Goal: Transaction & Acquisition: Purchase product/service

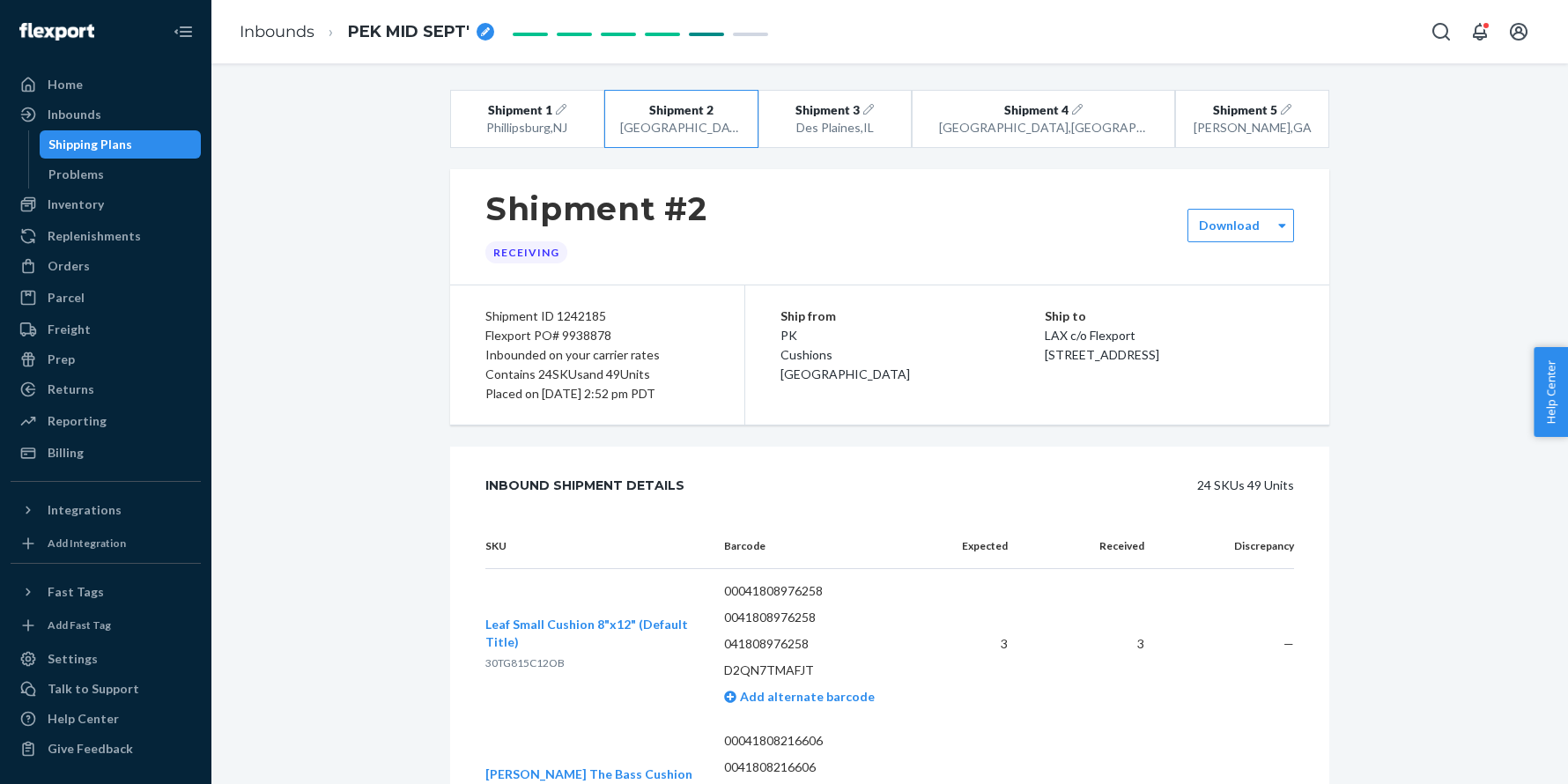
click at [502, 658] on span "30TG815C12OB" at bounding box center [525, 663] width 79 height 13
copy span "30TG815C12OB"
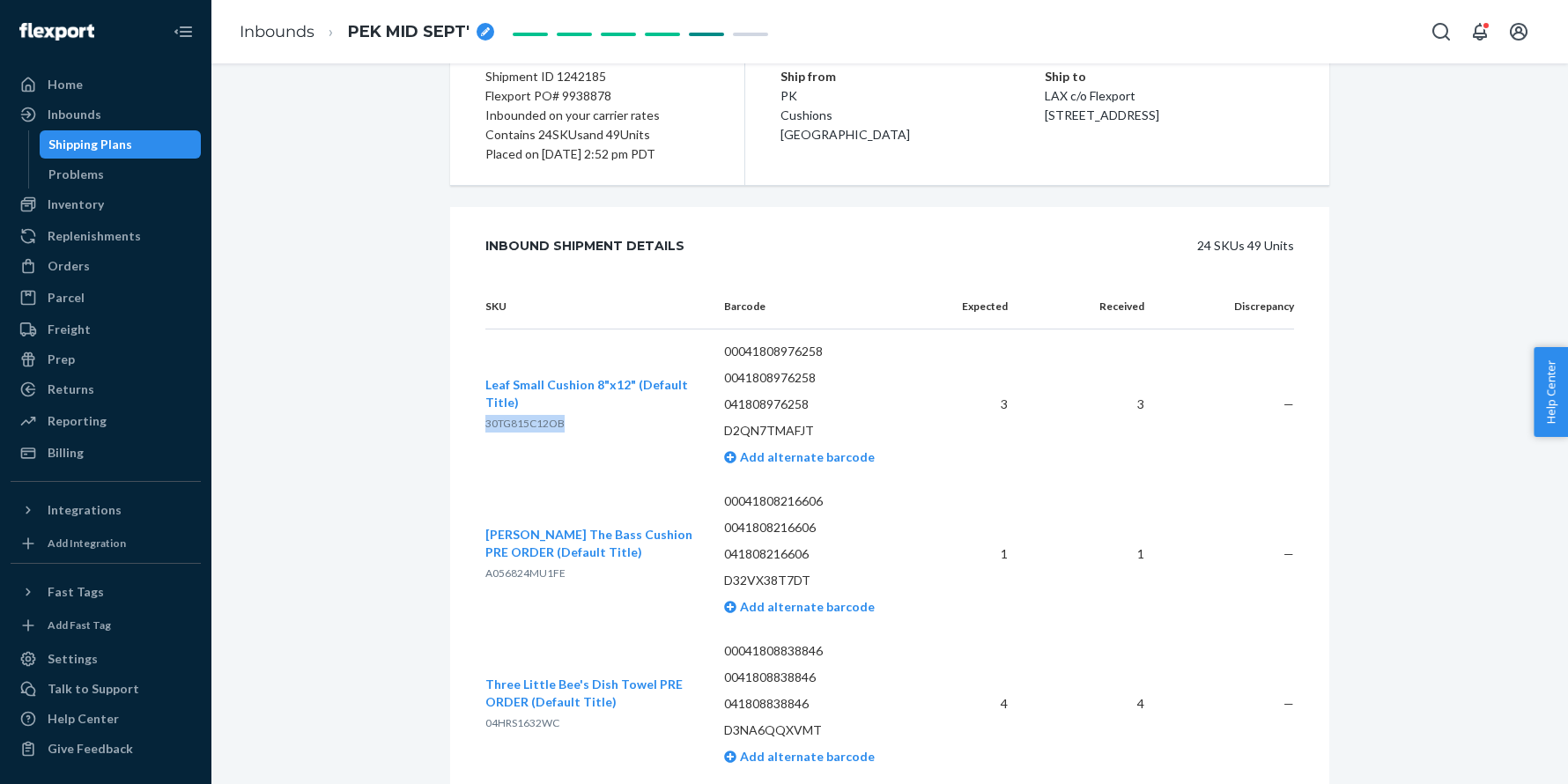
scroll to position [265, 0]
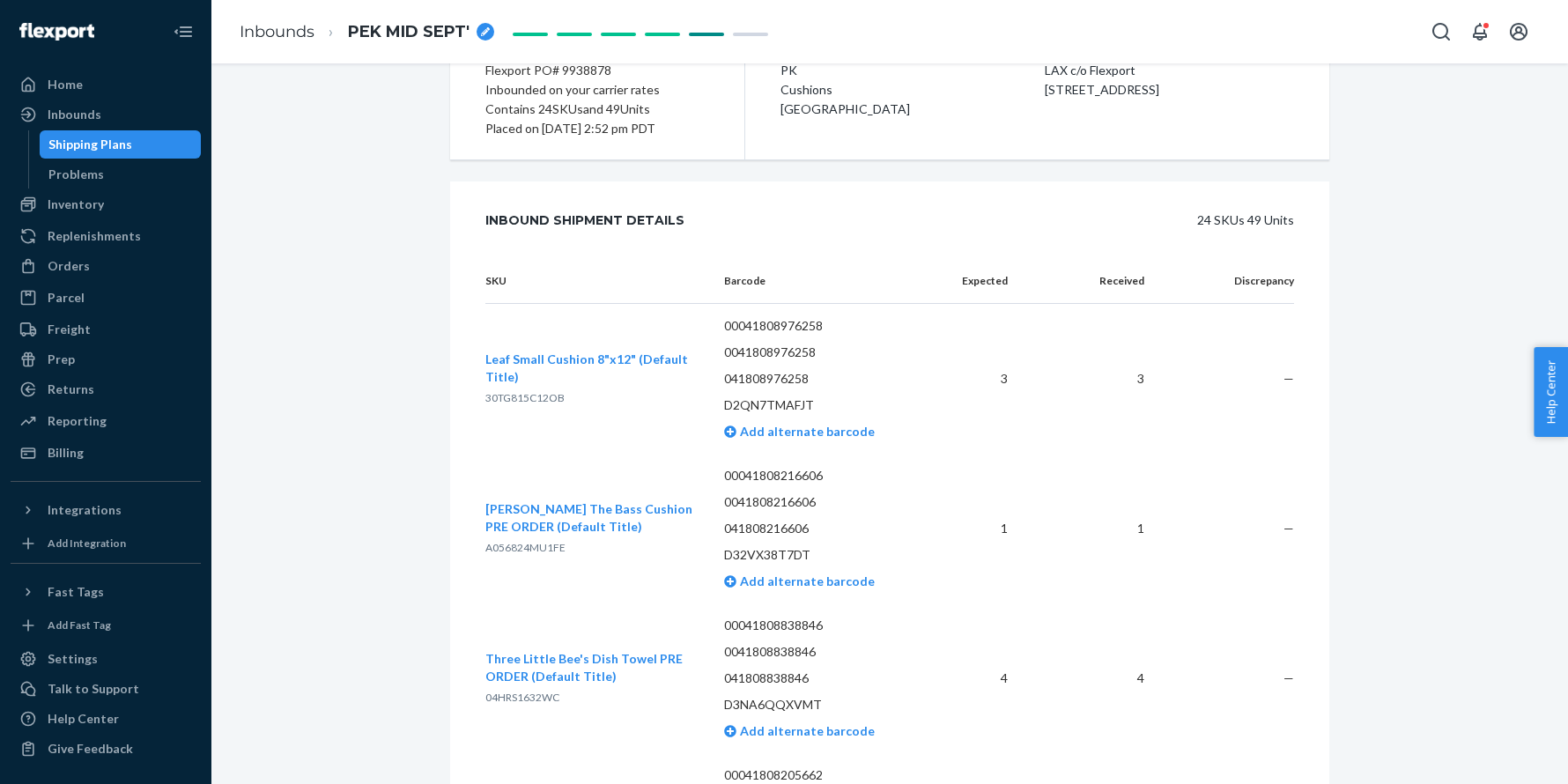
click at [518, 547] on span "A056824MU1FE" at bounding box center [525, 548] width 80 height 13
copy span "A056824MU1FE"
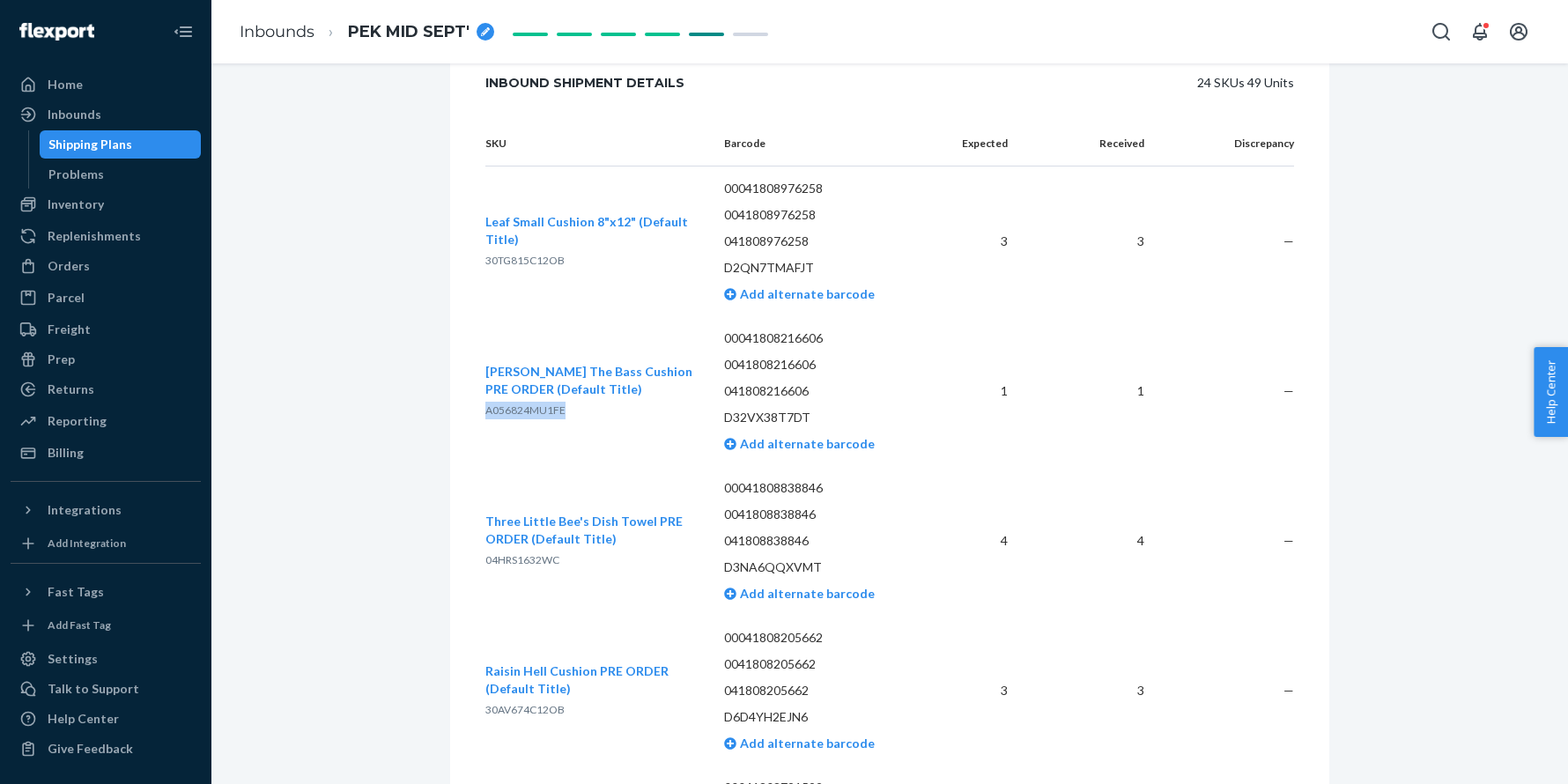
scroll to position [404, 0]
click at [503, 561] on span "04HRS1632WC" at bounding box center [522, 559] width 74 height 13
copy span "04HRS1632WC"
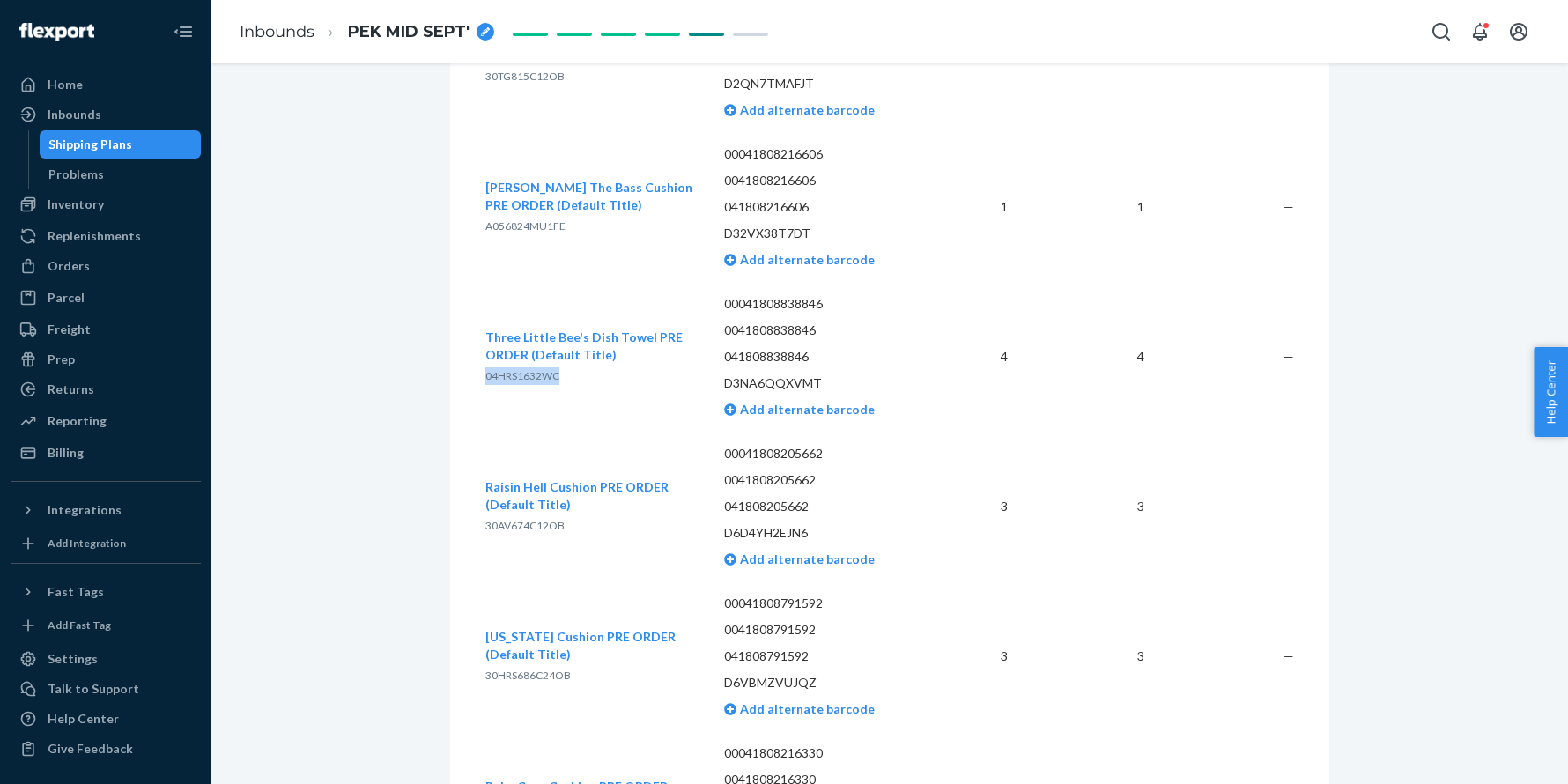
scroll to position [601, 0]
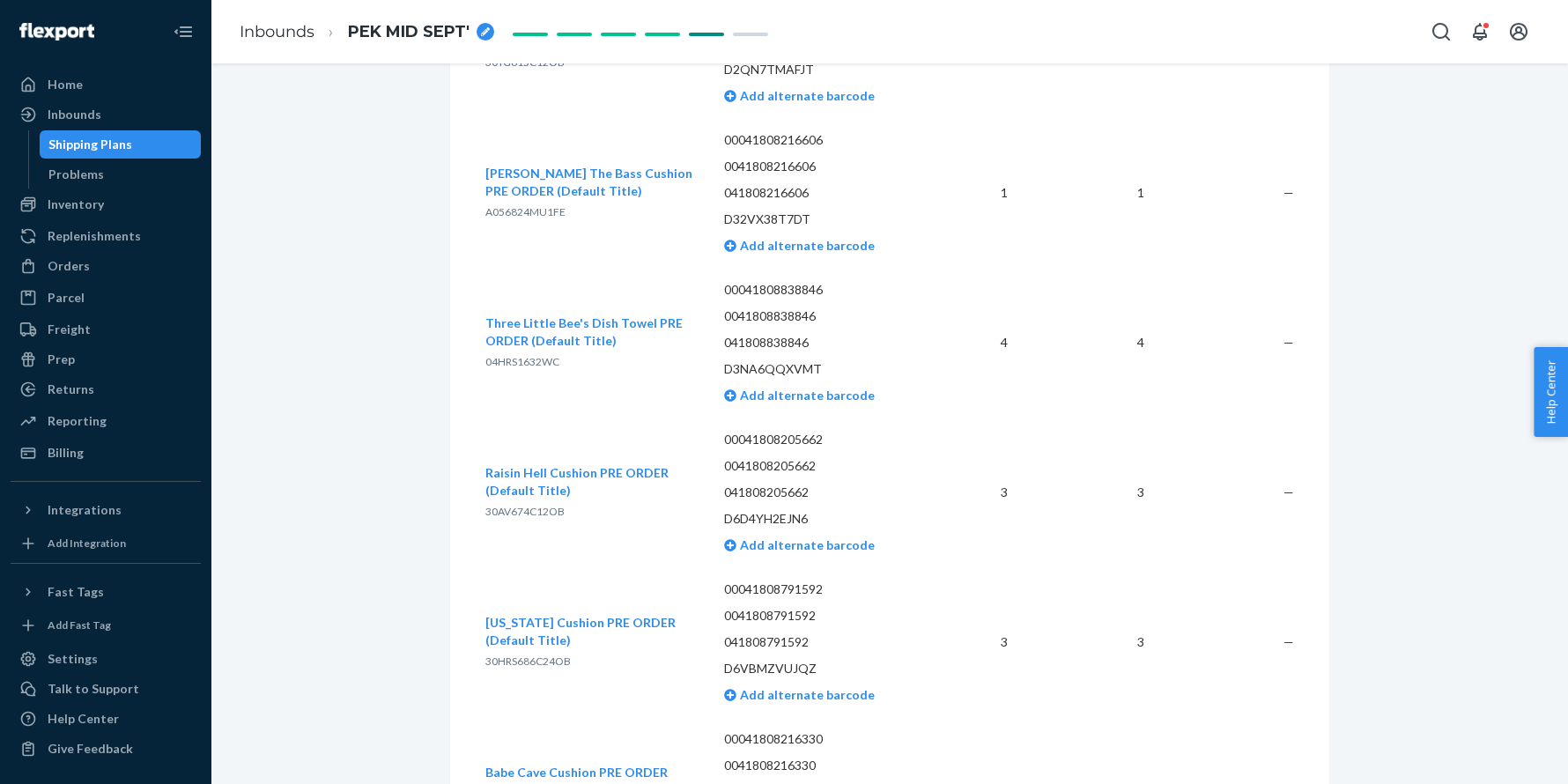
click at [541, 514] on span "30AV674C12OB" at bounding box center [525, 511] width 79 height 13
copy span "30AV674C12OB"
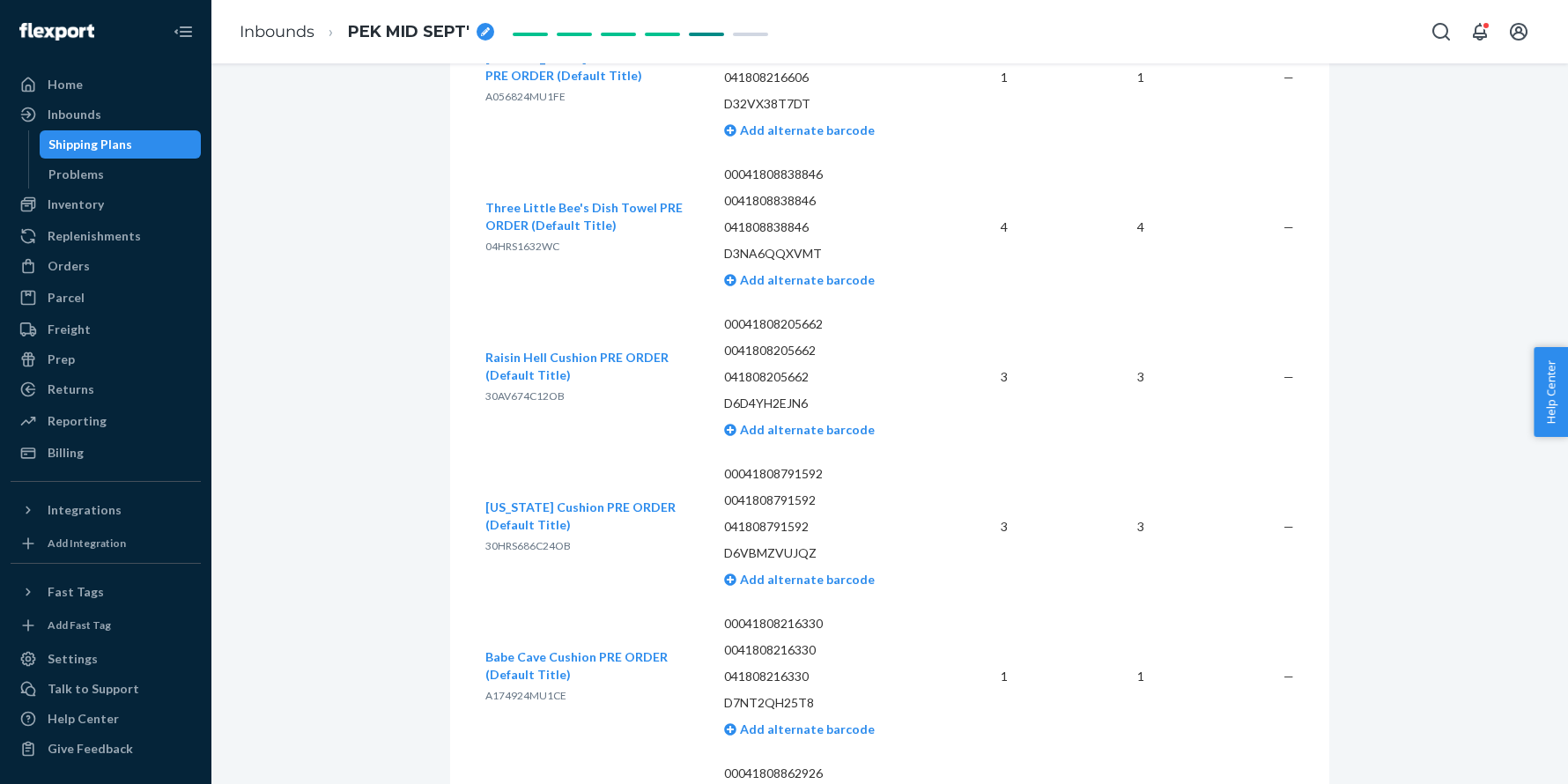
click at [499, 545] on span "30HRS686C24OB" at bounding box center [528, 546] width 86 height 13
copy span "30HRS686C24OB"
click at [508, 683] on div "Babe Cave Cushion PRE ORDER (Default Title) A174924MU1CE" at bounding box center [590, 676] width 210 height 57
click at [504, 689] on span "A174924MU1CE" at bounding box center [526, 695] width 81 height 13
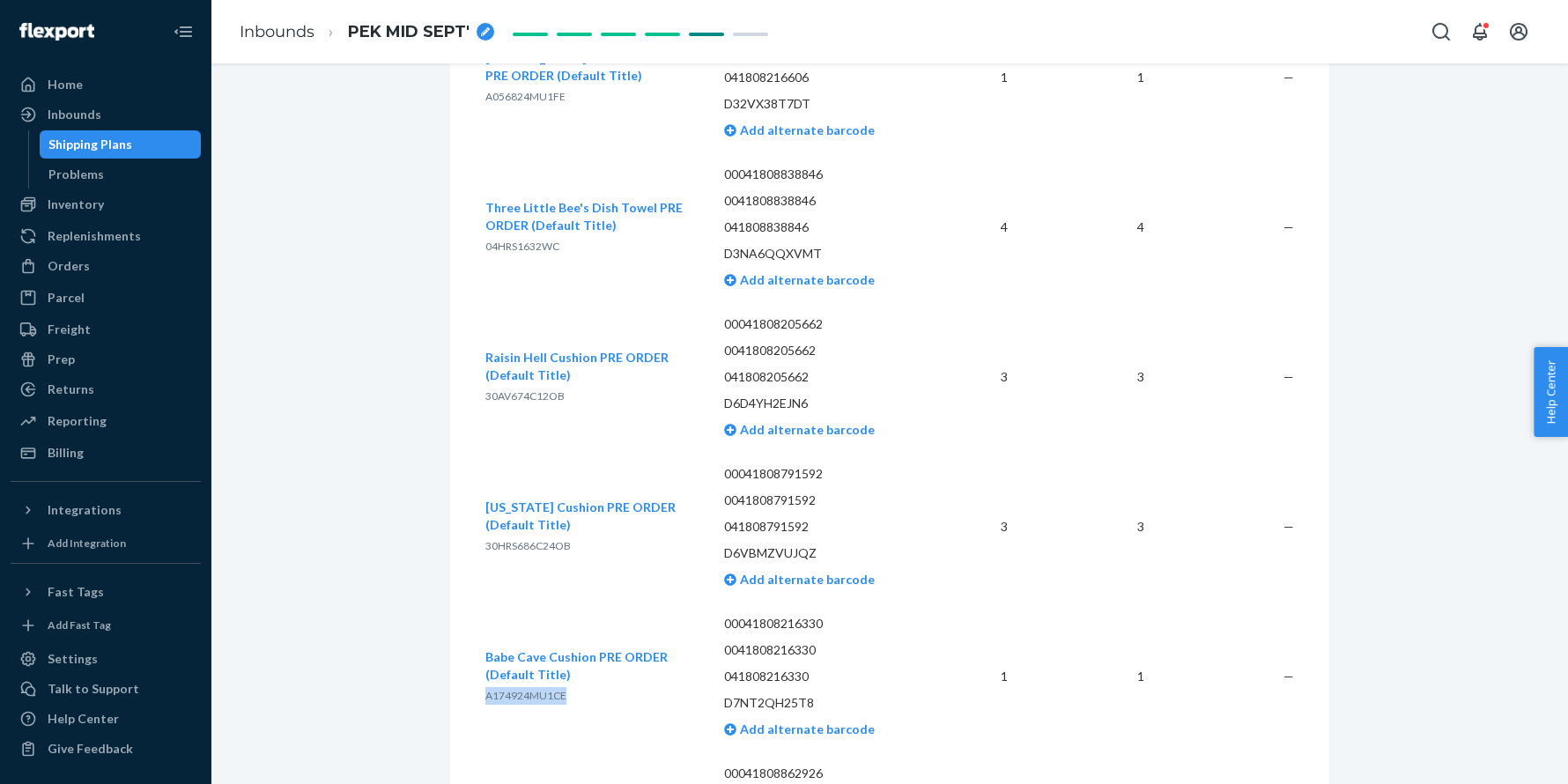
click at [504, 689] on span "A174924MU1CE" at bounding box center [526, 695] width 81 height 13
copy span "A174924MU1CE"
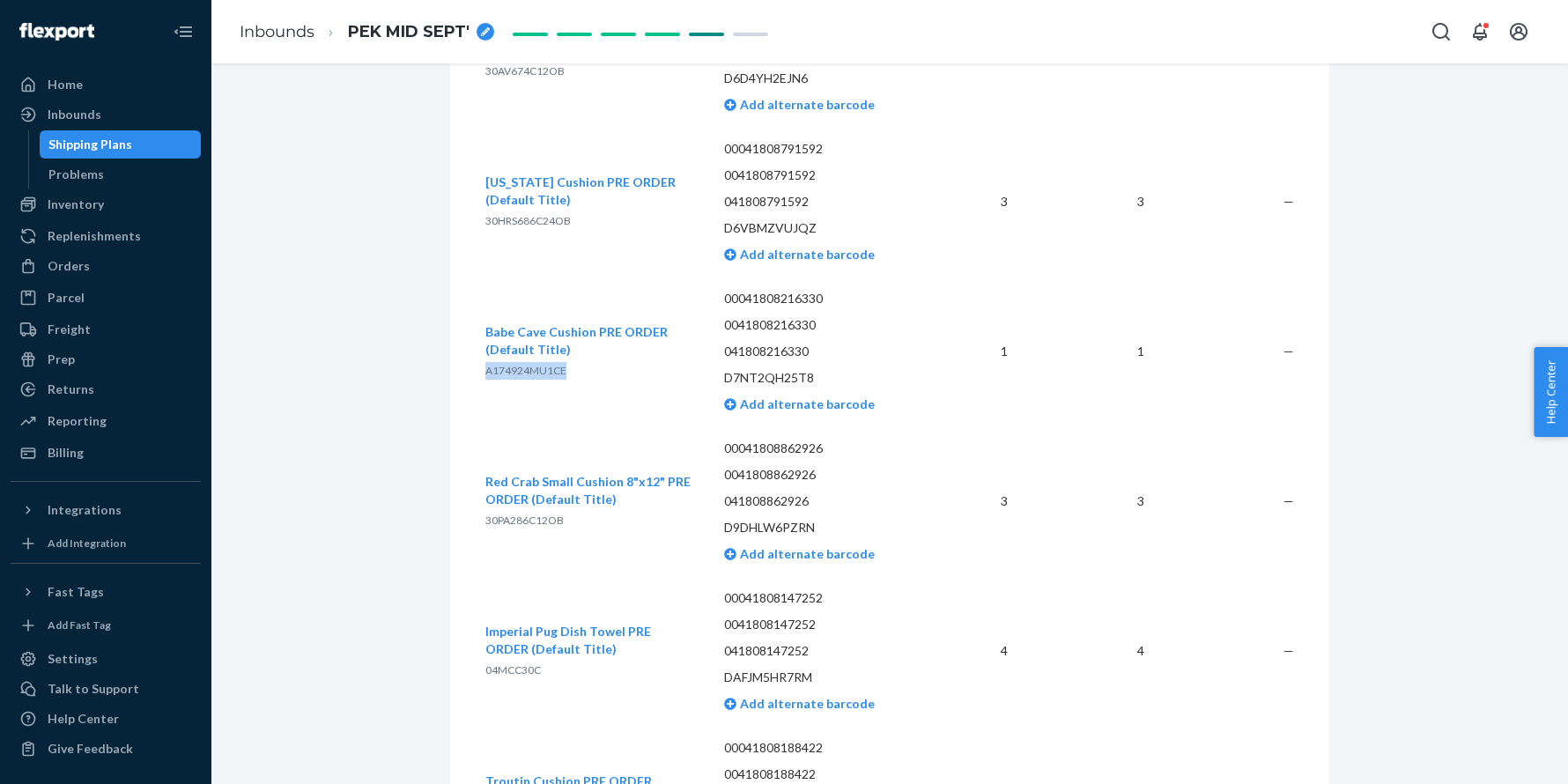
scroll to position [1080, 0]
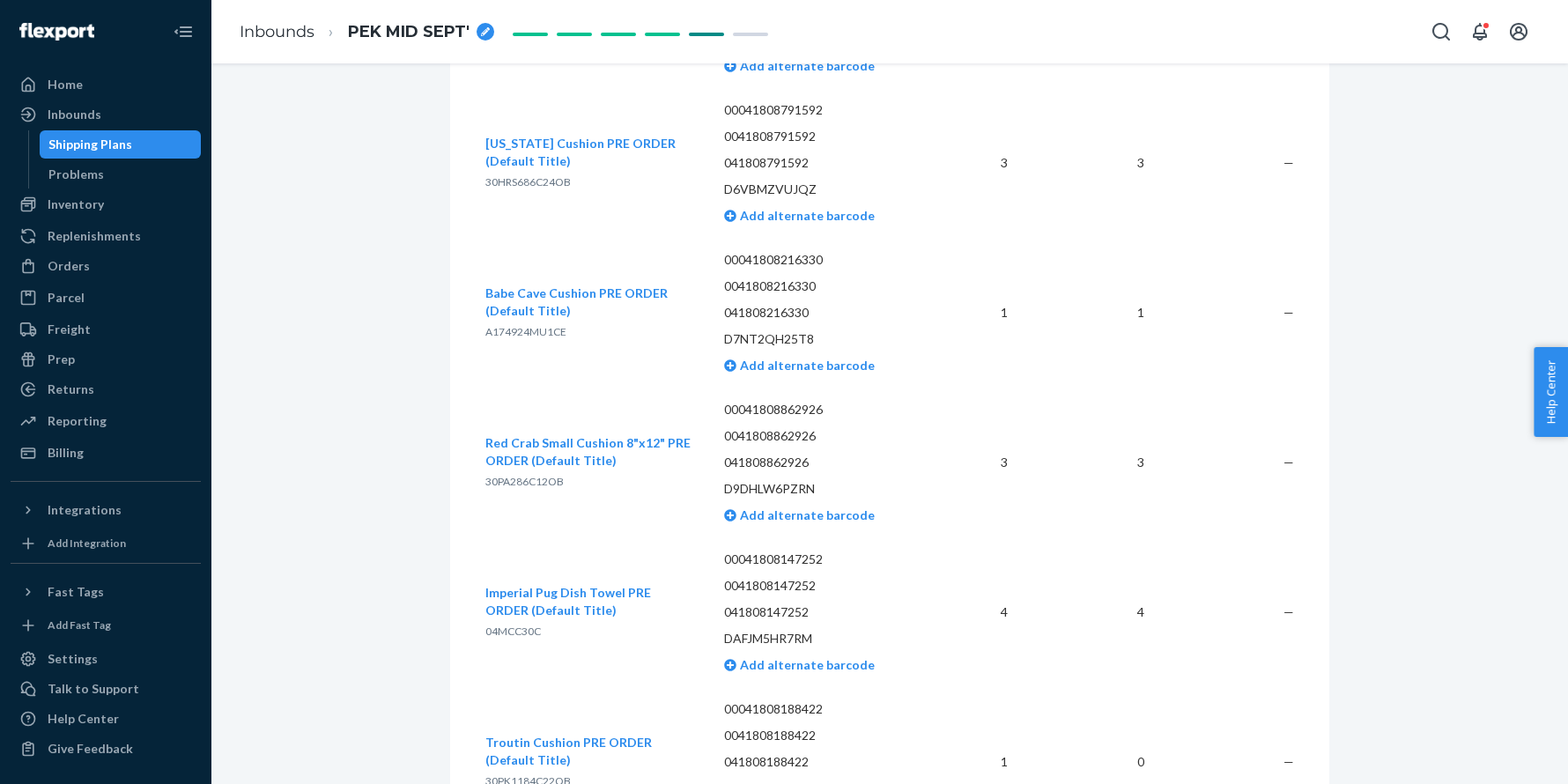
click at [515, 479] on span "30PA286C12OB" at bounding box center [524, 481] width 78 height 13
copy span "30PA286C12OB"
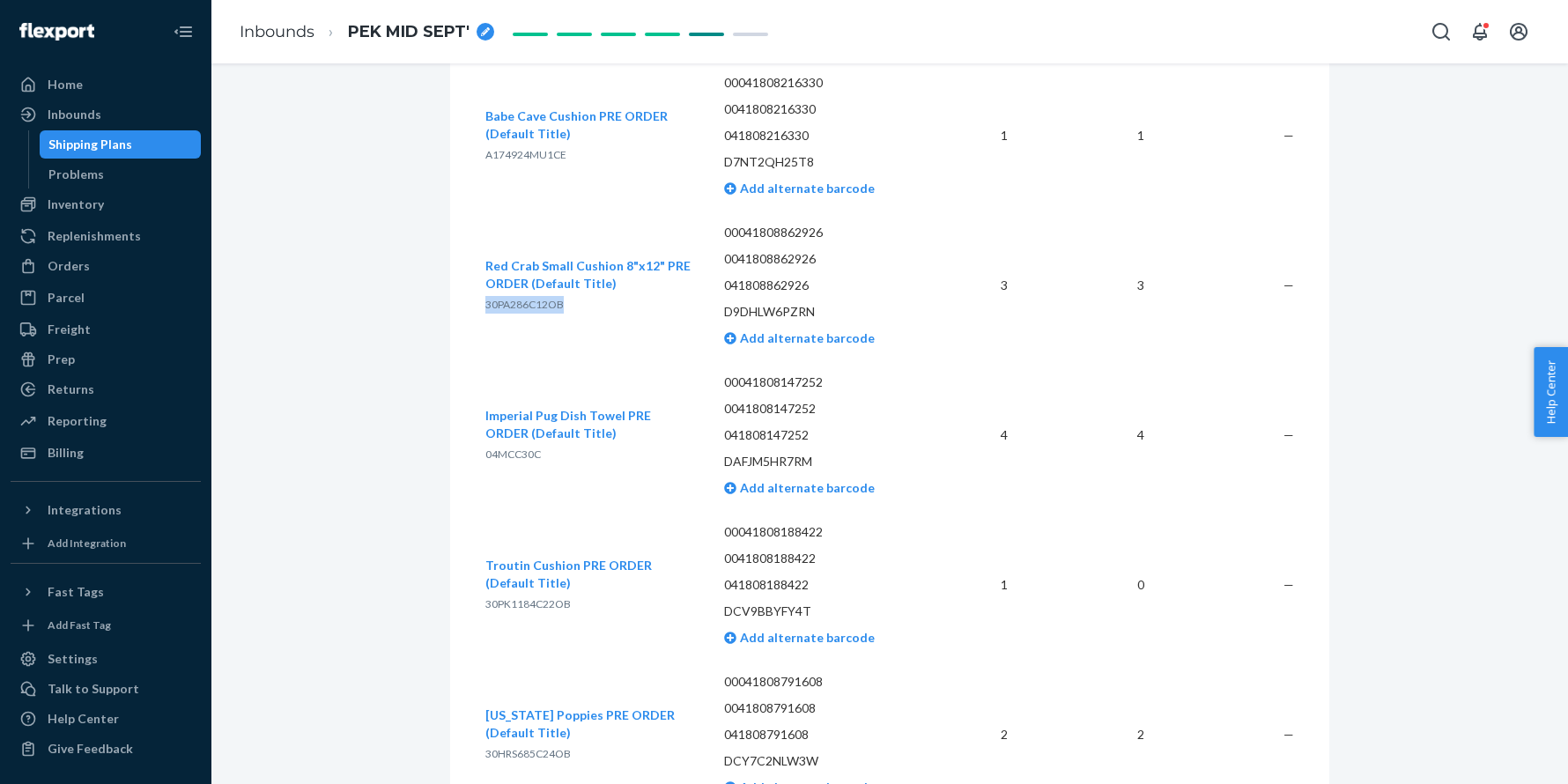
scroll to position [1271, 0]
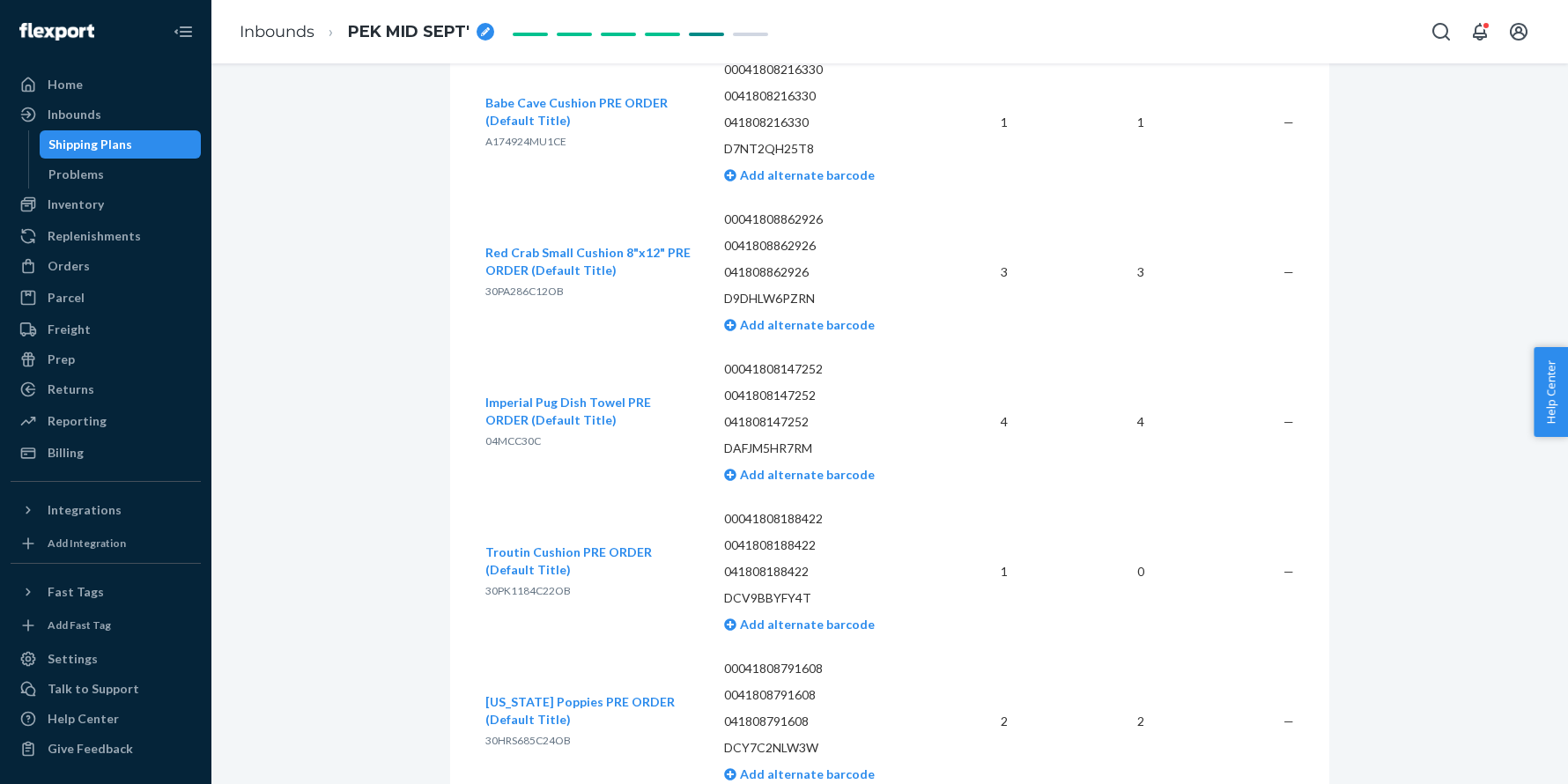
click at [514, 438] on span "04MCC30C" at bounding box center [513, 441] width 56 height 13
copy span "04MCC30C"
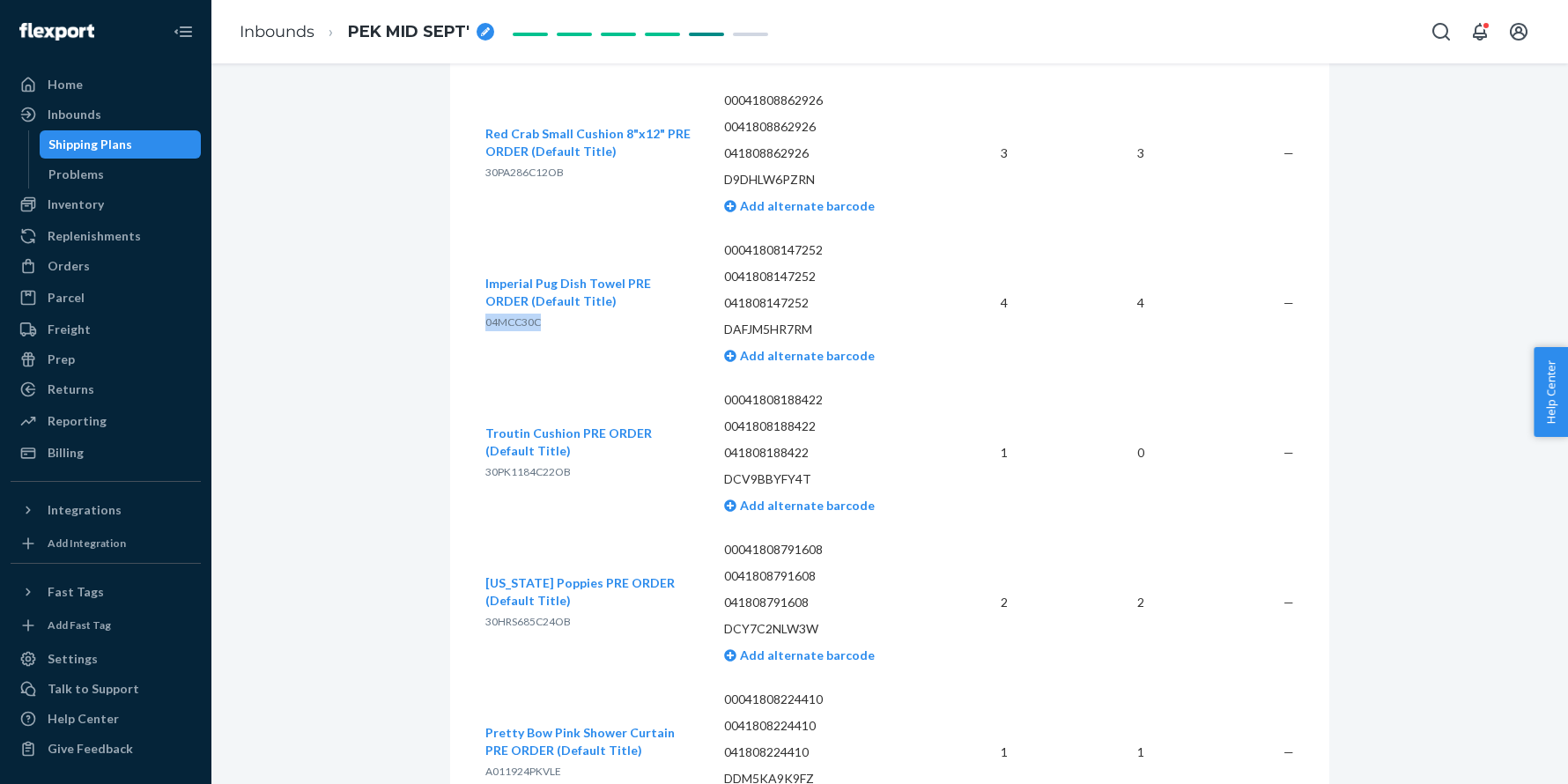
scroll to position [1391, 0]
click at [501, 462] on p "30PK1184C22OB" at bounding box center [590, 471] width 210 height 18
click at [494, 467] on span "30PK1184C22OB" at bounding box center [528, 471] width 86 height 13
copy span "30PK1184C22OB"
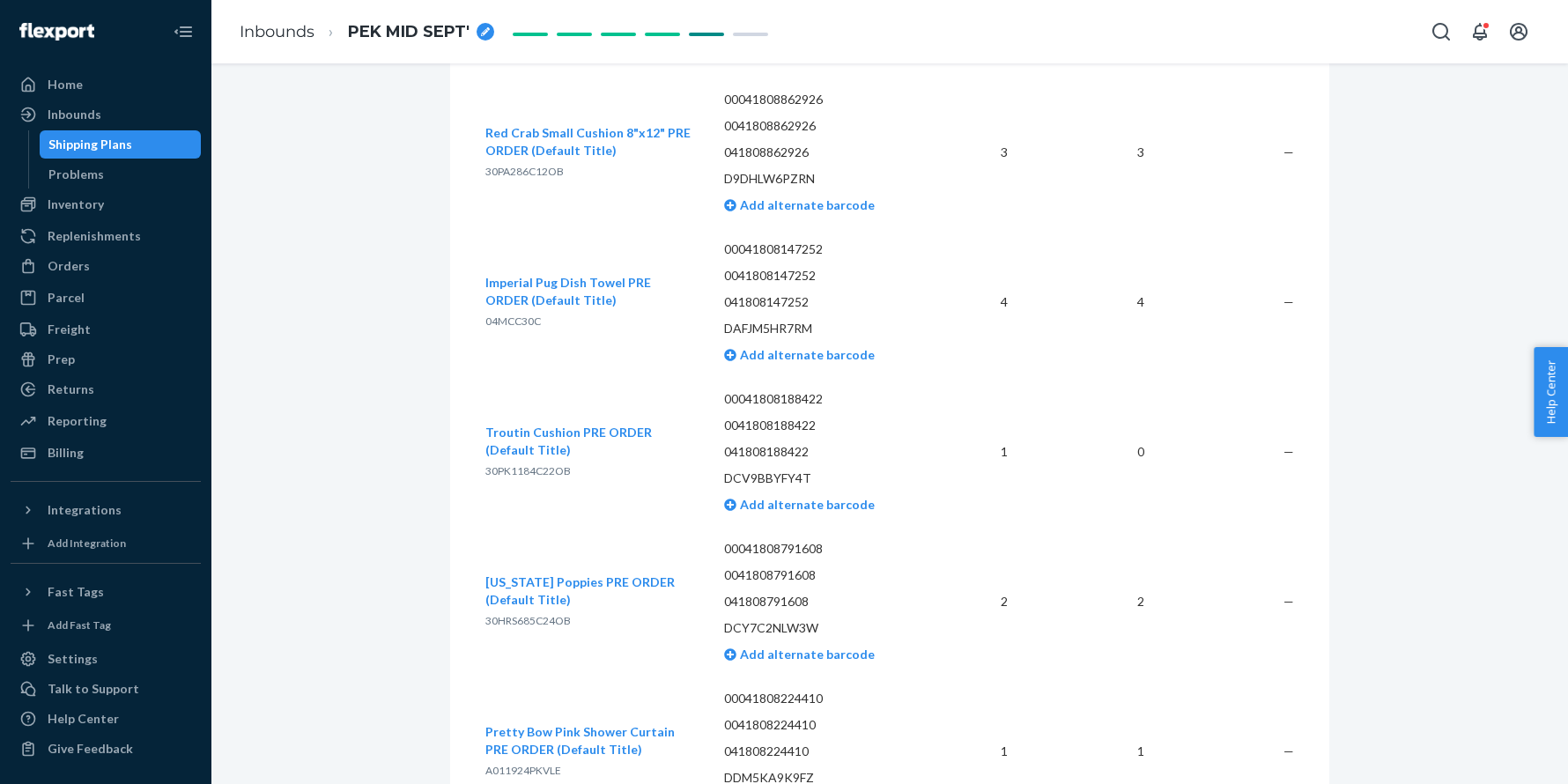
click at [503, 620] on span "30HRS685C24OB" at bounding box center [528, 621] width 86 height 13
copy span "30HRS685C24OB"
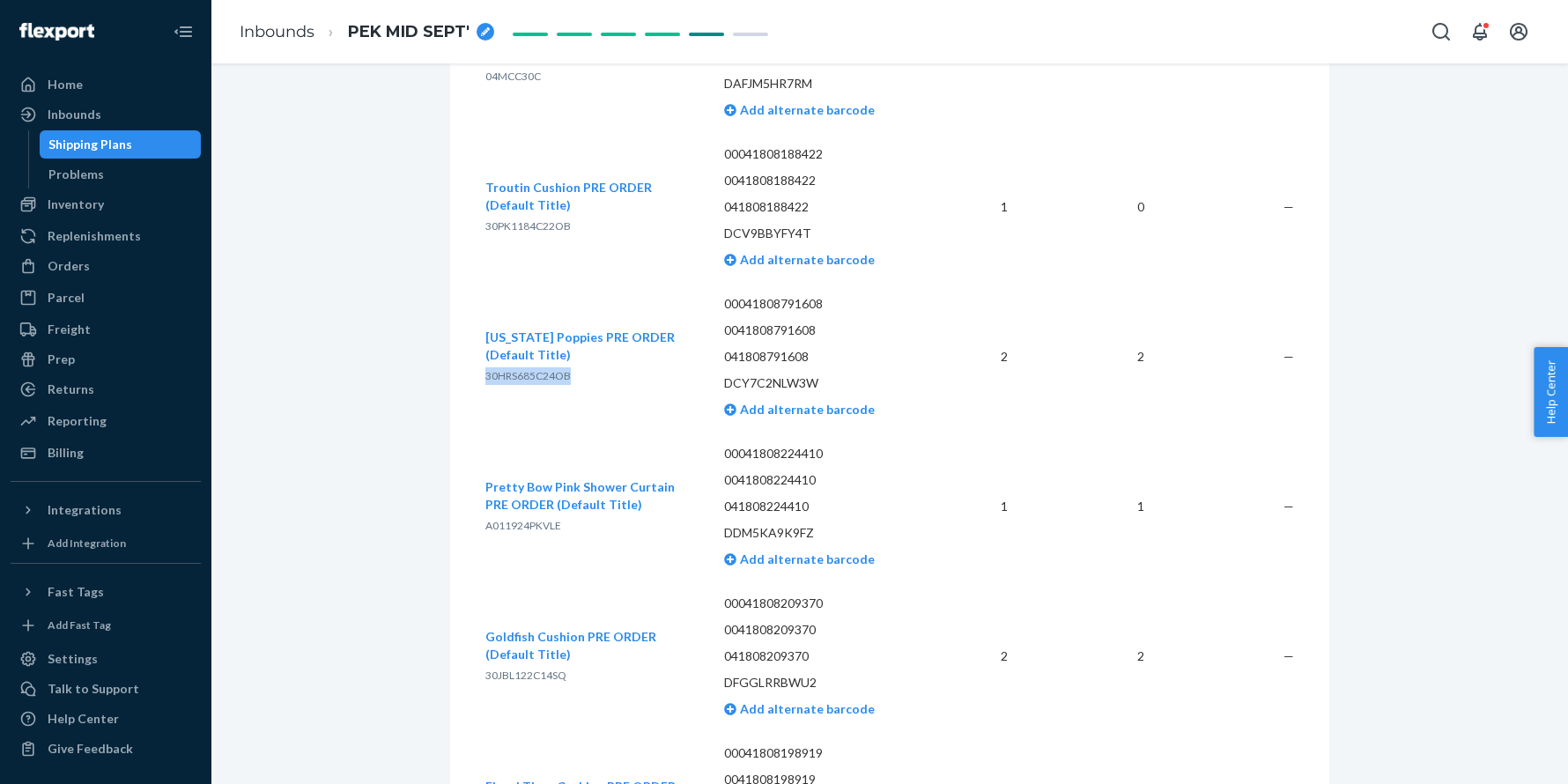
scroll to position [1637, 0]
click at [506, 521] on span "A011924PKVLE" at bounding box center [523, 524] width 75 height 13
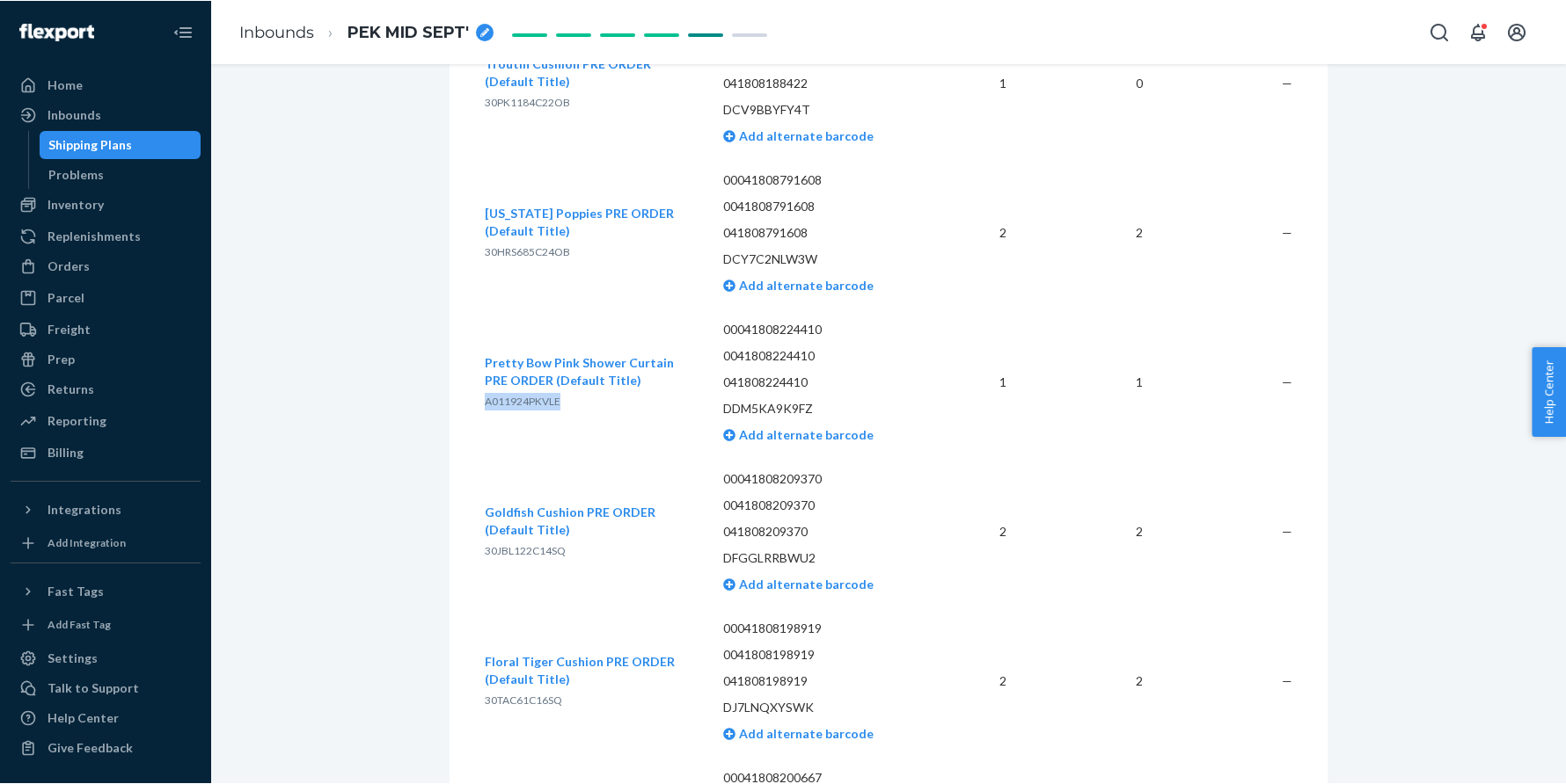
scroll to position [1756, 0]
click at [532, 547] on span "30JBL122C14SQ" at bounding box center [525, 549] width 81 height 13
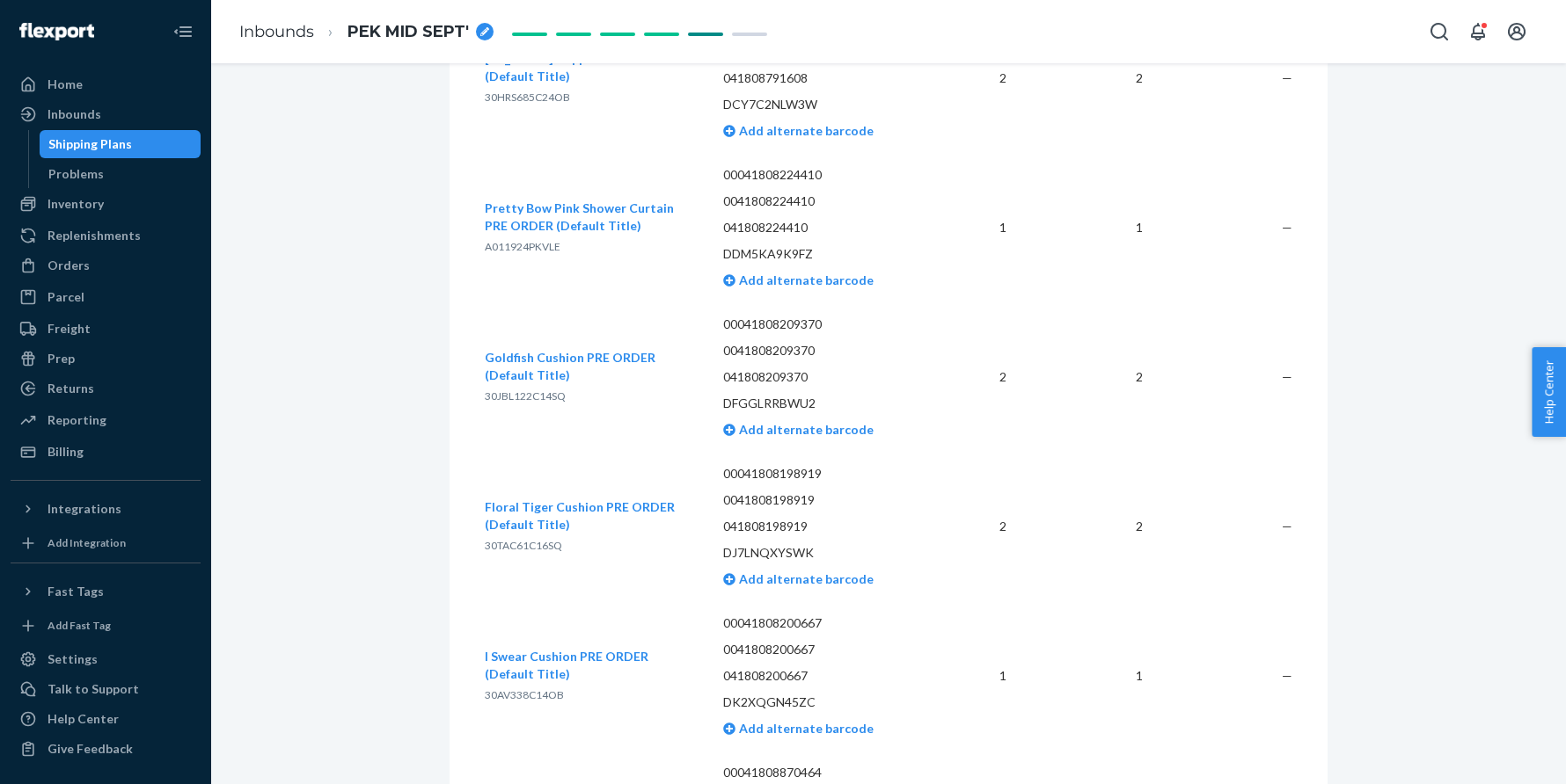
click at [522, 539] on span "30TAC61C16SQ" at bounding box center [524, 546] width 77 height 13
click at [500, 549] on span "30TAC61C16SQ" at bounding box center [524, 546] width 77 height 13
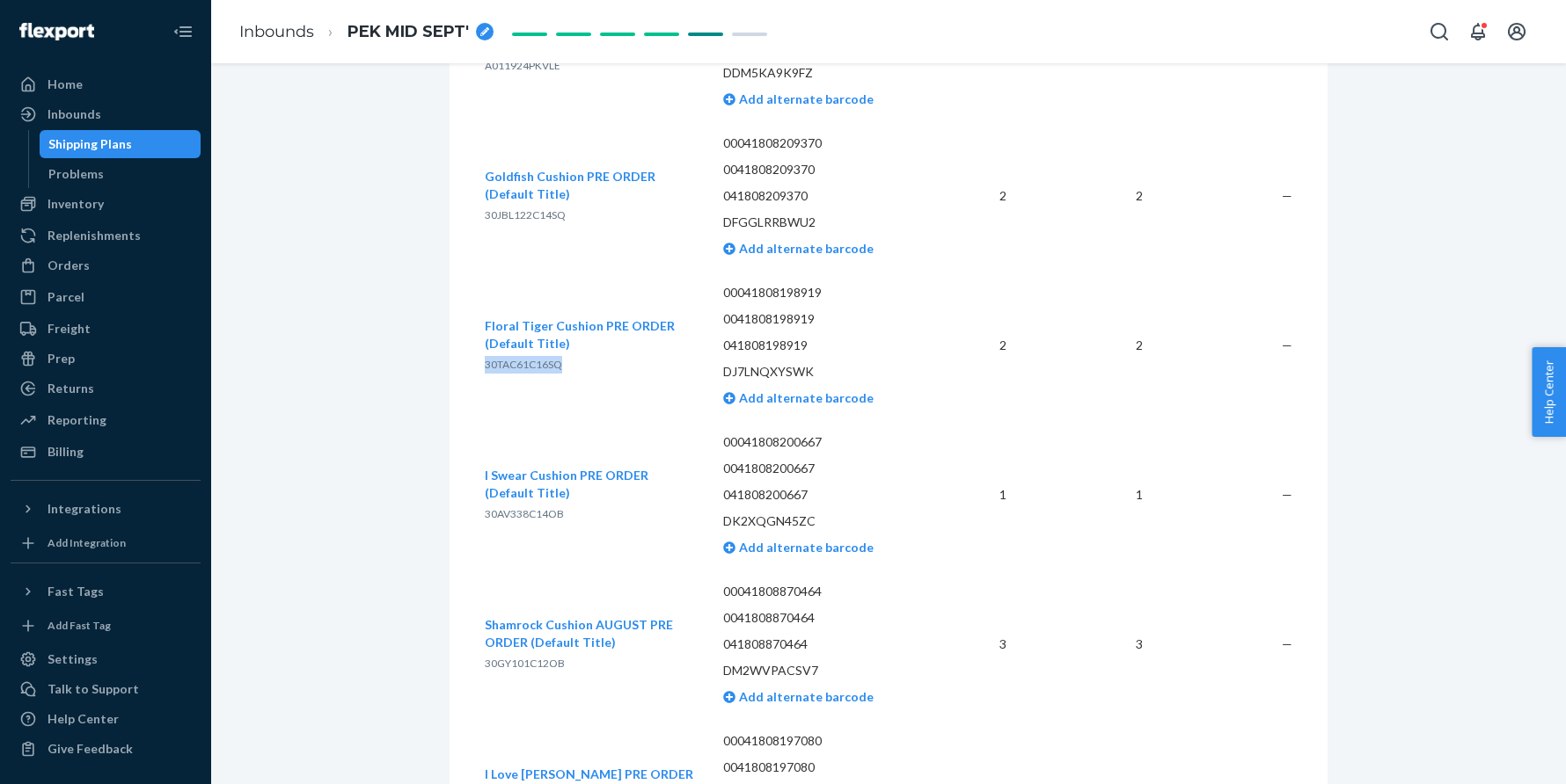
scroll to position [2097, 0]
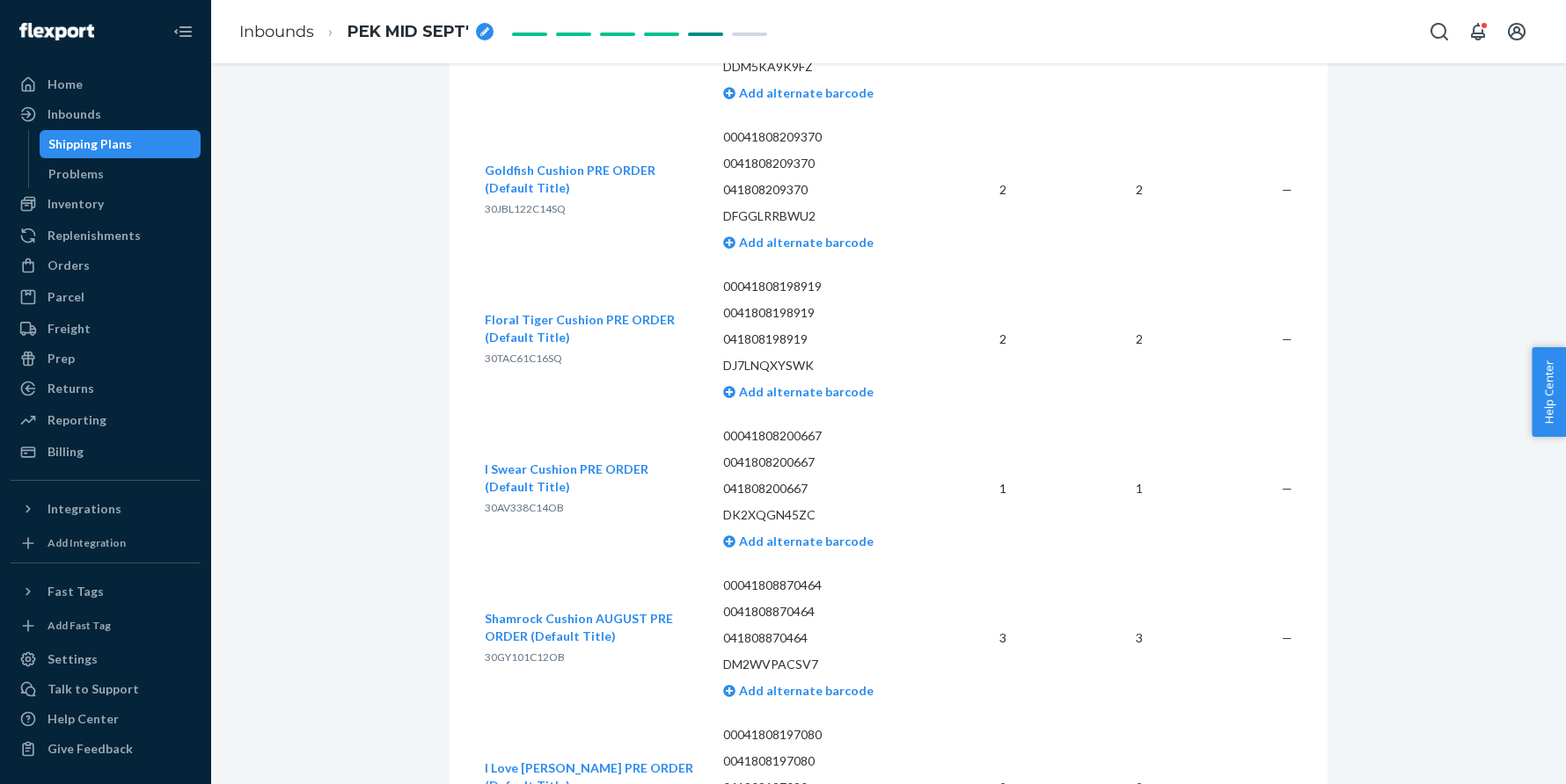
click at [532, 503] on span "30AV338C14OB" at bounding box center [525, 507] width 79 height 13
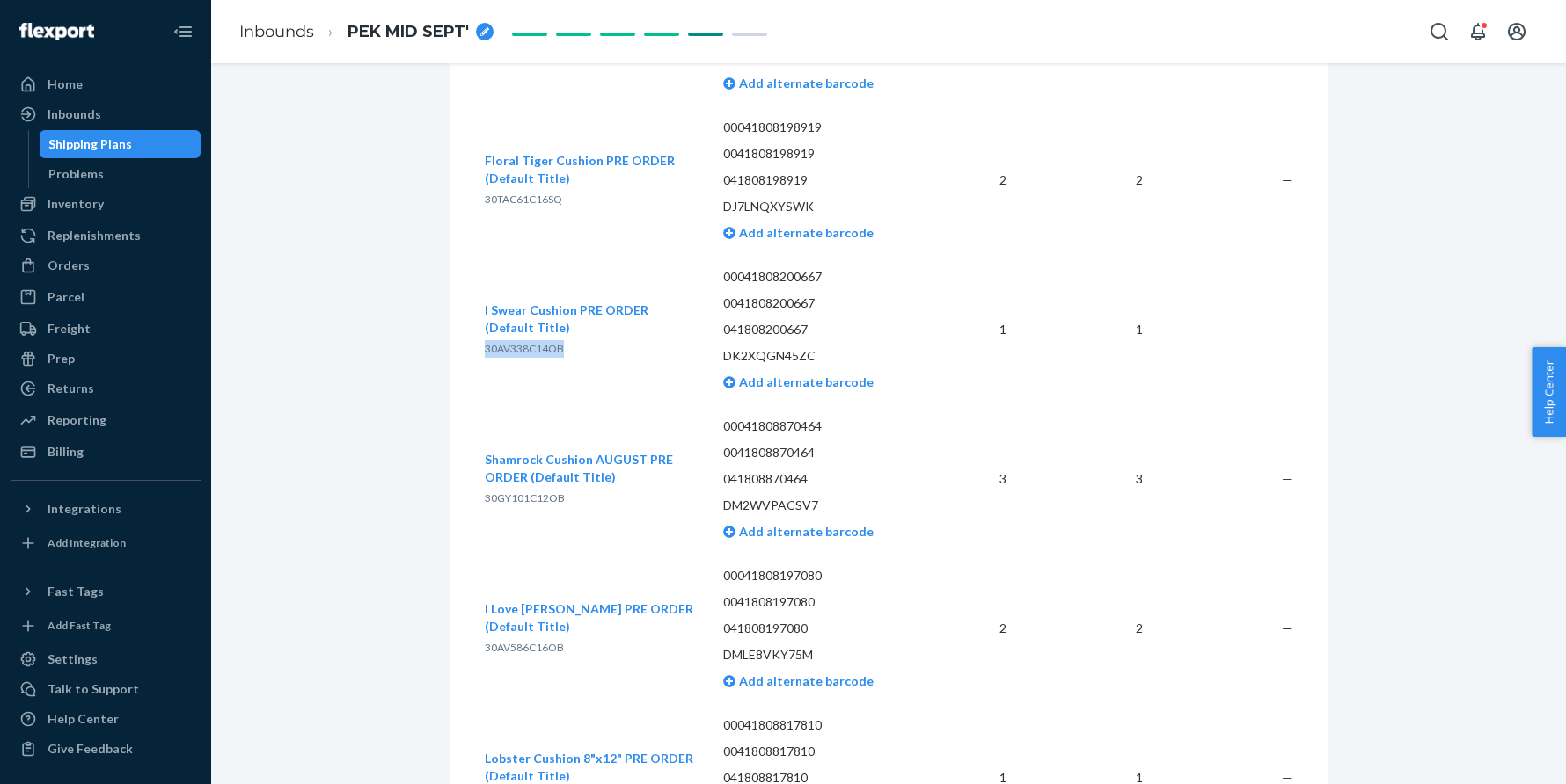
scroll to position [2257, 0]
click at [522, 496] on span "30GY101C12OB" at bounding box center [525, 497] width 80 height 13
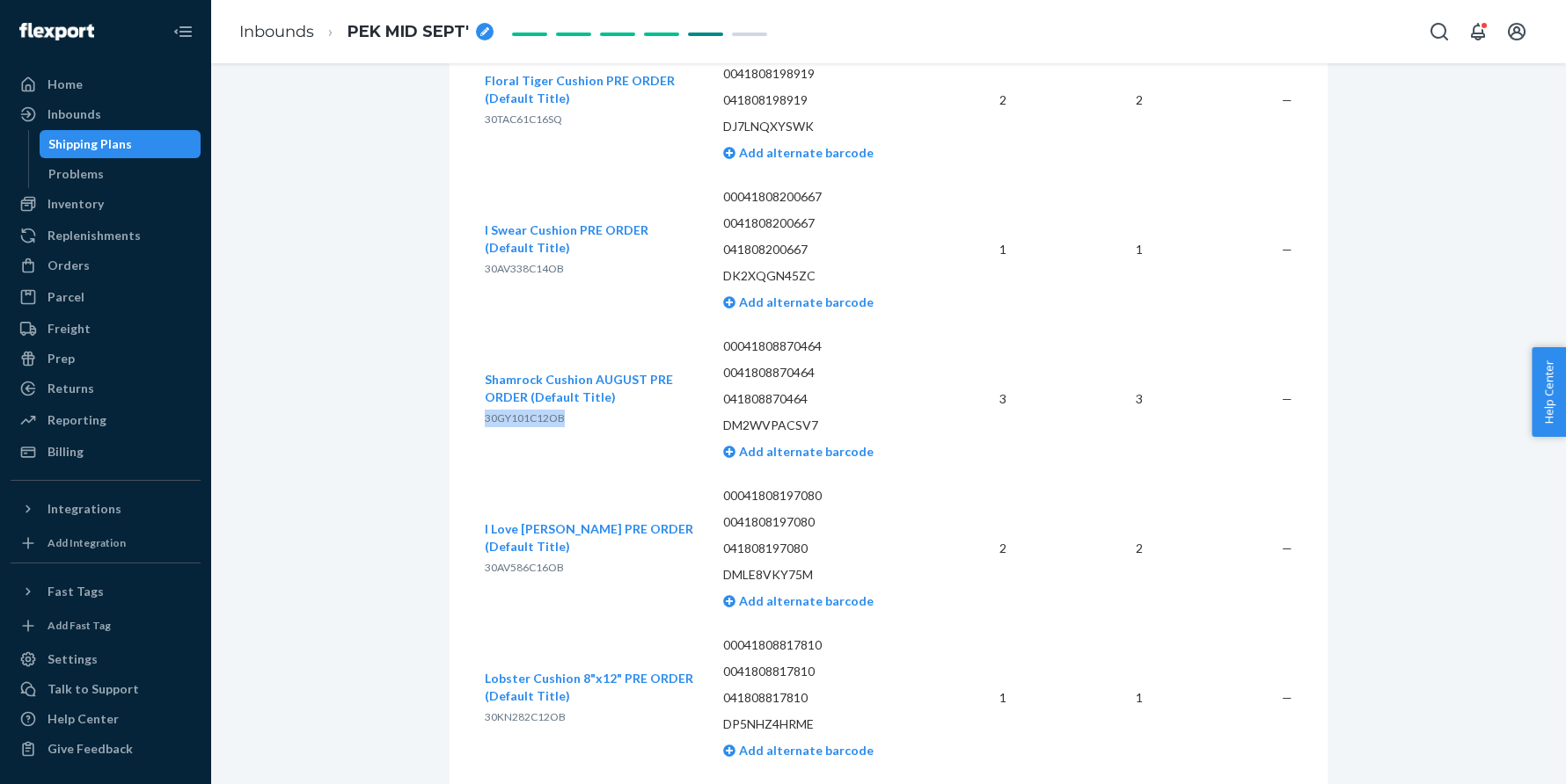
scroll to position [2352, 0]
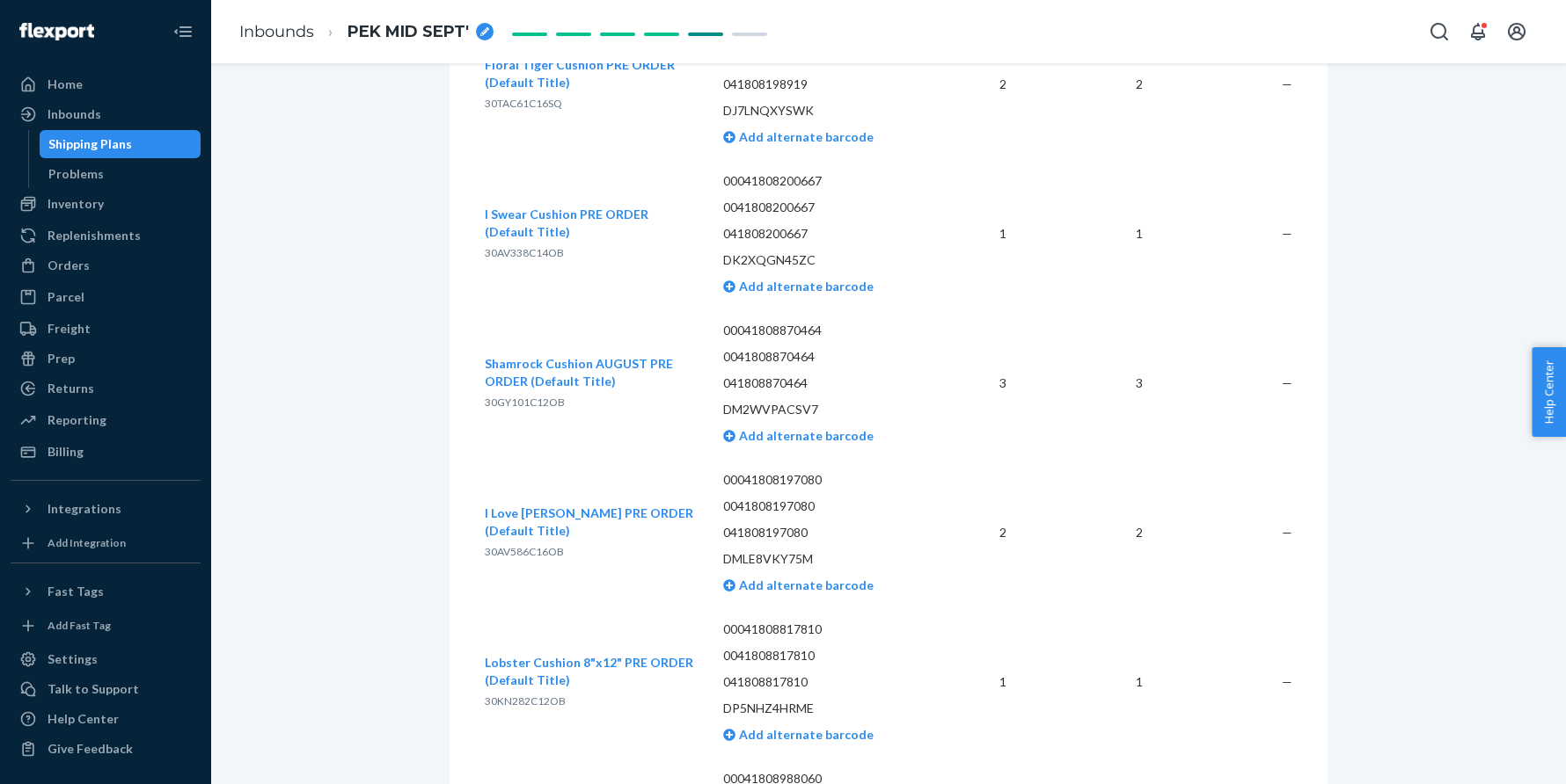
click at [537, 553] on span "30AV586C16OB" at bounding box center [525, 552] width 79 height 13
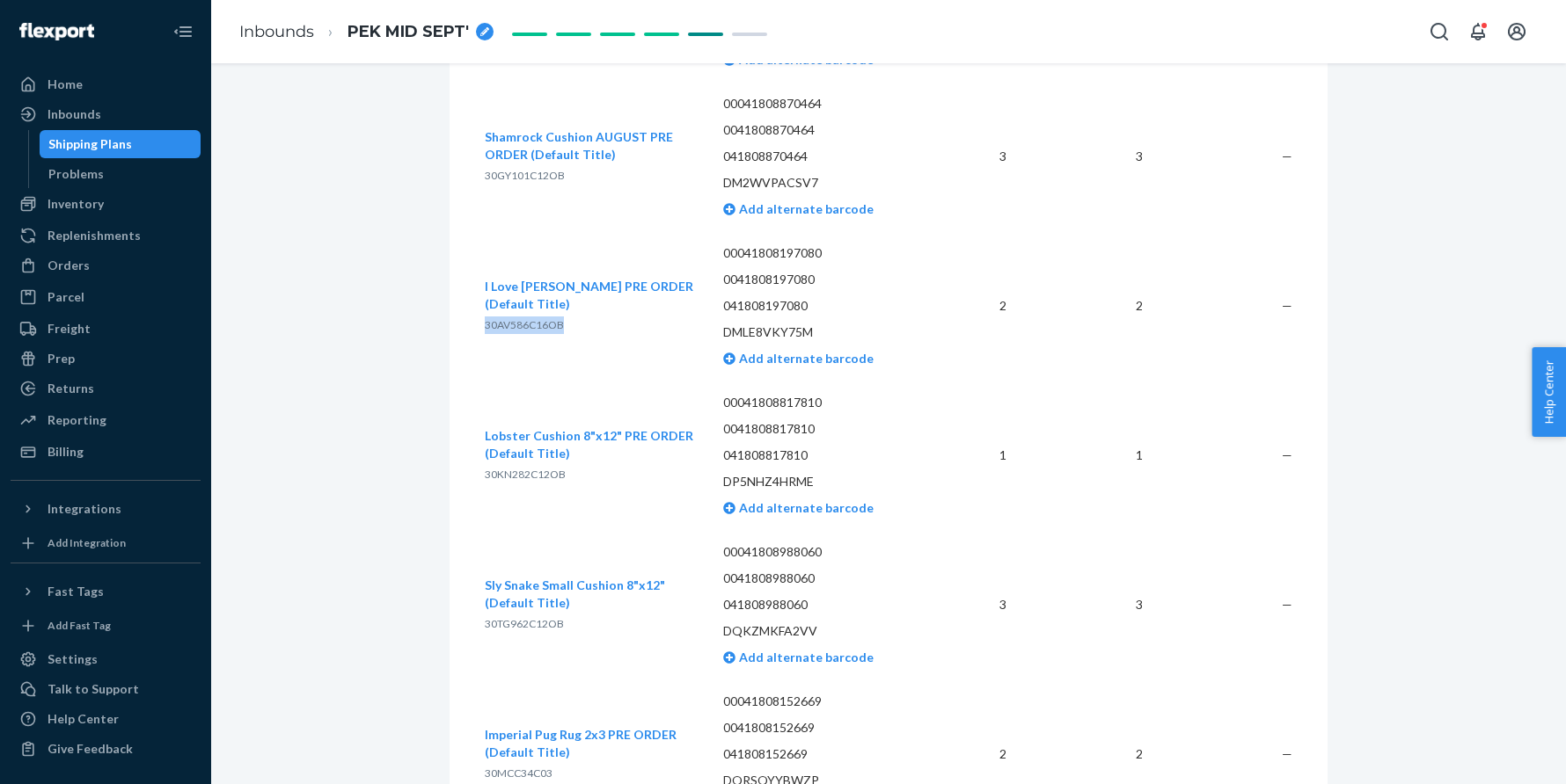
scroll to position [2600, 0]
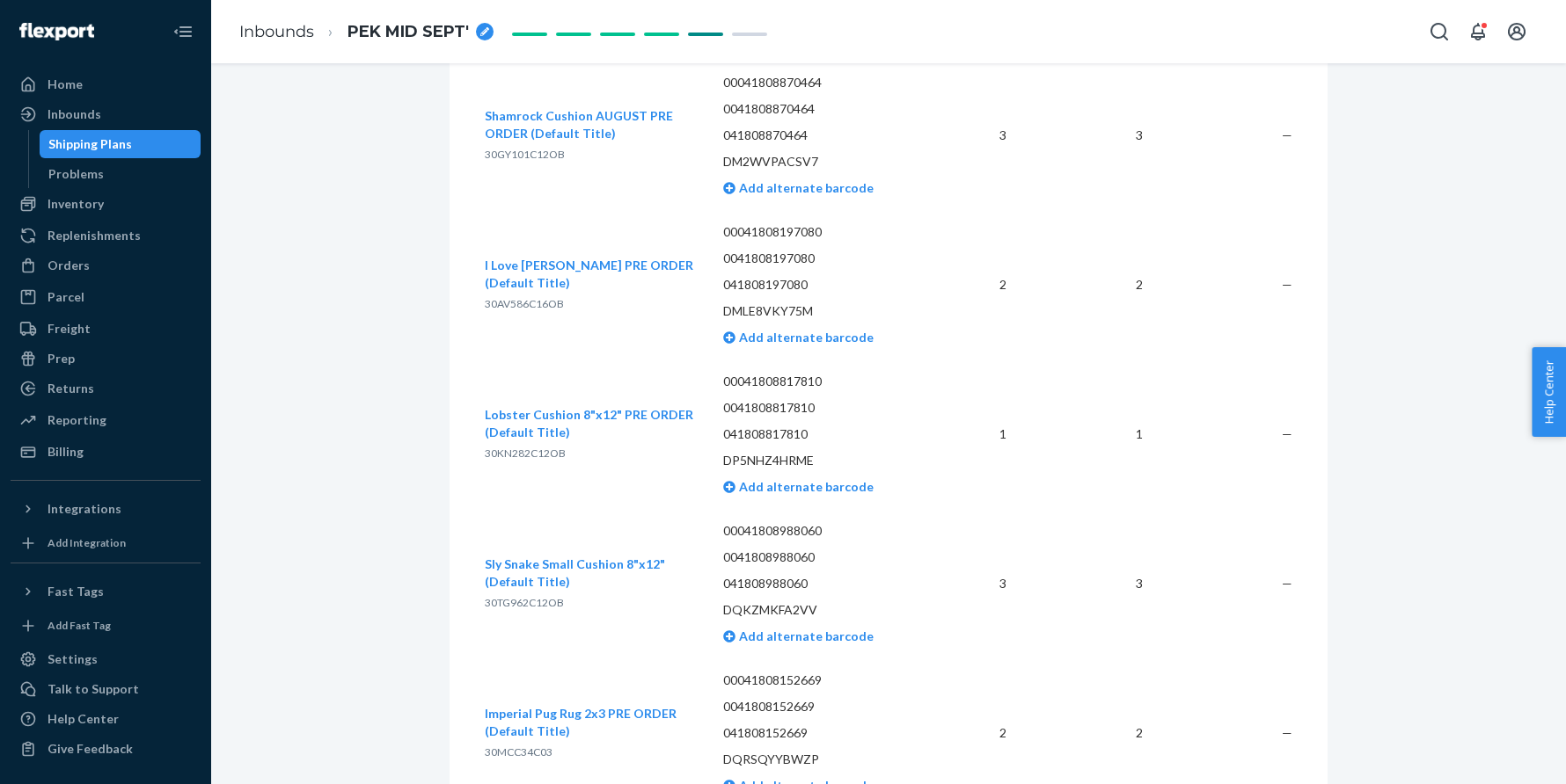
click at [521, 601] on span "30TG962C12OB" at bounding box center [525, 602] width 79 height 13
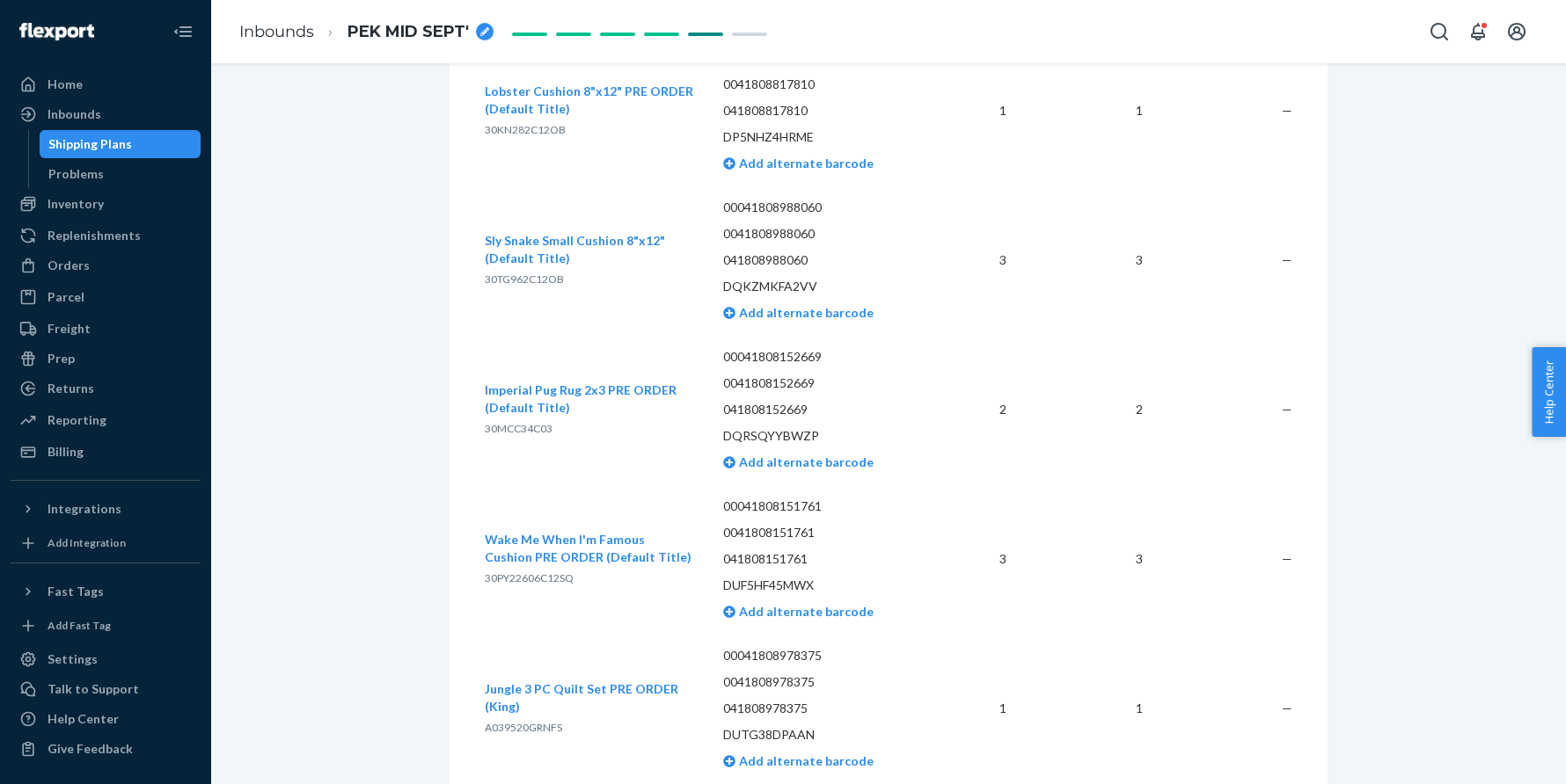
click at [513, 579] on span "30PY22606C12SQ" at bounding box center [529, 578] width 89 height 13
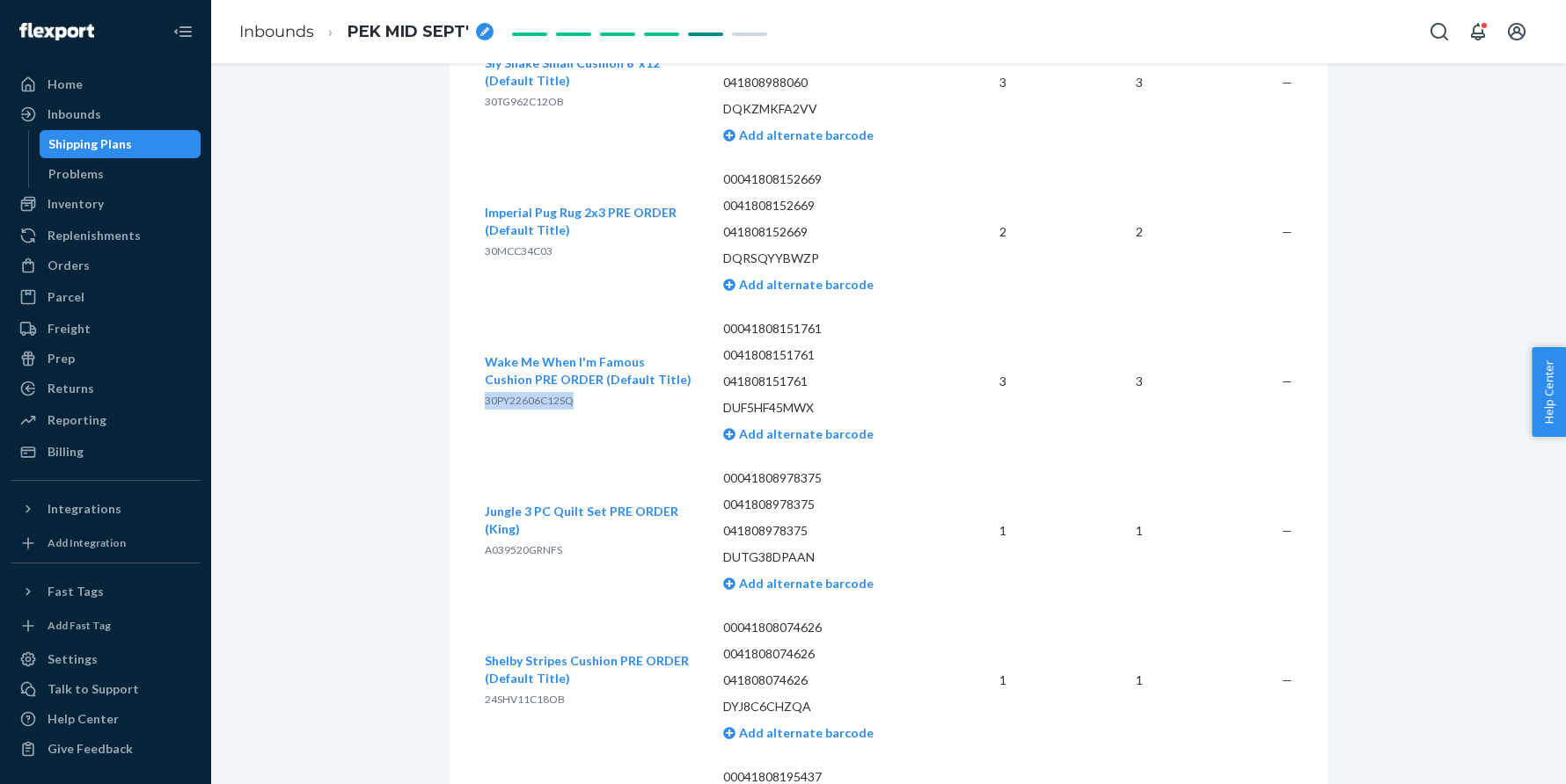
scroll to position [3166, 0]
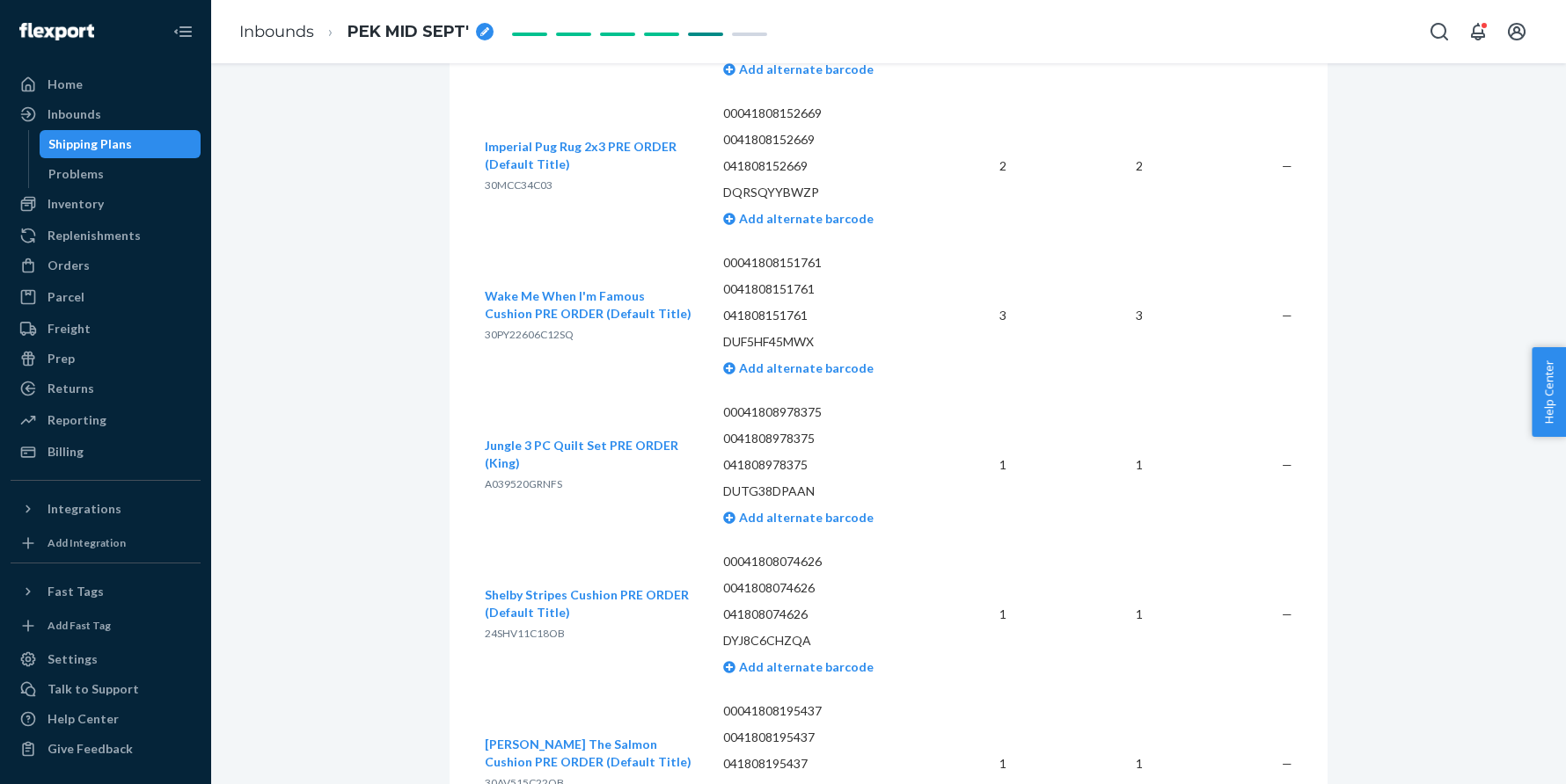
click at [493, 475] on p "A039520GRNFS" at bounding box center [589, 484] width 210 height 18
click at [492, 479] on span "A039520GRNFS" at bounding box center [524, 484] width 77 height 13
click at [500, 476] on span "24SHV11C18OB" at bounding box center [525, 483] width 80 height 13
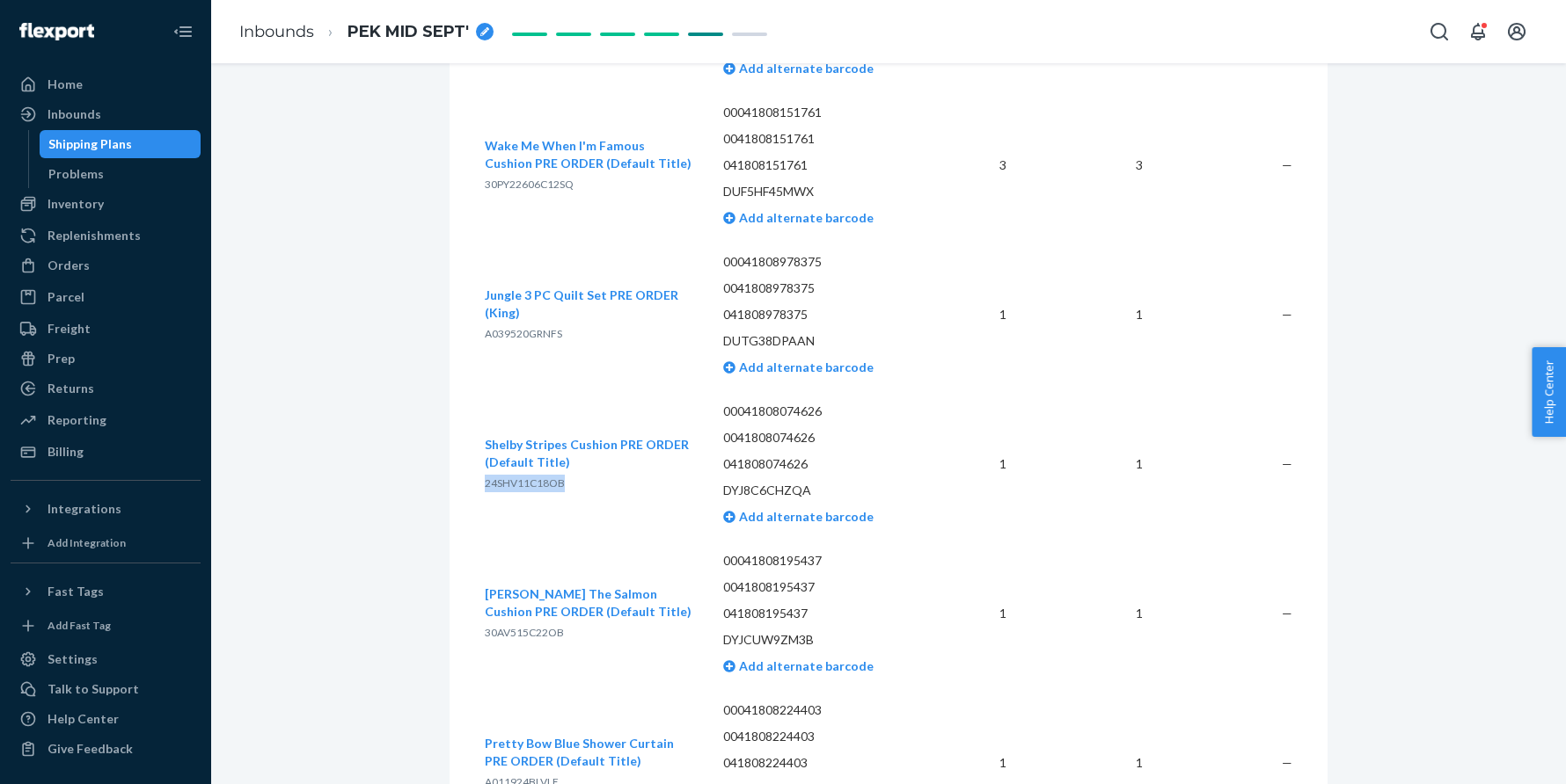
click at [500, 476] on span "24SHV11C18OB" at bounding box center [525, 483] width 80 height 13
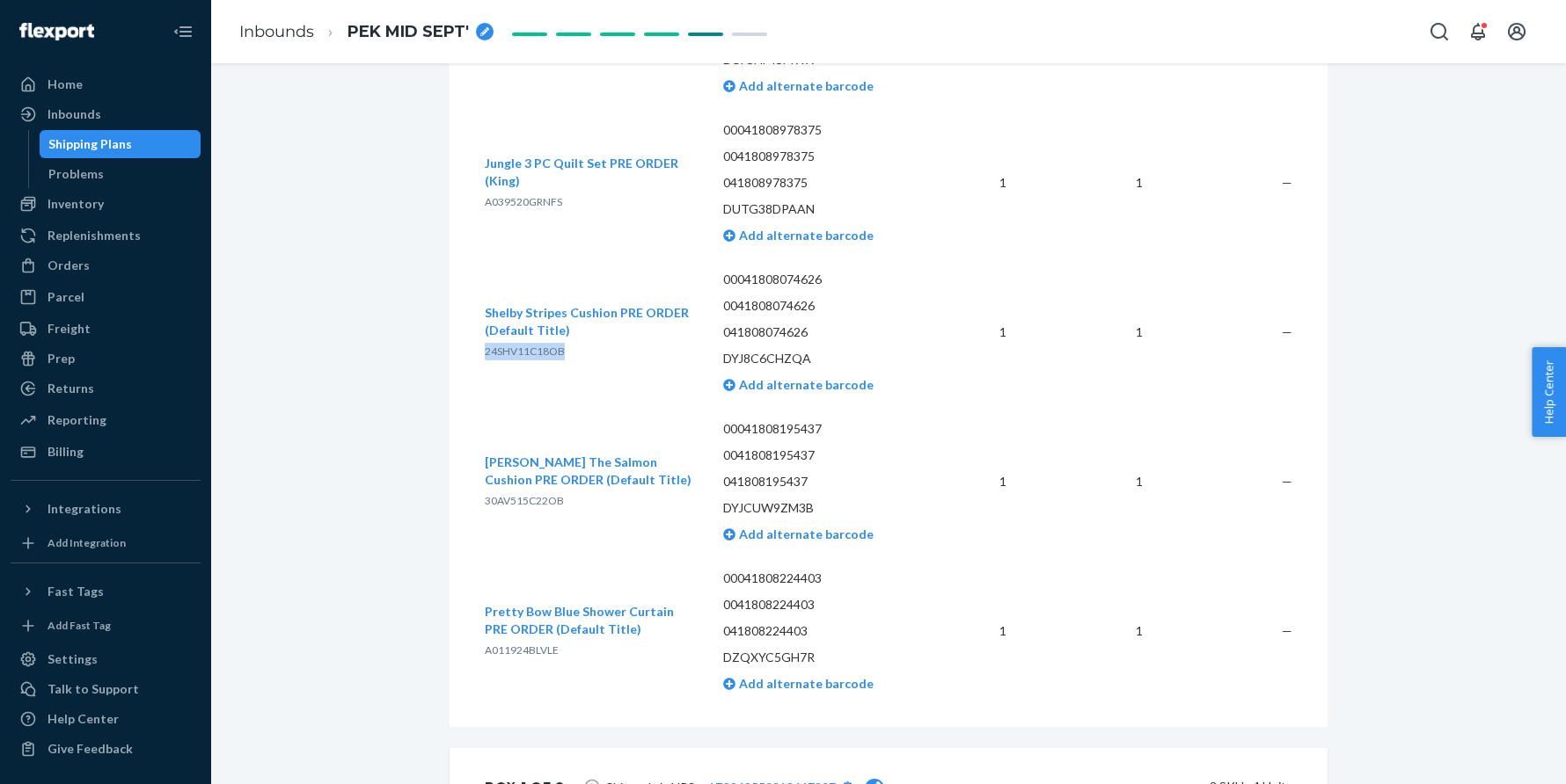
scroll to position [3453, 0]
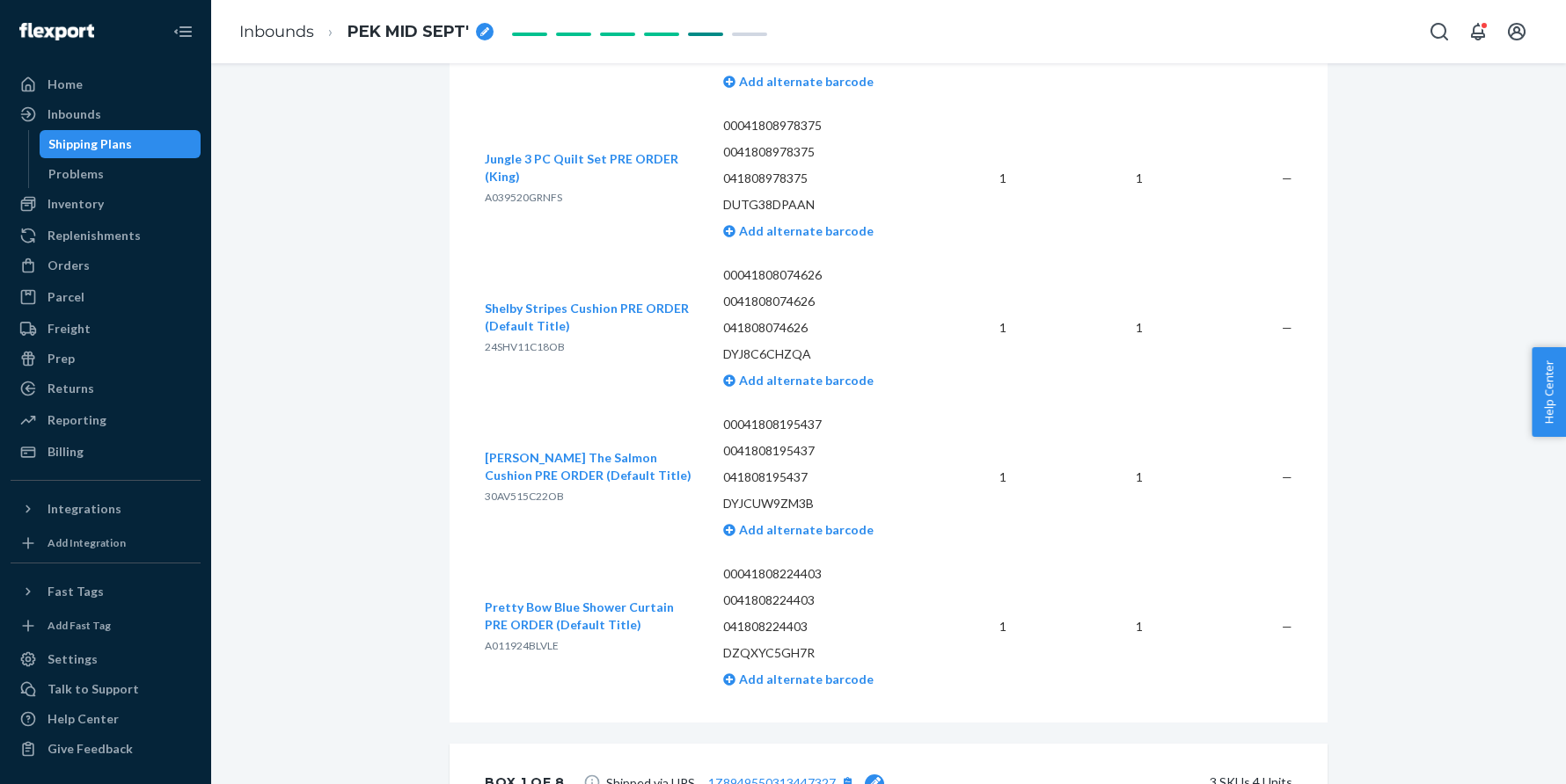
click at [509, 492] on span "30AV515C22OB" at bounding box center [525, 496] width 79 height 13
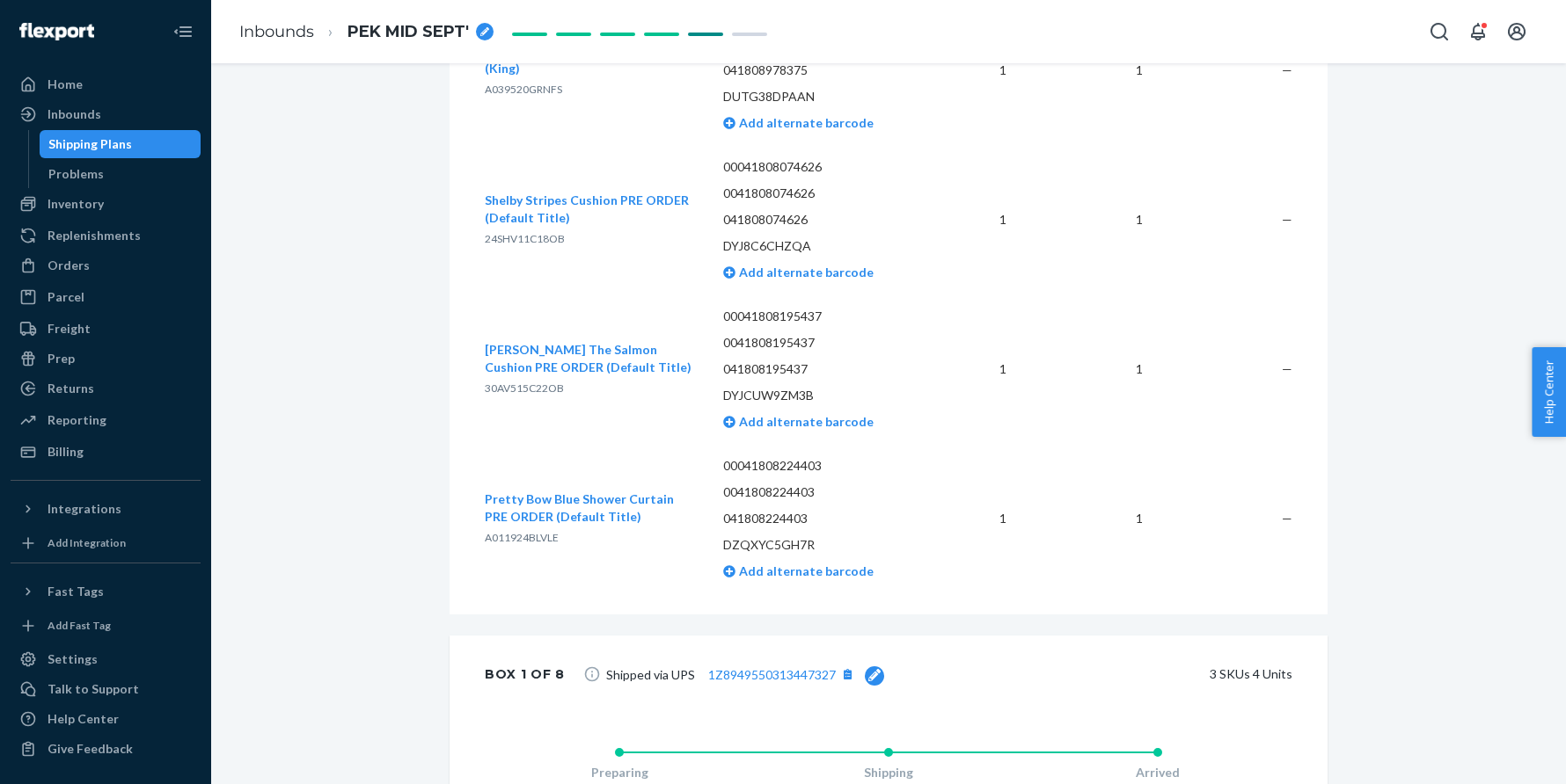
click at [492, 531] on span "A011924BLVLE" at bounding box center [522, 537] width 73 height 13
click at [128, 116] on div "Inbounds" at bounding box center [105, 114] width 186 height 24
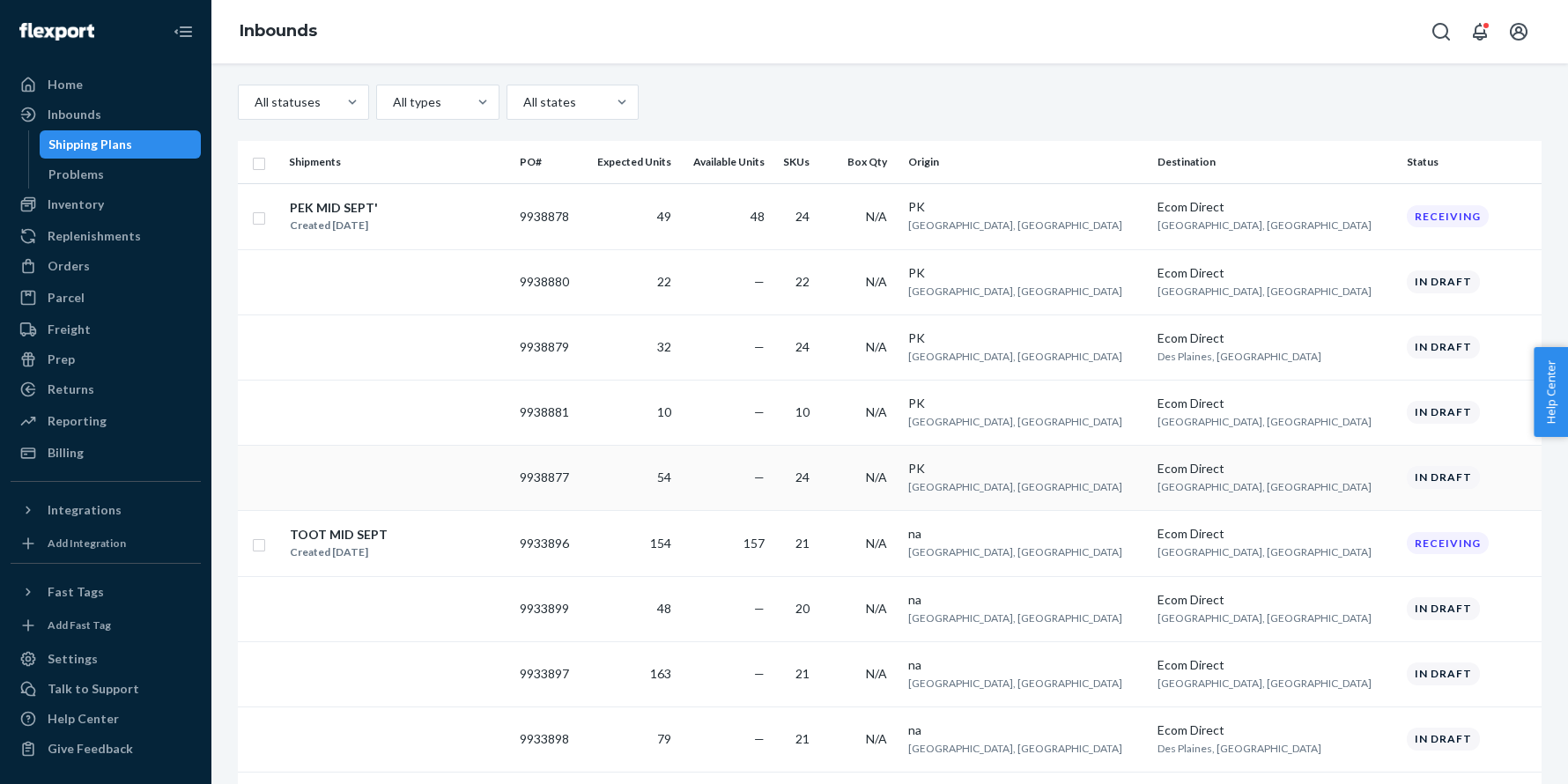
scroll to position [75, 0]
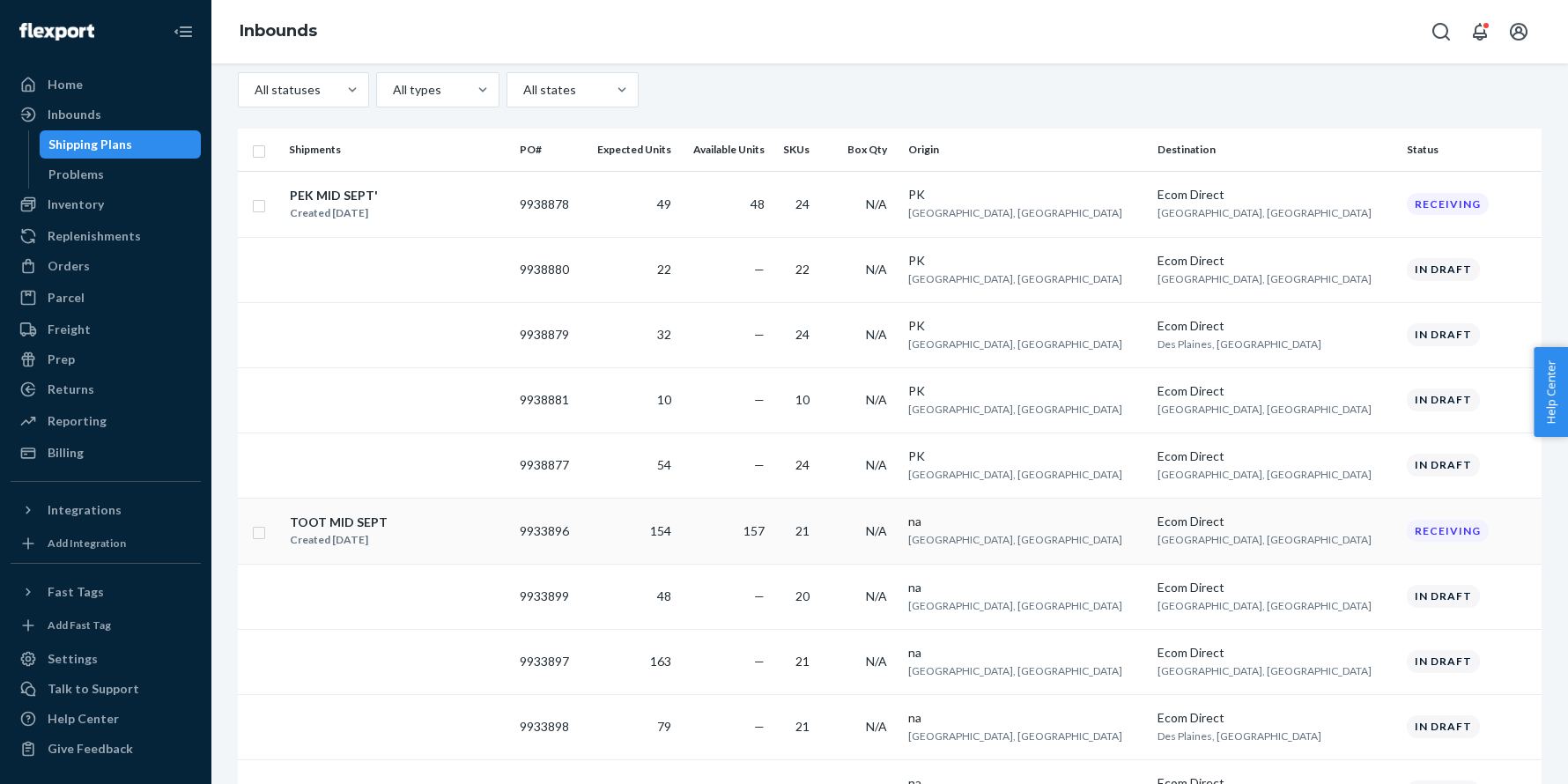
click at [412, 515] on div "TOOT MID SEPT Created Sep 11, 2025" at bounding box center [397, 531] width 217 height 37
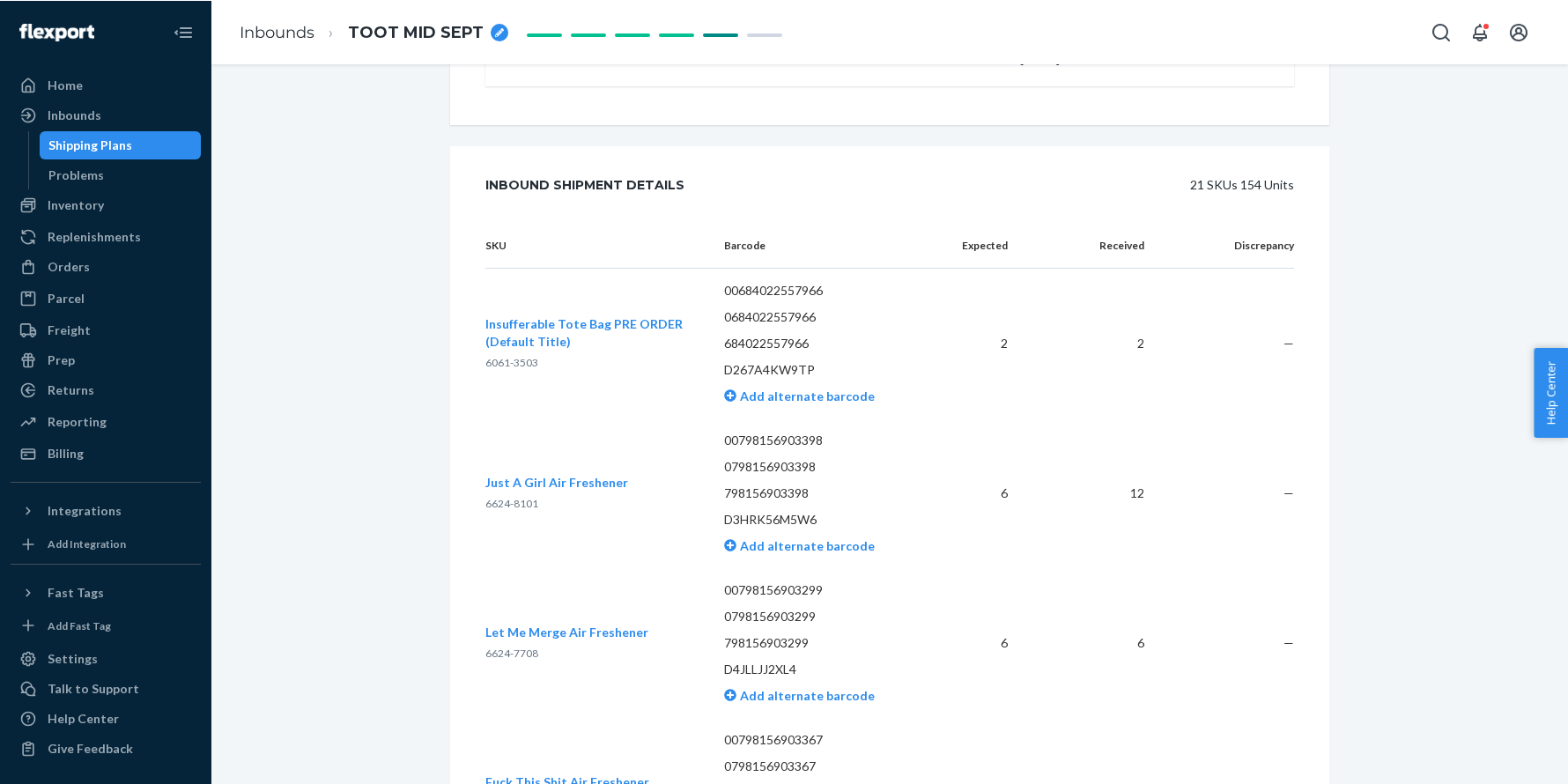
scroll to position [622, 0]
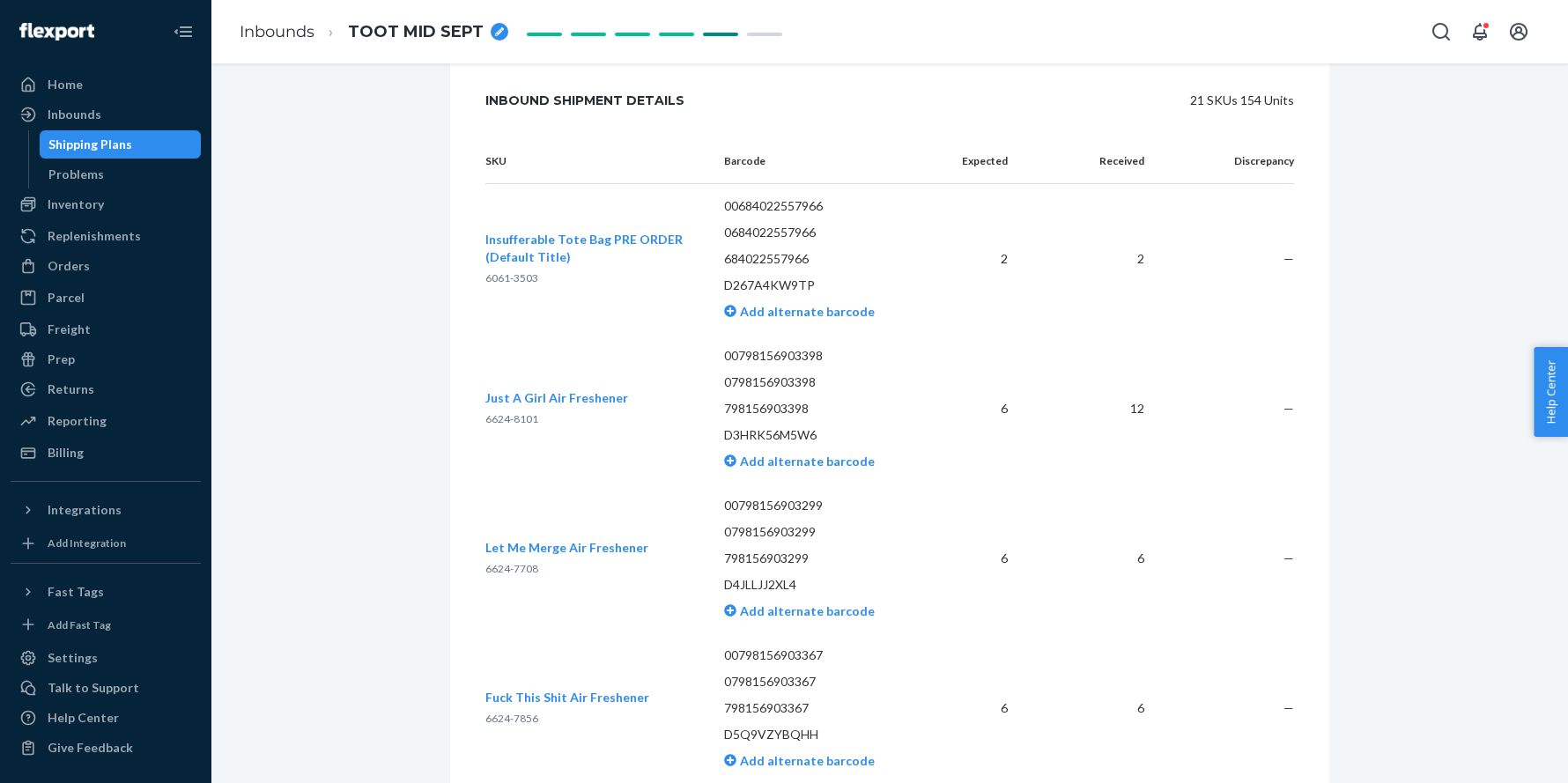
click at [496, 425] on span "6624-8101" at bounding box center [512, 419] width 53 height 13
click at [502, 575] on span "6624-7708" at bounding box center [512, 569] width 53 height 13
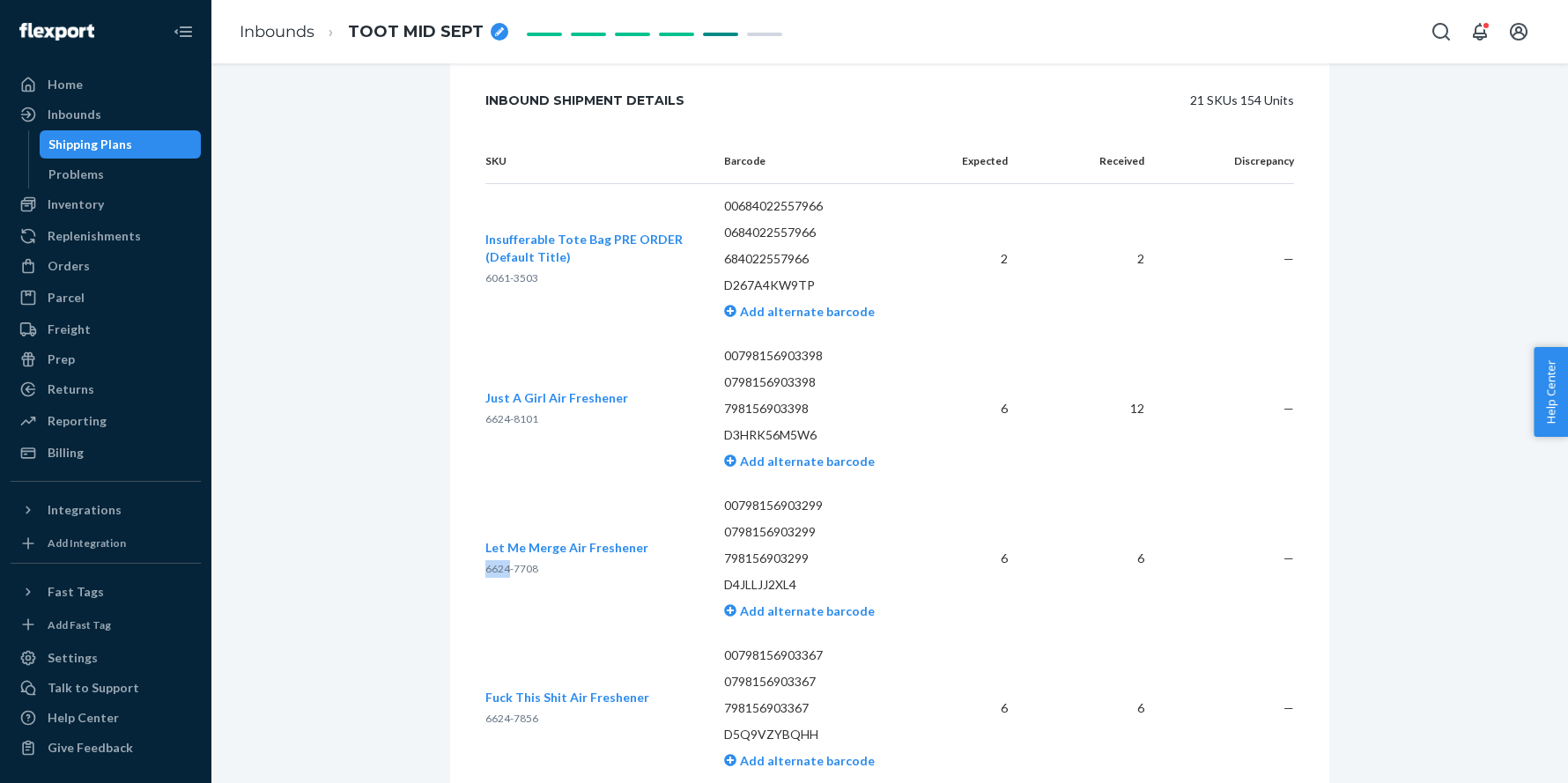
click at [501, 578] on p "6624-7708" at bounding box center [567, 569] width 163 height 18
click at [504, 575] on span "6624-7708" at bounding box center [512, 569] width 53 height 13
click at [495, 425] on span "6624-8101" at bounding box center [512, 419] width 53 height 13
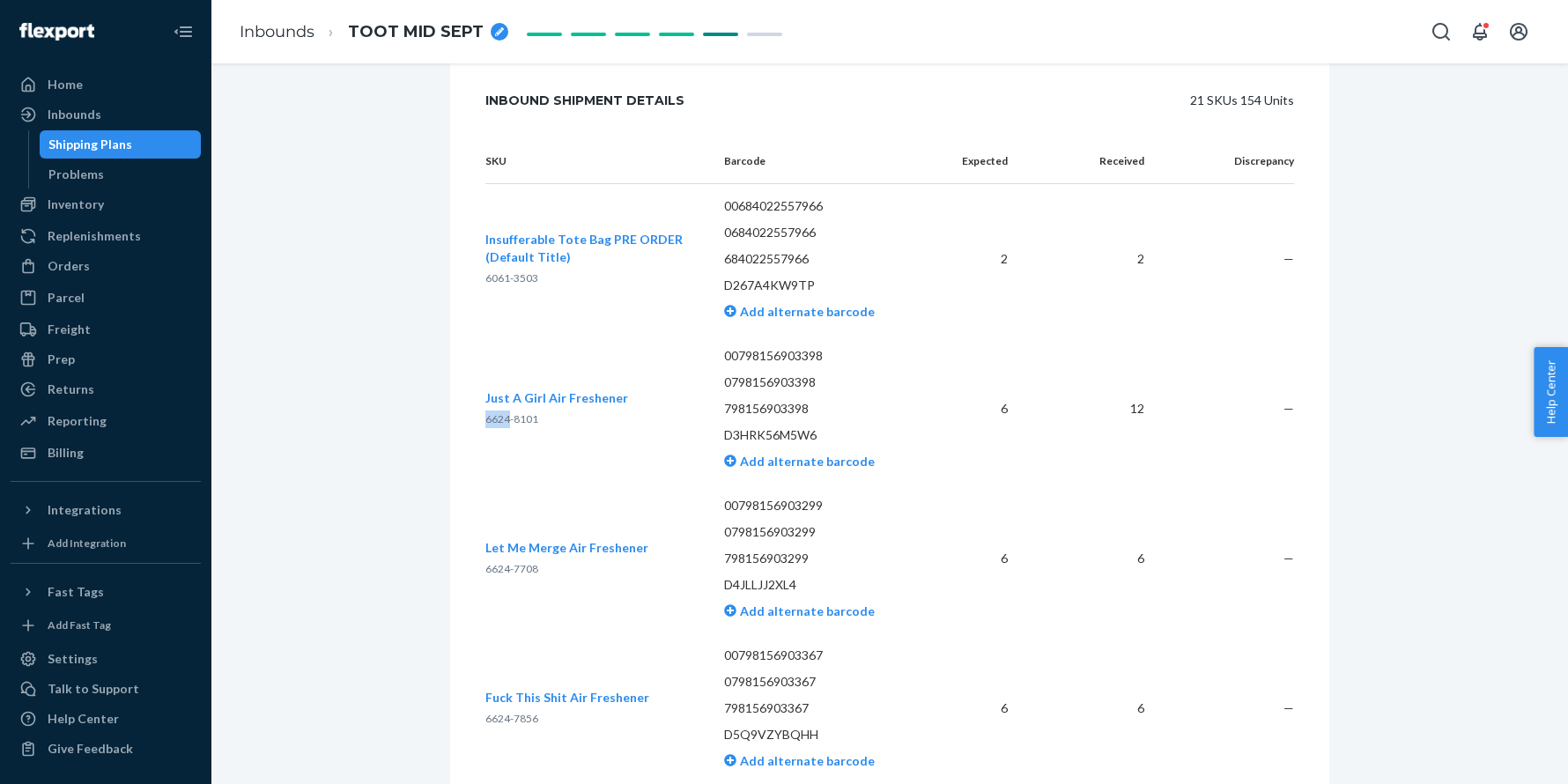
click at [496, 425] on span "6624-8101" at bounding box center [512, 419] width 53 height 13
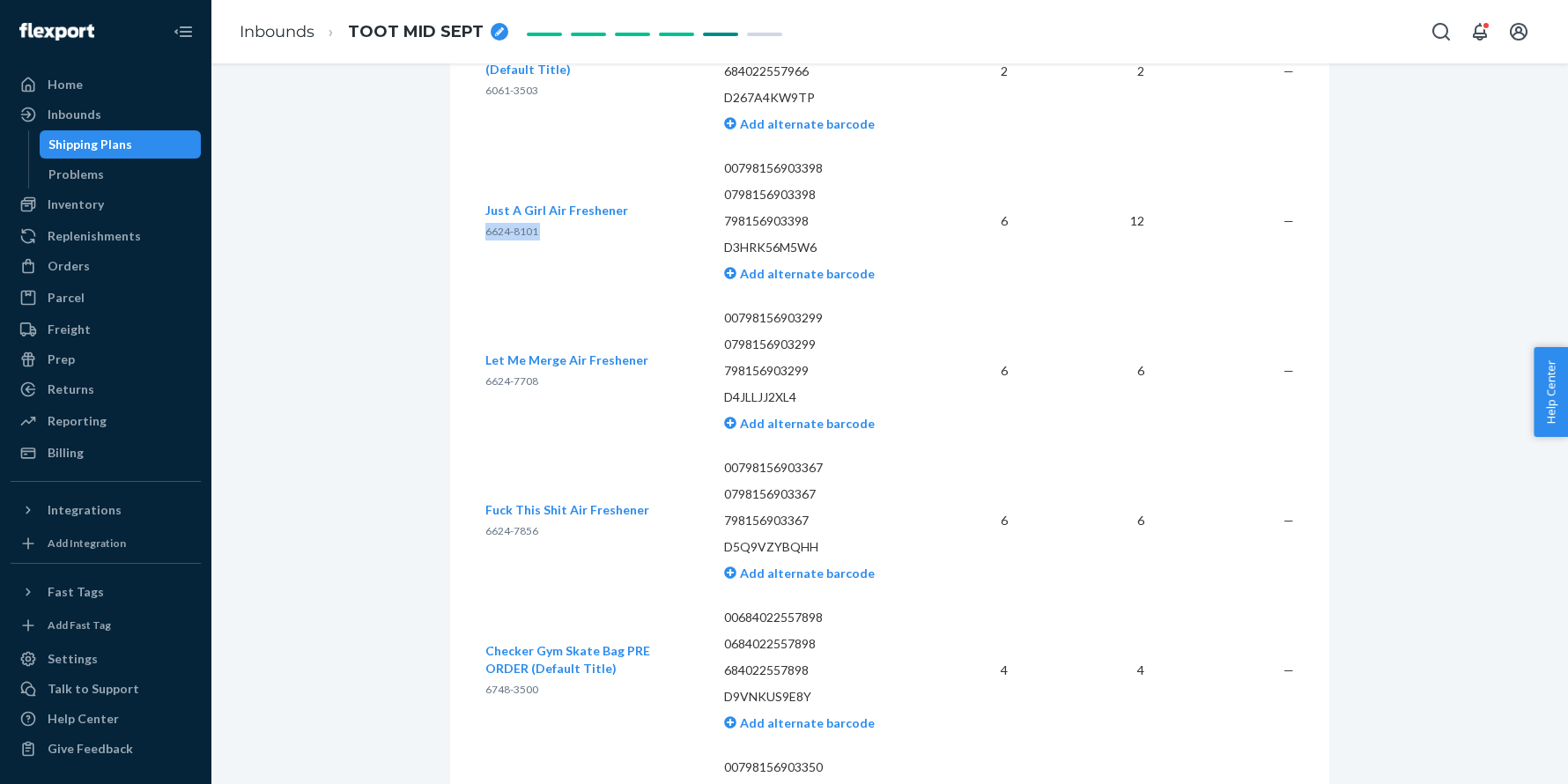
scroll to position [810, 0]
click at [510, 536] on span "6624-7856" at bounding box center [512, 529] width 53 height 13
click at [509, 536] on span "6624-7856" at bounding box center [512, 529] width 53 height 13
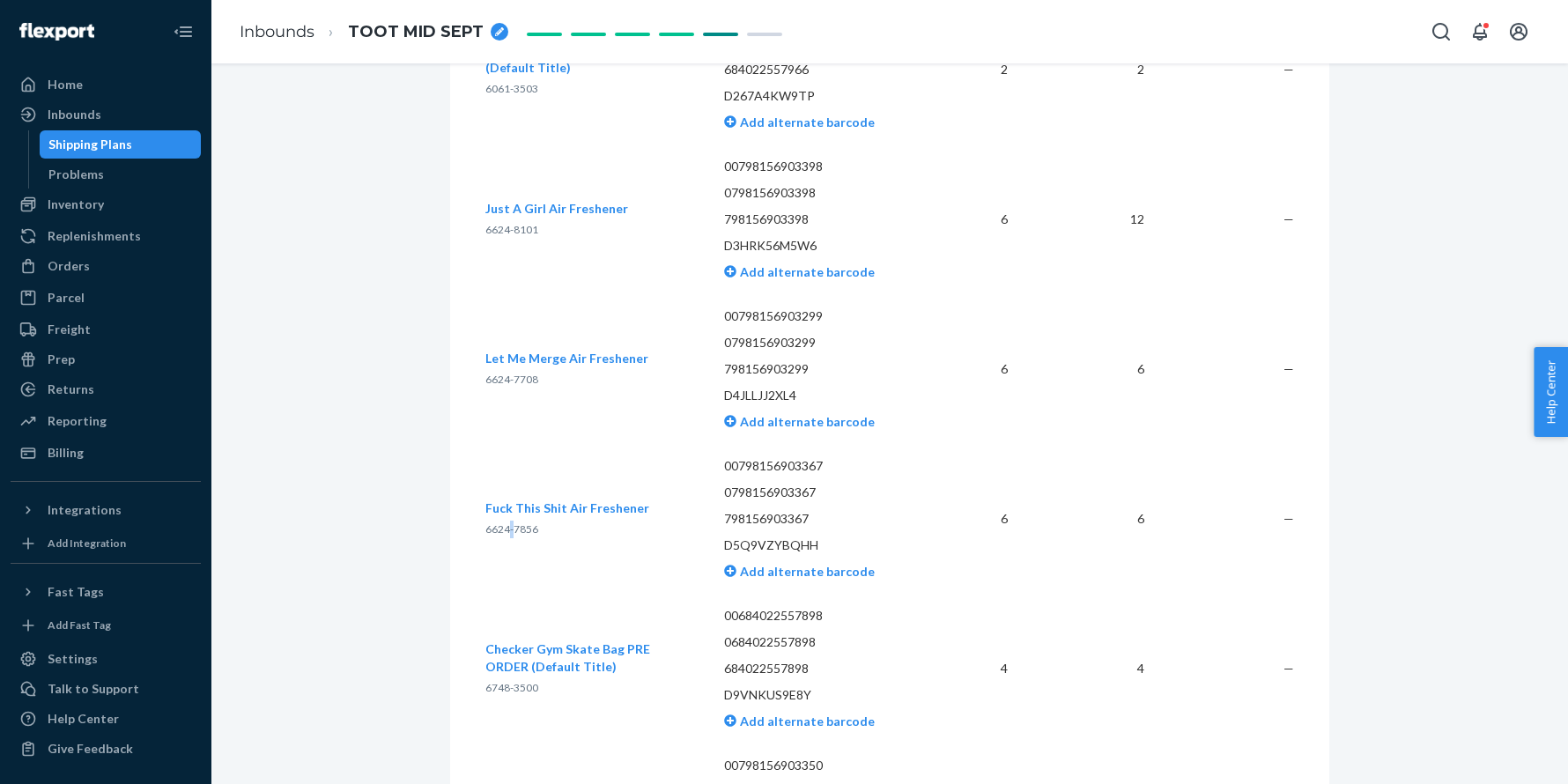
click at [509, 536] on span "6624-7856" at bounding box center [512, 529] width 53 height 13
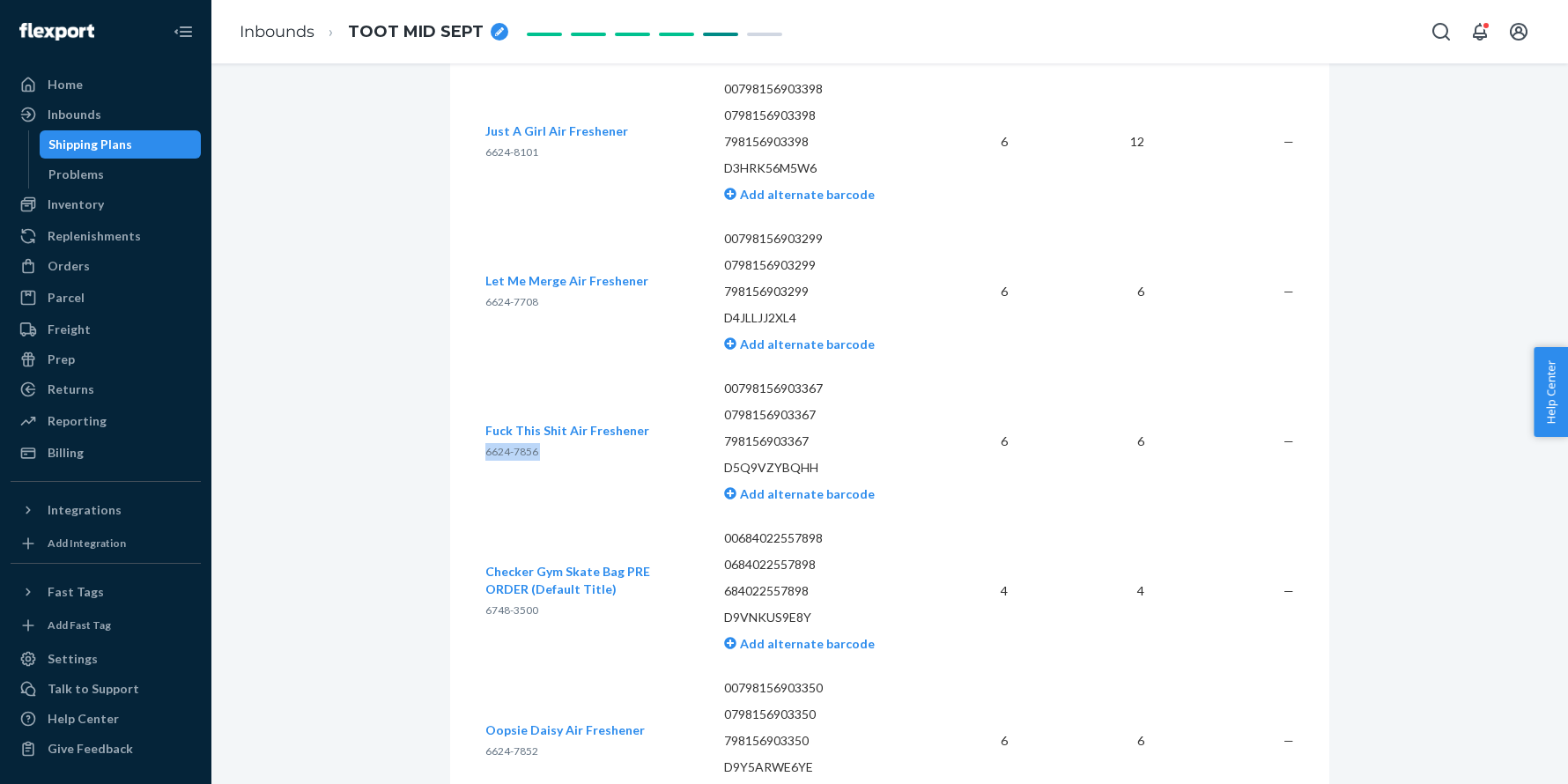
scroll to position [923, 0]
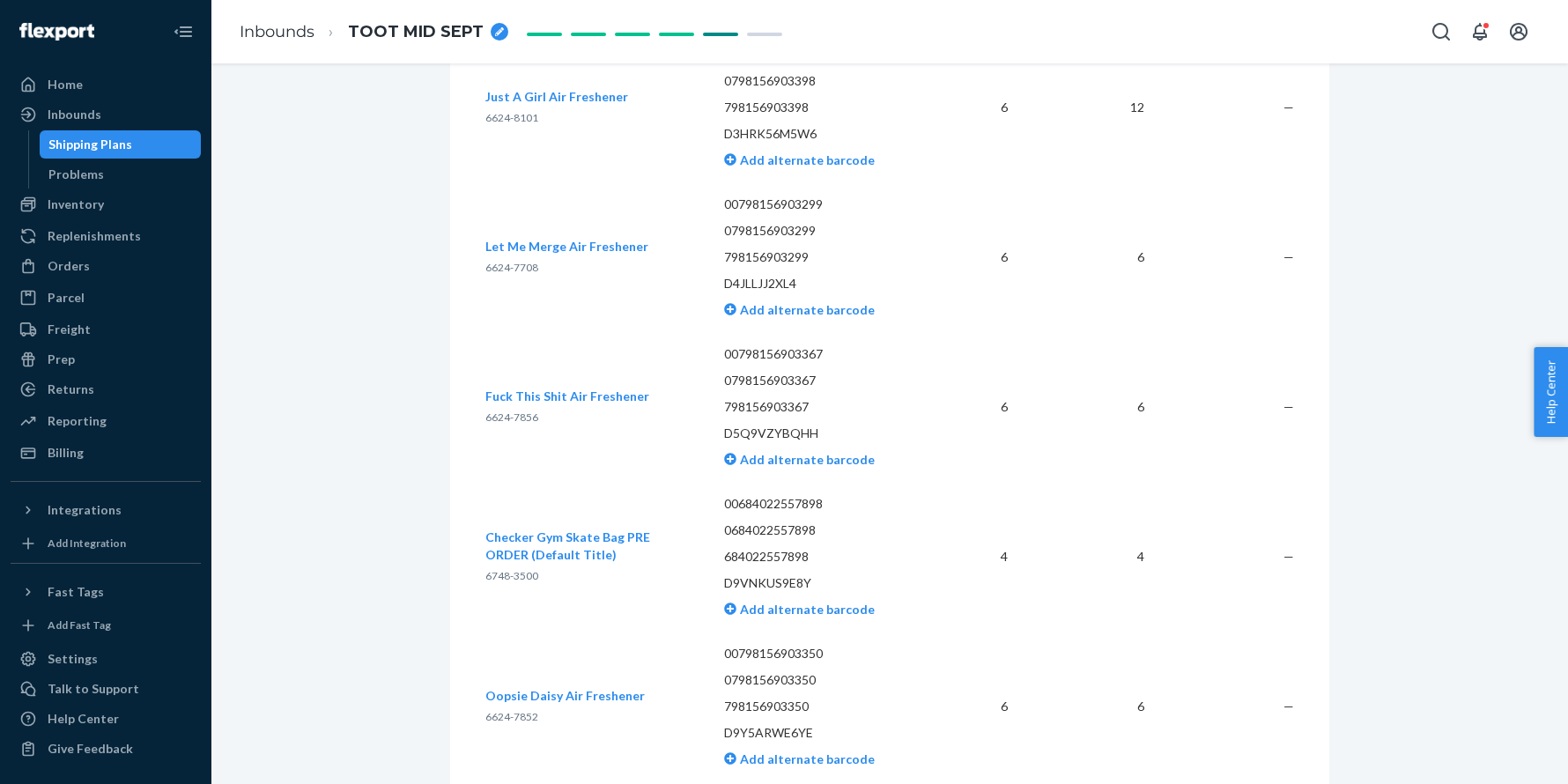
click at [508, 582] on span "6748-3500" at bounding box center [512, 575] width 53 height 13
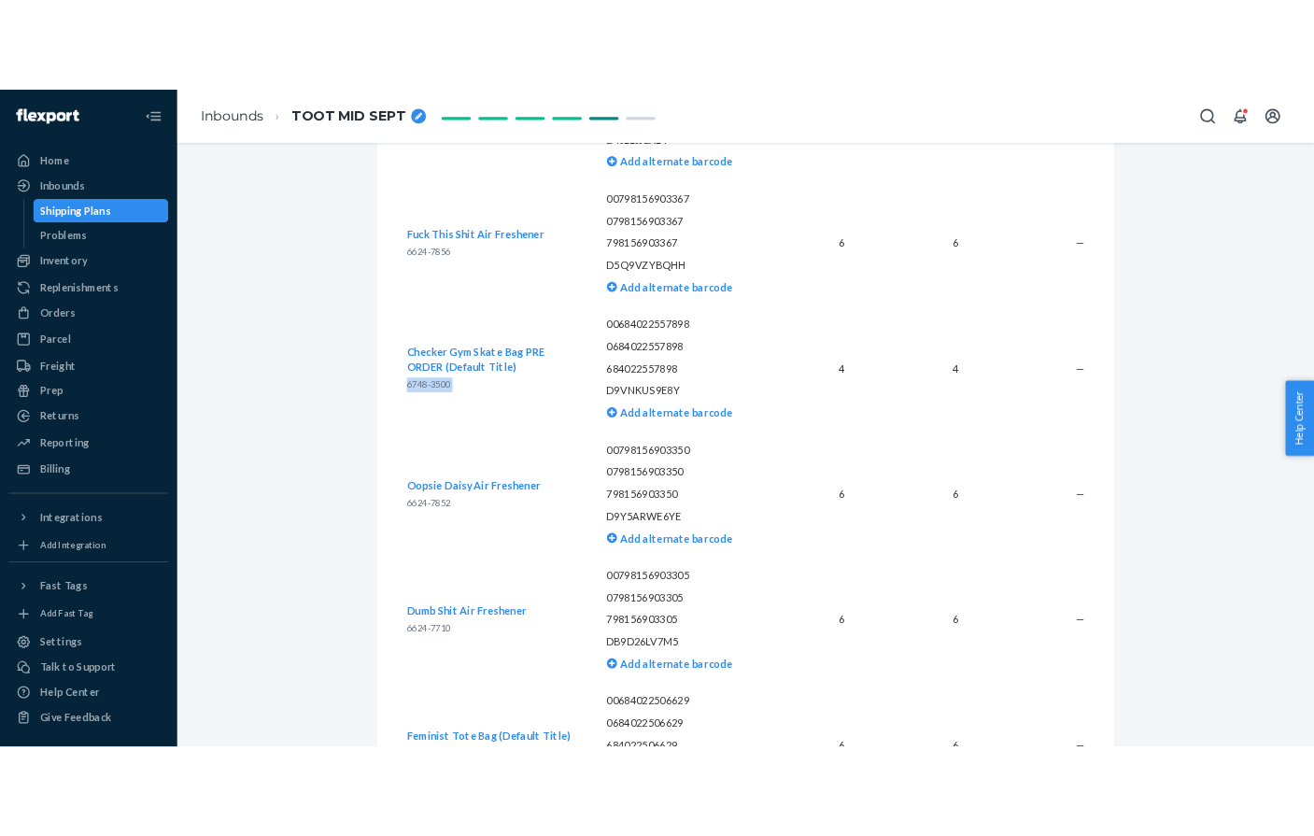
scroll to position [1238, 0]
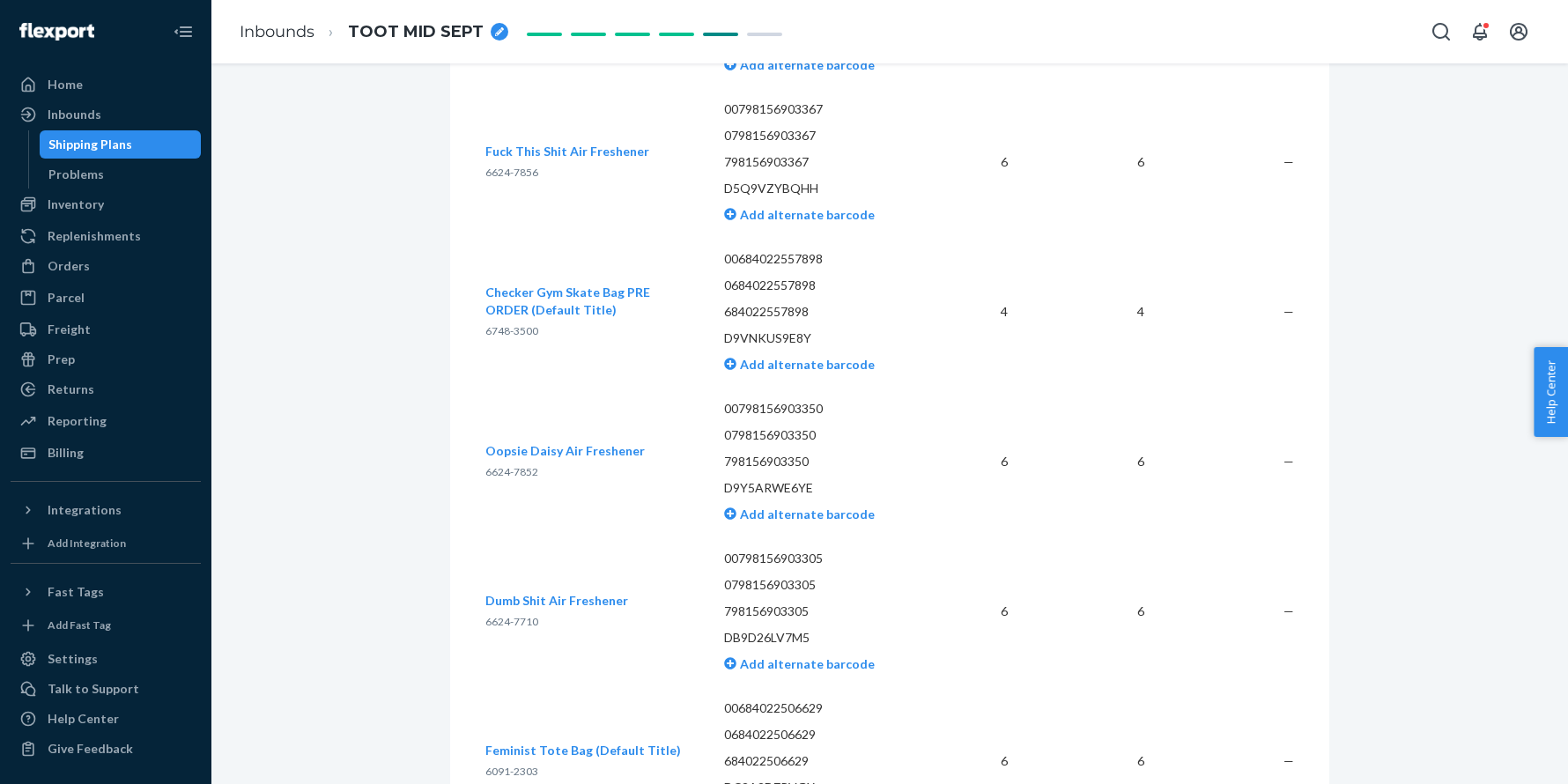
click at [502, 478] on span "6624-7852" at bounding box center [512, 472] width 53 height 13
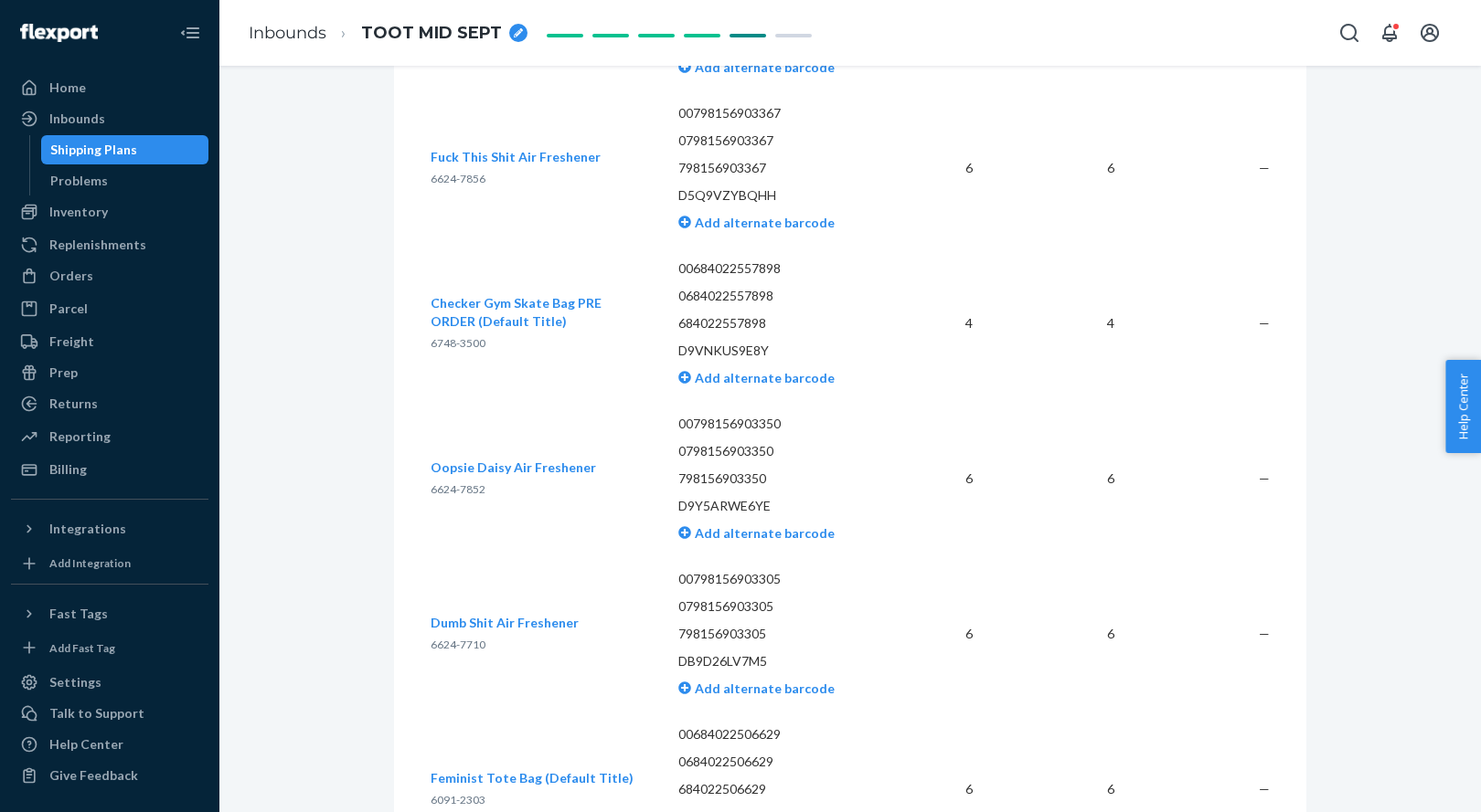
click at [452, 654] on div "Dumb Shit Air Freshener 6624-7710" at bounding box center [504, 634] width 148 height 40
click at [440, 652] on span "6624-7710" at bounding box center [458, 645] width 55 height 14
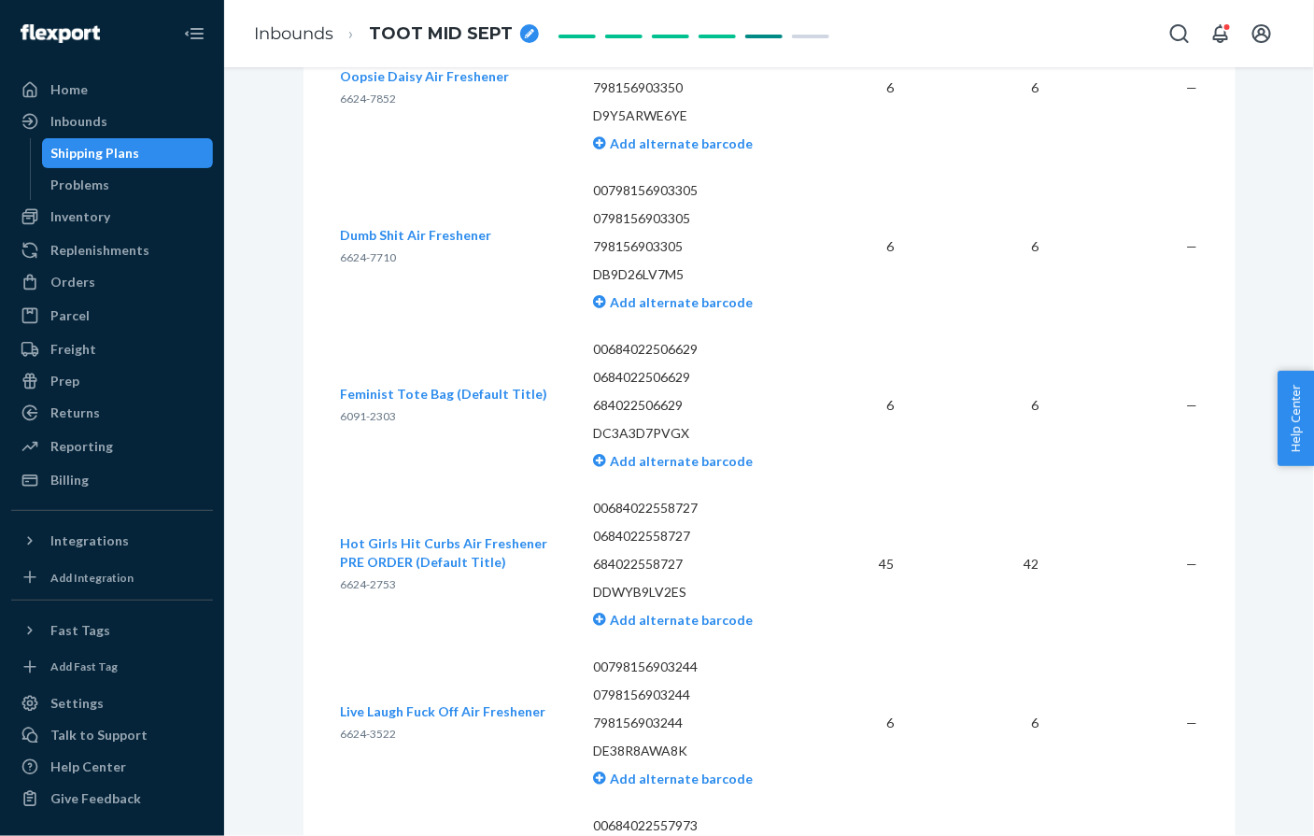
click at [383, 423] on span "6091-2303" at bounding box center [369, 416] width 56 height 14
click at [383, 422] on span "6091-2303" at bounding box center [369, 415] width 56 height 14
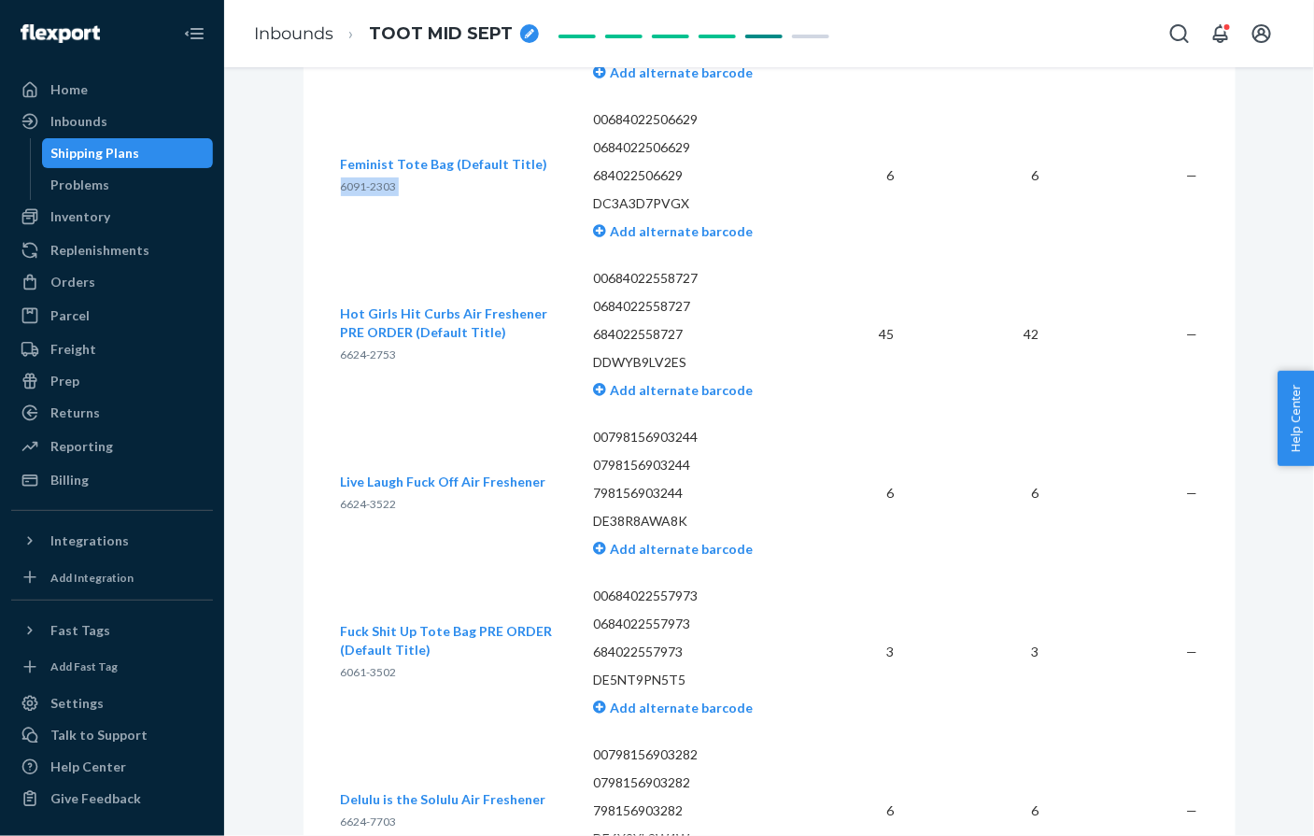
scroll to position [1888, 0]
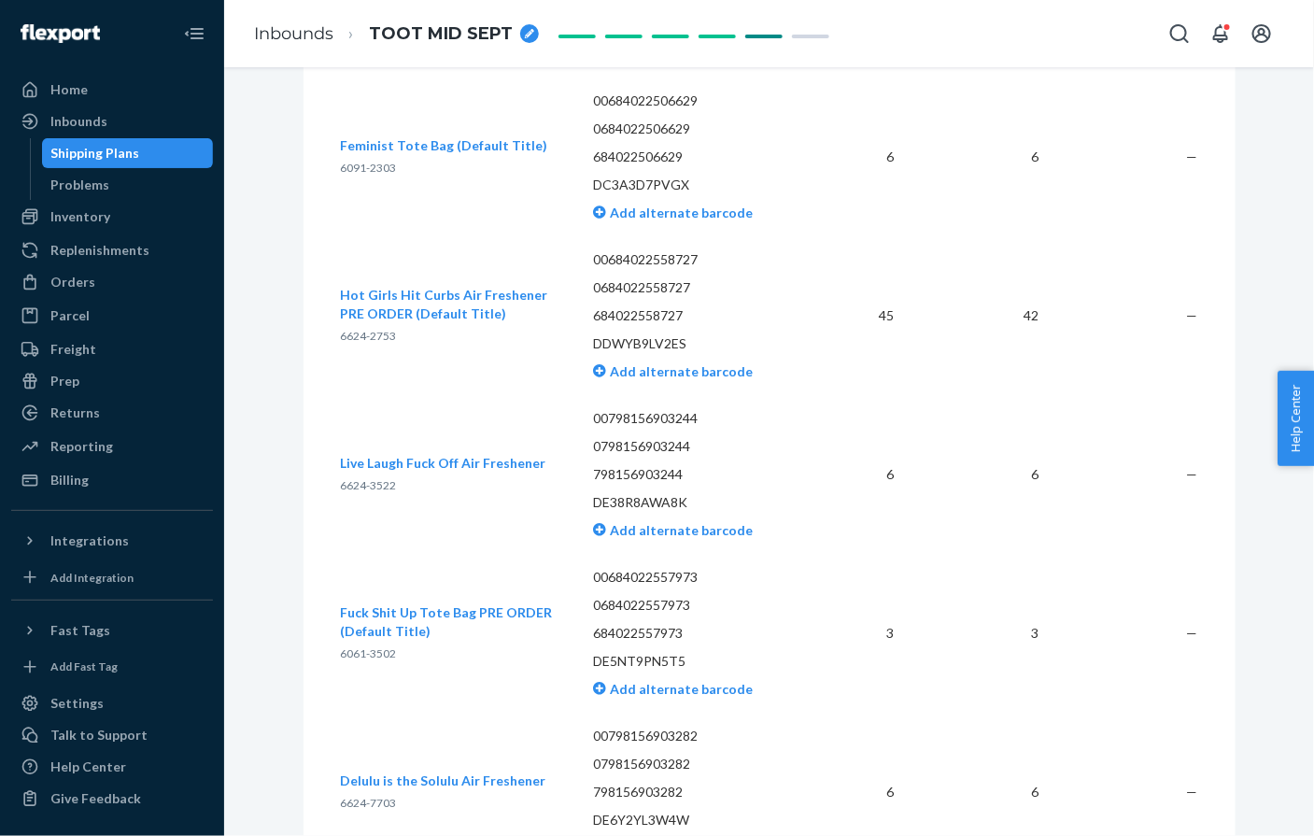
click at [378, 343] on span "6624-2753" at bounding box center [369, 336] width 56 height 14
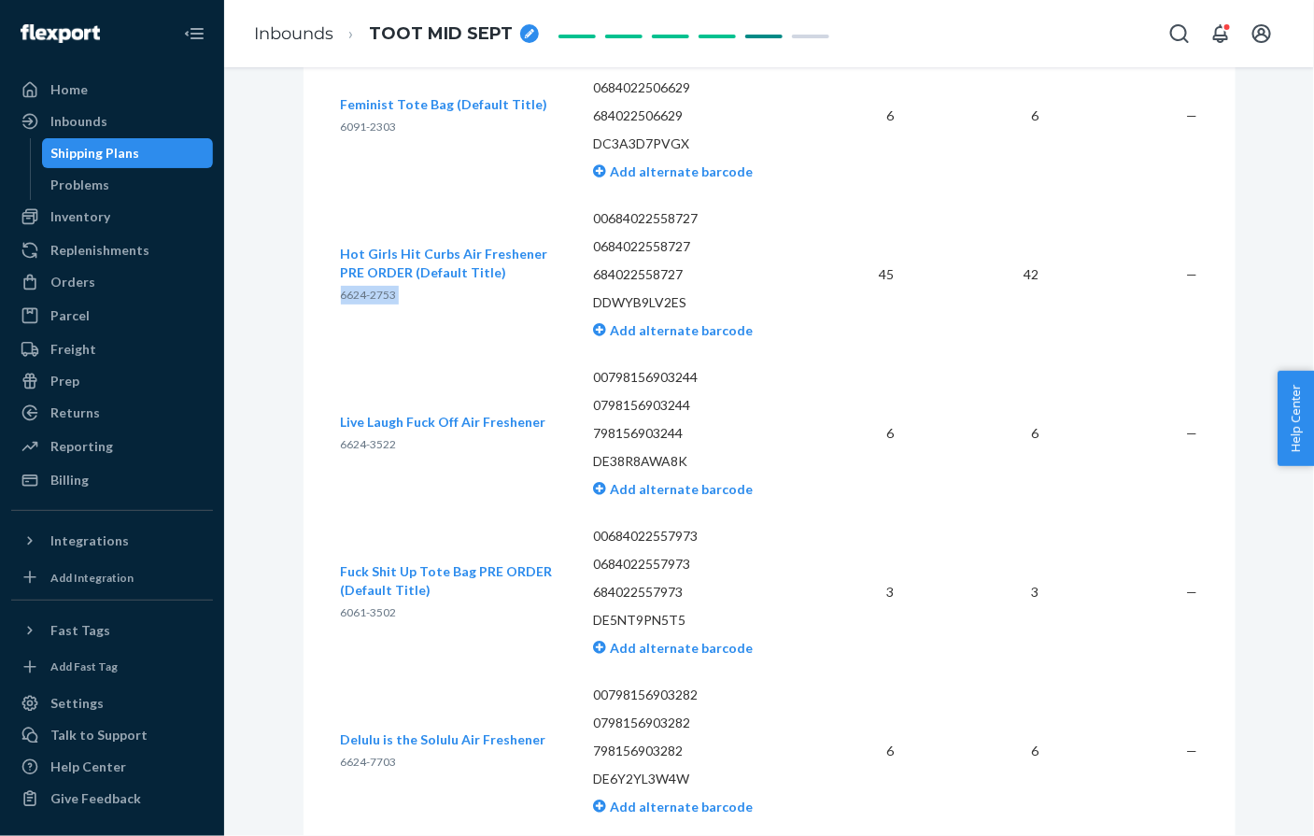
scroll to position [1935, 0]
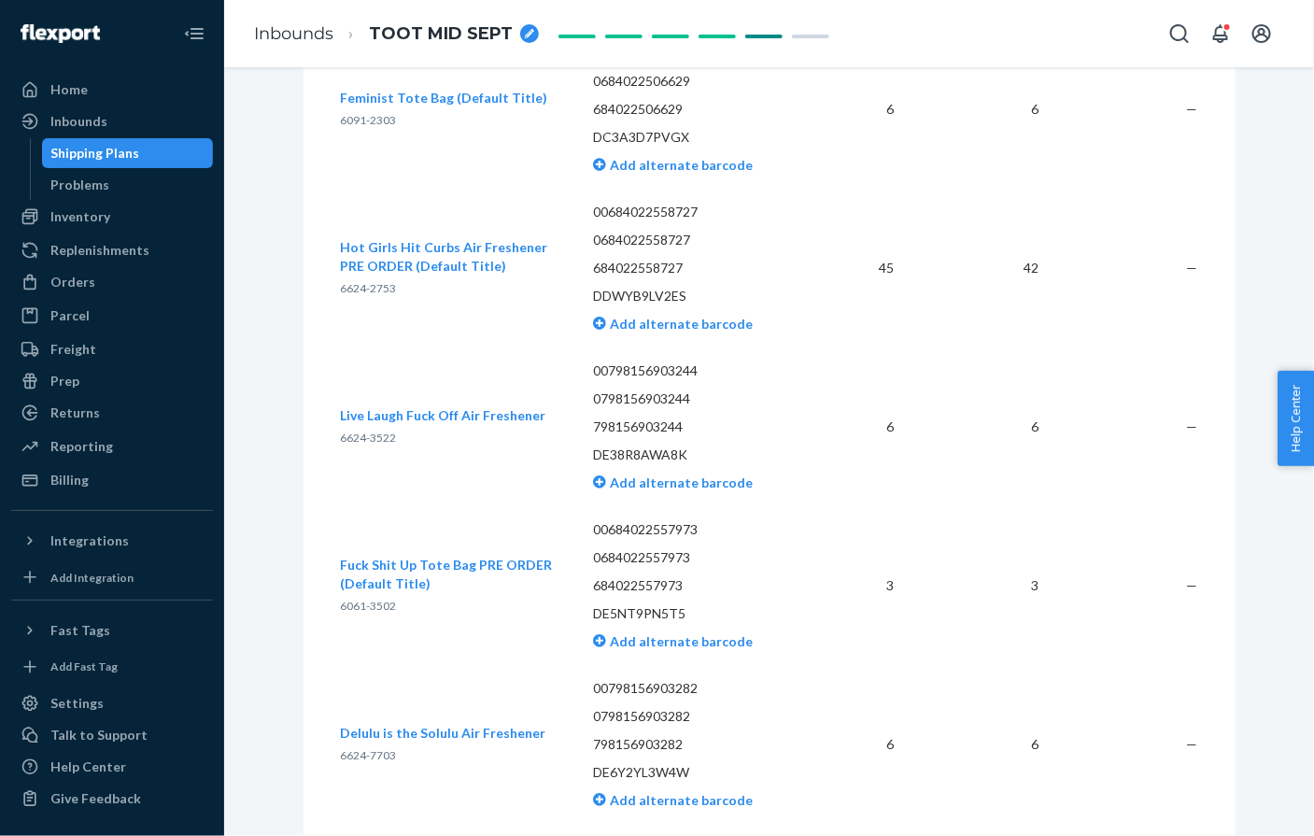
click at [360, 445] on span "6624-3522" at bounding box center [369, 438] width 56 height 14
click at [358, 613] on span "6061-3502" at bounding box center [369, 606] width 56 height 14
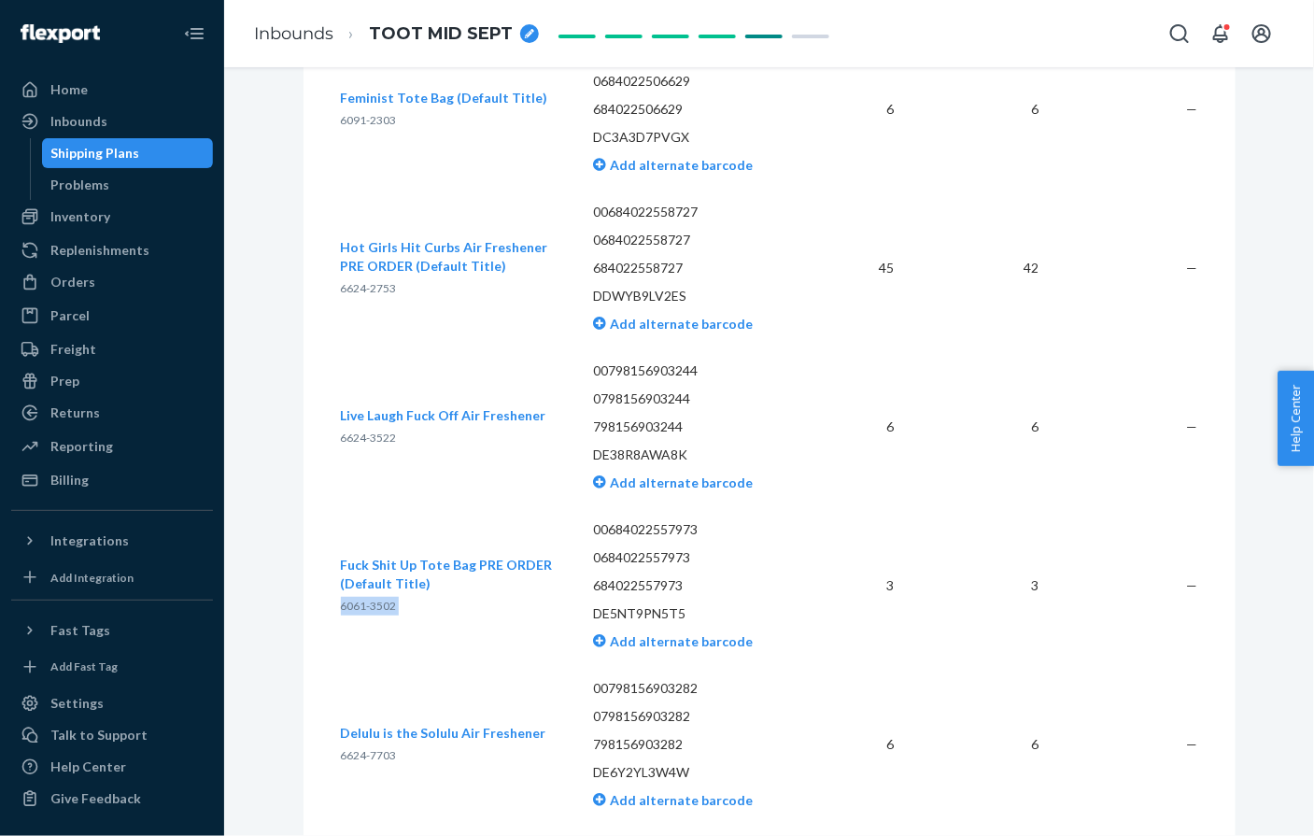
click at [358, 613] on span "6061-3502" at bounding box center [369, 606] width 56 height 14
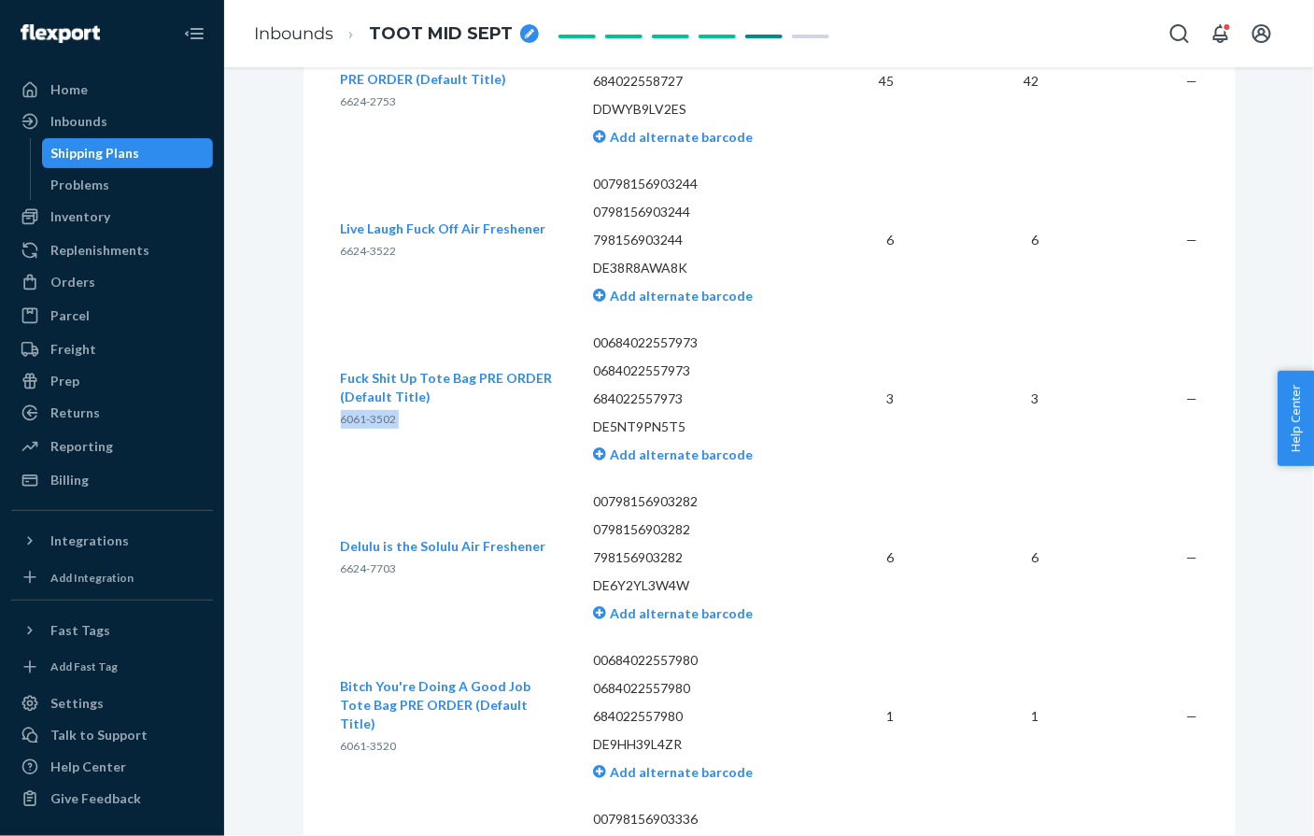
scroll to position [2130, 0]
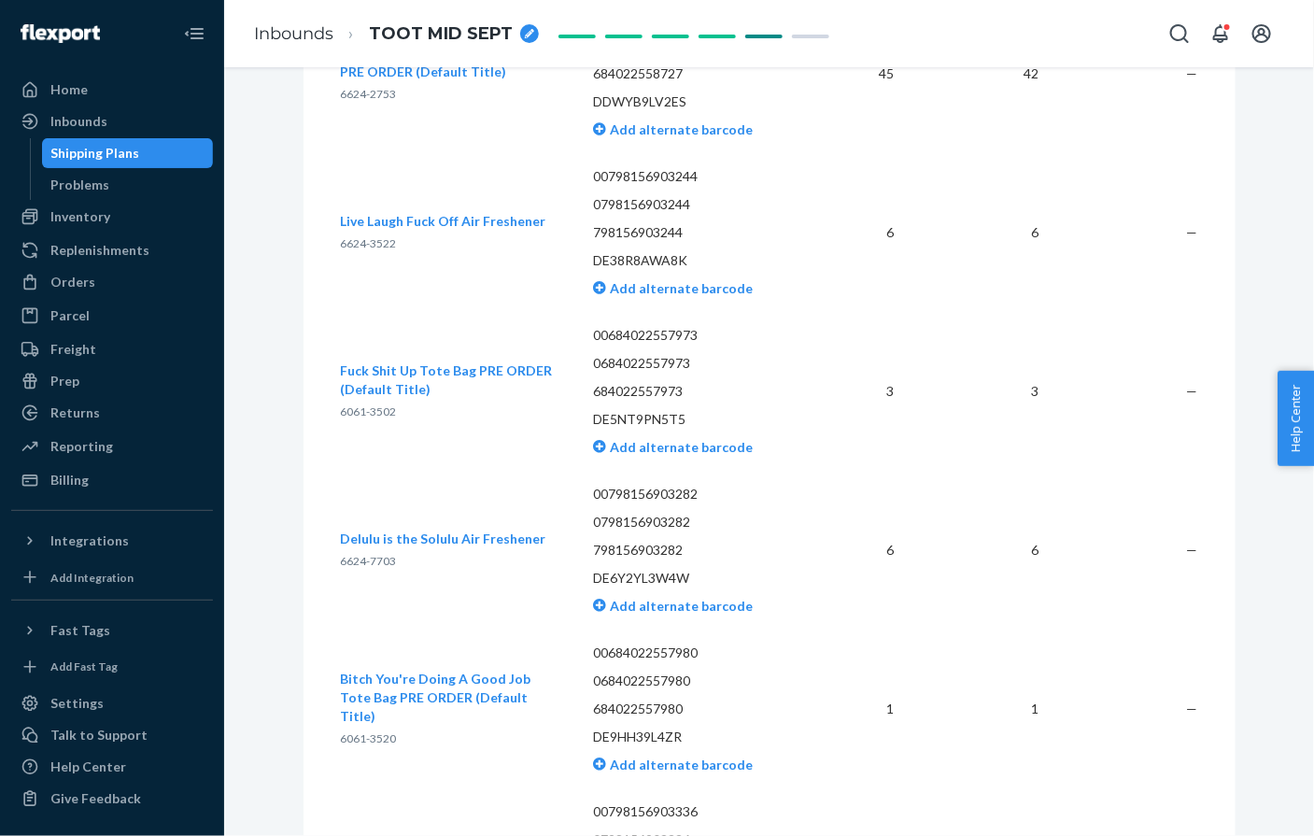
click at [365, 568] on span "6624-7703" at bounding box center [369, 561] width 56 height 14
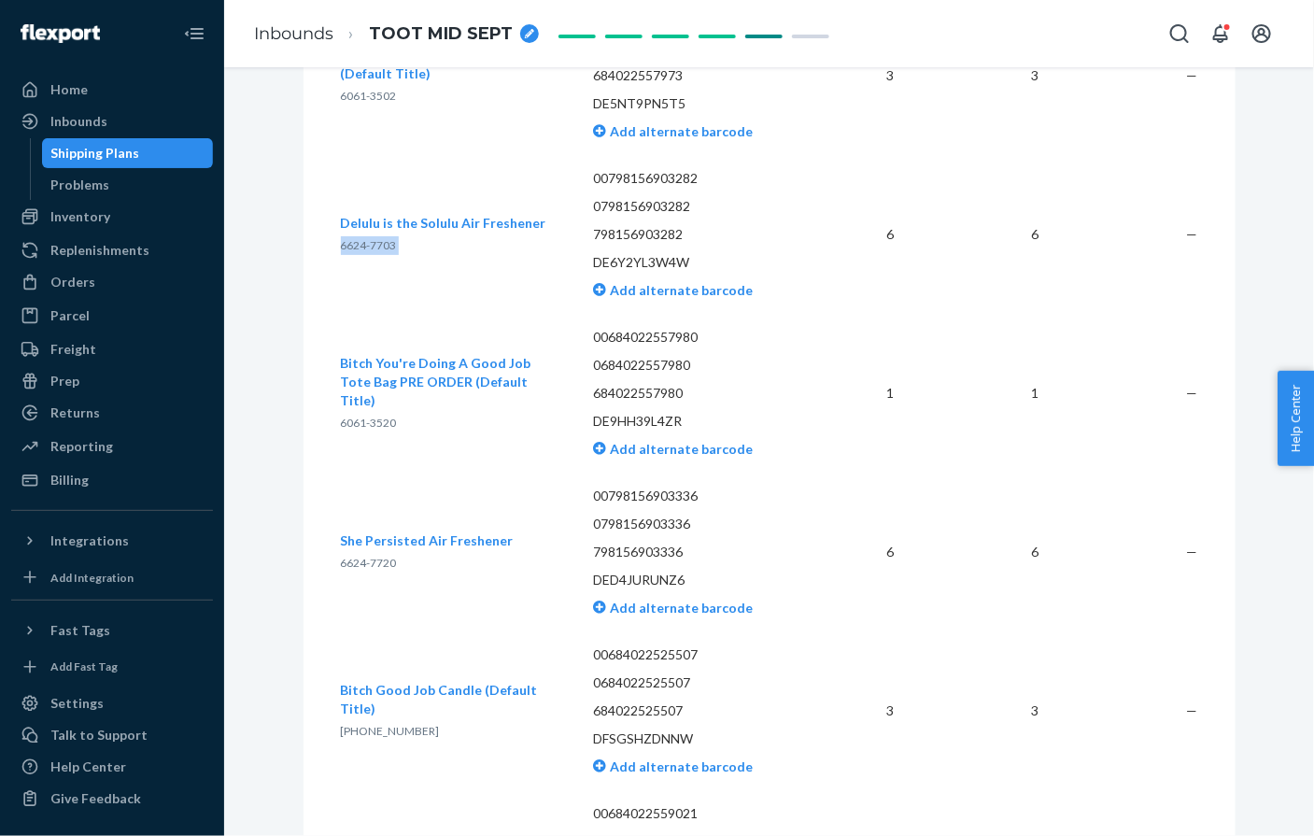
scroll to position [2453, 0]
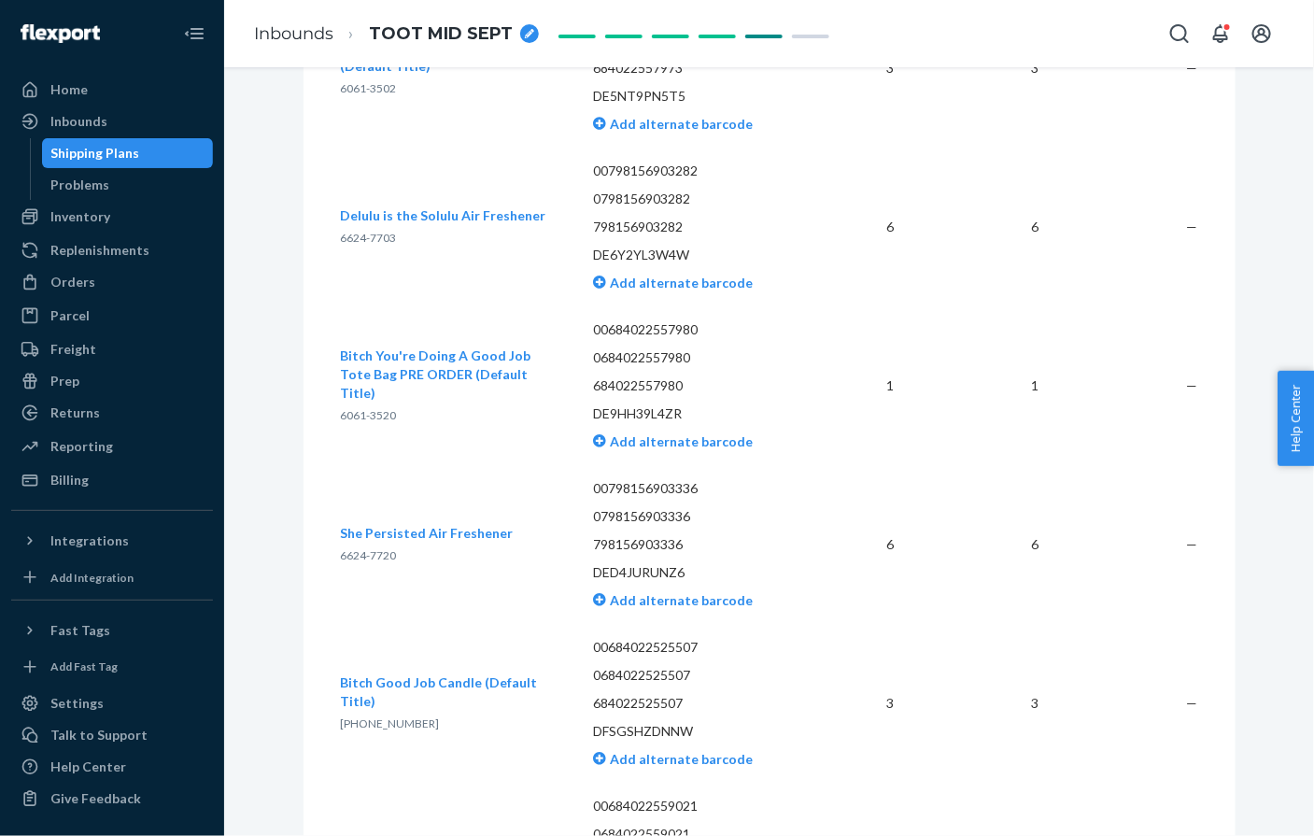
click at [361, 422] on span "6061-3520" at bounding box center [369, 415] width 56 height 14
click at [364, 562] on span "6624-7720" at bounding box center [369, 555] width 56 height 14
click at [365, 562] on span "6624-7720" at bounding box center [369, 555] width 56 height 14
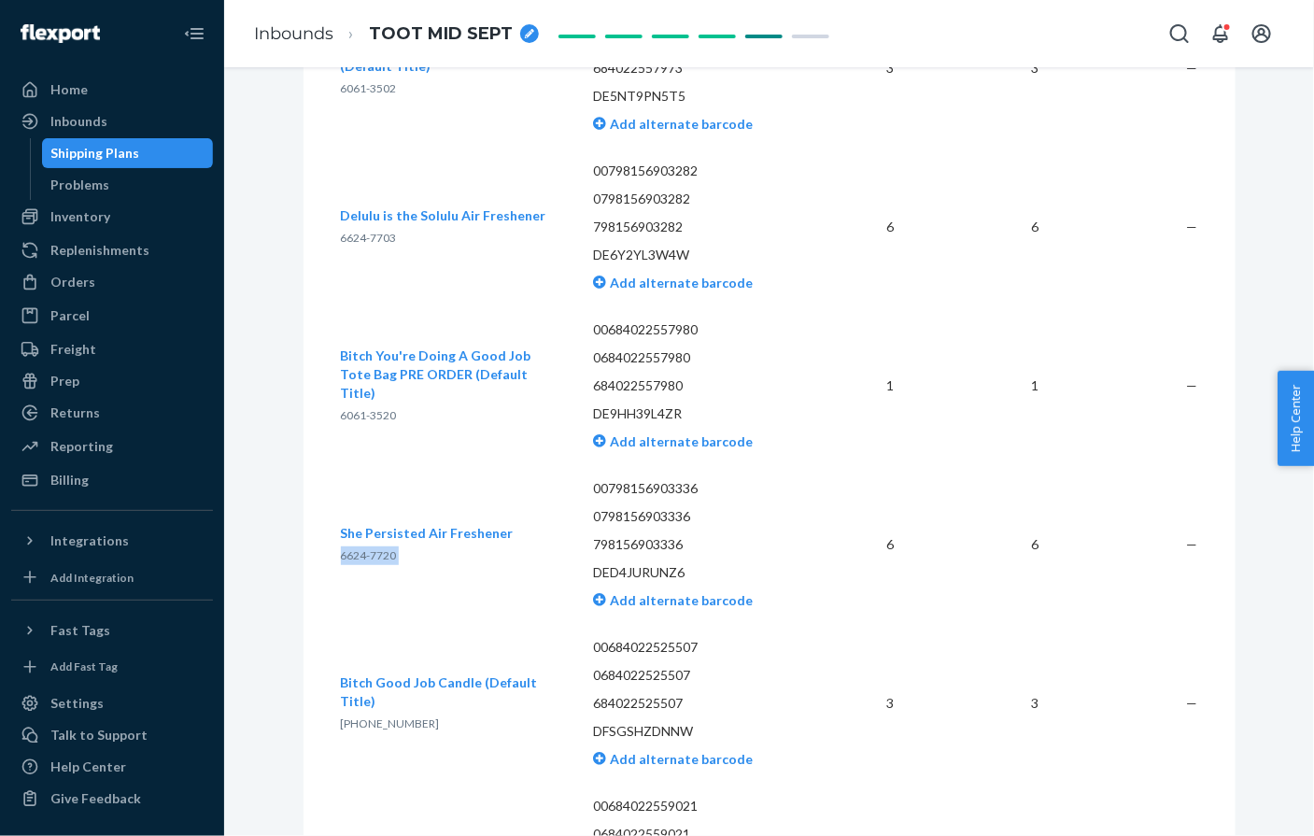
click at [365, 562] on span "6624-7720" at bounding box center [369, 555] width 56 height 14
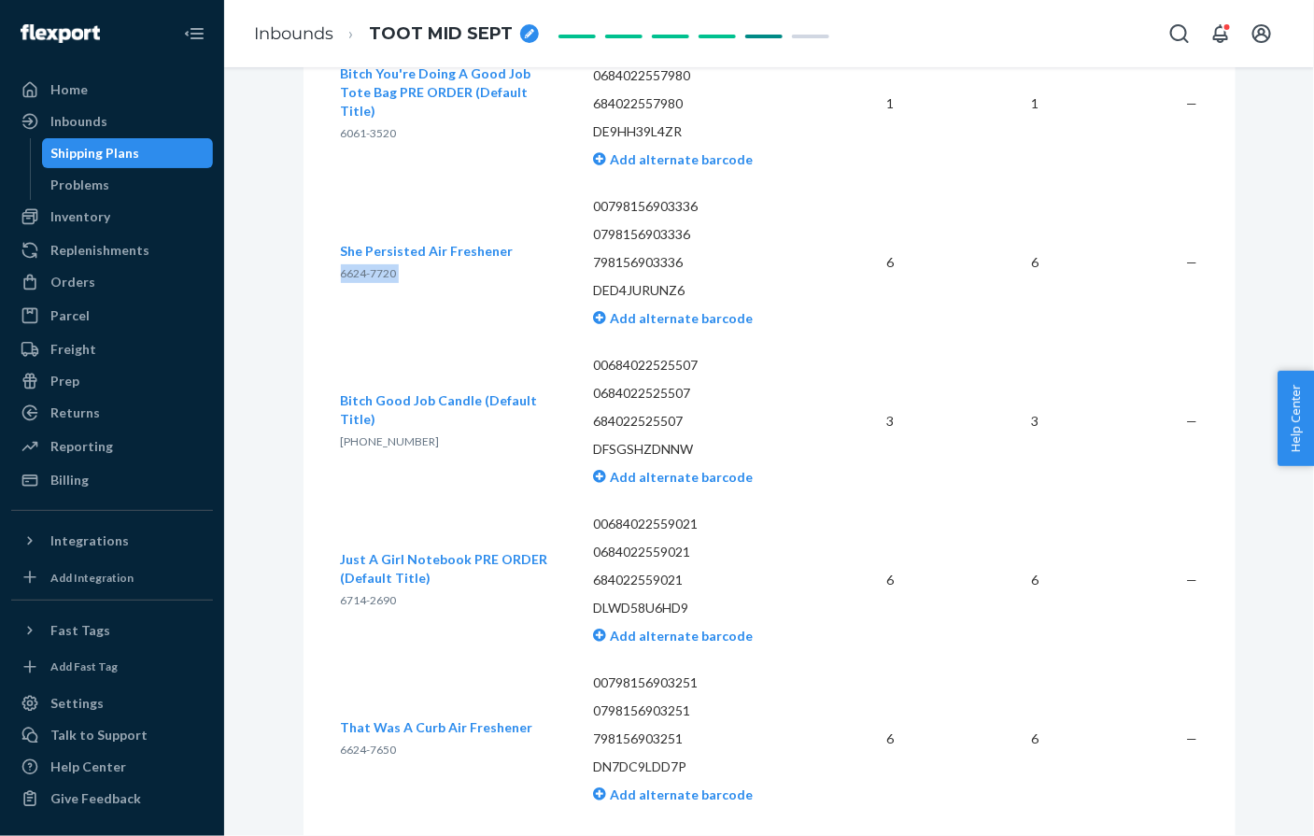
scroll to position [2765, 0]
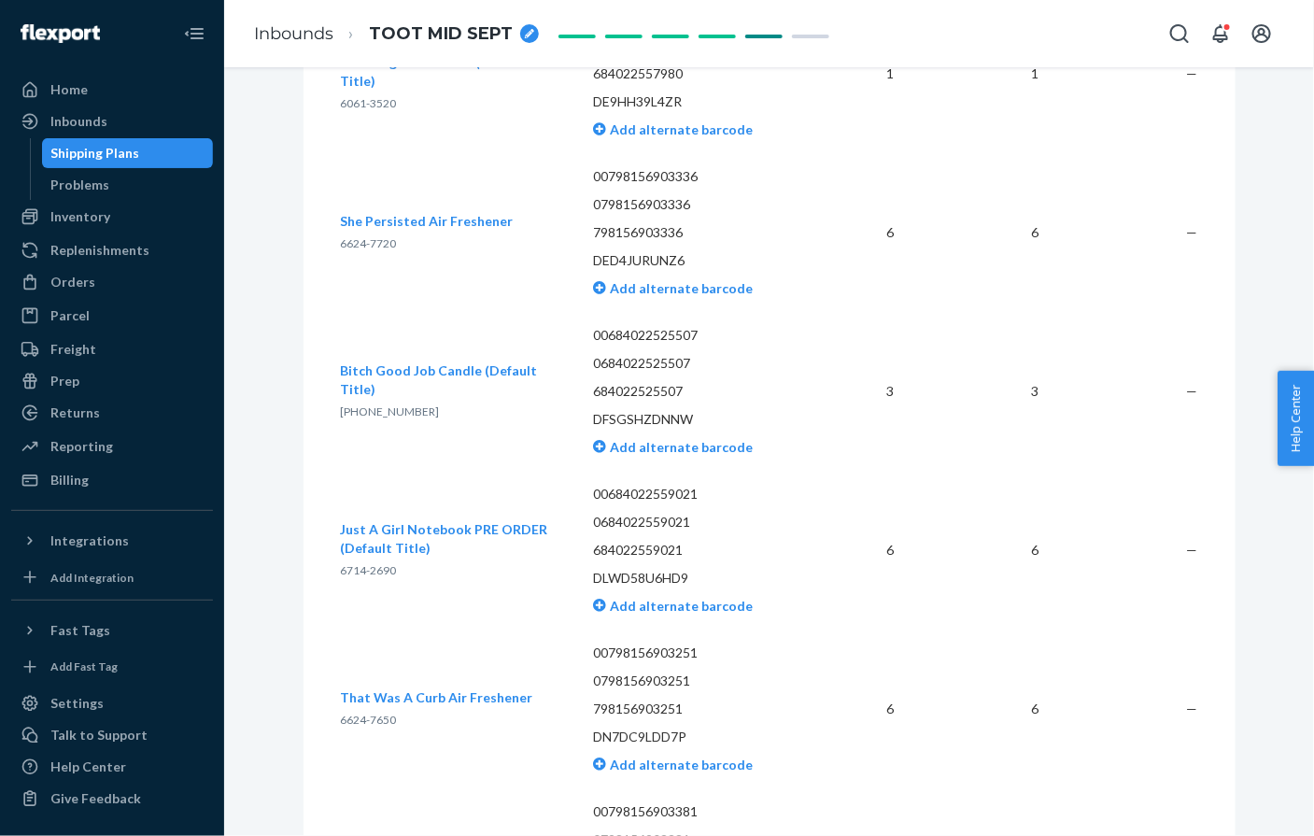
click at [400, 418] on span "[PHONE_NUMBER]" at bounding box center [390, 411] width 99 height 14
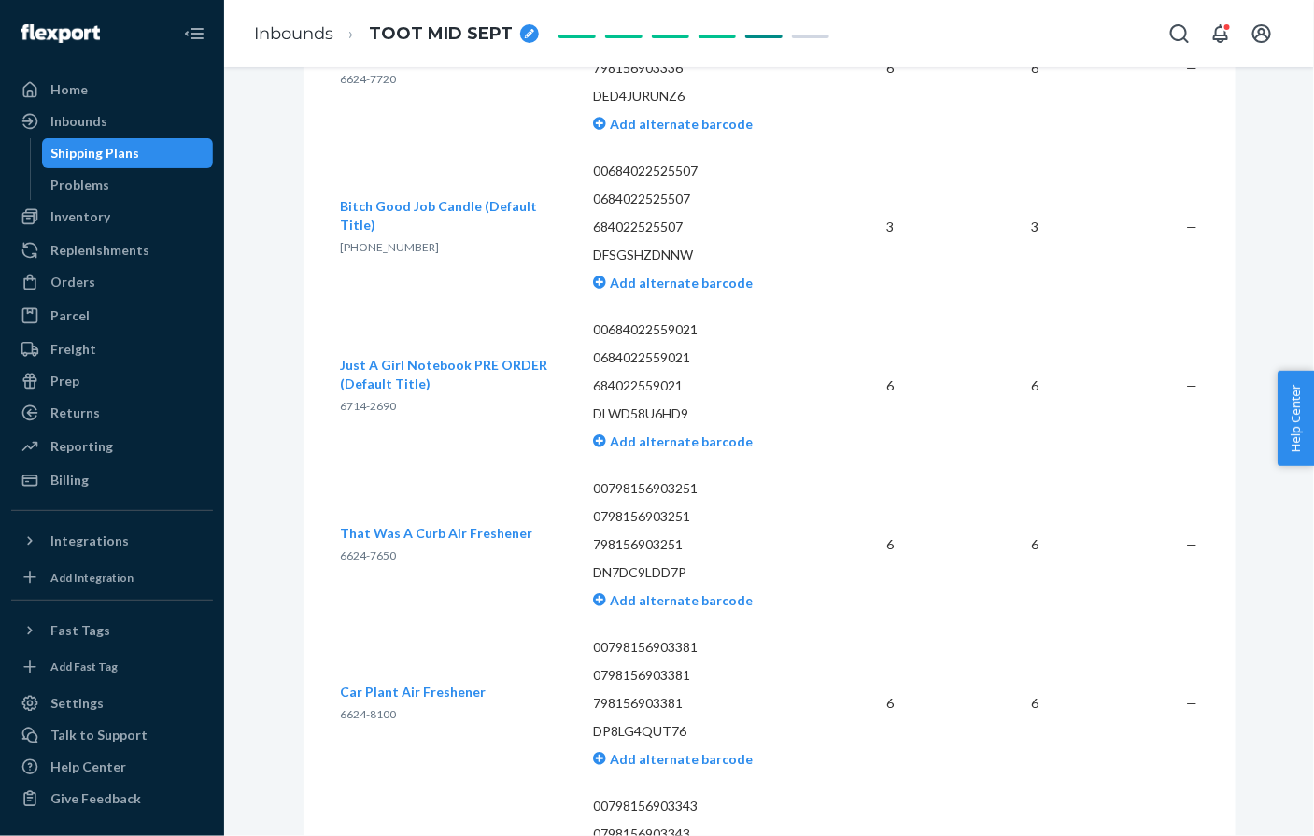
click at [374, 413] on span "6714-2690" at bounding box center [369, 406] width 56 height 14
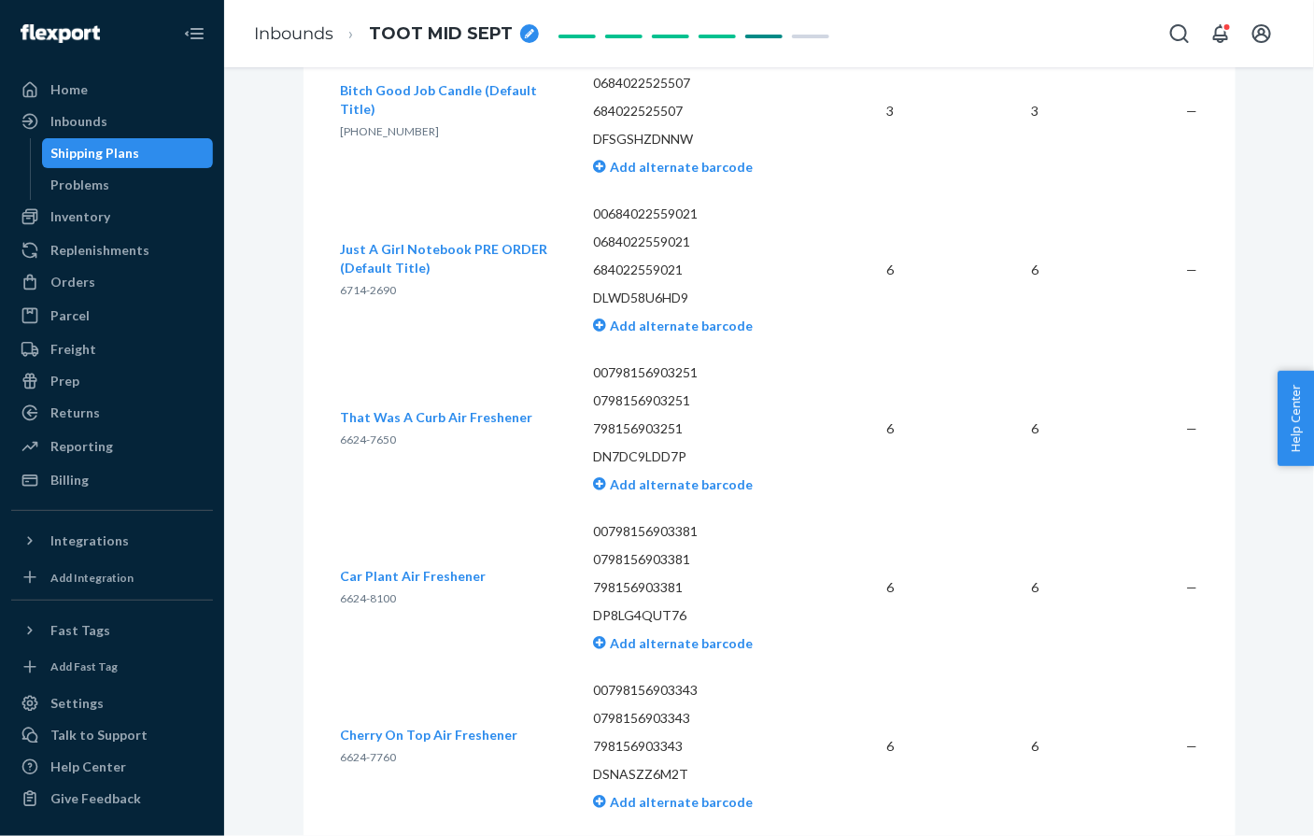
click at [372, 446] on span "6624-7650" at bounding box center [369, 439] width 56 height 14
click at [377, 605] on span "6624-8100" at bounding box center [369, 598] width 56 height 14
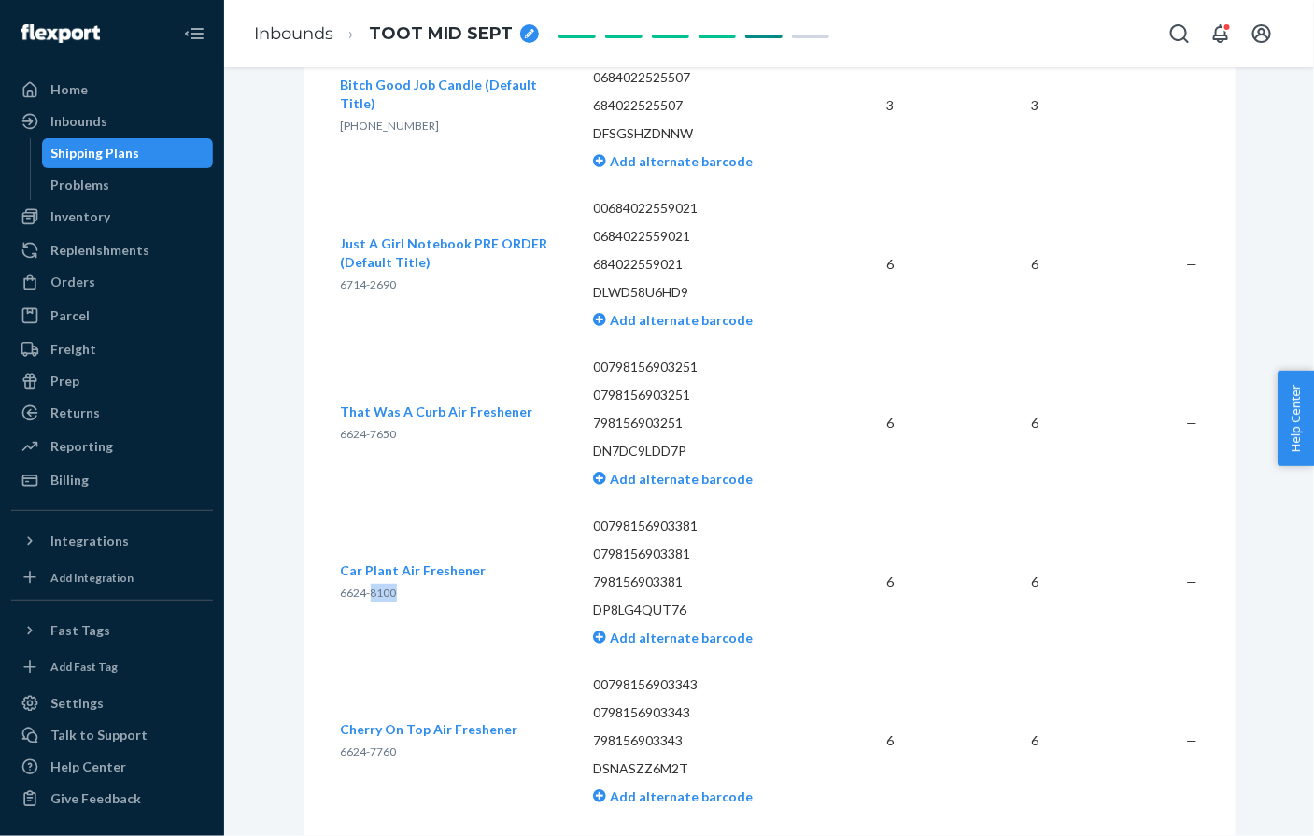
click at [377, 600] on span "6624-8100" at bounding box center [369, 593] width 56 height 14
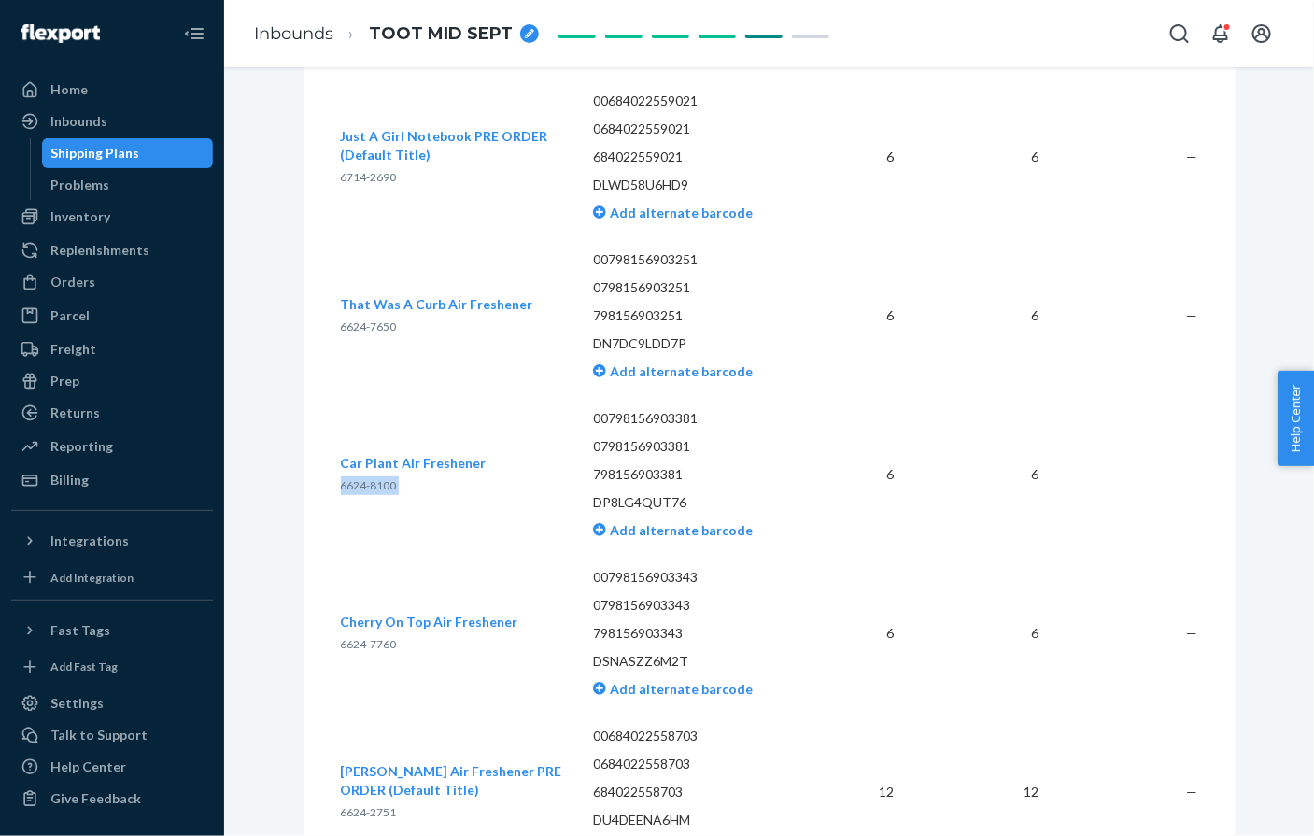
scroll to position [3173, 0]
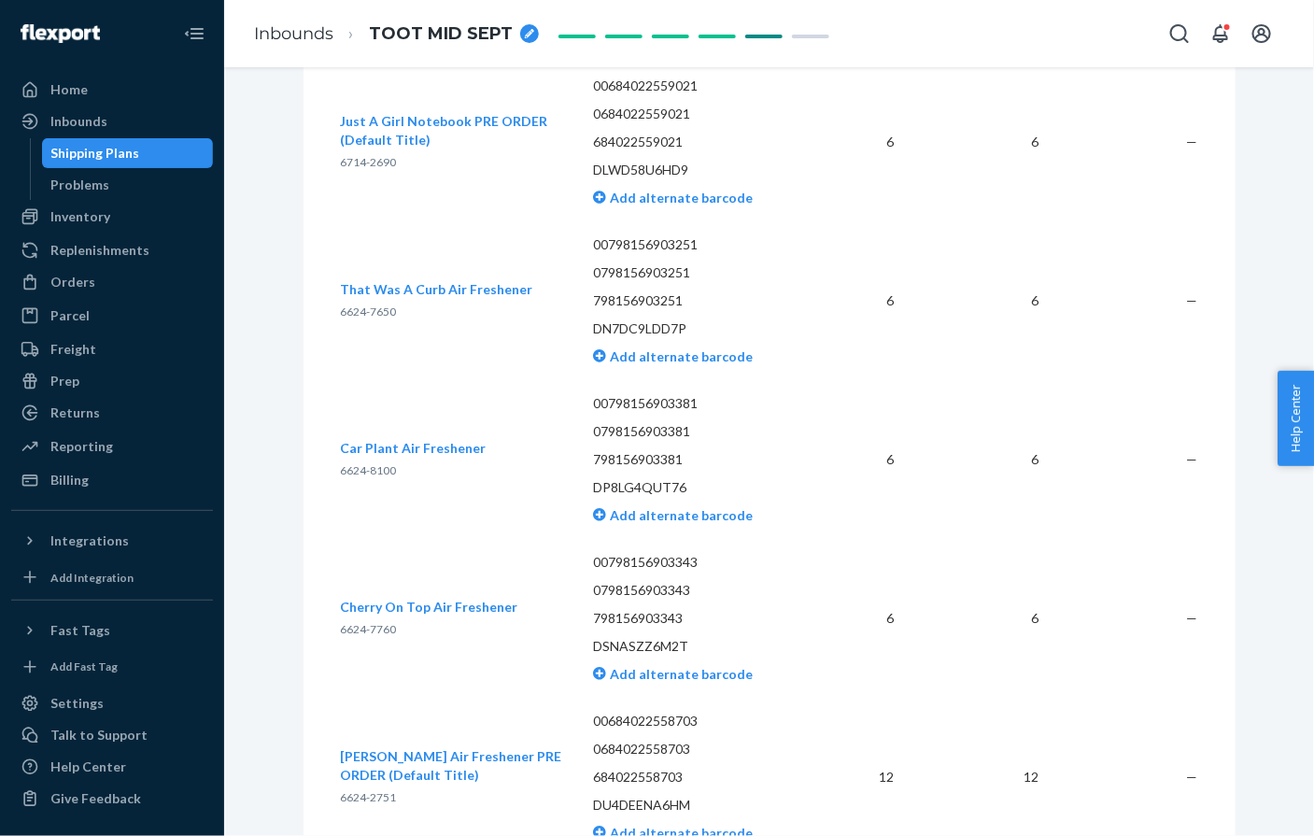
click at [365, 636] on span "6624-7760" at bounding box center [369, 629] width 56 height 14
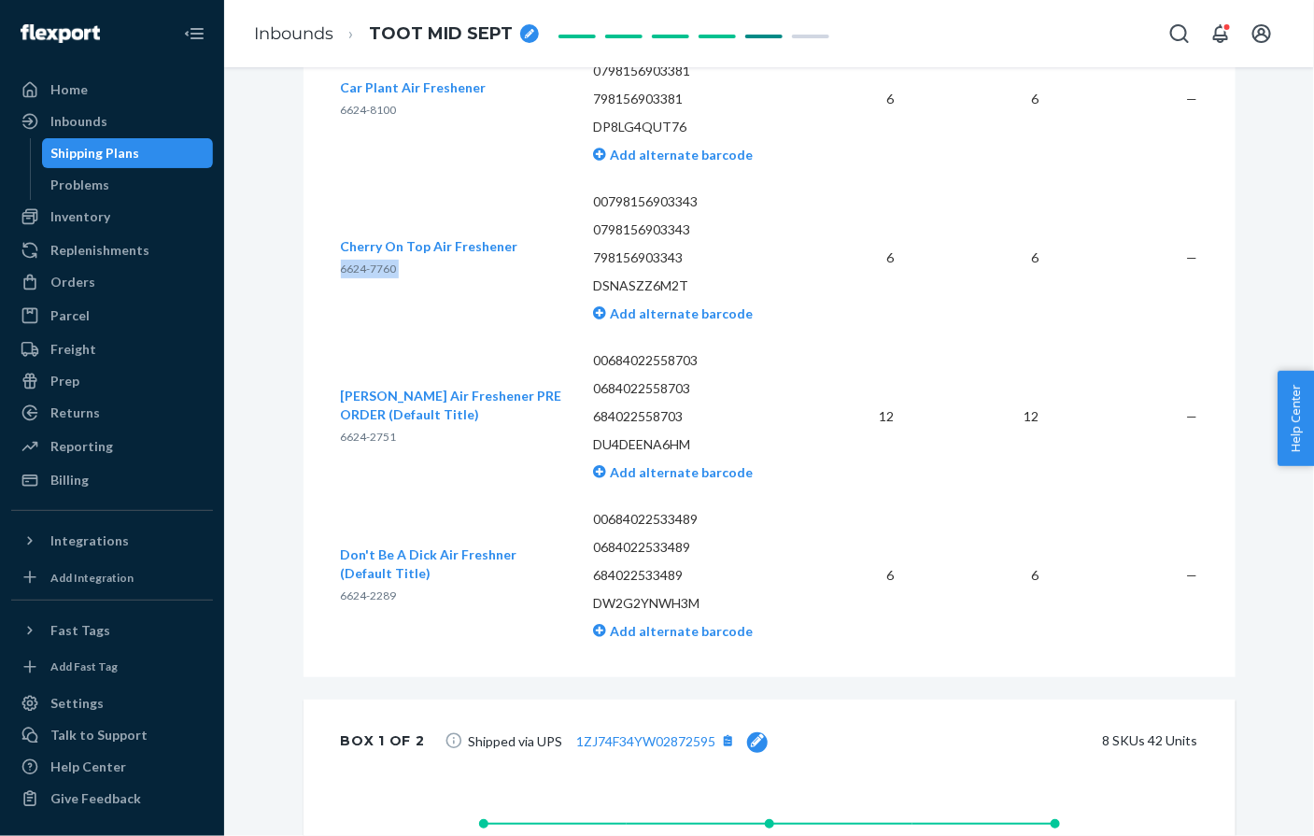
scroll to position [3537, 0]
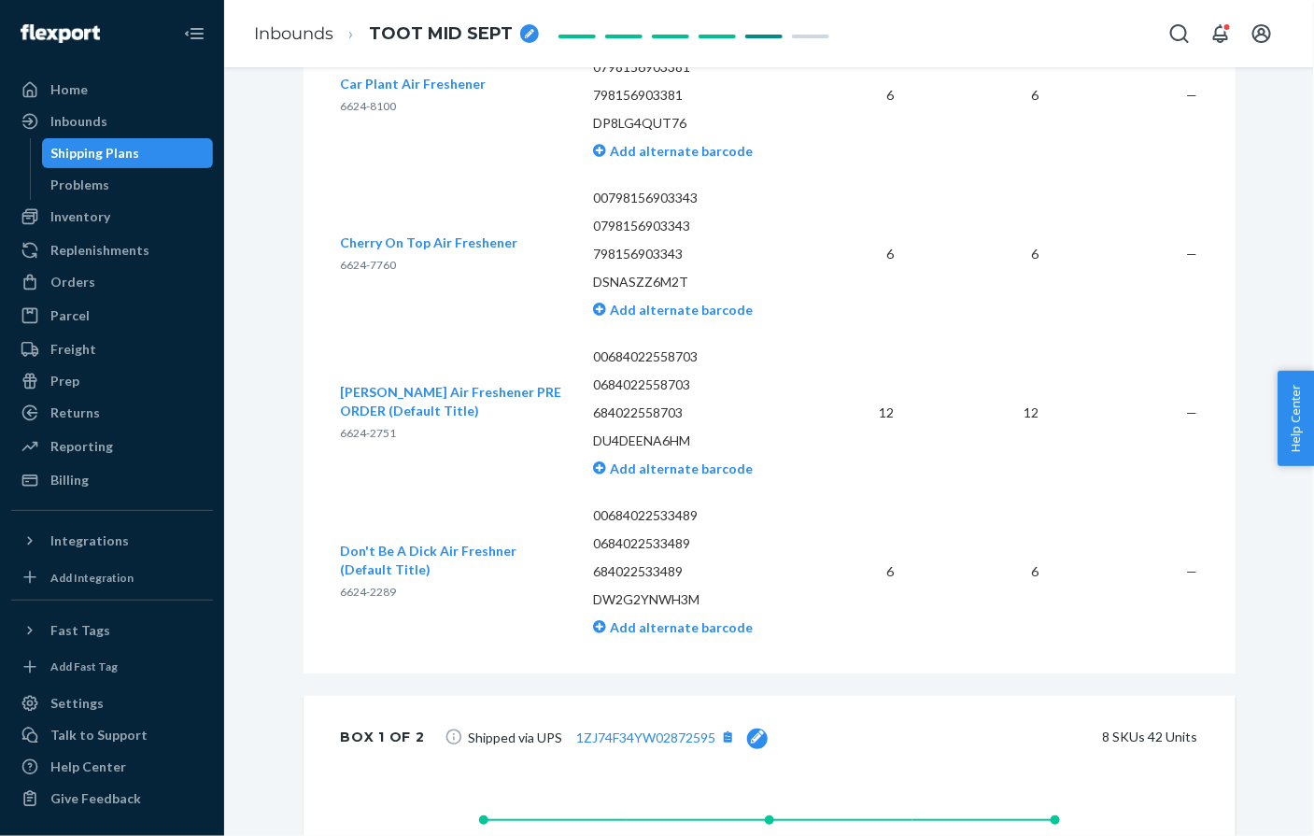
click at [352, 599] on span "6624-2289" at bounding box center [369, 592] width 56 height 14
click at [354, 440] on span "6624-2751" at bounding box center [369, 433] width 56 height 14
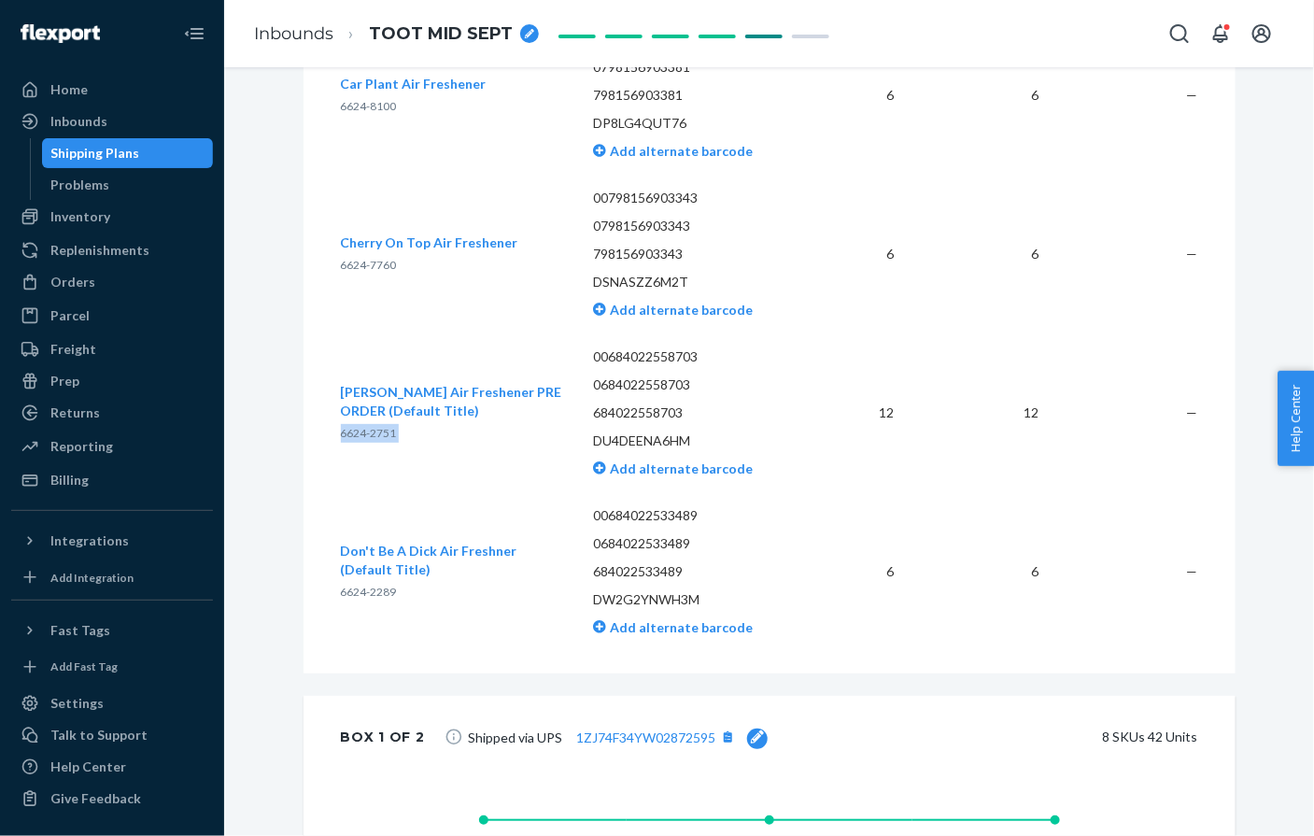
click at [354, 440] on span "6624-2751" at bounding box center [369, 433] width 56 height 14
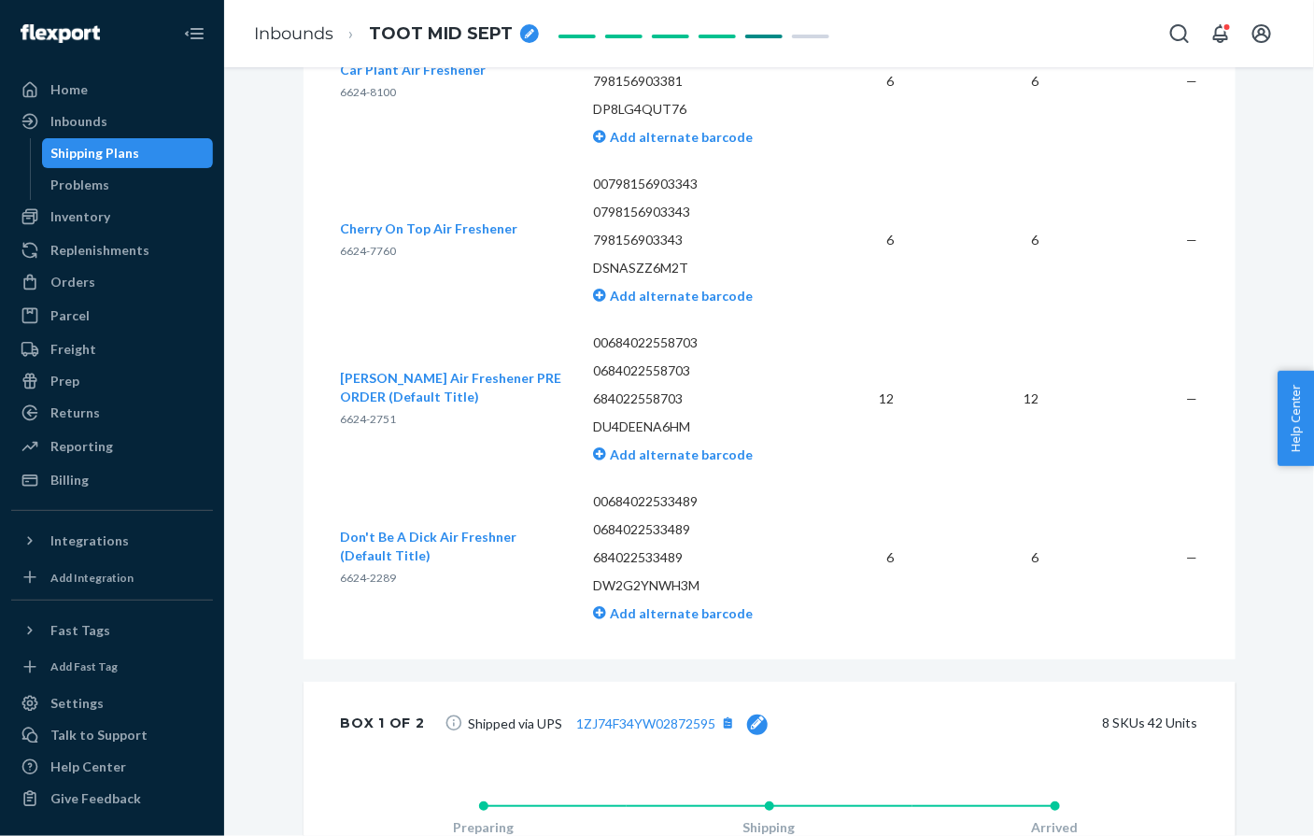
click at [367, 585] on span "6624-2289" at bounding box center [369, 578] width 56 height 14
click at [82, 121] on div "Inbounds" at bounding box center [78, 121] width 57 height 19
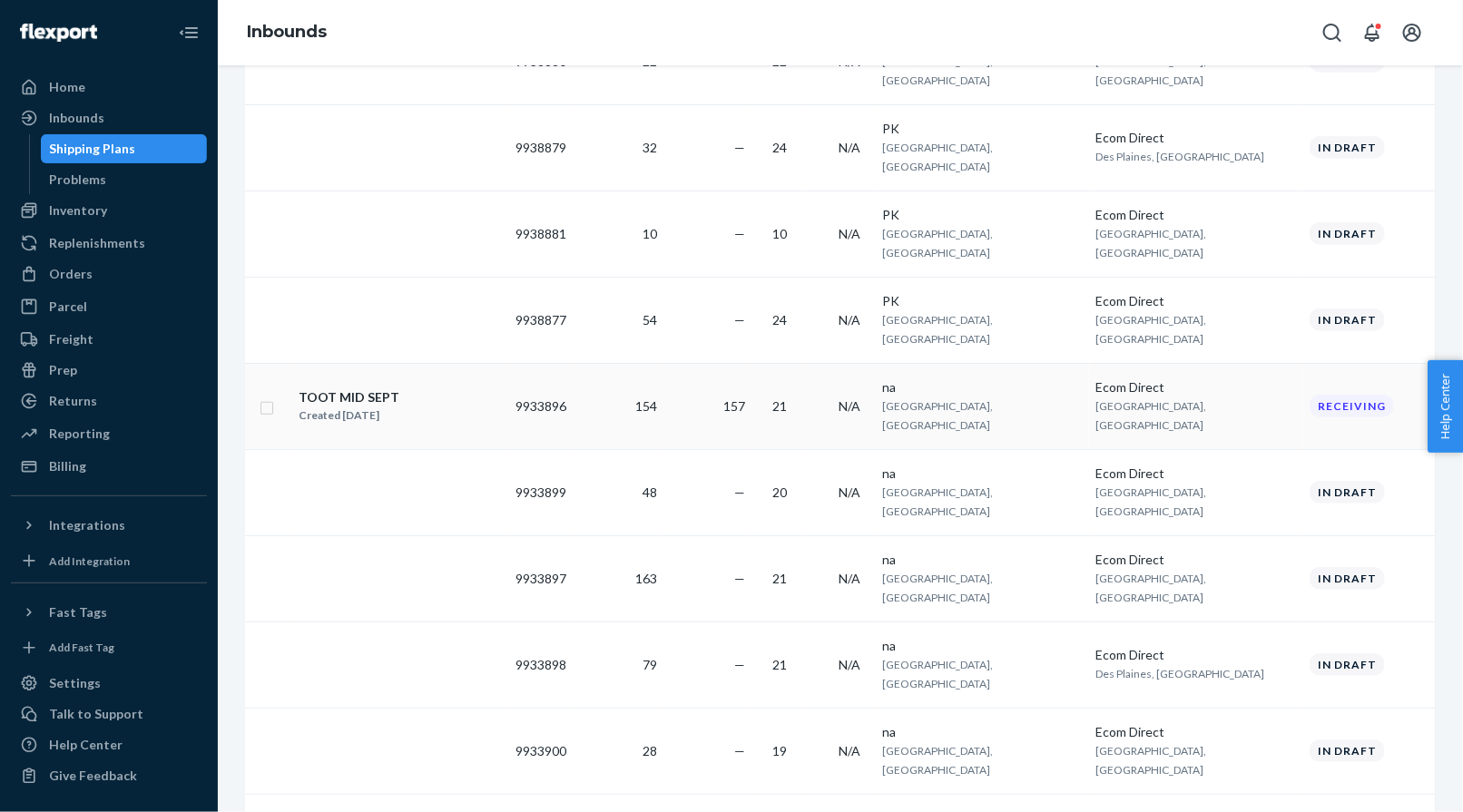
scroll to position [336, 0]
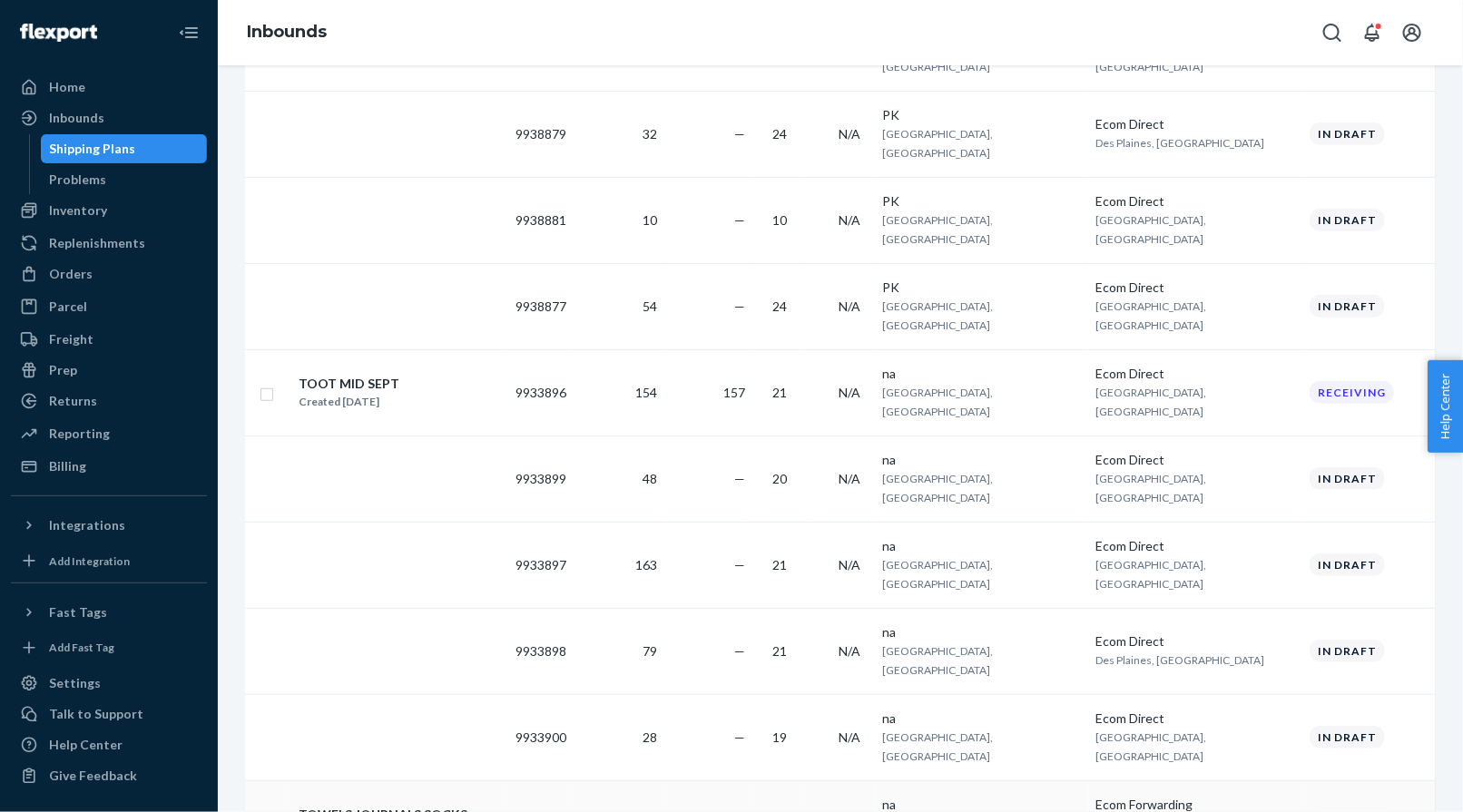
click at [476, 805] on div "TOWELS JOURNALS SOCKS Created Sep 8, 2025" at bounding box center [398, 824] width 203 height 38
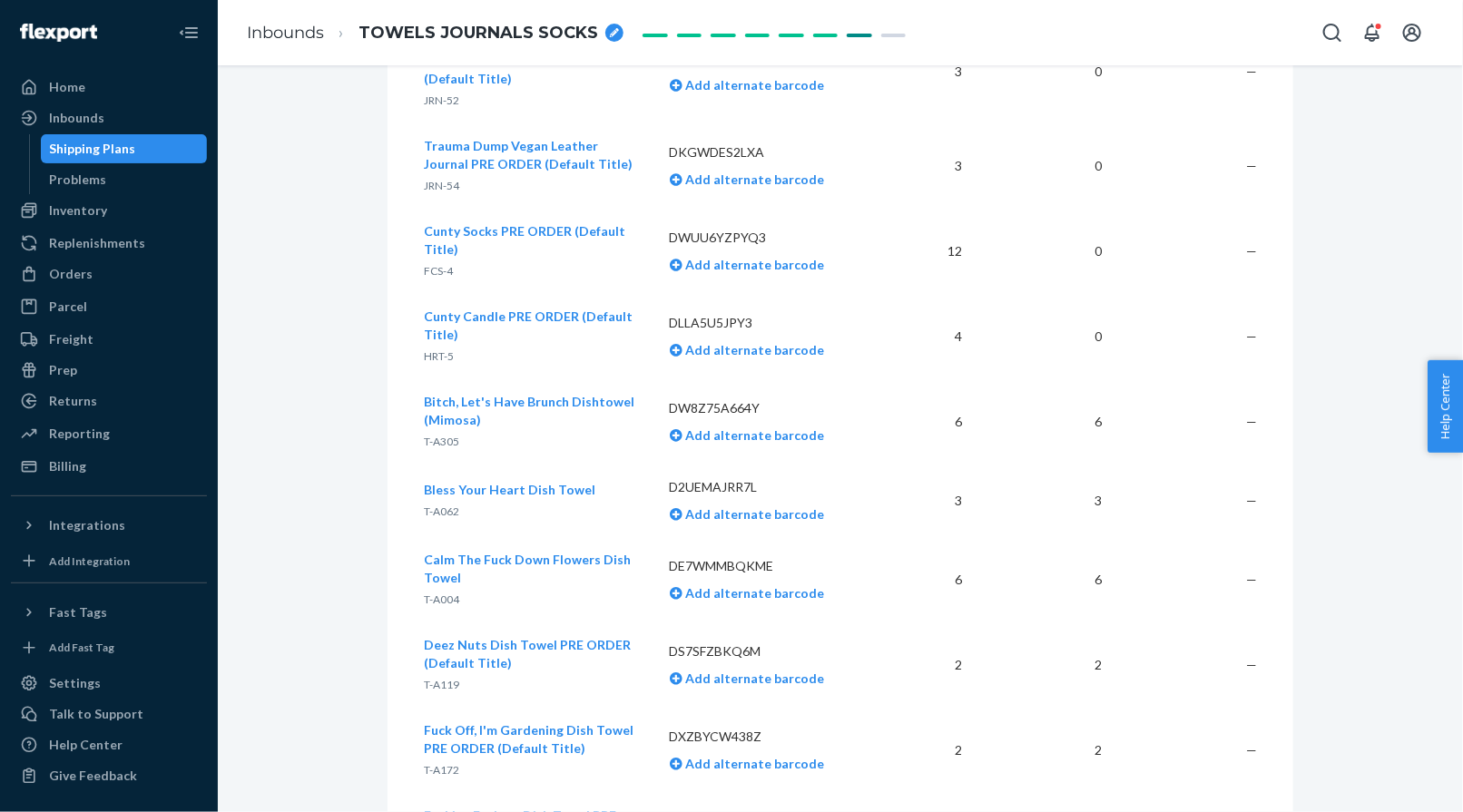
scroll to position [1204, 0]
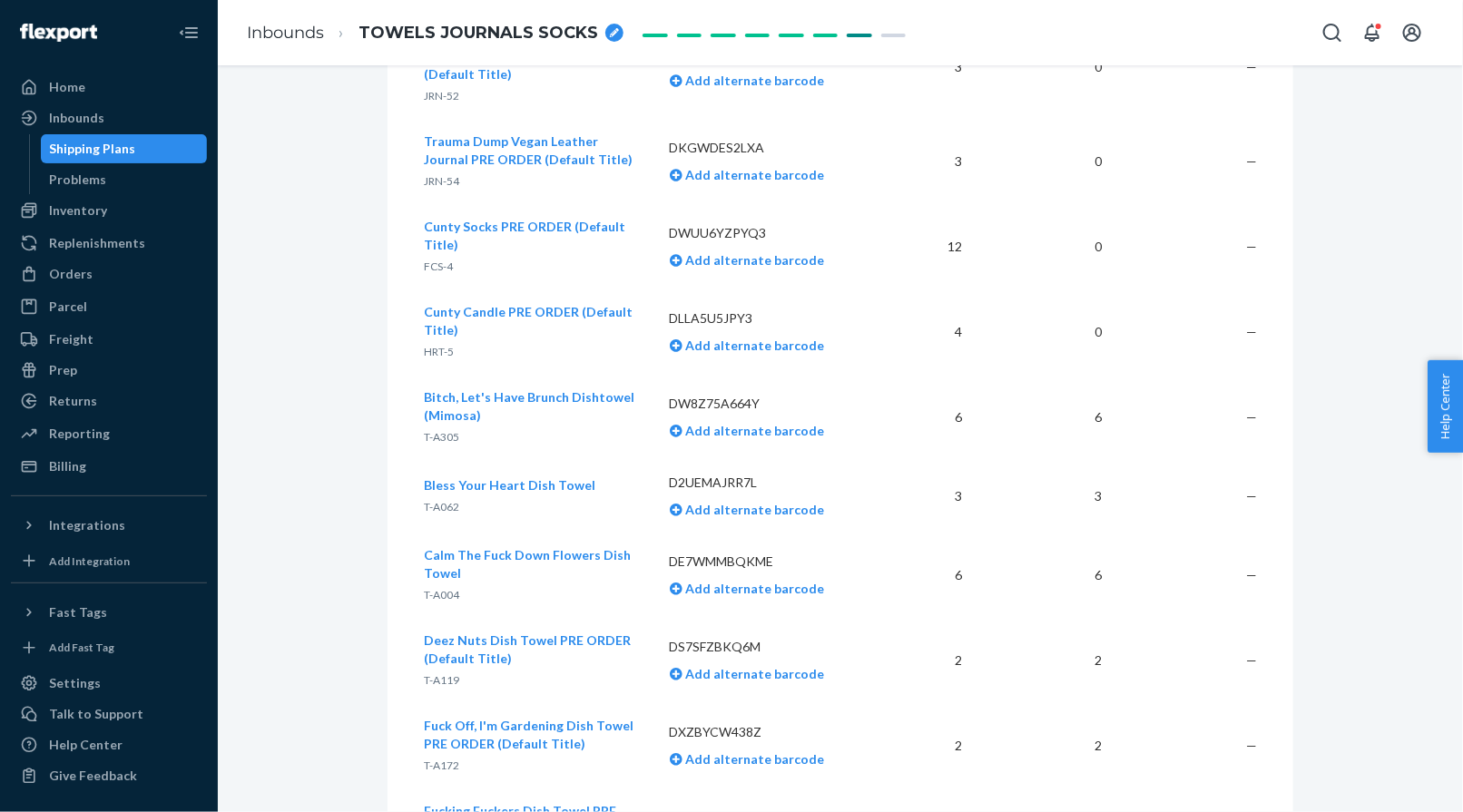
click at [433, 430] on span "T-A305" at bounding box center [441, 437] width 35 height 14
click at [93, 208] on div "Inventory" at bounding box center [78, 210] width 58 height 18
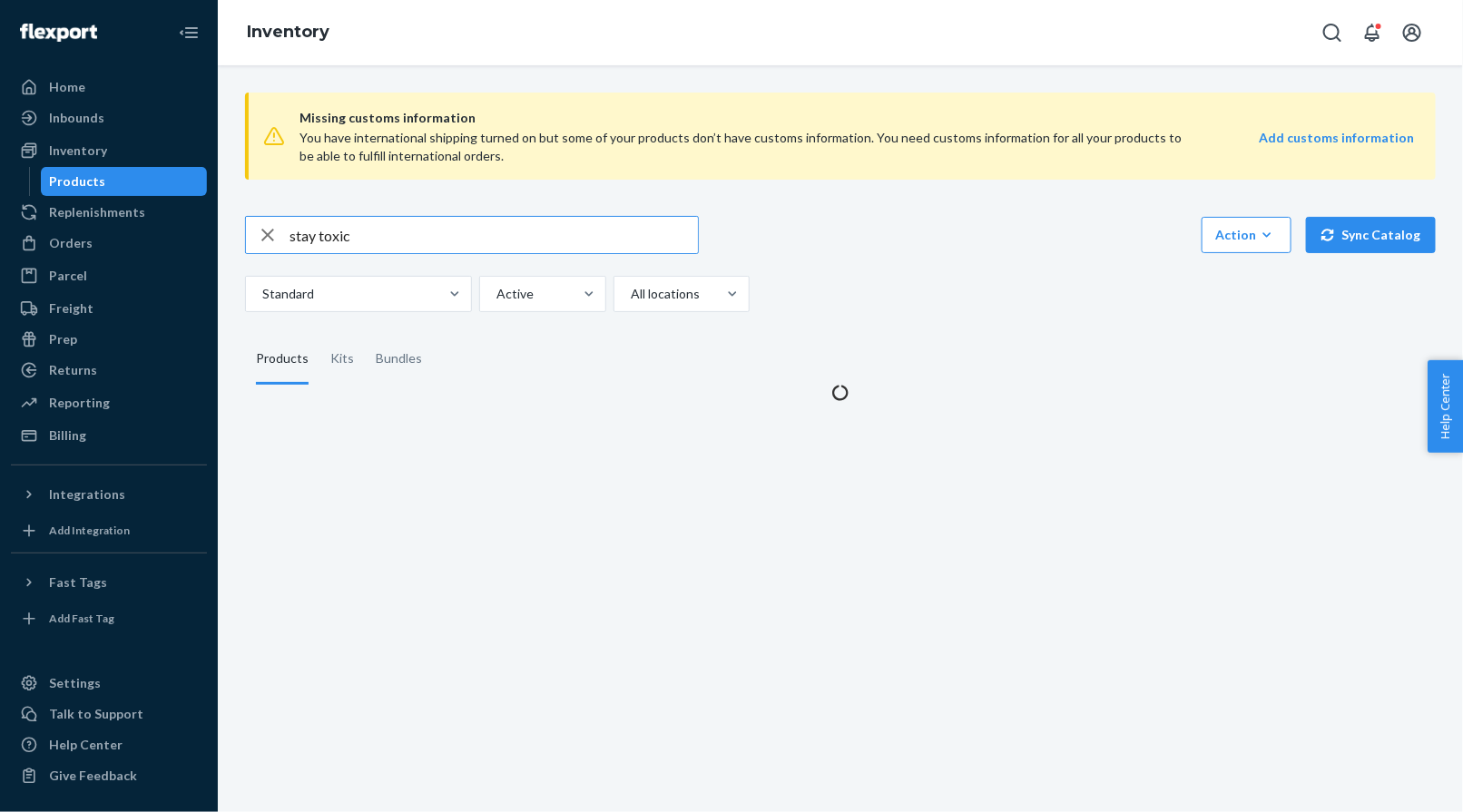
click at [326, 224] on input "stay toxic" at bounding box center [493, 234] width 408 height 36
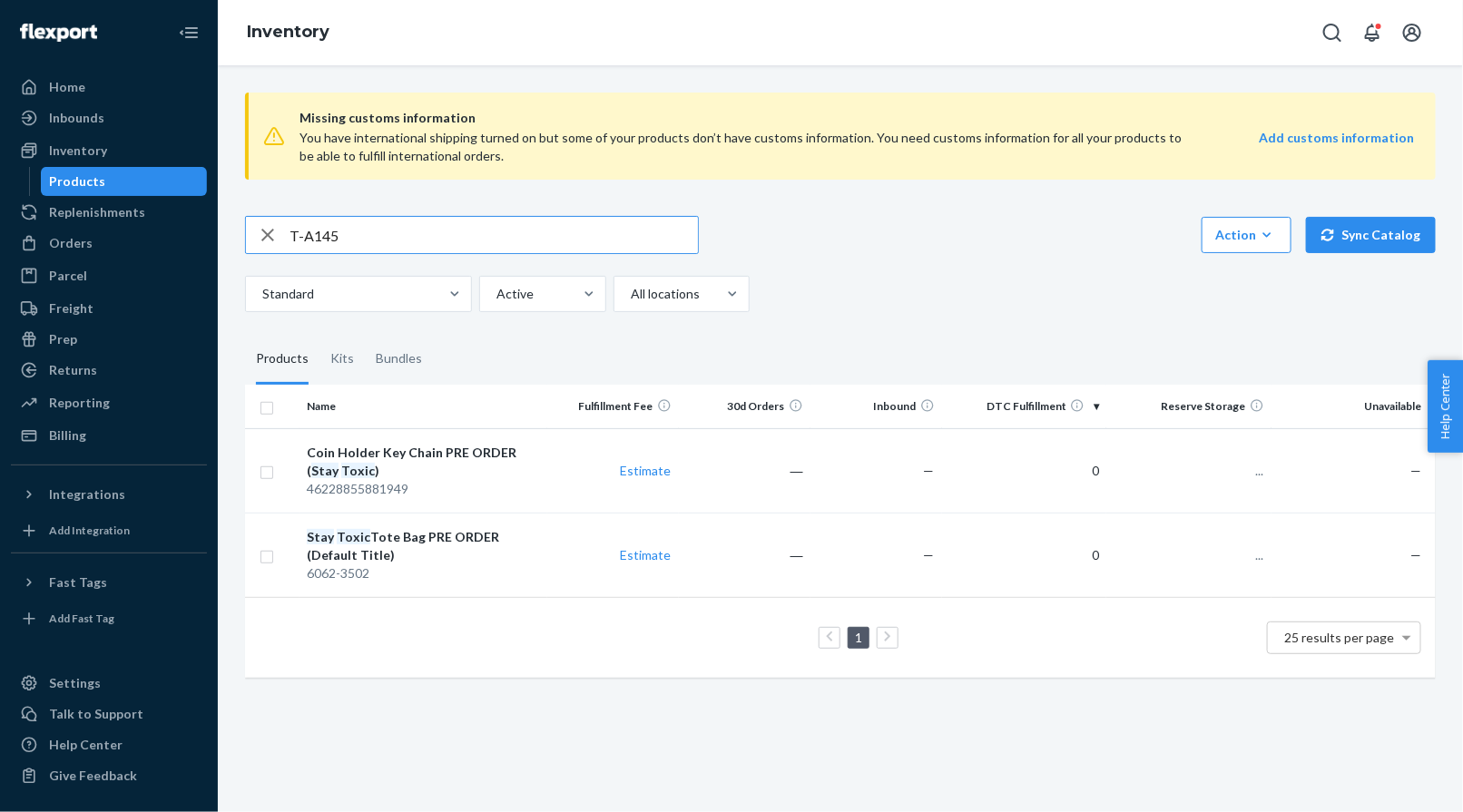
type input "T-A145"
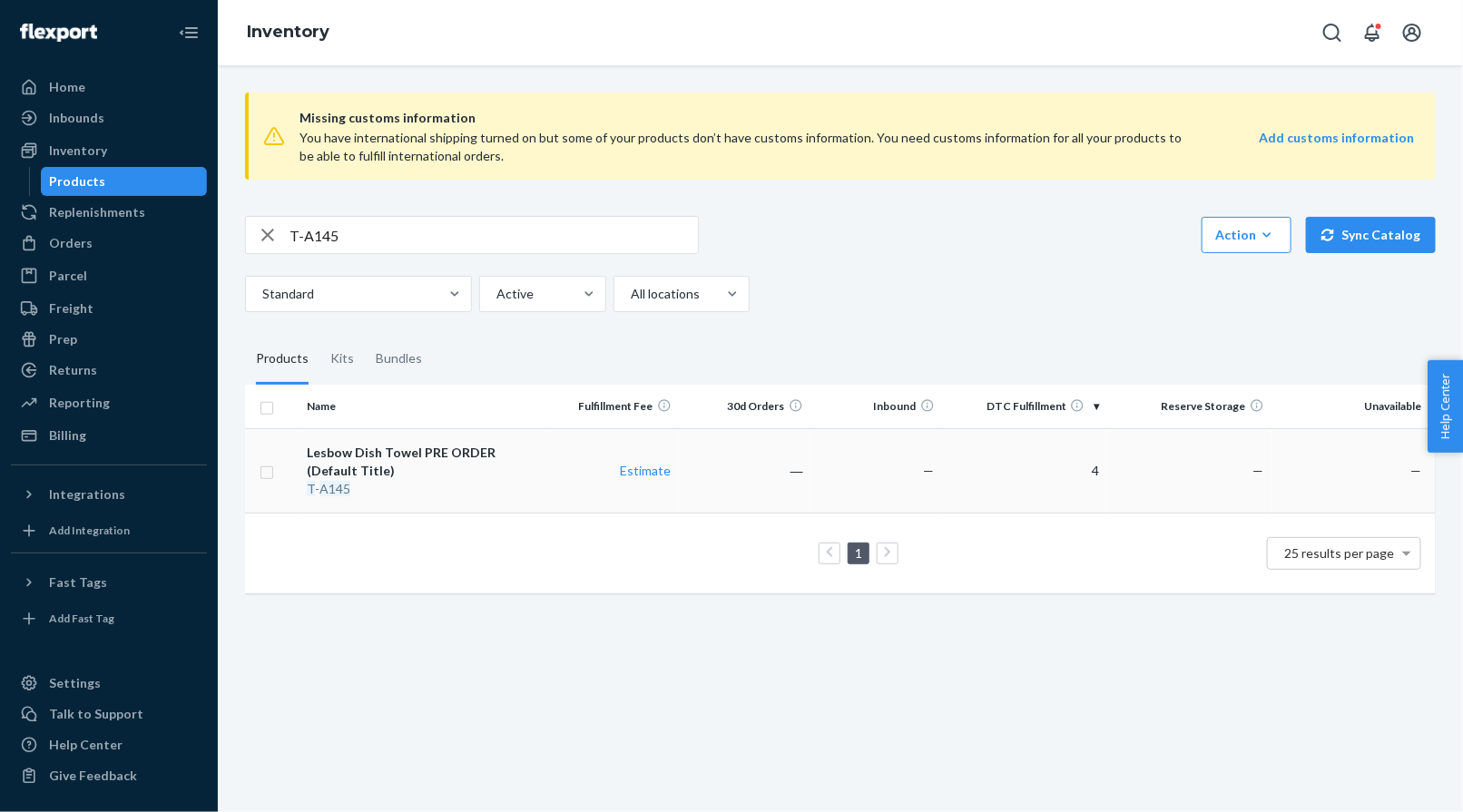
click at [410, 458] on div "Lesbow Dish Towel PRE ORDER (Default Title)" at bounding box center [423, 461] width 232 height 36
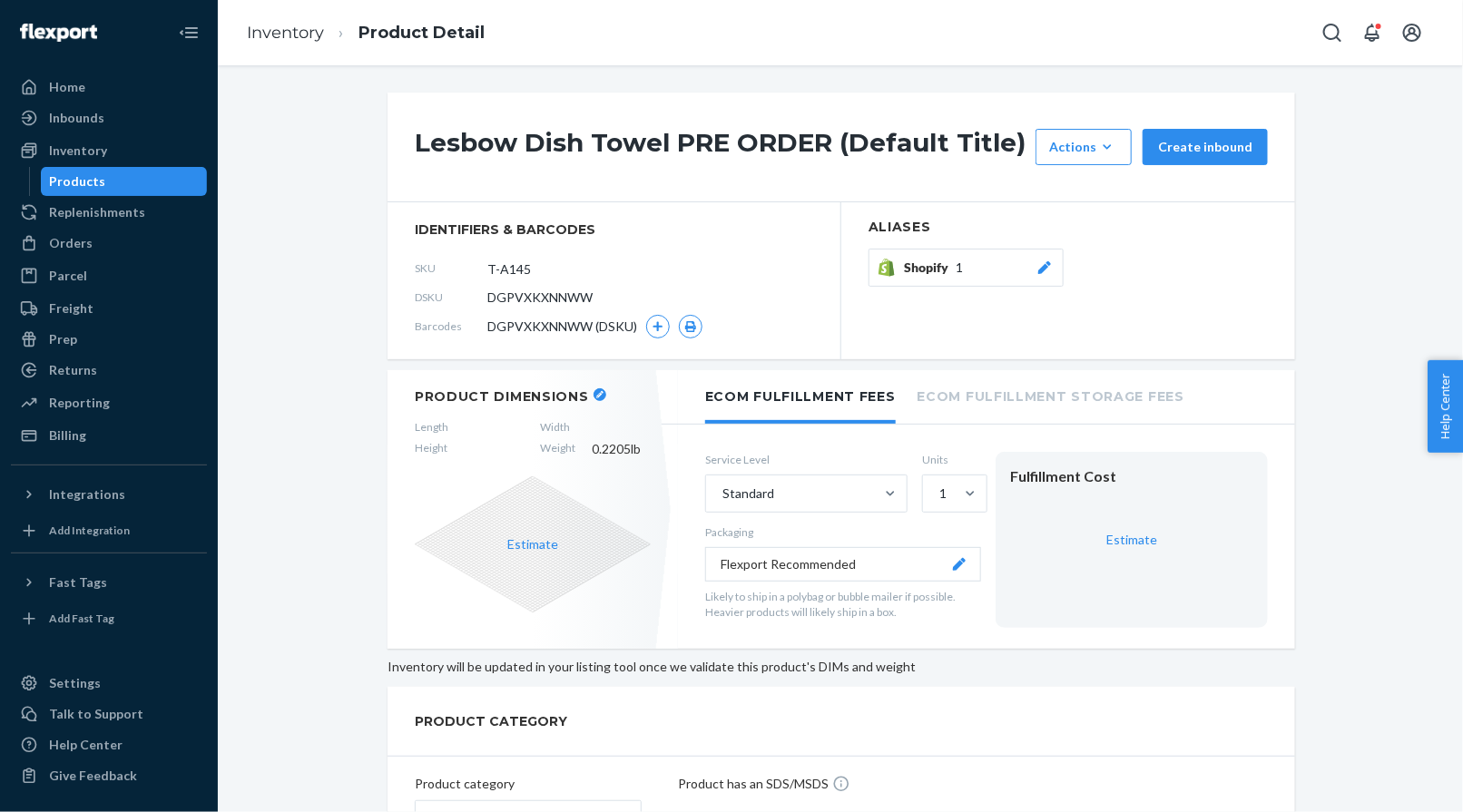
click at [596, 392] on icon "button" at bounding box center [599, 394] width 7 height 7
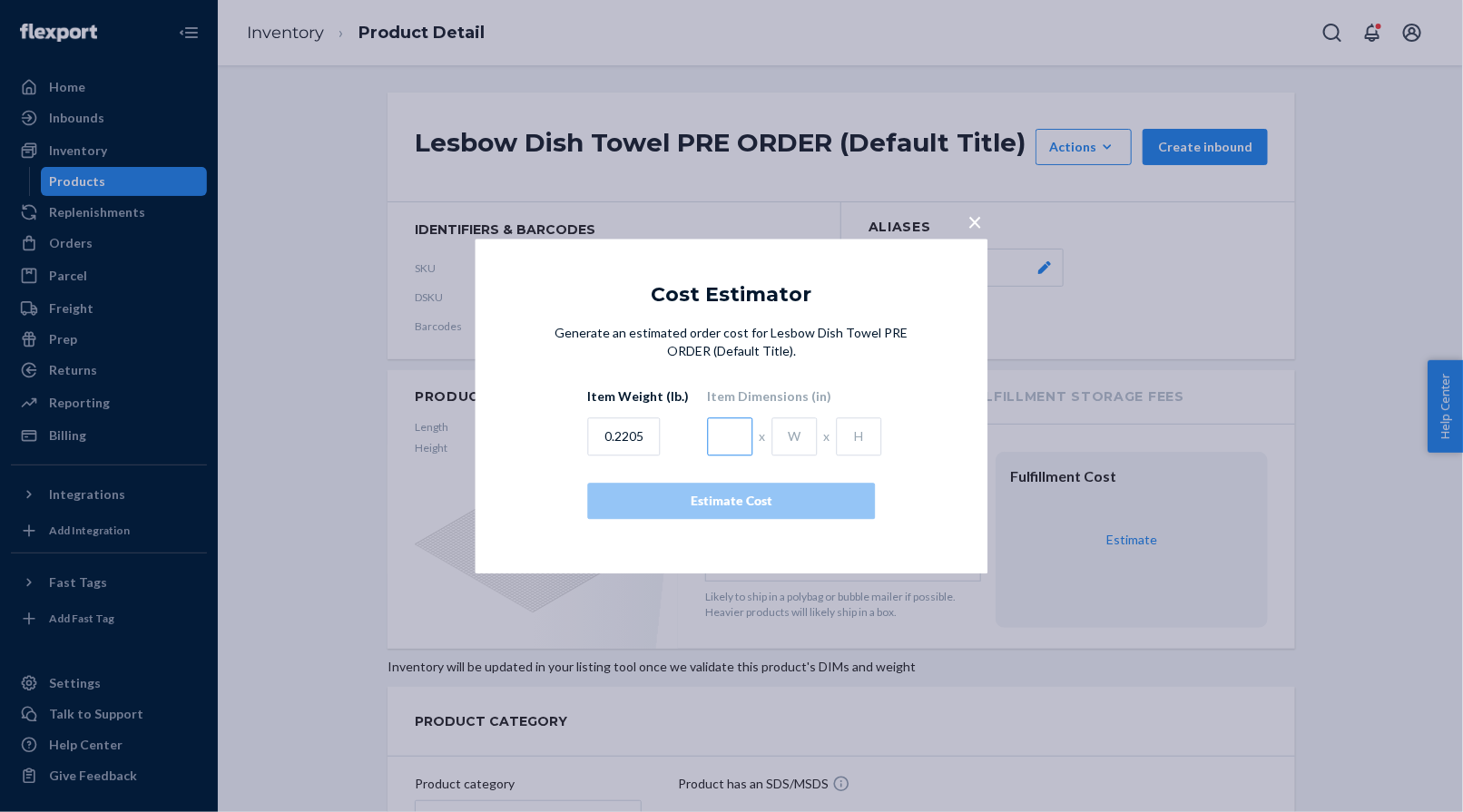
click at [721, 429] on input "text" at bounding box center [731, 436] width 46 height 38
type input "12"
click at [773, 438] on input "text" at bounding box center [795, 436] width 46 height 38
type input "6"
click at [836, 437] on input "text" at bounding box center [859, 436] width 46 height 38
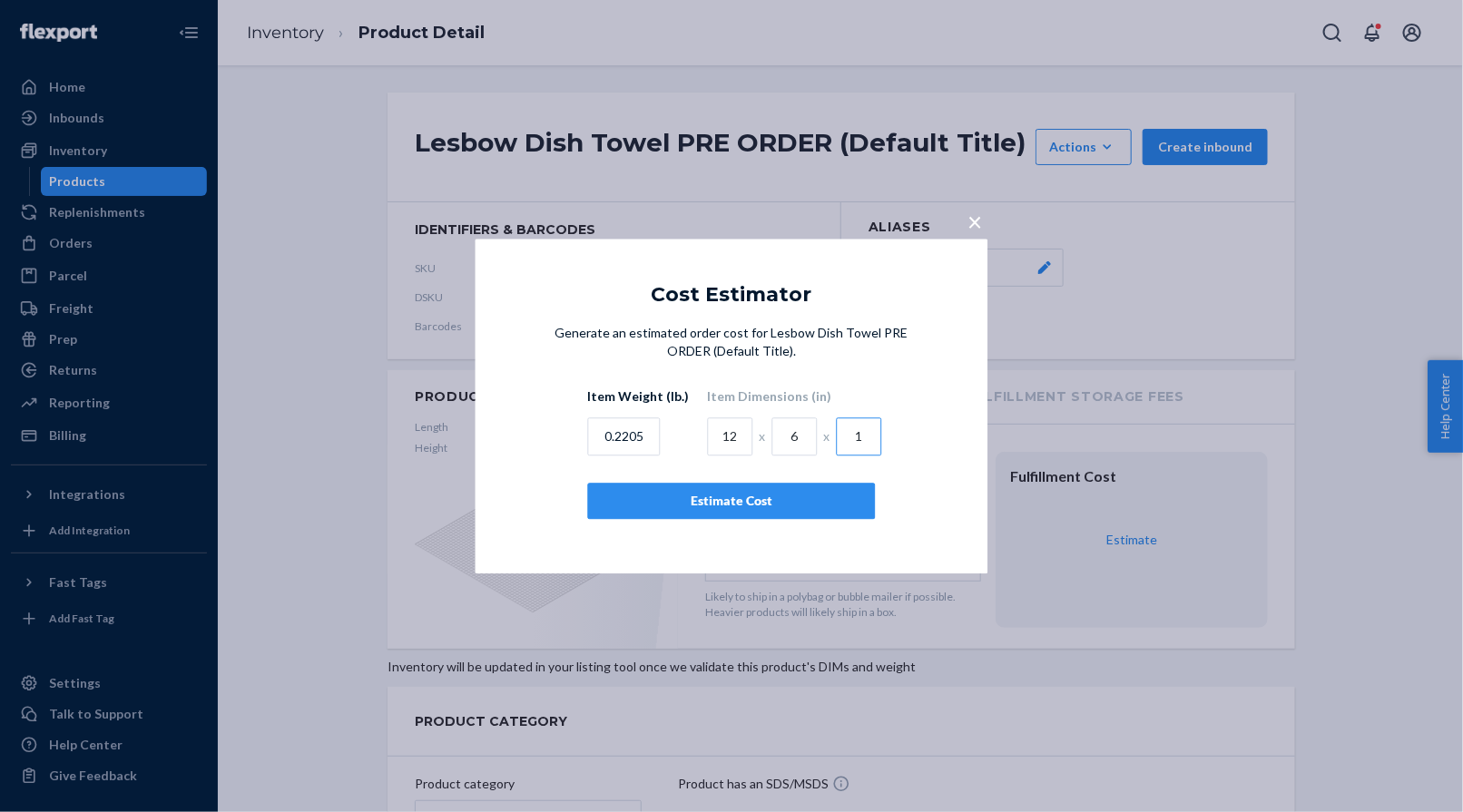
type input "1"
click at [630, 443] on input "0.2205" at bounding box center [624, 436] width 73 height 38
type input ".11"
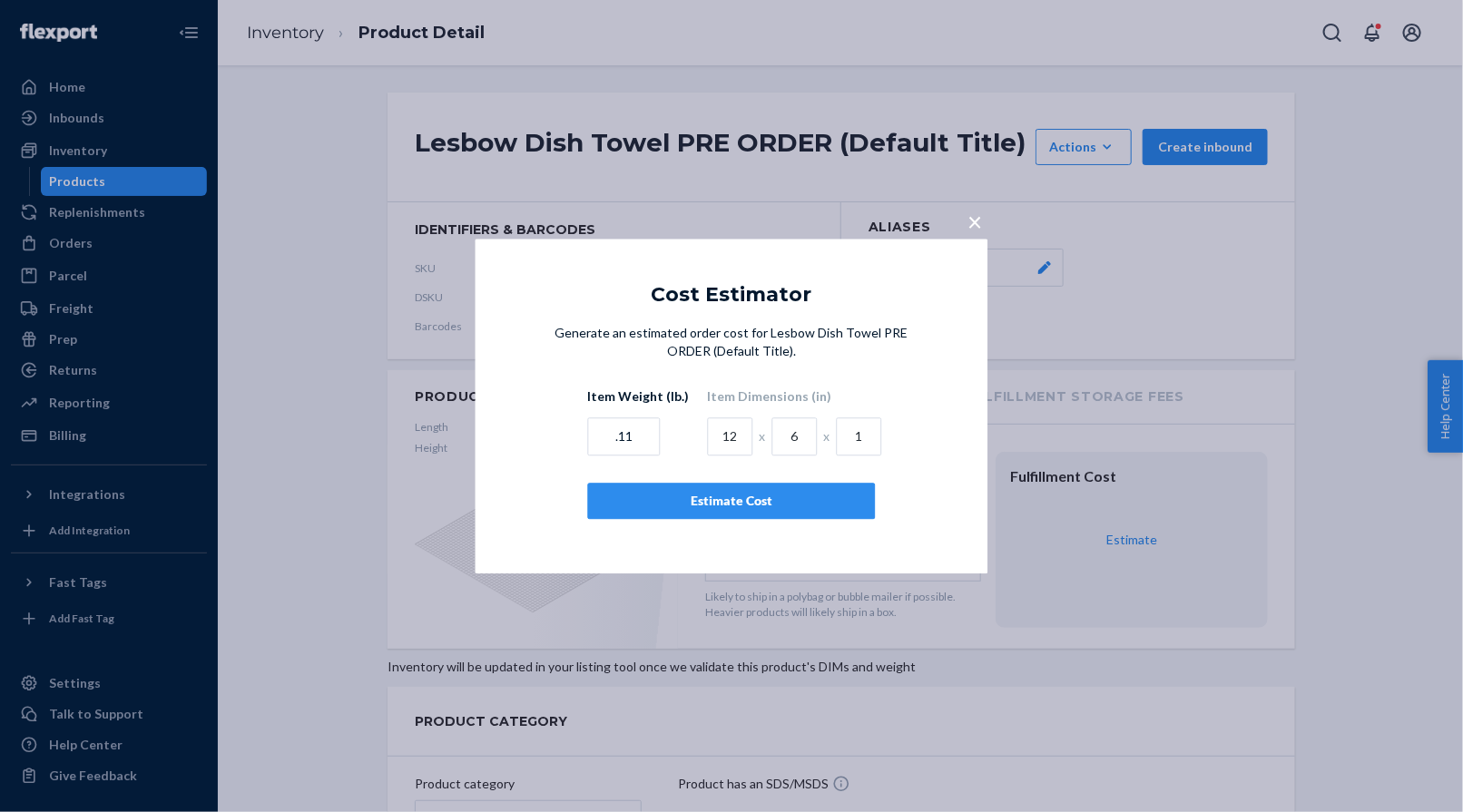
click at [673, 491] on div "Estimate Cost" at bounding box center [732, 500] width 256 height 18
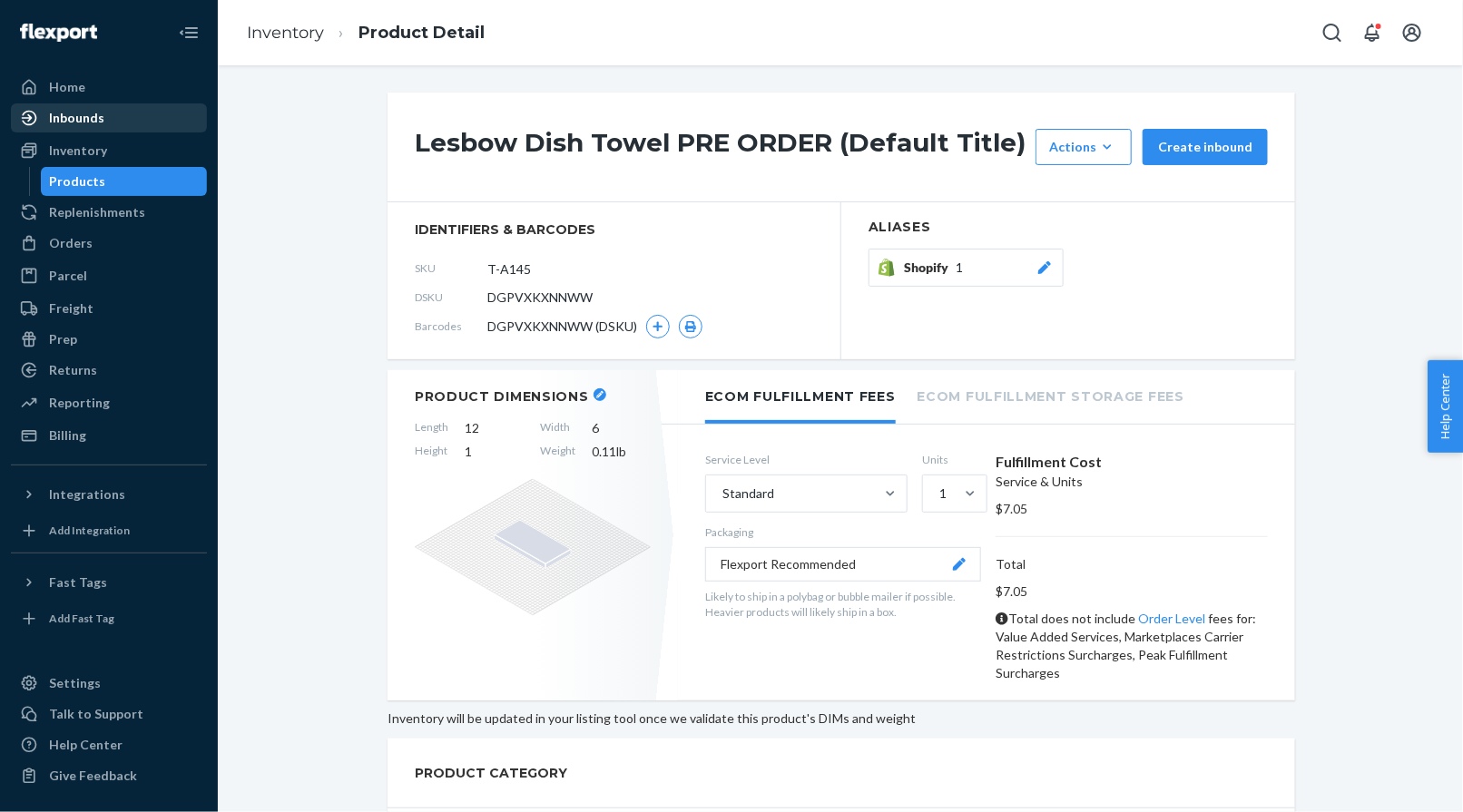
click at [89, 111] on div "Inbounds" at bounding box center [76, 118] width 55 height 18
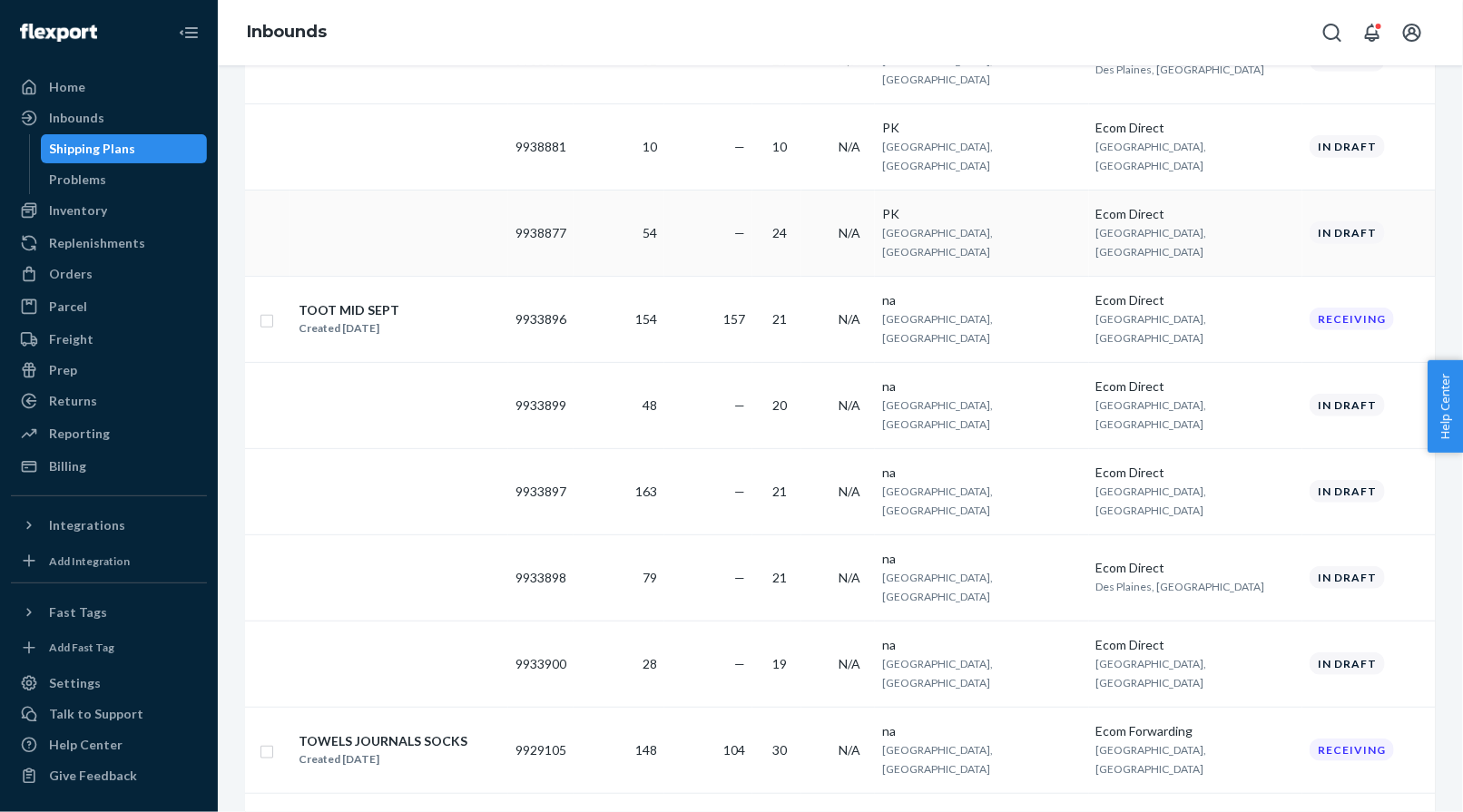
scroll to position [449, 0]
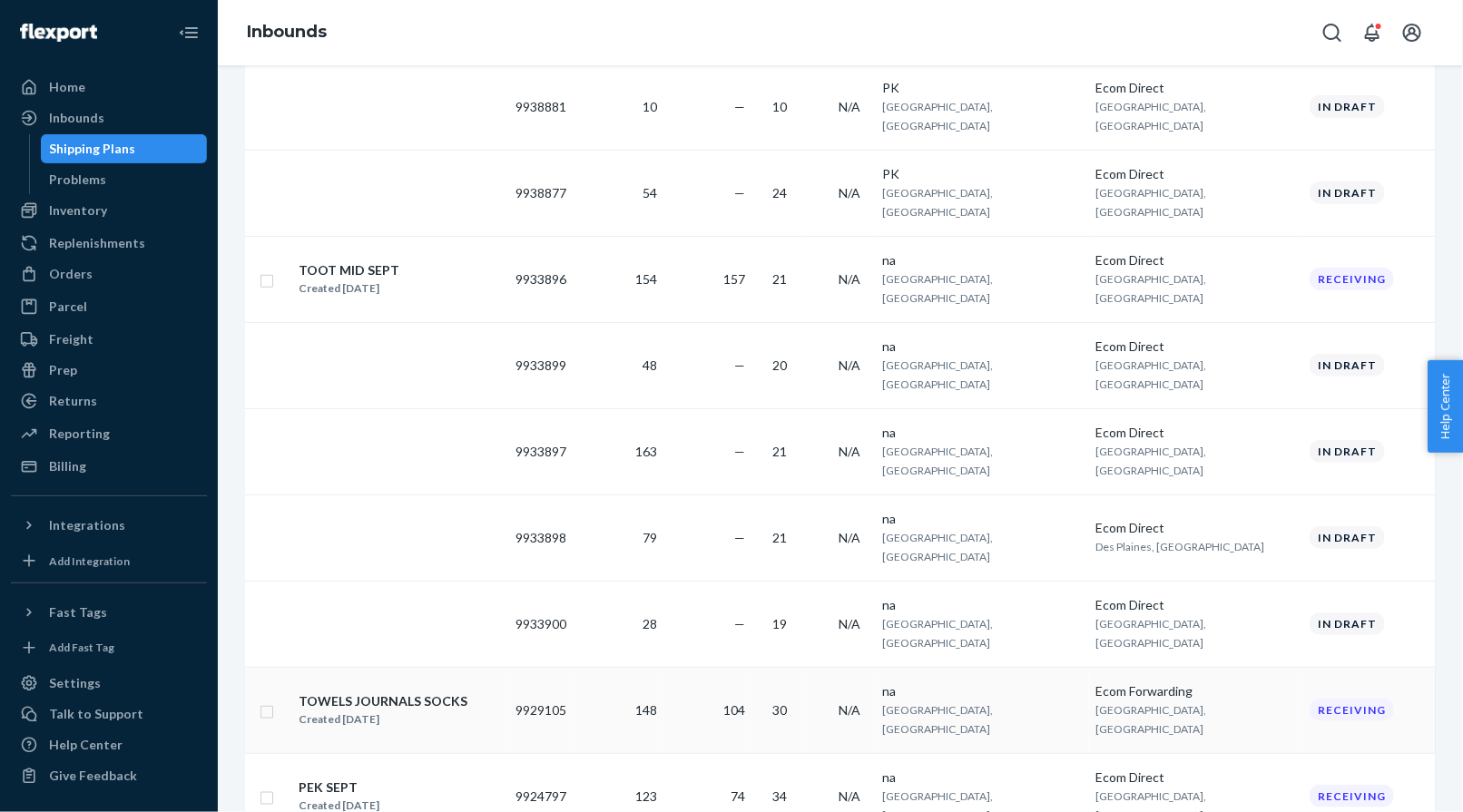
click at [420, 693] on div "TOWELS JOURNALS SOCKS" at bounding box center [383, 701] width 169 height 18
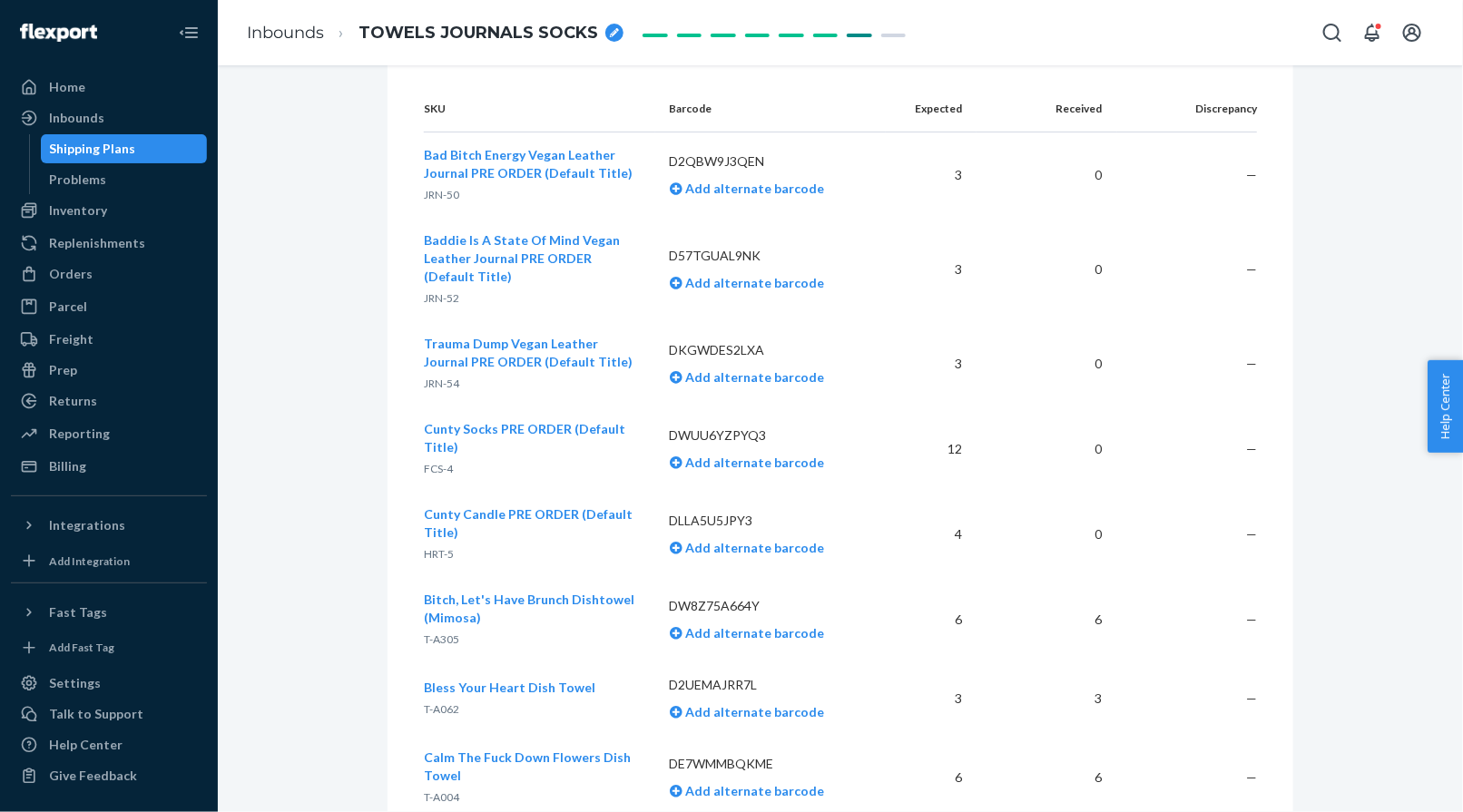
scroll to position [1011, 0]
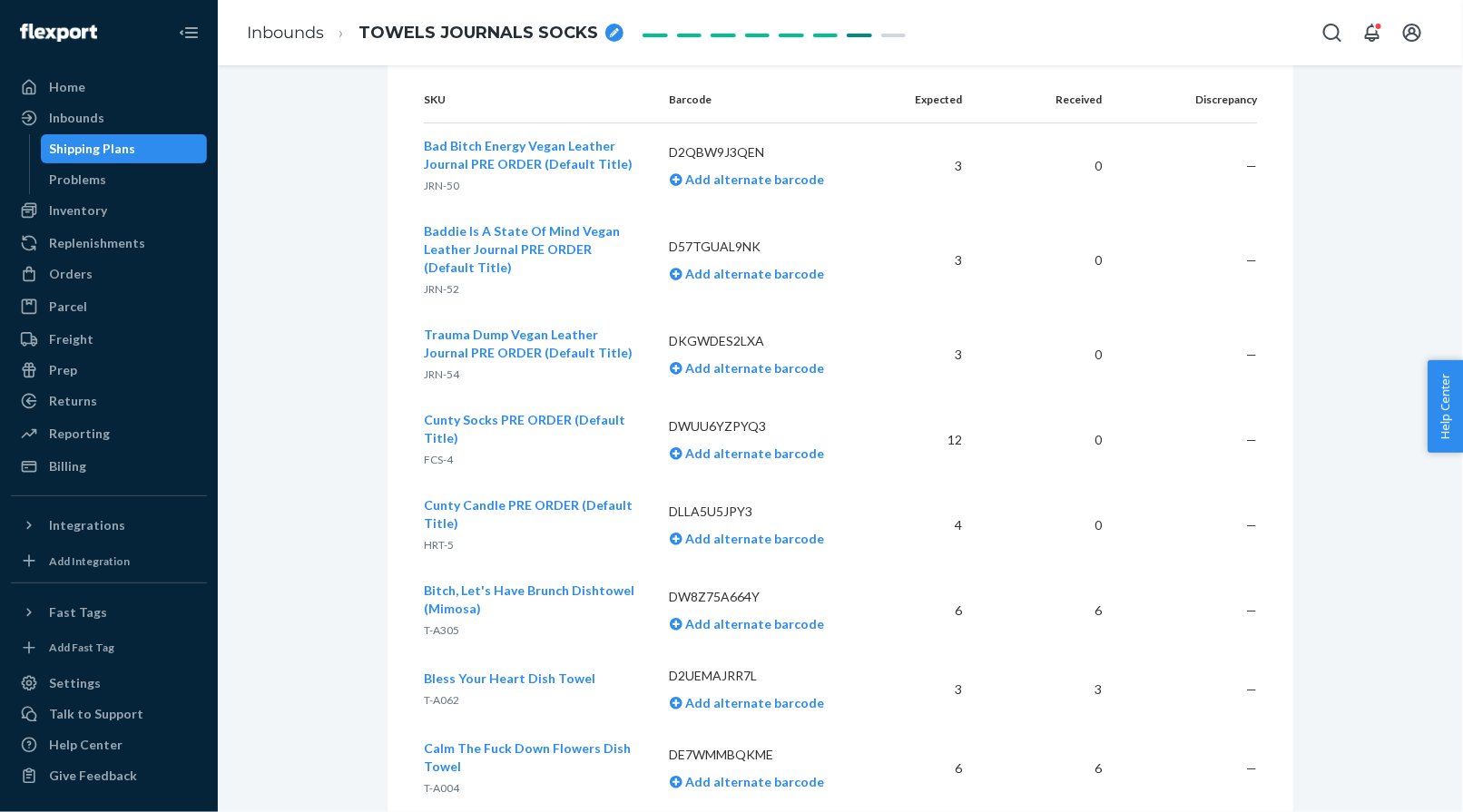
click at [447, 694] on span "T-A062" at bounding box center [441, 700] width 35 height 14
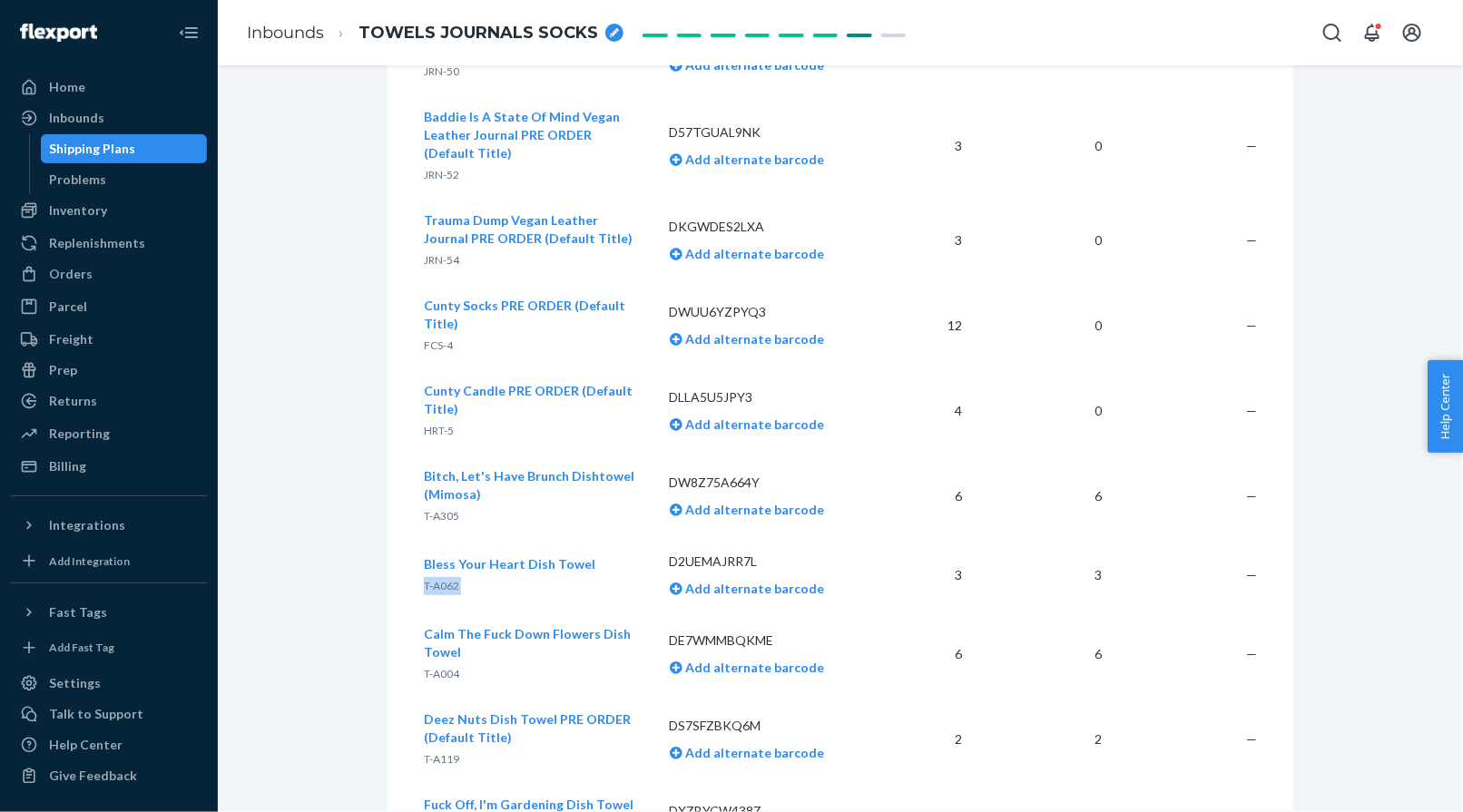
scroll to position [1134, 0]
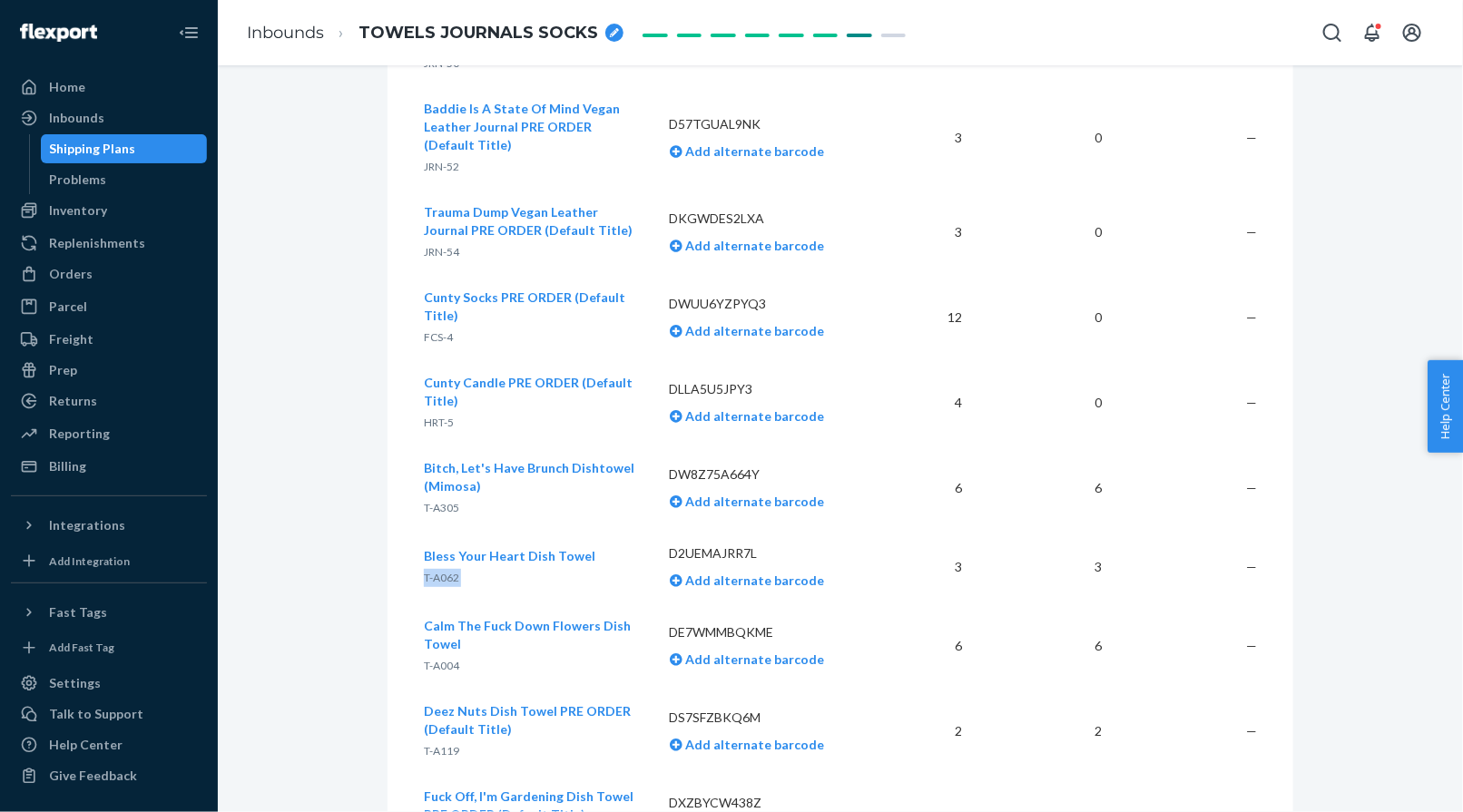
click at [447, 617] on div "Calm The Fuck Down Flowers Dish Towel T-A004" at bounding box center [531, 646] width 217 height 58
click at [439, 659] on span "T-A004" at bounding box center [441, 665] width 35 height 14
click at [432, 744] on span "T-A119" at bounding box center [441, 751] width 35 height 14
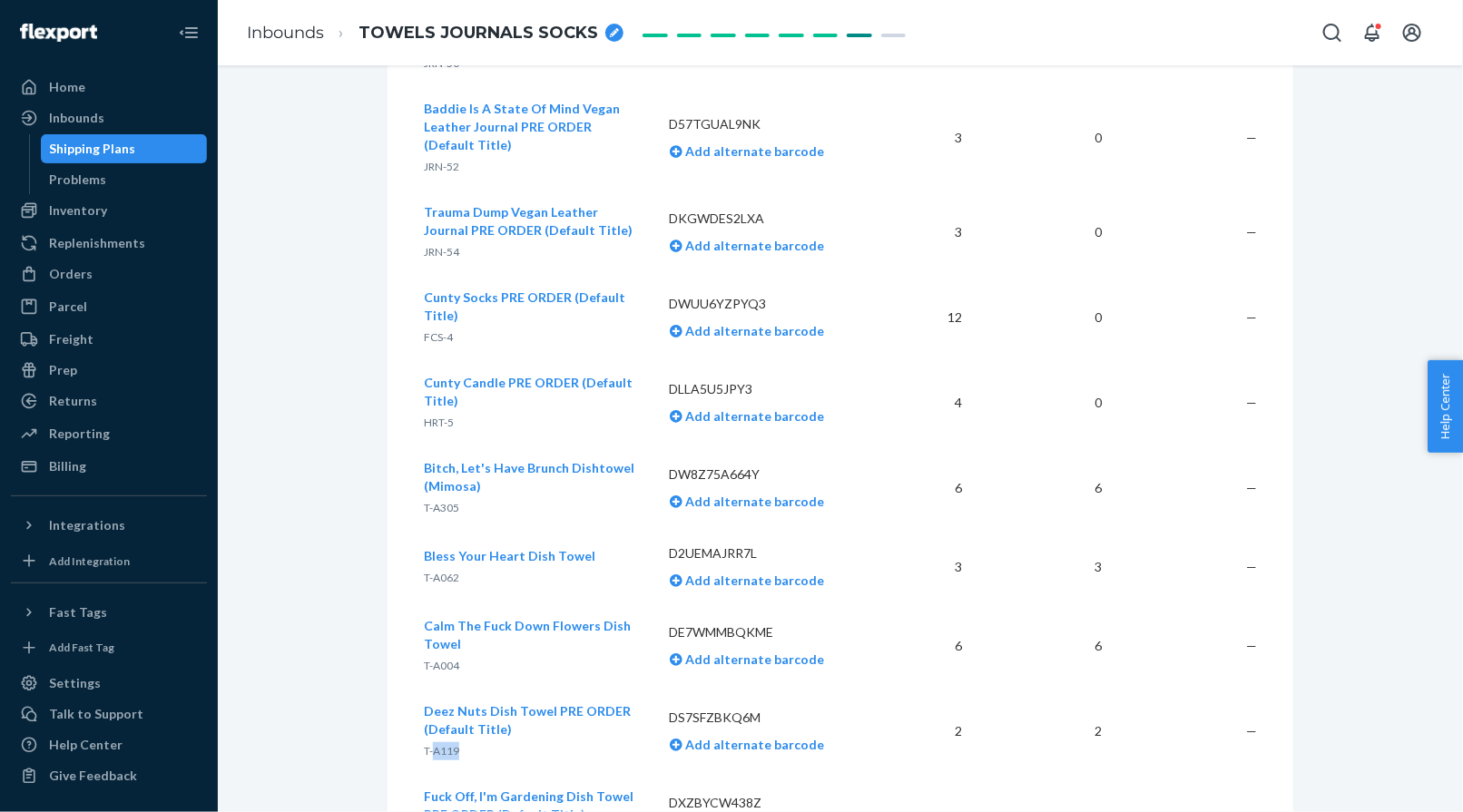
click at [432, 744] on span "T-A119" at bounding box center [441, 751] width 35 height 14
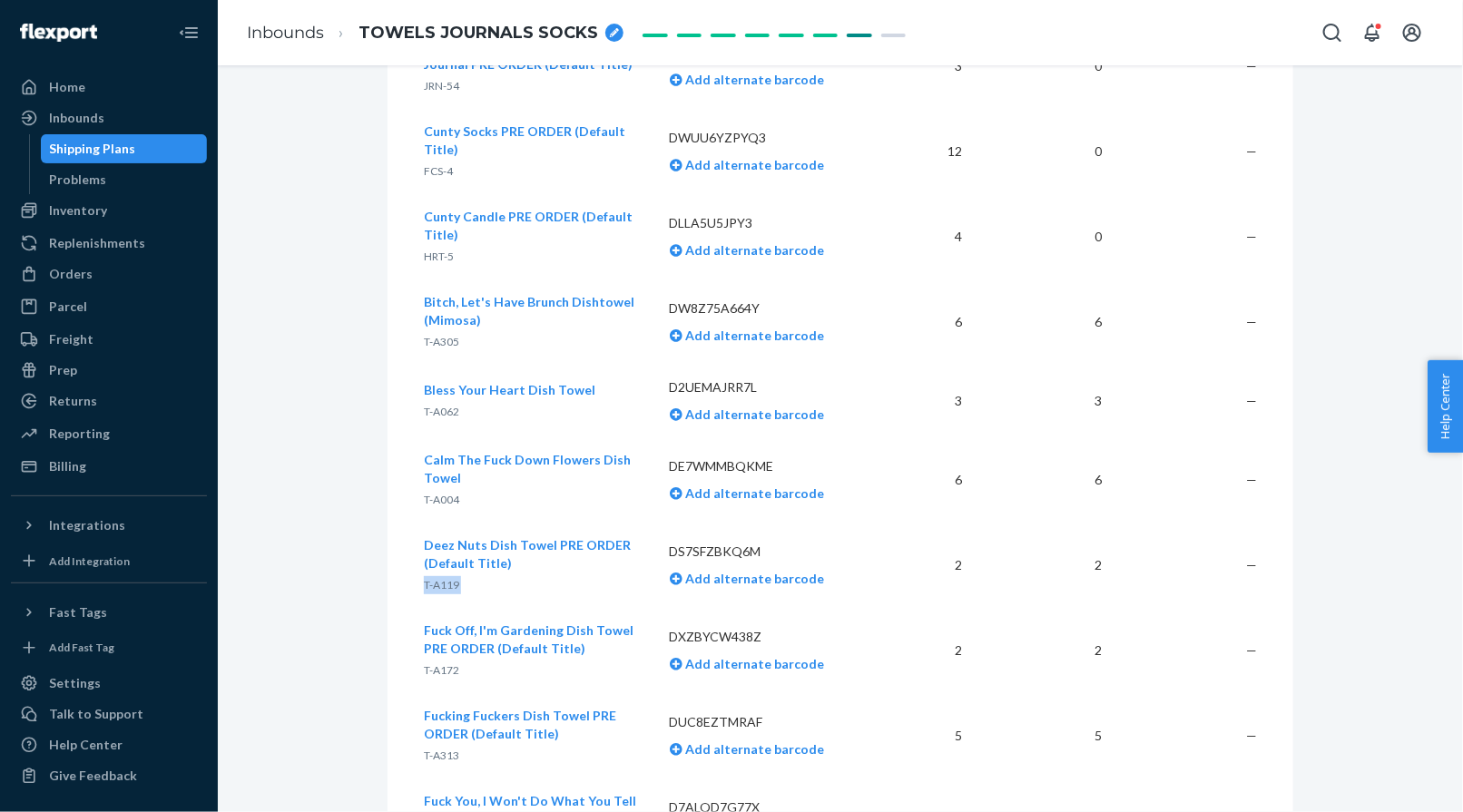
scroll to position [1313, 0]
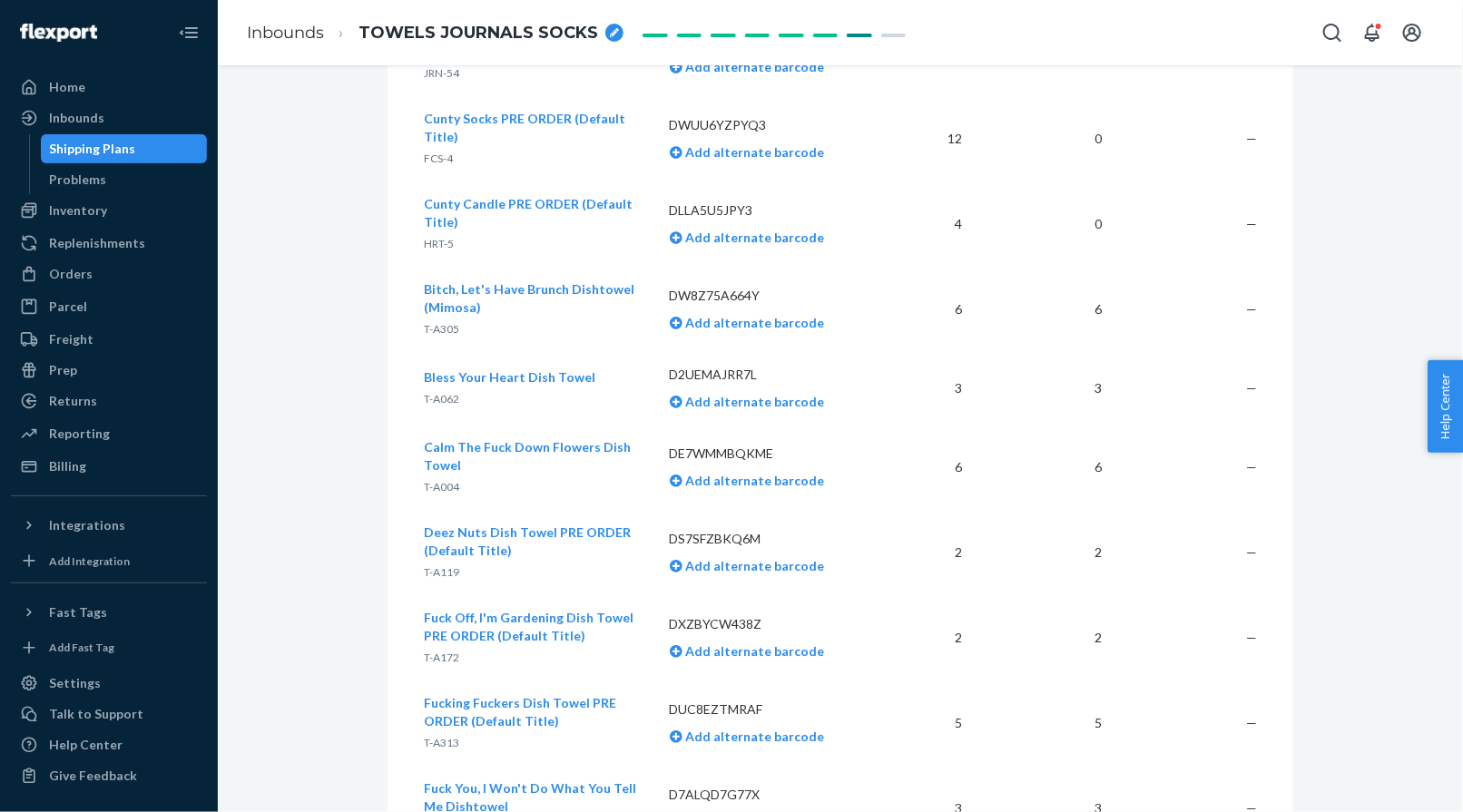
click at [447, 651] on span "T-A172" at bounding box center [441, 658] width 35 height 14
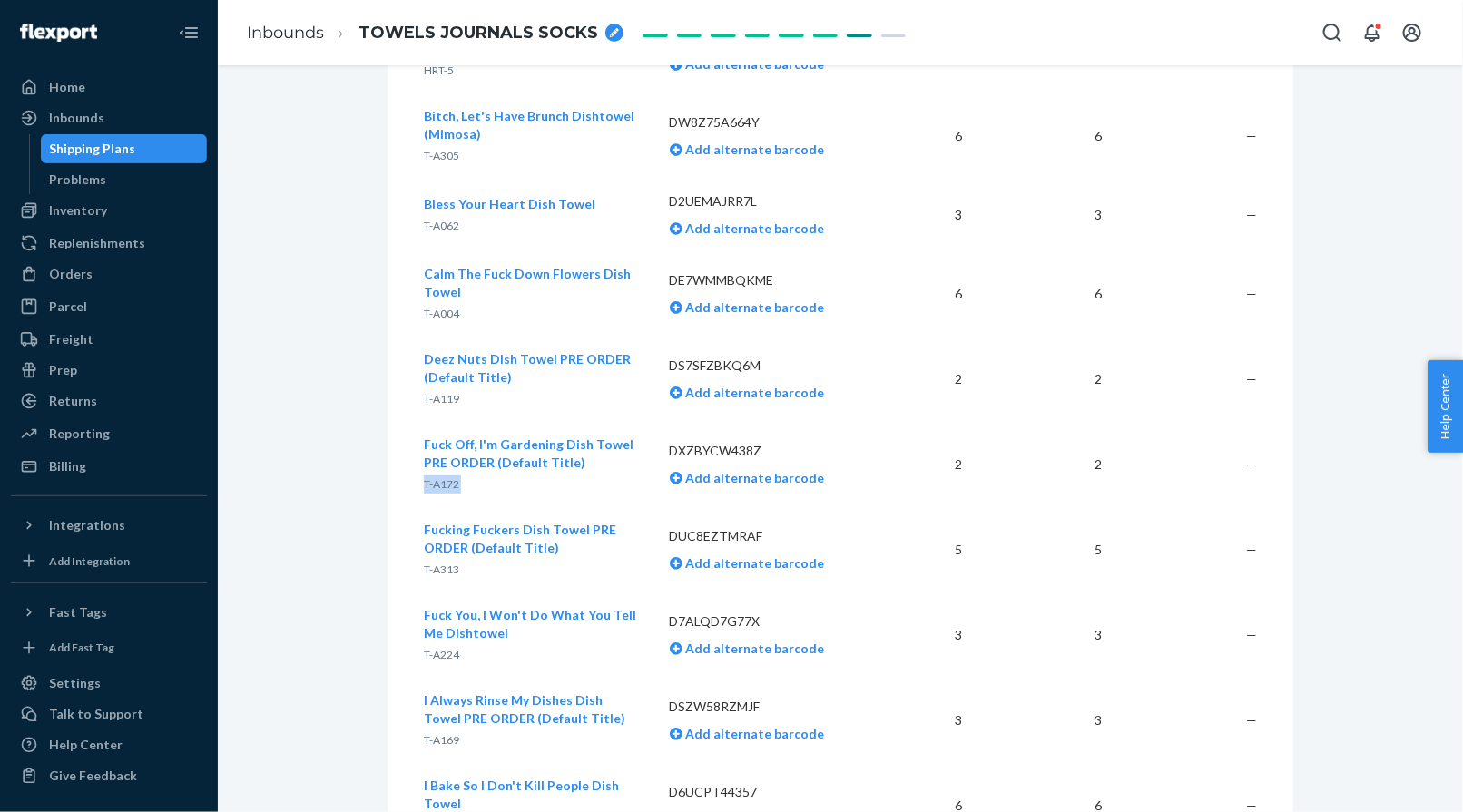
scroll to position [1499, 0]
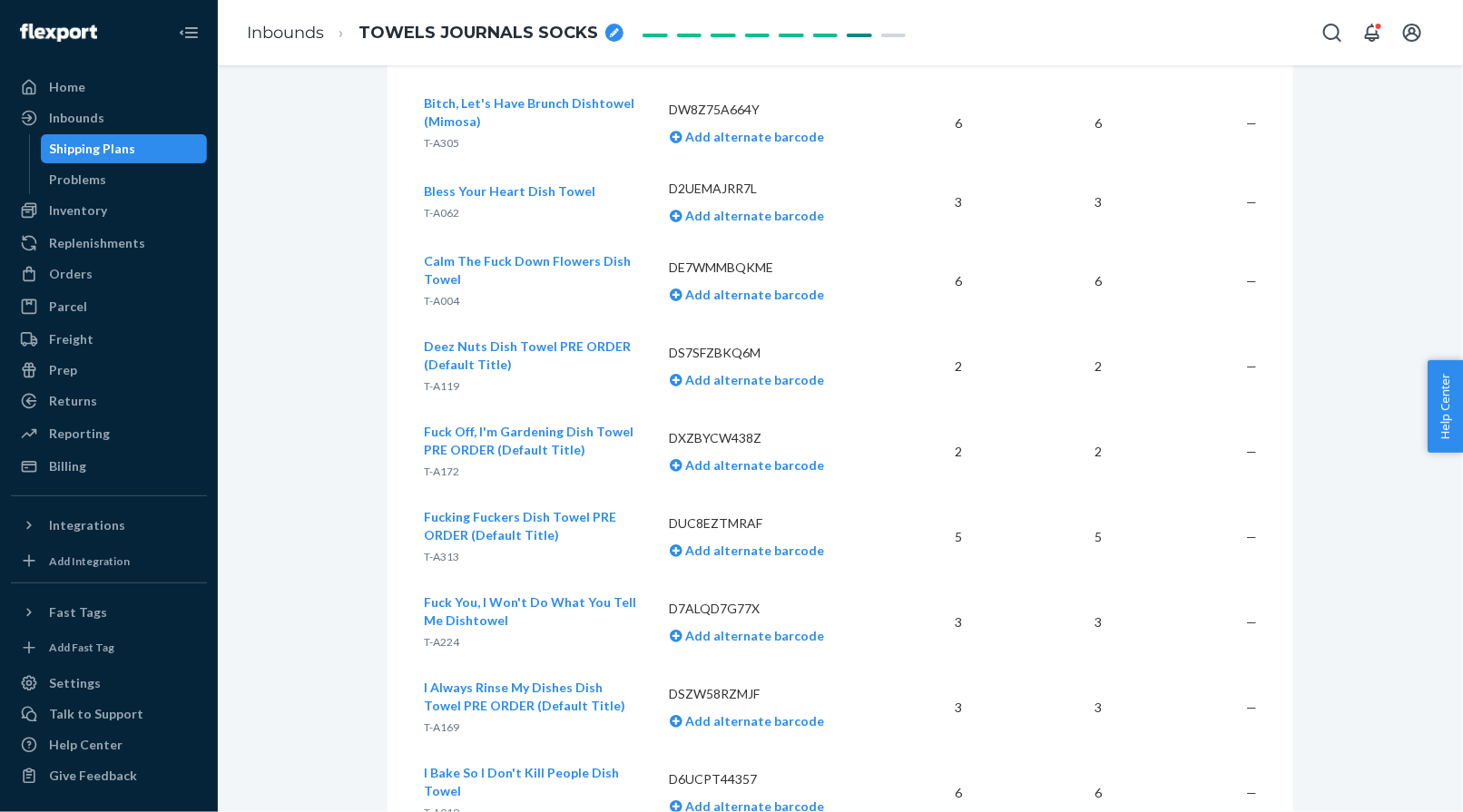
click at [431, 550] on span "T-A313" at bounding box center [441, 557] width 35 height 14
click at [446, 635] on span "T-A224" at bounding box center [441, 642] width 35 height 14
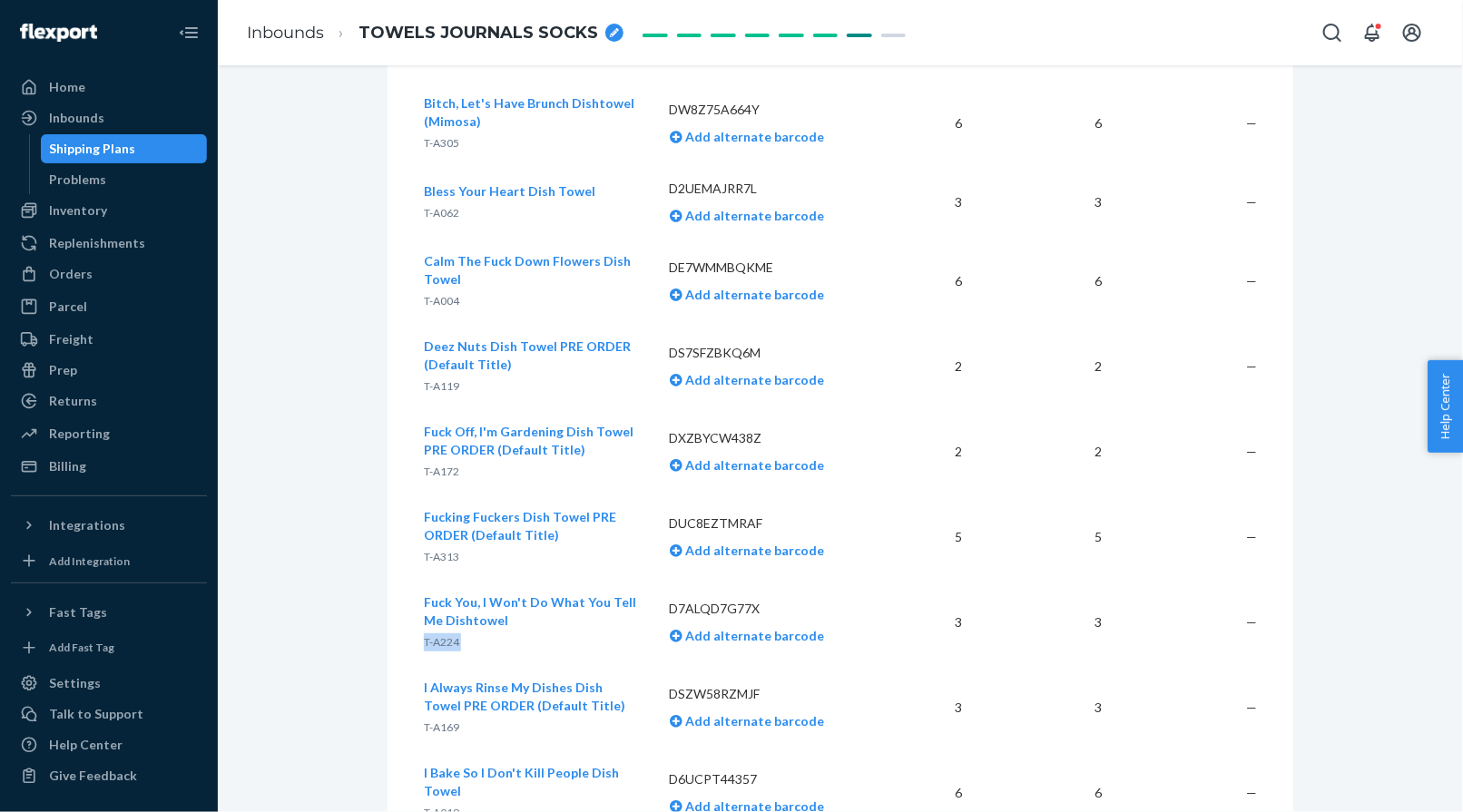
click at [446, 635] on span "T-A224" at bounding box center [441, 642] width 35 height 14
click at [438, 721] on span "T-A169" at bounding box center [441, 727] width 35 height 14
click at [442, 805] on span "T-A019" at bounding box center [441, 812] width 35 height 14
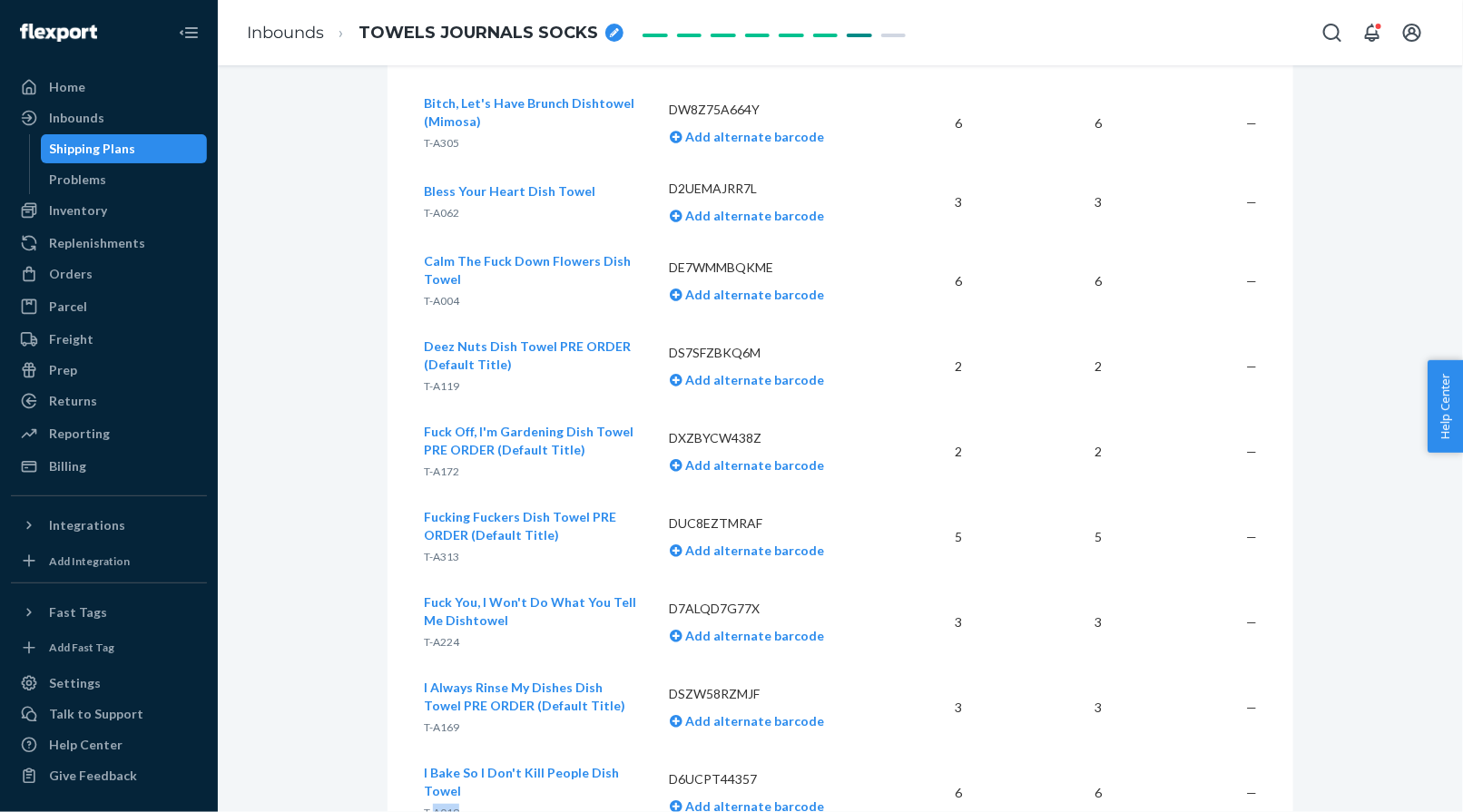
click at [442, 805] on span "T-A019" at bounding box center [441, 812] width 35 height 14
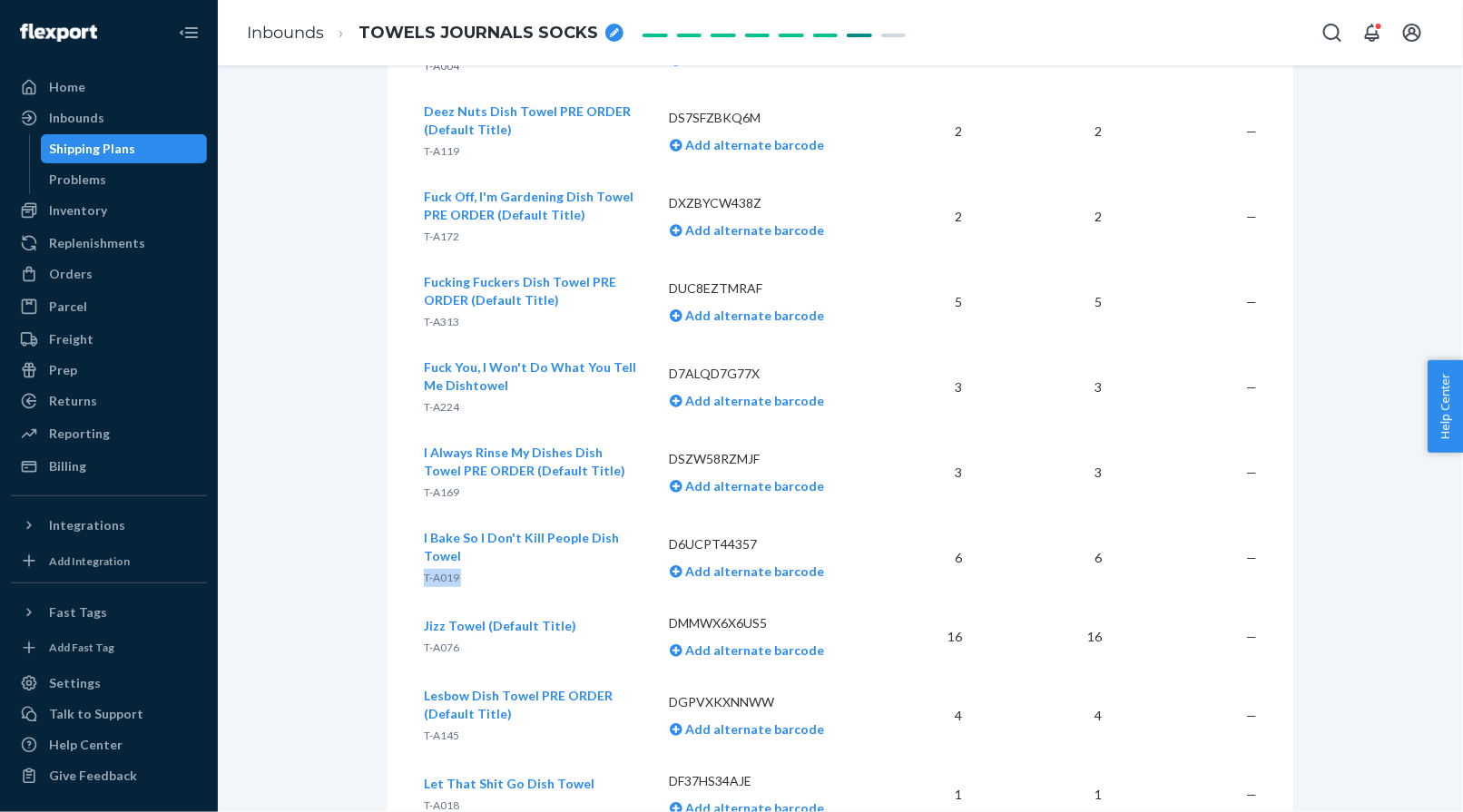
scroll to position [1741, 0]
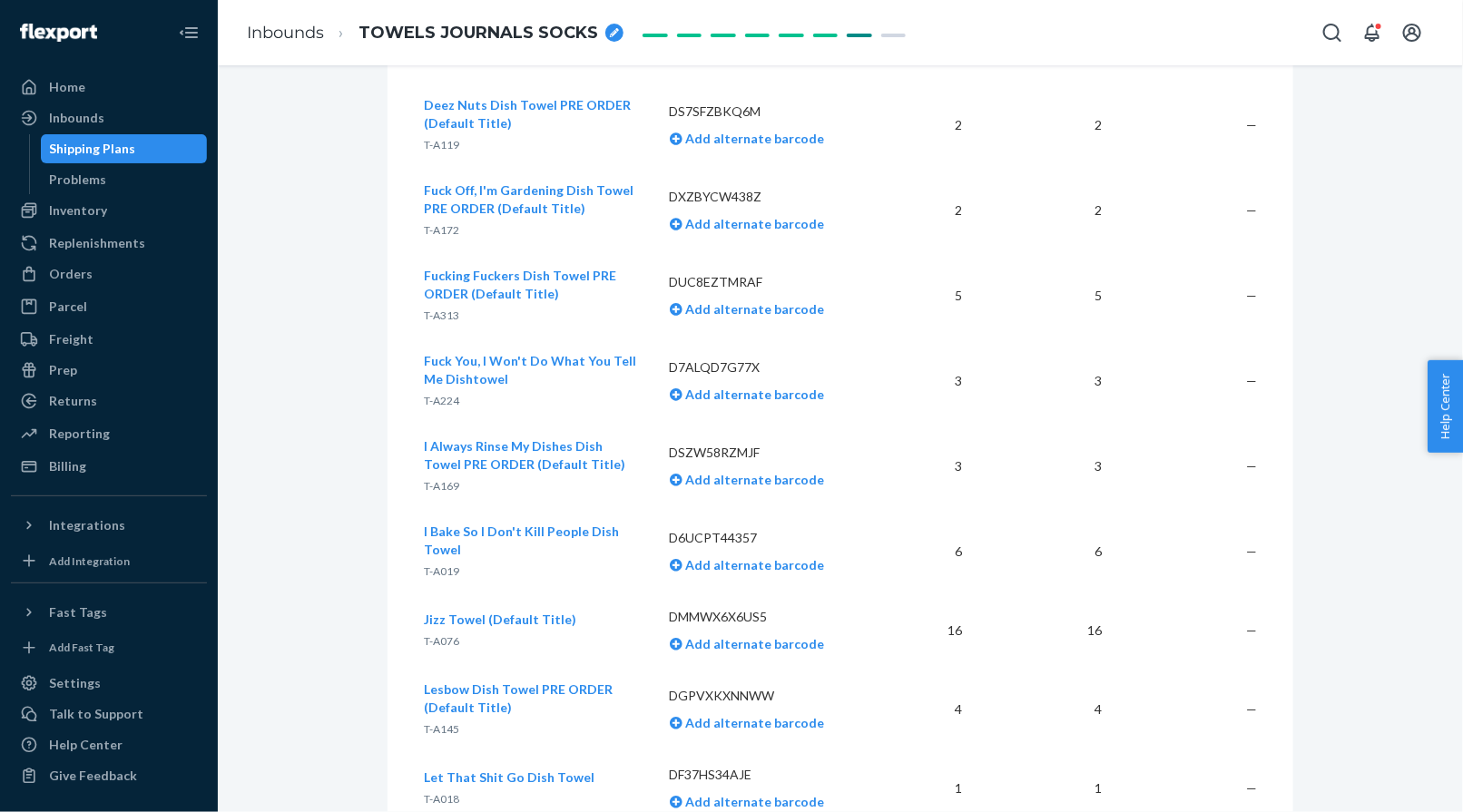
click at [440, 634] on span "T-A076" at bounding box center [441, 641] width 35 height 14
click at [437, 791] on p "T-A018" at bounding box center [509, 799] width 171 height 18
click at [445, 723] on span "T-A145" at bounding box center [441, 729] width 35 height 14
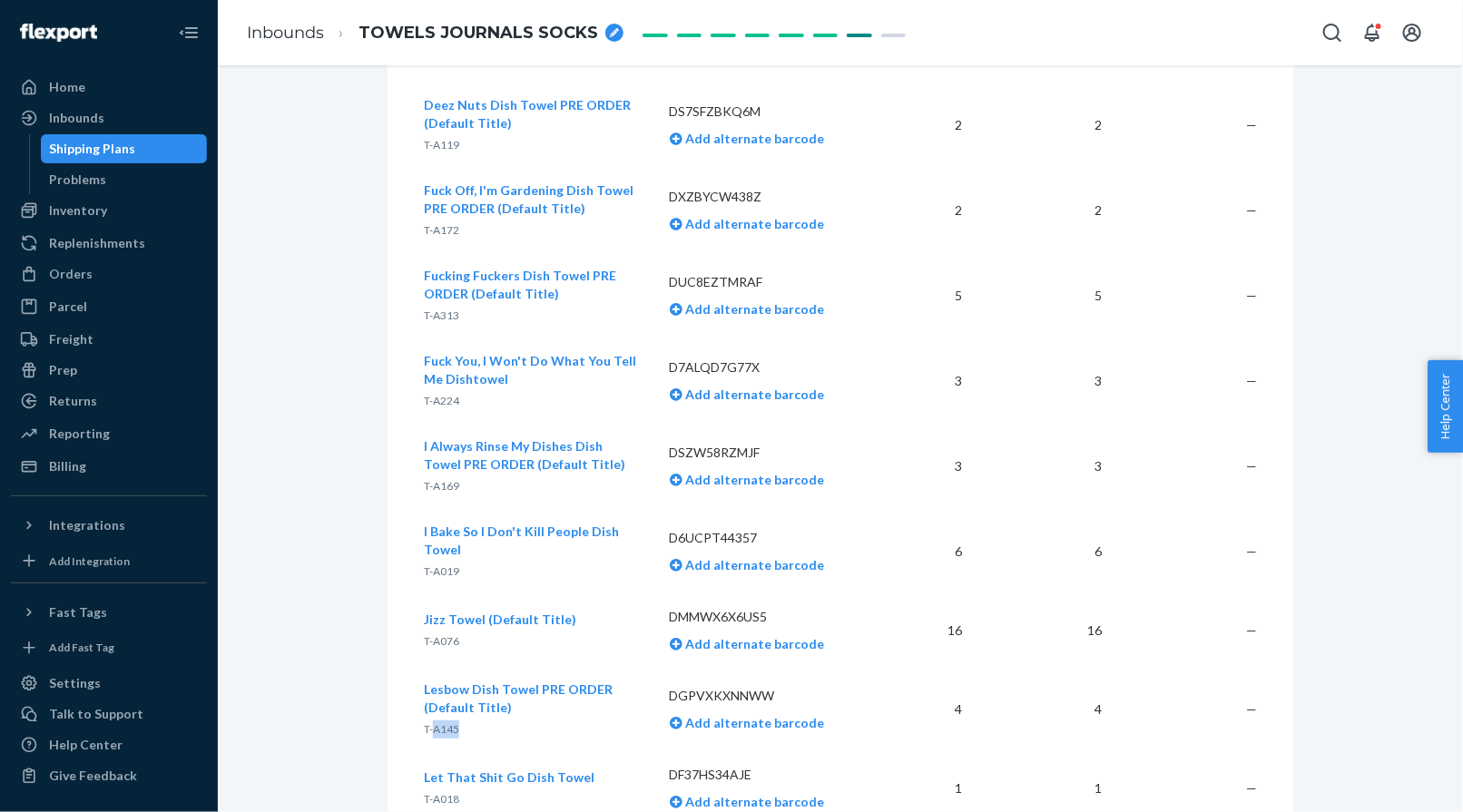
click at [445, 723] on span "T-A145" at bounding box center [441, 729] width 35 height 14
click at [438, 792] on span "T-A018" at bounding box center [441, 798] width 35 height 14
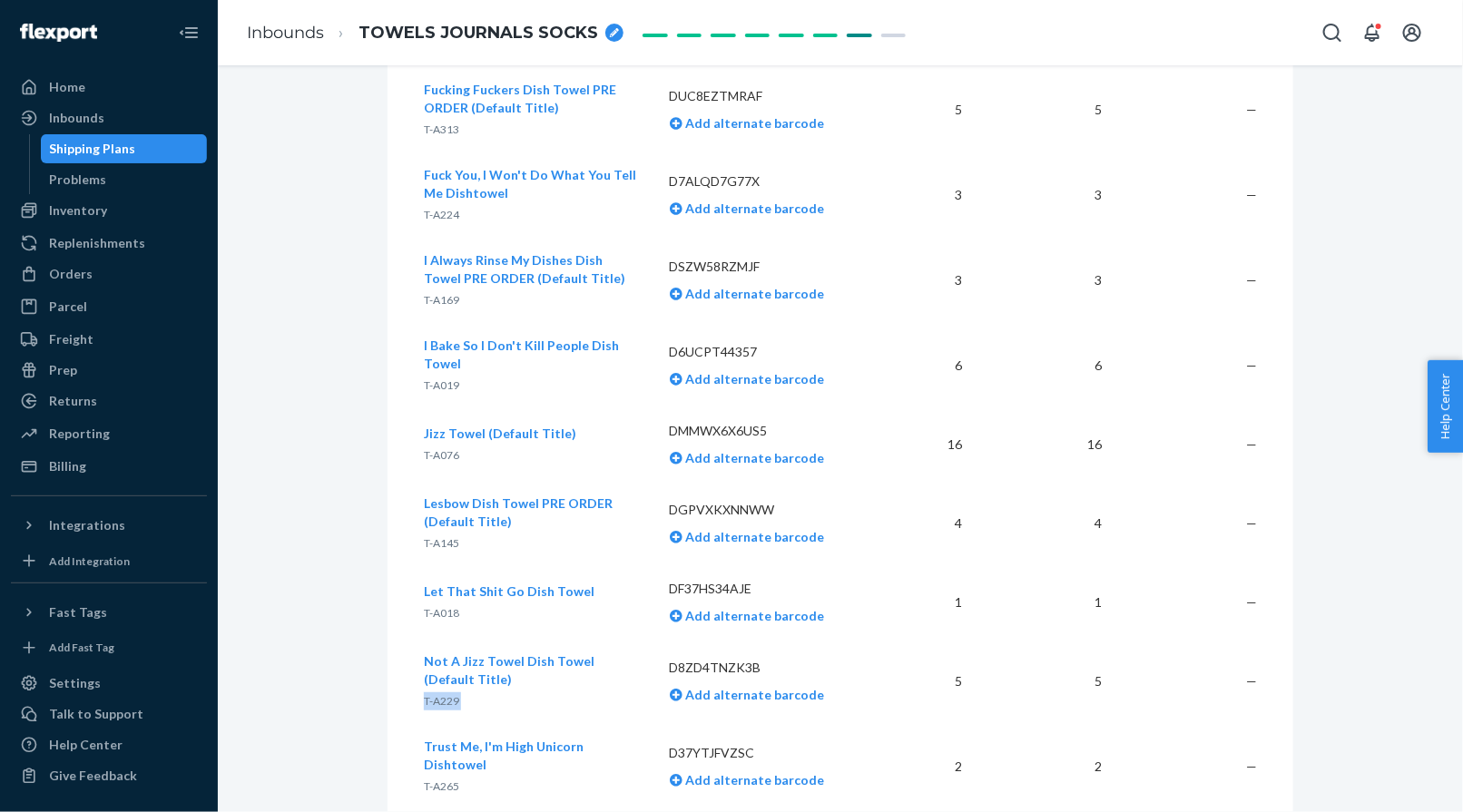
scroll to position [1972, 0]
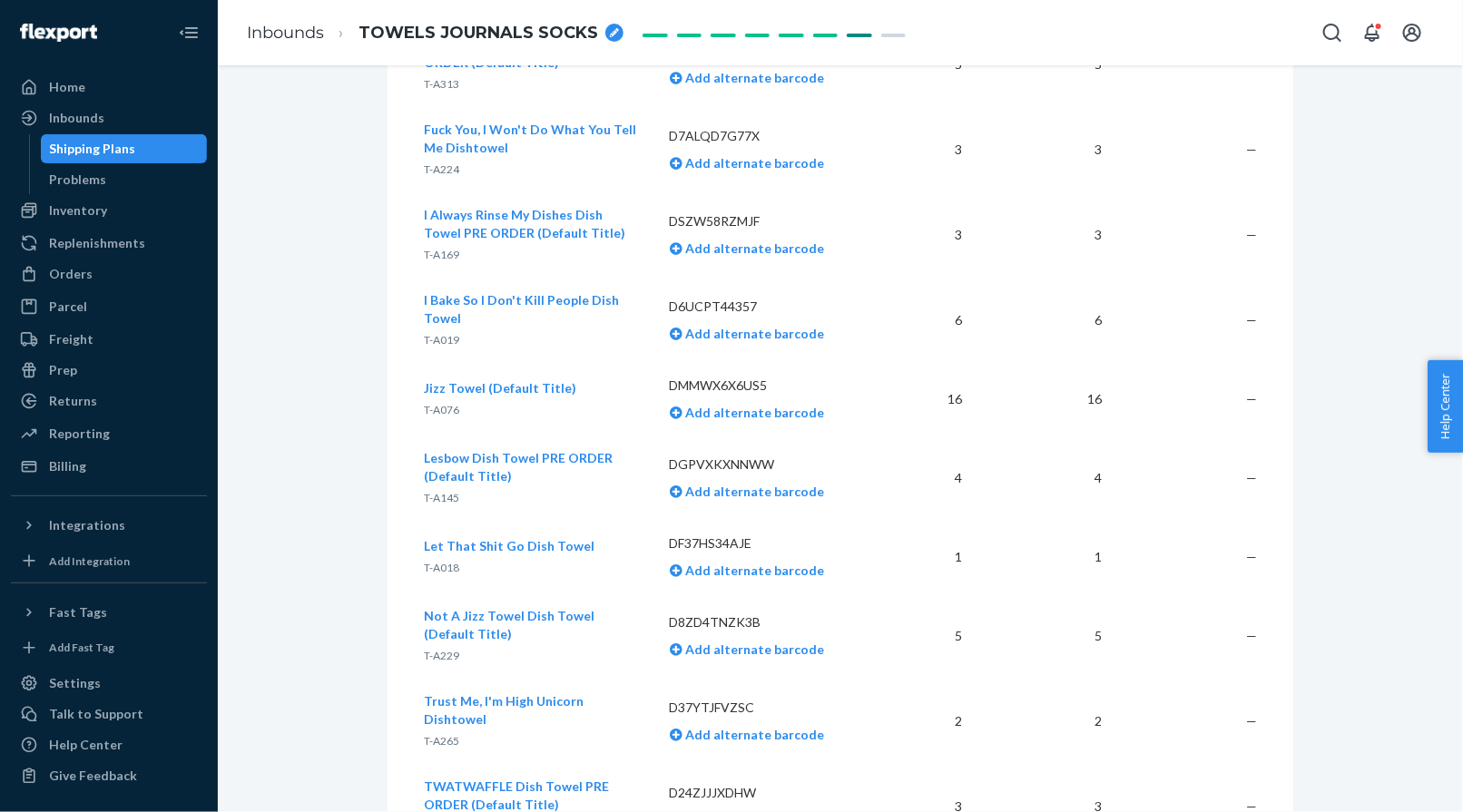
click at [447, 734] on span "T-A265" at bounding box center [441, 741] width 35 height 14
click at [444, 806] on p "T-A050" at bounding box center [531, 827] width 217 height 18
click at [437, 806] on span "T-A050" at bounding box center [441, 826] width 35 height 14
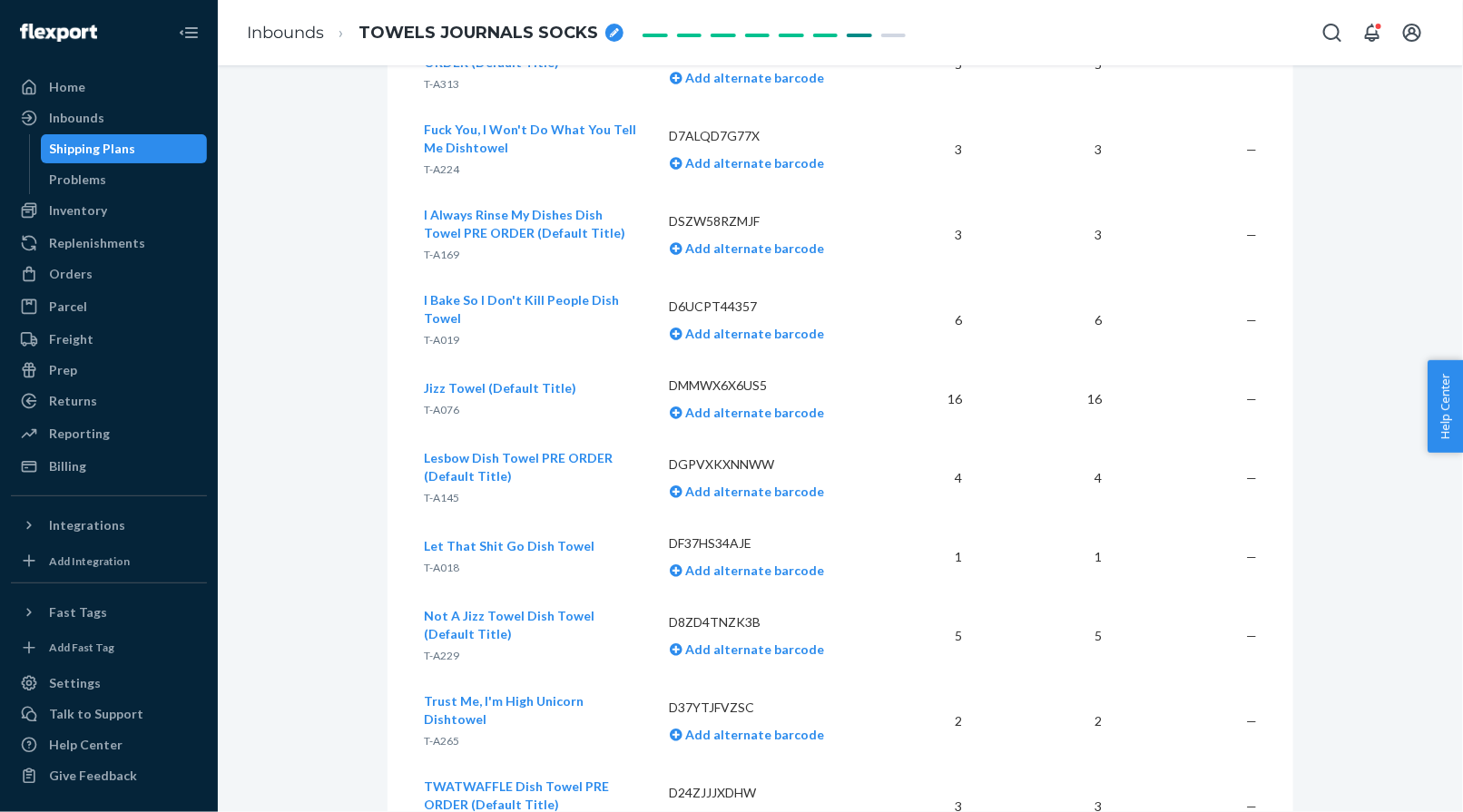
click at [437, 806] on span "T-A050" at bounding box center [441, 826] width 35 height 14
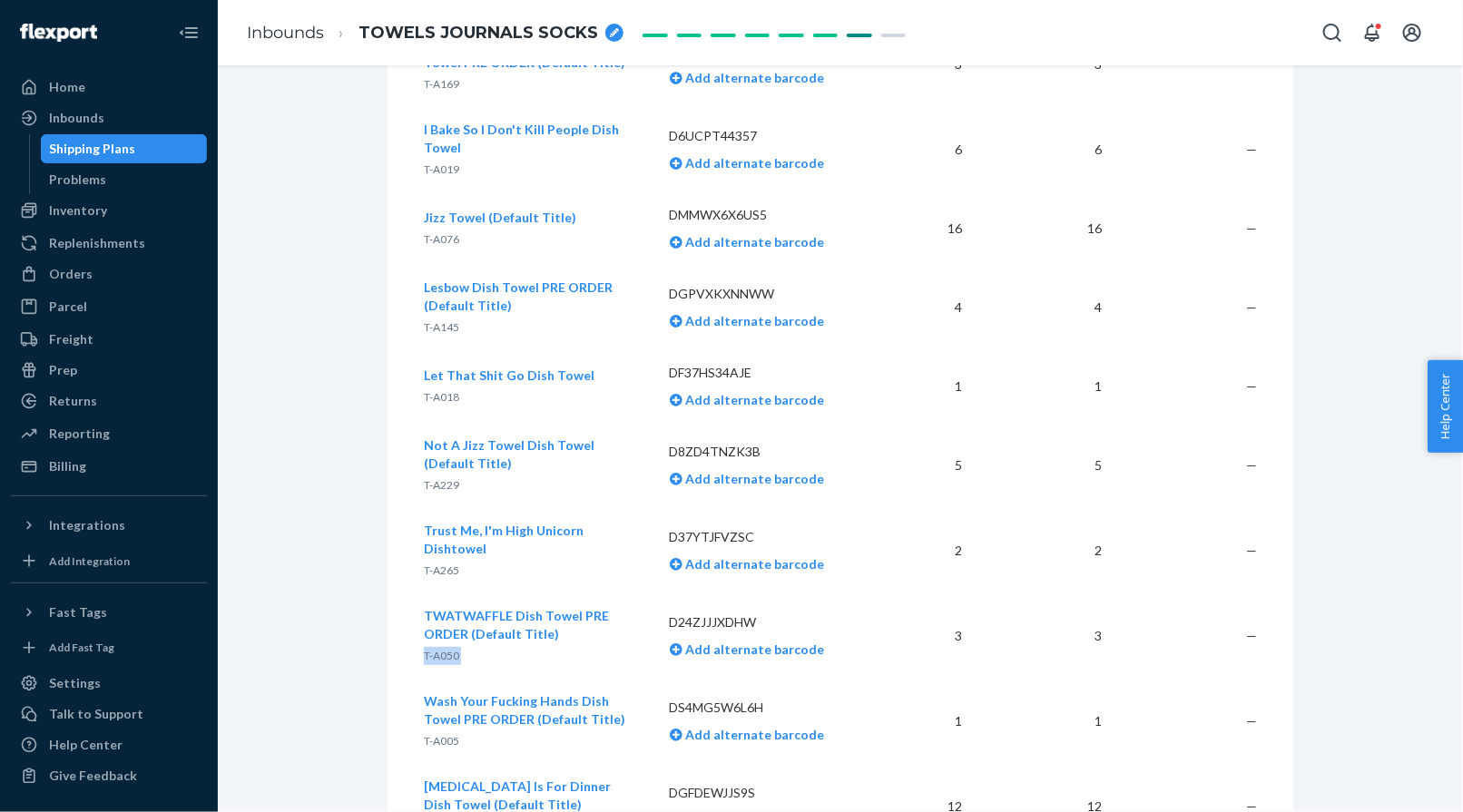
scroll to position [2144, 0]
click at [453, 732] on span "T-A005" at bounding box center [441, 739] width 35 height 14
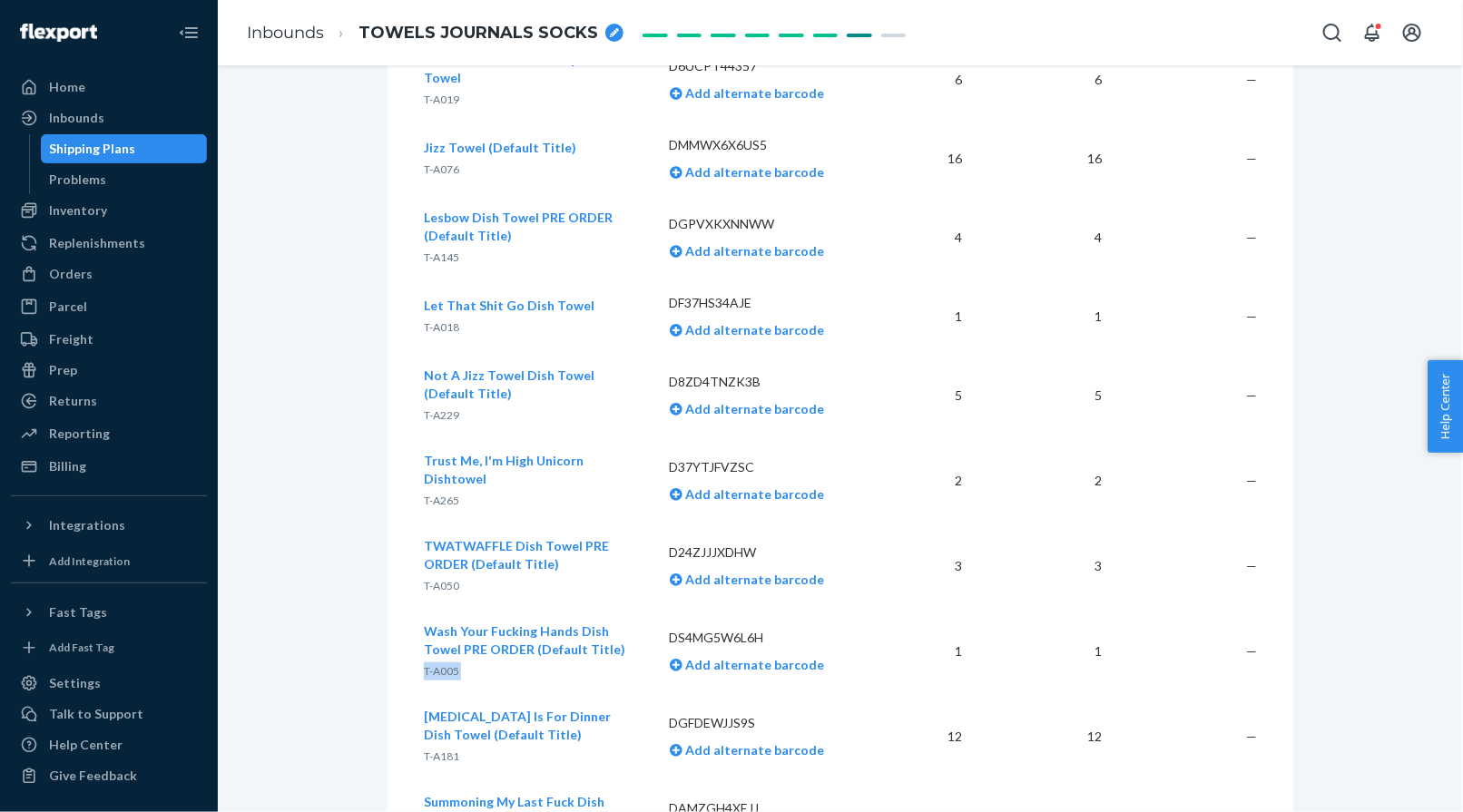
scroll to position [2274, 0]
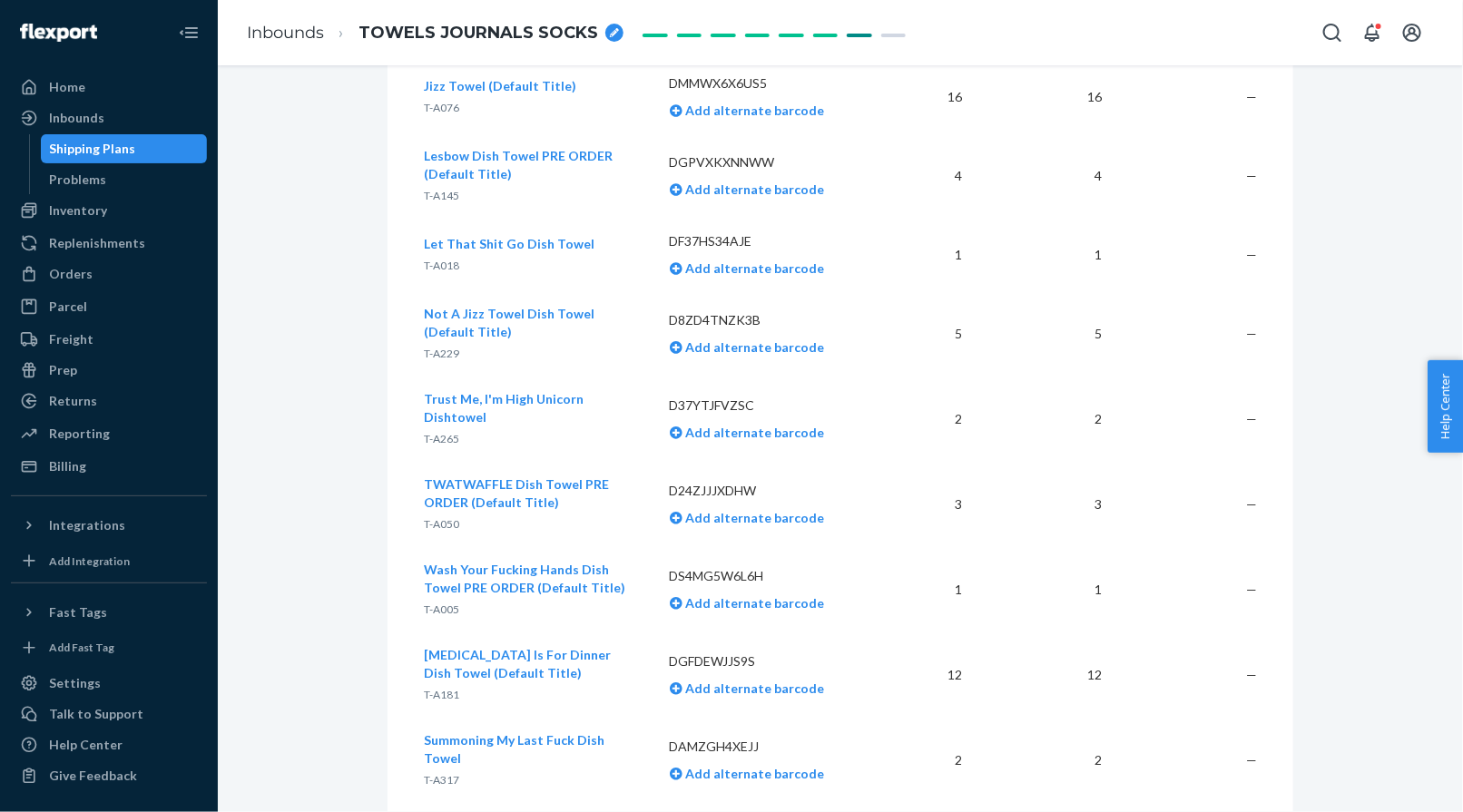
click at [430, 688] on span "T-A181" at bounding box center [441, 694] width 35 height 14
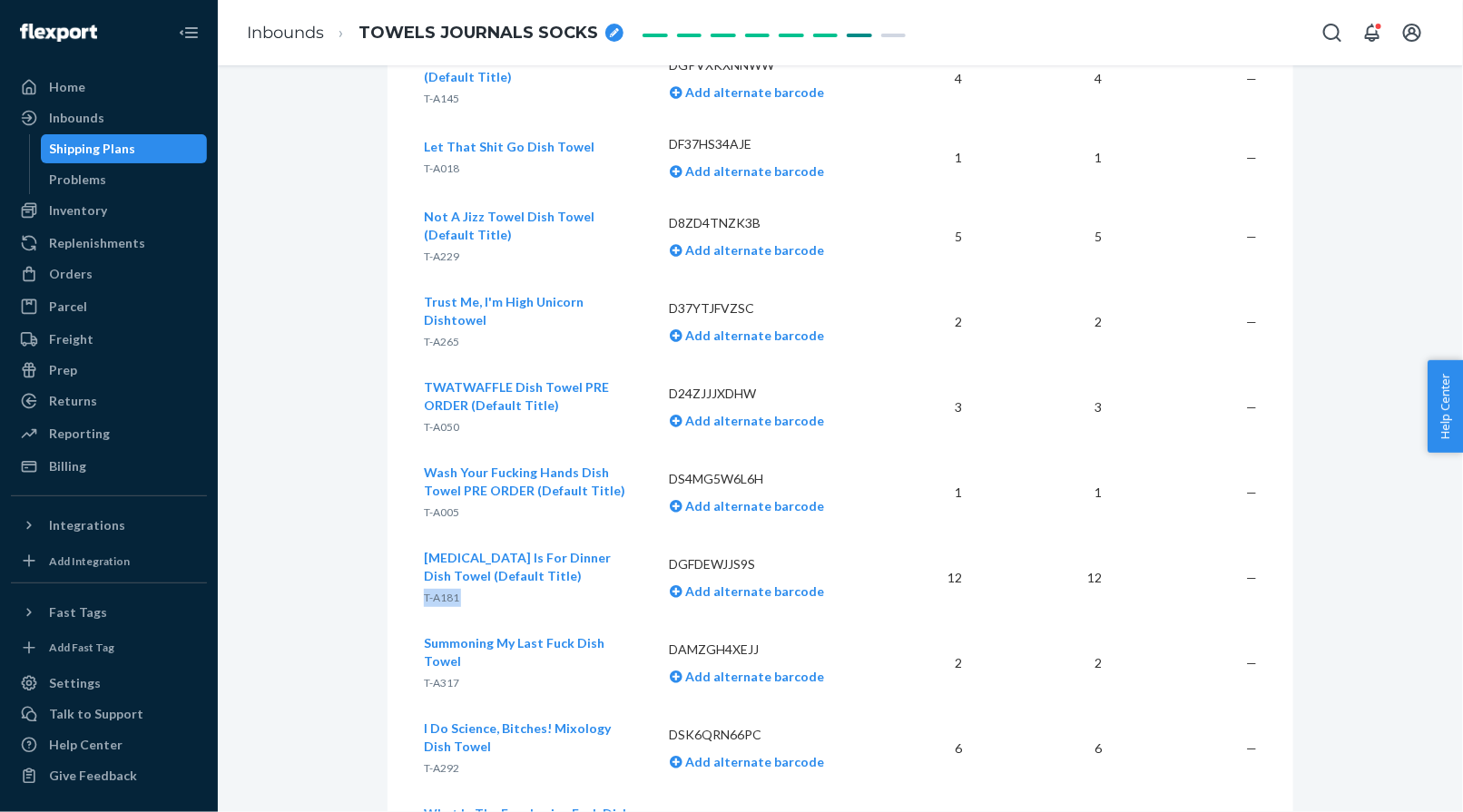
scroll to position [2405, 0]
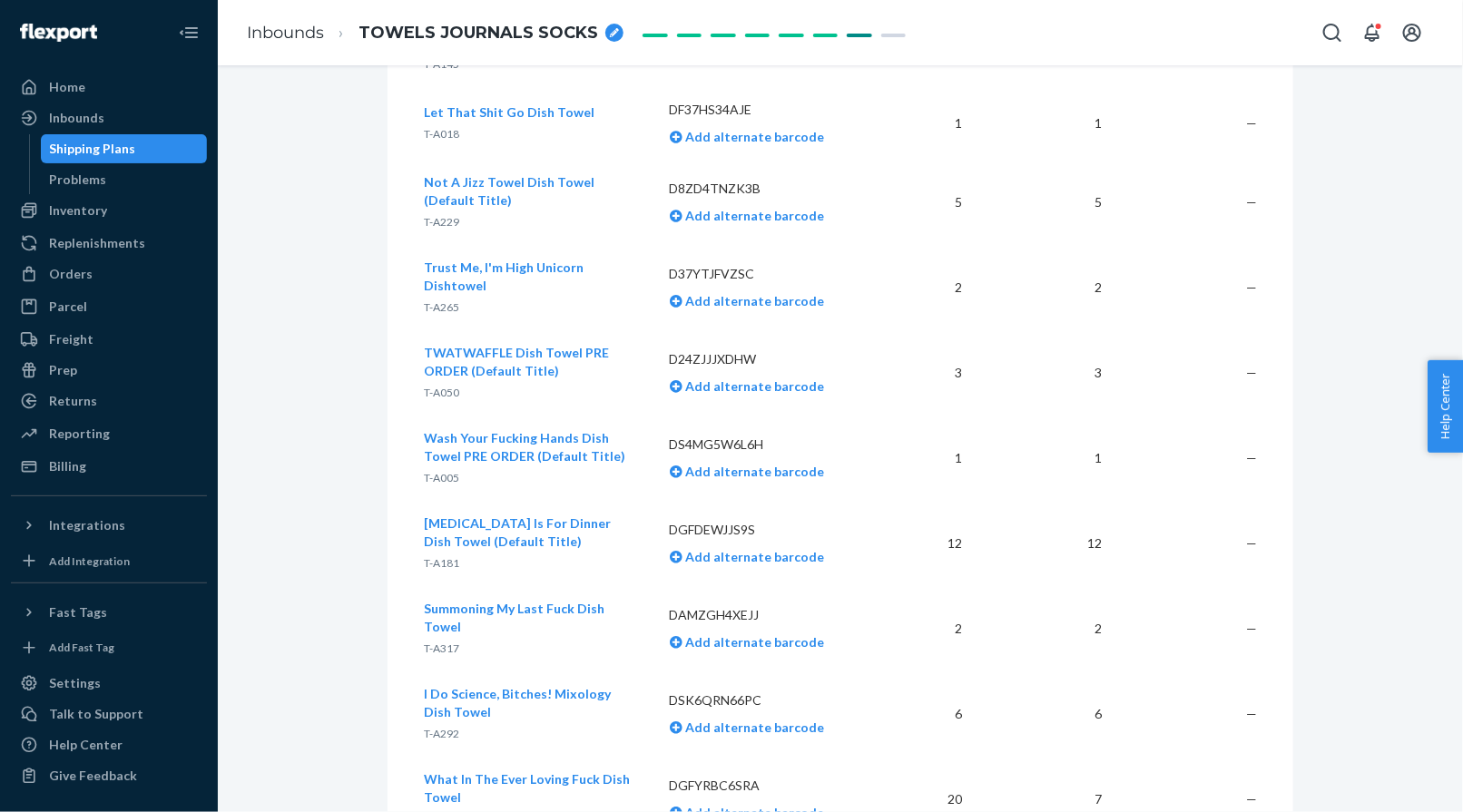
click at [432, 641] on span "T-A317" at bounding box center [441, 648] width 35 height 14
click at [432, 727] on span "T-A292" at bounding box center [441, 733] width 35 height 14
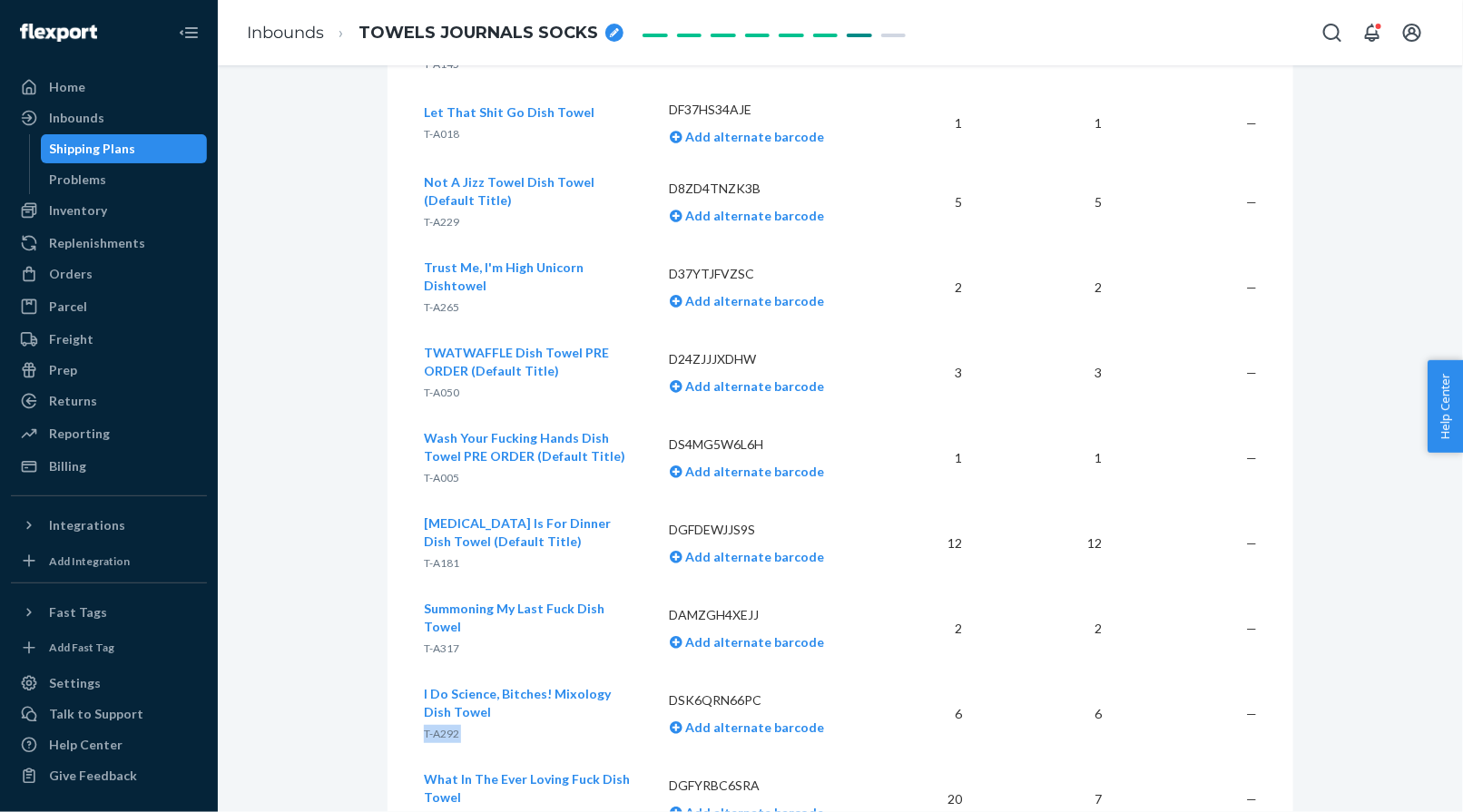
click at [432, 727] on span "T-A292" at bounding box center [441, 733] width 35 height 14
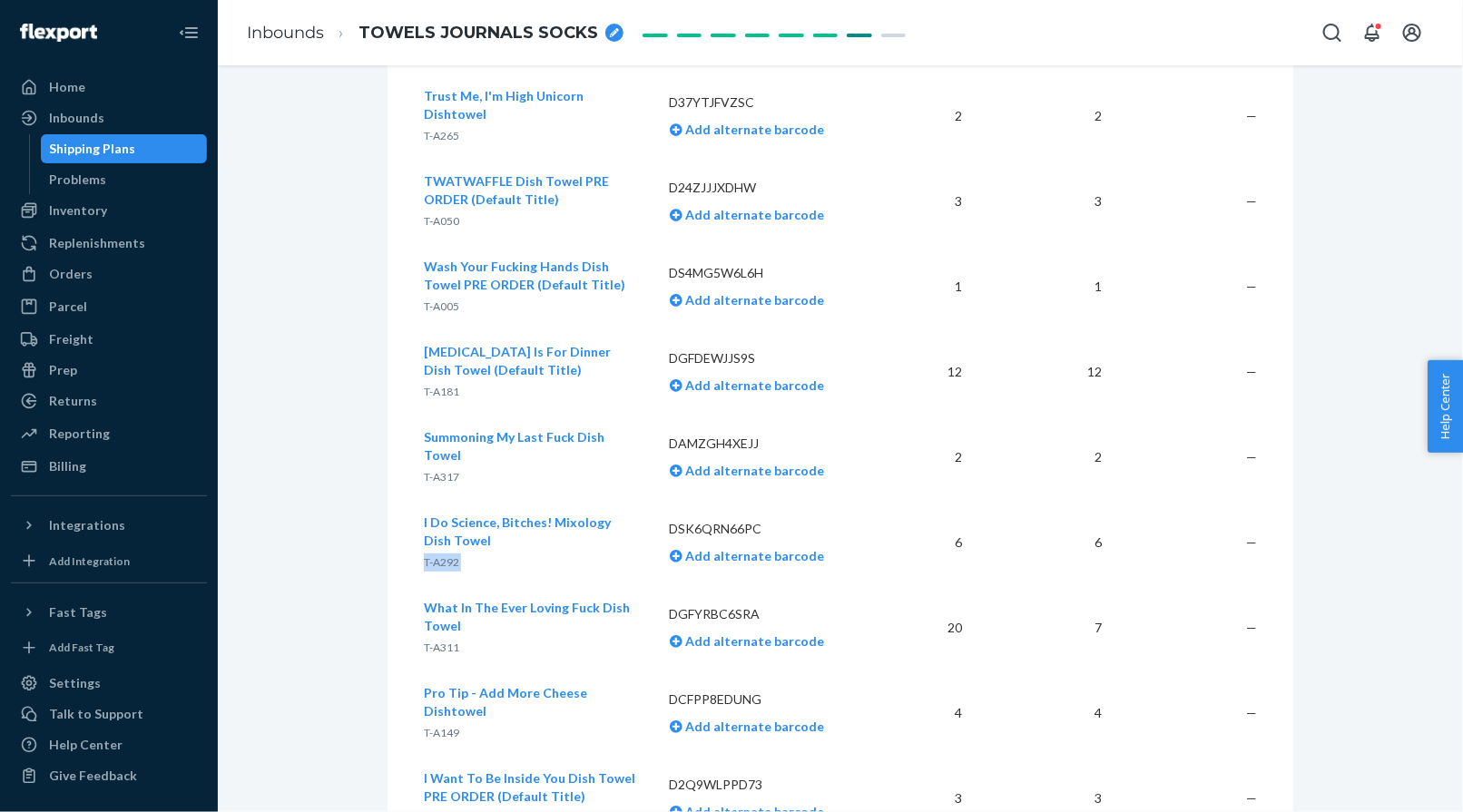
scroll to position [2578, 0]
click at [428, 640] on span "T-A311" at bounding box center [441, 647] width 35 height 14
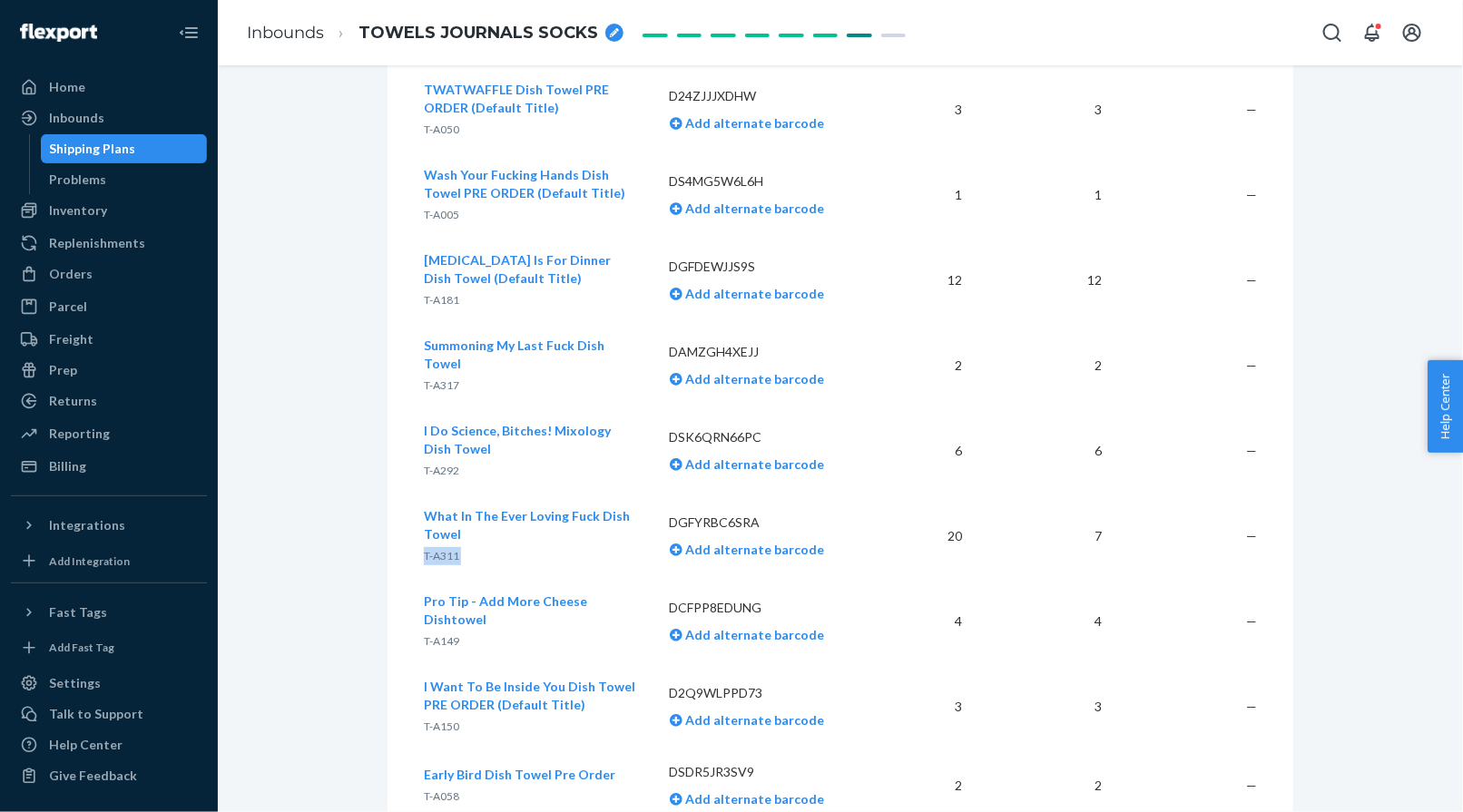
scroll to position [2690, 0]
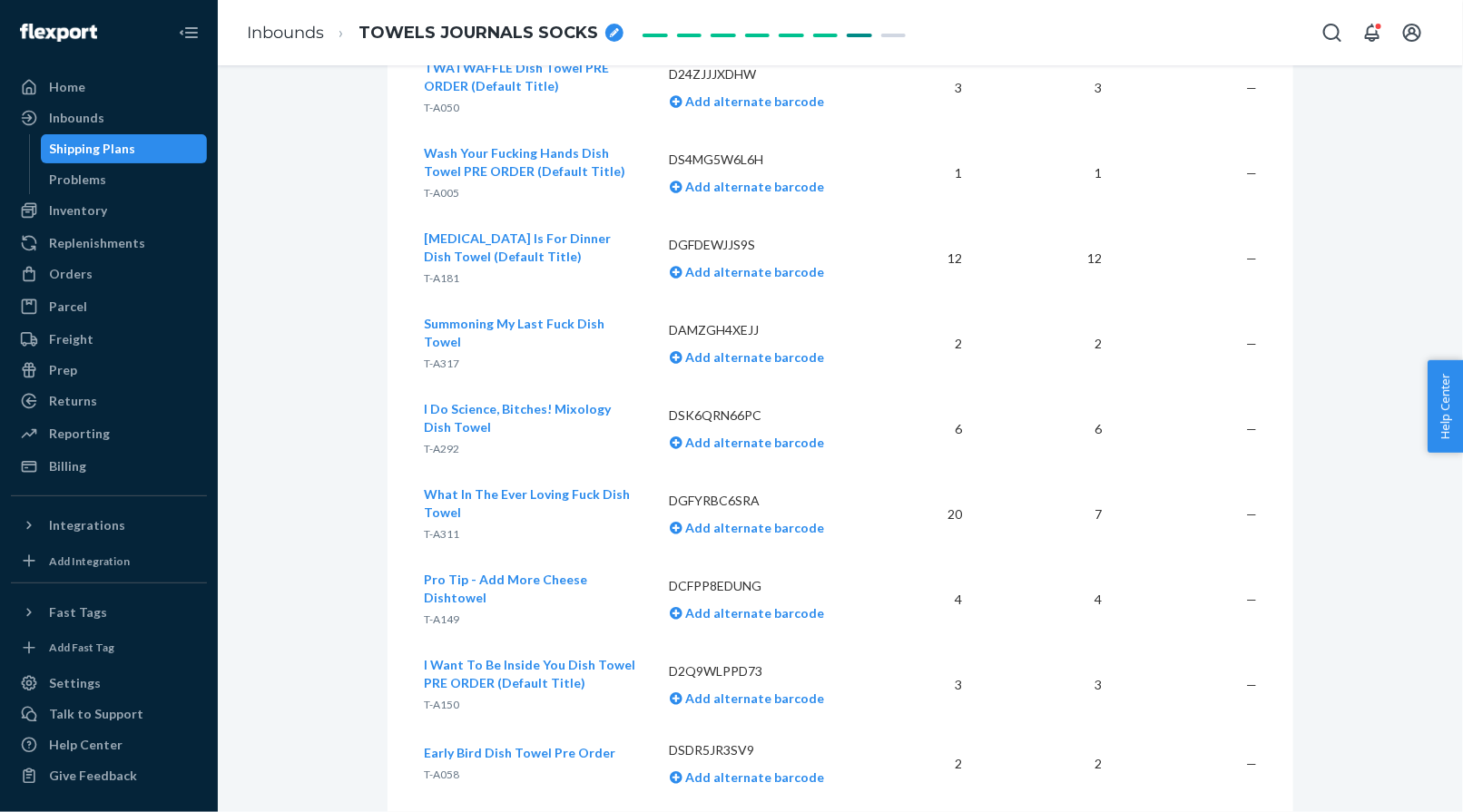
click at [433, 612] on span "T-A149" at bounding box center [441, 619] width 35 height 14
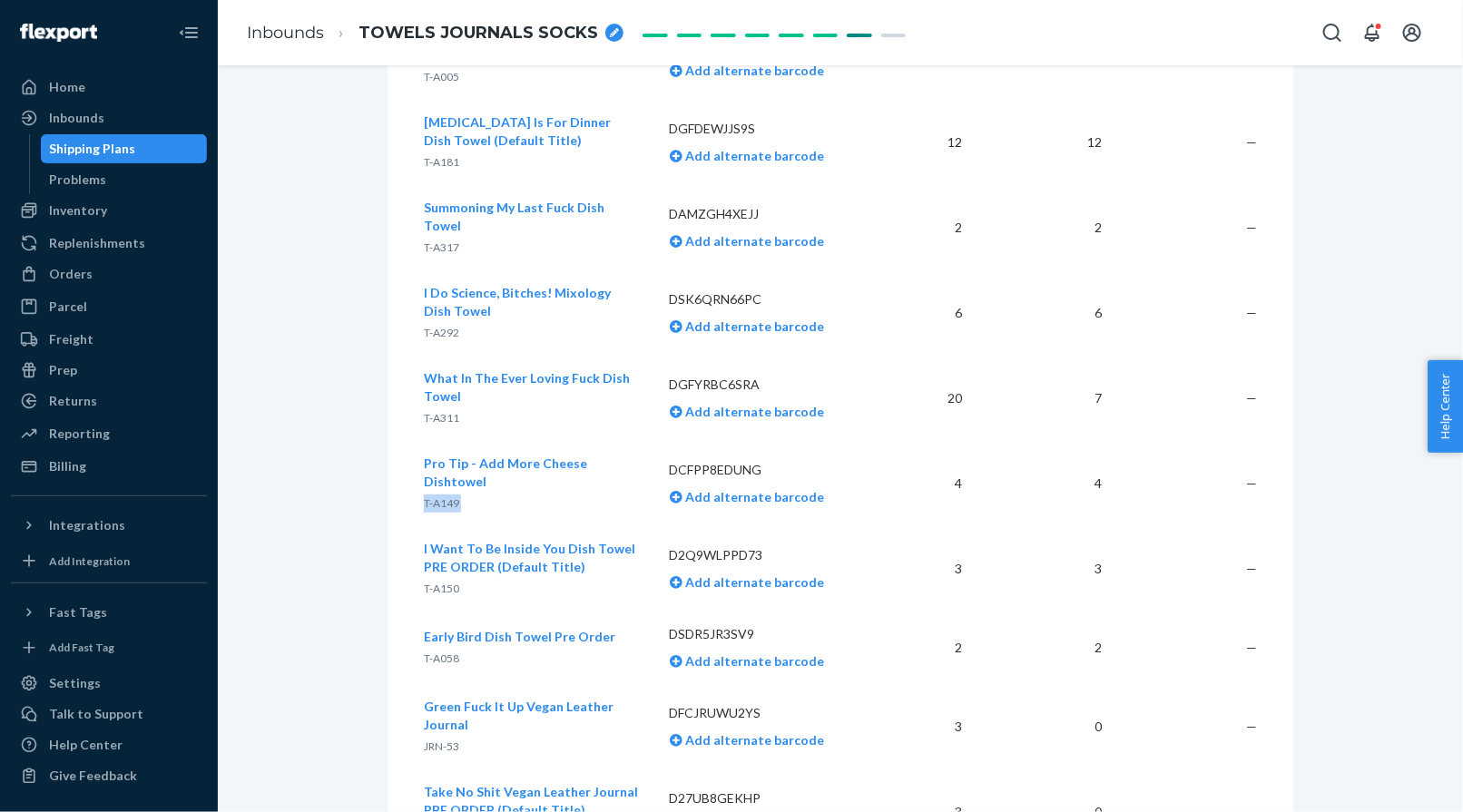
scroll to position [2808, 0]
click at [441, 580] on span "T-A150" at bounding box center [441, 587] width 35 height 14
click at [428, 650] on span "T-A058" at bounding box center [441, 657] width 35 height 14
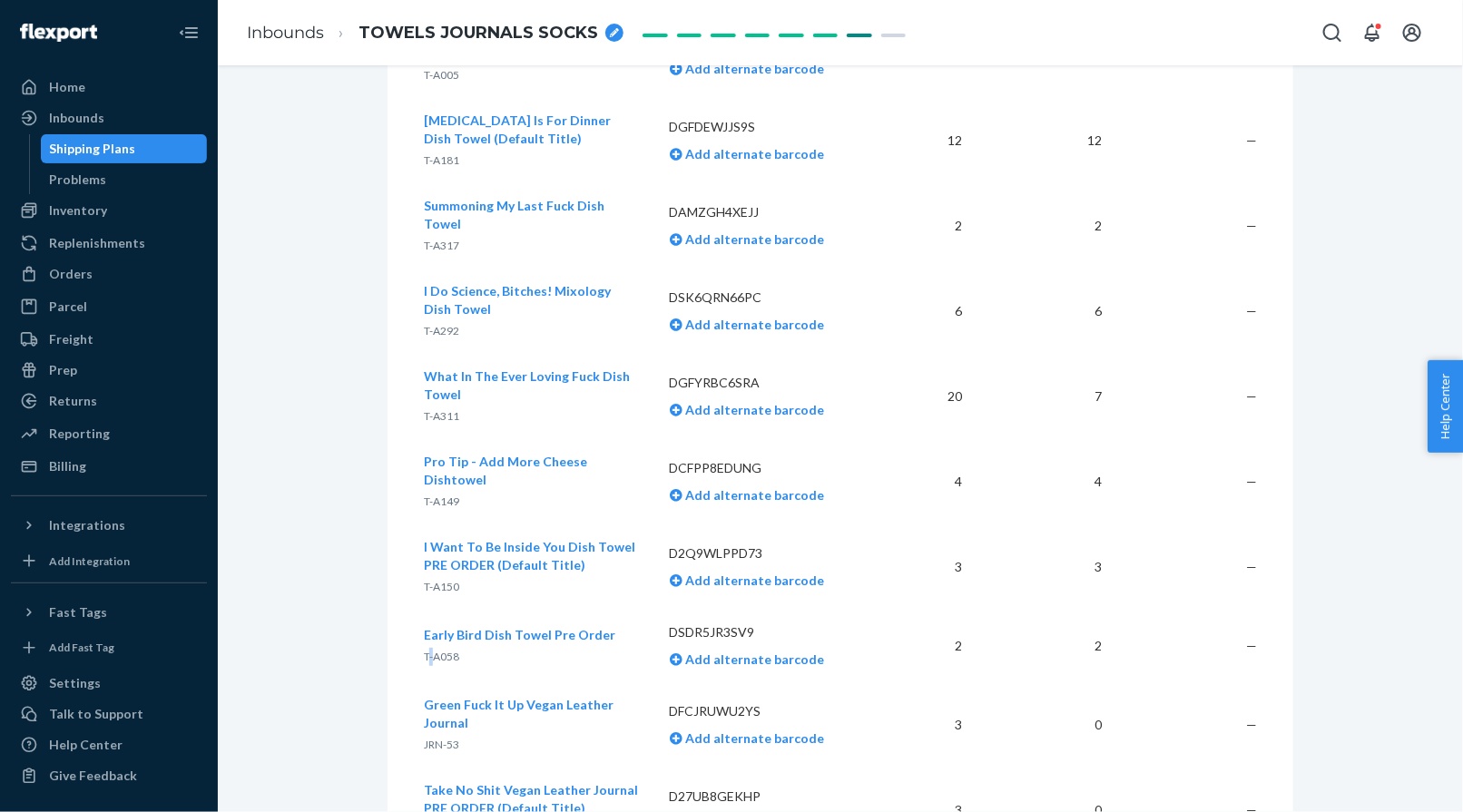
click at [428, 650] on span "T-A058" at bounding box center [441, 657] width 35 height 14
click at [133, 118] on div "Inbounds" at bounding box center [109, 118] width 192 height 25
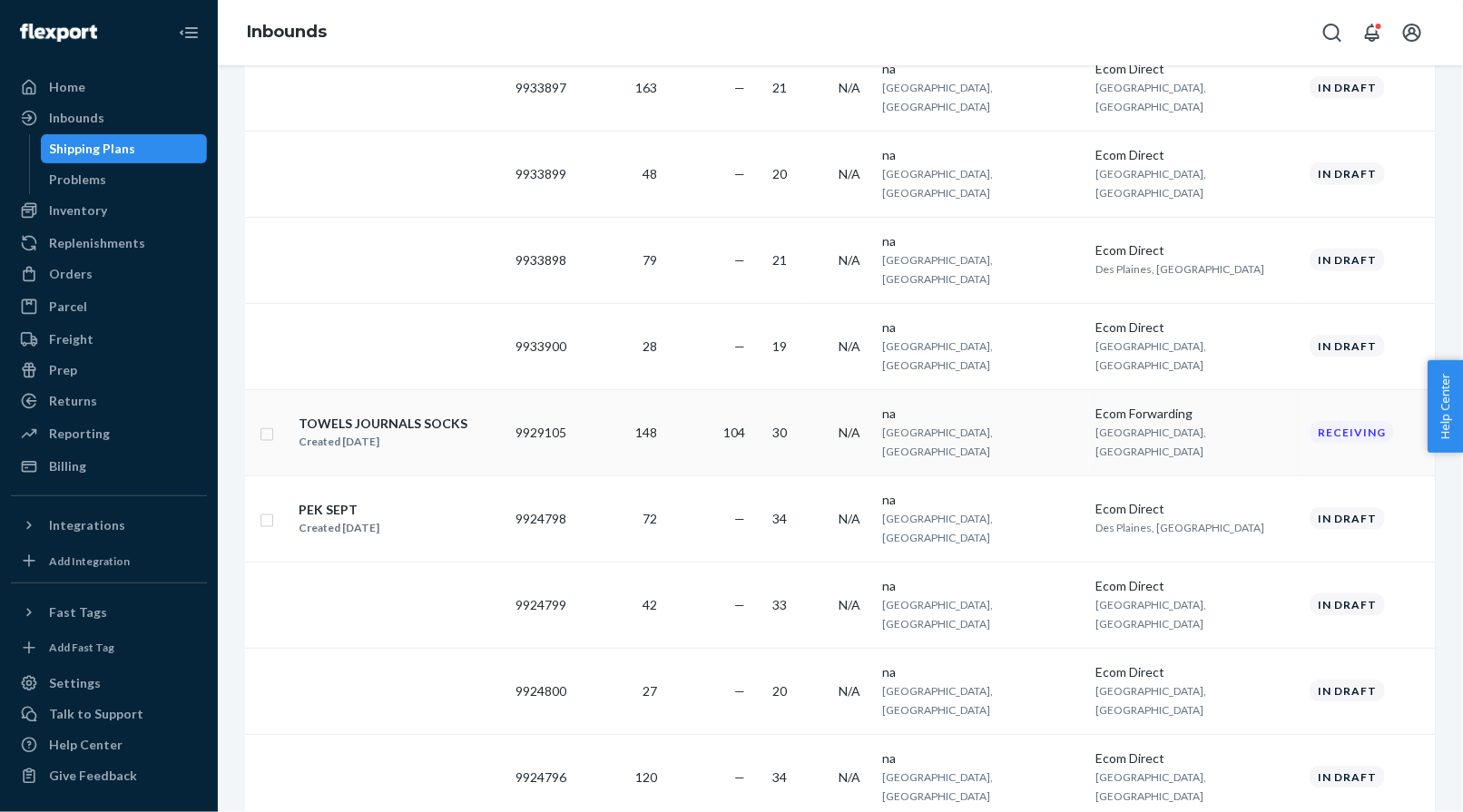
scroll to position [731, 0]
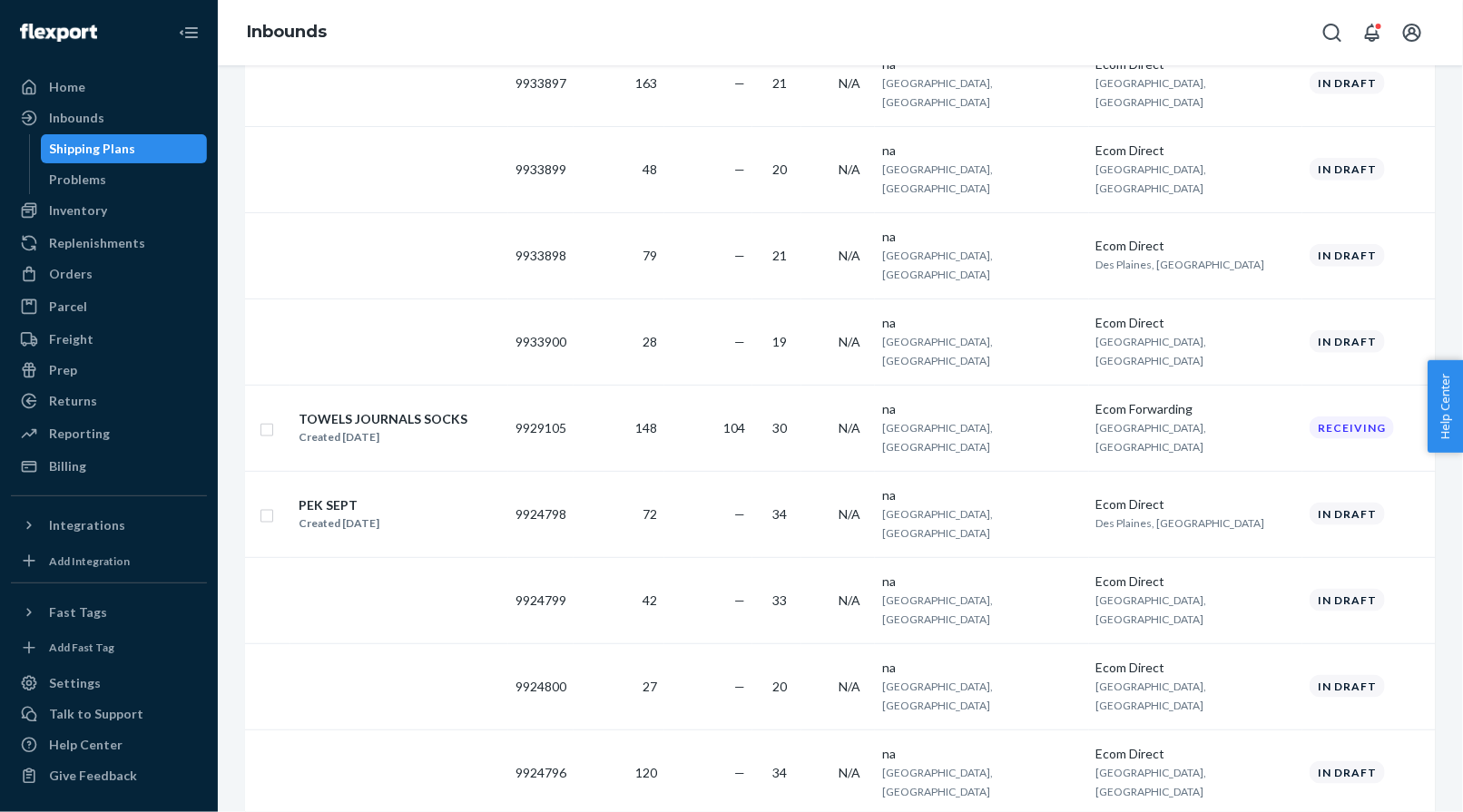
click at [87, 103] on ul "Home Inbounds Shipping Plans Problems Inventory Products Replenishments Orders …" at bounding box center [109, 277] width 196 height 408
click at [83, 86] on div "Home" at bounding box center [109, 87] width 192 height 25
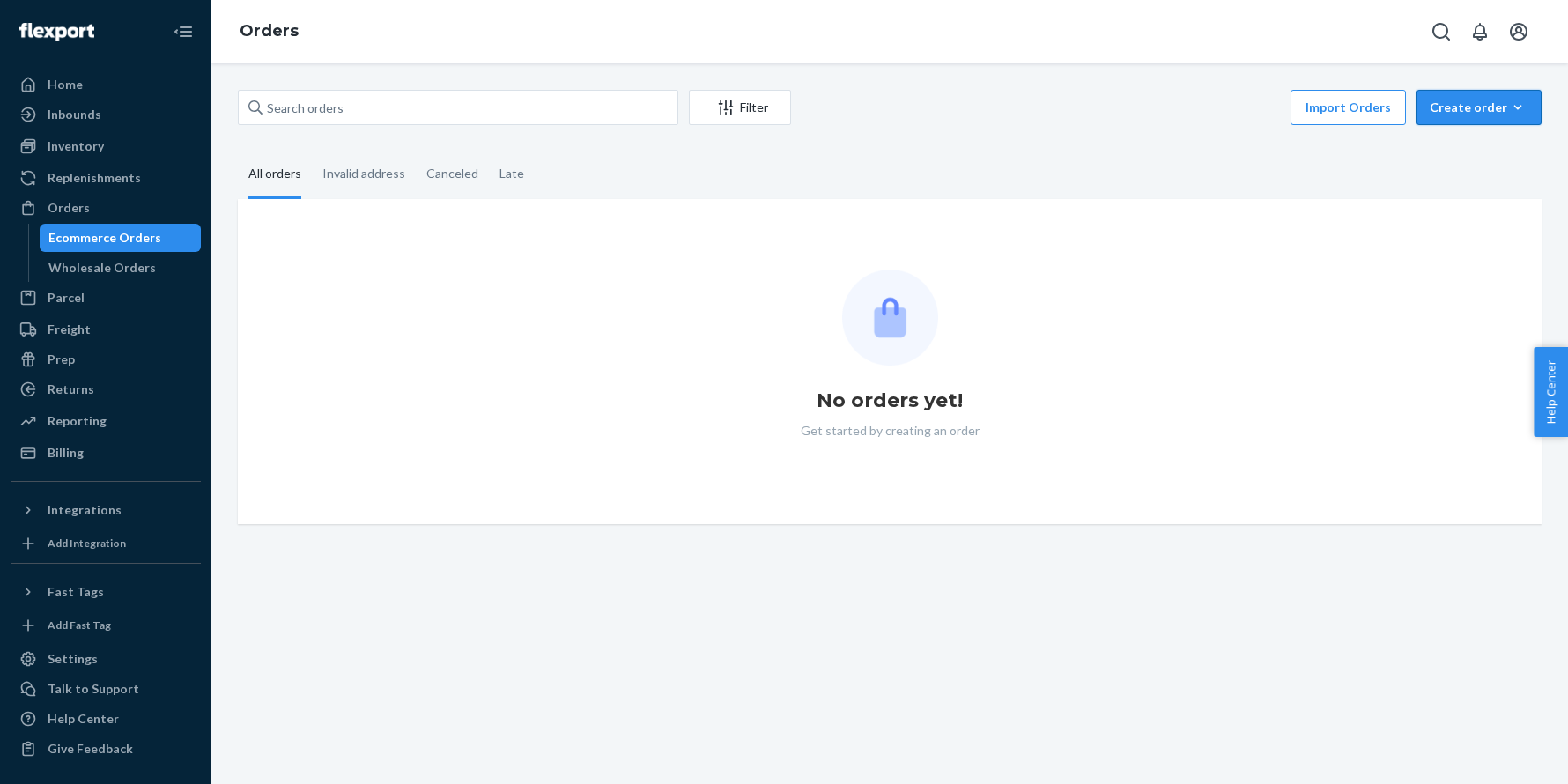
click at [1491, 106] on div "Create order" at bounding box center [1478, 108] width 99 height 18
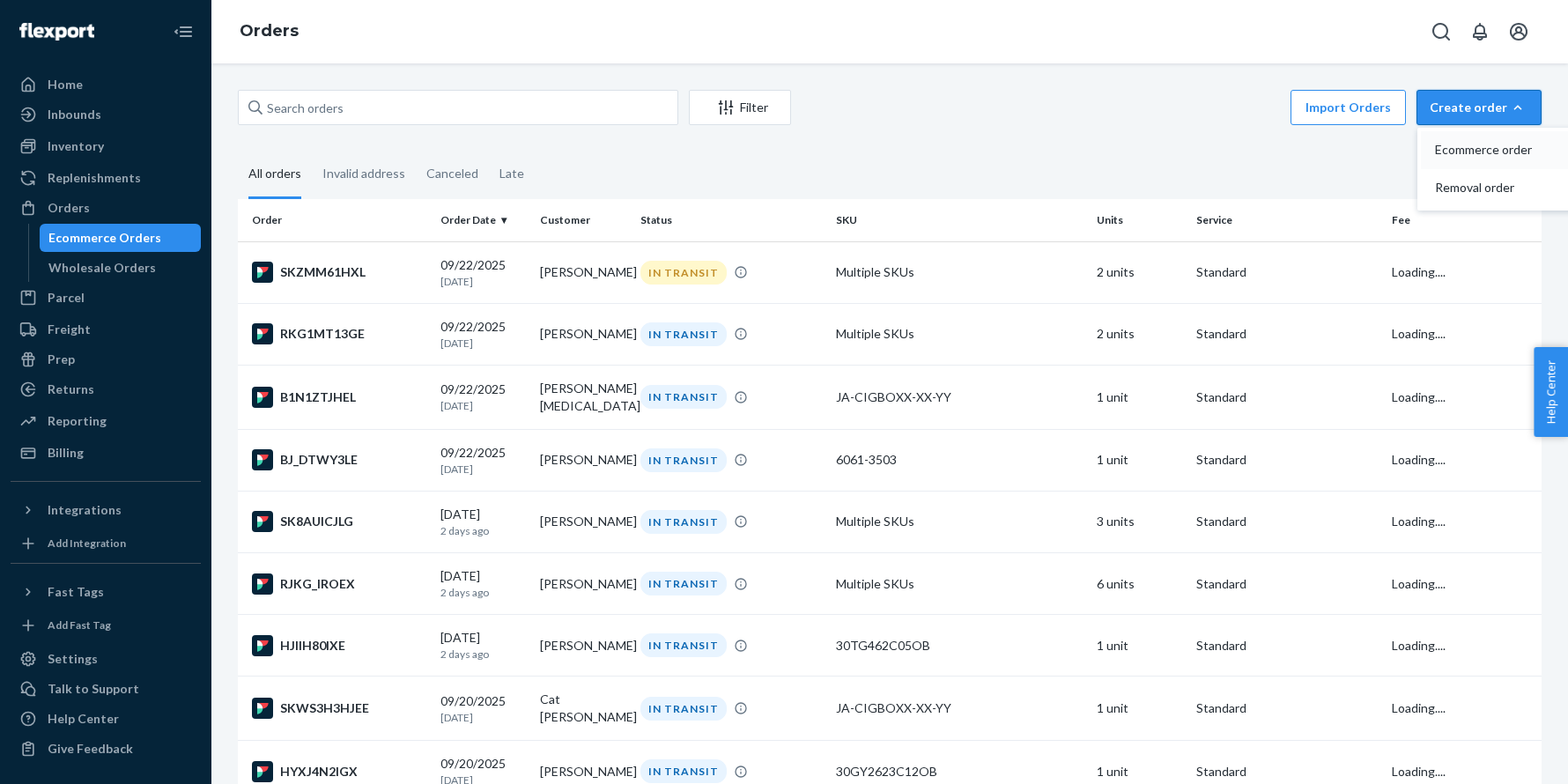
click at [1472, 141] on button "Ecommerce order" at bounding box center [1505, 150] width 169 height 38
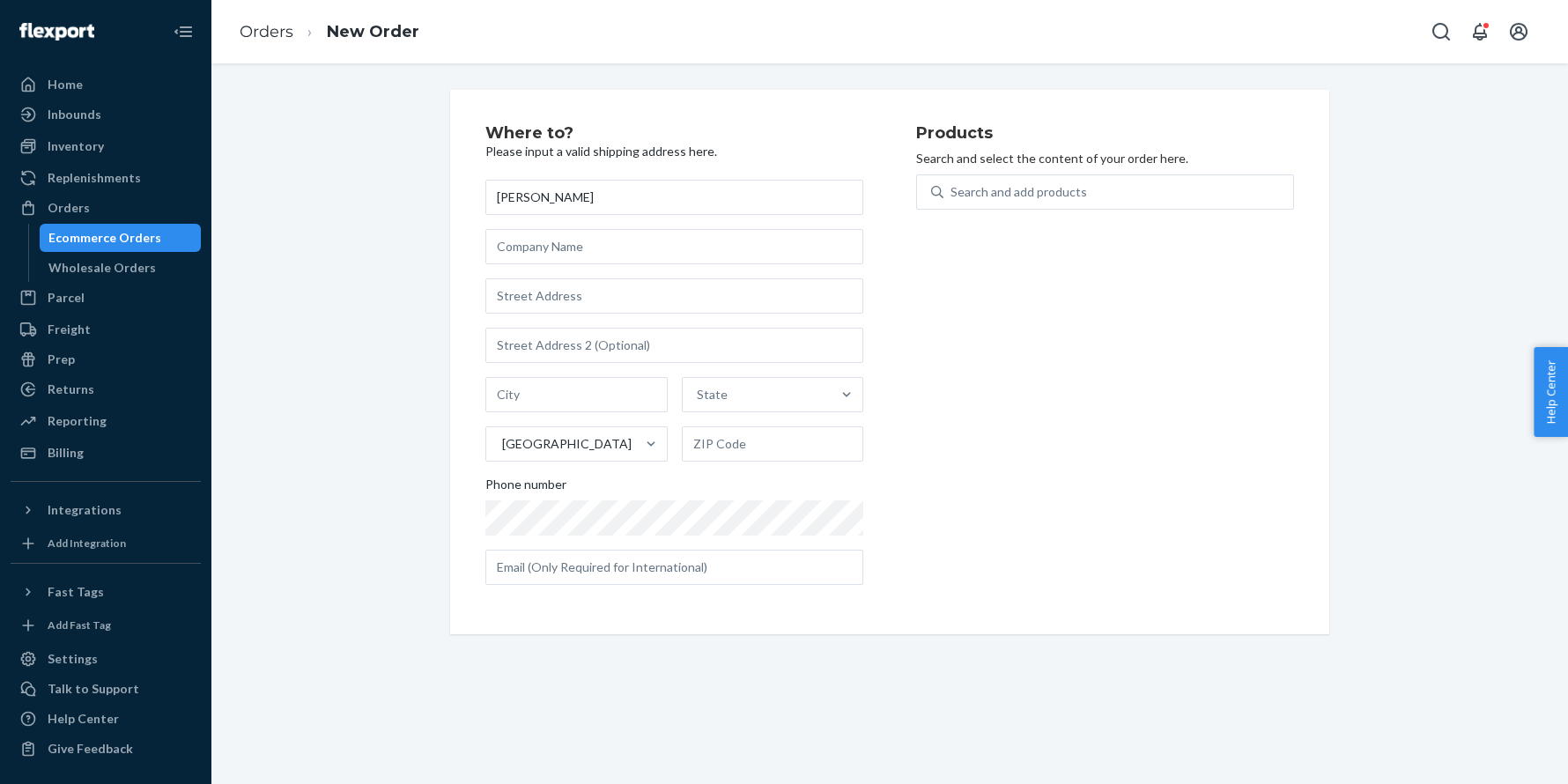
type input "[PERSON_NAME]"
click at [564, 281] on input "text" at bounding box center [674, 295] width 378 height 35
paste input "308 Holly Landing Way Saint Augustine FL 32092 United States"
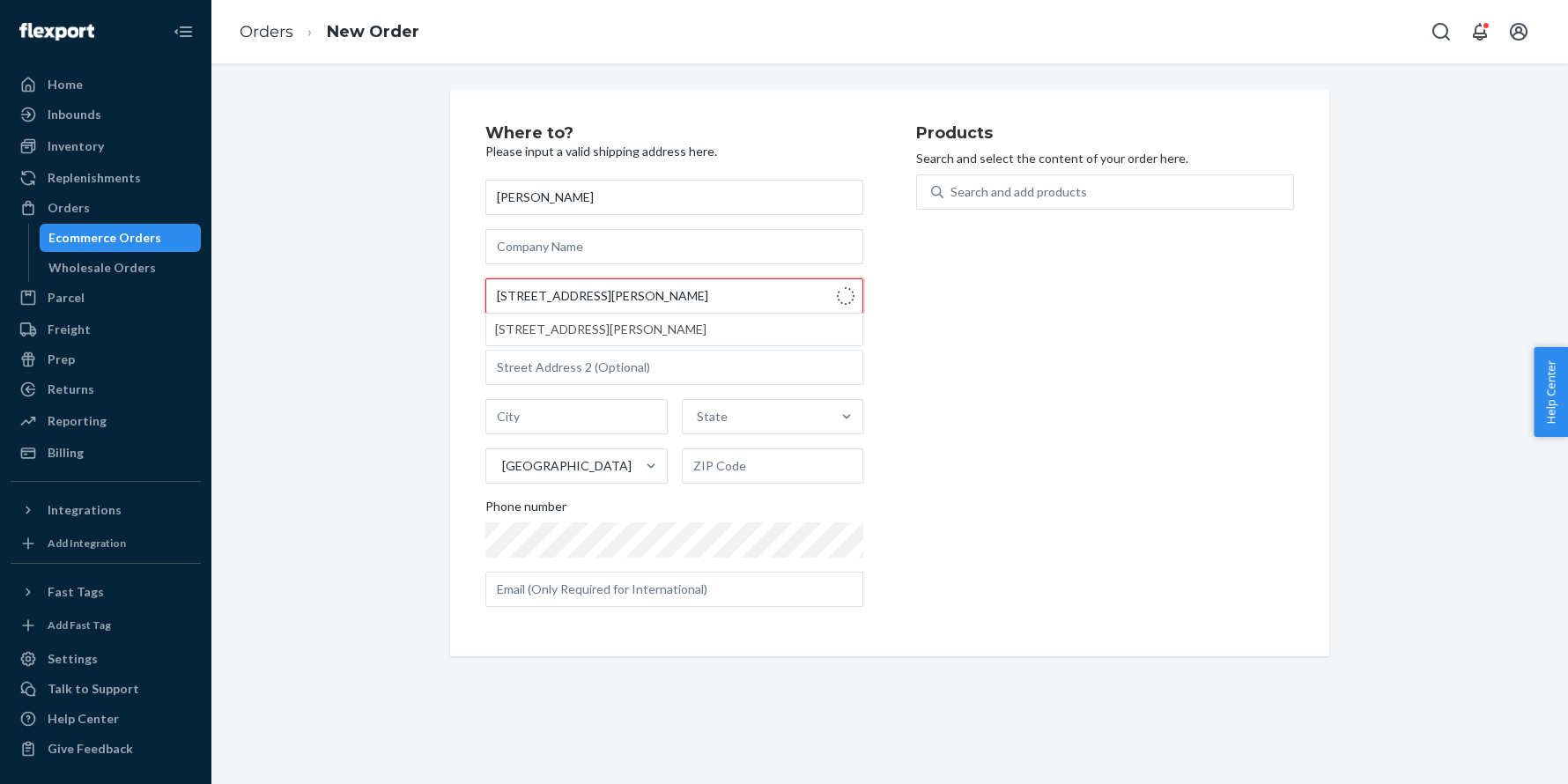
type input "308 Holly Landing Wy"
type input "St. Augustine"
type input "32092"
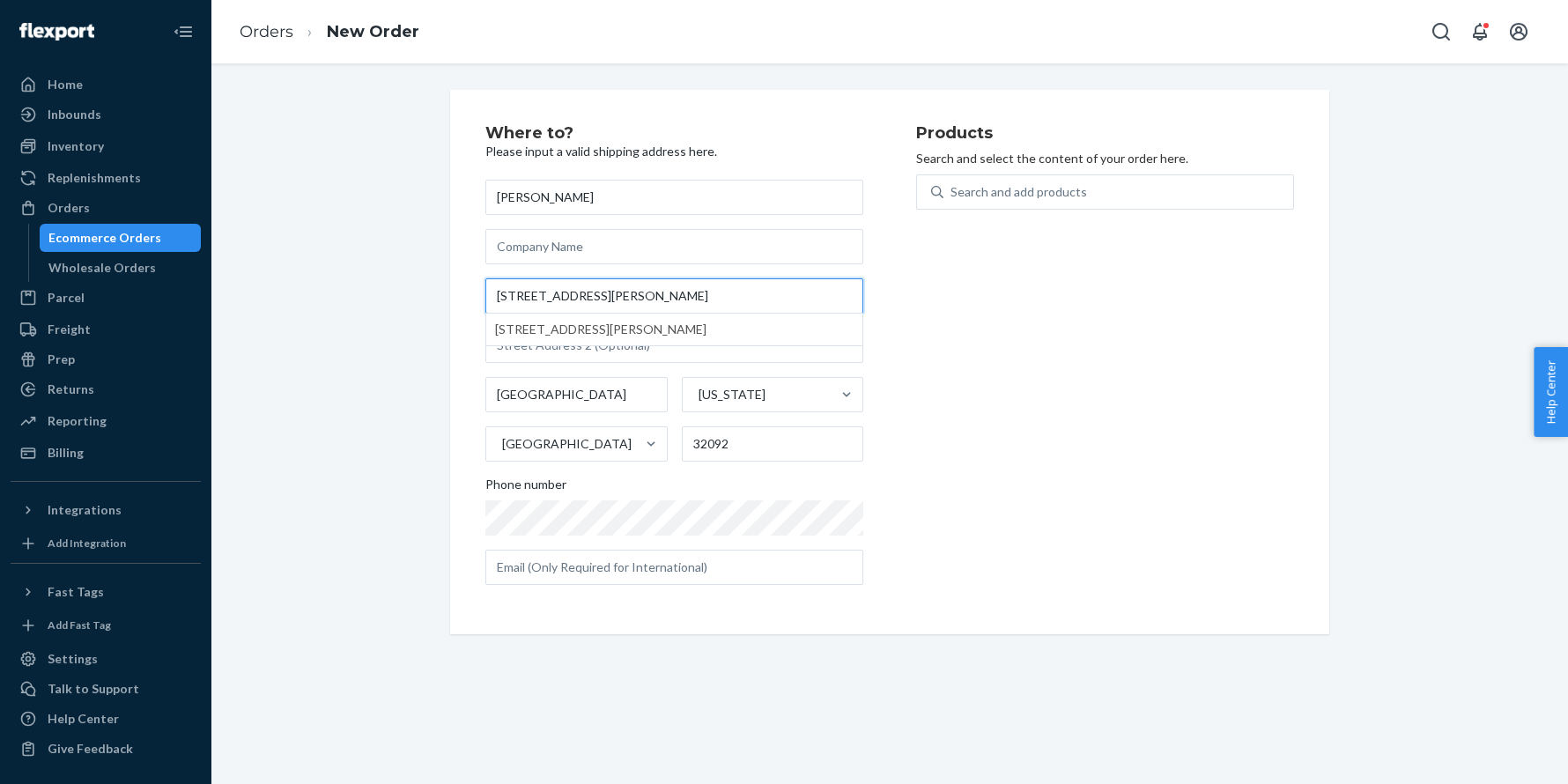
type input "308 Holly Landing Wy"
click at [381, 217] on div "Where to? Please input a valid shipping address here. Kara Owen 308 Holly Landi…" at bounding box center [889, 361] width 1329 height 544
click at [980, 194] on div "Search and add products" at bounding box center [1018, 192] width 137 height 18
click at [952, 194] on input "Search and add products" at bounding box center [951, 192] width 2 height 18
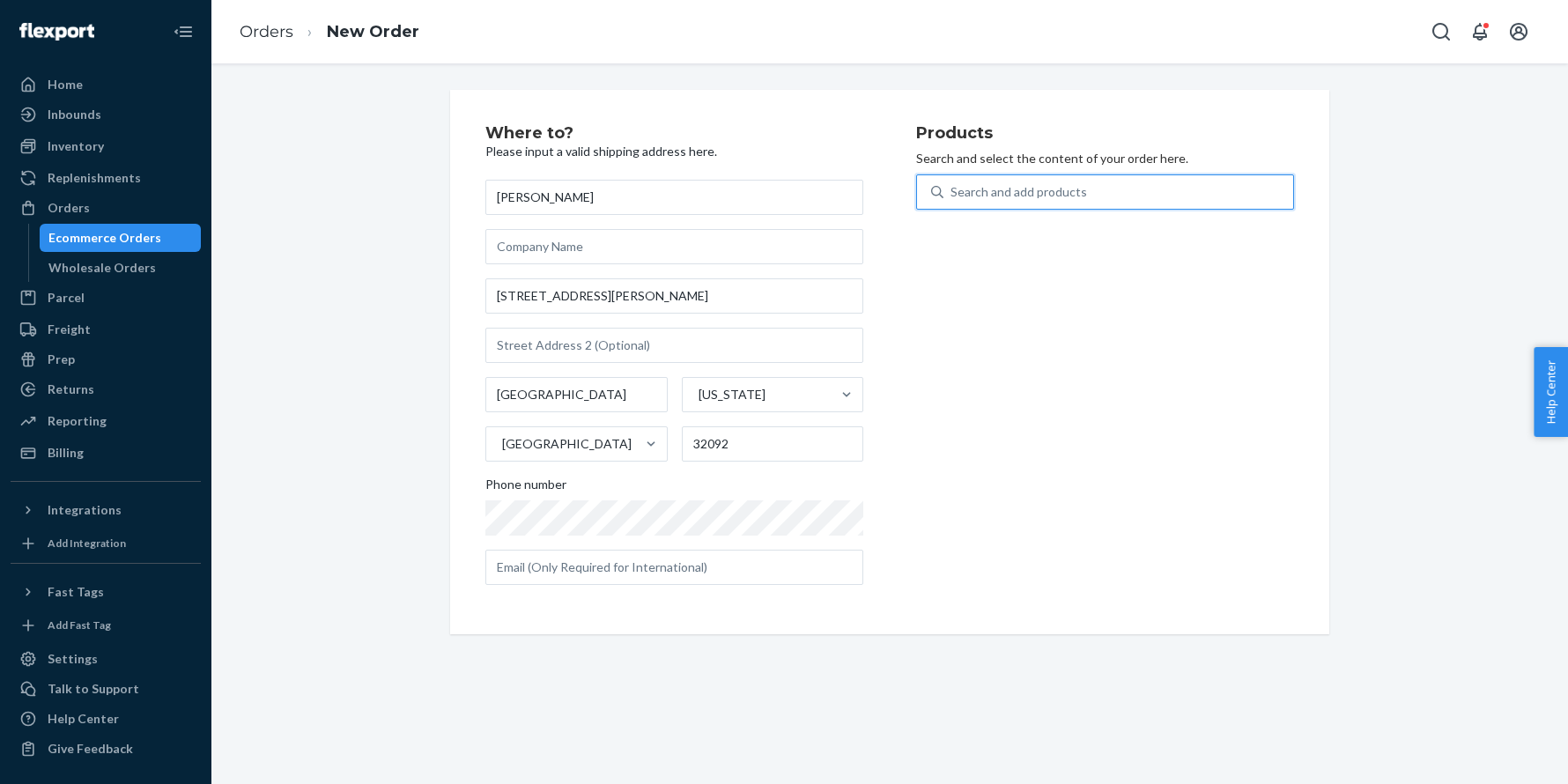
paste input "30KN282C12OB"
type input "30KN282C12OB"
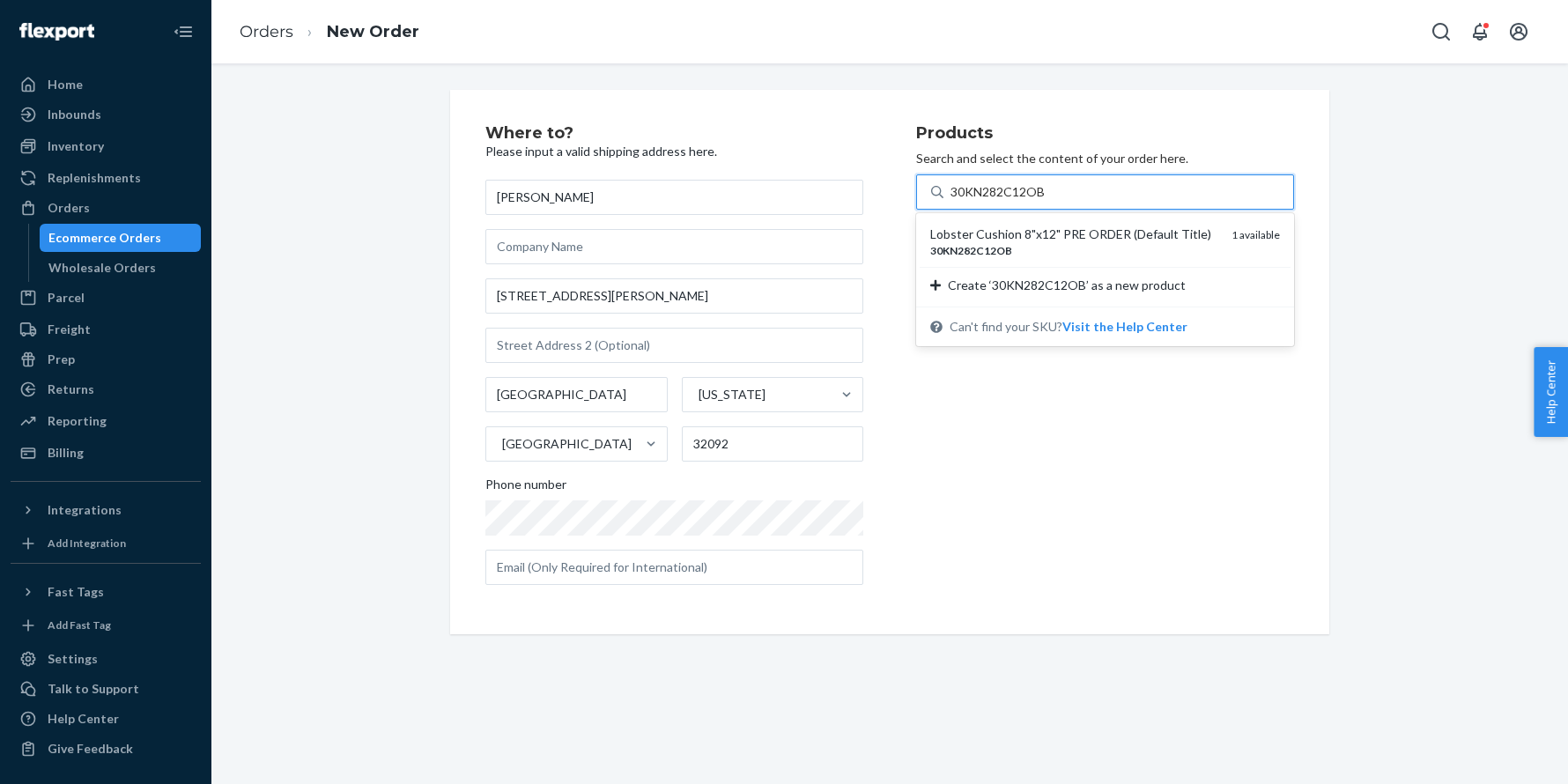
click at [974, 242] on div "Lobster Cushion 8"x12" PRE ORDER (Default Title)" at bounding box center [1073, 234] width 288 height 18
click at [974, 201] on input "30KN282C12OB" at bounding box center [999, 192] width 96 height 18
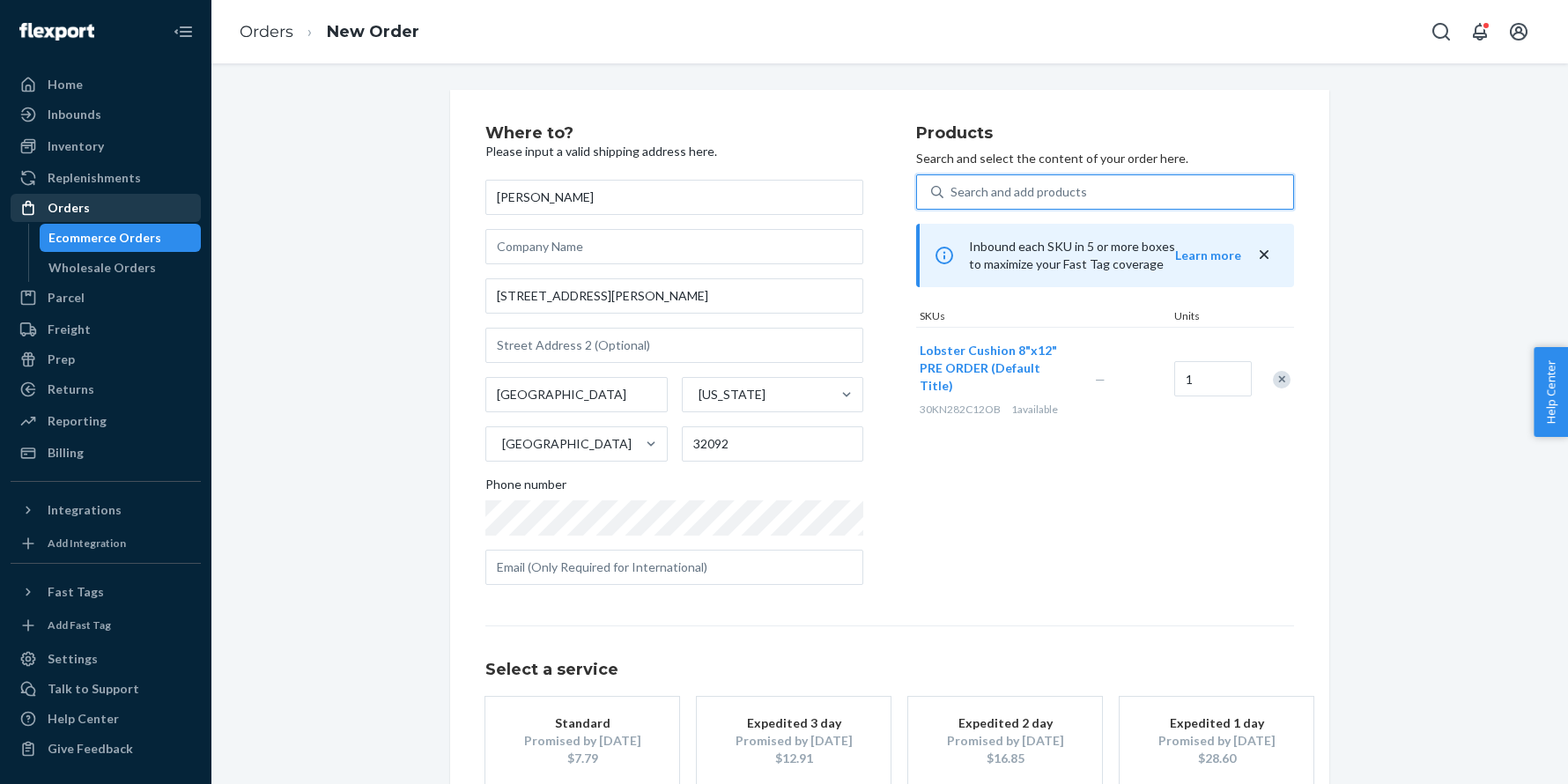
click at [125, 205] on div "Orders" at bounding box center [106, 208] width 187 height 25
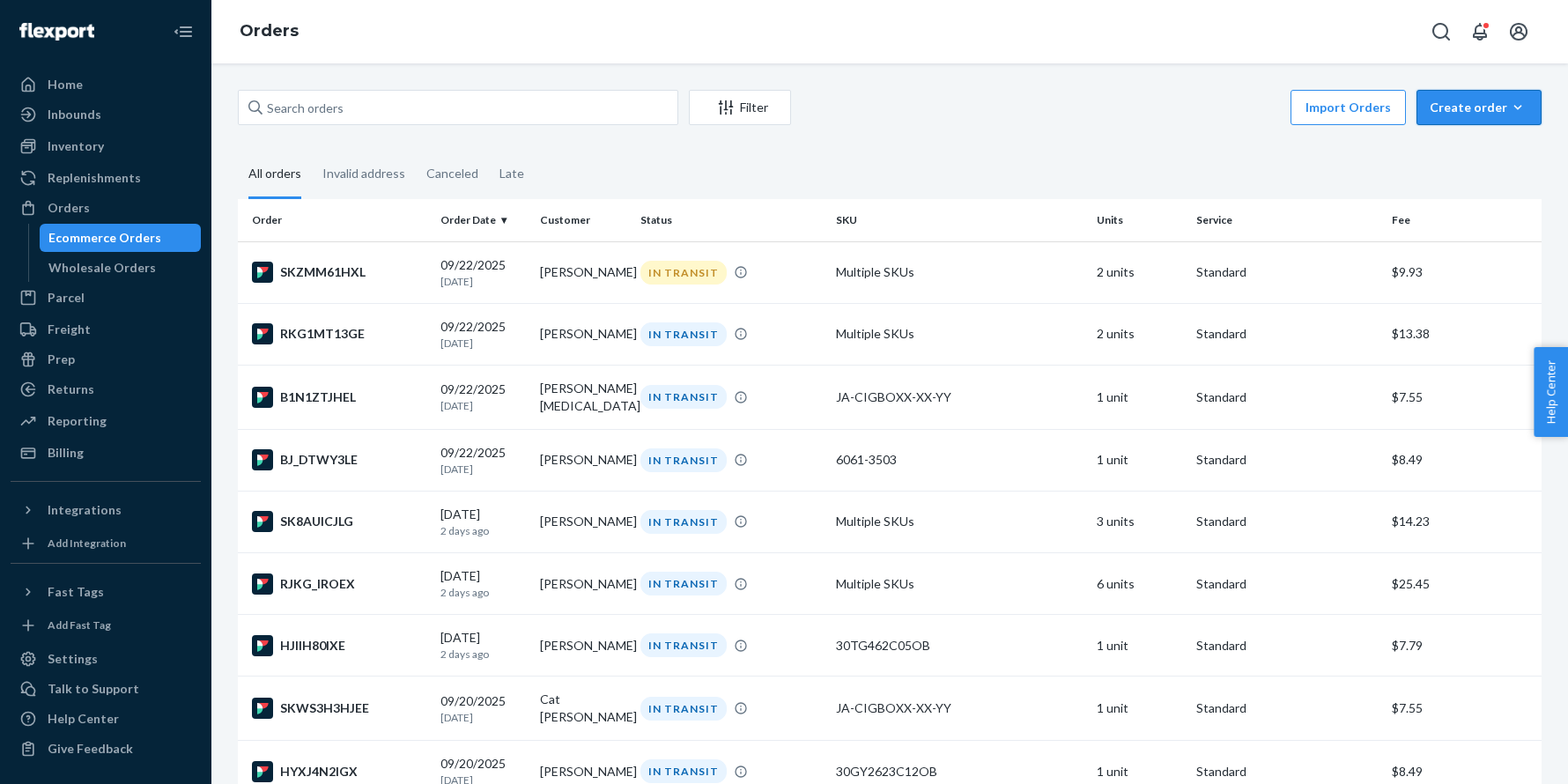
drag, startPoint x: 1489, startPoint y: 113, endPoint x: 1444, endPoint y: 152, distance: 59.5
click at [1489, 113] on div "Create order" at bounding box center [1478, 108] width 99 height 18
click at [1444, 152] on span "Ecommerce order" at bounding box center [1490, 149] width 109 height 12
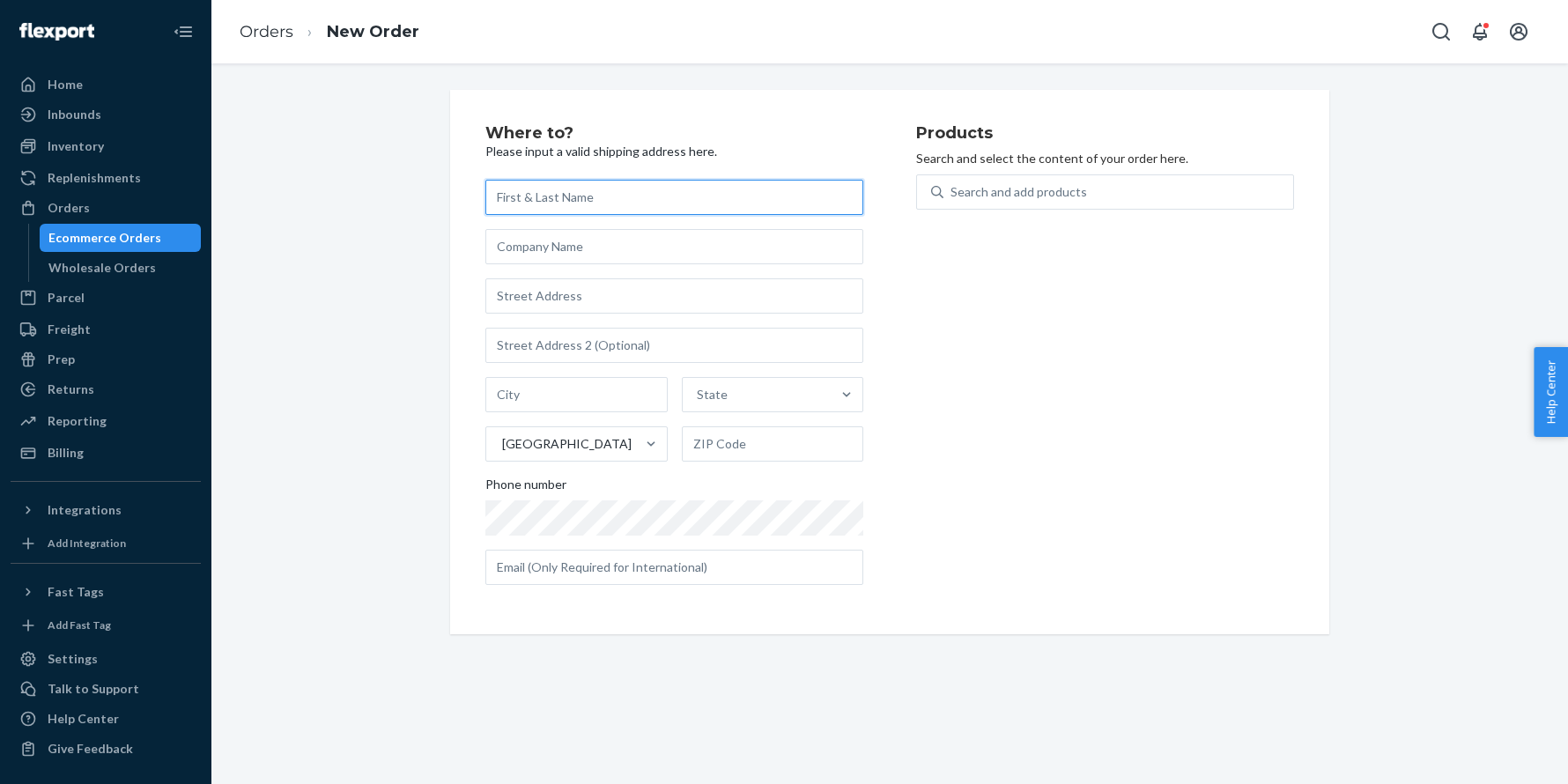
paste input "Peter Amoriggi"
type input "Peter Amoriggi"
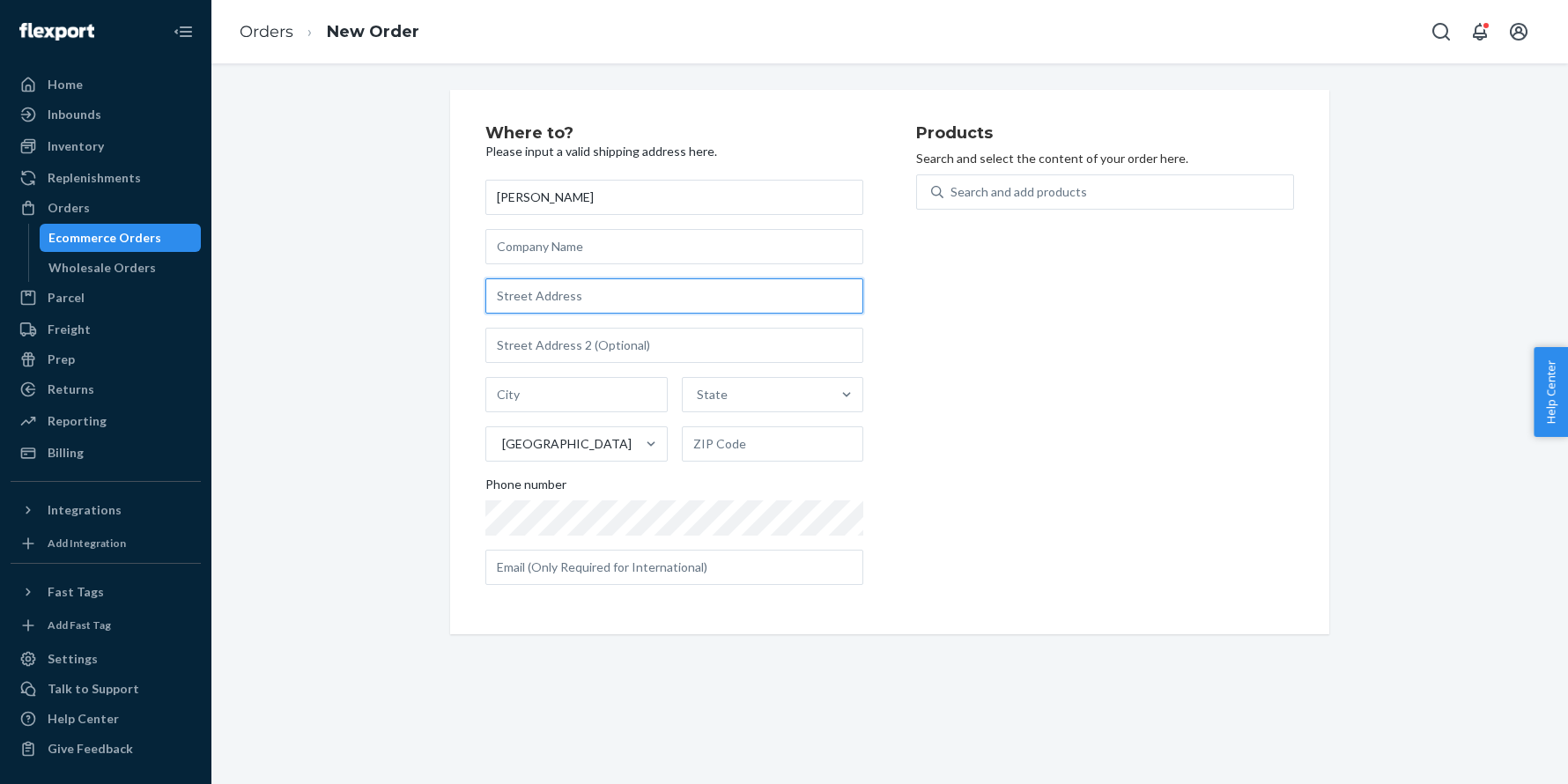
click at [549, 302] on input "text" at bounding box center [674, 295] width 378 height 35
paste input "284 Angell Rd Lincoln RI 02865 United States"
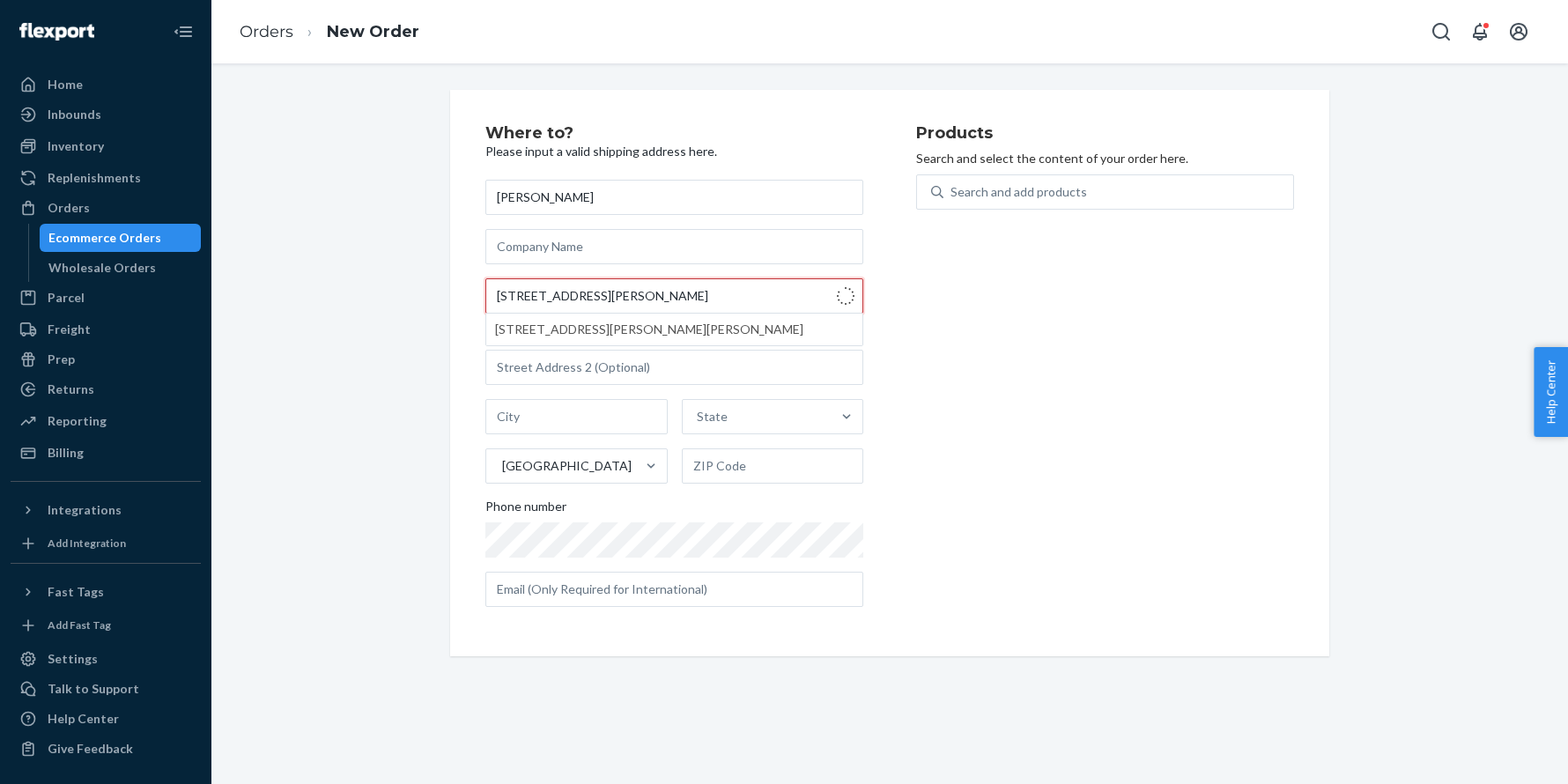
type input "284 Angell Rd"
type input "Lincoln"
type input "02865"
type input "284 Angell Rd"
click at [380, 234] on div "Where to? Please input a valid shipping address here. Peter Amoriggi 284 Angell…" at bounding box center [889, 373] width 1329 height 567
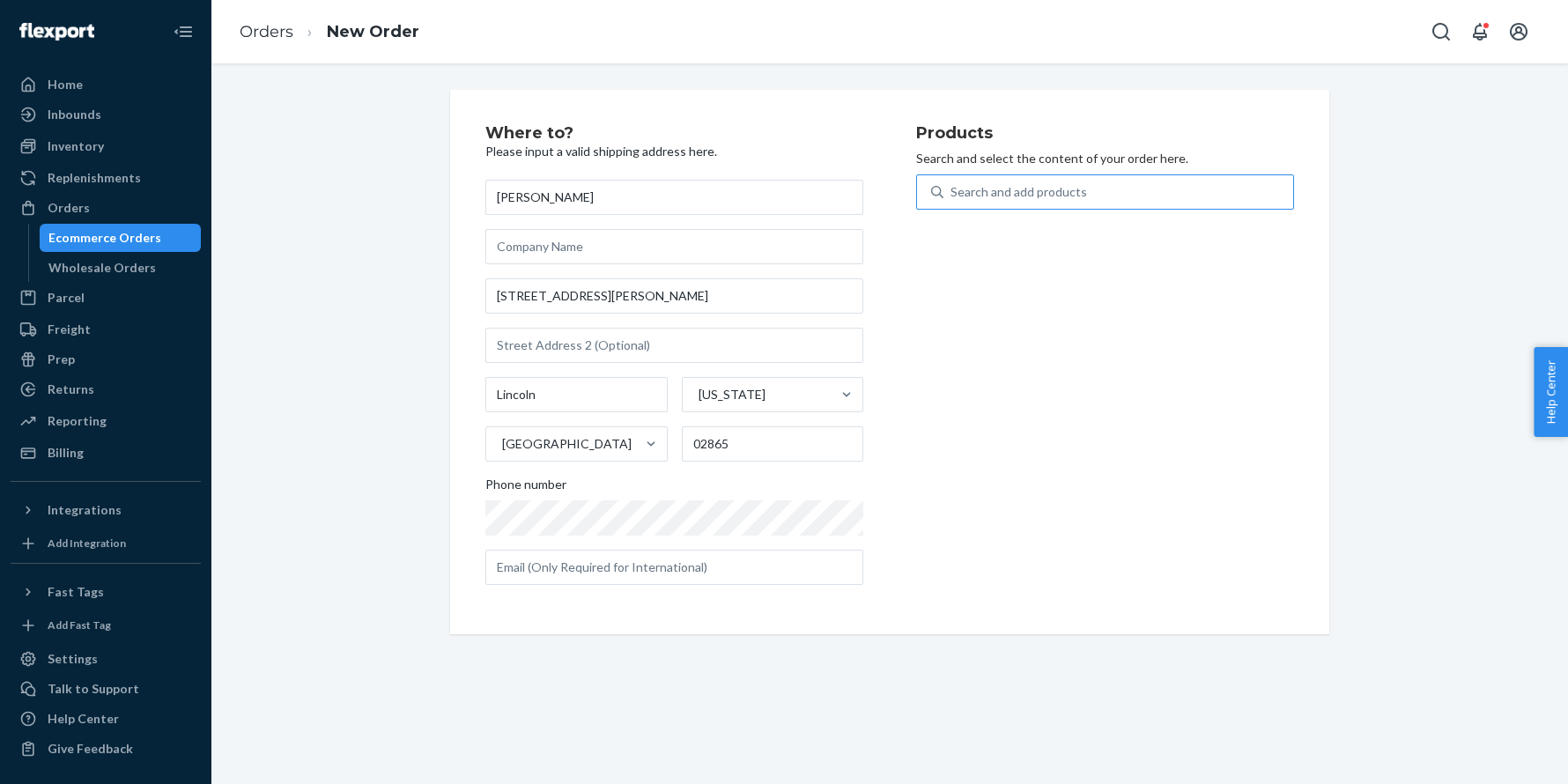
click at [981, 195] on div "Search and add products" at bounding box center [1018, 192] width 137 height 18
click at [952, 195] on input "Search and add products" at bounding box center [951, 192] width 2 height 18
paste input "30KN282C12OB"
type input "30KN282C12OB"
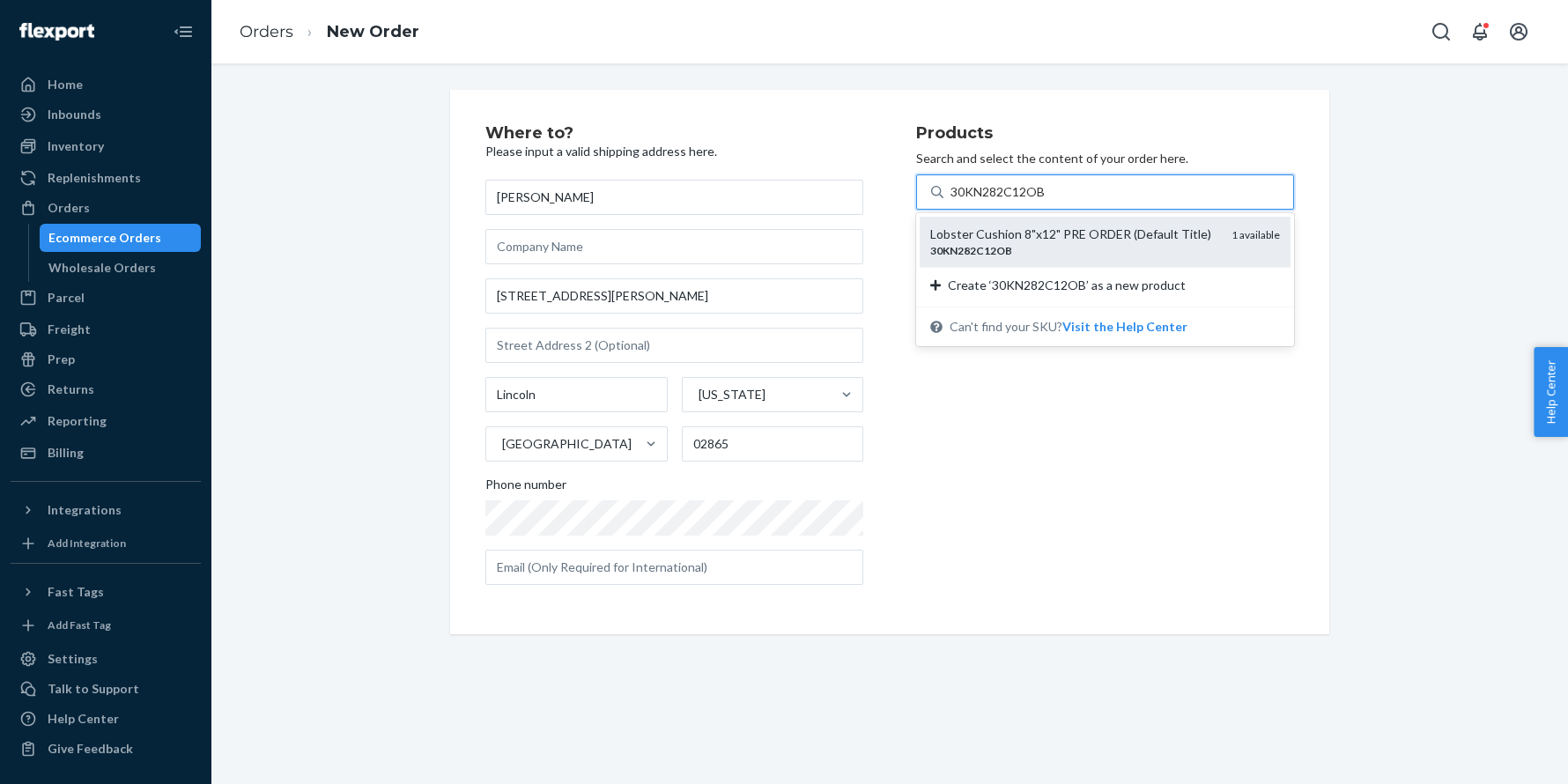
click at [984, 239] on div "Lobster Cushion 8"x12" PRE ORDER (Default Title)" at bounding box center [1073, 234] width 288 height 18
click at [984, 201] on input "30KN282C12OB" at bounding box center [999, 192] width 96 height 18
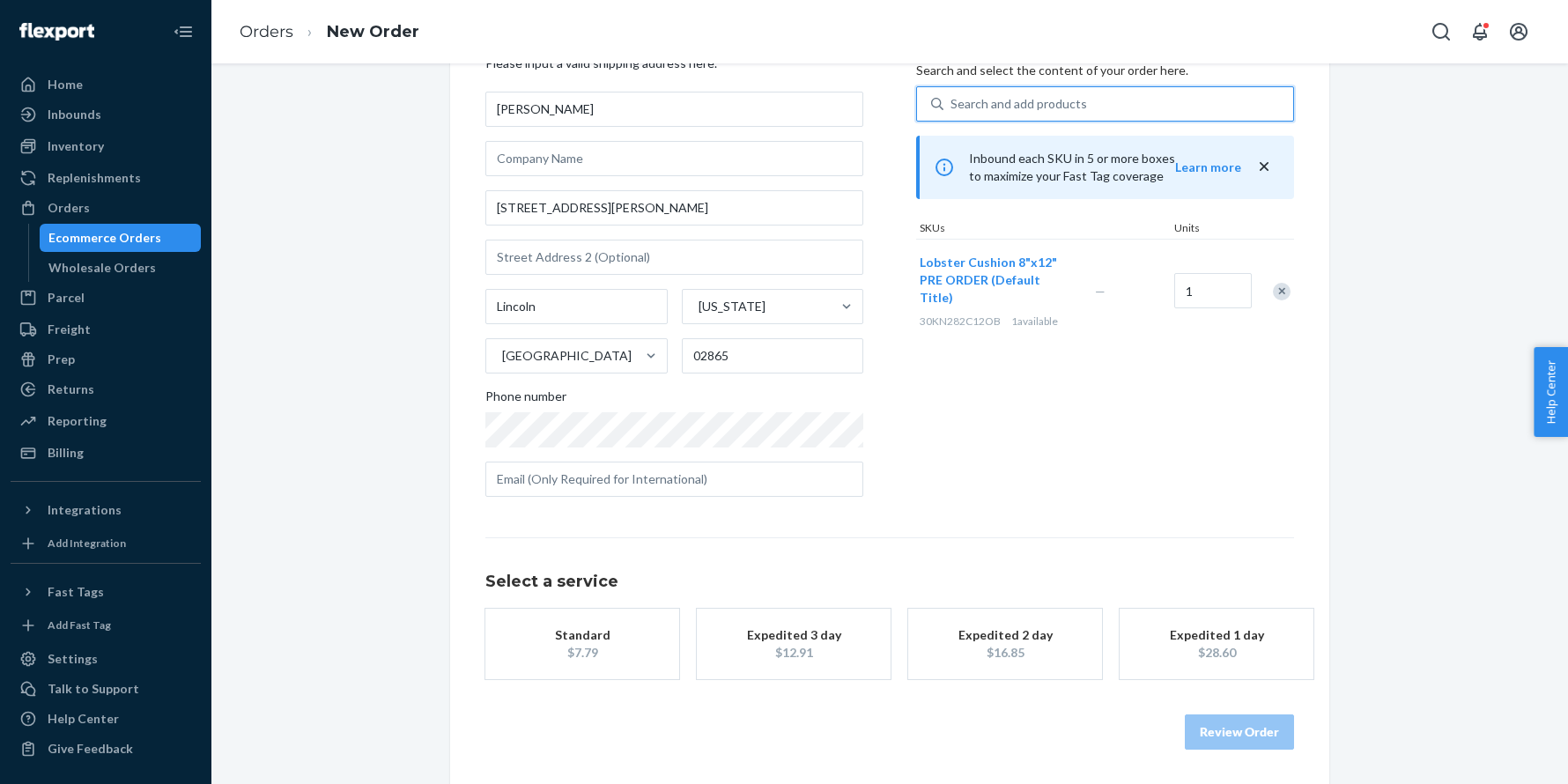
scroll to position [106, 0]
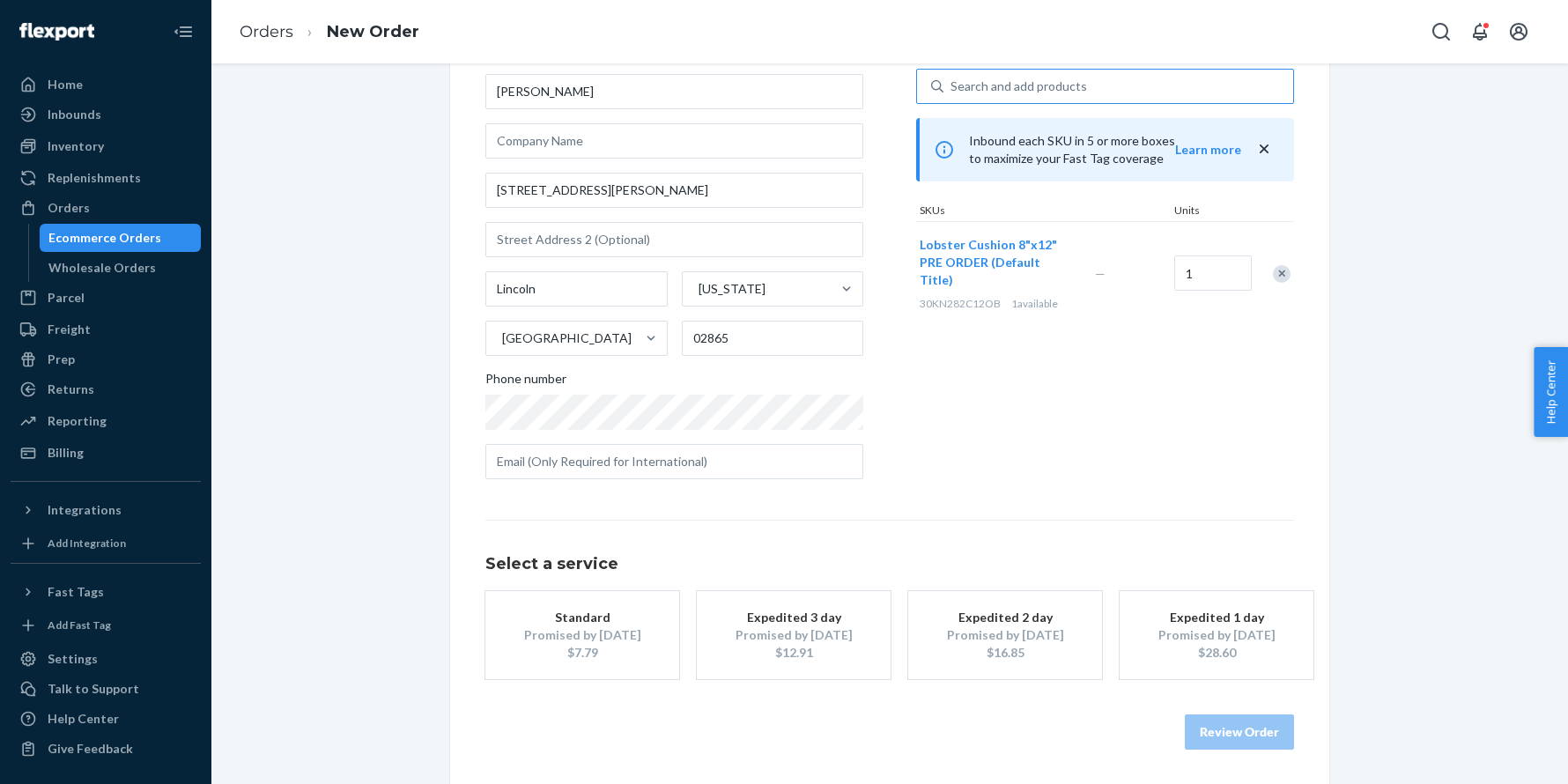
click at [636, 629] on div "Promised by Oct 3, 2025" at bounding box center [582, 635] width 140 height 18
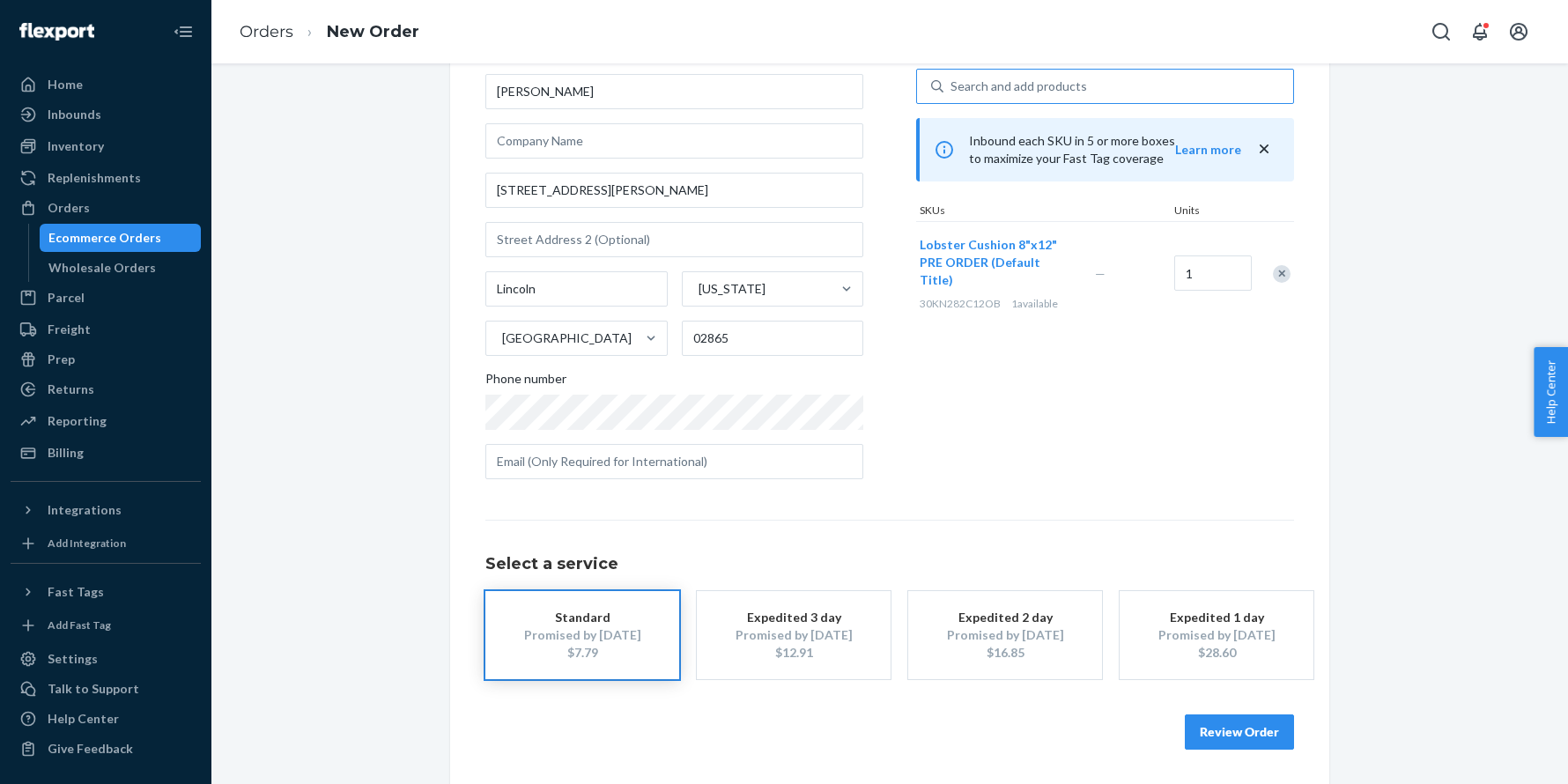
click at [1204, 725] on button "Review Order" at bounding box center [1239, 732] width 109 height 35
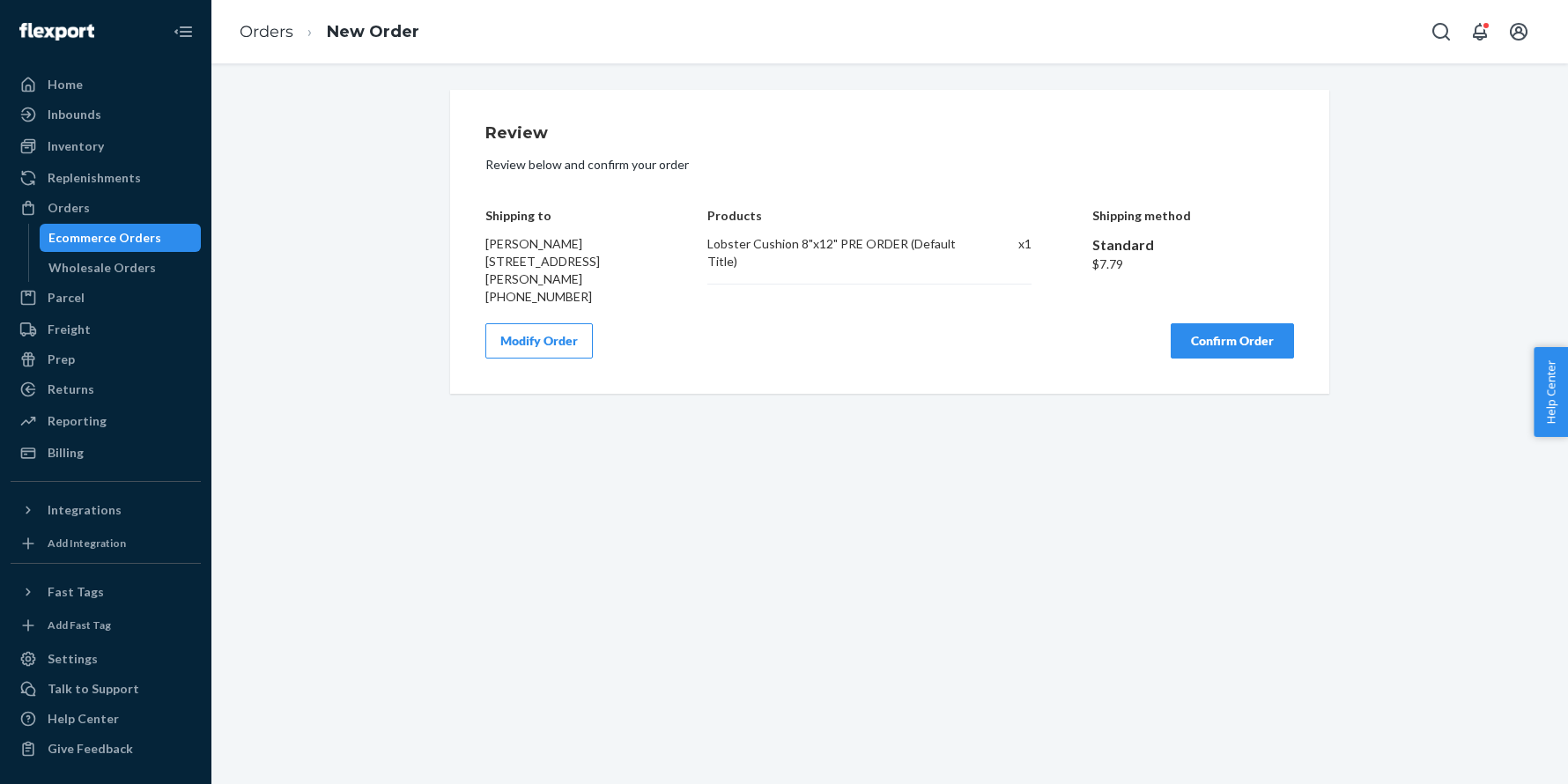
scroll to position [0, 0]
click at [1201, 351] on button "Confirm Order" at bounding box center [1231, 341] width 124 height 35
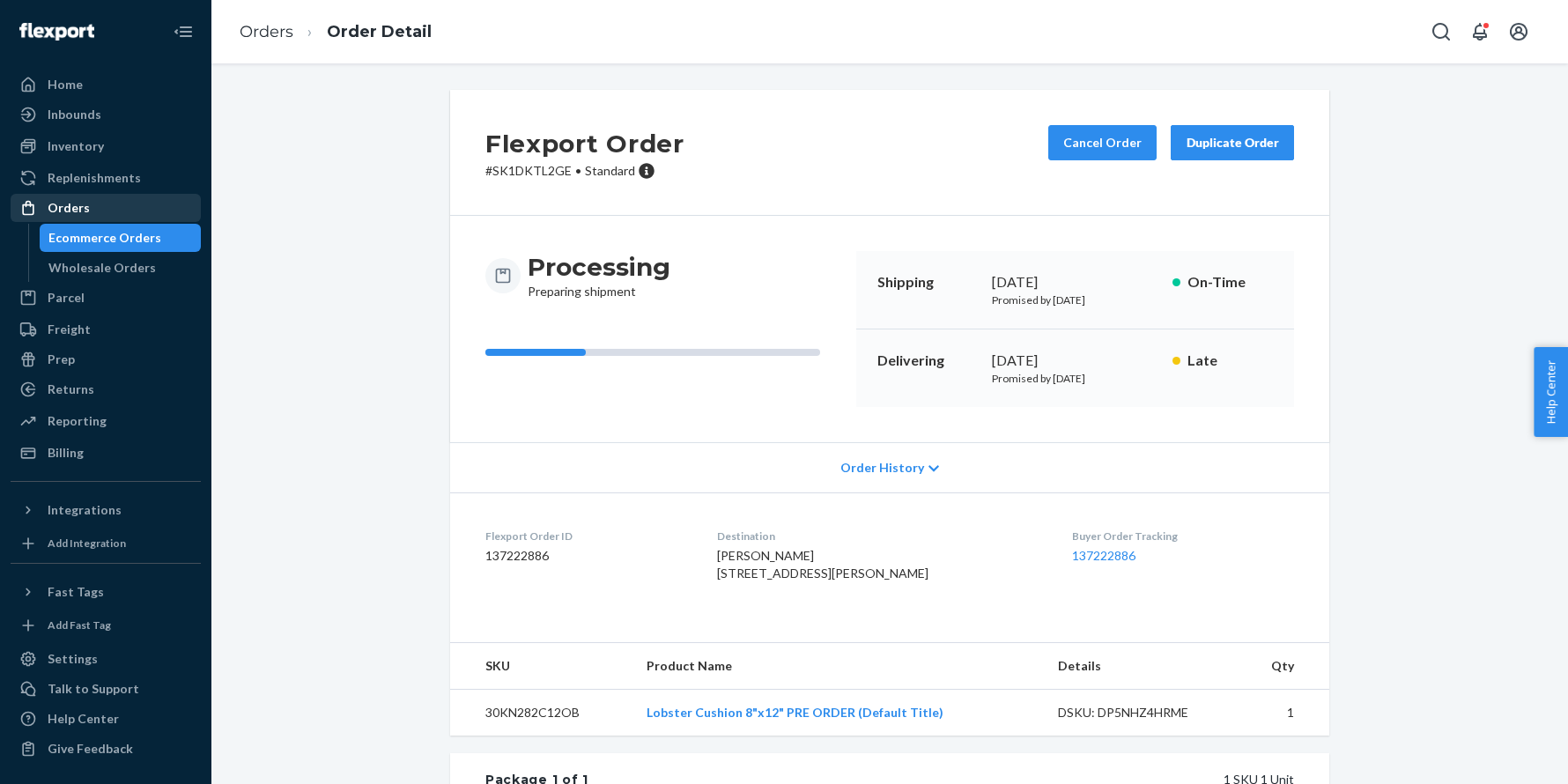
click at [105, 216] on div "Orders" at bounding box center [106, 208] width 187 height 25
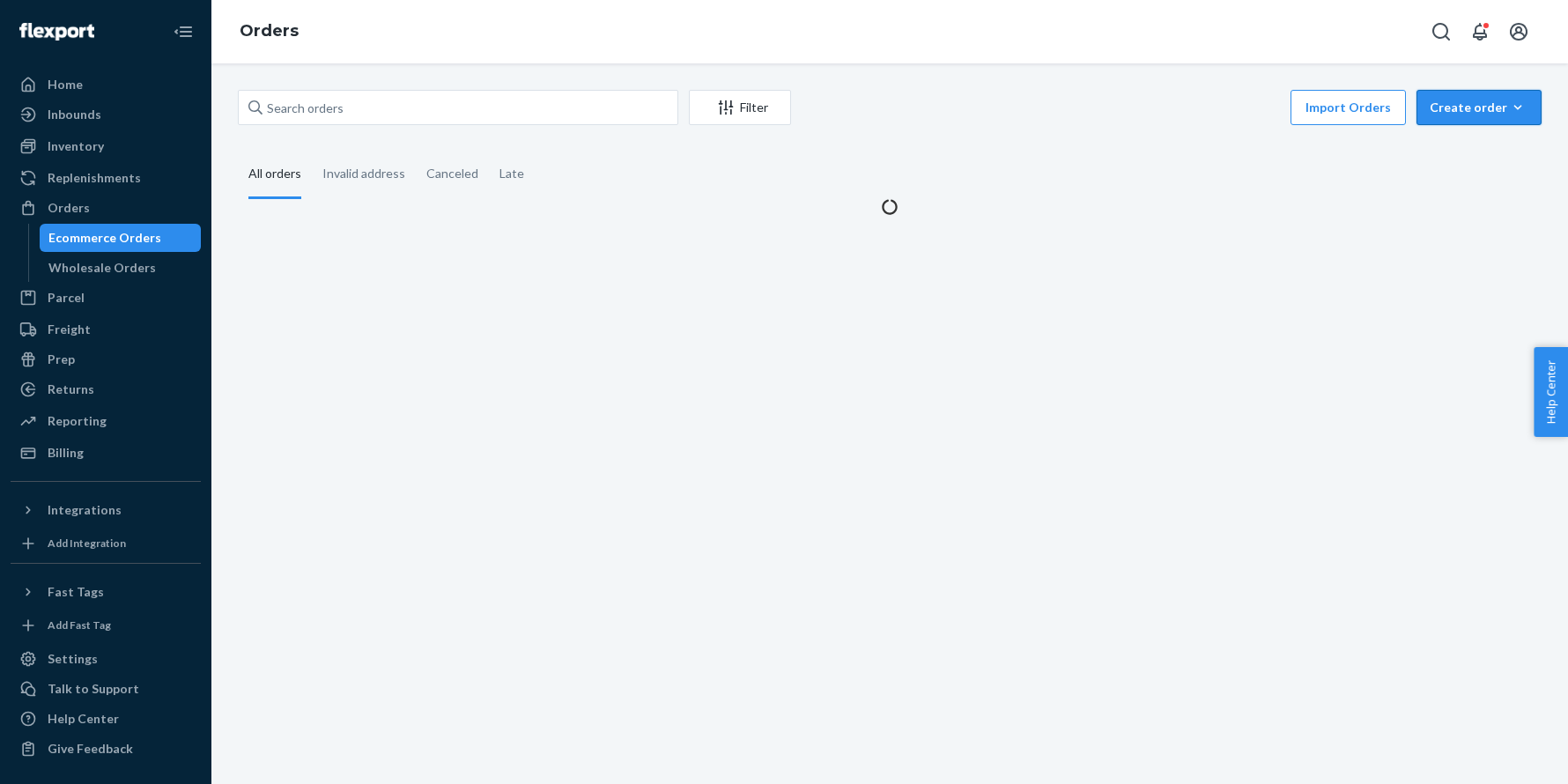
click at [1470, 104] on div "Create order" at bounding box center [1478, 108] width 99 height 18
click at [1464, 143] on span "Ecommerce order" at bounding box center [1490, 149] width 109 height 12
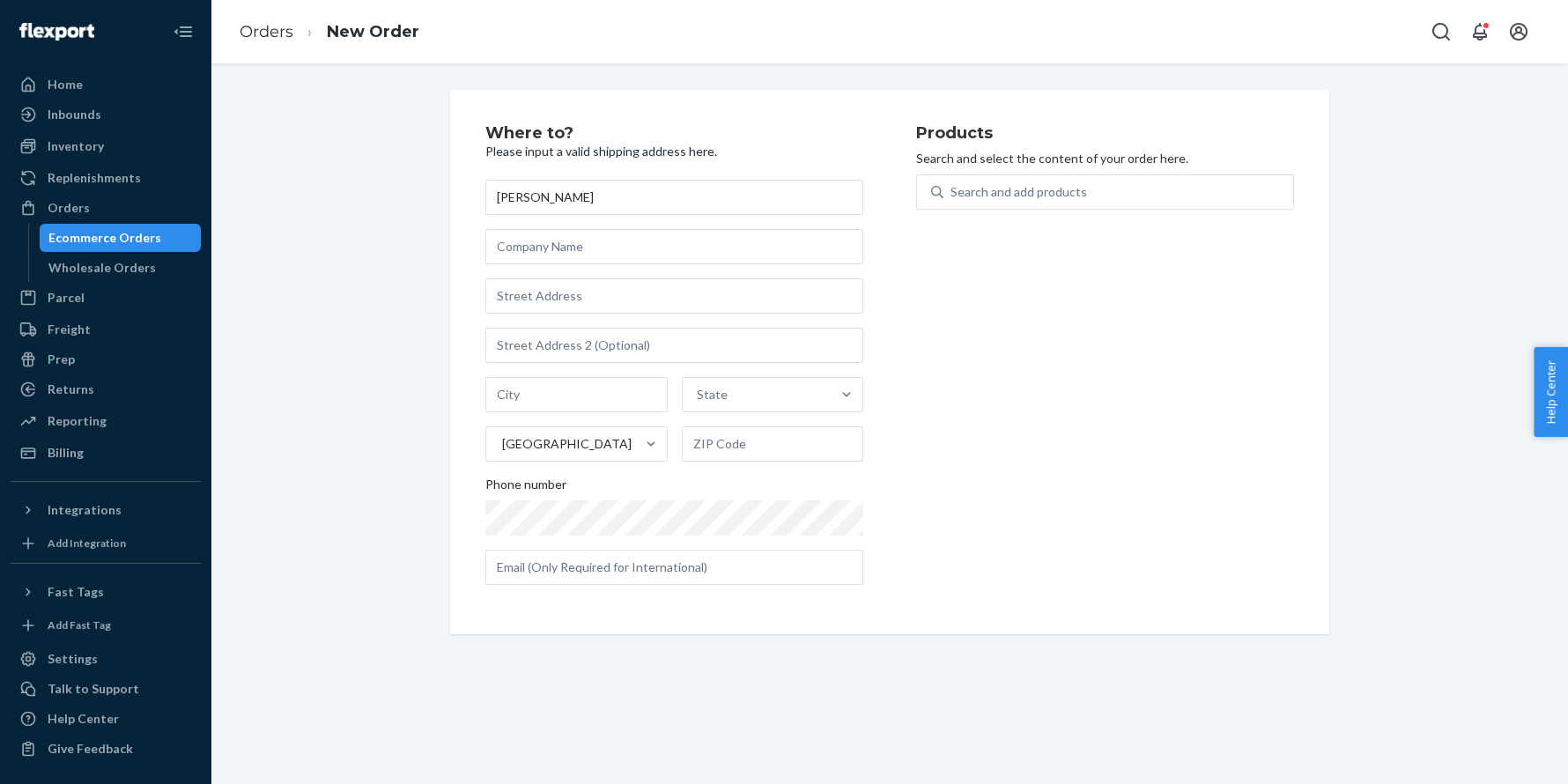
type input "[PERSON_NAME]"
click at [566, 294] on input "text" at bounding box center [674, 295] width 378 height 35
paste input "4585 N 4th St Columbus OH 43224 United States"
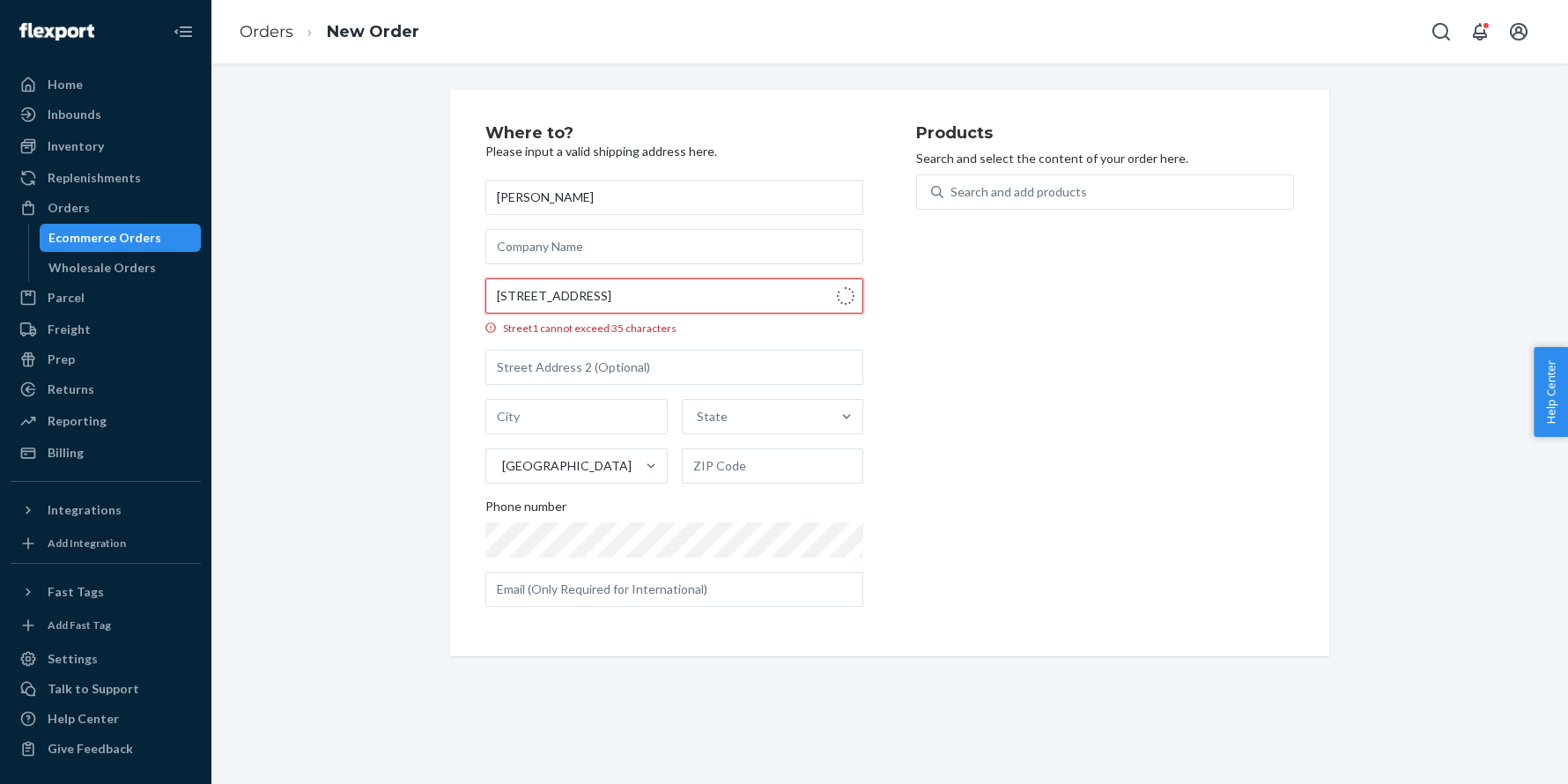
type input "4585 N 4th St"
type input "Columbus"
type input "43224"
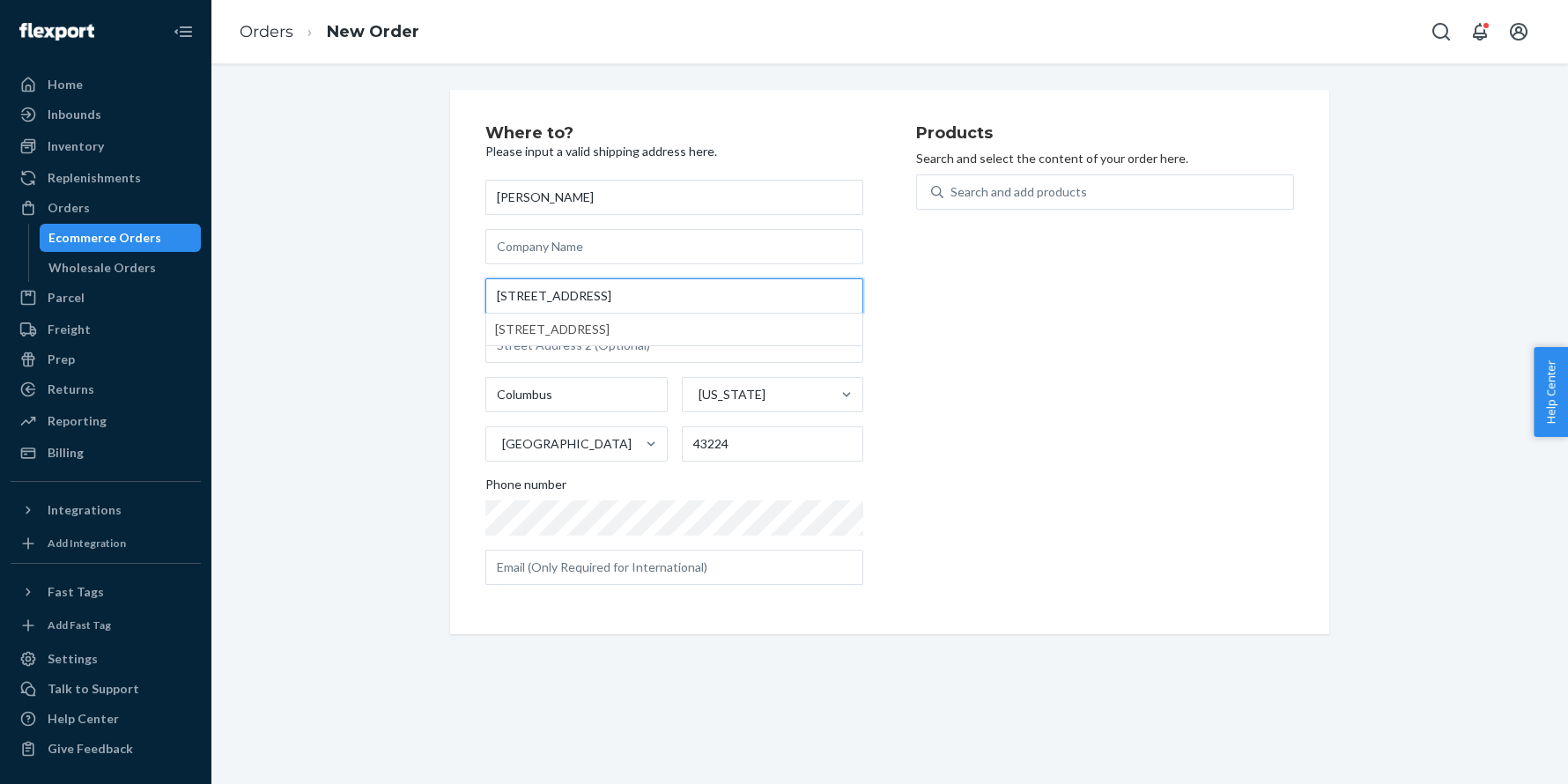
type input "4585 N 4th St"
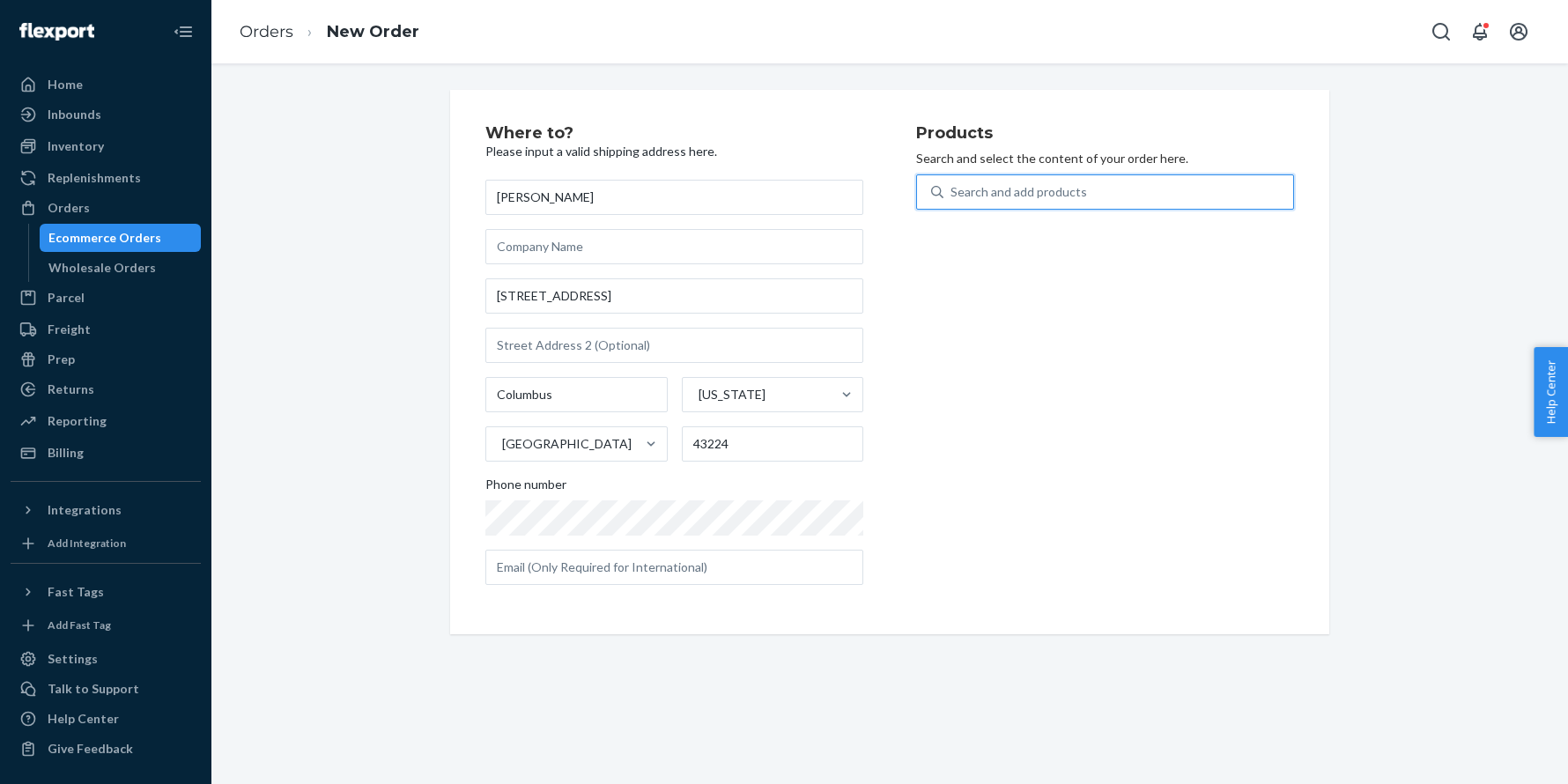
click at [1026, 201] on div "Search and add products" at bounding box center [1117, 192] width 350 height 32
click at [952, 201] on input "0 results available. Use Up and Down to choose options, press Enter to select t…" at bounding box center [951, 192] width 2 height 18
paste input "04HRS1632WC"
type input "04HRS1632WC"
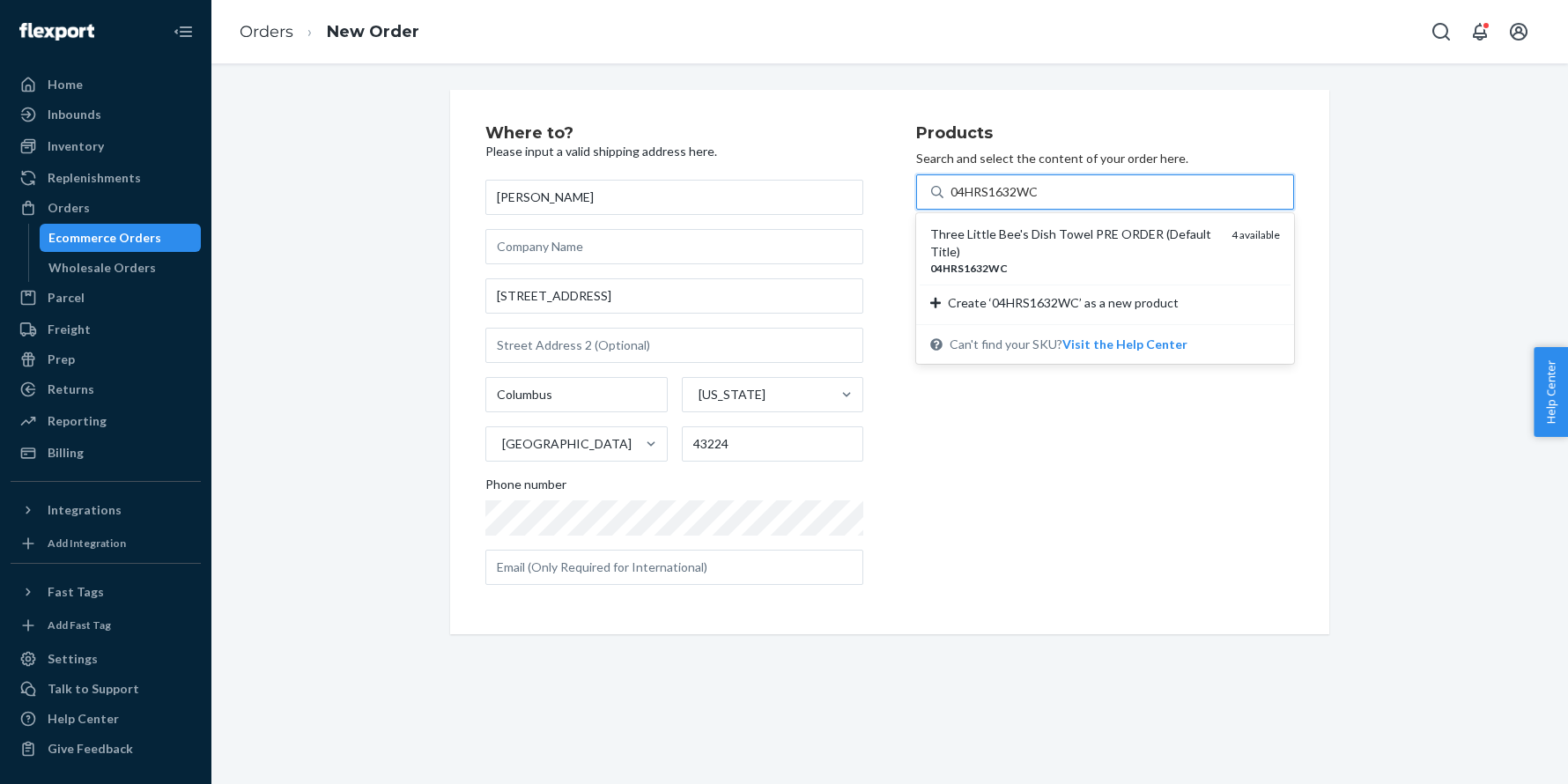
click at [982, 234] on div "Three Little Bee's Dish Towel PRE ORDER (Default Title)" at bounding box center [1073, 242] width 288 height 35
click at [982, 201] on input "04HRS1632WC" at bounding box center [995, 192] width 90 height 18
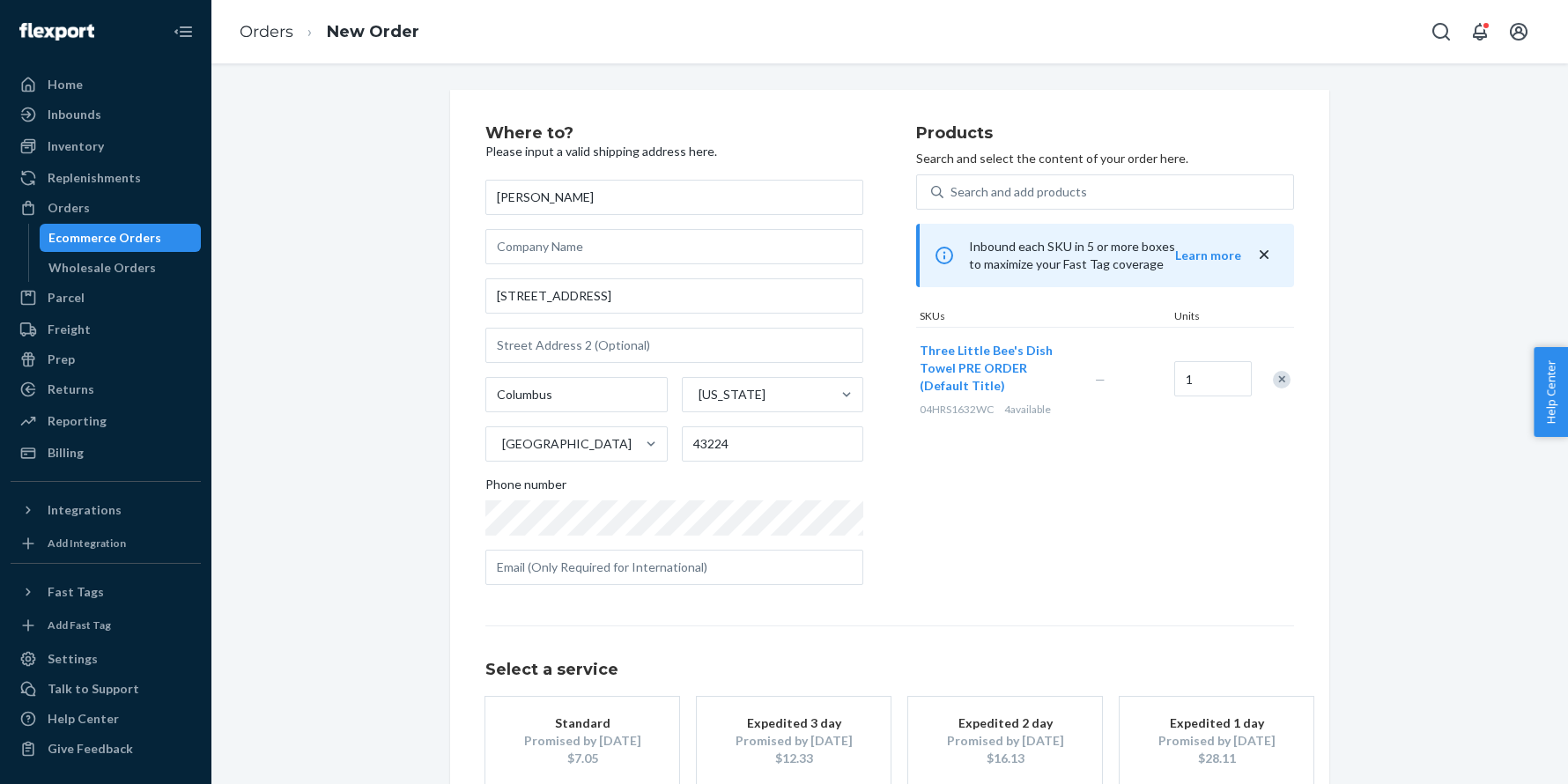
click at [582, 715] on div "Standard" at bounding box center [582, 724] width 140 height 18
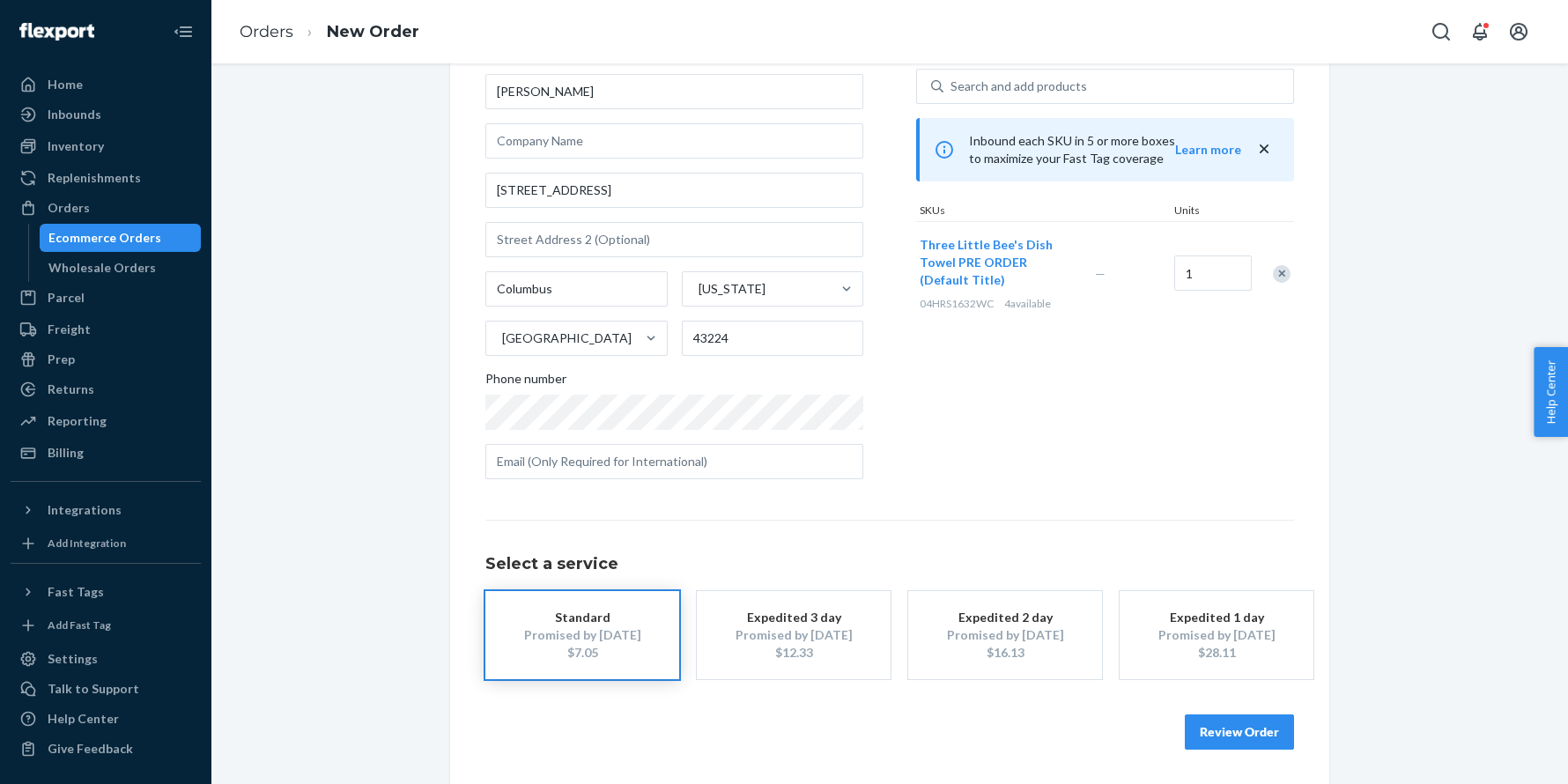
click at [1213, 729] on button "Review Order" at bounding box center [1239, 732] width 109 height 35
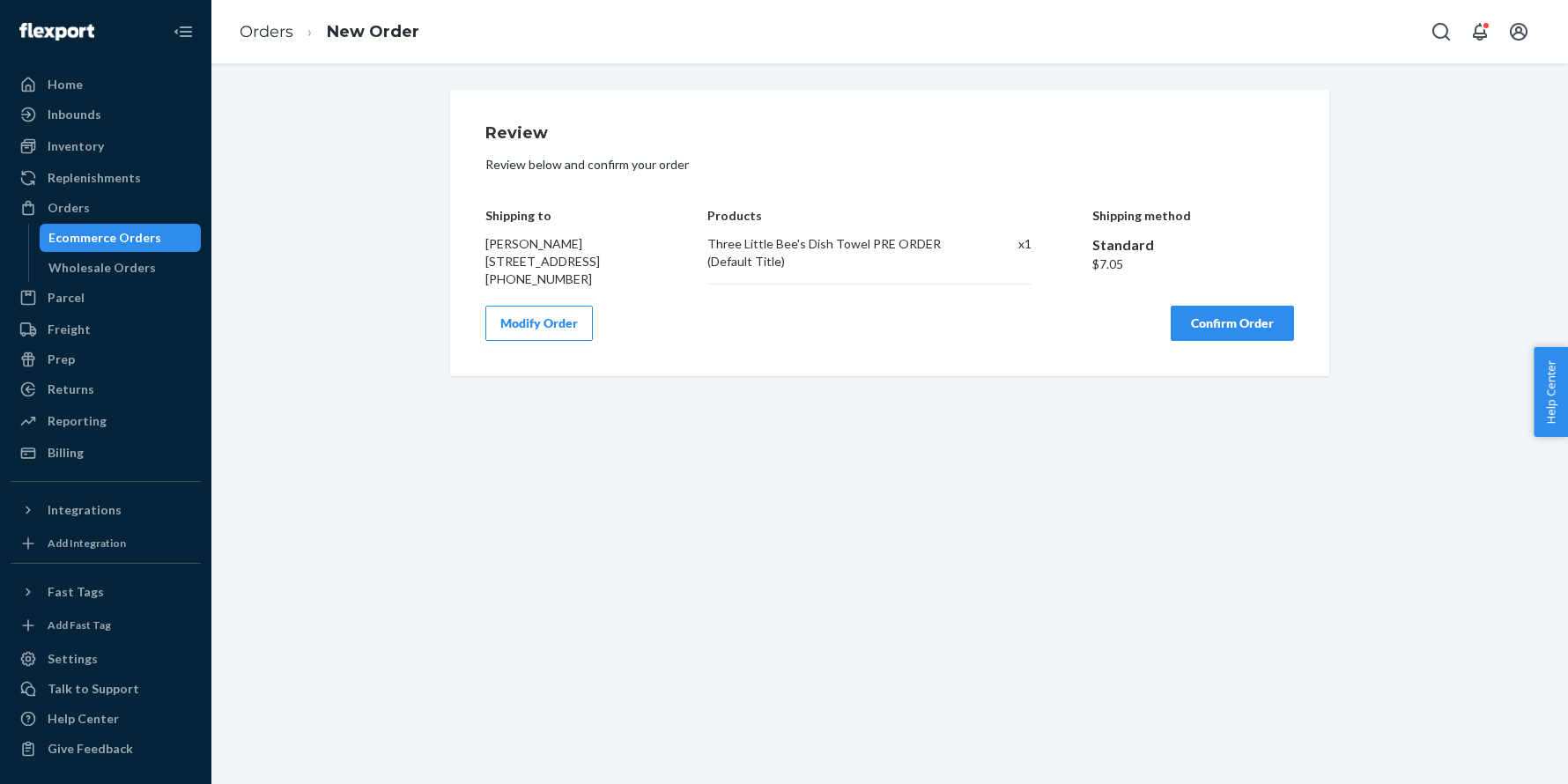
click at [1228, 341] on button "Confirm Order" at bounding box center [1231, 323] width 124 height 35
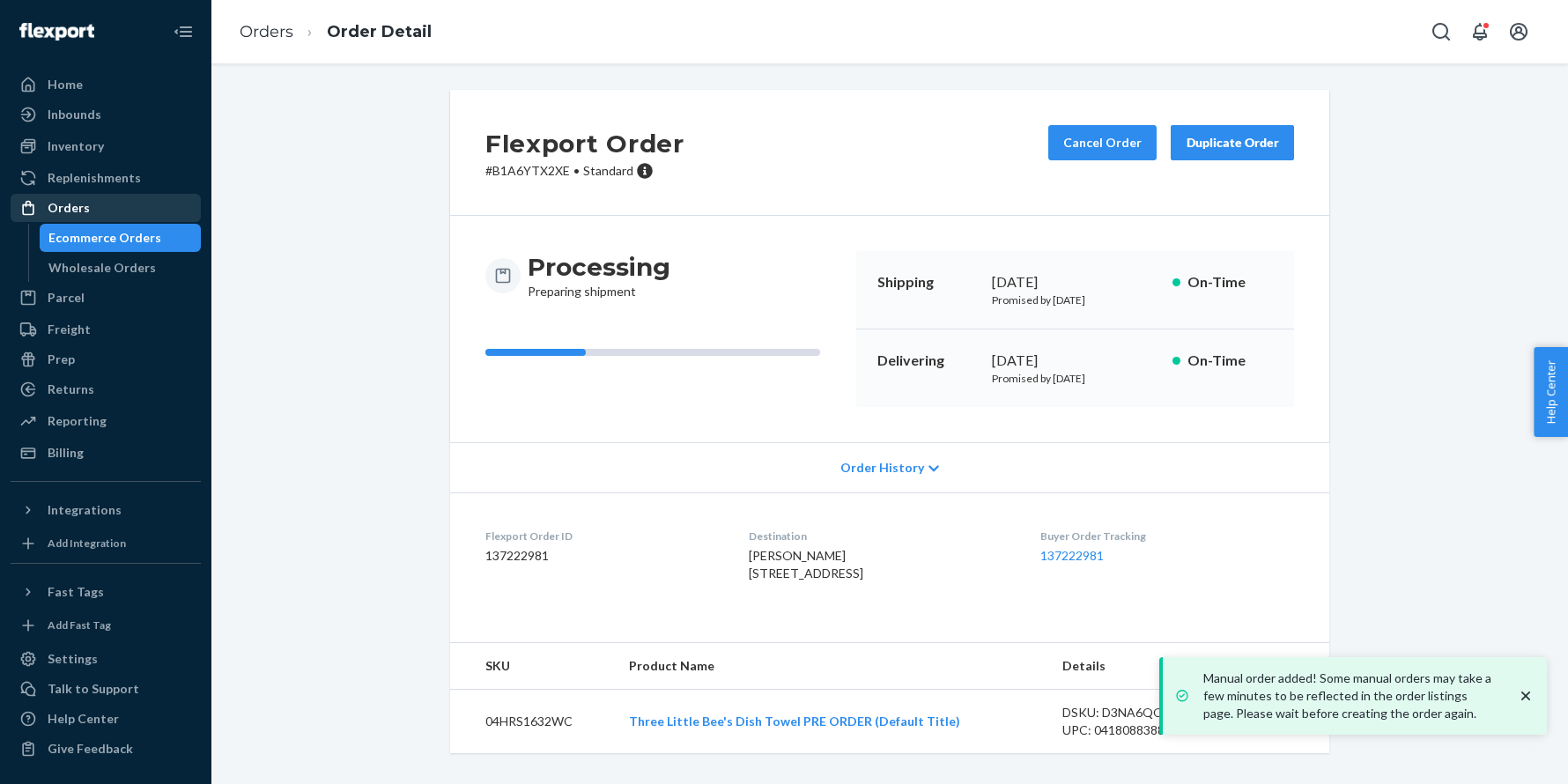
click at [143, 214] on div "Orders" at bounding box center [106, 208] width 187 height 25
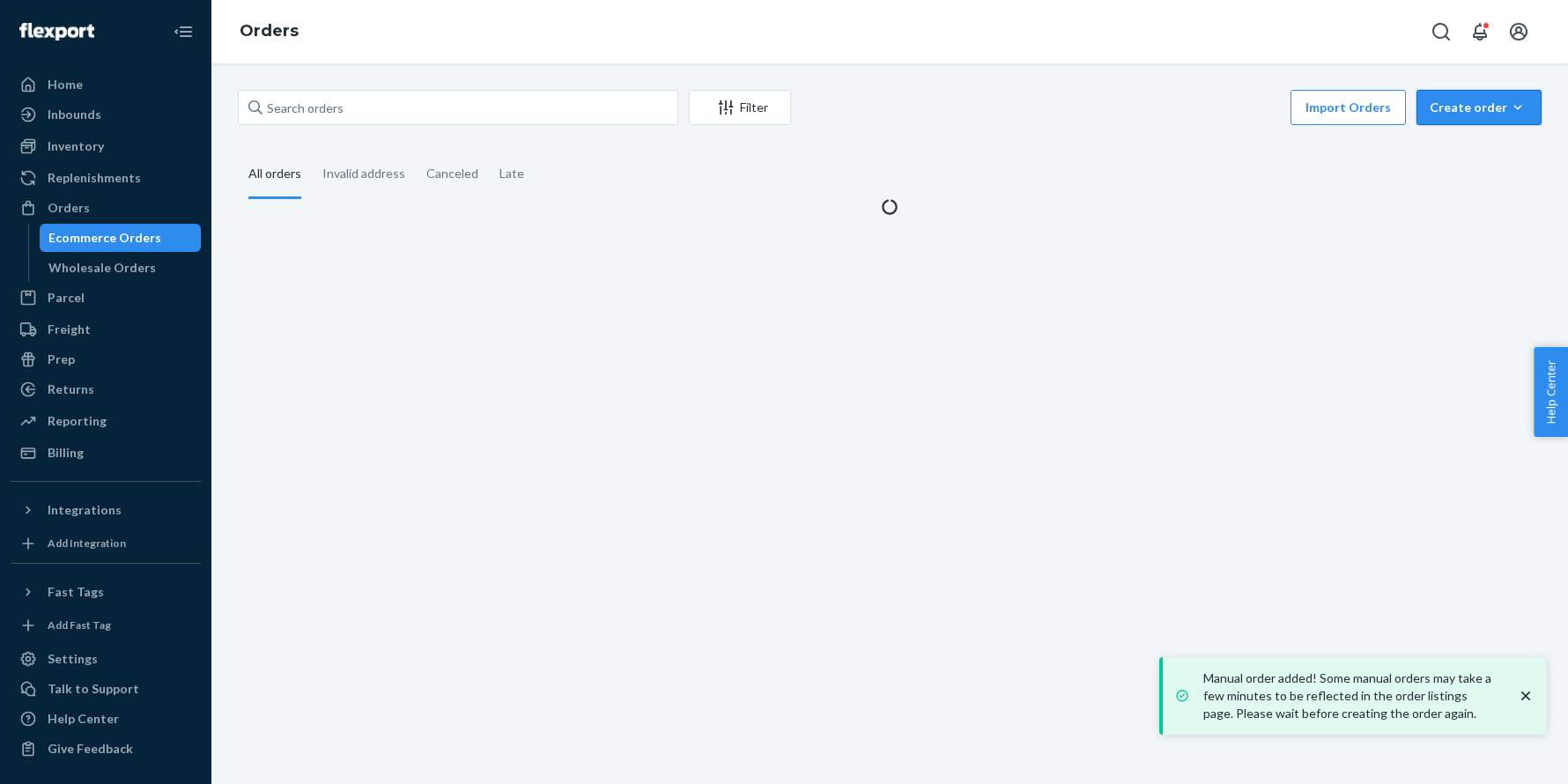
click at [1487, 103] on div "Create order" at bounding box center [1478, 108] width 99 height 18
click at [1475, 148] on span "Ecommerce order" at bounding box center [1490, 149] width 109 height 12
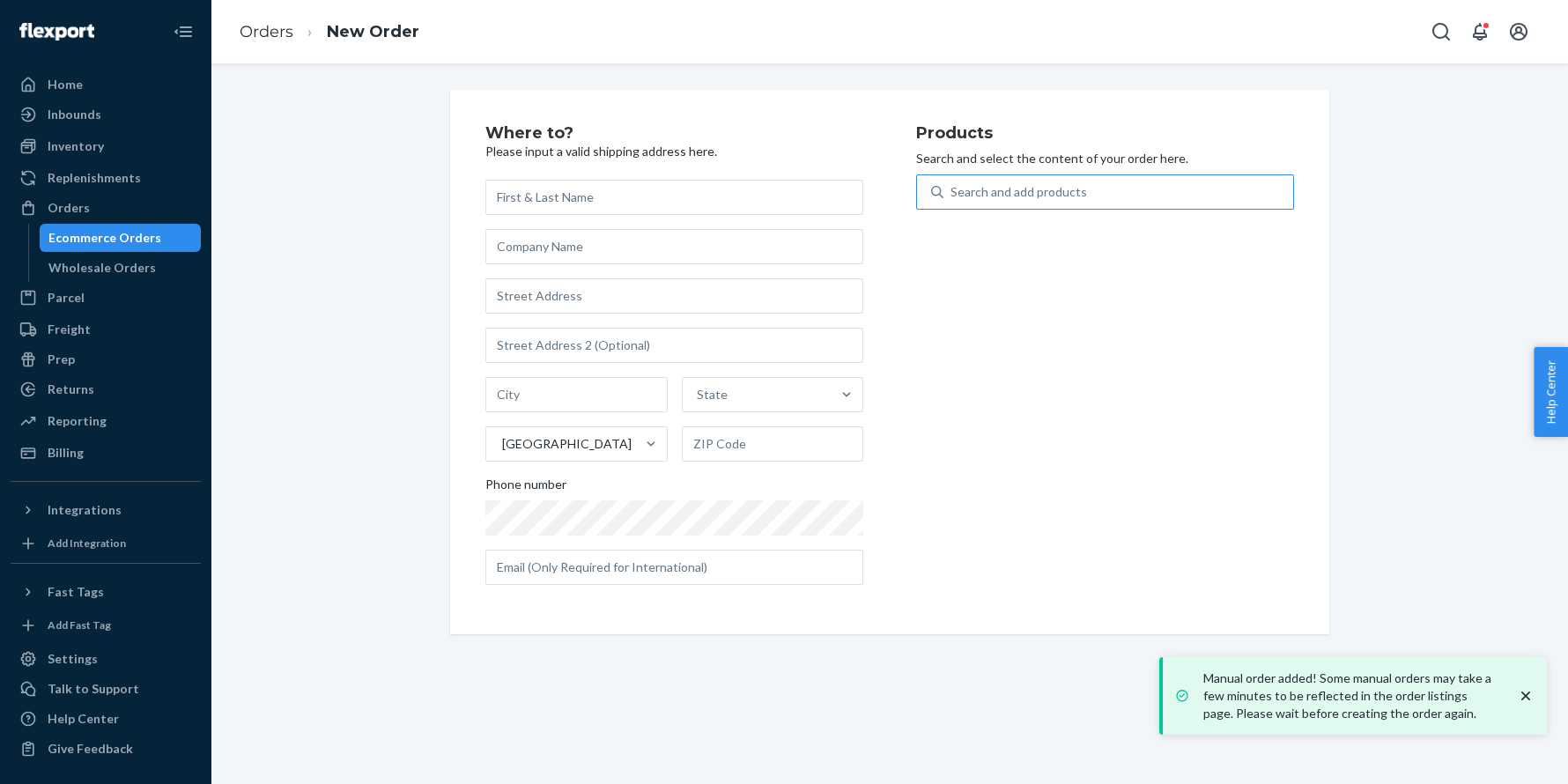
click at [1061, 184] on div "Search and add products" at bounding box center [1018, 192] width 137 height 18
click at [952, 184] on input "Search and add products" at bounding box center [951, 192] width 2 height 18
paste input "KEY-BADB-01"
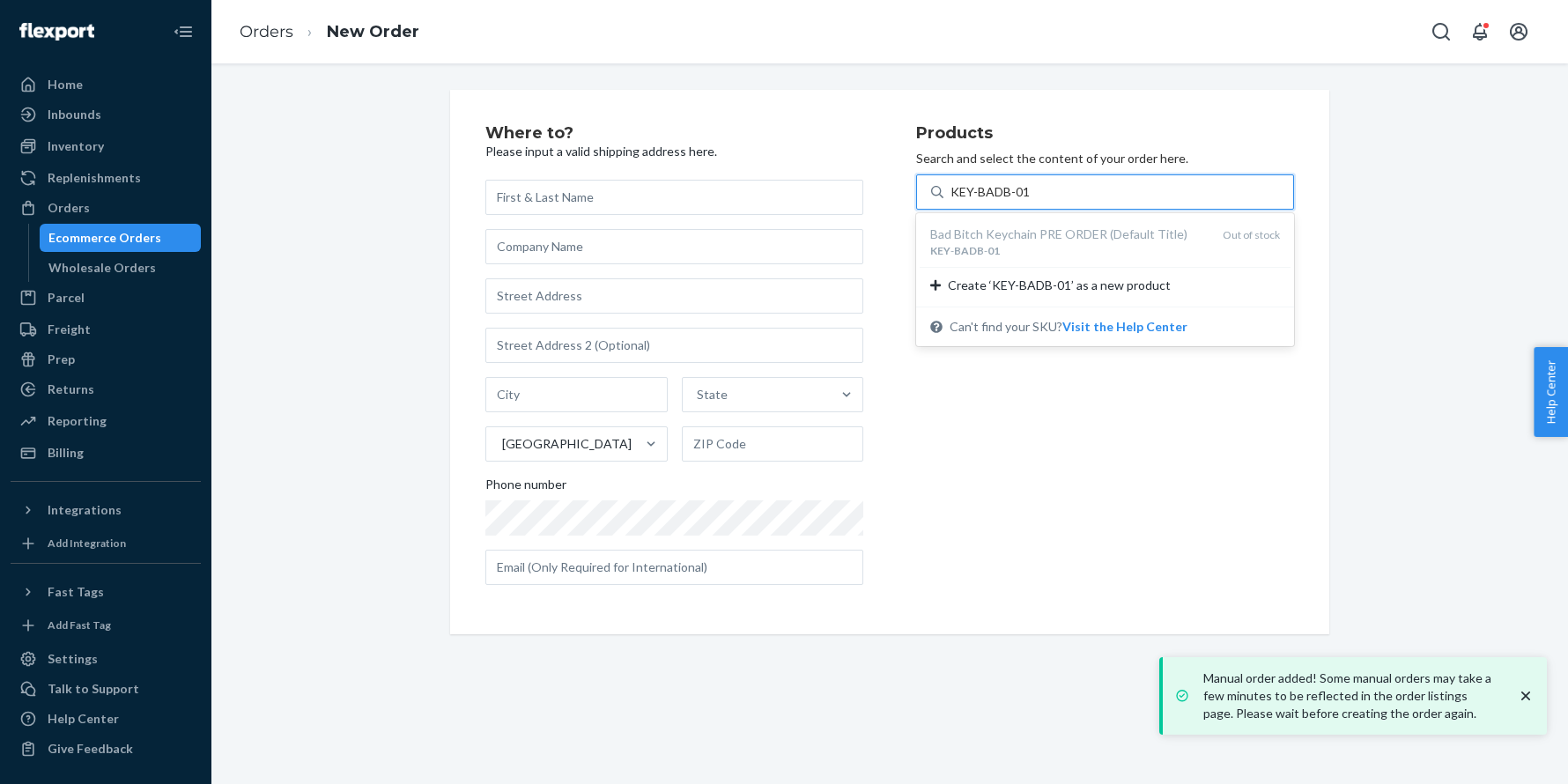
type input "KEY-BADB-01"
click at [983, 100] on div "Where to? Please input a valid shipping address here. State United States Phone…" at bounding box center [889, 361] width 879 height 544
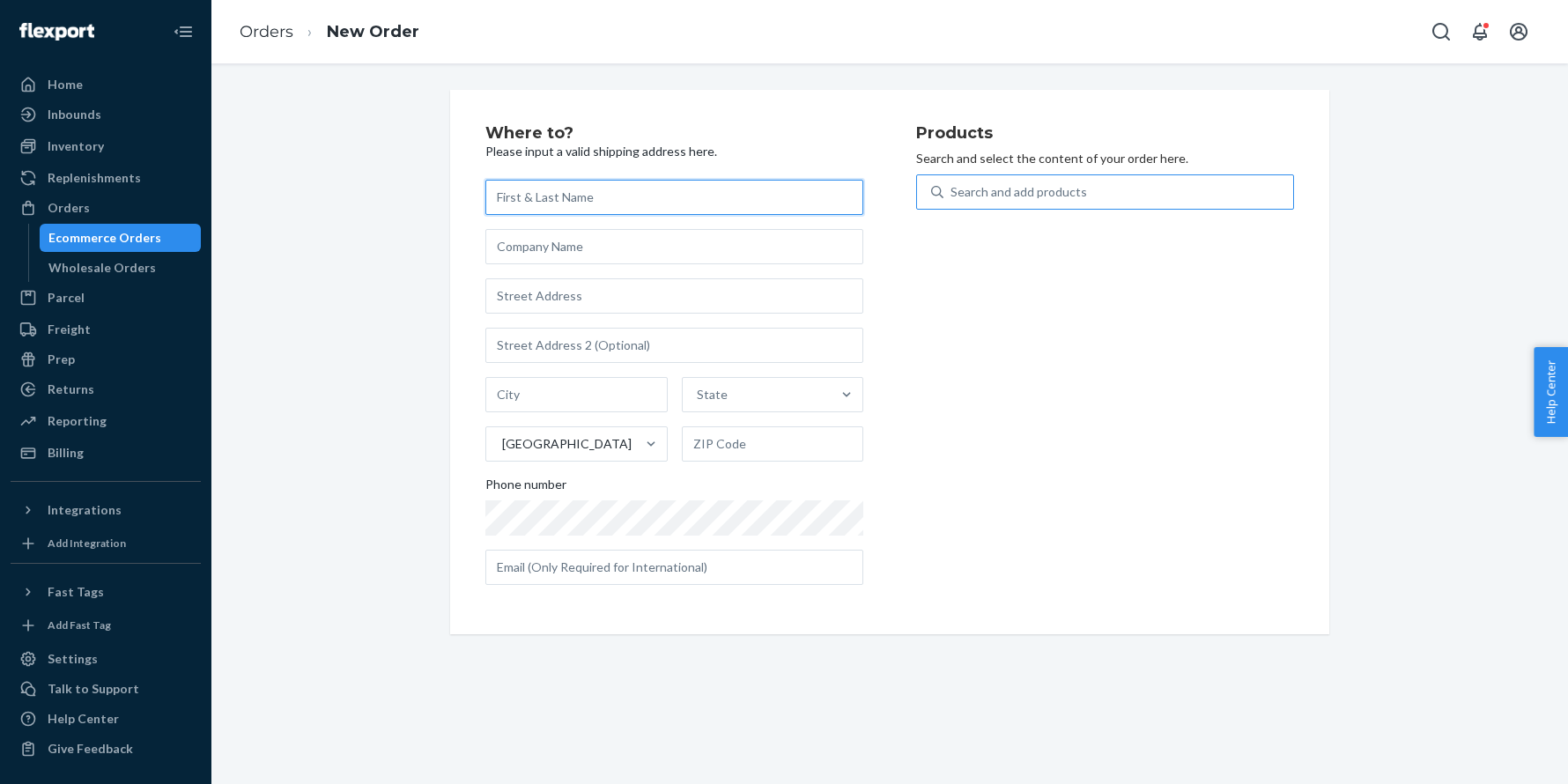
click at [554, 201] on input "text" at bounding box center [674, 197] width 378 height 35
paste input "[PERSON_NAME]"
type input "[PERSON_NAME]"
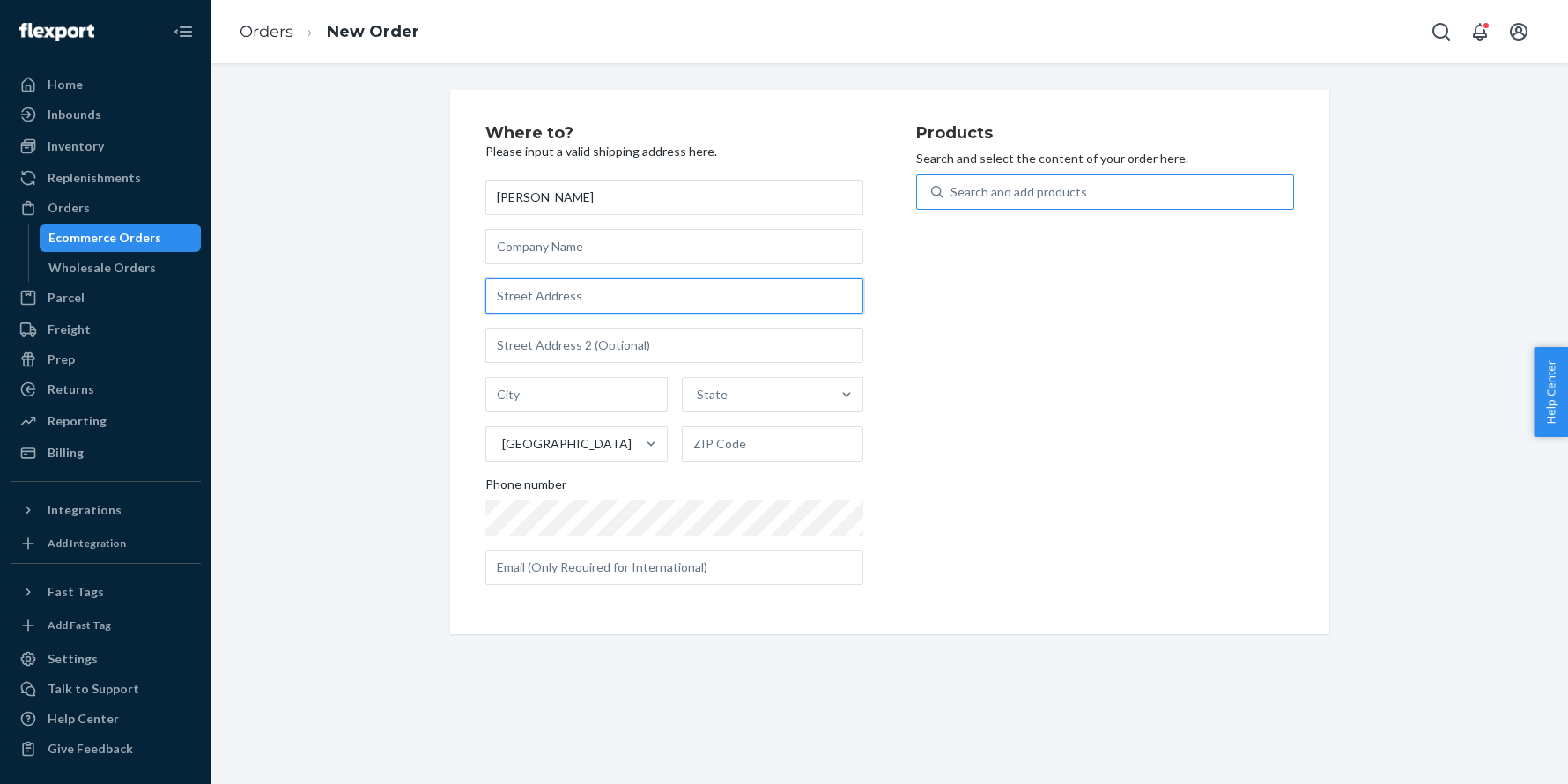
click at [597, 287] on input "text" at bounding box center [674, 295] width 378 height 35
paste input "913 Woodhaven Court Havre de Grace MD 21078 United States"
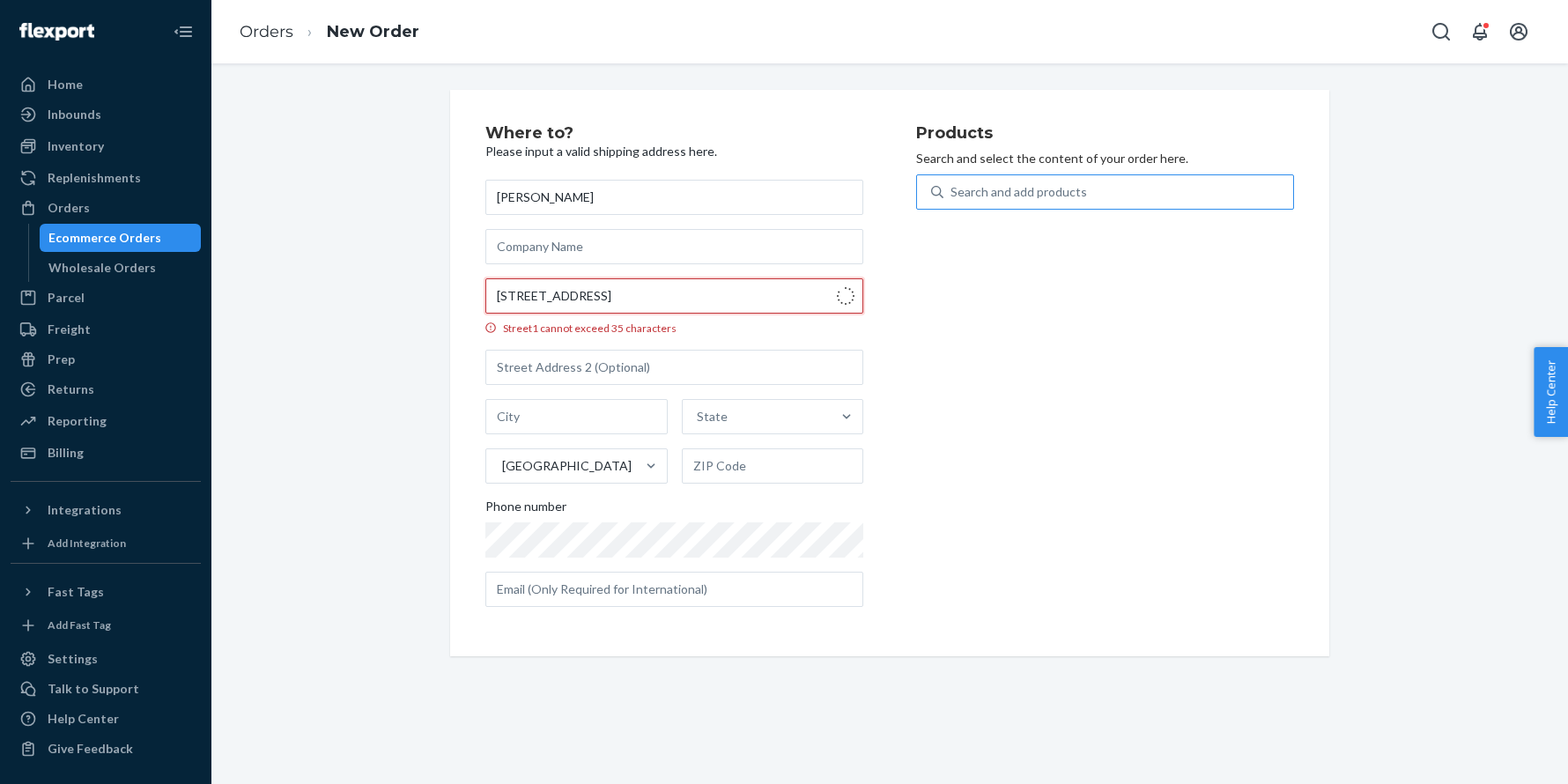
type input "913 Woodhaven Ct"
type input "Havre de Grace"
type input "21078"
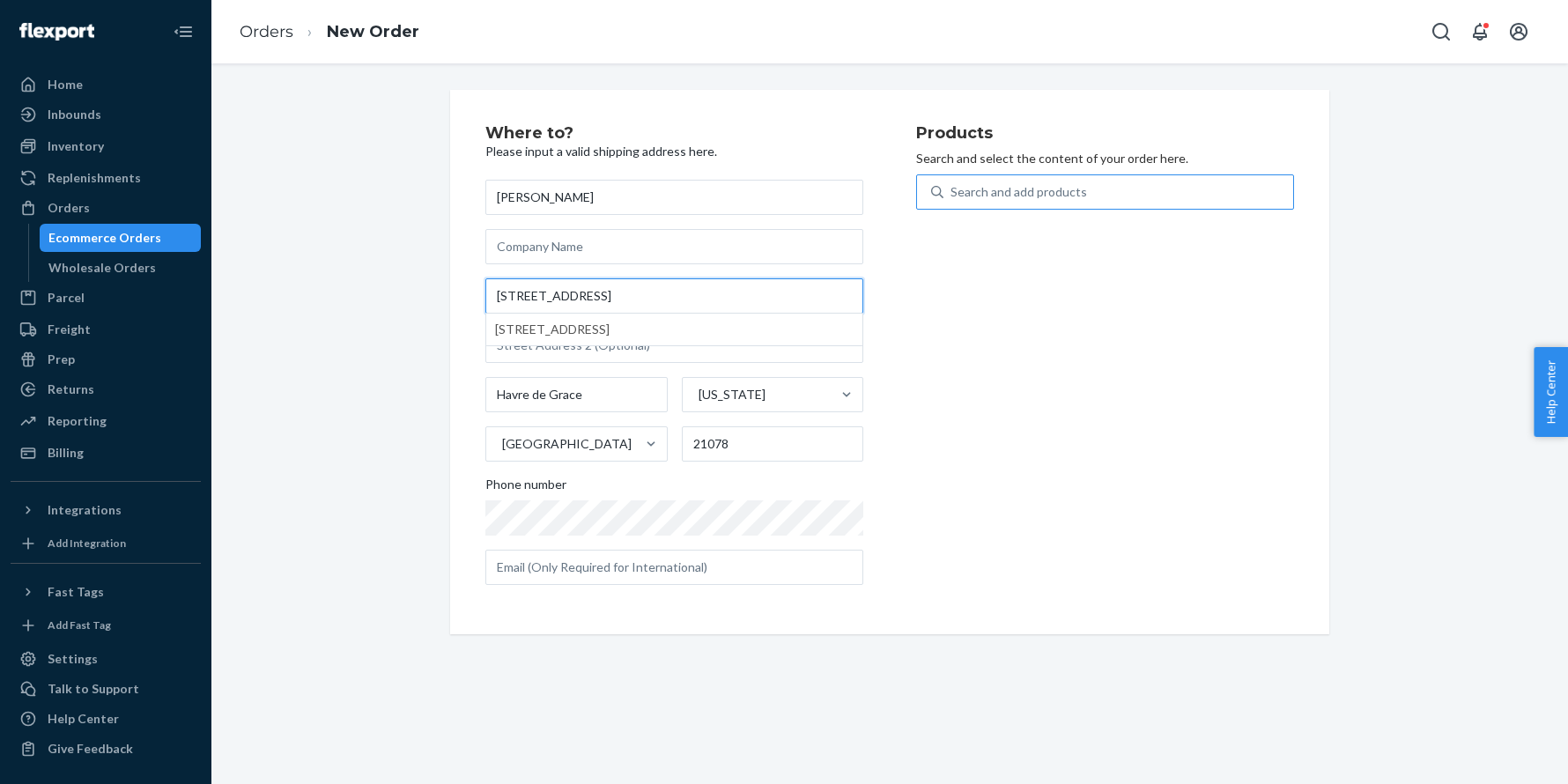
scroll to position [0, 0]
type input "913 Woodhaven Ct"
click at [370, 225] on div "Where to? Please input a valid shipping address here. gena lyons 913 Woodhaven …" at bounding box center [889, 361] width 1329 height 544
click at [1076, 192] on div "Search and add products" at bounding box center [1018, 192] width 137 height 18
click at [952, 192] on input "0 results available. Use Up and Down to choose options, press Enter to select t…" at bounding box center [951, 192] width 2 height 18
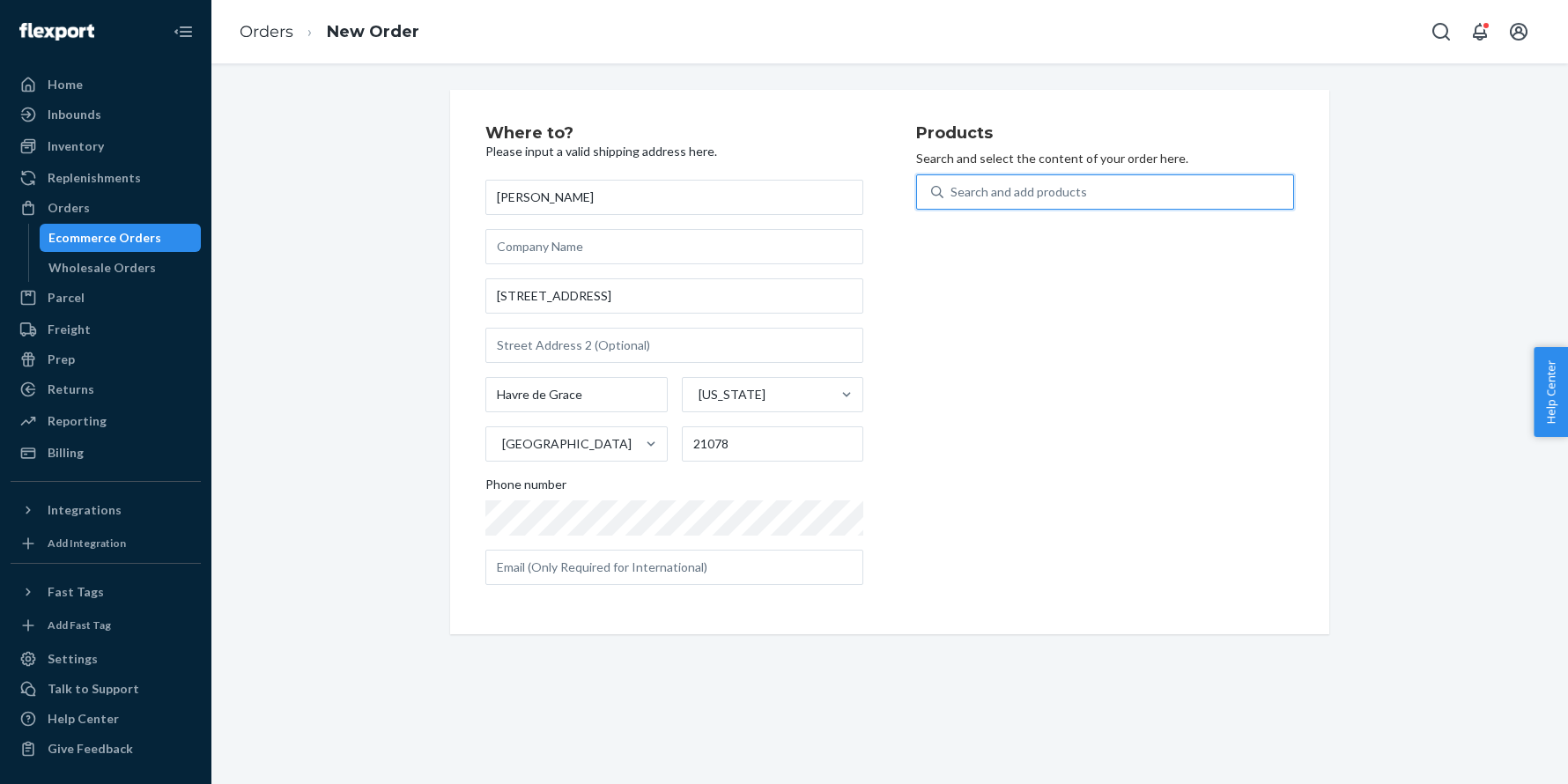
paste input "A174924MU1CE"
type input "A174924MU1CE"
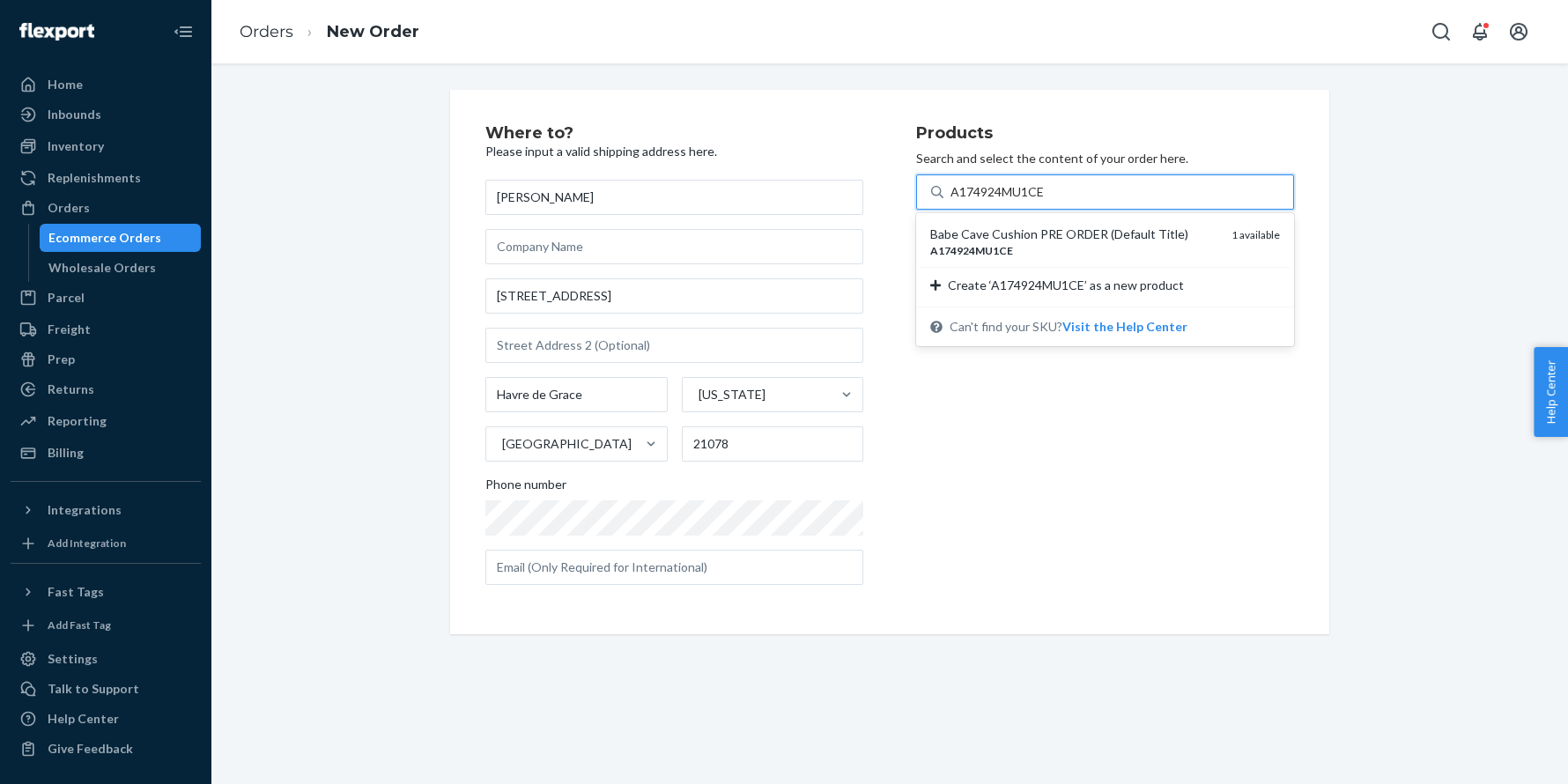
click at [1023, 237] on div "Babe Cave Cushion PRE ORDER (Default Title)" at bounding box center [1073, 234] width 288 height 18
click at [1023, 201] on input "A174924MU1CE" at bounding box center [999, 192] width 96 height 18
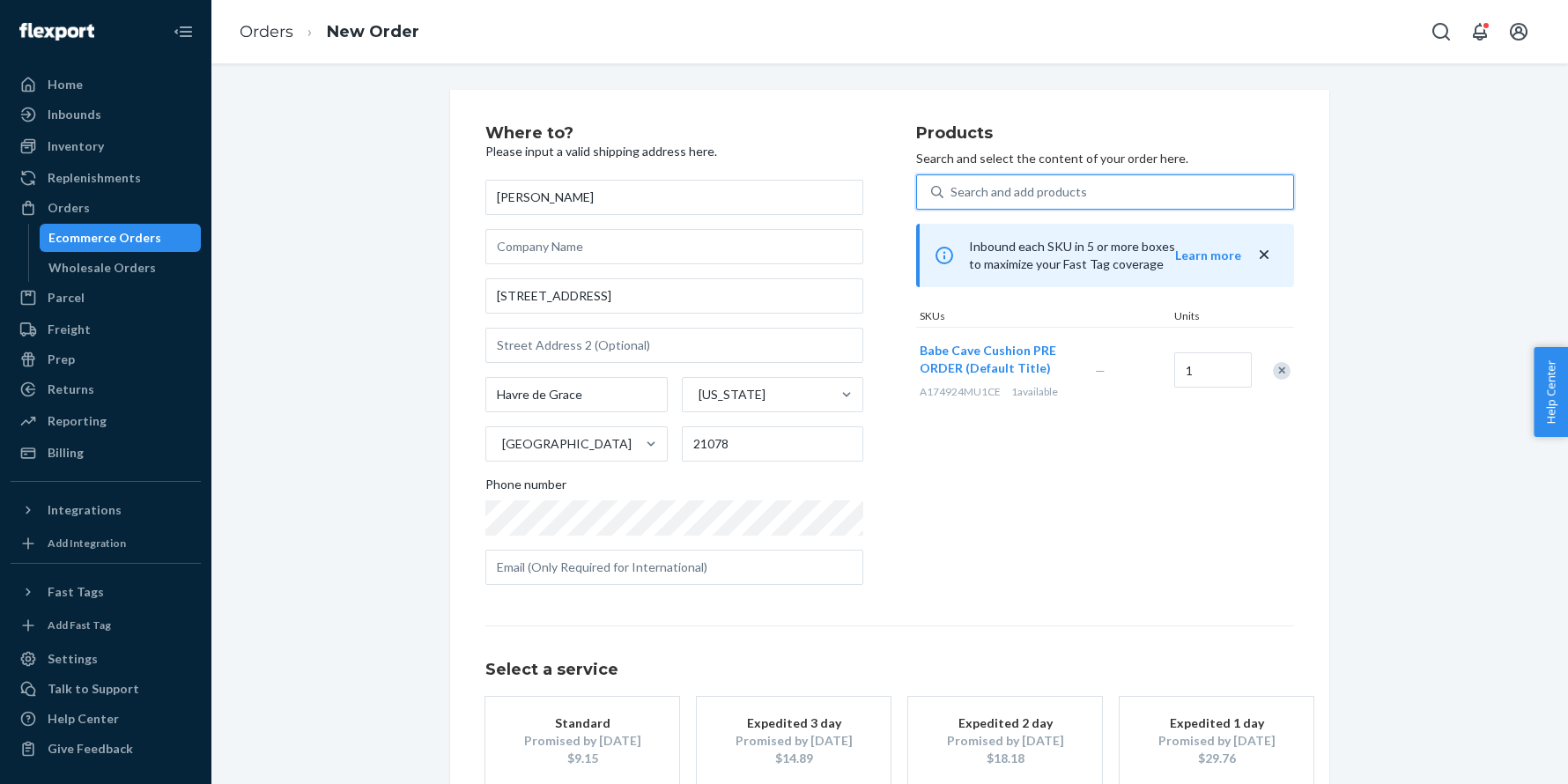
click at [1000, 192] on div "Search and add products" at bounding box center [1018, 192] width 137 height 18
click at [952, 192] on input "0 results available. Select is focused ,type to refine list, press Down to open…" at bounding box center [951, 192] width 2 height 18
paste input "30TG962C12OB"
type input "30TG962C12OB"
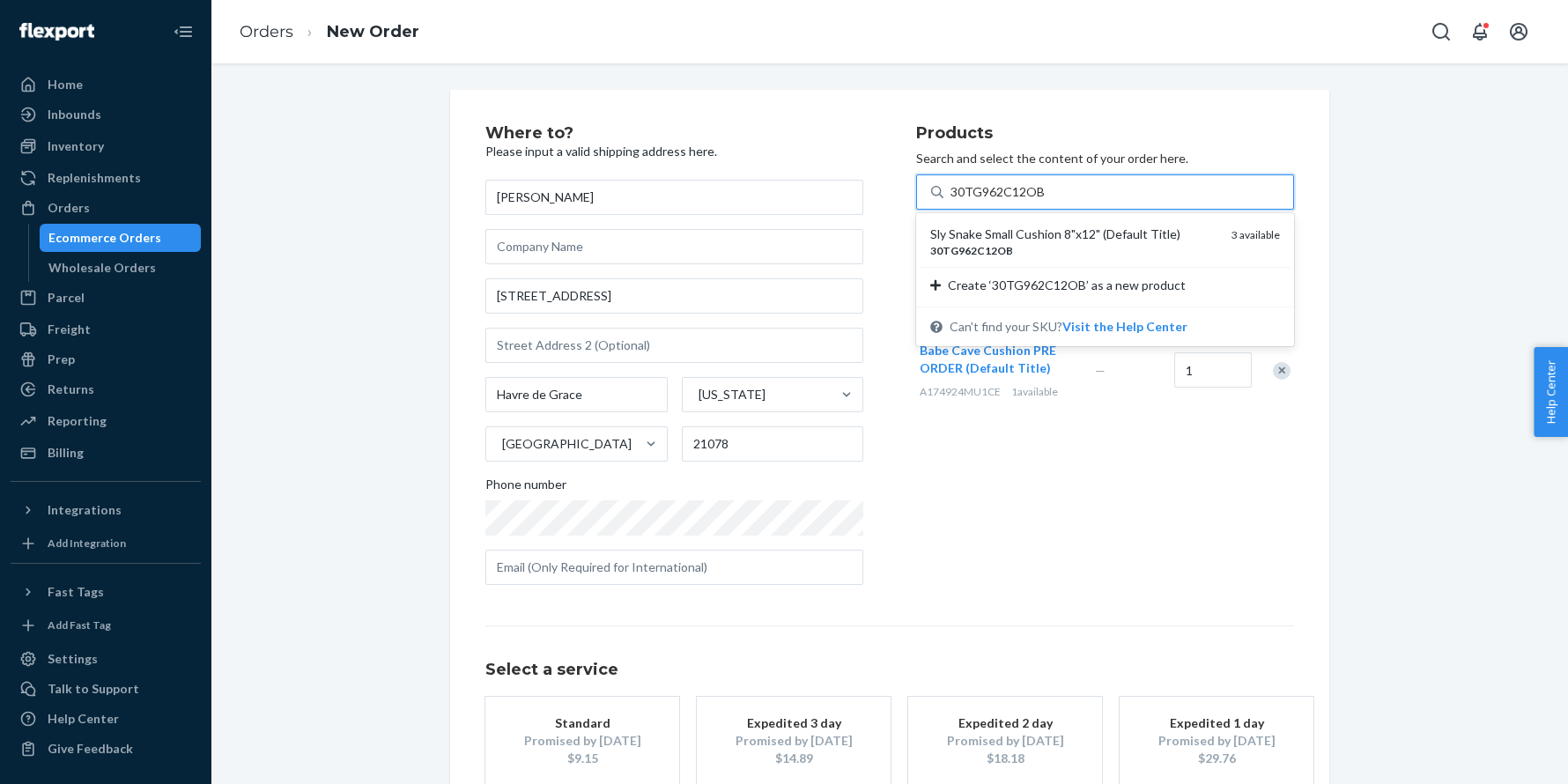
click at [988, 234] on div "Sly Snake Small Cushion 8"x12" (Default Title)" at bounding box center [1073, 234] width 288 height 18
click at [988, 201] on input "30TG962C12OB" at bounding box center [998, 192] width 94 height 18
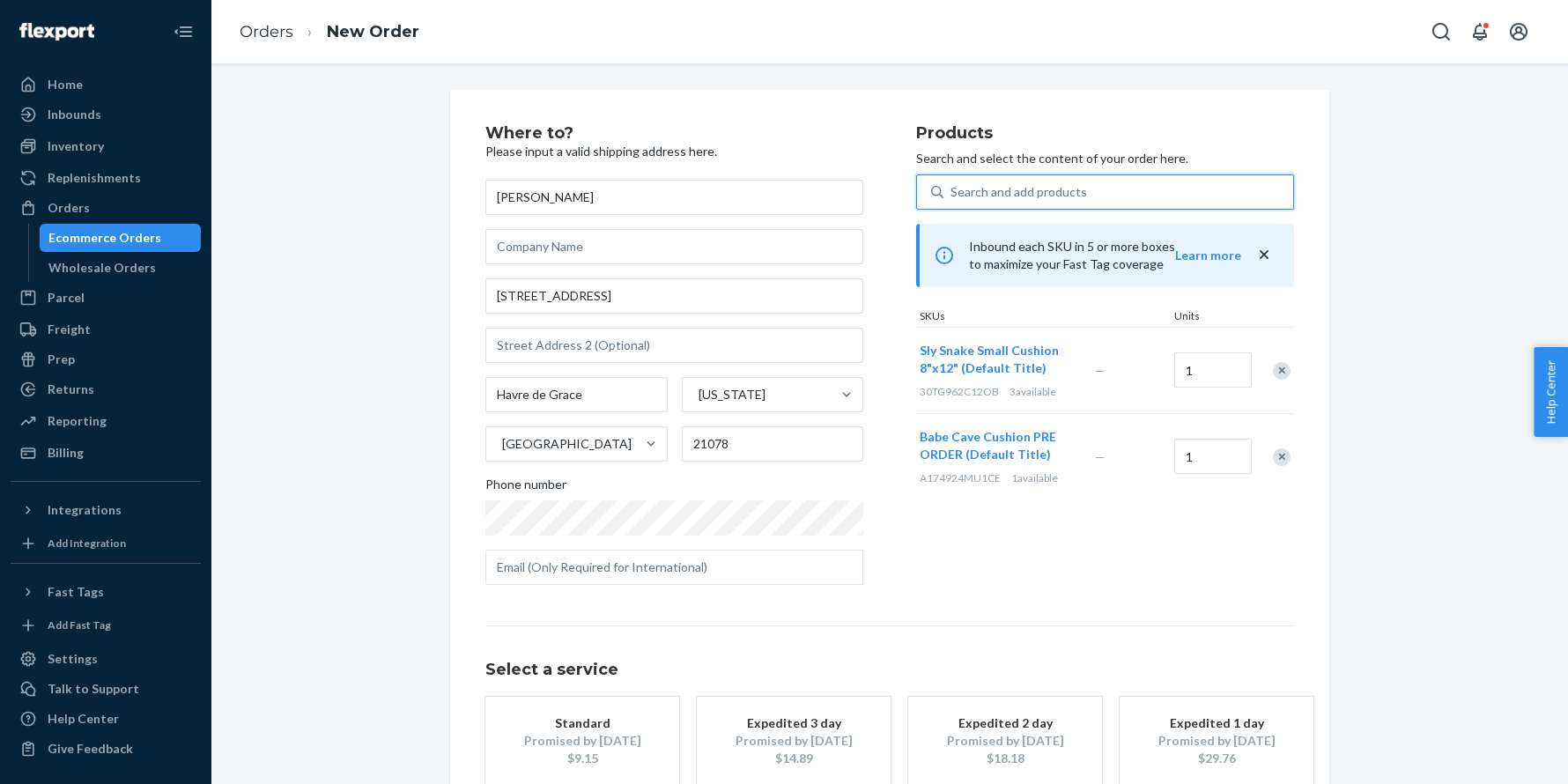
scroll to position [106, 0]
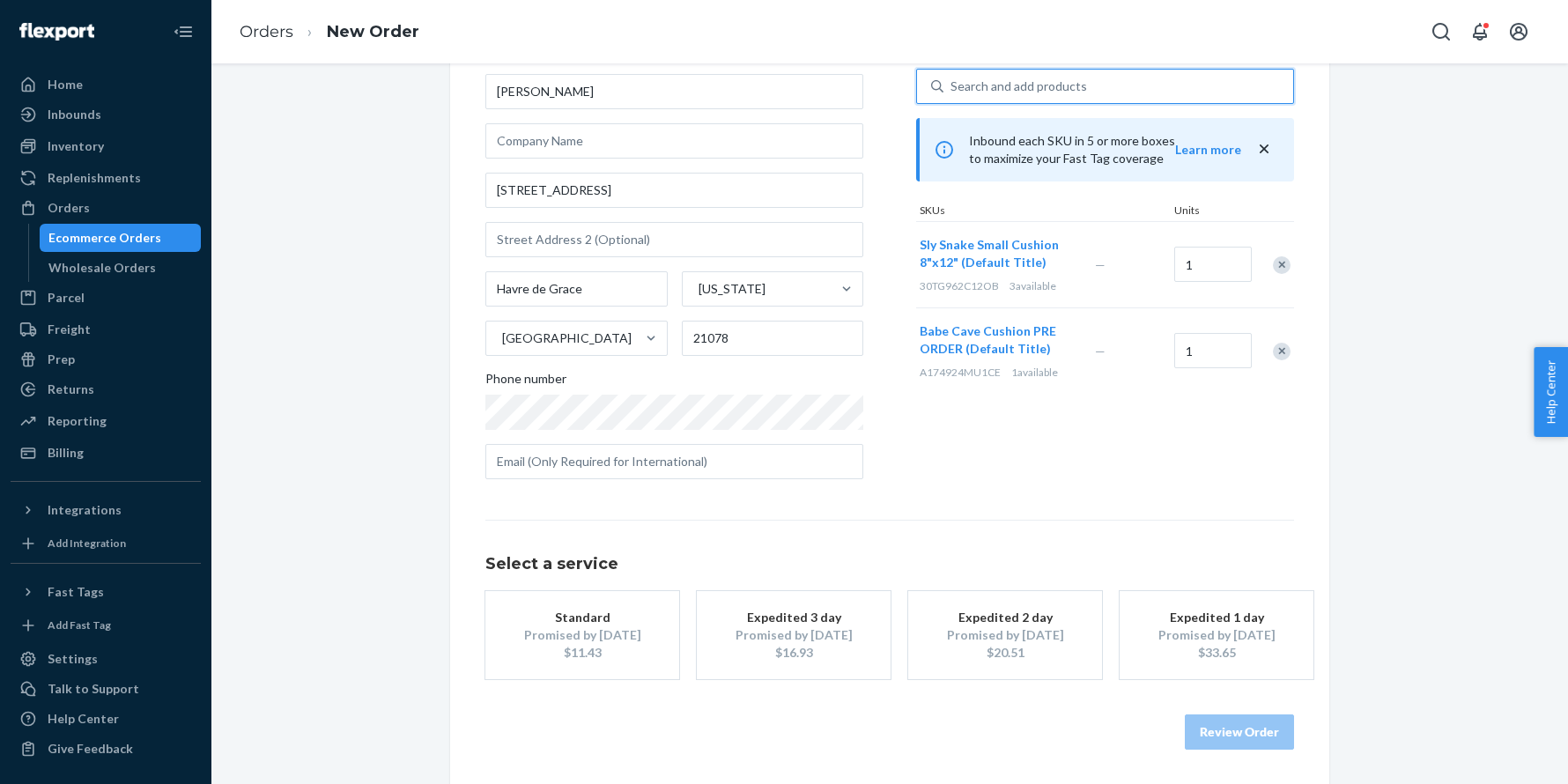
click at [572, 613] on div "Standard" at bounding box center [582, 617] width 140 height 18
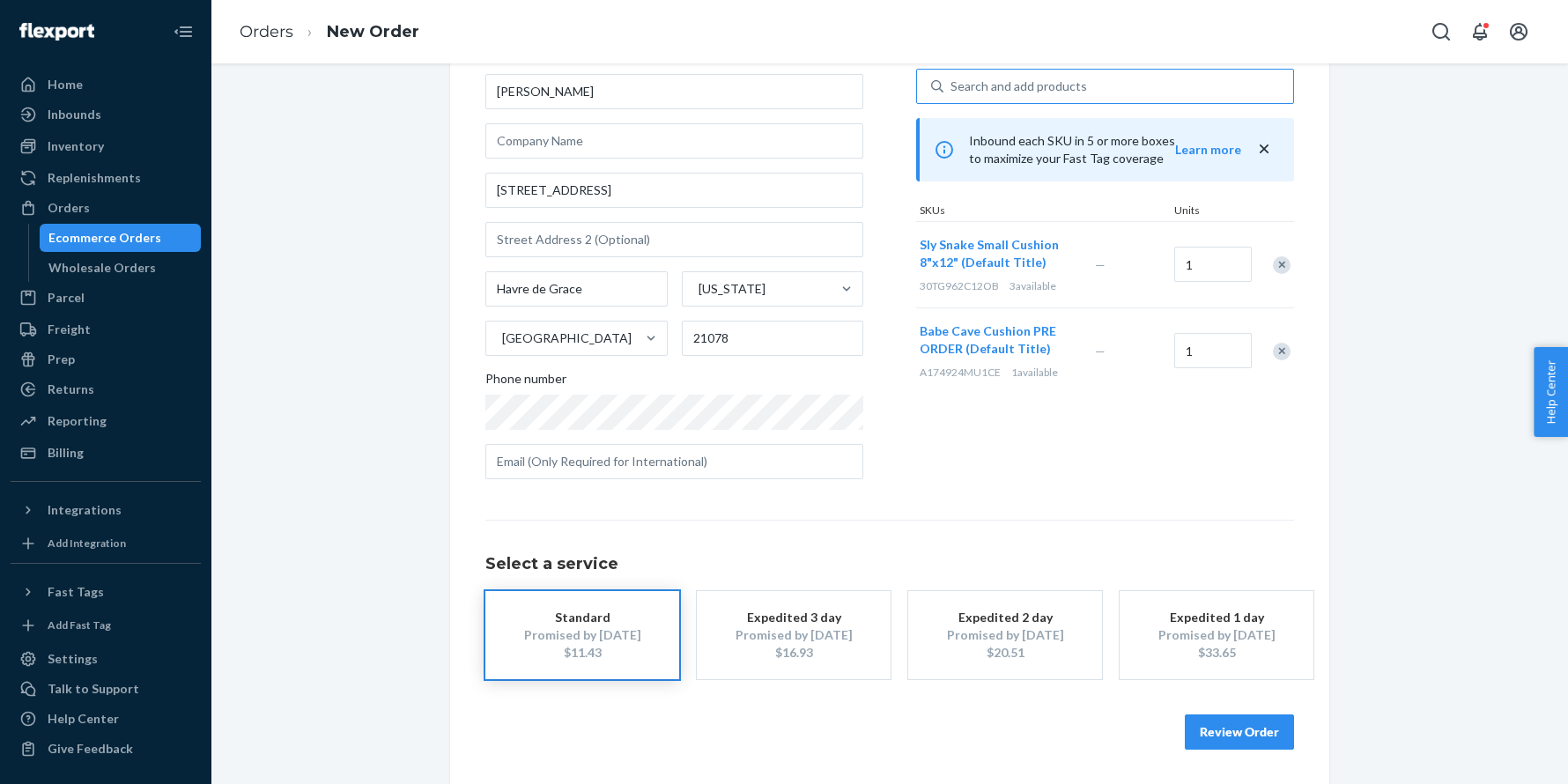
click at [1211, 724] on button "Review Order" at bounding box center [1239, 732] width 109 height 35
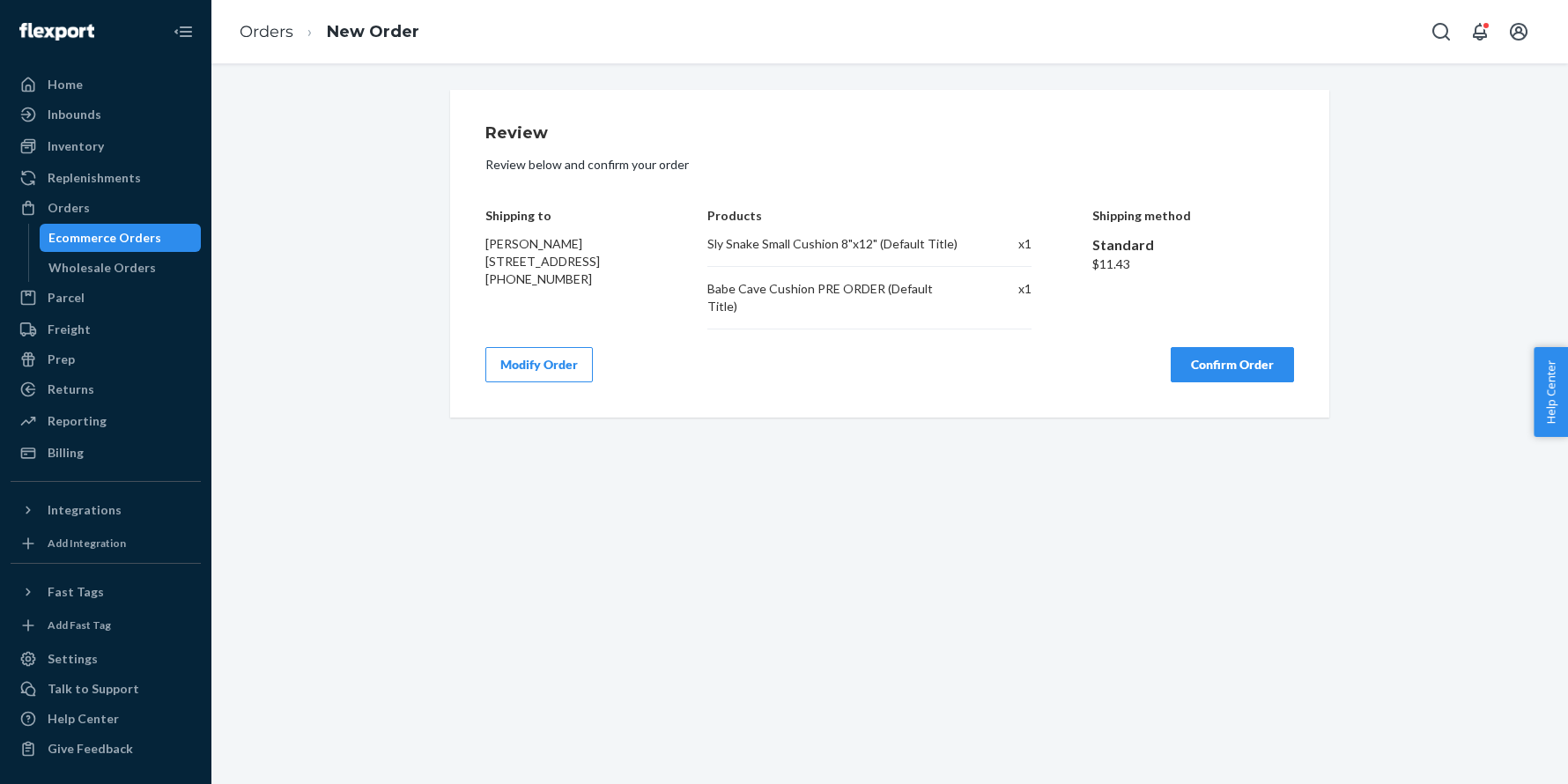
click at [1229, 348] on button "Confirm Order" at bounding box center [1231, 364] width 124 height 35
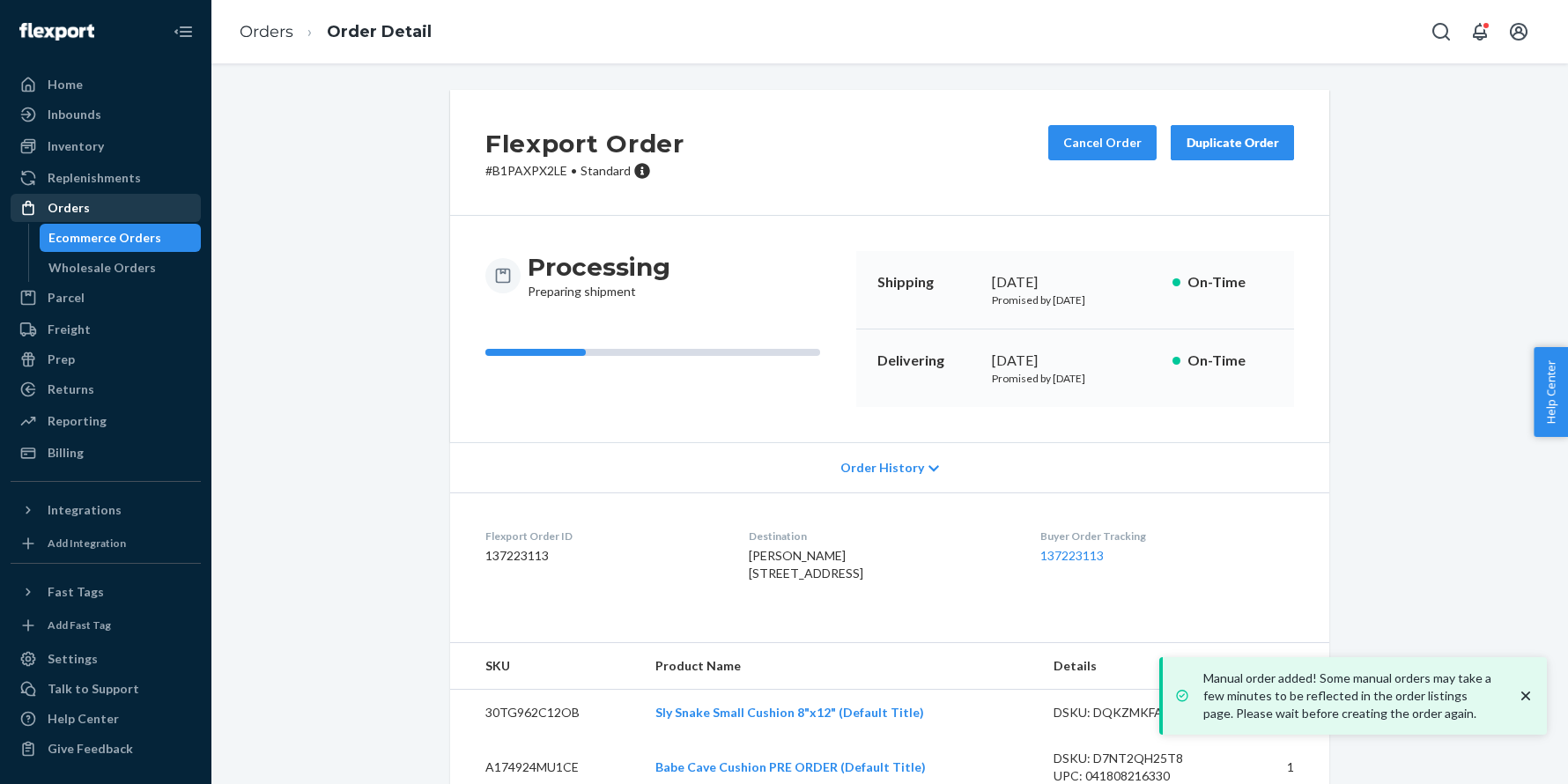
drag, startPoint x: 112, startPoint y: 208, endPoint x: 1347, endPoint y: 227, distance: 1235.1
click at [112, 208] on div "Orders" at bounding box center [106, 208] width 187 height 25
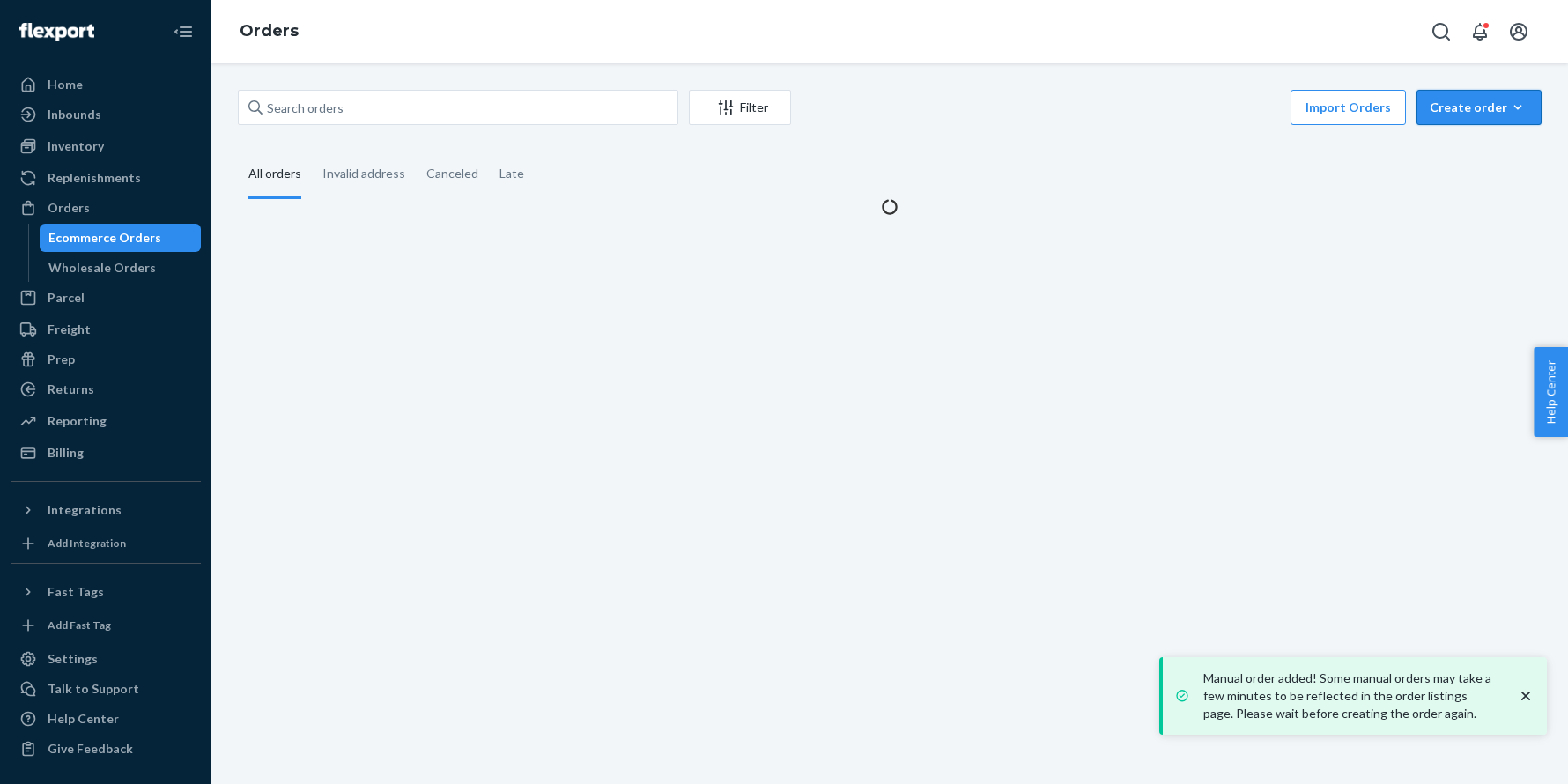
click at [1462, 95] on button "Create order Ecommerce order Removal order" at bounding box center [1478, 107] width 125 height 35
click at [1452, 151] on span "Ecommerce order" at bounding box center [1490, 149] width 109 height 12
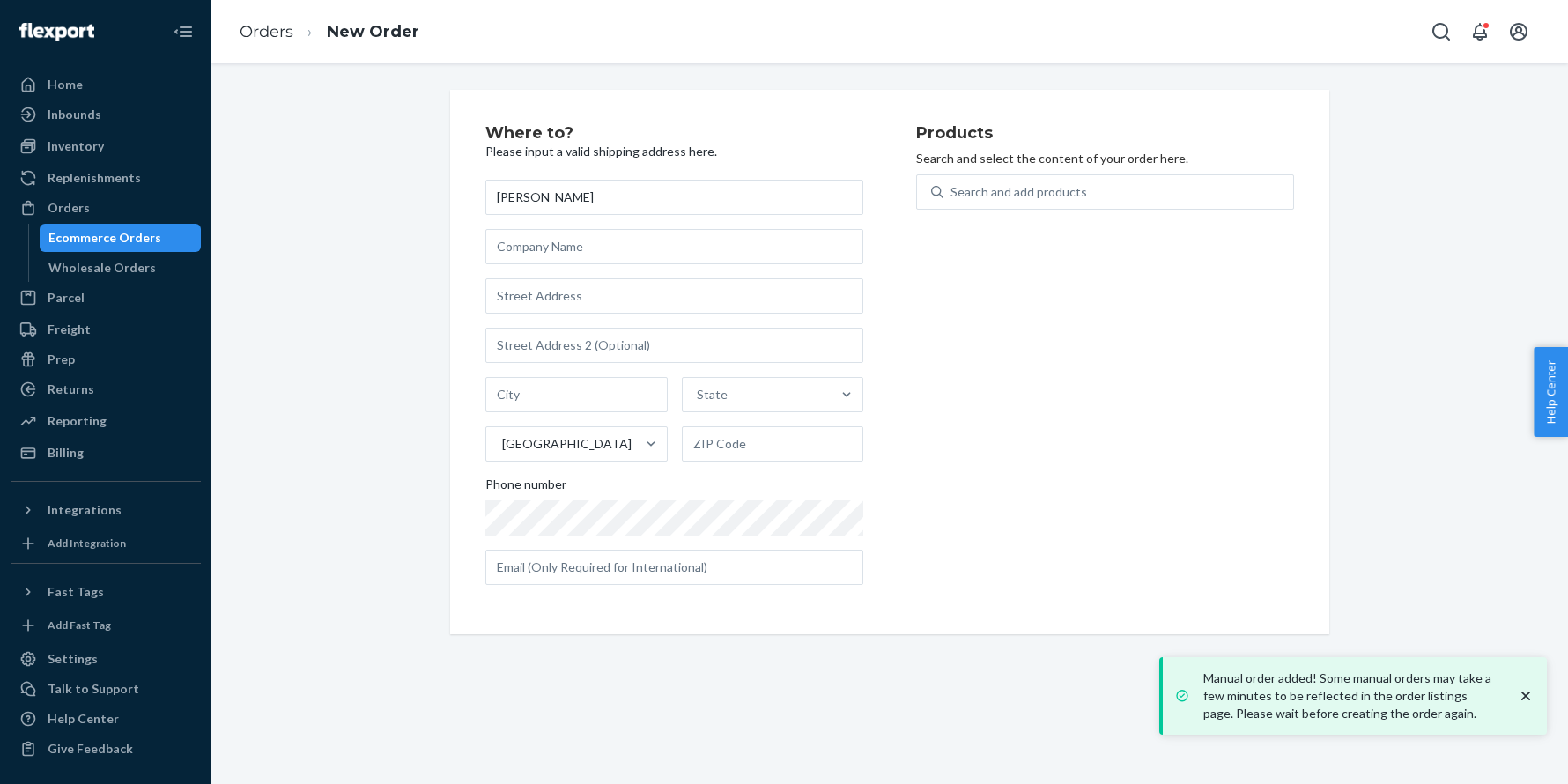
type input "[PERSON_NAME]"
click at [569, 296] on input "text" at bounding box center [674, 295] width 378 height 35
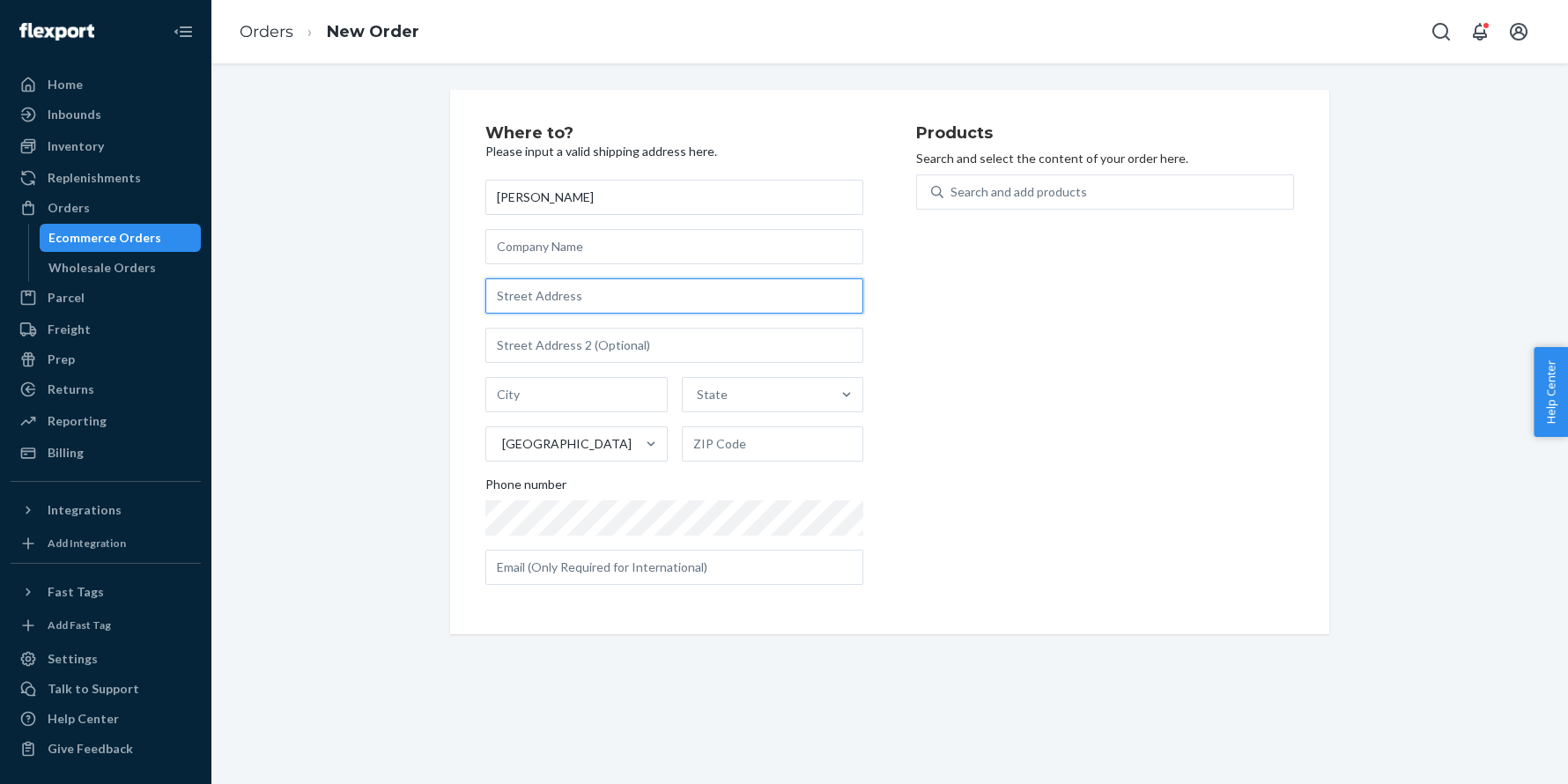
paste input "300 Overshot Arch Chesapeake VA 23323 United States"
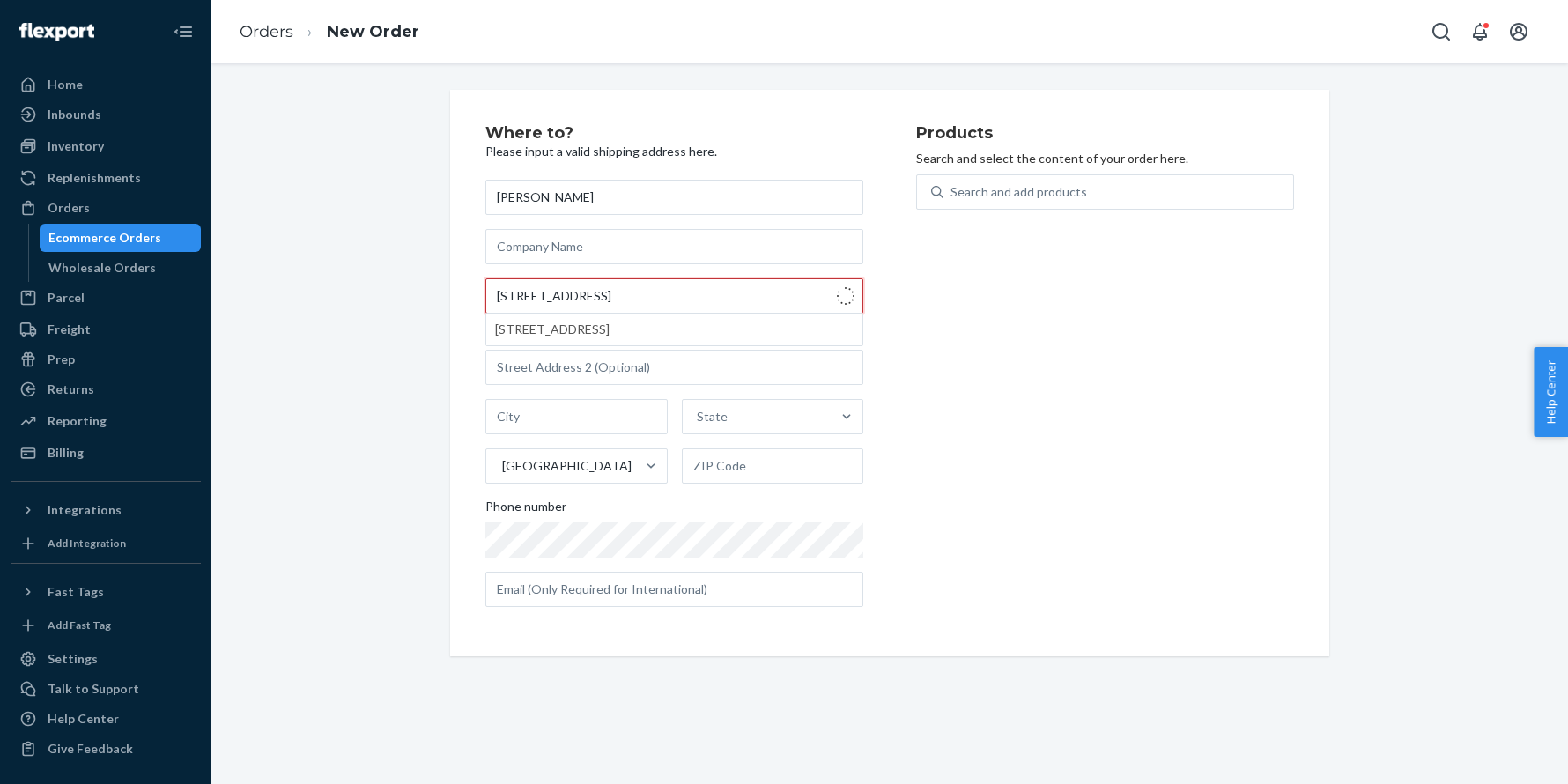
type input "300 Overshot Arch"
type input "Chesapeake"
type input "23323"
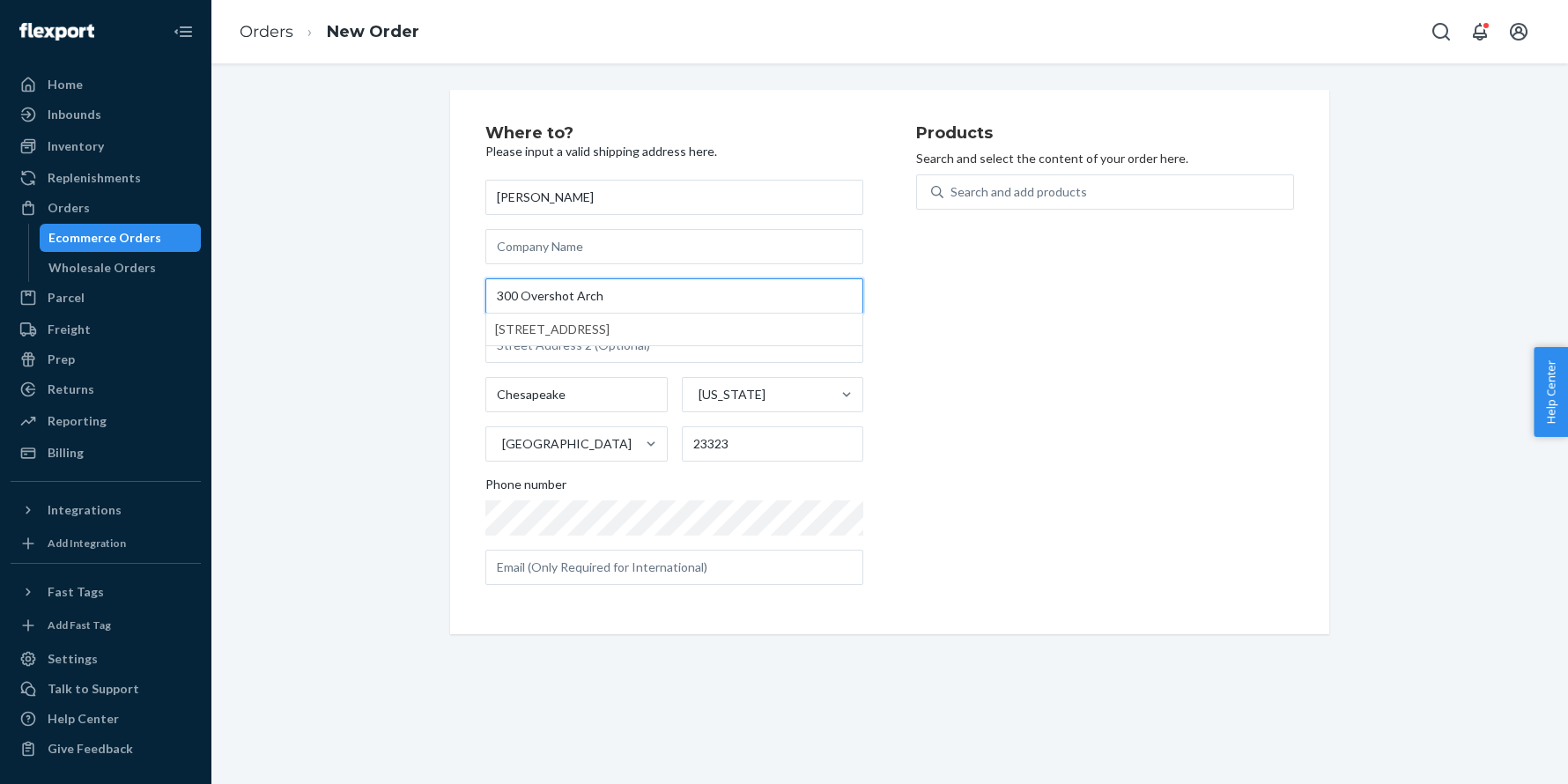
type input "300 Overshot Arch"
drag, startPoint x: 371, startPoint y: 233, endPoint x: 365, endPoint y: 239, distance: 8.5
click at [371, 233] on div "Where to? Please input a valid shipping address here. Millie Dove 300 Overshot …" at bounding box center [889, 361] width 1329 height 544
click at [1024, 210] on div "Search and add products" at bounding box center [1104, 203] width 378 height 57
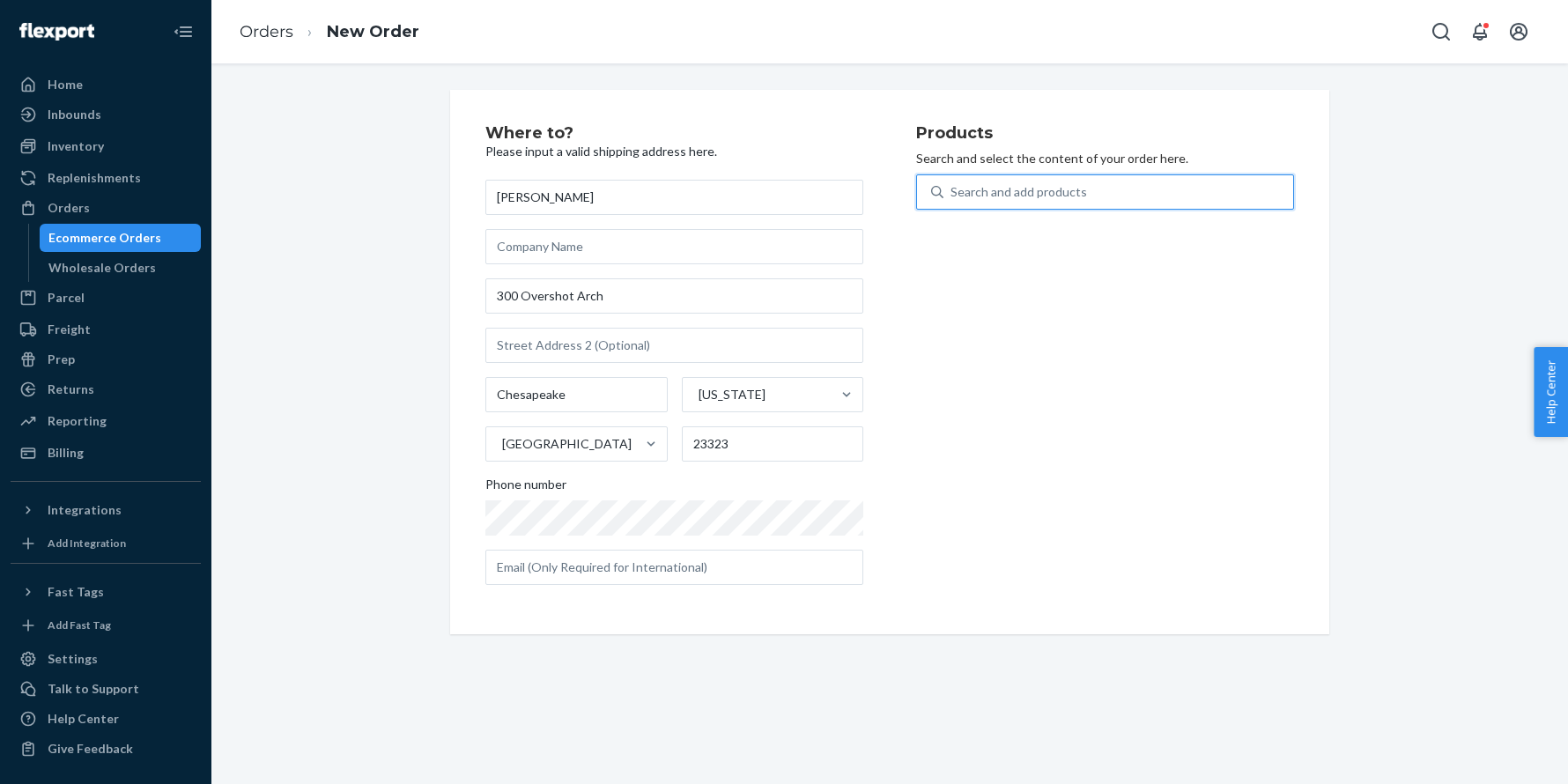
click at [1014, 192] on div "Search and add products" at bounding box center [1018, 192] width 137 height 18
click at [952, 192] on input "0 results available. Use Up and Down to choose options, press Enter to select t…" at bounding box center [951, 192] width 2 height 18
paste input "30PA286C12OB"
type input "30PA286C12OB"
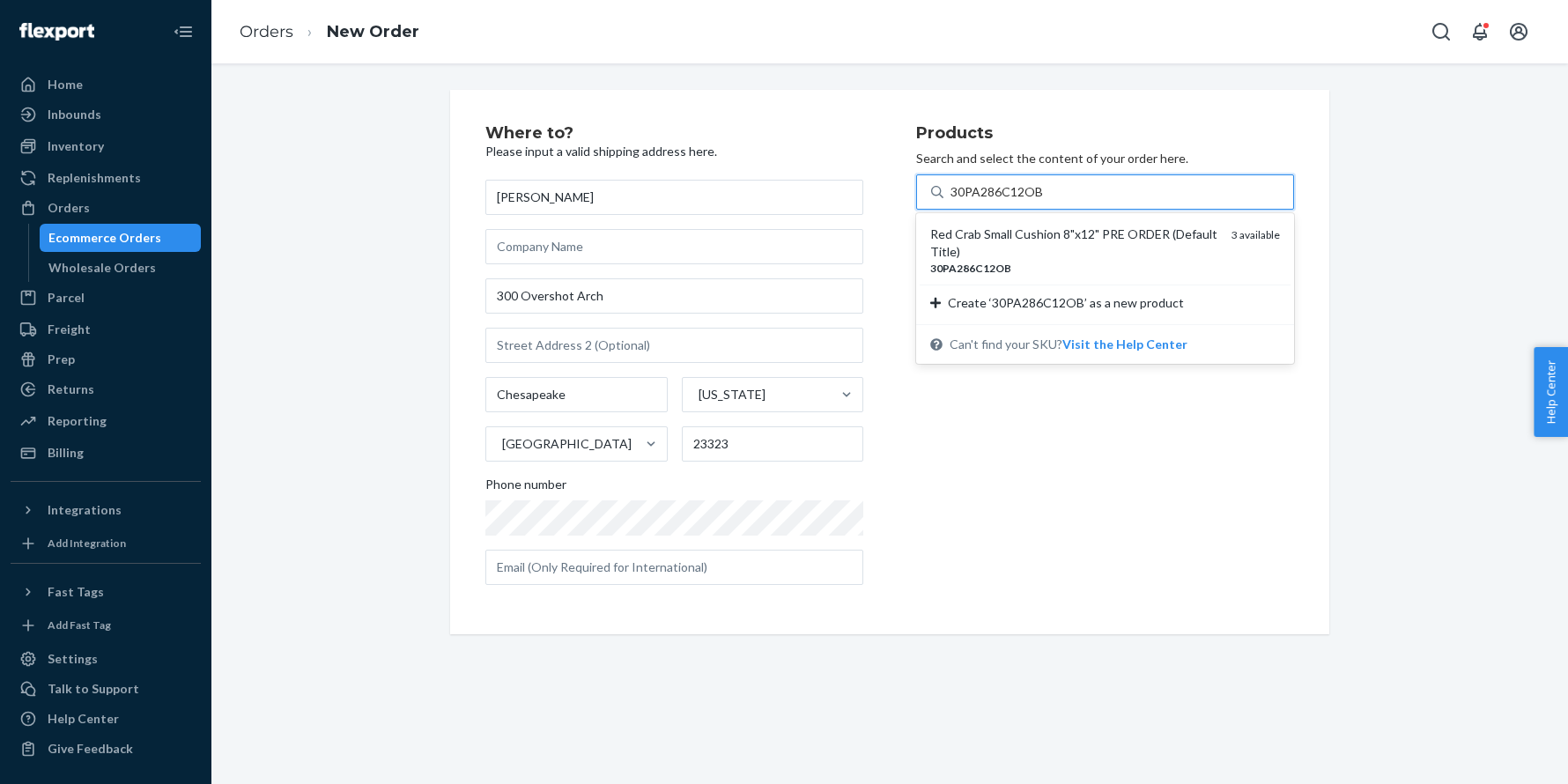
click at [997, 235] on div "Red Crab Small Cushion 8"x12" PRE ORDER (Default Title)" at bounding box center [1073, 242] width 288 height 35
click at [997, 201] on input "30PA286C12OB" at bounding box center [997, 192] width 93 height 18
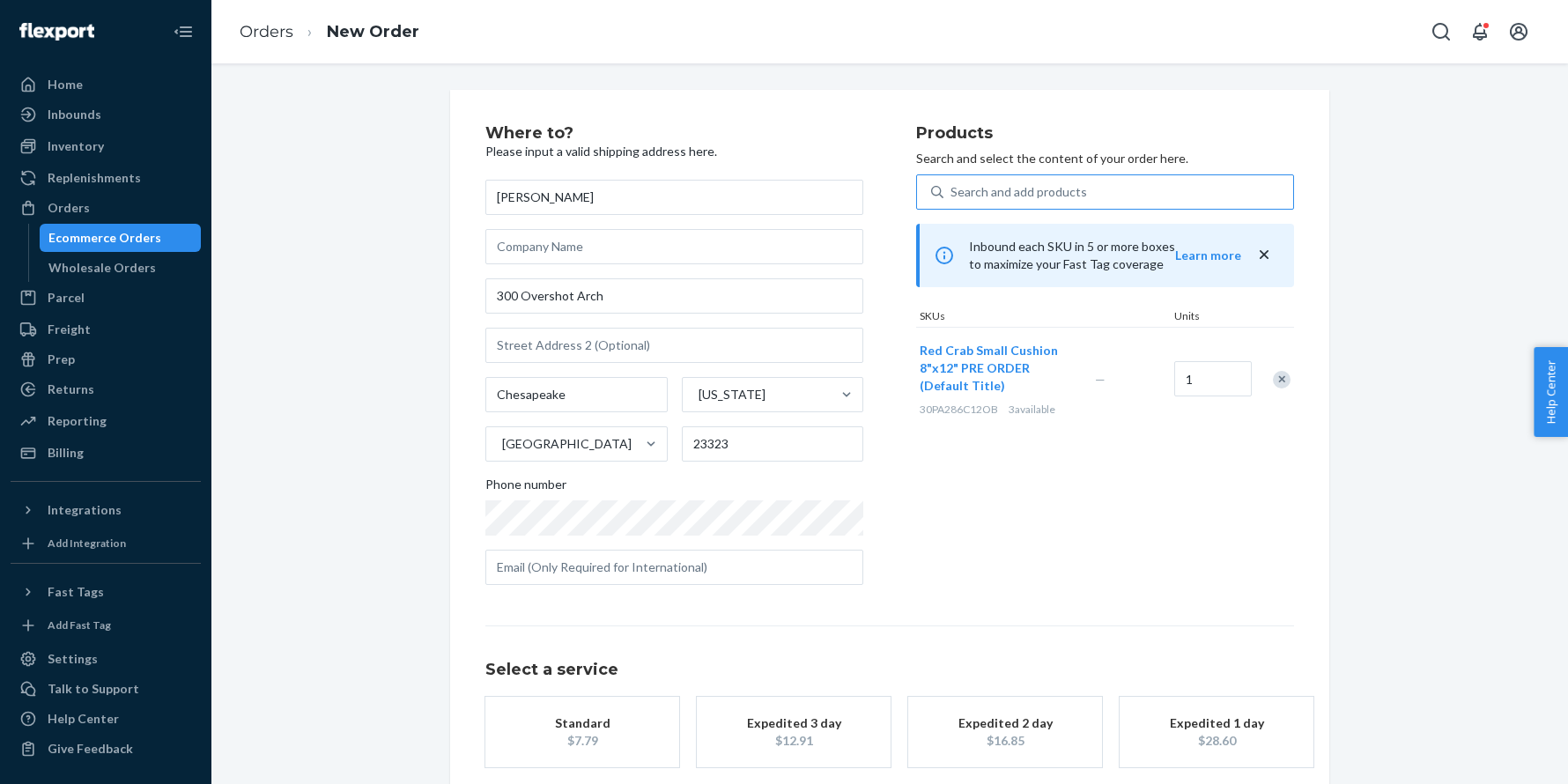
drag, startPoint x: 652, startPoint y: 705, endPoint x: 894, endPoint y: 642, distance: 250.1
click at [652, 705] on button "Standard $7.79" at bounding box center [582, 732] width 193 height 71
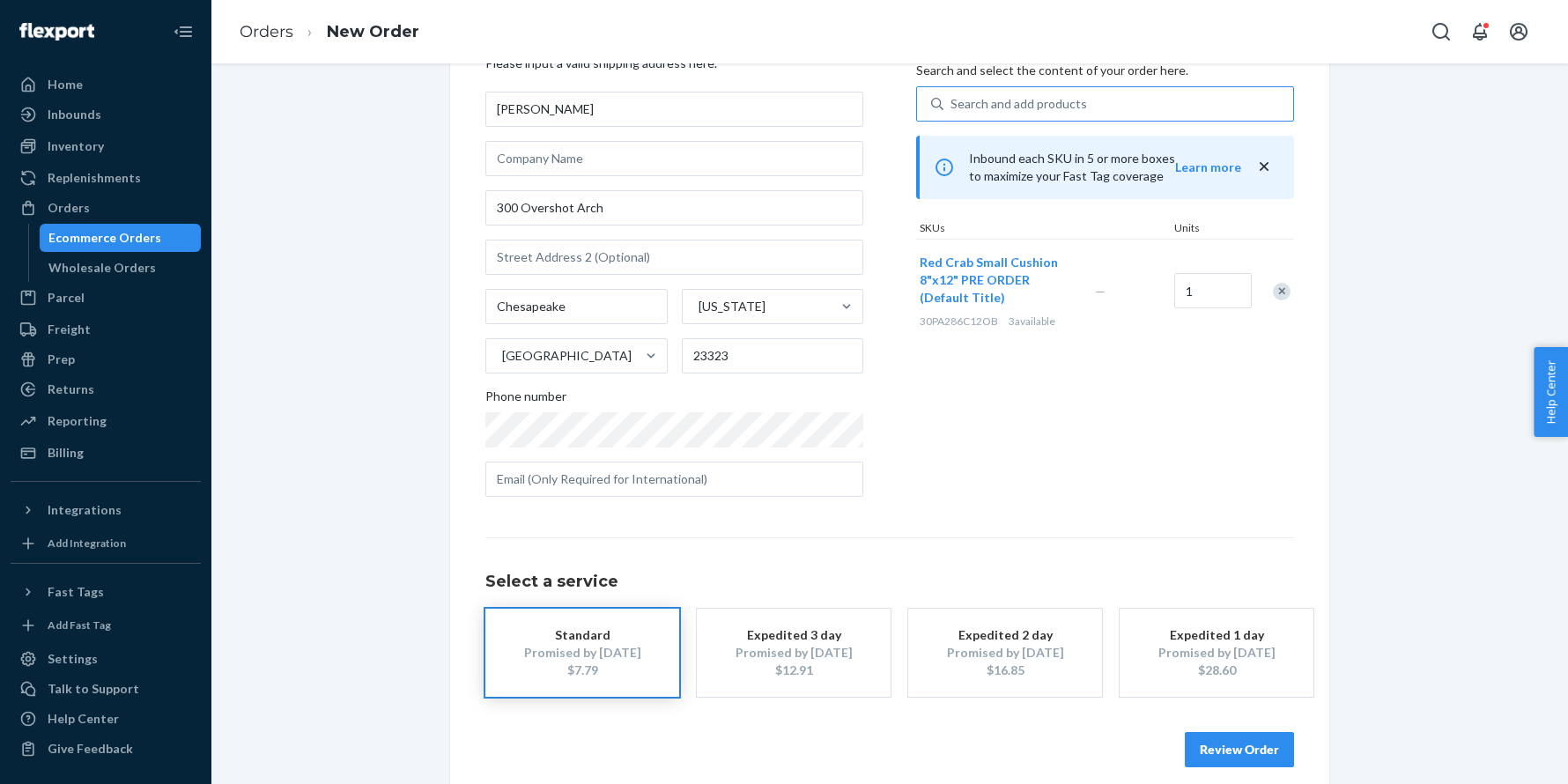
click at [1230, 732] on button "Review Order" at bounding box center [1239, 749] width 109 height 35
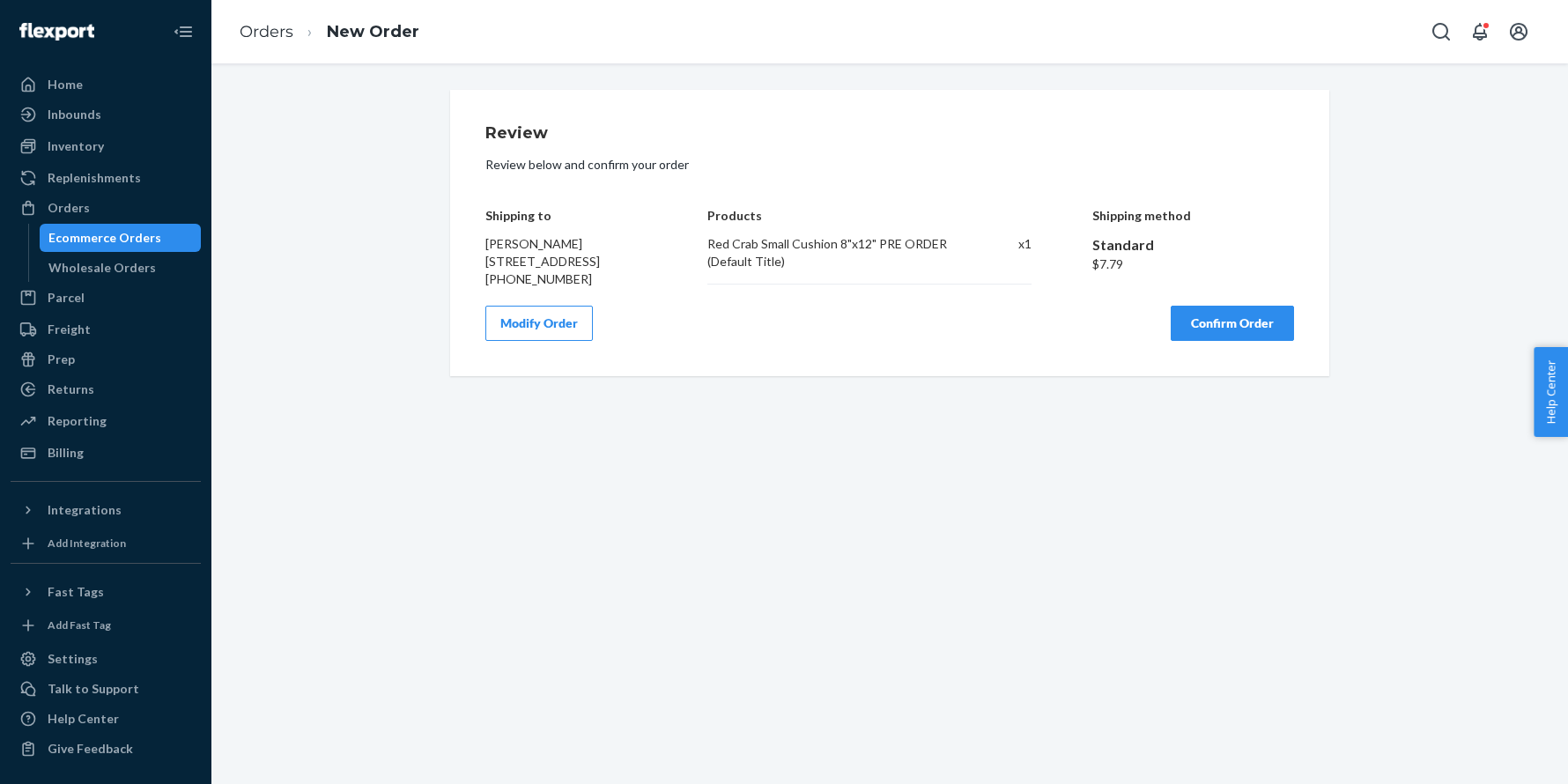
click at [1181, 341] on button "Confirm Order" at bounding box center [1231, 323] width 124 height 35
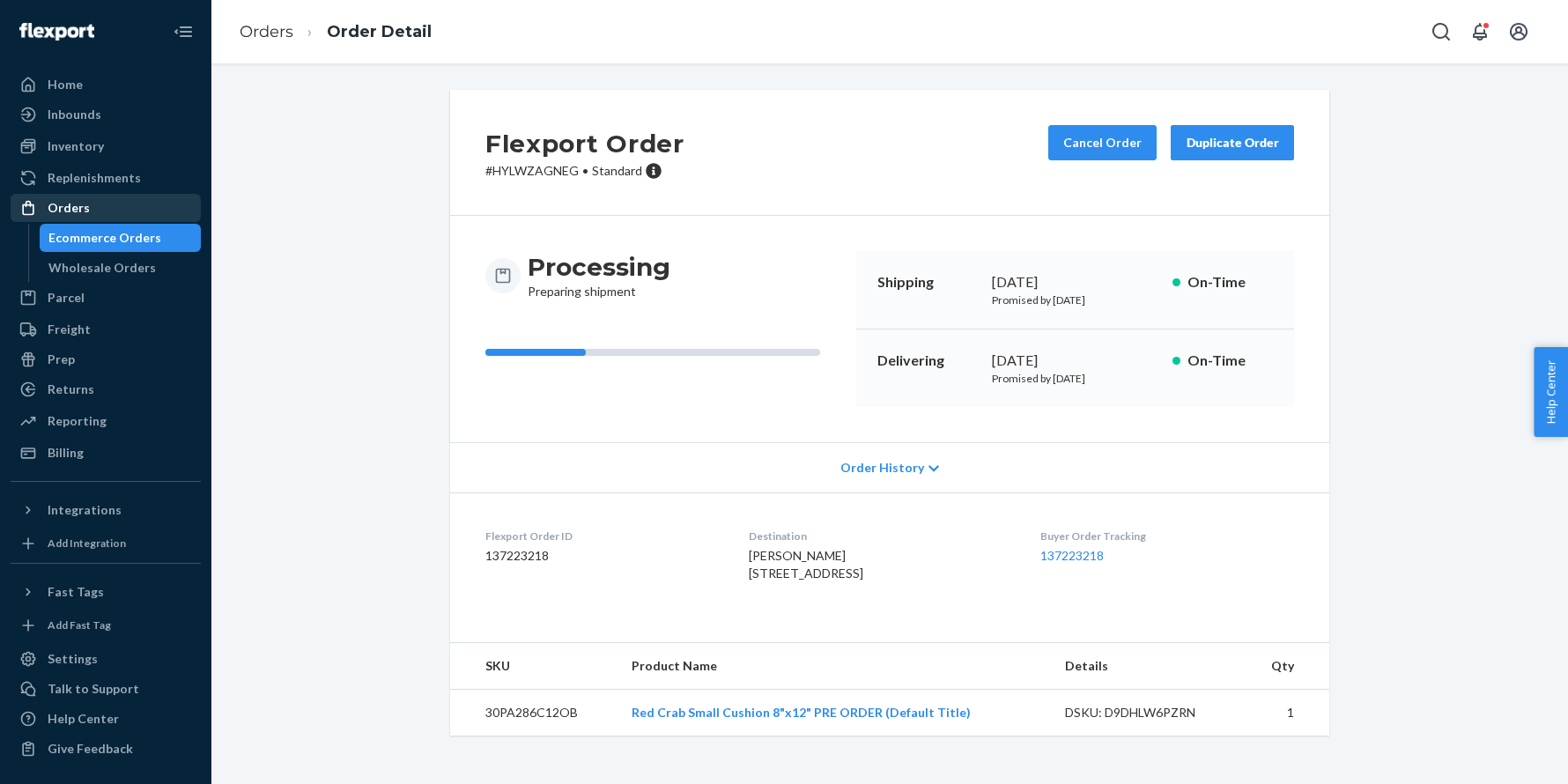
click at [115, 211] on div "Orders" at bounding box center [106, 208] width 187 height 25
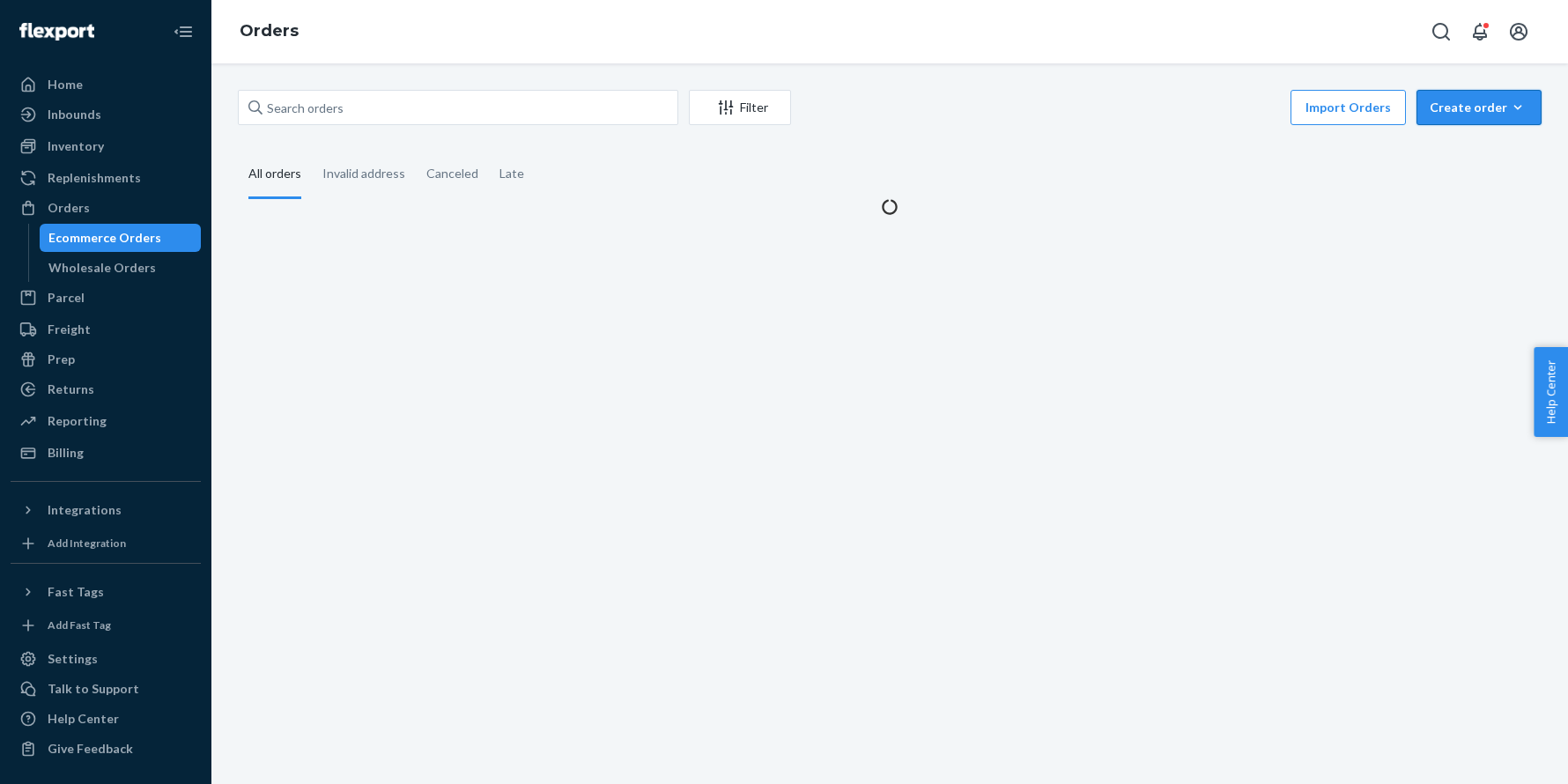
drag, startPoint x: 1456, startPoint y: 113, endPoint x: 1447, endPoint y: 156, distance: 43.9
click at [1456, 113] on div "Create order" at bounding box center [1478, 108] width 99 height 18
click at [1446, 151] on span "Ecommerce order" at bounding box center [1490, 149] width 109 height 12
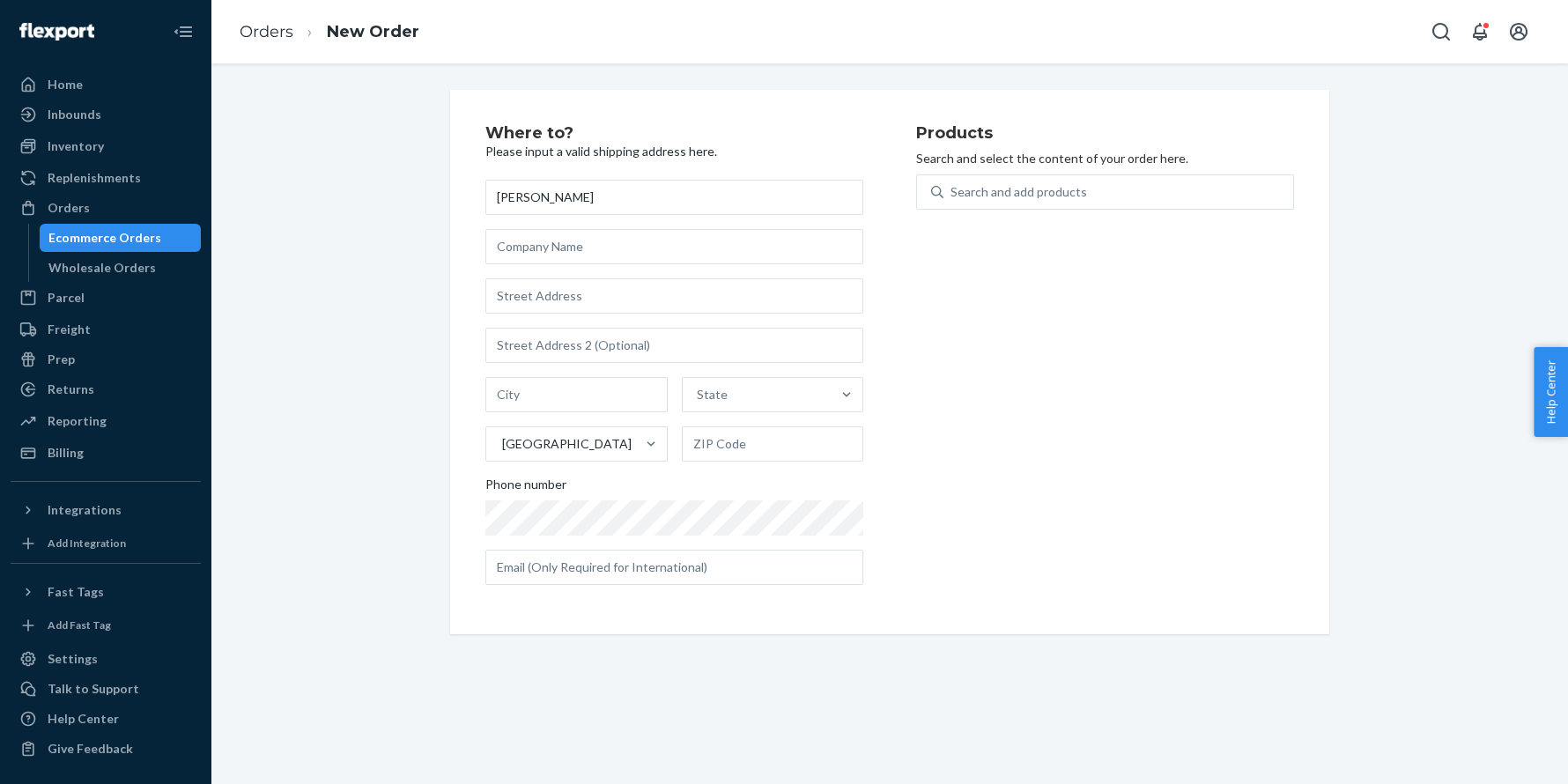
type input "[PERSON_NAME]"
click at [548, 292] on input "text" at bounding box center [674, 295] width 378 height 35
paste input "739 19th Street Santa Monica CA 90402 United States"
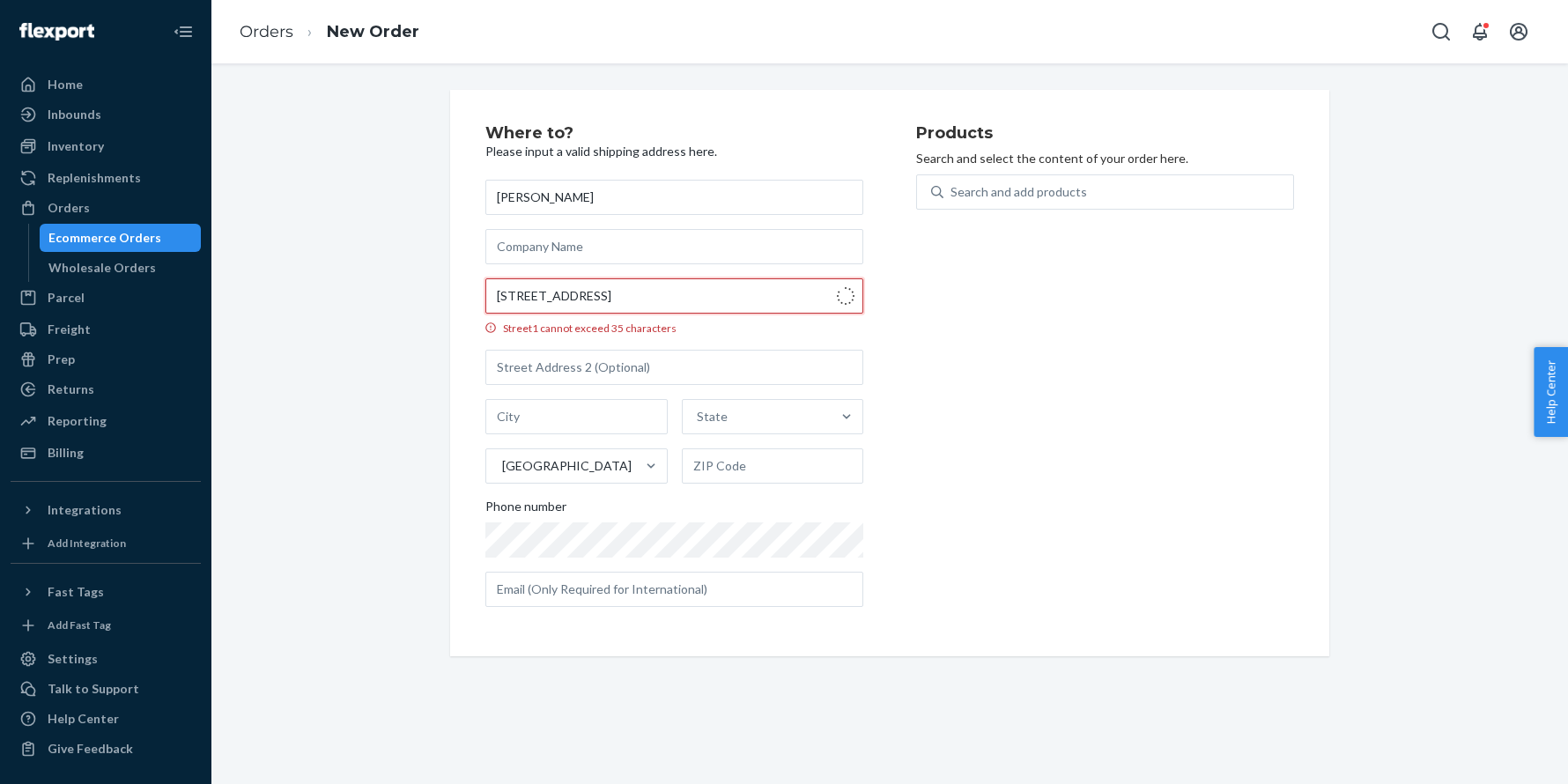
type input "739 19th St"
type input "Santa Monica"
type input "90402"
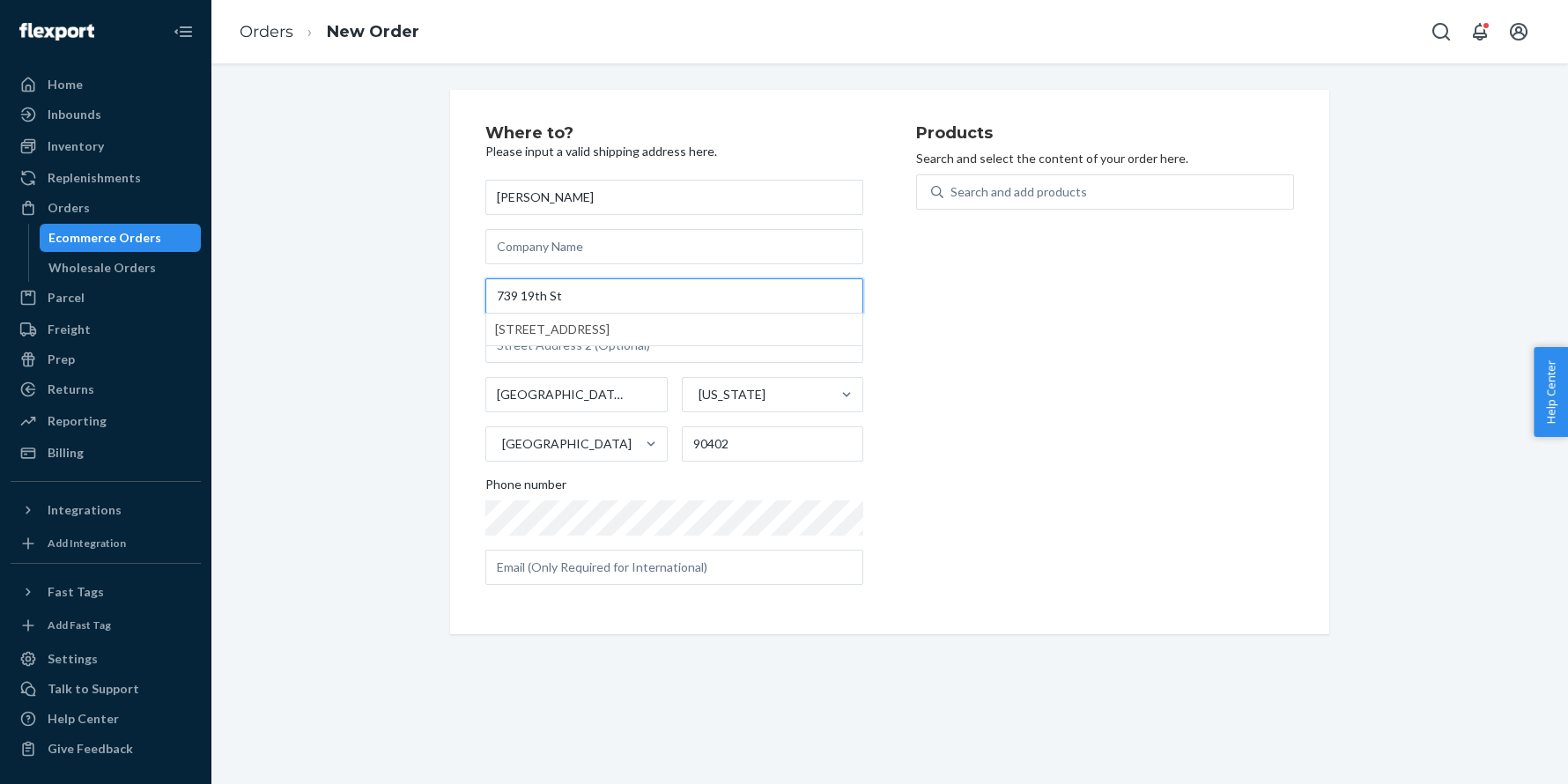
type input "739 19th St"
click at [980, 191] on div "Search and add products" at bounding box center [1018, 192] width 137 height 18
click at [952, 191] on input "Search and add products" at bounding box center [951, 192] width 2 height 18
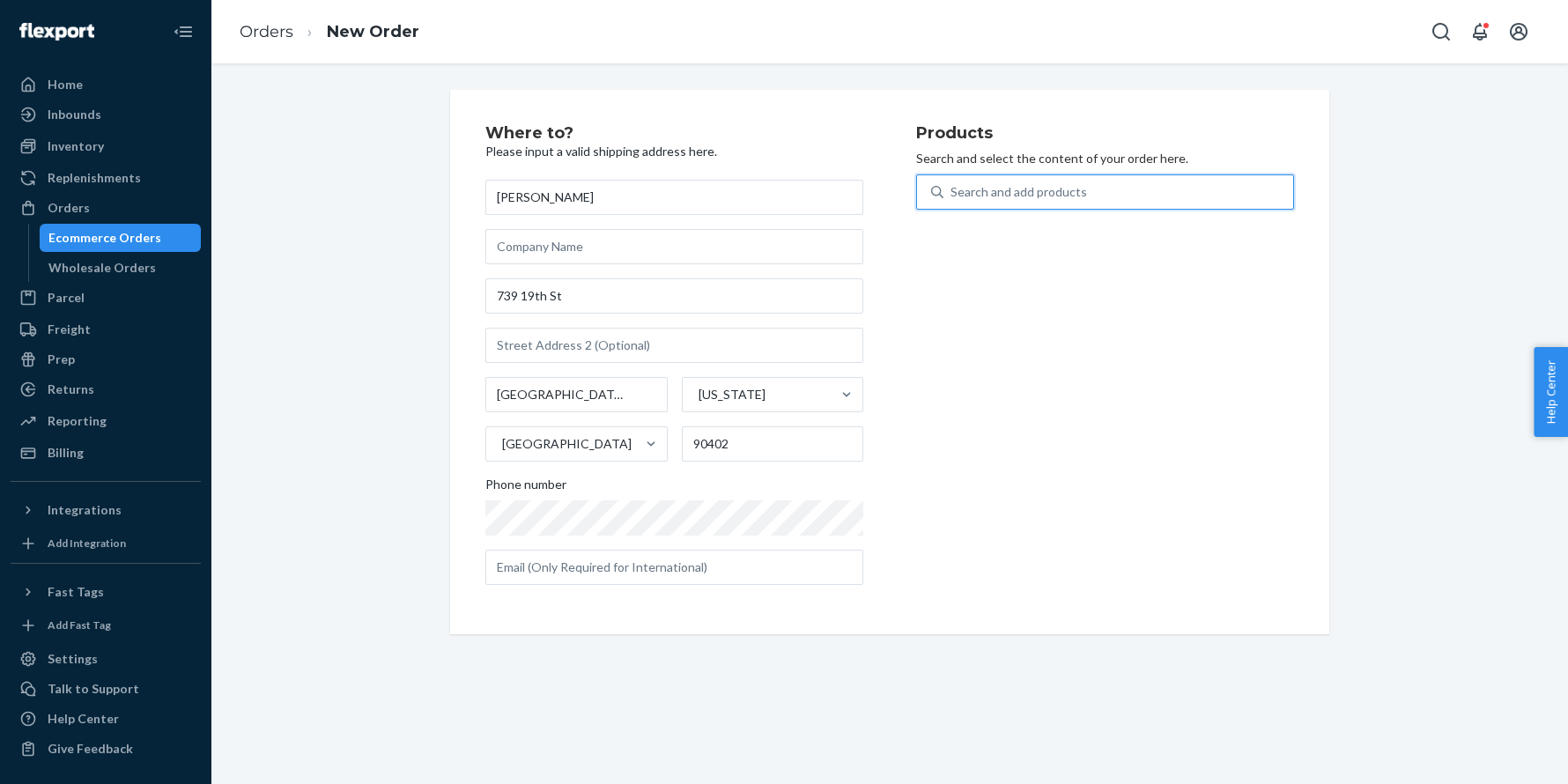
paste input "30PA286C12OB"
type input "30PA286C12OB"
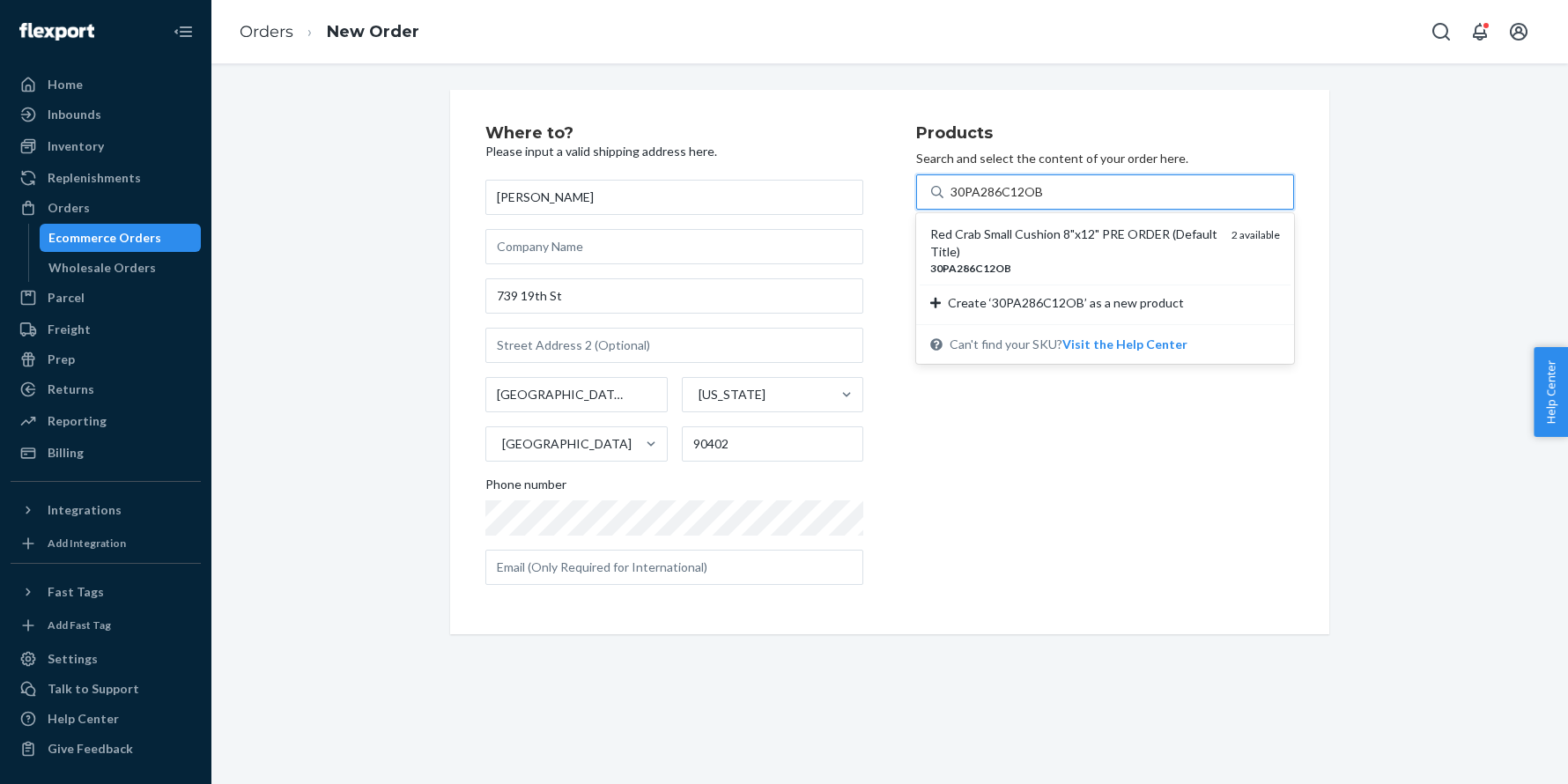
click at [977, 229] on div "Red Crab Small Cushion 8"x12" PRE ORDER (Default Title)" at bounding box center [1073, 242] width 288 height 35
click at [977, 201] on input "30PA286C12OB" at bounding box center [997, 192] width 93 height 18
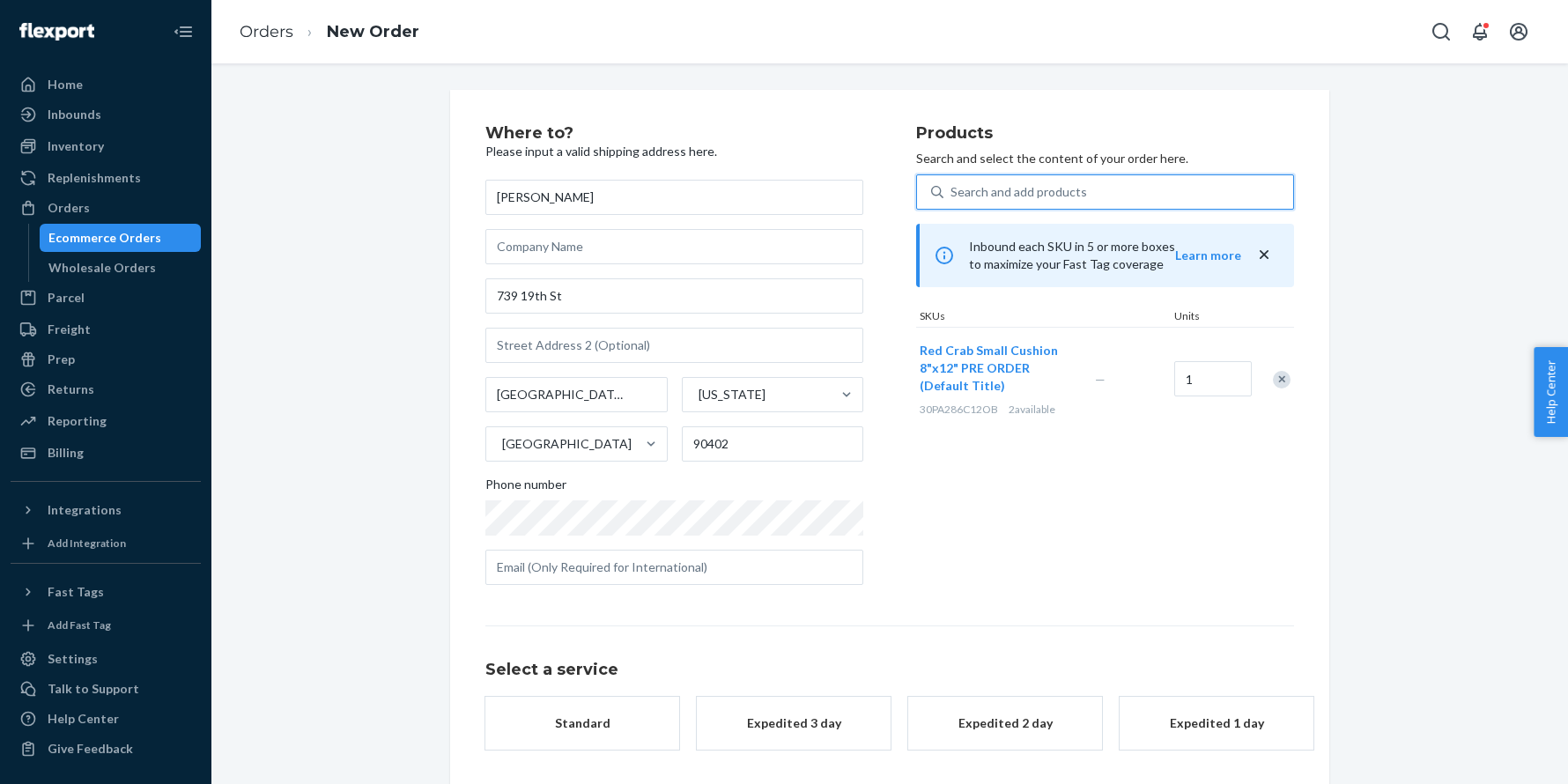
scroll to position [71, 0]
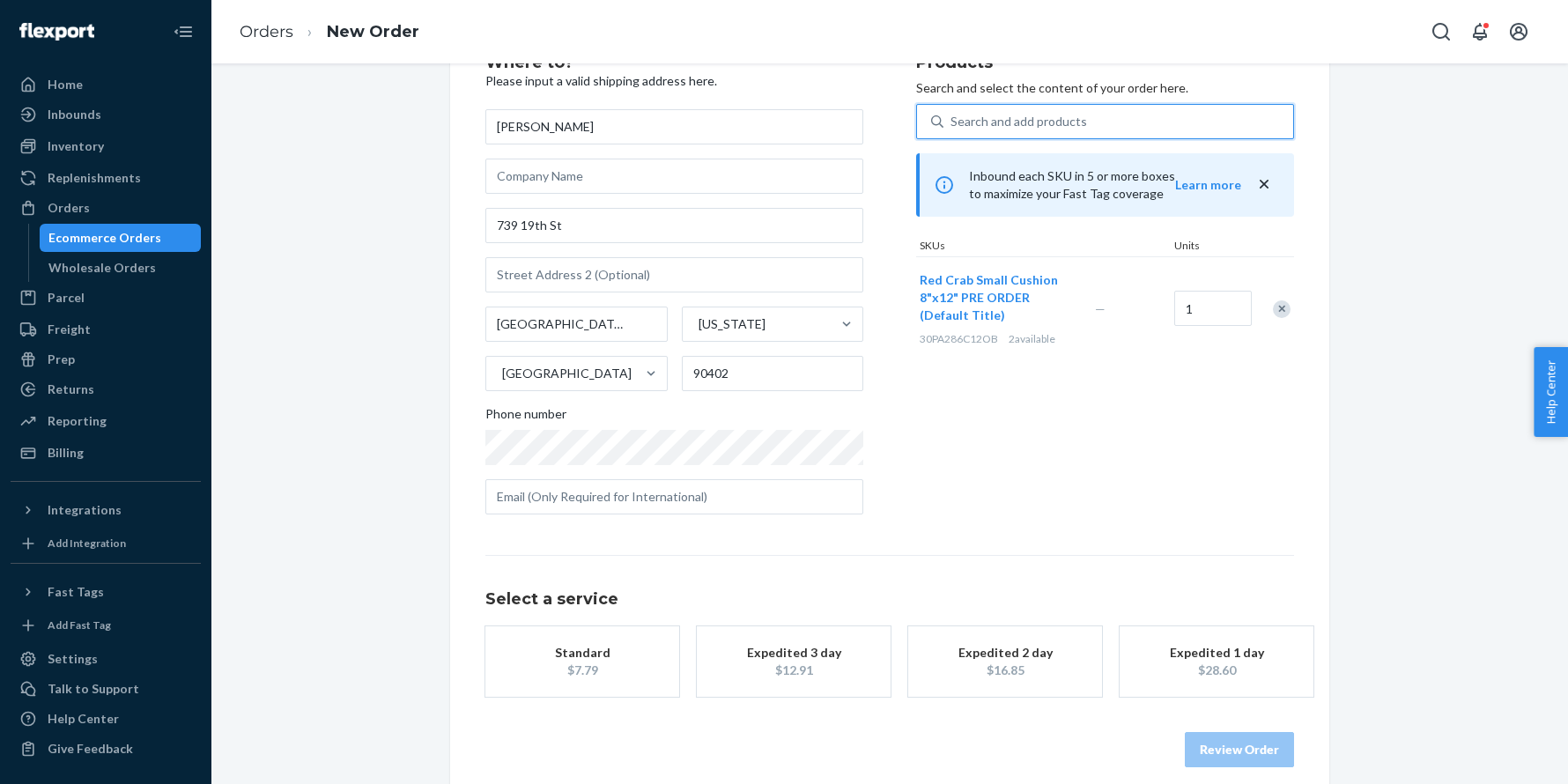
click at [583, 674] on button "Standard $7.79" at bounding box center [582, 661] width 193 height 71
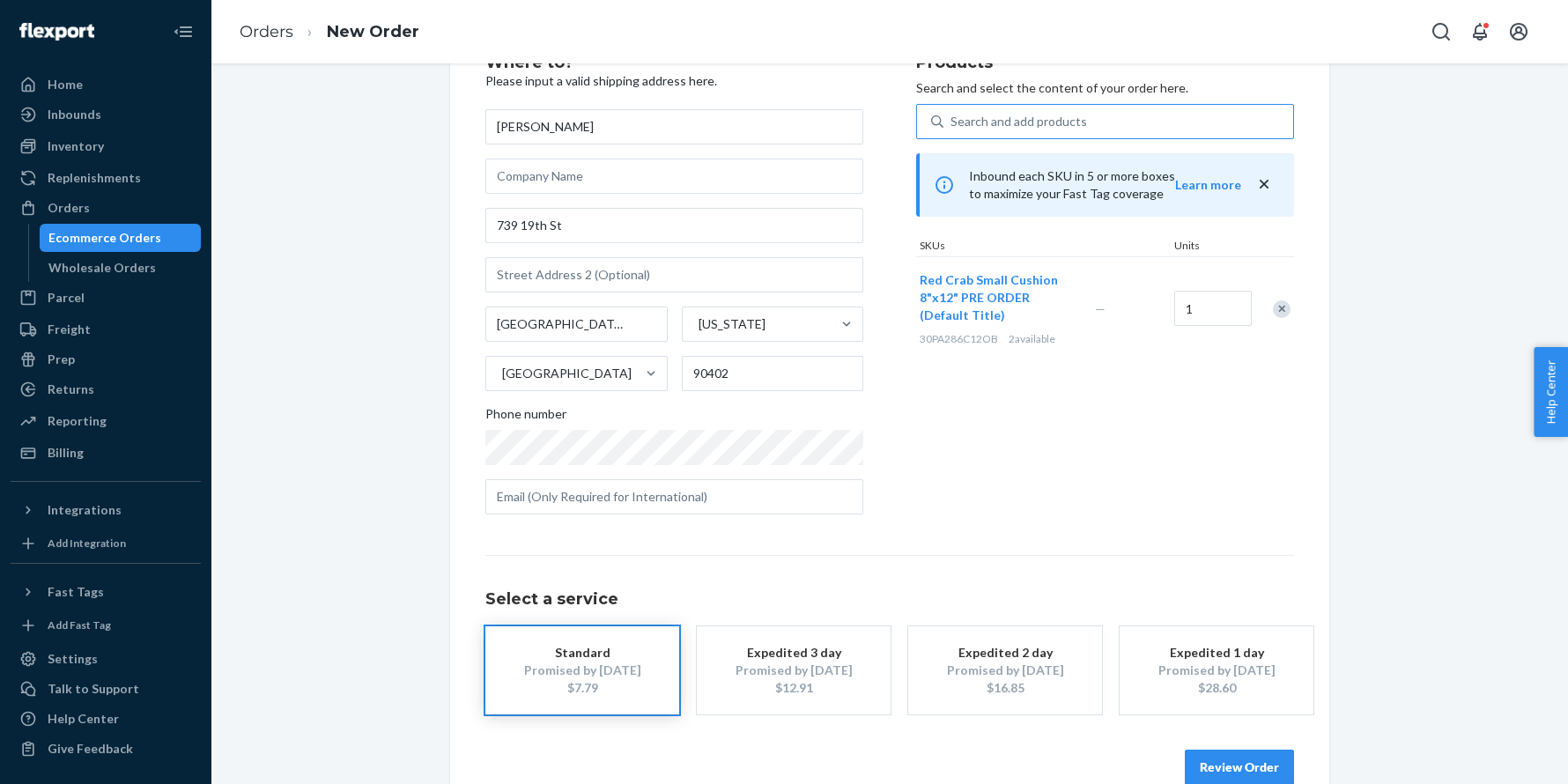
click at [1225, 762] on button "Review Order" at bounding box center [1239, 767] width 109 height 35
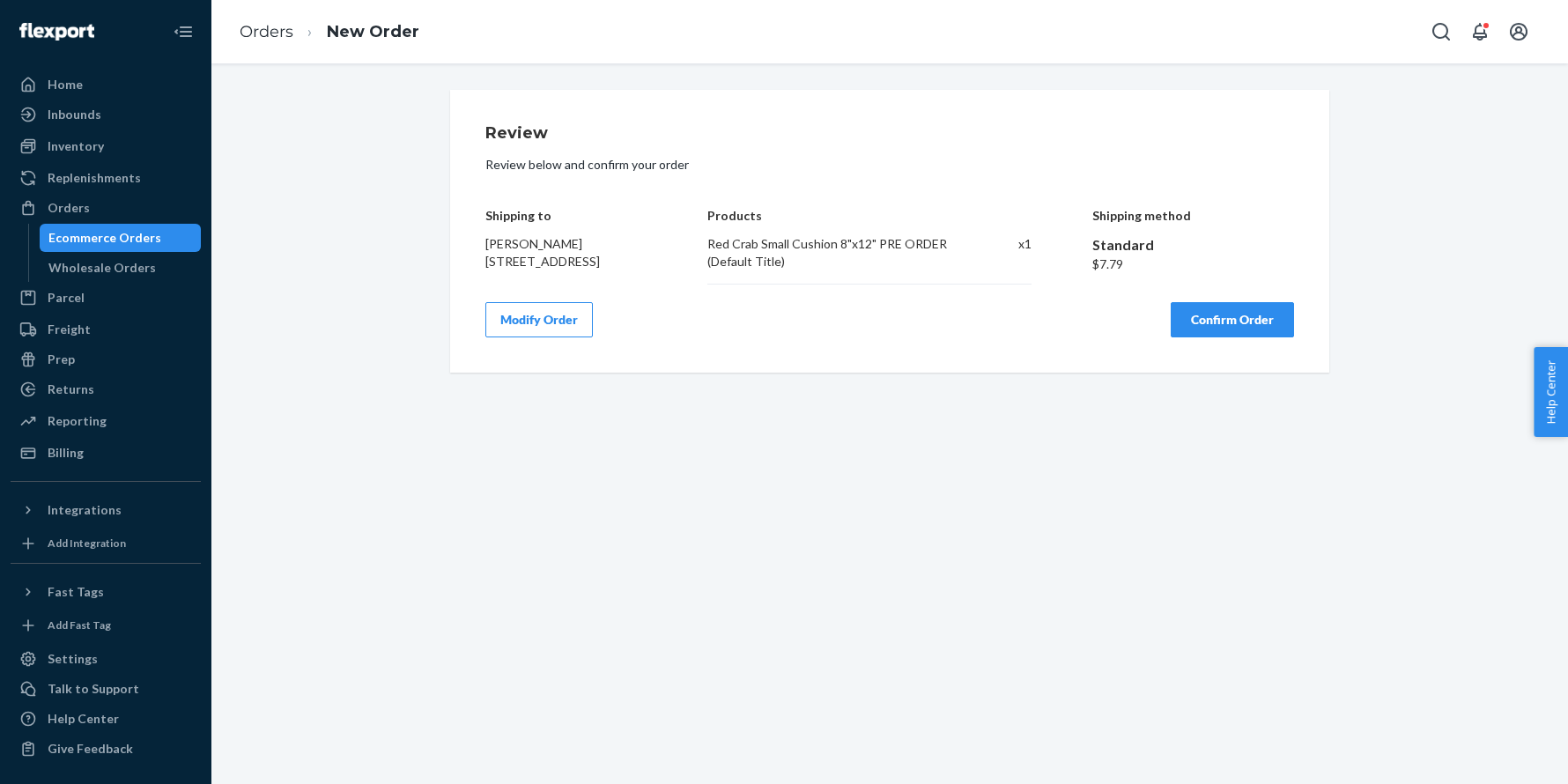
scroll to position [0, 0]
click at [1214, 318] on button "Confirm Order" at bounding box center [1231, 319] width 124 height 35
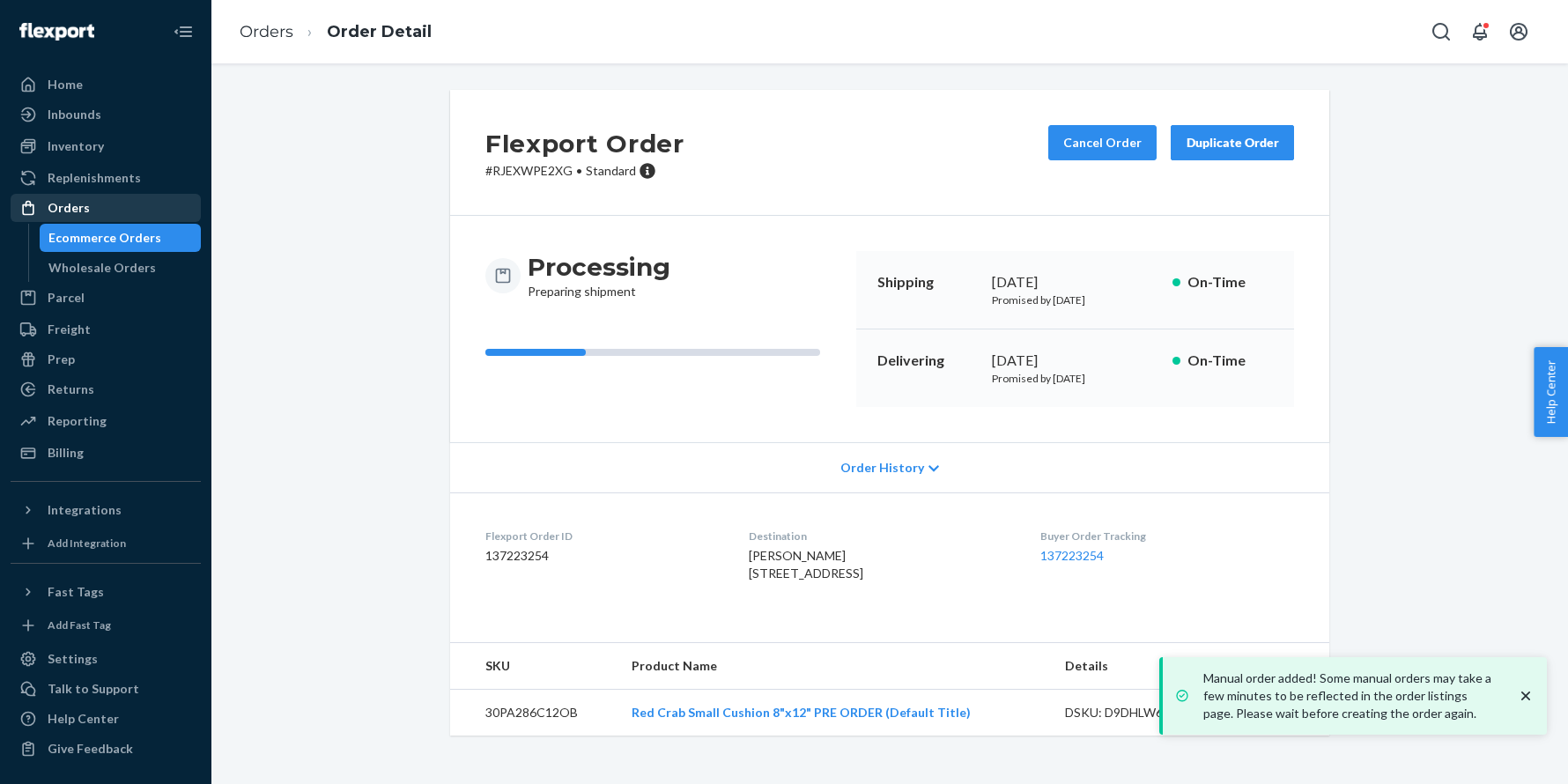
click at [99, 202] on div "Orders" at bounding box center [106, 208] width 187 height 25
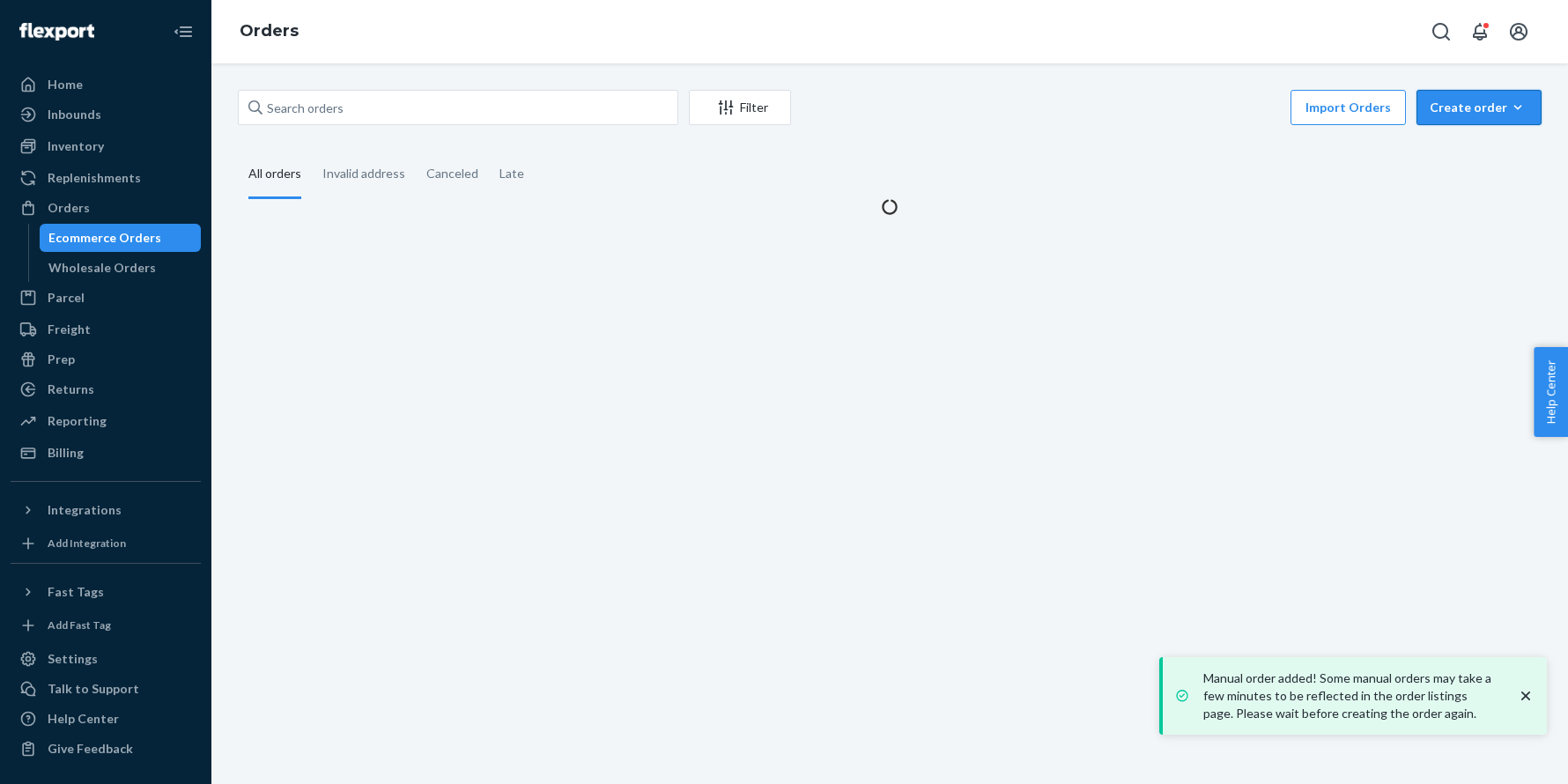
click at [1455, 102] on div "Create order" at bounding box center [1478, 108] width 99 height 18
click at [1460, 143] on span "Ecommerce order" at bounding box center [1490, 149] width 109 height 12
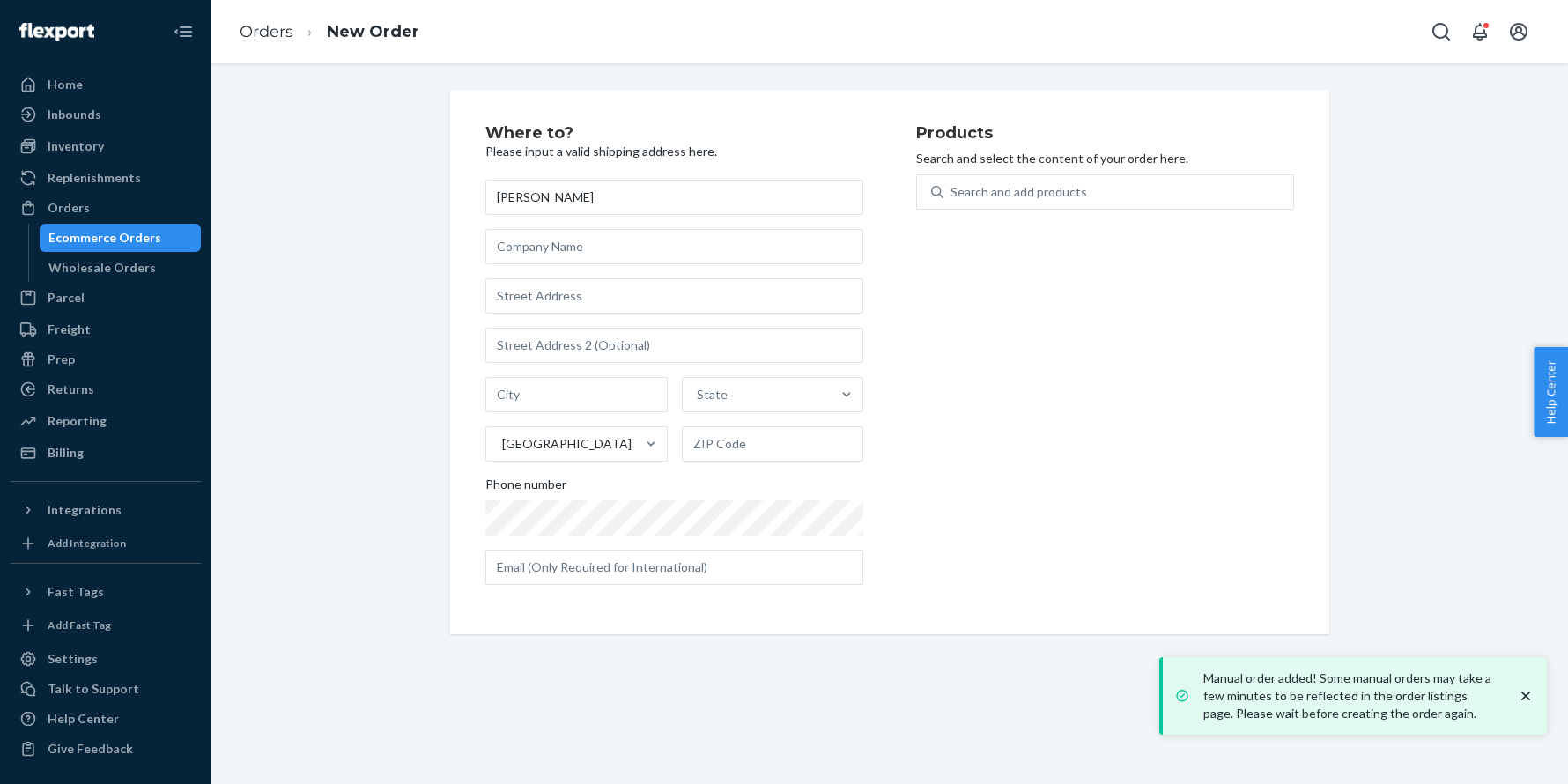
type input "[PERSON_NAME]"
click at [554, 290] on input "text" at bounding box center [674, 295] width 378 height 35
paste input "2005 K Ave Anacortes WA 98221 United States"
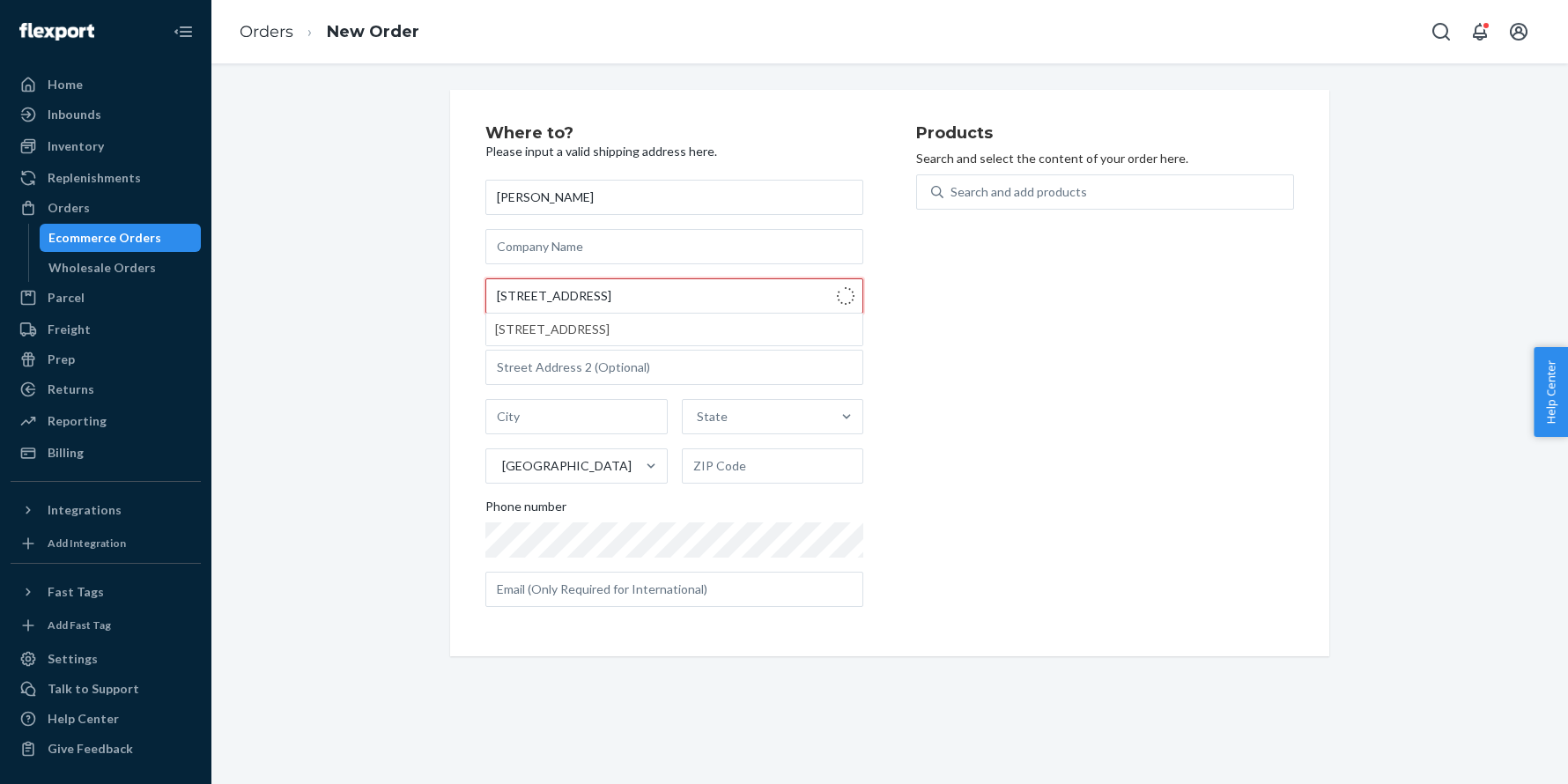
type input "2005 K Ave"
type input "Anacortes"
type input "98221"
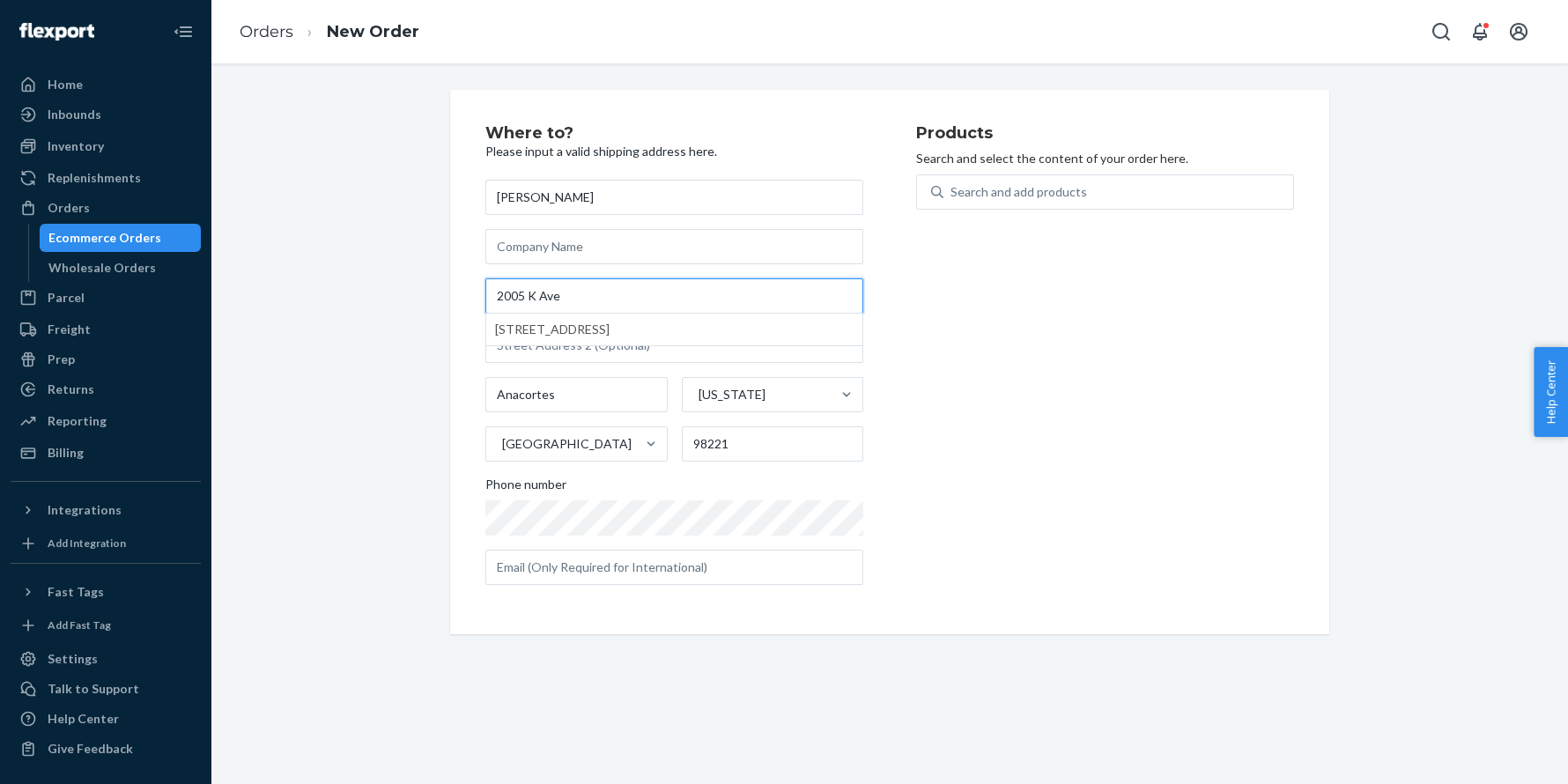
type input "2005 K Ave"
click at [405, 209] on div "Where to? Please input a valid shipping address here. Crista Jones 2005 K Ave 2…" at bounding box center [889, 361] width 1329 height 544
click at [997, 190] on div "Search and add products" at bounding box center [1018, 192] width 137 height 18
click at [952, 190] on input "Search and add products" at bounding box center [951, 192] width 2 height 18
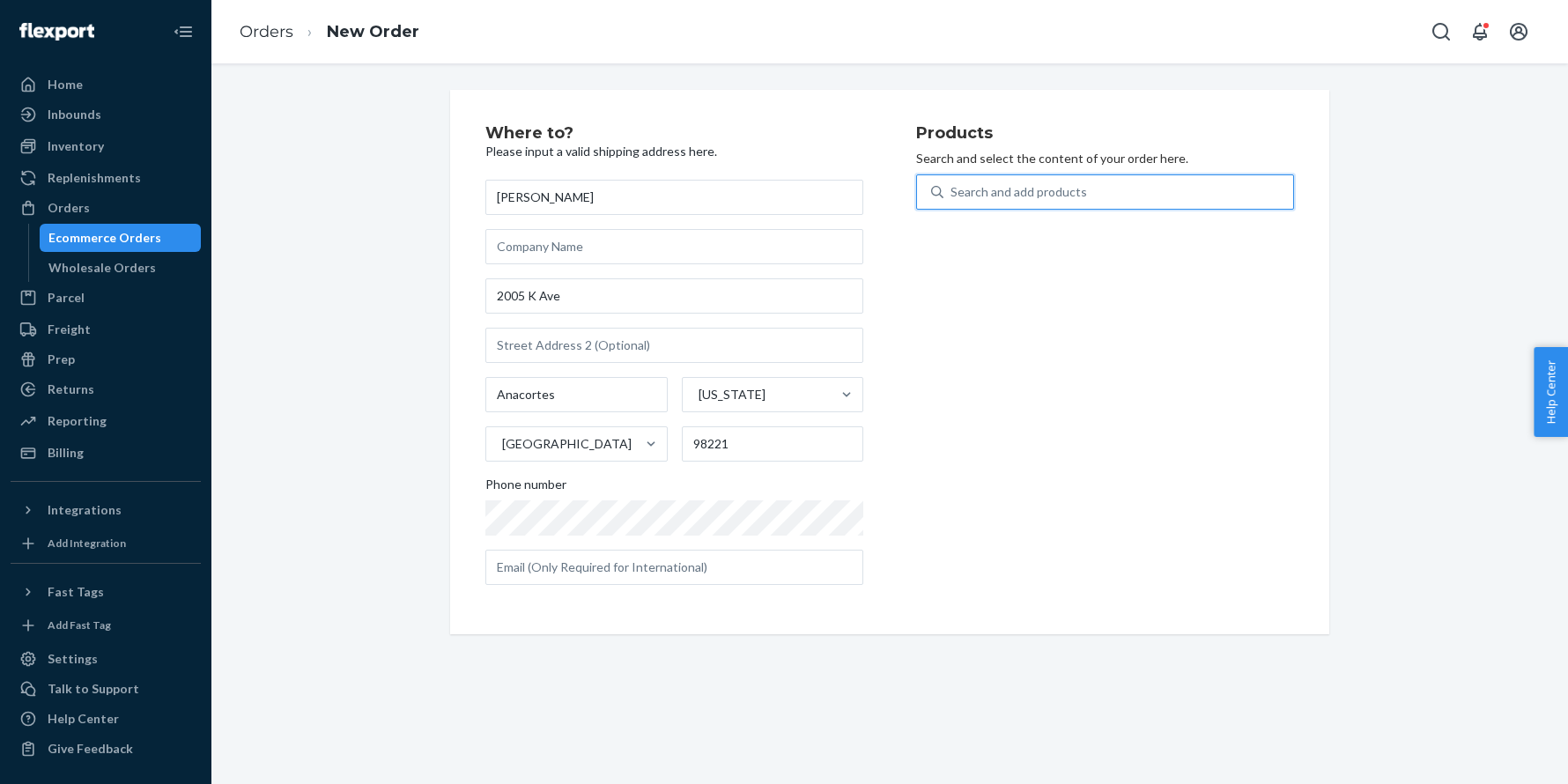
paste input "30PA286C12OB"
type input "30PA286C12OB"
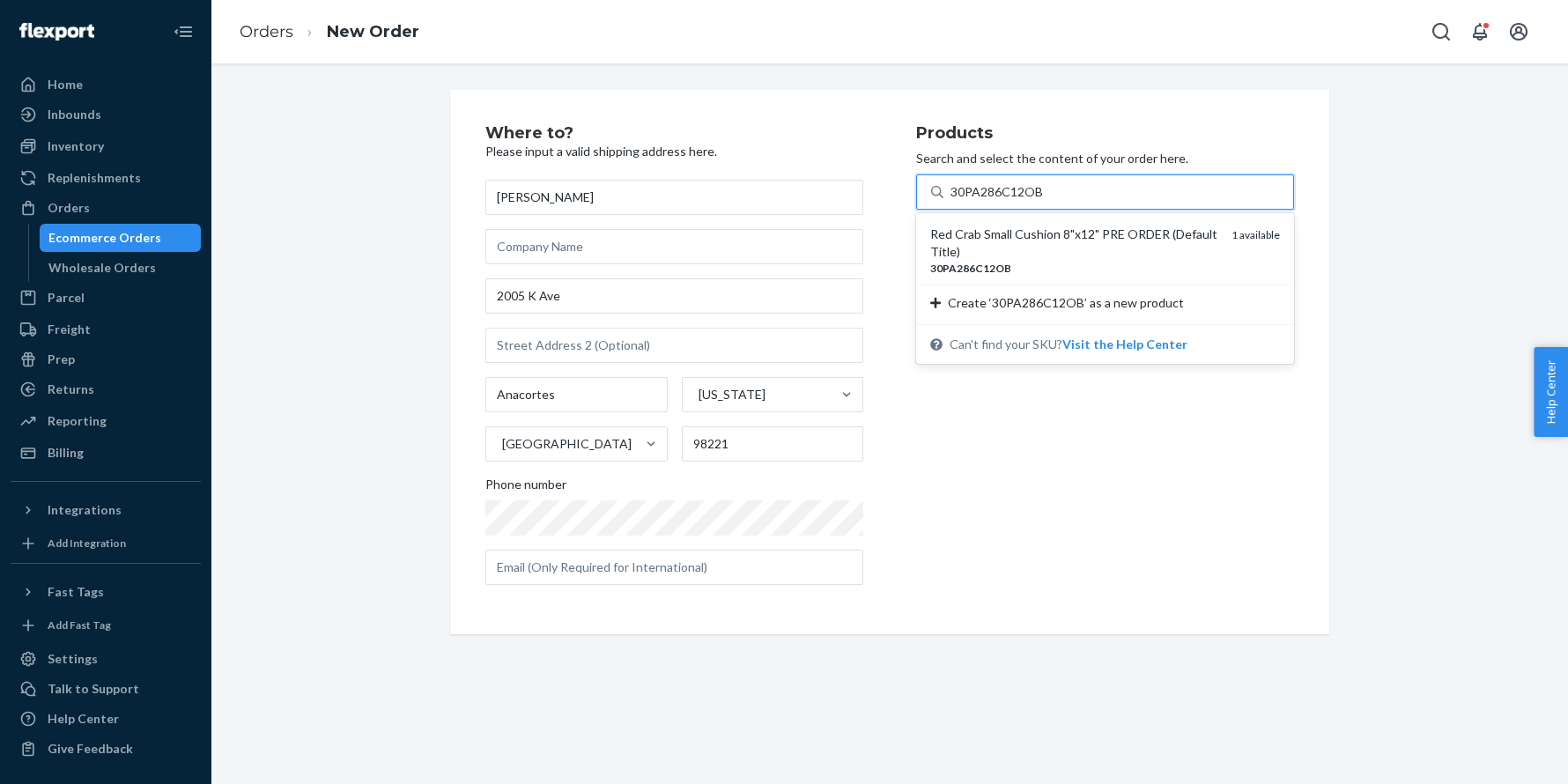
click at [982, 234] on div "Red Crab Small Cushion 8"x12" PRE ORDER (Default Title)" at bounding box center [1073, 242] width 288 height 35
click at [982, 201] on input "30PA286C12OB" at bounding box center [997, 192] width 93 height 18
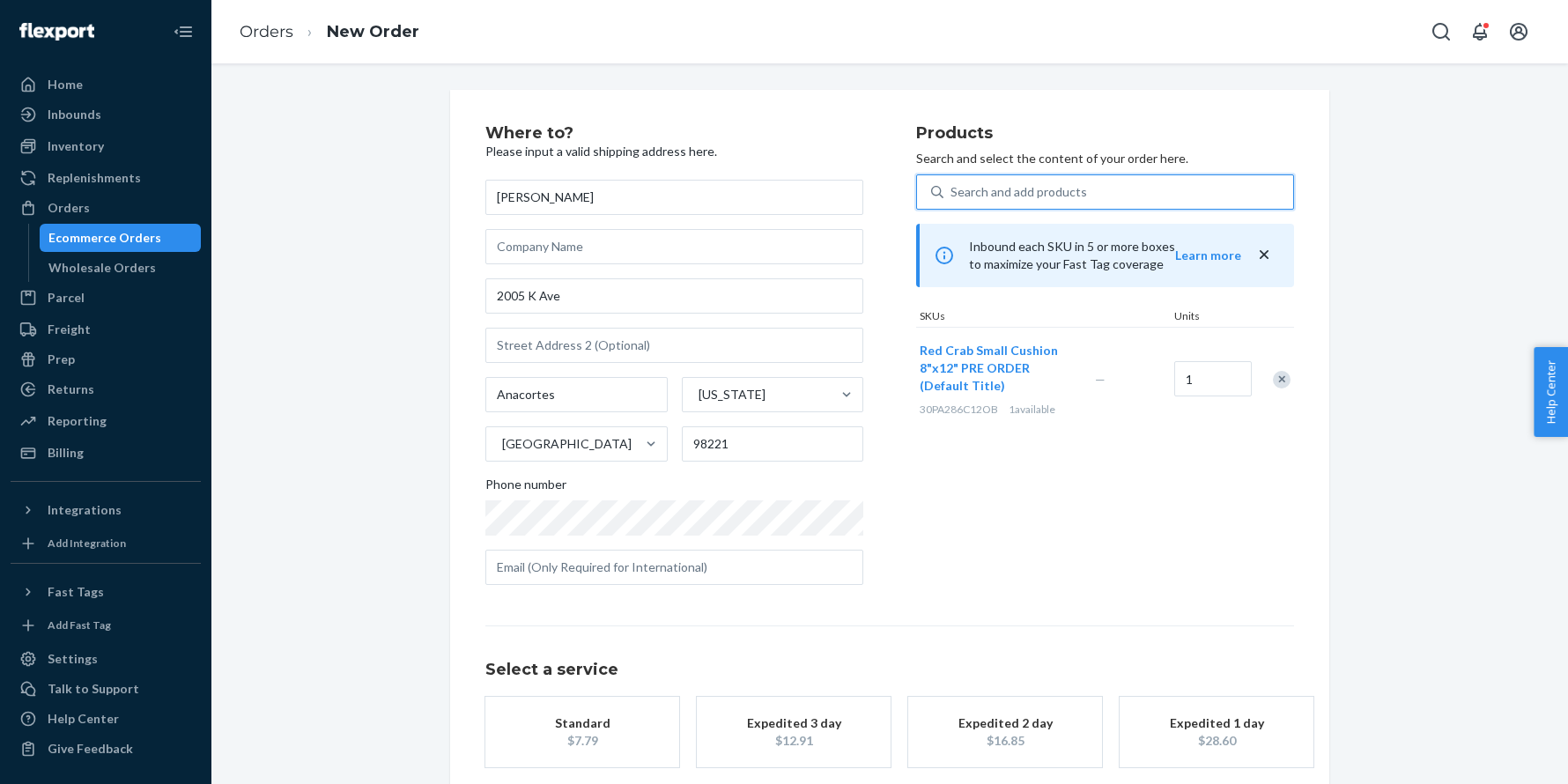
scroll to position [88, 0]
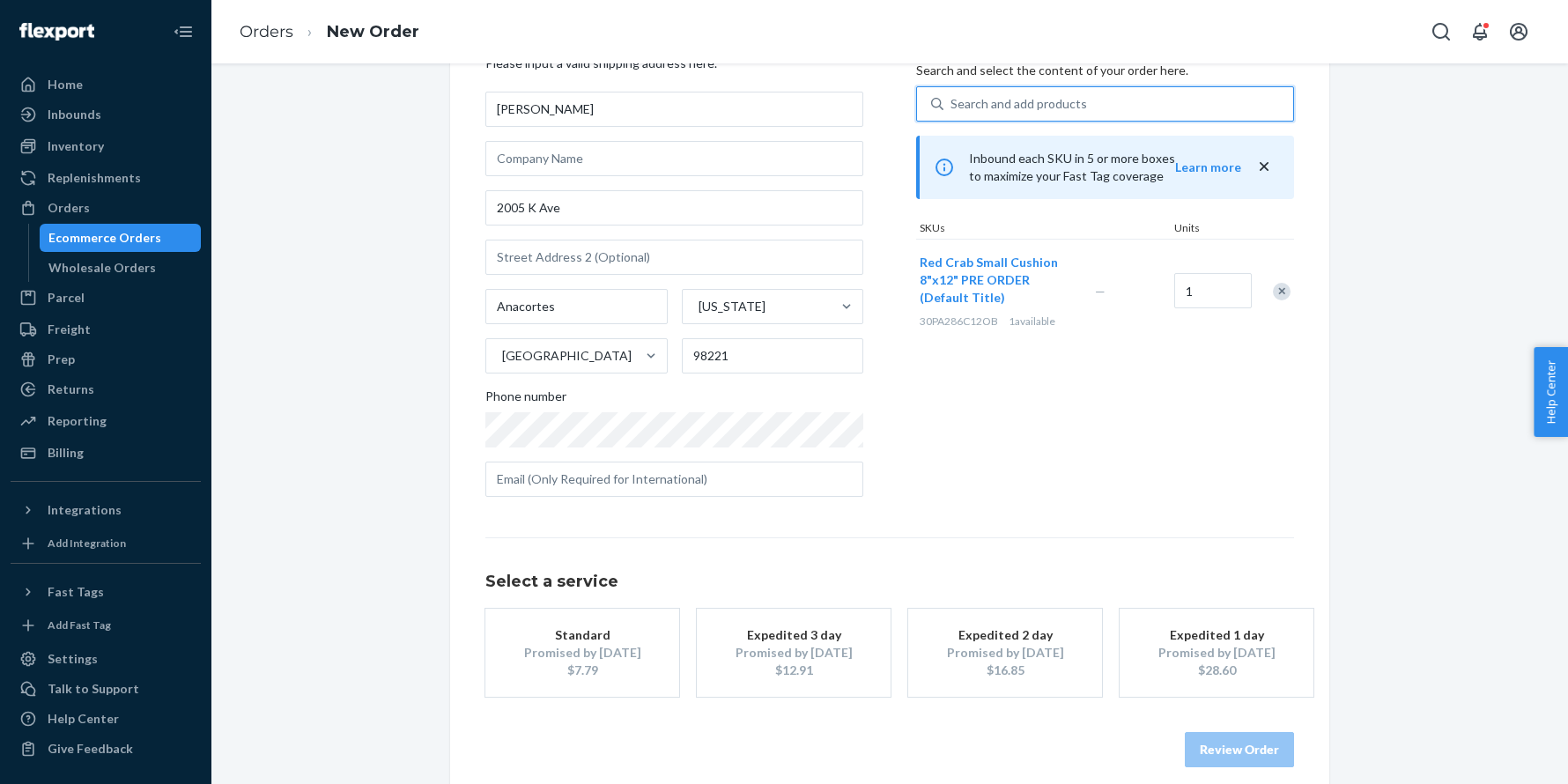
click at [602, 663] on div "$7.79" at bounding box center [582, 670] width 140 height 18
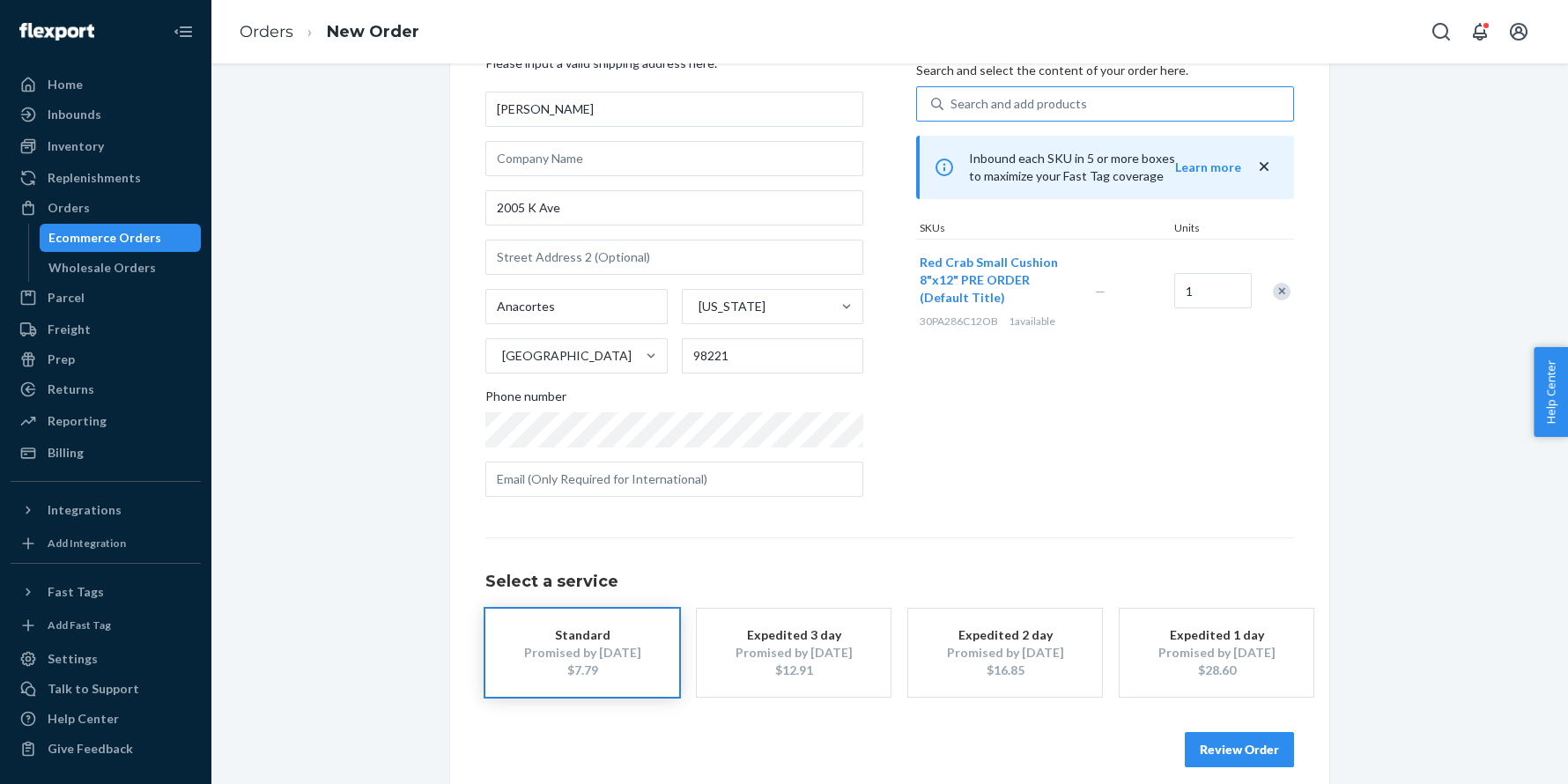
click at [1230, 748] on button "Review Order" at bounding box center [1239, 749] width 109 height 35
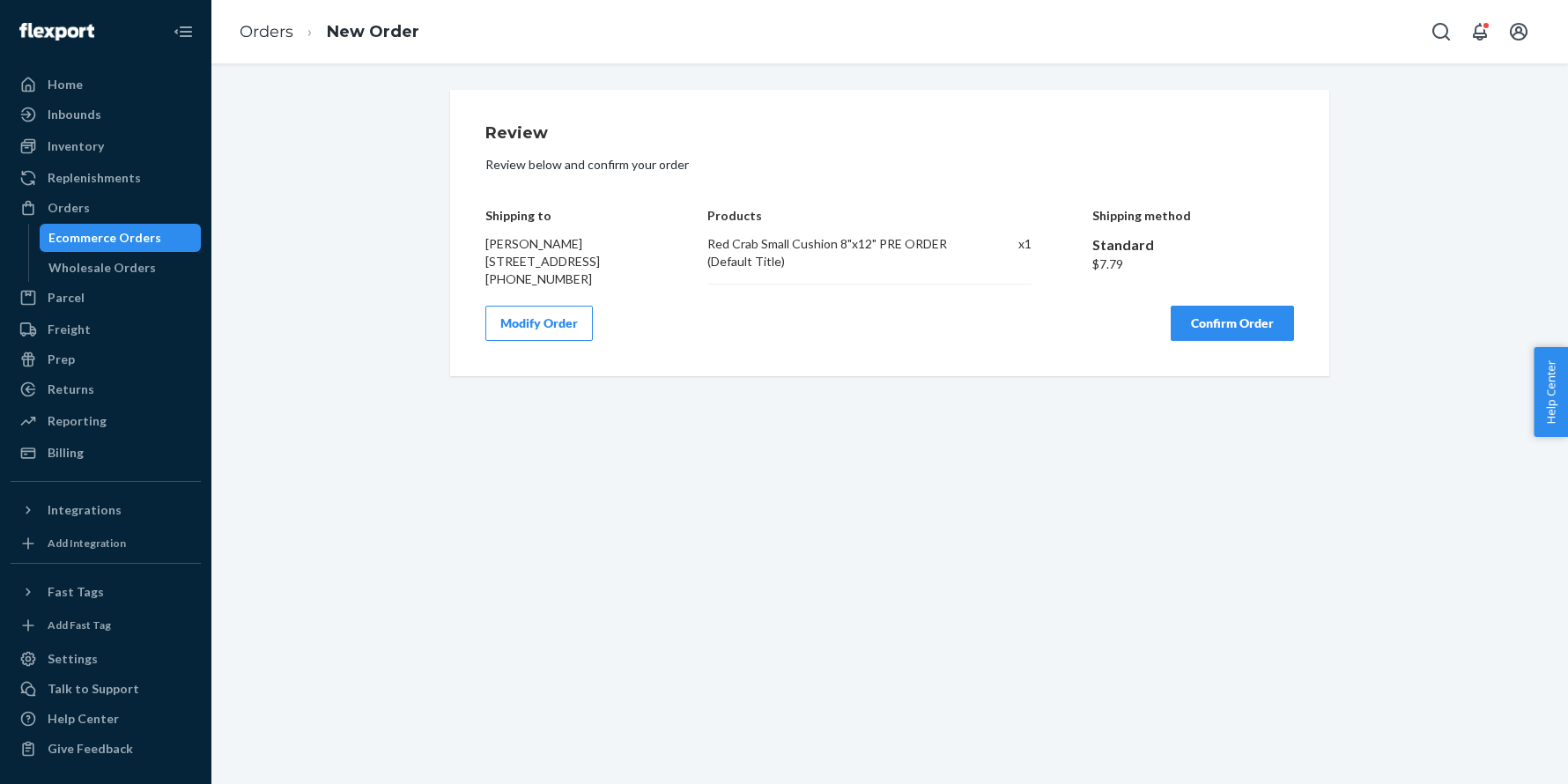
scroll to position [0, 0]
click at [1212, 341] on button "Confirm Order" at bounding box center [1231, 323] width 124 height 35
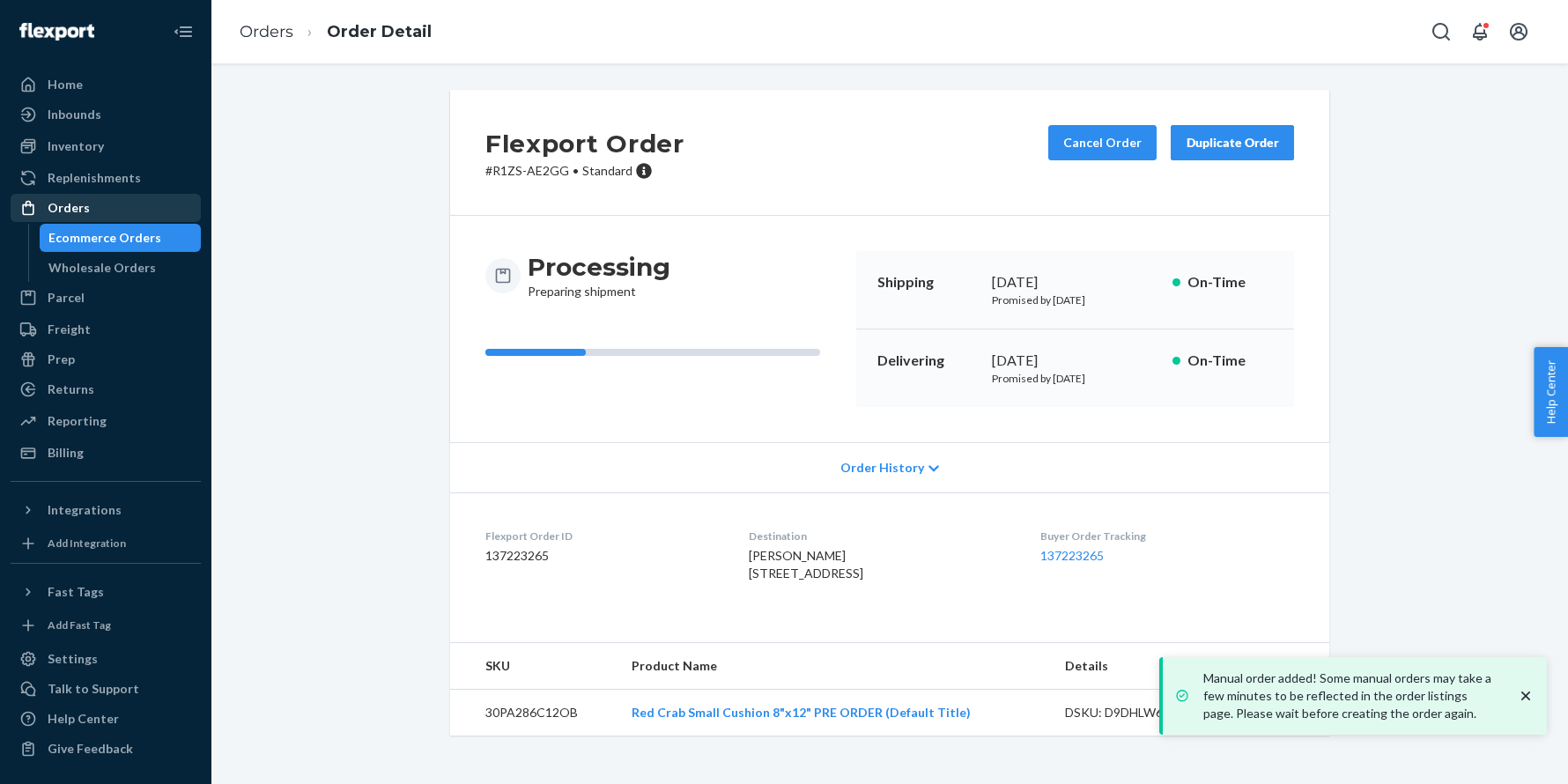
click at [93, 211] on div "Orders" at bounding box center [106, 208] width 187 height 25
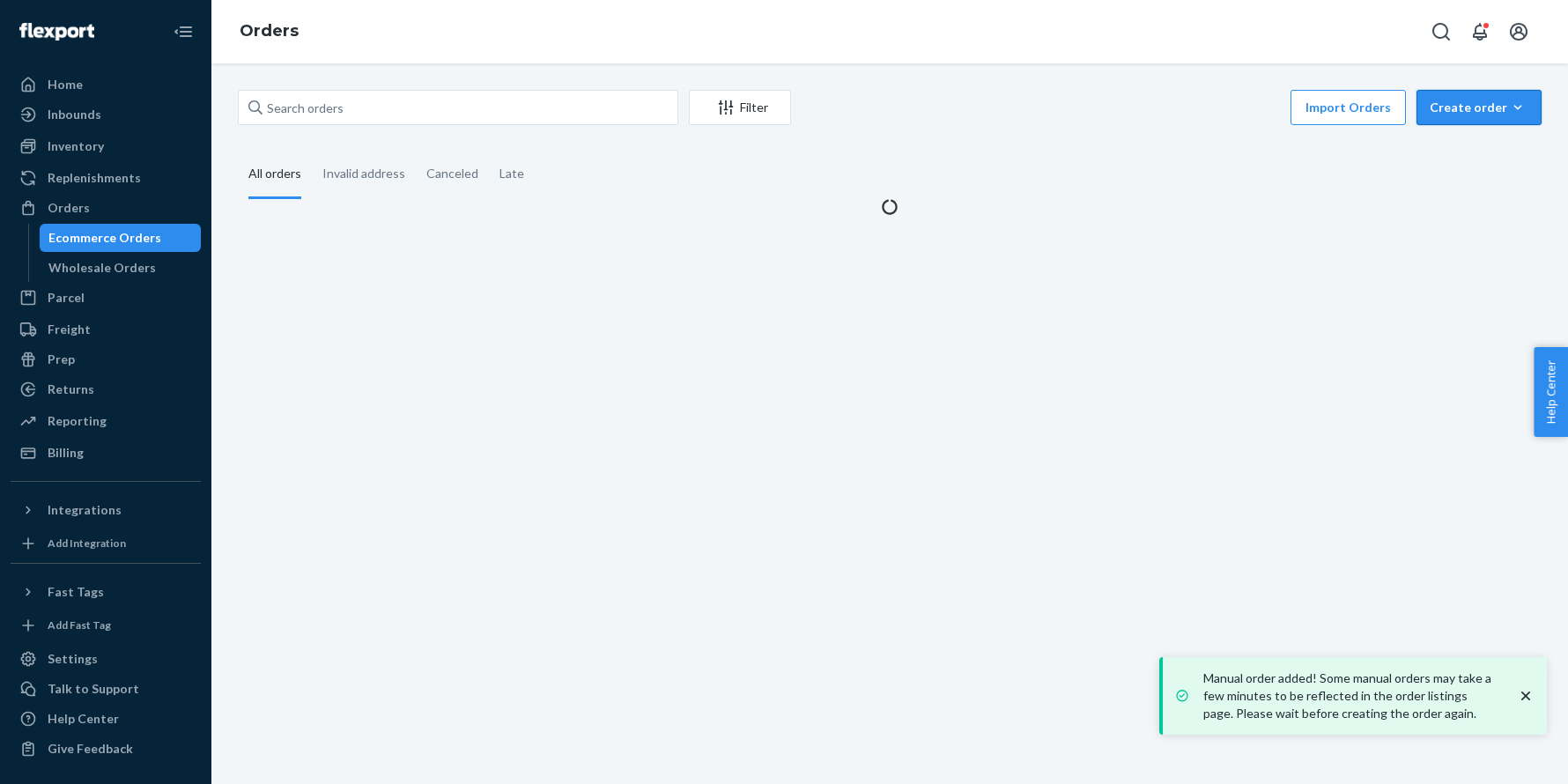
click at [1472, 119] on button "Create order Ecommerce order Removal order" at bounding box center [1478, 107] width 125 height 35
click at [1449, 153] on span "Ecommerce order" at bounding box center [1490, 149] width 109 height 12
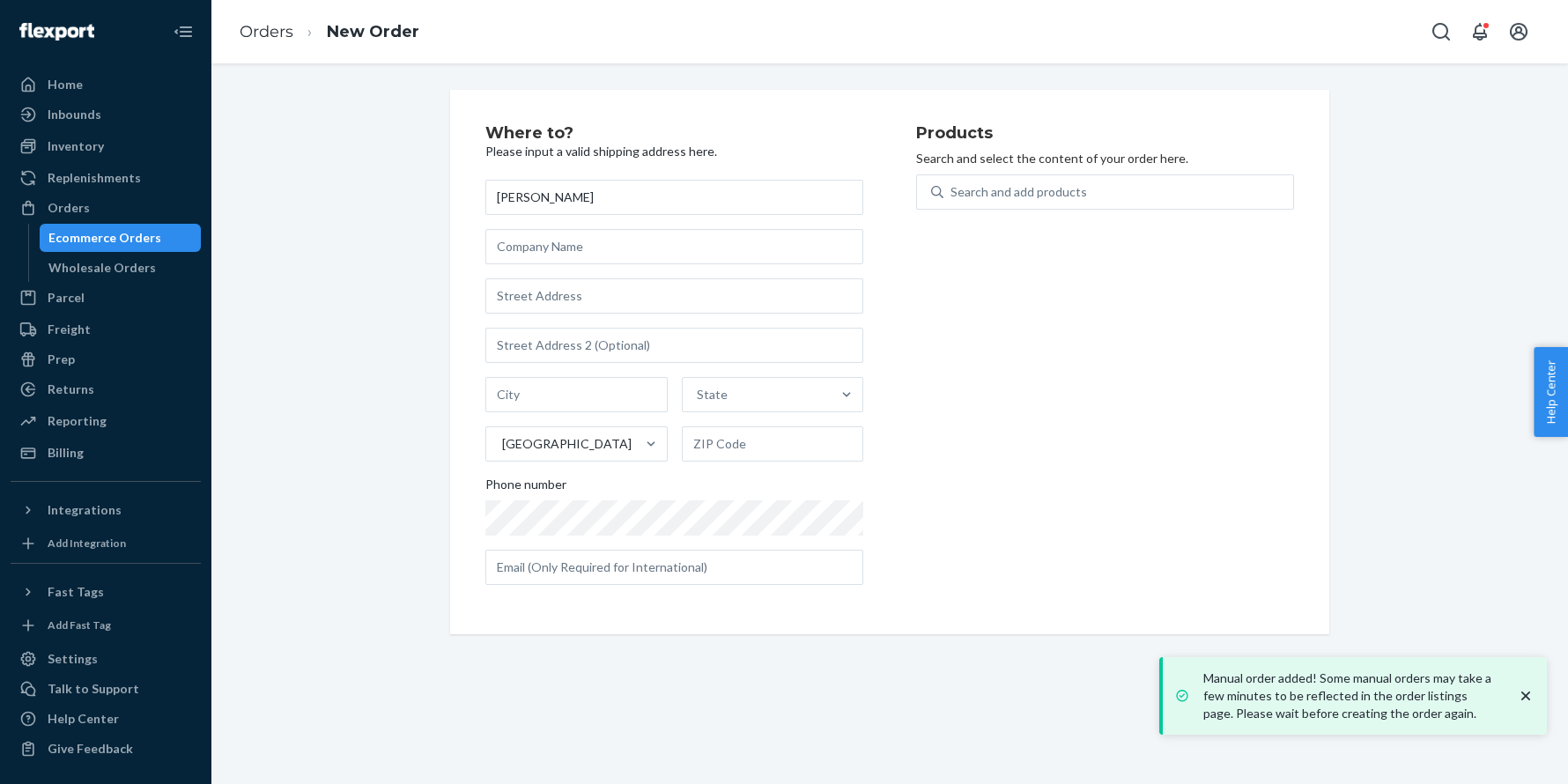
type input "[PERSON_NAME]"
click at [554, 290] on input "text" at bounding box center [674, 295] width 378 height 35
paste input "7014 31st Street Northwest Washington DC 20015 United States"
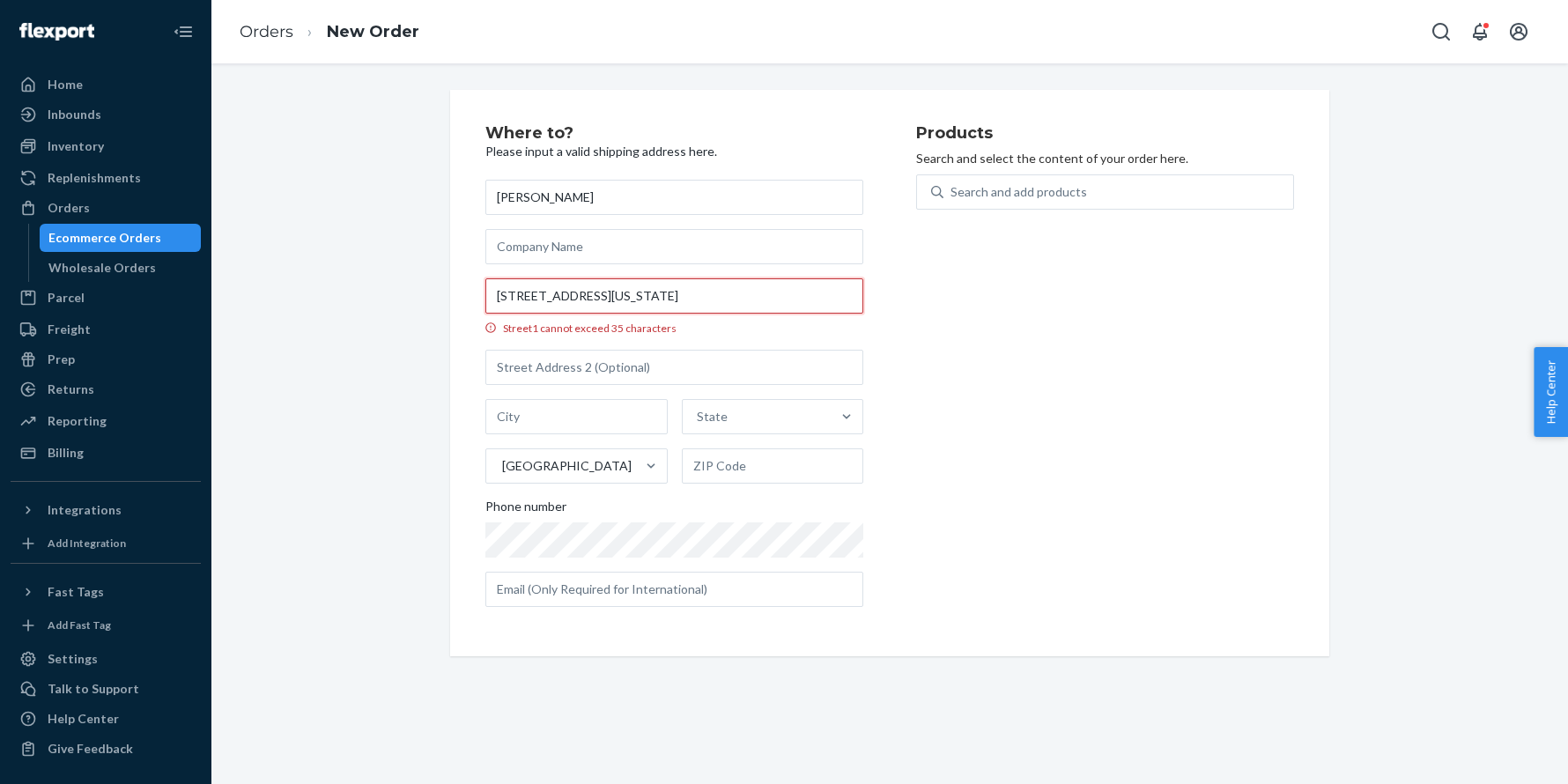
scroll to position [0, 22]
type input "7014 31st St NW"
type input "Washington"
type input "20015"
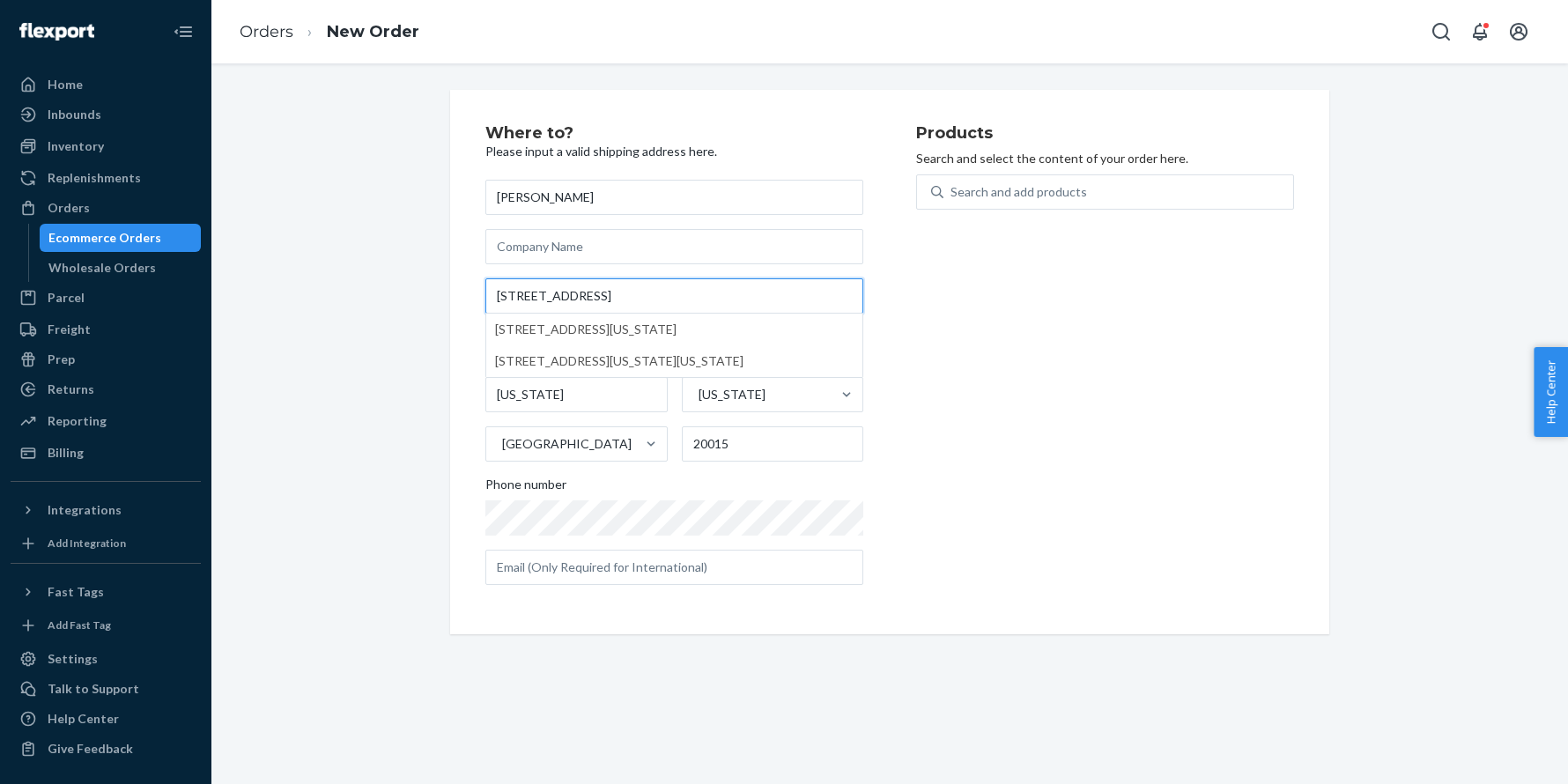
scroll to position [0, 0]
type input "7014 31st St NW"
click at [980, 199] on div "Search and add products" at bounding box center [1018, 192] width 137 height 18
click at [952, 199] on input "Search and add products" at bounding box center [951, 192] width 2 height 18
paste input "04MCC30C"
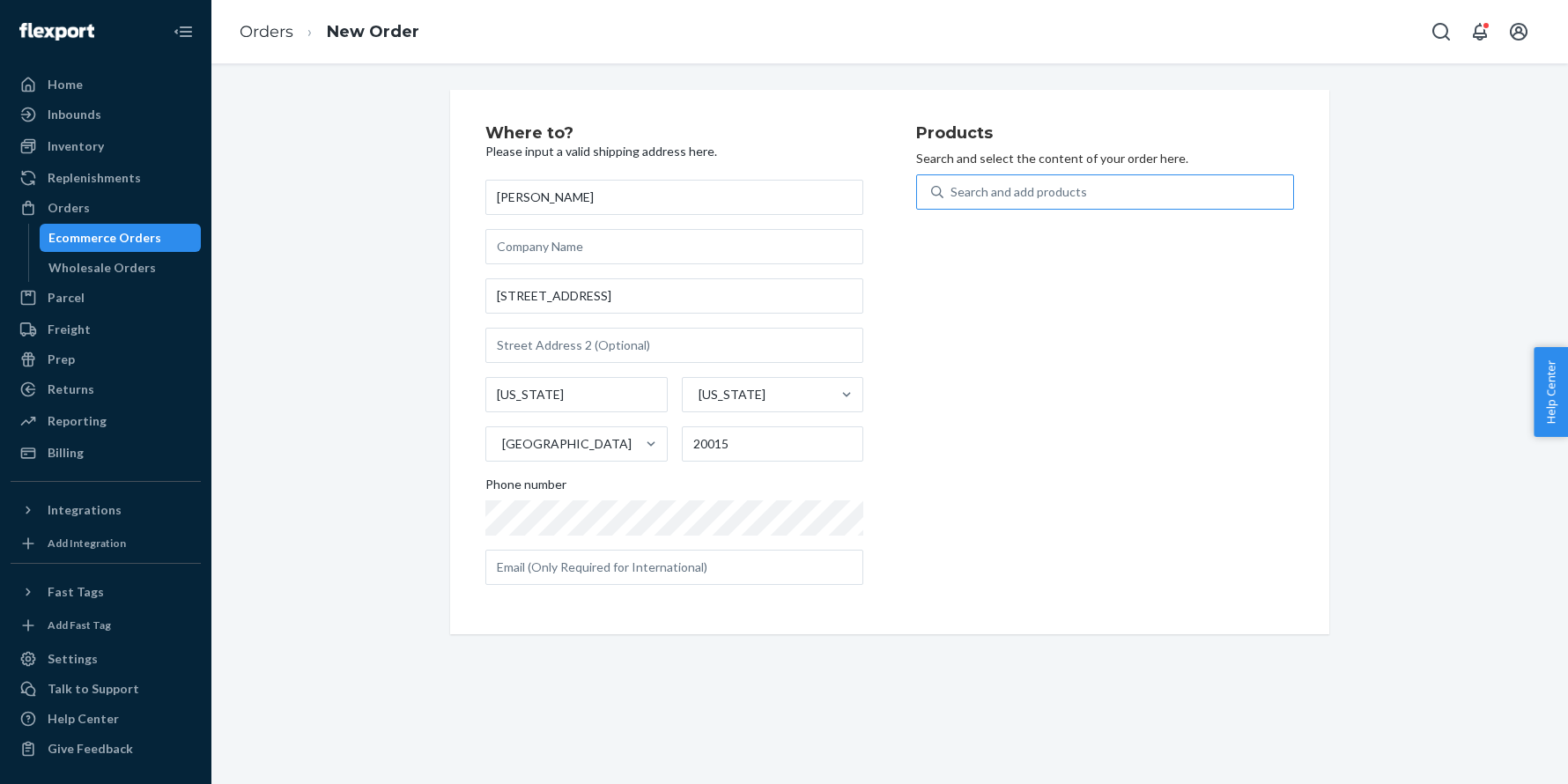
type input "04MCC30C"
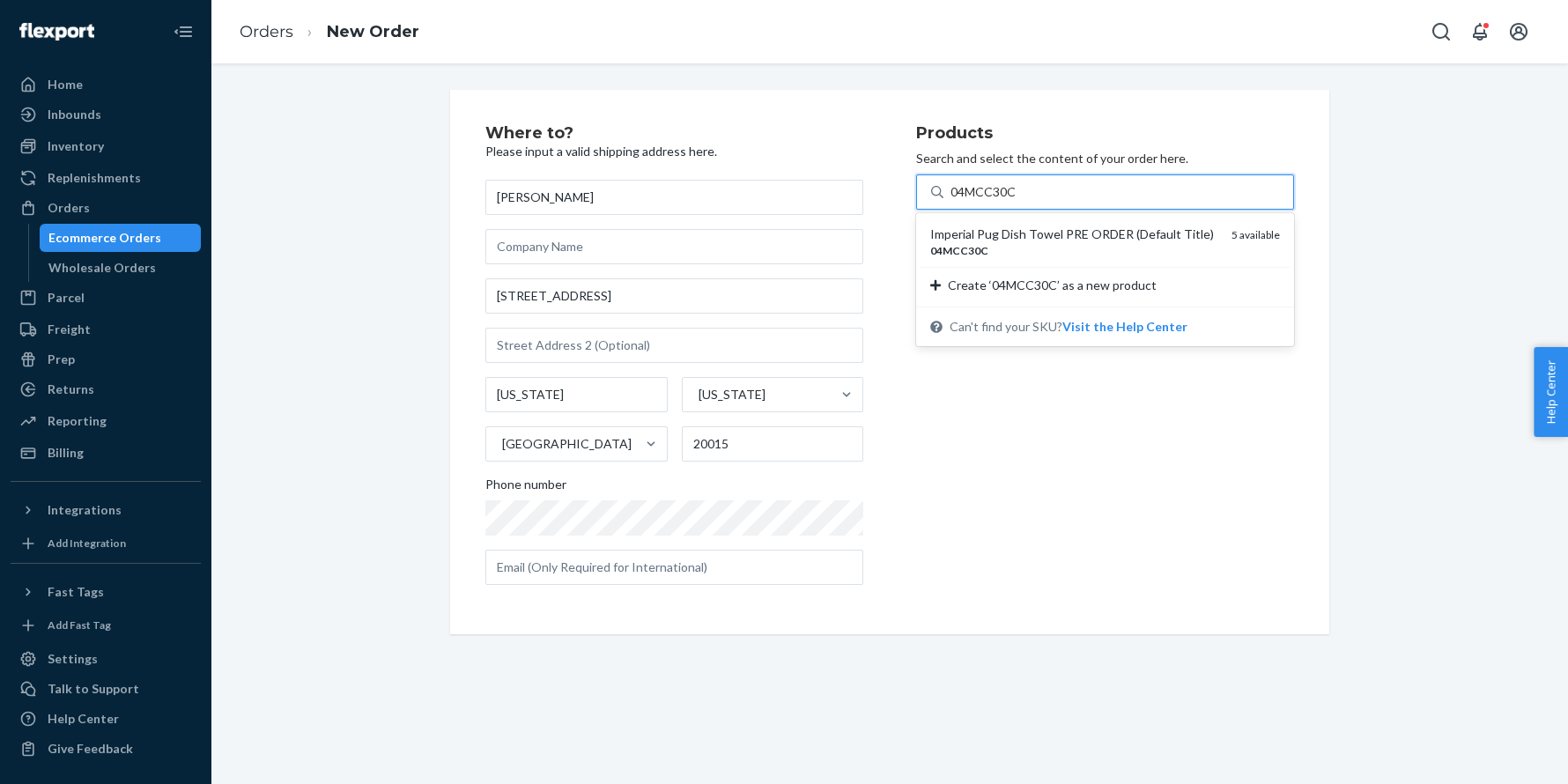
click at [982, 235] on div "Imperial Pug Dish Towel PRE ORDER (Default Title)" at bounding box center [1073, 234] width 288 height 18
click at [982, 201] on input "04MCC30C" at bounding box center [983, 192] width 67 height 18
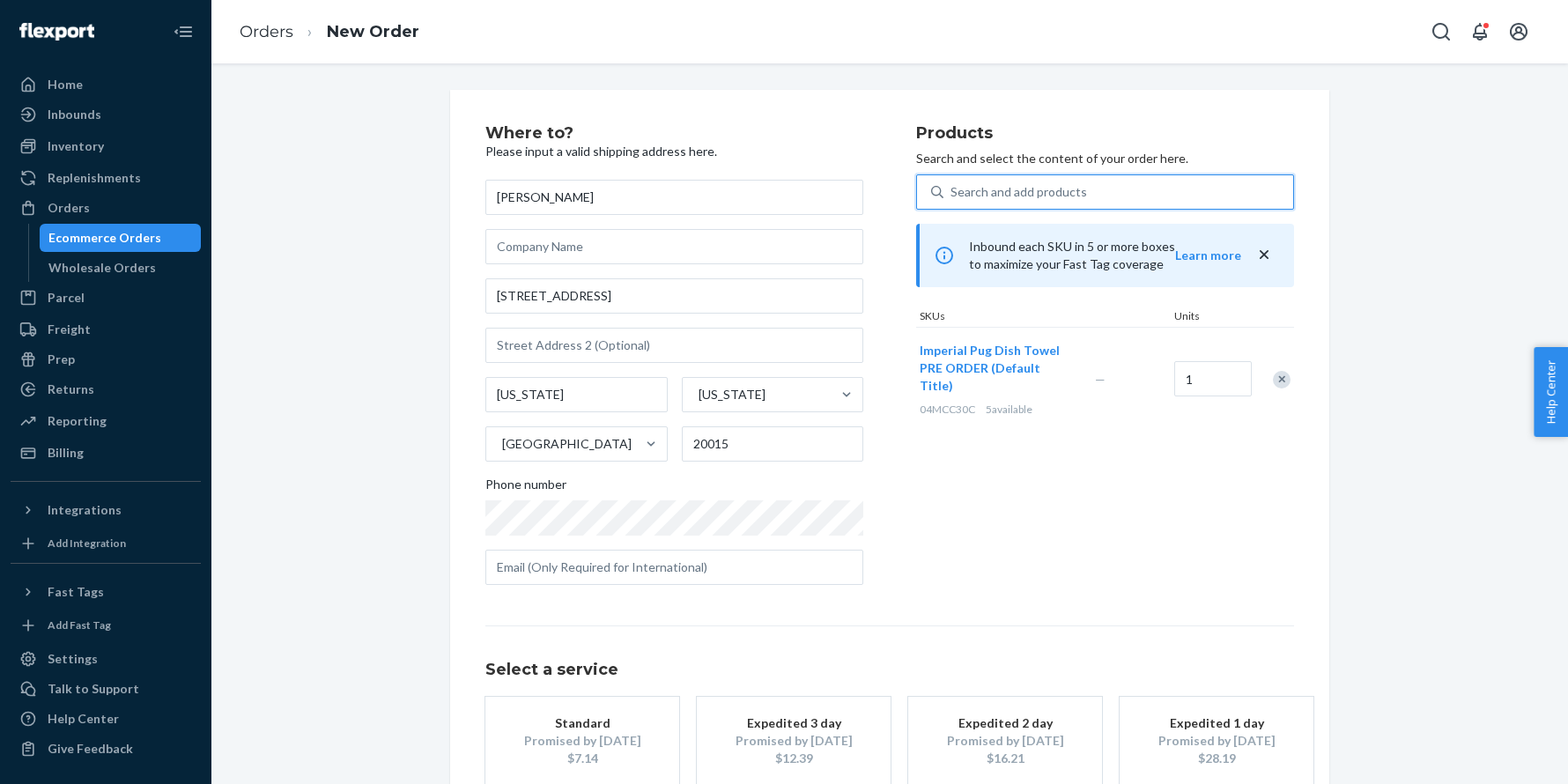
click at [983, 182] on div "Search and add products" at bounding box center [1117, 192] width 350 height 32
click at [952, 183] on input "0 results available. Select is focused ,type to refine list, press Down to open…" at bounding box center [951, 192] width 2 height 18
paste input "30MCC34C03"
type input "30MCC34C03"
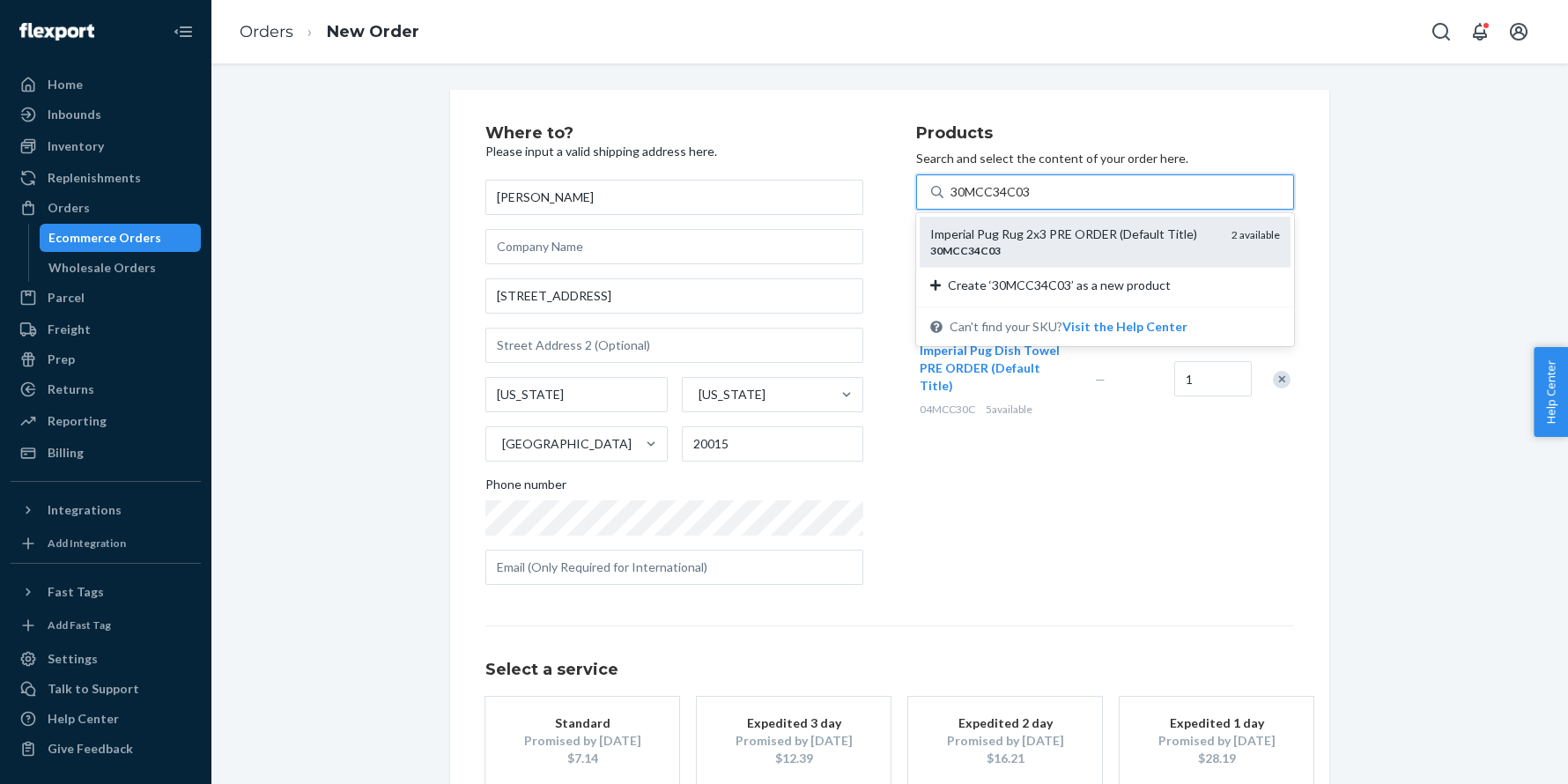
click at [987, 226] on div "Imperial Pug Rug 2x3 PRE ORDER (Default Title)" at bounding box center [1073, 234] width 288 height 18
click at [987, 201] on input "30MCC34C03" at bounding box center [991, 192] width 81 height 18
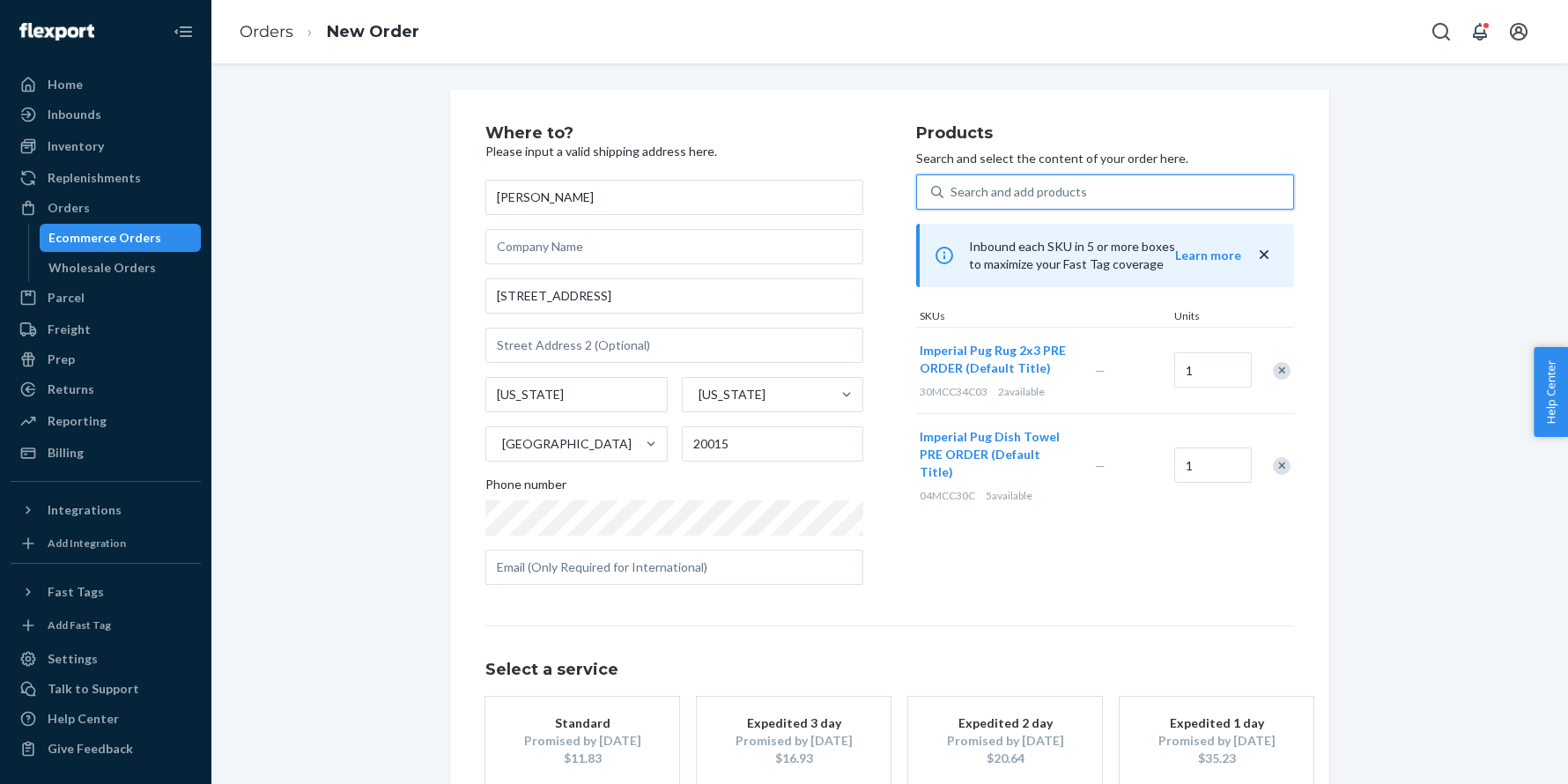
scroll to position [106, 0]
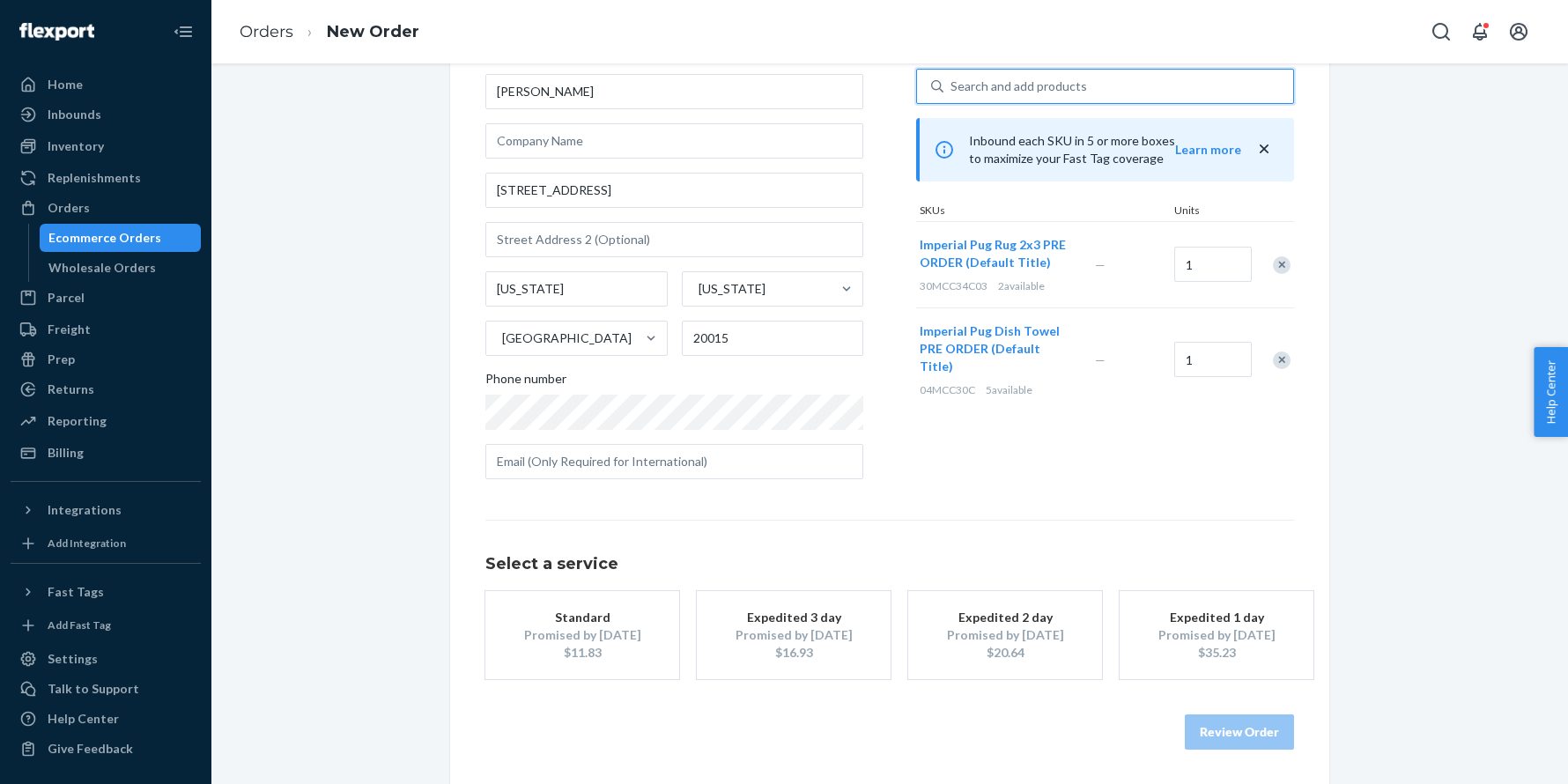
click at [600, 651] on div "$11.83" at bounding box center [582, 653] width 140 height 18
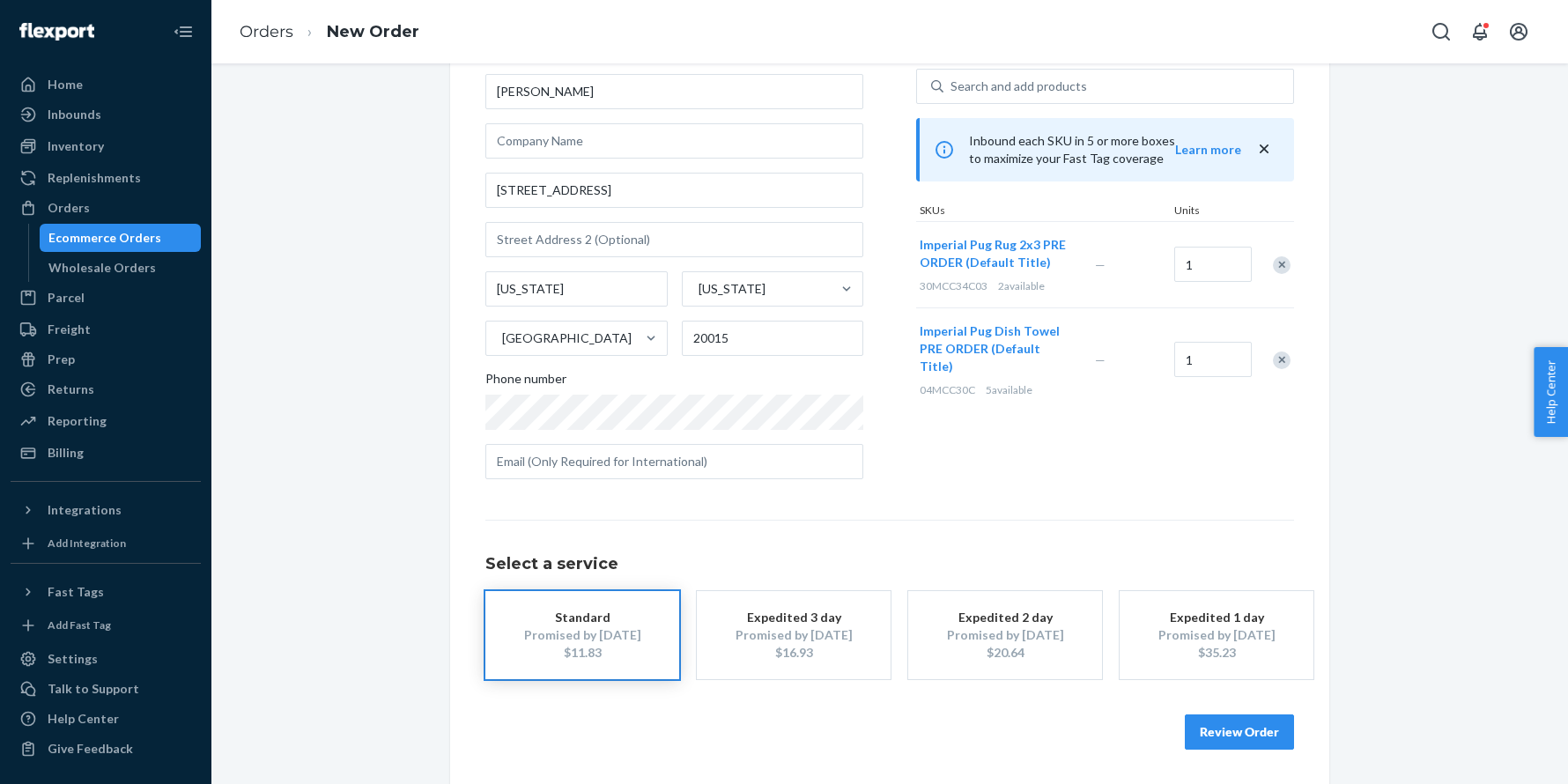
click at [1201, 726] on button "Review Order" at bounding box center [1239, 732] width 109 height 35
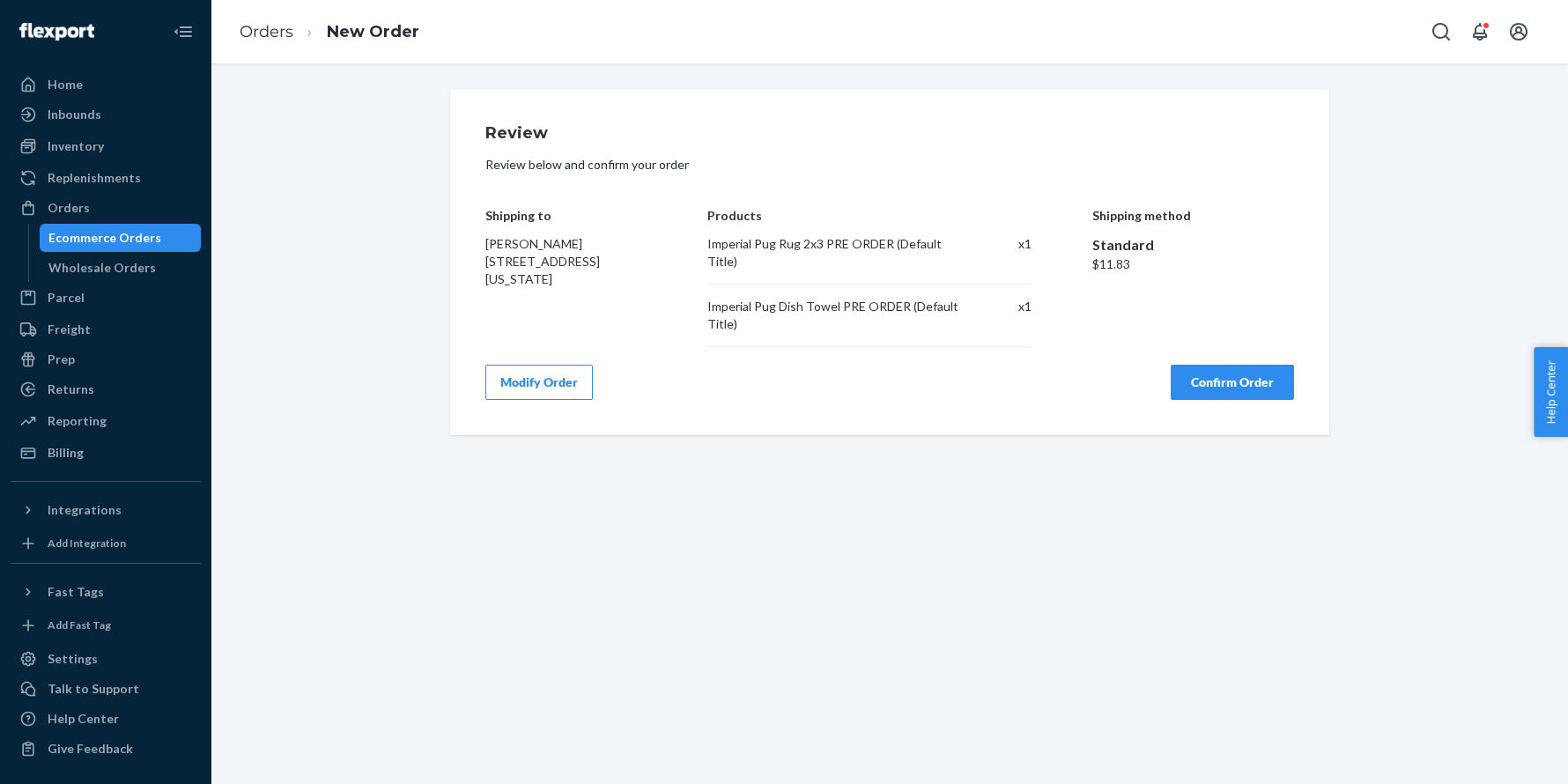
click at [1183, 380] on button "Confirm Order" at bounding box center [1231, 382] width 124 height 35
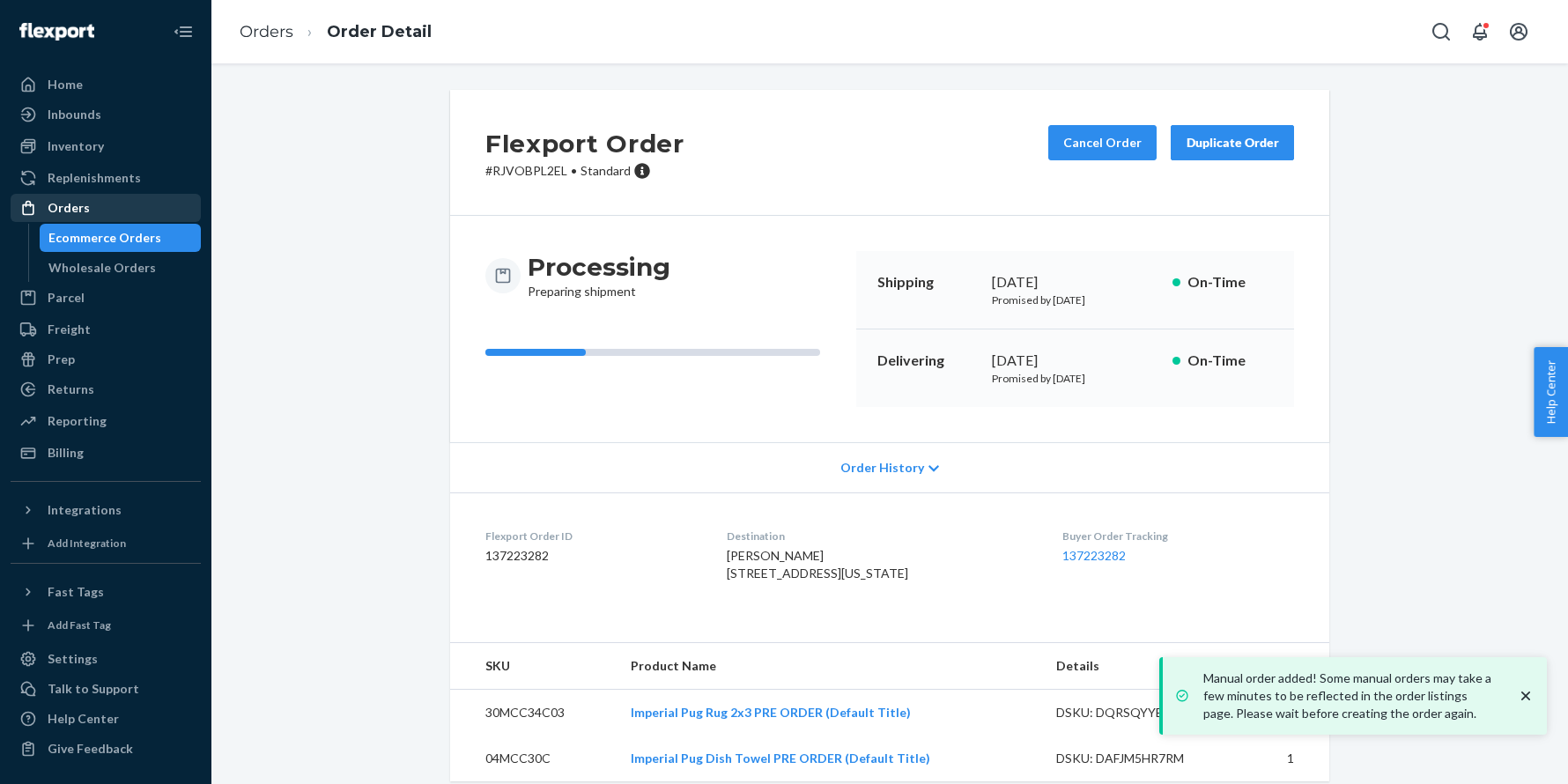
click at [134, 205] on div "Orders" at bounding box center [106, 208] width 187 height 25
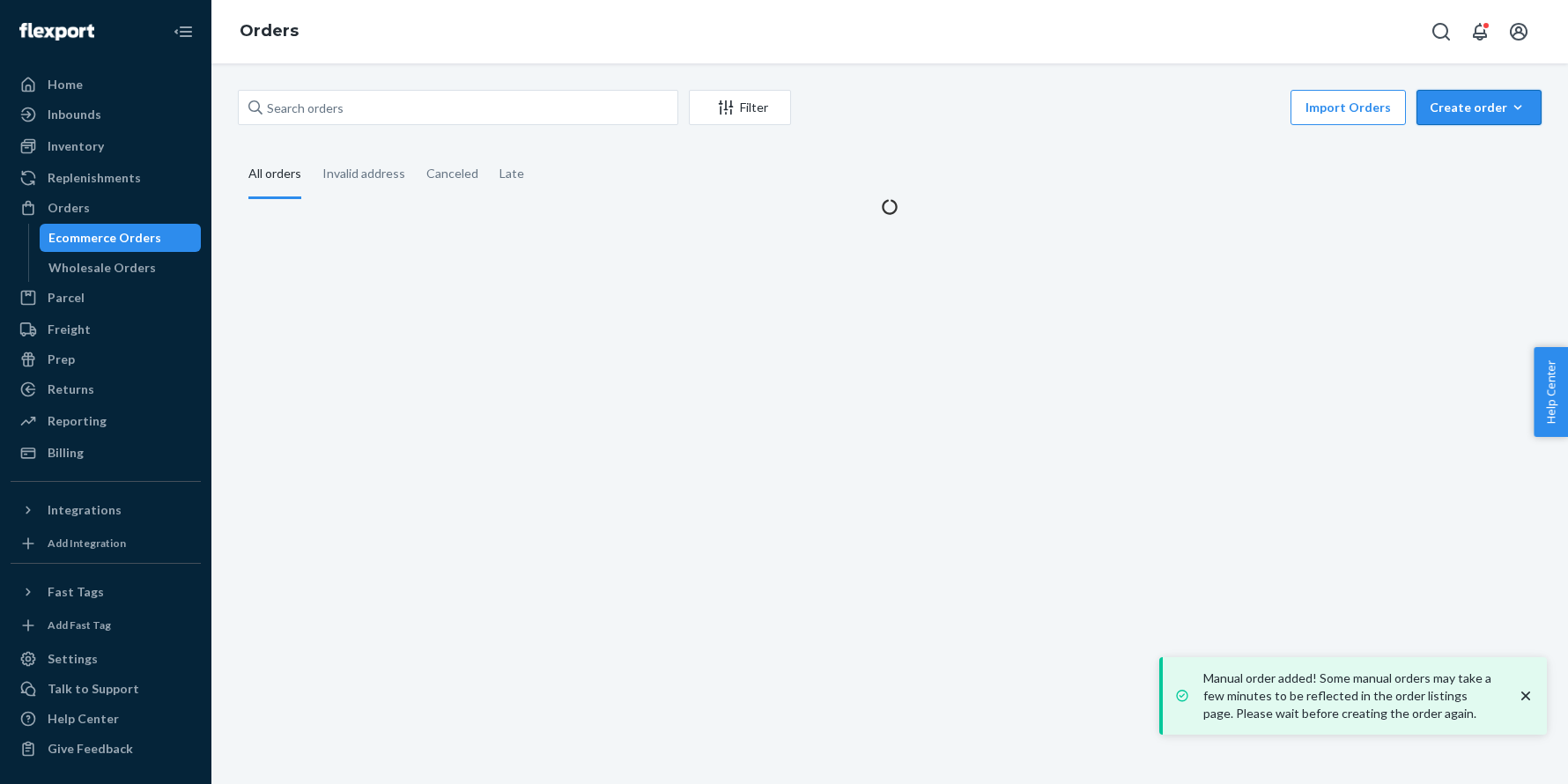
drag, startPoint x: 1440, startPoint y: 106, endPoint x: 1445, endPoint y: 137, distance: 31.4
click at [1440, 106] on div "Create order" at bounding box center [1478, 108] width 99 height 18
click at [1447, 140] on button "Ecommerce order" at bounding box center [1505, 150] width 169 height 38
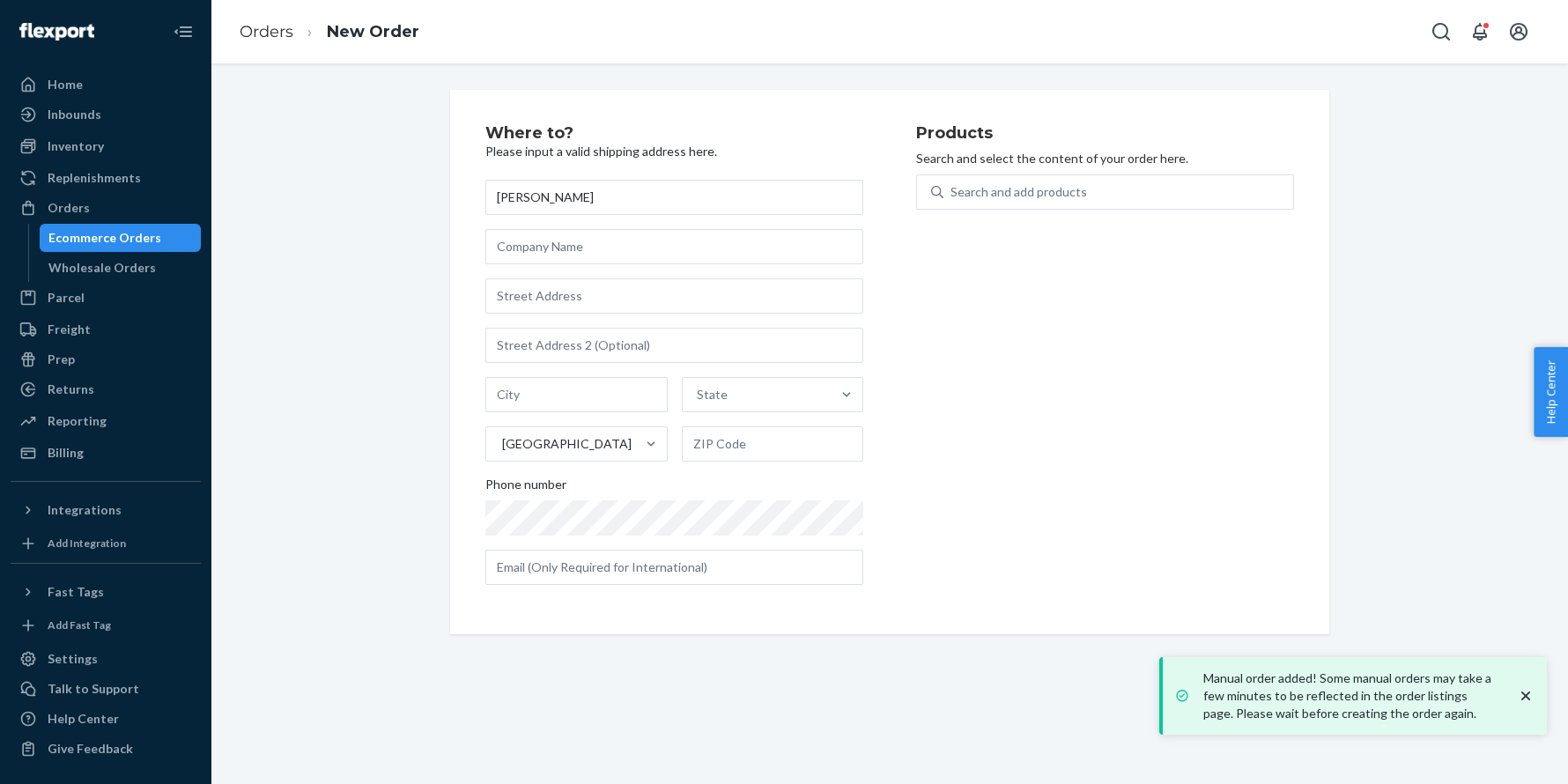
type input "[PERSON_NAME]"
click at [526, 304] on input "text" at bounding box center [674, 295] width 378 height 35
paste input "14341 Serrano Ridge Rd Haslet TX 76052 United States"
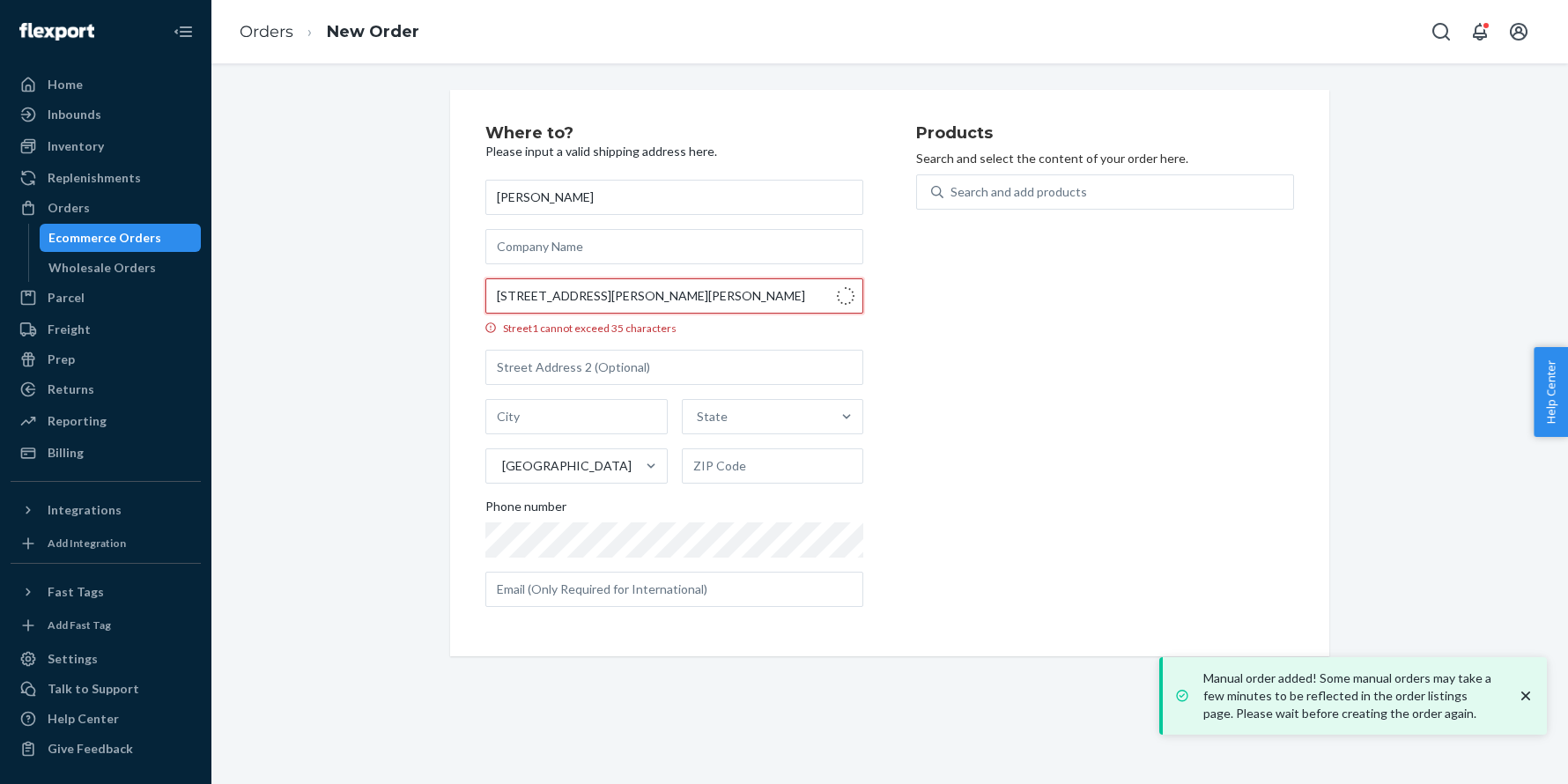
type input "14341 Serrano Ridge Rd"
type input "Haslet"
type input "76052"
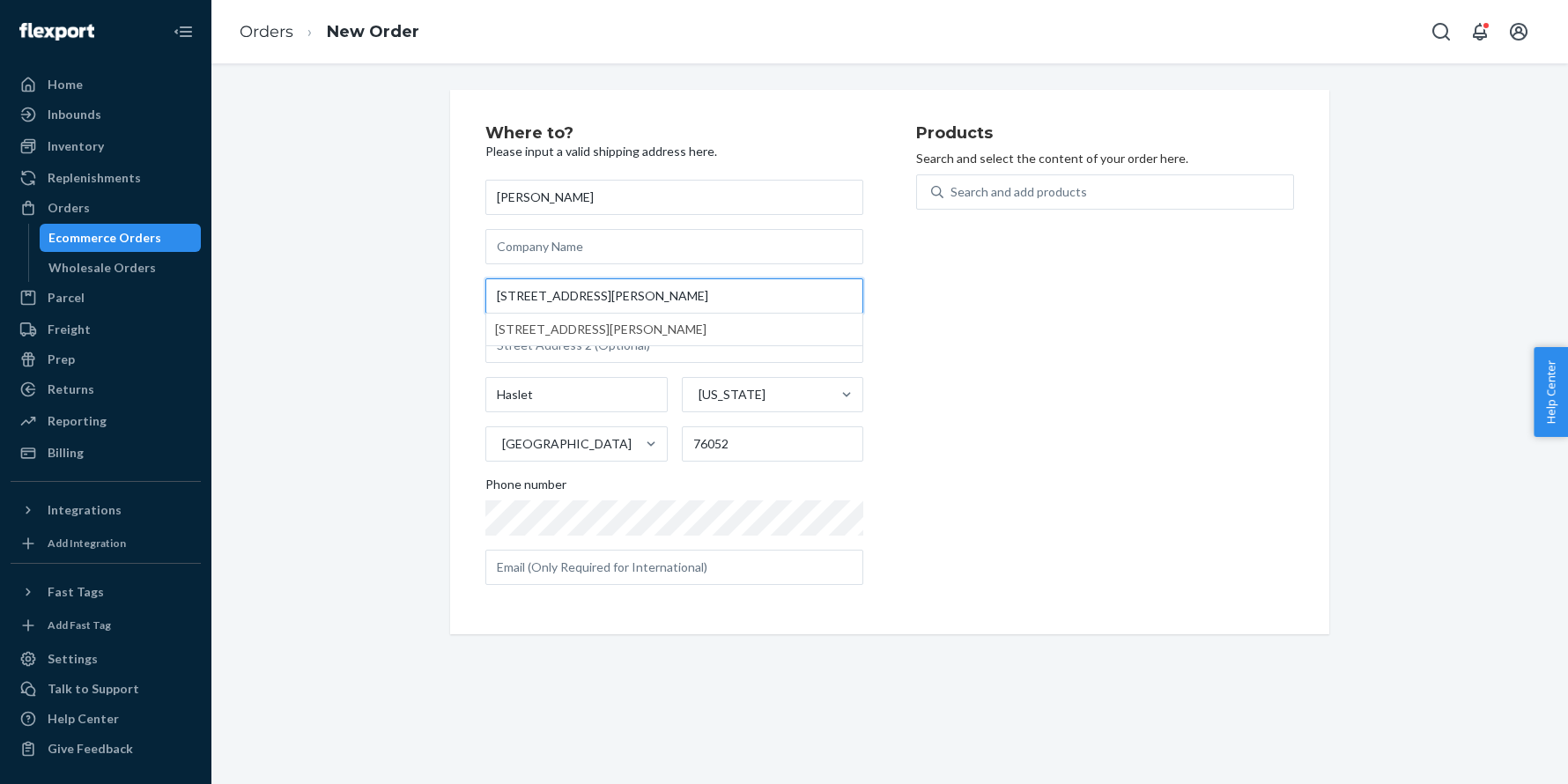
type input "14341 Serrano Ridge Rd"
click at [1006, 206] on div "Search and add products" at bounding box center [1117, 192] width 350 height 32
click at [952, 201] on input "Search and add products" at bounding box center [951, 192] width 2 height 18
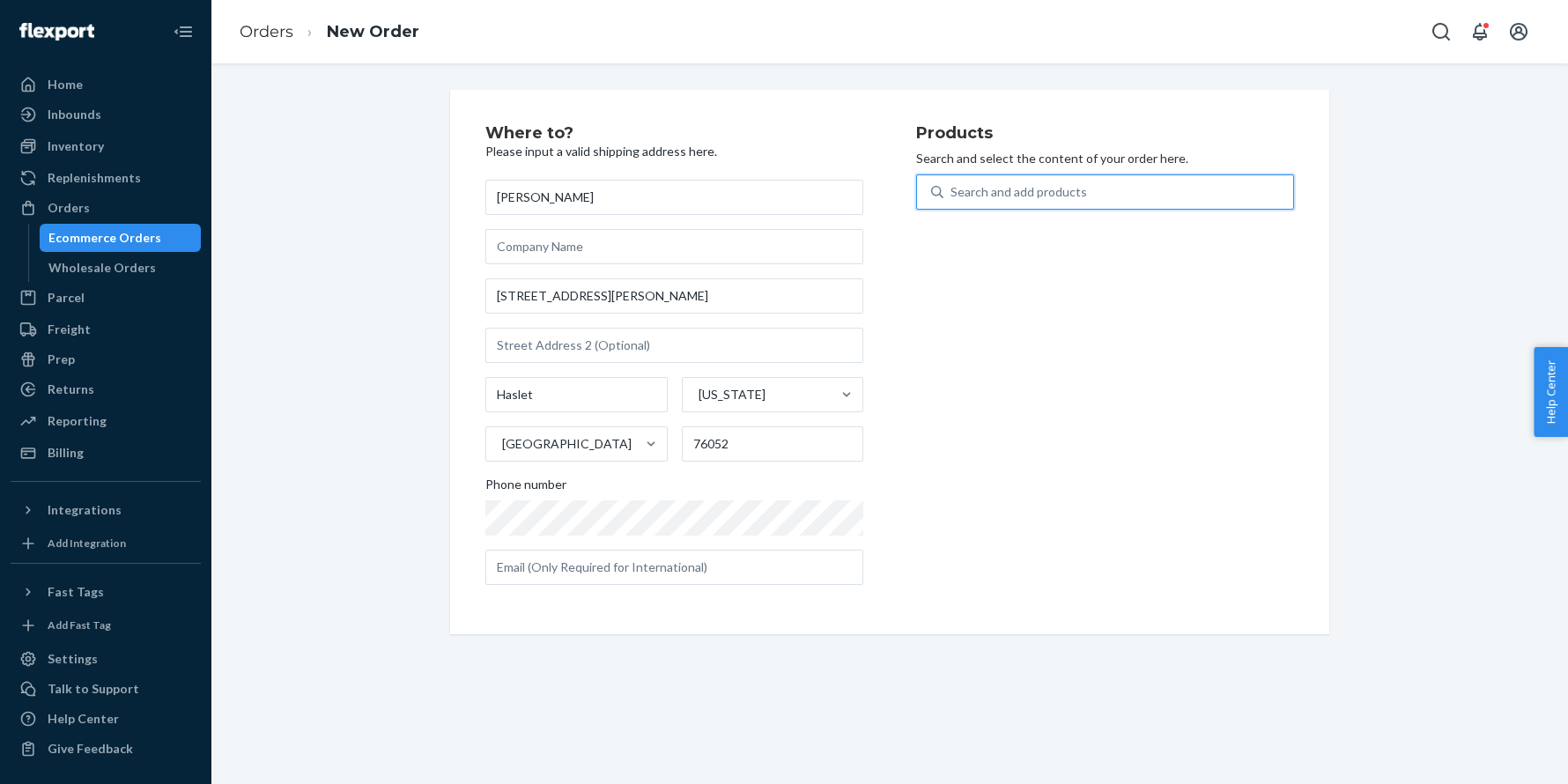
paste input "30HRS685C24OB"
type input "30HRS685C24OB"
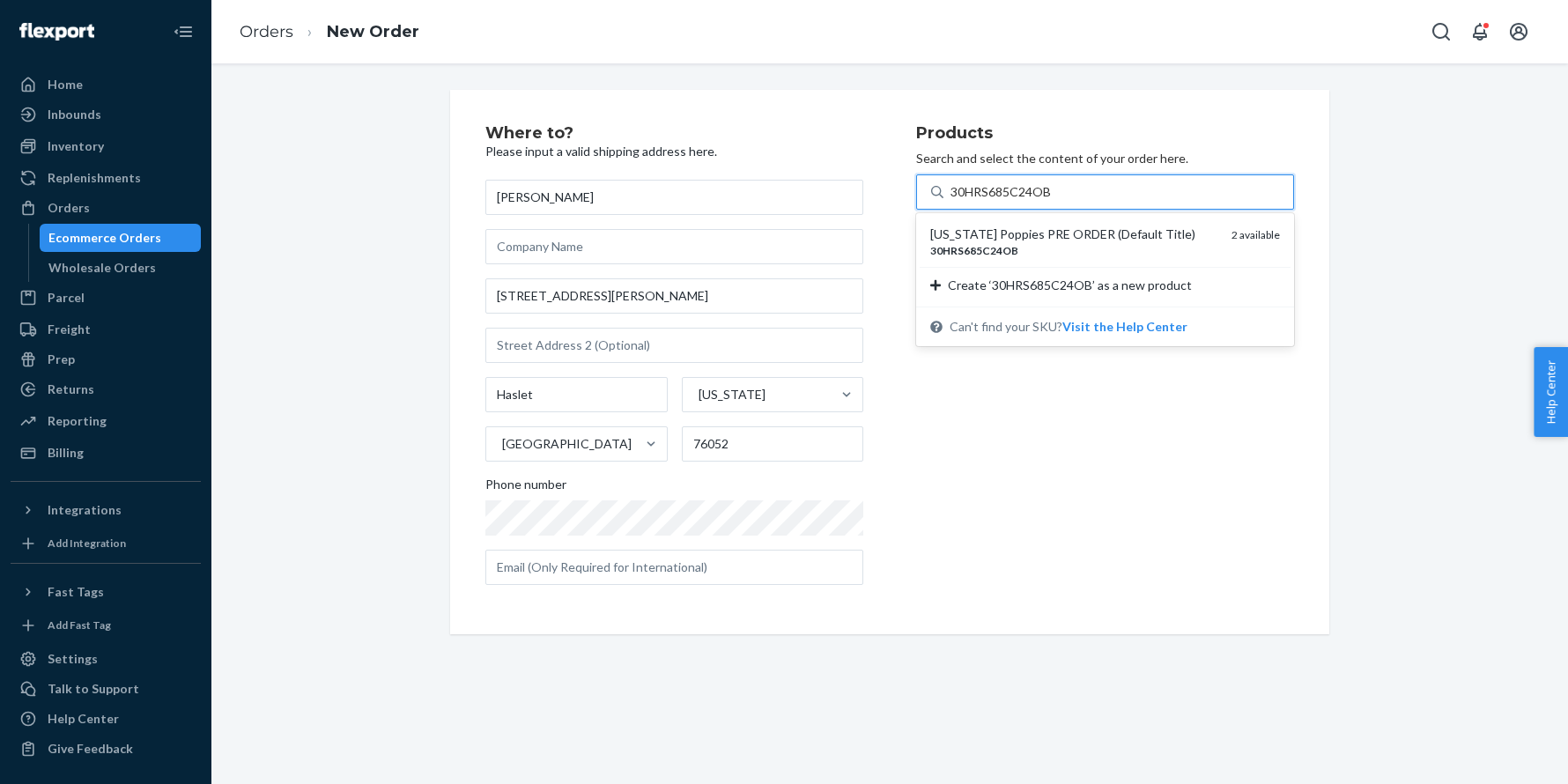
click at [1007, 235] on div "California Poppies PRE ORDER (Default Title)" at bounding box center [1073, 234] width 288 height 18
click at [1007, 201] on input "30HRS685C24OB" at bounding box center [1001, 192] width 102 height 18
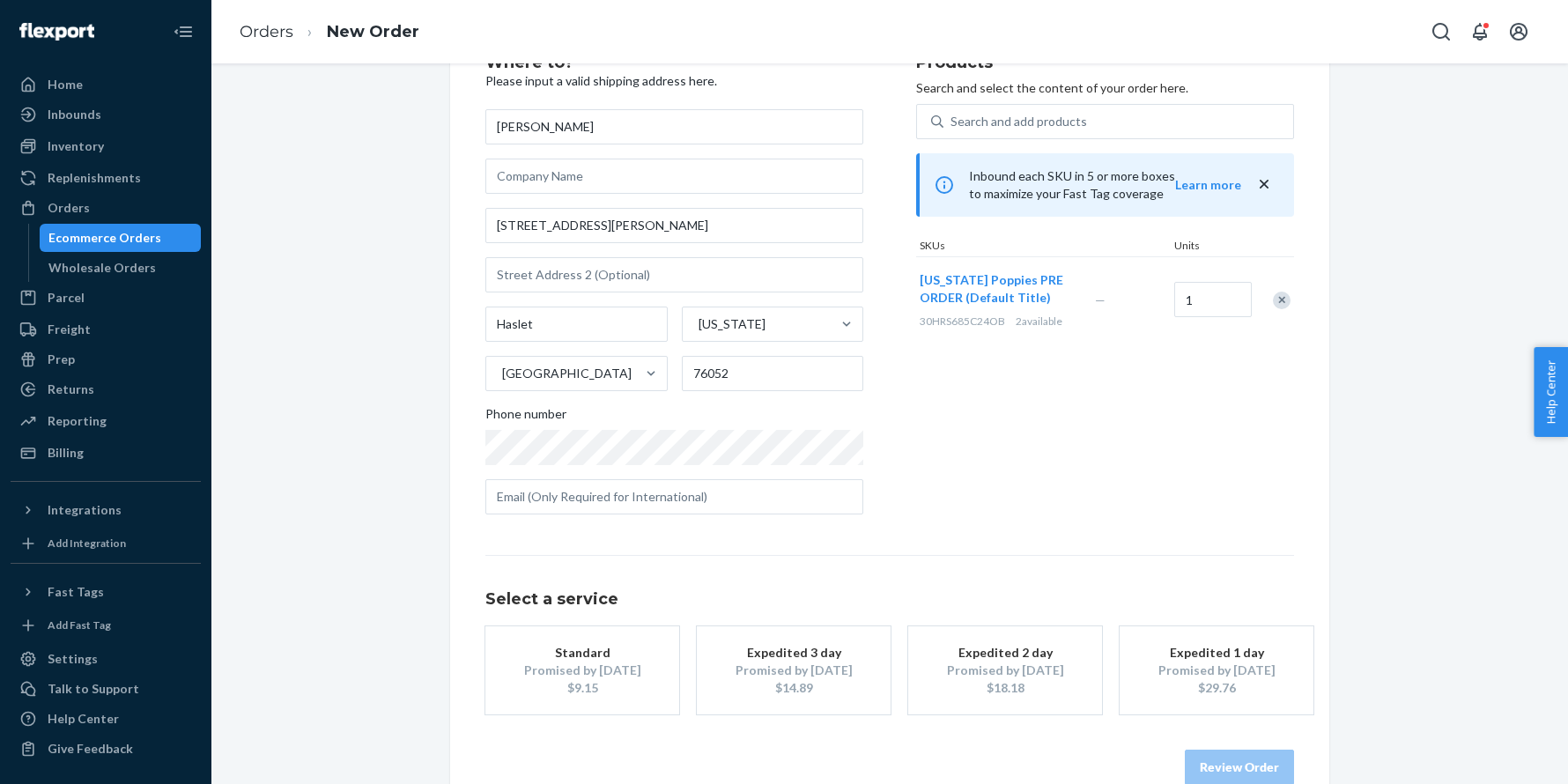
click at [569, 673] on div "Promised by [DATE]" at bounding box center [582, 670] width 140 height 18
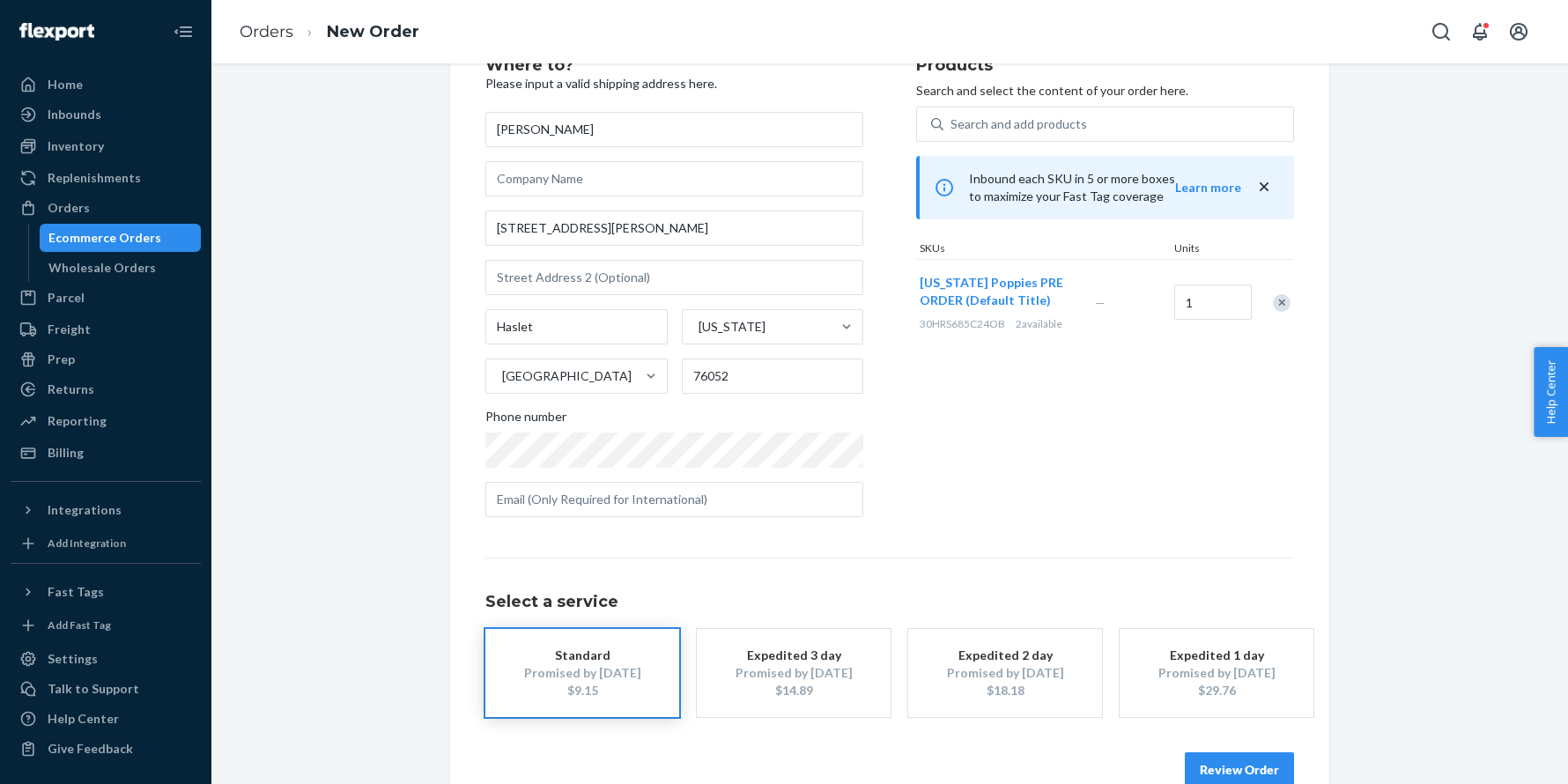
scroll to position [106, 0]
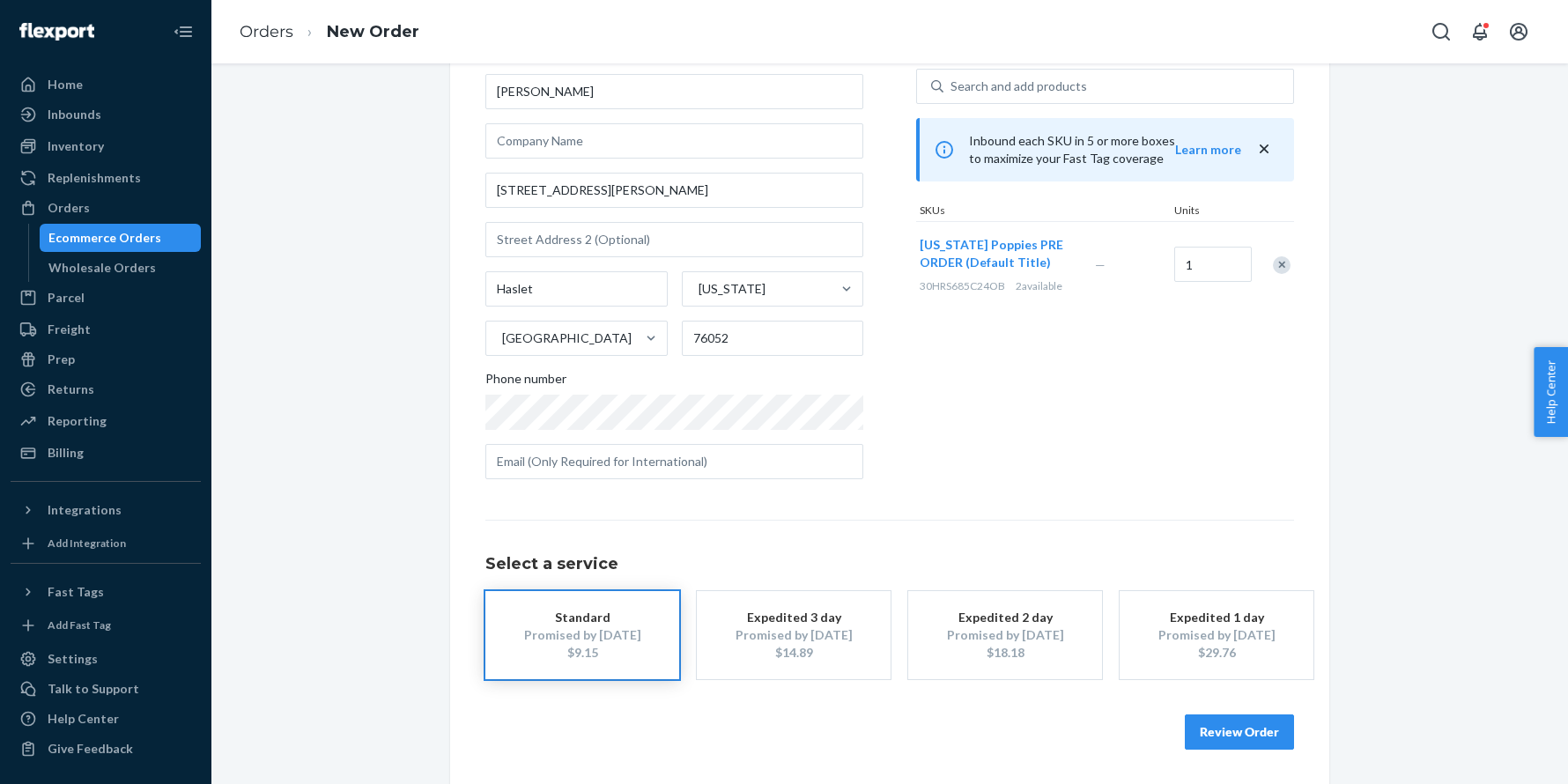
click at [1248, 727] on button "Review Order" at bounding box center [1239, 732] width 109 height 35
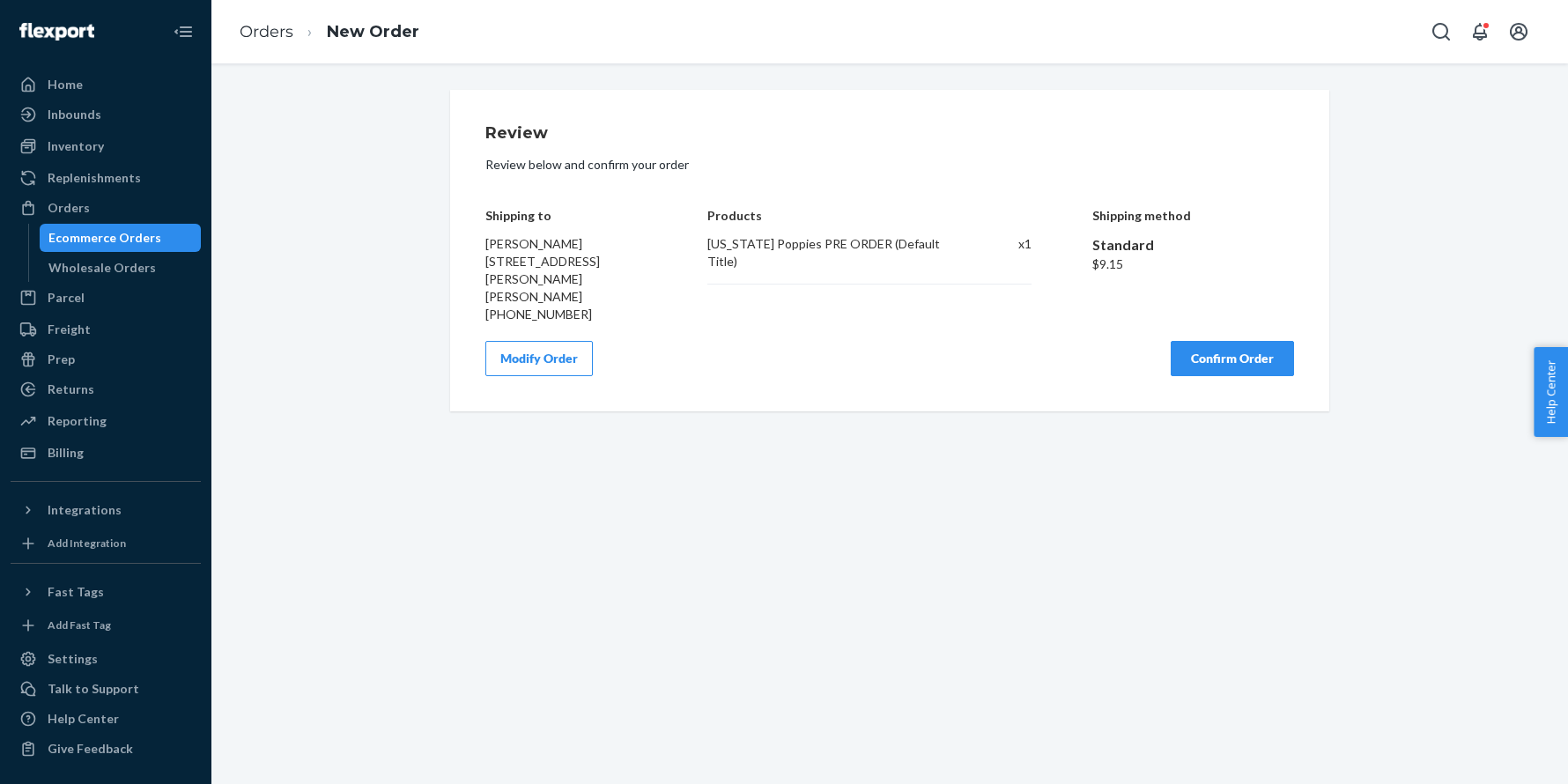
click at [1233, 342] on button "Confirm Order" at bounding box center [1231, 358] width 124 height 35
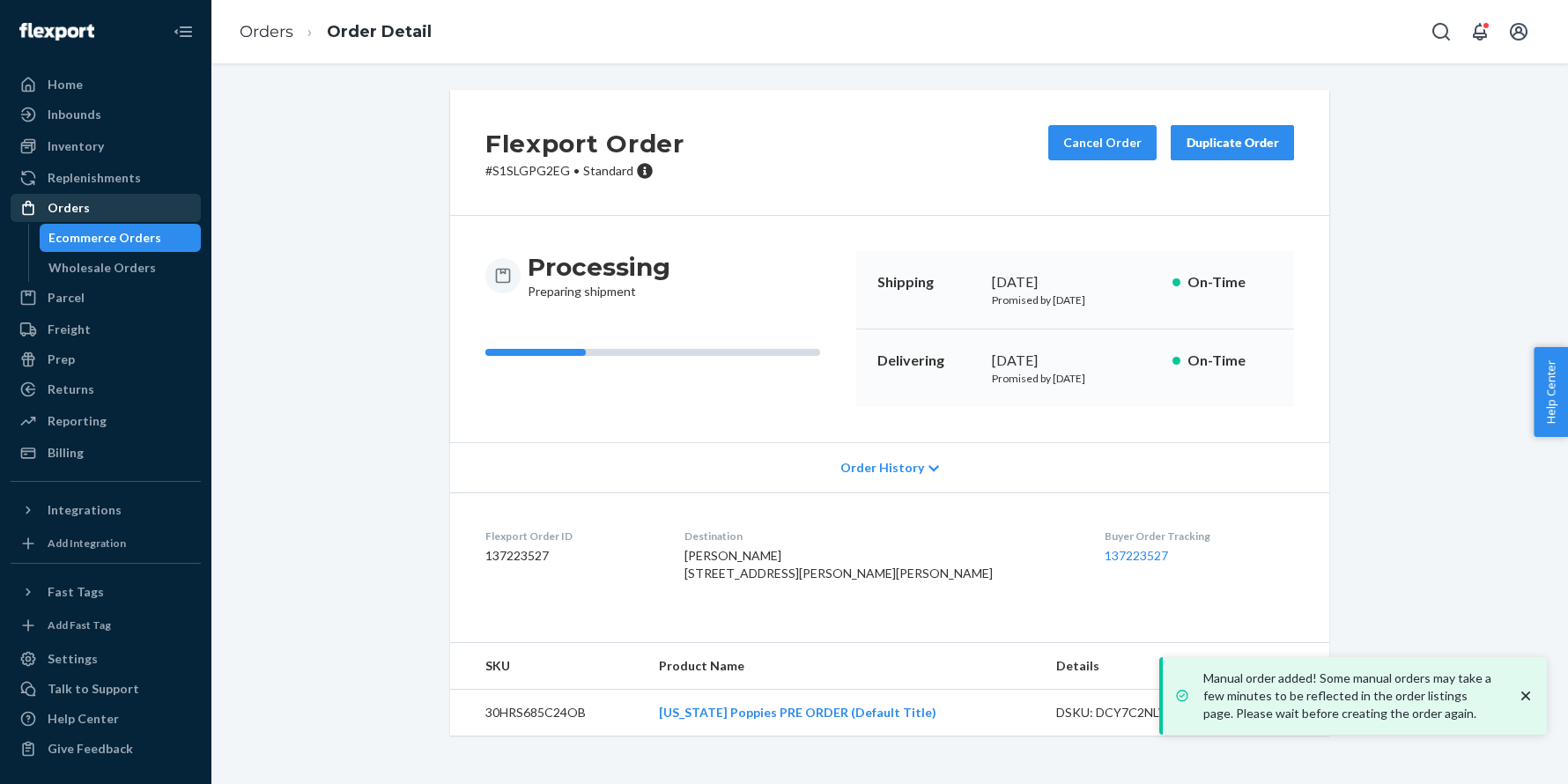
click at [153, 202] on div "Orders" at bounding box center [106, 208] width 187 height 25
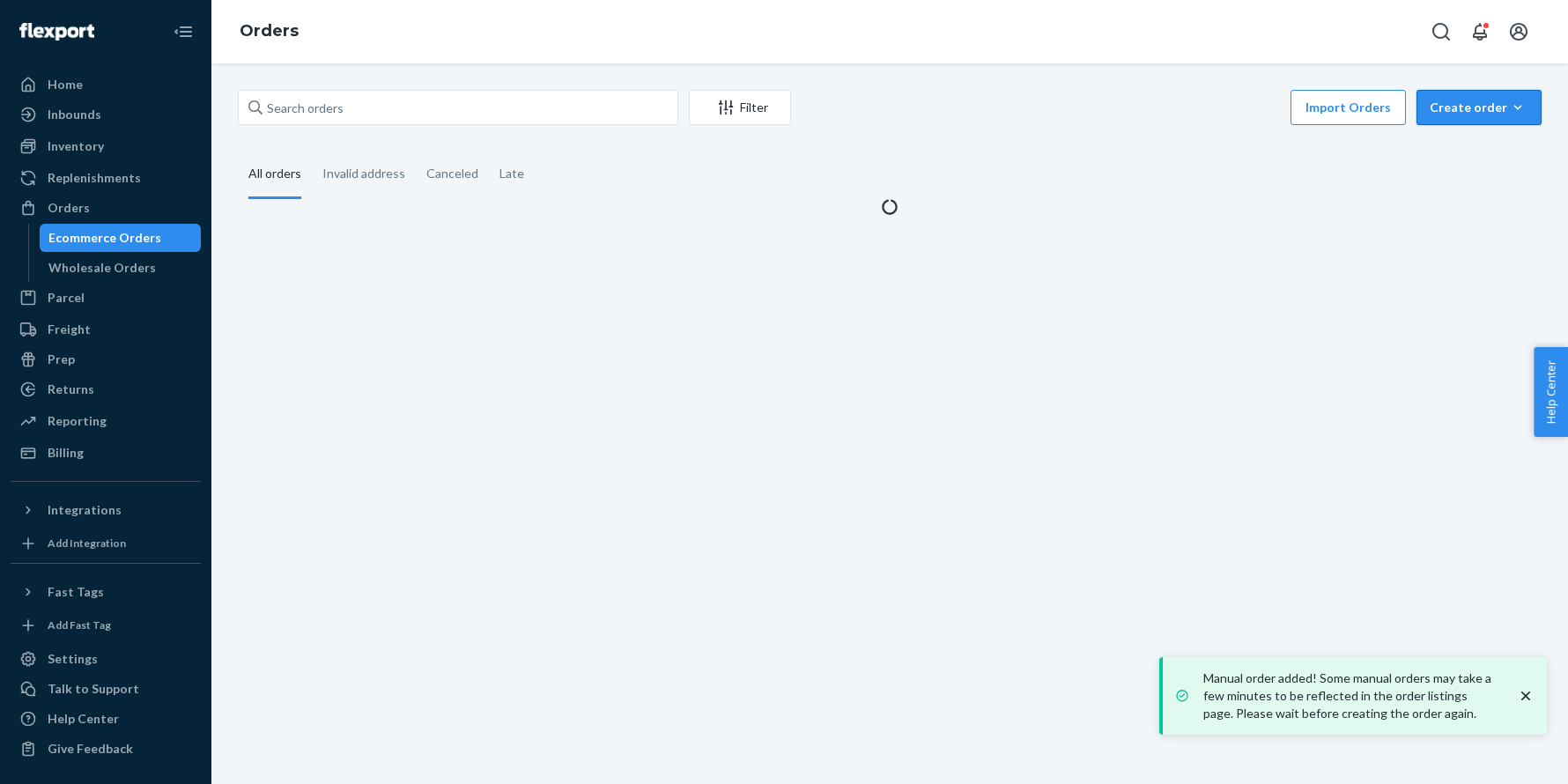
click at [1492, 108] on div "Create order" at bounding box center [1478, 108] width 99 height 18
click at [1462, 146] on span "Ecommerce order" at bounding box center [1490, 149] width 109 height 12
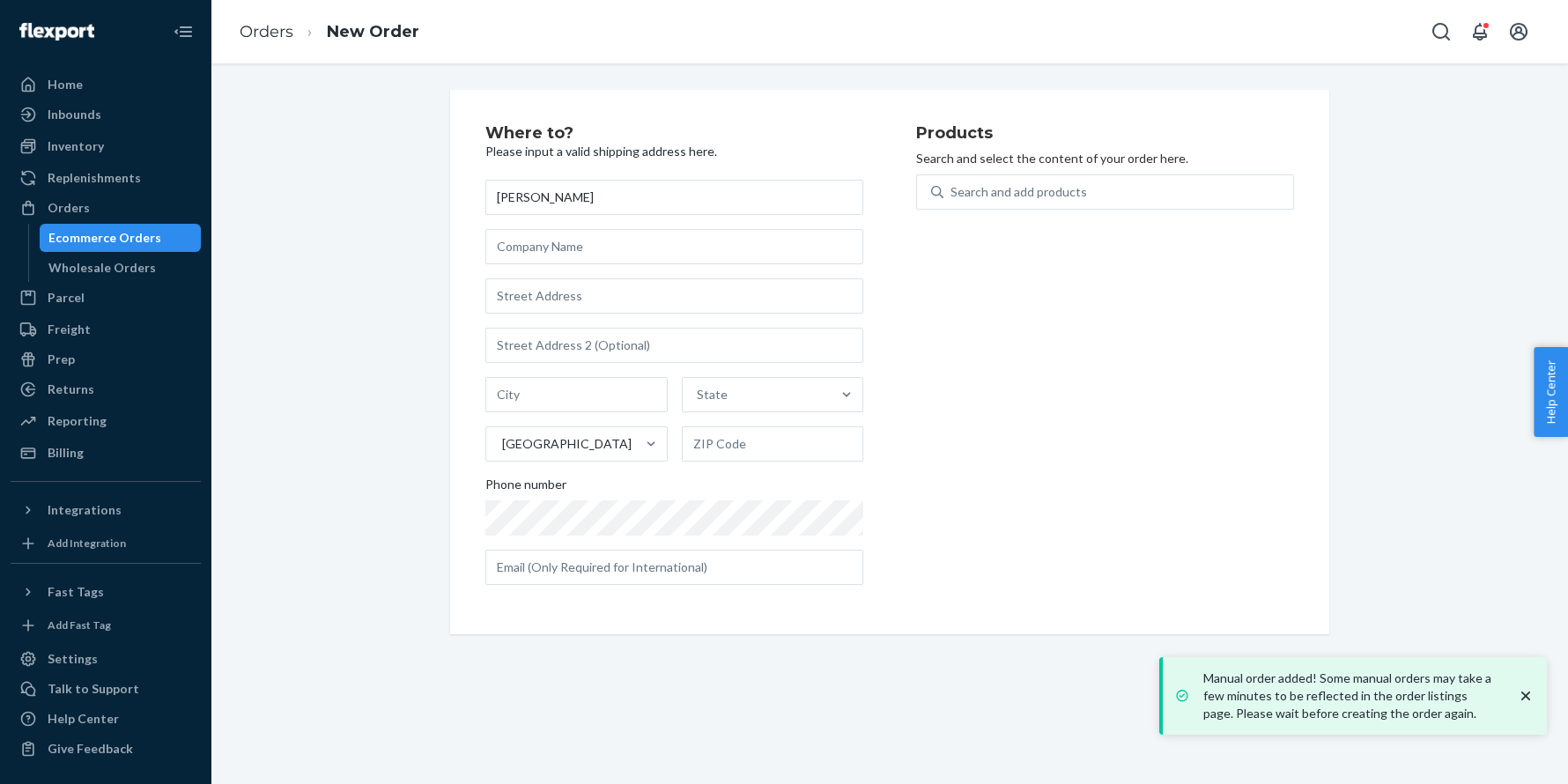
type input "[PERSON_NAME]"
click at [590, 302] on input "text" at bounding box center [674, 295] width 378 height 35
paste input "3228 Santa Rosa Dr Gulf Breeze FL 32563 United States"
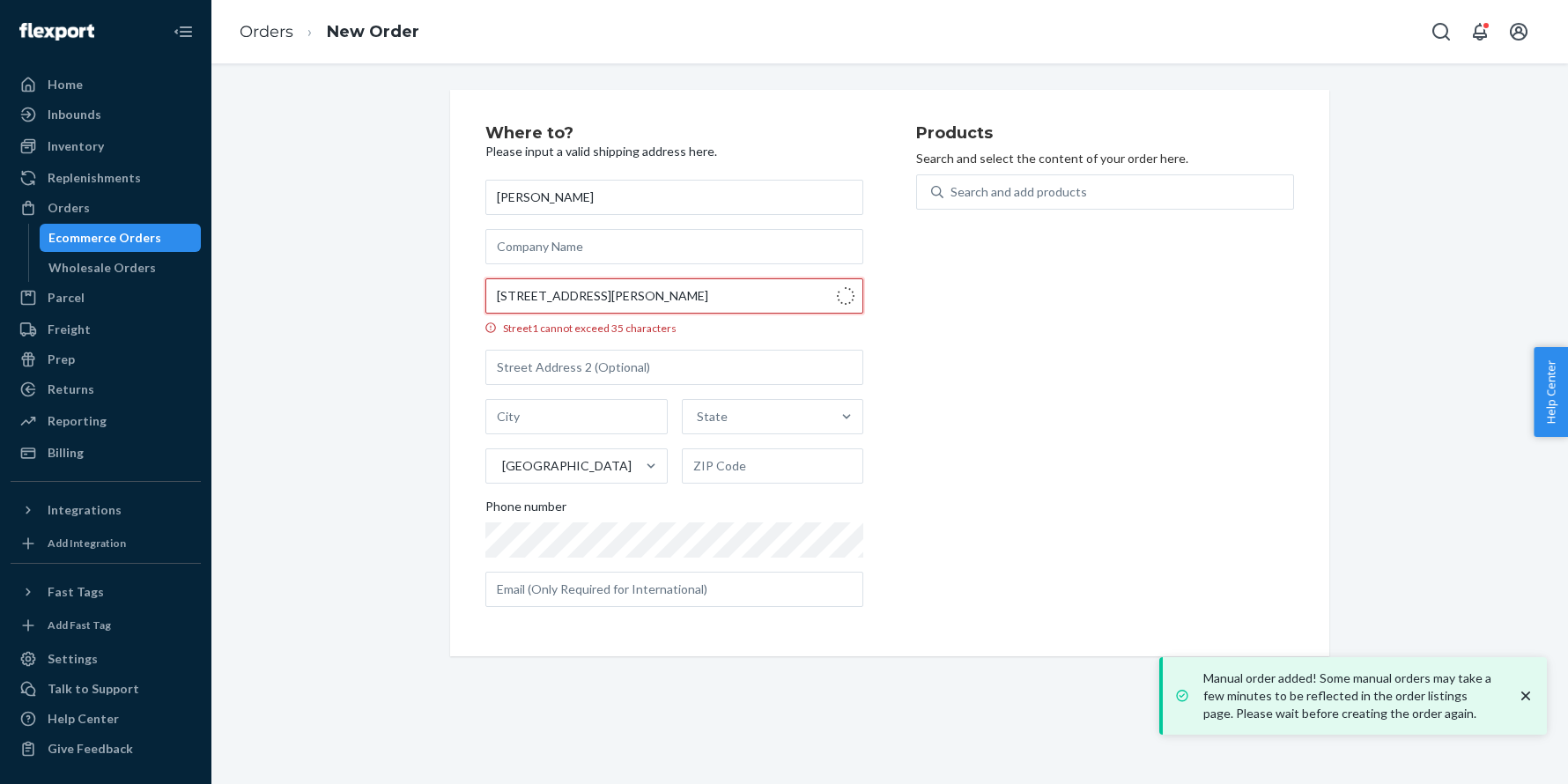
type input "3228 Santa Rosa Dr"
type input "Gulf Breeze"
type input "32563"
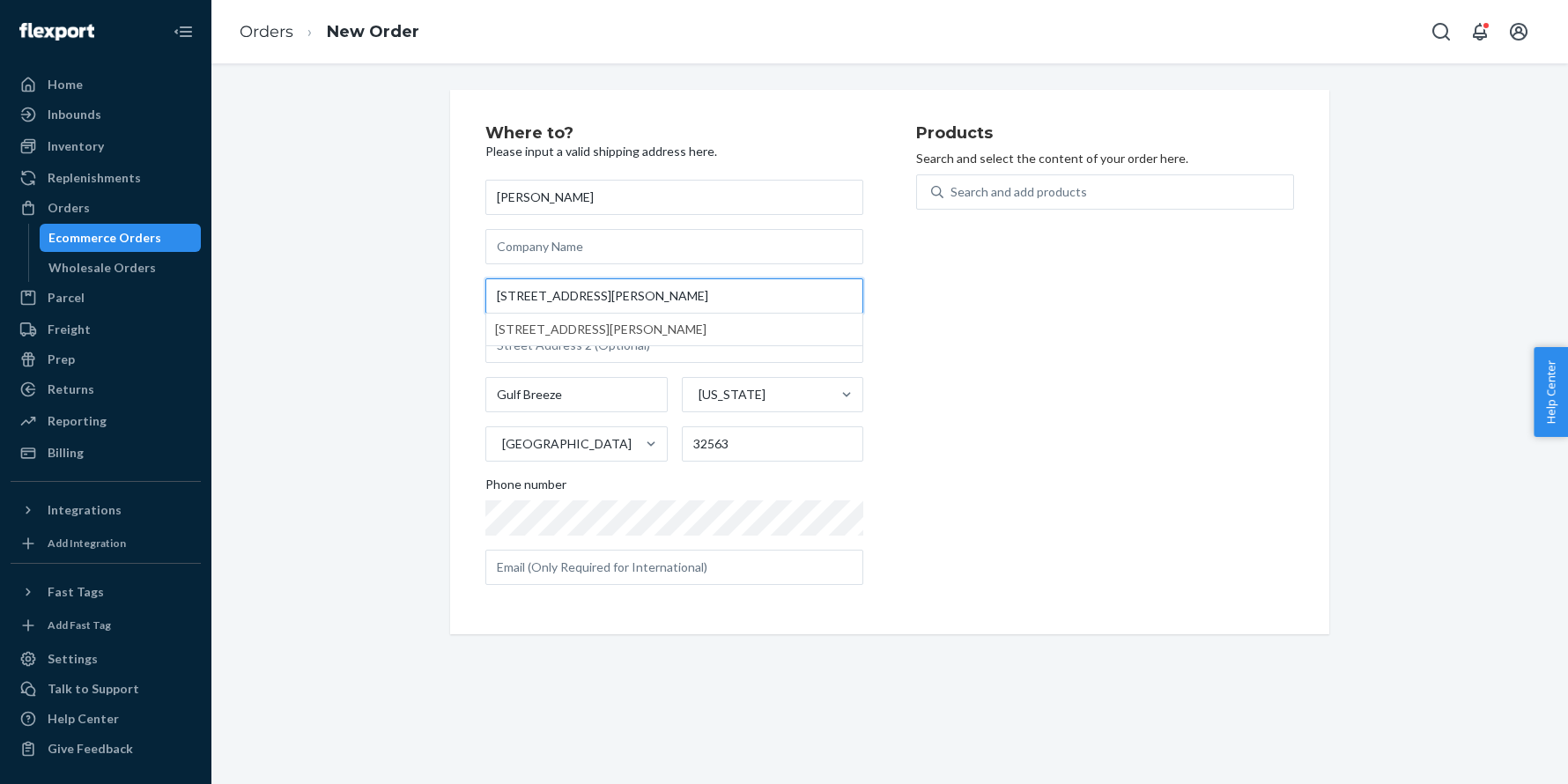
type input "3228 Santa Rosa Dr"
click at [407, 215] on div "Where to? Please input a valid shipping address here. Megan Carnley 3228 Santa …" at bounding box center [889, 361] width 1329 height 544
click at [992, 179] on div "Search and add products" at bounding box center [1117, 192] width 350 height 32
click at [952, 183] on input "Search and add products" at bounding box center [951, 192] width 2 height 18
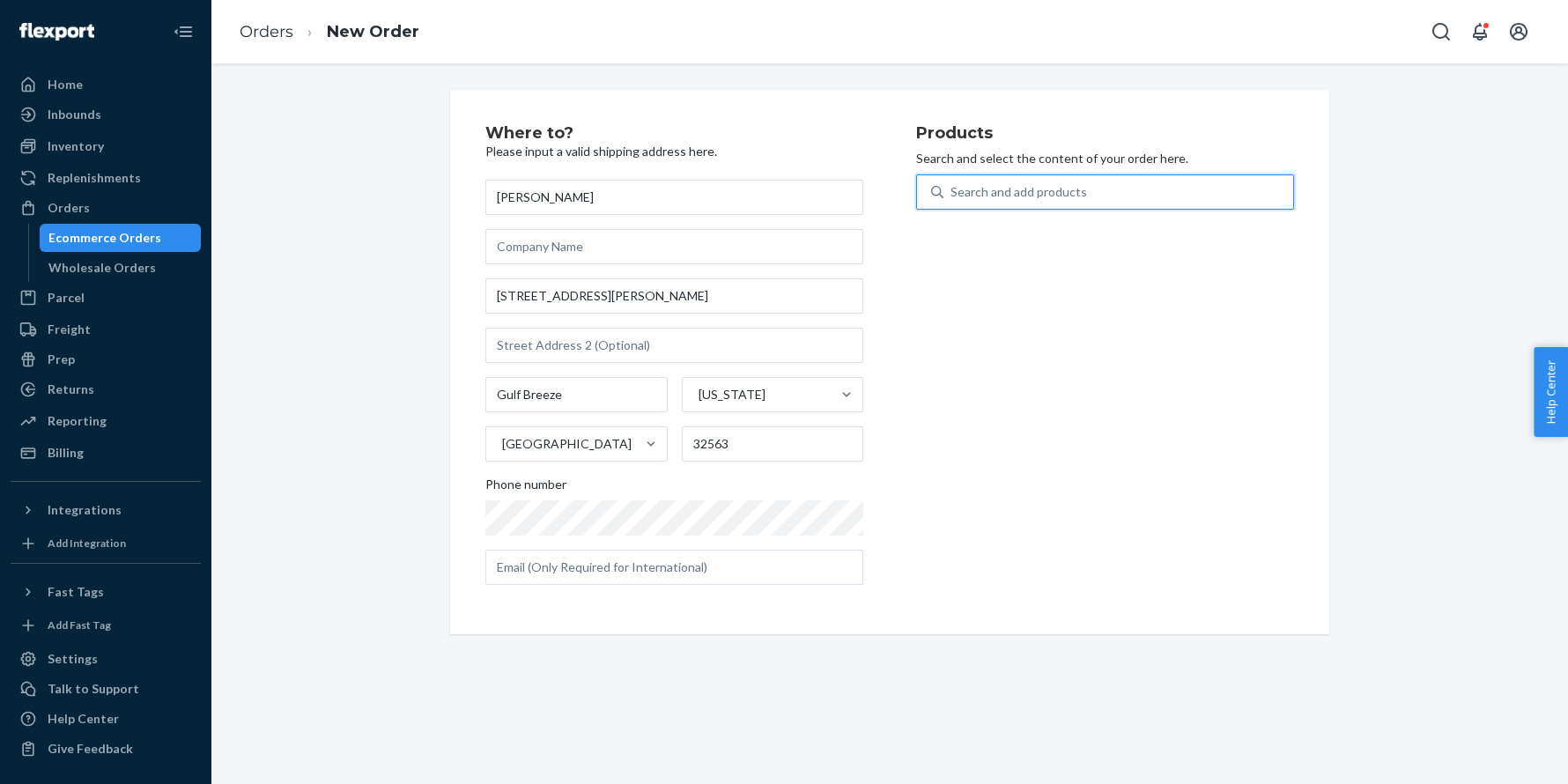
paste input "A039520GRNFS"
type input "A039520GRNFS"
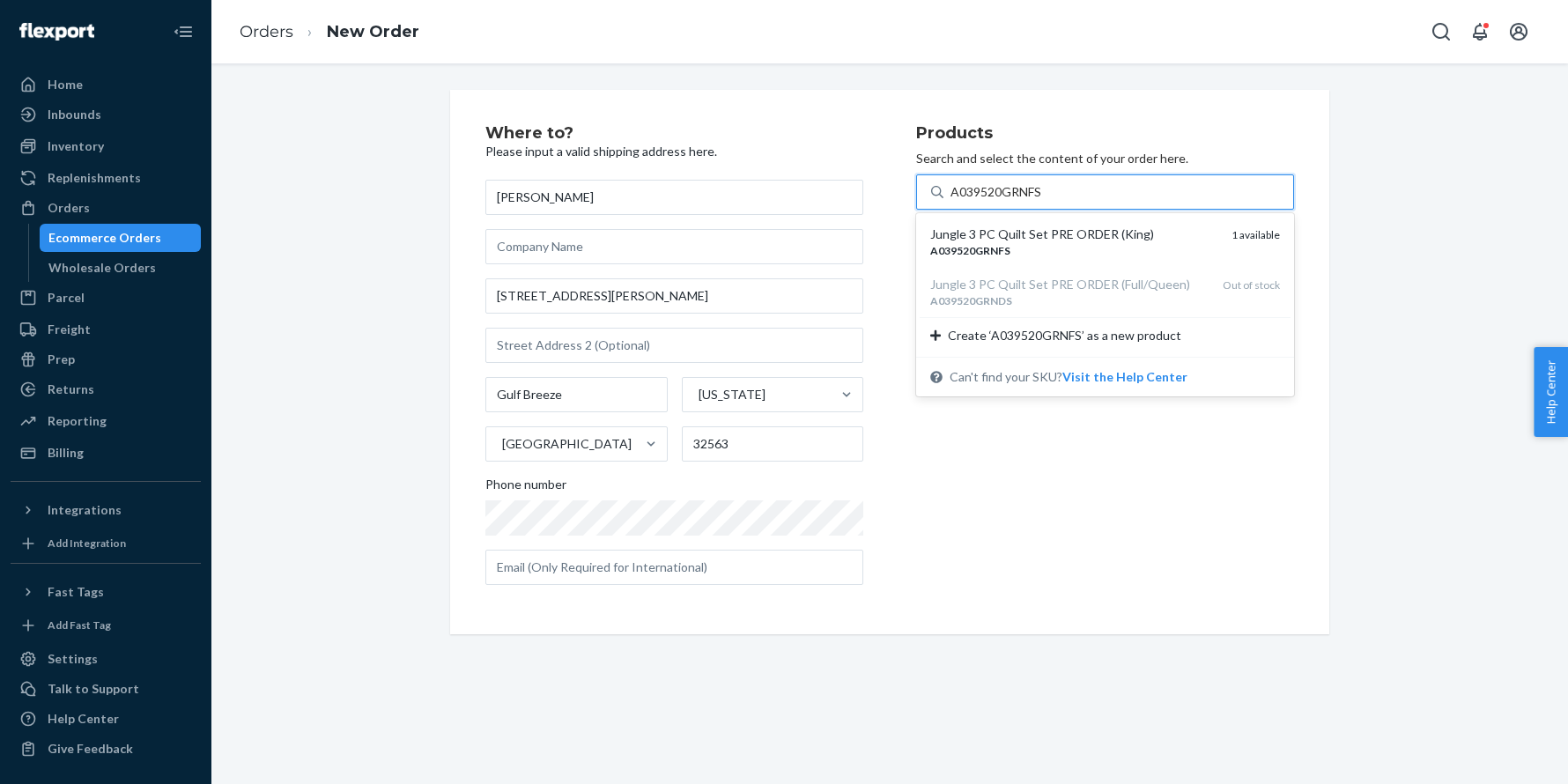
click at [977, 236] on div "Jungle 3 PC Quilt Set PRE ORDER (King)" at bounding box center [1073, 234] width 288 height 18
click at [977, 201] on input "A039520GRNFS" at bounding box center [997, 192] width 92 height 18
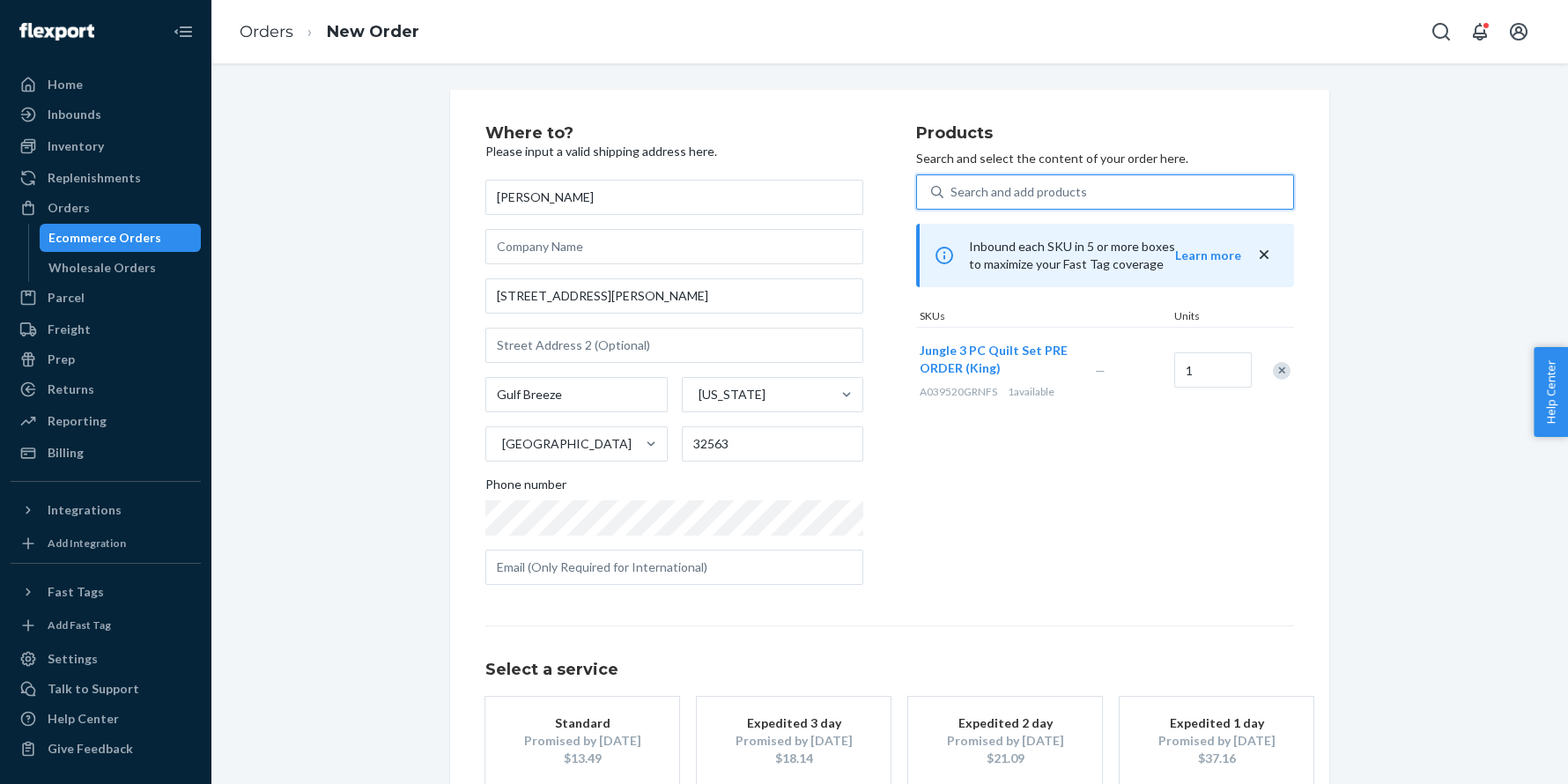
click at [1004, 188] on div "Search and add products" at bounding box center [1018, 192] width 137 height 18
click at [952, 188] on input "0 results available. Select is focused ,type to refine list, press Down to open…" at bounding box center [951, 192] width 2 height 18
paste input "30HRS685C24OB"
type input "30HRS685C24OB"
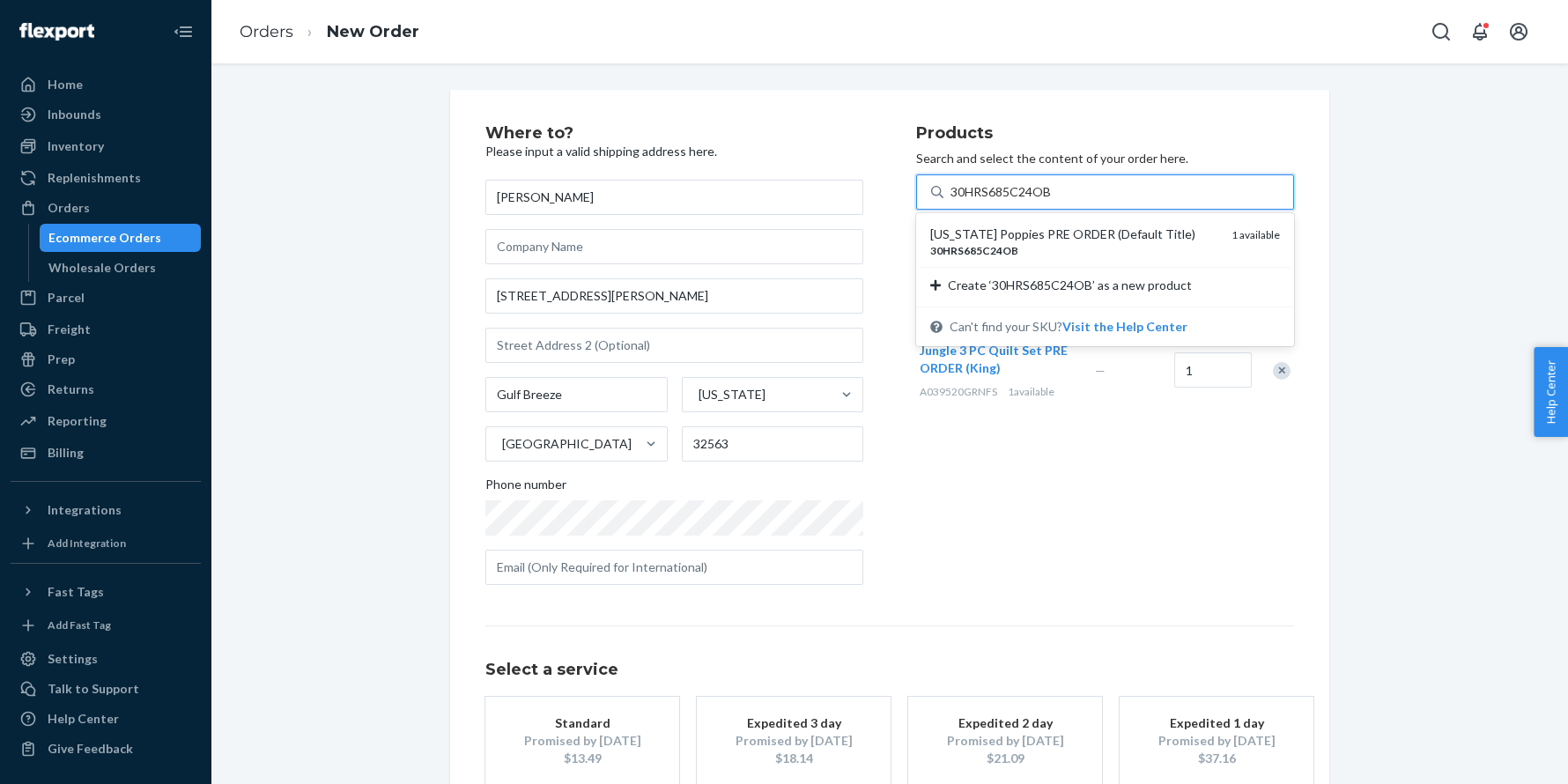
click at [981, 230] on div "California Poppies PRE ORDER (Default Title)" at bounding box center [1073, 234] width 288 height 18
click at [981, 201] on input "30HRS685C24OB" at bounding box center [1001, 192] width 102 height 18
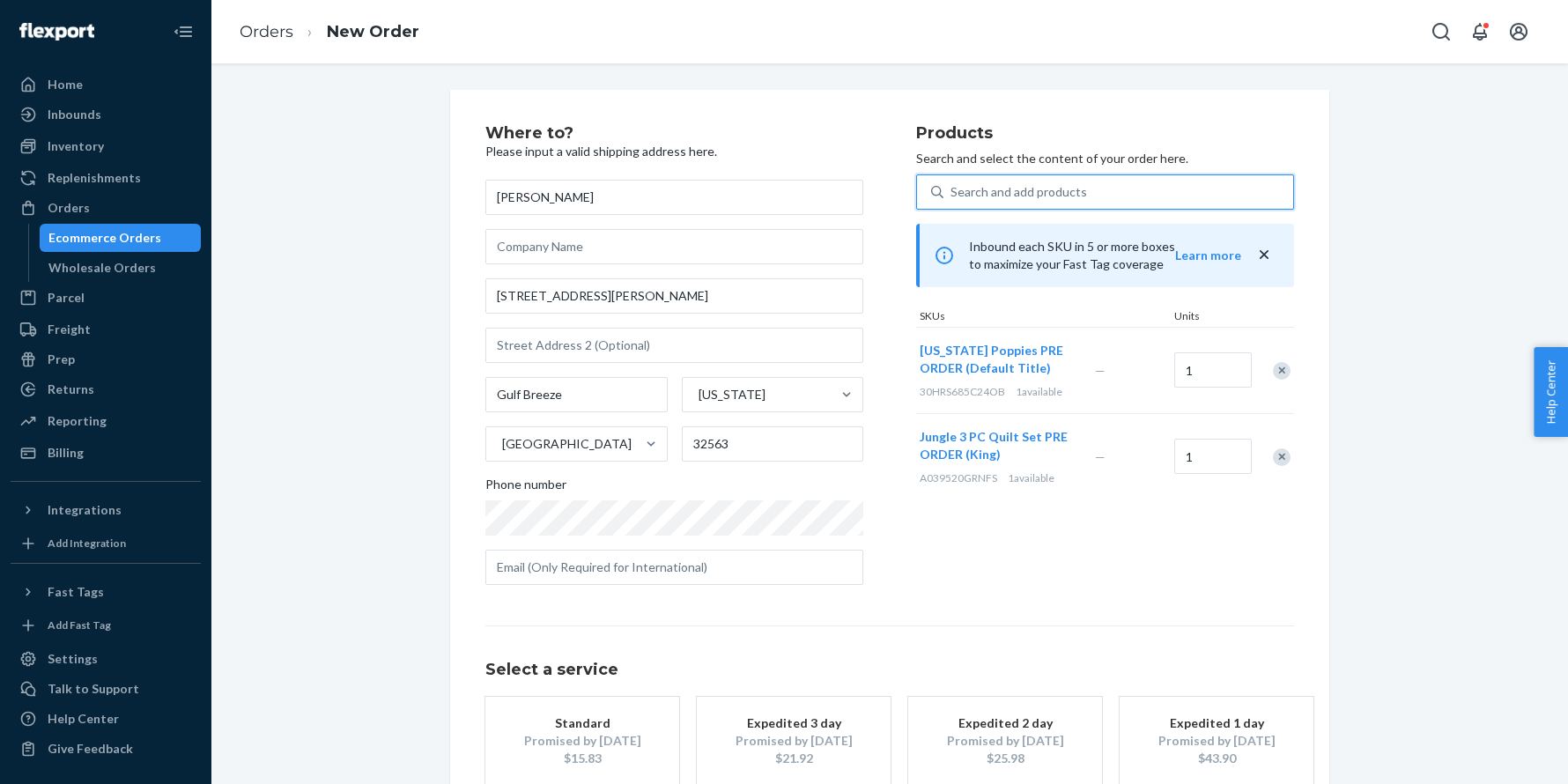
click at [1063, 192] on div "Search and add products" at bounding box center [1018, 192] width 137 height 18
click at [952, 192] on input "0 results available. Use Up and Down to choose options, press Enter to select t…" at bounding box center [951, 192] width 2 height 18
paste input "AS-CATASHT-XX-YY"
type input "AS-CATASHT-XX-YY"
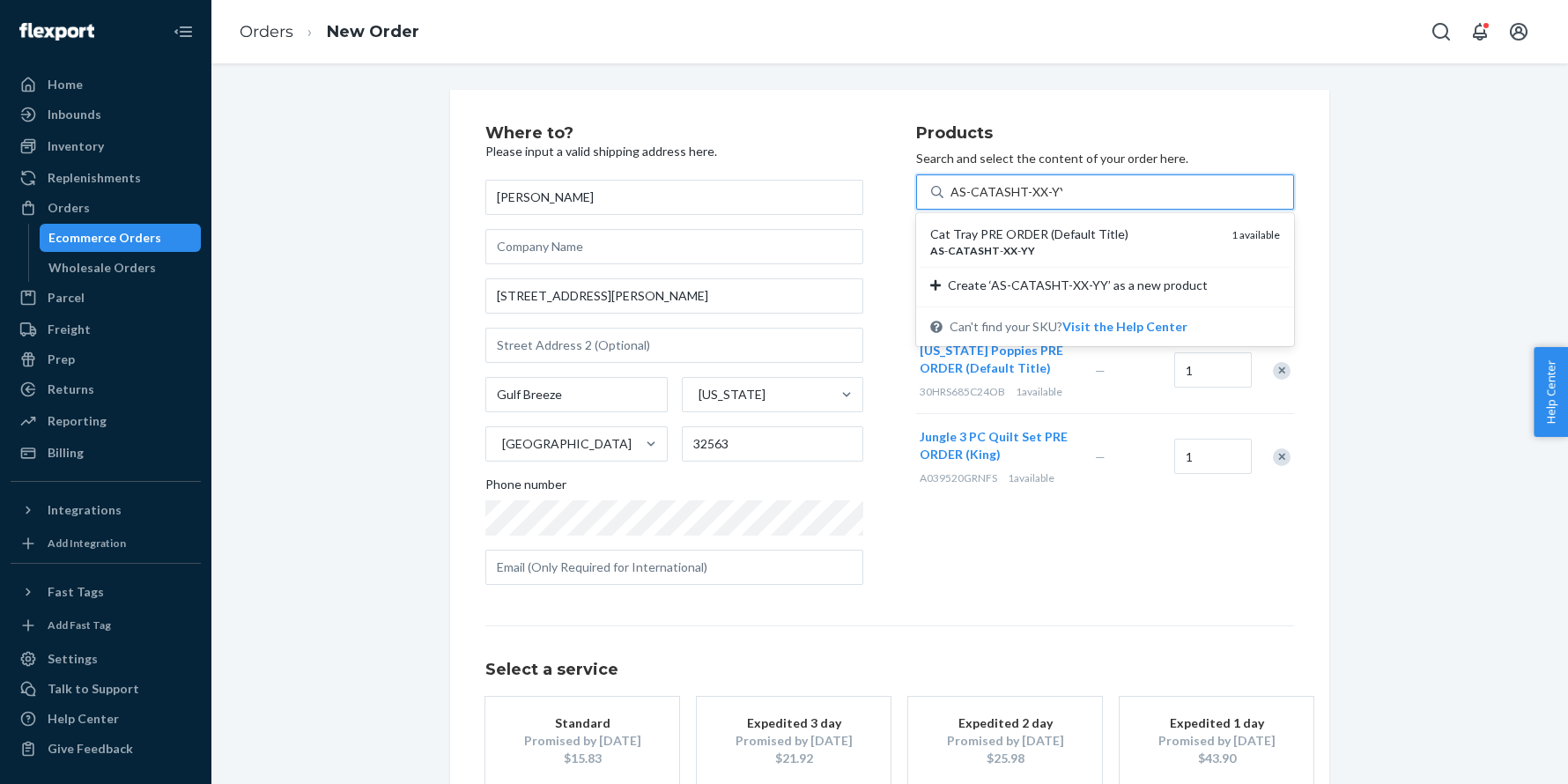
click at [1010, 235] on div "Cat Tray PRE ORDER (Default Title)" at bounding box center [1073, 234] width 288 height 18
click at [1010, 201] on input "AS-CATASHT-XX-YY" at bounding box center [1006, 192] width 112 height 18
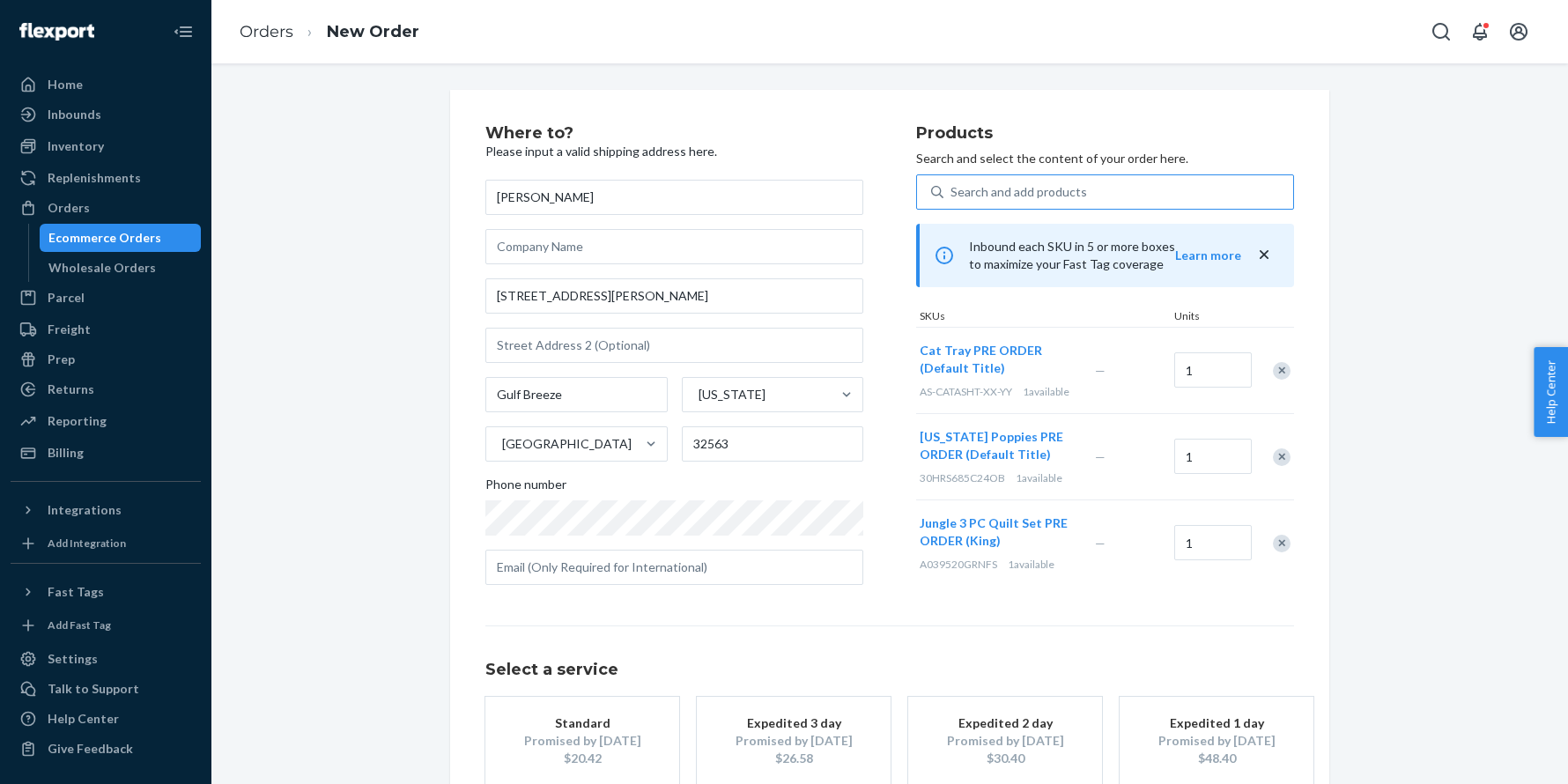
click at [1020, 167] on div "Products Search and select the content of your order here. Search and add produ…" at bounding box center [1104, 362] width 378 height 475
click at [1009, 185] on div "Search and add products" at bounding box center [1018, 192] width 137 height 18
click at [952, 185] on input "0 results available. Use Up and Down to choose options, press Enter to select t…" at bounding box center [951, 192] width 2 height 18
paste input "ASH-ACEH-RT"
type input "ASH-ACEH-RT"
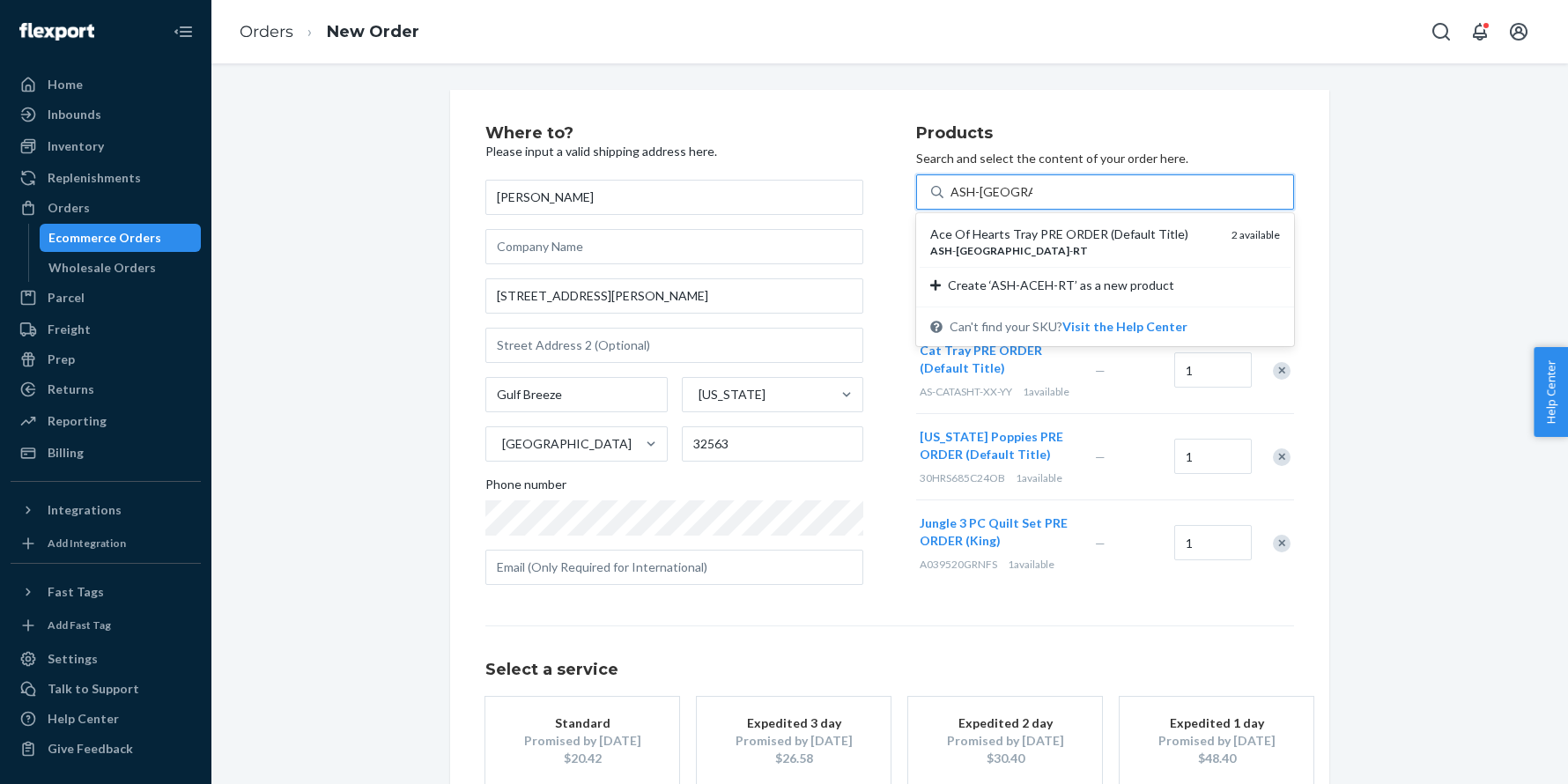
click at [974, 234] on div "Ace Of Hearts Tray PRE ORDER (Default Title)" at bounding box center [1073, 234] width 288 height 18
click at [974, 201] on input "ASH-ACEH-RT" at bounding box center [991, 192] width 82 height 18
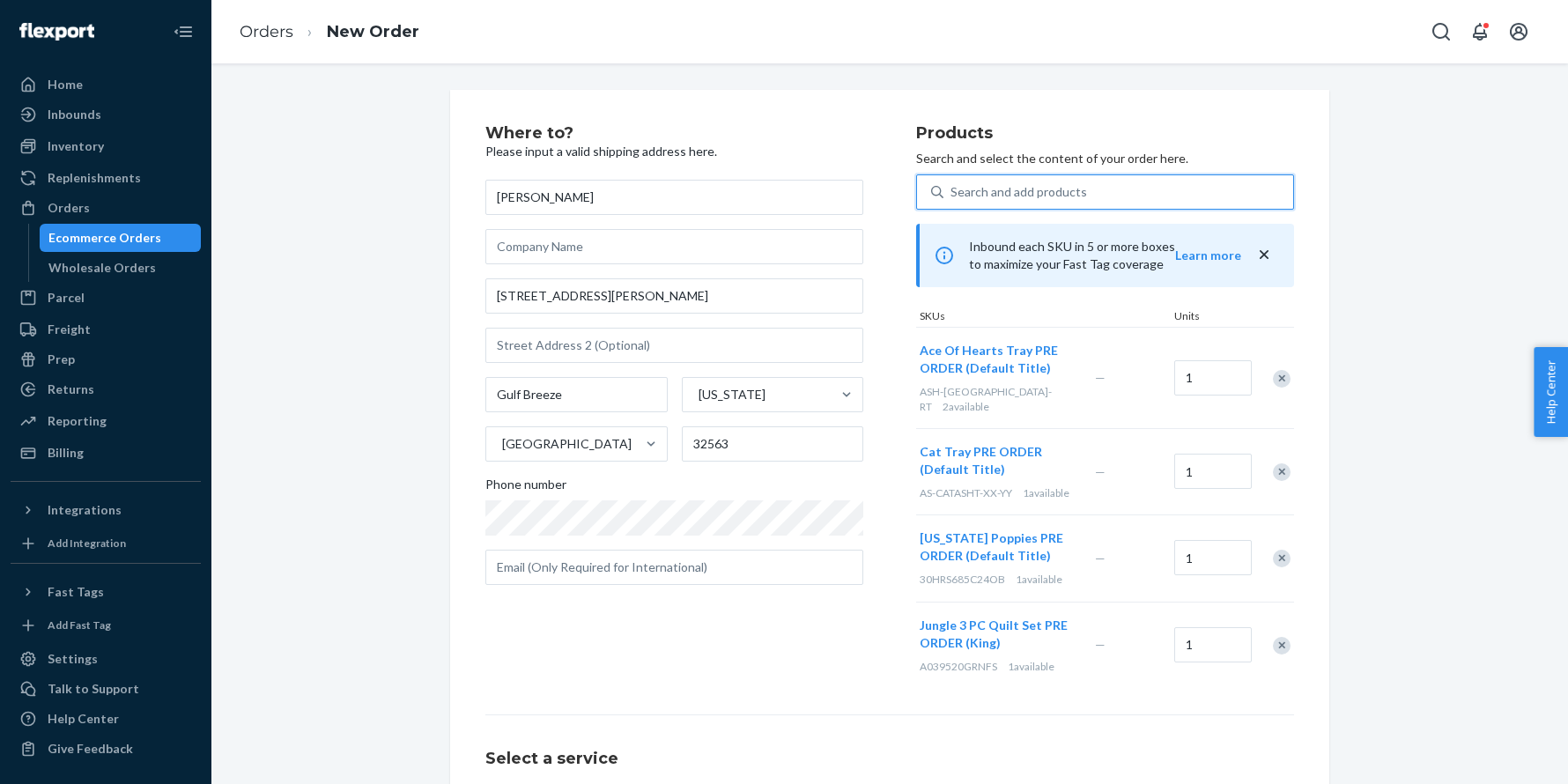
click at [1016, 192] on div "Search and add products" at bounding box center [1018, 192] width 137 height 18
click at [952, 192] on input "0 results available. Use Up and Down to choose options, press Enter to select t…" at bounding box center [951, 192] width 2 height 18
paste input "JA-CIGBOXX-XX-YY"
type input "JA-CIGBOXX-XX-YY"
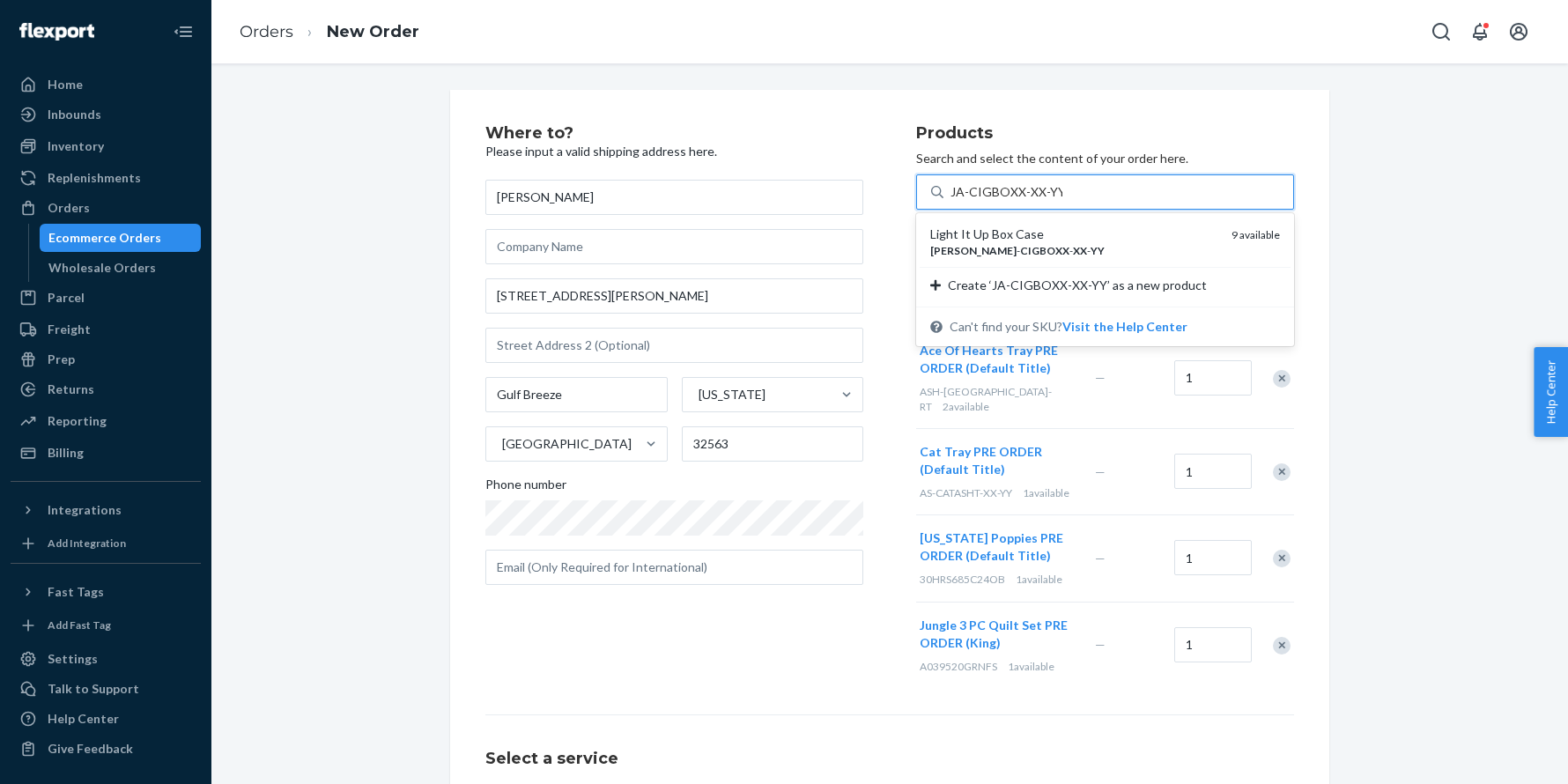
click at [1001, 239] on div "Light It Up Box Case" at bounding box center [1073, 234] width 288 height 18
click at [1001, 201] on input "JA-CIGBOXX-XX-YY" at bounding box center [1006, 192] width 112 height 18
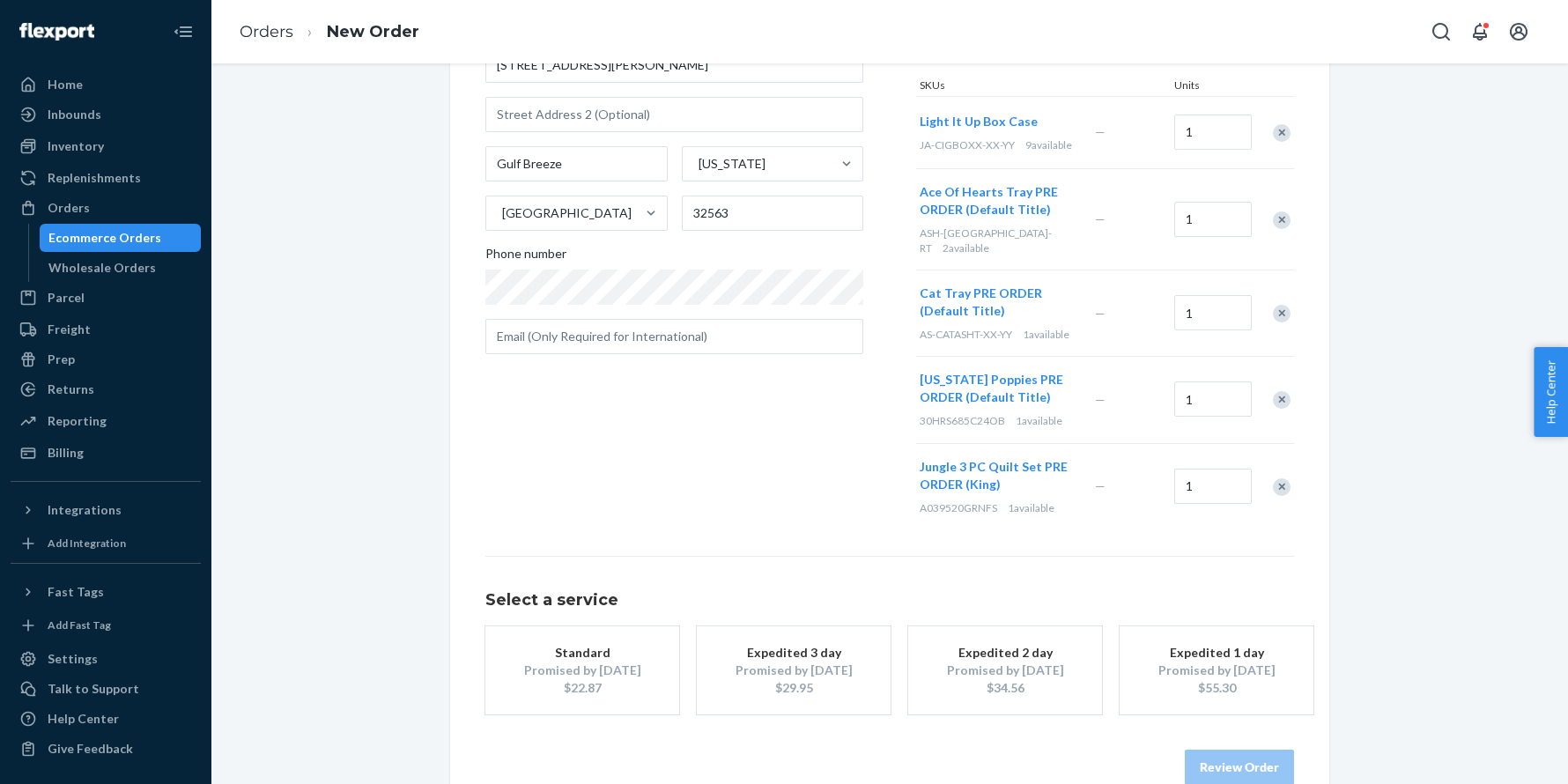
scroll to position [249, 0]
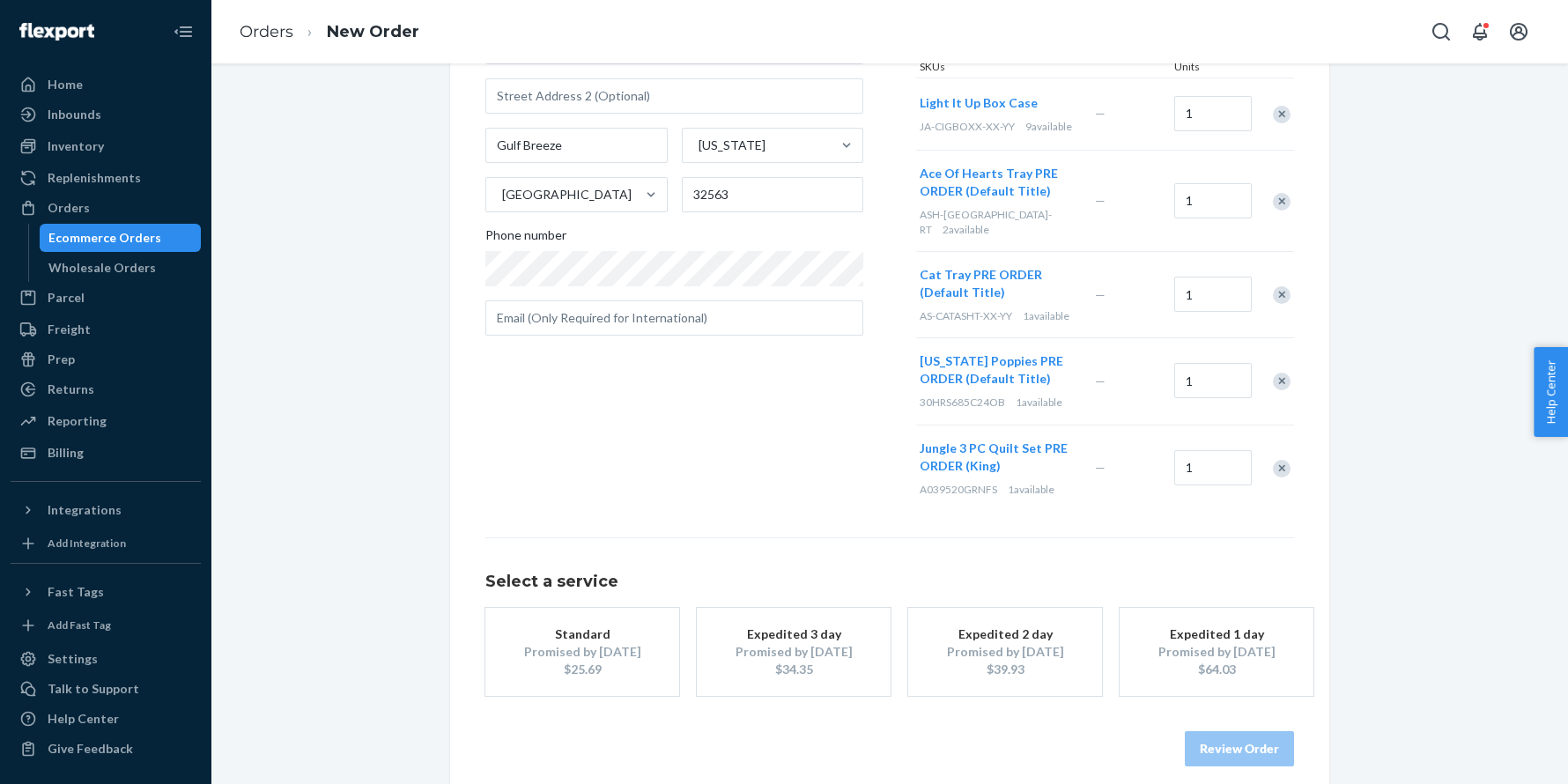
click at [643, 626] on div "Standard" at bounding box center [582, 634] width 140 height 18
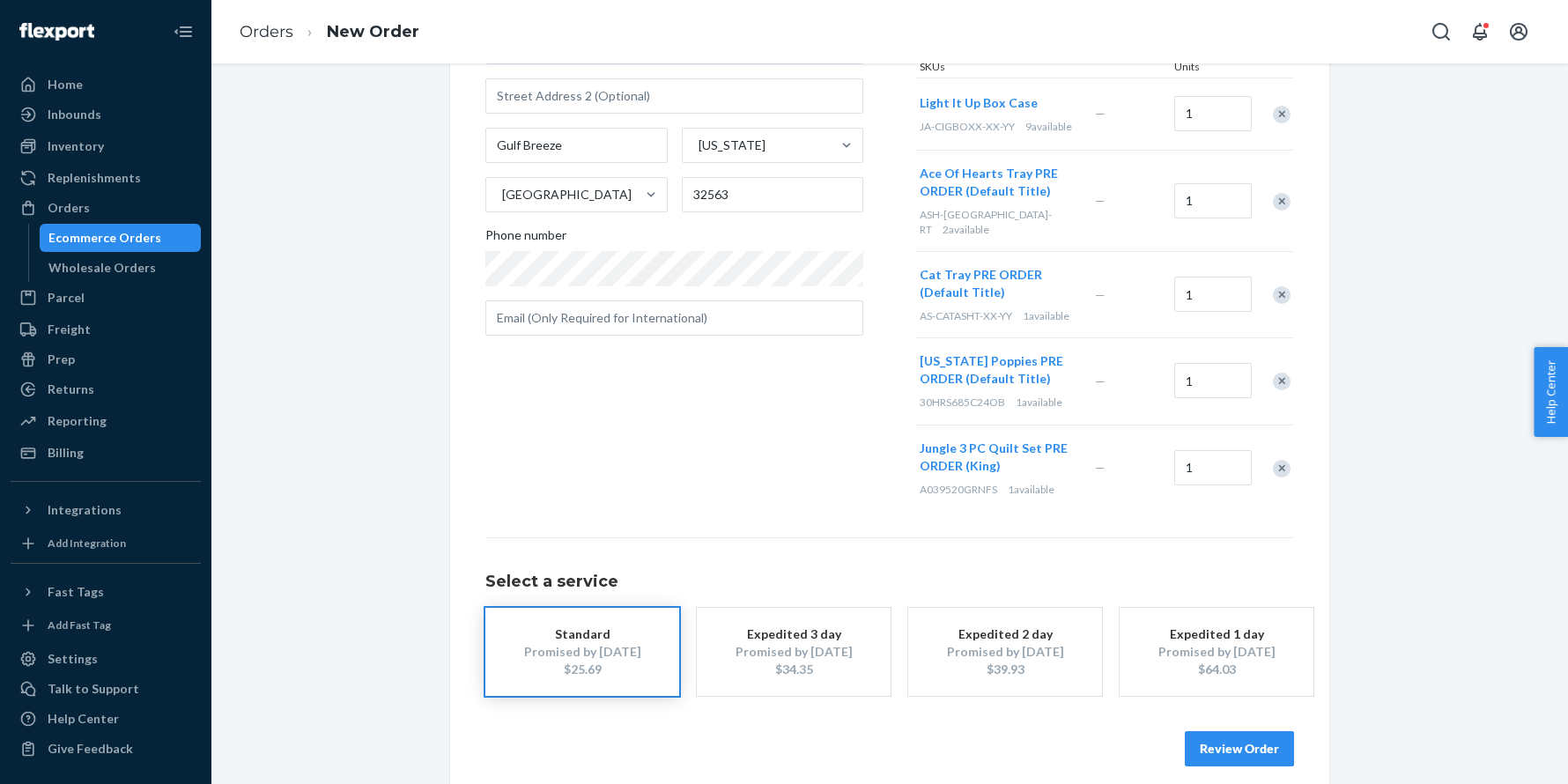
click at [1209, 731] on button "Review Order" at bounding box center [1239, 748] width 109 height 35
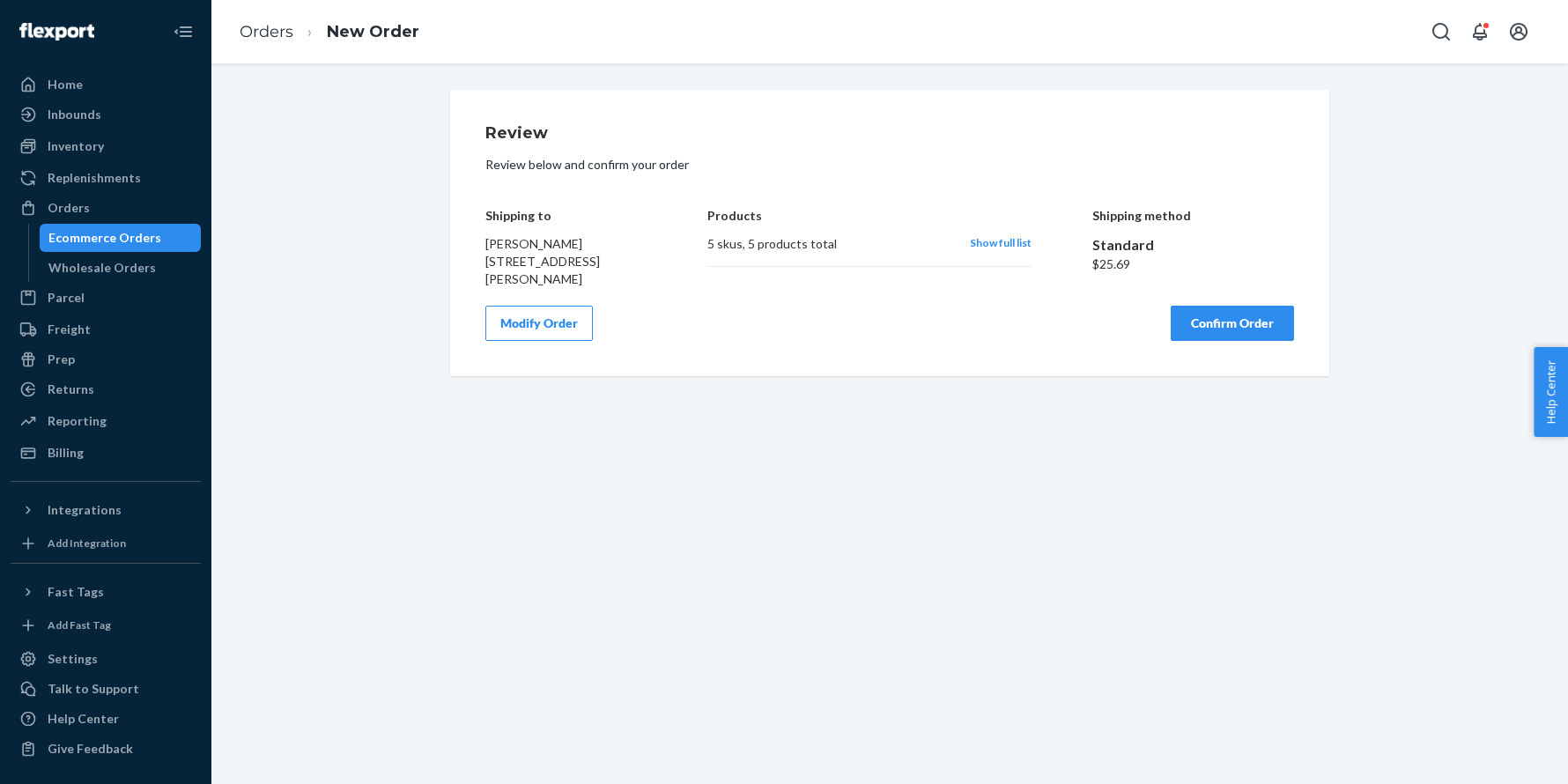
click at [1015, 240] on span "Show full list" at bounding box center [999, 242] width 61 height 13
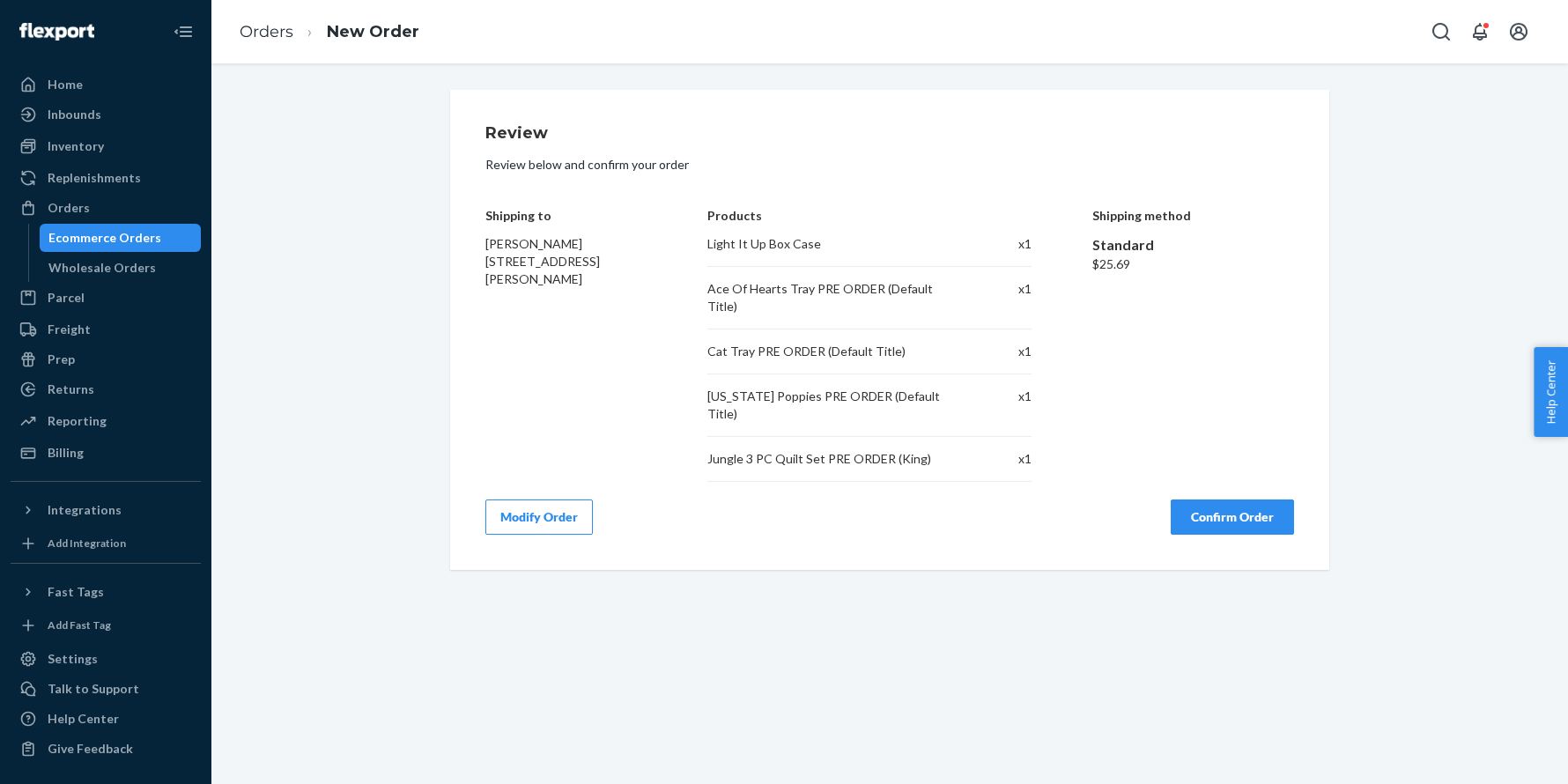
click at [1222, 500] on button "Confirm Order" at bounding box center [1231, 517] width 124 height 35
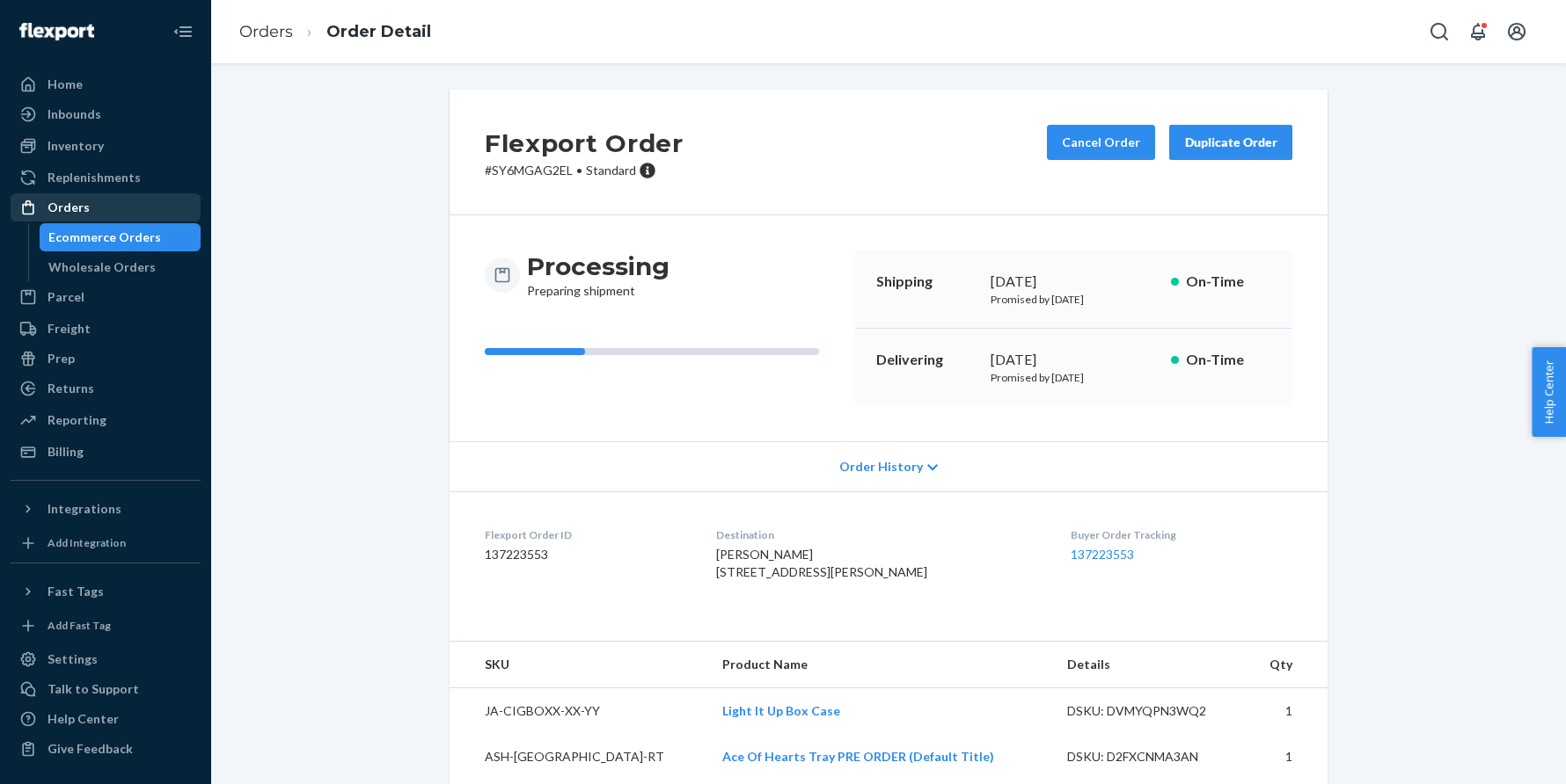
click at [127, 216] on div "Orders" at bounding box center [105, 207] width 186 height 24
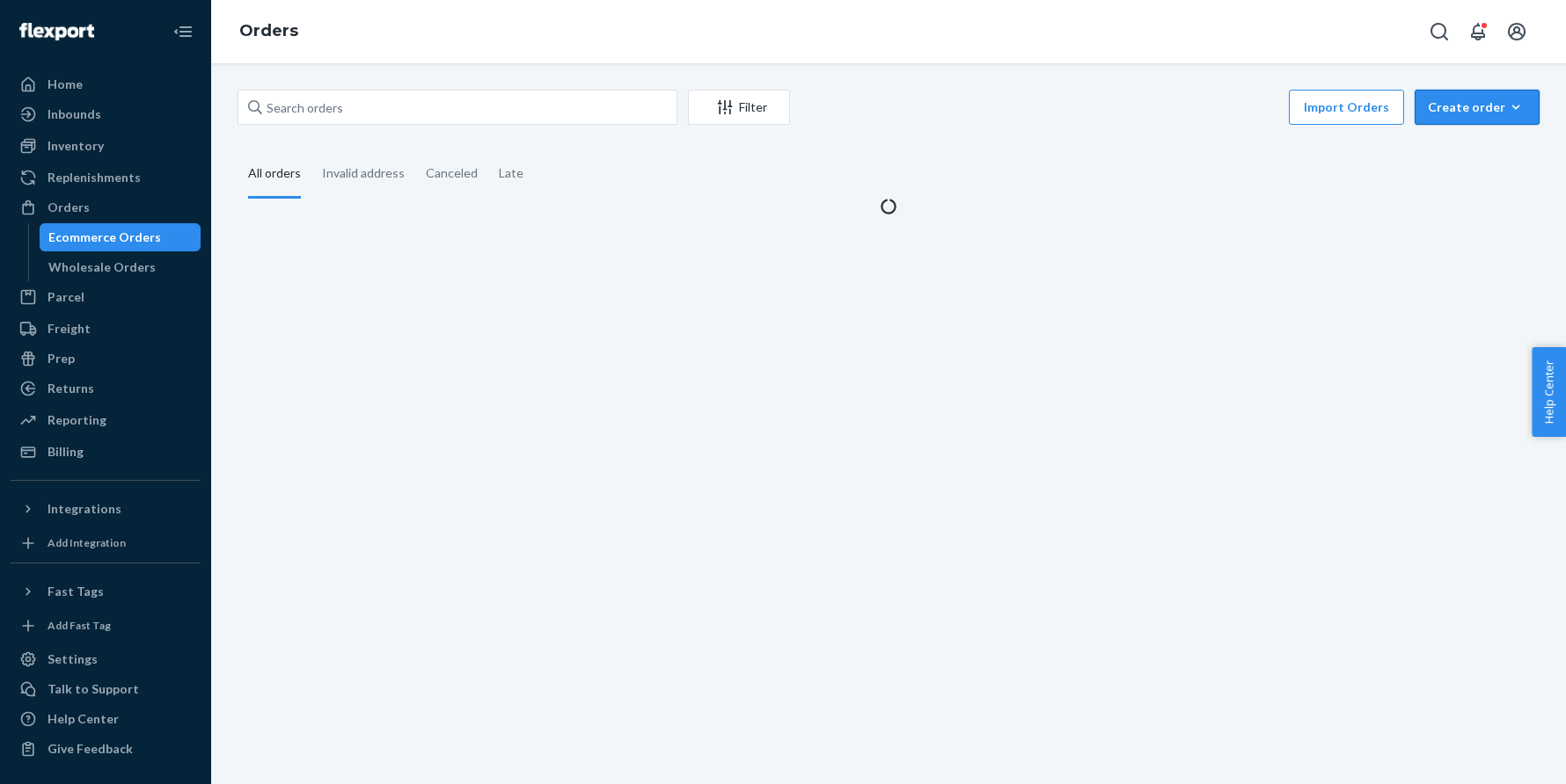
click at [1464, 100] on div "Create order" at bounding box center [1477, 107] width 99 height 18
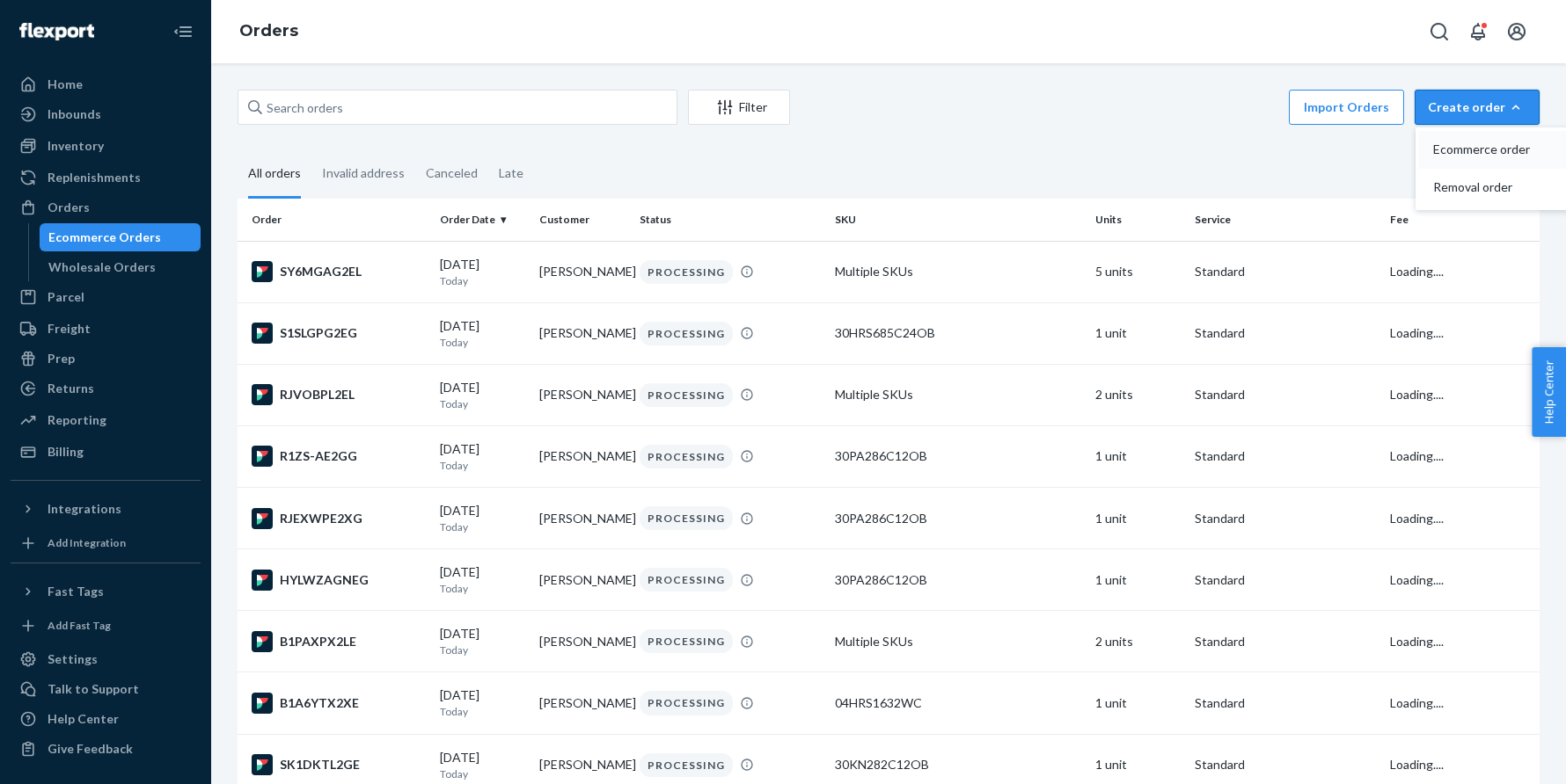
click at [1454, 145] on span "Ecommerce order" at bounding box center [1488, 149] width 109 height 12
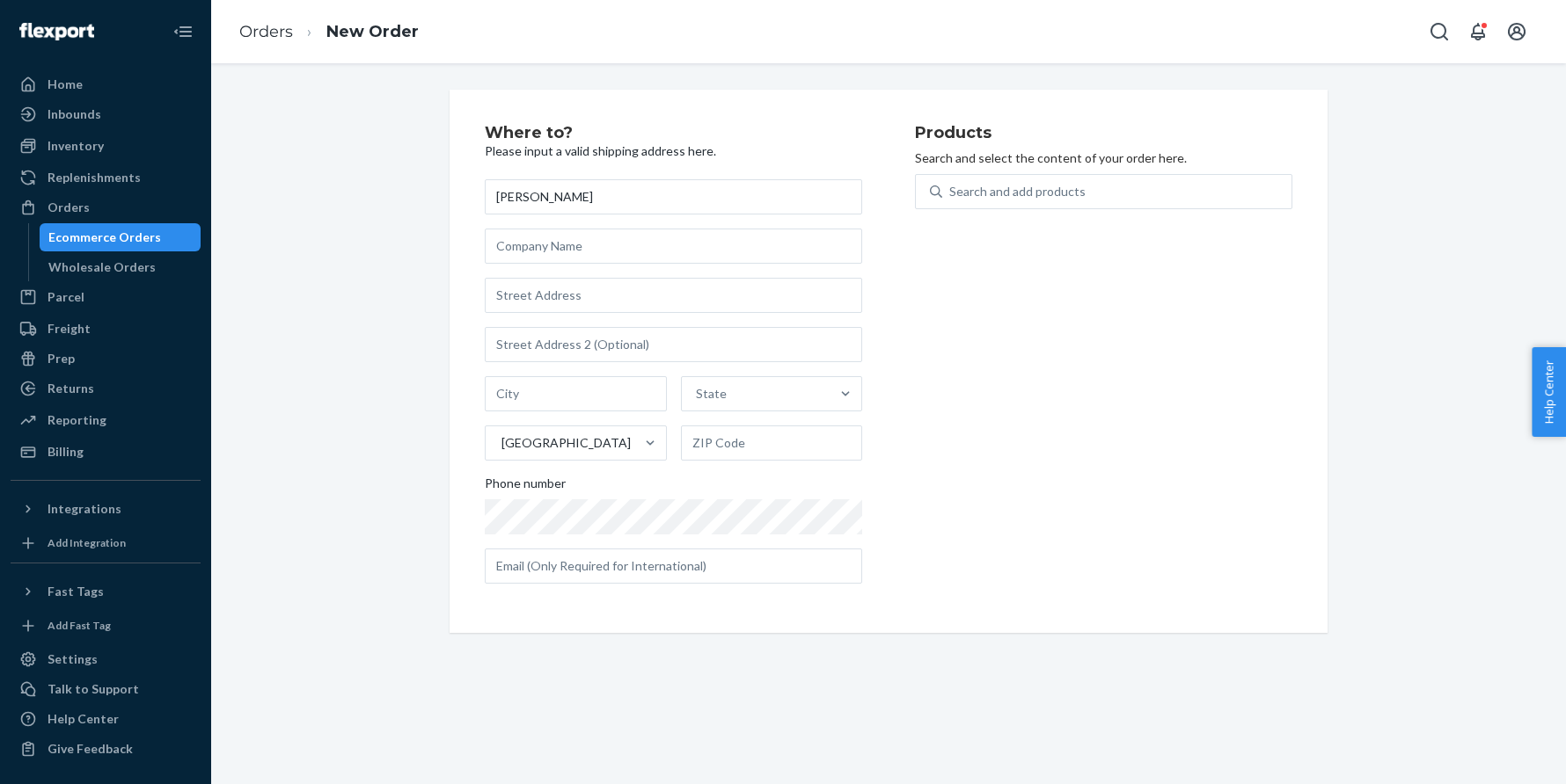
type input "[PERSON_NAME]"
click at [590, 336] on input "text" at bounding box center [673, 344] width 378 height 35
paste input "480 West Par Street Orlando FL 32804 United States"
click at [589, 300] on input "text" at bounding box center [673, 295] width 378 height 35
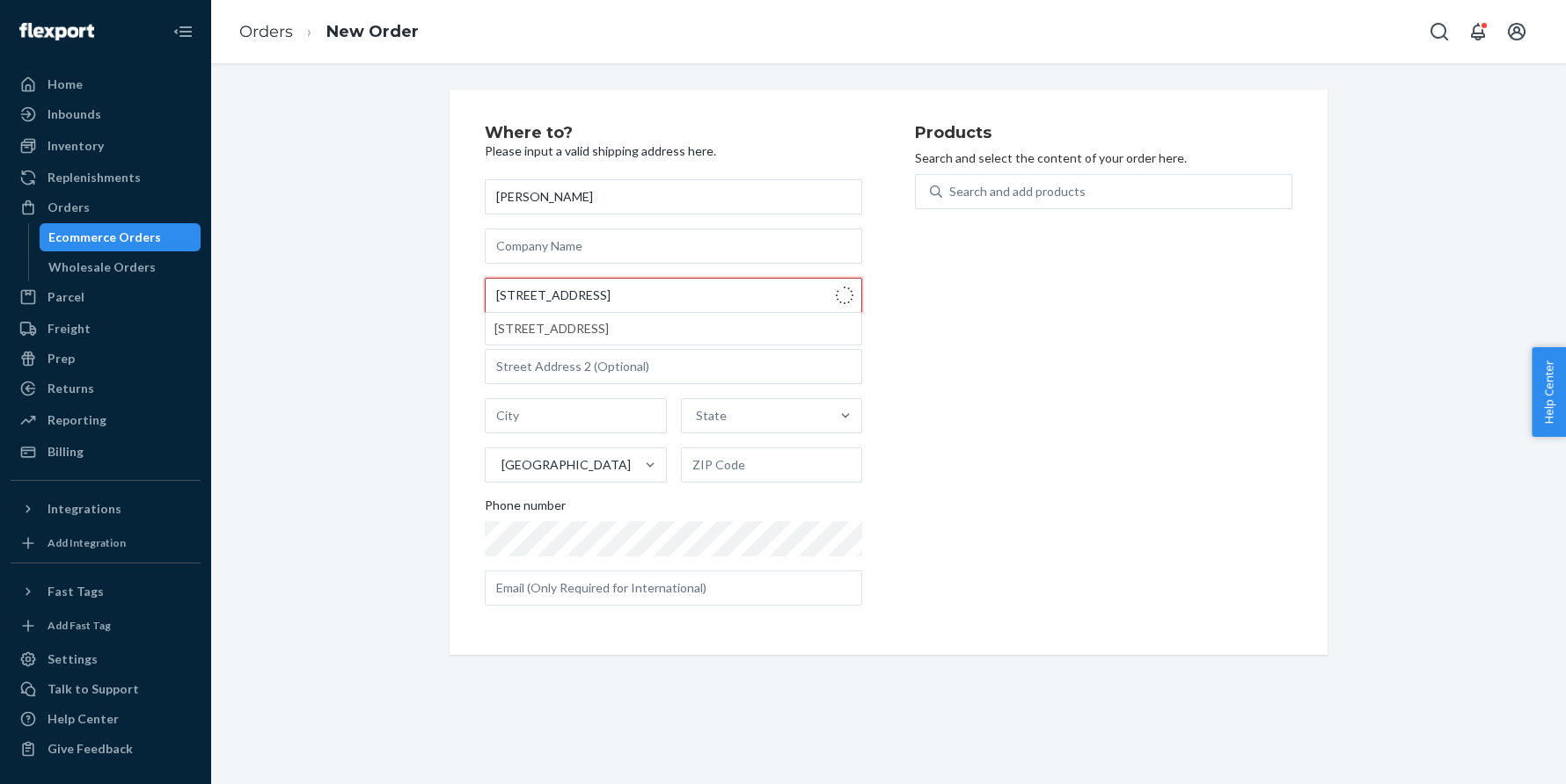
type input "480 W Par St"
type input "Orlando"
type input "32804"
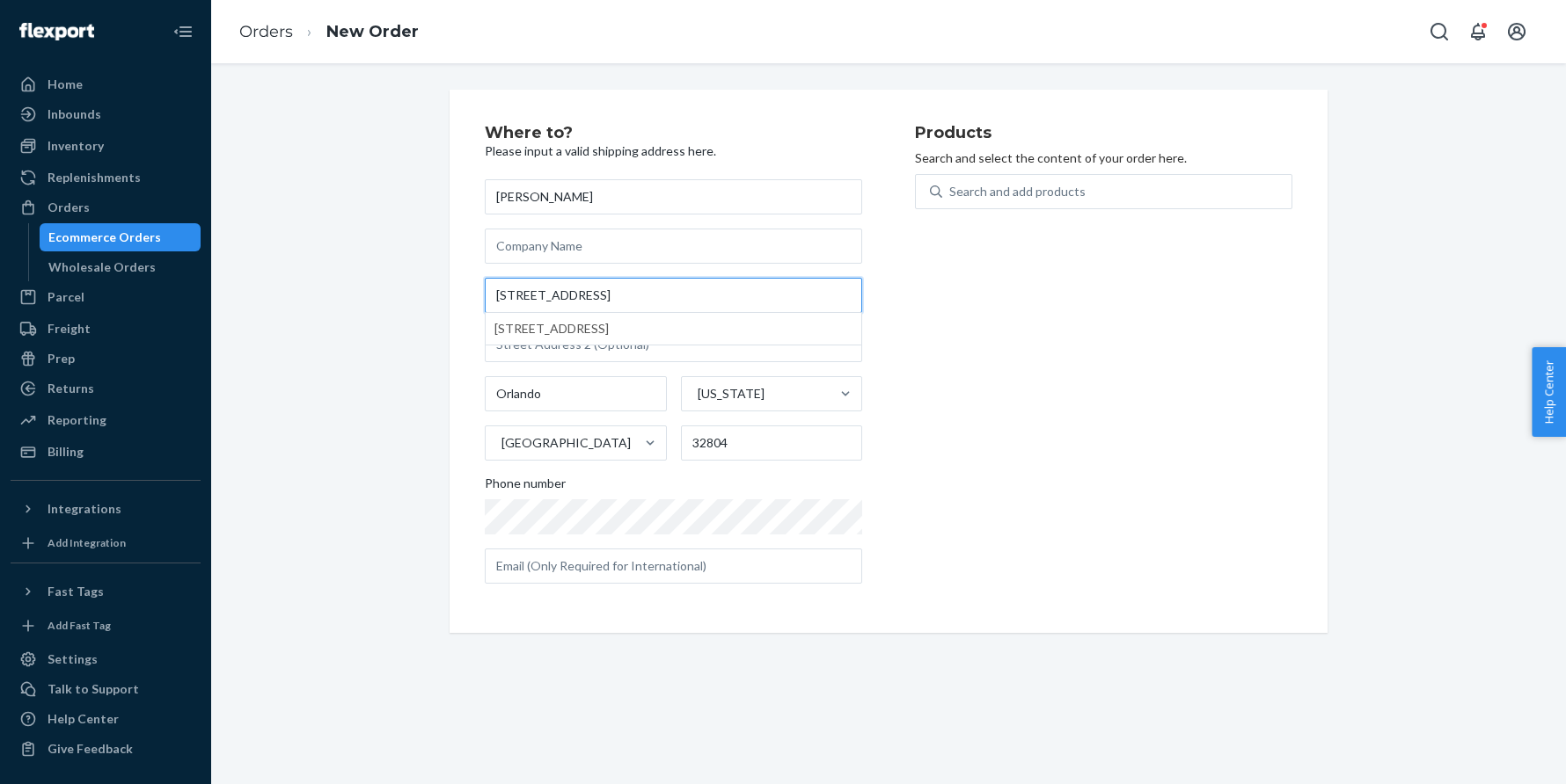
type input "480 W Par St"
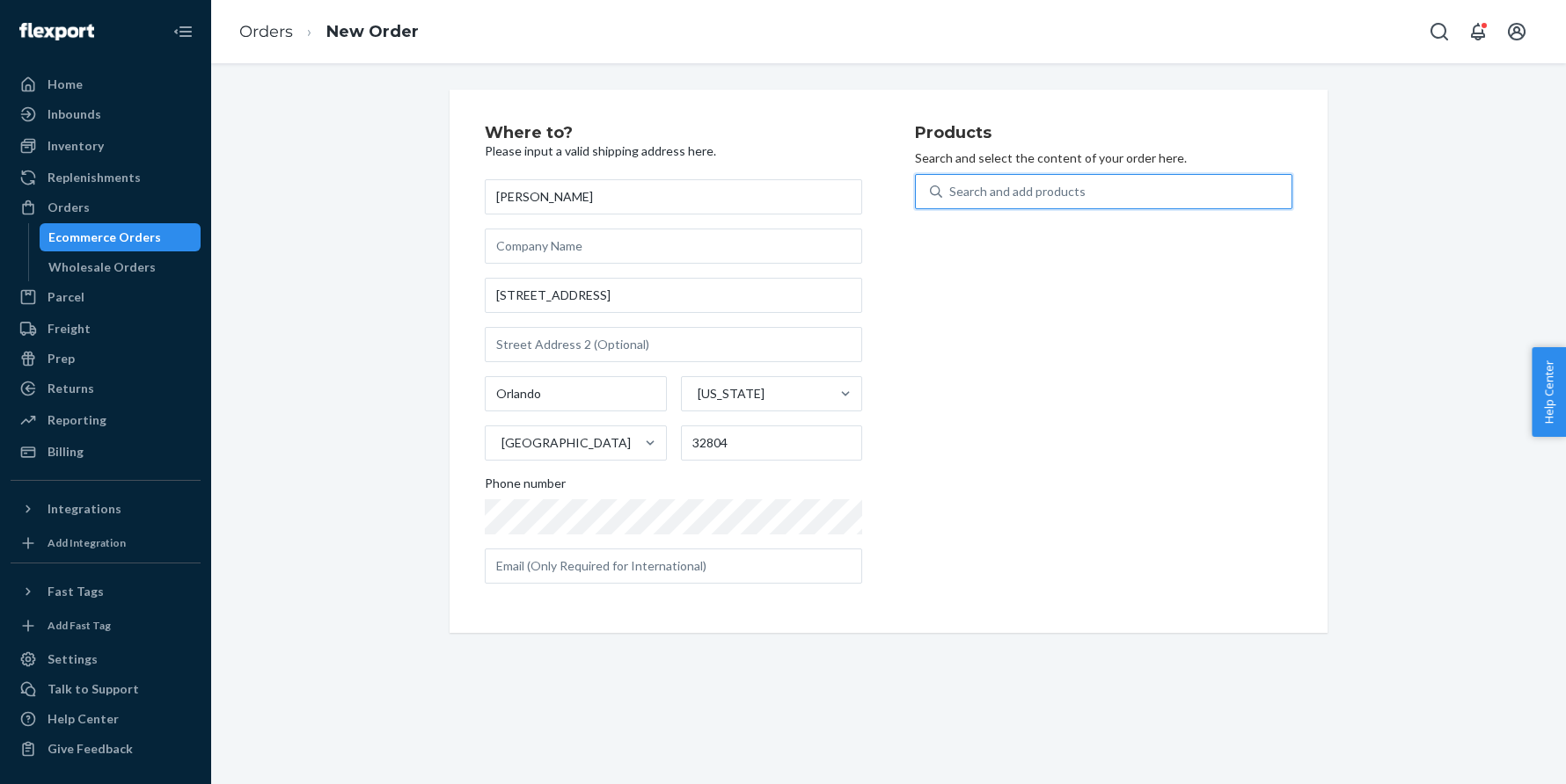
click at [1047, 180] on div "Search and add products" at bounding box center [1116, 192] width 349 height 32
click at [951, 183] on input "0 results available. Use Up and Down to choose options, press Enter to select t…" at bounding box center [950, 191] width 2 height 18
paste input "30JBL122C14SQ"
type input "30JBL122C14SQ"
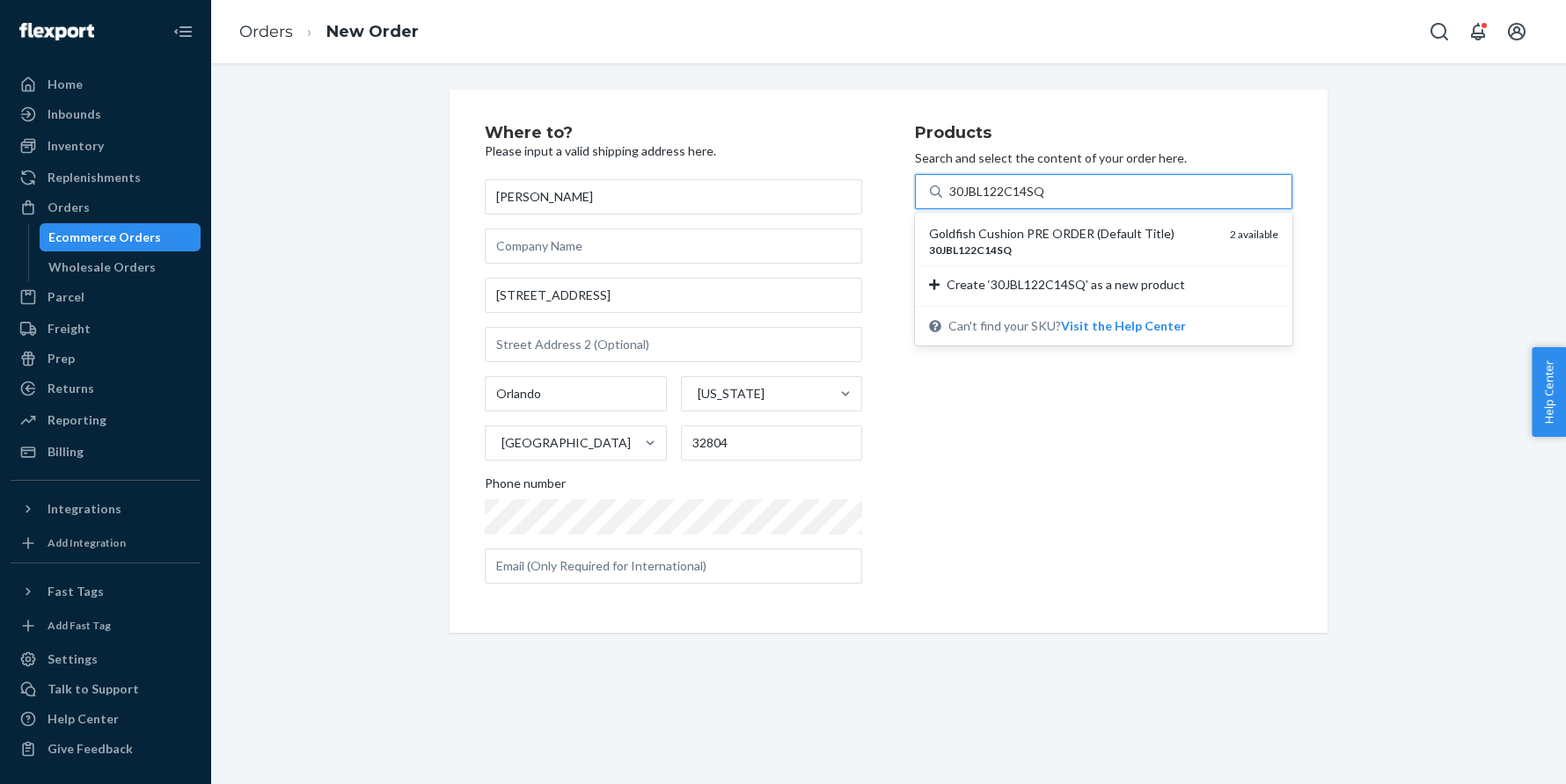
click at [1001, 231] on div "Goldfish Cushion PRE ORDER (Default Title)" at bounding box center [1072, 233] width 287 height 18
click at [1001, 200] on input "30JBL122C14SQ" at bounding box center [997, 191] width 97 height 18
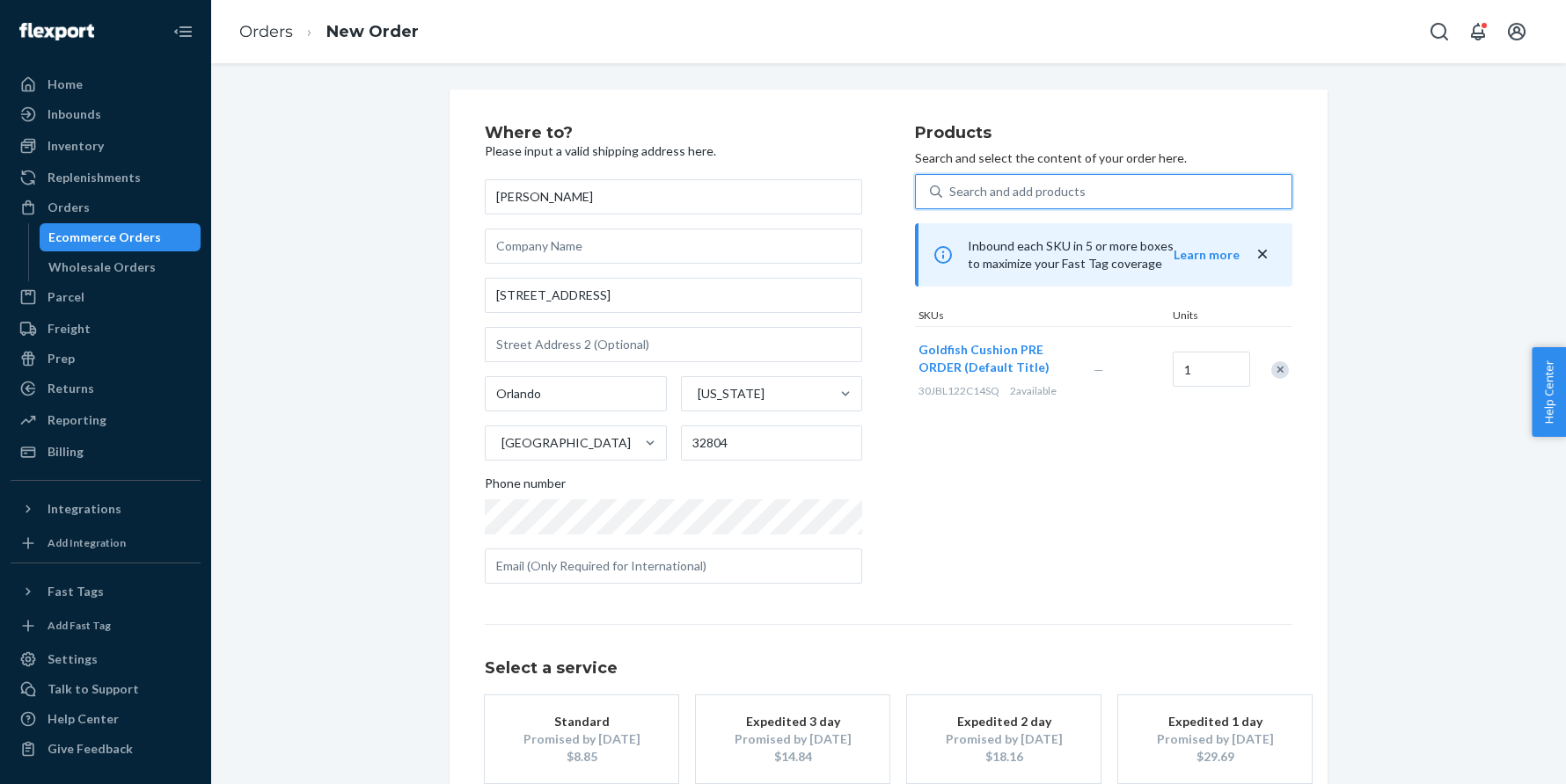
scroll to position [103, 0]
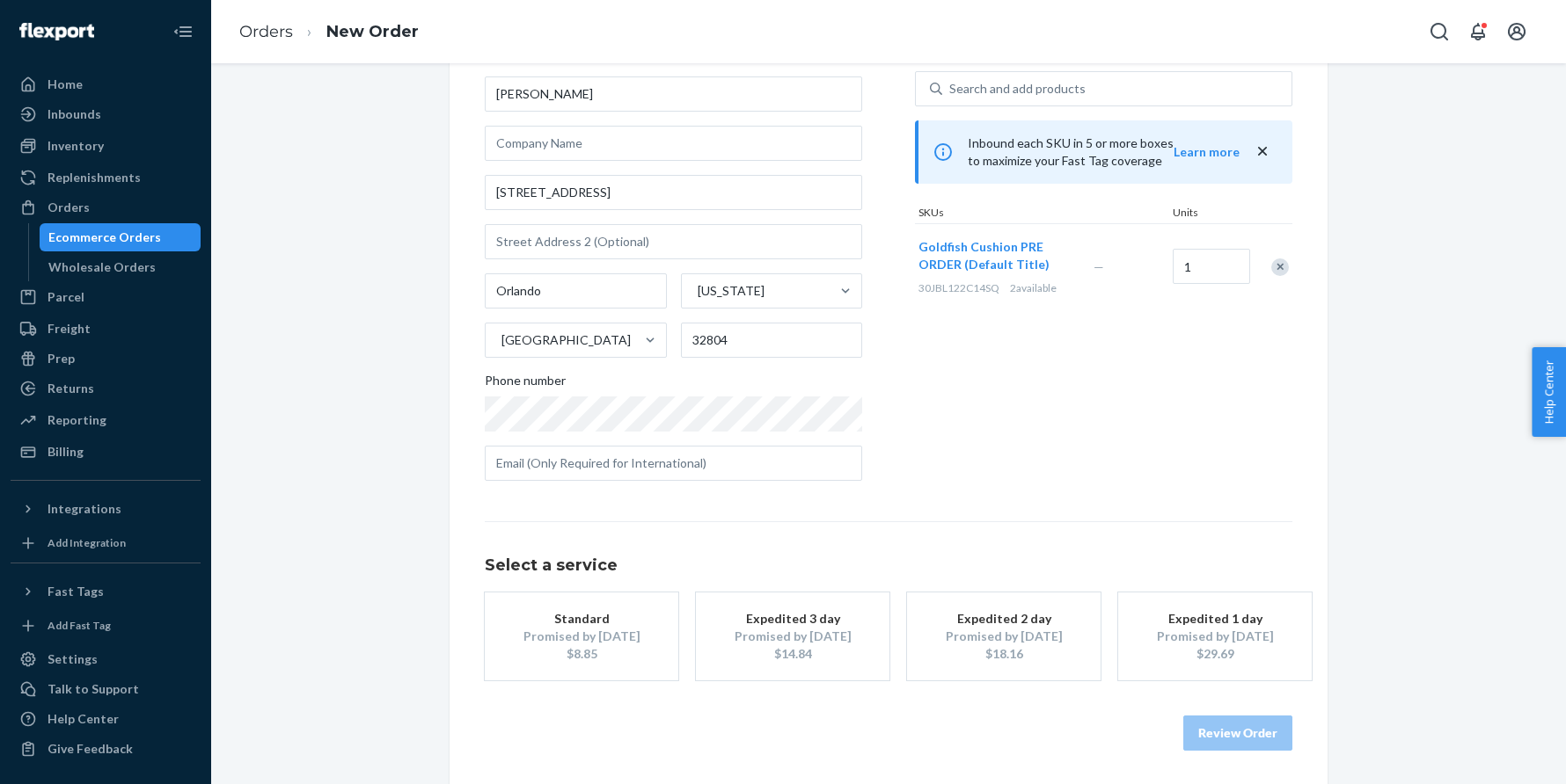
click at [584, 640] on div "Promised by [DATE]" at bounding box center [581, 636] width 140 height 18
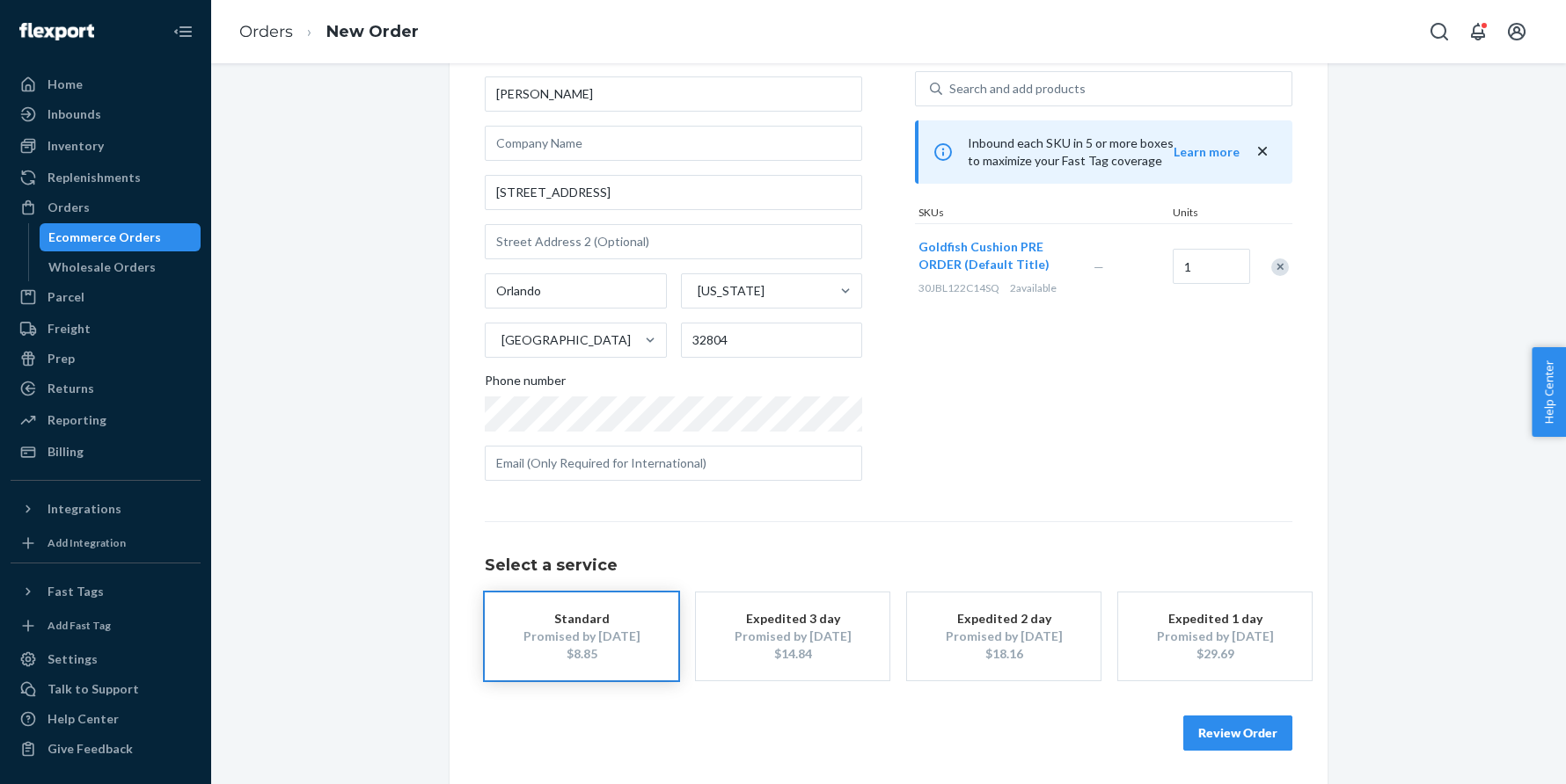
click at [1211, 719] on button "Review Order" at bounding box center [1237, 732] width 109 height 35
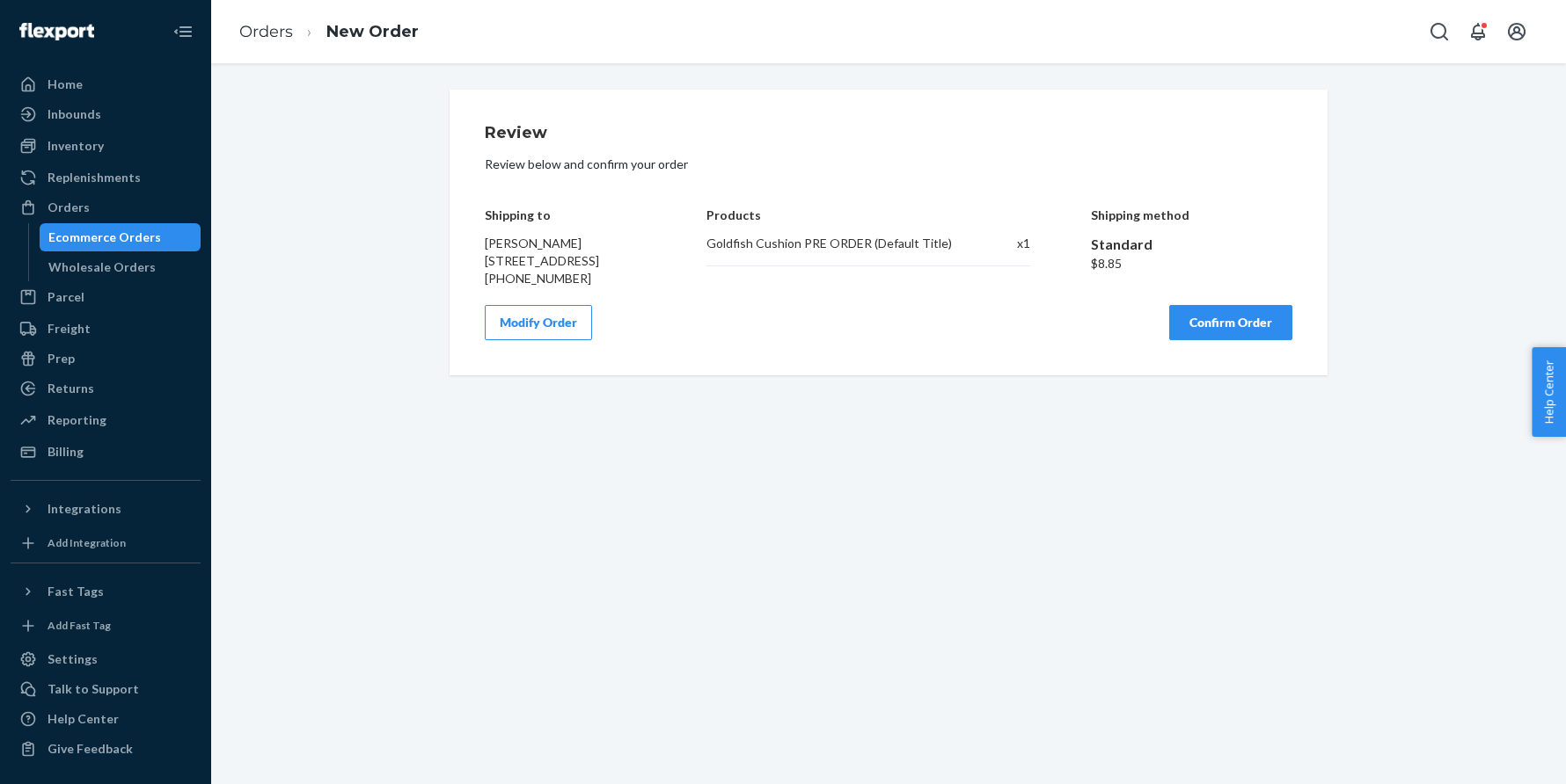
scroll to position [0, 0]
click at [1233, 340] on button "Confirm Order" at bounding box center [1230, 322] width 123 height 35
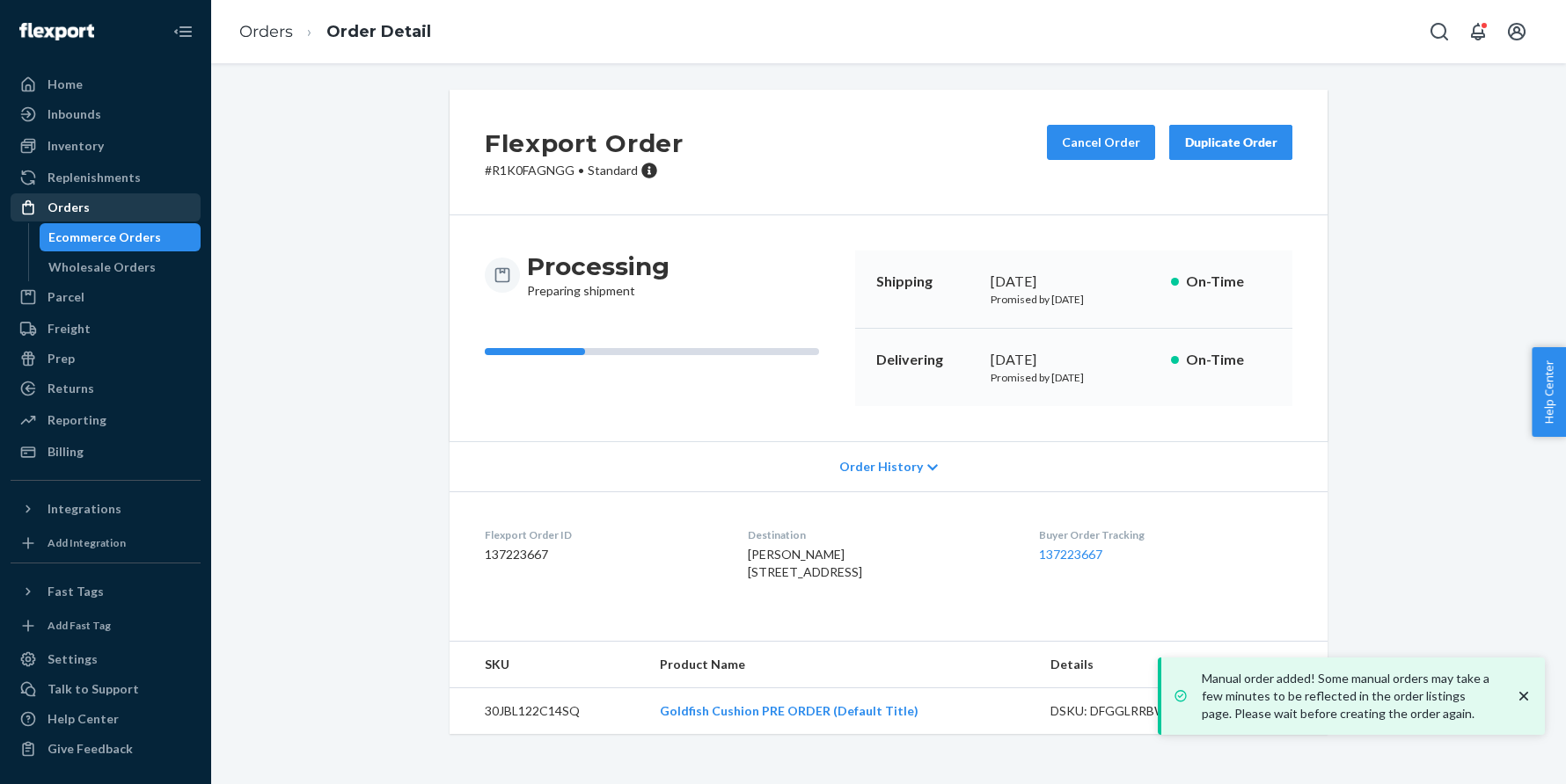
click at [119, 204] on div "Orders" at bounding box center [105, 207] width 186 height 24
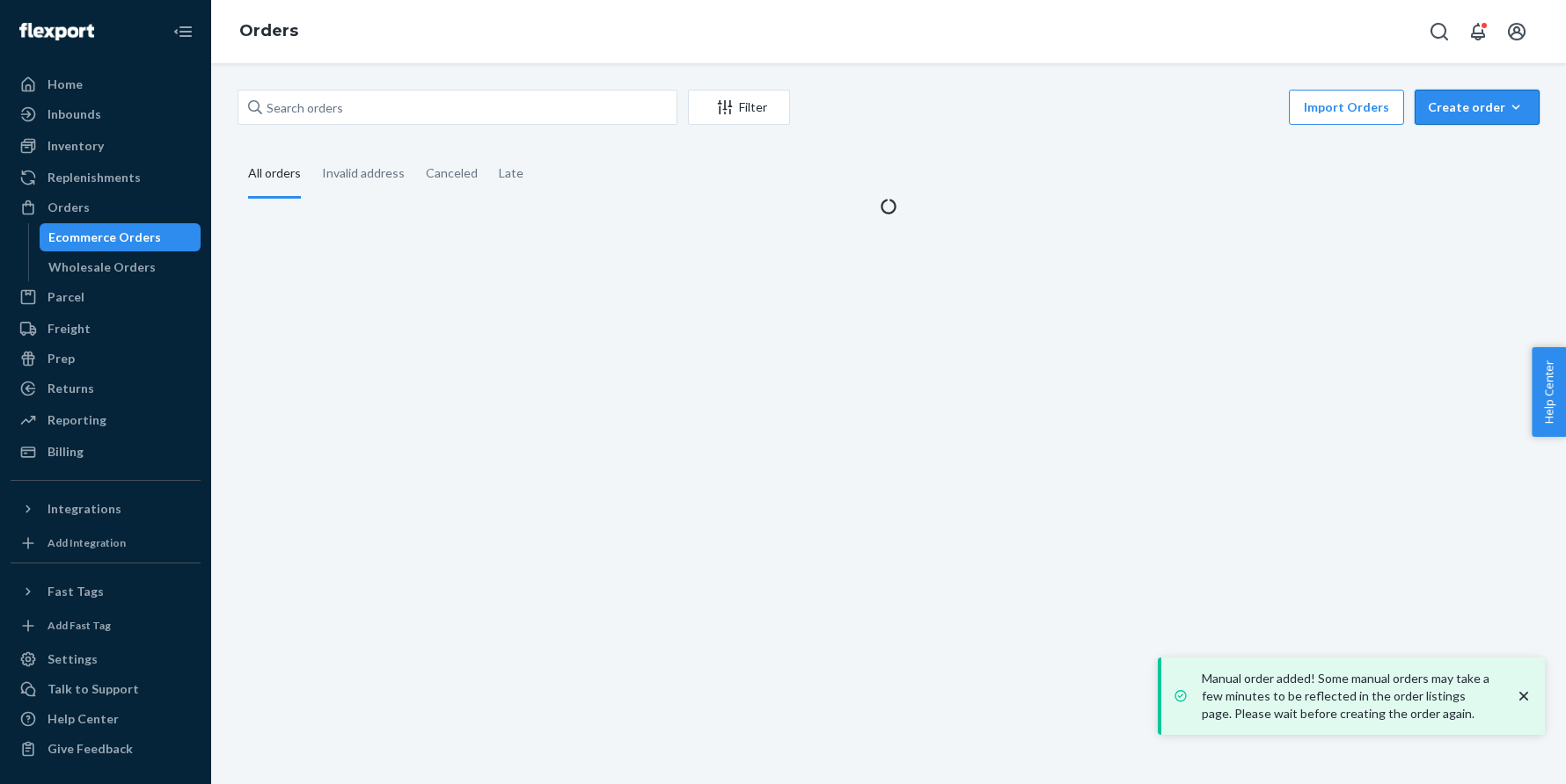
click at [1494, 101] on div "Create order" at bounding box center [1477, 107] width 99 height 18
click at [1440, 146] on span "Ecommerce order" at bounding box center [1488, 149] width 109 height 12
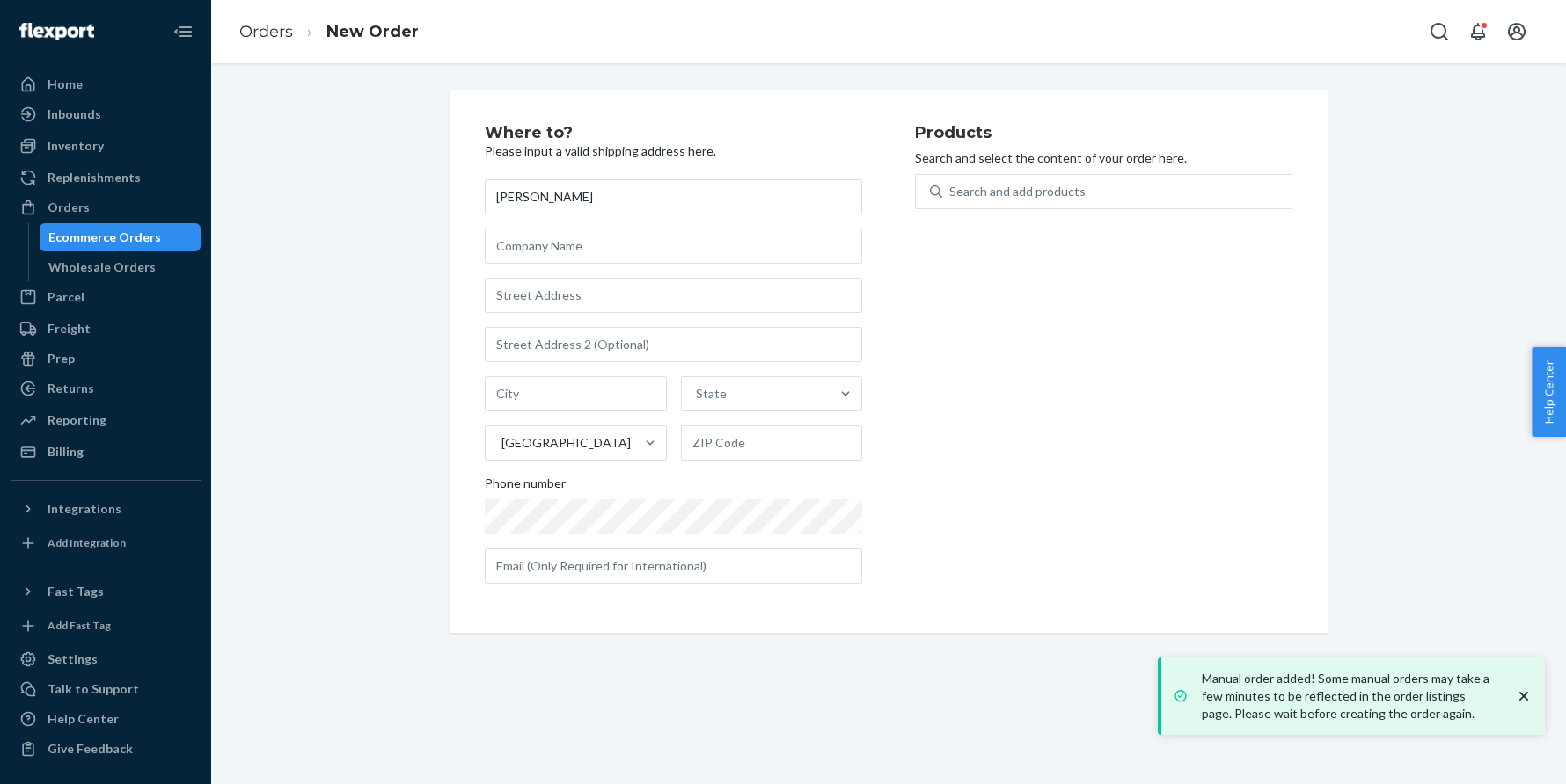
type input "[PERSON_NAME]"
click at [521, 289] on input "text" at bounding box center [673, 295] width 378 height 35
paste input "2000 Whispering Ponds Court 2B Salisbury MD 21804 United States"
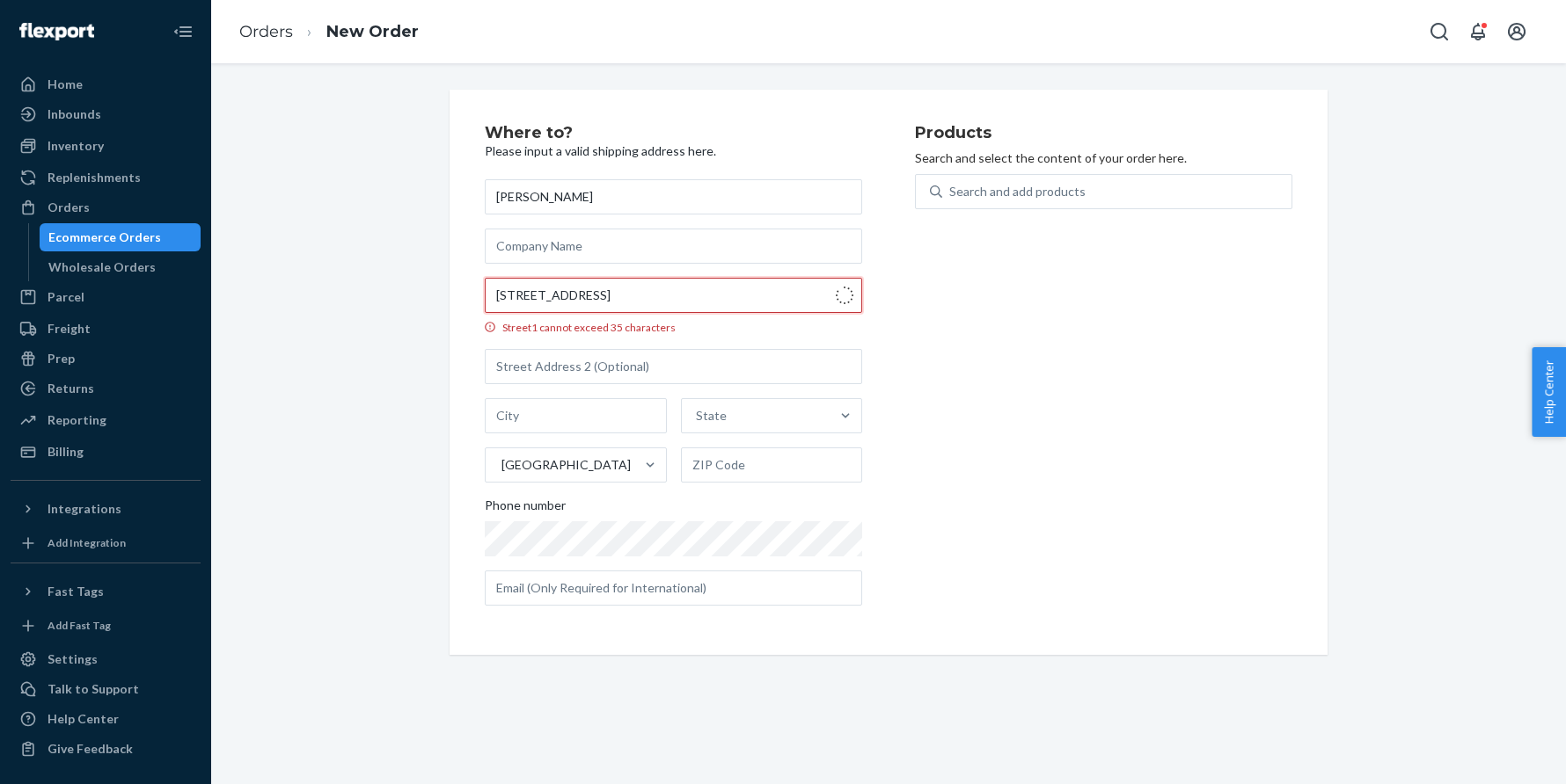
type input "2000 Whispering Ponds Ct"
type input "APT 2B"
type input "Salisbury"
type input "21804"
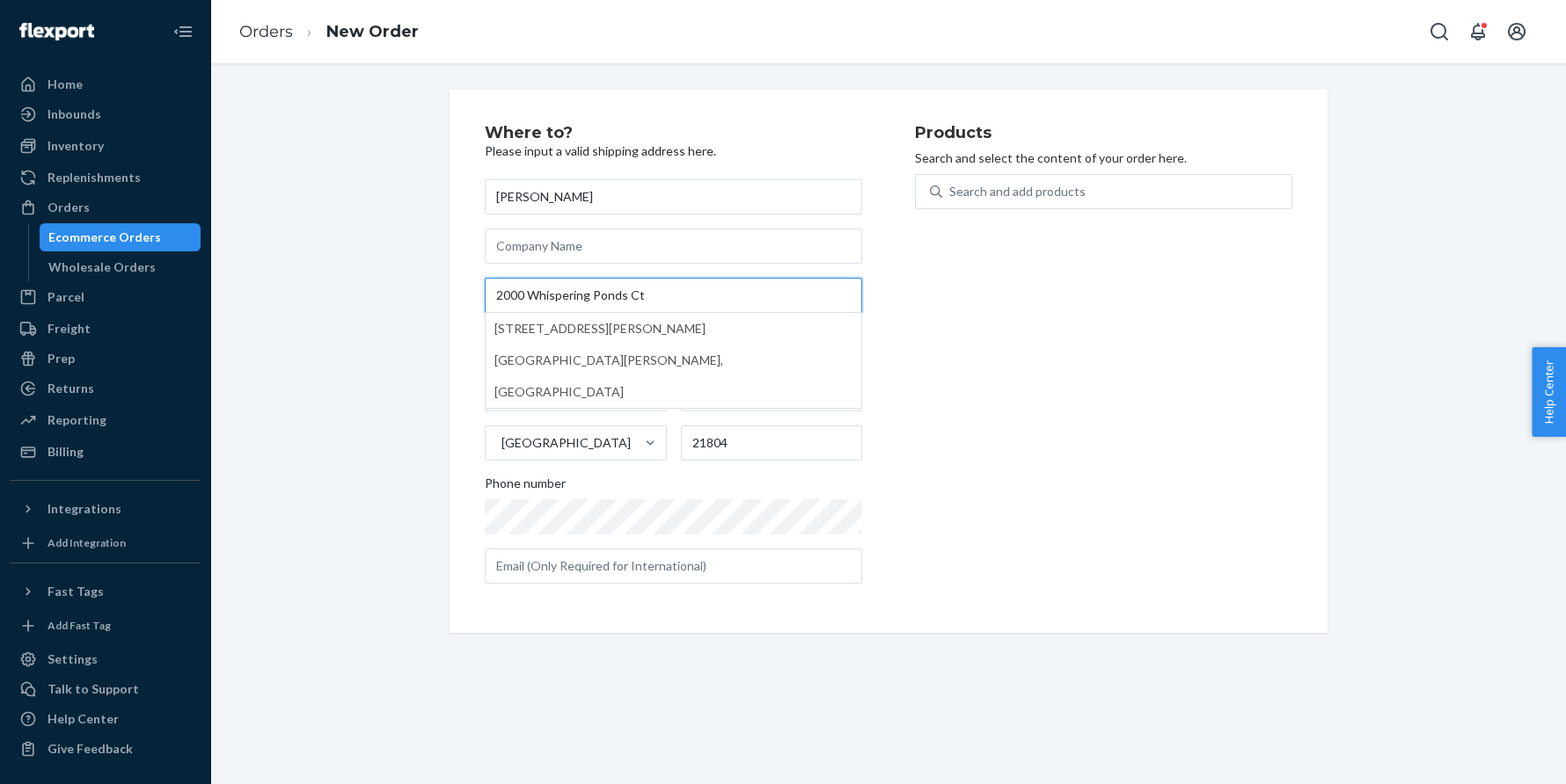
scroll to position [0, 0]
type input "2000 Whispering Ponds Ct"
click at [372, 242] on div "Where to? Please input a valid shipping address here. LEXI HARRISON 2000 Whispe…" at bounding box center [888, 360] width 1328 height 543
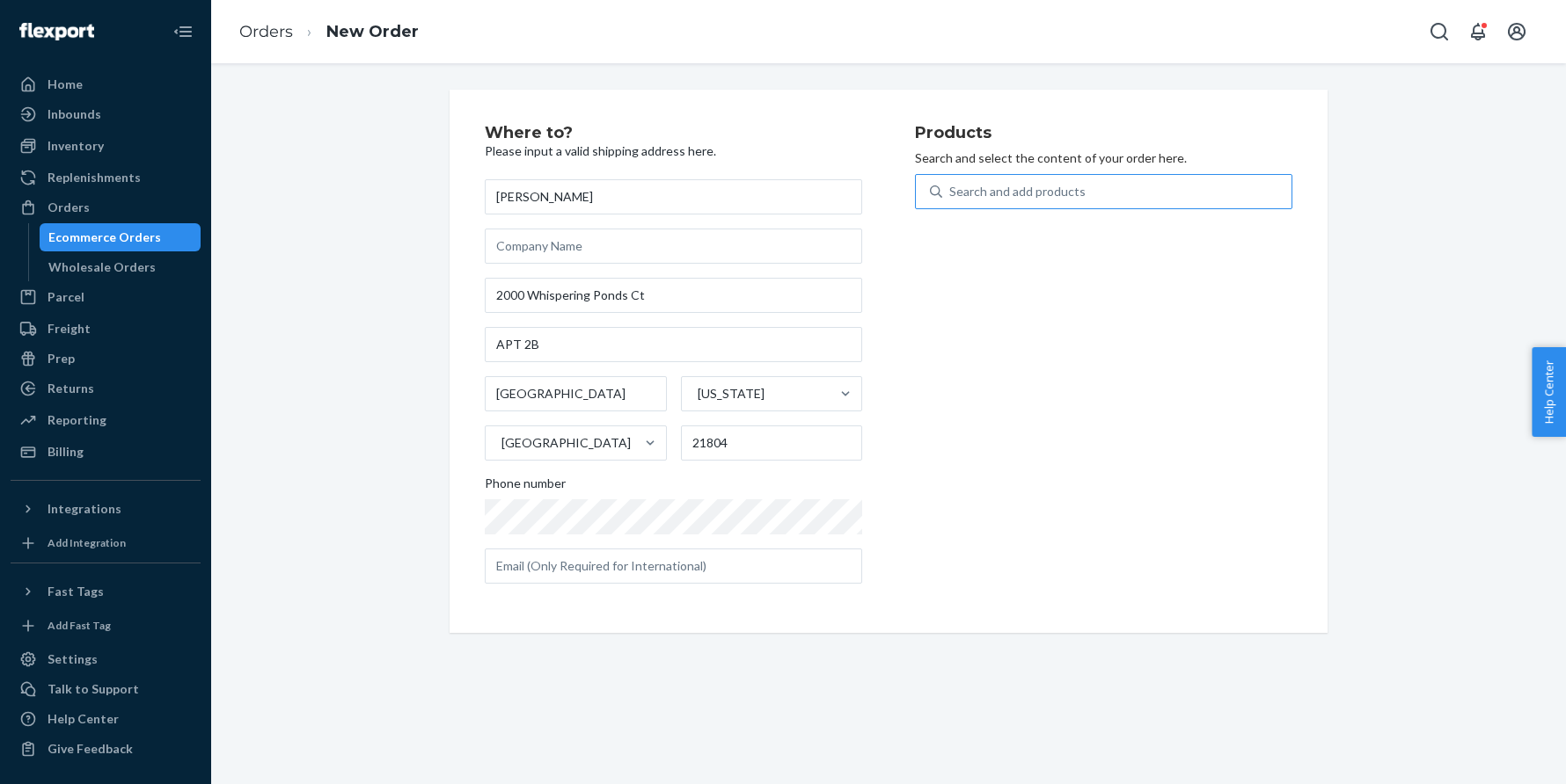
click at [1031, 194] on div "Search and add products" at bounding box center [1017, 191] width 137 height 18
click at [951, 194] on input "Search and add products" at bounding box center [950, 191] width 2 height 18
paste input "30TAC61C16SQ"
type input "30TAC61C16SQ"
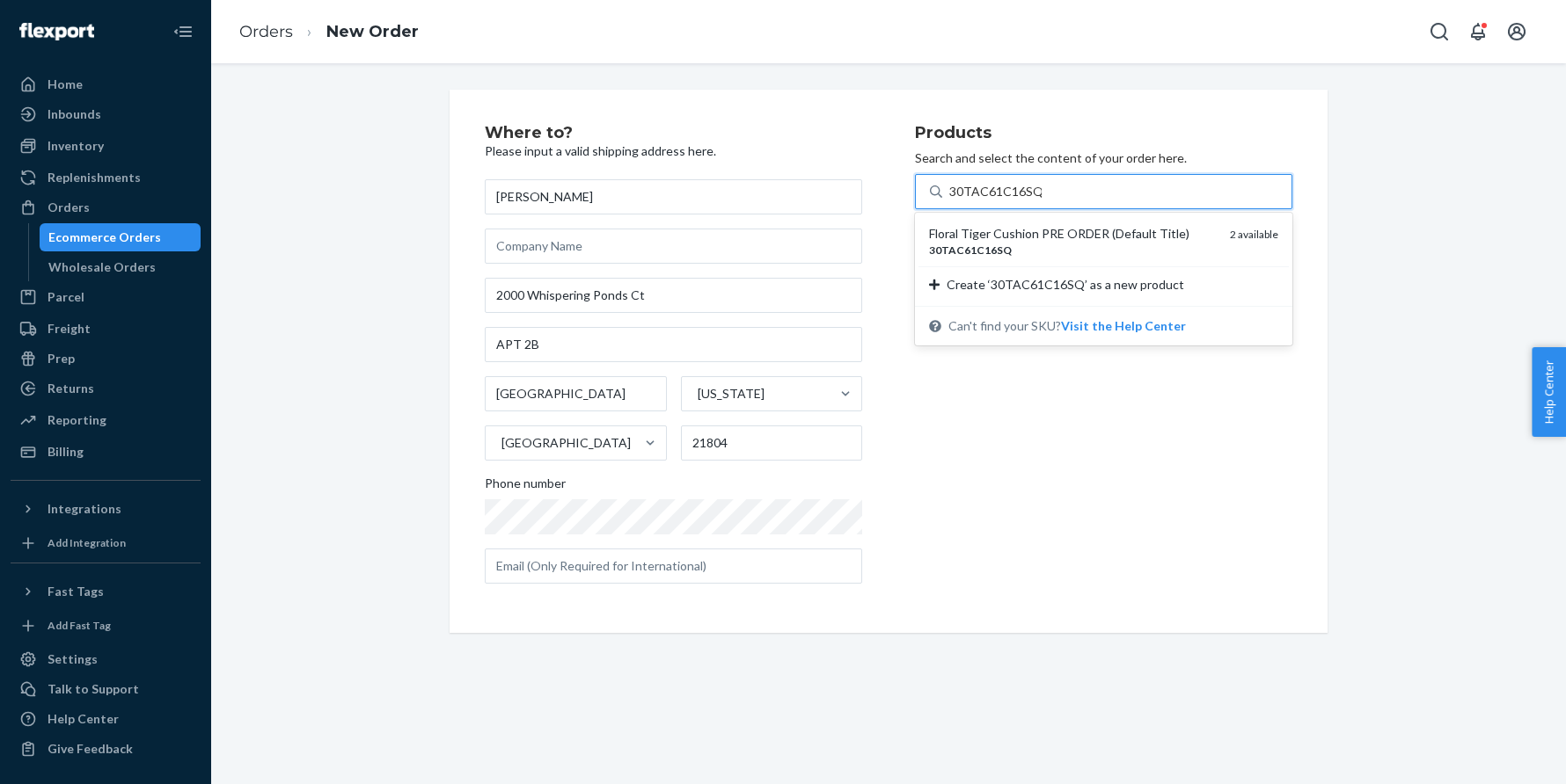
click at [993, 244] on em "30TAC61C16SQ" at bounding box center [970, 250] width 83 height 13
click at [993, 200] on input "30TAC61C16SQ" at bounding box center [995, 191] width 92 height 18
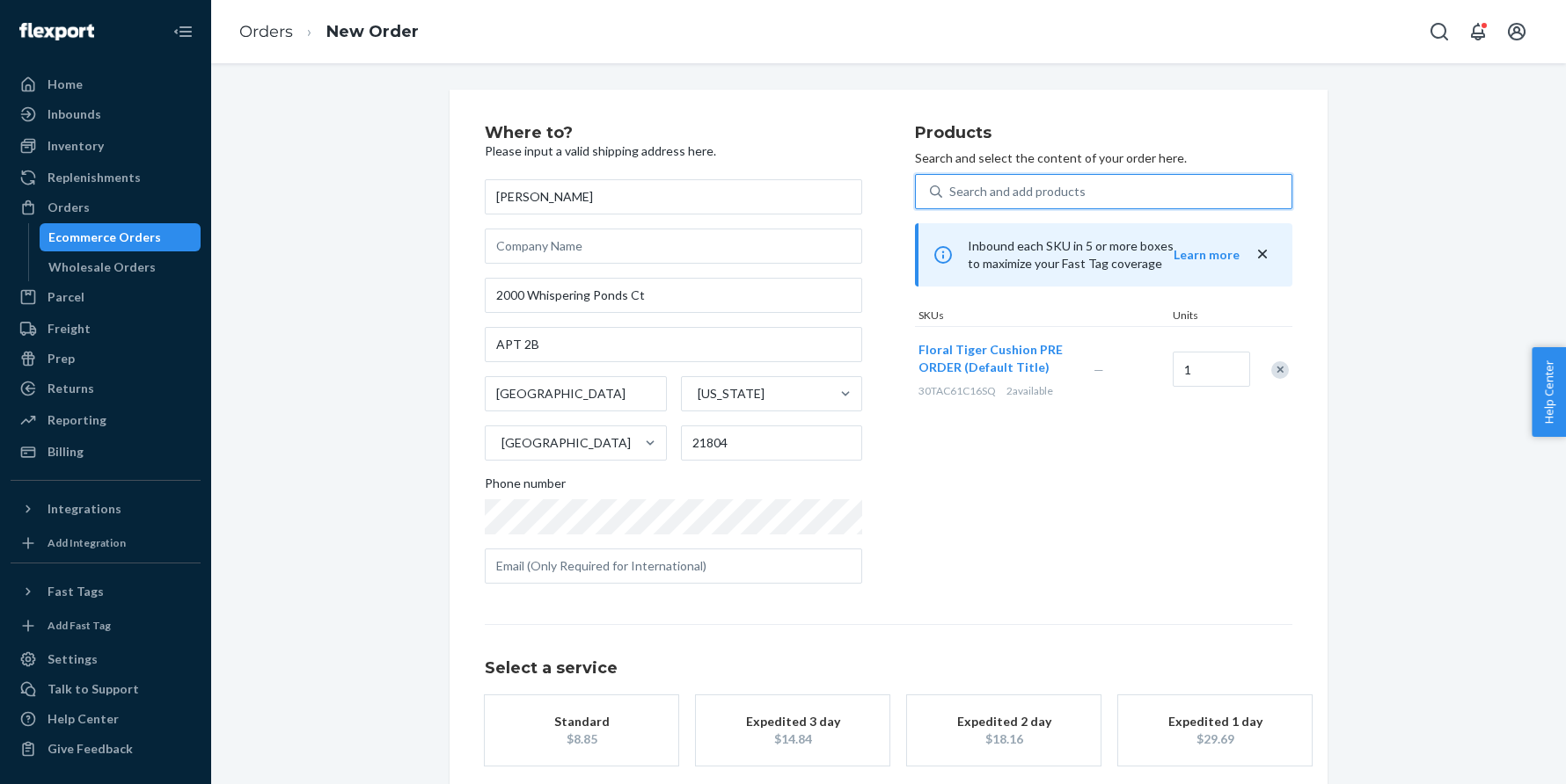
click at [603, 719] on div "Standard" at bounding box center [581, 722] width 140 height 18
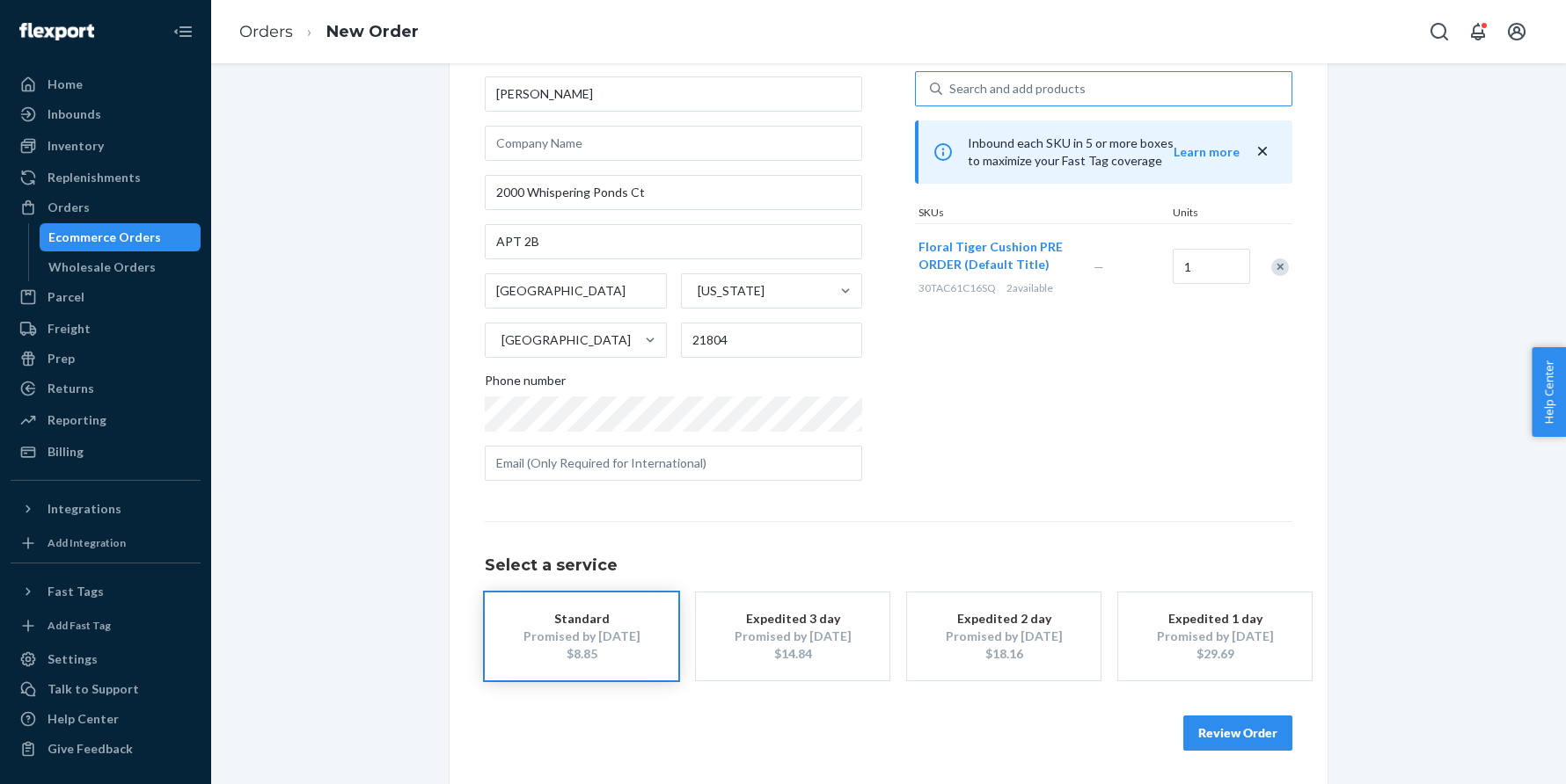
click at [1262, 728] on button "Review Order" at bounding box center [1237, 732] width 109 height 35
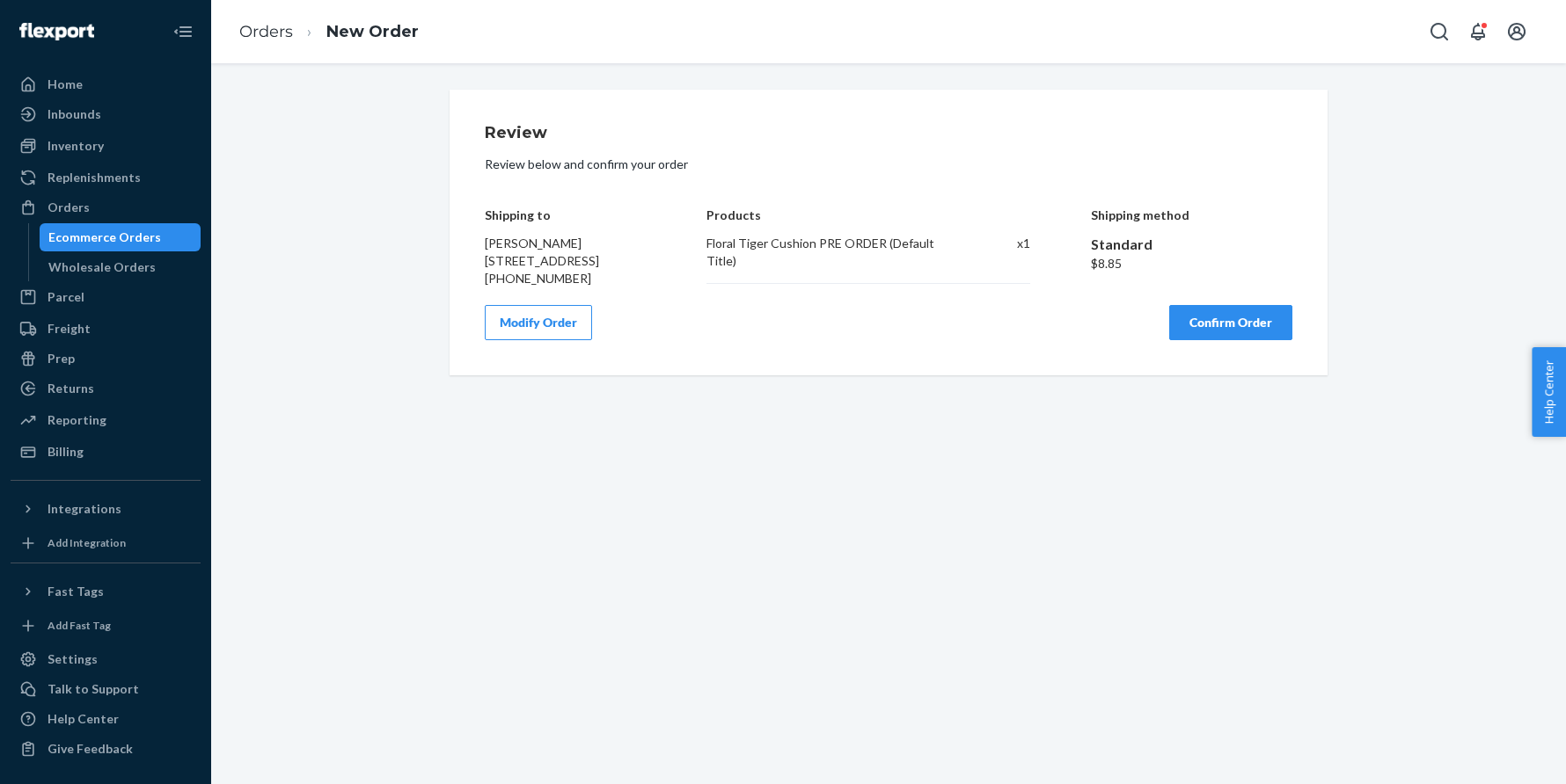
scroll to position [0, 0]
click at [1230, 340] on button "Confirm Order" at bounding box center [1230, 322] width 123 height 35
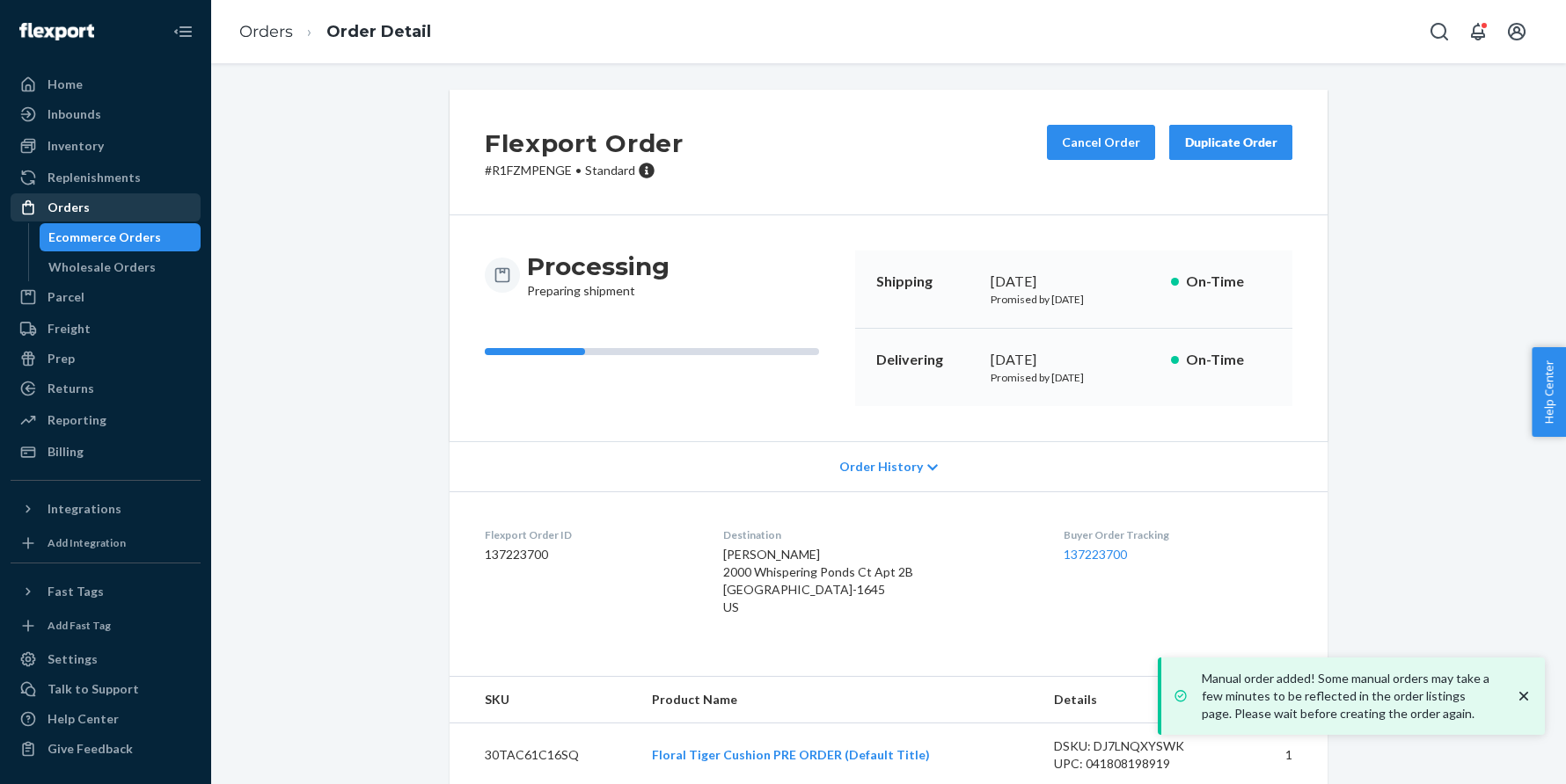
click at [73, 215] on div "Orders" at bounding box center [68, 207] width 42 height 18
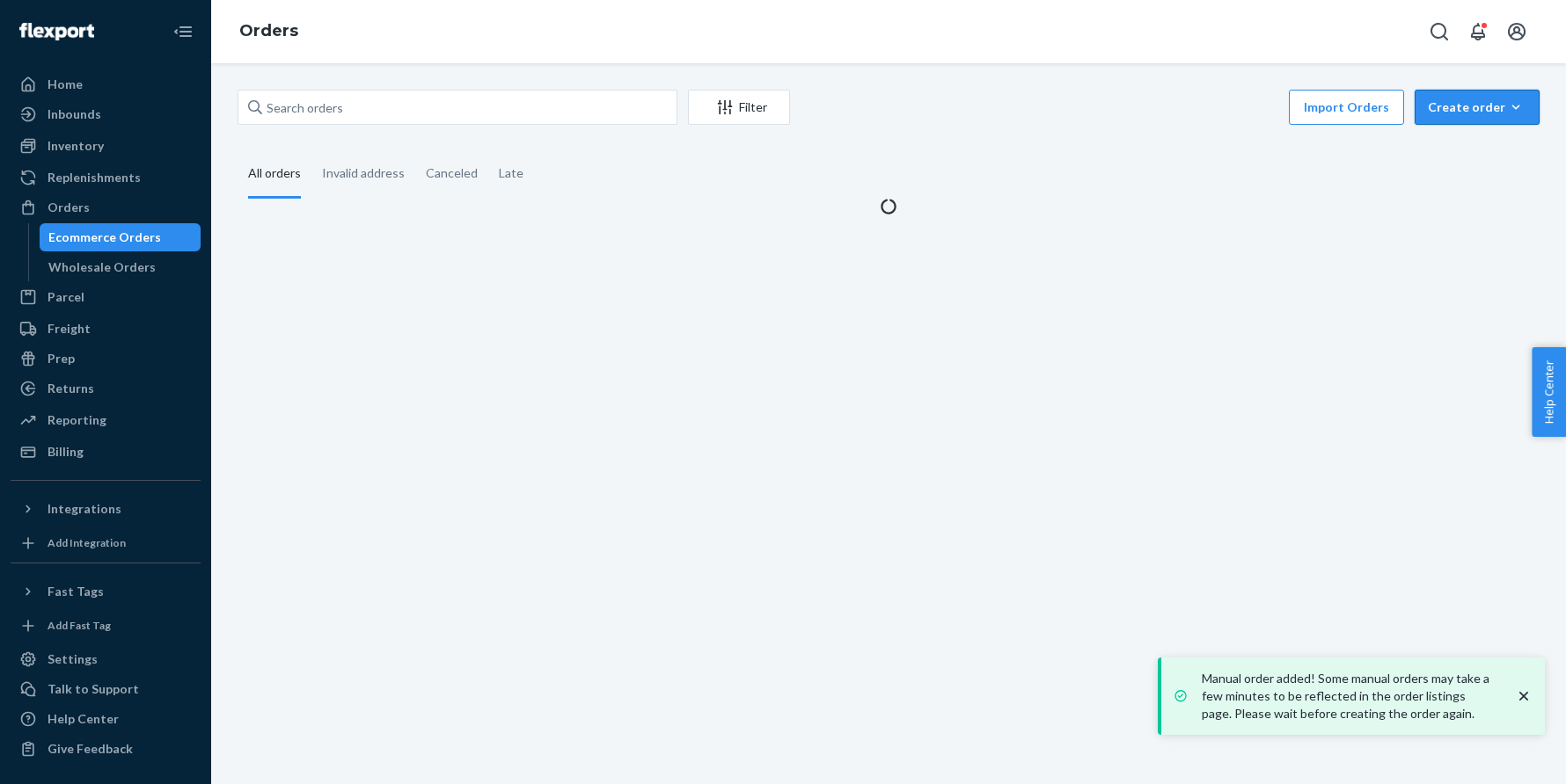
drag, startPoint x: 1472, startPoint y: 109, endPoint x: 1440, endPoint y: 137, distance: 42.5
click at [1473, 110] on div "Create order" at bounding box center [1477, 107] width 99 height 18
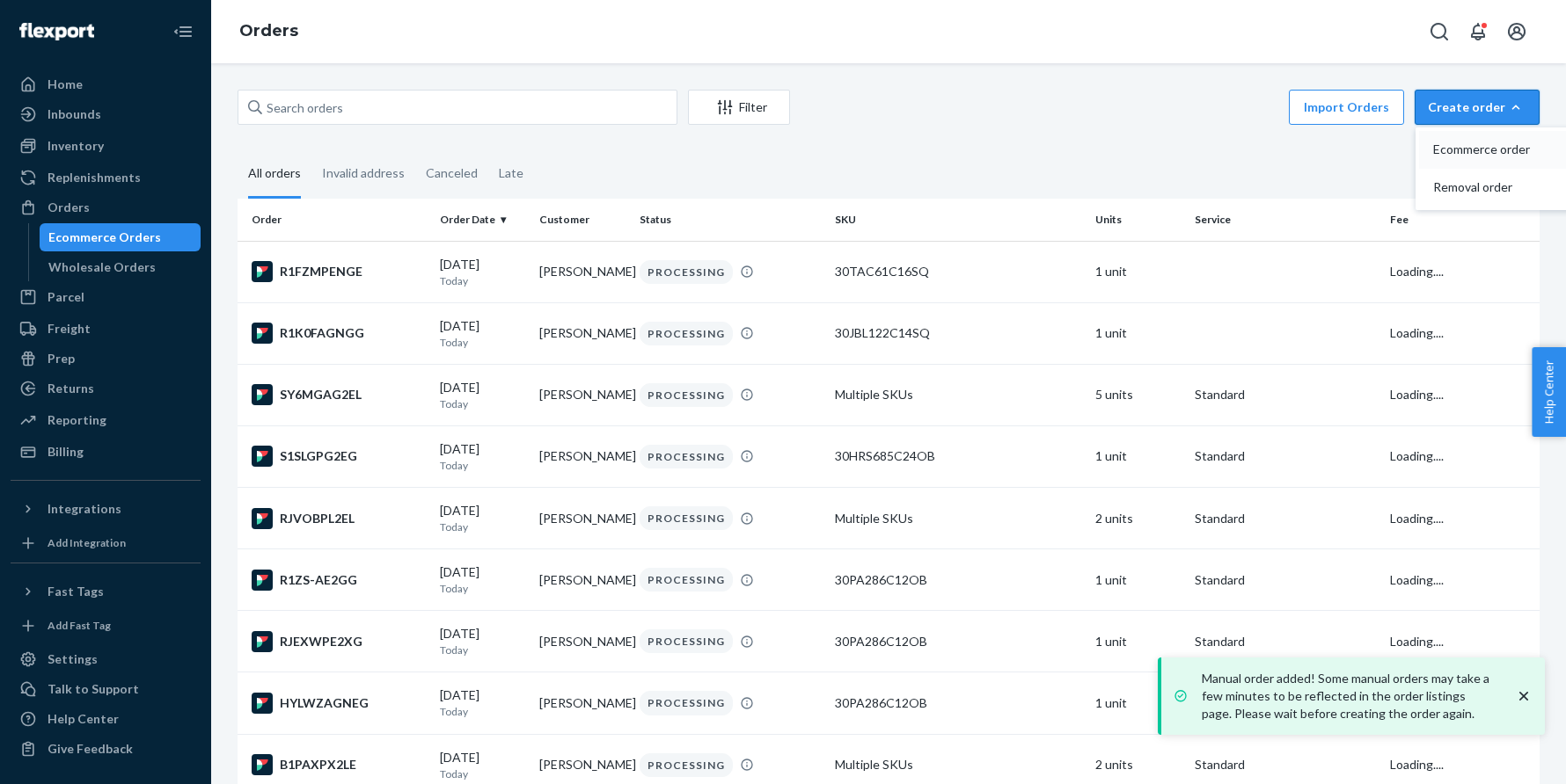
click at [1439, 145] on button "Ecommerce order" at bounding box center [1503, 150] width 169 height 38
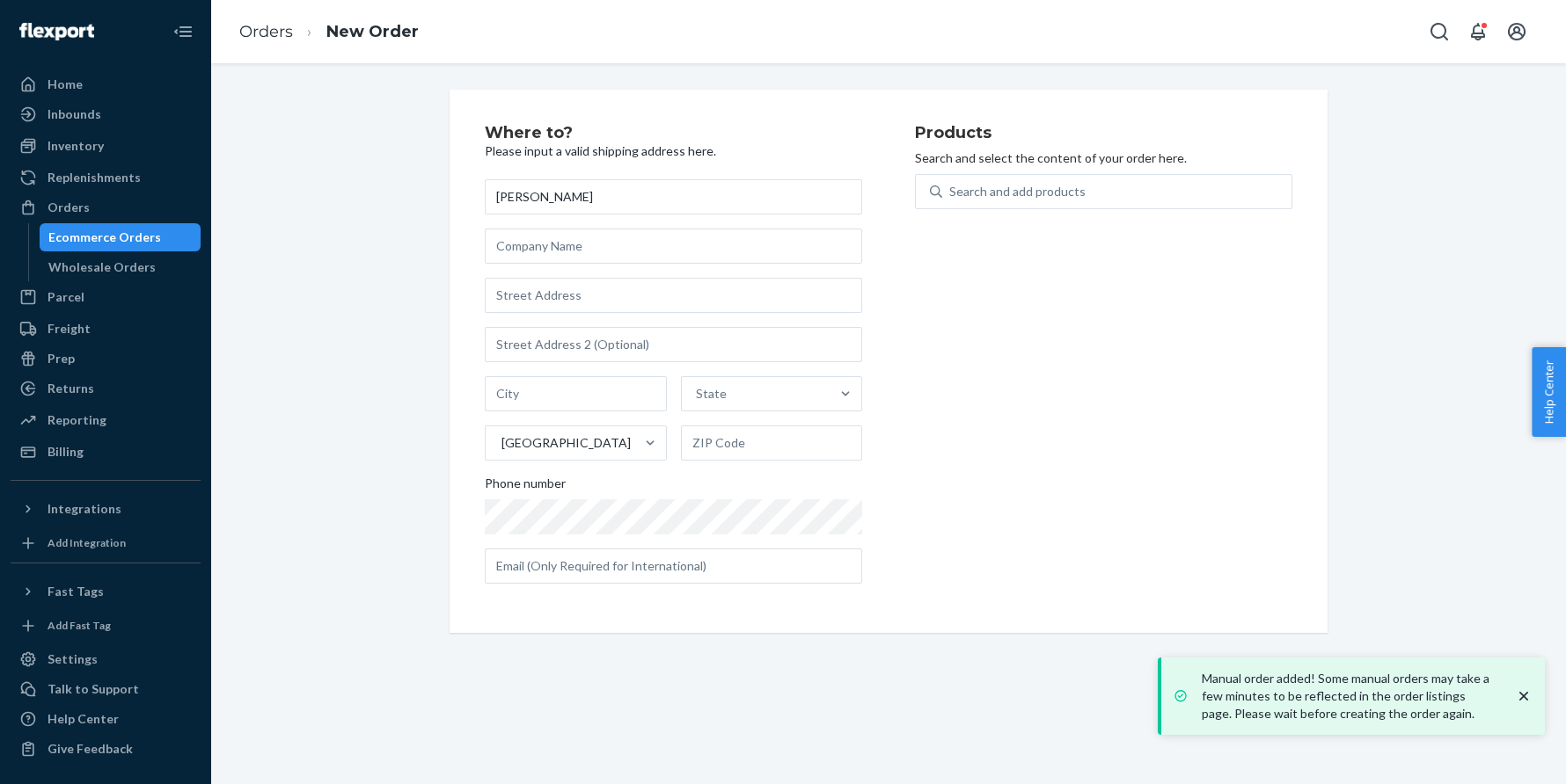
type input "[PERSON_NAME]"
click at [567, 298] on input "text" at bounding box center [673, 295] width 378 height 35
paste input "1071 Elm Creek Drive Fairview TX 75069 United States"
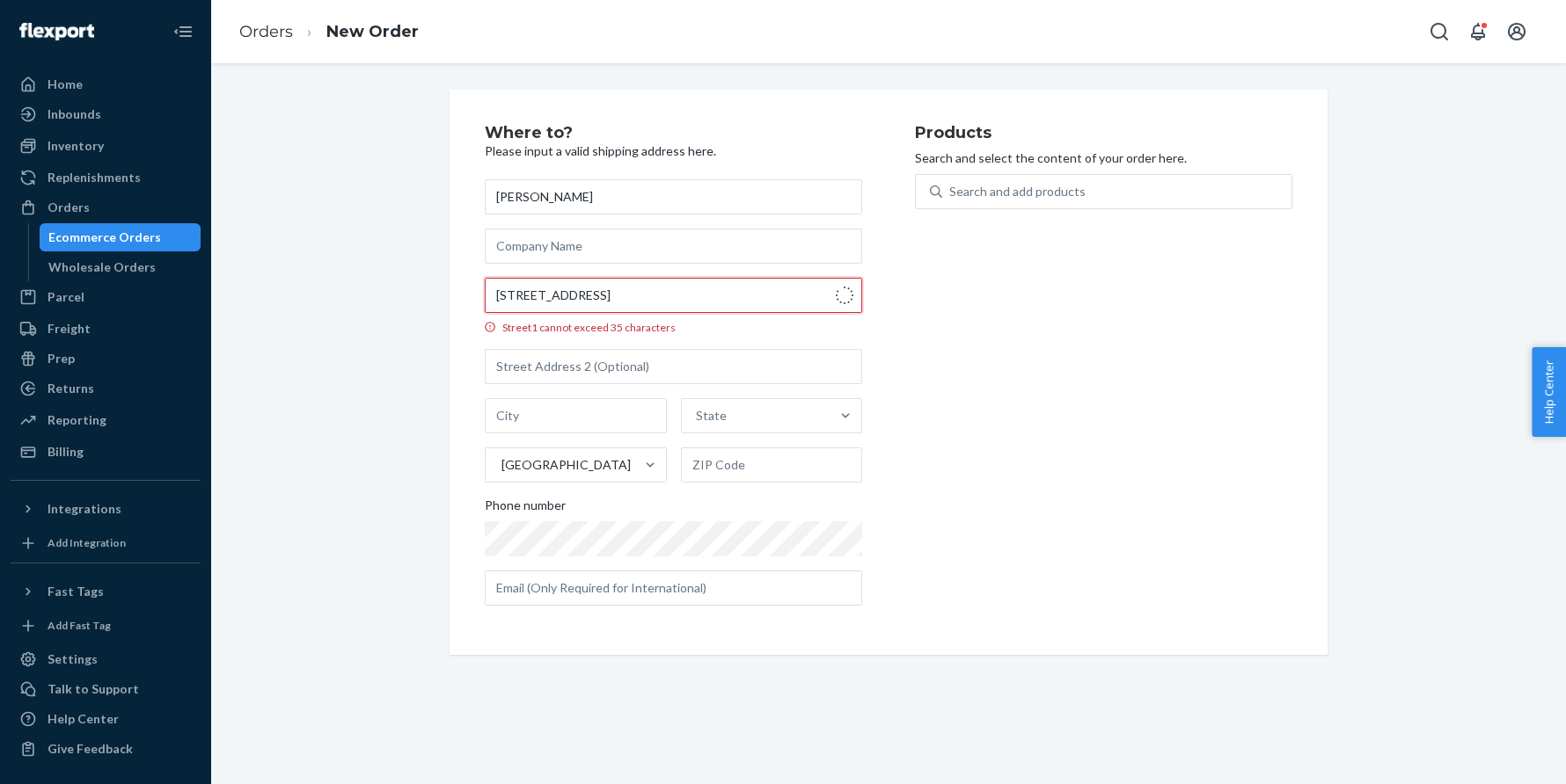
type input "1071 Elm Creek Dr"
type input "Fairview"
type input "75069"
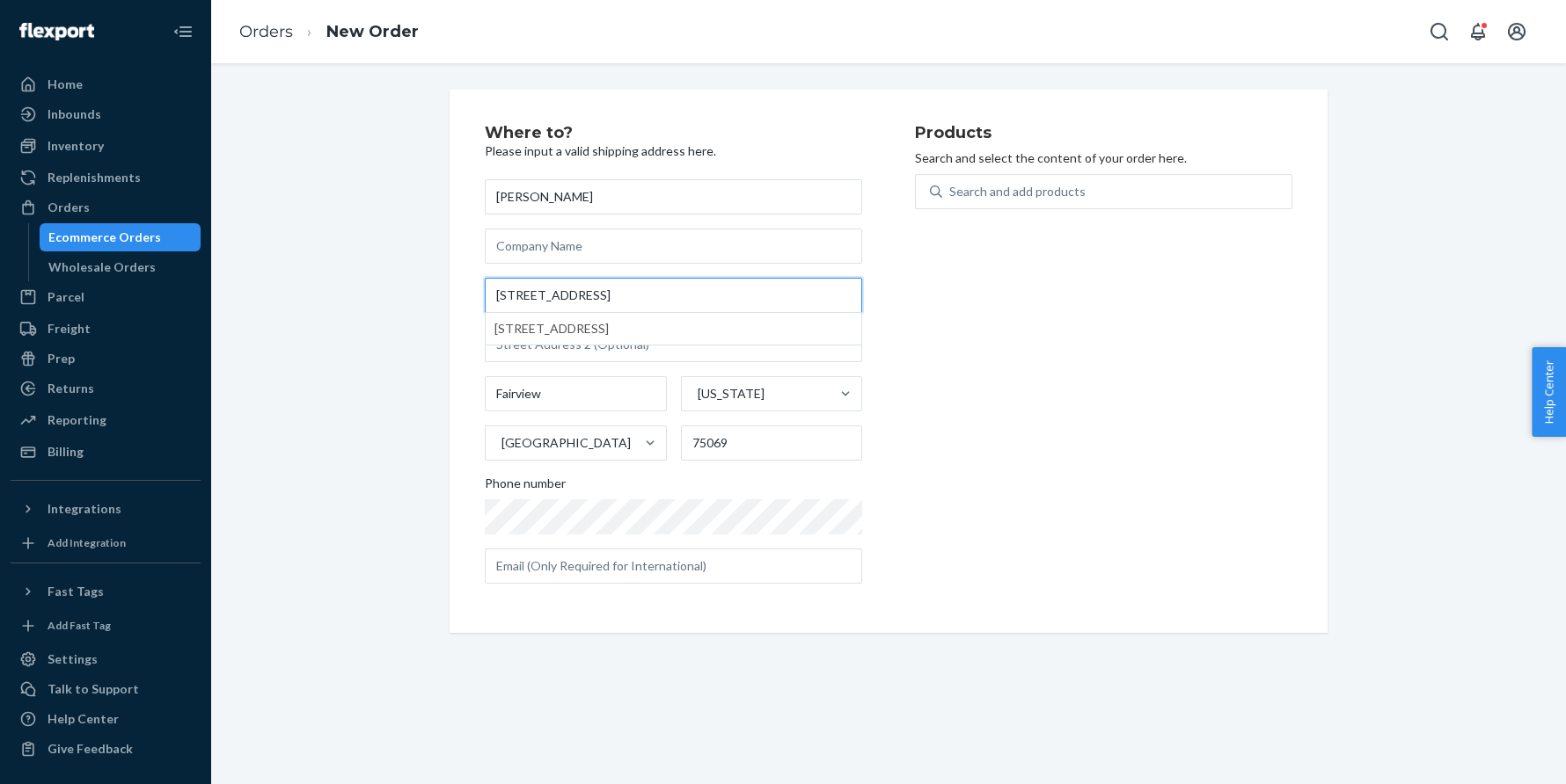
type input "1071 Elm Creek Dr"
click at [997, 192] on div "Search and add products" at bounding box center [1017, 191] width 137 height 18
click at [951, 192] on input "Search and add products" at bounding box center [950, 191] width 2 height 18
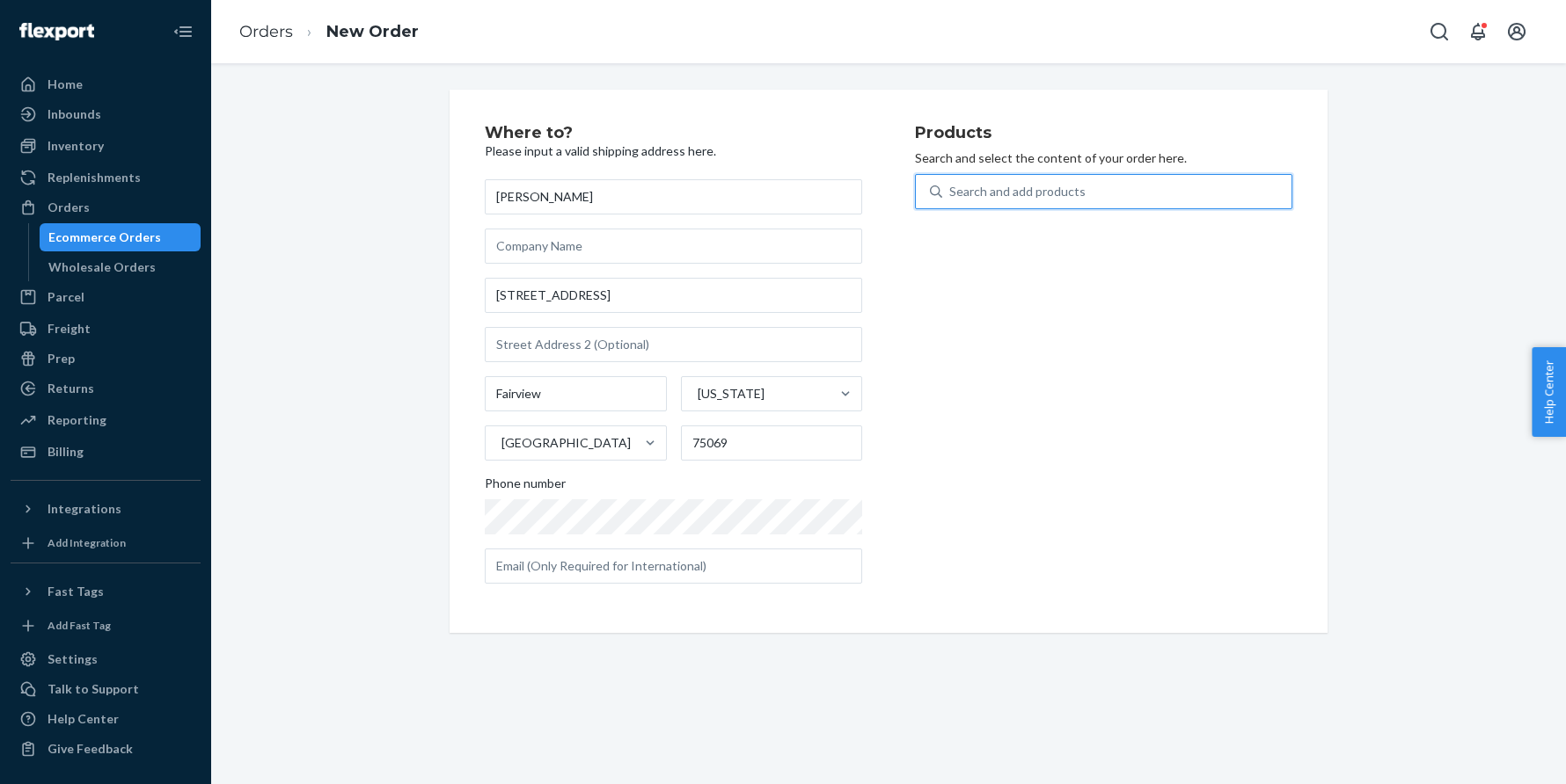
paste input "30TAC61C16SQ"
type input "30TAC61C16SQ"
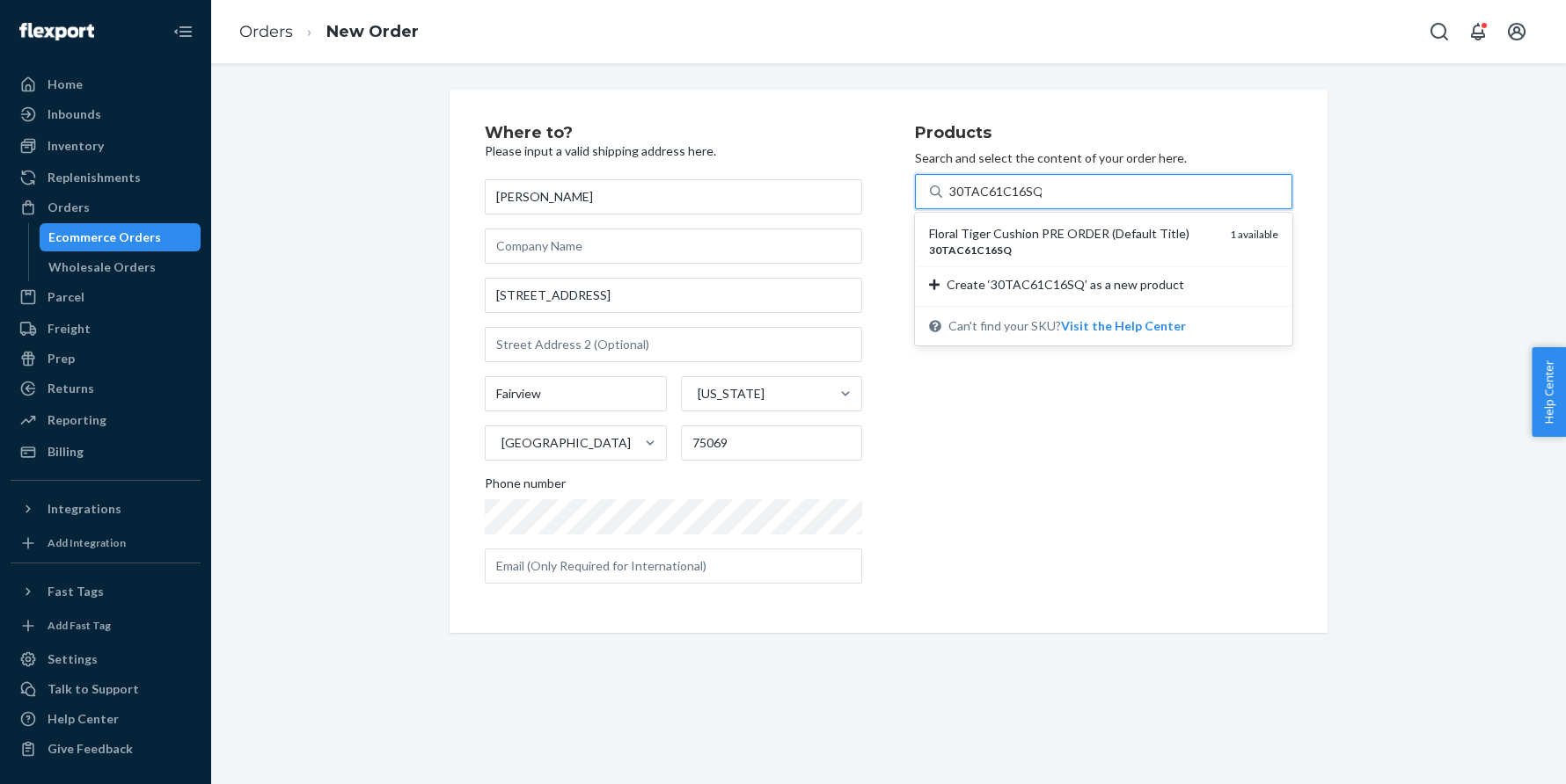
click at [989, 234] on div "Floral Tiger Cushion PRE ORDER (Default Title)" at bounding box center [1072, 233] width 287 height 18
click at [989, 200] on input "30TAC61C16SQ" at bounding box center [995, 191] width 92 height 18
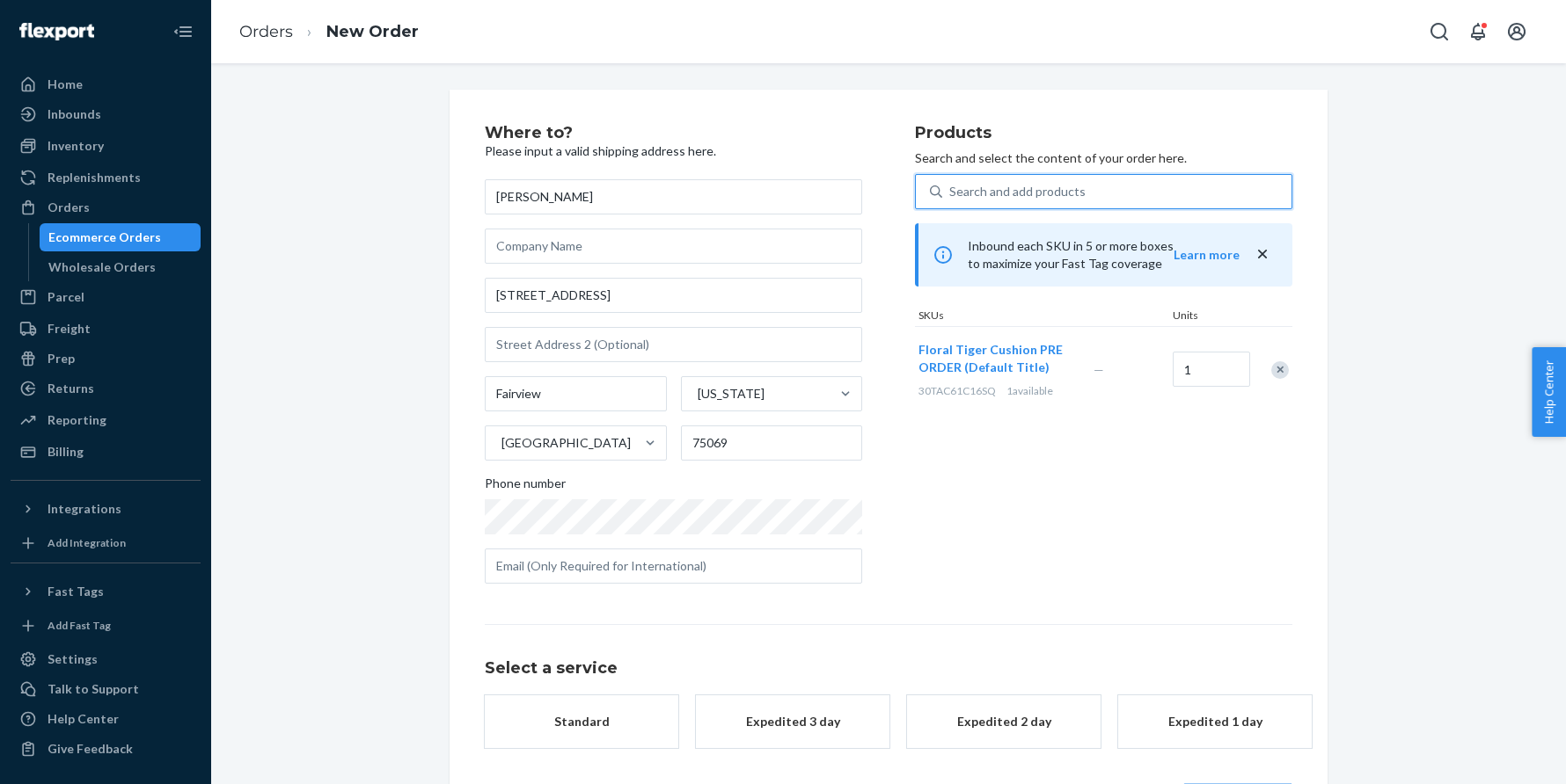
scroll to position [68, 0]
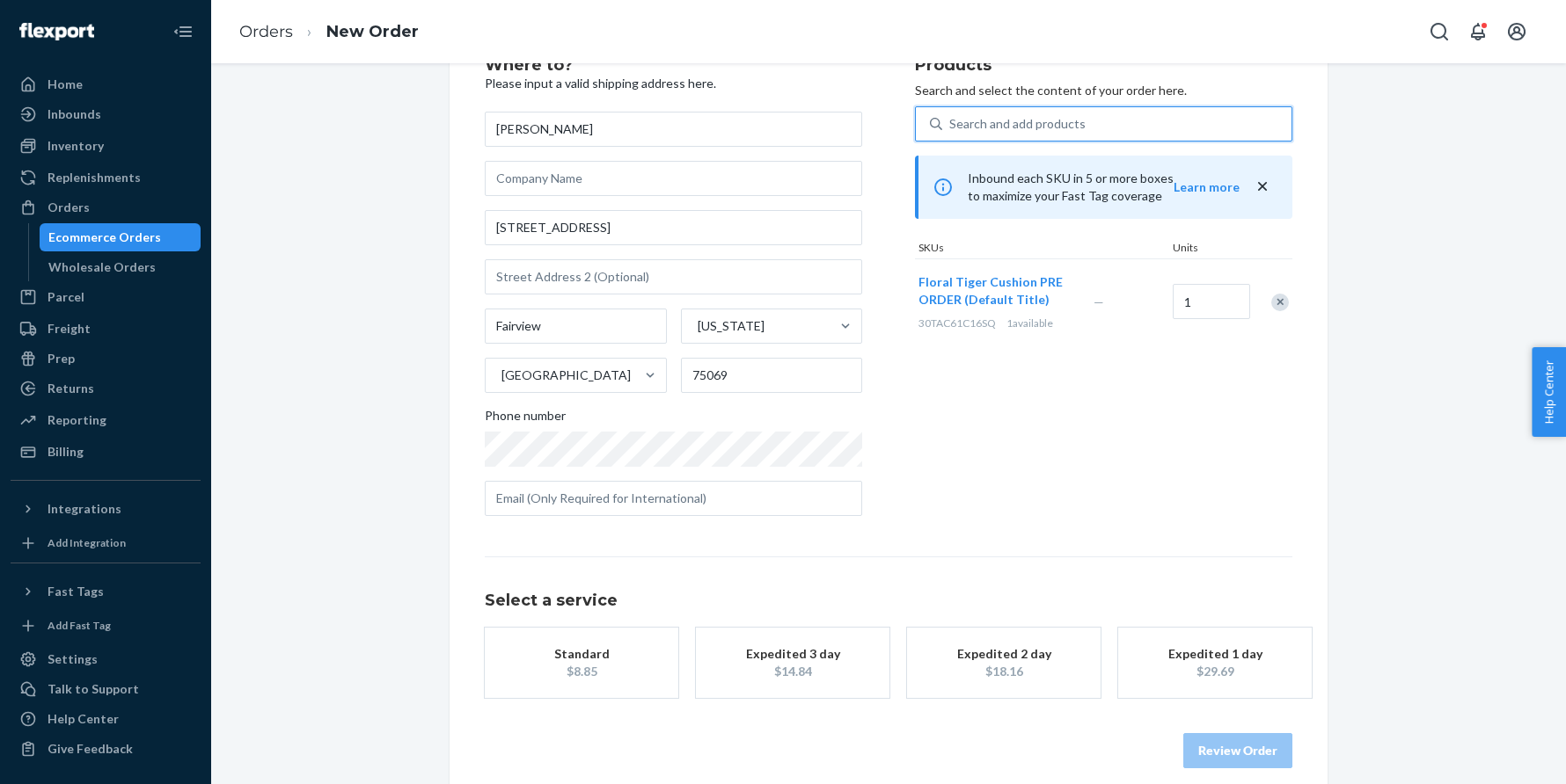
click at [593, 667] on div "$8.85" at bounding box center [581, 671] width 140 height 18
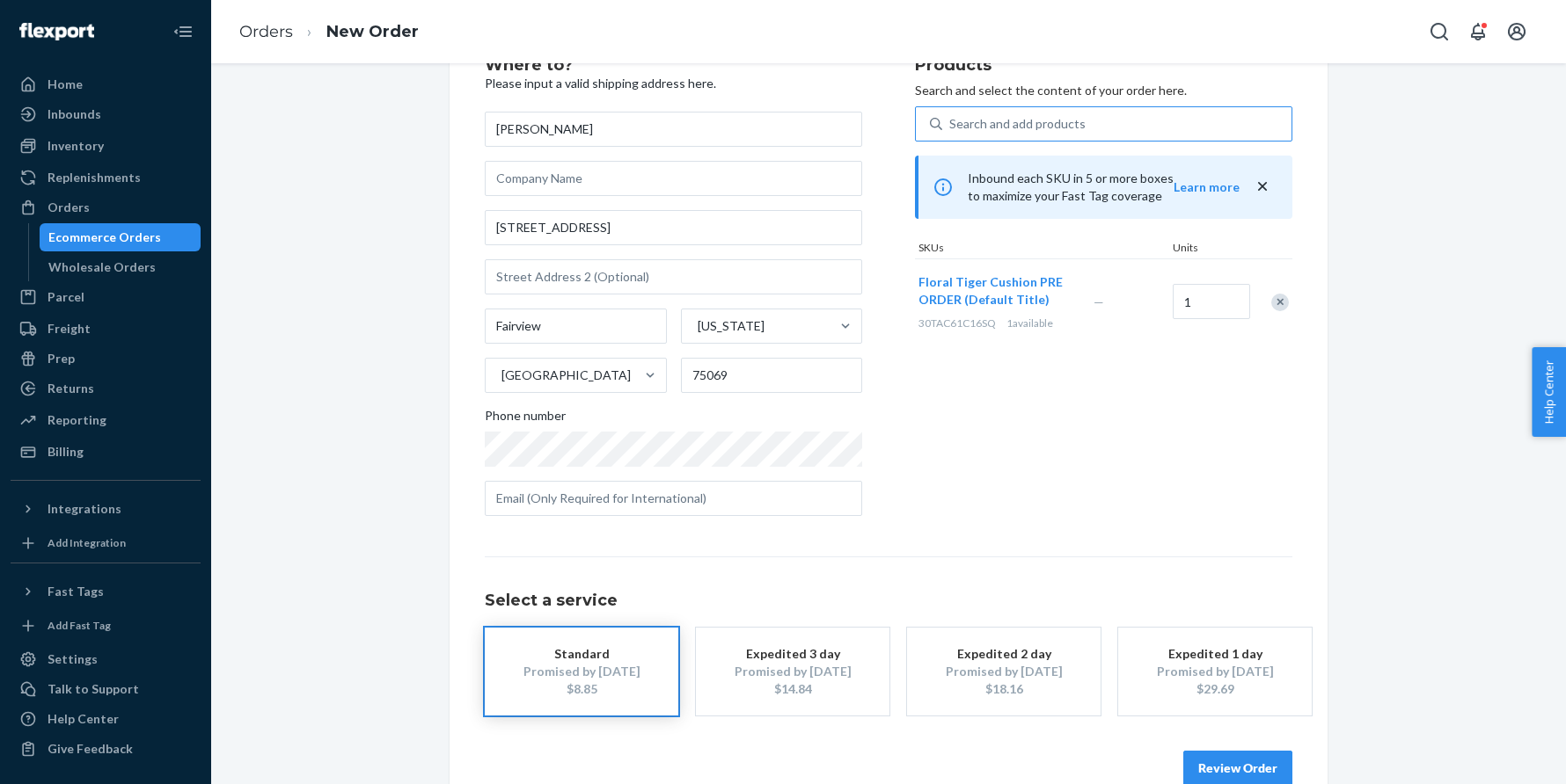
click at [1226, 759] on button "Review Order" at bounding box center [1237, 768] width 109 height 35
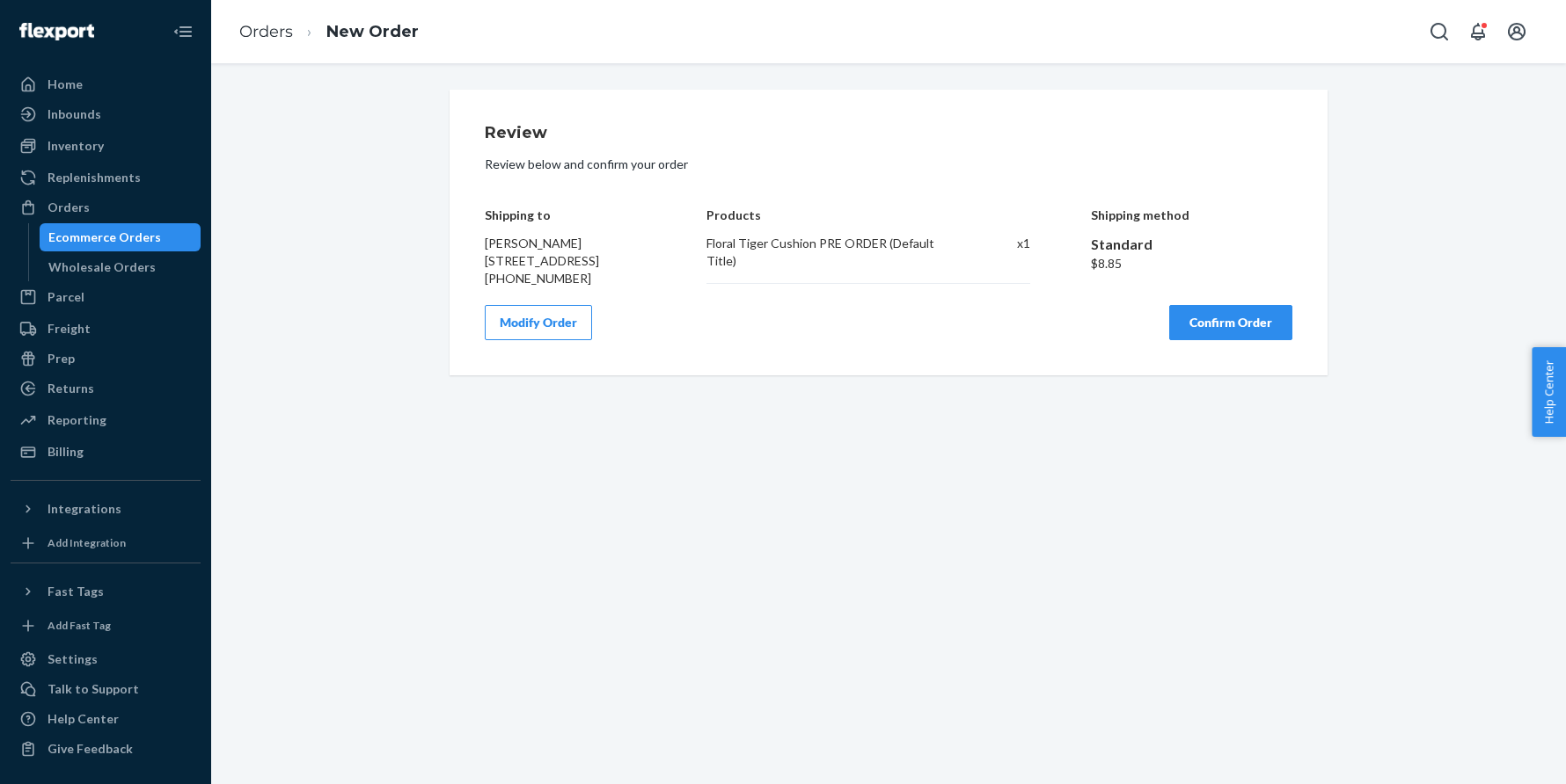
click at [1226, 334] on button "Confirm Order" at bounding box center [1230, 322] width 123 height 35
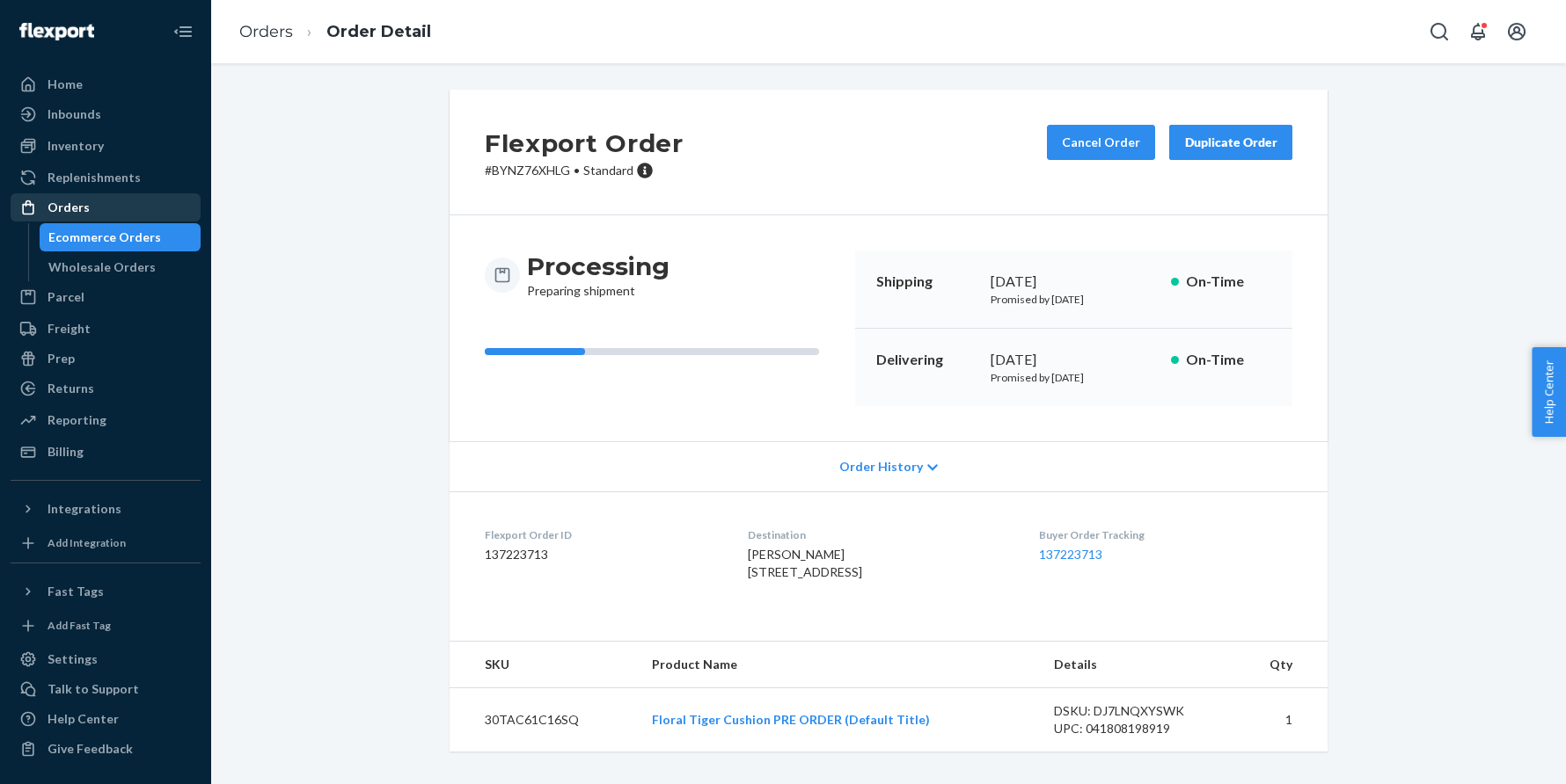
click at [166, 218] on div "Orders" at bounding box center [105, 207] width 186 height 24
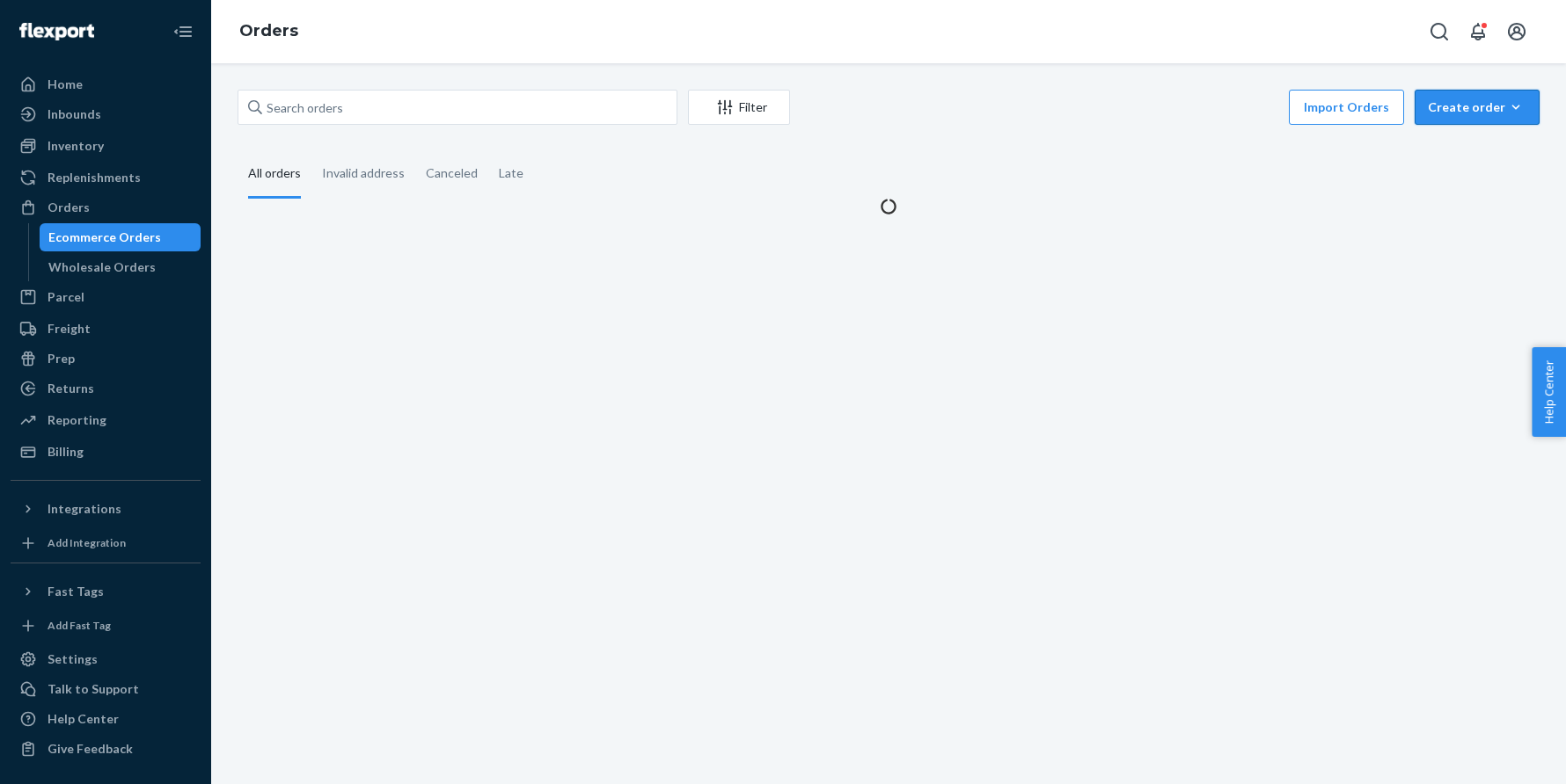
click at [1482, 124] on button "Create order Ecommerce order Removal order" at bounding box center [1477, 106] width 125 height 35
click at [1461, 147] on span "Ecommerce order" at bounding box center [1488, 149] width 109 height 12
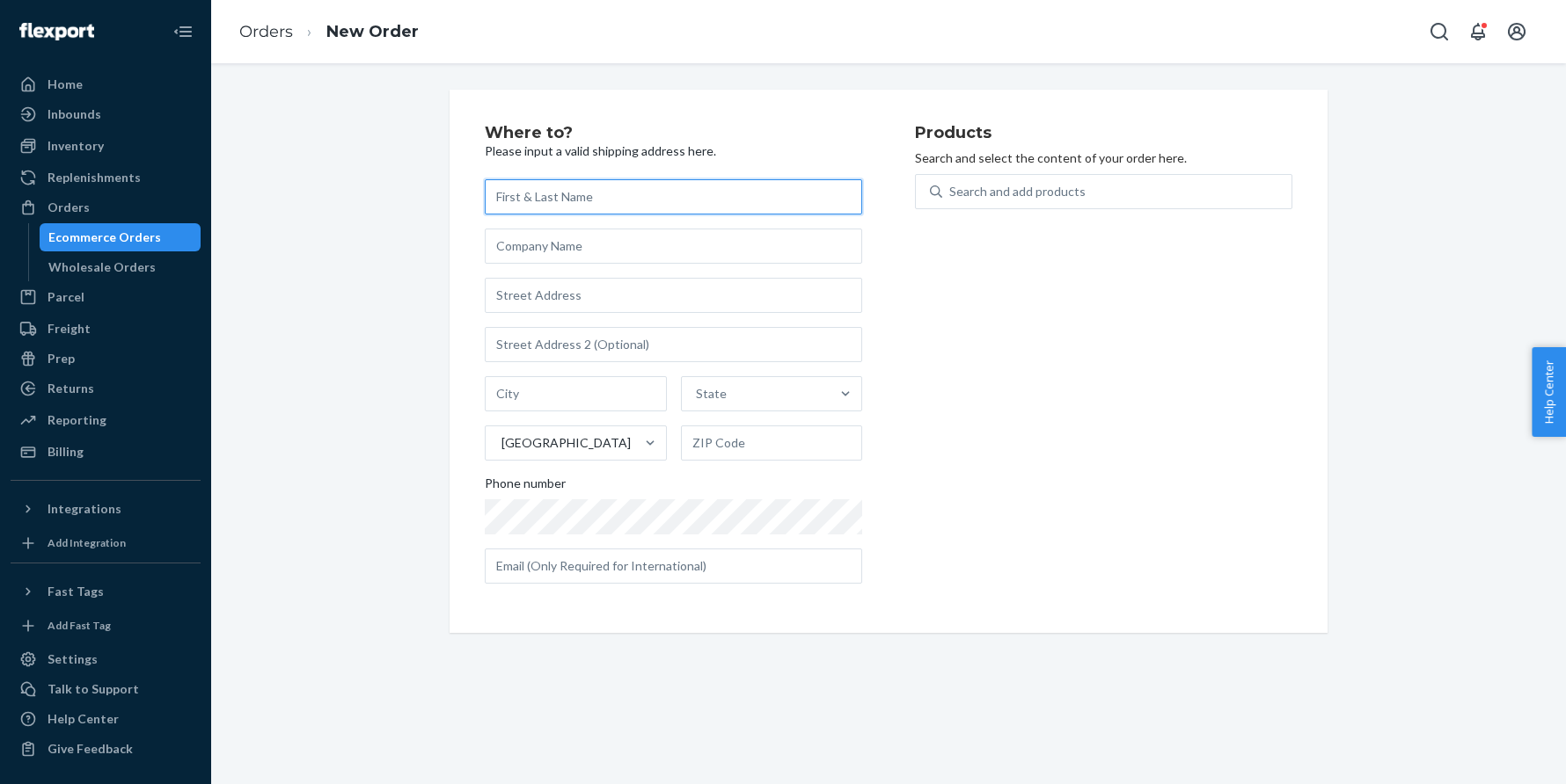
paste input "[PERSON_NAME]"
type input "[PERSON_NAME]"
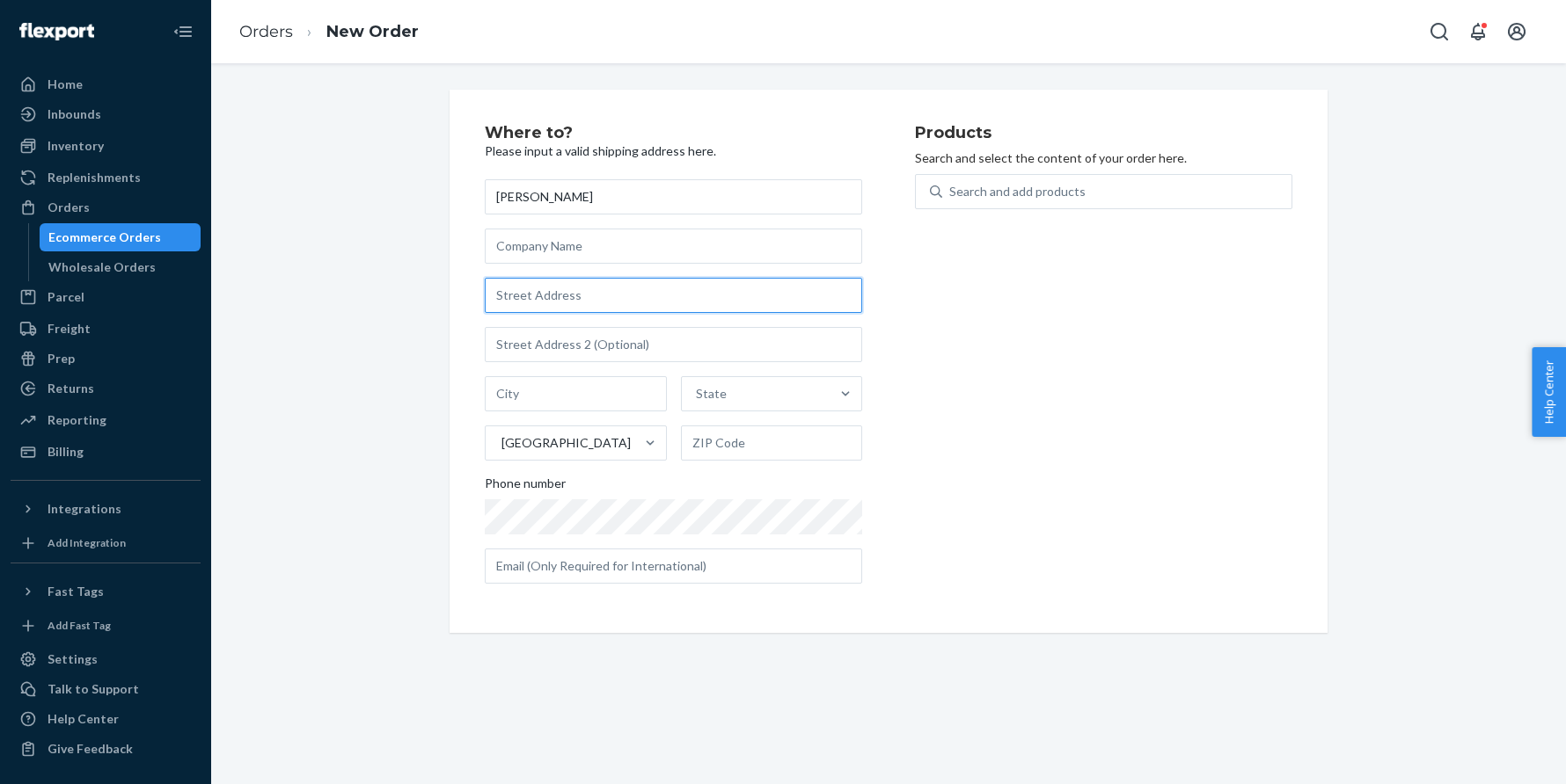
click at [527, 291] on input "text" at bounding box center [673, 295] width 378 height 35
paste input "581 Sand Hill Road Peterborough NH 03458 United States"
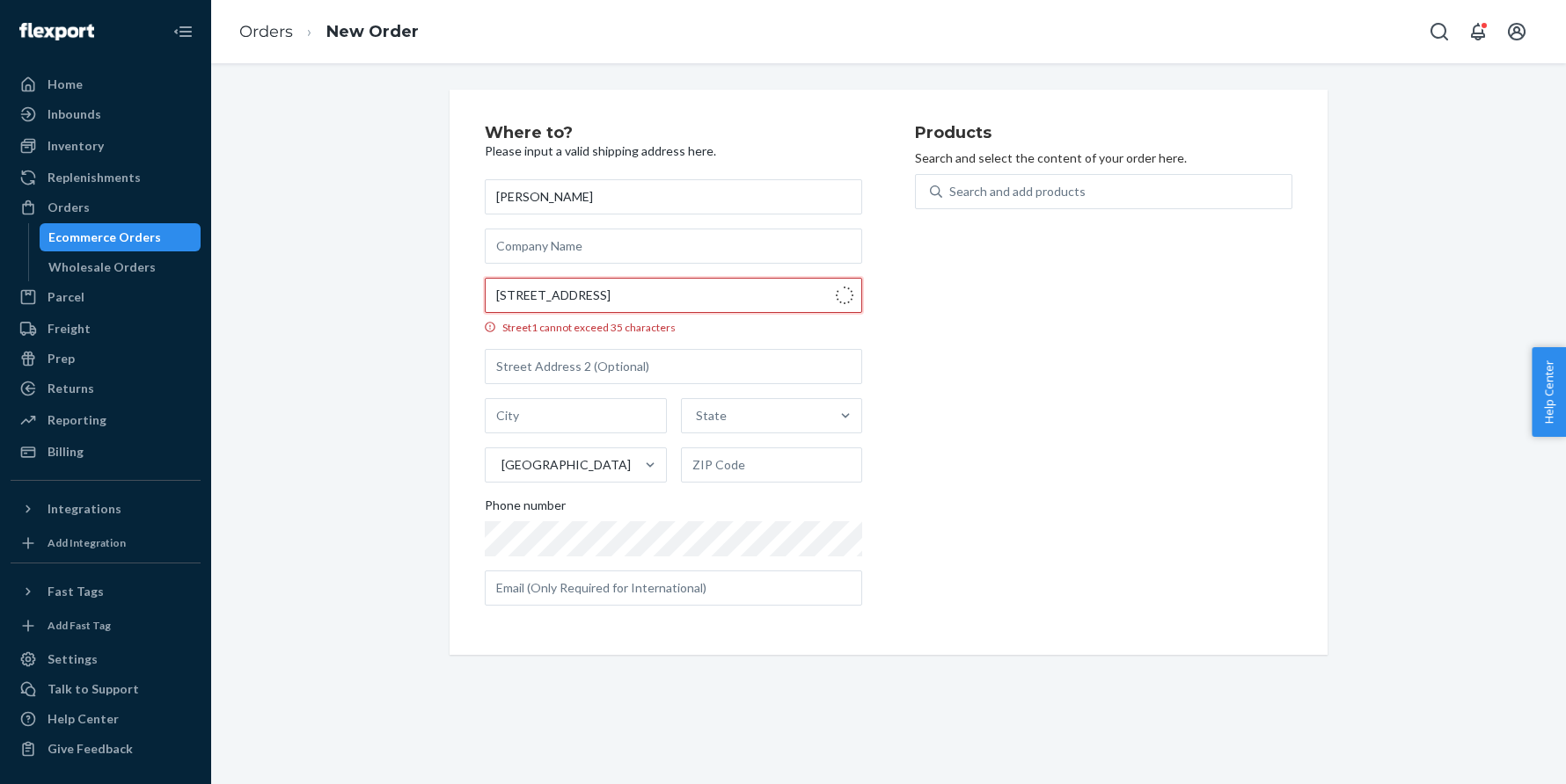
type input "581 Sand Hill Rd"
type input "Peterborough"
type input "03458"
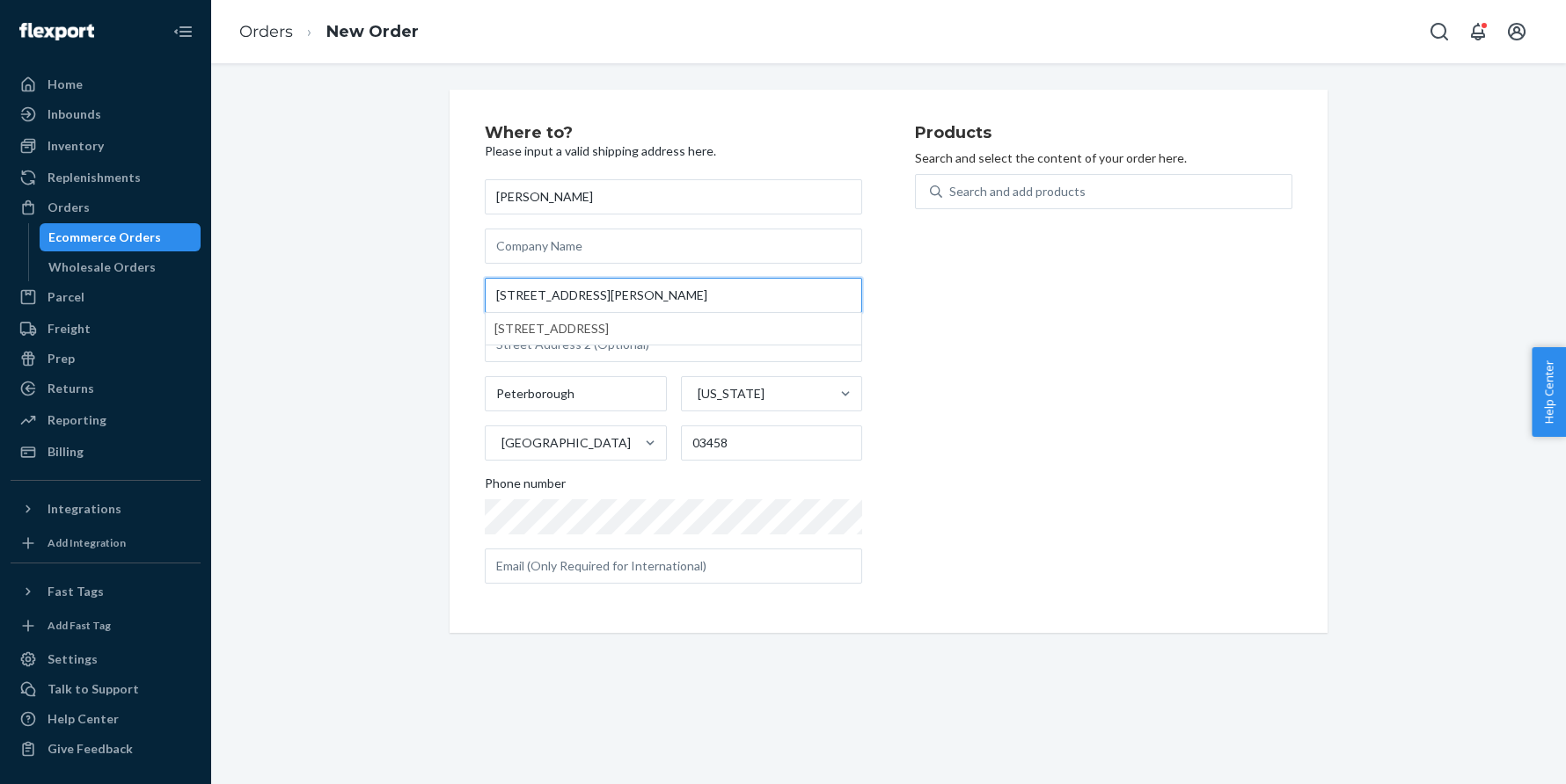
type input "581 Sand Hill Rd"
click at [1067, 197] on div "Search and add products" at bounding box center [1017, 191] width 137 height 18
click at [951, 197] on input "Search and add products" at bounding box center [950, 191] width 2 height 18
paste input "30GY101C12OB"
type input "30GY101C12OB"
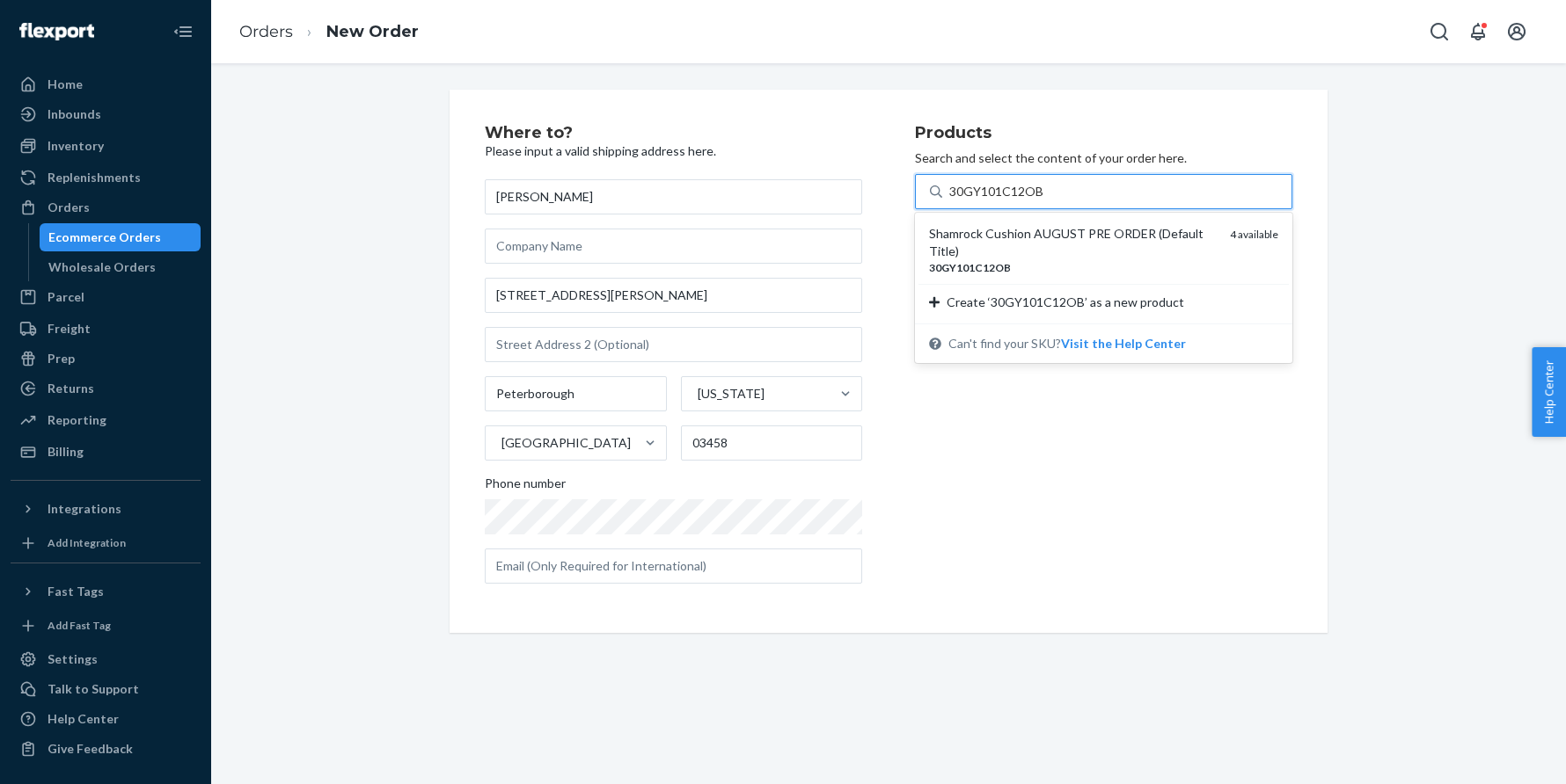
click at [1041, 230] on div "Shamrock Cushion AUGUST PRE ORDER (Default Title)" at bounding box center [1072, 242] width 287 height 35
click at [1041, 200] on input "30GY101C12OB" at bounding box center [996, 191] width 95 height 18
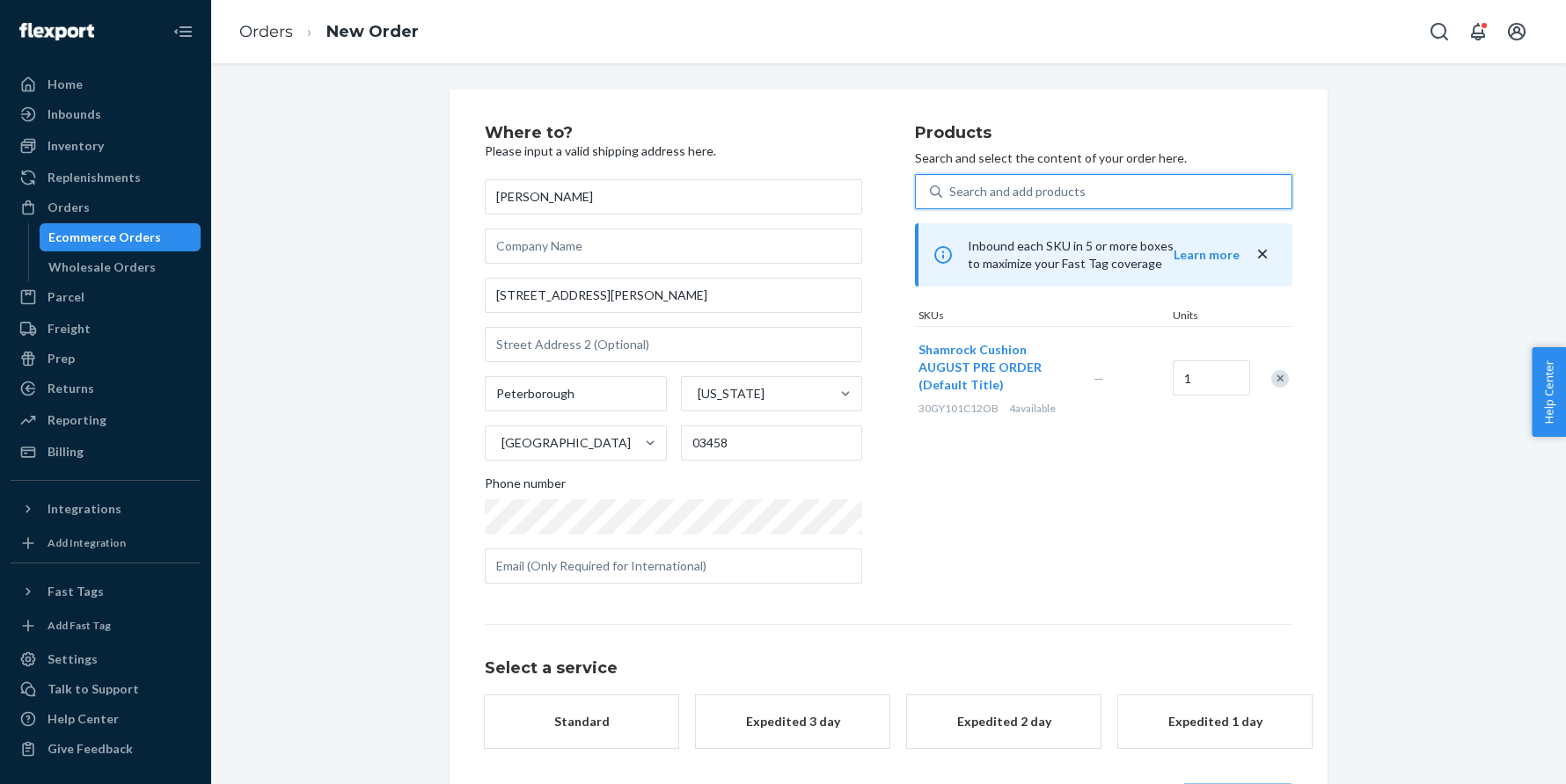
scroll to position [86, 0]
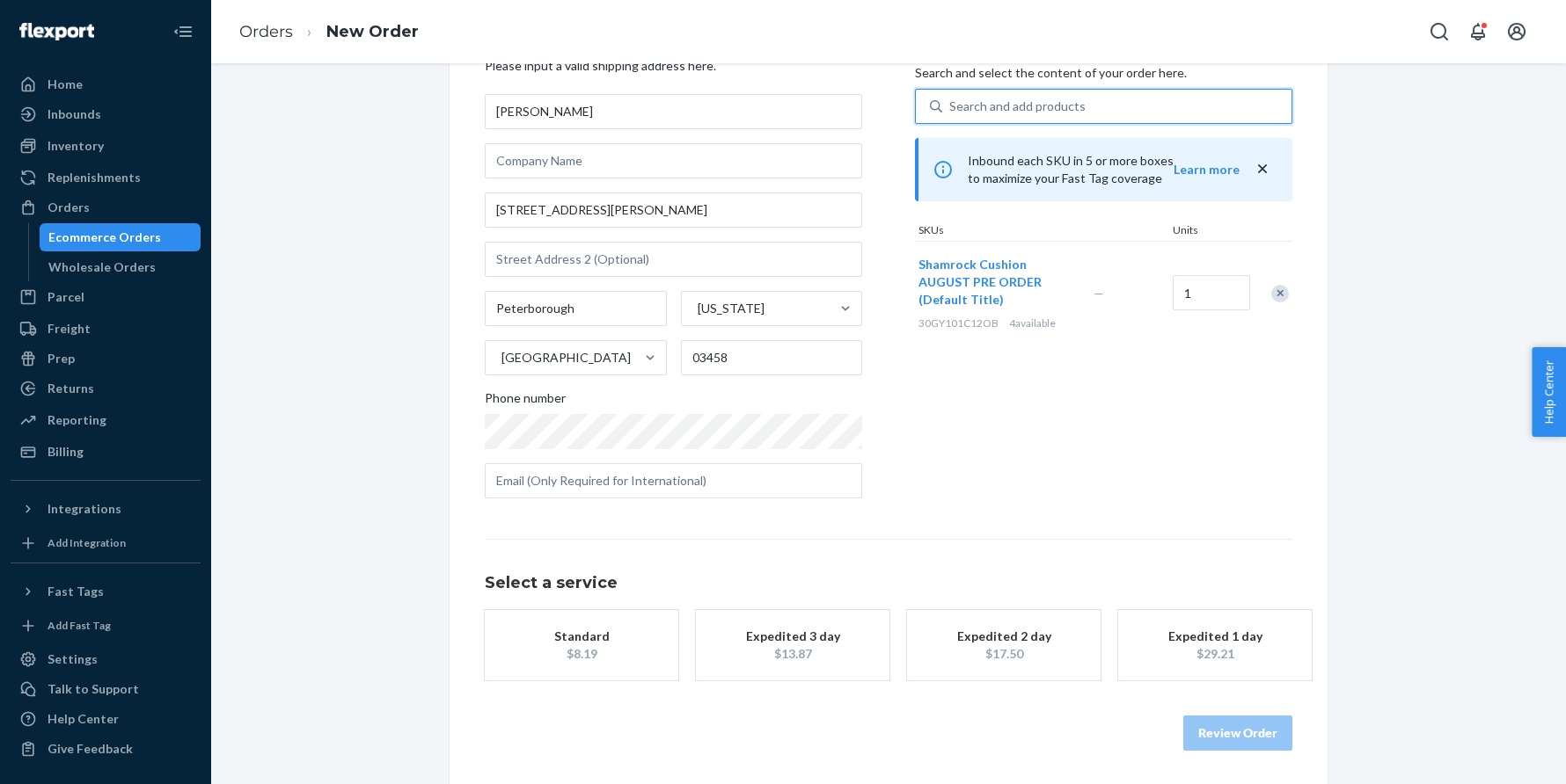
click at [618, 660] on div "$8.19" at bounding box center [581, 654] width 140 height 18
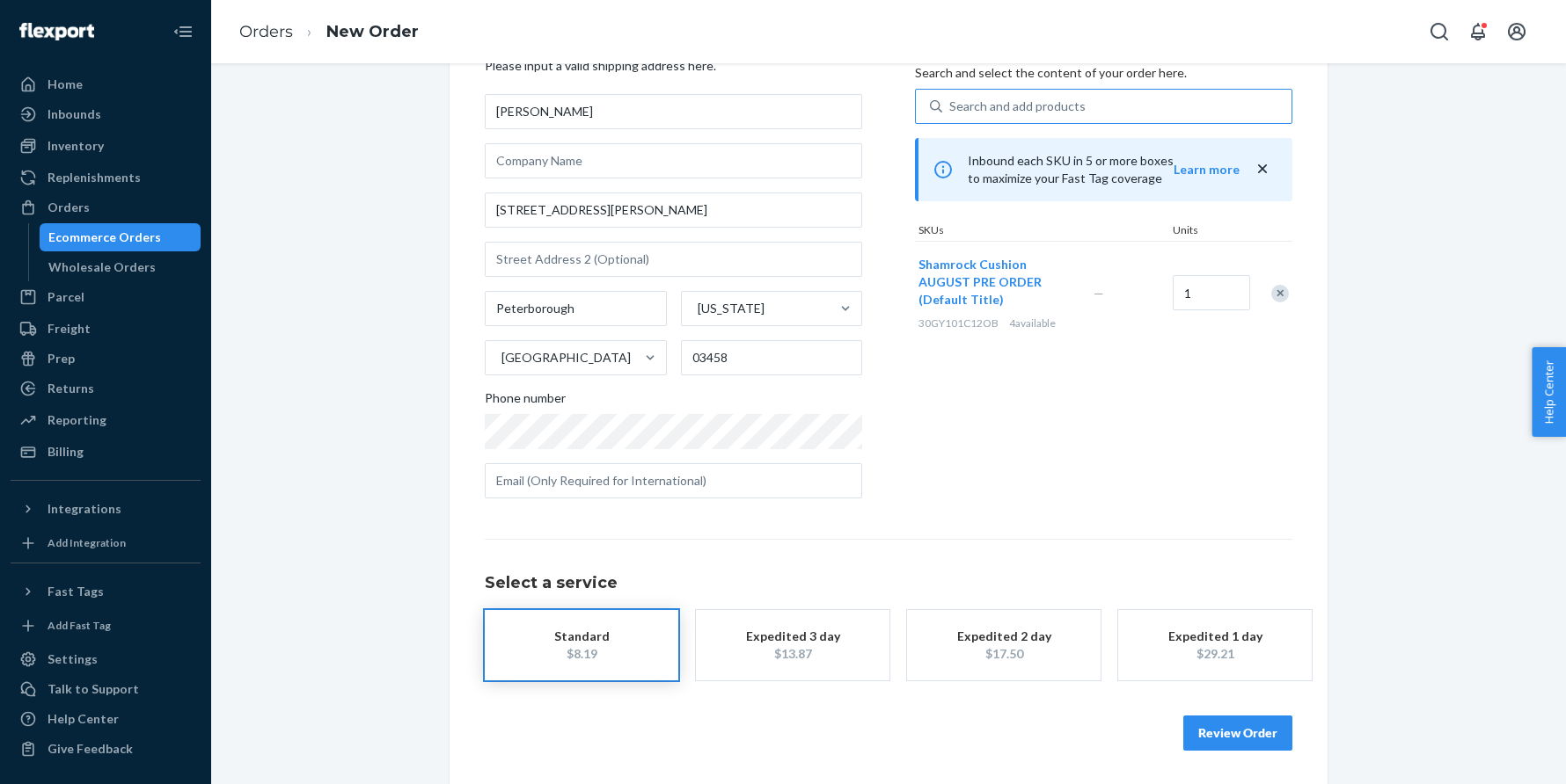
click at [1230, 744] on button "Review Order" at bounding box center [1237, 732] width 109 height 35
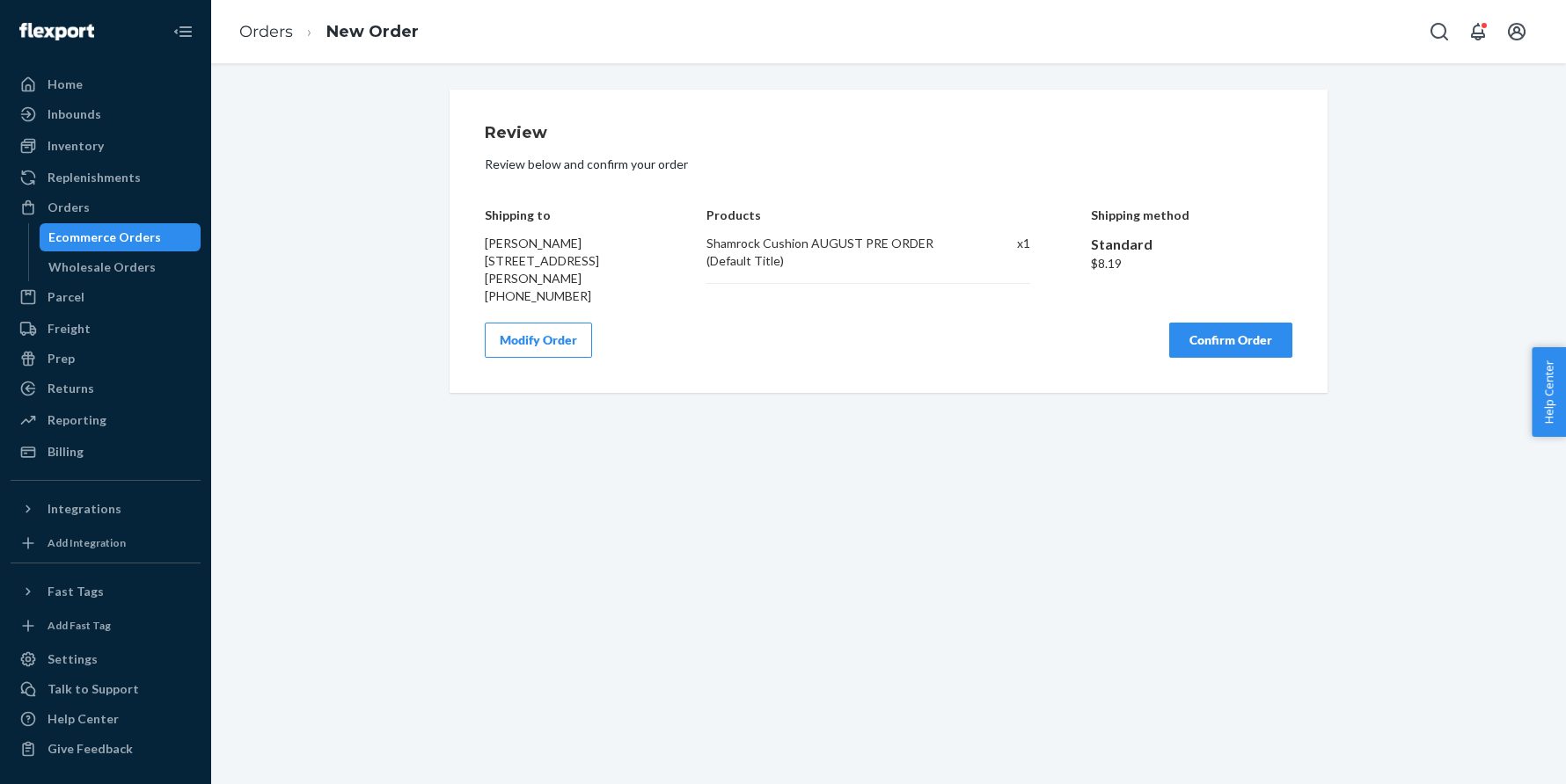
click at [1246, 333] on button "Confirm Order" at bounding box center [1230, 340] width 123 height 35
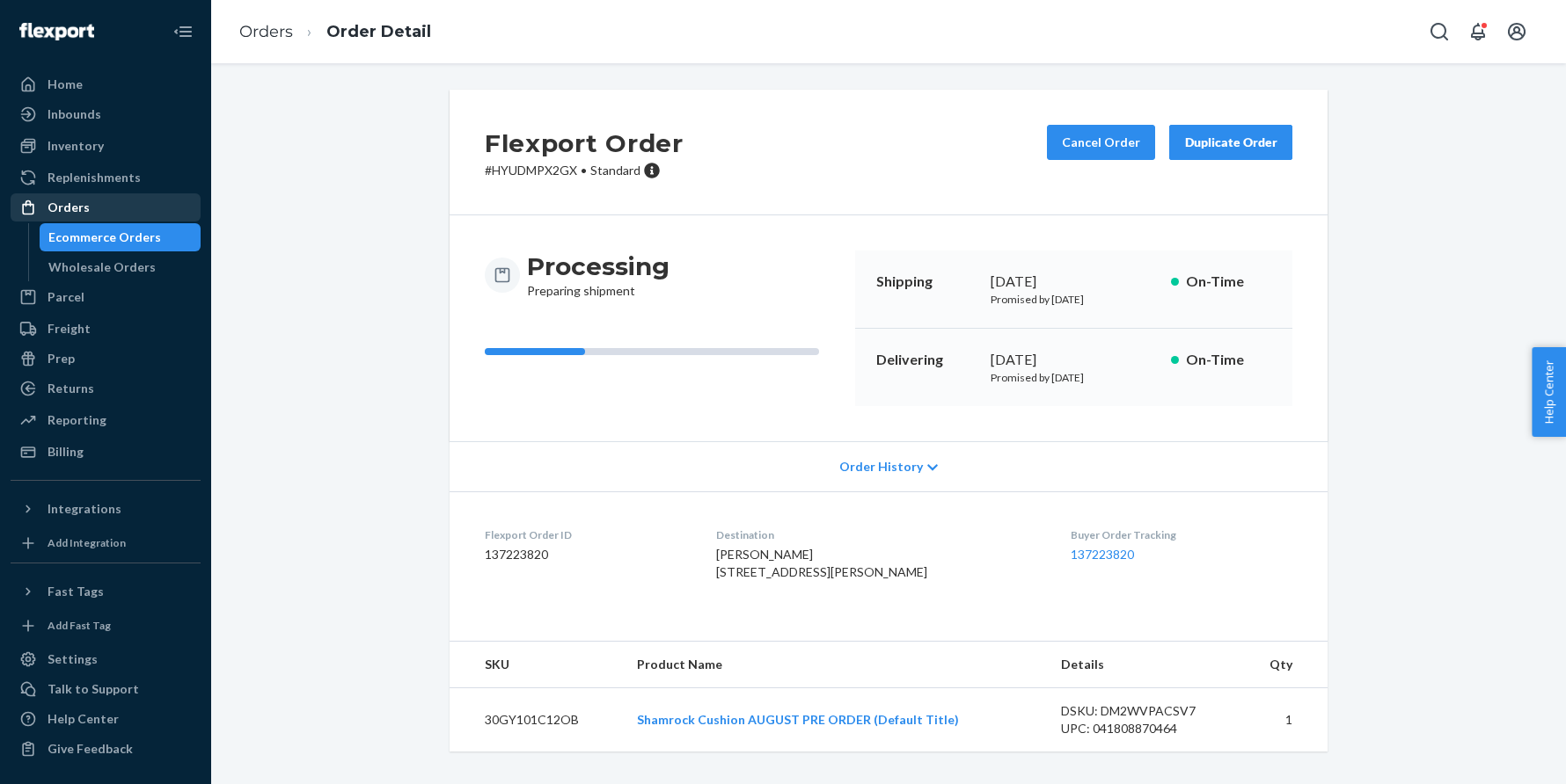
click at [106, 213] on div "Orders" at bounding box center [105, 207] width 186 height 24
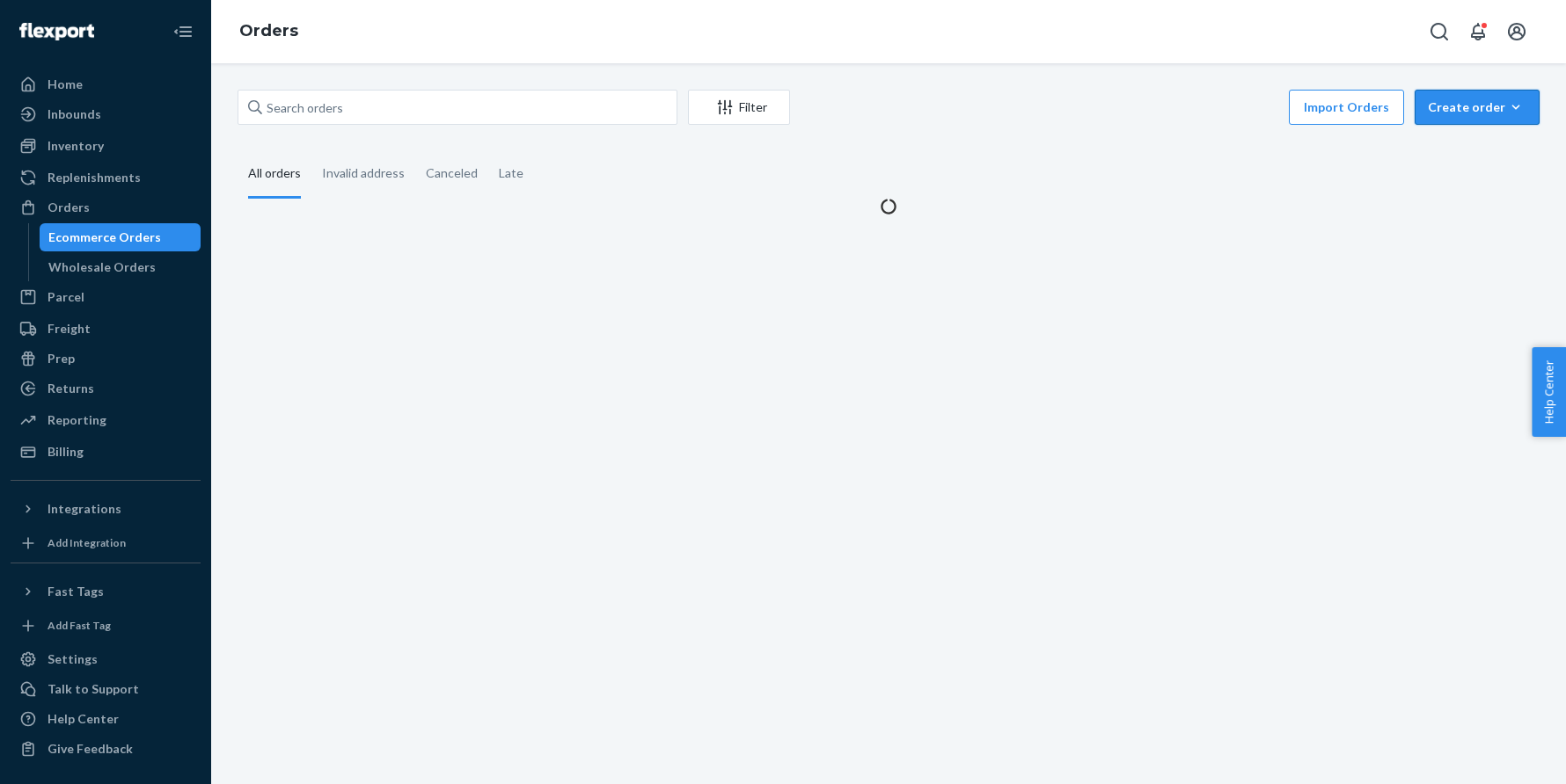
click at [1461, 110] on div "Create order" at bounding box center [1477, 107] width 99 height 18
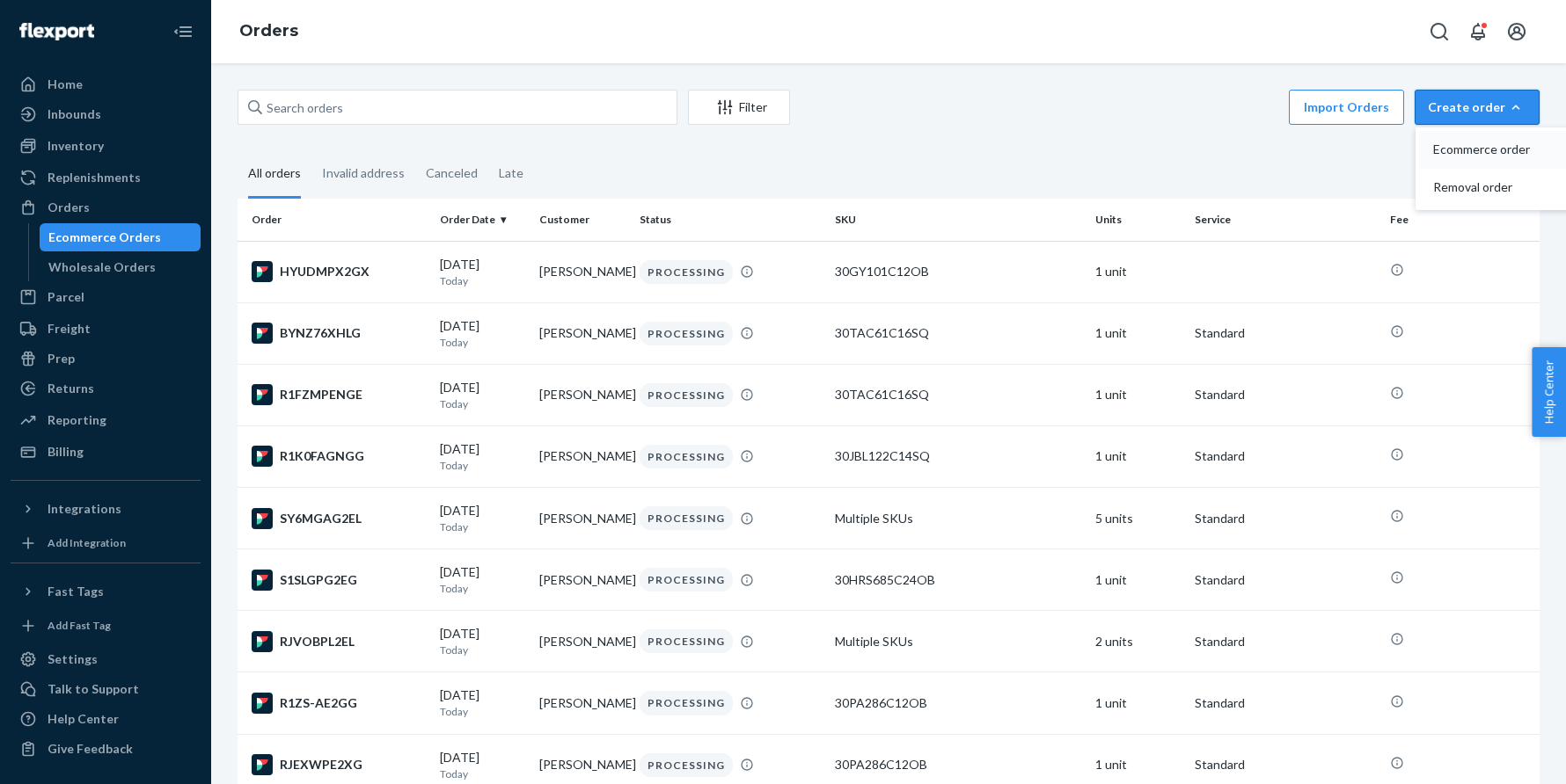
click at [1443, 149] on span "Ecommerce order" at bounding box center [1488, 149] width 109 height 12
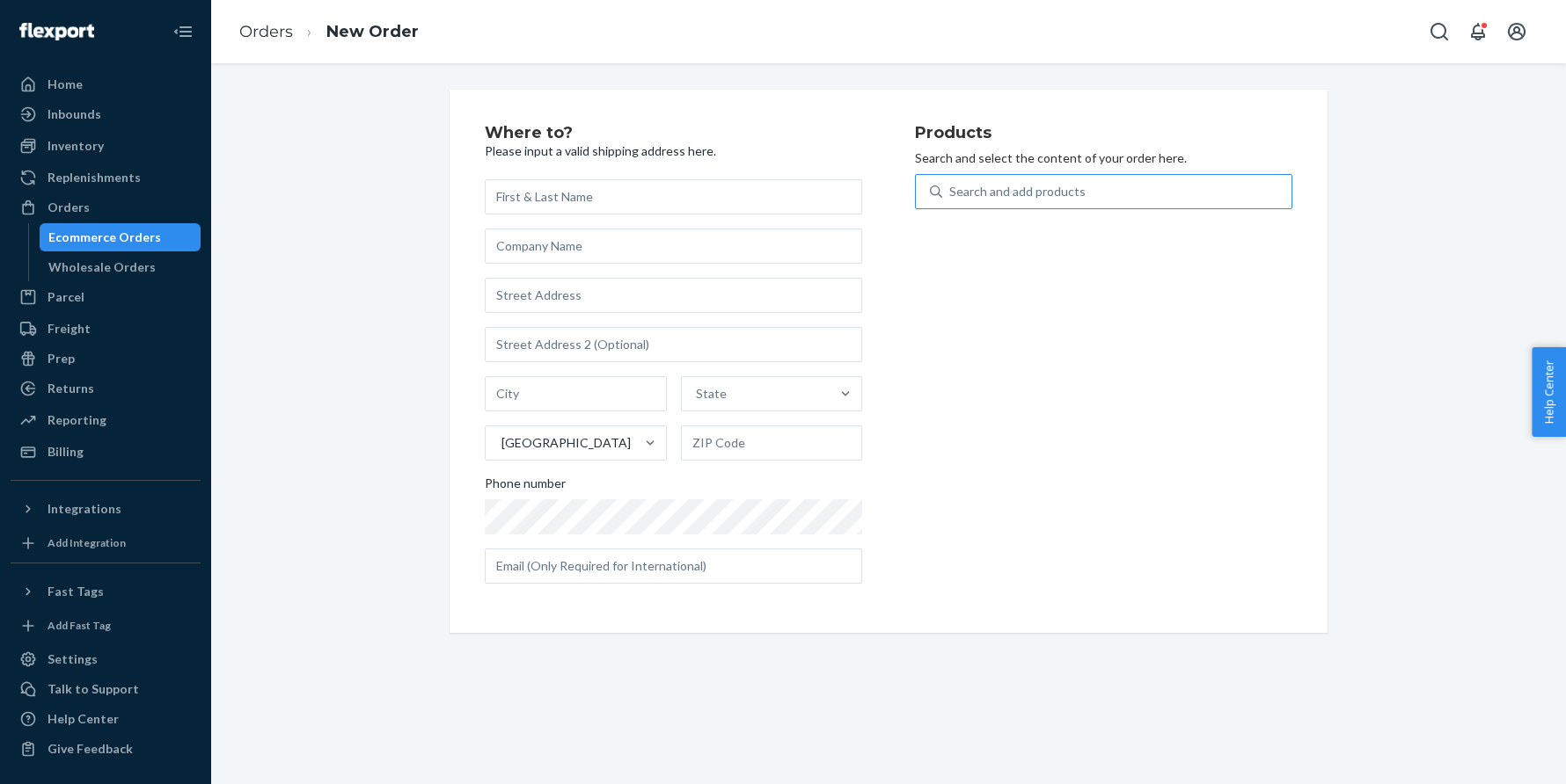
click at [1190, 198] on div "Search and add products" at bounding box center [1116, 192] width 349 height 32
click at [951, 198] on input "Search and add products" at bounding box center [950, 191] width 2 height 18
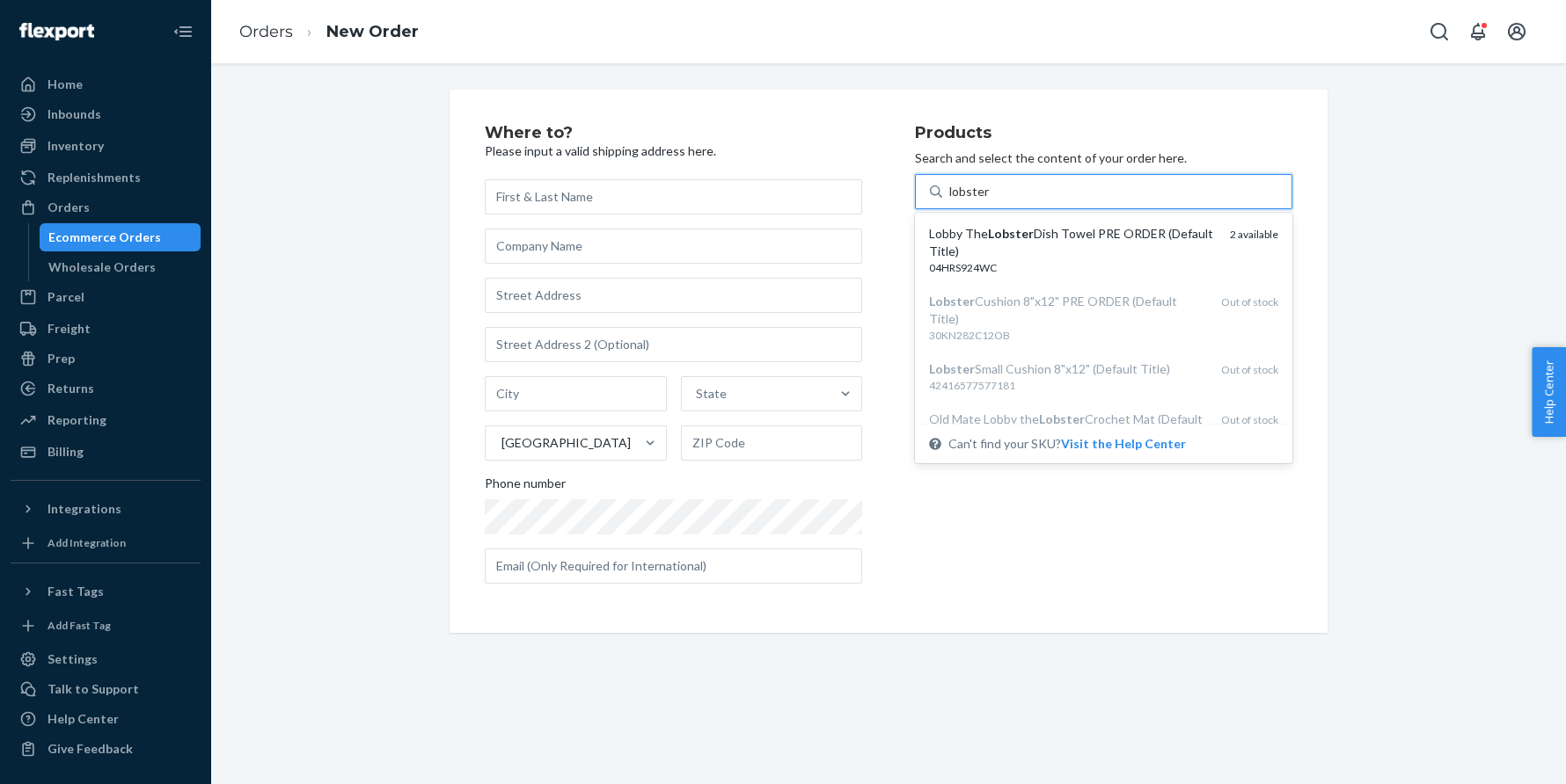
type input "lobster"
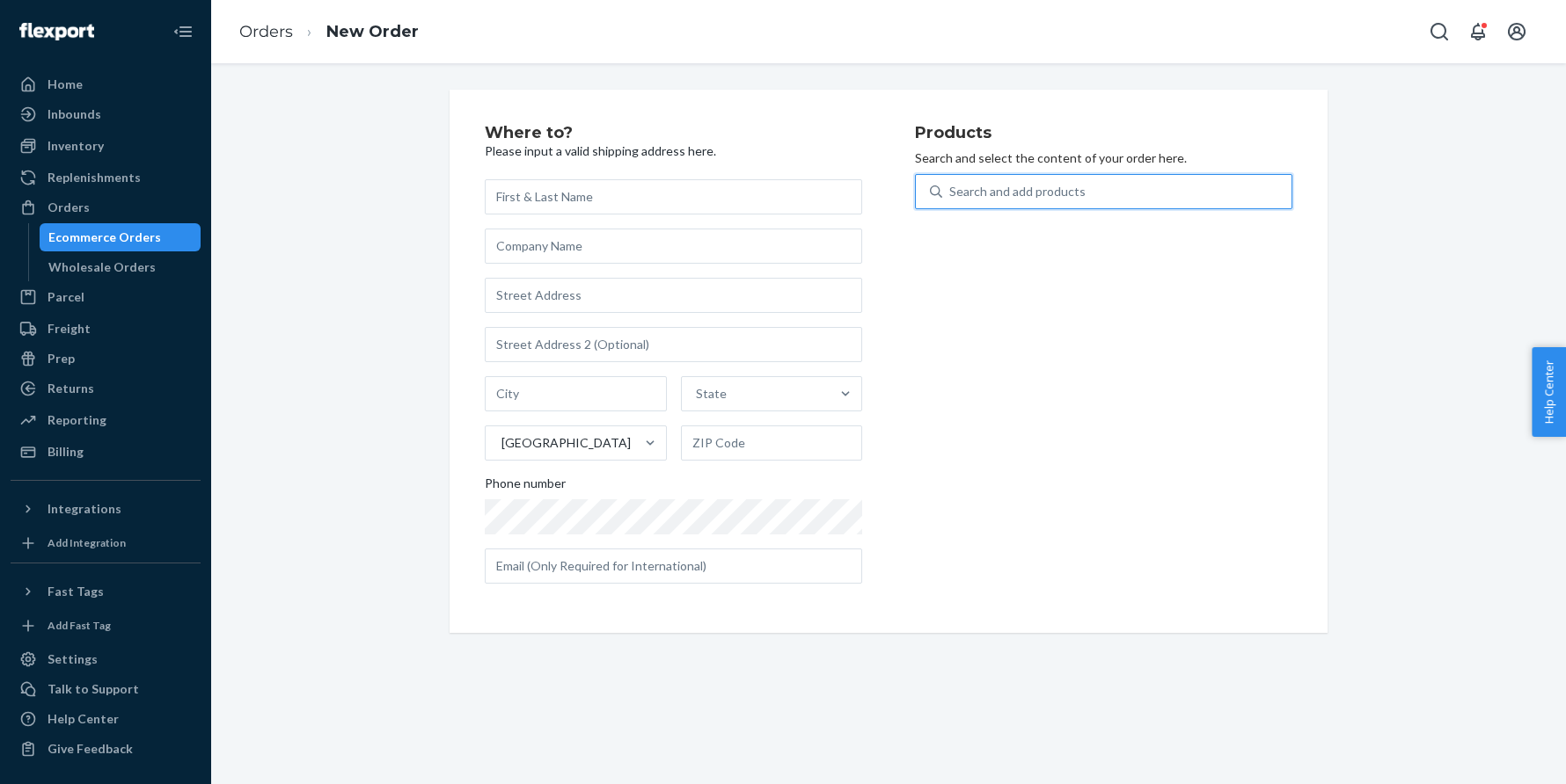
paste input "[PERSON_NAME]"
type input "[PERSON_NAME]"
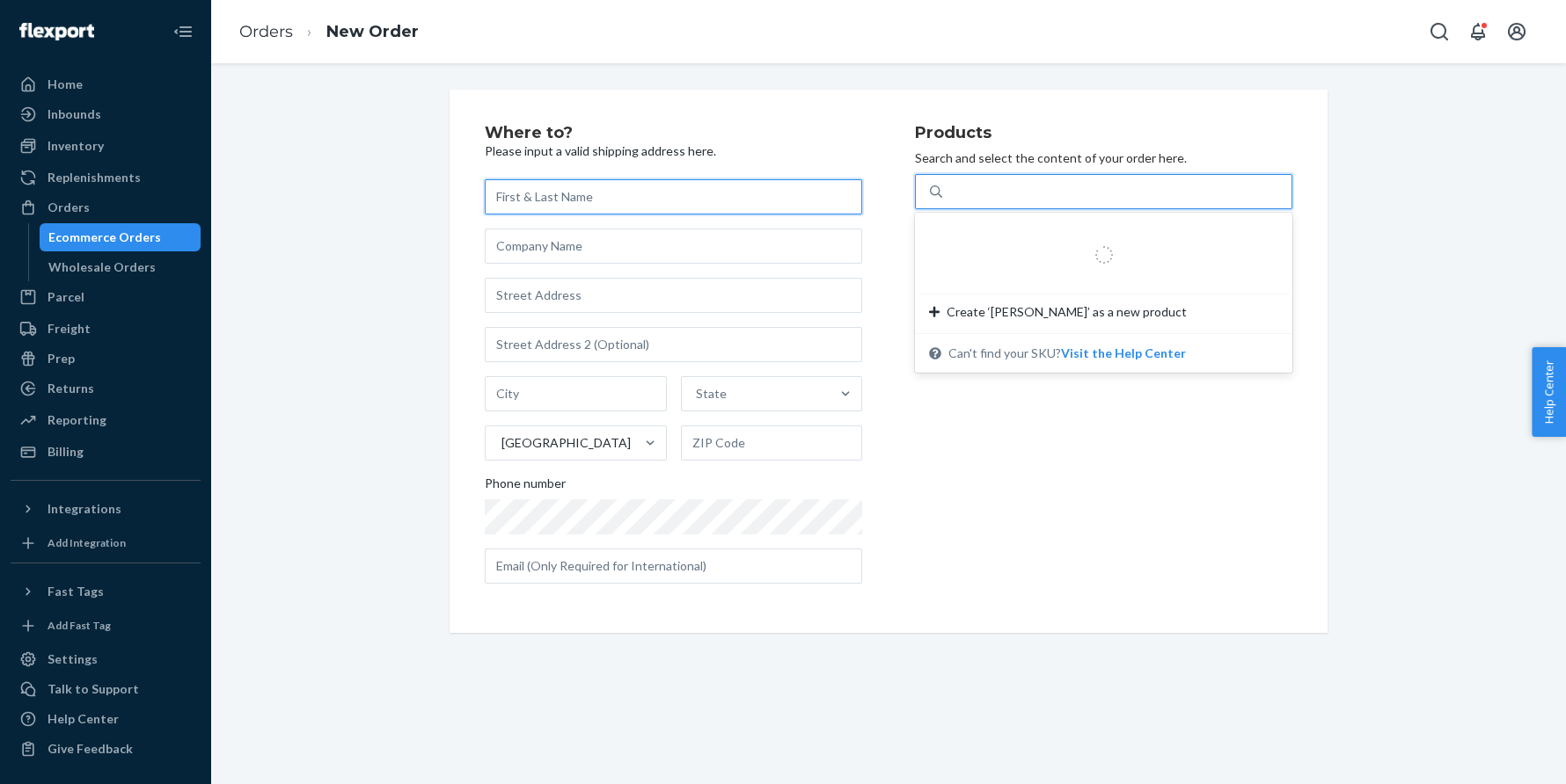
click at [619, 192] on input "text" at bounding box center [673, 197] width 378 height 35
paste input "[PERSON_NAME]"
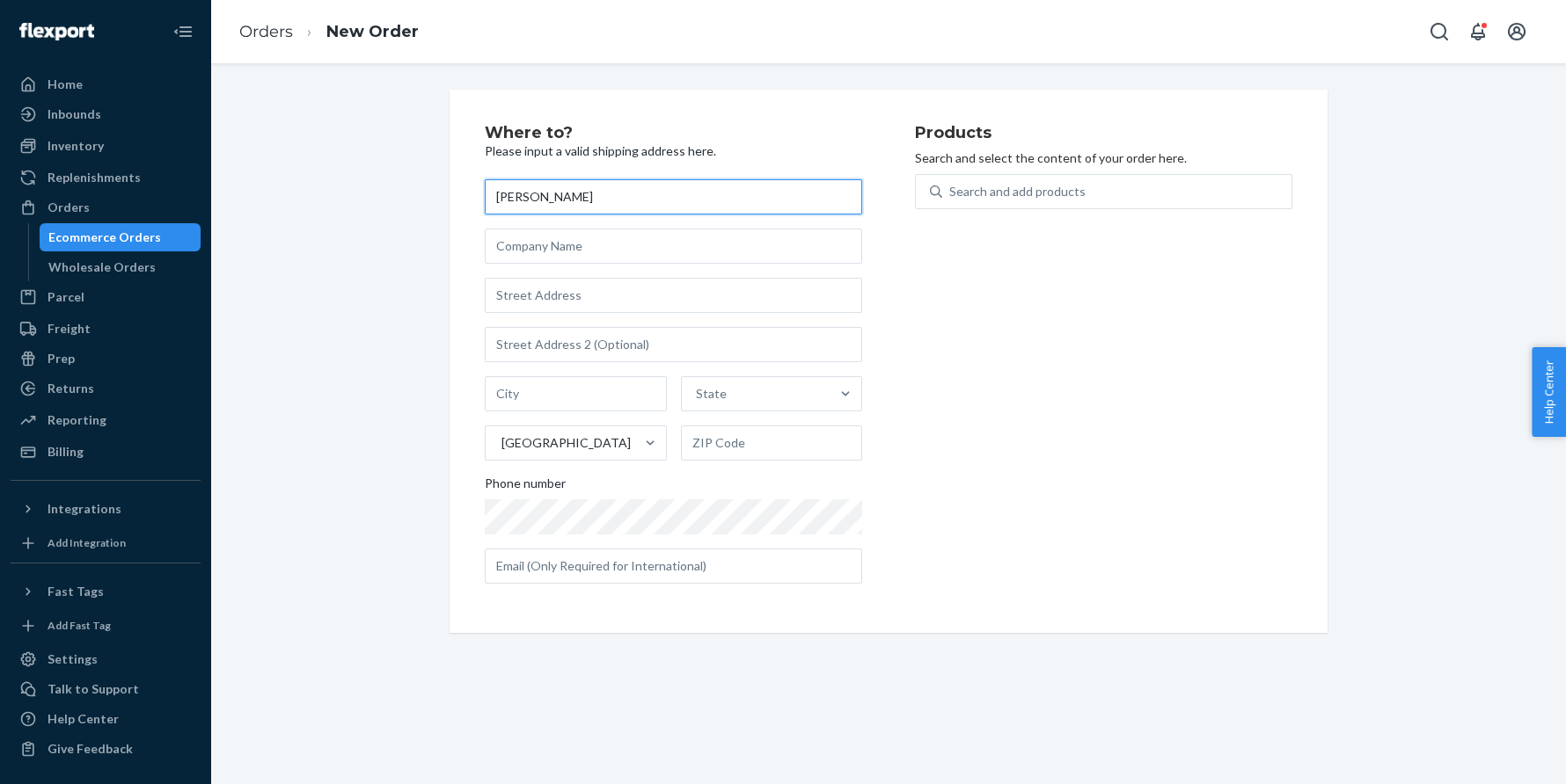
type input "[PERSON_NAME]"
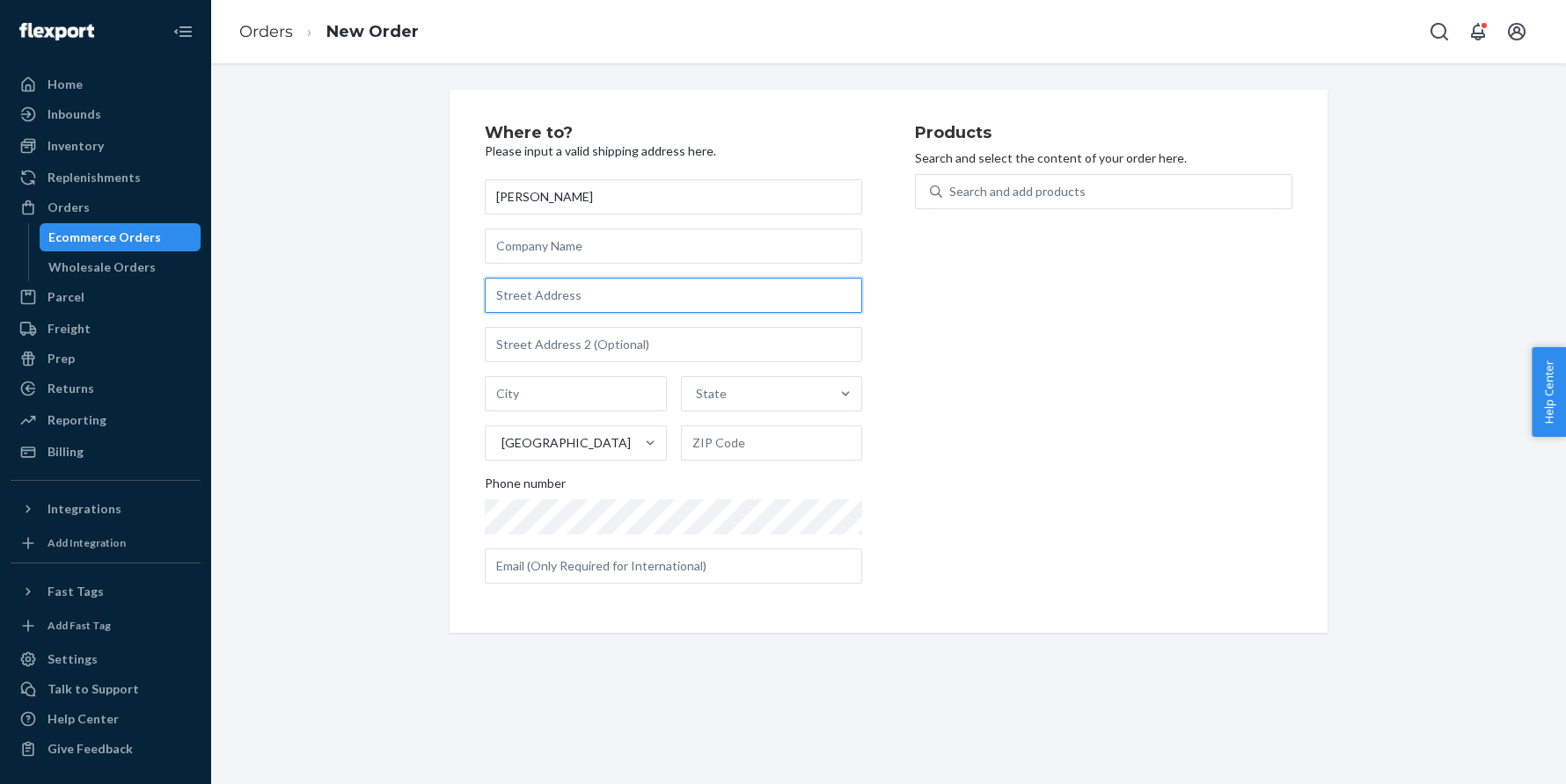
click at [538, 297] on input "text" at bounding box center [673, 295] width 378 height 35
paste input "9808 Wenonga Lane Leawood KS 66206 United States"
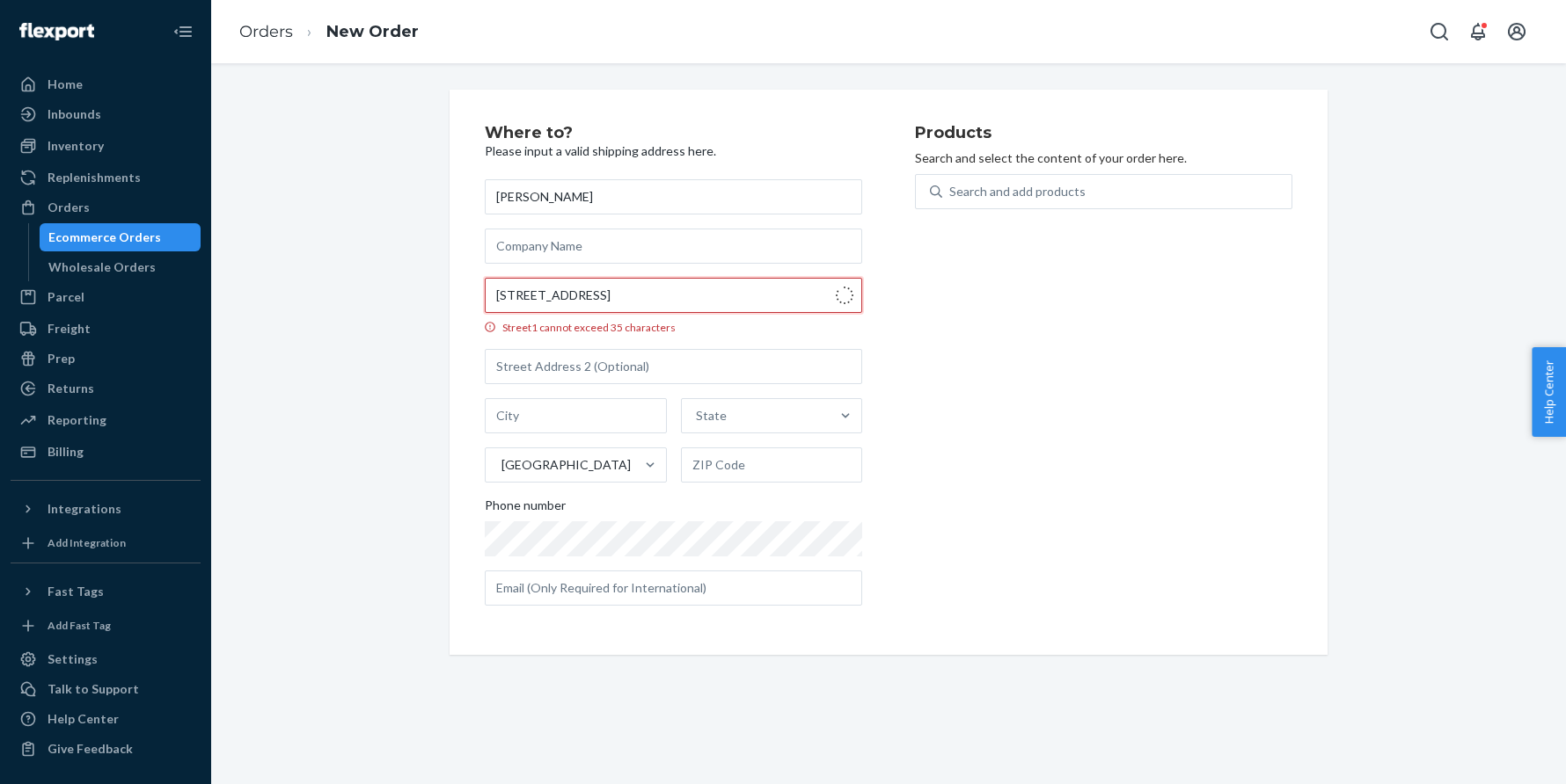
type input "9808 Wenonga Ln"
type input "Leawood"
type input "66206"
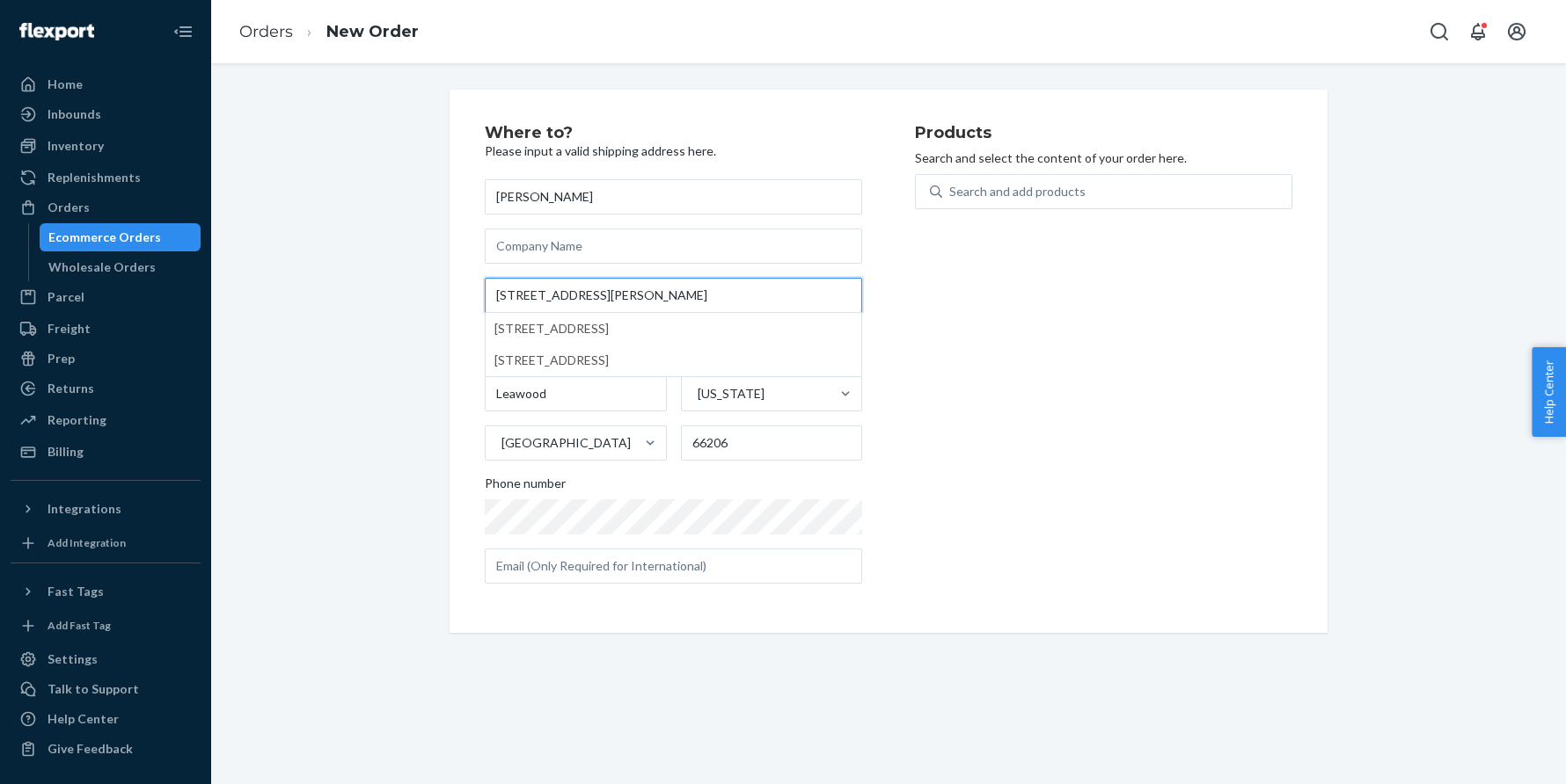
type input "9808 Wenonga Ln"
click at [362, 253] on div "Where to? Please input a valid shipping address here. Carla Pearman 9808 Wenong…" at bounding box center [888, 360] width 1328 height 543
click at [992, 192] on div "Search and add products" at bounding box center [1017, 191] width 137 height 18
click at [951, 192] on input "Search and add products" at bounding box center [950, 191] width 2 height 18
paste input "24SHV11C18OB"
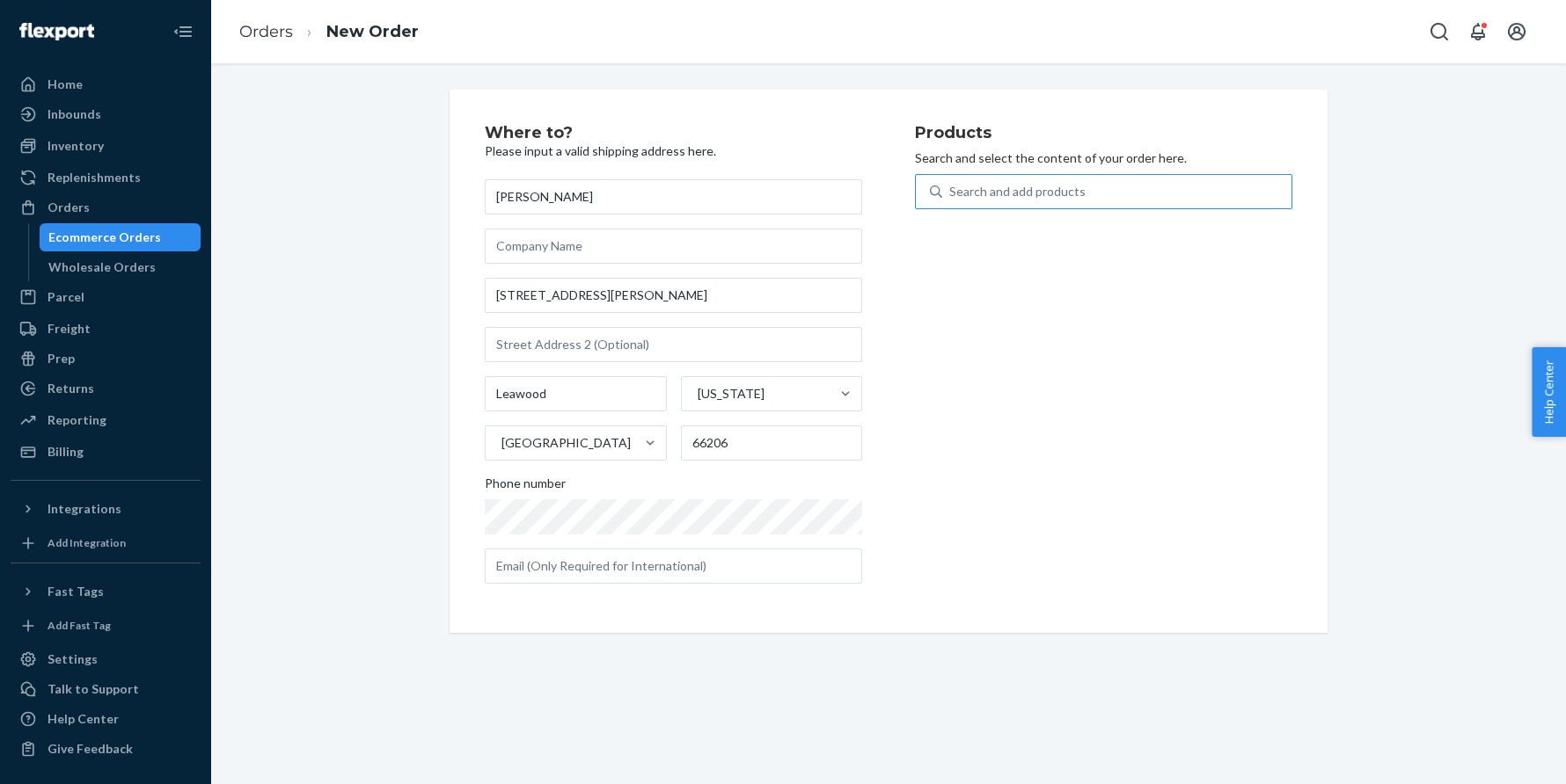
type input "24SHV11C18OB"
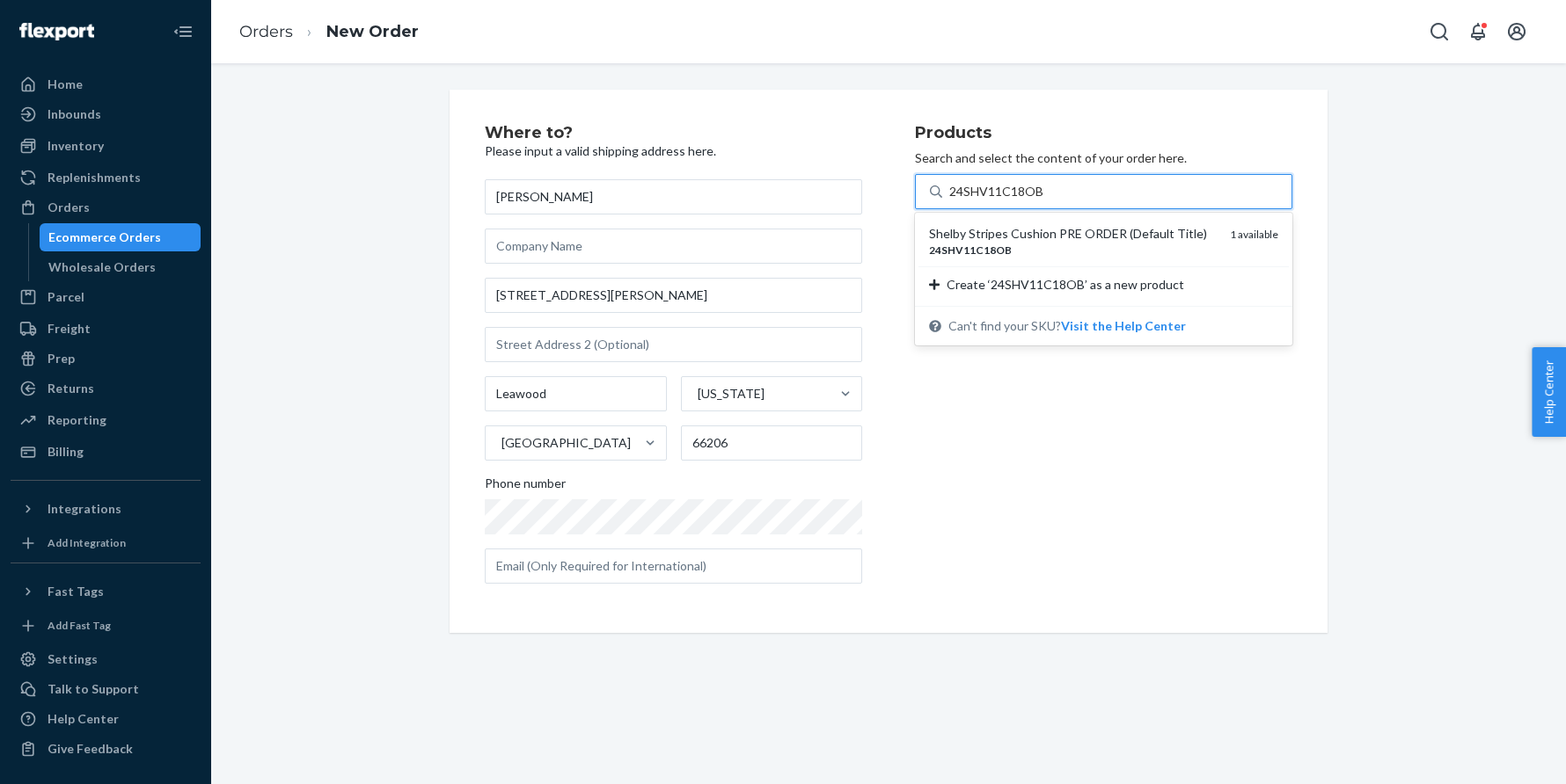
click at [967, 227] on div "Shelby Stripes Cushion PRE ORDER (Default Title)" at bounding box center [1072, 233] width 287 height 18
click at [967, 200] on input "24SHV11C18OB" at bounding box center [996, 191] width 95 height 18
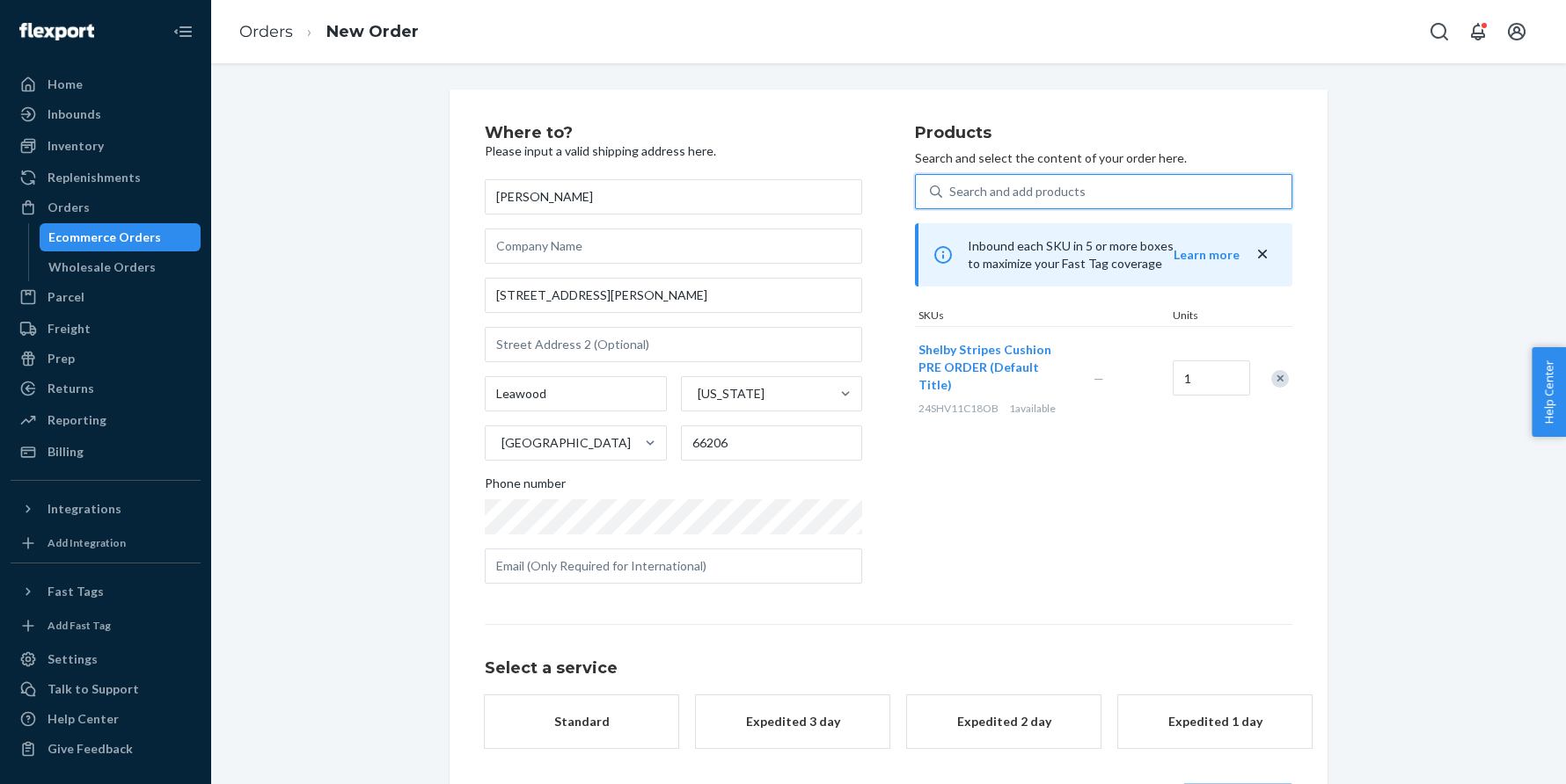
click at [565, 709] on button "Standard" at bounding box center [581, 722] width 193 height 53
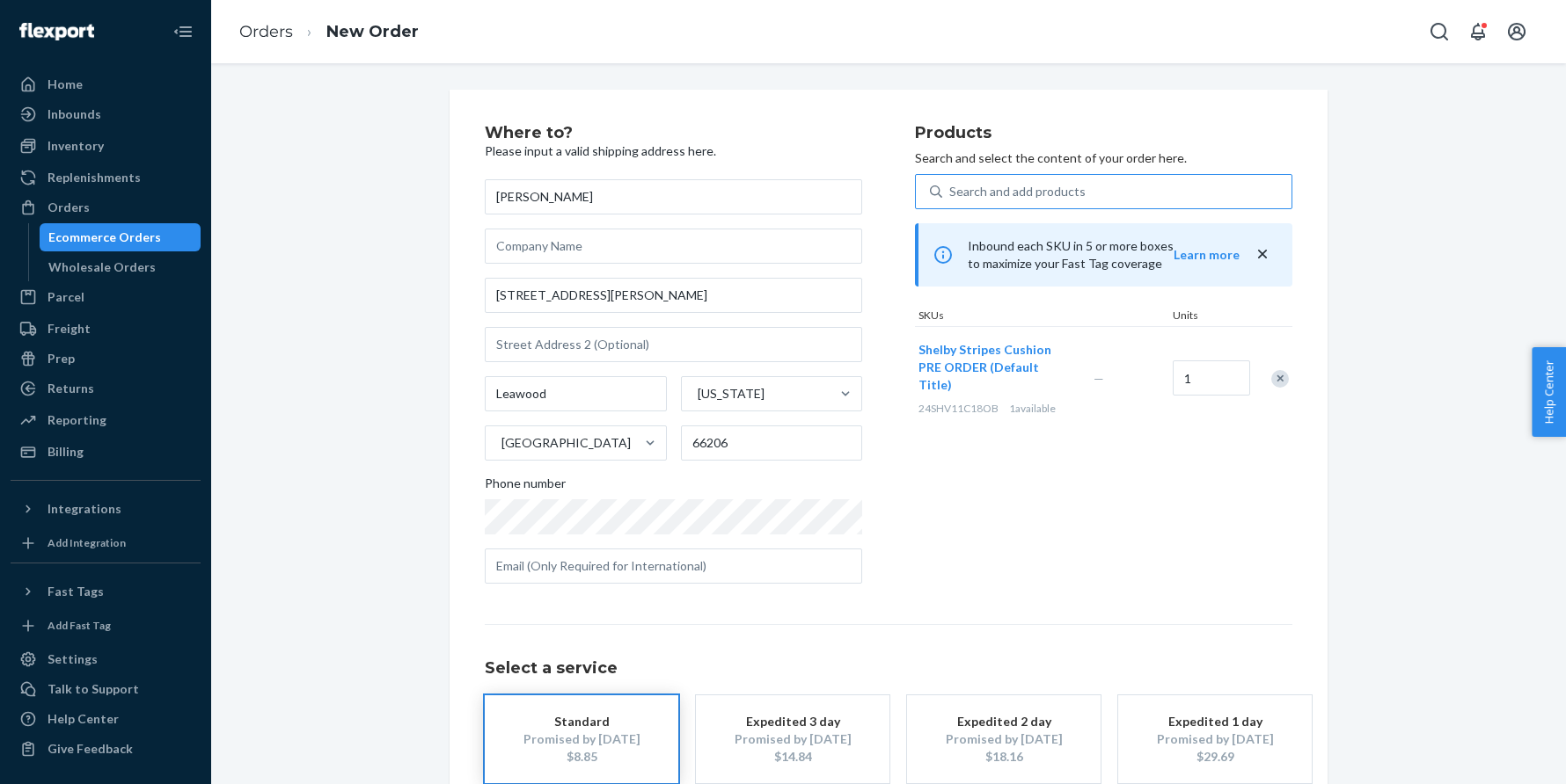
scroll to position [103, 0]
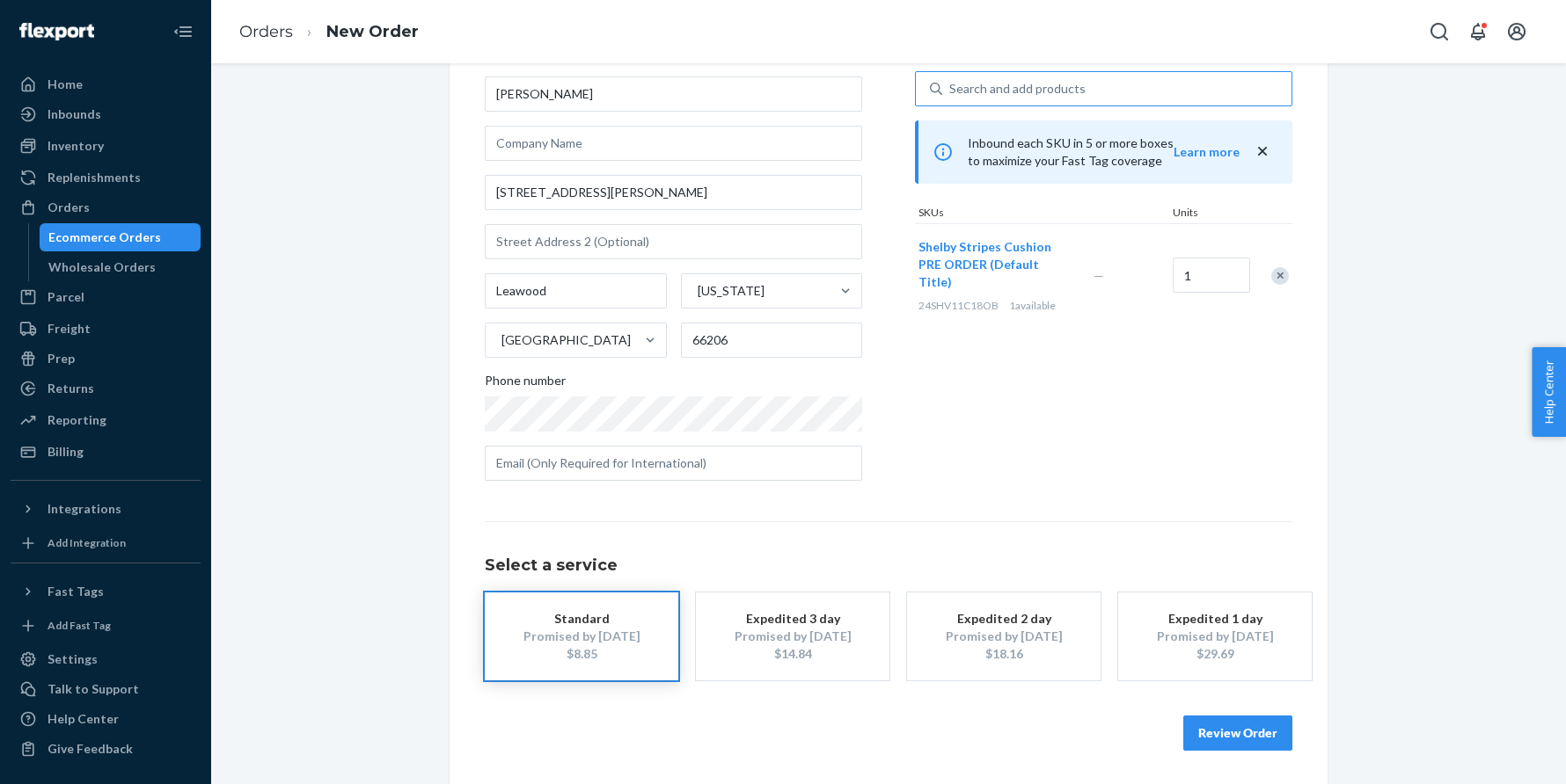
click at [1208, 715] on button "Review Order" at bounding box center [1237, 732] width 109 height 35
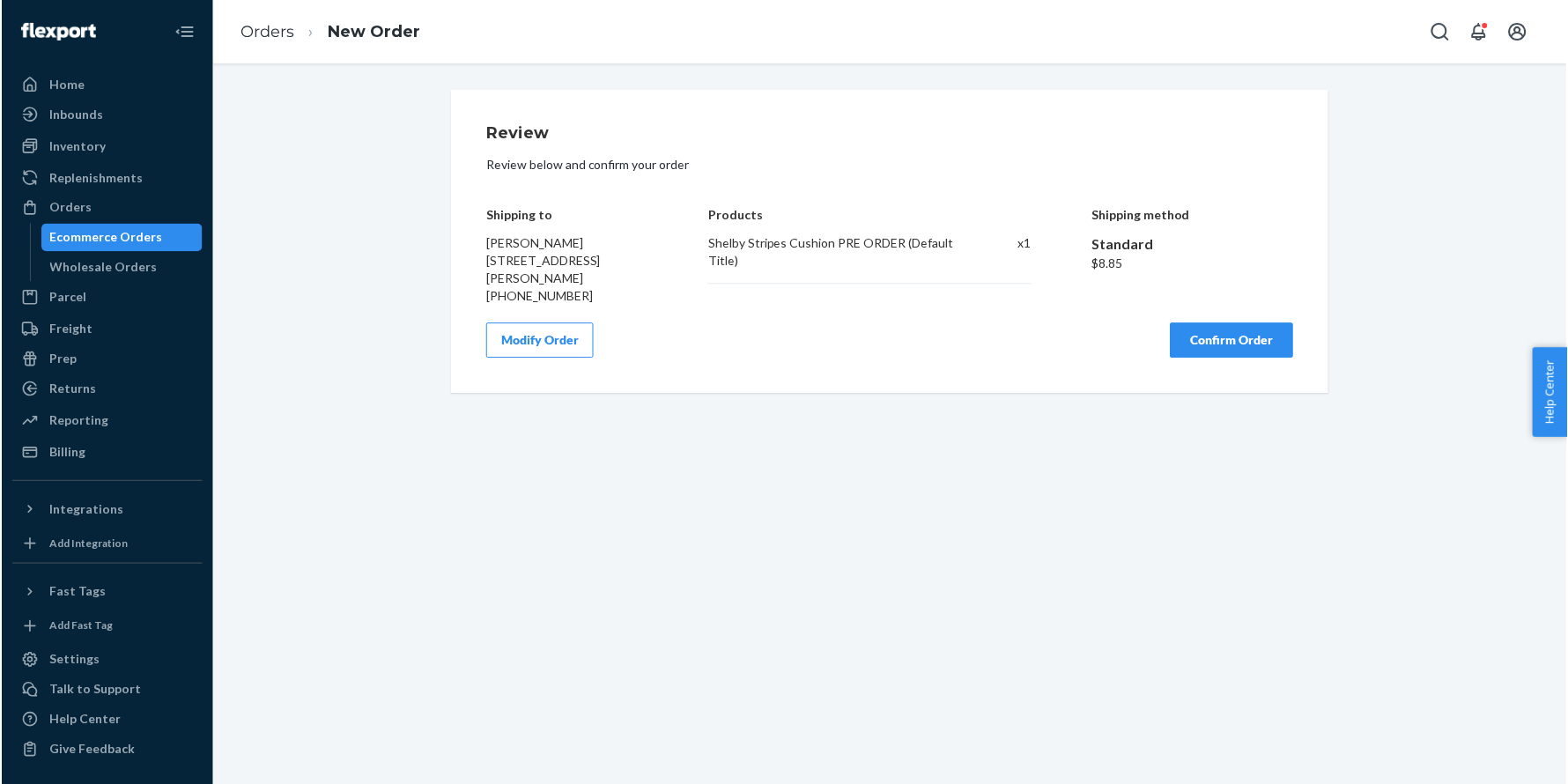
scroll to position [0, 0]
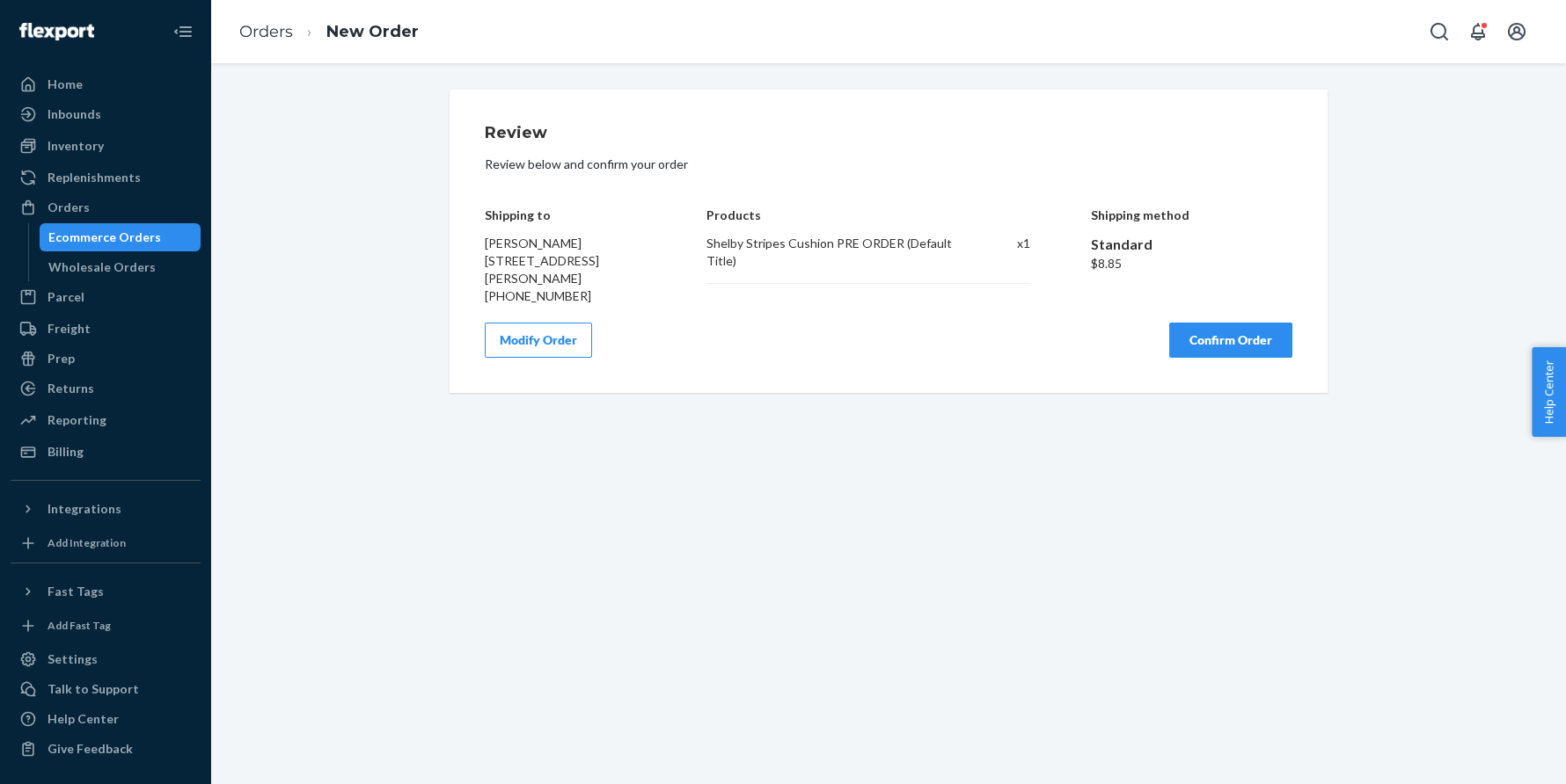
click at [1204, 337] on button "Confirm Order" at bounding box center [1230, 340] width 123 height 35
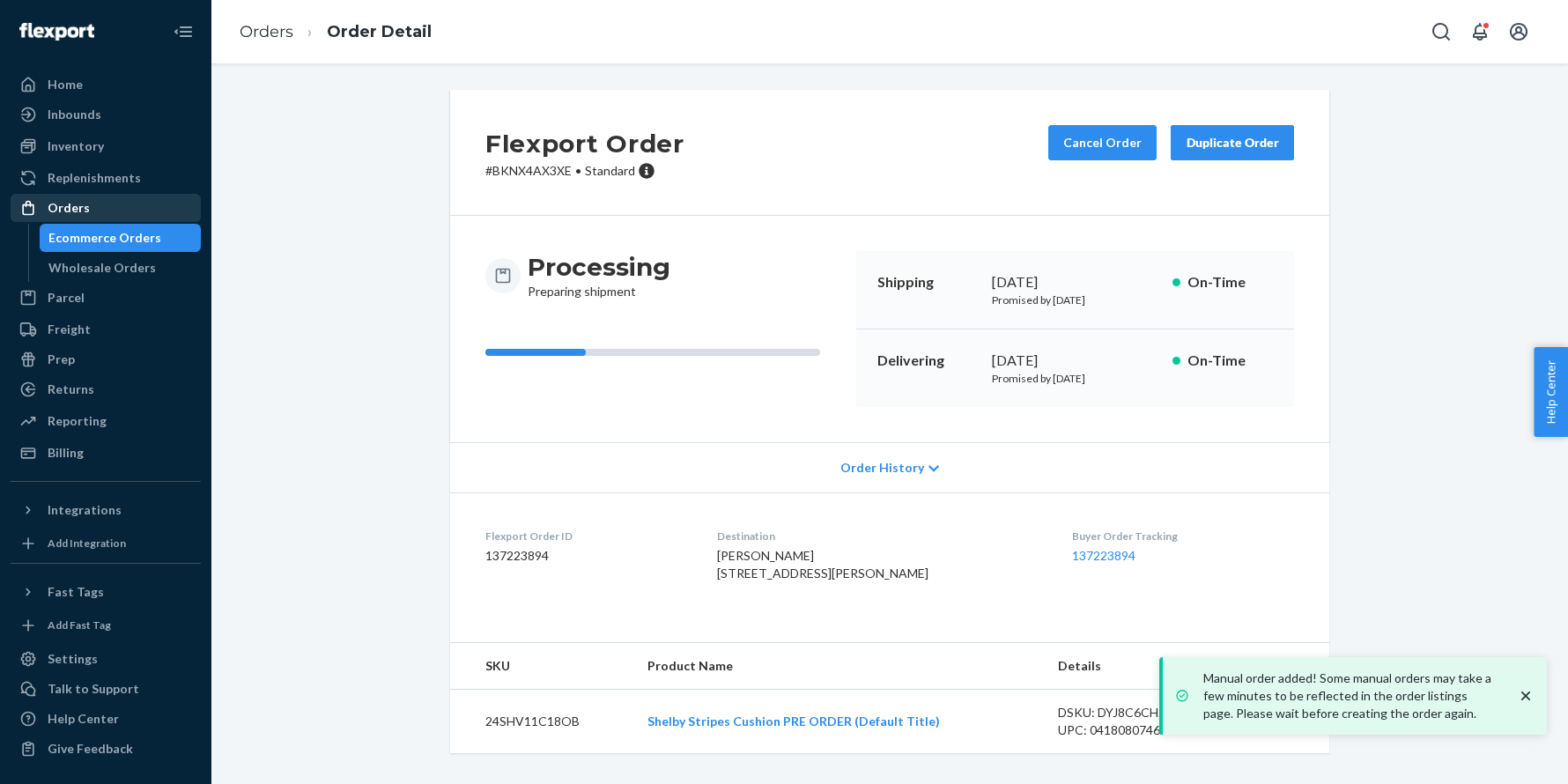
click at [164, 219] on div "Orders" at bounding box center [106, 208] width 187 height 25
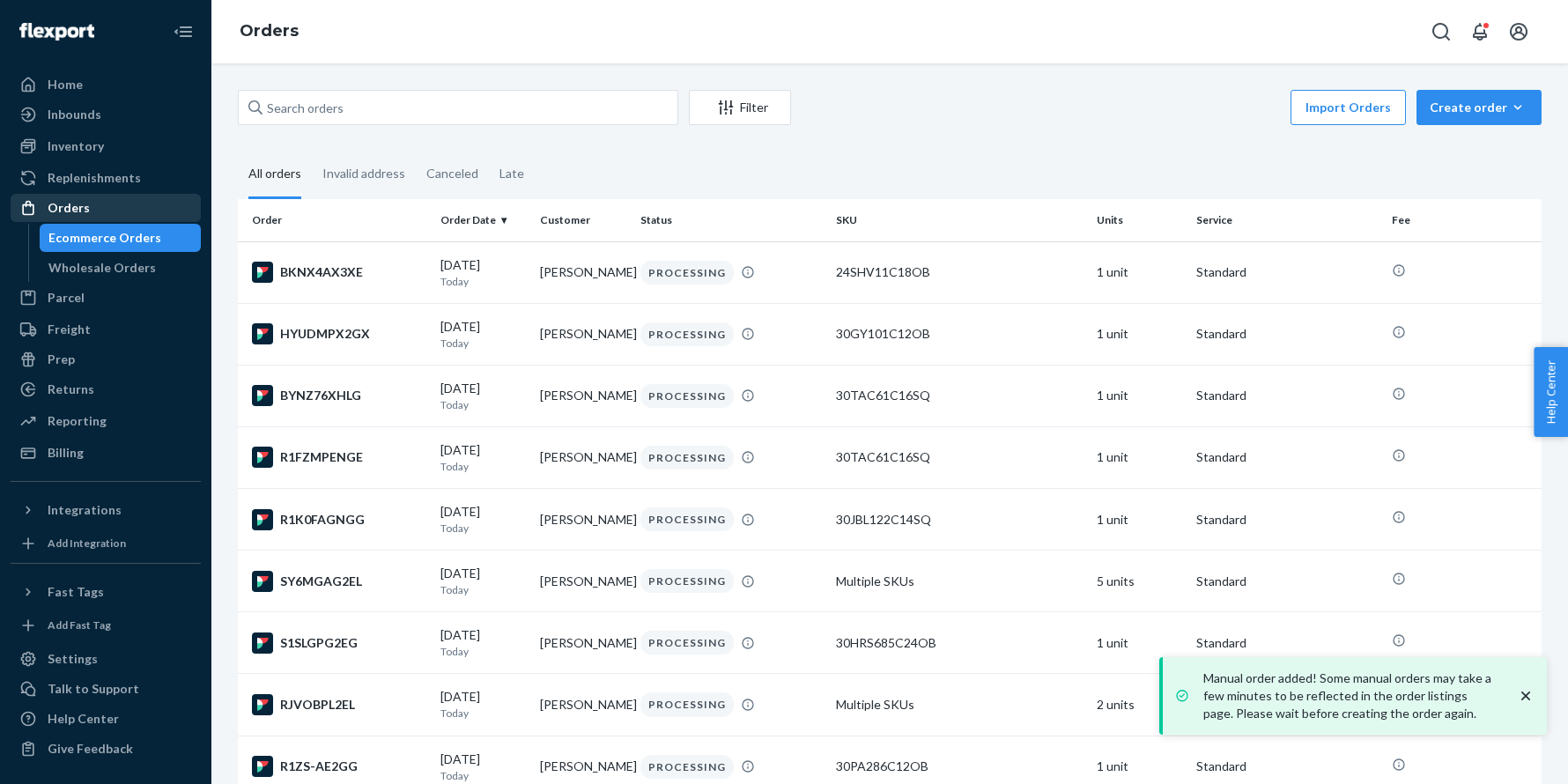
click at [87, 210] on div "Orders" at bounding box center [106, 208] width 187 height 25
click at [1481, 111] on div "Create order" at bounding box center [1478, 108] width 99 height 18
click at [1465, 147] on span "Ecommerce order" at bounding box center [1490, 149] width 109 height 12
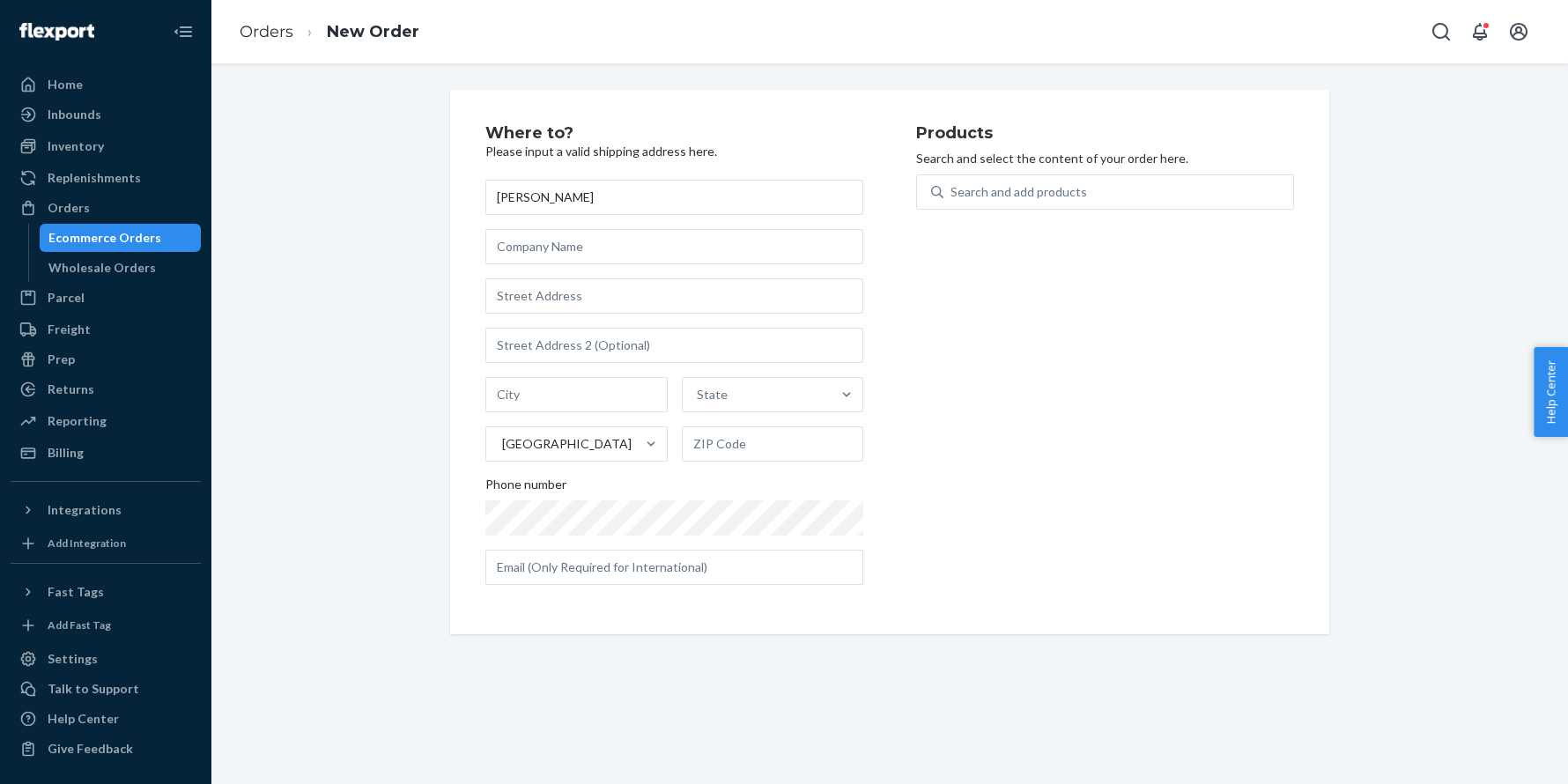
type input "[PERSON_NAME]"
click at [512, 292] on input "text" at bounding box center [674, 295] width 378 height 35
paste input "33 Rain Ridge Road Kurrajong Heights NSW 2758 Australia"
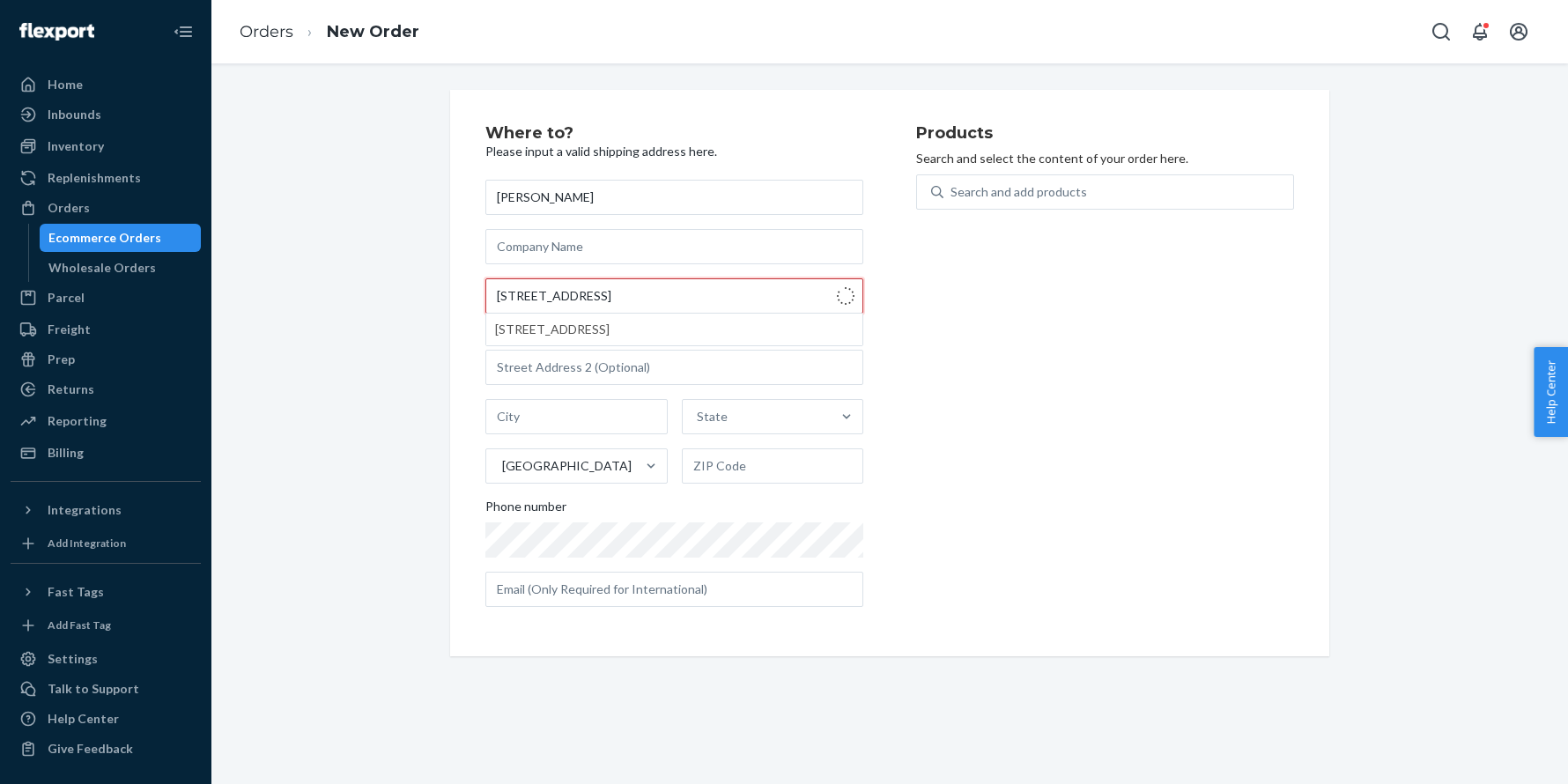
type input "33 Rain Ridge Rd"
type input "Kurrajong Heights"
type input "2758"
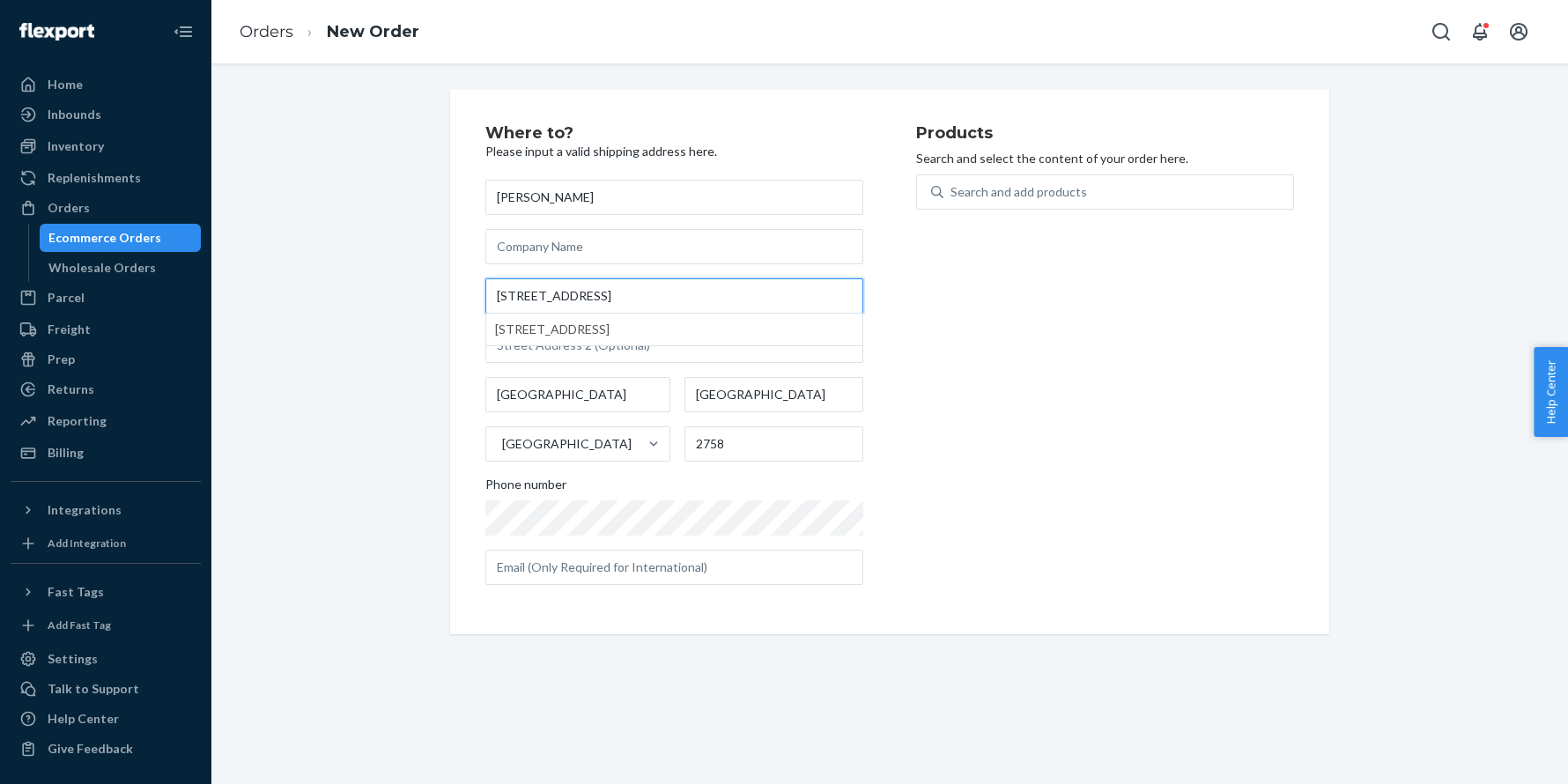
type input "33 Rain Ridge Rd"
click at [413, 235] on div "Where to? Please input a valid shipping address here. Chelsea Pronk 33 Rain Rid…" at bounding box center [889, 361] width 1329 height 544
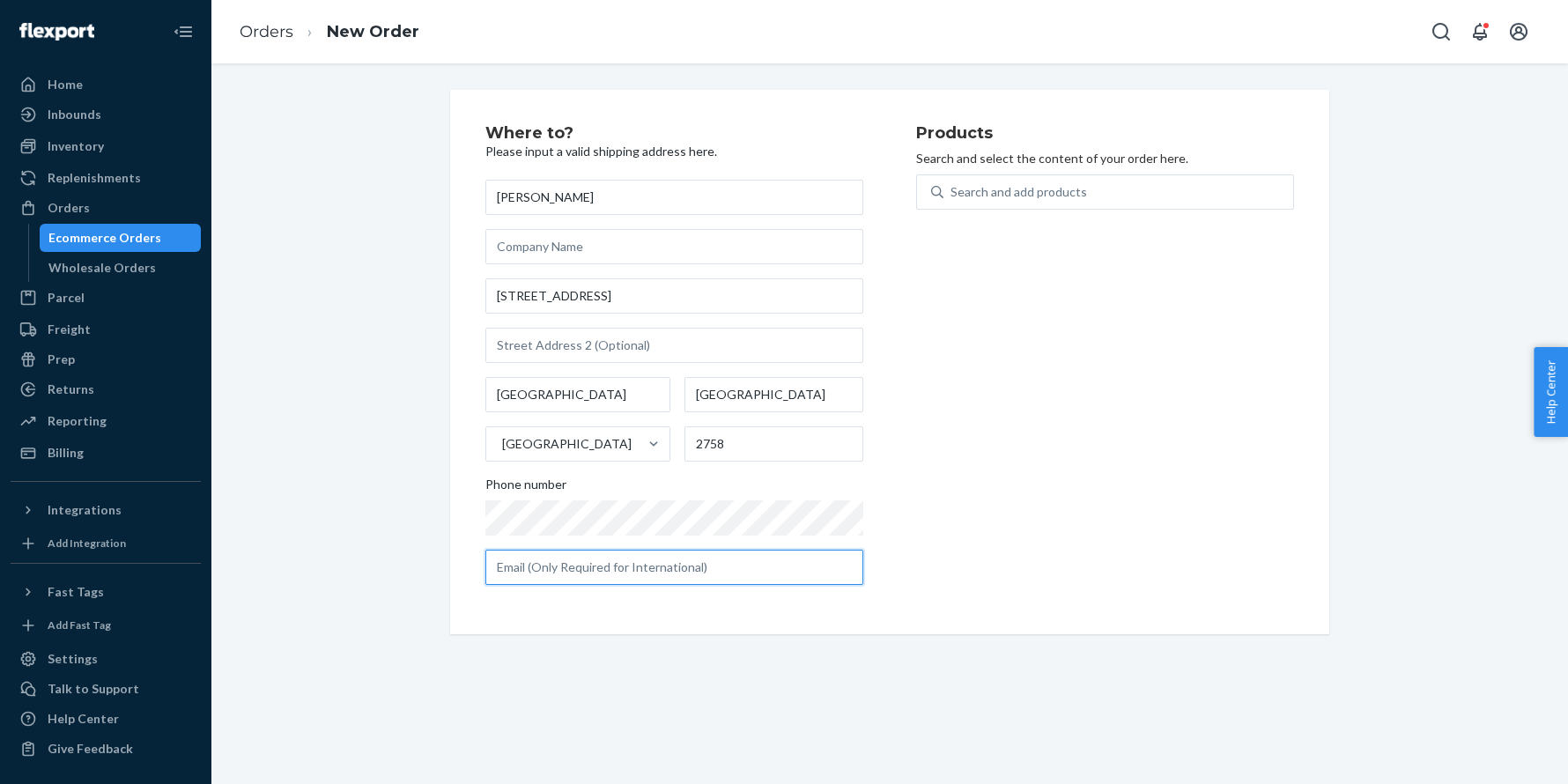
click at [613, 560] on input "text" at bounding box center [674, 567] width 378 height 35
paste input "chelsea_chelly@hotmail.com"
type input "chelsea_chelly@hotmail.com"
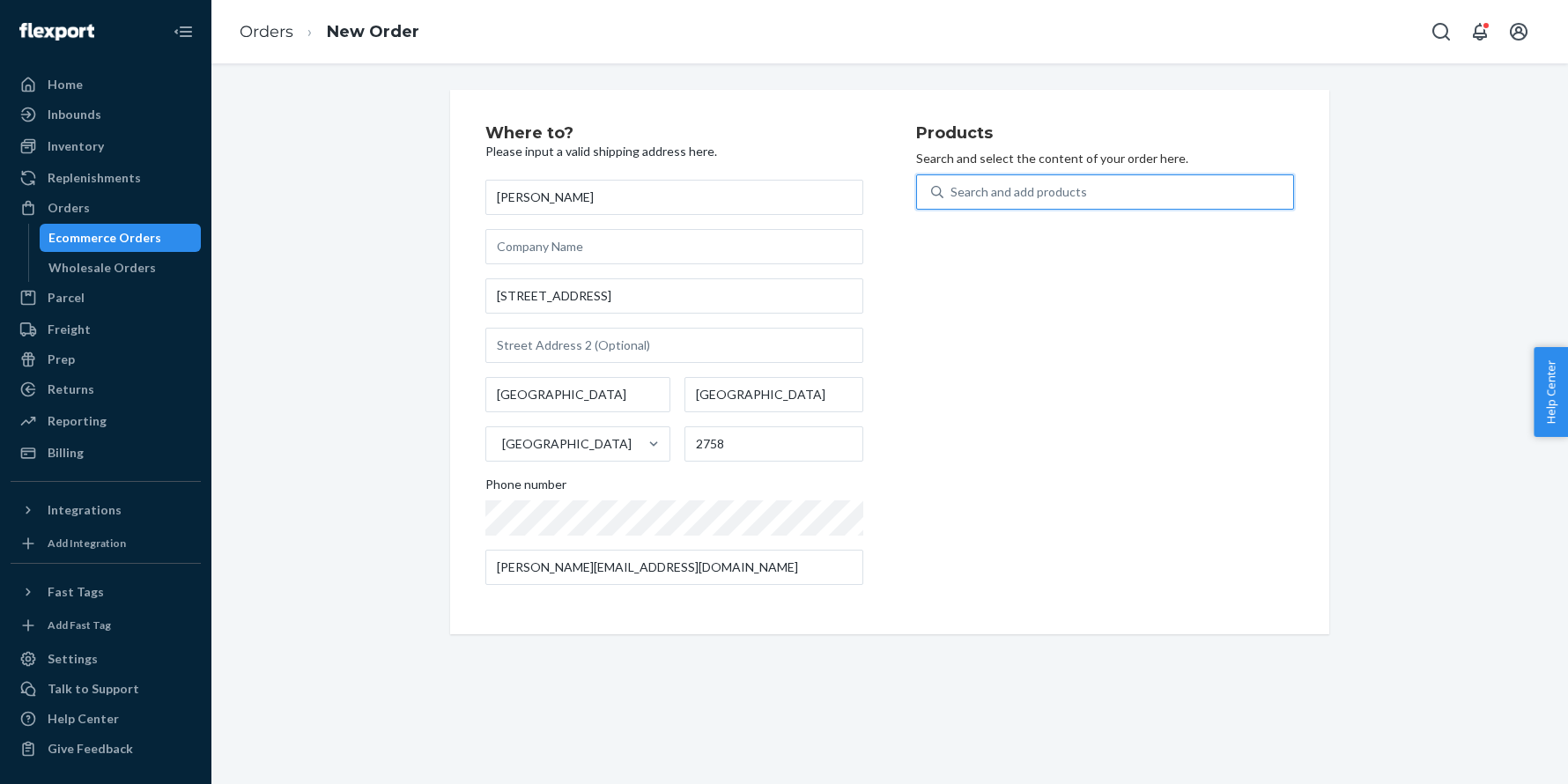
click at [995, 177] on div "Search and add products" at bounding box center [1117, 192] width 350 height 32
click at [952, 183] on input "0 results available. Use Up and Down to choose options, press Enter to select t…" at bounding box center [951, 192] width 2 height 18
paste input "6748-3500"
type input "6748-3500"
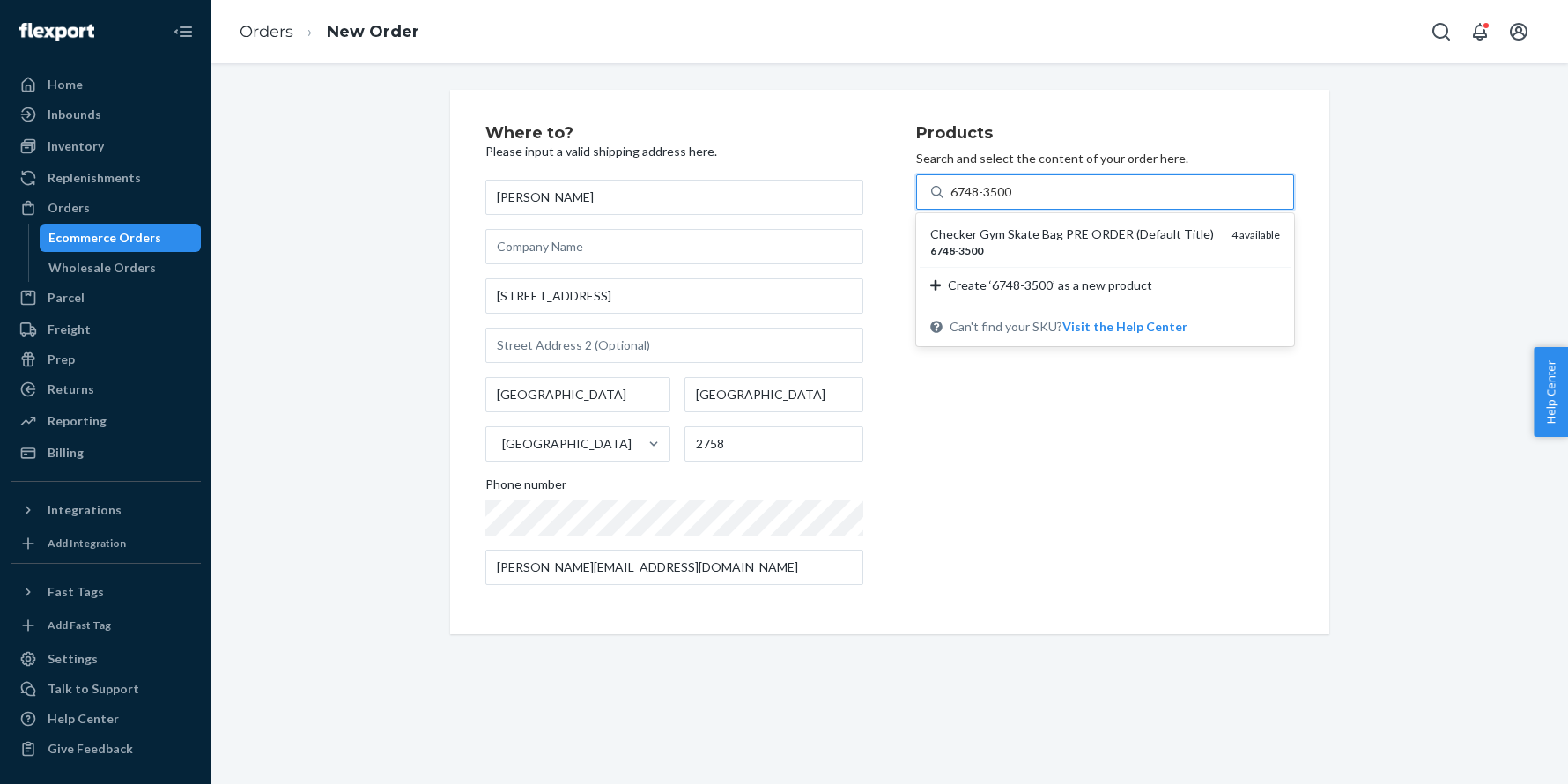
click at [1001, 229] on div "Checker Gym Skate Bag PRE ORDER (Default Title)" at bounding box center [1073, 234] width 288 height 18
click at [1001, 201] on input "6748-3500" at bounding box center [982, 192] width 63 height 18
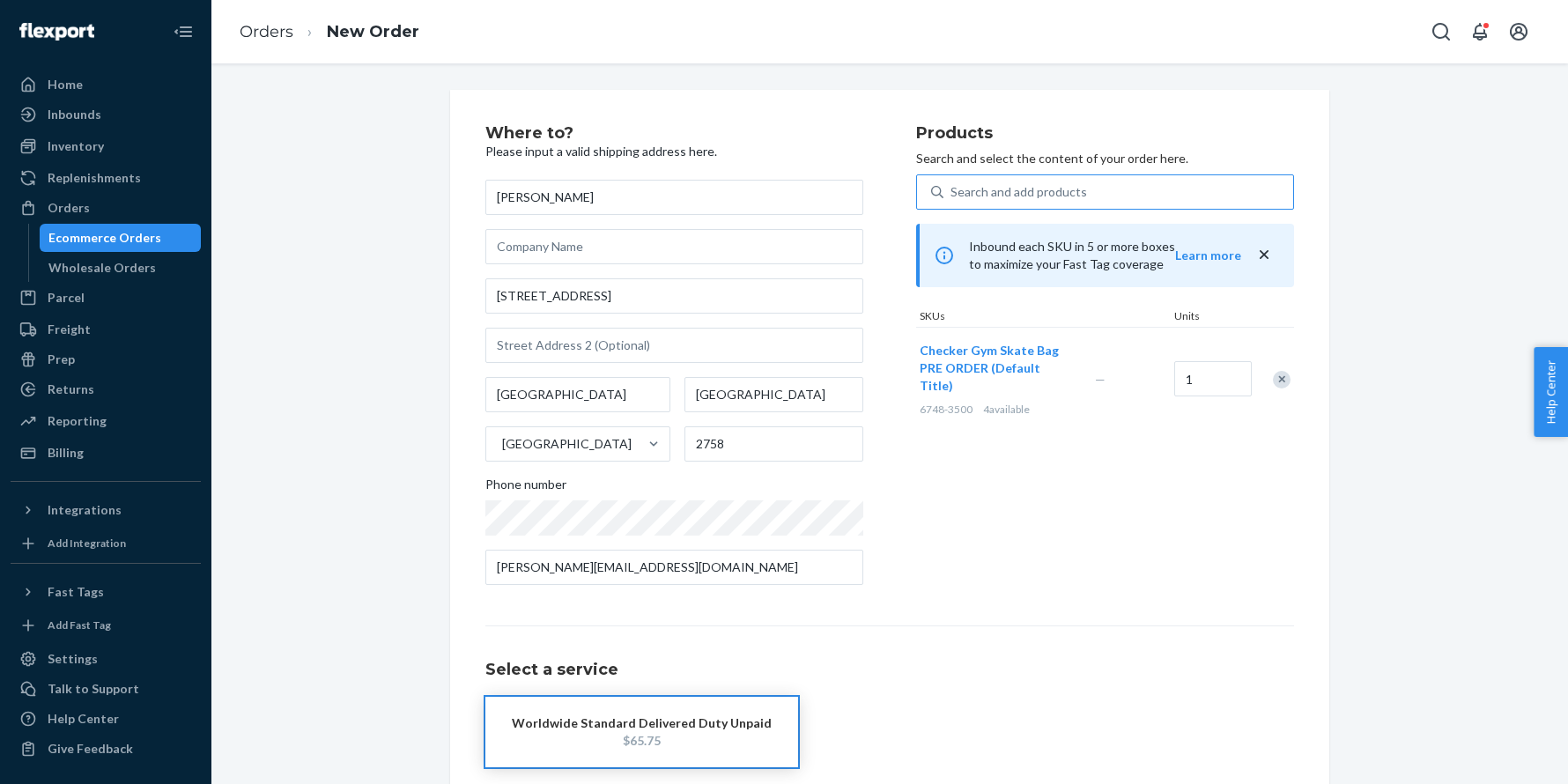
click at [955, 348] on span "Checker Gym Skate Bag PRE ORDER (Default Title)" at bounding box center [989, 367] width 140 height 50
drag, startPoint x: 1283, startPoint y: 369, endPoint x: 1238, endPoint y: 329, distance: 60.2
click at [1284, 371] on div "Remove Item" at bounding box center [1281, 379] width 18 height 18
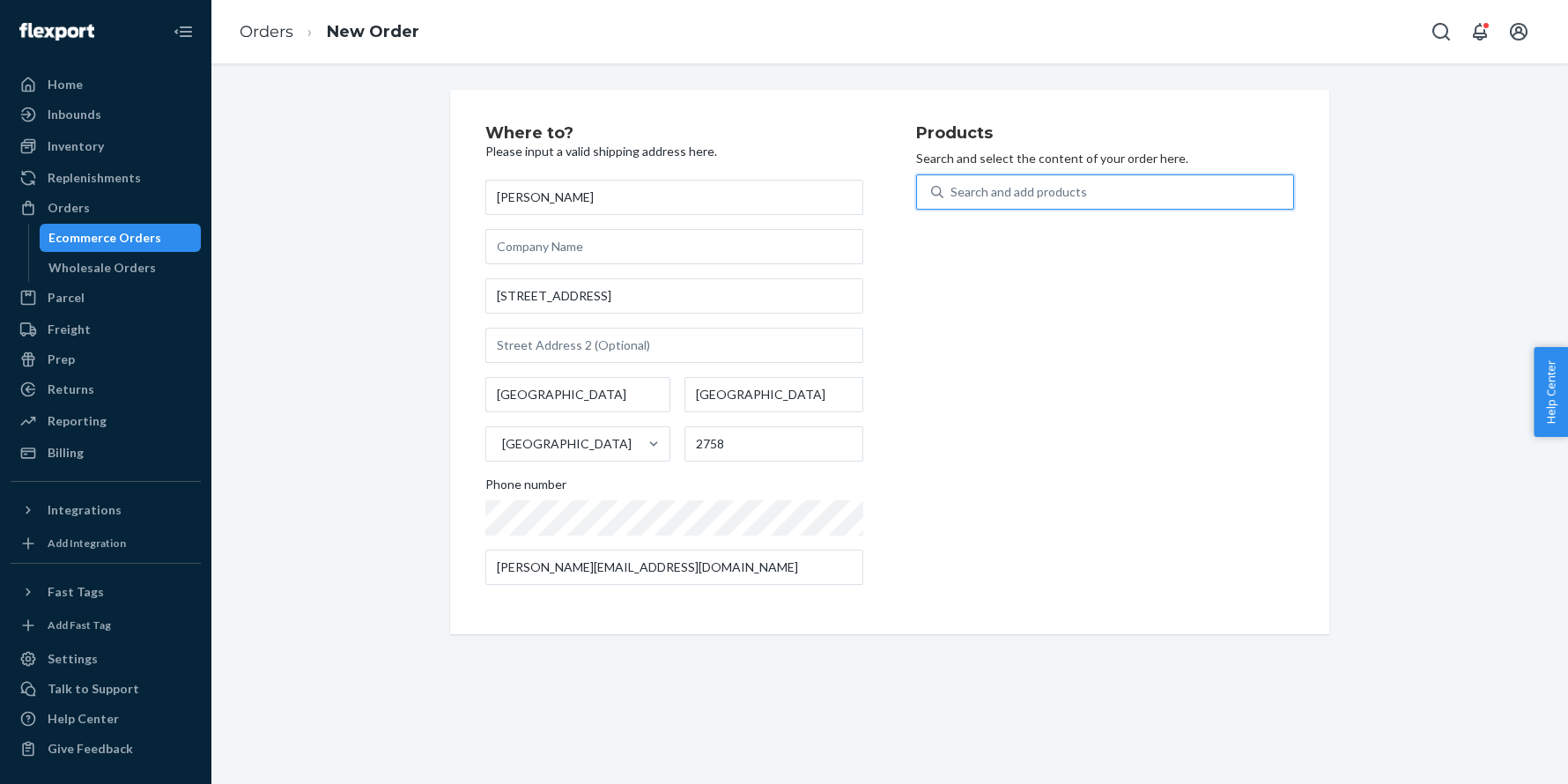
click at [1054, 195] on div "Search and add products" at bounding box center [1018, 192] width 137 height 18
click at [952, 195] on input "0 results available. Use Up and Down to choose options, press Enter to select t…" at bounding box center [951, 192] width 2 height 18
paste input "6748-3500"
type input "6748-3500"
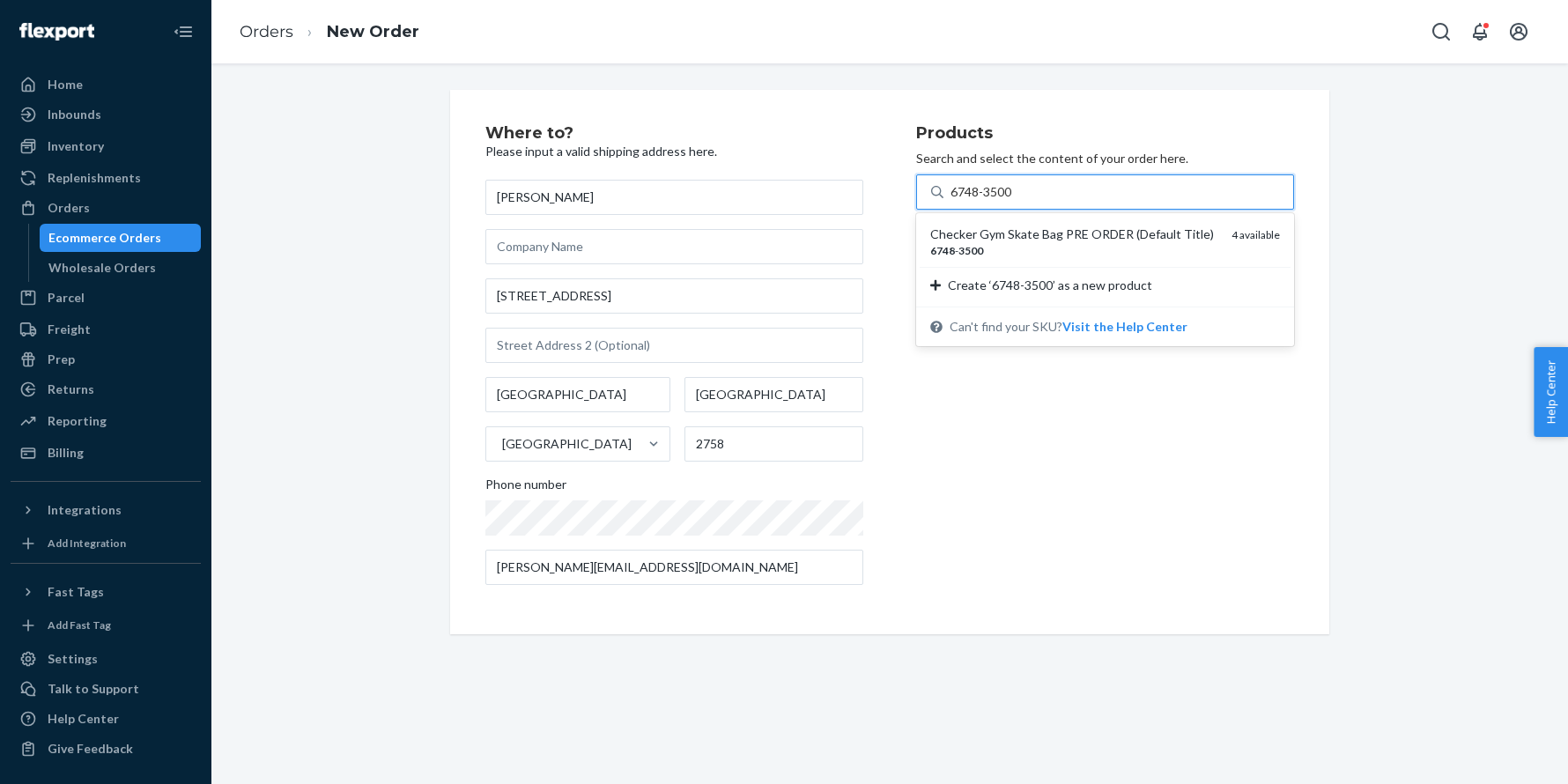
click at [1029, 239] on div "Checker Gym Skate Bag PRE ORDER (Default Title)" at bounding box center [1073, 234] width 288 height 18
click at [1014, 201] on input "6748-3500" at bounding box center [982, 192] width 63 height 18
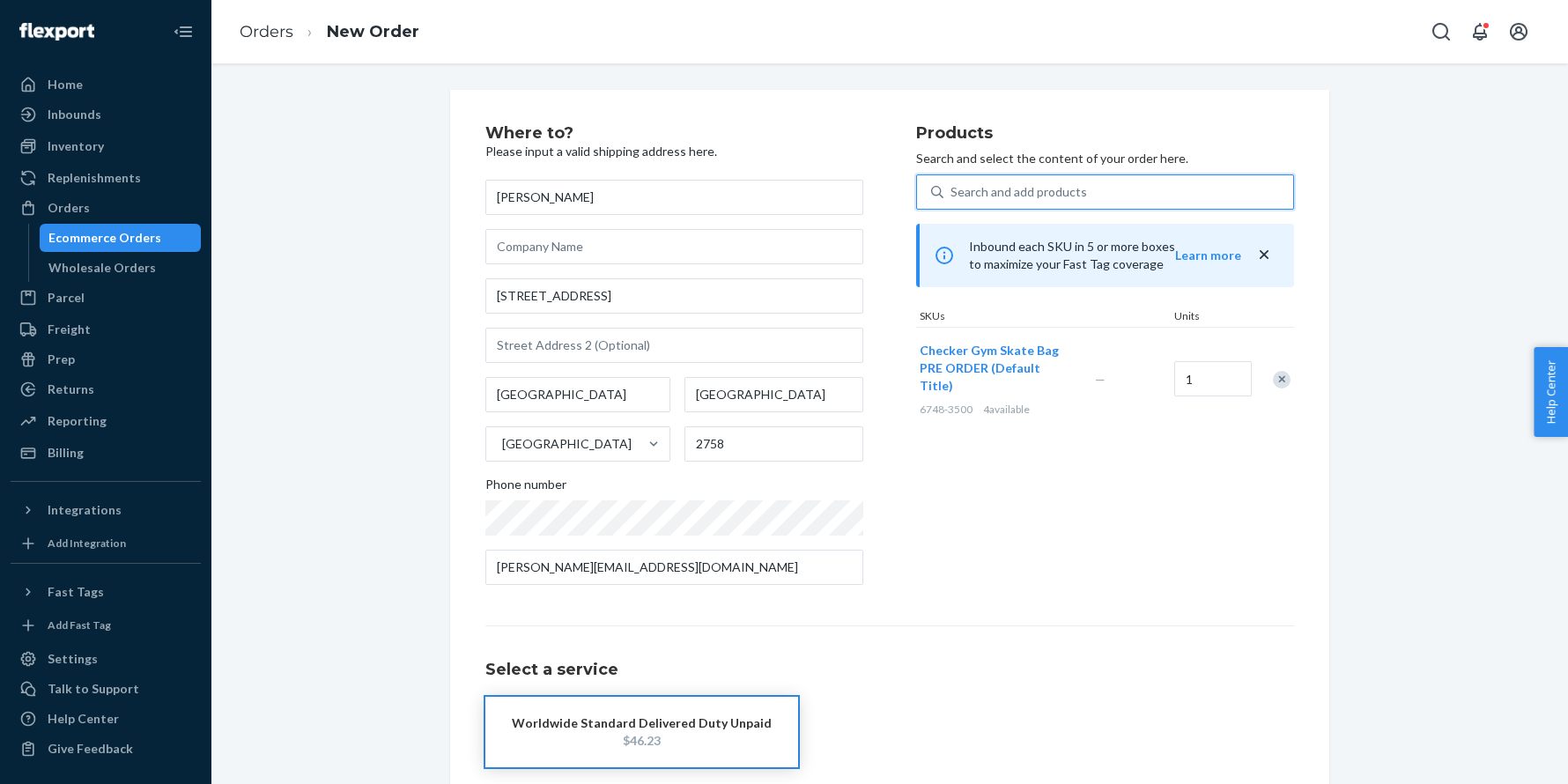
click at [1019, 364] on span "Checker Gym Skate Bag PRE ORDER (Default Title)" at bounding box center [989, 367] width 140 height 50
click at [1280, 371] on div "Remove Item" at bounding box center [1281, 379] width 18 height 18
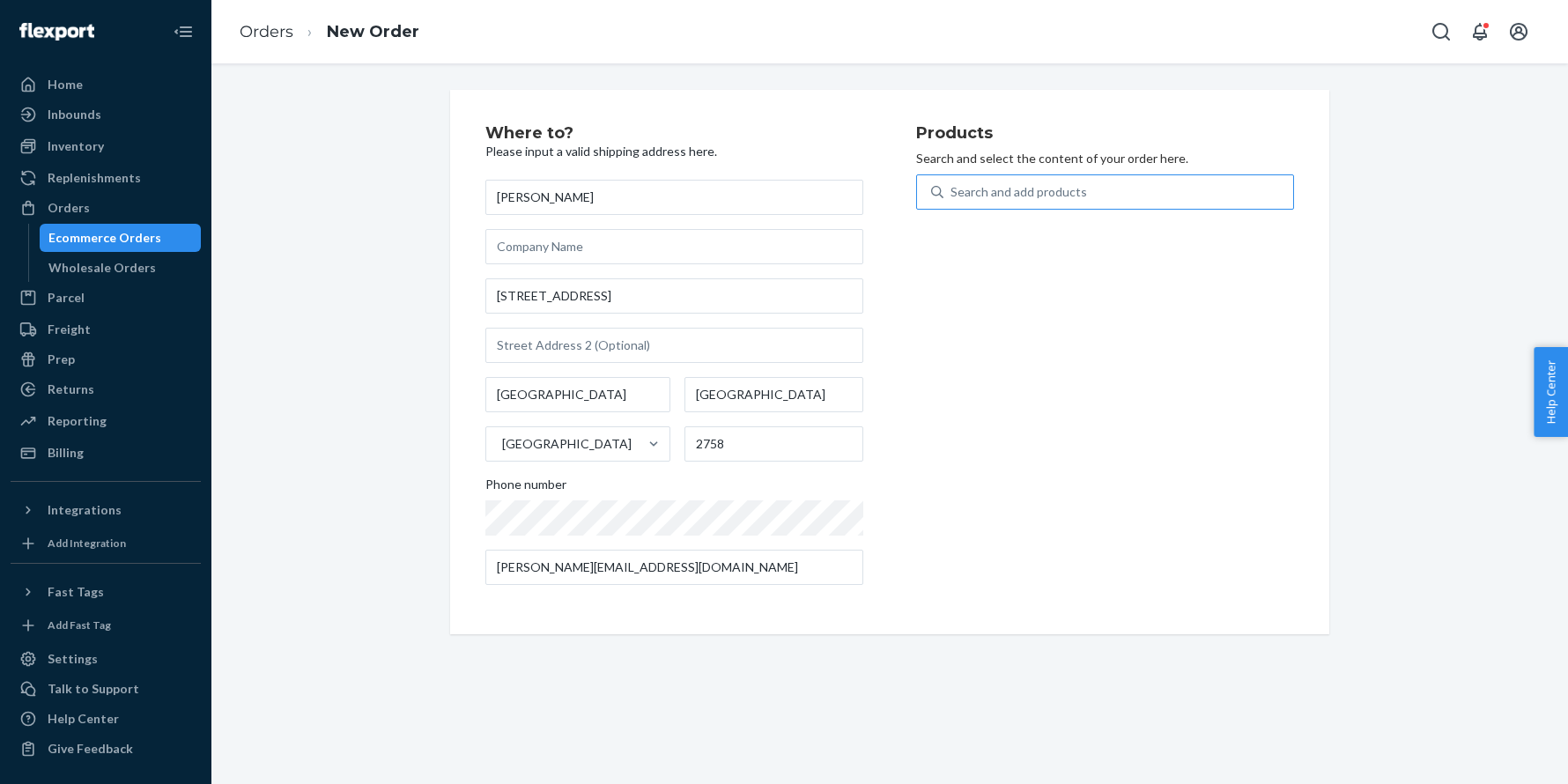
click at [1105, 191] on div "Search and add products" at bounding box center [1117, 192] width 350 height 32
click at [952, 191] on input "Search and add products" at bounding box center [951, 192] width 2 height 18
paste input "6748-3500"
type input "6748-3500"
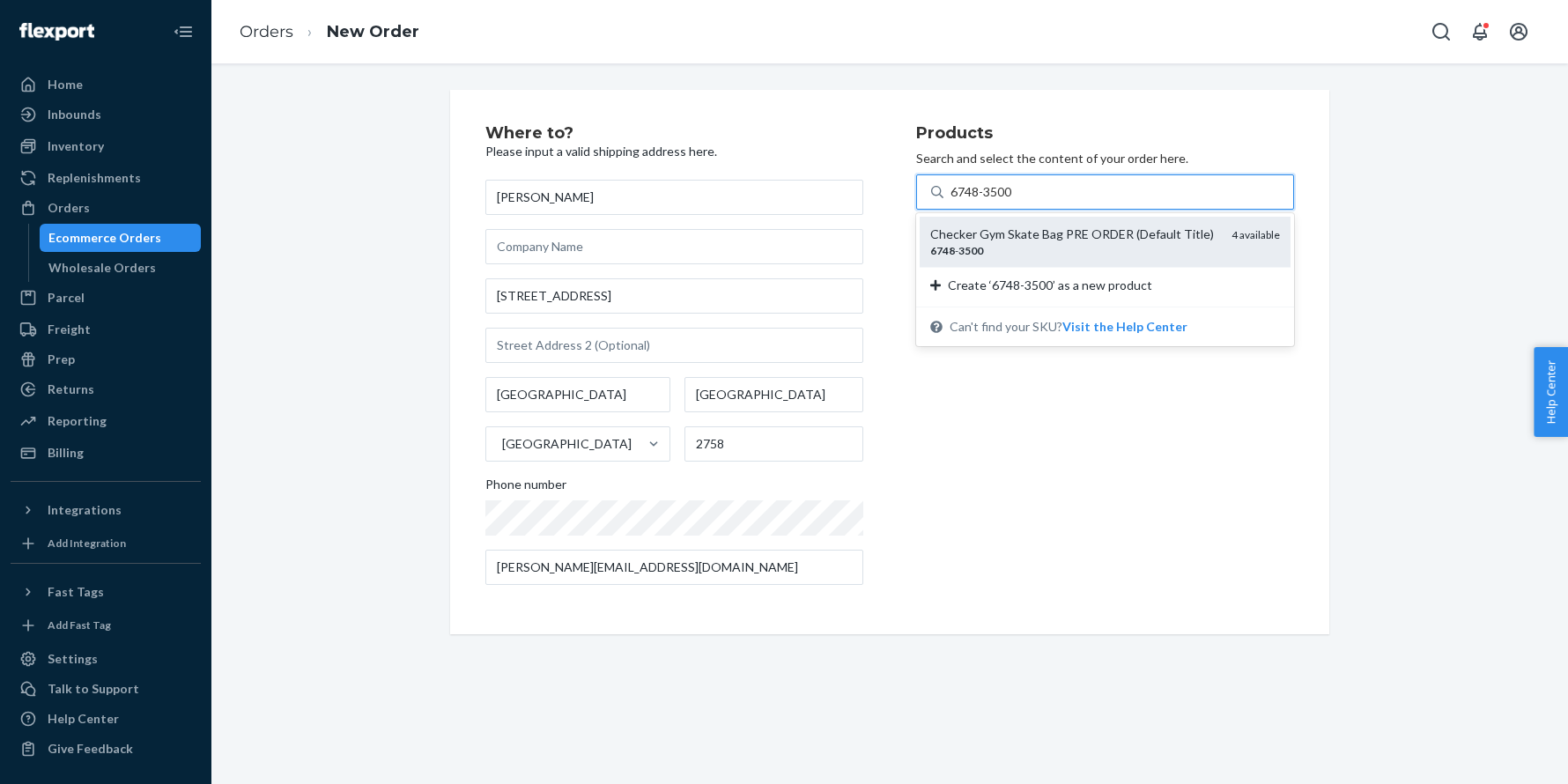
click at [1043, 228] on div "Checker Gym Skate Bag PRE ORDER (Default Title)" at bounding box center [1073, 234] width 288 height 18
click at [1014, 201] on input "6748-3500" at bounding box center [982, 192] width 63 height 18
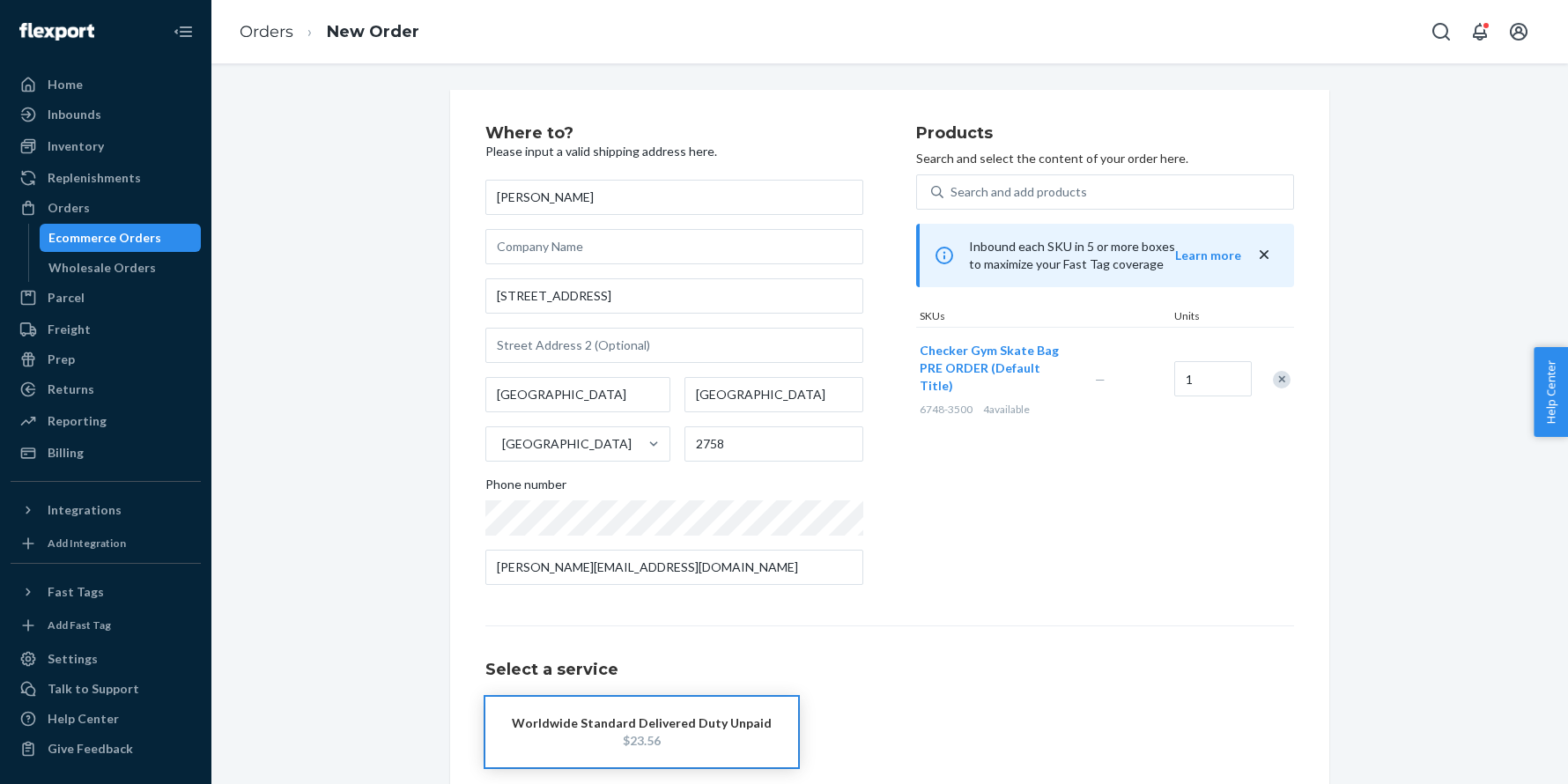
click at [955, 361] on span "Checker Gym Skate Bag PRE ORDER (Default Title)" at bounding box center [989, 367] width 140 height 50
click at [1274, 371] on div "Remove Item" at bounding box center [1281, 379] width 18 height 18
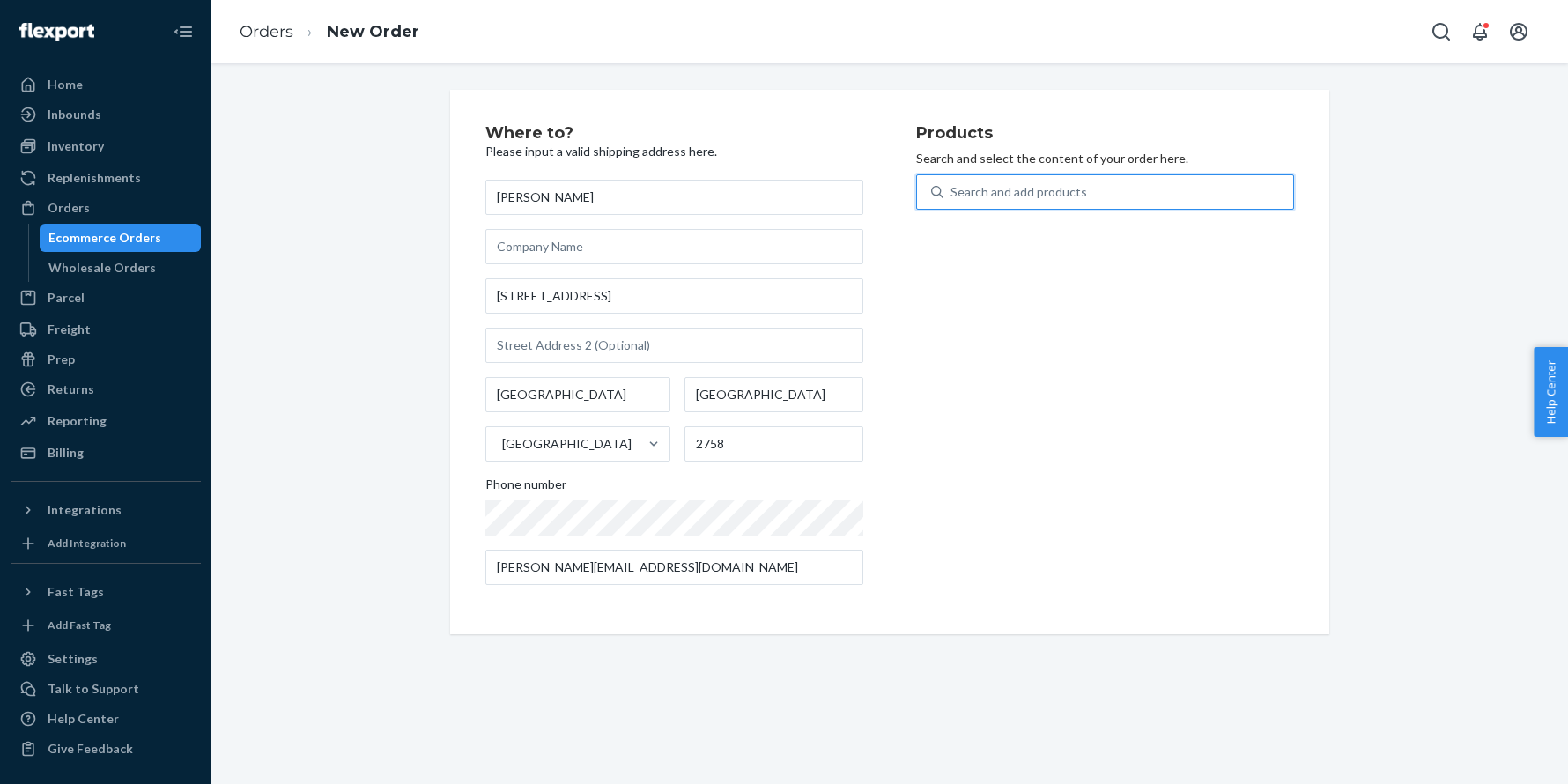
click at [1086, 179] on div "Search and add products" at bounding box center [1117, 192] width 350 height 32
click at [952, 183] on input "0 results available. Use Up and Down to choose options, press Enter to select t…" at bounding box center [951, 192] width 2 height 18
paste input "6748-3500"
type input "6748-3500"
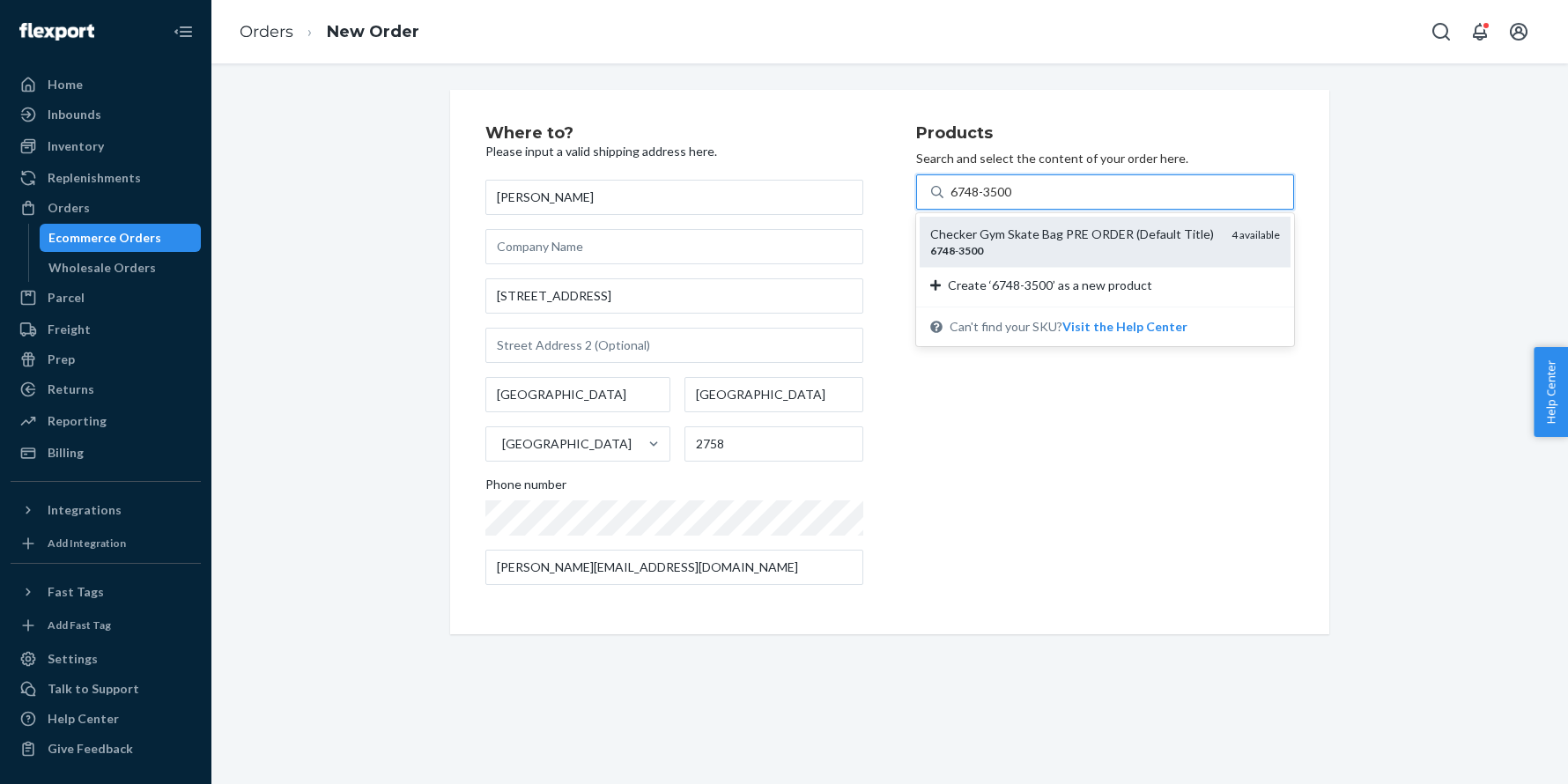
click at [1043, 243] on div "6748 - 3500" at bounding box center [1073, 251] width 288 height 15
click at [1014, 201] on input "6748-3500" at bounding box center [982, 192] width 63 height 18
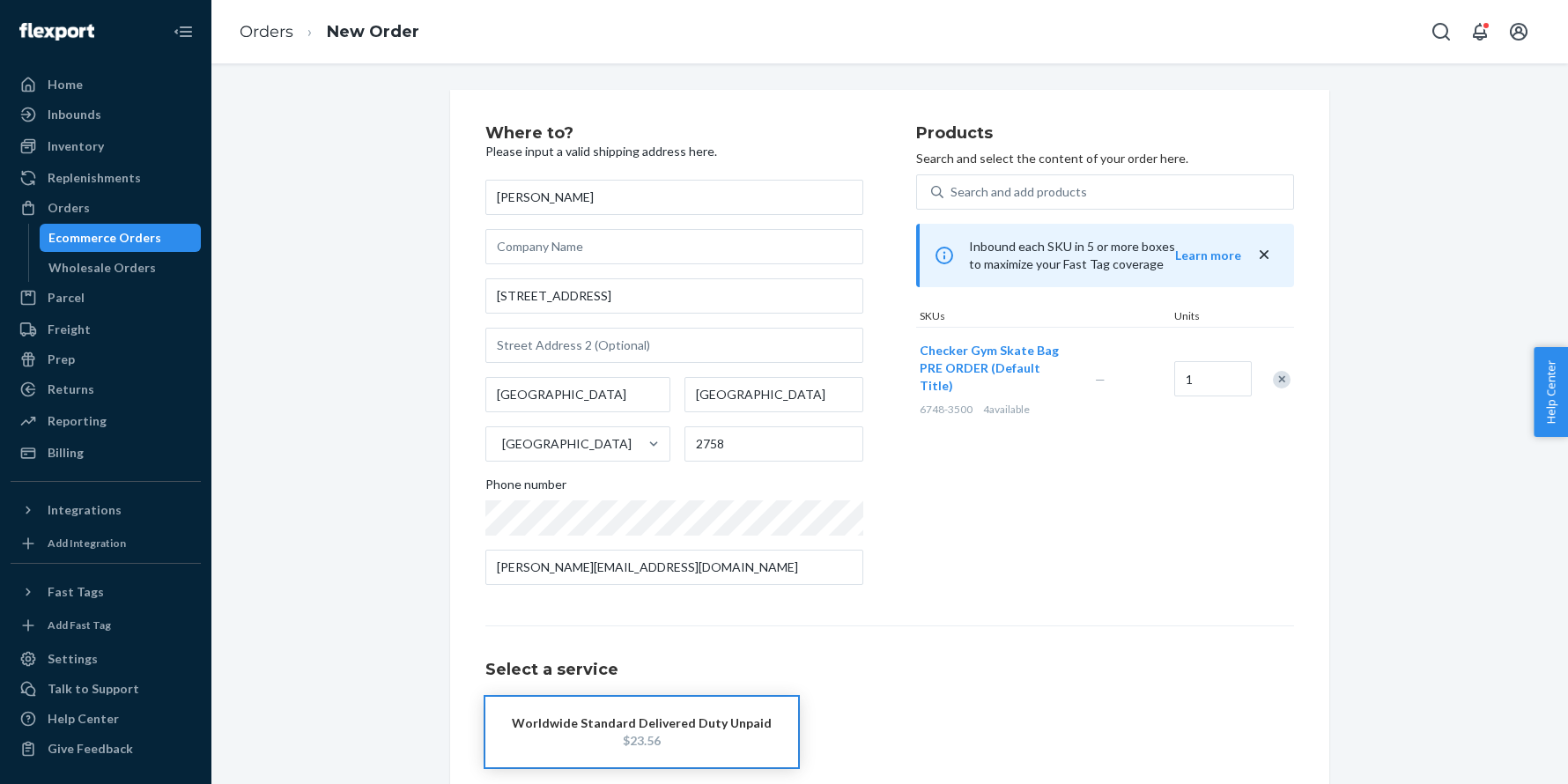
click at [1279, 373] on div "Remove Item" at bounding box center [1281, 379] width 18 height 18
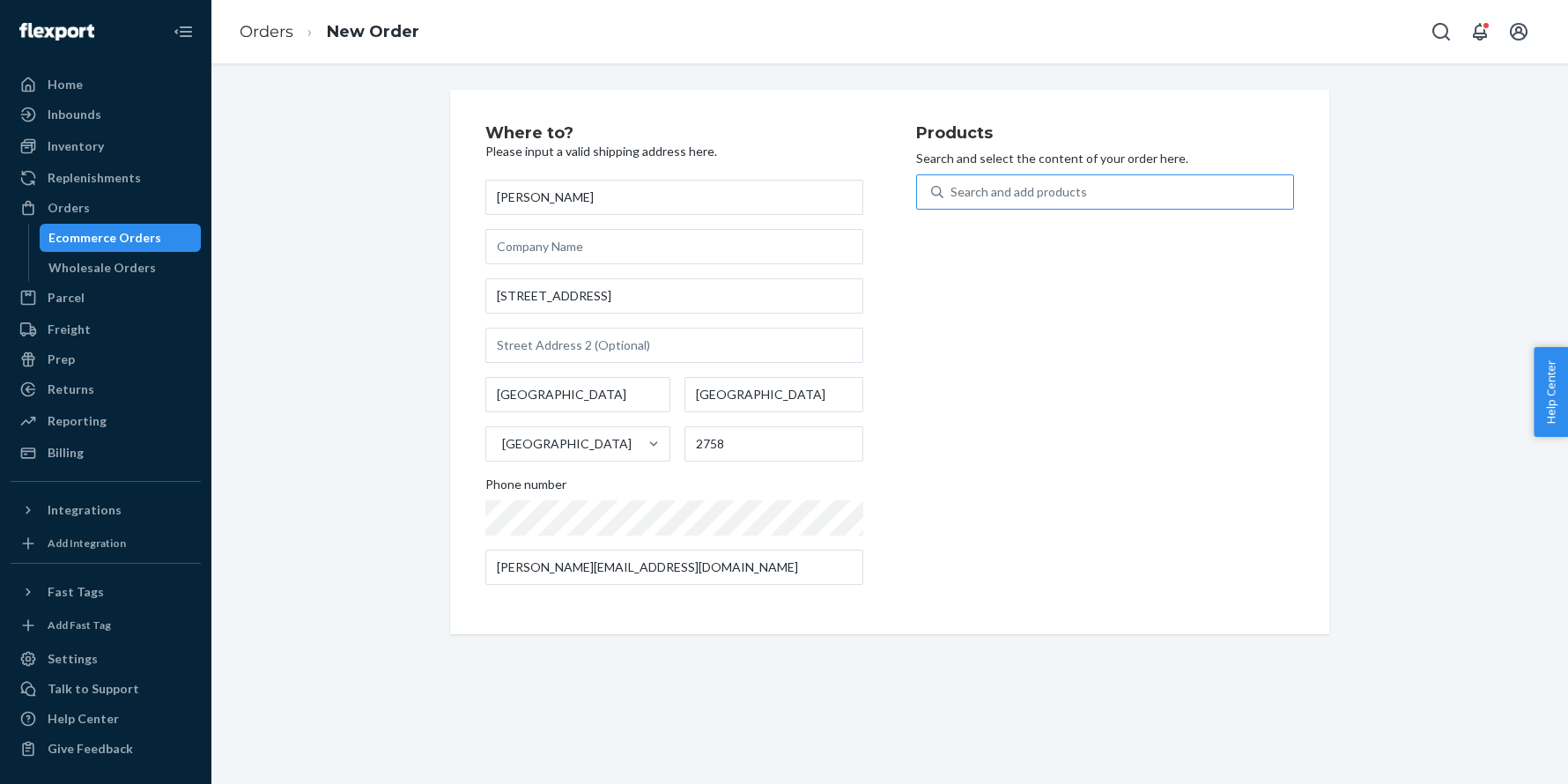
click at [1045, 201] on div "Search and add products" at bounding box center [1117, 192] width 350 height 32
click at [952, 201] on input "Search and add products" at bounding box center [951, 192] width 2 height 18
paste input "6748-3500"
type input "6748-3500"
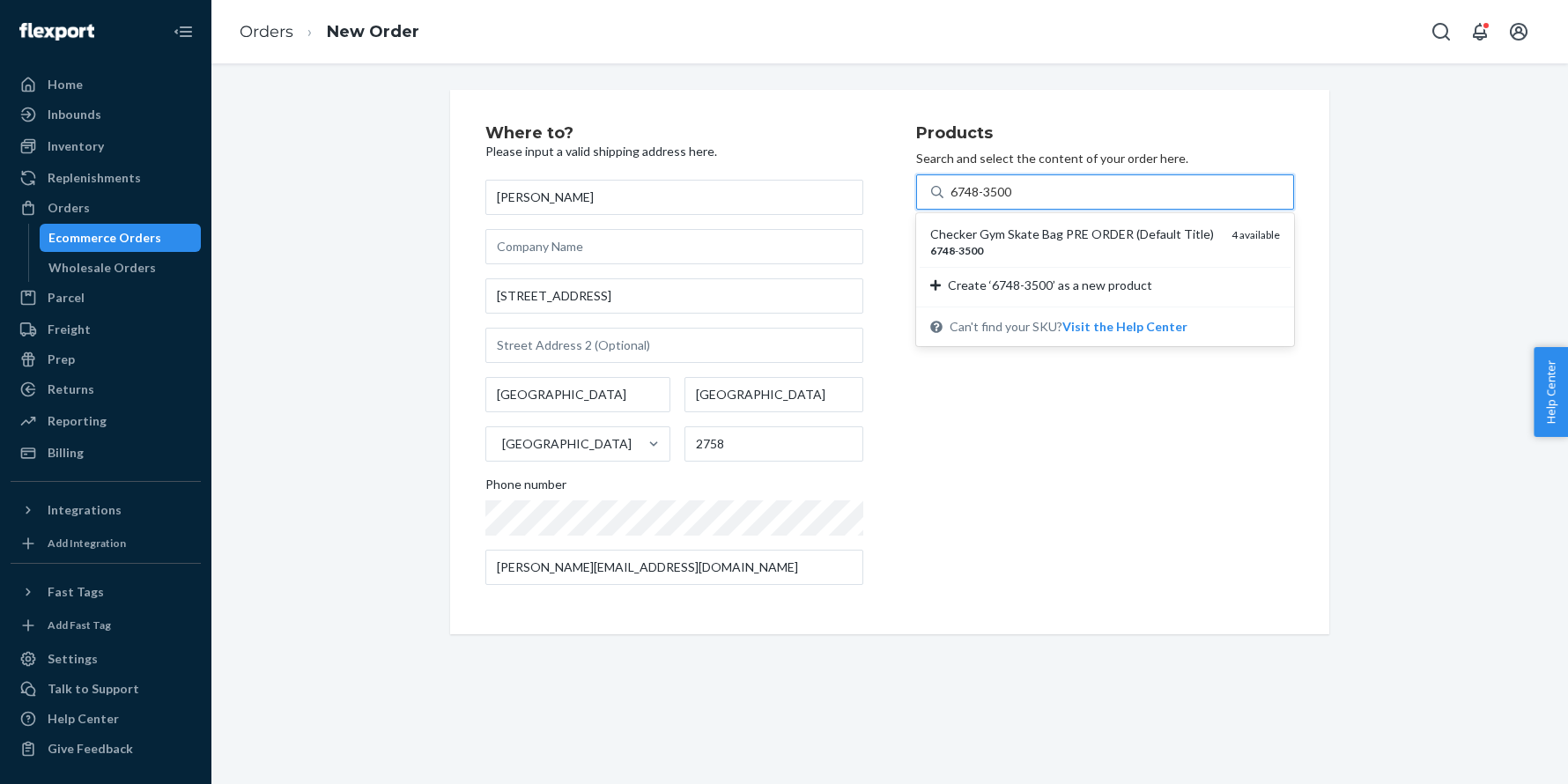
click at [1025, 233] on div "Checker Gym Skate Bag PRE ORDER (Default Title)" at bounding box center [1073, 234] width 288 height 18
click at [1014, 201] on input "6748-3500" at bounding box center [982, 192] width 63 height 18
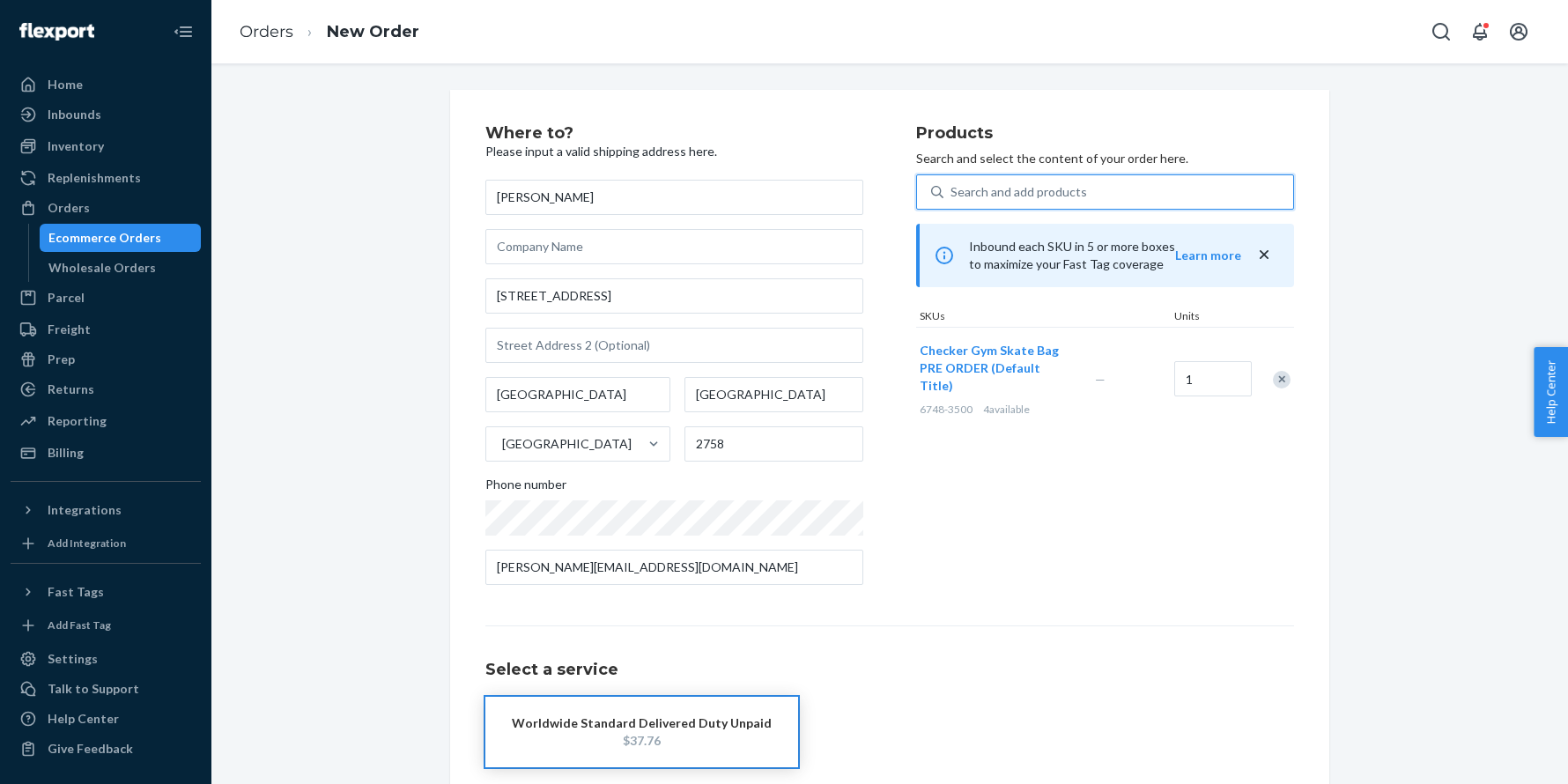
click at [1276, 371] on div "Remove Item" at bounding box center [1281, 379] width 18 height 18
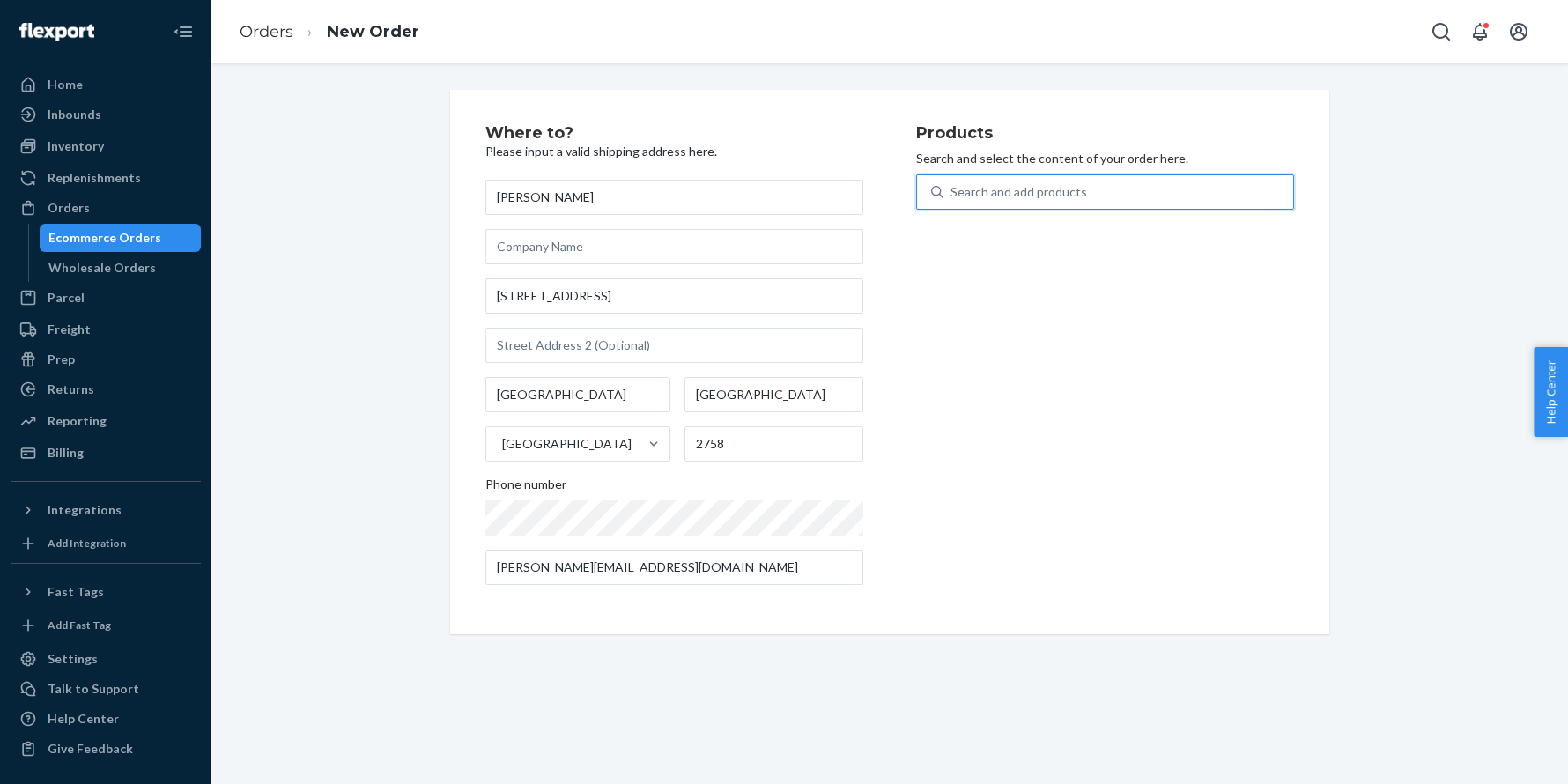
click at [1002, 193] on div "Search and add products" at bounding box center [1018, 192] width 137 height 18
click at [952, 193] on input "0 results available. Use Up and Down to choose options, press Enter to select t…" at bounding box center [951, 192] width 2 height 18
paste input "6748-3500"
type input "6748-3500"
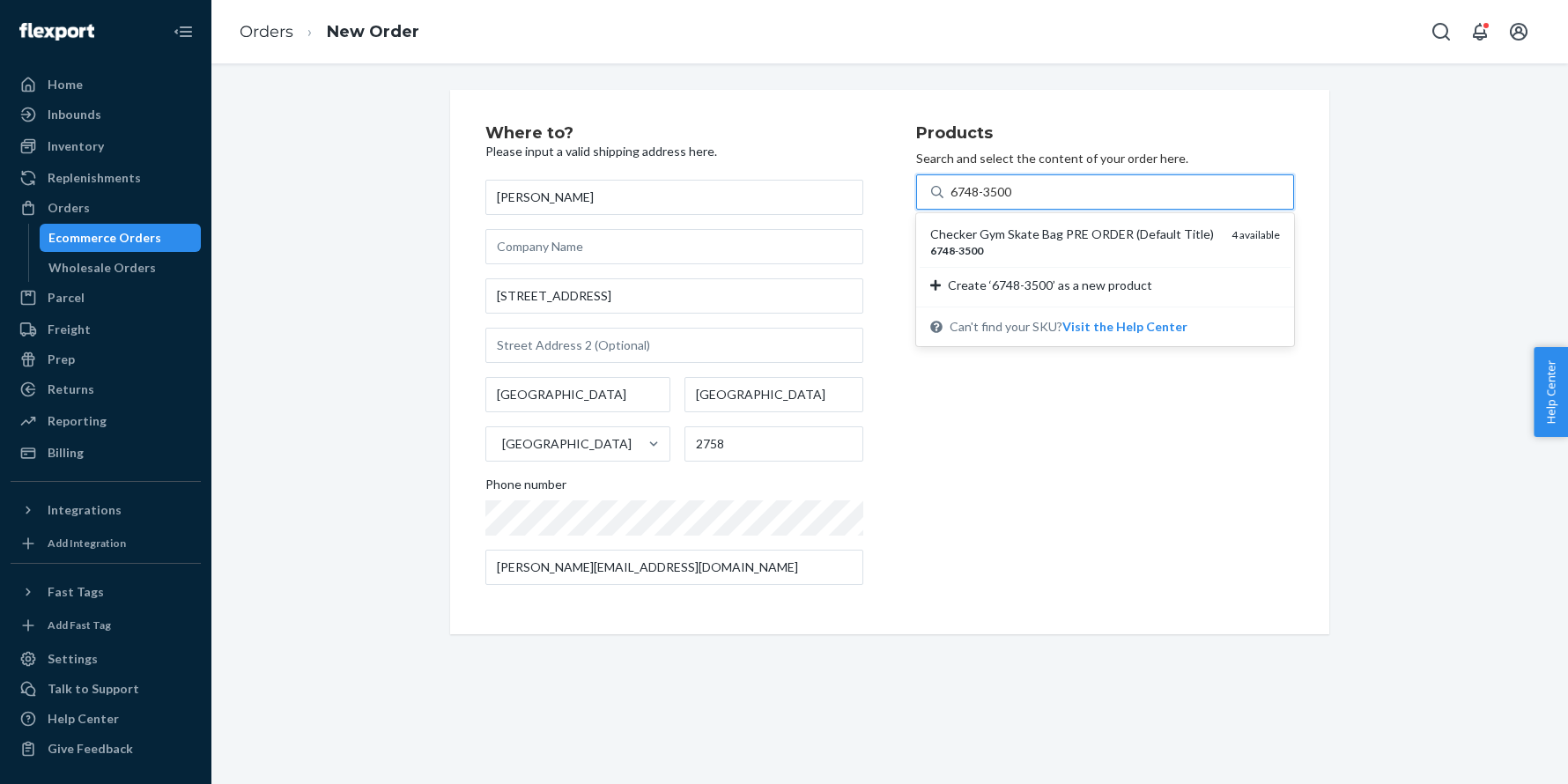
click at [1011, 246] on div "6748 - 3500" at bounding box center [1073, 251] width 288 height 15
click at [1011, 201] on input "6748-3500" at bounding box center [982, 192] width 63 height 18
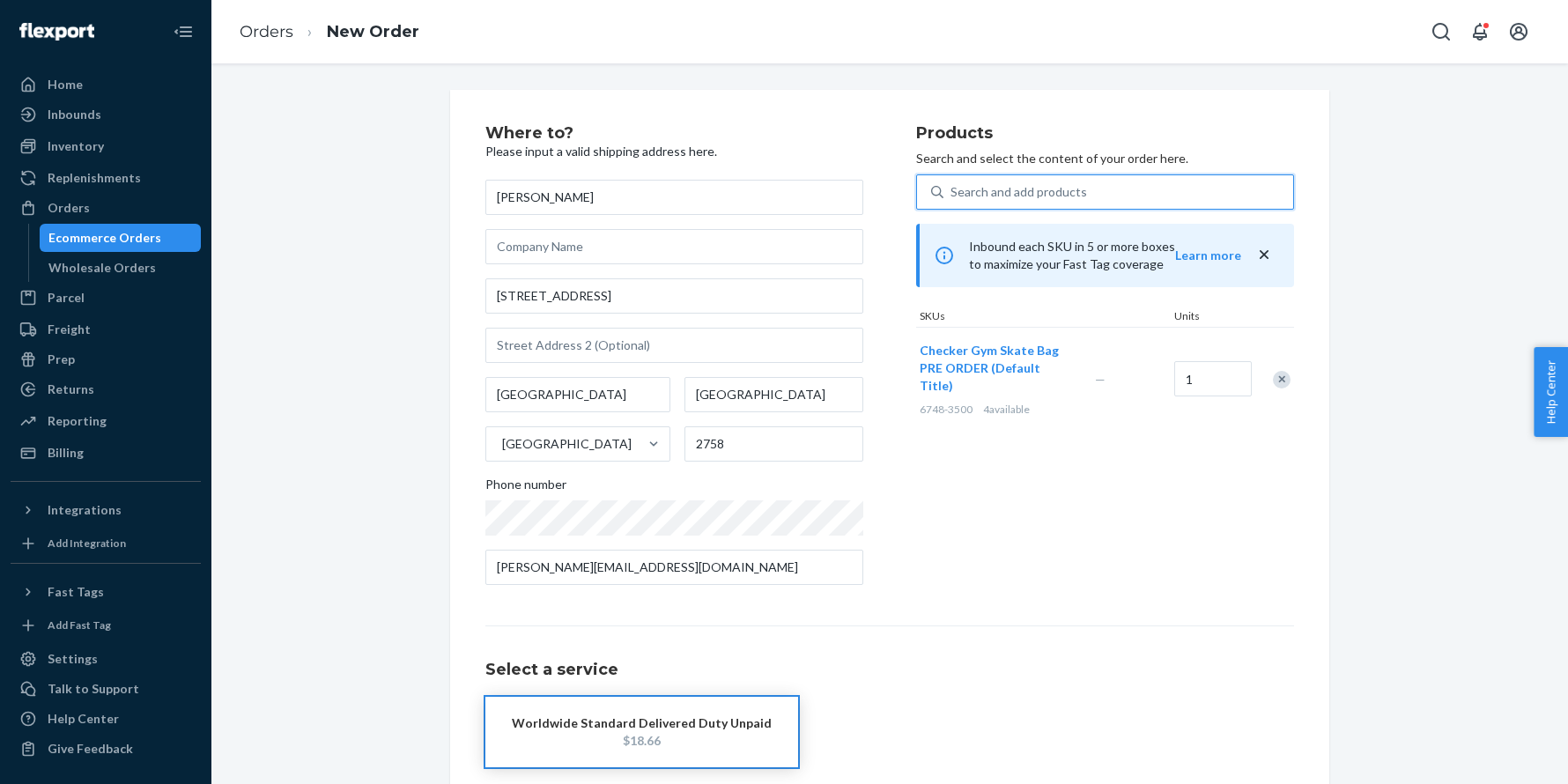
click at [980, 200] on div "Search and add products" at bounding box center [1018, 192] width 137 height 18
click at [952, 200] on input "0 results available. Use Up and Down to choose options, press Enter to select t…" at bounding box center [951, 192] width 2 height 18
paste input "6748-3501"
type input "6748-3501"
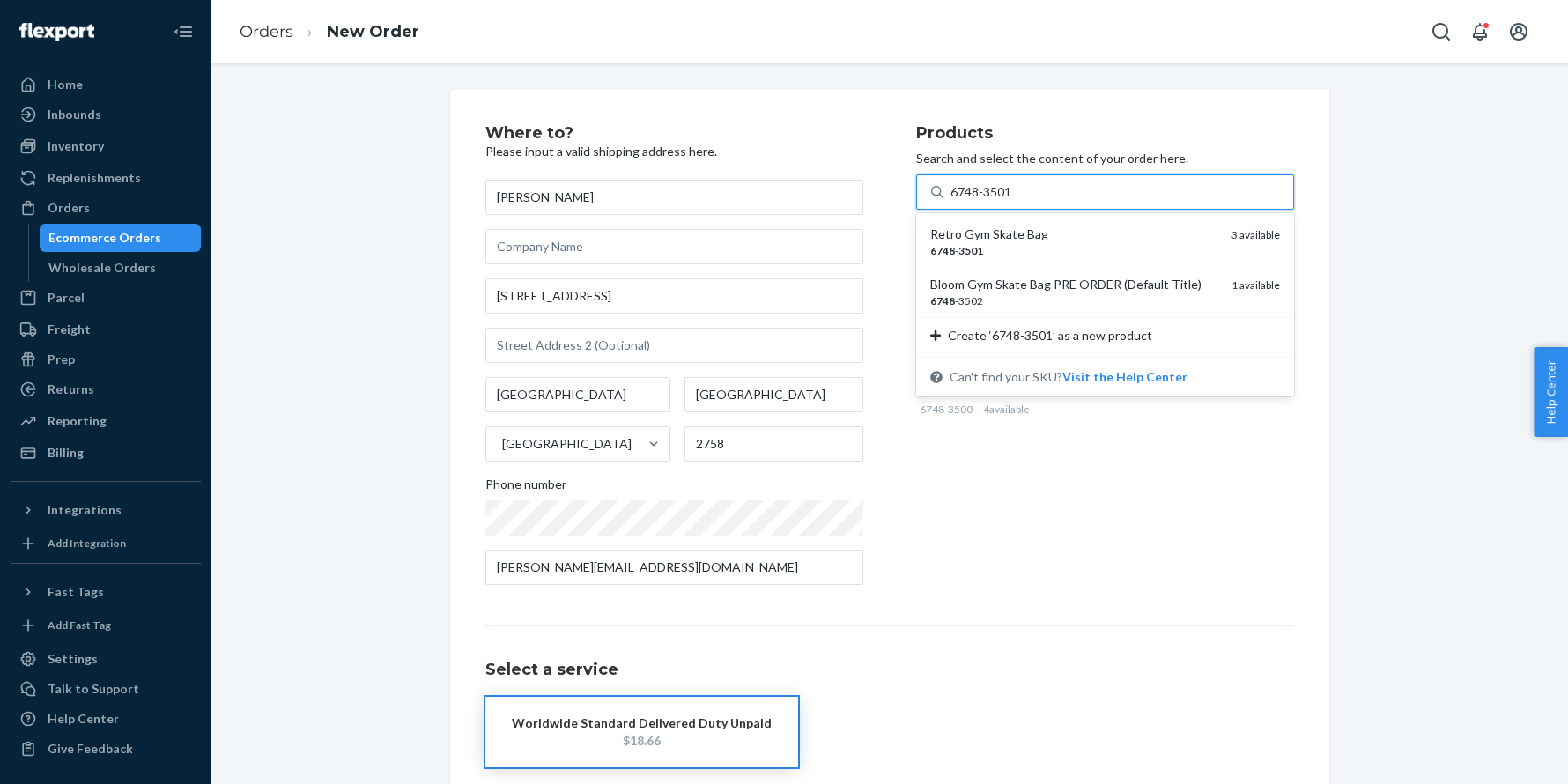
click at [980, 234] on div "Retro Gym Skate Bag" at bounding box center [1073, 234] width 288 height 18
click at [980, 201] on input "6748-3501" at bounding box center [982, 192] width 63 height 18
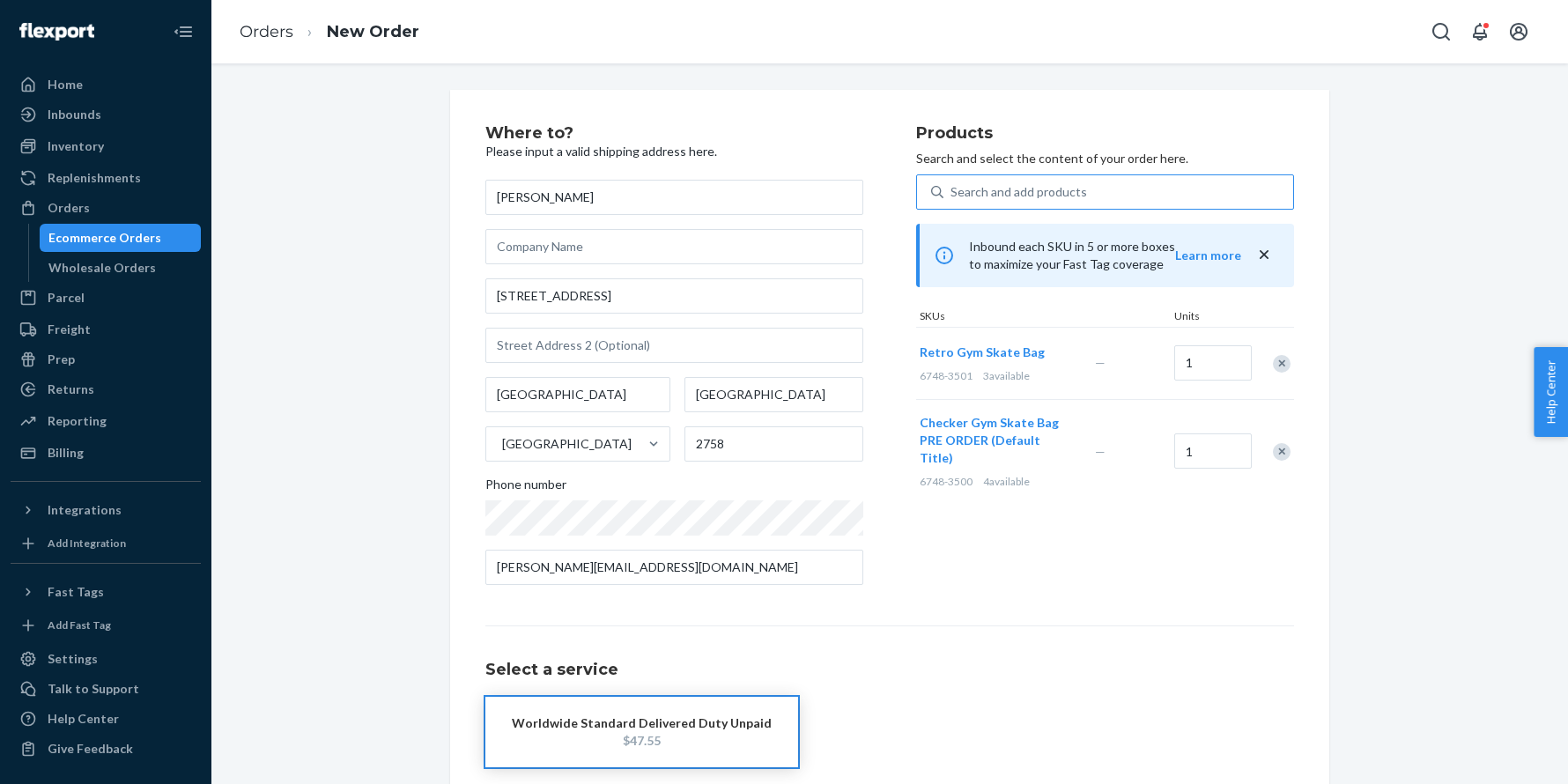
click at [991, 344] on span "Retro Gym Skate Bag" at bounding box center [982, 352] width 125 height 15
drag, startPoint x: 1277, startPoint y: 362, endPoint x: 1131, endPoint y: 244, distance: 187.7
click at [1277, 362] on div "Remove Item" at bounding box center [1281, 363] width 18 height 18
click at [1065, 196] on div "Search and add products" at bounding box center [1018, 192] width 137 height 18
click at [952, 196] on input "Search and add products" at bounding box center [951, 192] width 2 height 18
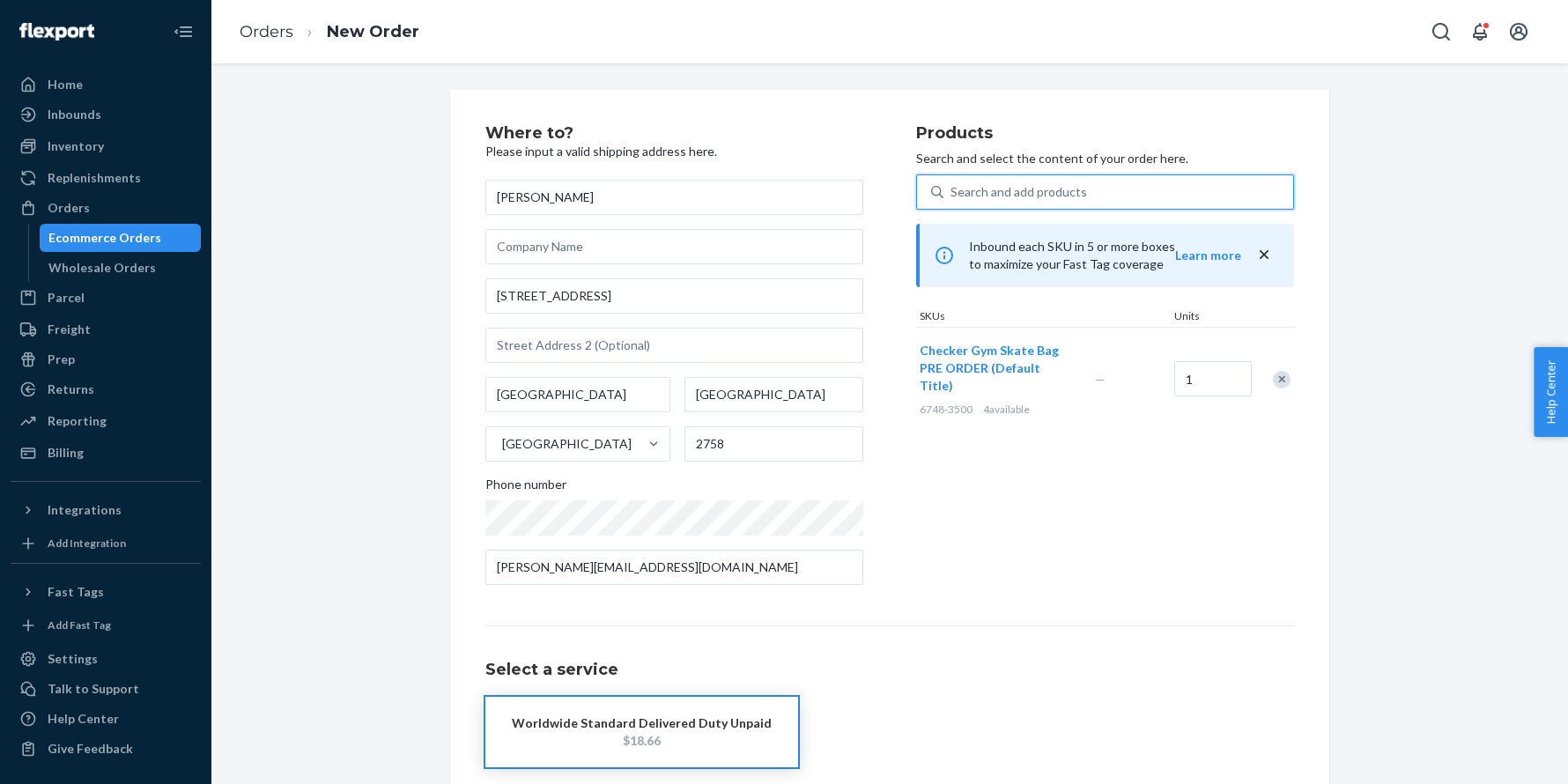
paste input "6748-3501"
type input "6748-3501"
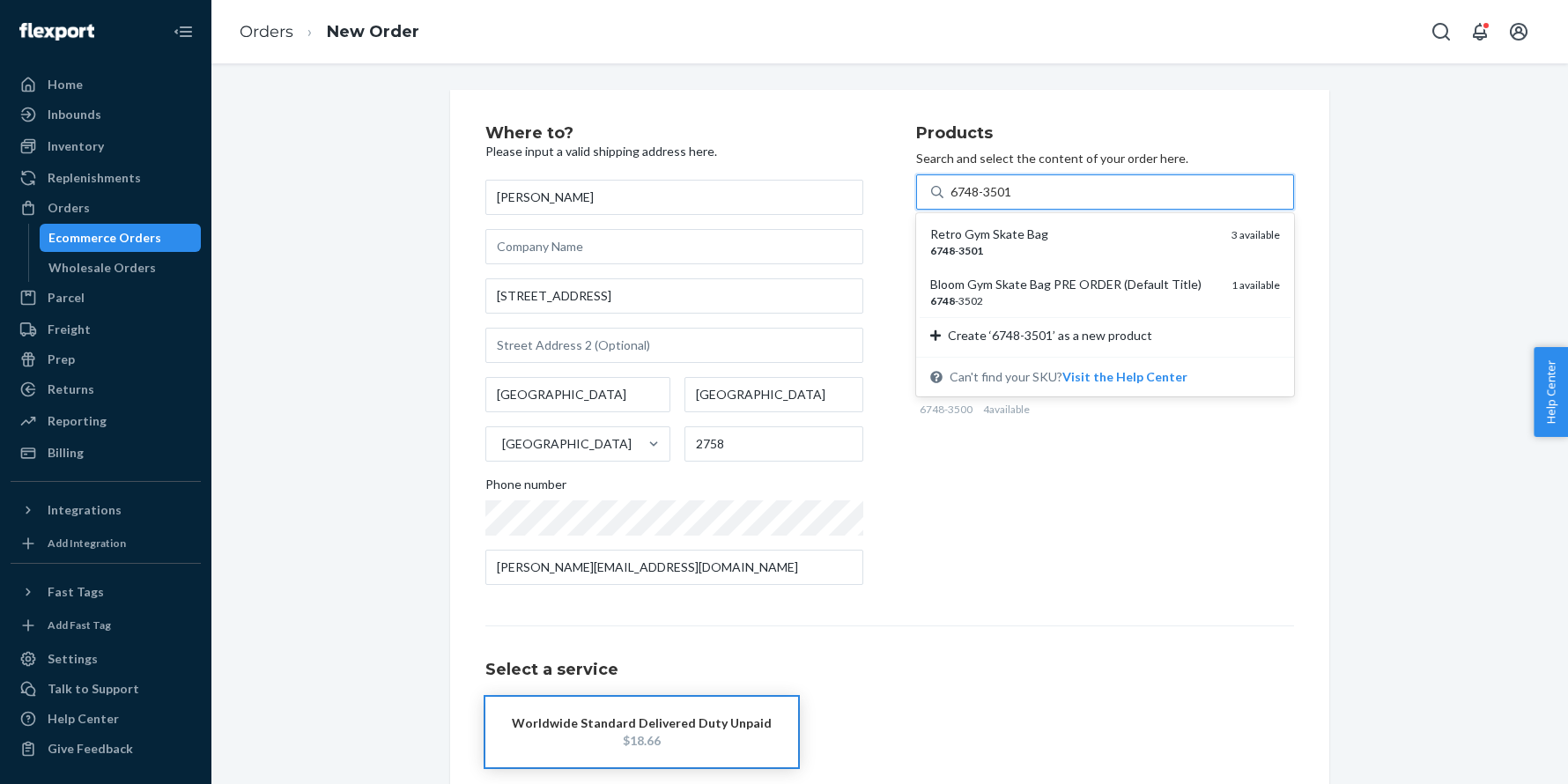
click at [1030, 232] on div "Retro Gym Skate Bag" at bounding box center [1073, 234] width 288 height 18
click at [1014, 201] on input "6748-3501" at bounding box center [982, 192] width 63 height 18
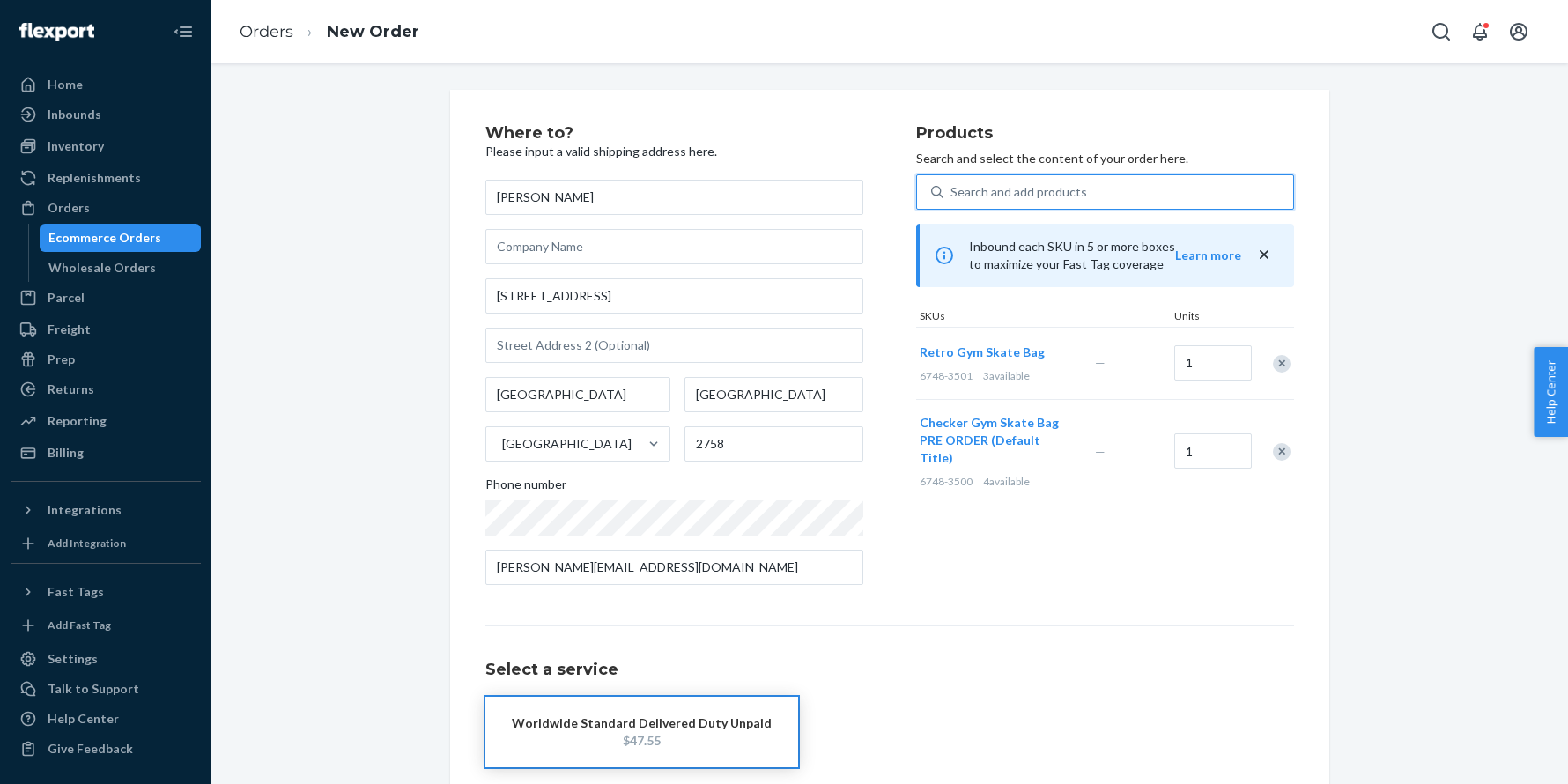
scroll to position [88, 0]
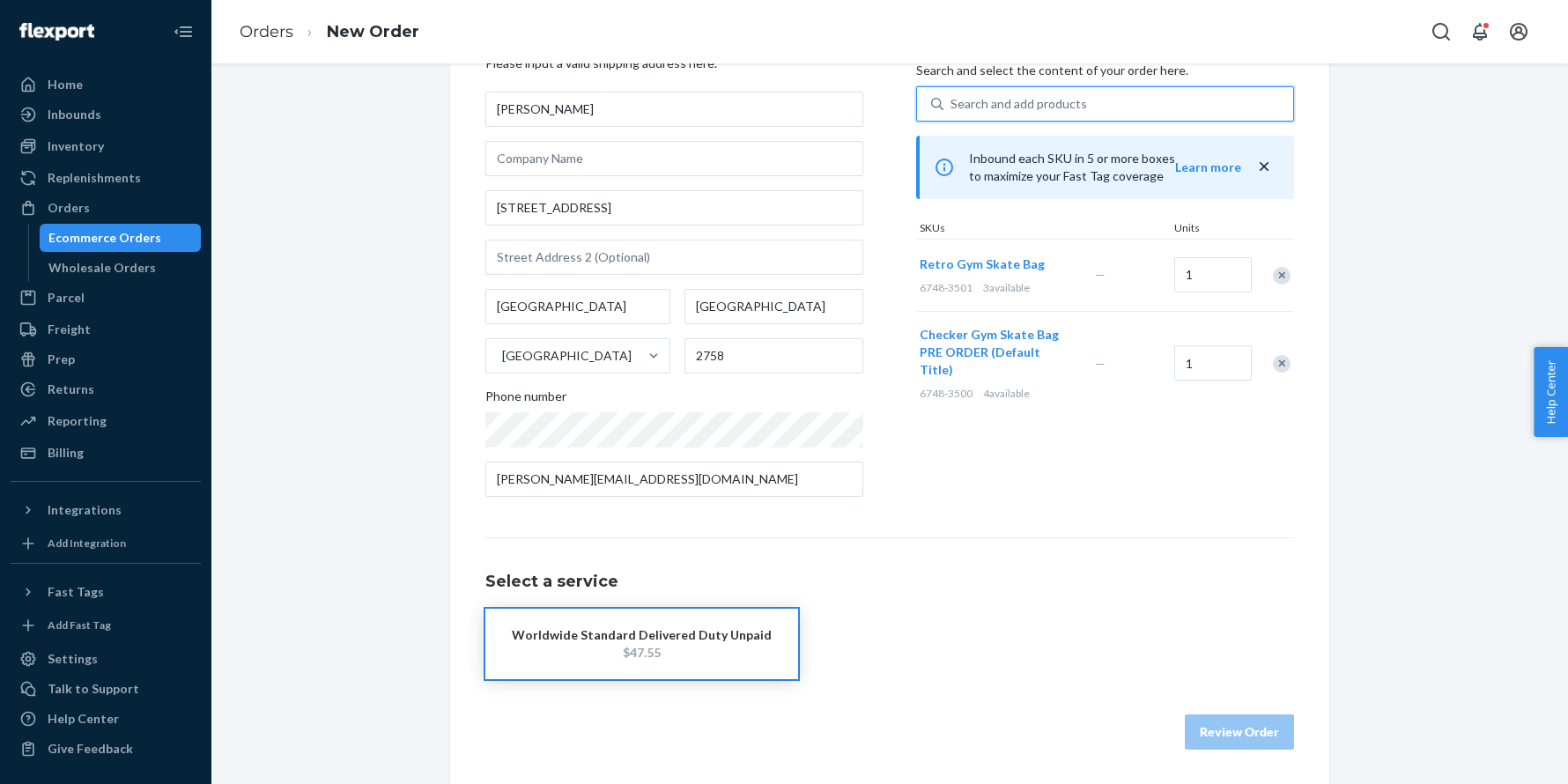
click at [1289, 271] on div "Remove Item" at bounding box center [1281, 275] width 18 height 18
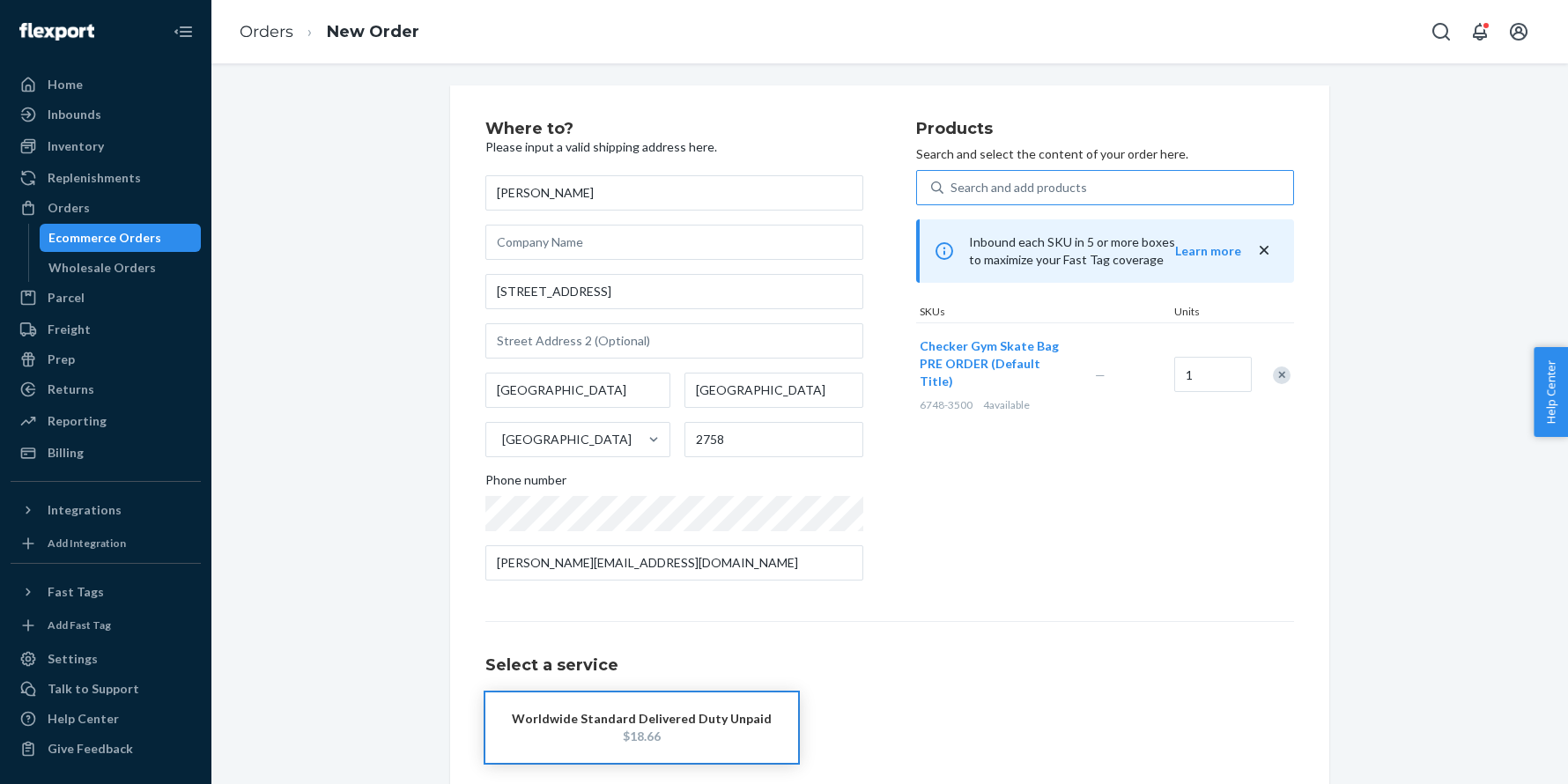
scroll to position [0, 0]
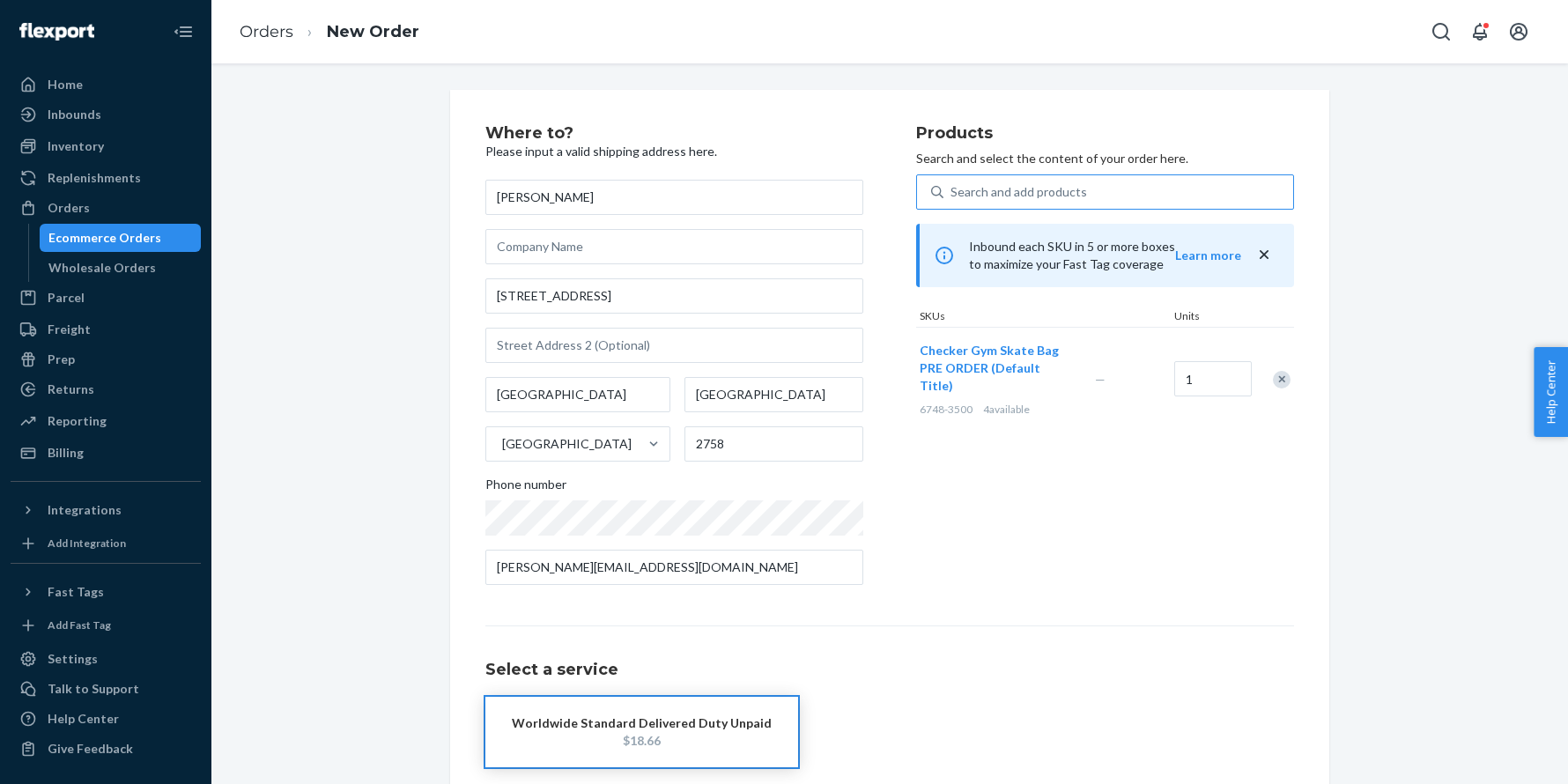
click at [990, 183] on div "Search and add products" at bounding box center [1018, 192] width 137 height 18
click at [952, 183] on input "Search and add products" at bounding box center [951, 192] width 2 height 18
paste input "6748-3501"
type input "6748-3501"
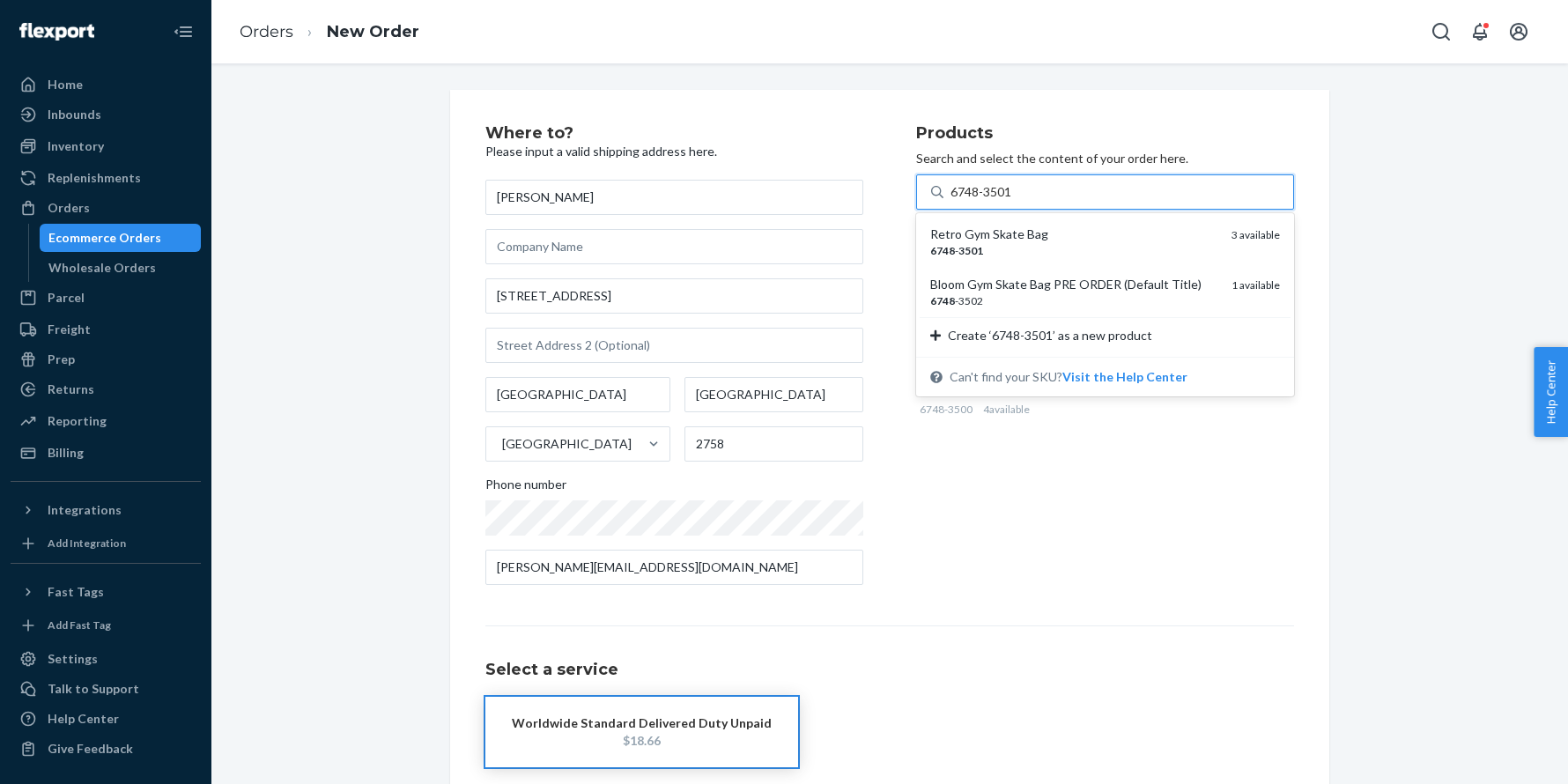
click at [1032, 234] on div "Retro Gym Skate Bag" at bounding box center [1073, 234] width 288 height 18
click at [1014, 201] on input "6748-3501" at bounding box center [982, 192] width 63 height 18
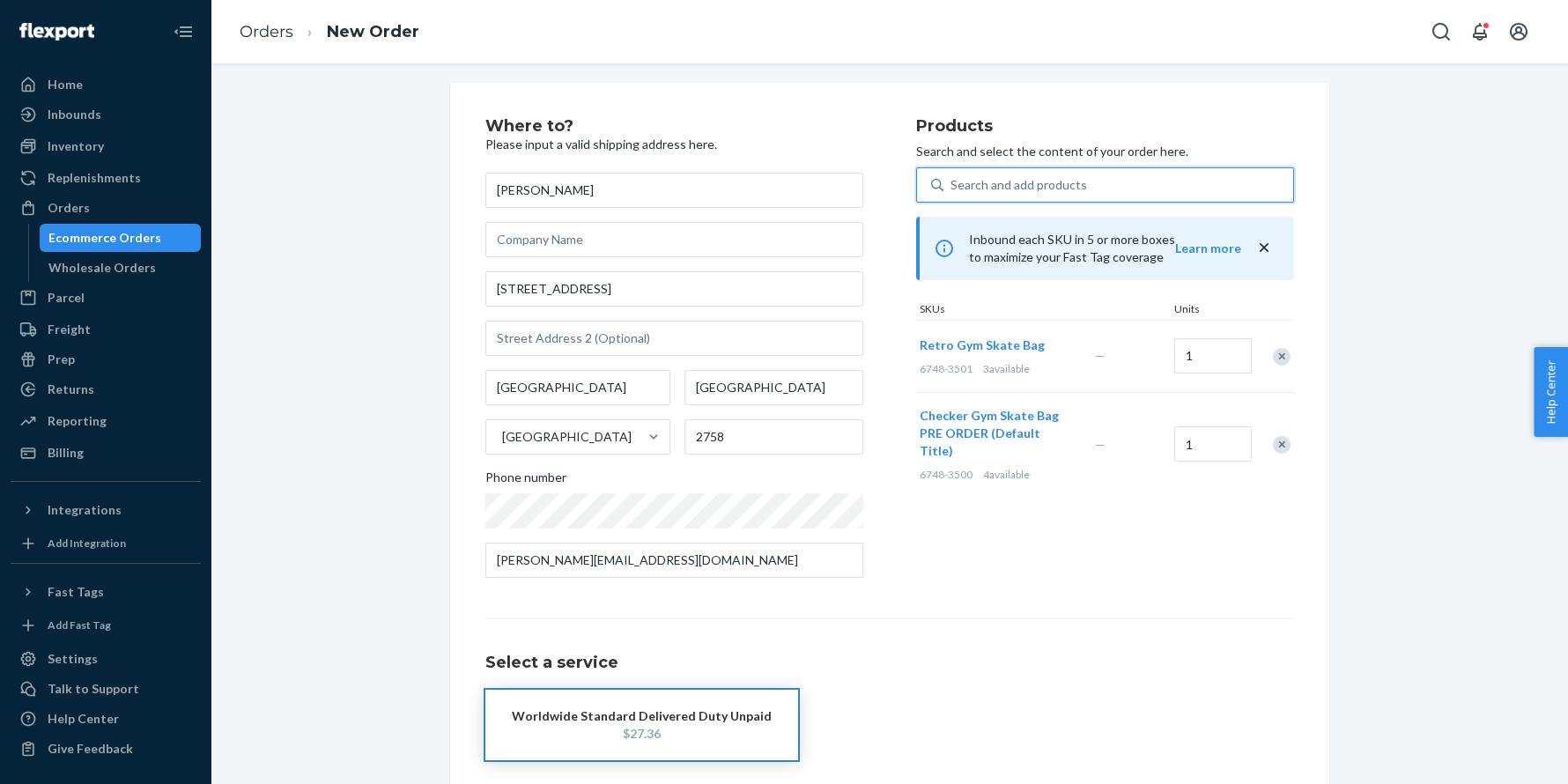
scroll to position [88, 0]
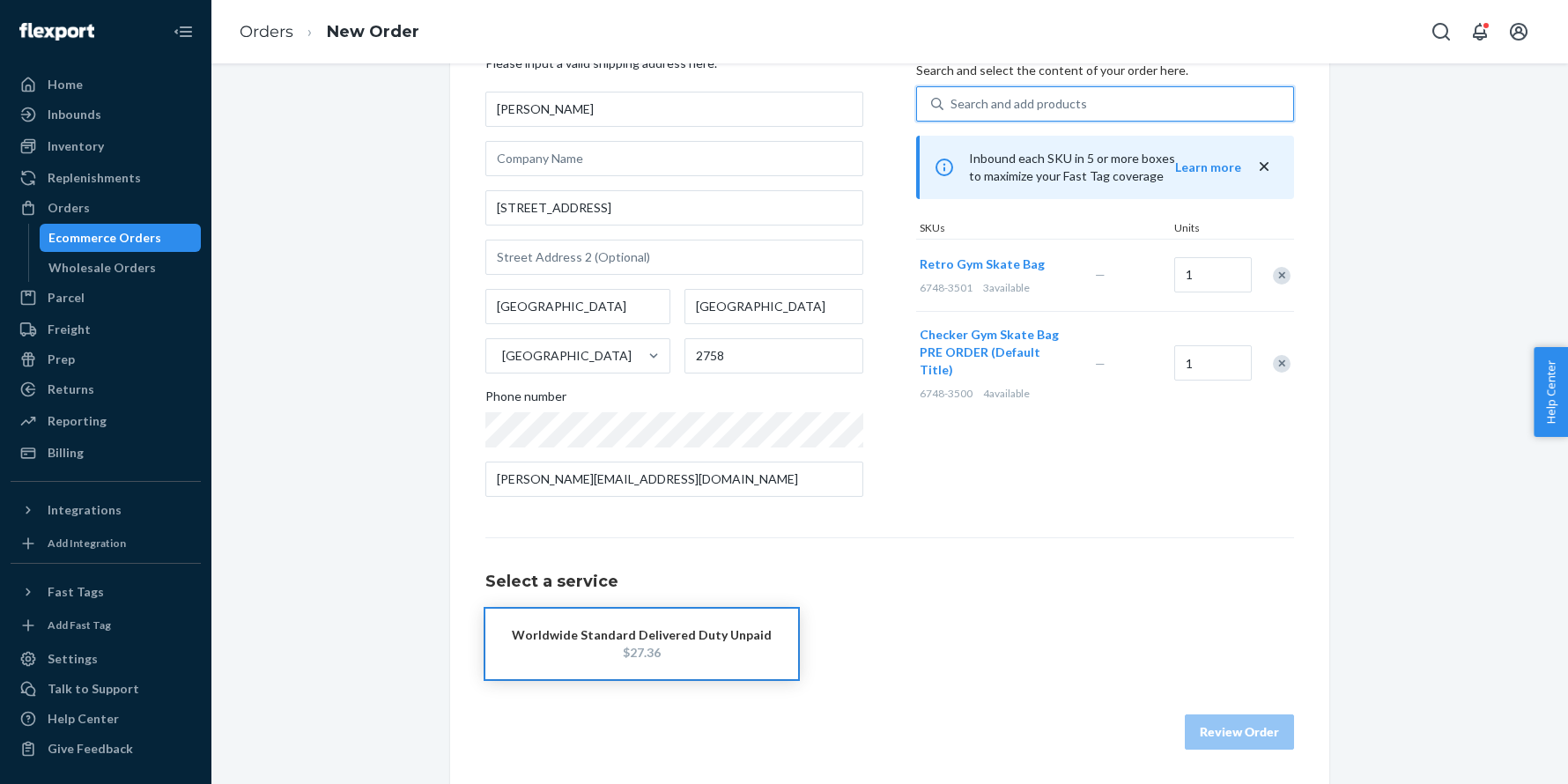
click at [687, 656] on div "$27.36" at bounding box center [642, 653] width 260 height 18
click at [1012, 268] on span "Retro Gym Skate Bag" at bounding box center [982, 264] width 125 height 15
click at [1281, 278] on div "Remove Item" at bounding box center [1281, 275] width 18 height 18
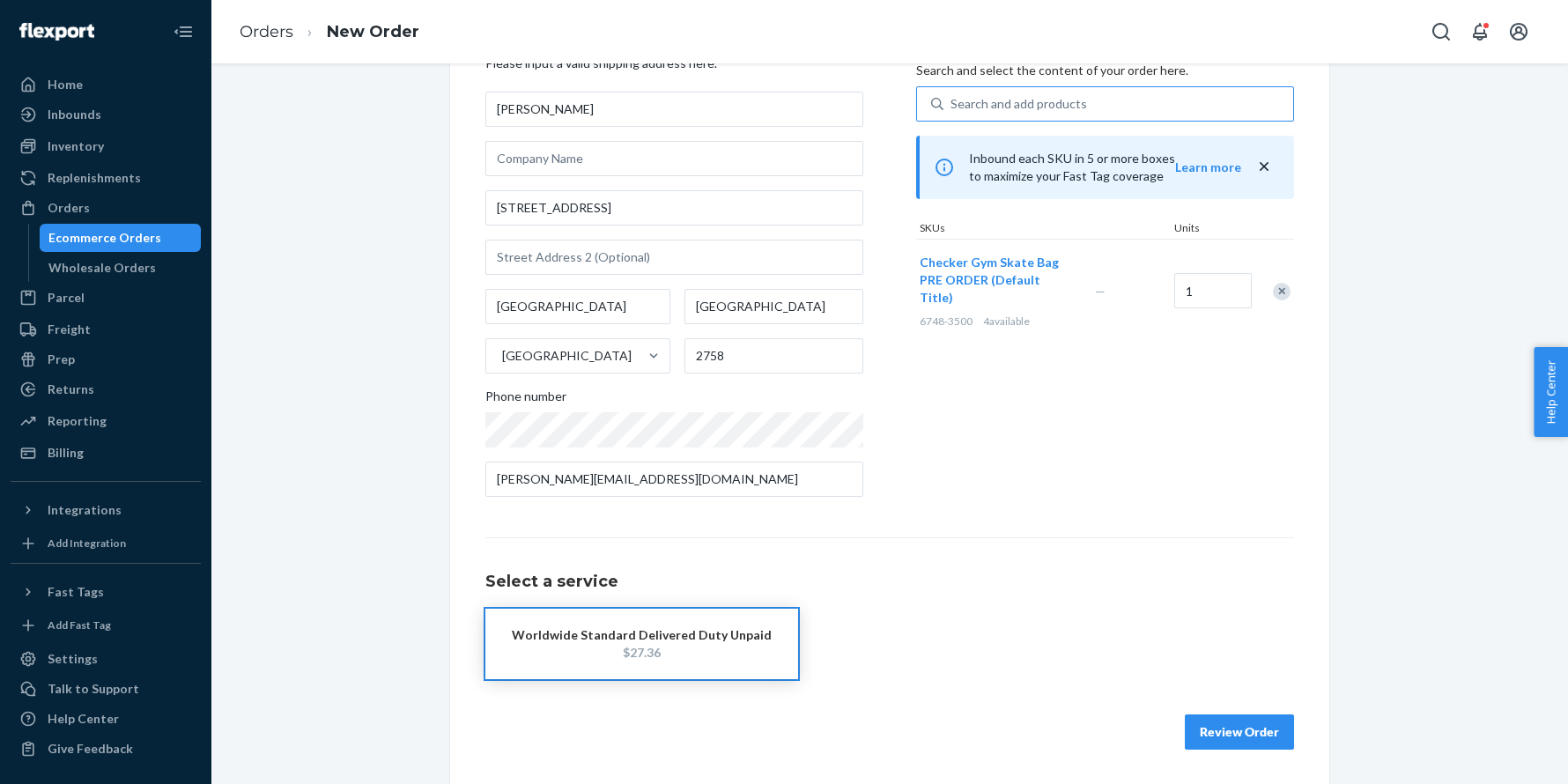
scroll to position [0, 0]
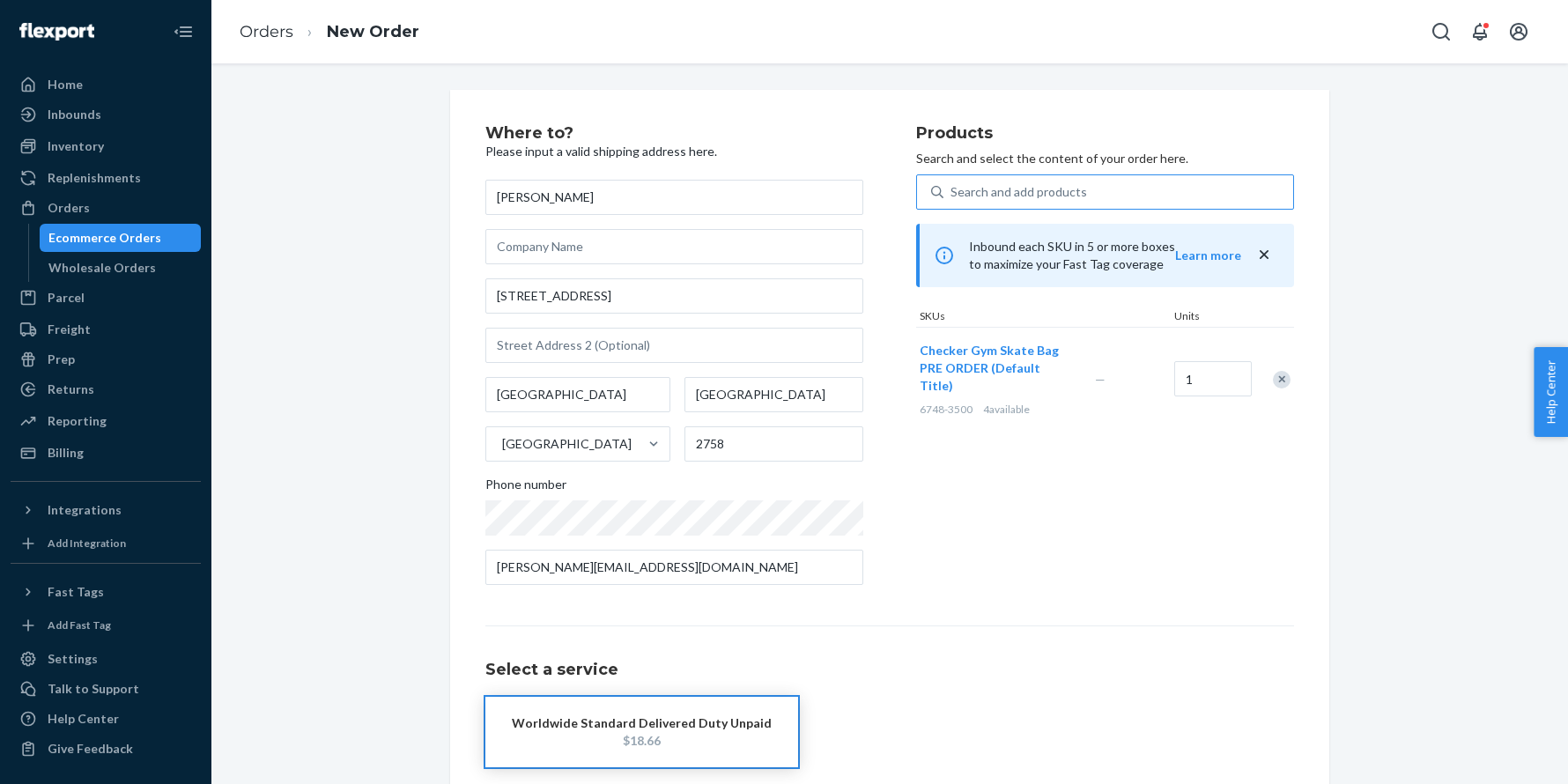
click at [1035, 185] on div "Search and add products" at bounding box center [1018, 192] width 137 height 18
click at [952, 185] on input "Search and add products" at bounding box center [951, 192] width 2 height 18
paste input "6748-3501"
type input "6748-3501"
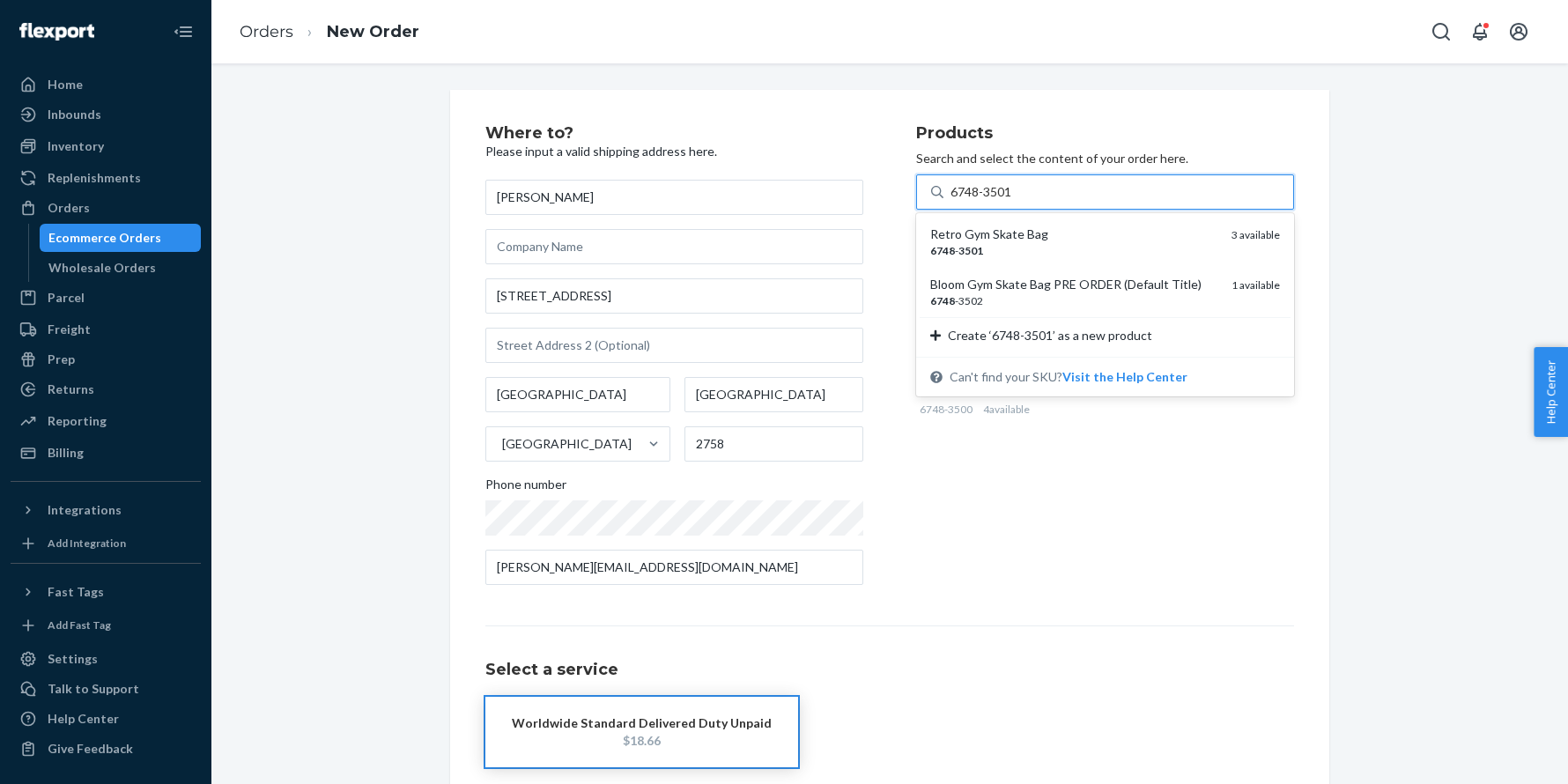
click at [1013, 232] on div "Retro Gym Skate Bag" at bounding box center [1073, 234] width 288 height 18
click at [1013, 201] on input "6748-3501" at bounding box center [982, 192] width 63 height 18
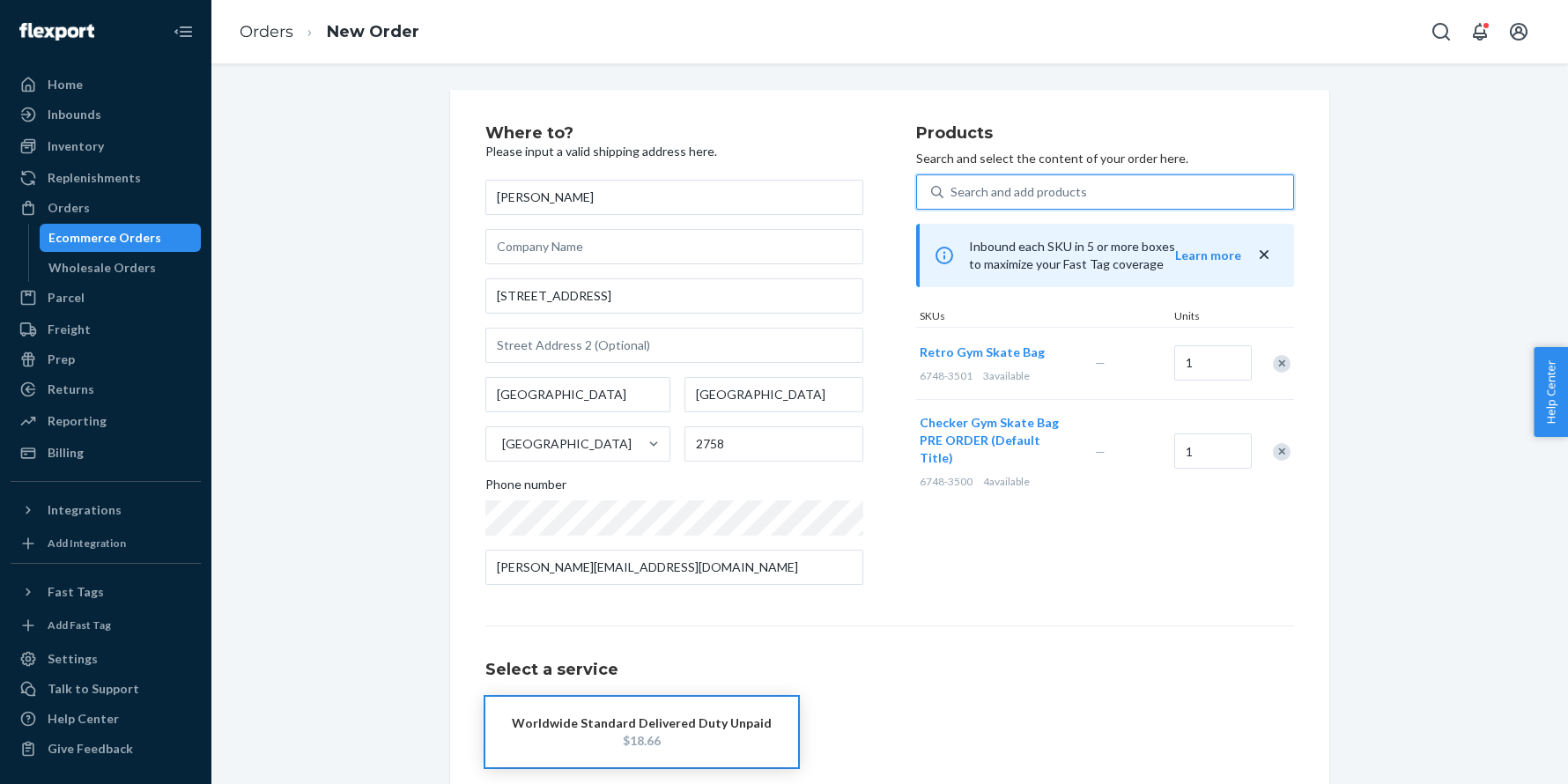
scroll to position [88, 0]
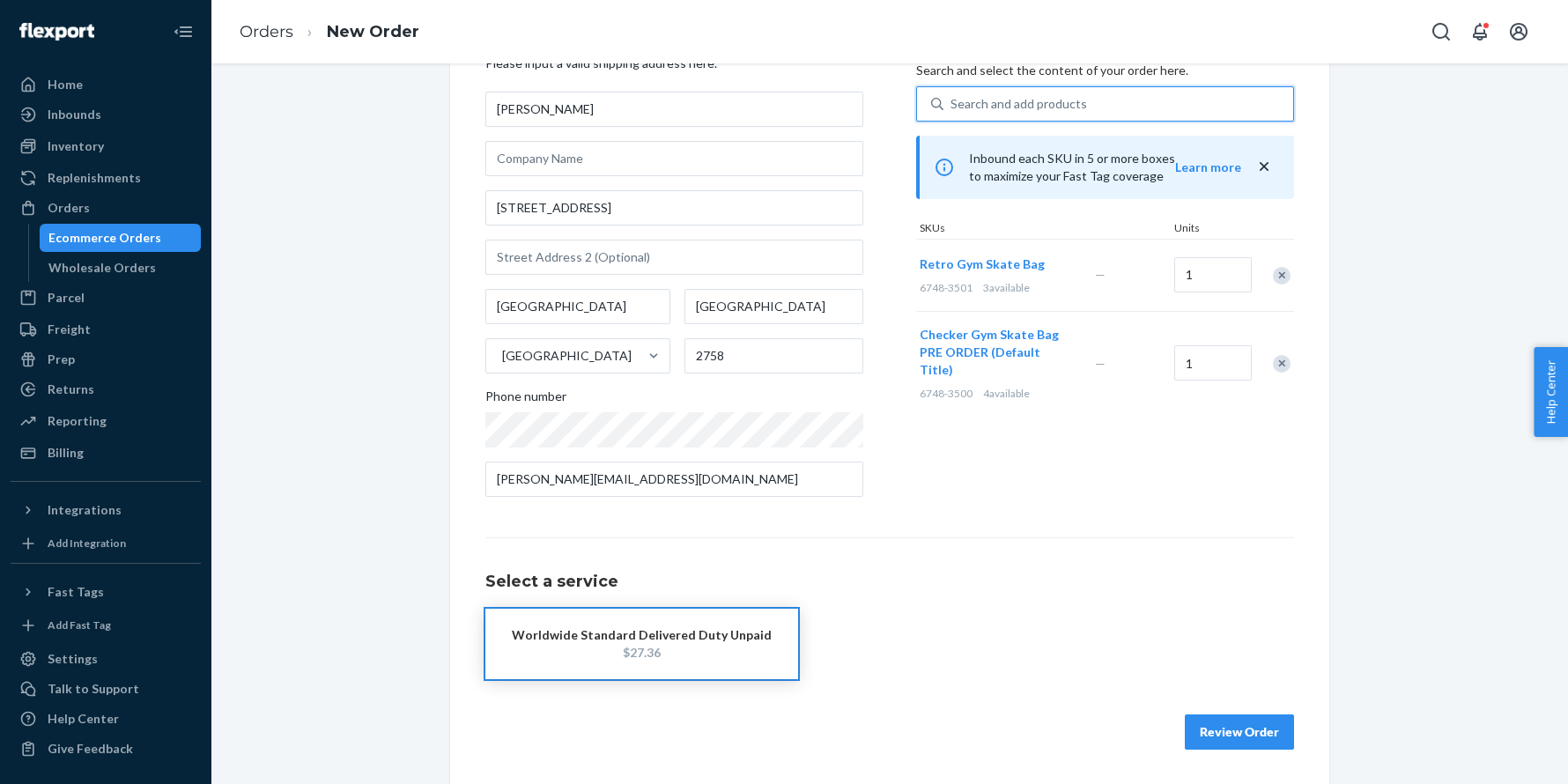
click at [1263, 741] on button "Review Order" at bounding box center [1239, 732] width 109 height 35
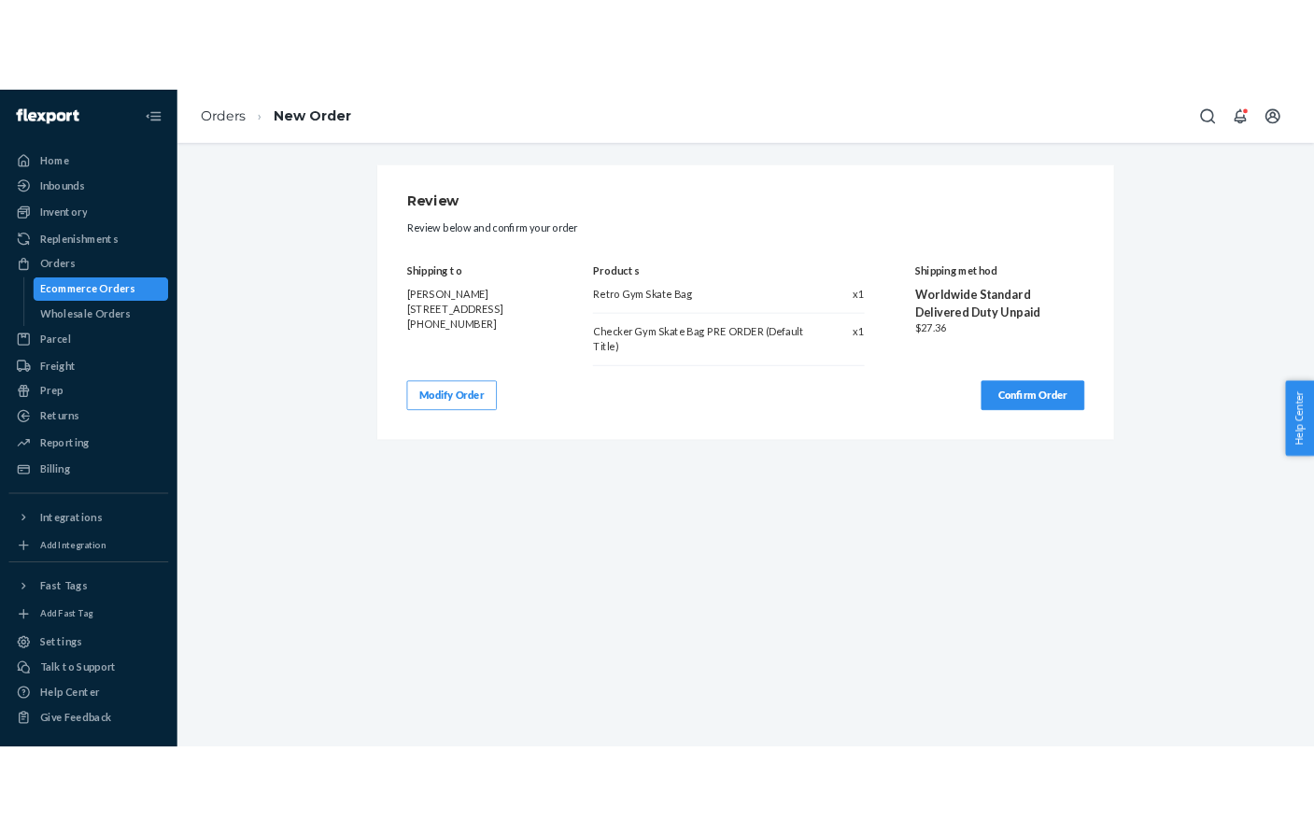
scroll to position [0, 0]
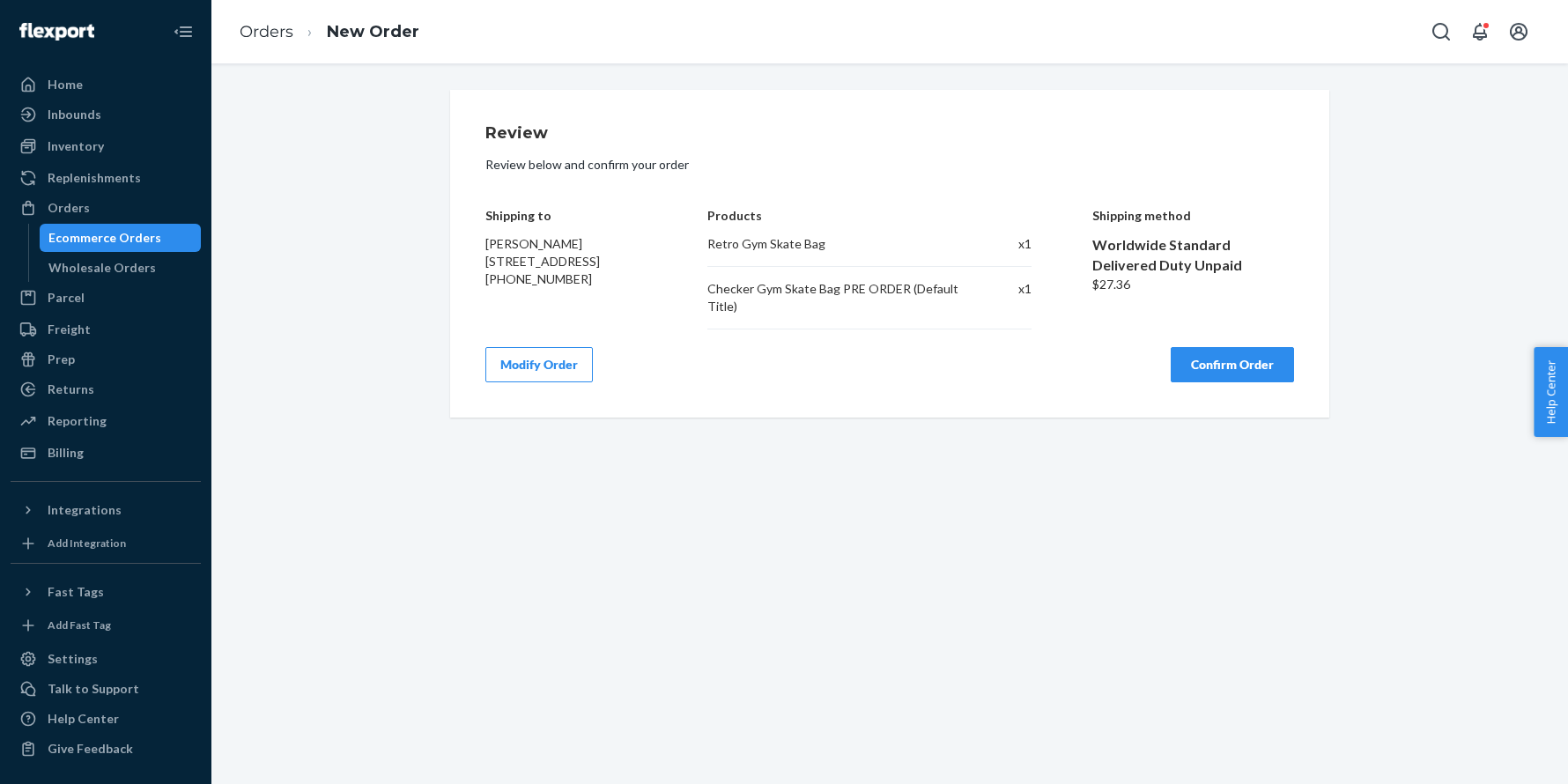
click at [1226, 370] on button "Confirm Order" at bounding box center [1231, 364] width 124 height 35
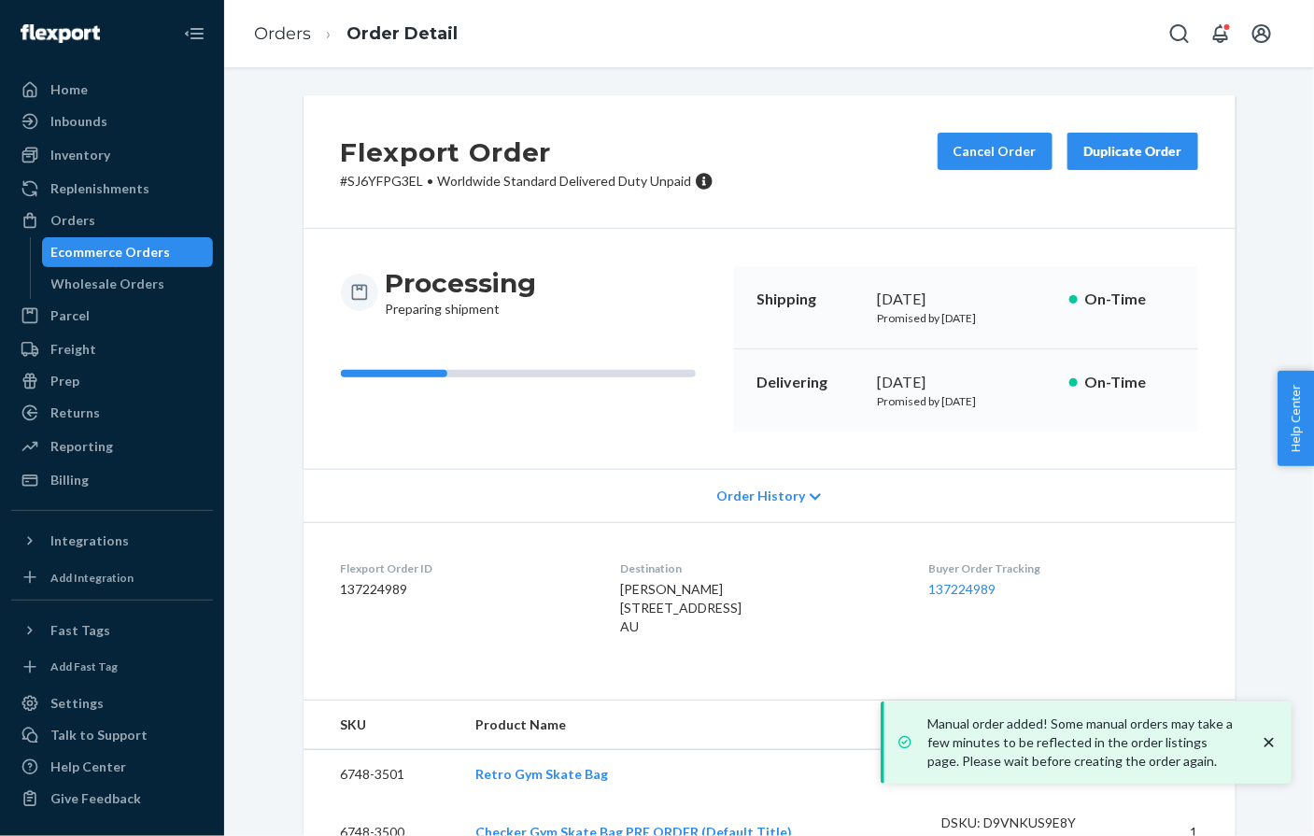
drag, startPoint x: 155, startPoint y: 220, endPoint x: 1211, endPoint y: 70, distance: 1067.1
click at [155, 220] on div "Orders" at bounding box center [112, 220] width 198 height 26
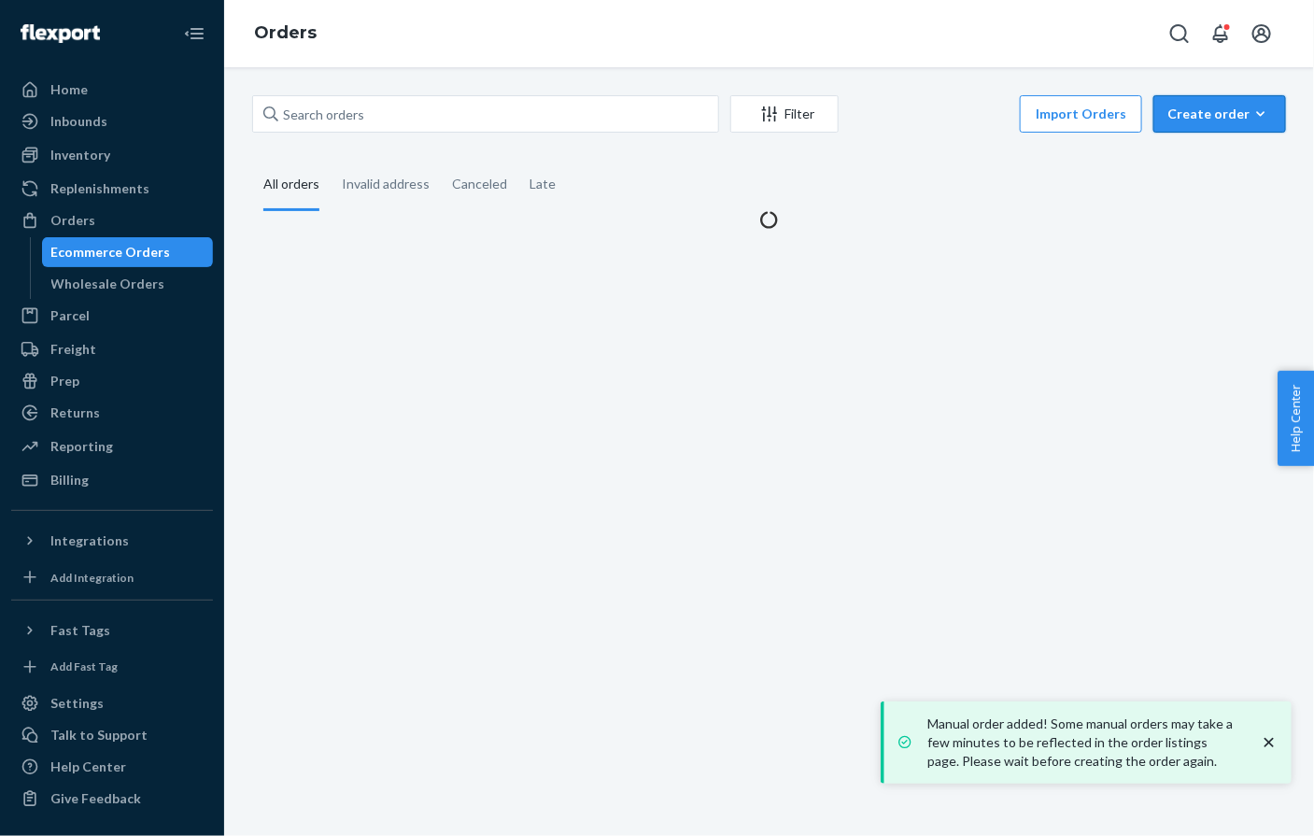
click at [1237, 113] on div "Create order" at bounding box center [1220, 114] width 105 height 19
click at [1208, 161] on span "Ecommerce order" at bounding box center [1231, 158] width 116 height 13
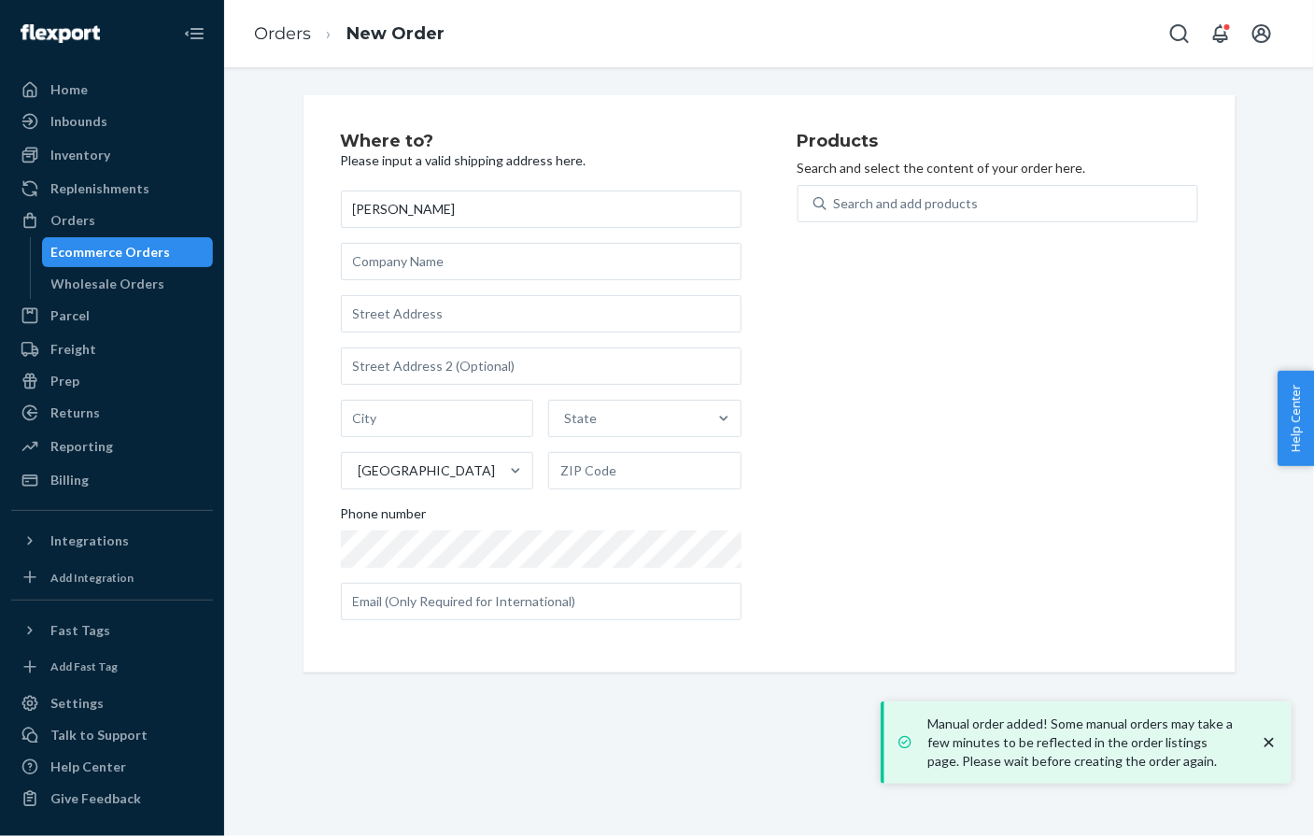
type input "[PERSON_NAME]"
click at [417, 316] on input "text" at bounding box center [541, 313] width 401 height 37
paste input "203 foxborough dr sw Leesburg VA 20175 United States"
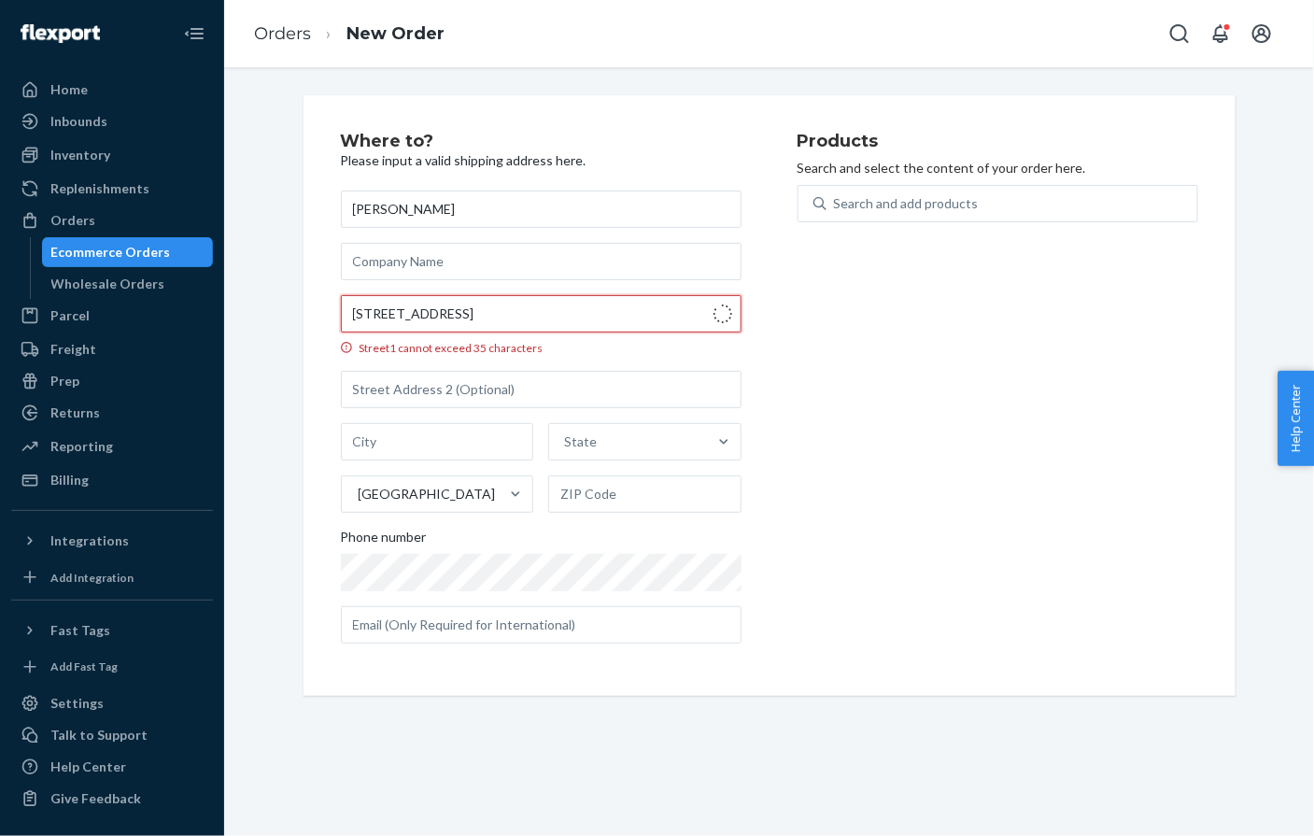
type input "203 Foxborough Dr SW"
type input "Leesburg"
type input "20175"
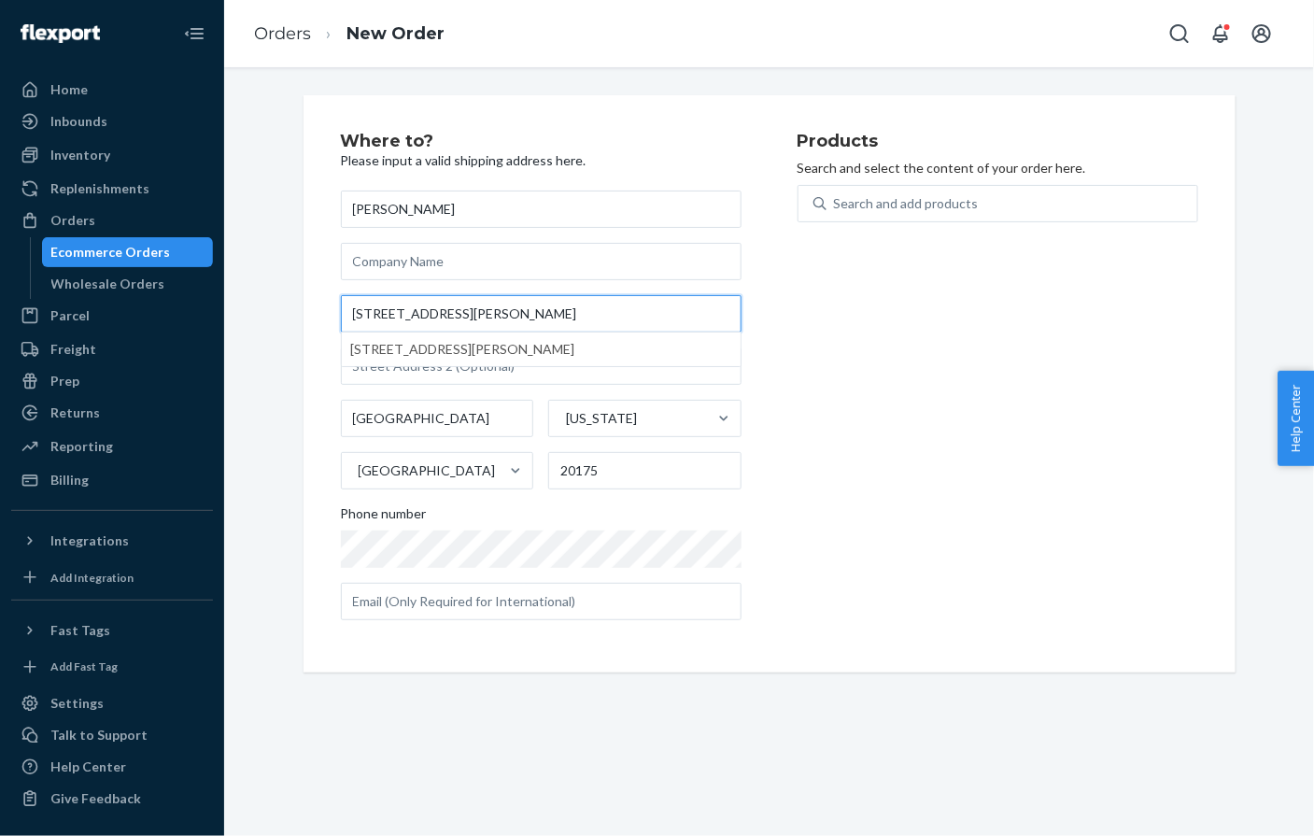
type input "203 Foxborough Dr SW"
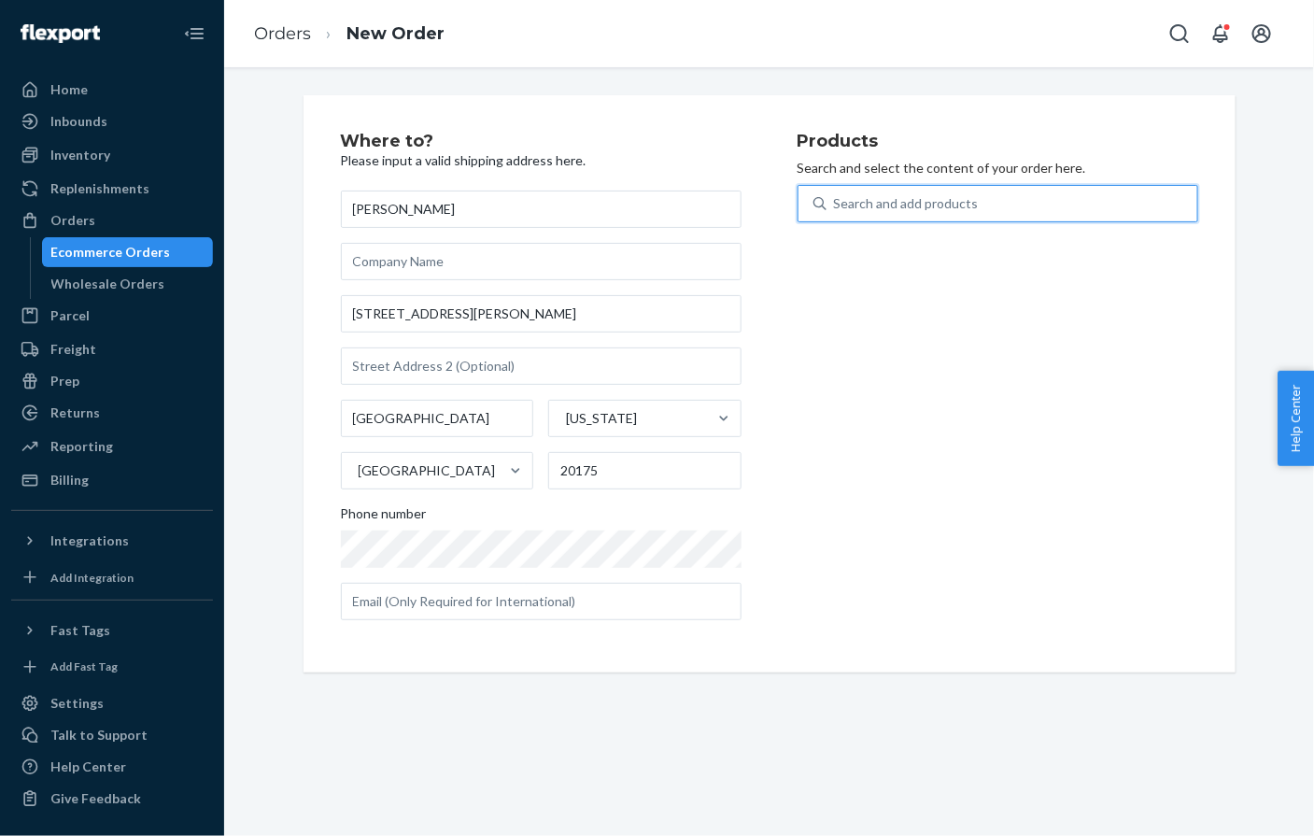
click at [979, 203] on div "Search and add products" at bounding box center [1012, 204] width 371 height 34
click at [836, 203] on input "0 results available. Use Up and Down to choose options, press Enter to select t…" at bounding box center [835, 203] width 2 height 19
paste input "6624-2751"
type input "6624-2751"
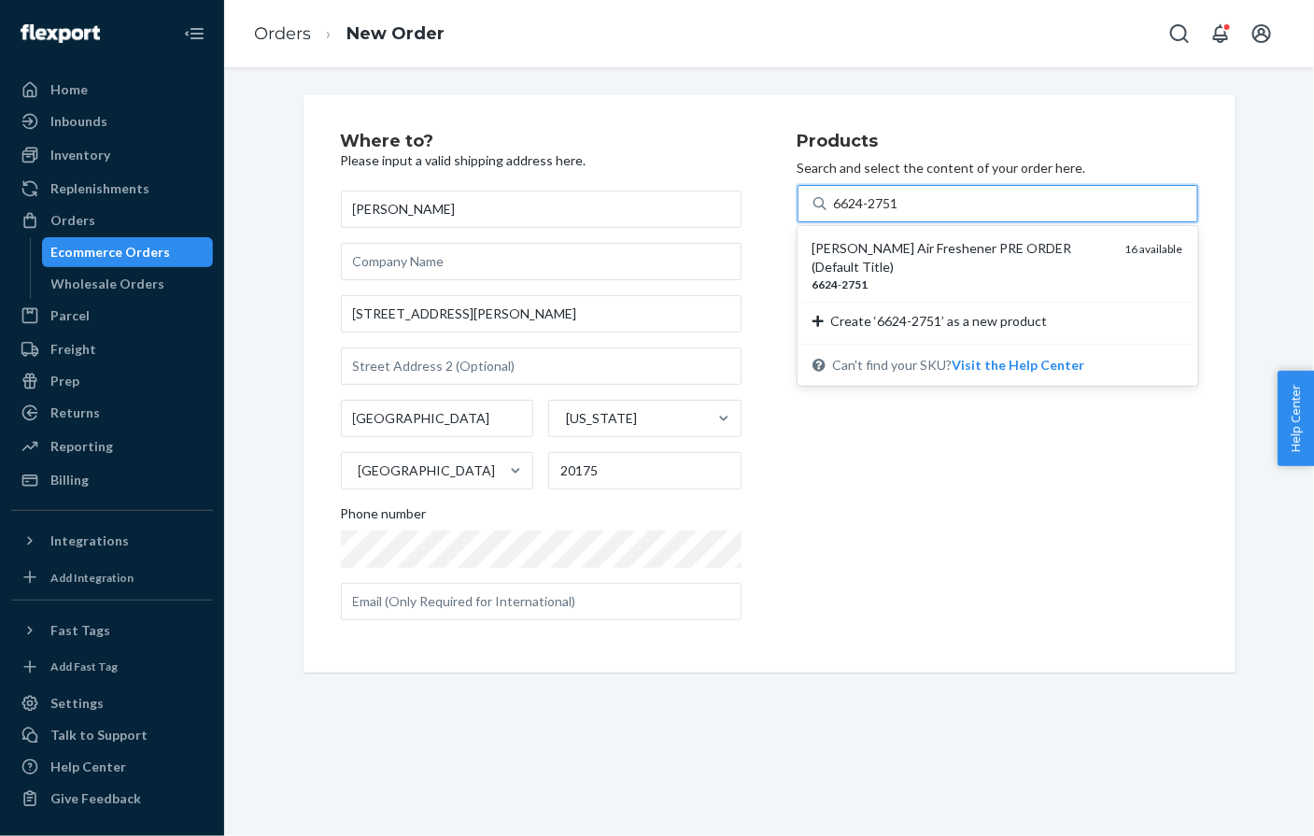
click at [914, 248] on div "Taylor Swift Air Freshener PRE ORDER (Default Title)" at bounding box center [962, 257] width 298 height 37
click at [901, 213] on input "6624-2751" at bounding box center [867, 203] width 67 height 19
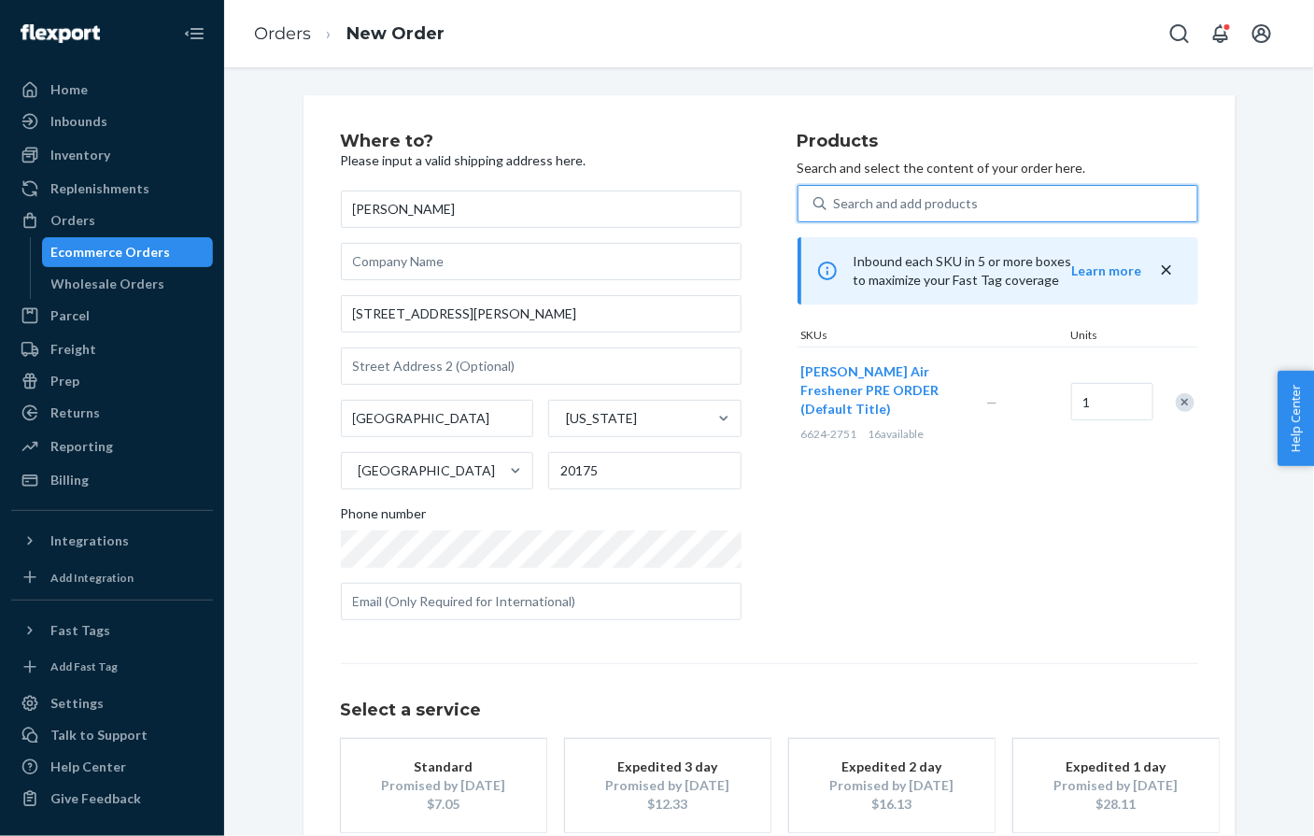
click at [867, 202] on div "Search and add products" at bounding box center [906, 203] width 145 height 19
click at [836, 202] on input "0 results available. Select is focused ,type to refine list, press Down to open…" at bounding box center [835, 203] width 2 height 19
paste input "6624-7710"
type input "6624-7710"
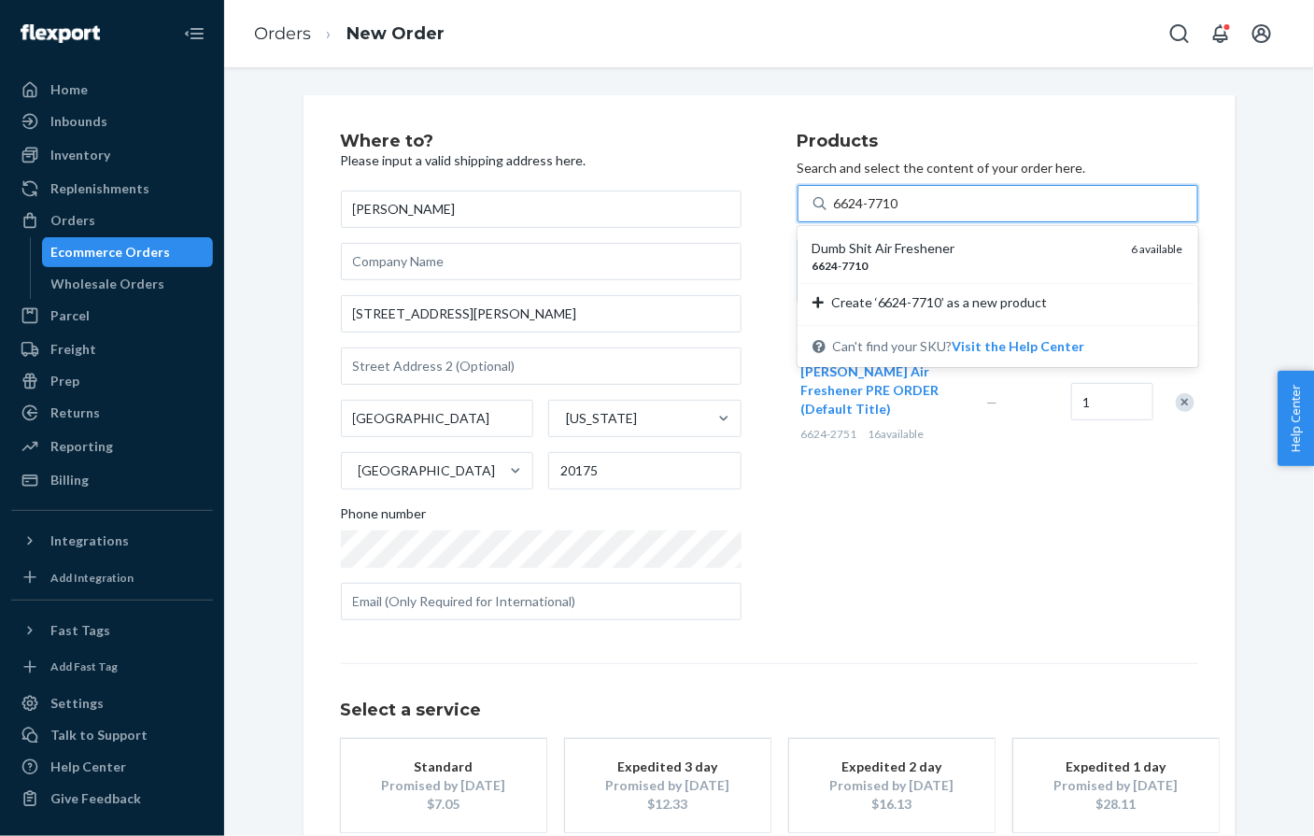
click at [863, 259] on em "7710" at bounding box center [856, 266] width 26 height 14
click at [863, 213] on input "6624-7710" at bounding box center [867, 203] width 67 height 19
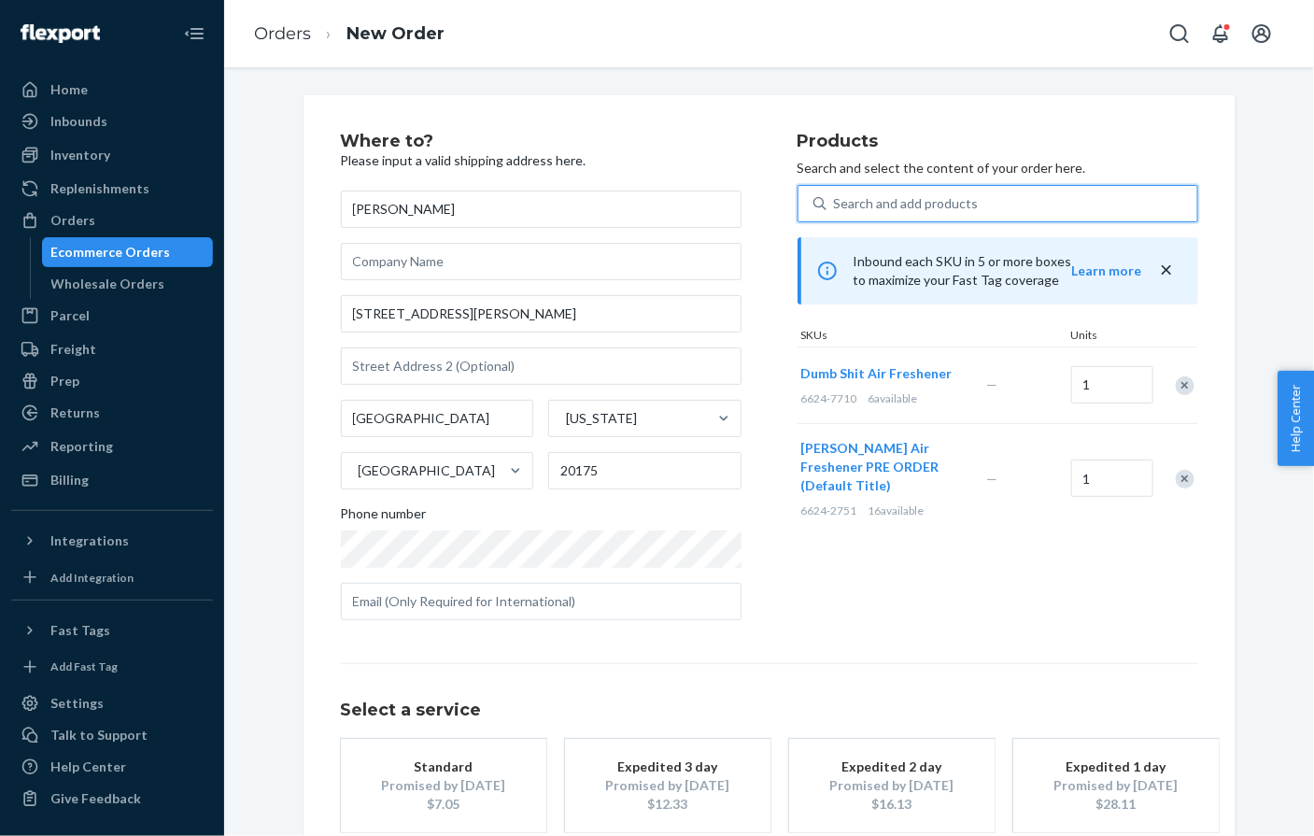
scroll to position [107, 0]
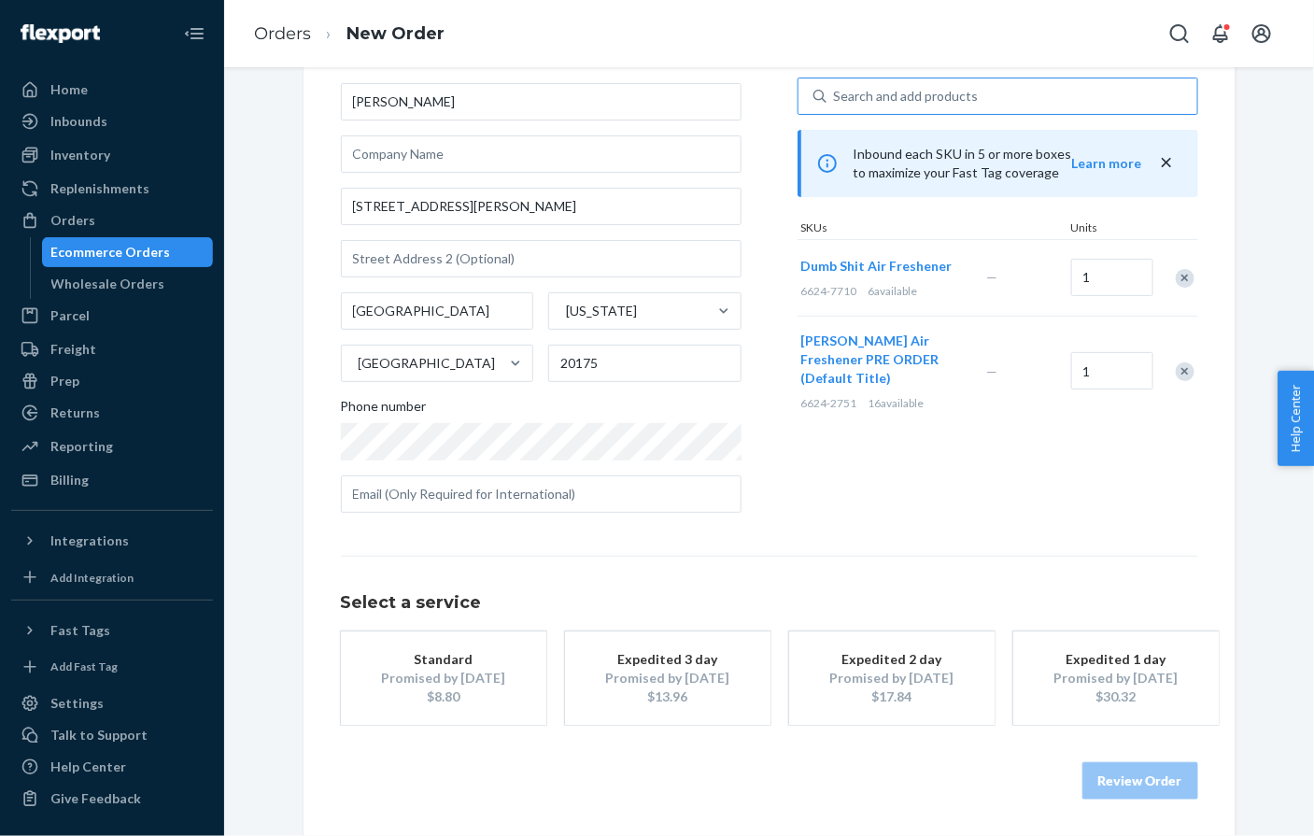
click at [456, 710] on button "Standard Promised by Oct 3, 2025 $8.80" at bounding box center [443, 677] width 205 height 93
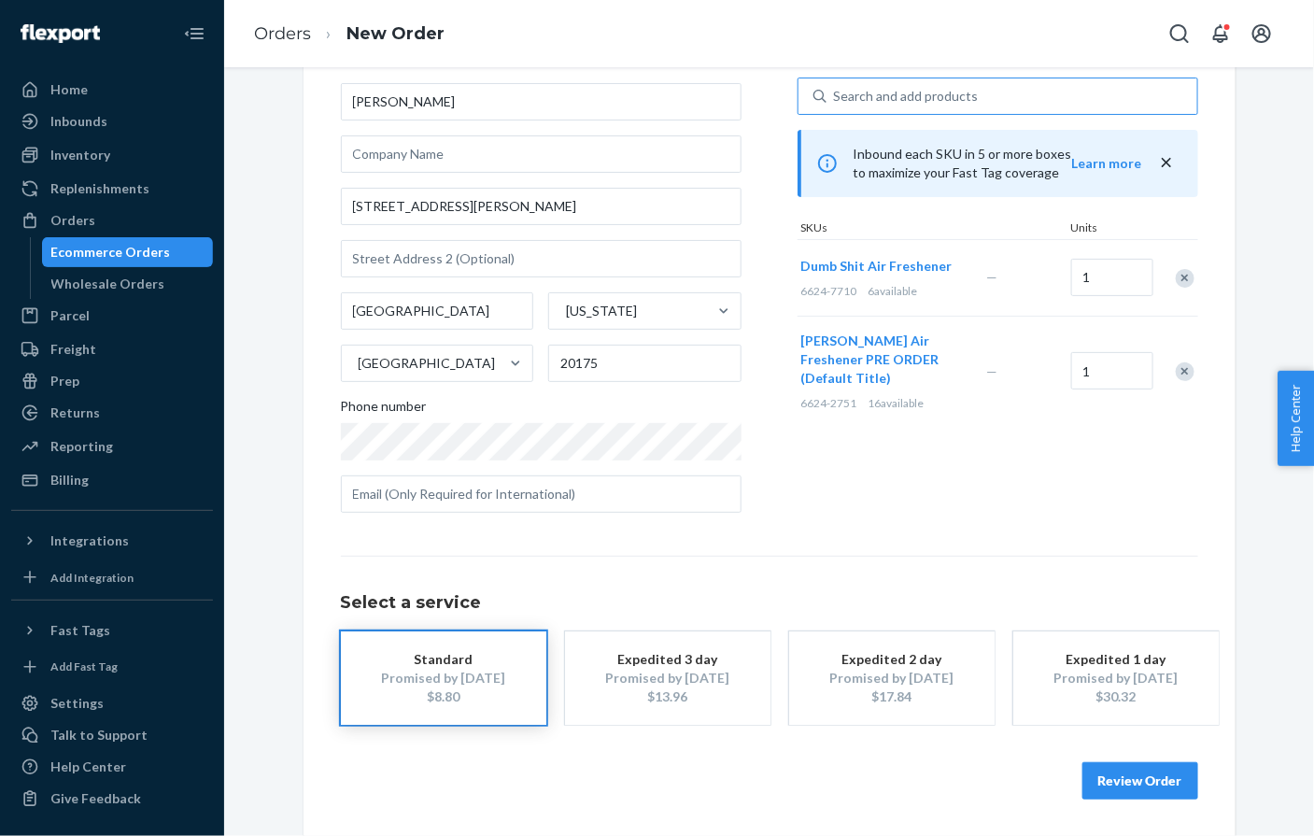
click at [1099, 779] on button "Review Order" at bounding box center [1141, 780] width 116 height 37
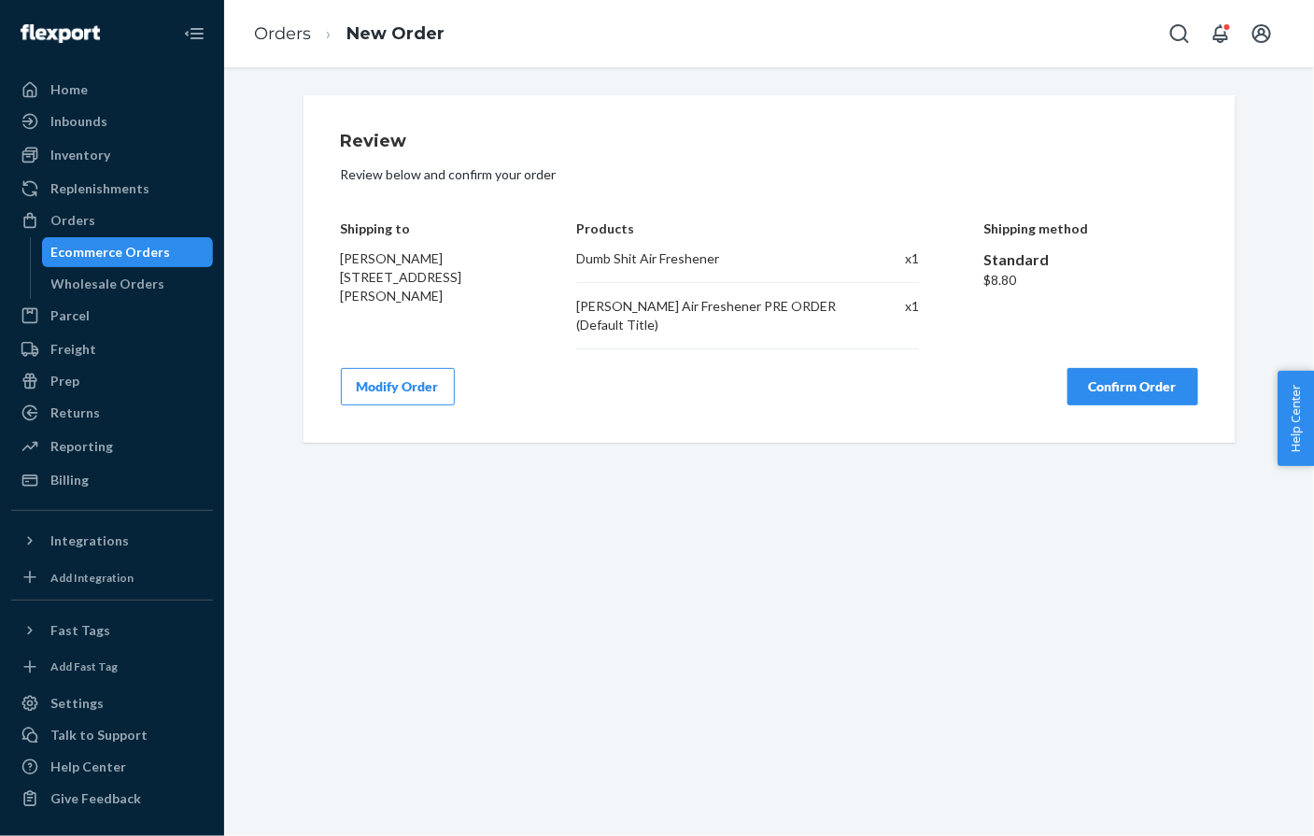
click at [1127, 390] on button "Confirm Order" at bounding box center [1133, 386] width 131 height 37
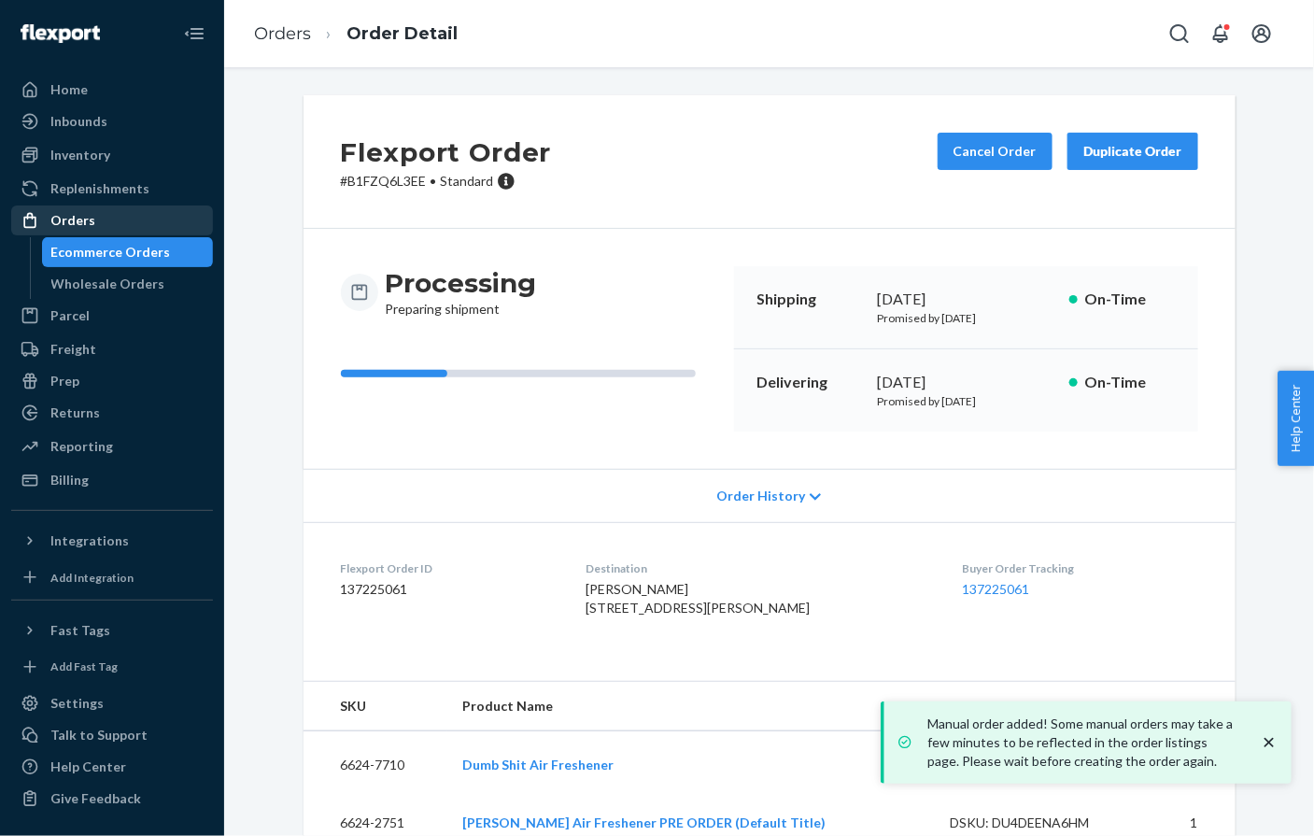
click at [56, 208] on div "Orders" at bounding box center [112, 220] width 198 height 26
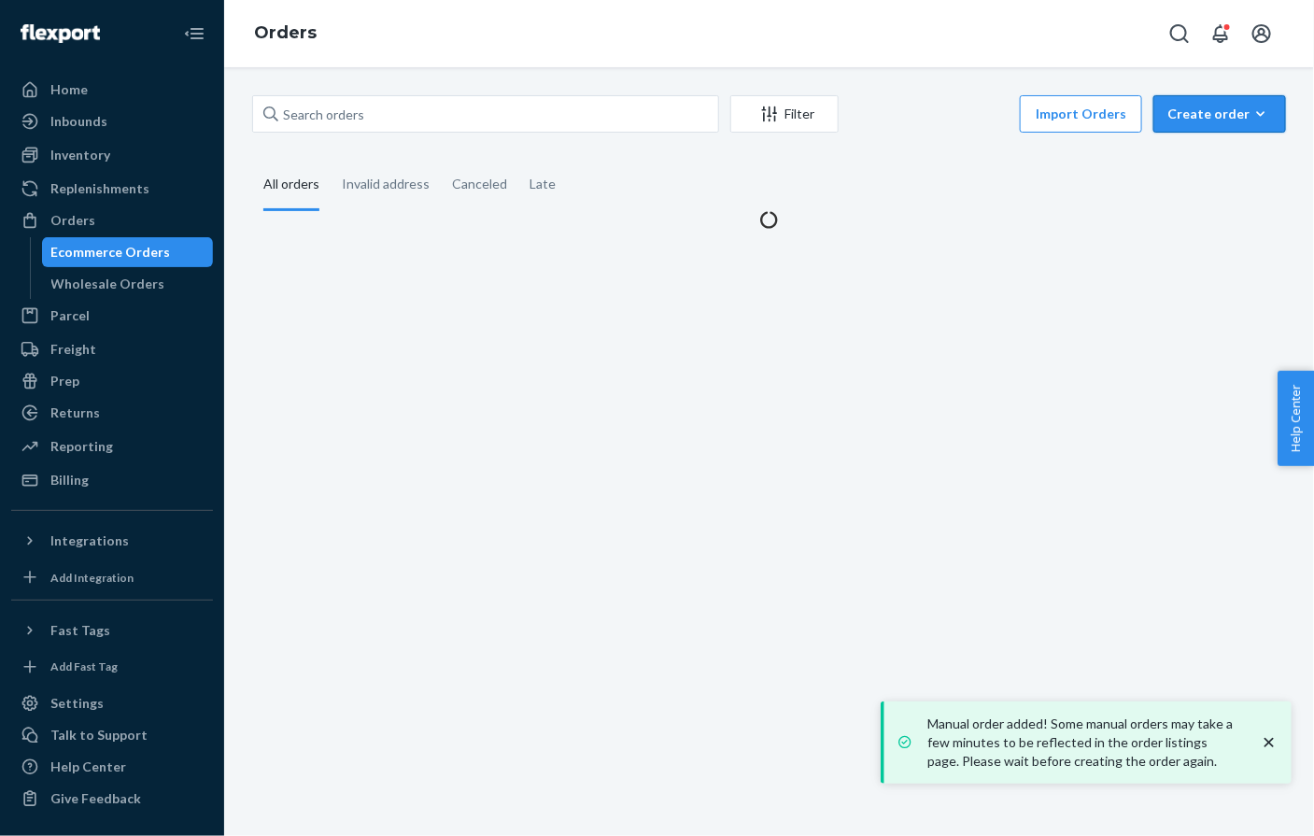
click at [1242, 119] on div "Create order" at bounding box center [1220, 114] width 105 height 19
click at [1213, 152] on span "Ecommerce order" at bounding box center [1231, 158] width 116 height 13
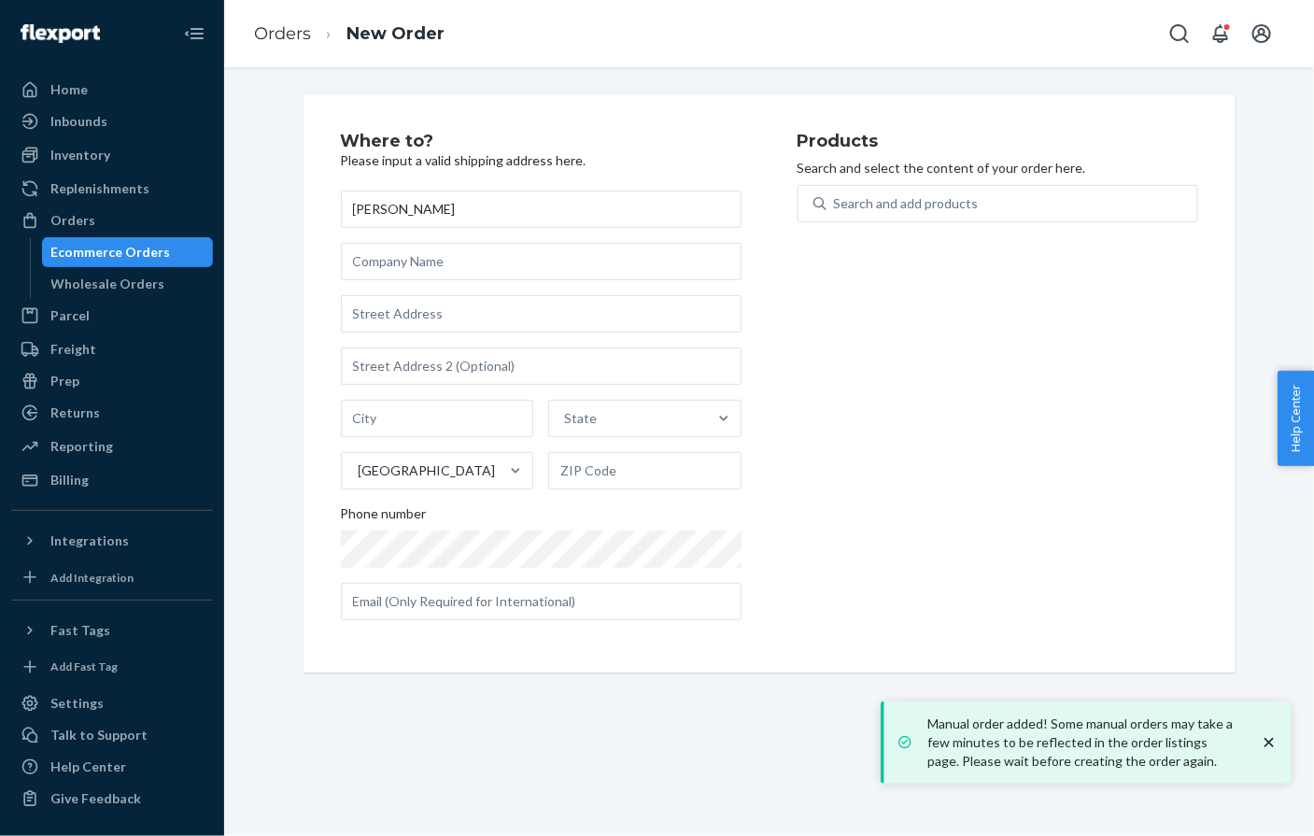
type input "[PERSON_NAME]"
click at [370, 314] on input "text" at bounding box center [541, 313] width 401 height 37
paste input "13121 E 77th Pl N Owasso OK 74055 United States"
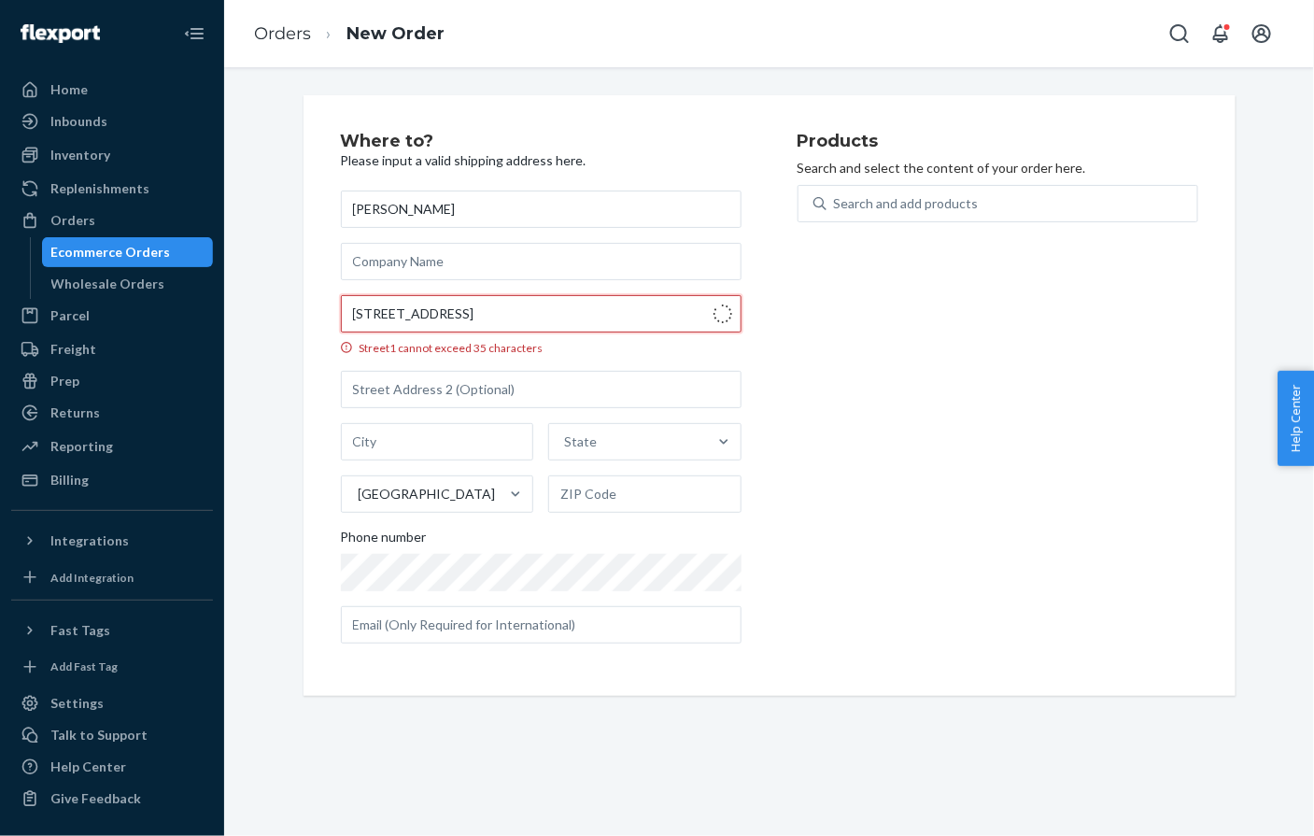
type input "13121 East 77th Pl N"
type input "Owasso"
type input "74055"
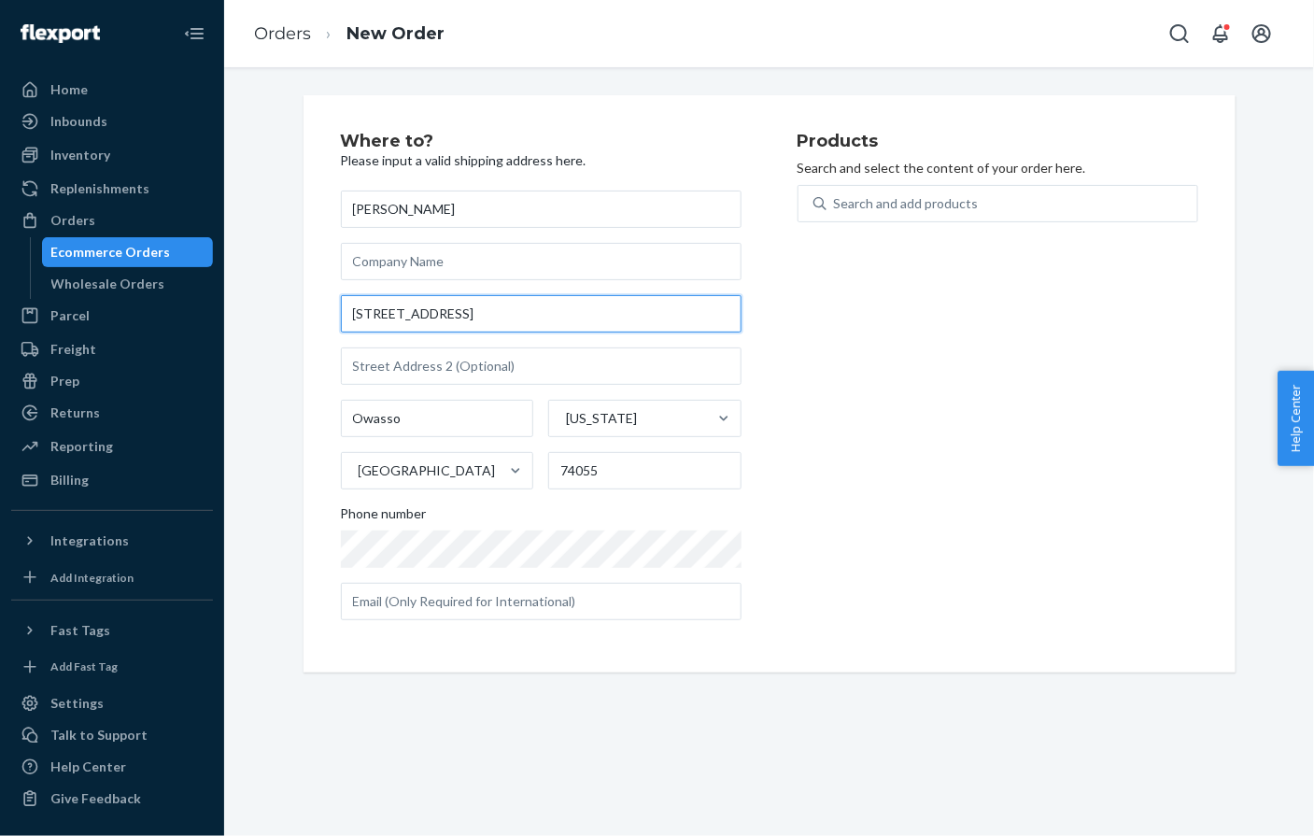
type input "13121 East 77th Pl N"
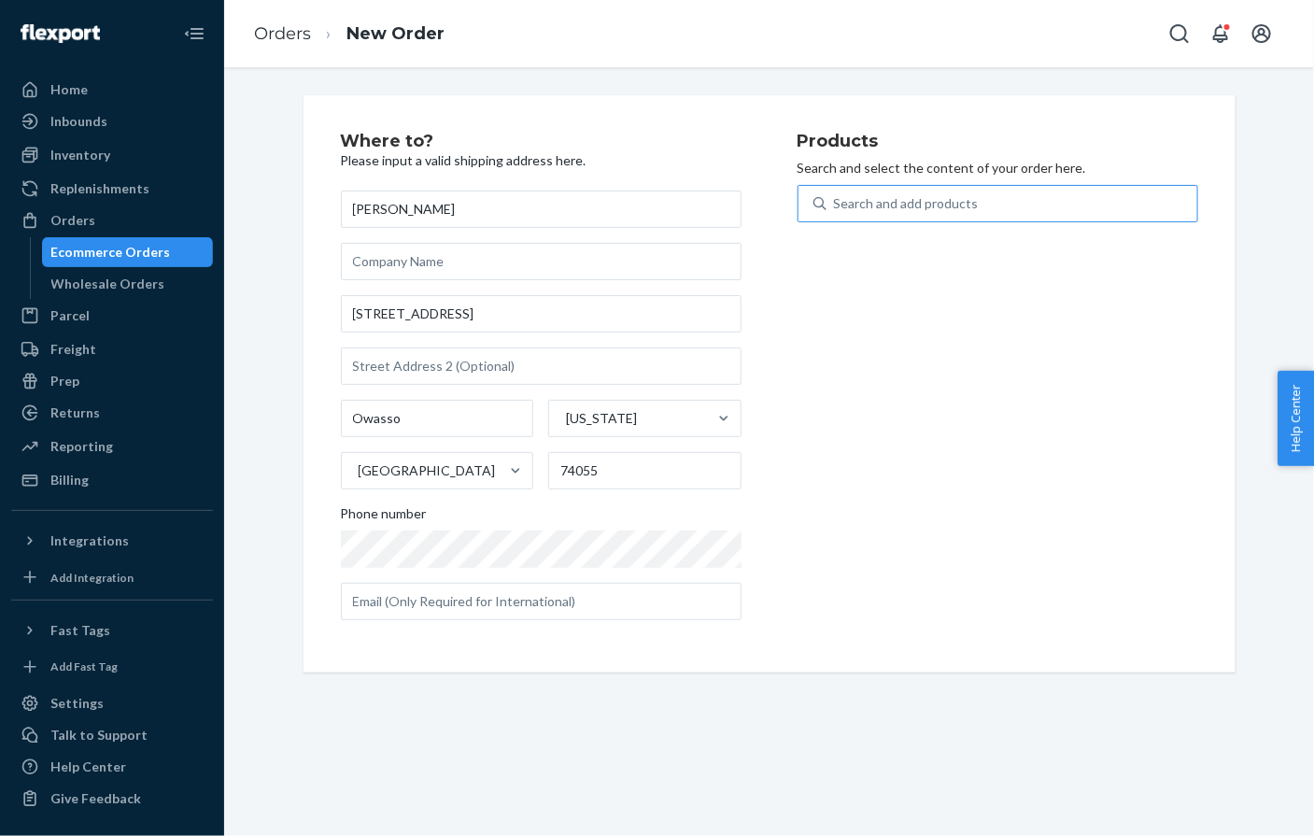
click at [868, 211] on div "Search and add products" at bounding box center [906, 203] width 145 height 19
click at [836, 211] on input "Search and add products" at bounding box center [835, 203] width 2 height 19
paste input "6624-3516"
type input "6624-3516"
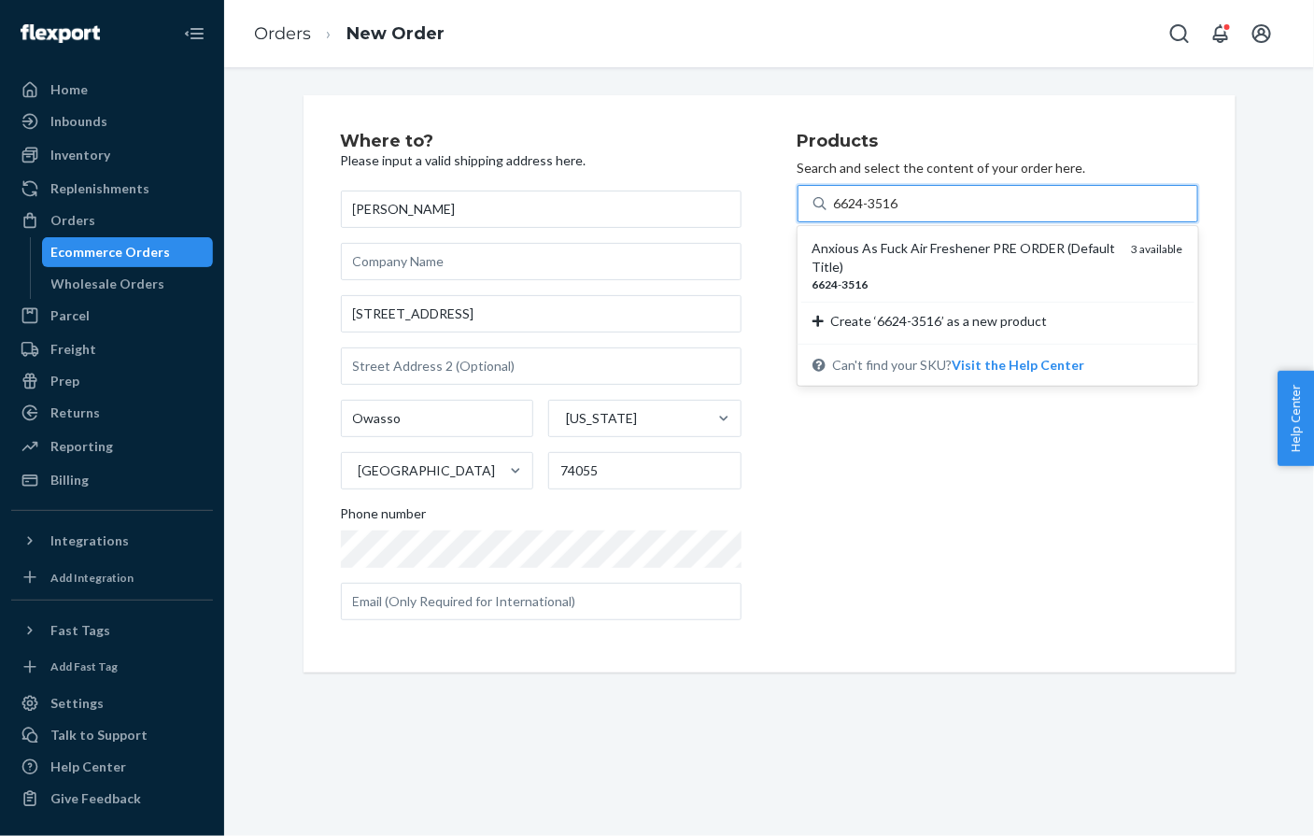
click at [860, 242] on div "Anxious As Fuck Air Freshener PRE ORDER (Default Title)" at bounding box center [965, 257] width 305 height 37
click at [860, 213] on input "6624-3516" at bounding box center [867, 203] width 67 height 19
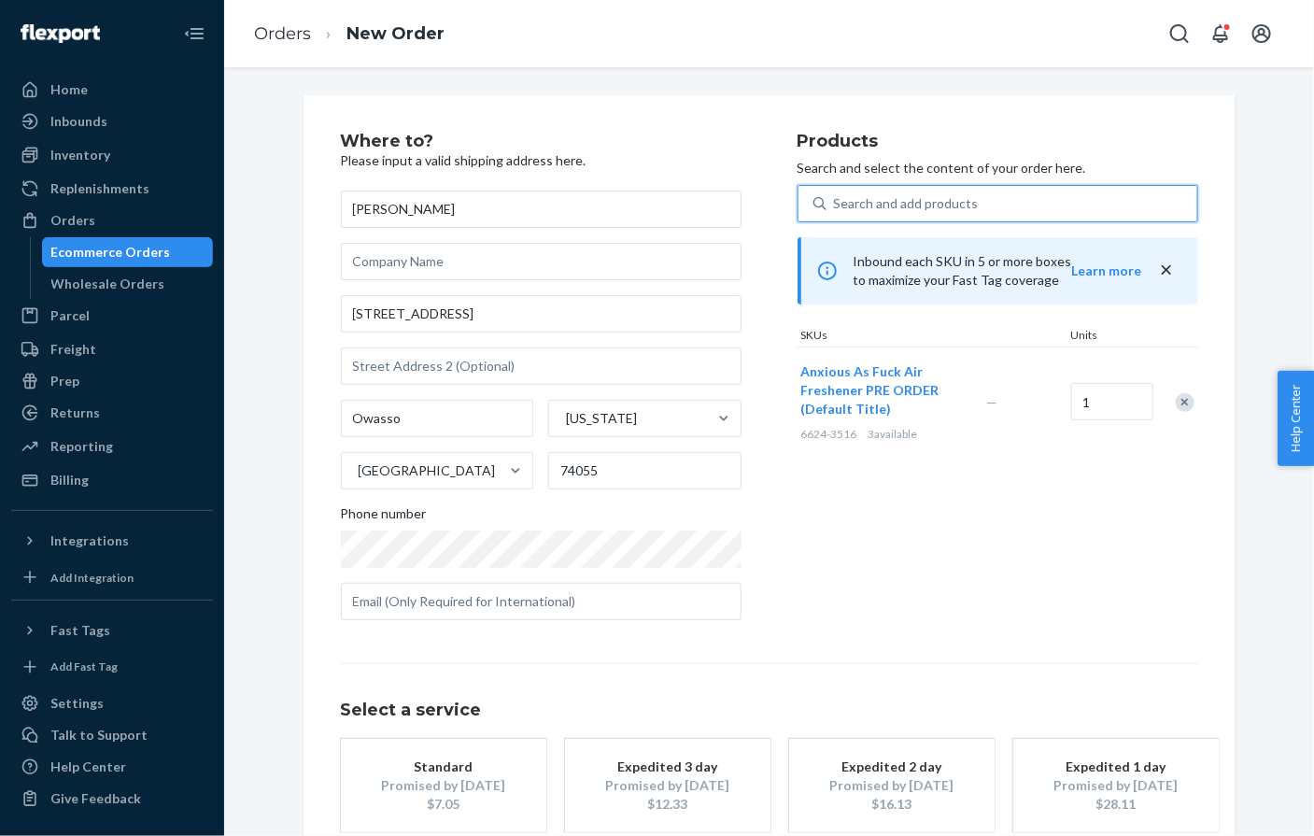
click at [892, 203] on div "Search and add products" at bounding box center [906, 203] width 145 height 19
click at [836, 203] on input "0 results available. Use Up and Down to choose options, press Enter to select t…" at bounding box center [835, 203] width 2 height 19
paste input "6625-2397"
type input "6625-2397"
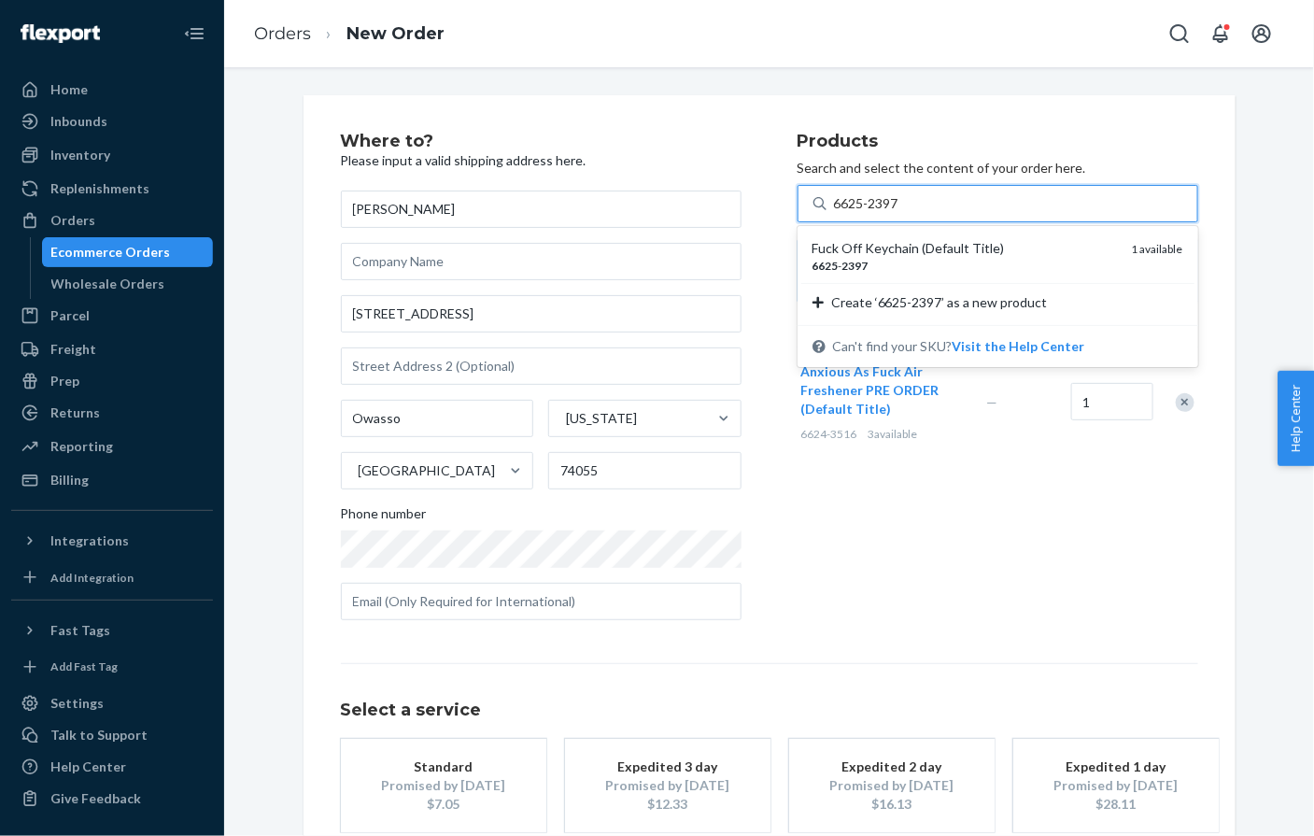
click at [865, 250] on div "Fuck Off Keychain (Default Title)" at bounding box center [965, 248] width 305 height 19
click at [865, 213] on input "6625-2397" at bounding box center [867, 203] width 67 height 19
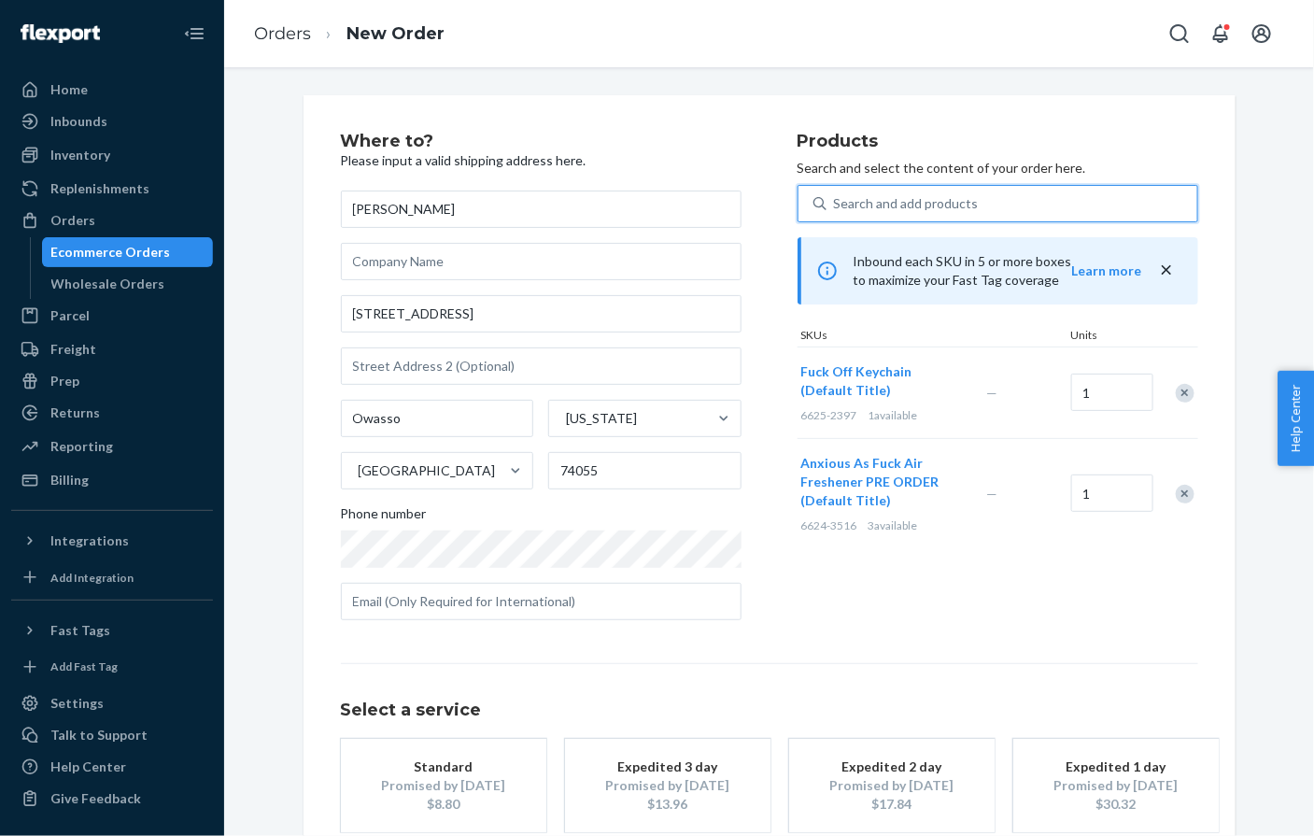
click at [875, 202] on div "Search and add products" at bounding box center [906, 203] width 145 height 19
click at [836, 202] on input "0 results available. Select is focused ,type to refine list, press Down to open…" at bounding box center [835, 203] width 2 height 19
paste input "57865"
type input "57865"
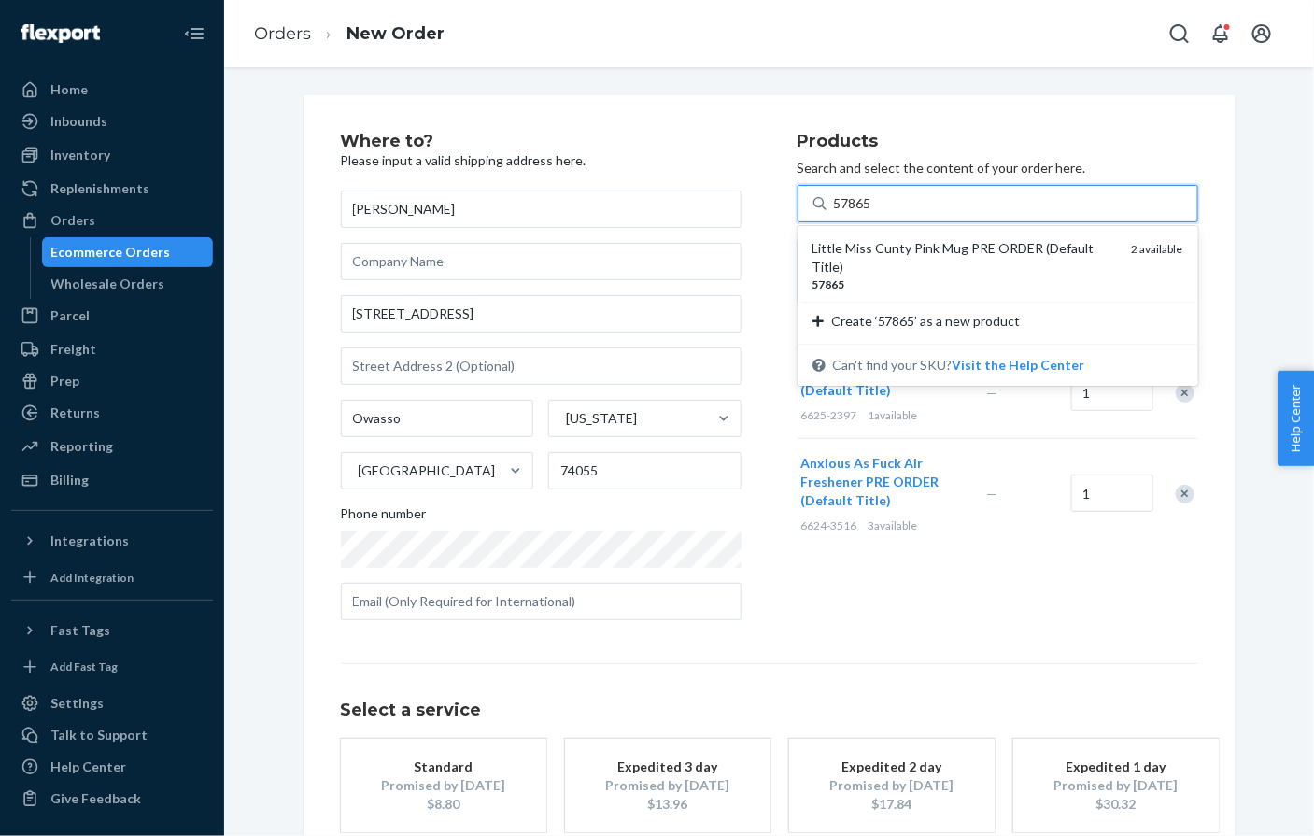
click at [875, 244] on div "Little Miss Cunty Pink Mug PRE ORDER (Default Title)" at bounding box center [965, 257] width 305 height 37
click at [874, 213] on input "57865" at bounding box center [854, 203] width 40 height 19
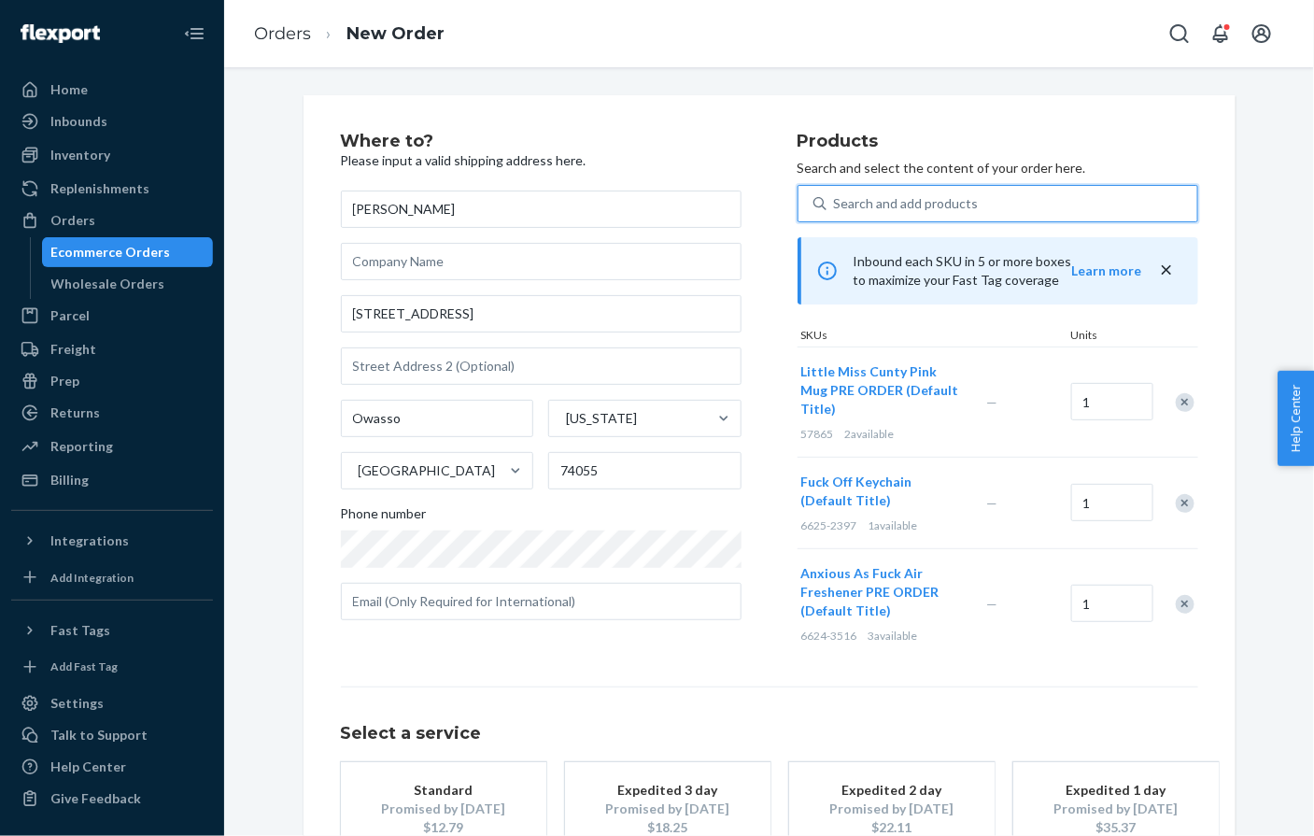
click at [896, 203] on div "Search and add products" at bounding box center [906, 203] width 145 height 19
click at [836, 203] on input "0 results available. Select is focused ,type to refine list, press Down to open…" at bounding box center [835, 203] width 2 height 19
paste input "6624-7710"
type input "6624-7710"
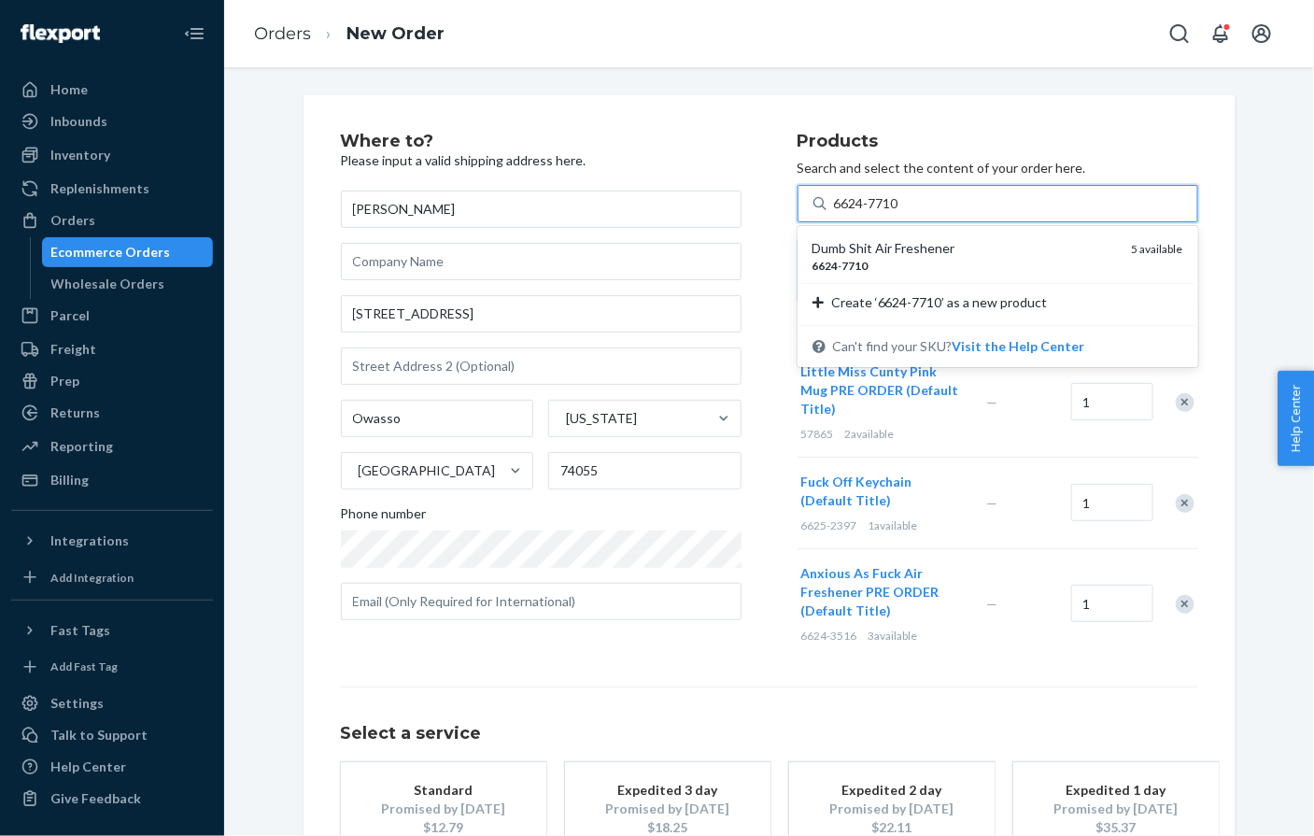
click at [897, 246] on div "Dumb Shit Air Freshener" at bounding box center [965, 248] width 305 height 19
click at [897, 213] on input "6624-7710" at bounding box center [867, 203] width 67 height 19
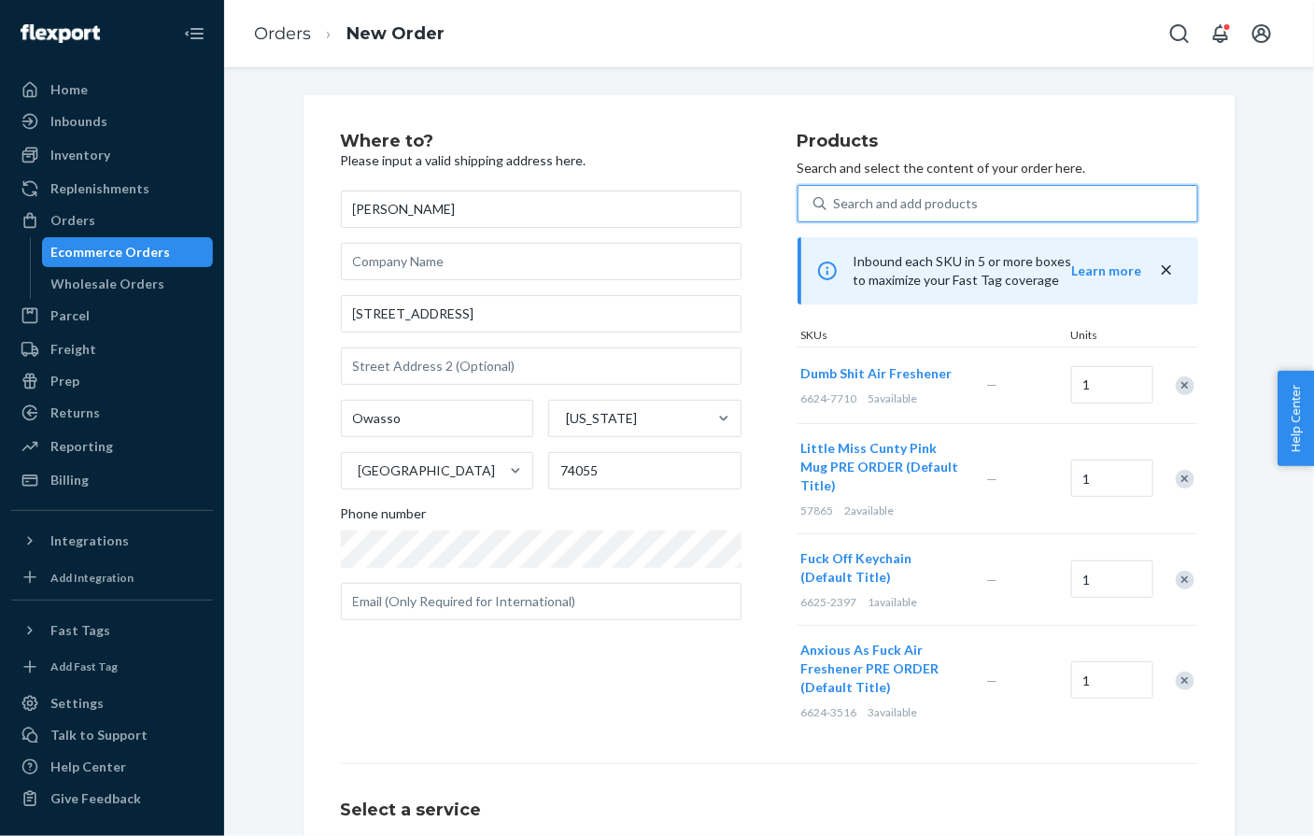
scroll to position [182, 0]
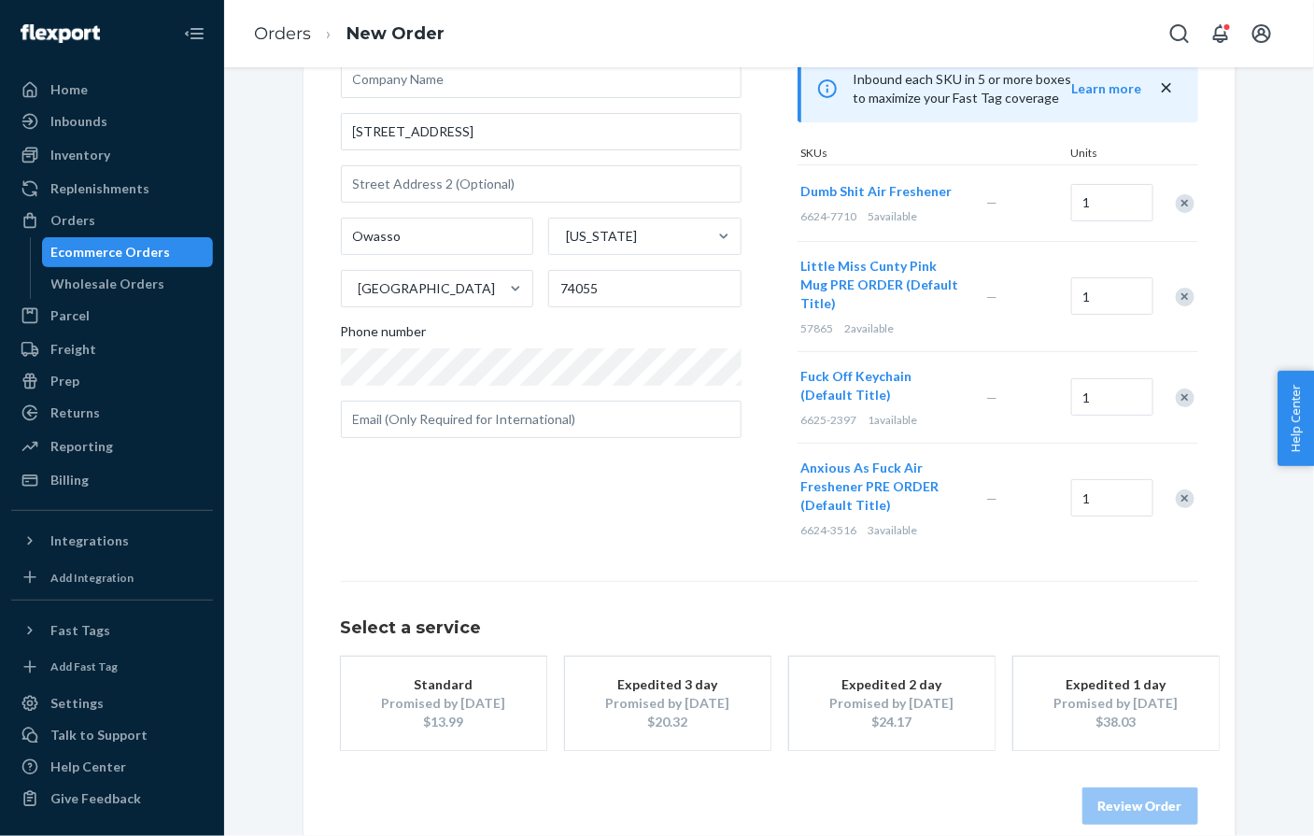
click at [454, 713] on div "$13.99" at bounding box center [443, 722] width 149 height 19
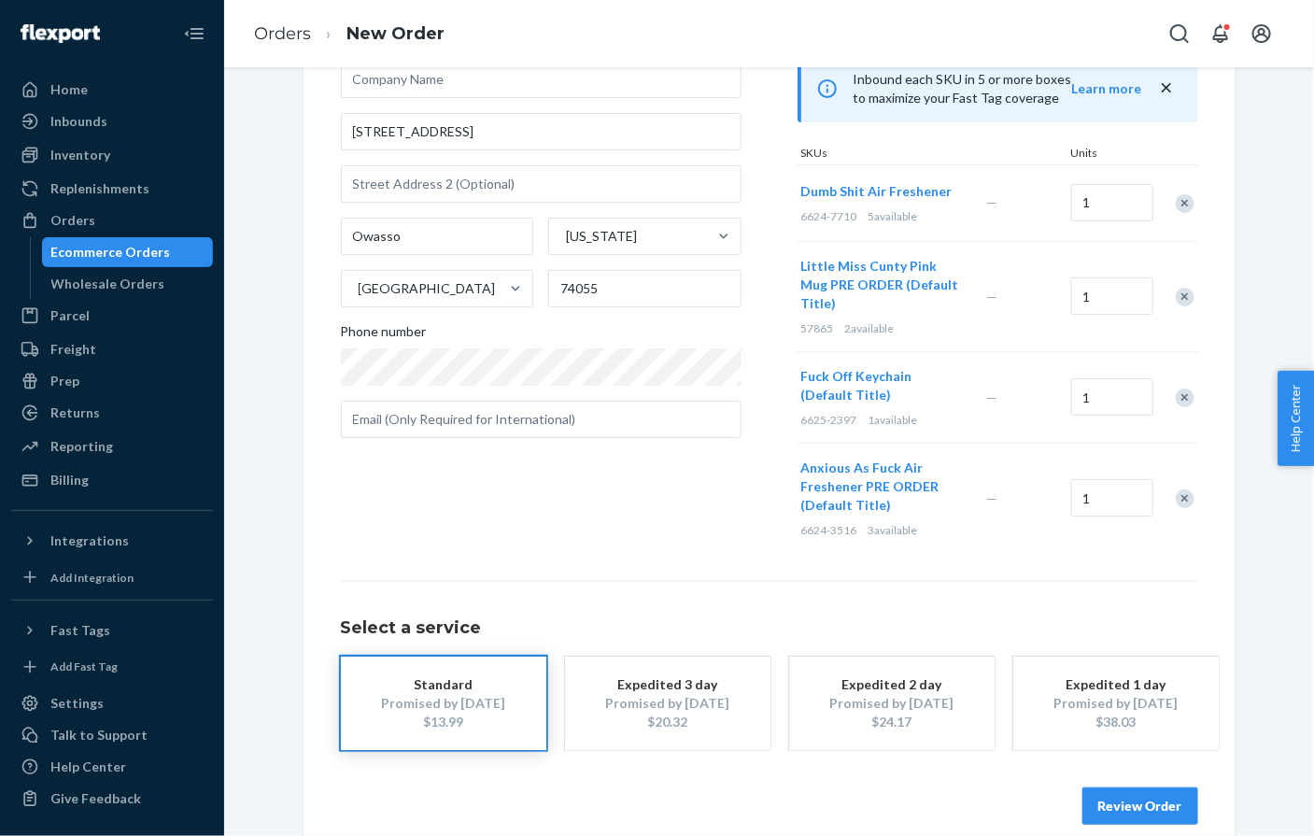
click at [1107, 787] on button "Review Order" at bounding box center [1141, 805] width 116 height 37
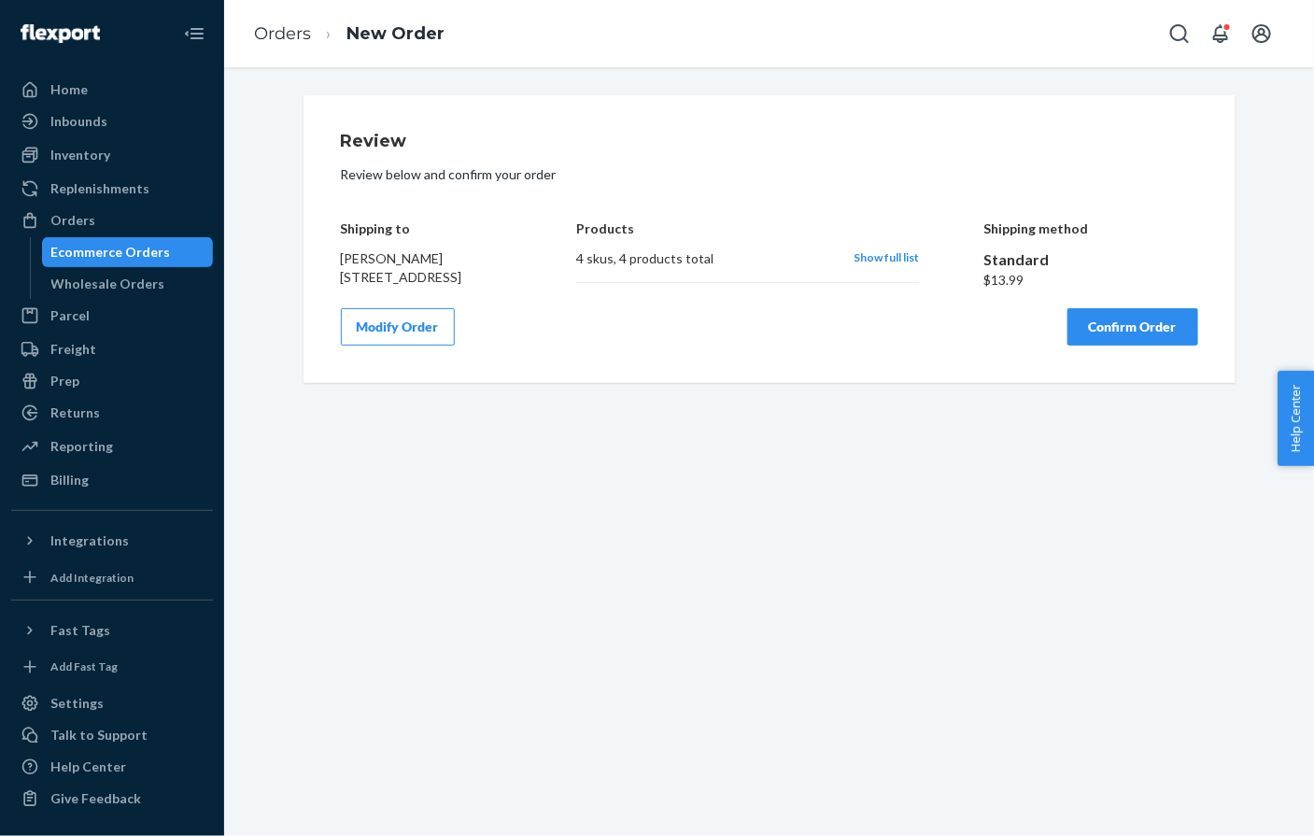
scroll to position [0, 0]
click at [906, 263] on span "Show full list" at bounding box center [886, 257] width 65 height 14
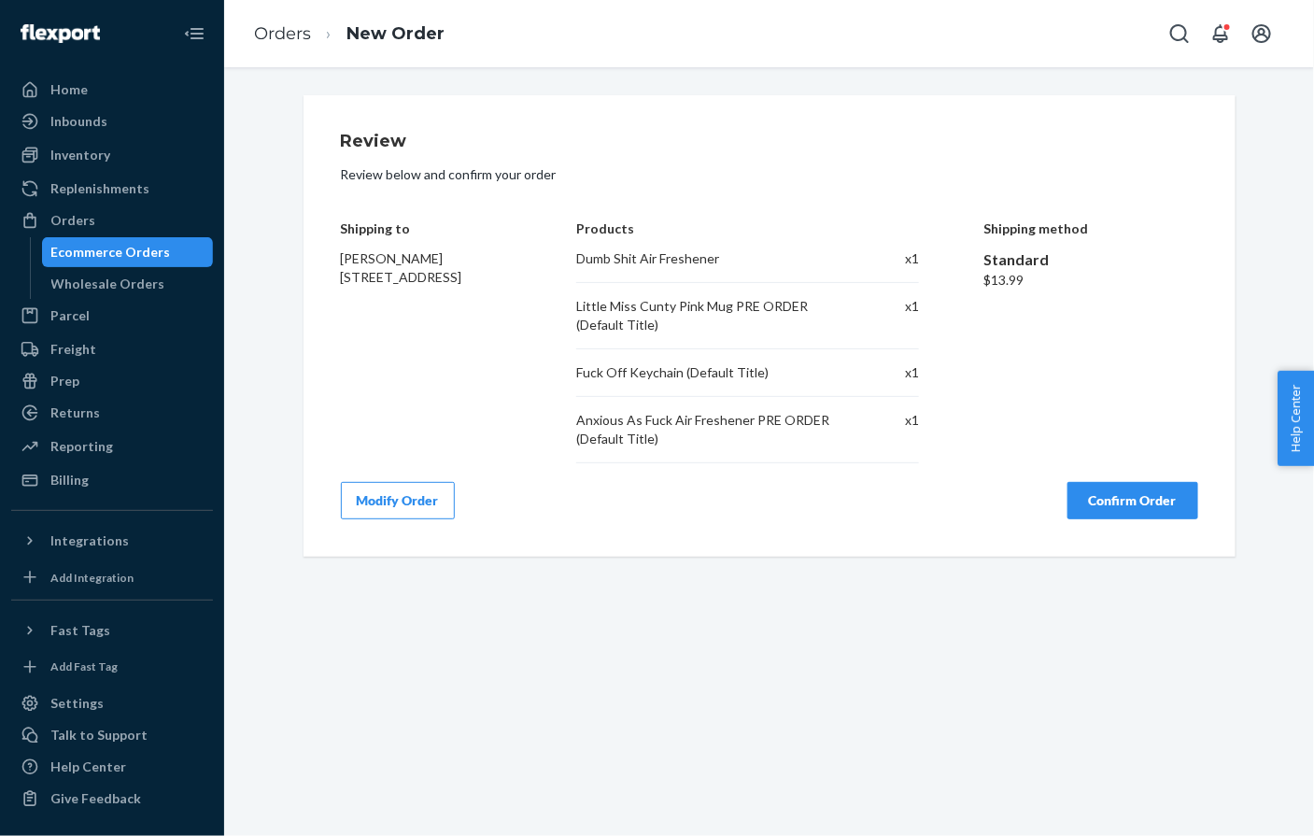
click at [1112, 501] on button "Confirm Order" at bounding box center [1133, 500] width 131 height 37
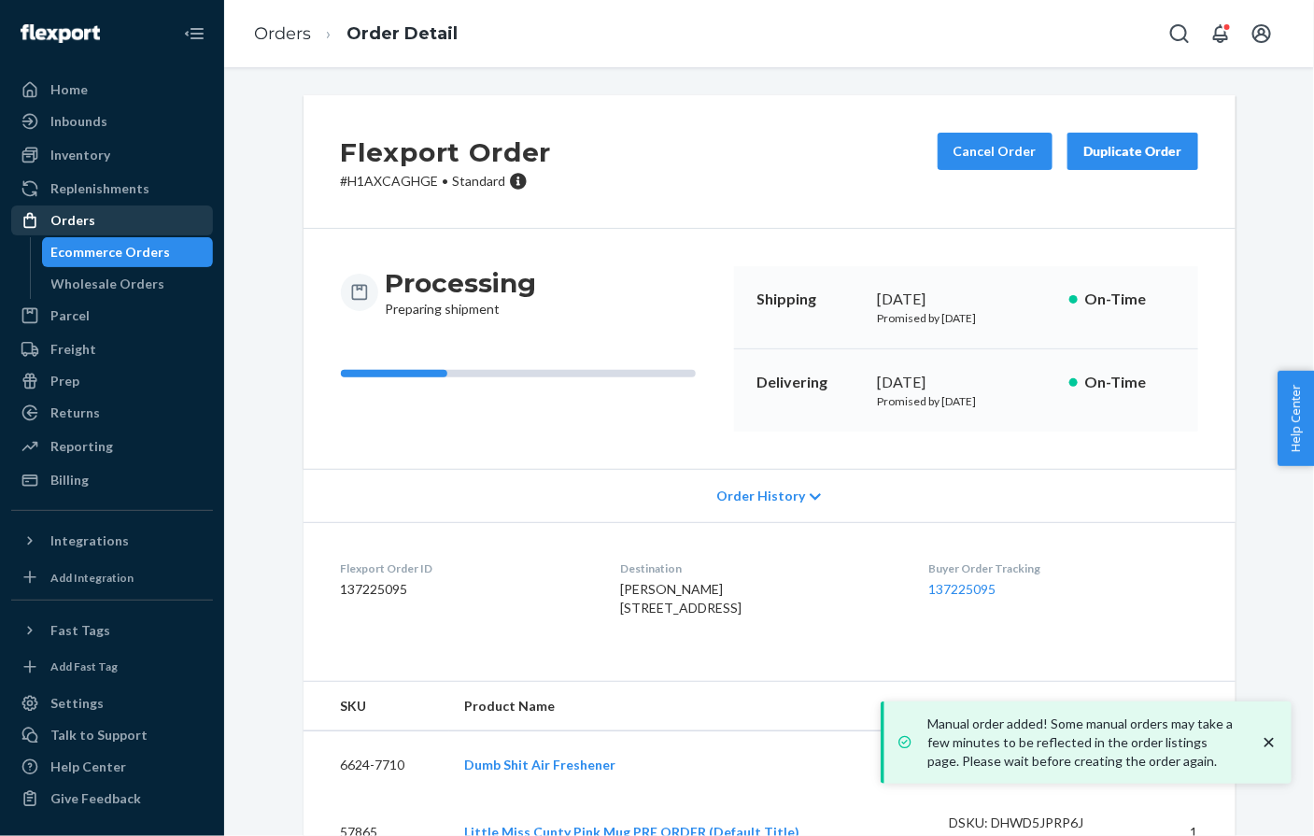
click at [120, 232] on div "Orders" at bounding box center [112, 220] width 198 height 26
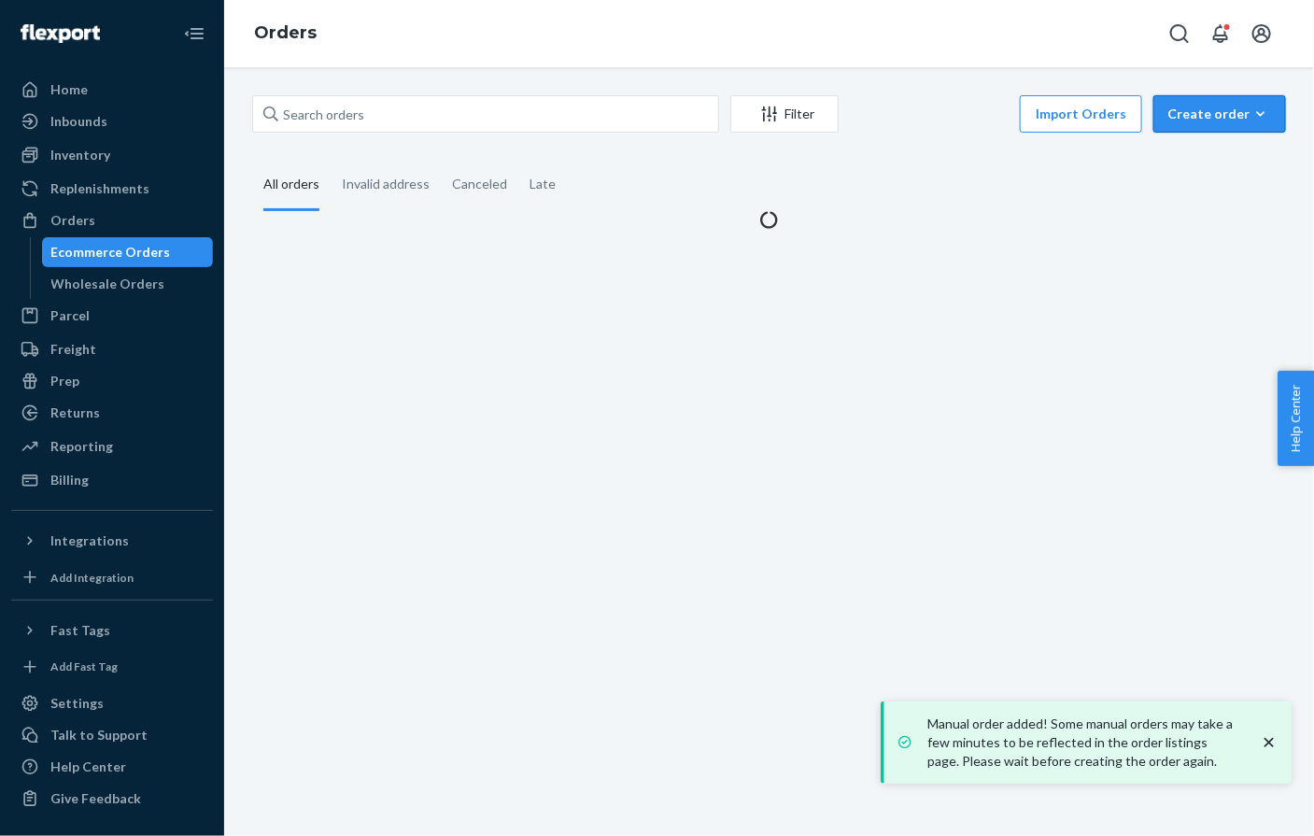
click at [1245, 116] on div "Create order" at bounding box center [1220, 114] width 105 height 19
click at [1200, 155] on span "Ecommerce order" at bounding box center [1231, 158] width 116 height 13
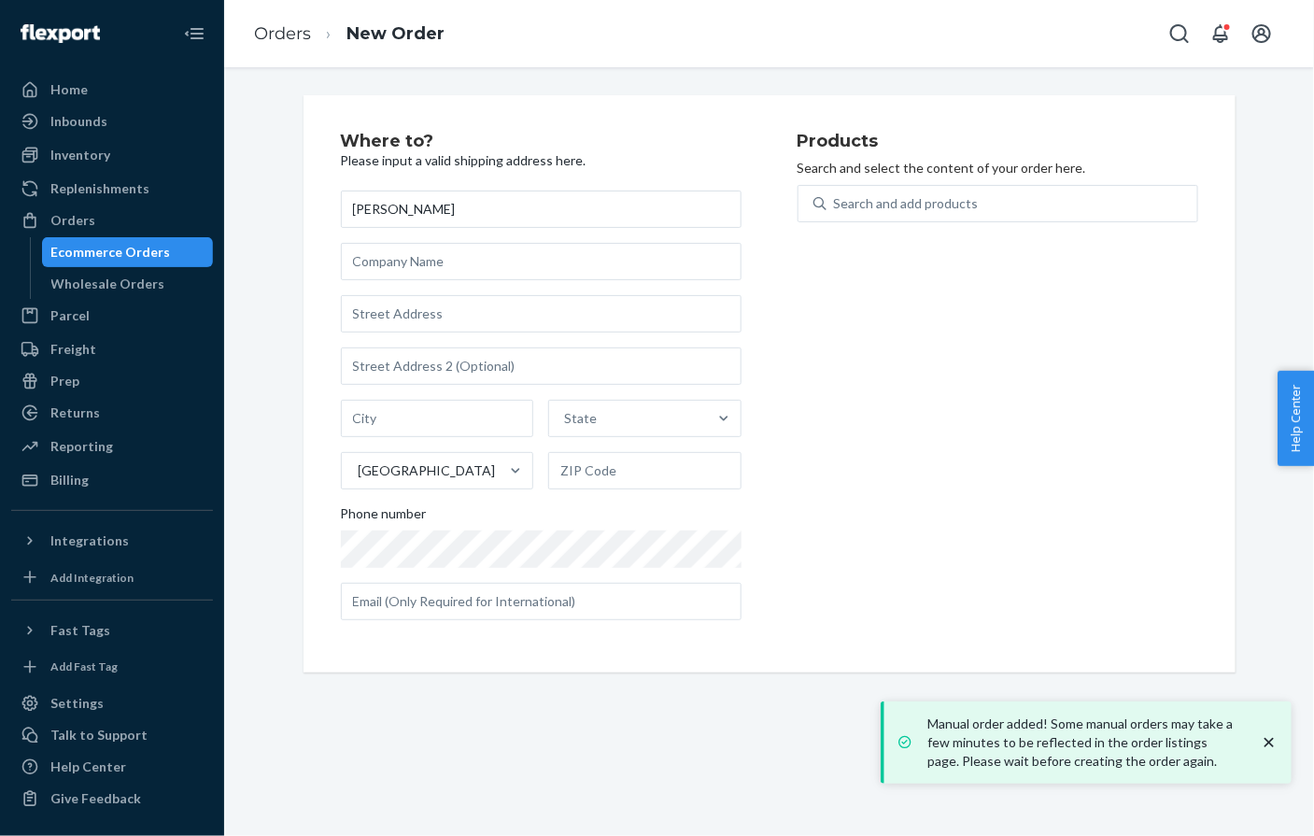
type input "[PERSON_NAME]"
click at [396, 309] on input "text" at bounding box center [541, 313] width 401 height 37
paste input "120 Dickinson Street Rear A Philadelphia PA 19147 United States"
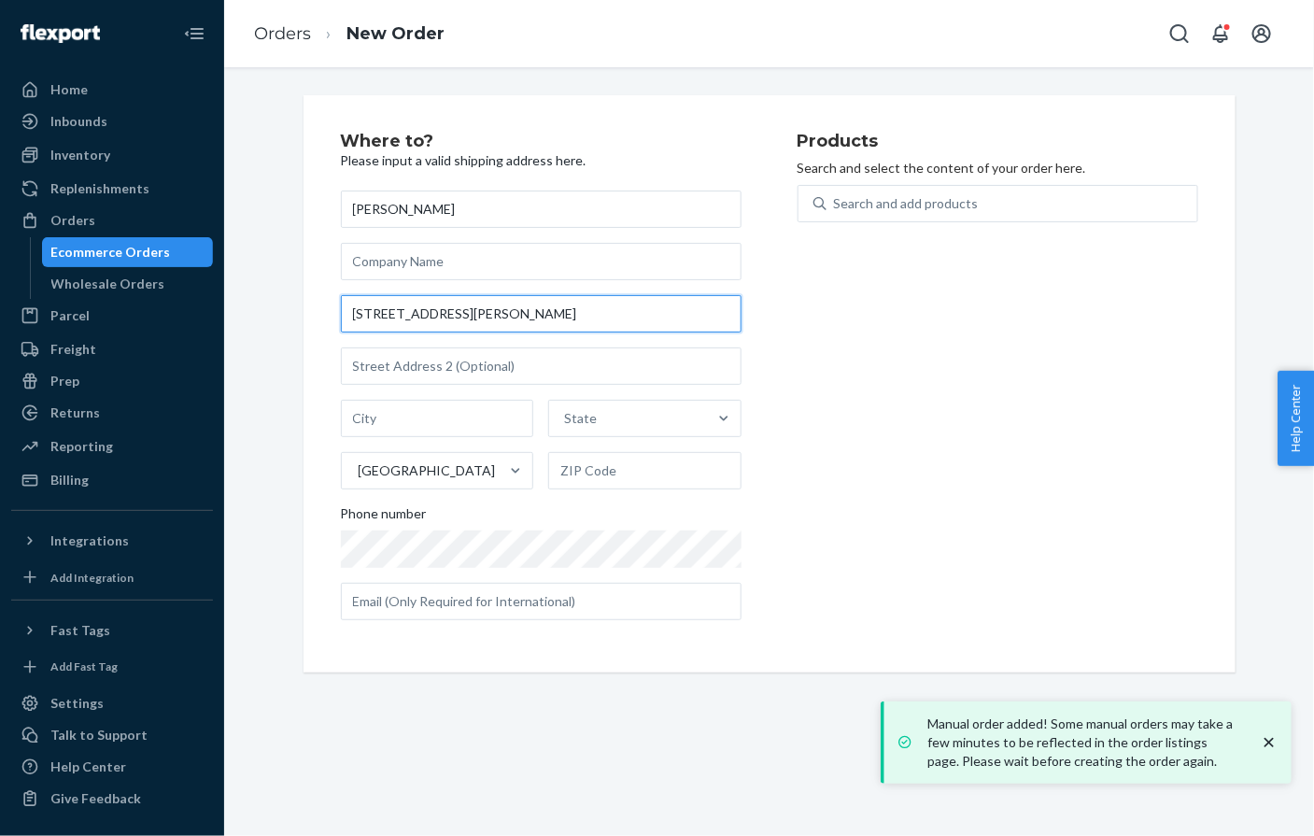
scroll to position [0, 22]
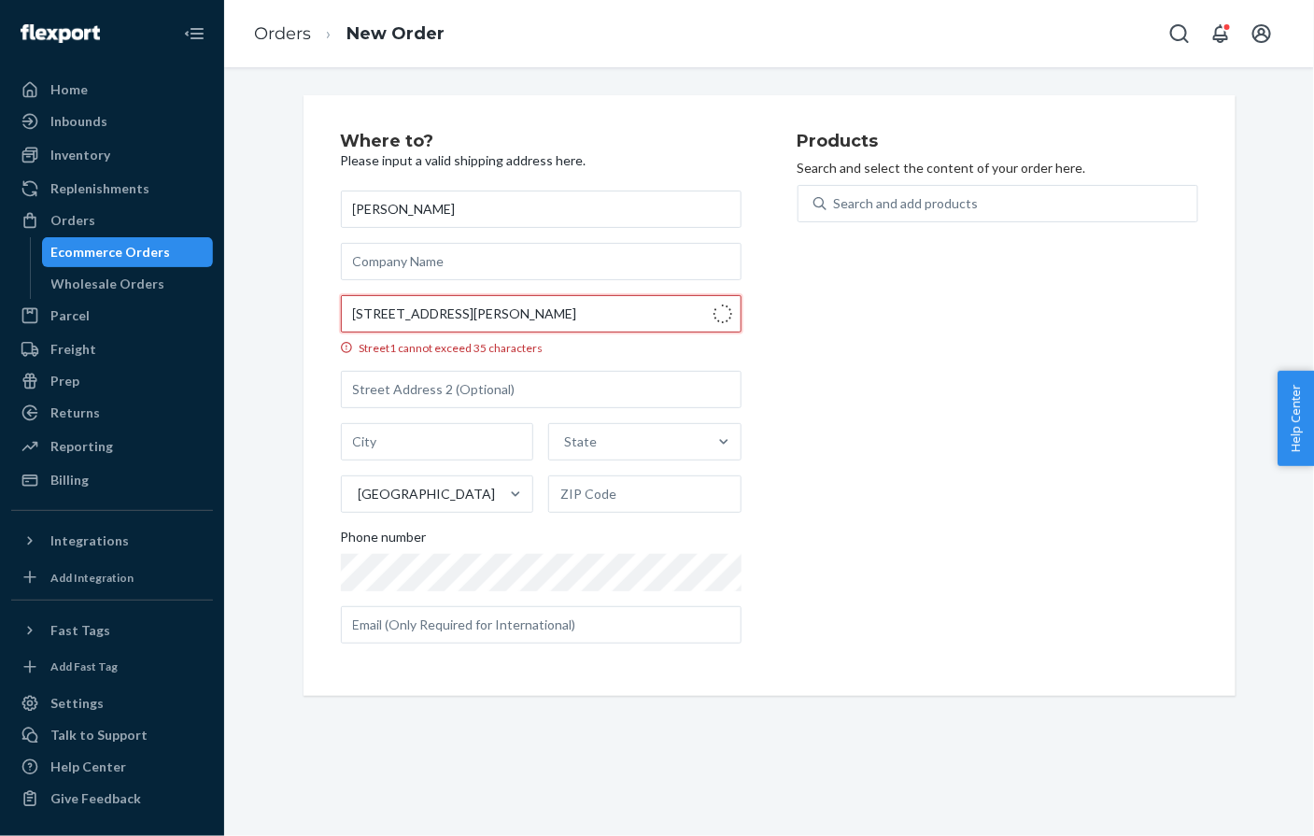
type input "120 Dickinson St"
type input "rear a"
type input "Philadelphia"
type input "19147"
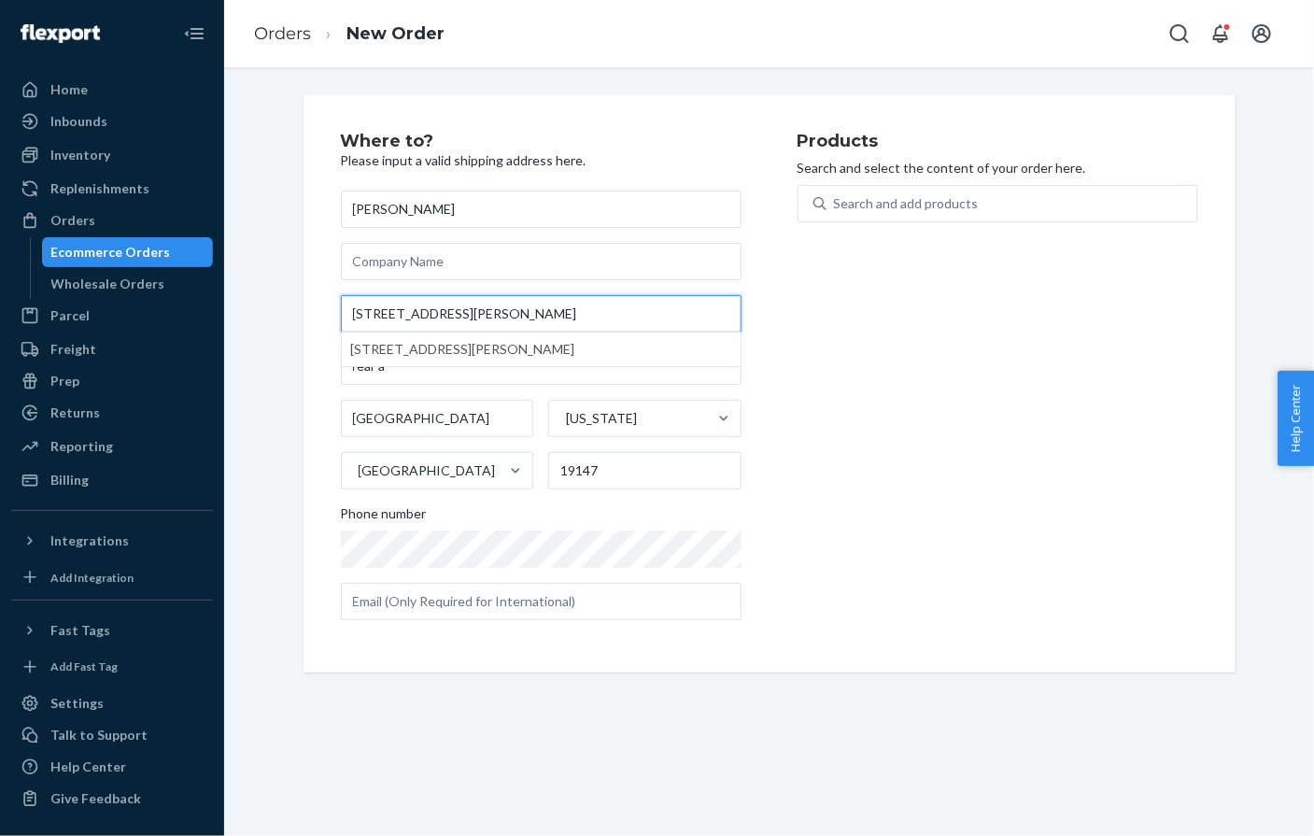
type input "120 Dickinson St"
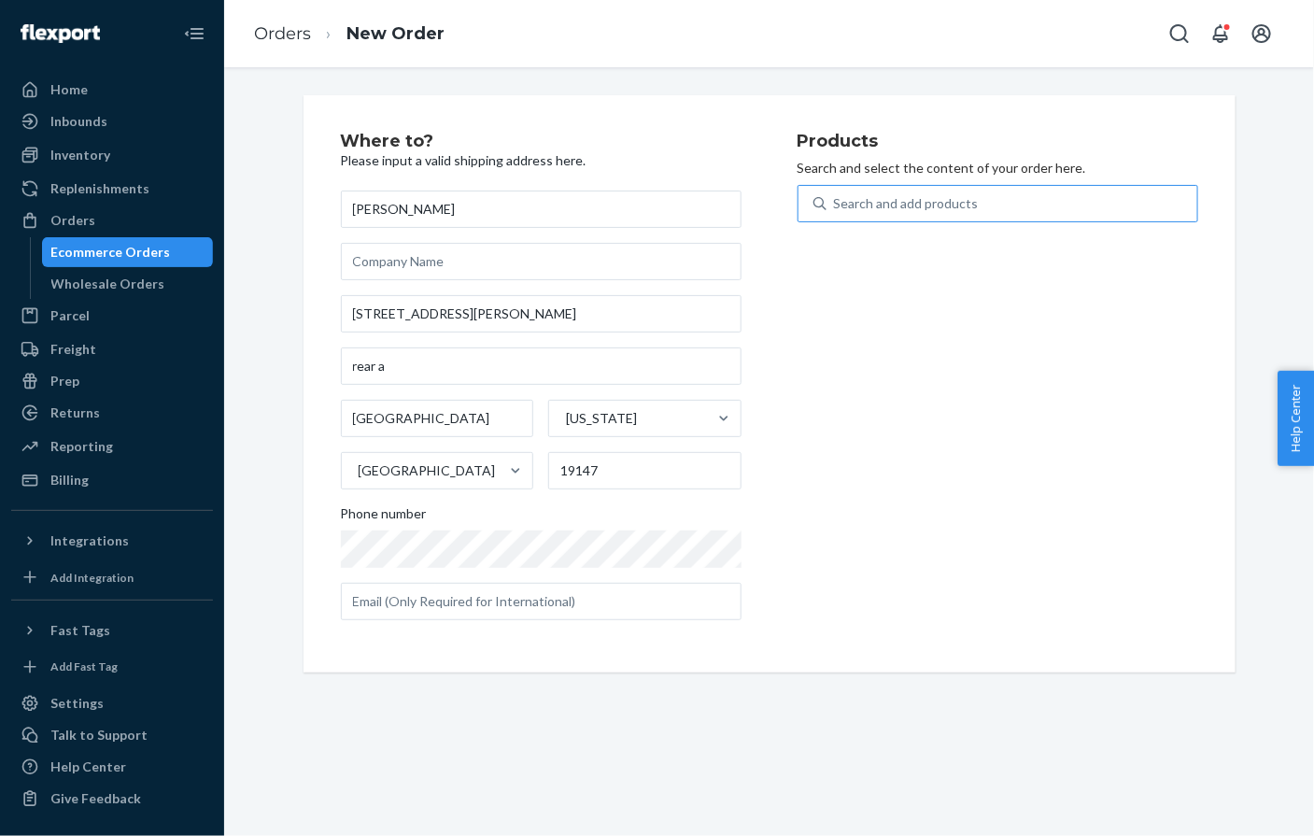
click at [924, 205] on div "Search and add products" at bounding box center [906, 203] width 145 height 19
click at [836, 205] on input "Search and add products" at bounding box center [835, 203] width 2 height 19
paste input "T-A317"
type input "T-A317"
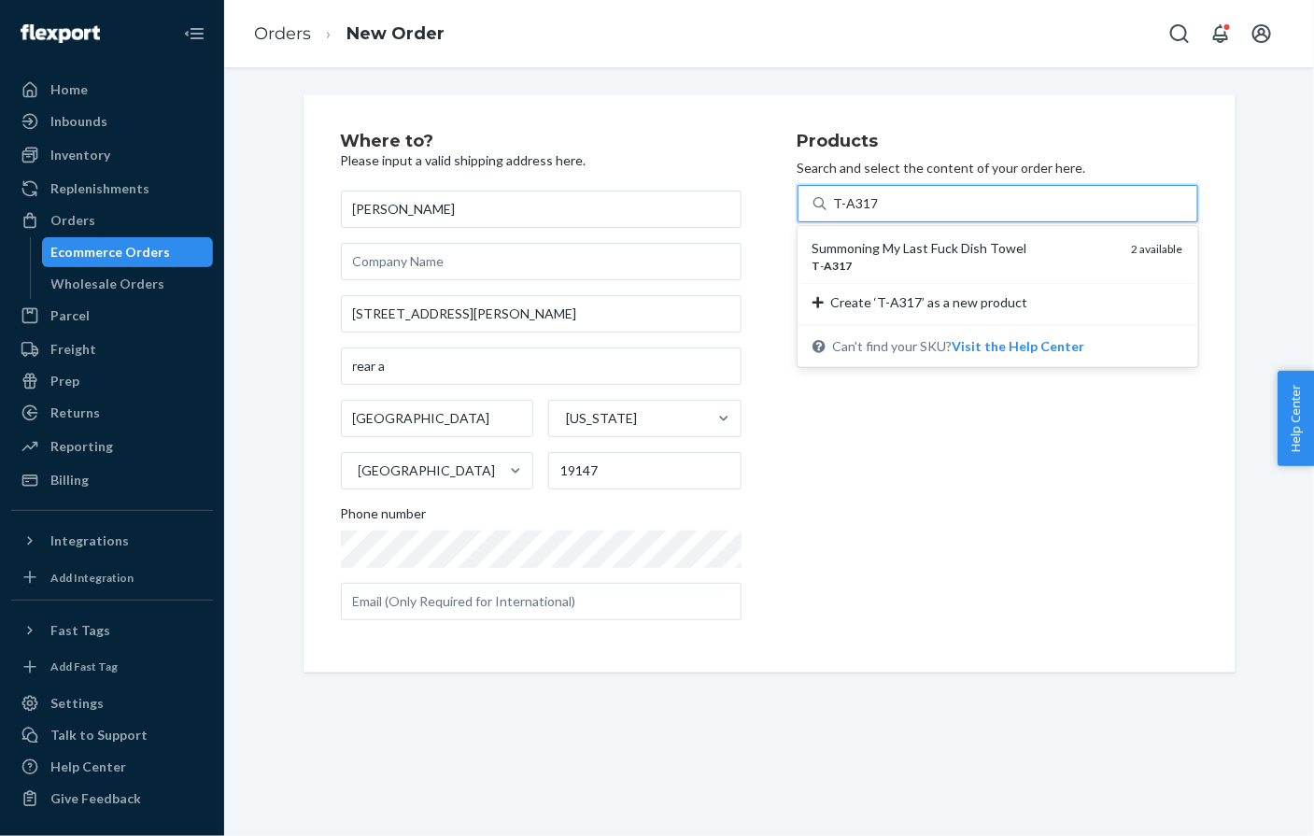
click at [890, 246] on div "Summoning My Last Fuck Dish Towel" at bounding box center [965, 248] width 305 height 19
click at [878, 213] on input "T-A317" at bounding box center [856, 203] width 44 height 19
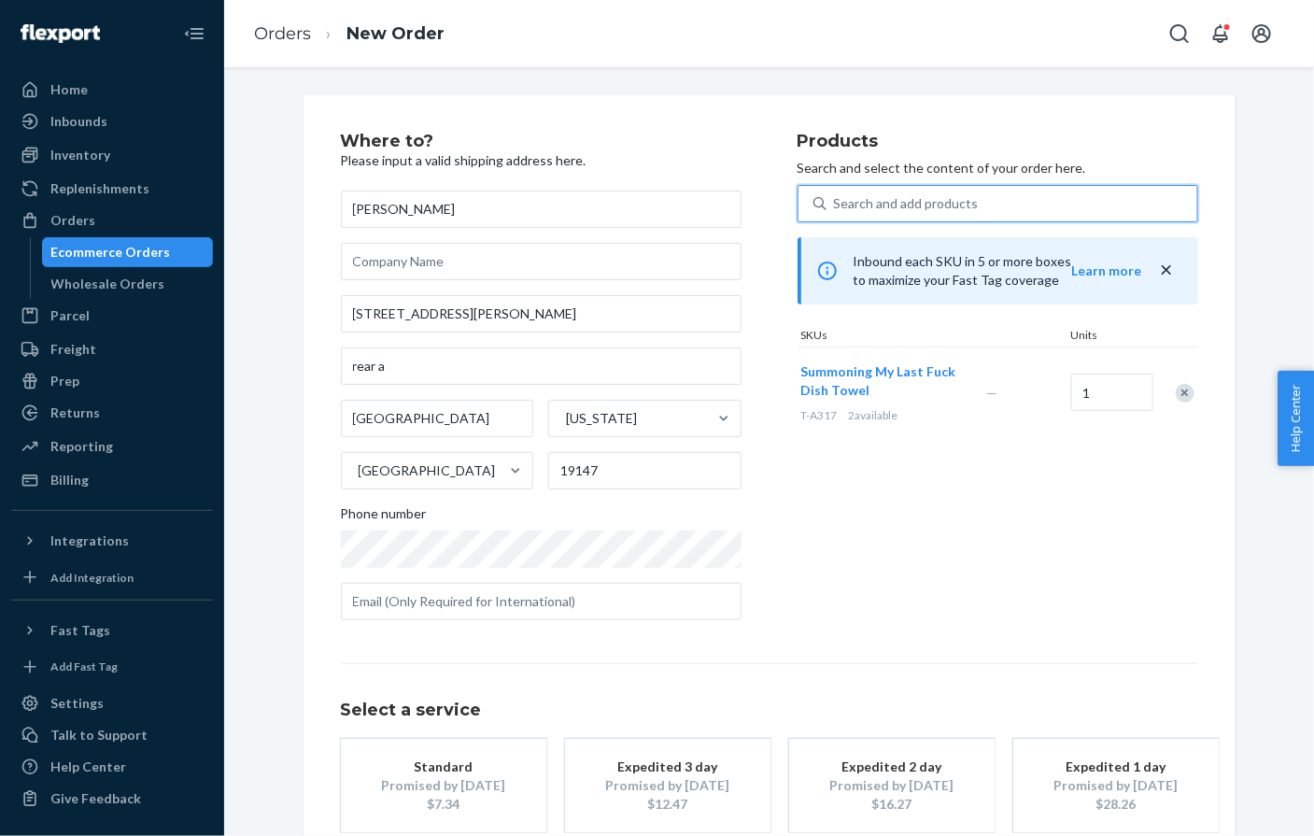
click at [881, 209] on div "Search and add products" at bounding box center [906, 203] width 145 height 19
click at [836, 209] on input "0 results available. Select is focused ,type to refine list, press Down to open…" at bounding box center [835, 203] width 2 height 19
paste input "6091-2303"
type input "6091-2303"
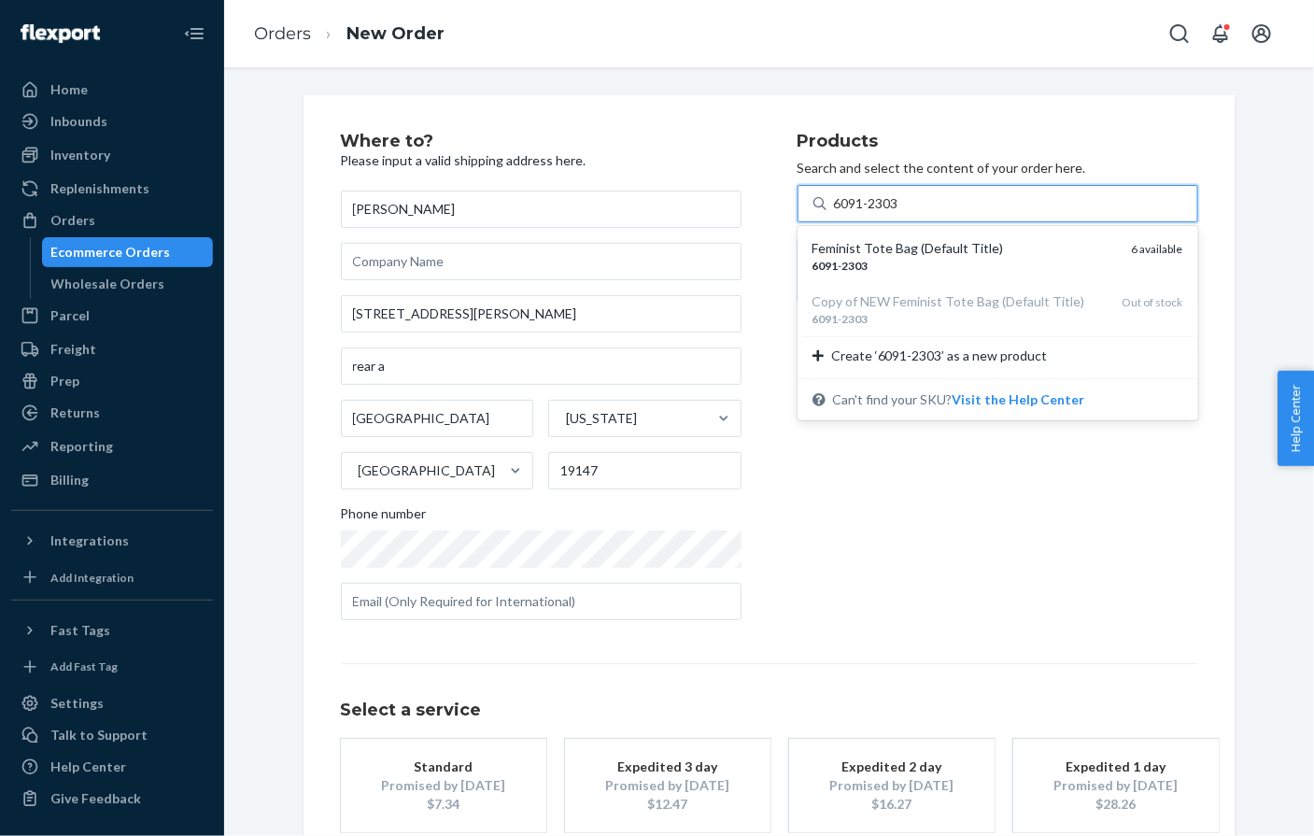
click at [860, 250] on div "Feminist Tote Bag (Default Title)" at bounding box center [965, 248] width 305 height 19
click at [860, 213] on input "6091-2303" at bounding box center [867, 203] width 67 height 19
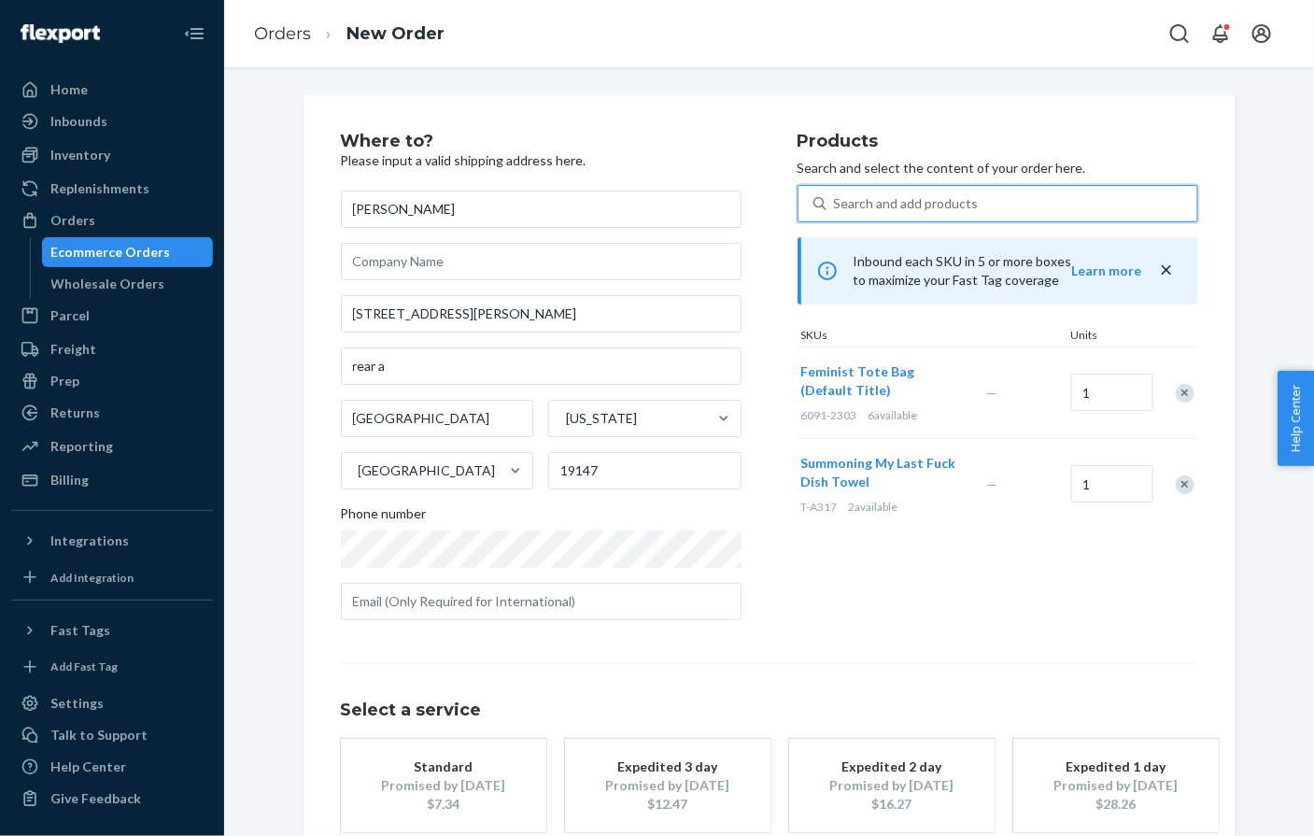
scroll to position [107, 0]
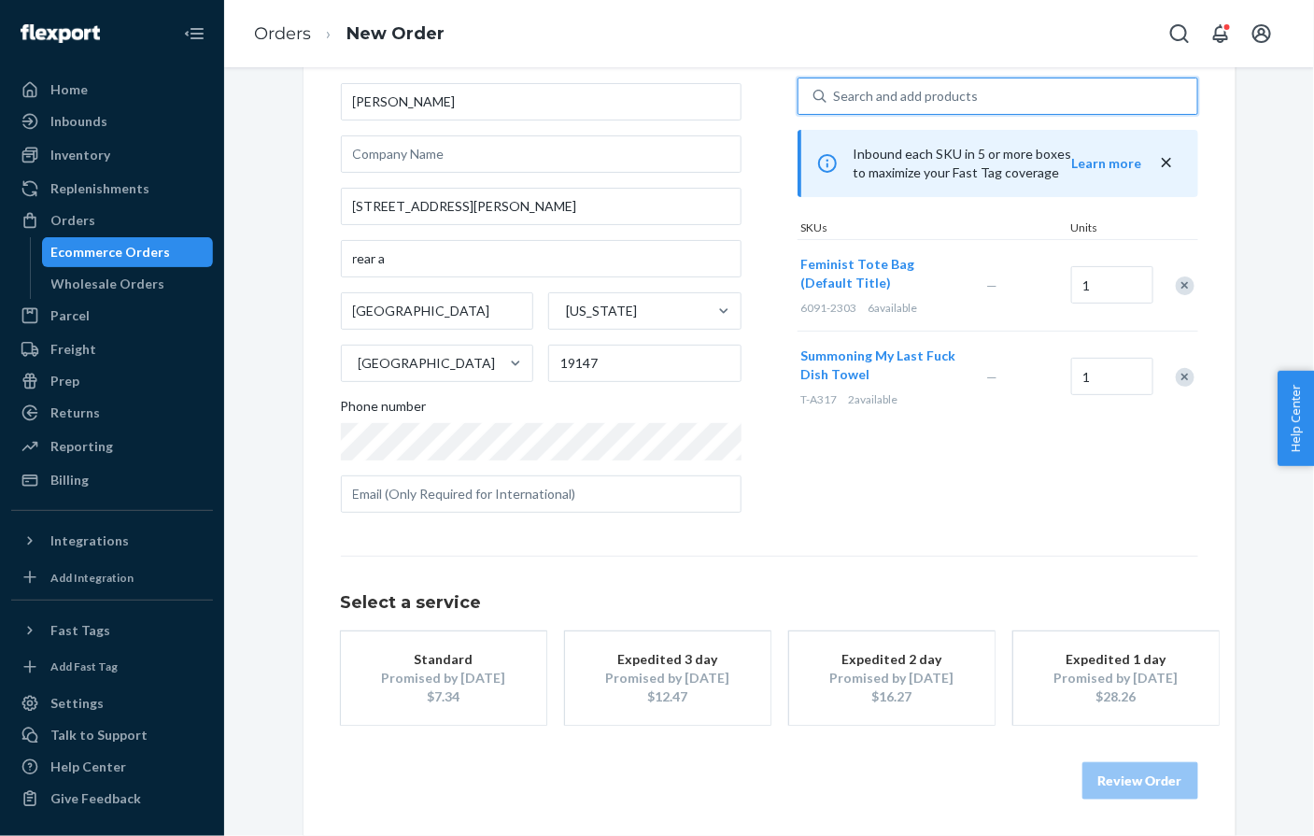
click at [421, 699] on div "$7.34" at bounding box center [443, 696] width 149 height 19
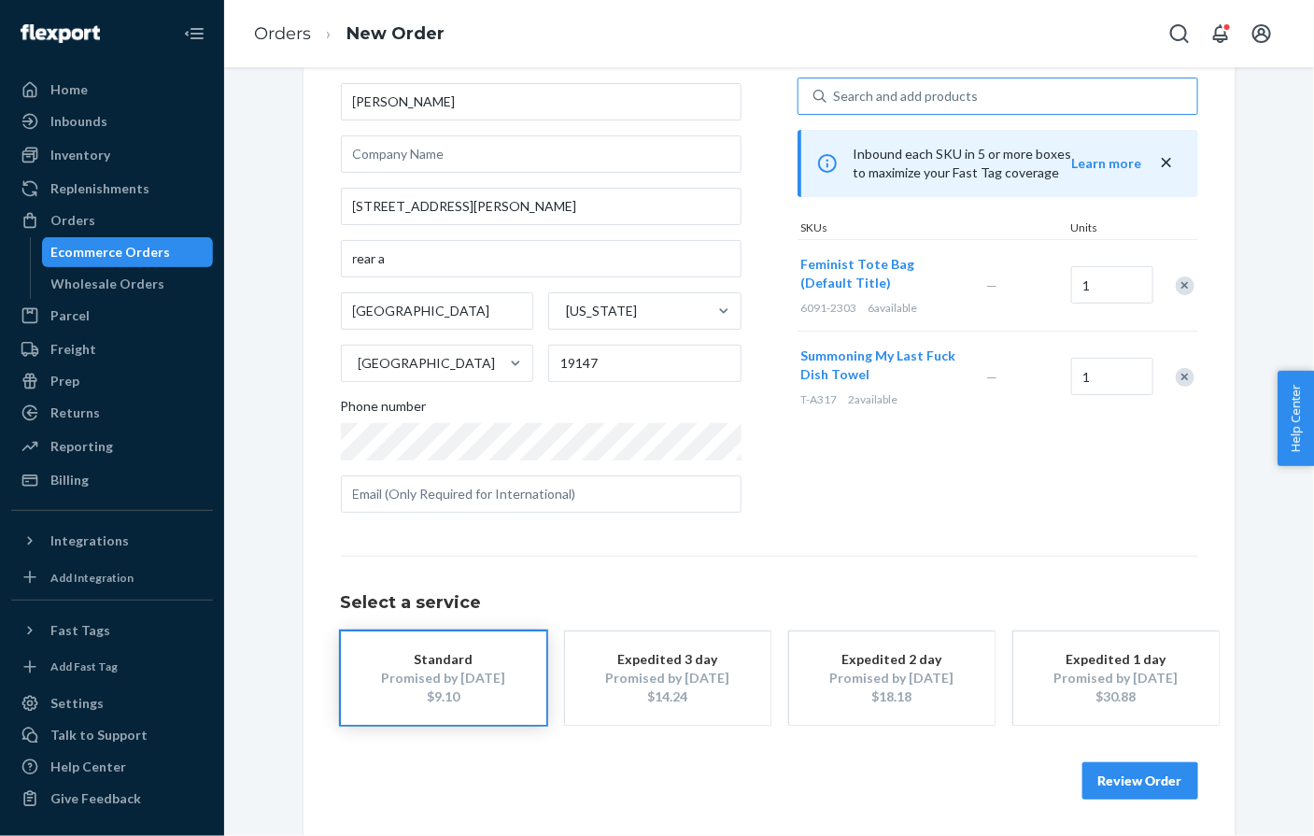
click at [1100, 777] on button "Review Order" at bounding box center [1141, 780] width 116 height 37
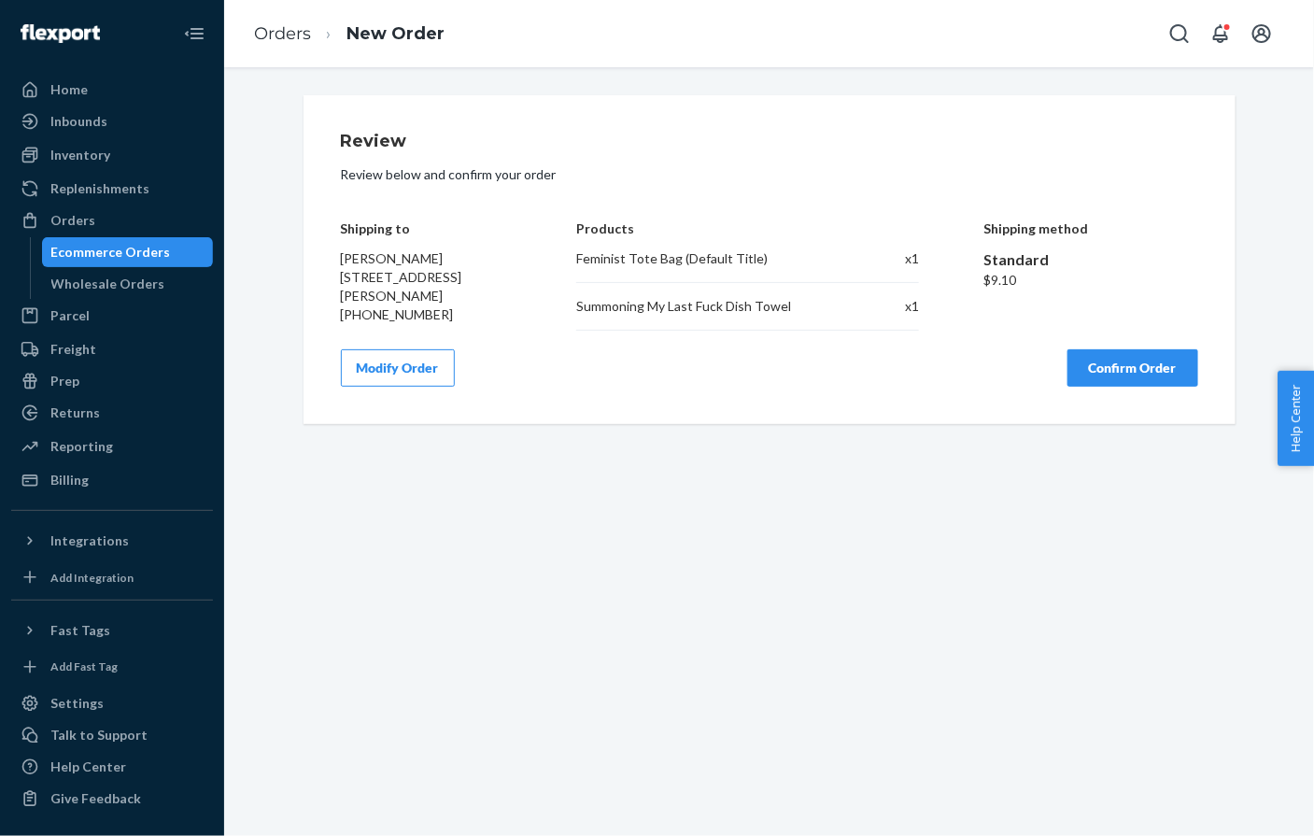
click at [1116, 375] on button "Confirm Order" at bounding box center [1133, 367] width 131 height 37
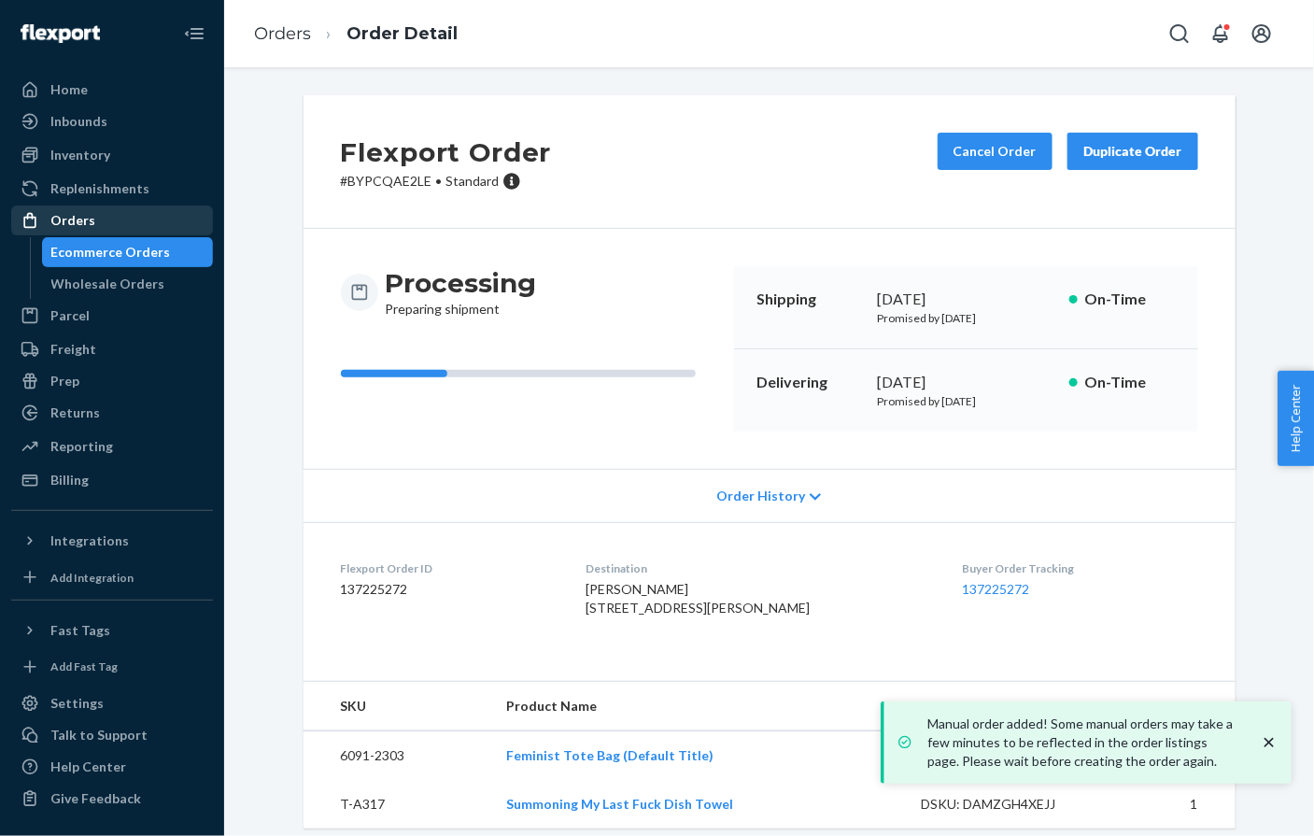
click at [189, 232] on div "Orders" at bounding box center [112, 220] width 198 height 26
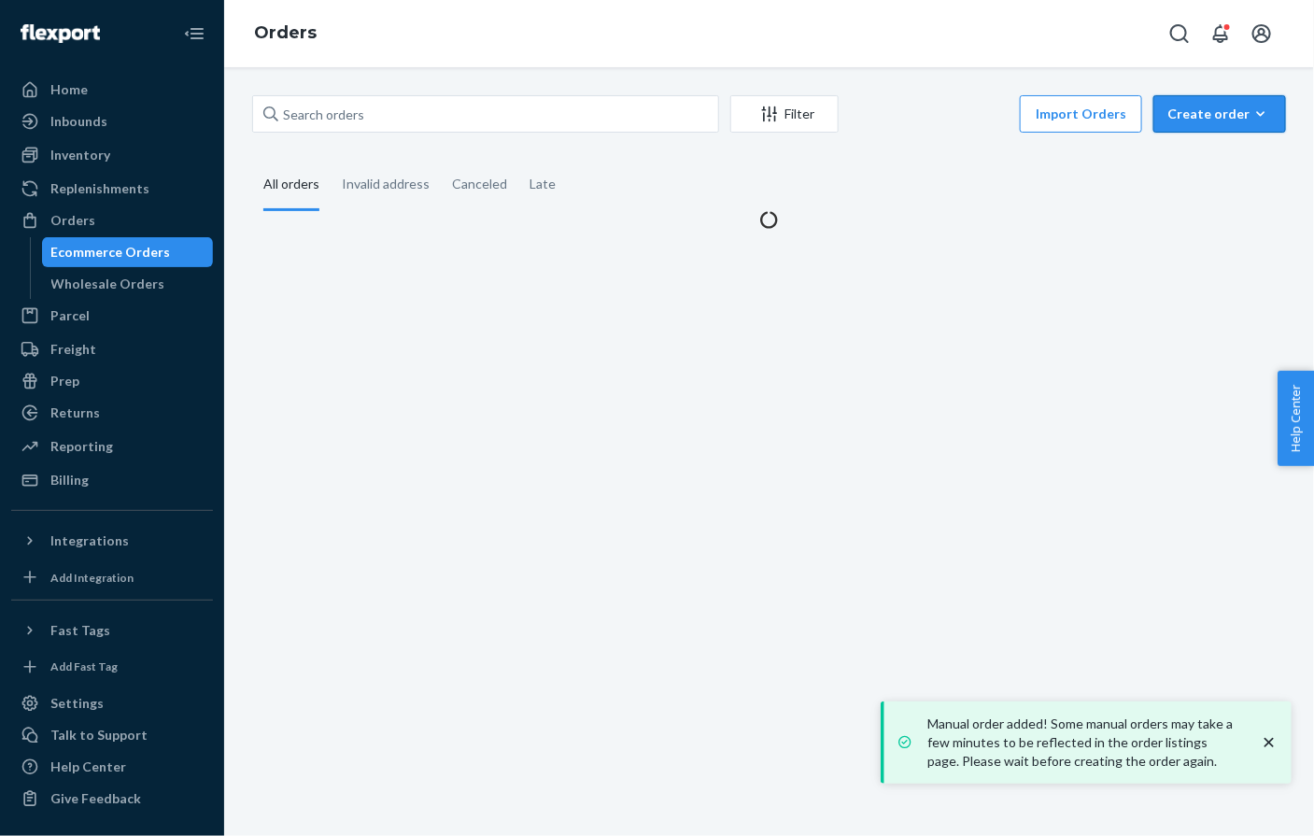
click at [1201, 113] on div "Create order" at bounding box center [1220, 114] width 105 height 19
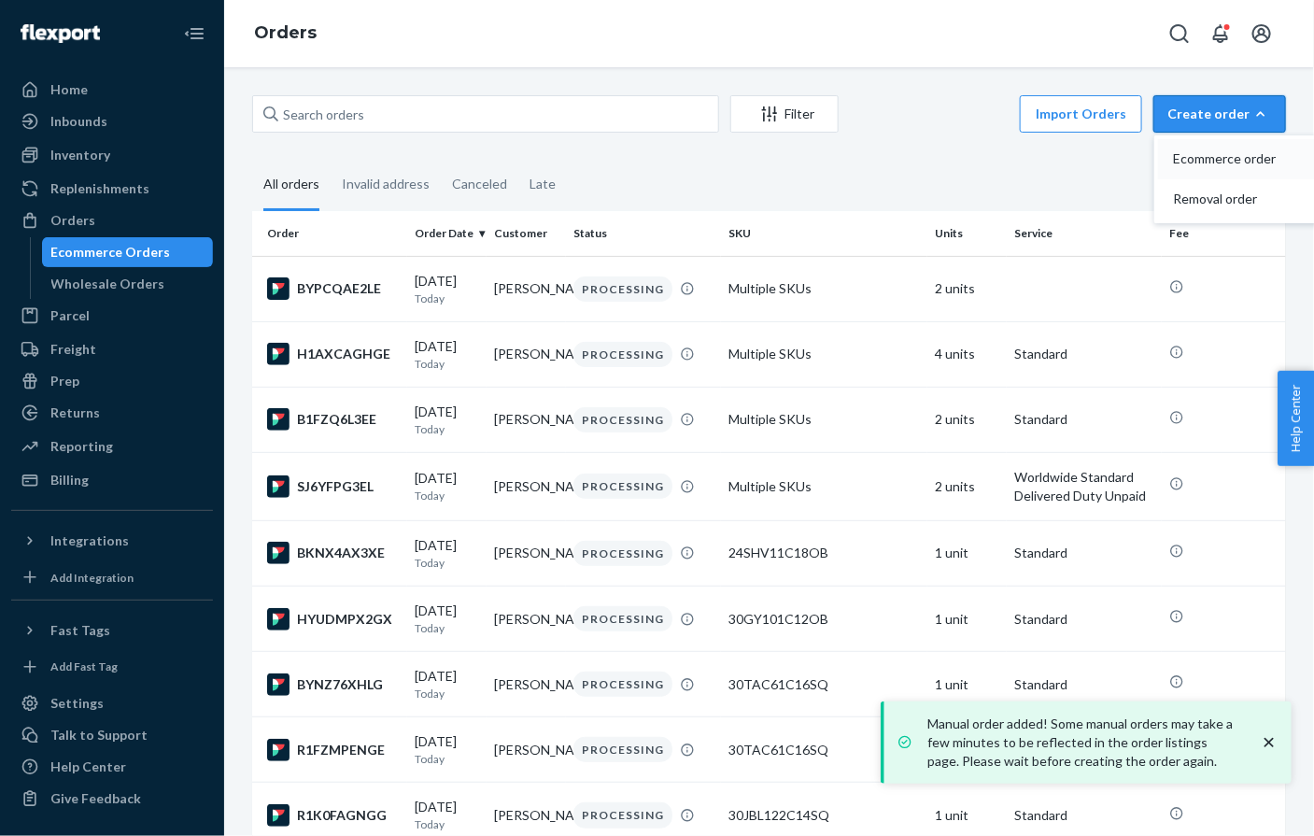
click at [1194, 156] on span "Ecommerce order" at bounding box center [1231, 158] width 116 height 13
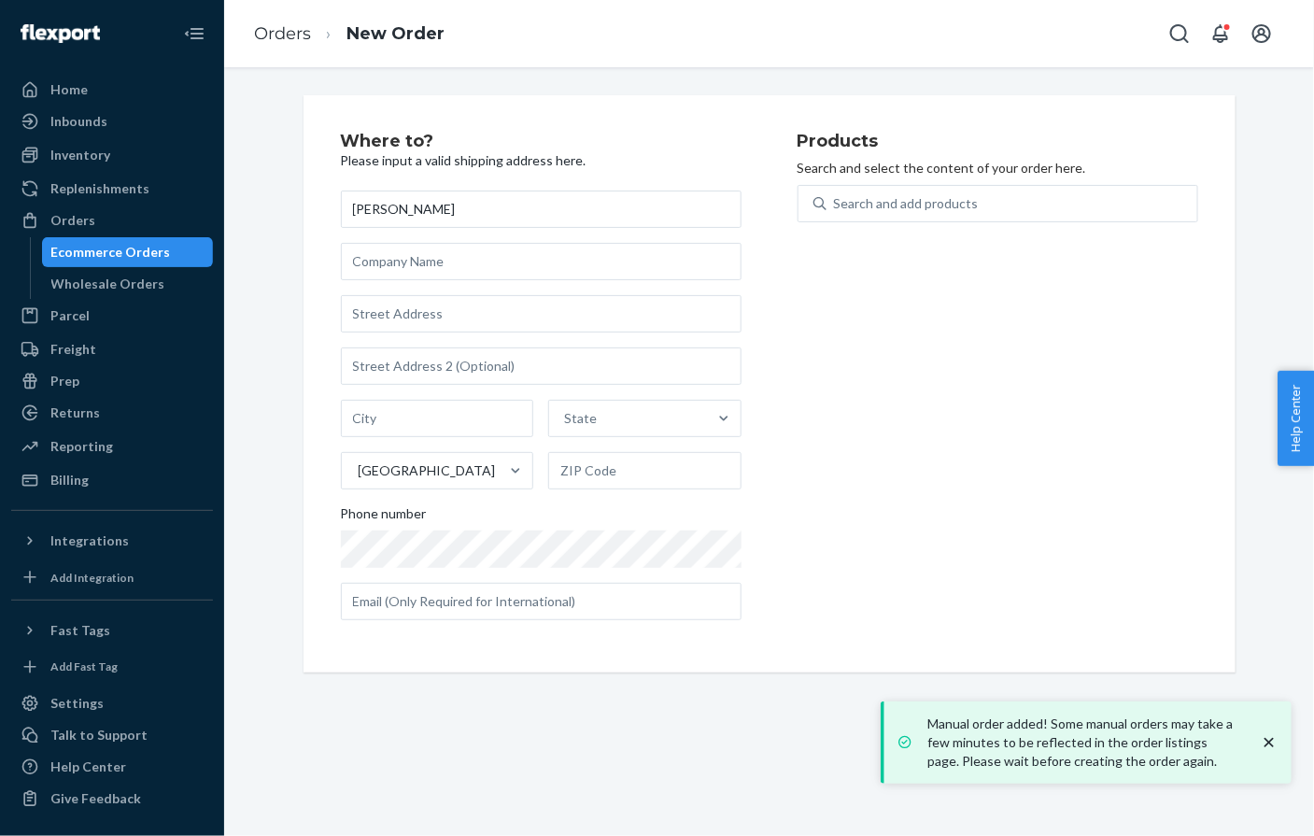
type input "[PERSON_NAME]"
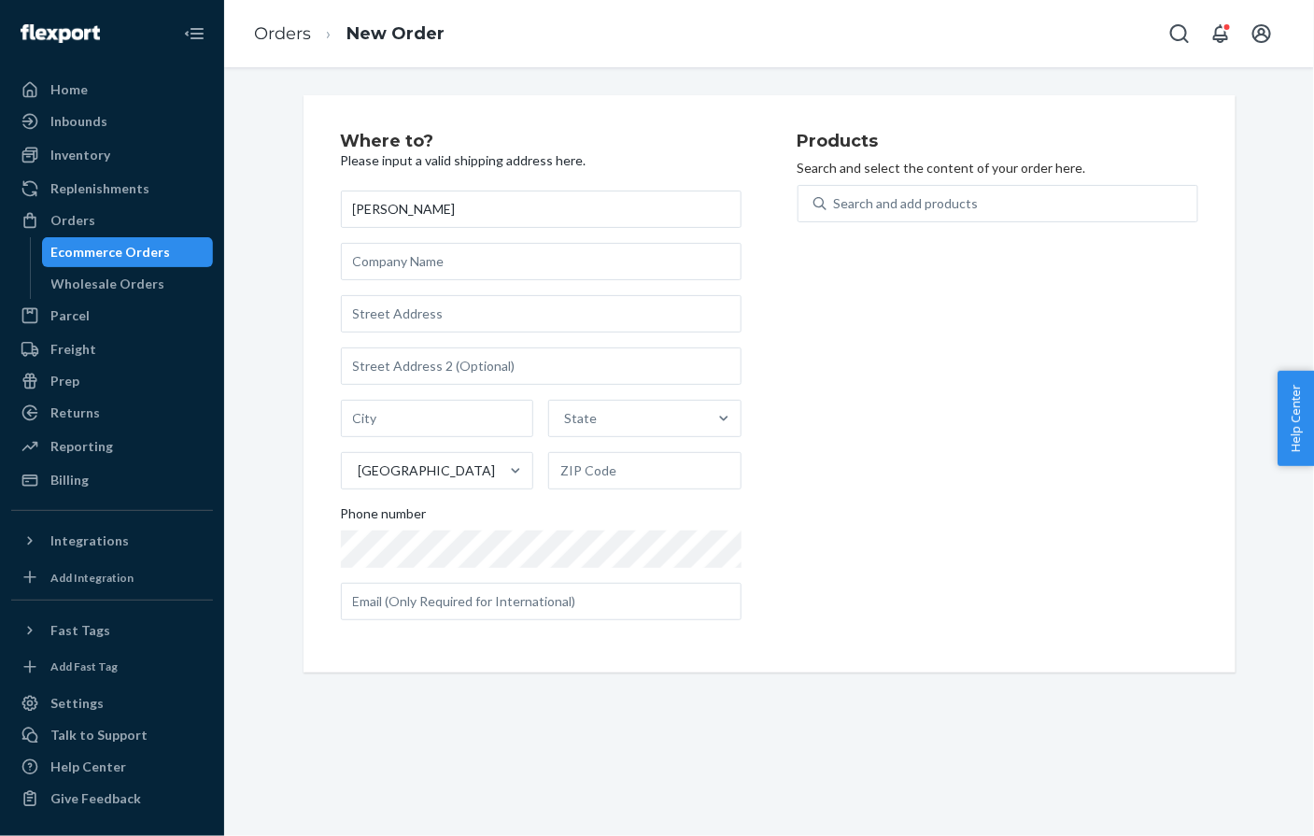
click at [406, 293] on div "Nan Einhart State United States Phone number" at bounding box center [541, 406] width 401 height 430
click at [397, 307] on input "text" at bounding box center [541, 313] width 401 height 37
paste input "5100 Leesway Circle Pensacola FL 32504 United States"
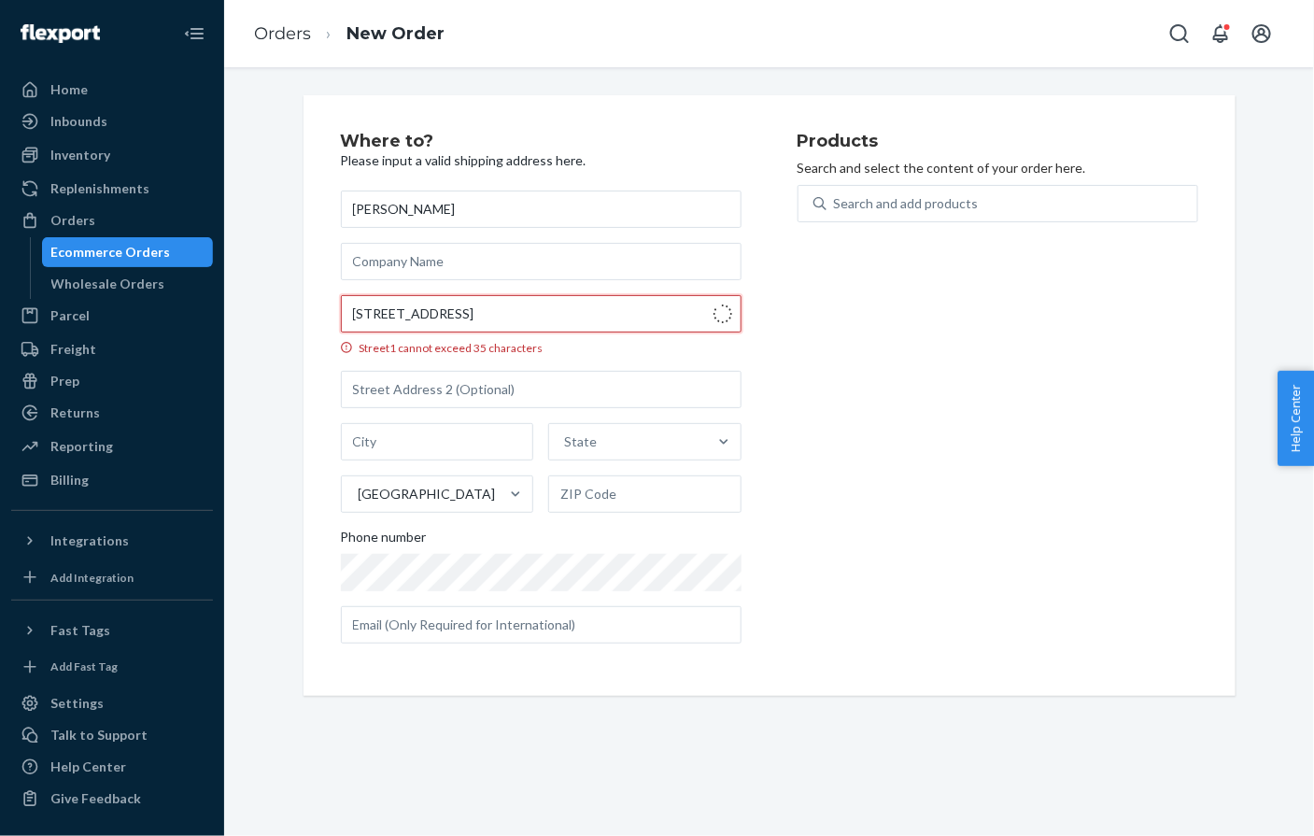
type input "5100 Leesway Cir"
type input "Pensacola"
type input "32504"
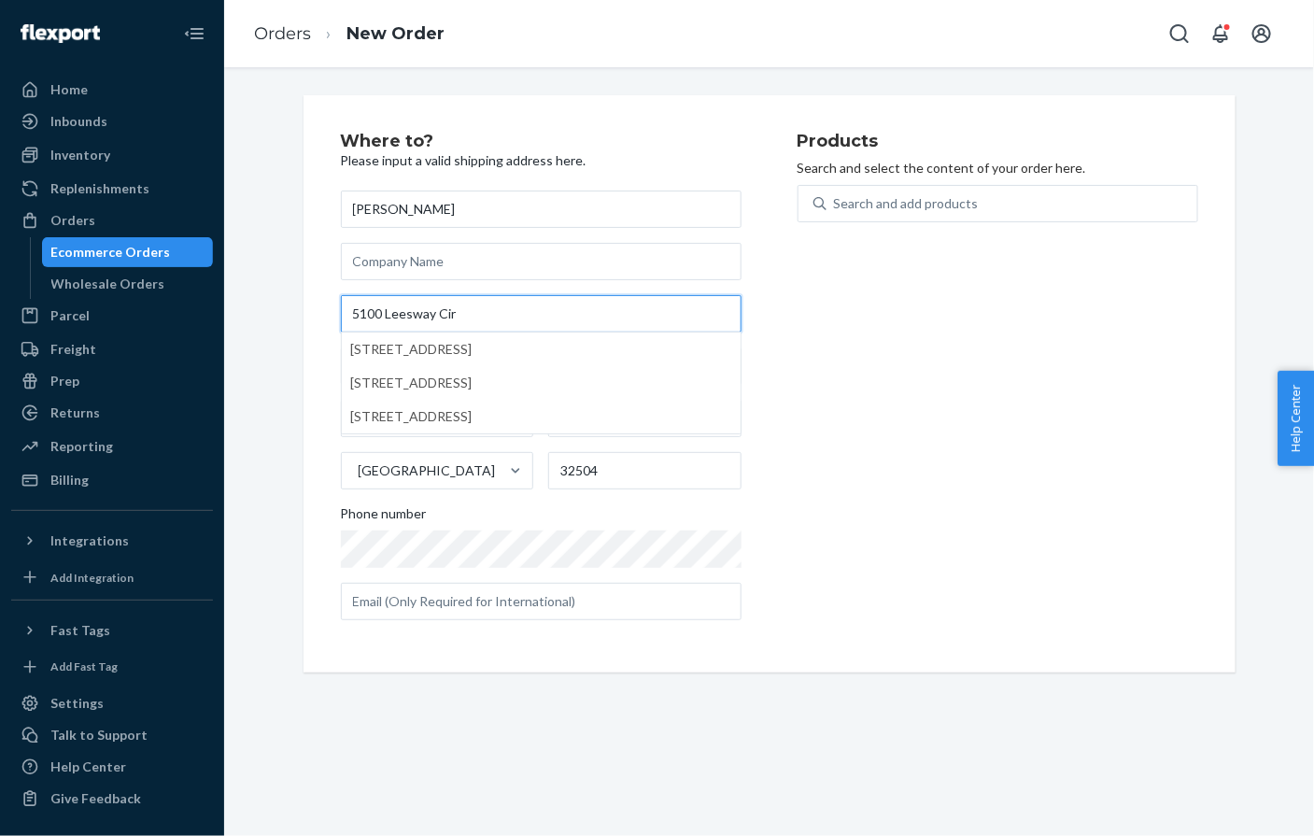
type input "5100 Leesway Cir"
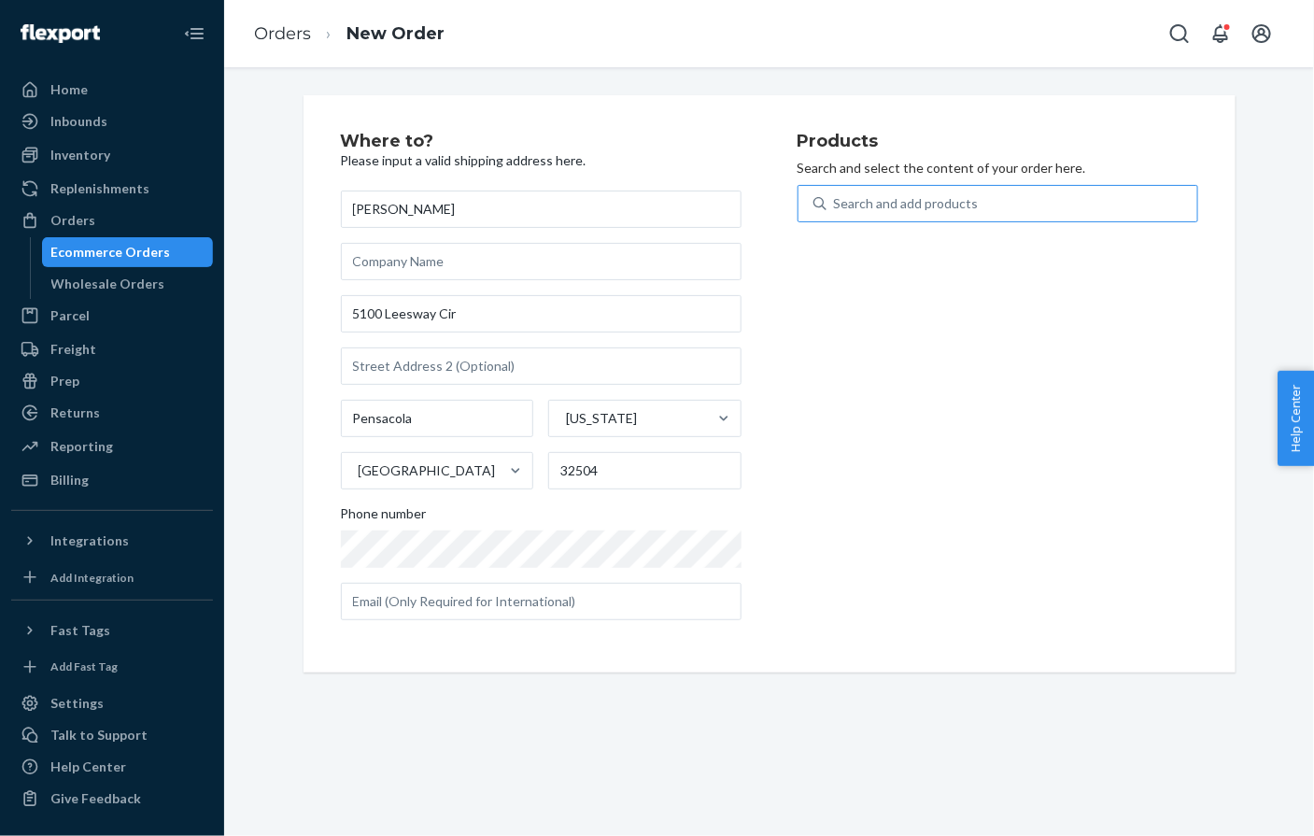
click at [931, 211] on div "Search and add products" at bounding box center [906, 203] width 145 height 19
click at [836, 211] on input "Search and add products" at bounding box center [835, 203] width 2 height 19
paste input "6624-2751"
type input "6624-2751"
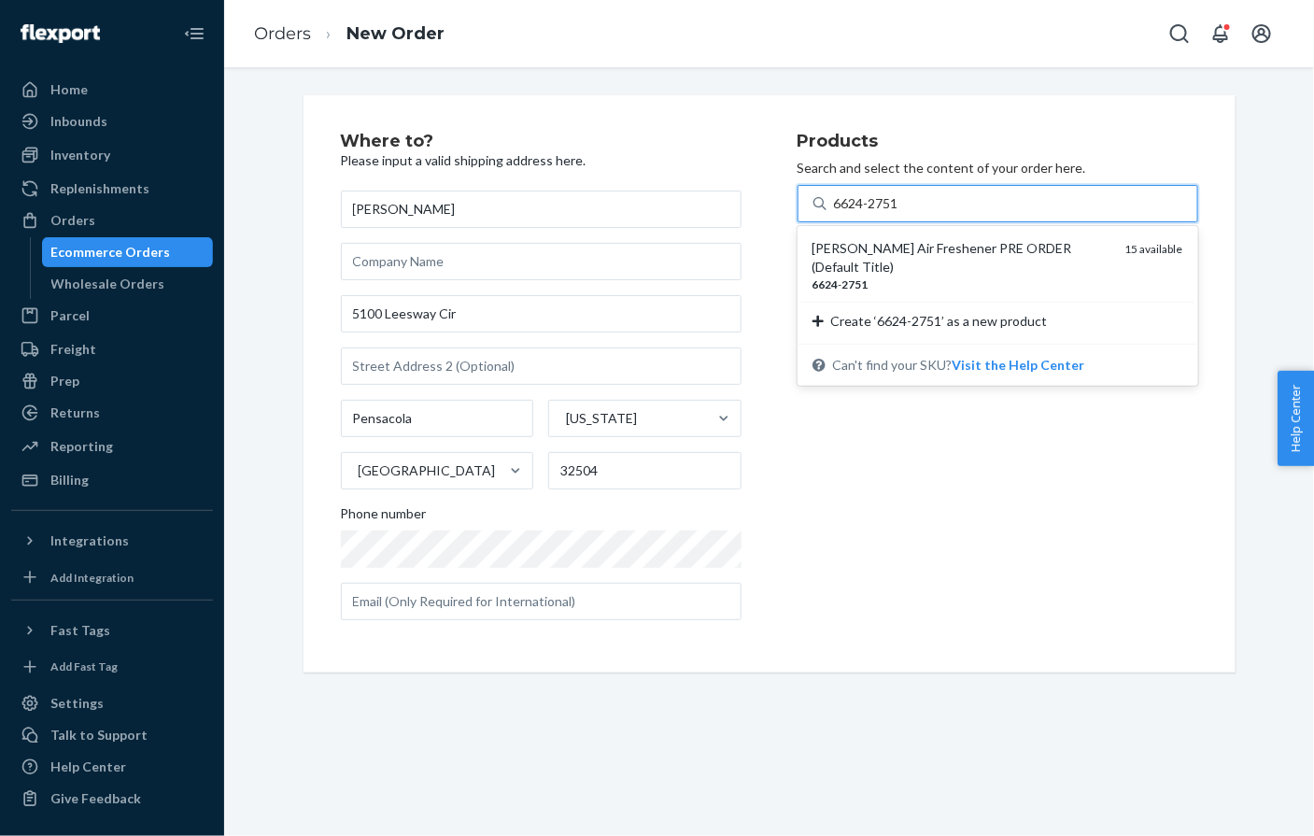
click at [903, 242] on div "Taylor Swift Air Freshener PRE ORDER (Default Title)" at bounding box center [962, 257] width 298 height 37
click at [901, 213] on input "6624-2751" at bounding box center [867, 203] width 67 height 19
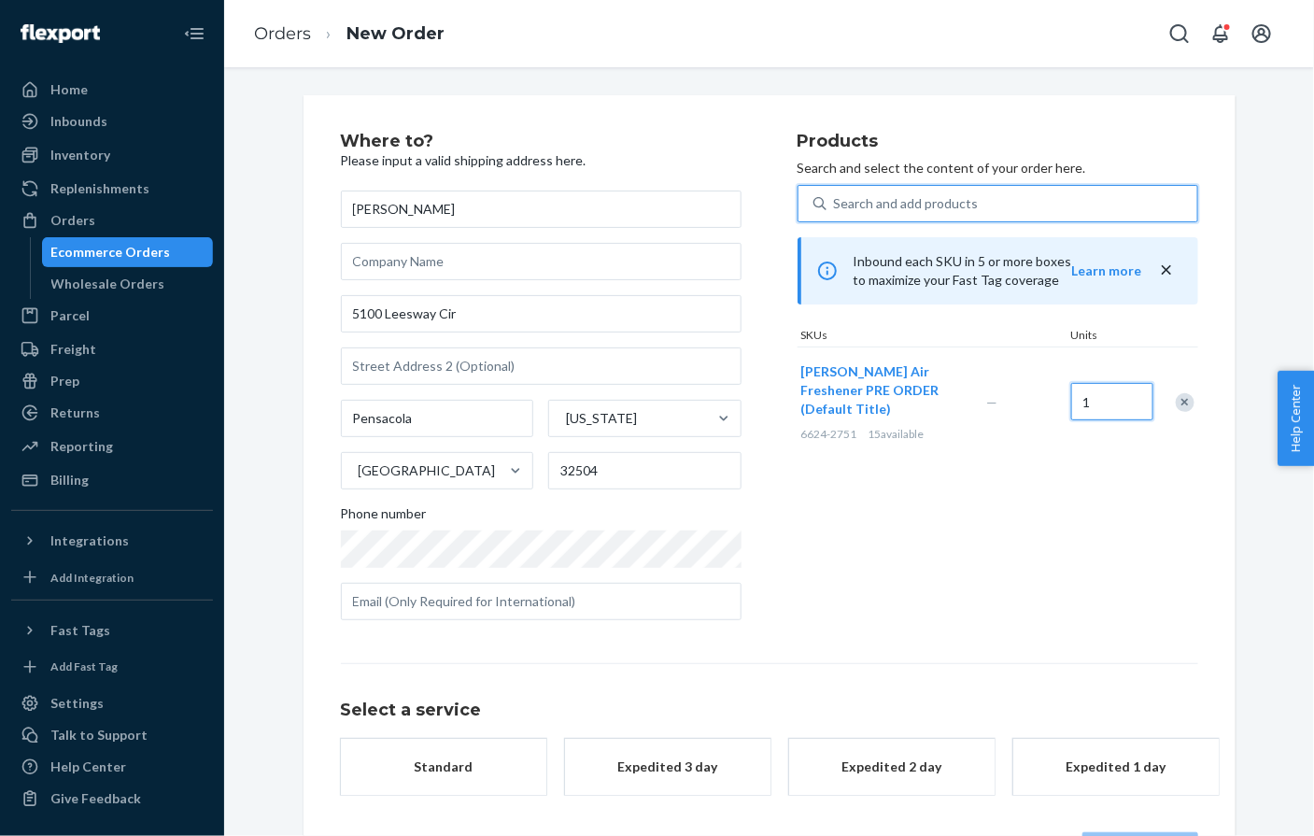
click at [1094, 383] on input "1" at bounding box center [1112, 401] width 82 height 37
type input "2"
click at [944, 209] on div "Search and add products" at bounding box center [906, 203] width 145 height 19
click at [836, 209] on input "Search and add products" at bounding box center [835, 203] width 2 height 19
paste input "6624-2753"
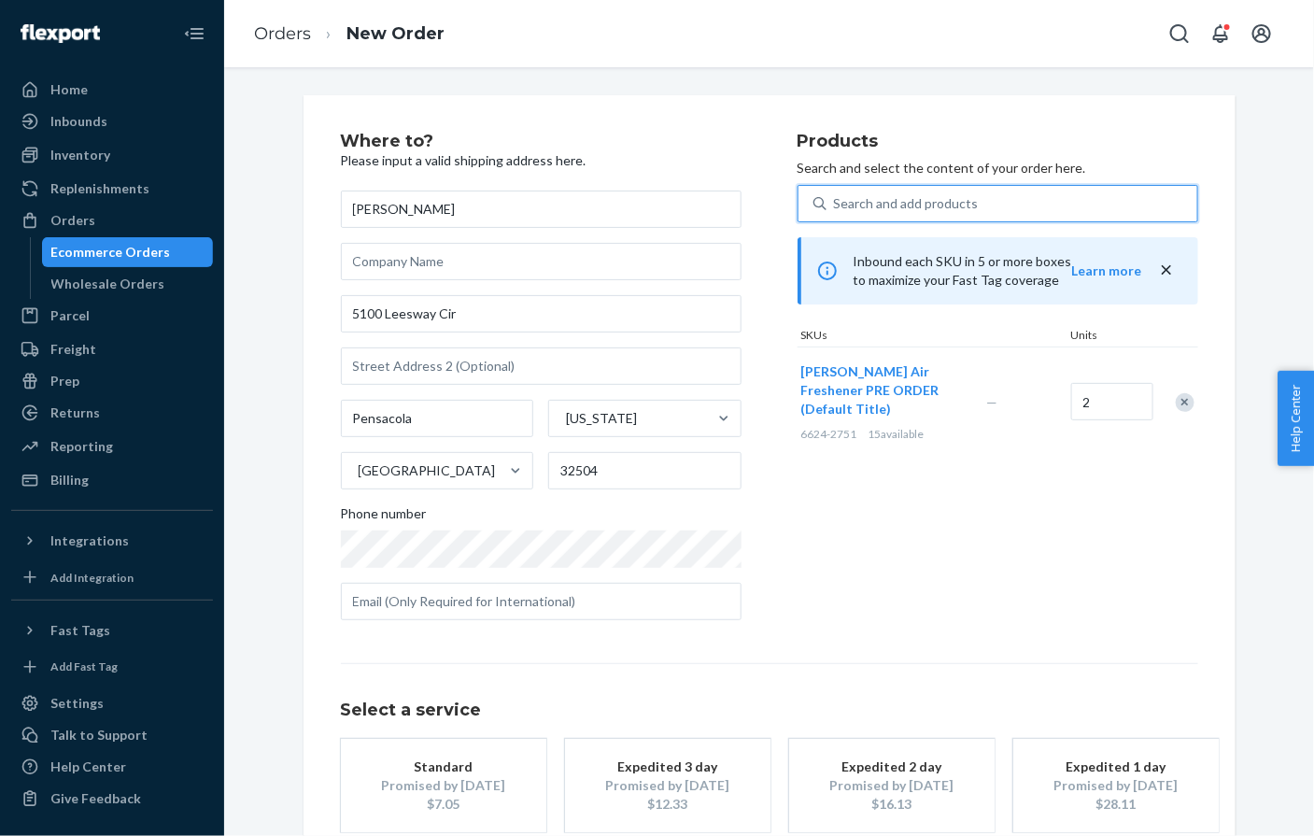
type input "6624-2753"
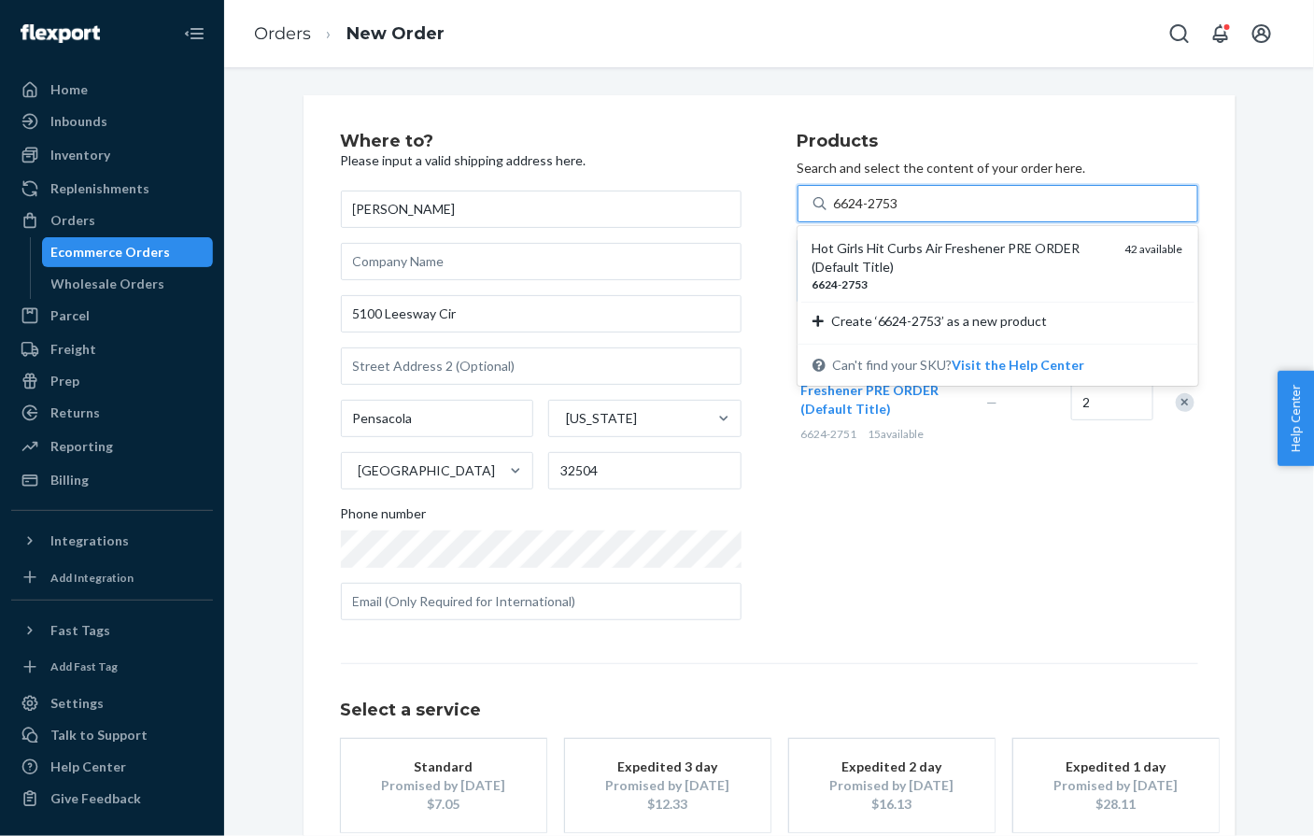
click at [923, 242] on div "Hot Girls Hit Curbs Air Freshener PRE ORDER (Default Title)" at bounding box center [962, 257] width 298 height 37
click at [901, 213] on input "6624-2753" at bounding box center [867, 203] width 67 height 19
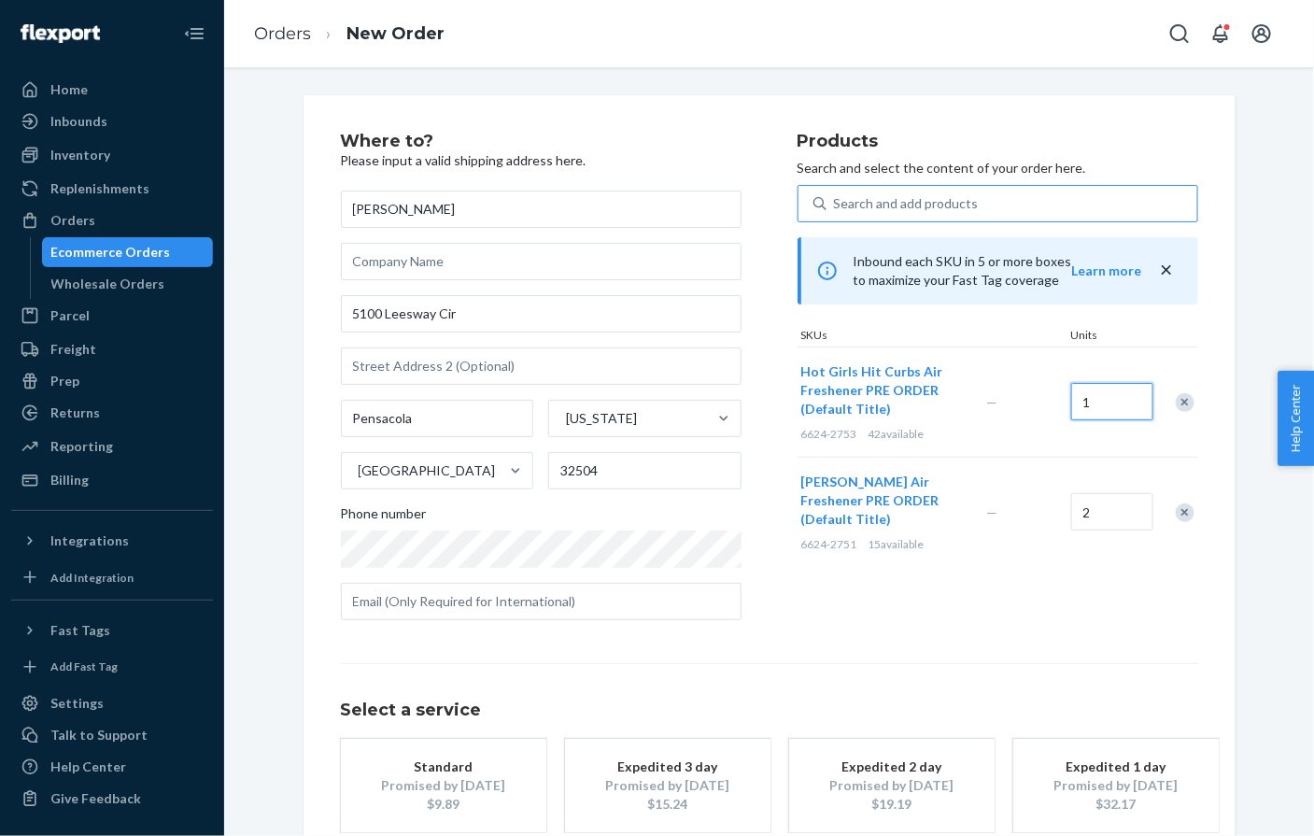
click at [1106, 399] on input "1" at bounding box center [1112, 401] width 82 height 37
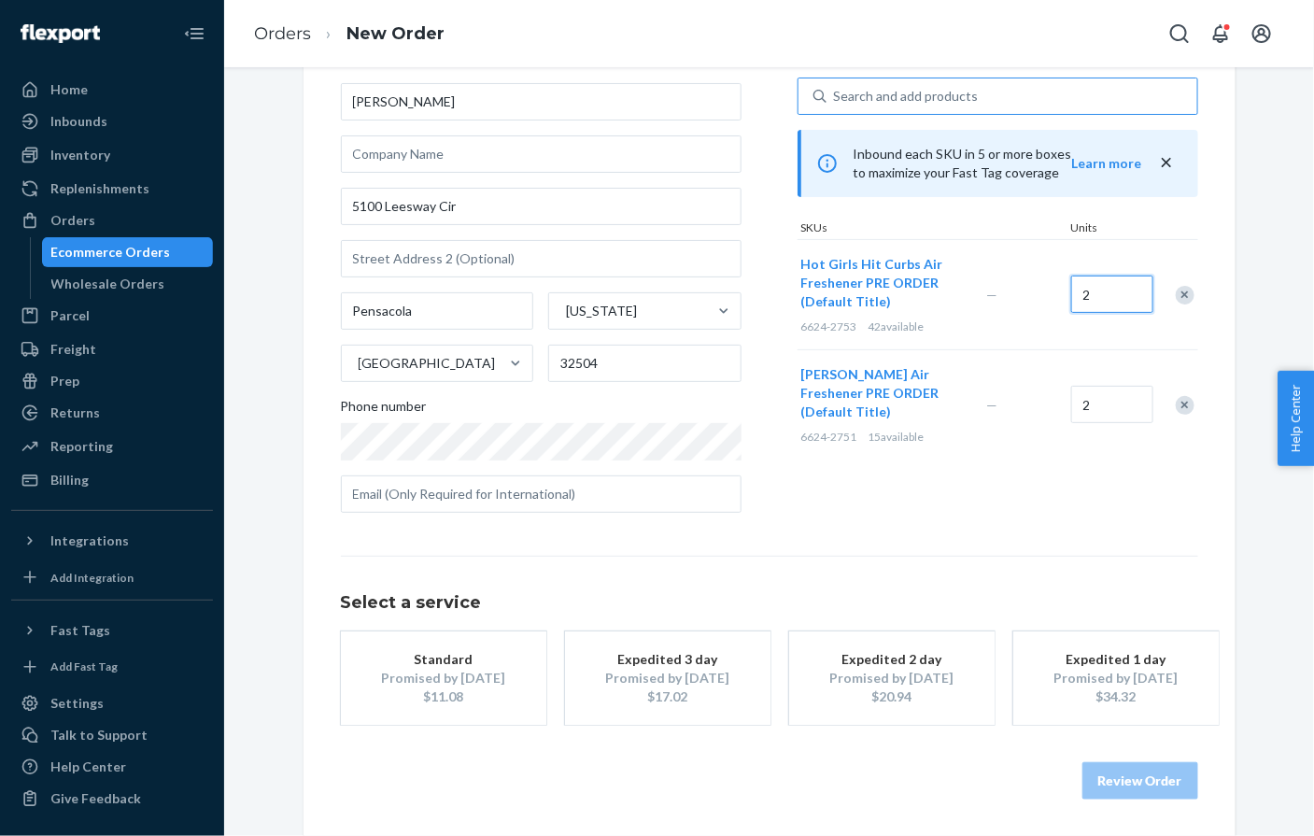
type input "2"
click at [507, 675] on div "Promised by [DATE]" at bounding box center [443, 678] width 149 height 19
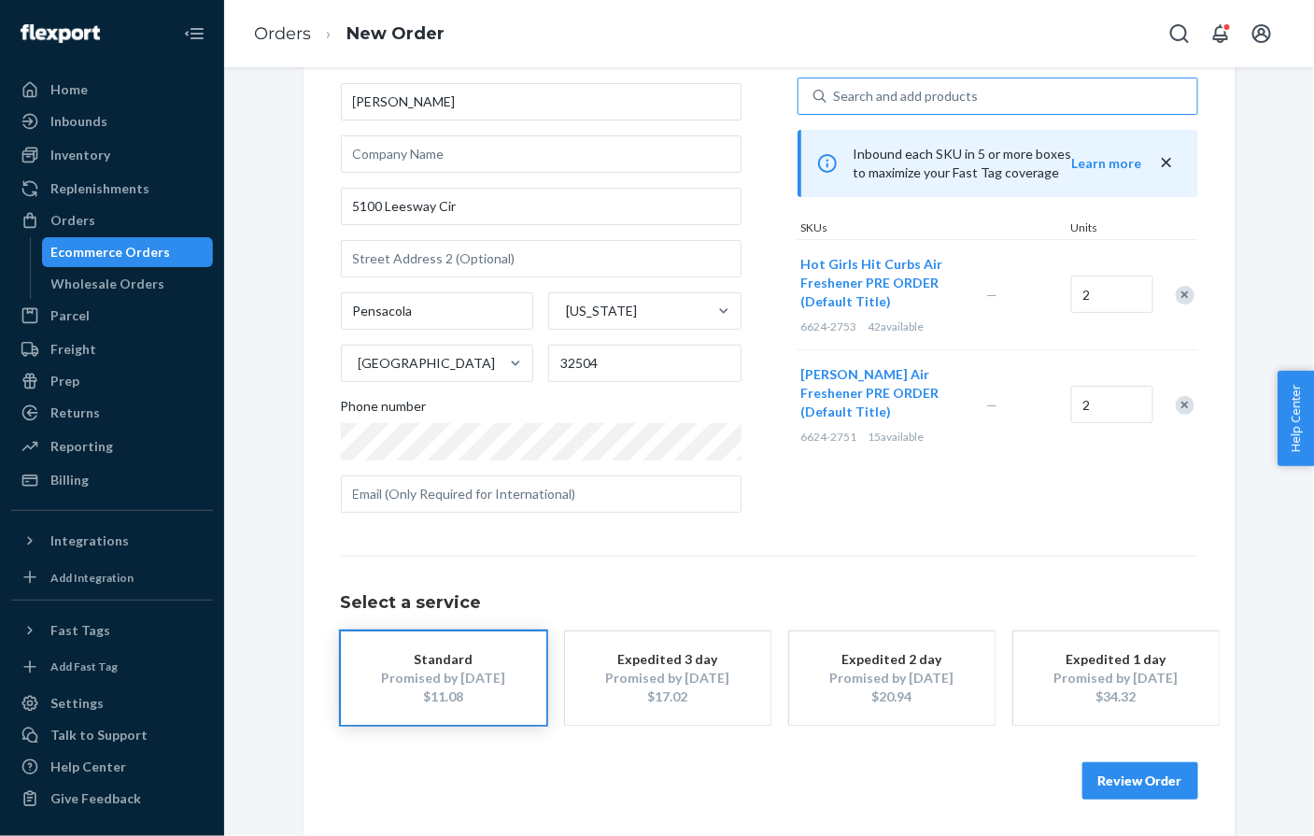
click at [1150, 770] on button "Review Order" at bounding box center [1141, 780] width 116 height 37
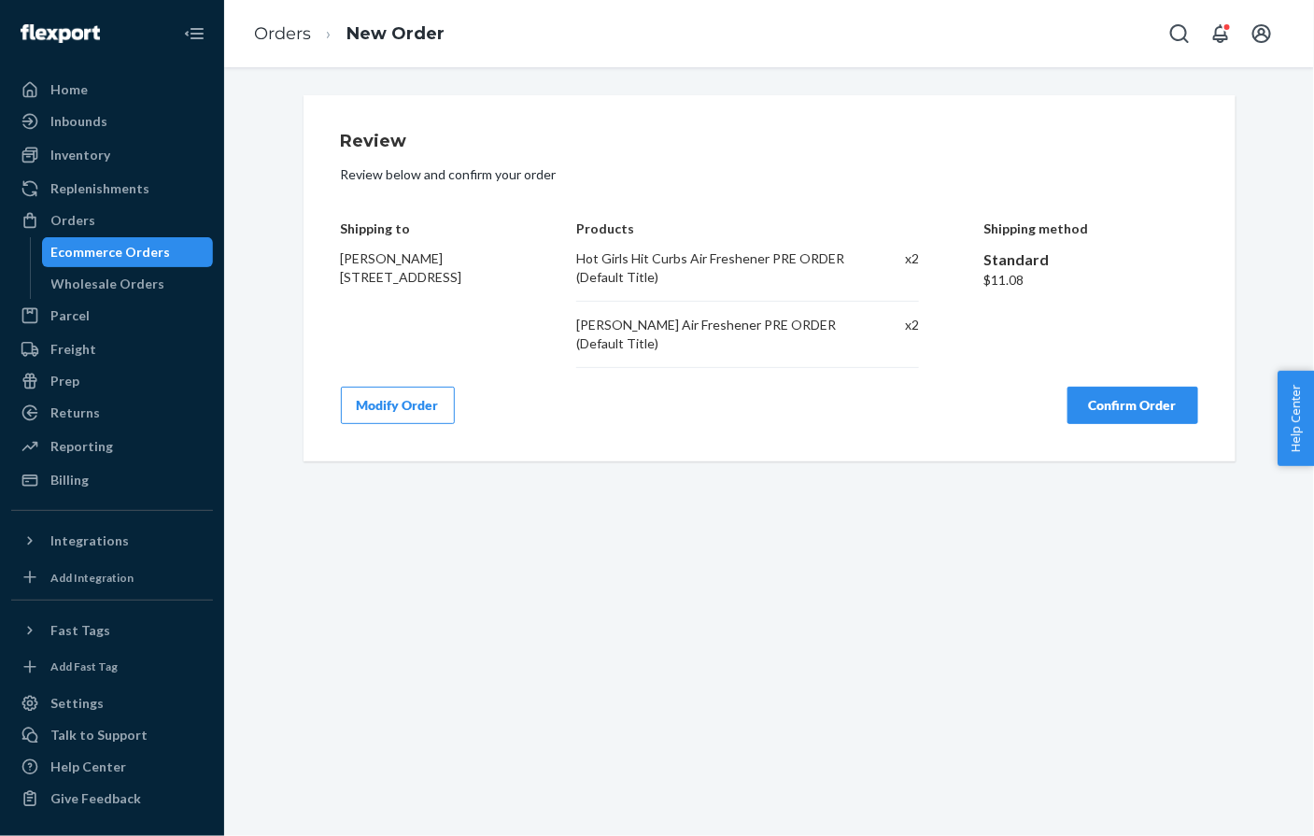
scroll to position [0, 0]
click at [1095, 398] on button "Confirm Order" at bounding box center [1133, 405] width 131 height 37
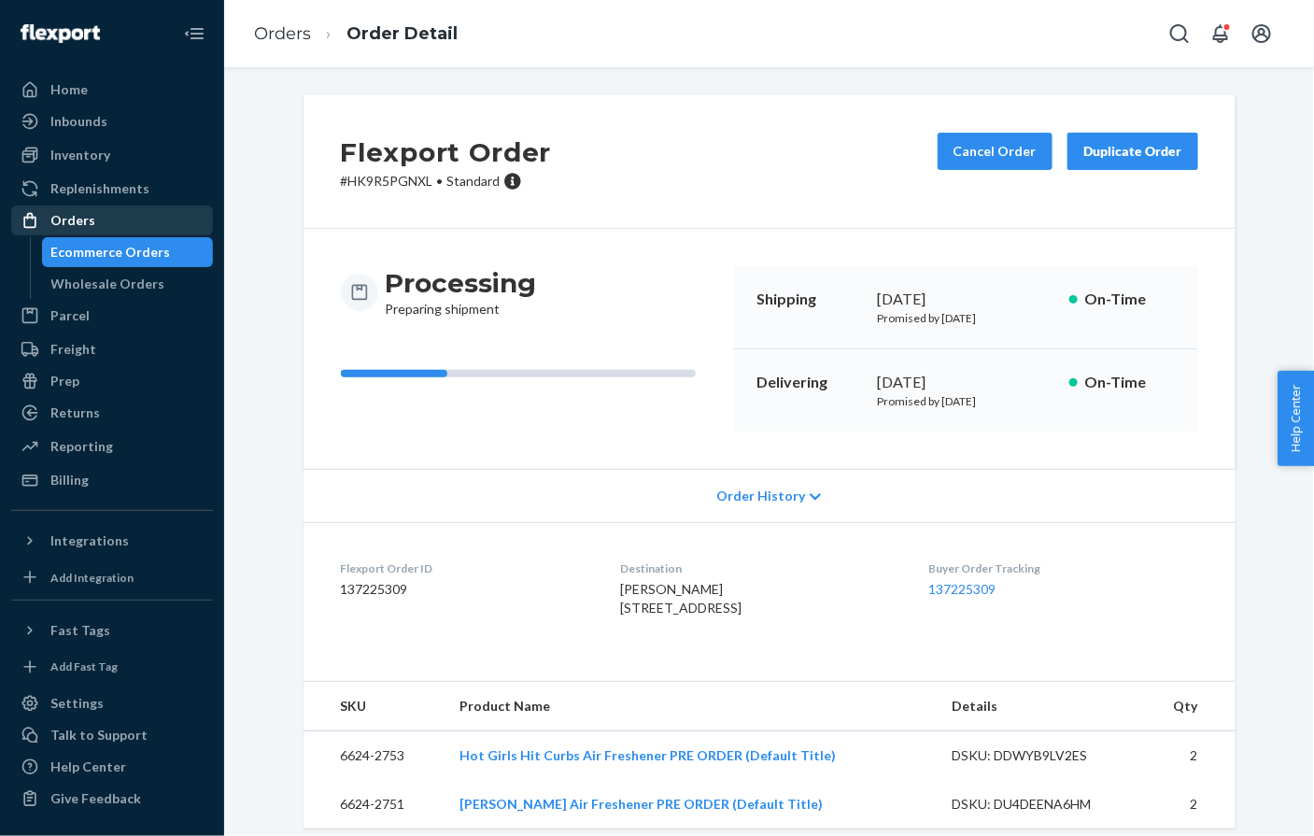
click at [178, 220] on div "Orders" at bounding box center [112, 220] width 198 height 26
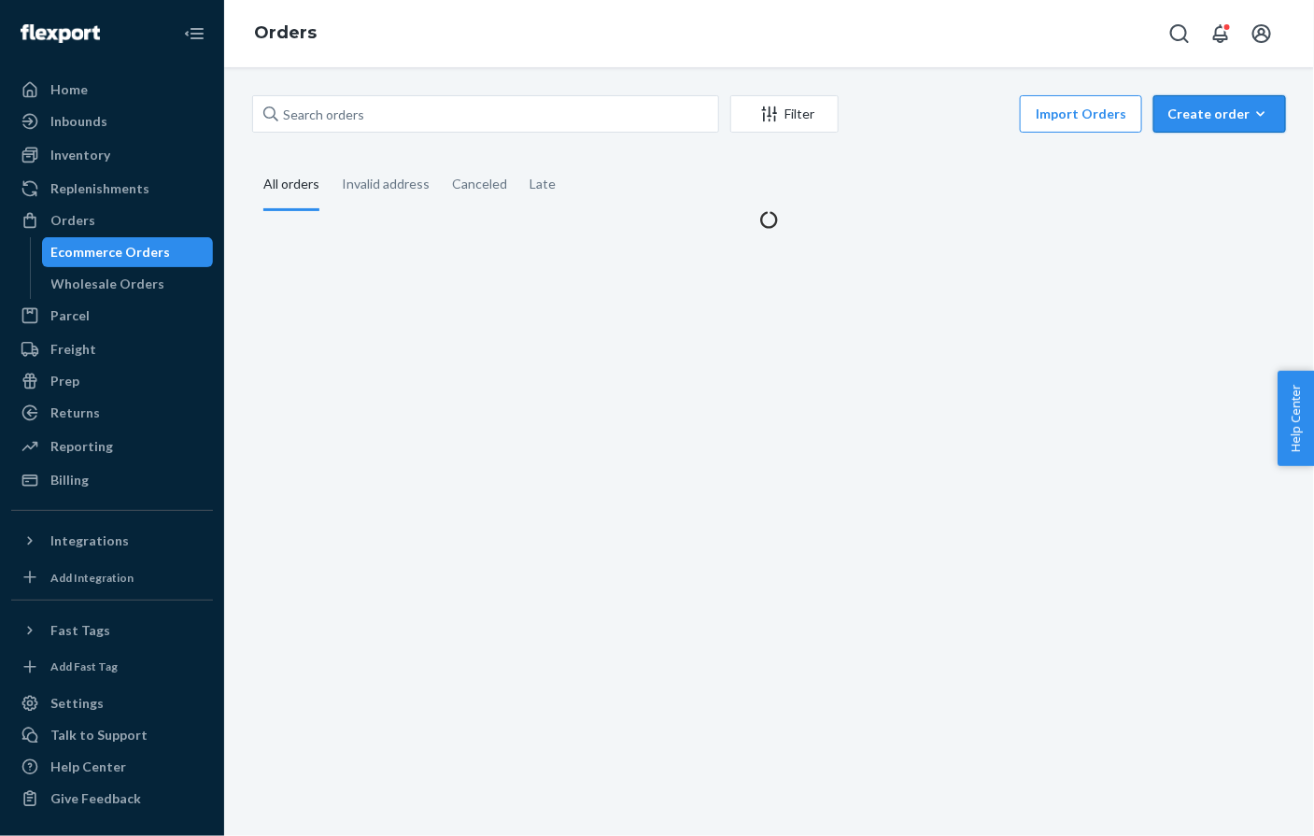
click at [1228, 108] on div "Create order" at bounding box center [1220, 114] width 105 height 19
click at [1209, 153] on span "Ecommerce order" at bounding box center [1231, 158] width 116 height 13
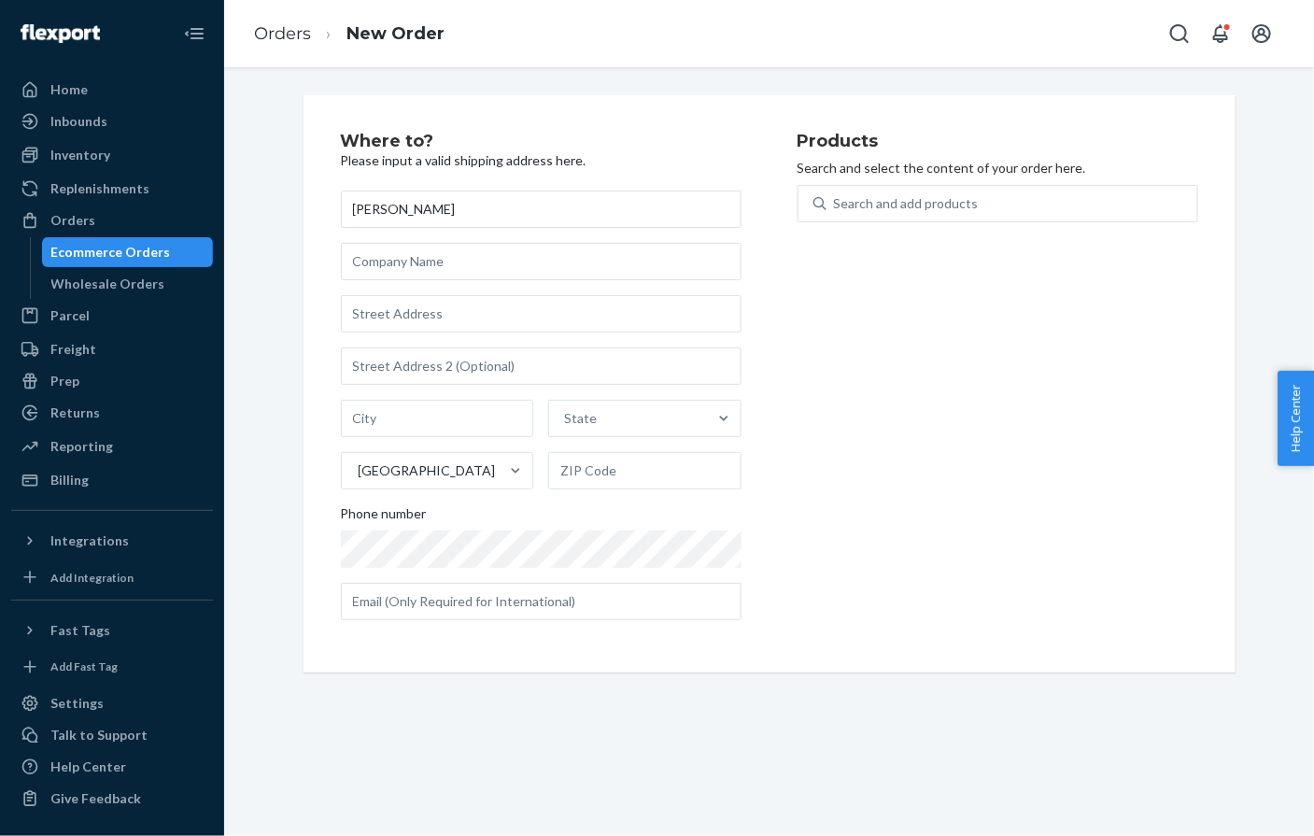
type input "[PERSON_NAME]"
click at [402, 315] on input "text" at bounding box center [541, 313] width 401 height 37
paste input "6832 LeMans Court Plano TX 75024 United States"
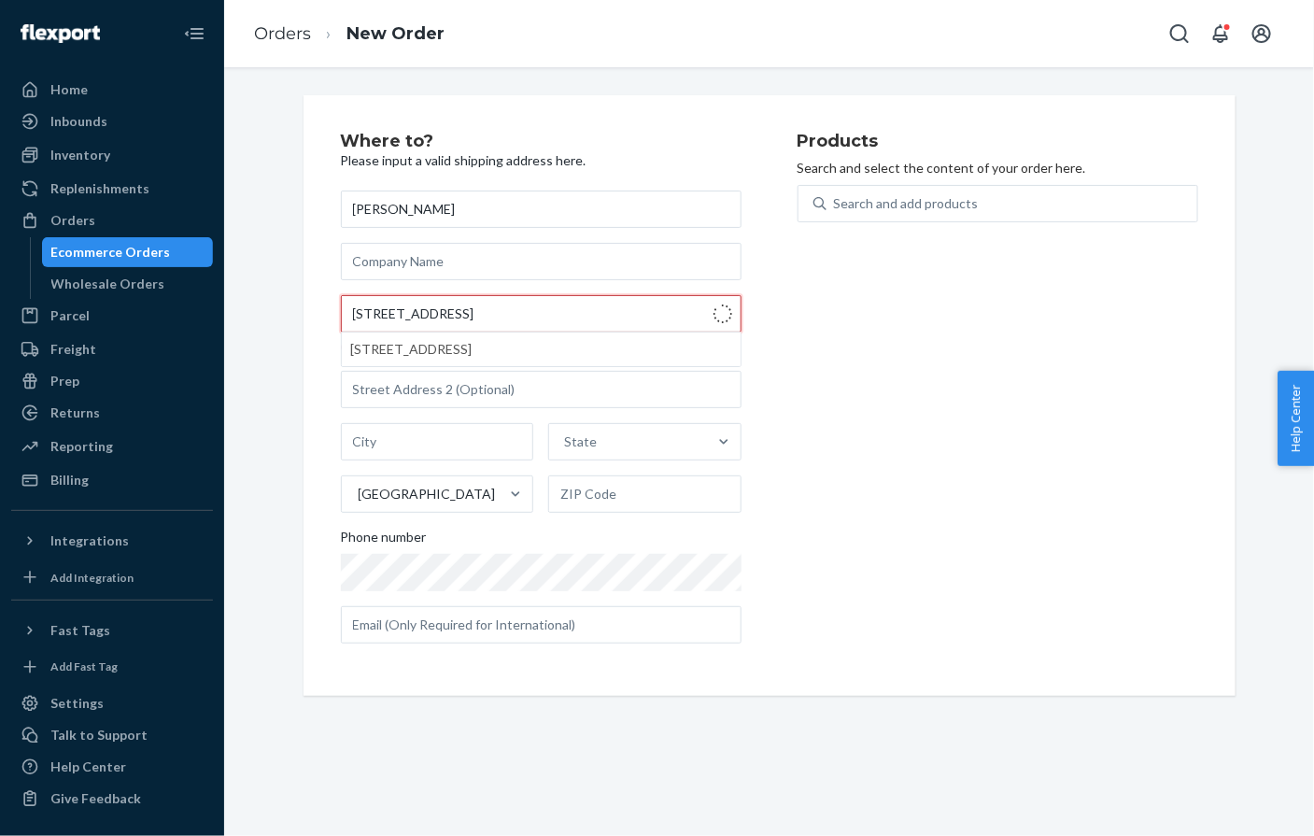
type input "6832 Le mans Ct"
type input "Plano"
type input "75024"
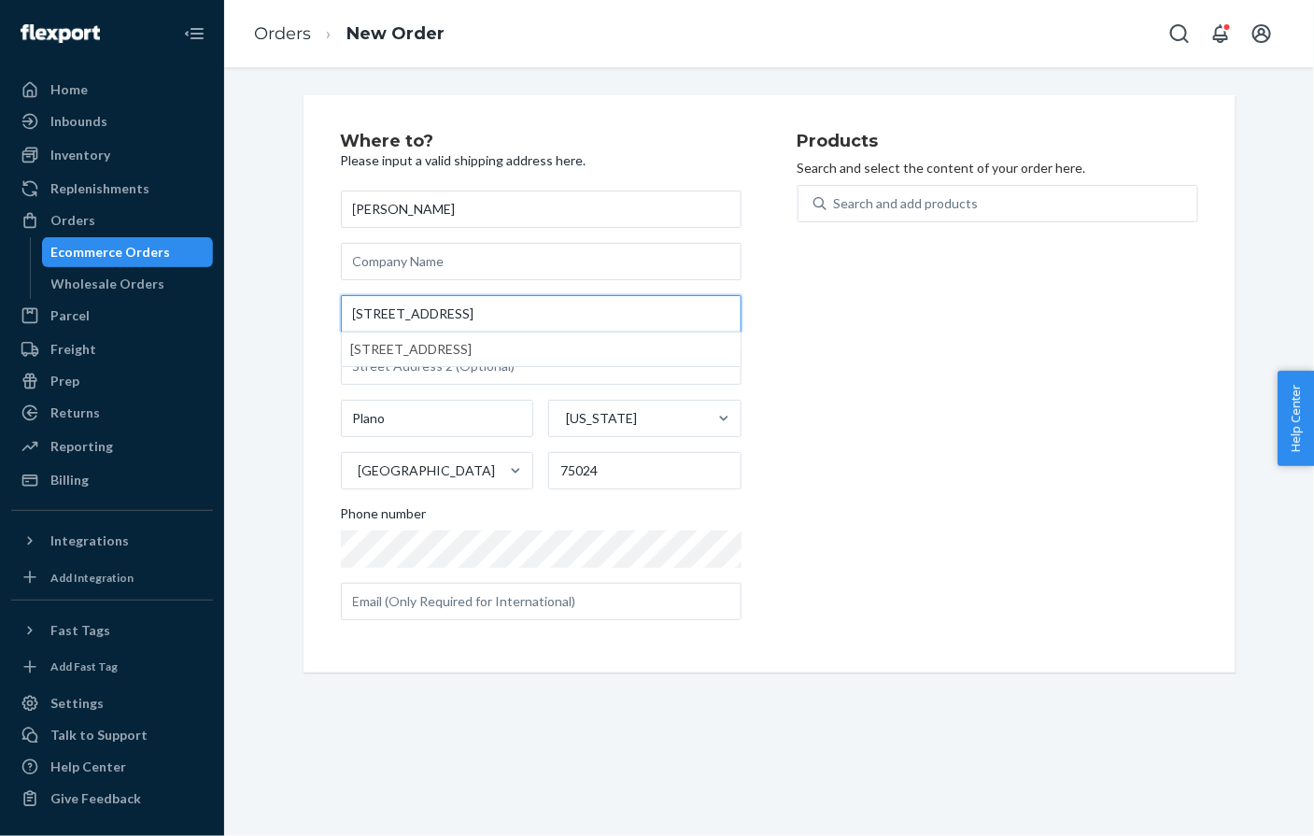
type input "6832 Le mans Ct"
click at [906, 209] on div "Search and add products" at bounding box center [906, 203] width 145 height 19
click at [836, 209] on input "Search and add products" at bounding box center [835, 203] width 2 height 19
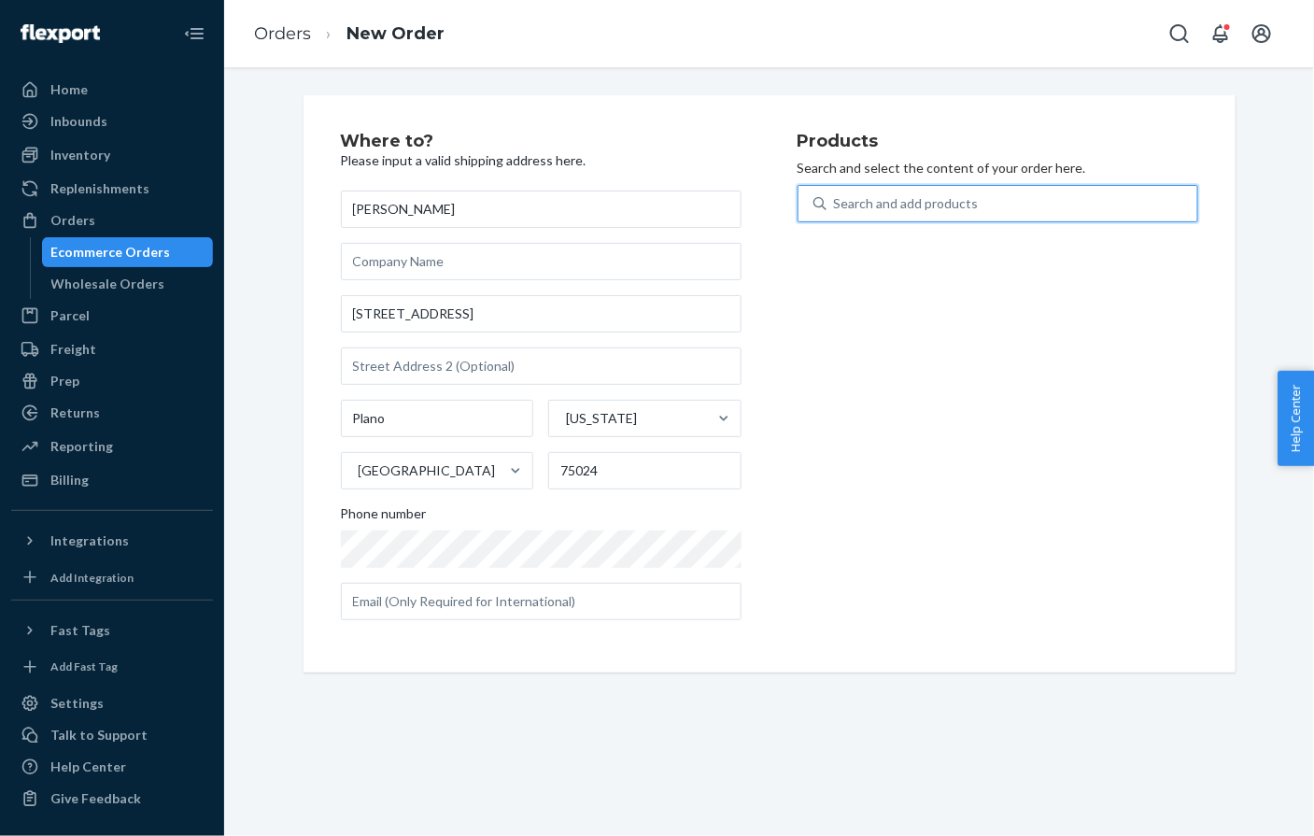
paste input "6624-2753"
type input "6624-2753"
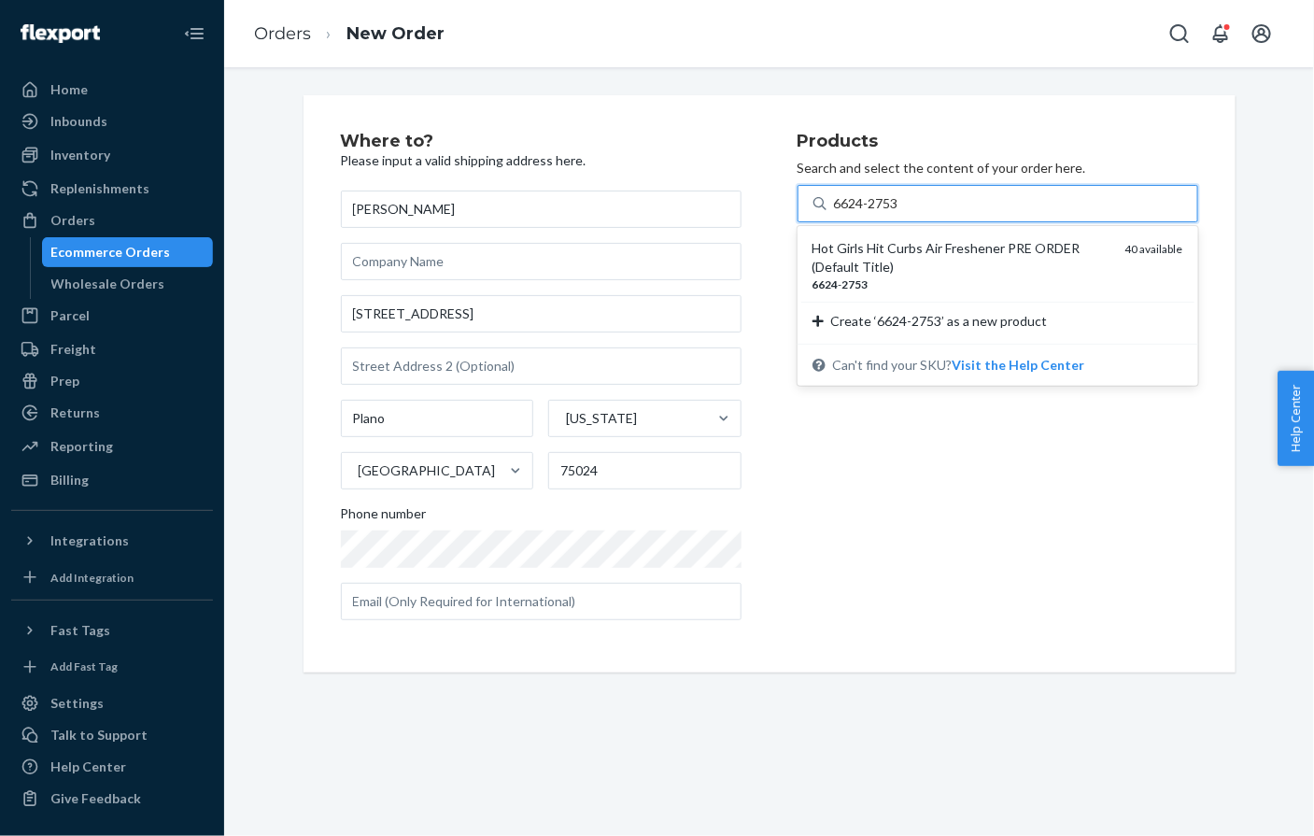
click at [899, 248] on div "Hot Girls Hit Curbs Air Freshener PRE ORDER (Default Title)" at bounding box center [962, 257] width 298 height 37
click at [899, 213] on input "6624-2753" at bounding box center [867, 203] width 67 height 19
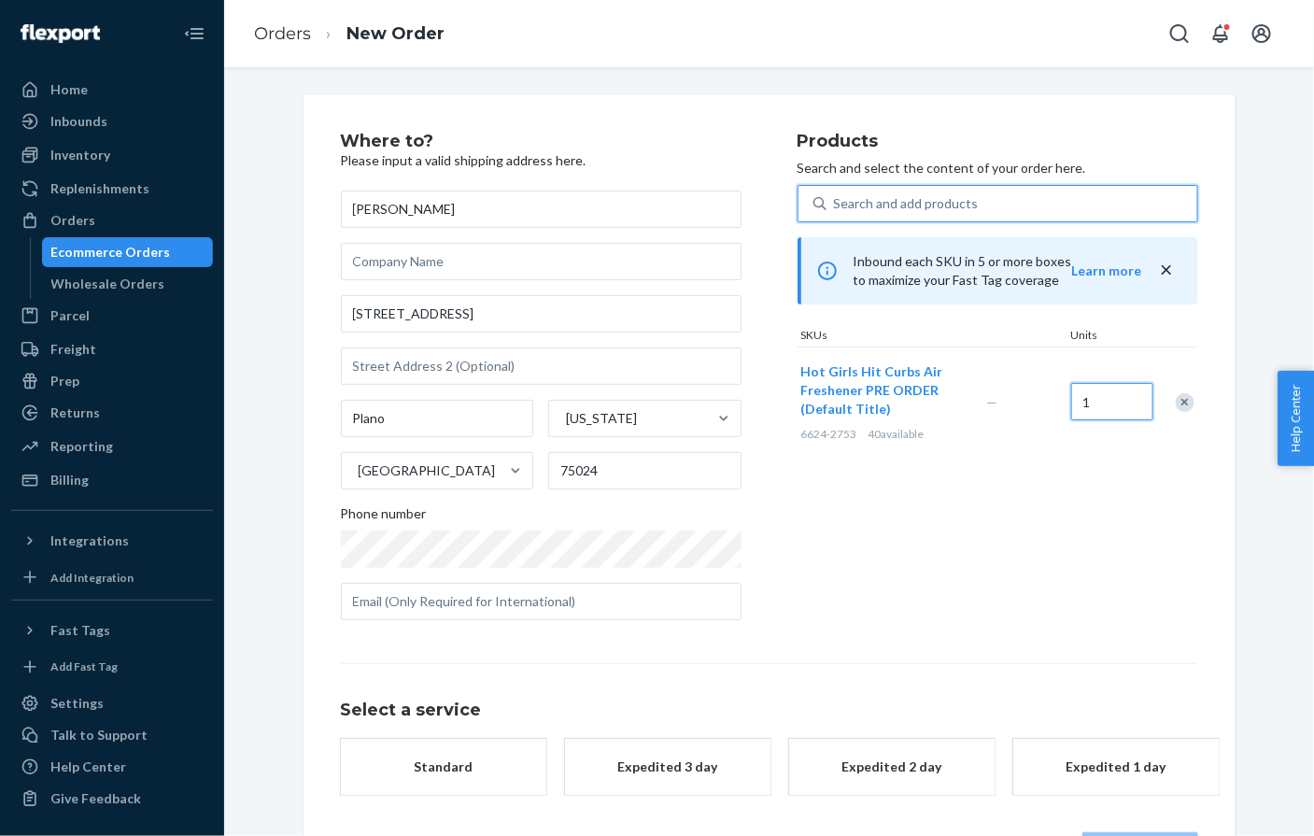
click at [1112, 397] on input "1" at bounding box center [1112, 401] width 82 height 37
type input "5"
click at [437, 774] on div "Standard" at bounding box center [443, 767] width 149 height 19
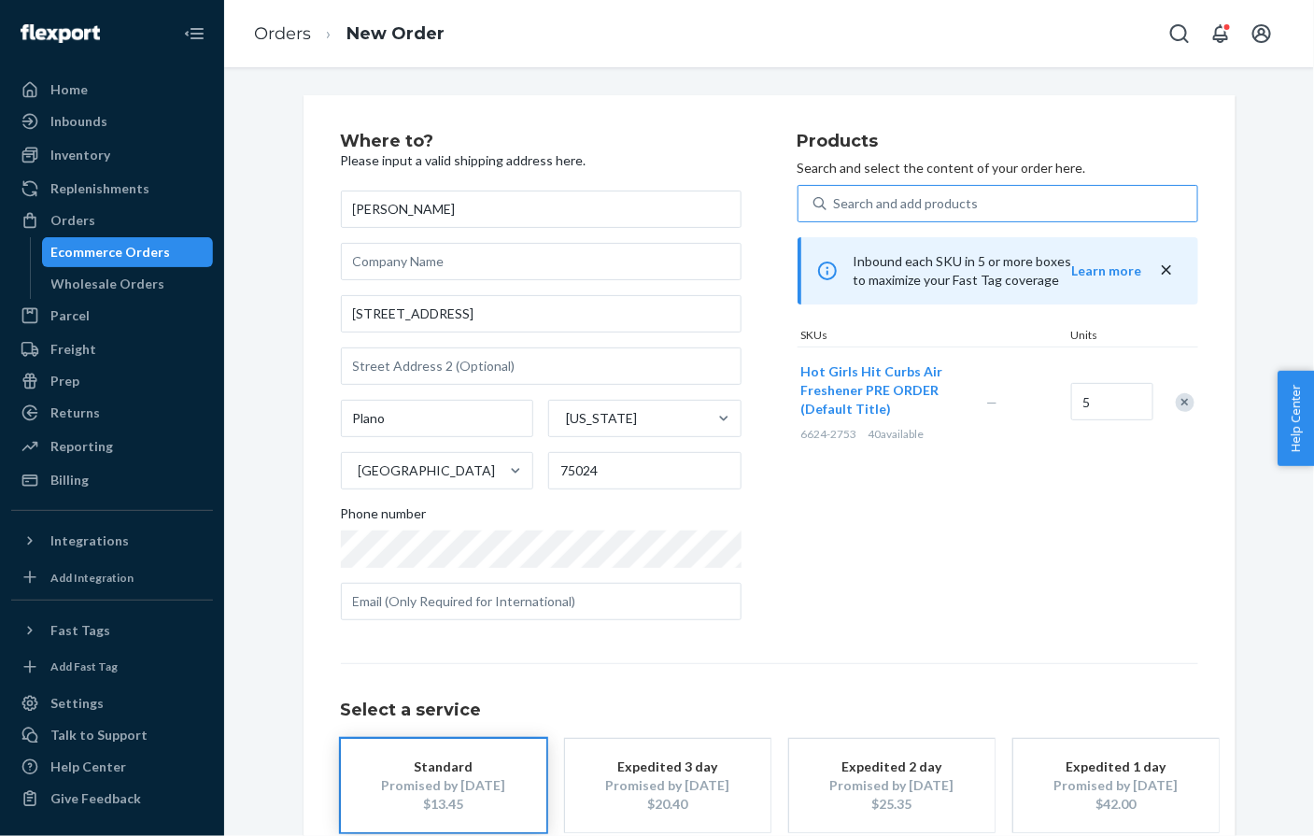
scroll to position [107, 0]
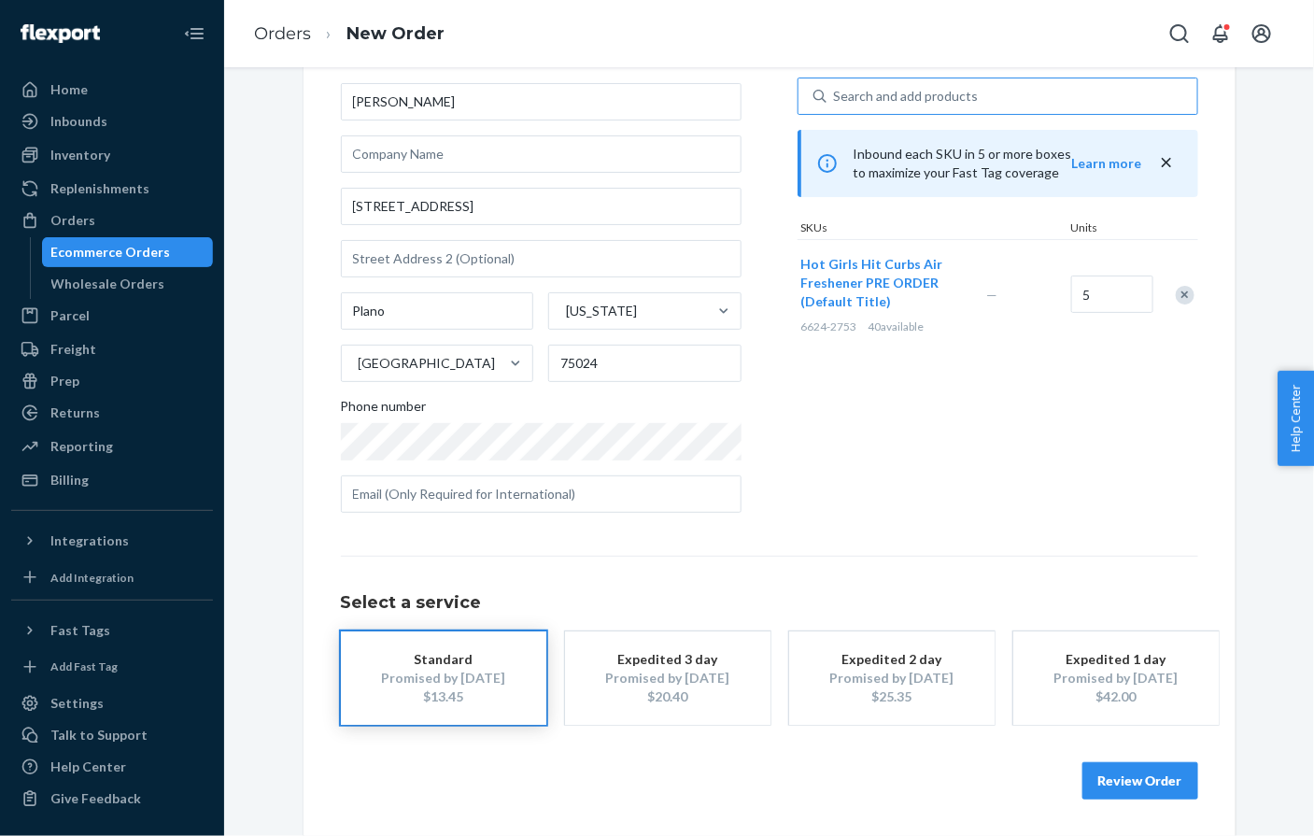
click at [1138, 776] on button "Review Order" at bounding box center [1141, 780] width 116 height 37
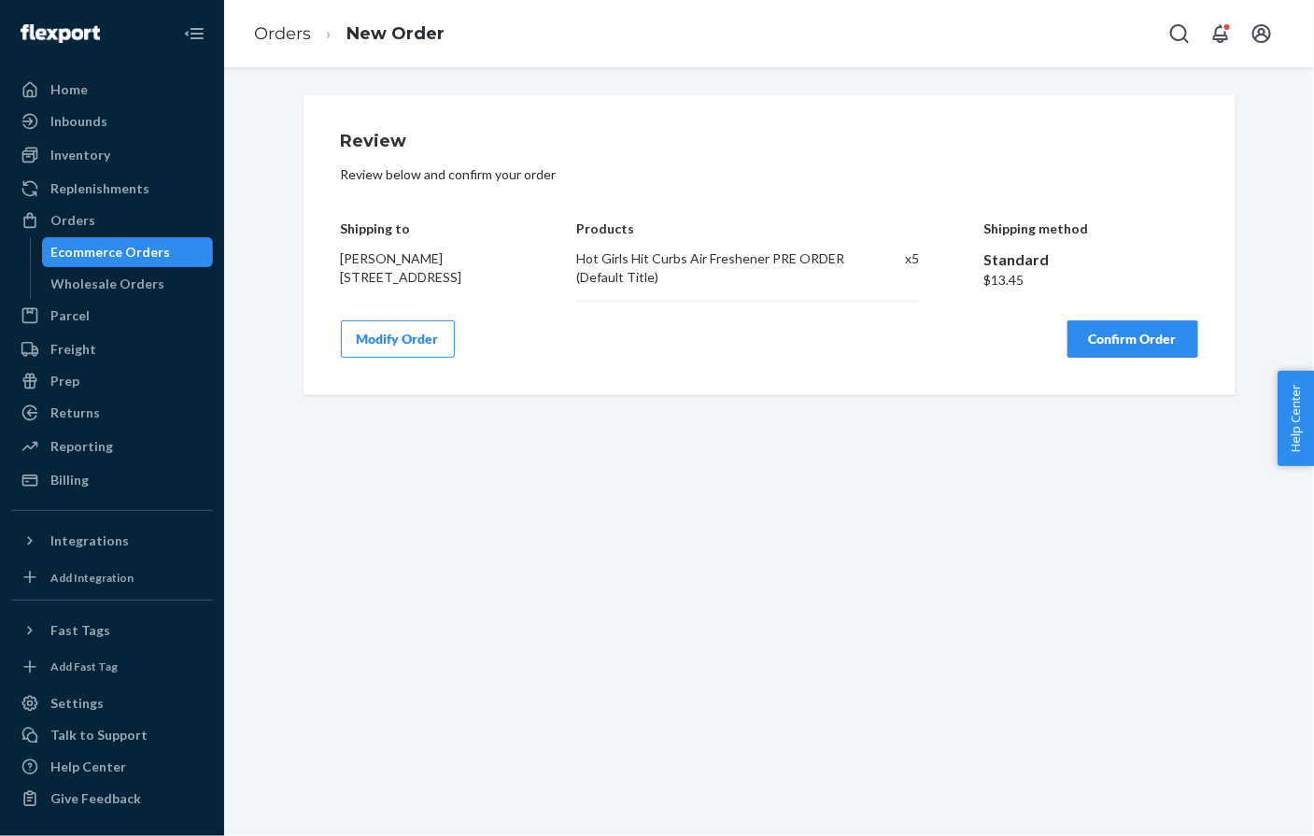
scroll to position [0, 0]
click at [1098, 350] on button "Confirm Order" at bounding box center [1133, 338] width 131 height 37
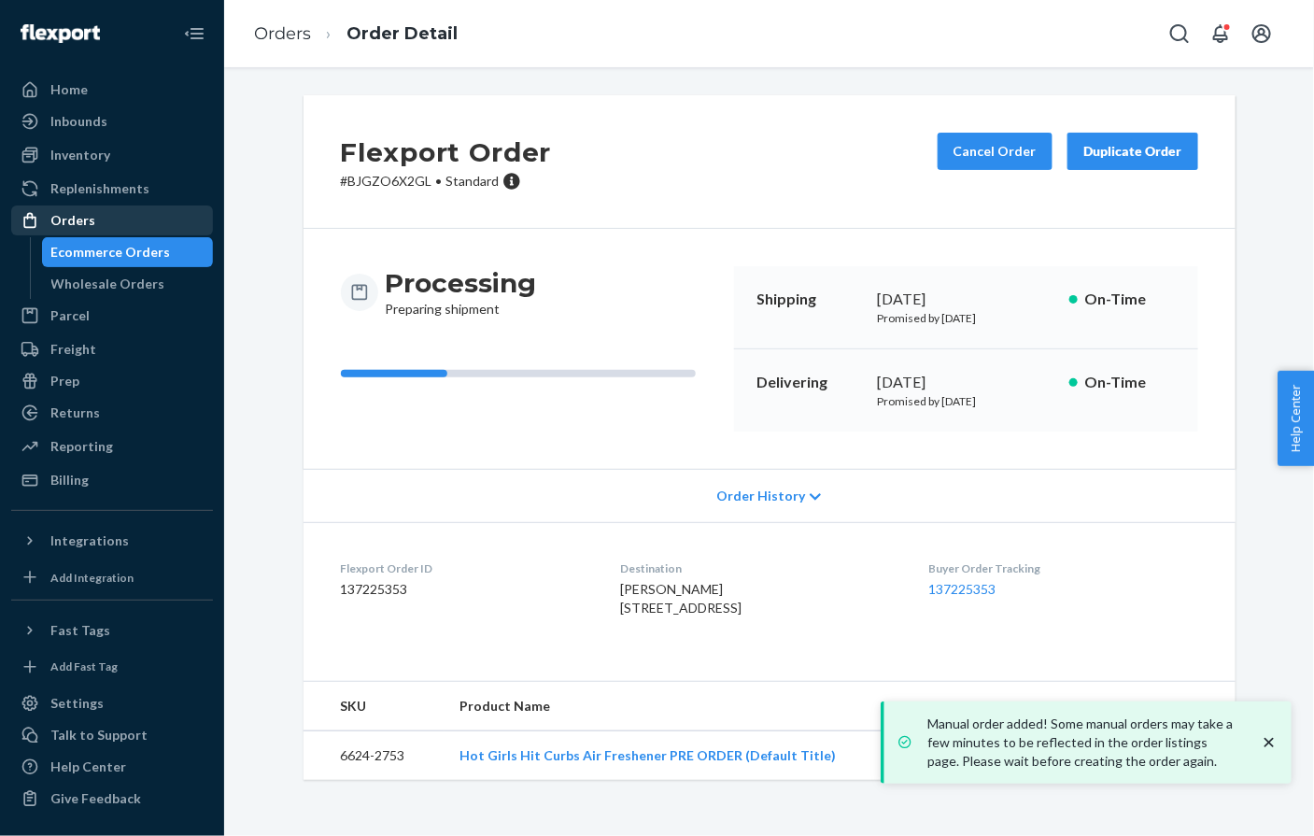
click at [107, 222] on div "Orders" at bounding box center [112, 220] width 198 height 26
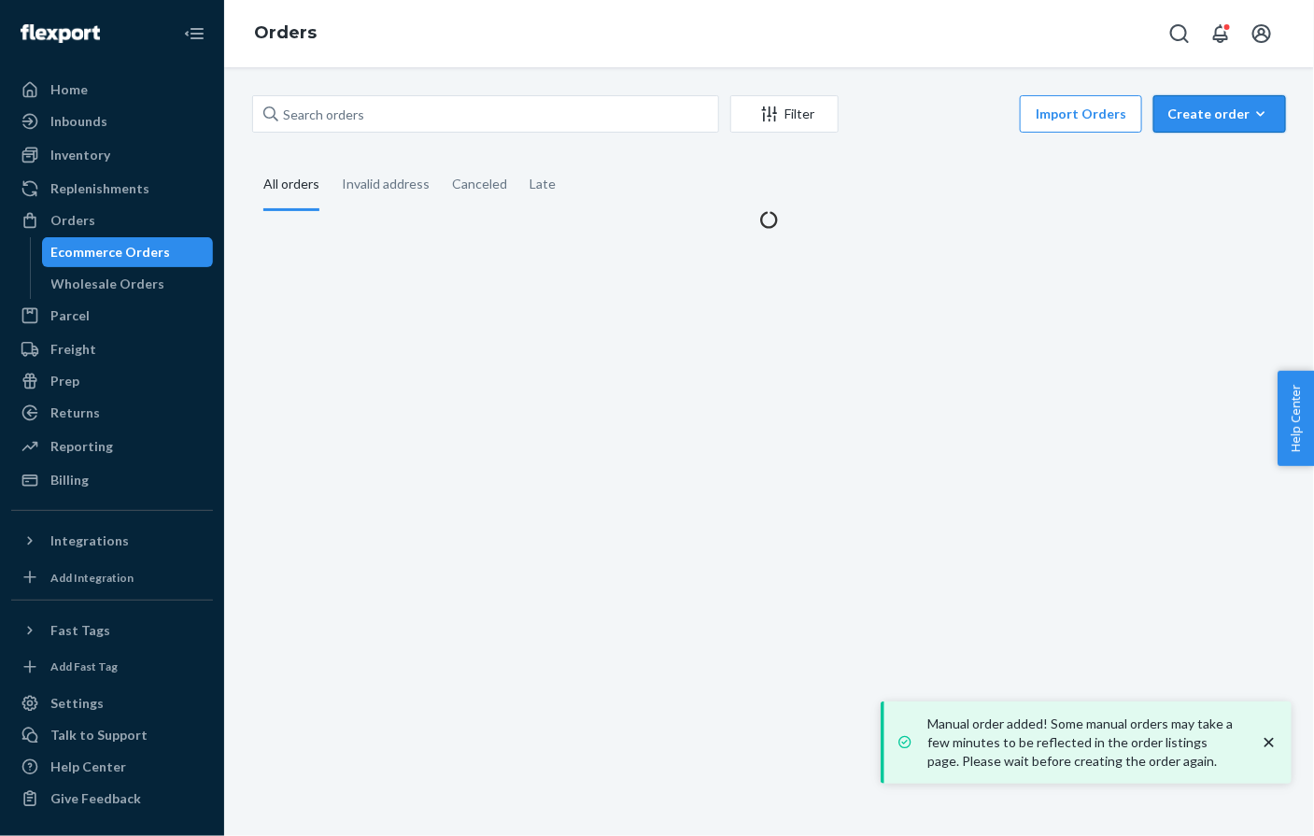
click at [1243, 107] on div "Create order" at bounding box center [1220, 114] width 105 height 19
click at [1217, 147] on button "Ecommerce order" at bounding box center [1247, 159] width 179 height 40
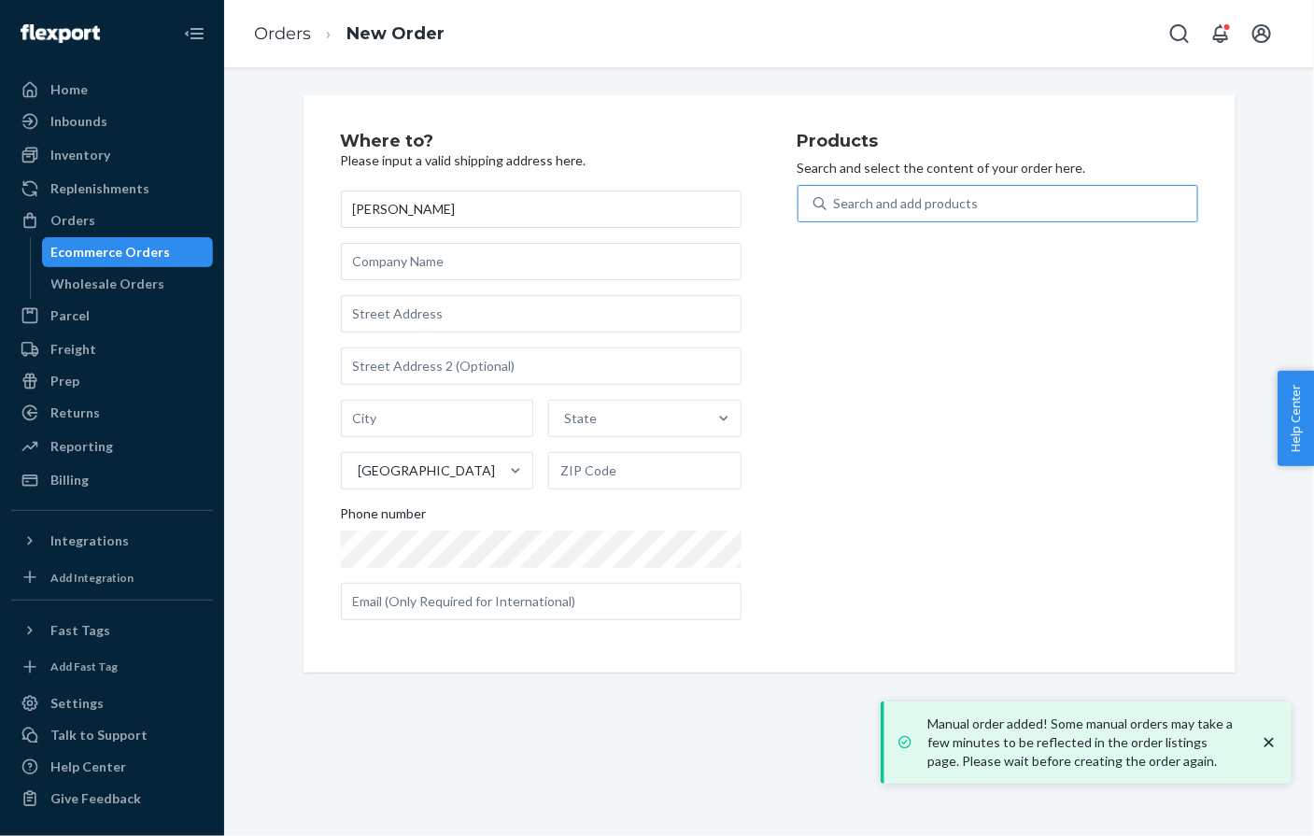
type input "Kristen Lisowski"
click at [857, 211] on div "Search and add products" at bounding box center [906, 203] width 145 height 19
click at [836, 211] on input "Search and add products" at bounding box center [835, 203] width 2 height 19
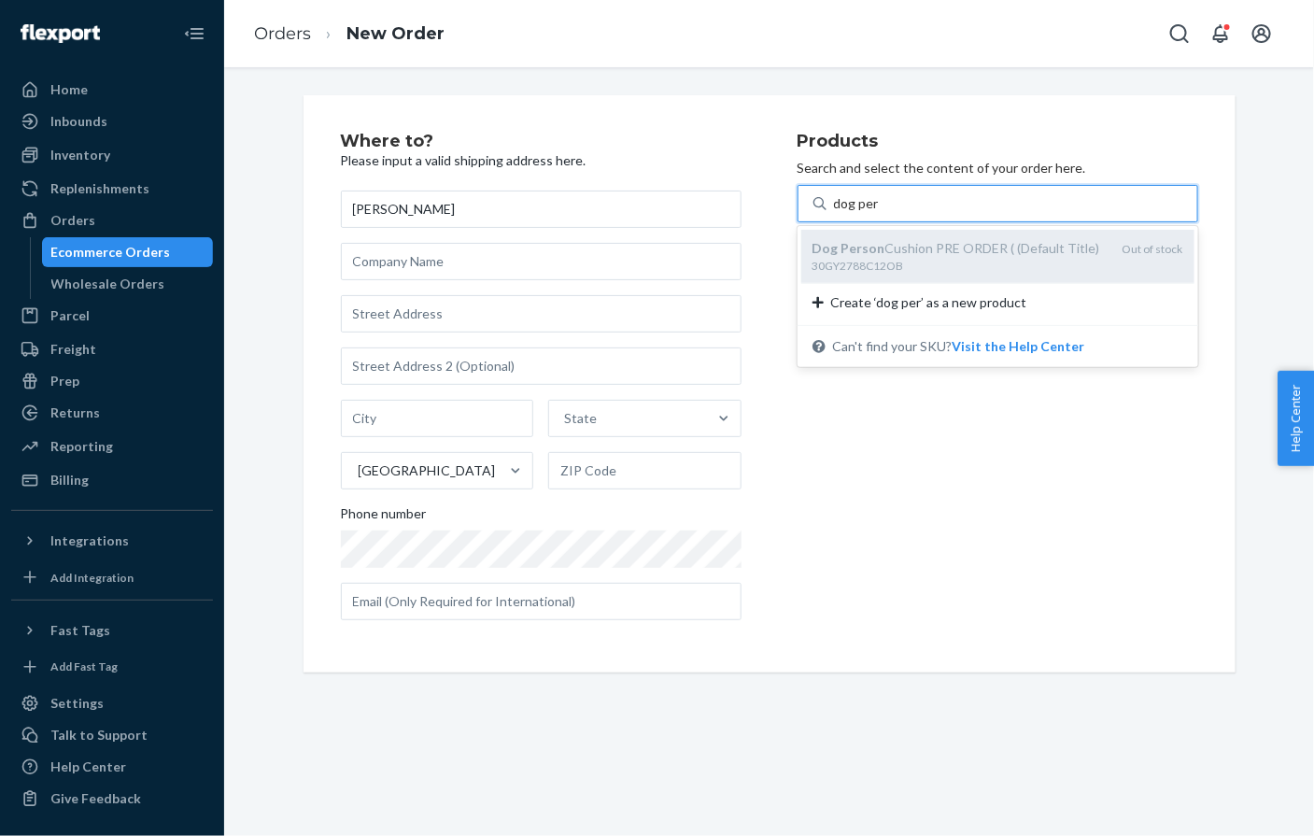
click at [857, 256] on div "Dog Person Cushion PRE ORDER ( (Default Title)" at bounding box center [960, 248] width 295 height 19
click at [857, 213] on input "dog per" at bounding box center [856, 203] width 45 height 19
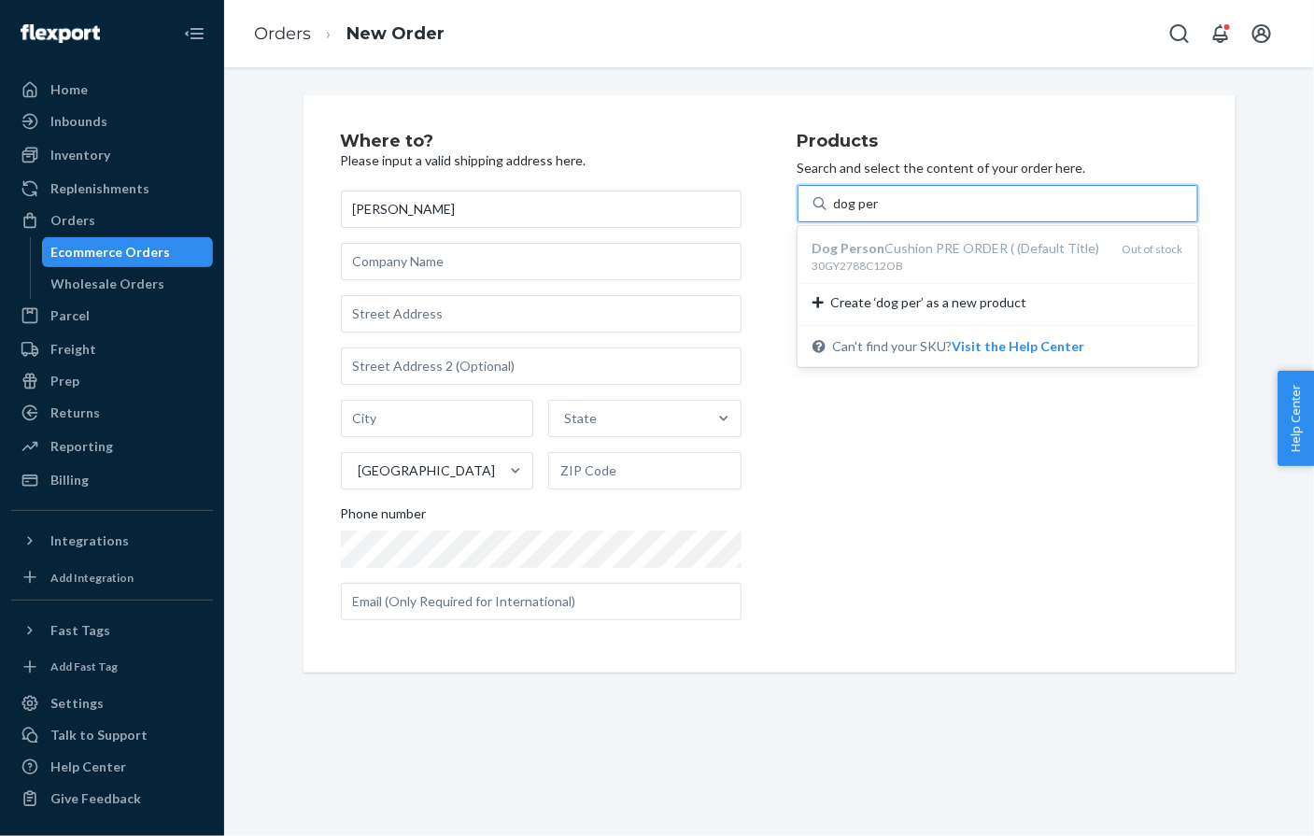
type input "dog per"
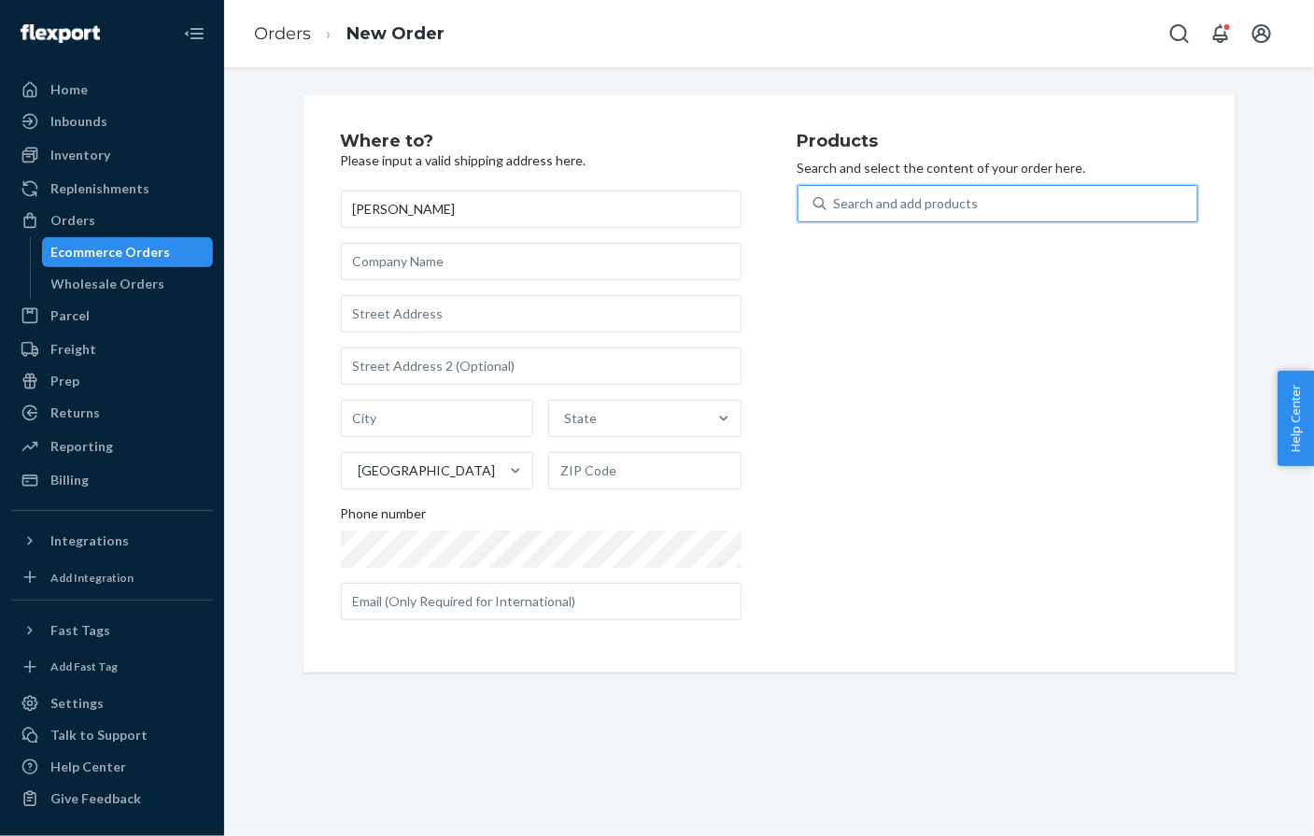
paste input "6611-2645-167"
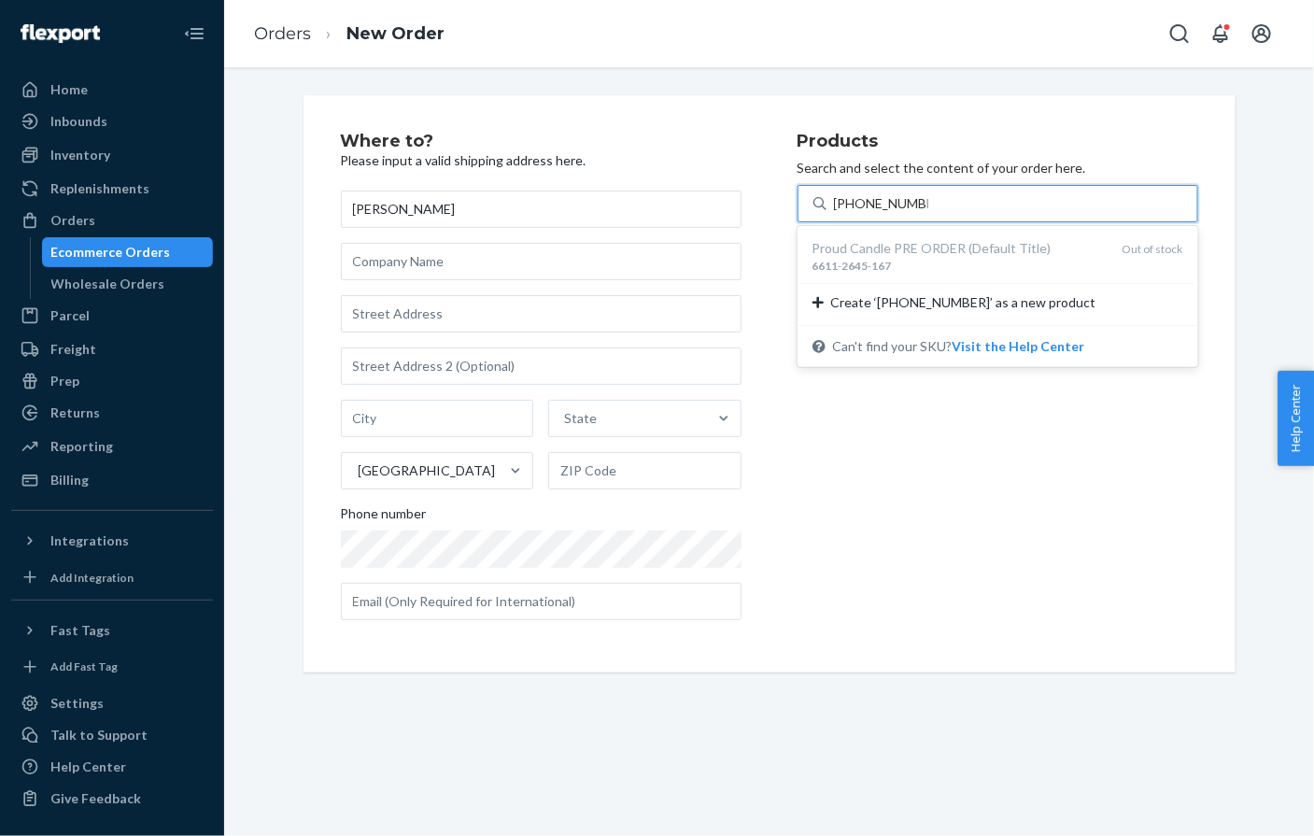
click at [863, 246] on div "Proud Candle PRE ORDER (Default Title)" at bounding box center [960, 248] width 295 height 19
click at [863, 213] on input "6611-2645-167" at bounding box center [881, 203] width 94 height 19
type input "6611-2645-167"
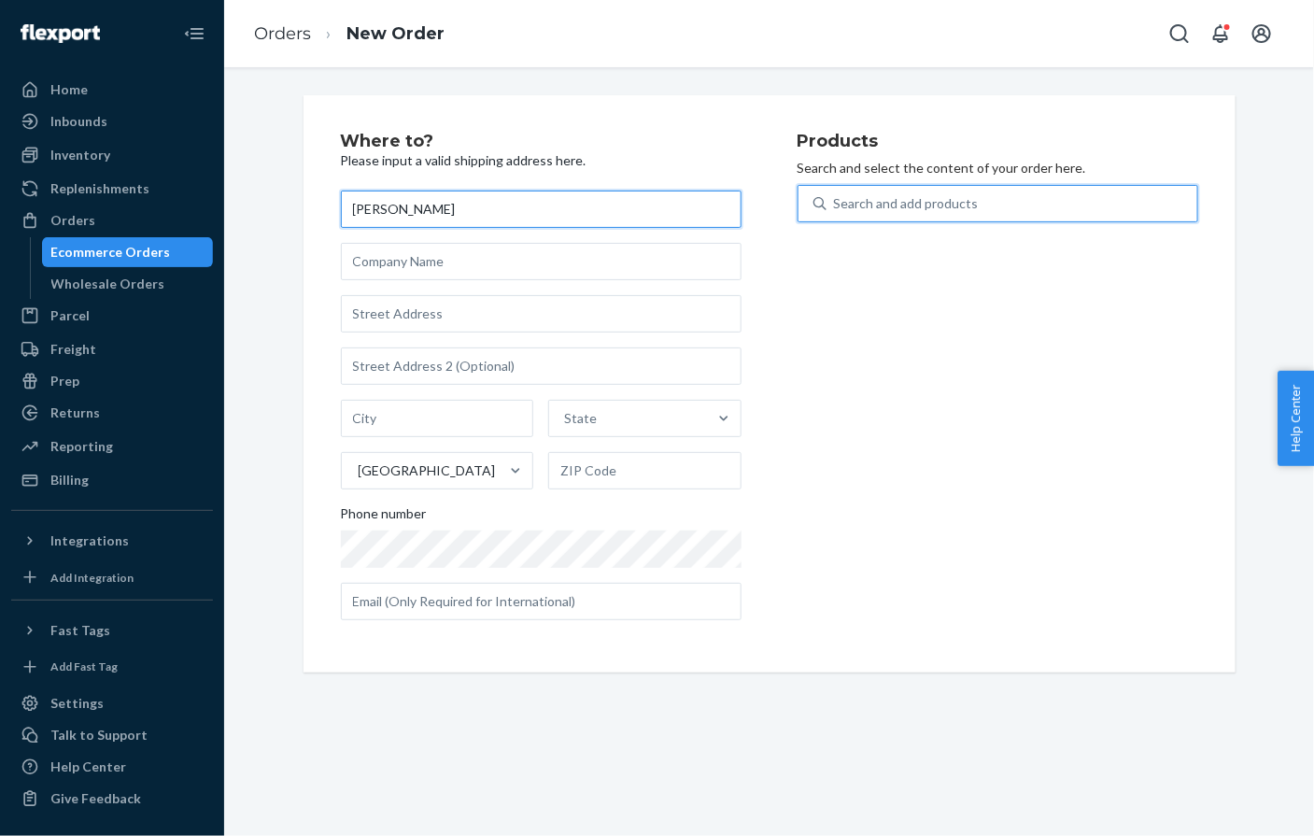
click at [409, 216] on input "Kristen Lisowski" at bounding box center [541, 209] width 401 height 37
click at [410, 215] on input "Kristen Lisowski" at bounding box center [541, 209] width 401 height 37
paste input "[MEDICAL_DATA][PERSON_NAME]"
type input "[MEDICAL_DATA][PERSON_NAME]"
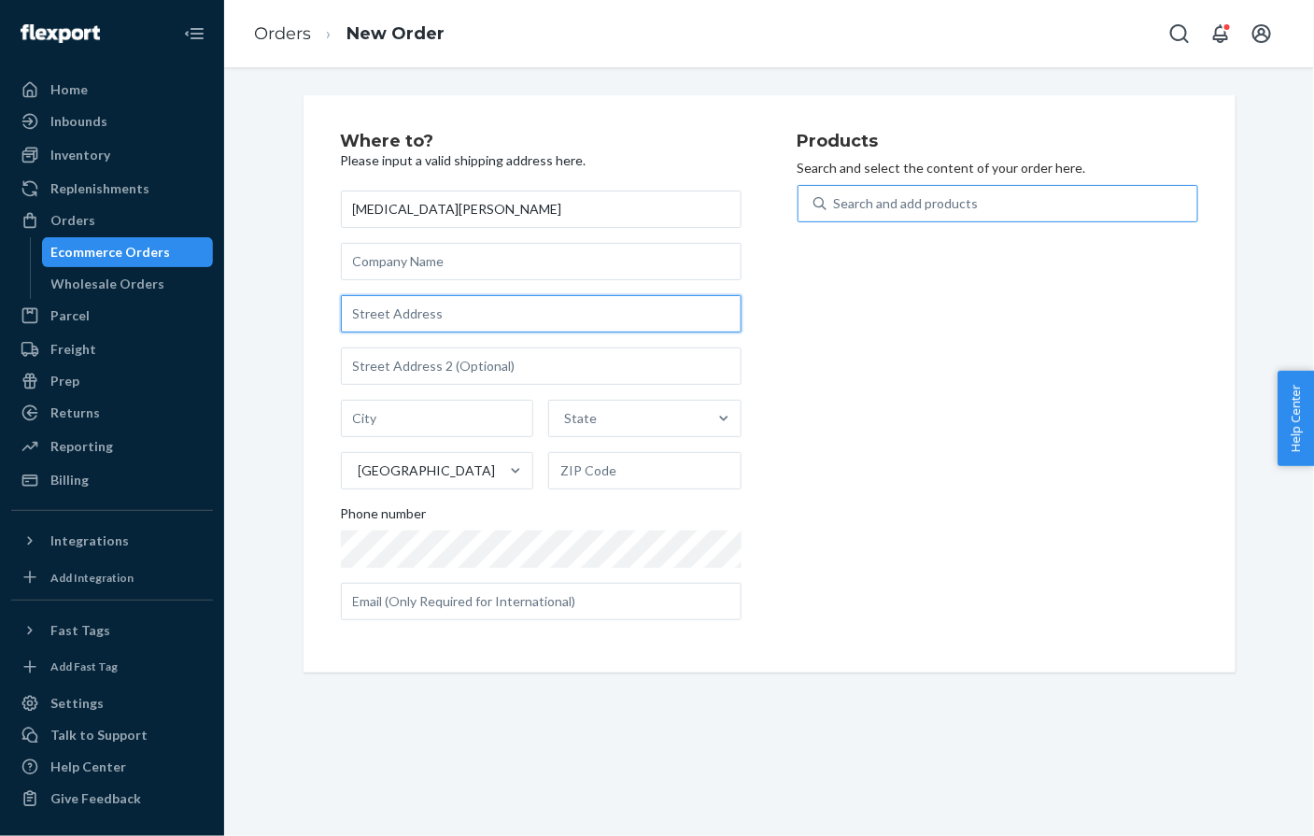
click at [372, 316] on input "text" at bounding box center [541, 313] width 401 height 37
paste input "141 The Heights Dr Calera AL 35040 United States"
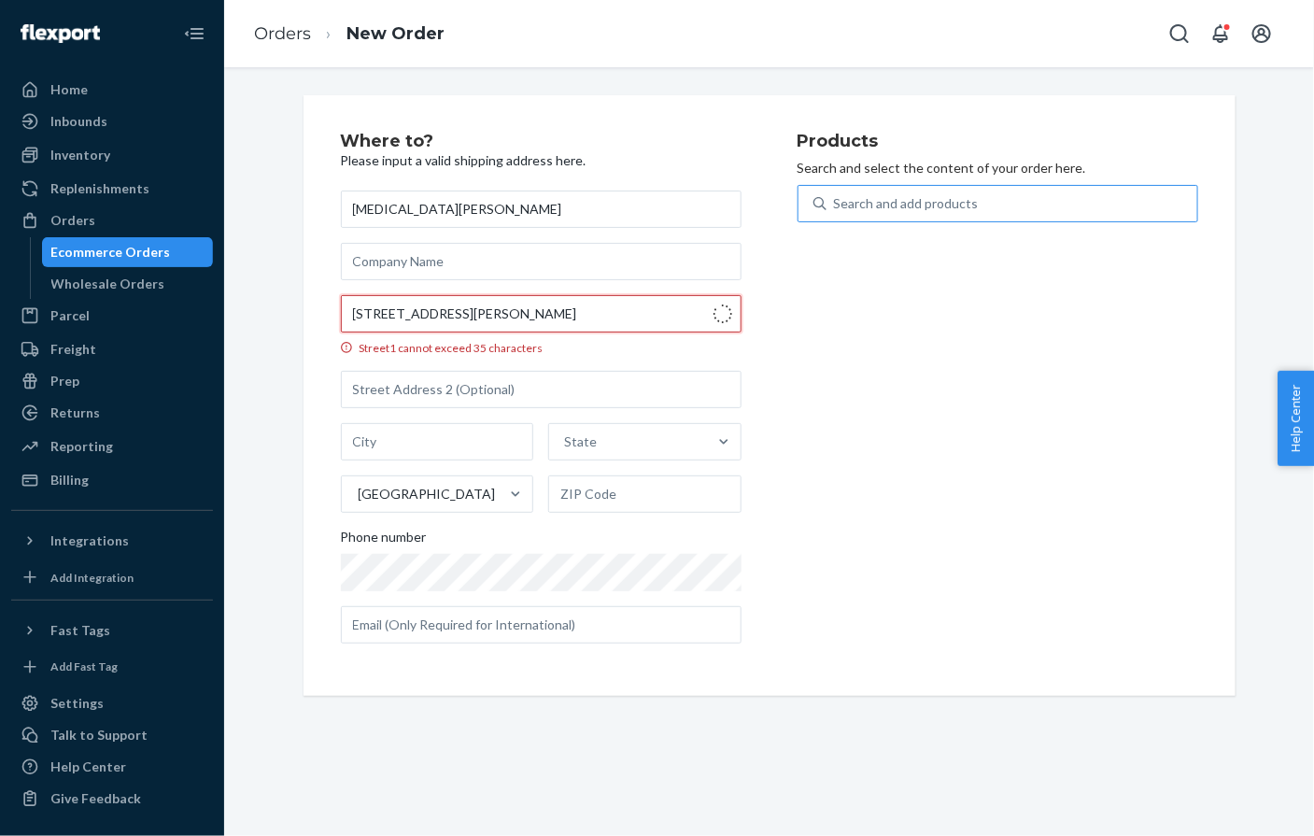
type input "141 The Heights Dr"
type input "Calera"
type input "35040"
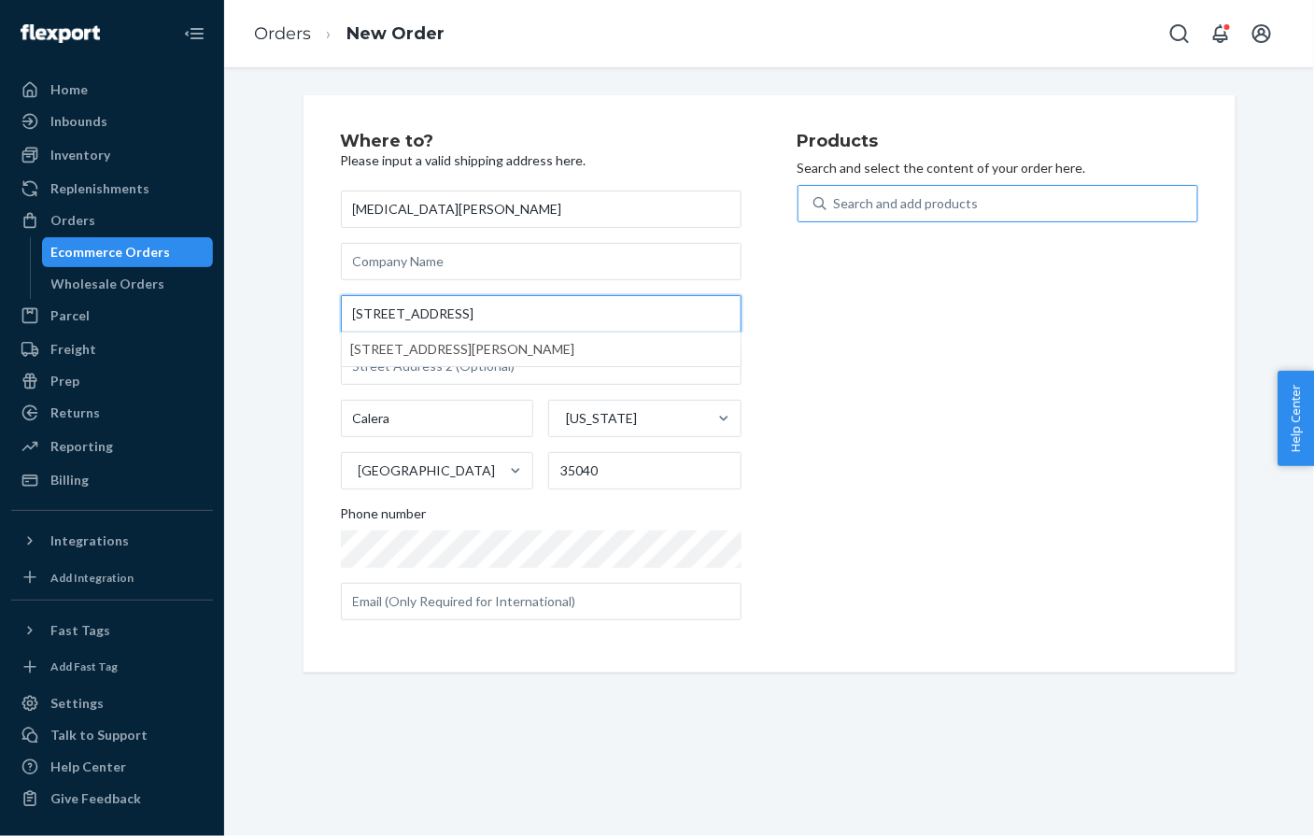
type input "141 The Heights Dr"
click at [884, 207] on div "Search and add products" at bounding box center [906, 203] width 145 height 19
click at [836, 207] on input "0 results available. Use Up and Down to choose options, press Enter to select t…" at bounding box center [835, 203] width 2 height 19
paste input "6624-2753"
type input "6624-2753"
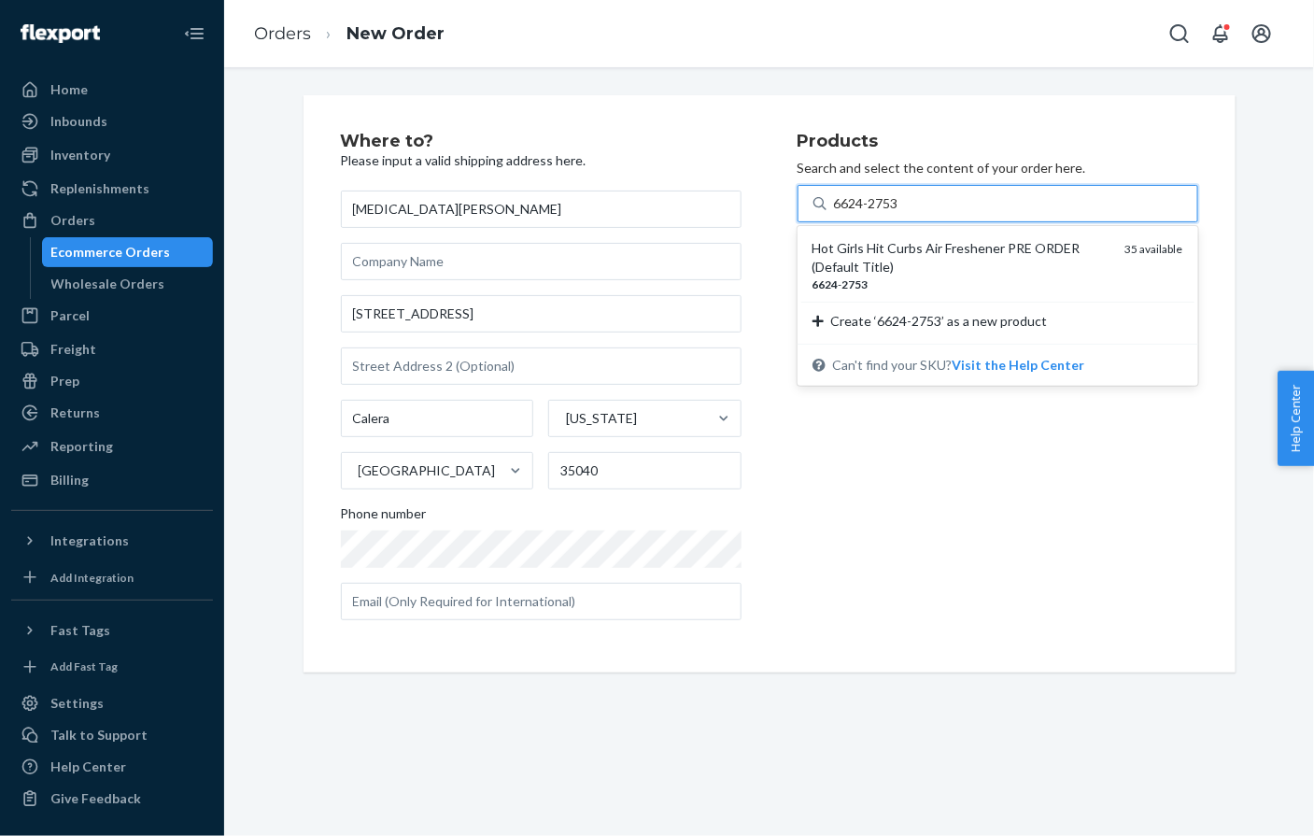
click at [879, 252] on div "Hot Girls Hit Curbs Air Freshener PRE ORDER (Default Title)" at bounding box center [962, 257] width 298 height 37
click at [879, 213] on input "6624-2753" at bounding box center [867, 203] width 67 height 19
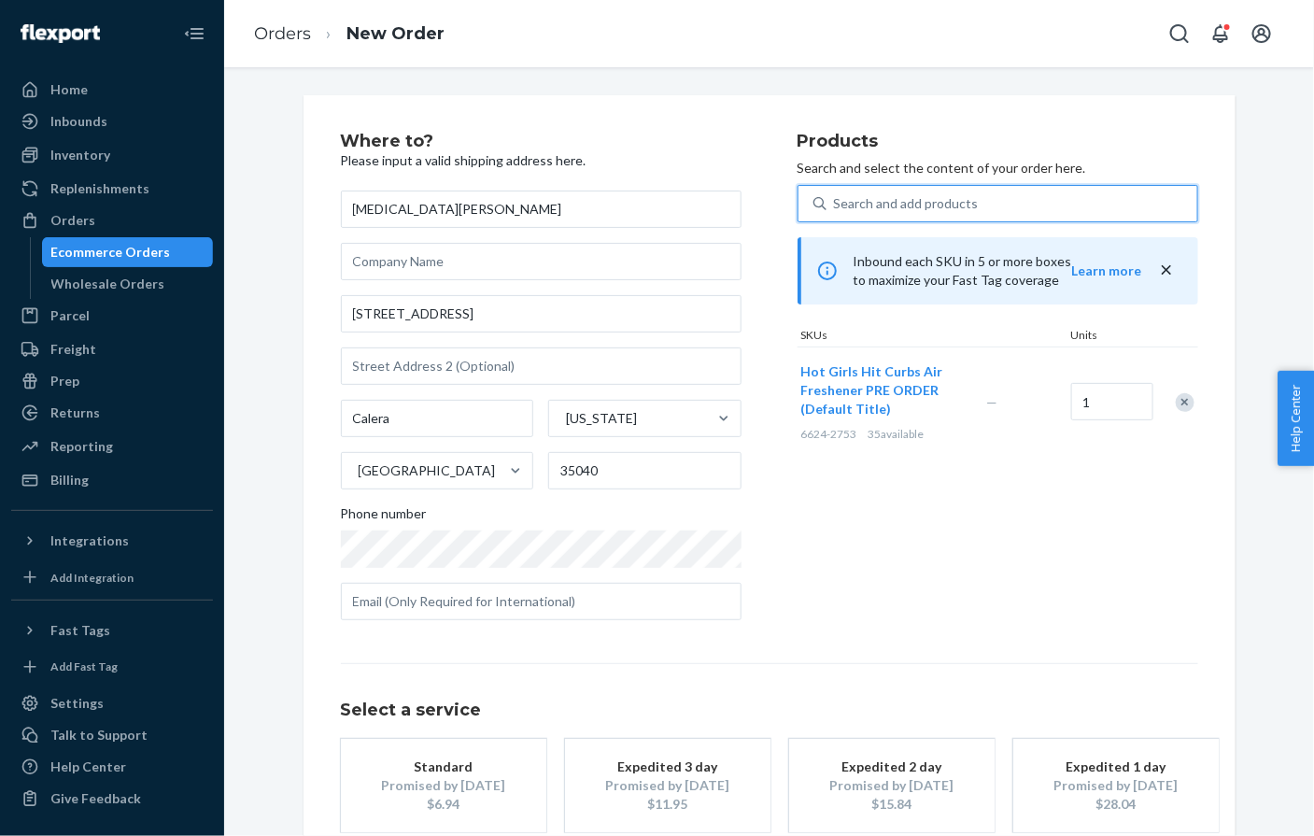
click at [487, 779] on div "Promised by [DATE]" at bounding box center [443, 785] width 149 height 19
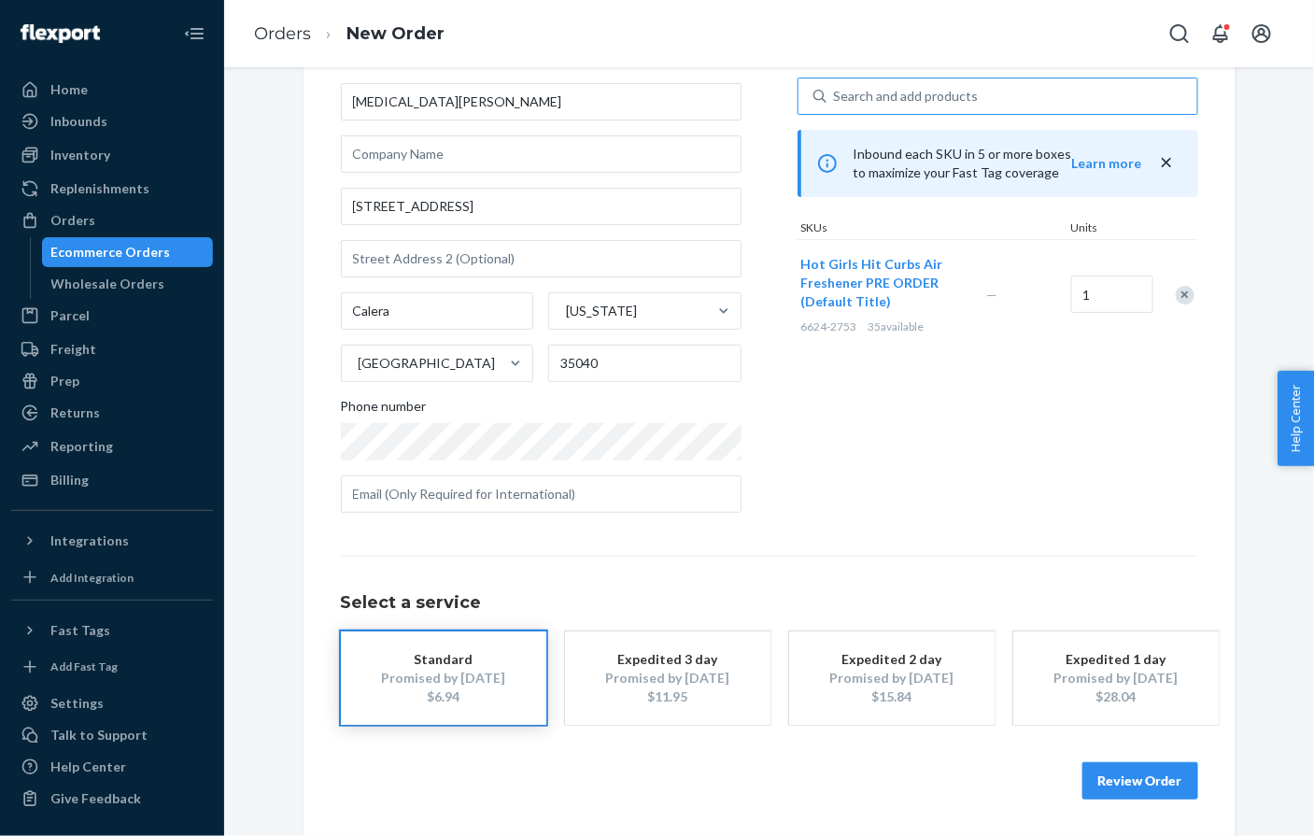
click at [1142, 769] on button "Review Order" at bounding box center [1141, 780] width 116 height 37
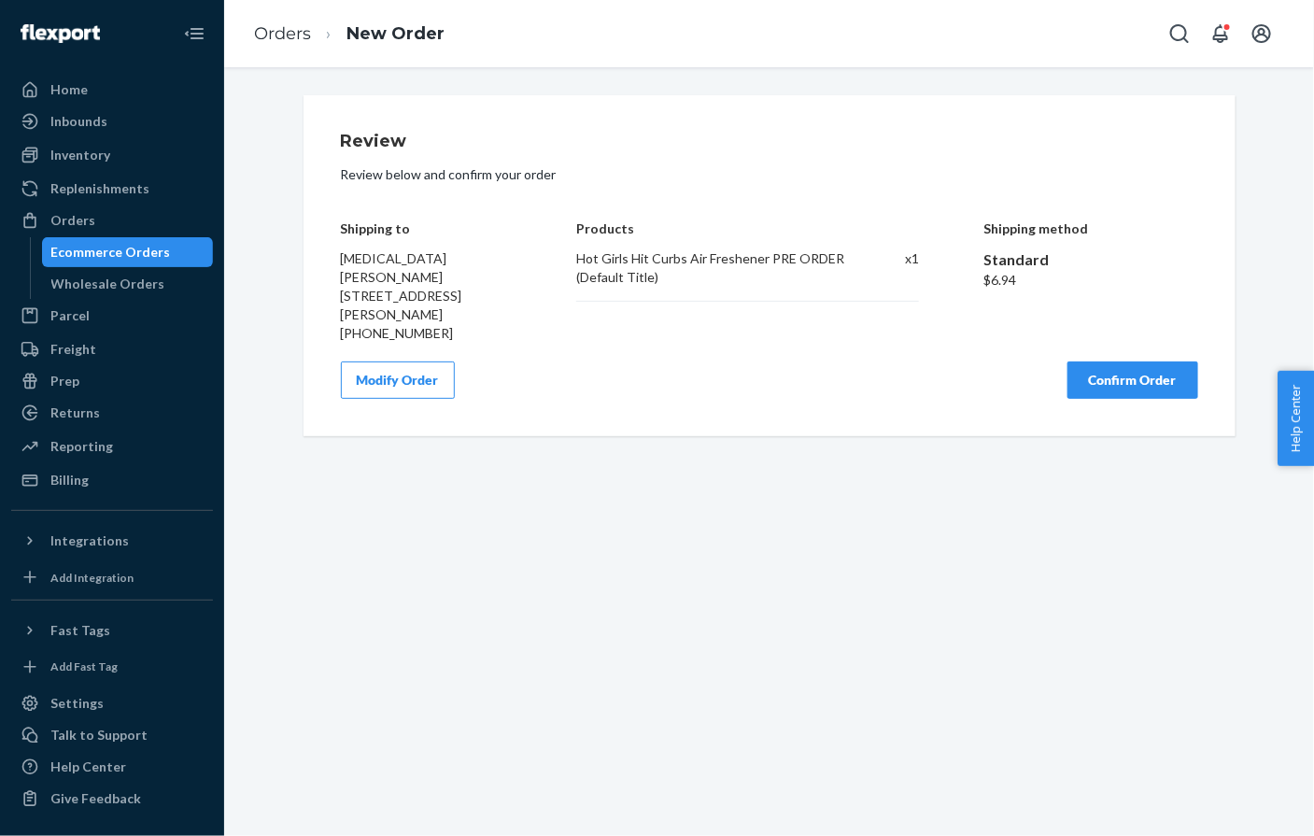
click at [1108, 370] on button "Confirm Order" at bounding box center [1133, 379] width 131 height 37
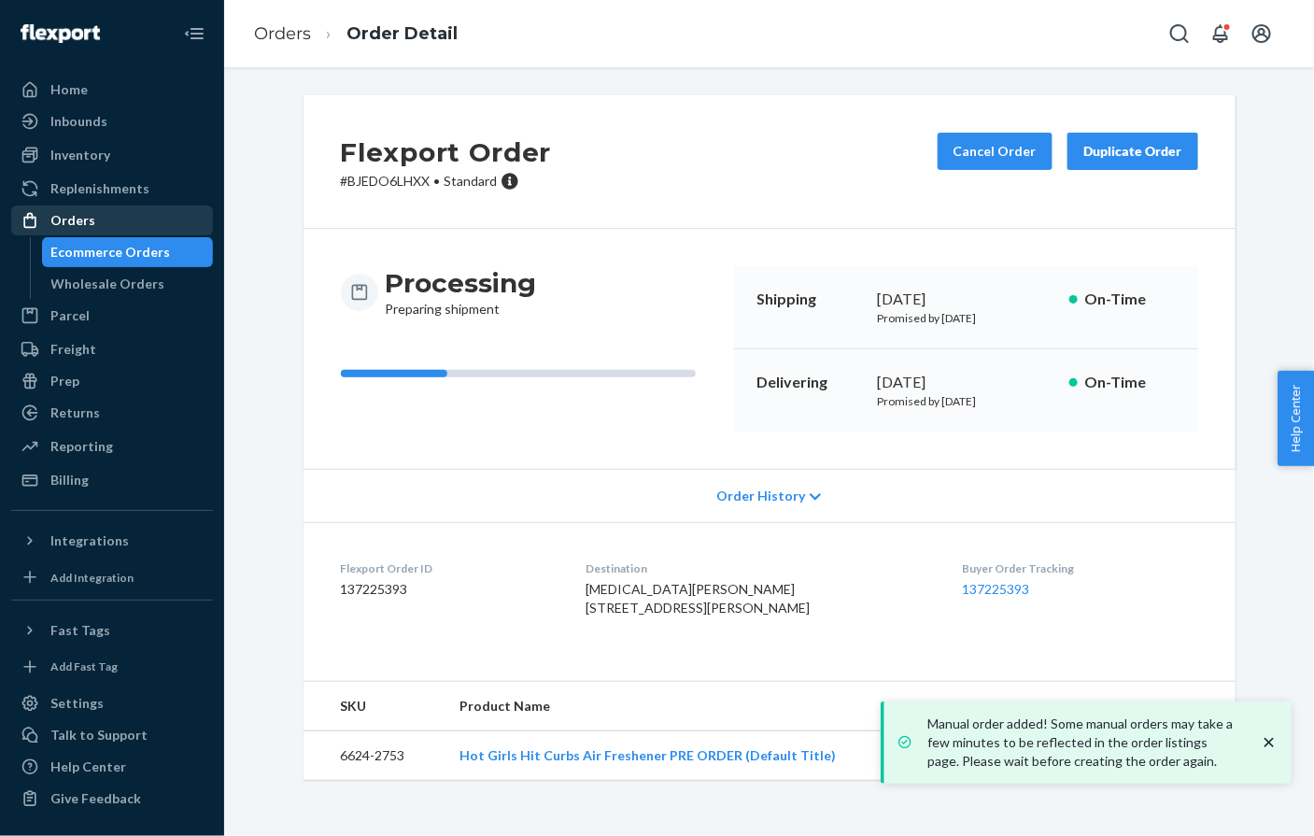
click at [76, 216] on div "Orders" at bounding box center [72, 220] width 45 height 19
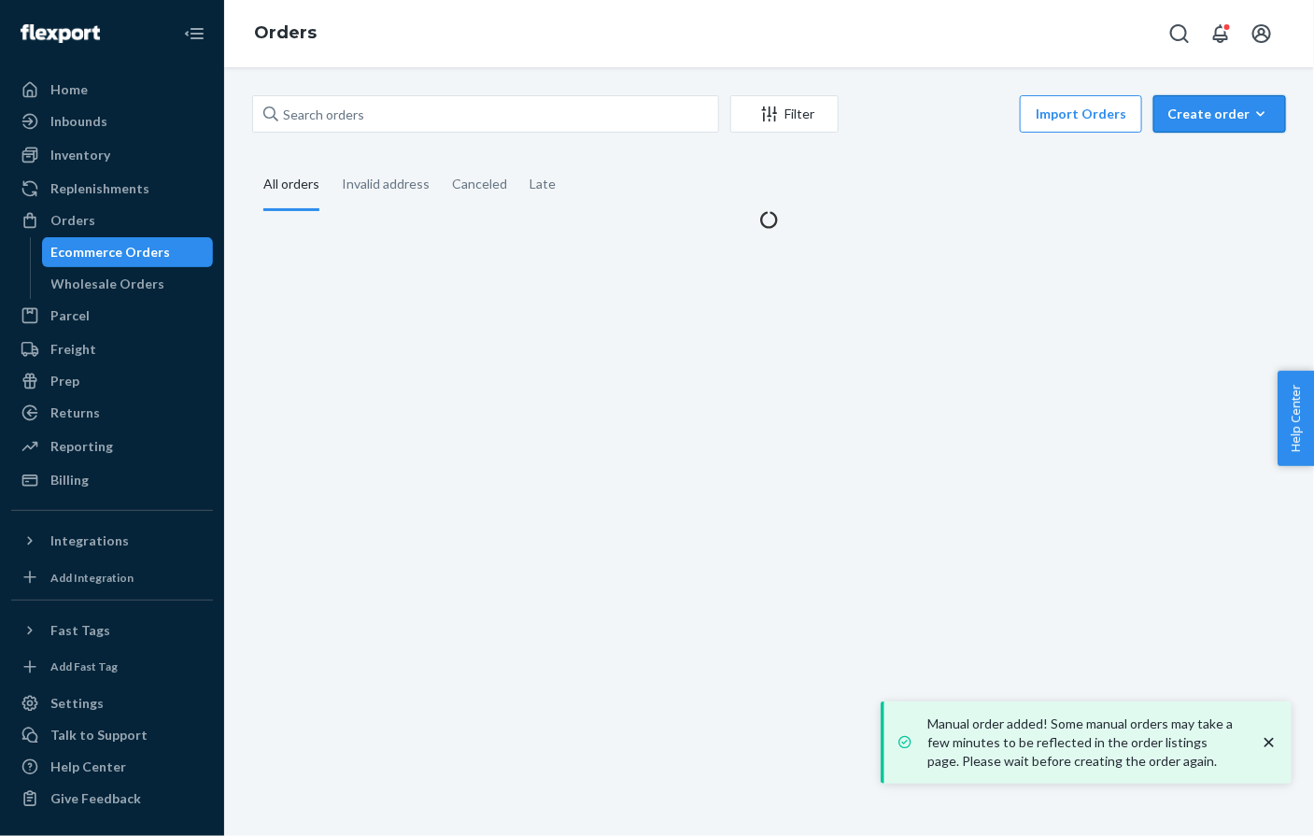
click at [1200, 113] on div "Create order" at bounding box center [1220, 114] width 105 height 19
click at [1194, 152] on span "Ecommerce order" at bounding box center [1231, 158] width 116 height 13
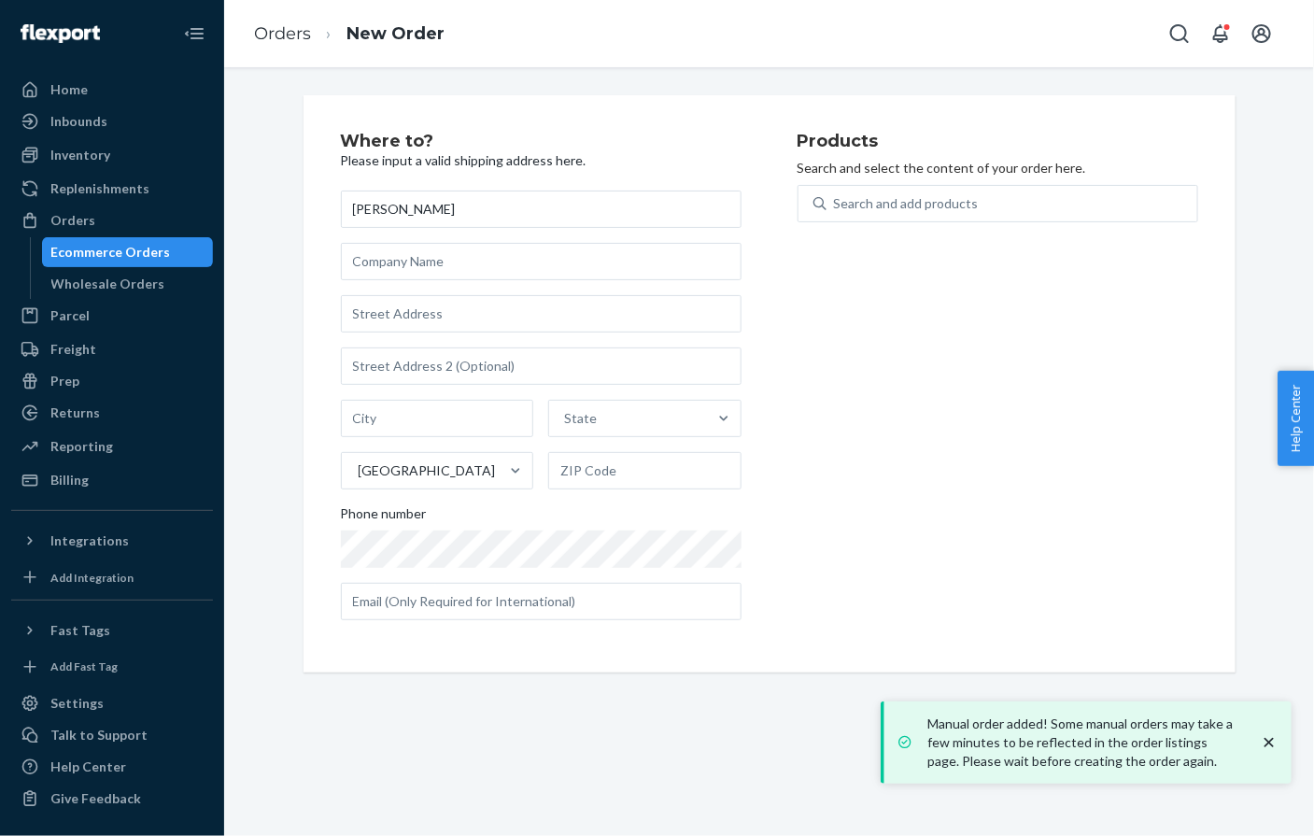
type input "[PERSON_NAME]"
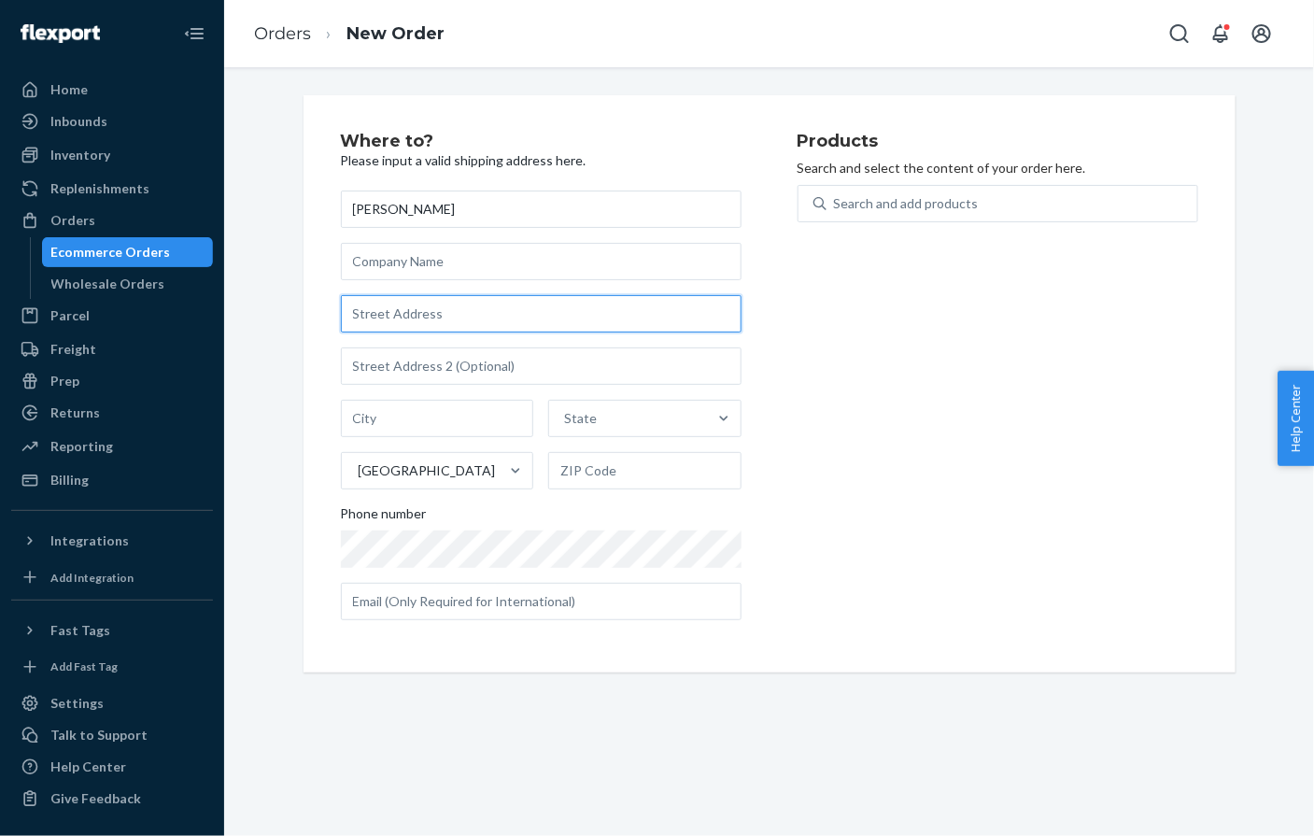
click at [410, 298] on input "text" at bounding box center [541, 313] width 401 height 37
paste input "5845 Park Ridge Drive North Olmsted OH 44070 United States"
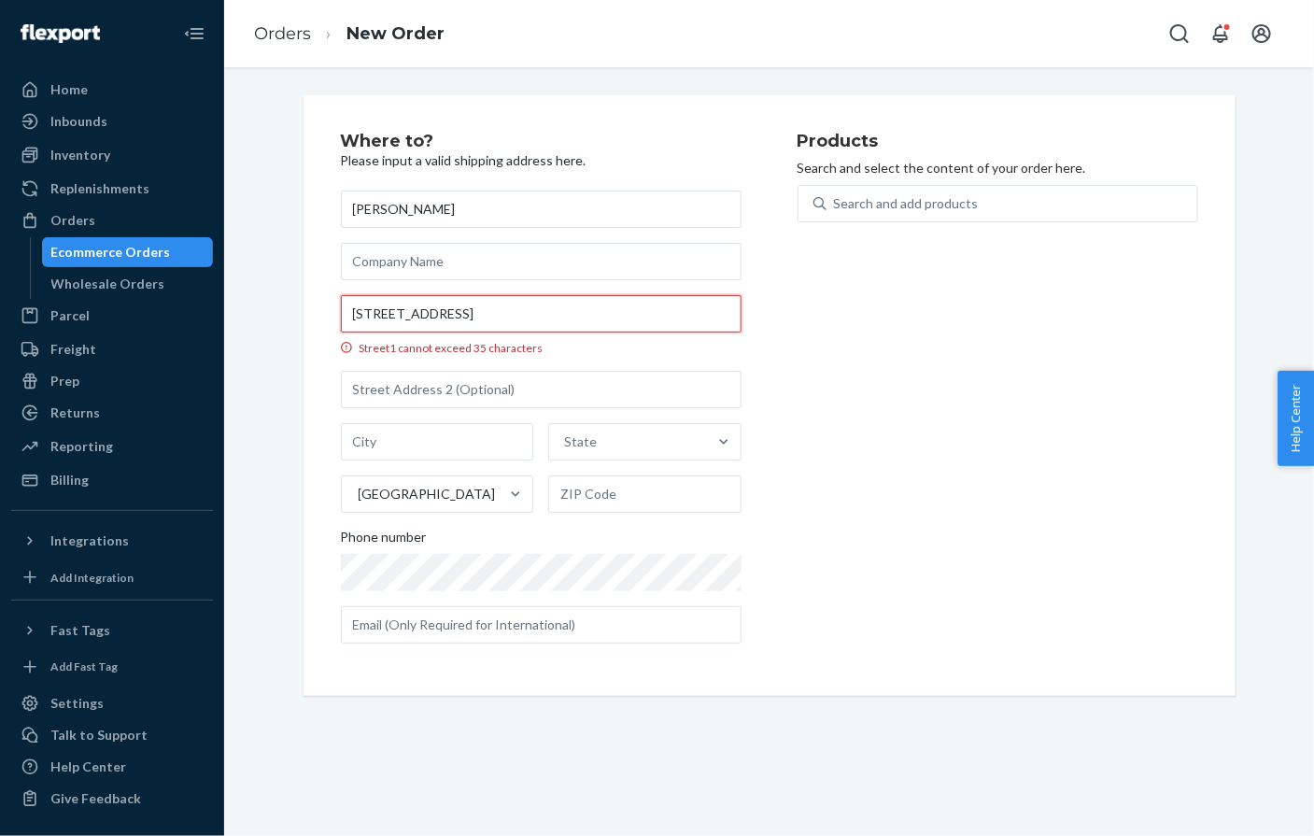
scroll to position [0, 9]
type input "5845 Park Ridge Dr"
type input "North Olmsted"
type input "44070"
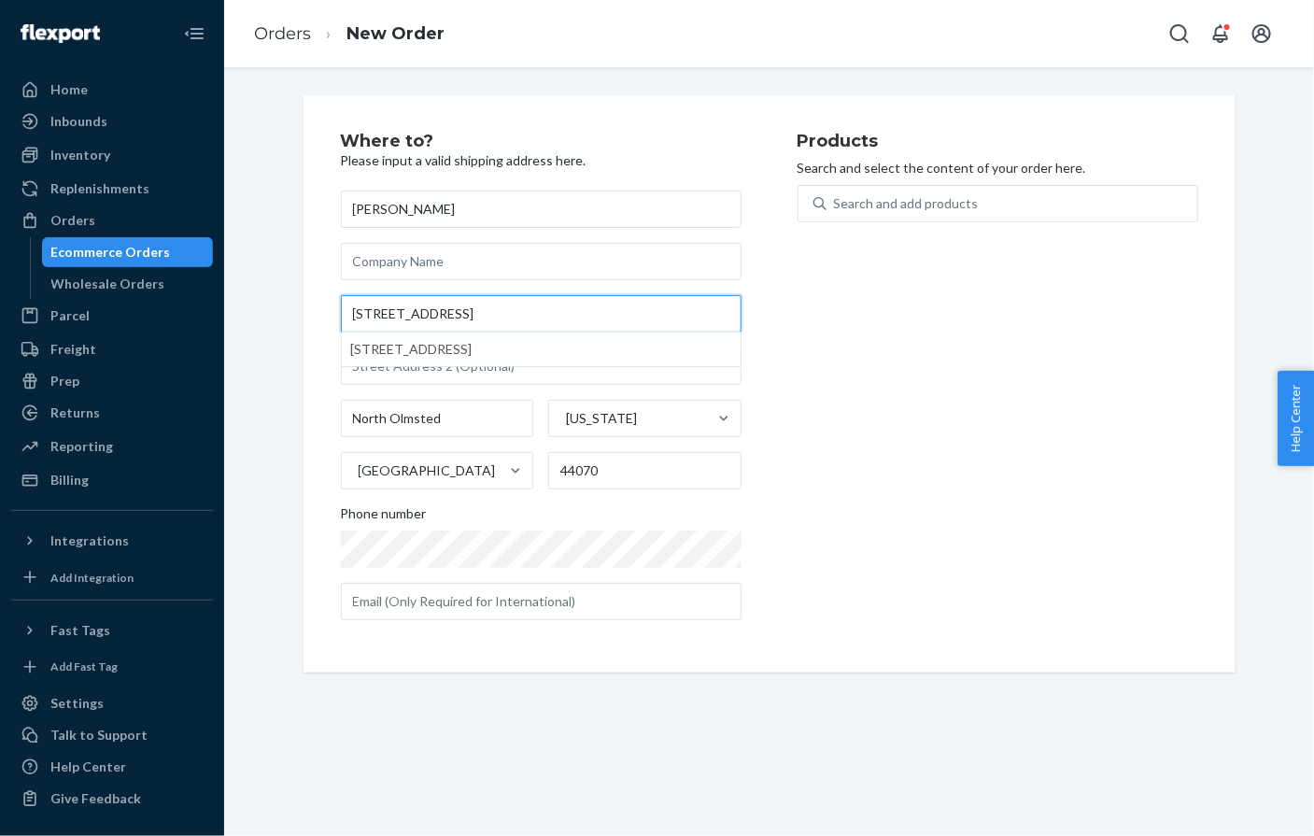
type input "5845 Park Ridge Dr"
click at [518, 568] on div "JASMINE DARISSA 5845 Park Ridge Dr North Olmsted Ohio United States 44070 Phone…" at bounding box center [541, 406] width 401 height 430
click at [876, 198] on div "Search and add products" at bounding box center [906, 203] width 145 height 19
click at [836, 198] on input "Search and add products" at bounding box center [835, 203] width 2 height 19
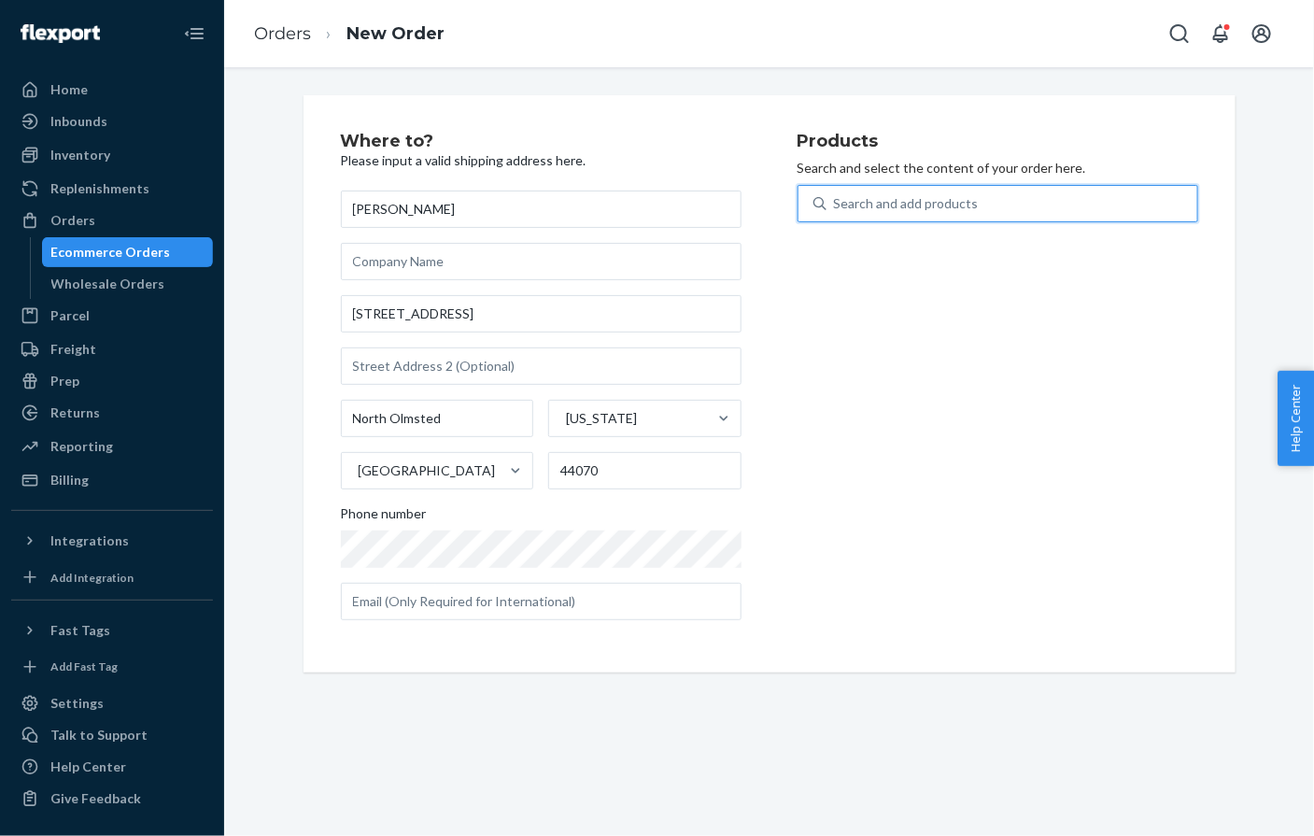
paste input "6624-2751"
type input "6624-2751"
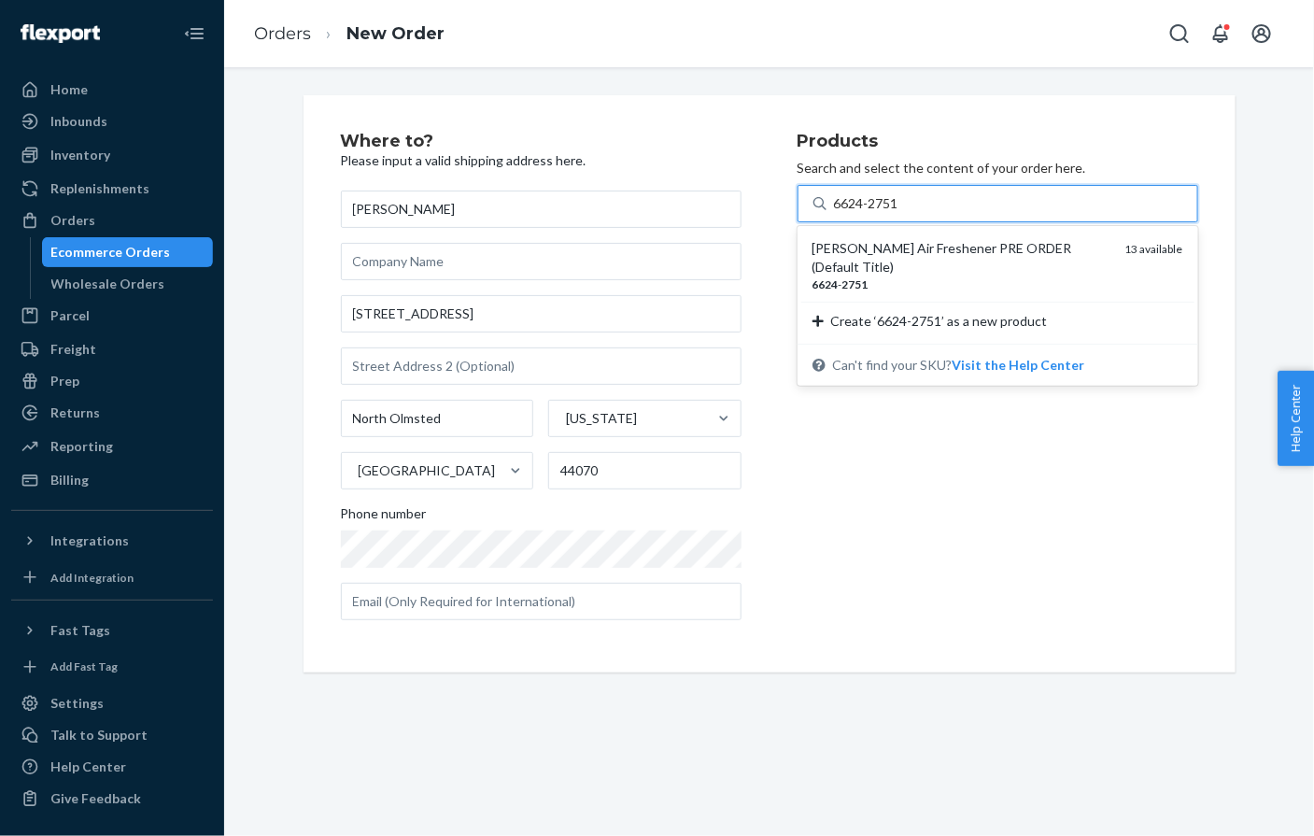
click at [871, 244] on div "Taylor Swift Air Freshener PRE ORDER (Default Title)" at bounding box center [962, 257] width 298 height 37
click at [871, 213] on input "6624-2751" at bounding box center [867, 203] width 67 height 19
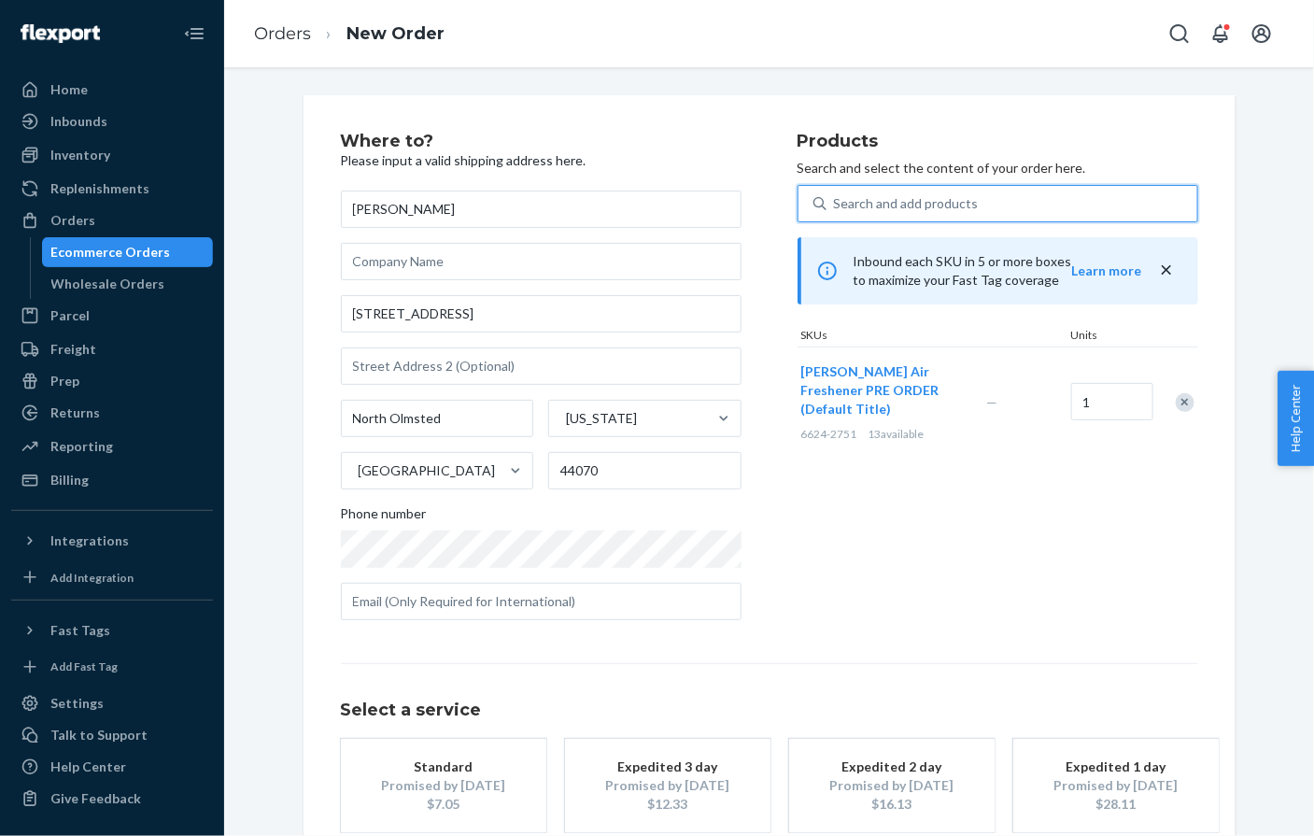
click at [865, 205] on div "Search and add products" at bounding box center [906, 203] width 145 height 19
click at [836, 205] on input "0 results available. Use Up and Down to choose options, press Enter to select t…" at bounding box center [835, 203] width 2 height 19
paste input "6624-2753"
type input "6624-2753"
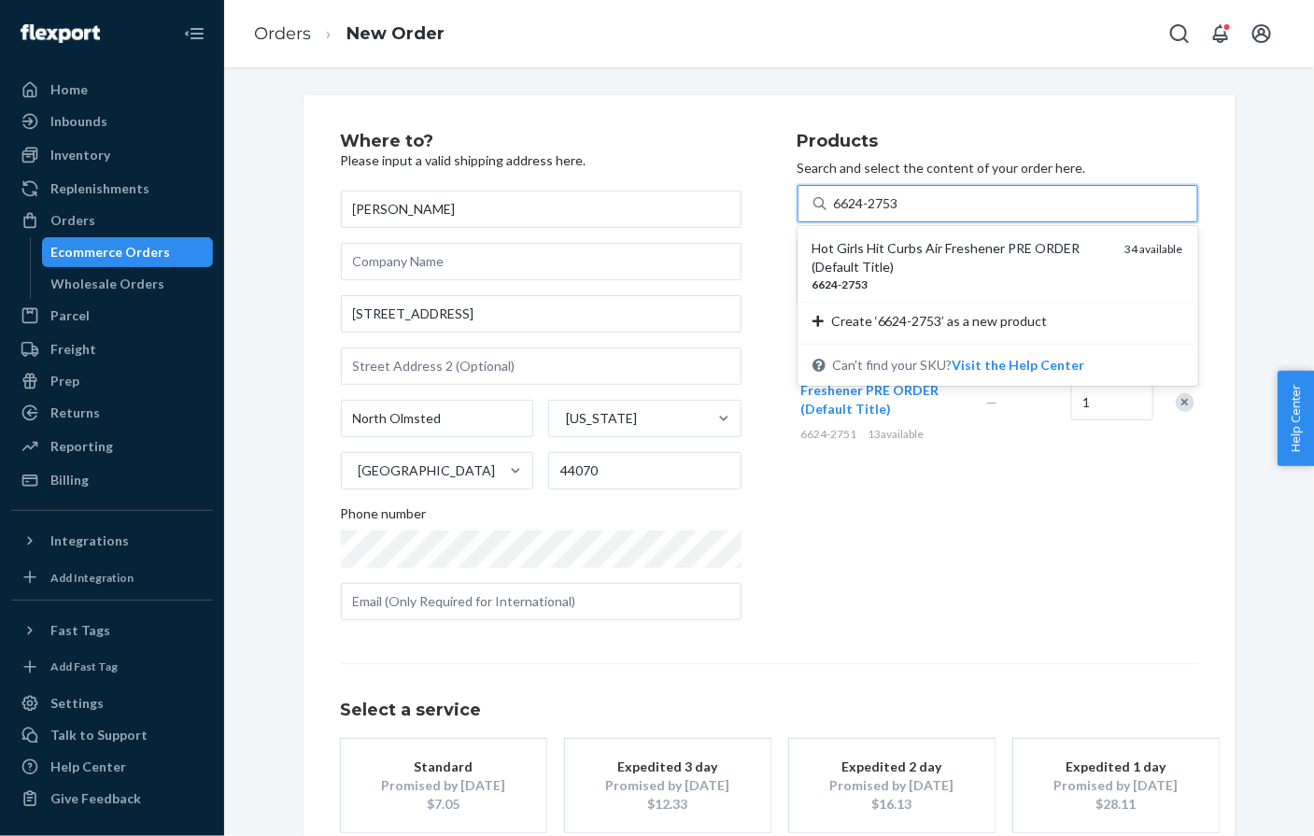
click at [871, 242] on div "Hot Girls Hit Curbs Air Freshener PRE ORDER (Default Title)" at bounding box center [962, 257] width 298 height 37
click at [871, 213] on input "6624-2753" at bounding box center [867, 203] width 67 height 19
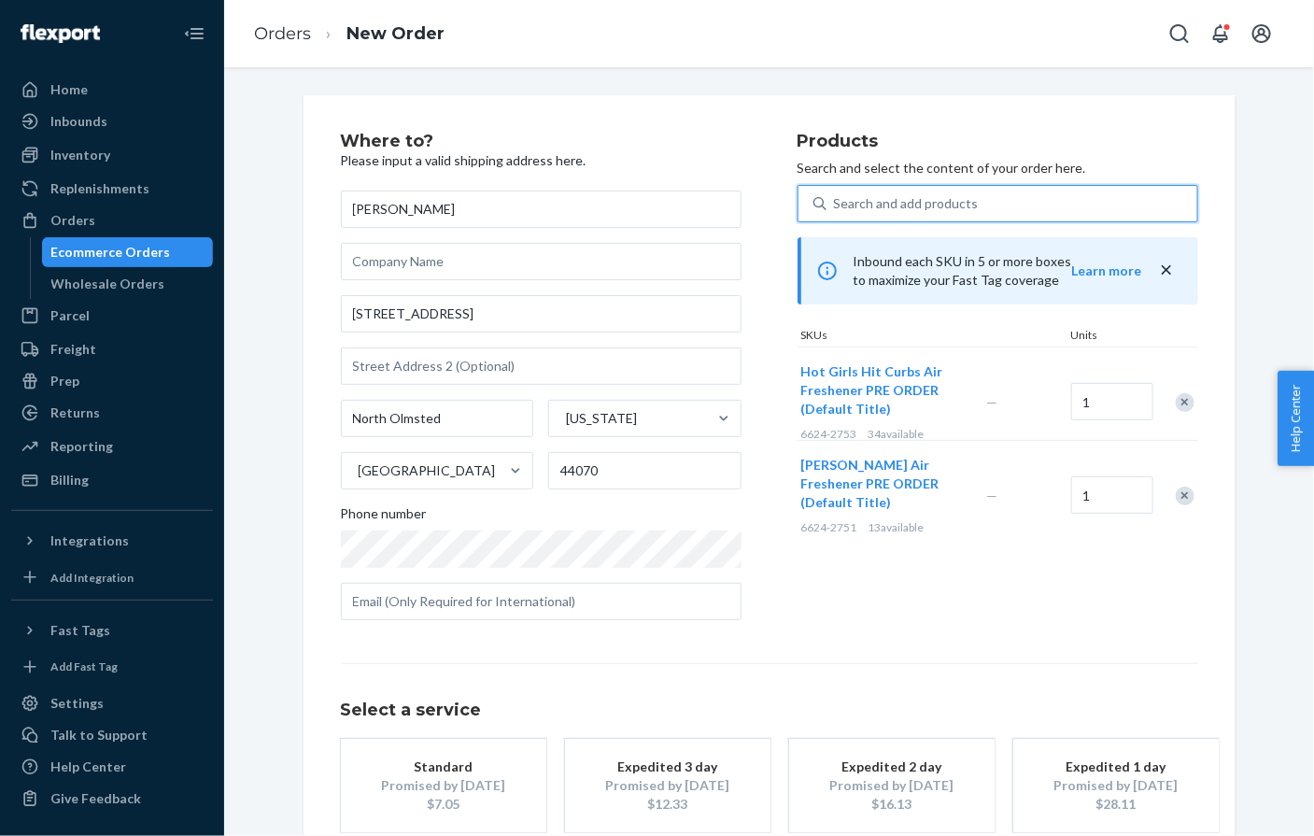
scroll to position [107, 0]
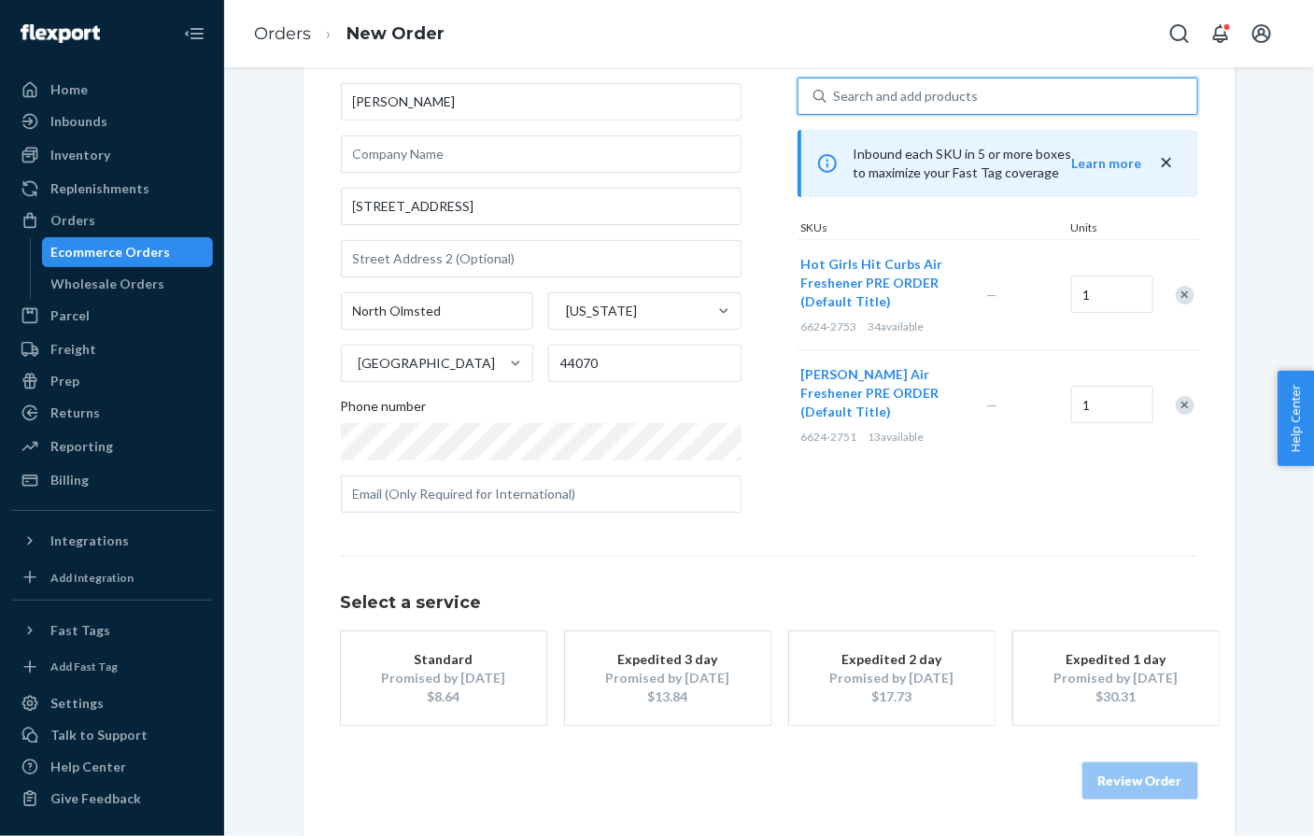
drag, startPoint x: 421, startPoint y: 672, endPoint x: 492, endPoint y: 695, distance: 74.7
click at [421, 672] on div "Promised by [DATE]" at bounding box center [443, 678] width 149 height 19
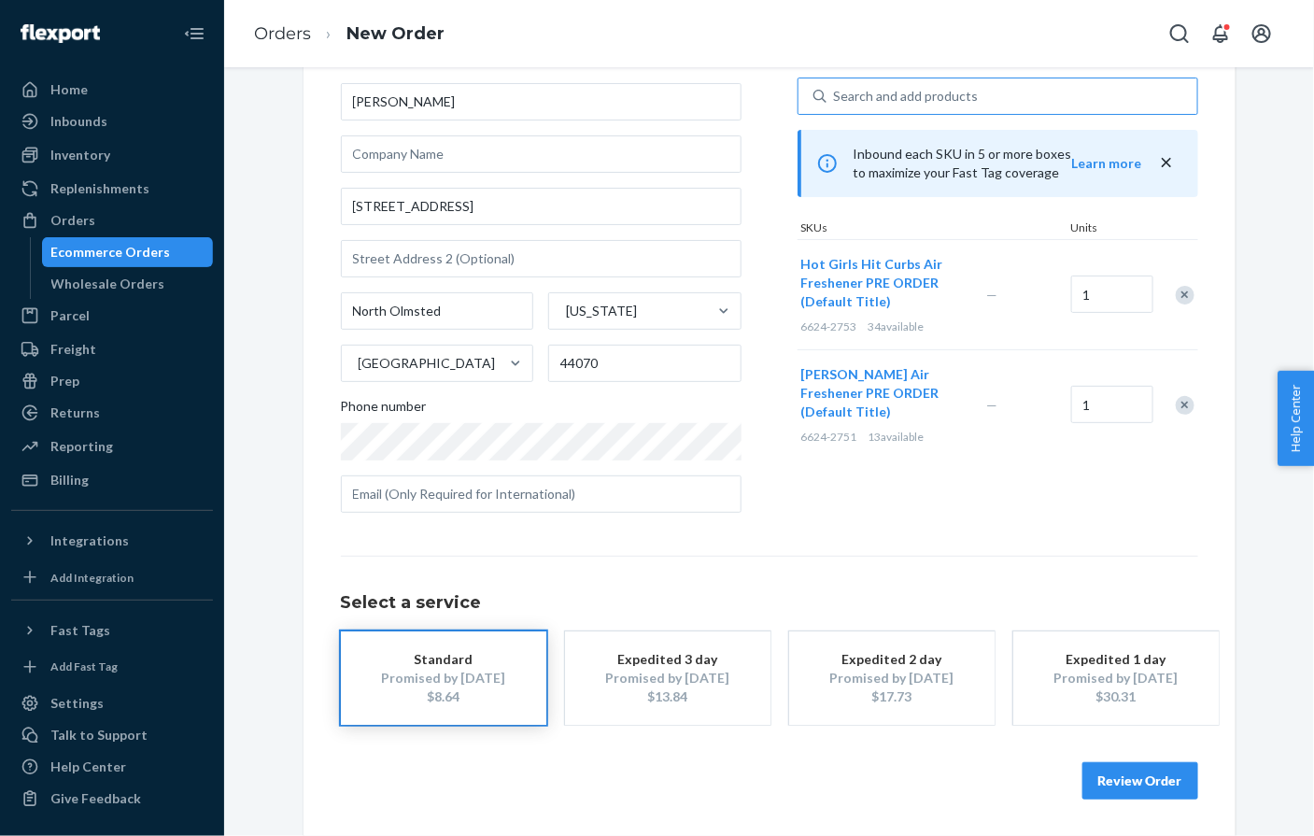
click at [1115, 781] on button "Review Order" at bounding box center [1141, 780] width 116 height 37
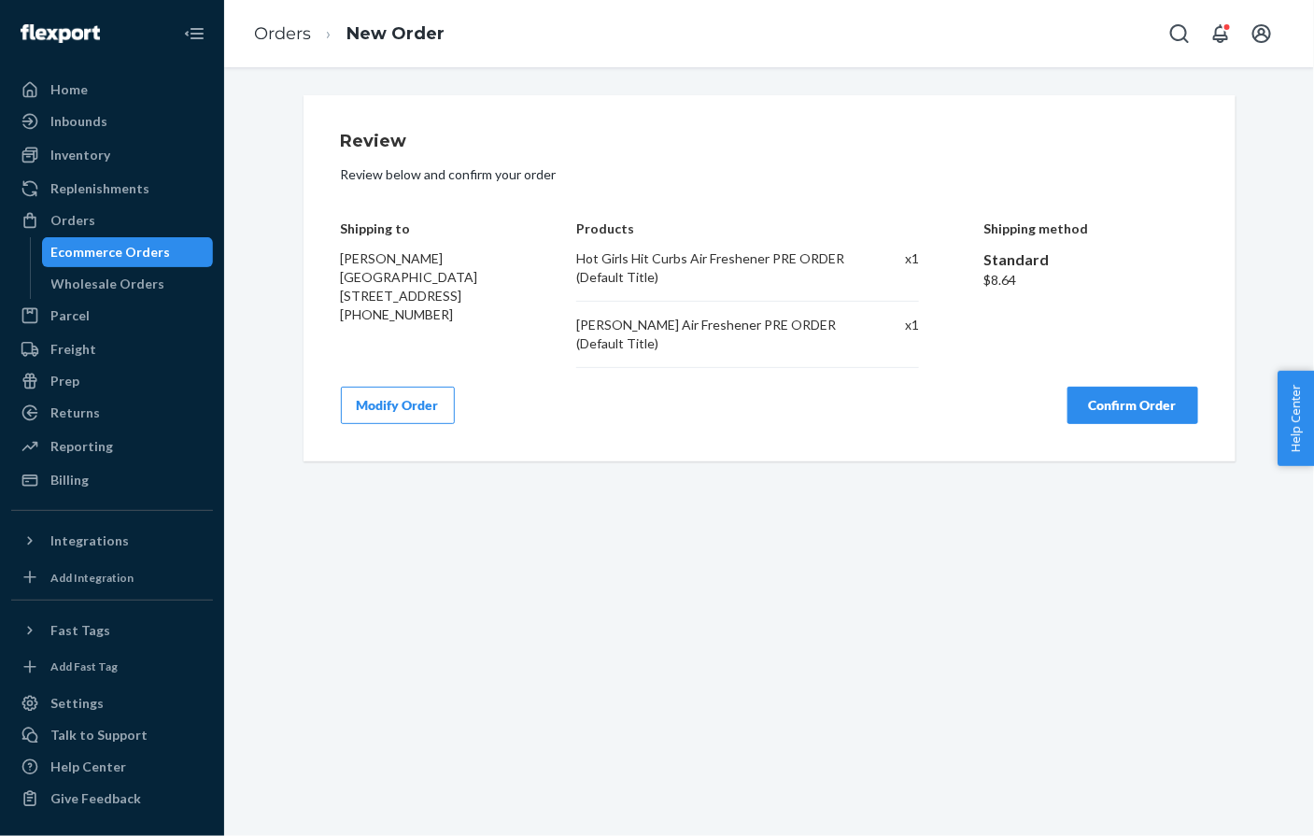
click at [1103, 412] on button "Confirm Order" at bounding box center [1133, 405] width 131 height 37
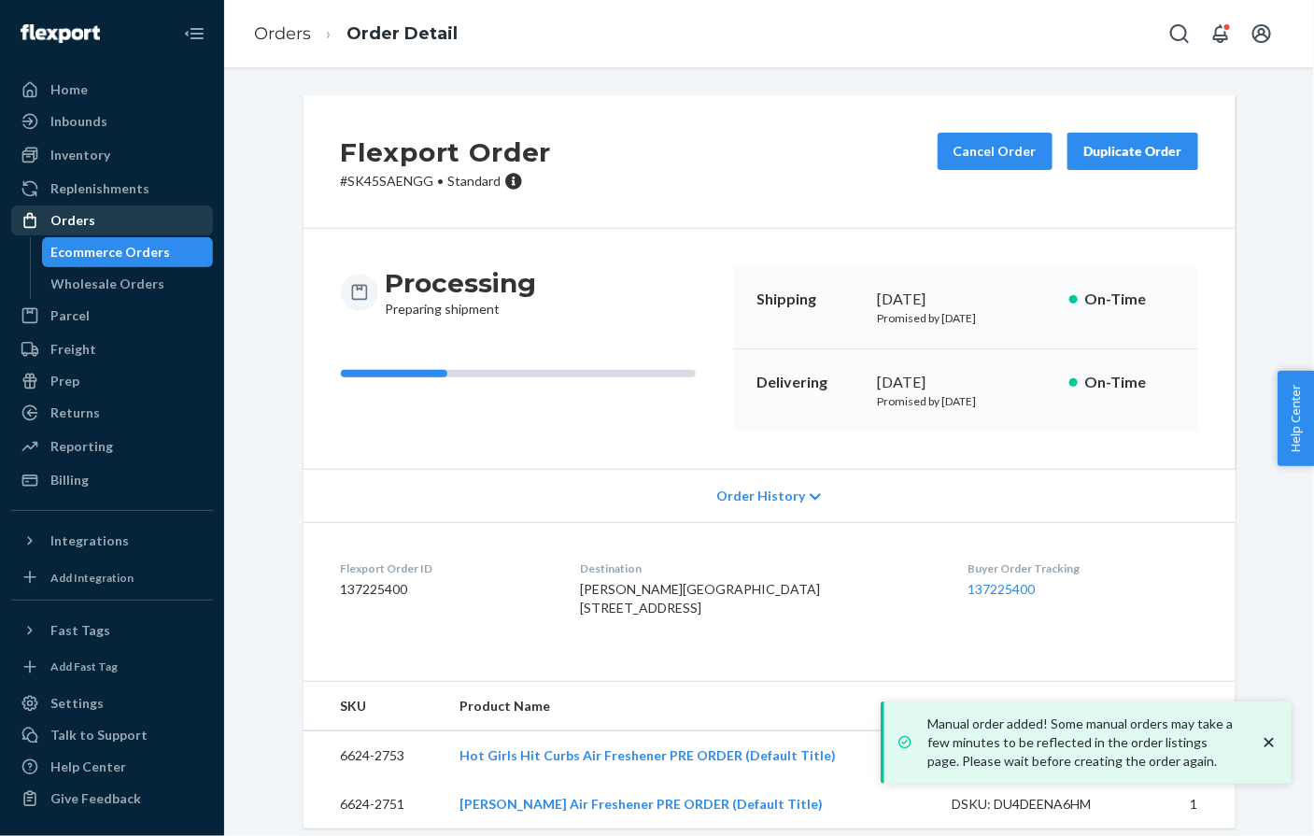
click at [108, 227] on div "Orders" at bounding box center [112, 220] width 198 height 26
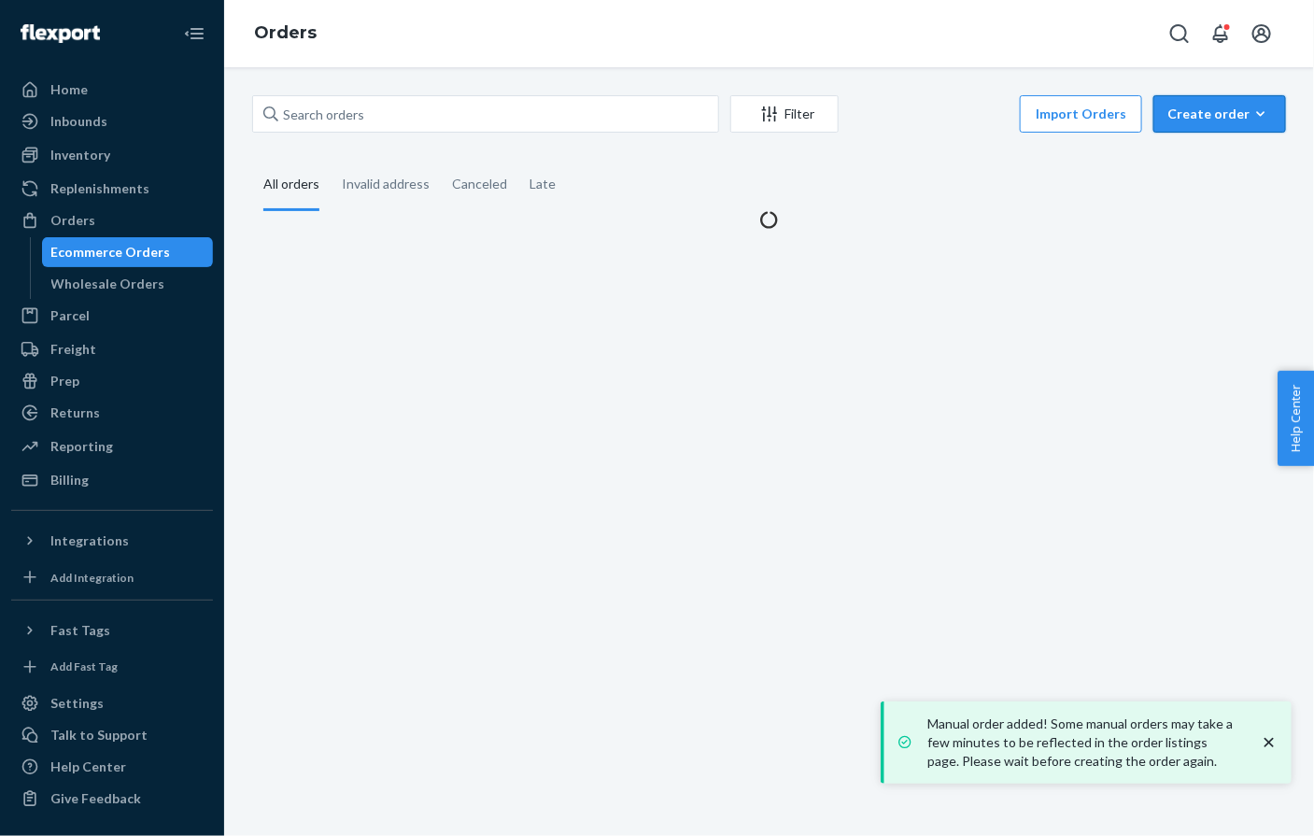
click at [1218, 103] on button "Create order Ecommerce order Removal order" at bounding box center [1220, 113] width 133 height 37
click at [1202, 152] on span "Ecommerce order" at bounding box center [1231, 158] width 116 height 13
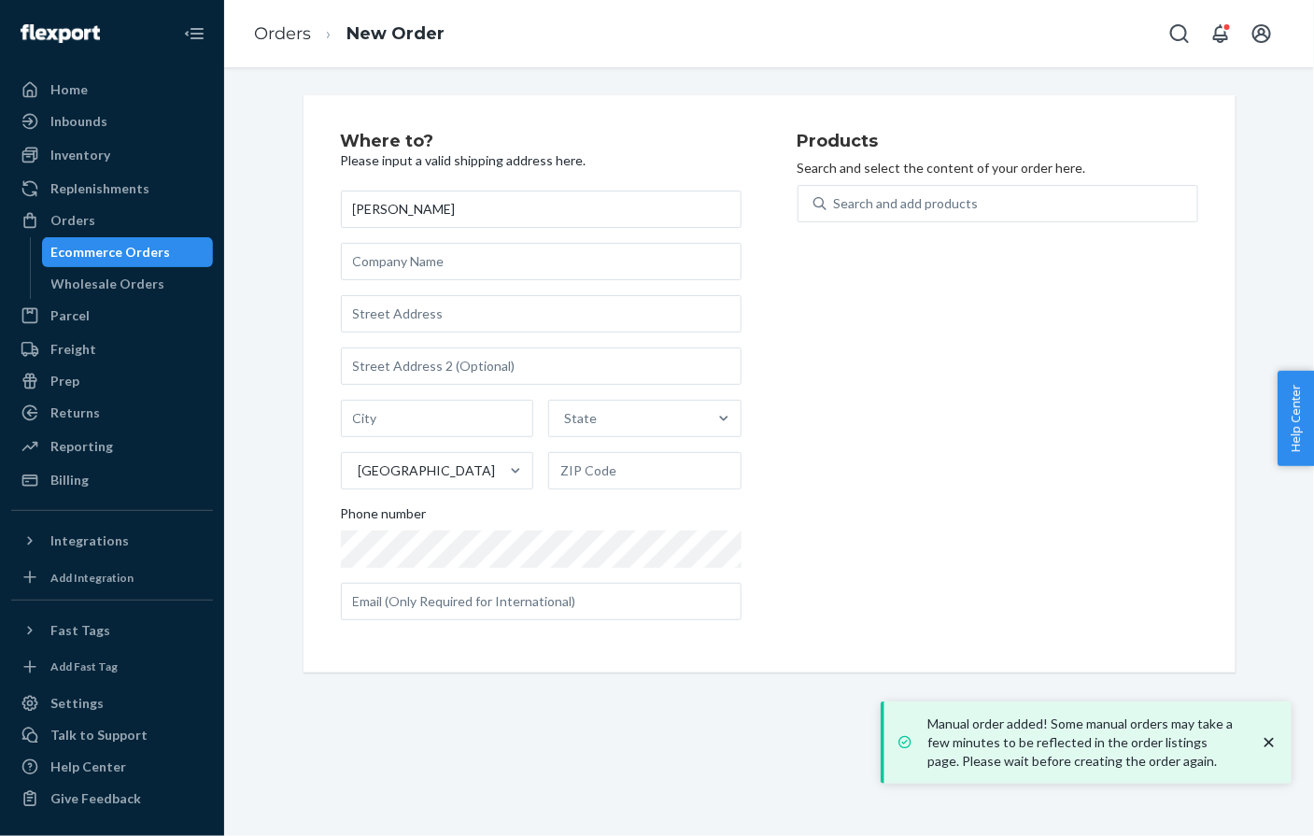
type input "[PERSON_NAME]"
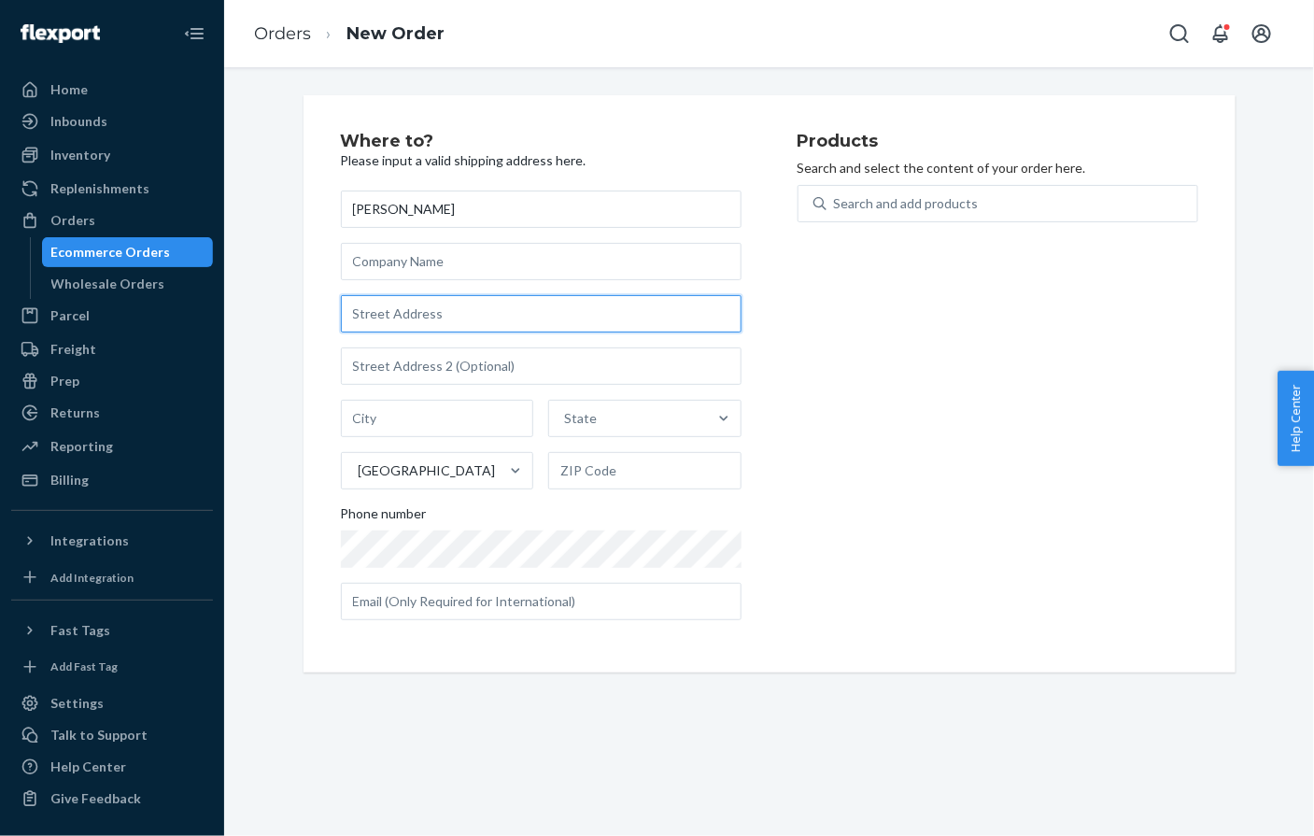
click at [461, 297] on input "text" at bounding box center [541, 313] width 401 height 37
paste input "5645 LINDSAY ST Golden Valley MN 55422 United States"
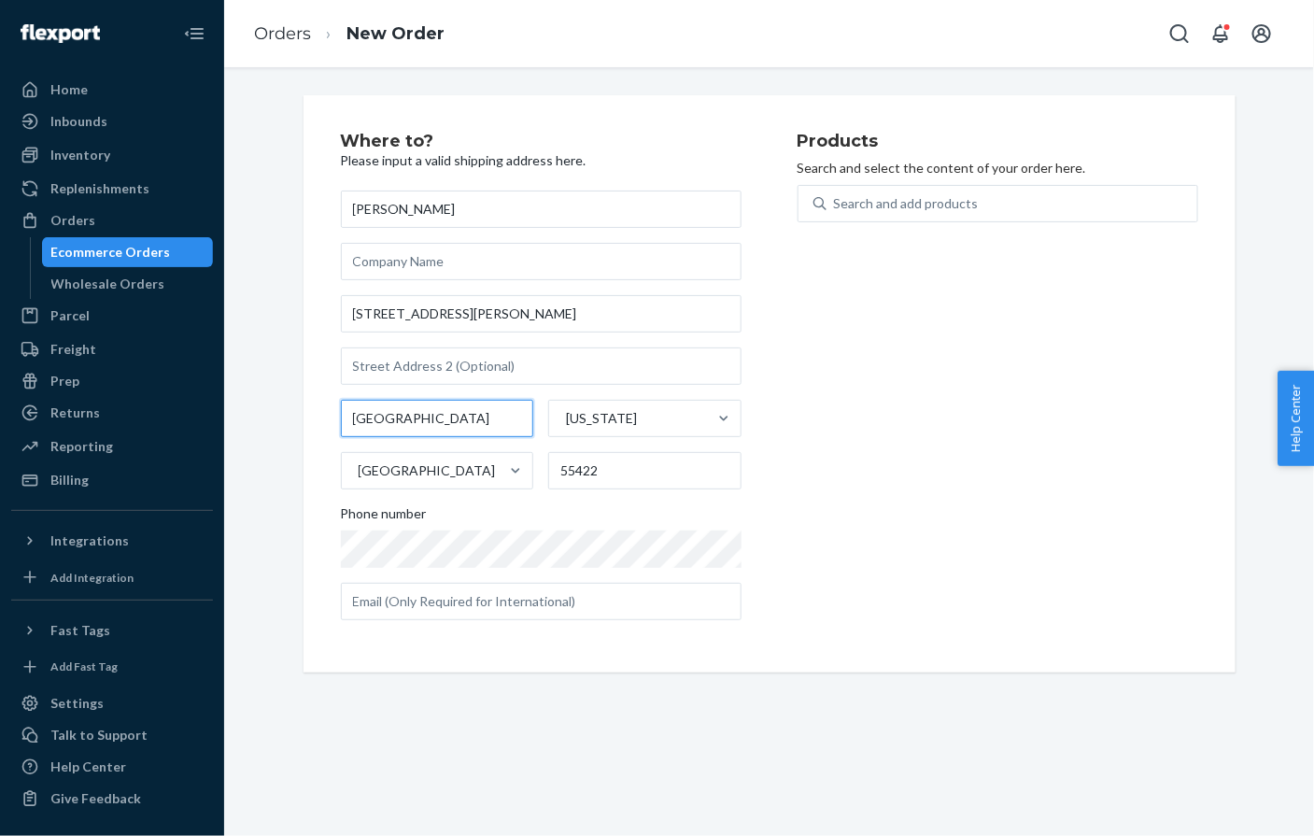
drag, startPoint x: 429, startPoint y: 434, endPoint x: 418, endPoint y: 412, distance: 25.1
click at [429, 434] on input "Minneapolis" at bounding box center [437, 418] width 193 height 37
click at [418, 412] on input "Minneapolis" at bounding box center [437, 418] width 193 height 37
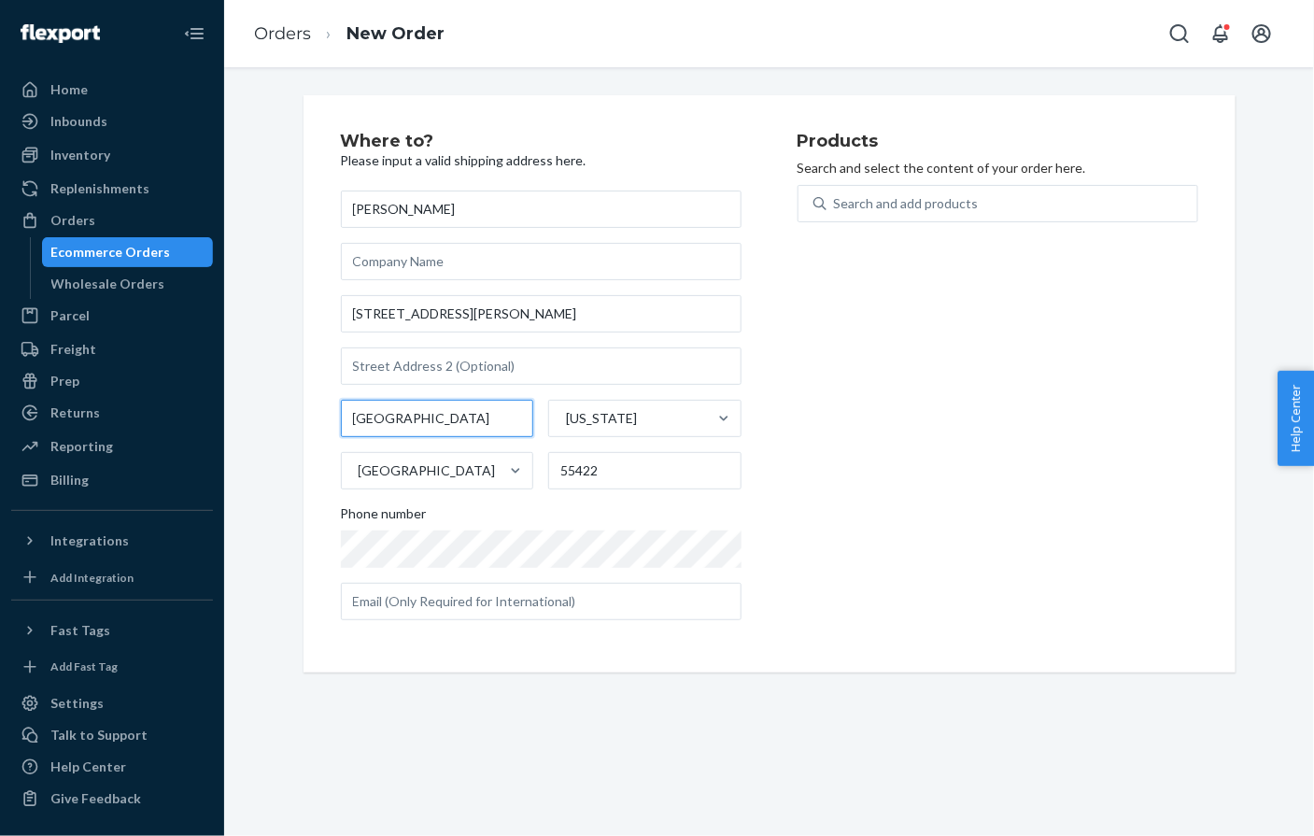
paste input "Golden Valley"
click at [907, 220] on div "Search and add products" at bounding box center [998, 203] width 401 height 37
click at [836, 213] on input "Search and add products" at bounding box center [835, 203] width 2 height 19
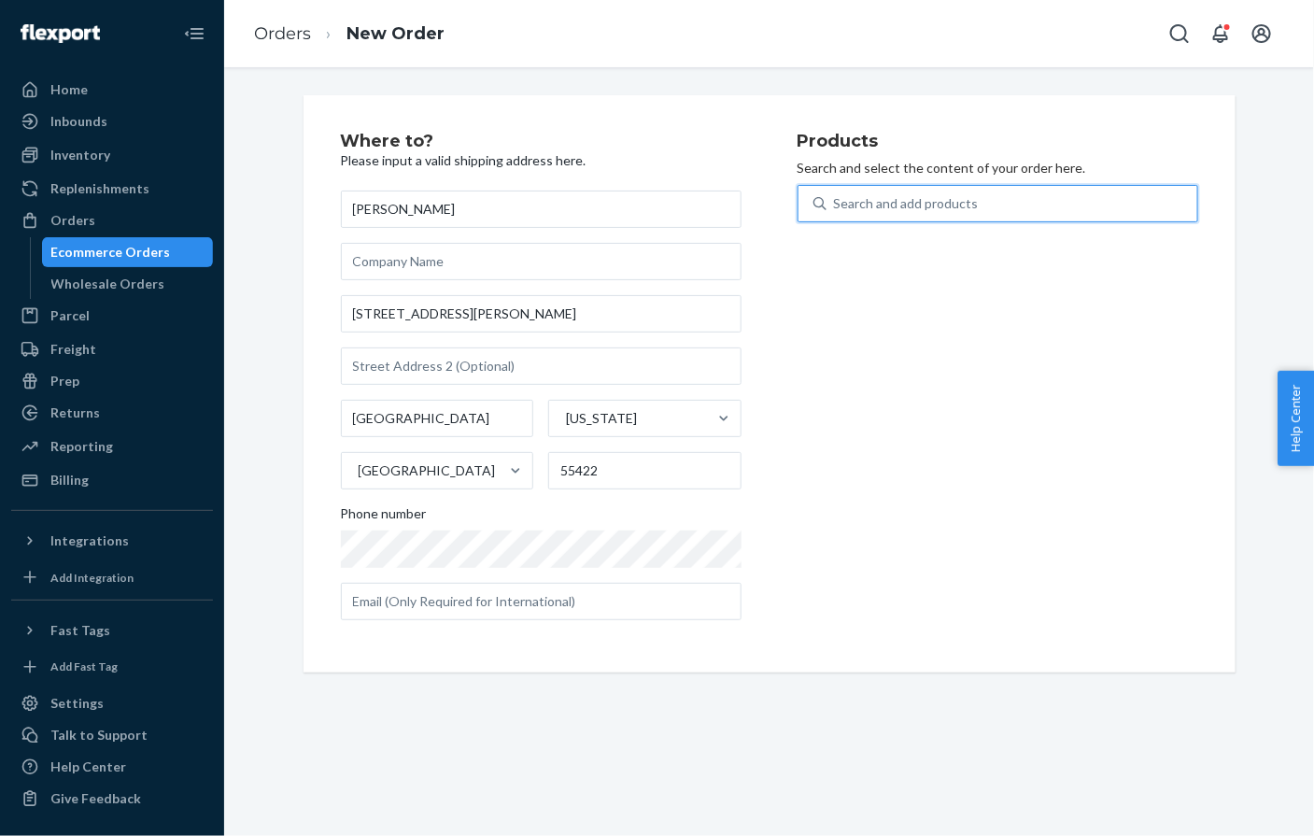
paste input "6624-2753"
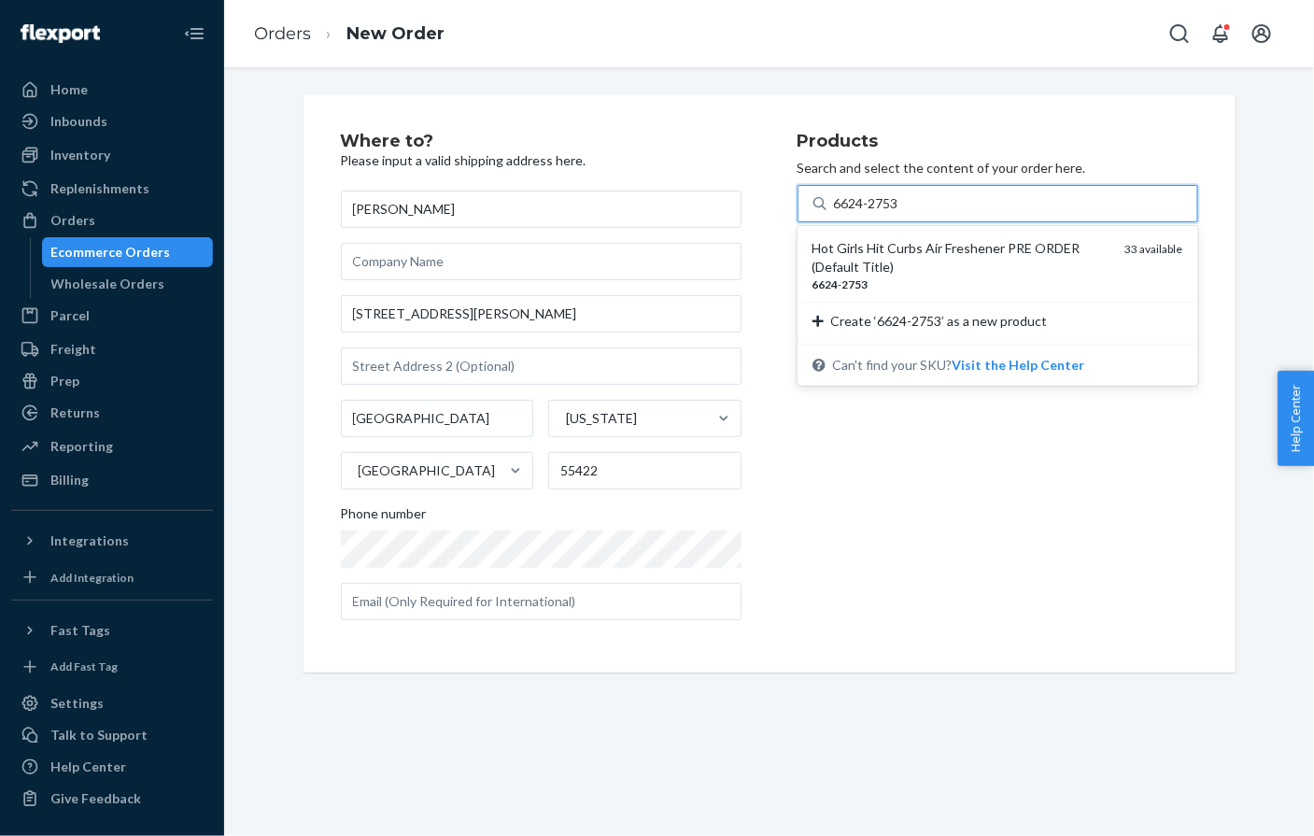
click at [863, 247] on div "Hot Girls Hit Curbs Air Freshener PRE ORDER (Default Title)" at bounding box center [962, 257] width 298 height 37
click at [863, 213] on input "6624-2753" at bounding box center [867, 203] width 67 height 19
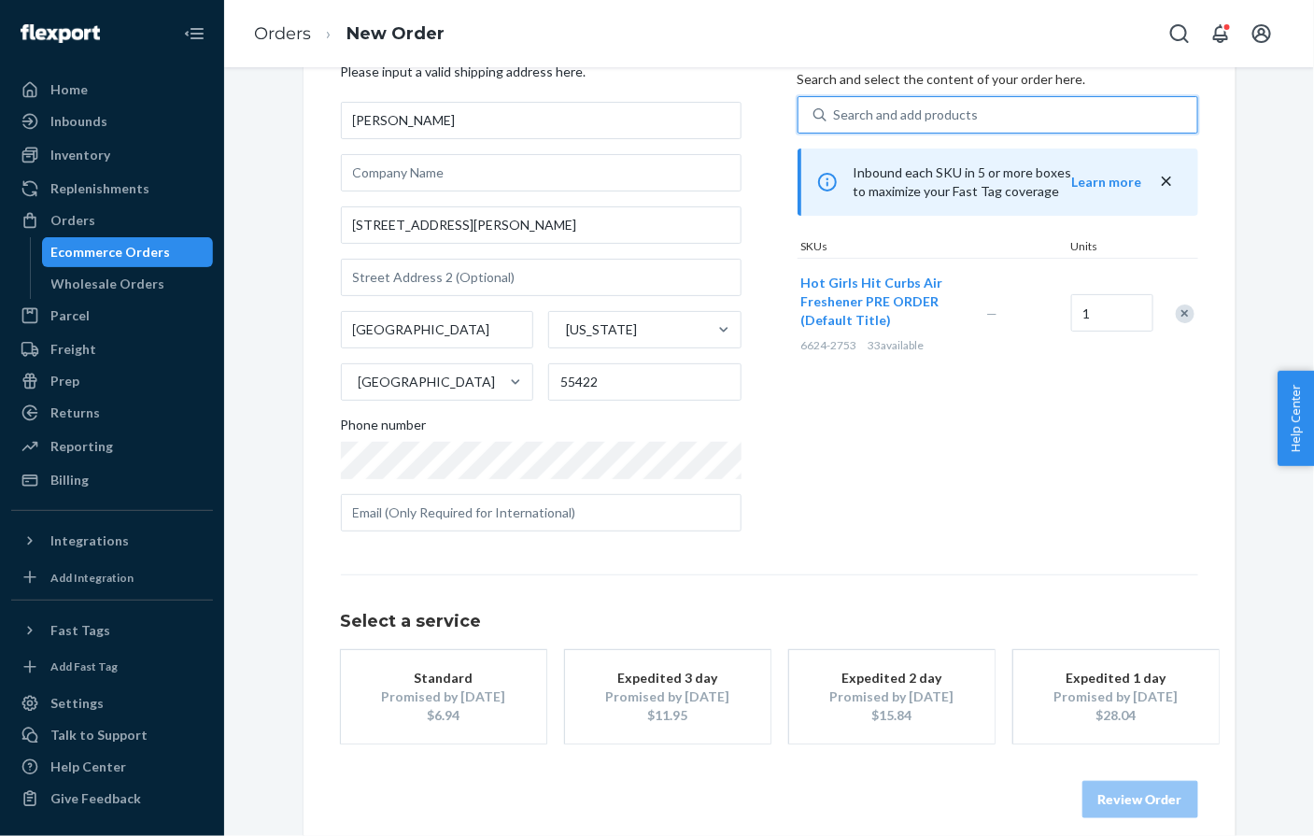
scroll to position [107, 0]
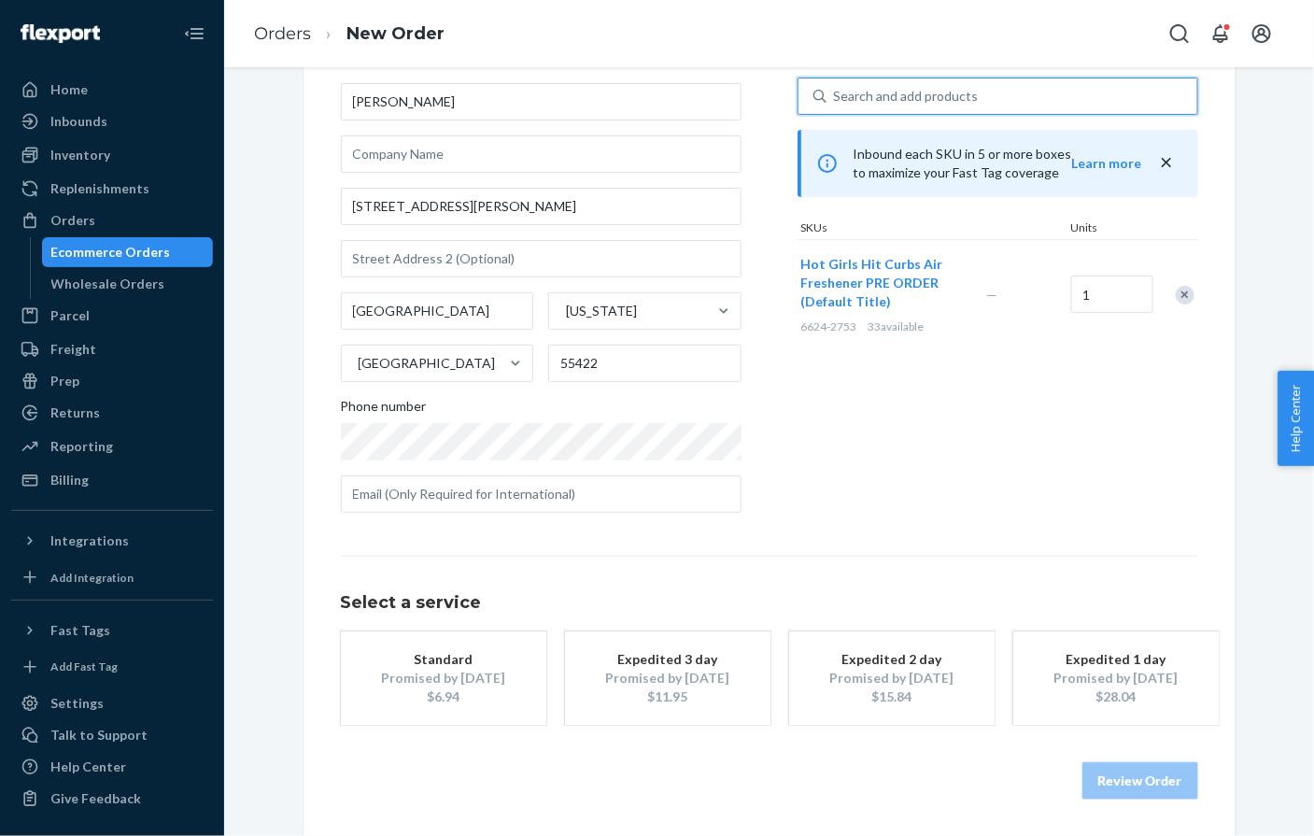
click at [486, 669] on div "Promised by [DATE]" at bounding box center [443, 678] width 149 height 19
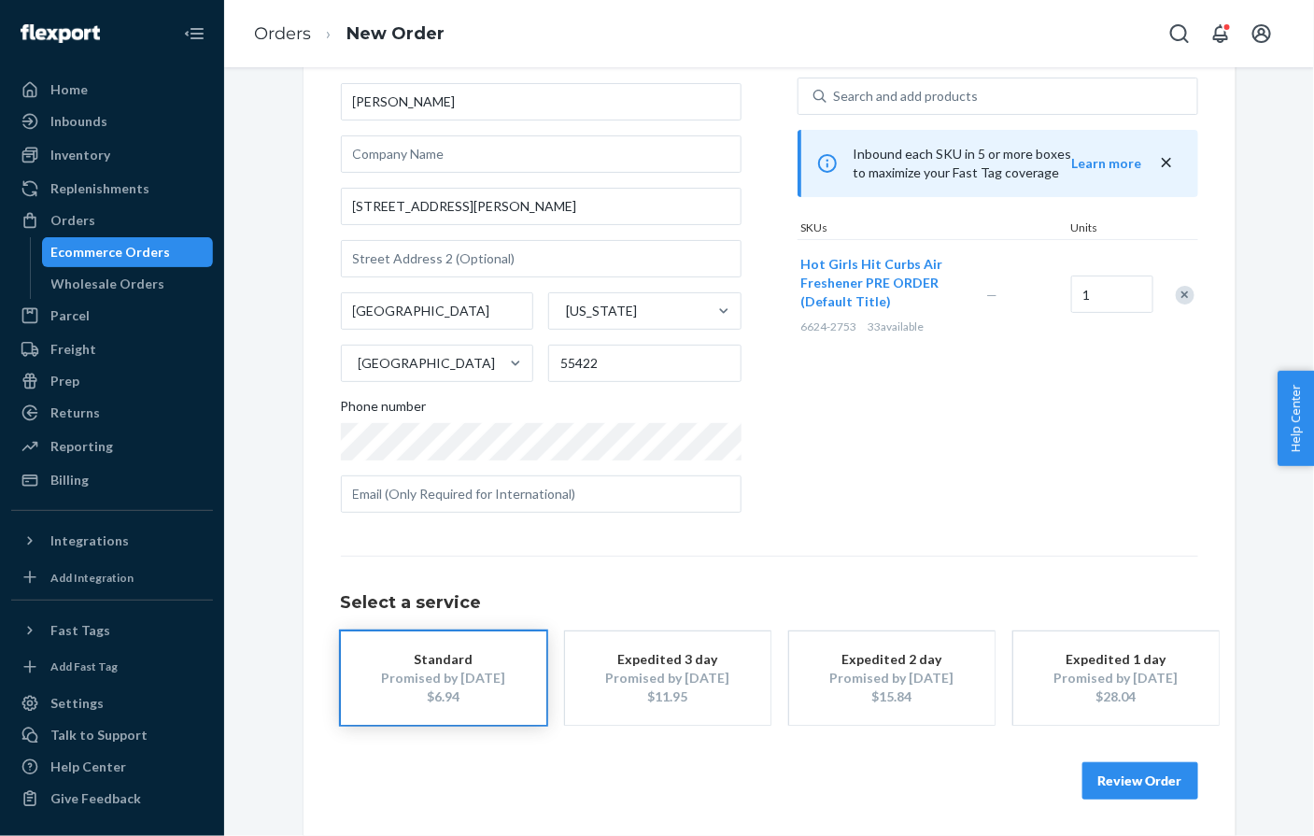
click at [1150, 772] on button "Review Order" at bounding box center [1141, 780] width 116 height 37
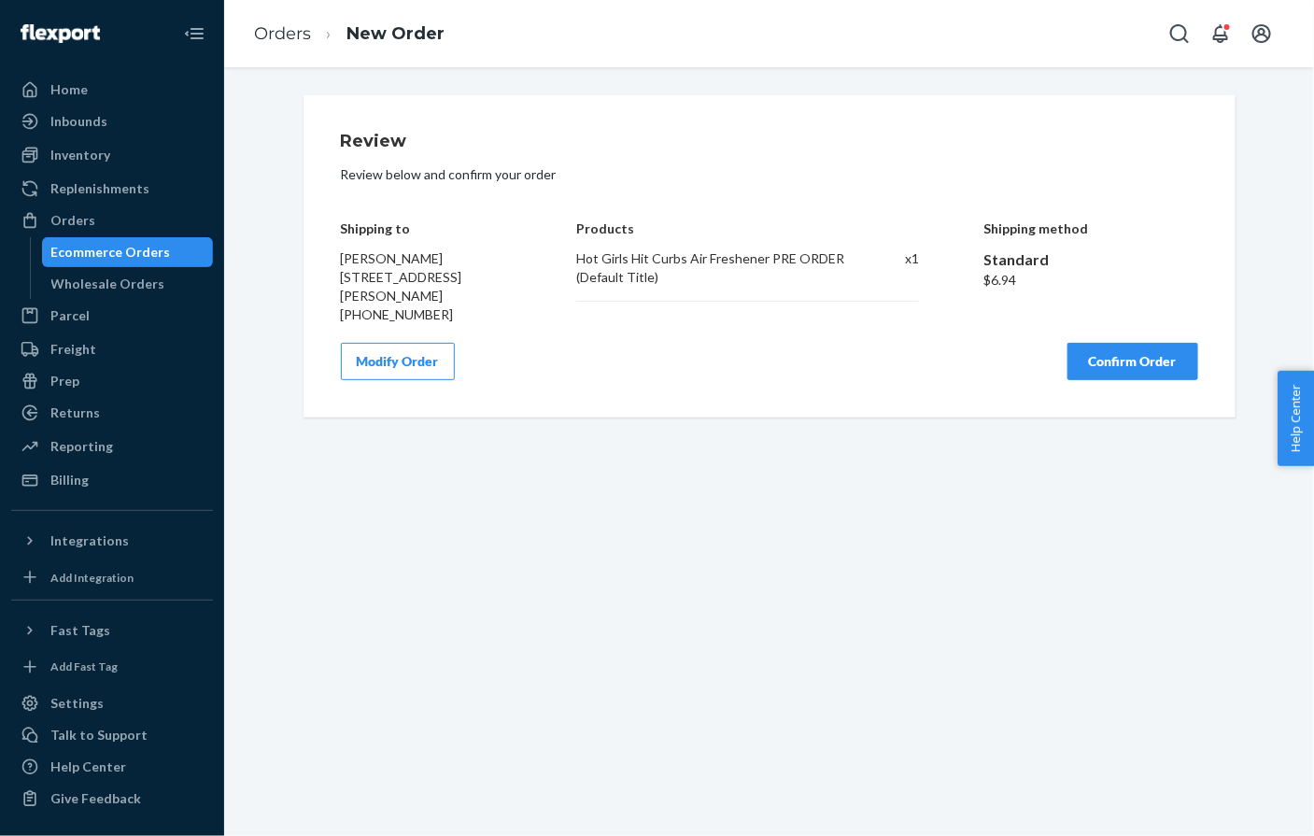
scroll to position [0, 0]
click at [1085, 354] on button "Confirm Order" at bounding box center [1133, 361] width 131 height 37
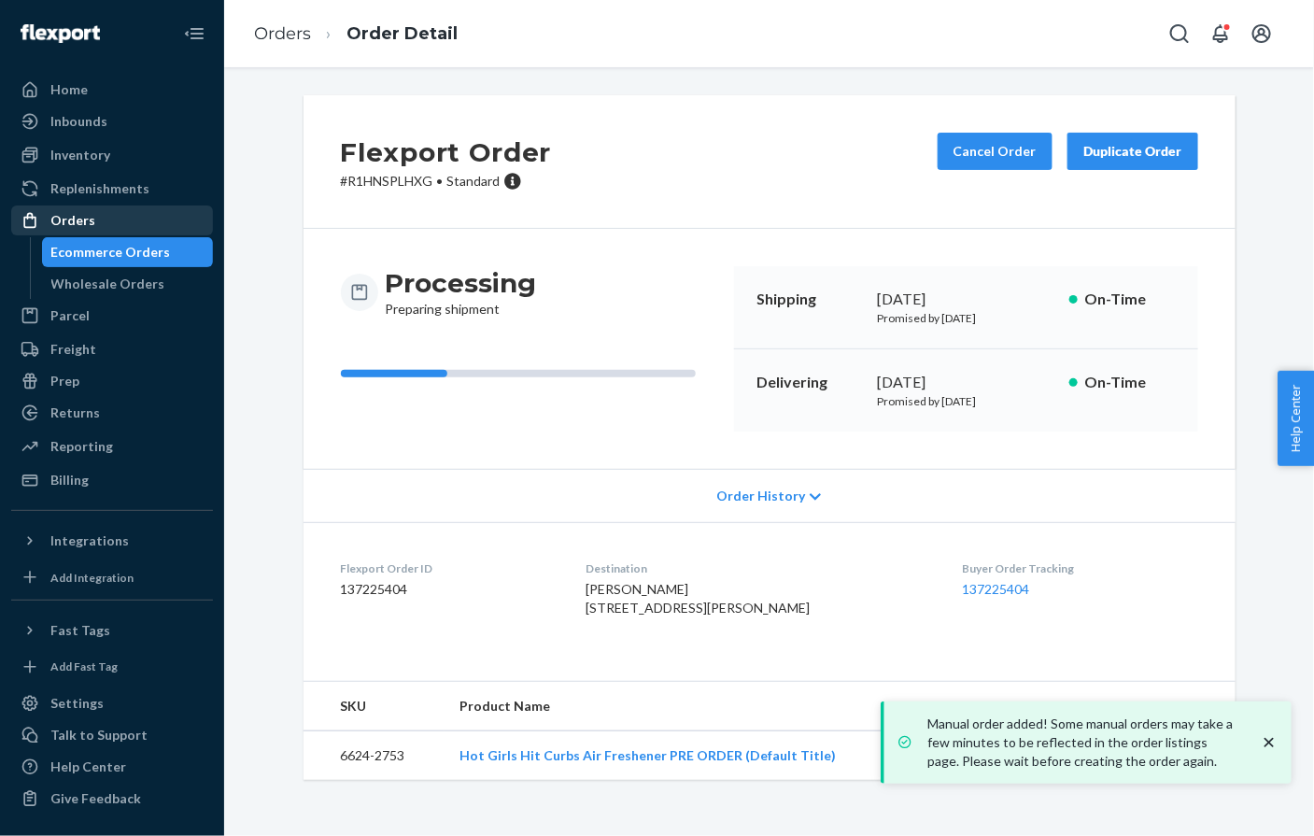
click at [144, 211] on div "Orders" at bounding box center [112, 220] width 198 height 26
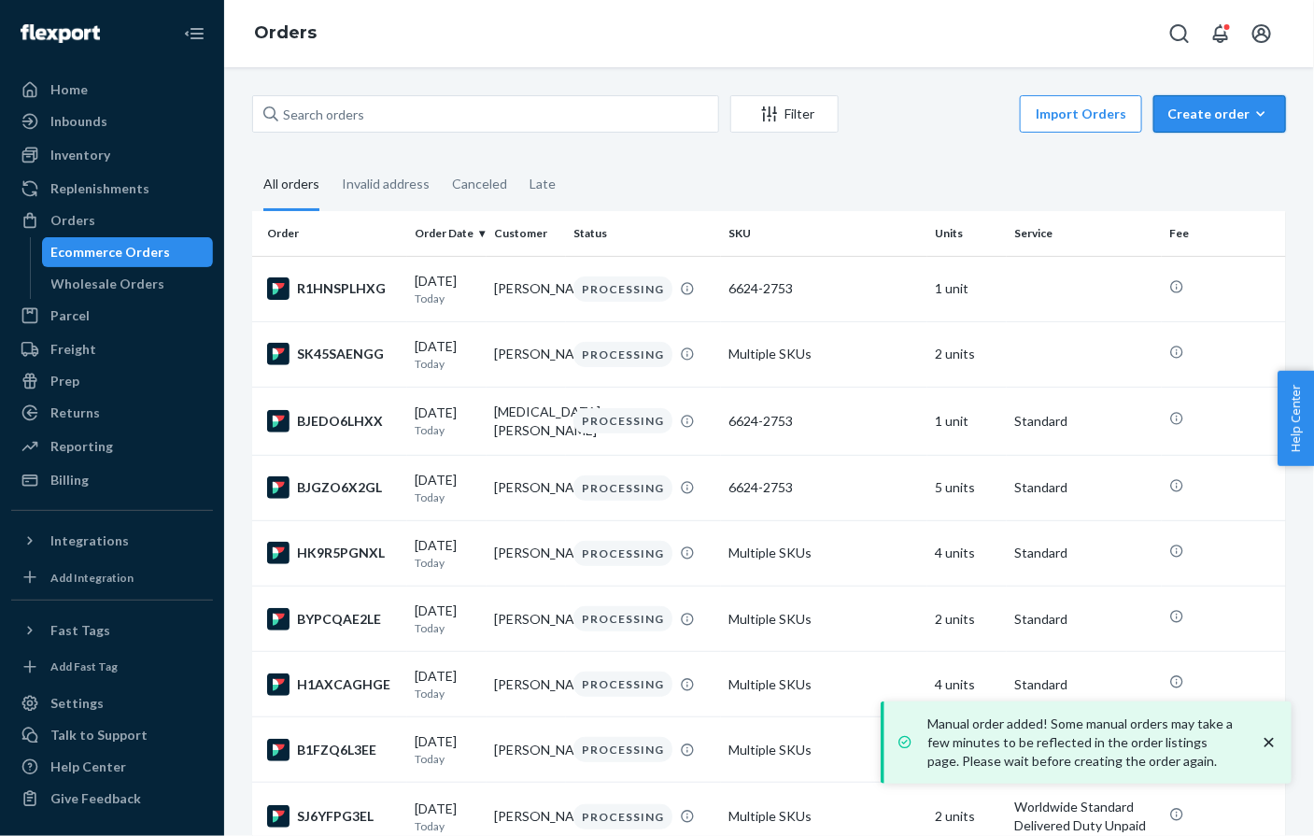
click at [1204, 112] on div "Create order" at bounding box center [1220, 114] width 105 height 19
click at [1192, 157] on span "Ecommerce order" at bounding box center [1231, 158] width 116 height 13
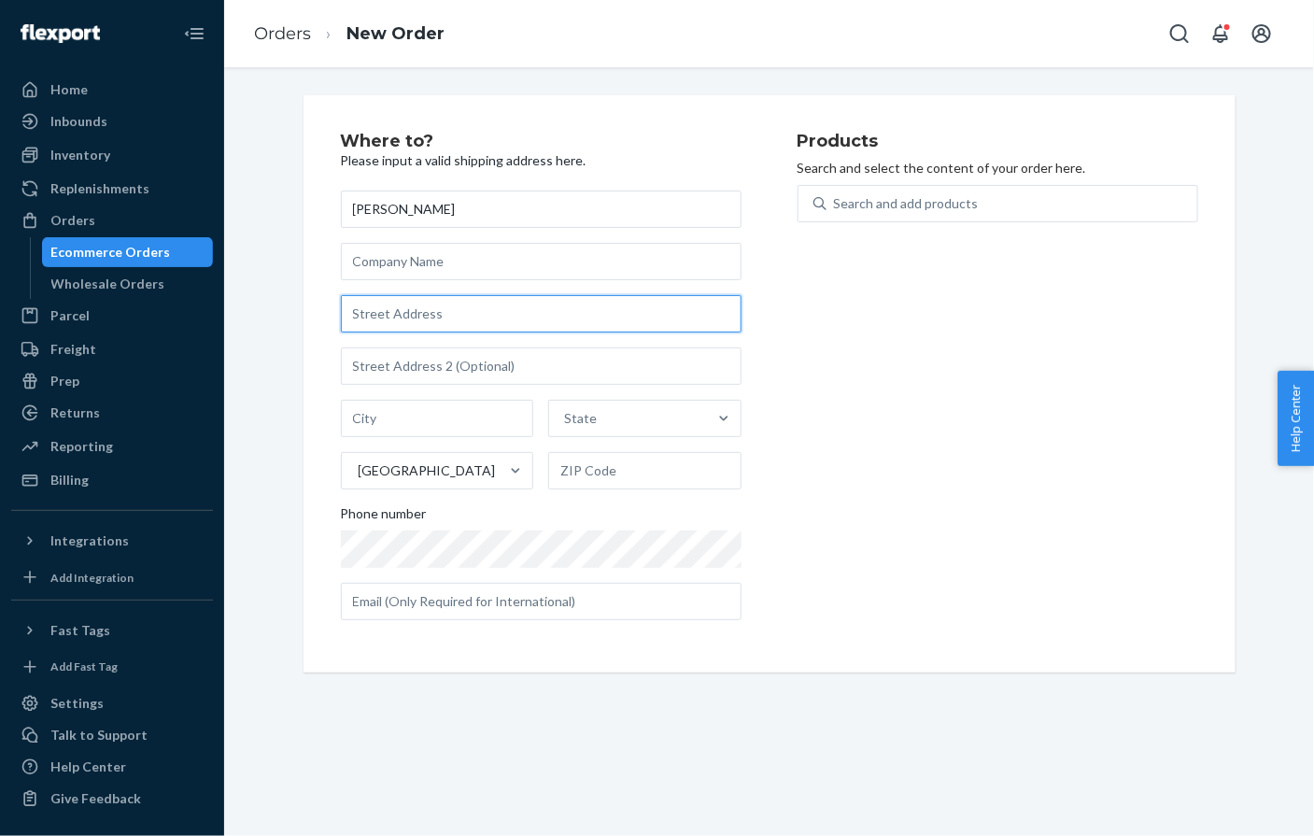
click at [413, 308] on input "text" at bounding box center [541, 313] width 401 height 37
paste input "6815 East Camelback Road Apt. 1011 Scottsdale AZ 85251 United States"
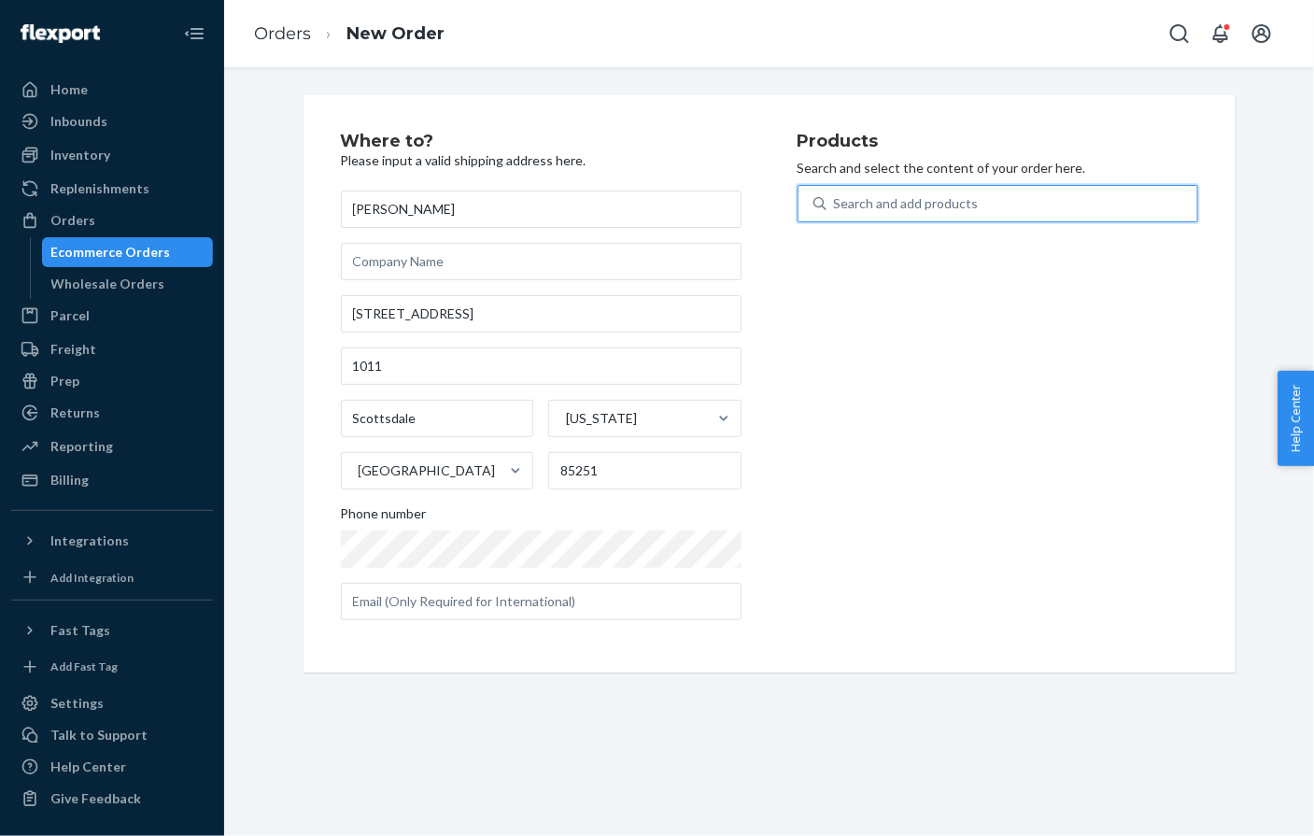
click at [897, 220] on div "Search and add products" at bounding box center [1012, 204] width 371 height 34
click at [836, 213] on input "0 results available. Use Up and Down to choose options, press Enter to select t…" at bounding box center [835, 203] width 2 height 19
paste input "6624-2753"
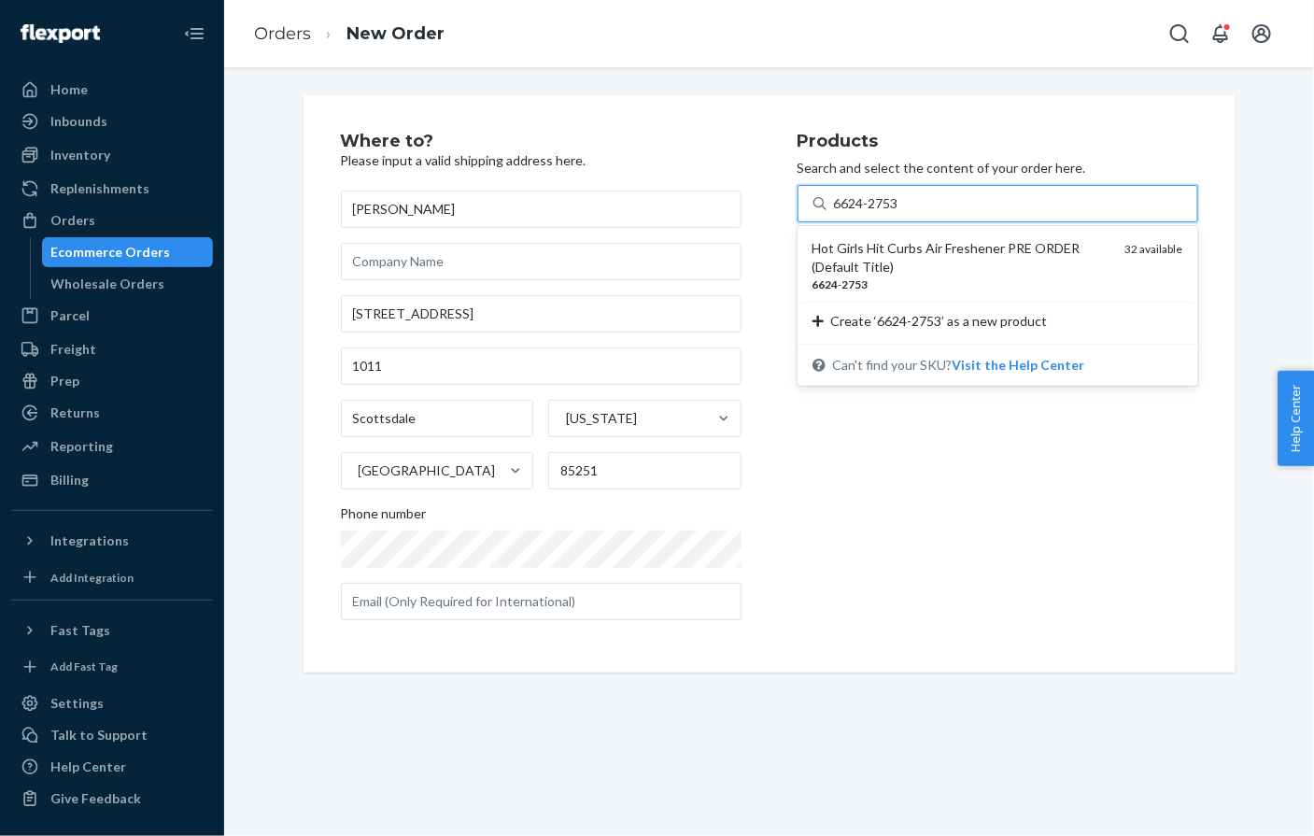
click at [881, 242] on div "Hot Girls Hit Curbs Air Freshener PRE ORDER (Default Title)" at bounding box center [962, 257] width 298 height 37
click at [881, 213] on input "6624-2753" at bounding box center [867, 203] width 67 height 19
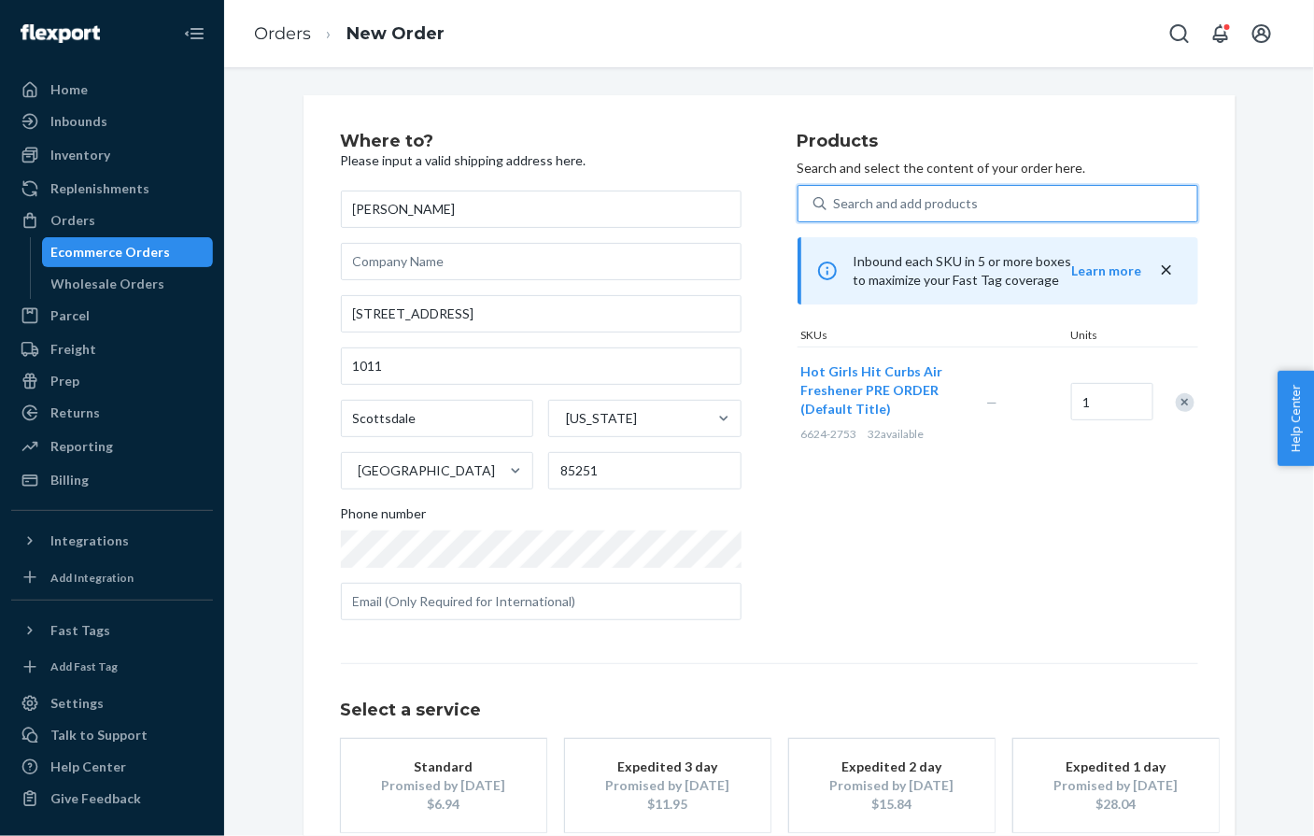
click at [864, 209] on div "Search and add products" at bounding box center [906, 203] width 145 height 19
click at [836, 209] on input "0 results available. Select is focused ,type to refine list, press Down to open…" at bounding box center [835, 203] width 2 height 19
paste input "KEY-CHAR-LI"
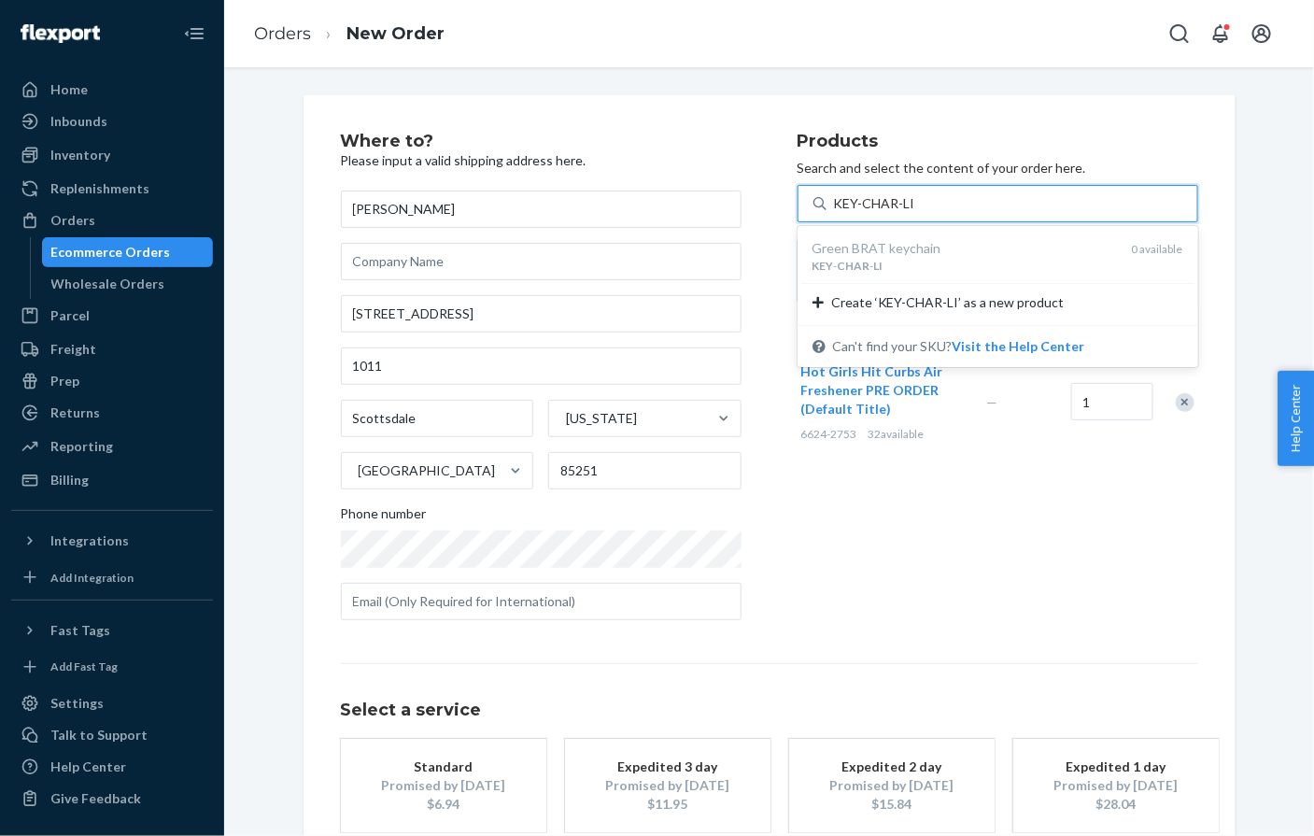
click at [847, 246] on div "Green BRAT keychain" at bounding box center [965, 248] width 305 height 19
click at [847, 213] on input "KEY-CHAR-LI" at bounding box center [874, 203] width 81 height 19
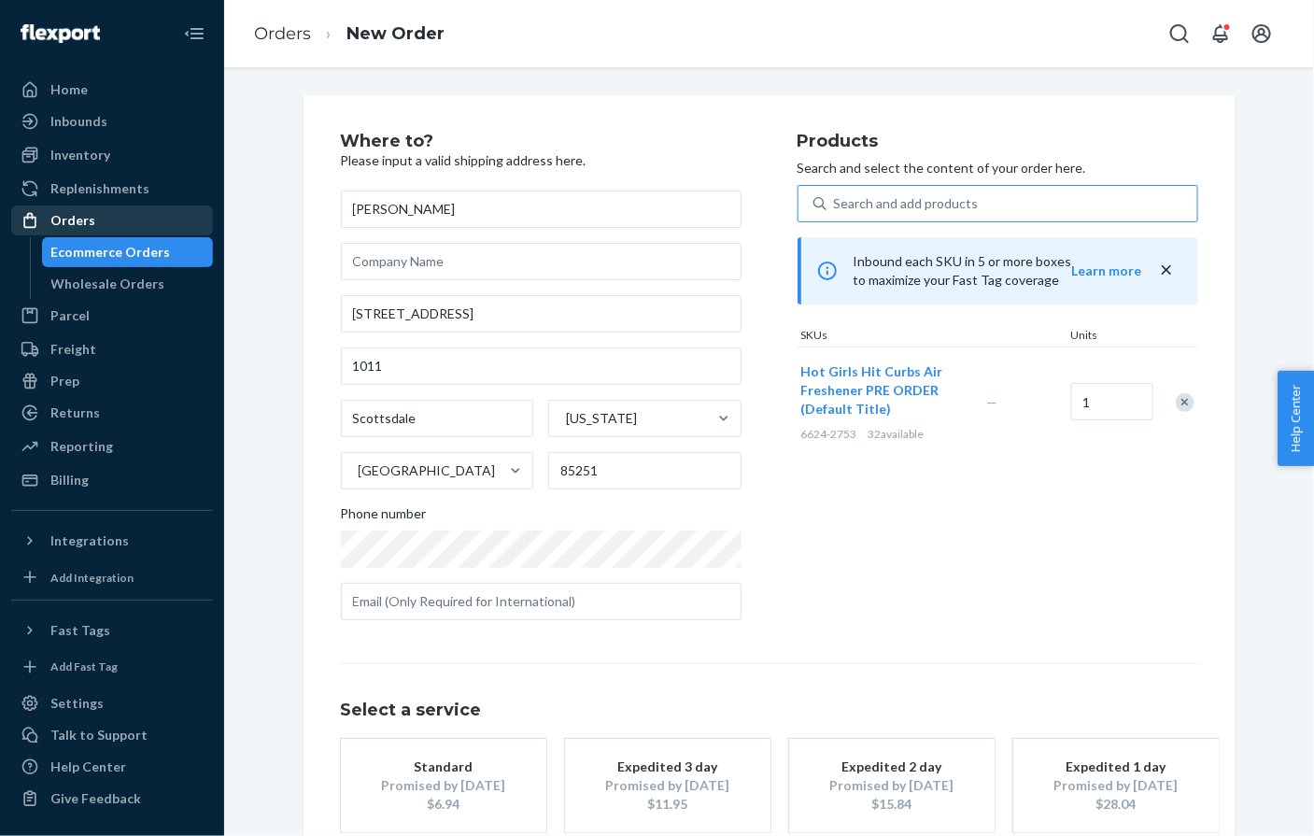
click at [188, 226] on div "Orders" at bounding box center [112, 220] width 198 height 26
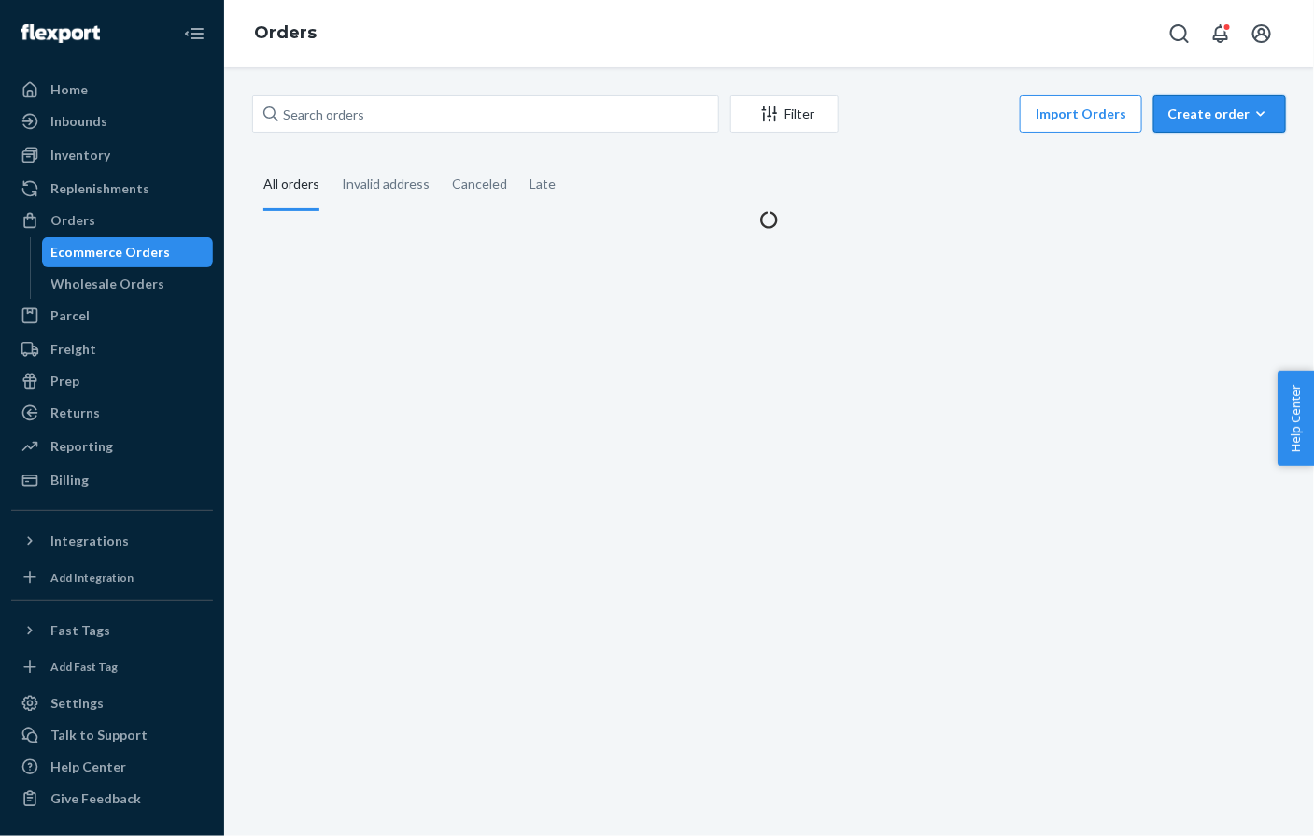
click at [1224, 114] on div "Create order" at bounding box center [1220, 114] width 105 height 19
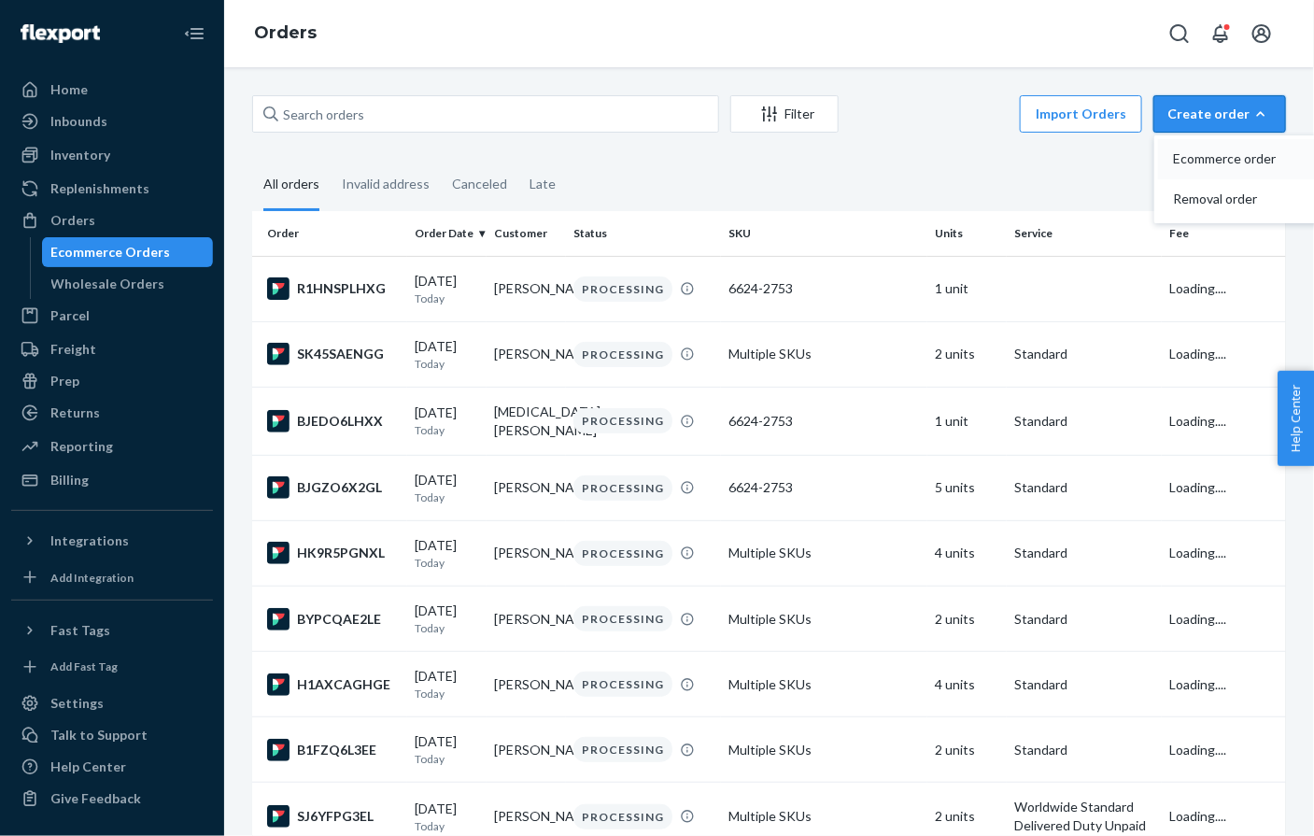
click at [1202, 153] on span "Ecommerce order" at bounding box center [1231, 158] width 116 height 13
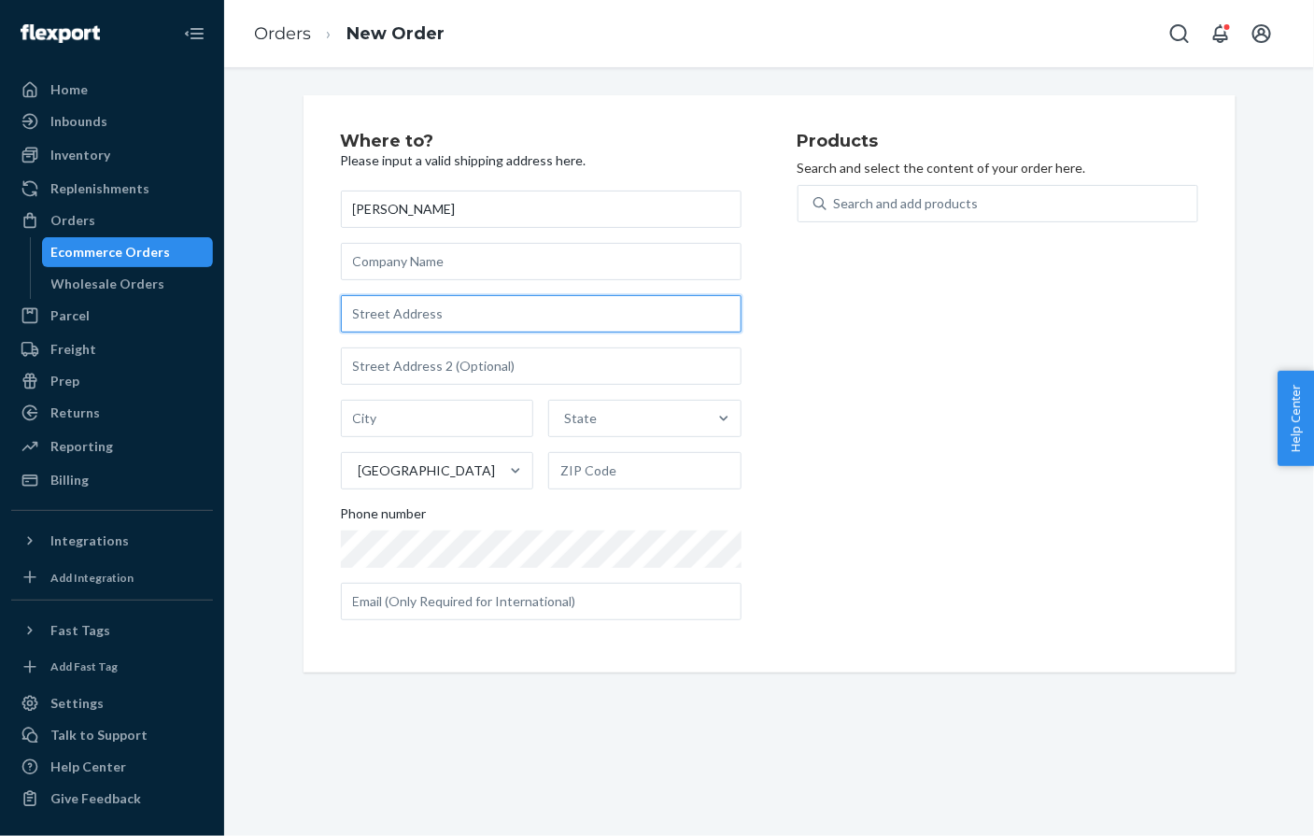
click at [383, 317] on input "text" at bounding box center [541, 313] width 401 height 37
paste input "7216 Arlington Drive Richmond Heights MO 63117 United States"
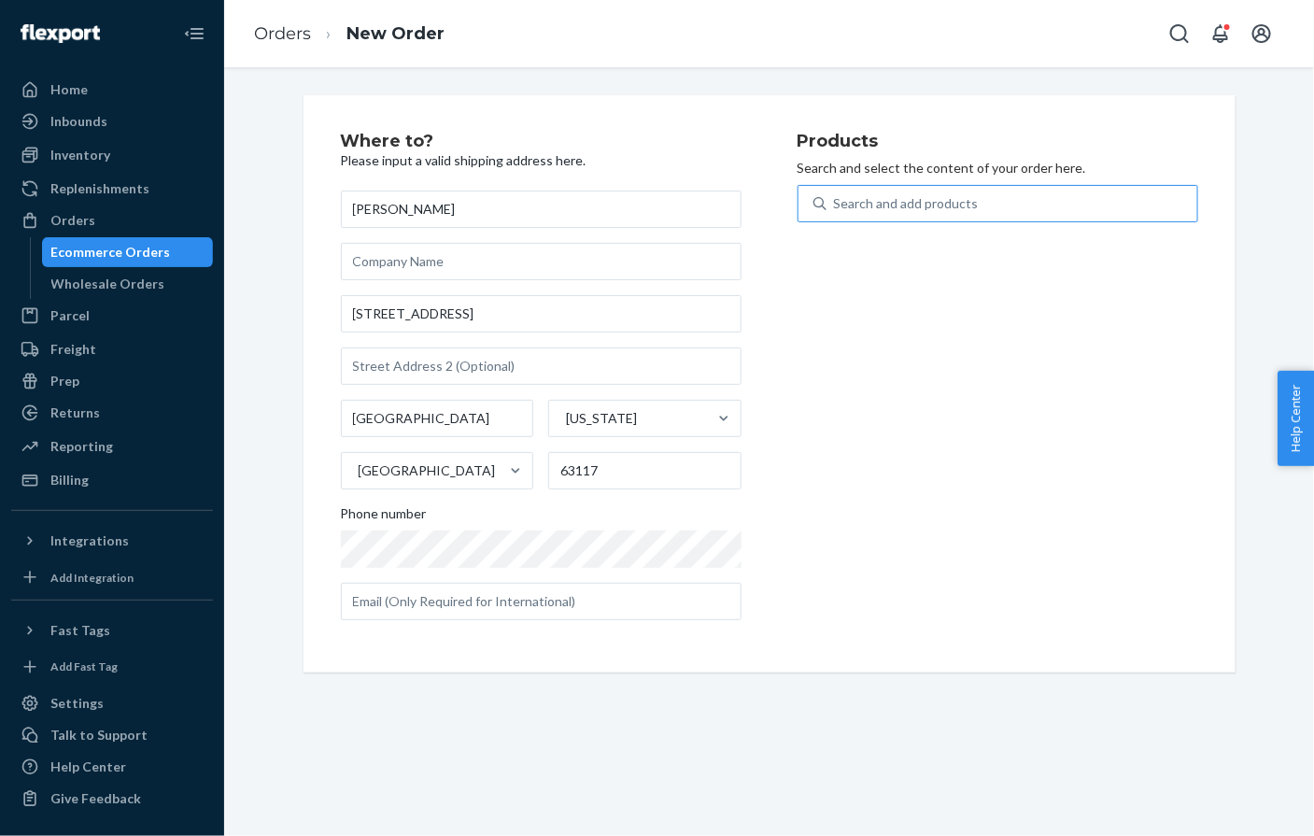
click at [862, 201] on div "Search and add products" at bounding box center [906, 203] width 145 height 19
click at [836, 201] on input "Search and add products" at bounding box center [835, 203] width 2 height 19
paste input "6624-2753"
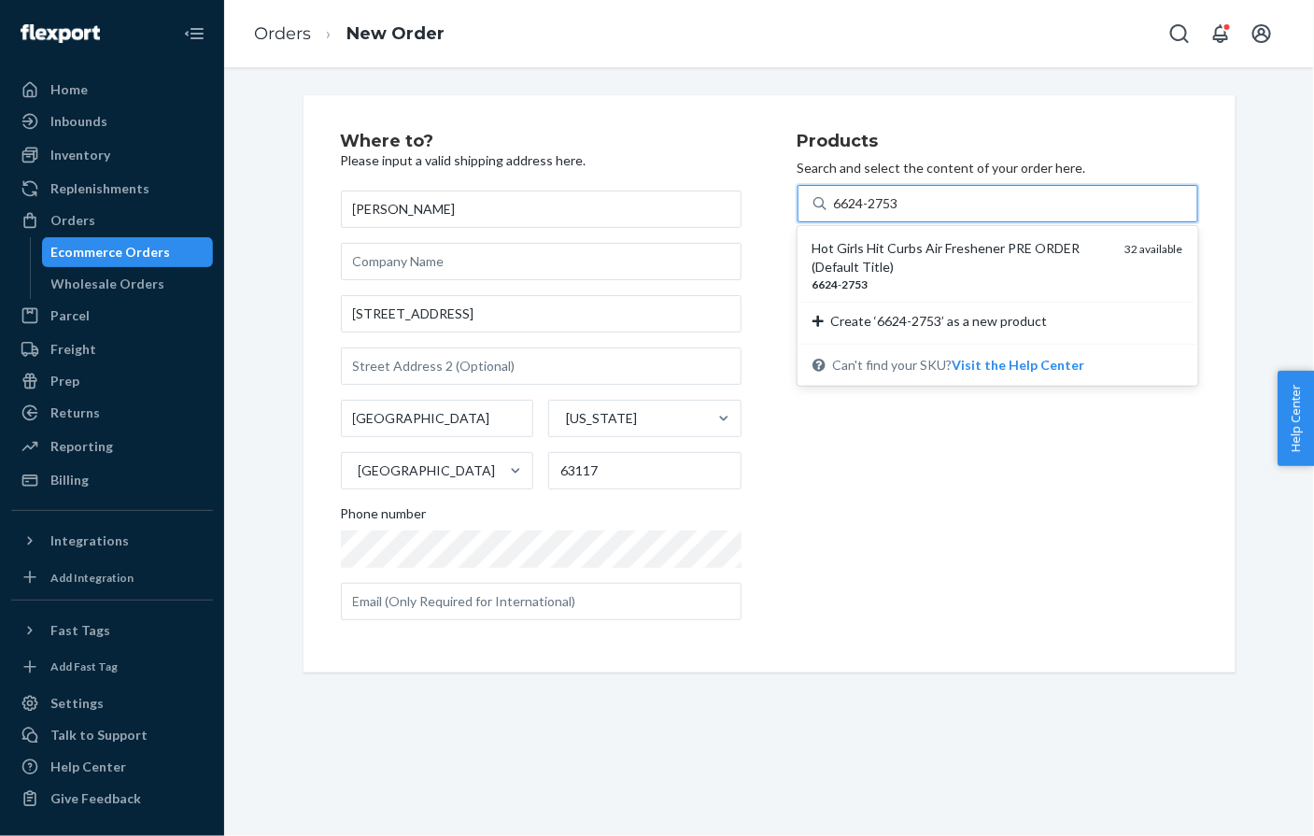
click at [876, 248] on div "Hot Girls Hit Curbs Air Freshener PRE ORDER (Default Title)" at bounding box center [962, 257] width 298 height 37
click at [876, 213] on input "6624-2753" at bounding box center [867, 203] width 67 height 19
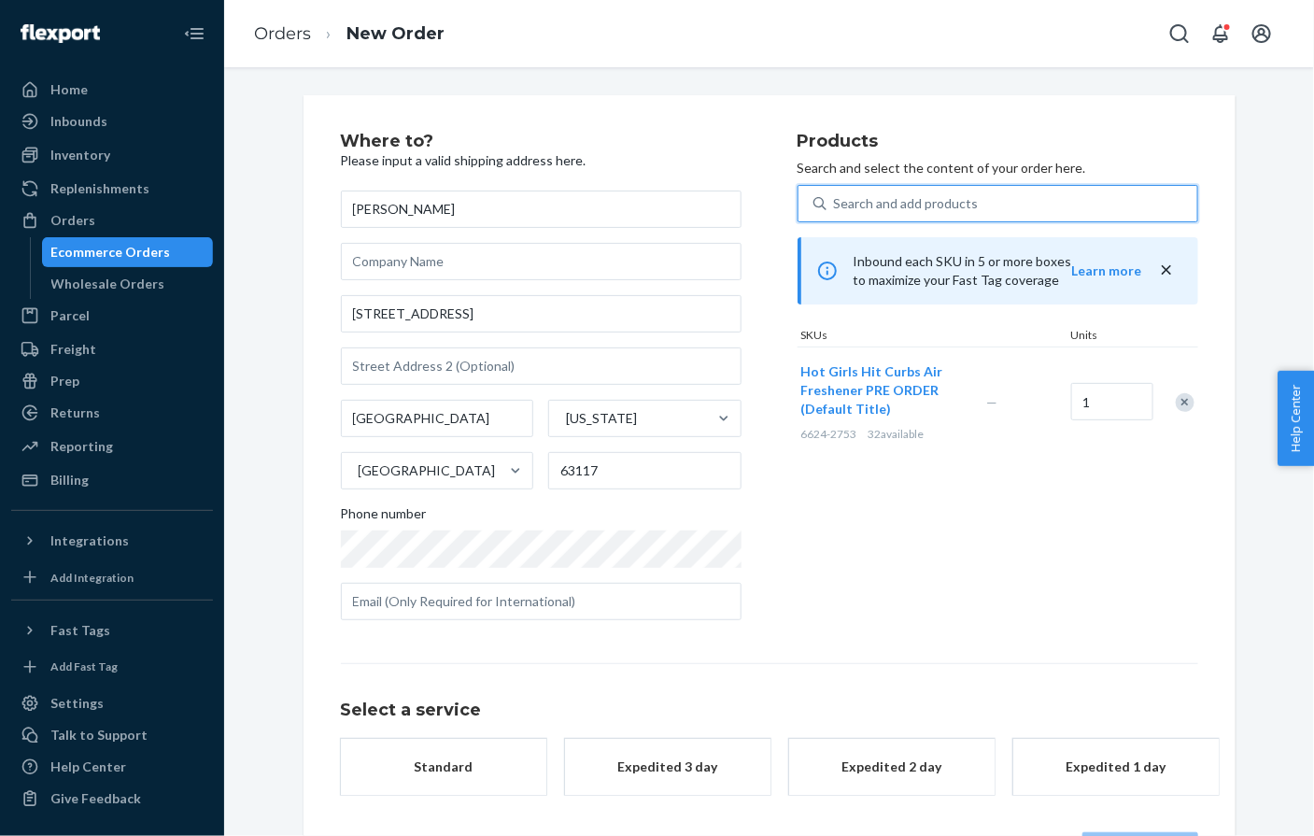
scroll to position [70, 0]
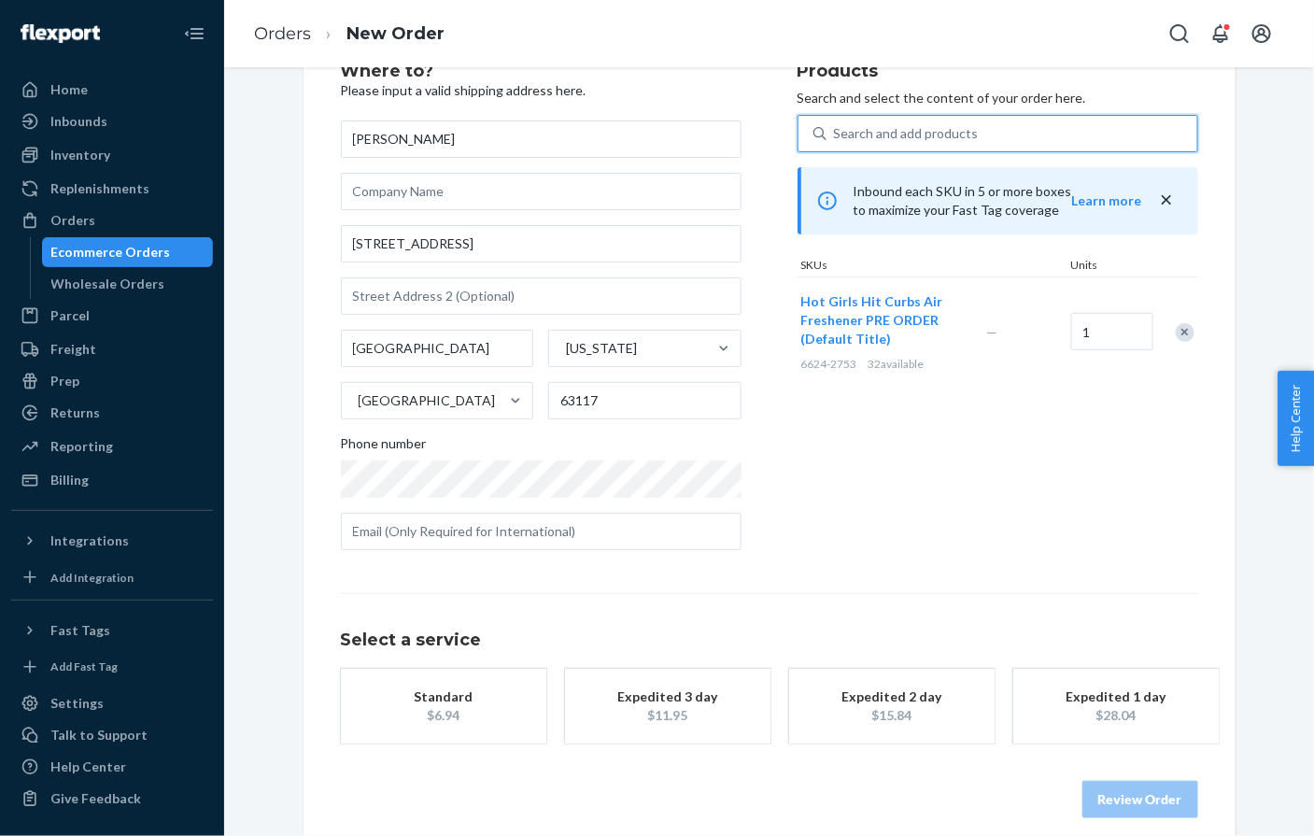
click at [462, 721] on button "Standard $6.94" at bounding box center [443, 706] width 205 height 75
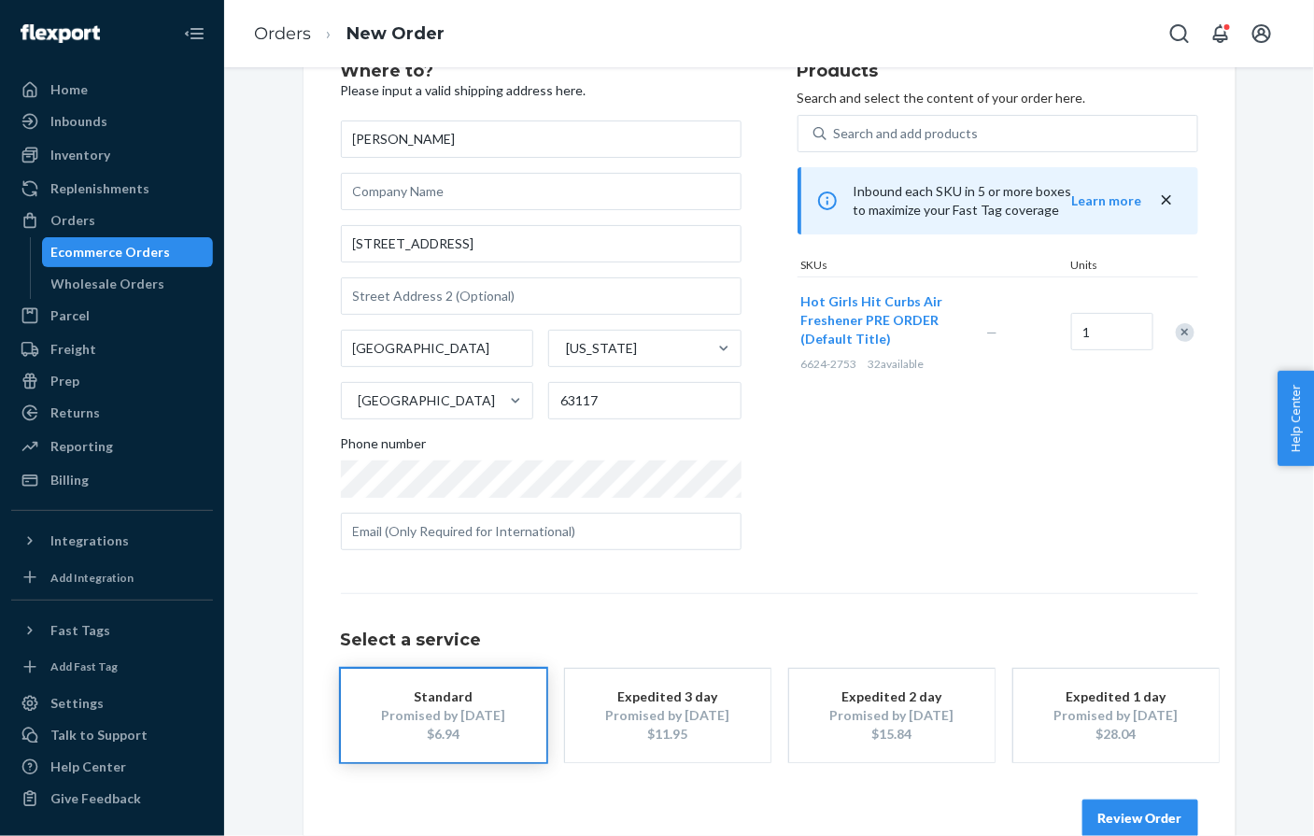
click at [1154, 812] on button "Review Order" at bounding box center [1141, 818] width 116 height 37
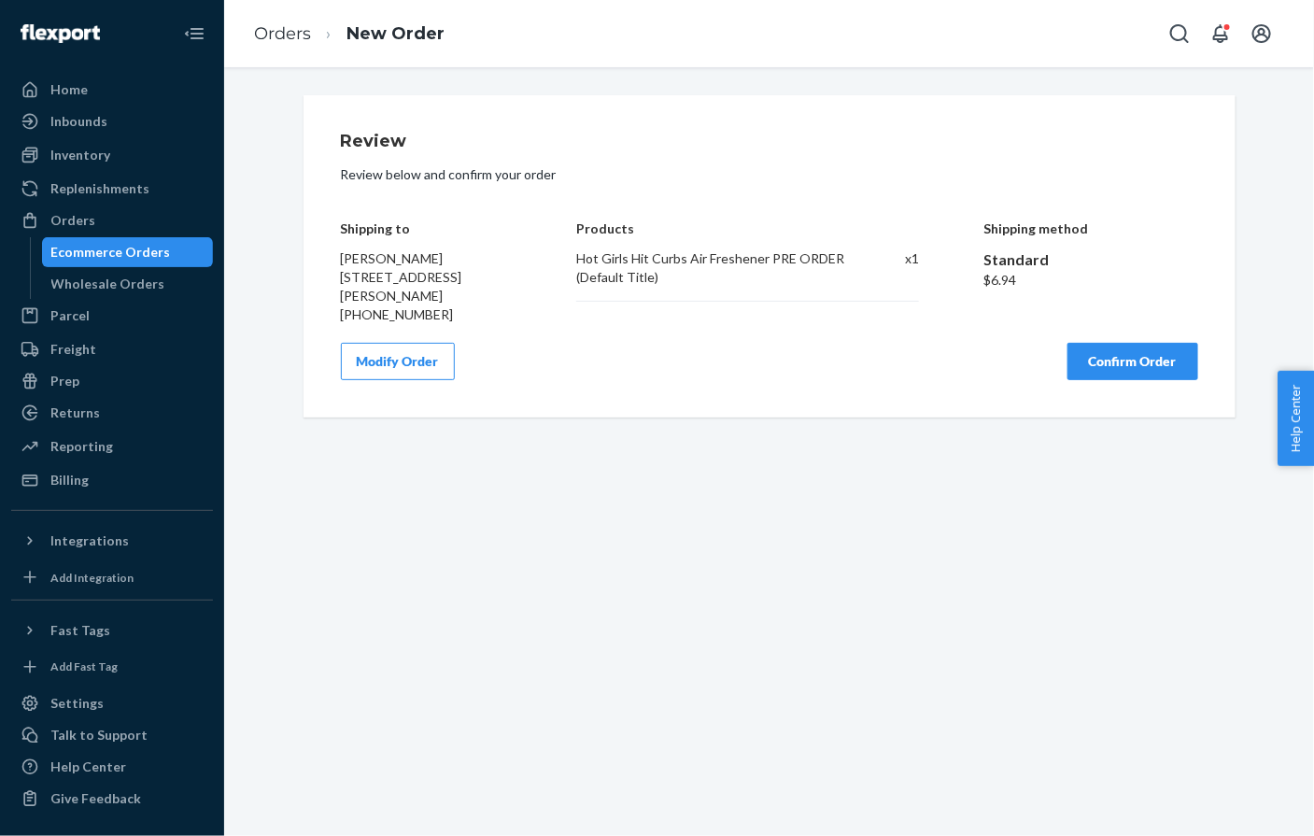
click at [1100, 380] on button "Confirm Order" at bounding box center [1133, 361] width 131 height 37
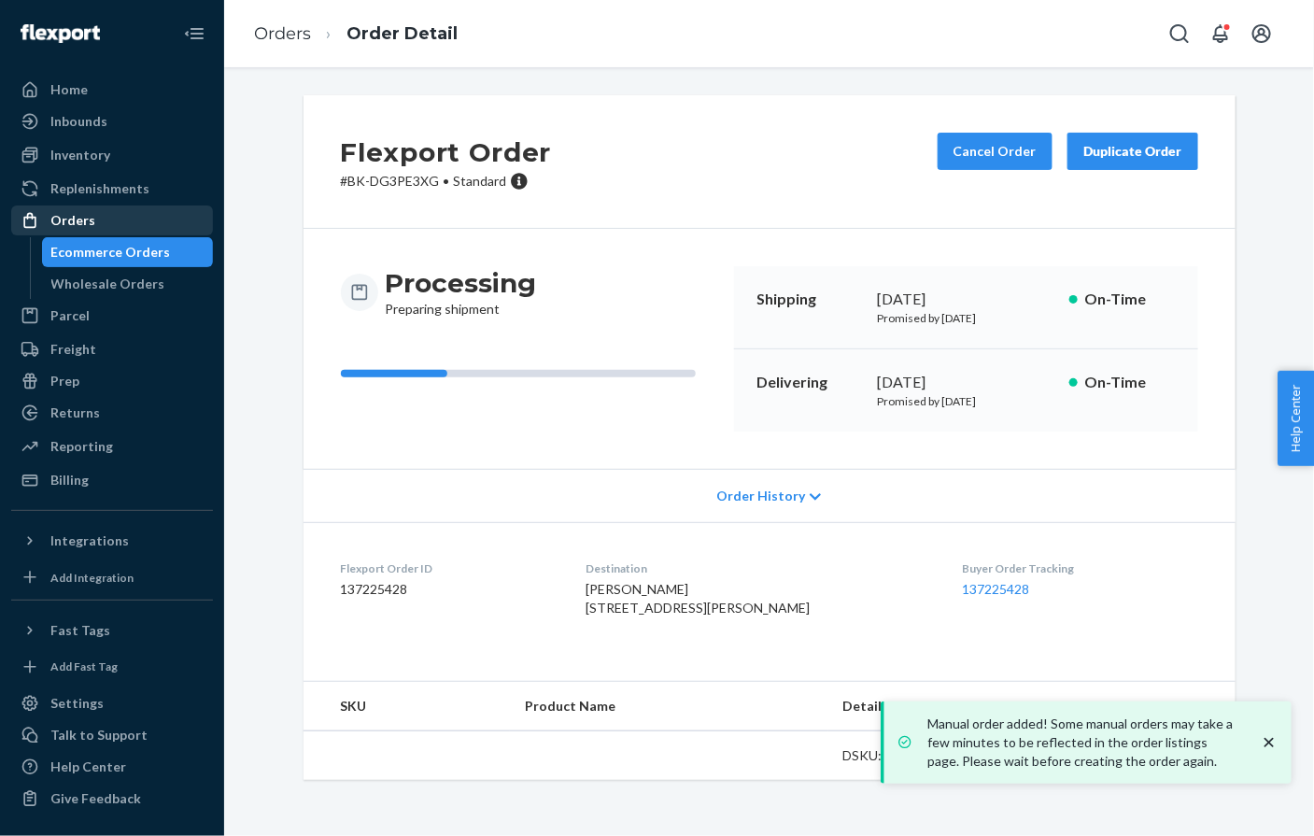
click at [157, 219] on div "Orders" at bounding box center [112, 220] width 198 height 26
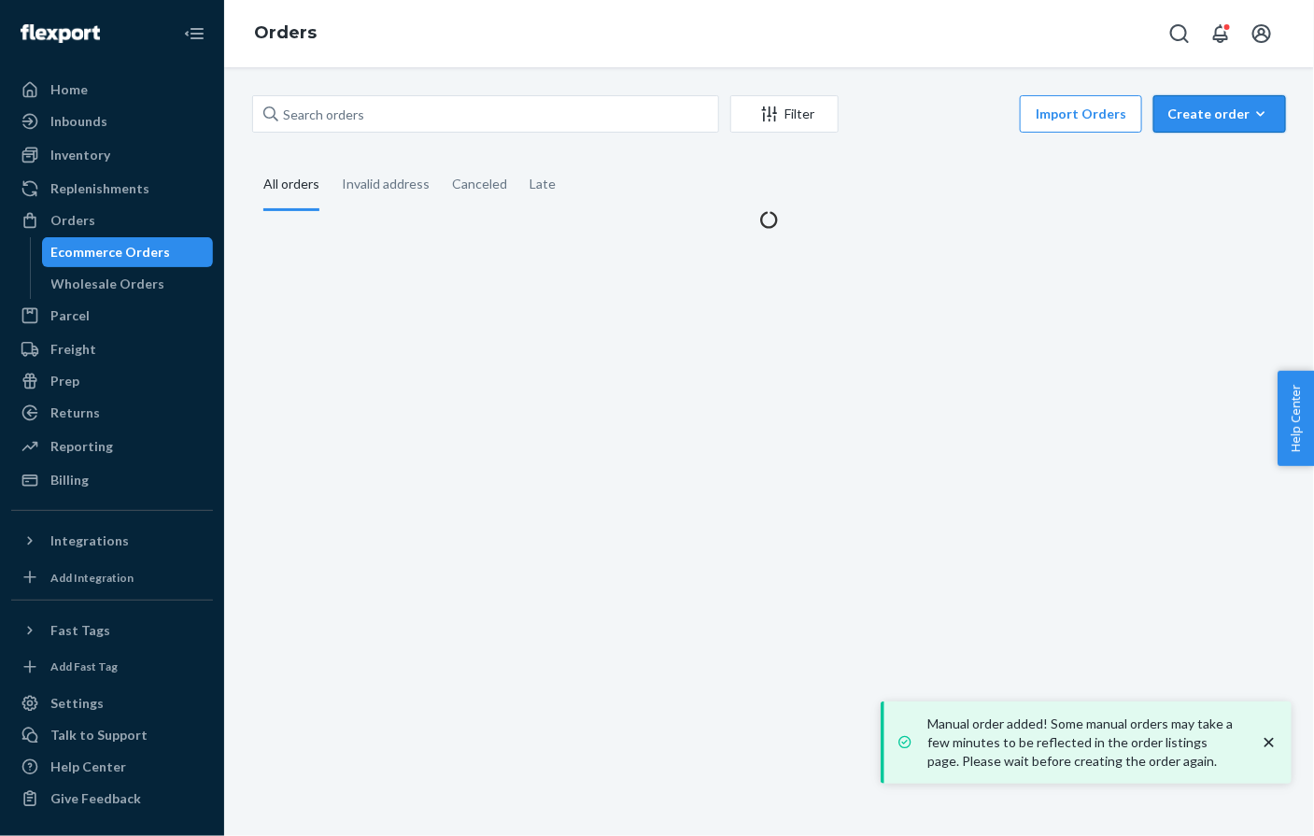
click at [1227, 118] on div "Create order" at bounding box center [1220, 114] width 105 height 19
click at [1198, 160] on span "Ecommerce order" at bounding box center [1231, 158] width 116 height 13
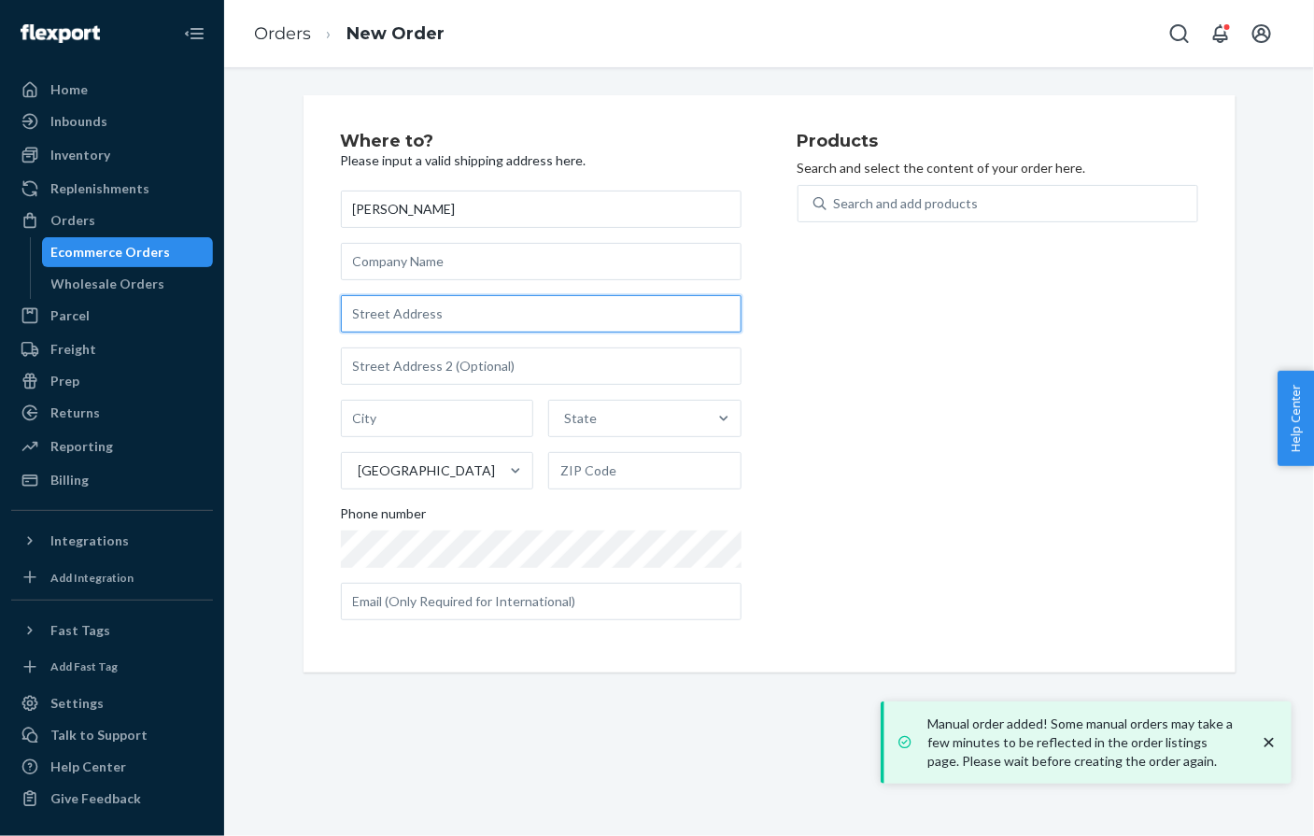
click at [372, 299] on input "text" at bounding box center [541, 313] width 401 height 37
paste input "7 winton pl Yonkers NY 10710 United States"
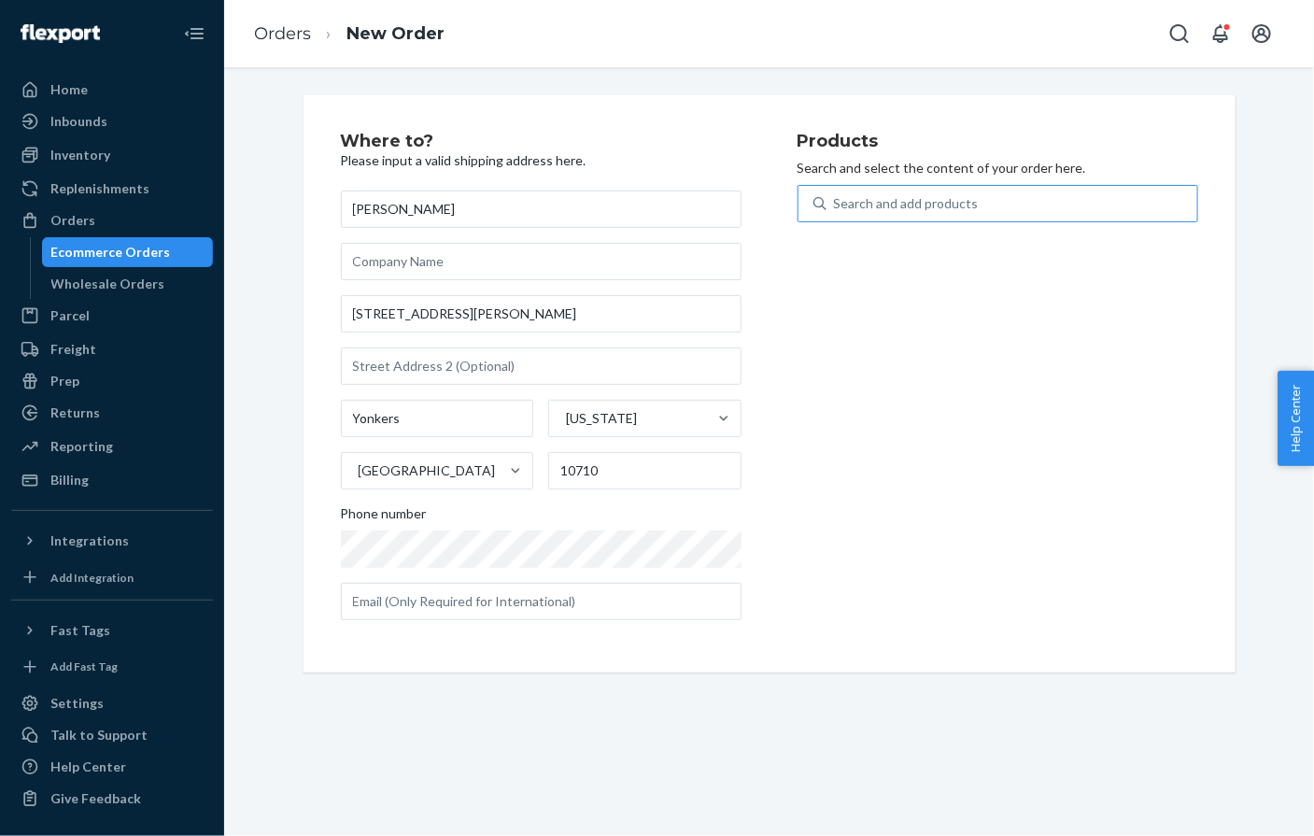
click at [923, 188] on div "Search and add products" at bounding box center [1012, 204] width 371 height 34
click at [836, 194] on input "Search and add products" at bounding box center [835, 203] width 2 height 19
paste input "6624-2753"
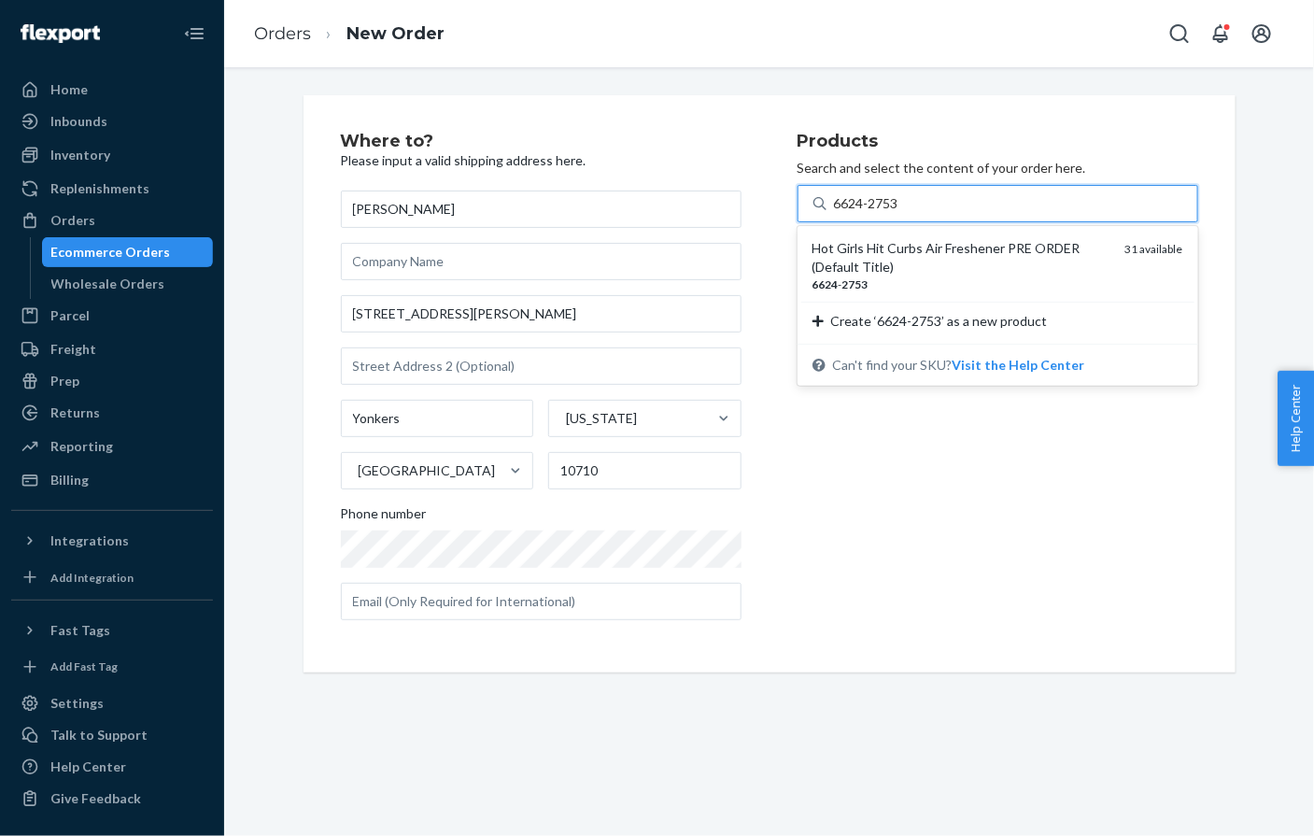
click at [872, 248] on div "Hot Girls Hit Curbs Air Freshener PRE ORDER (Default Title)" at bounding box center [962, 257] width 298 height 37
click at [872, 213] on input "6624-2753" at bounding box center [867, 203] width 67 height 19
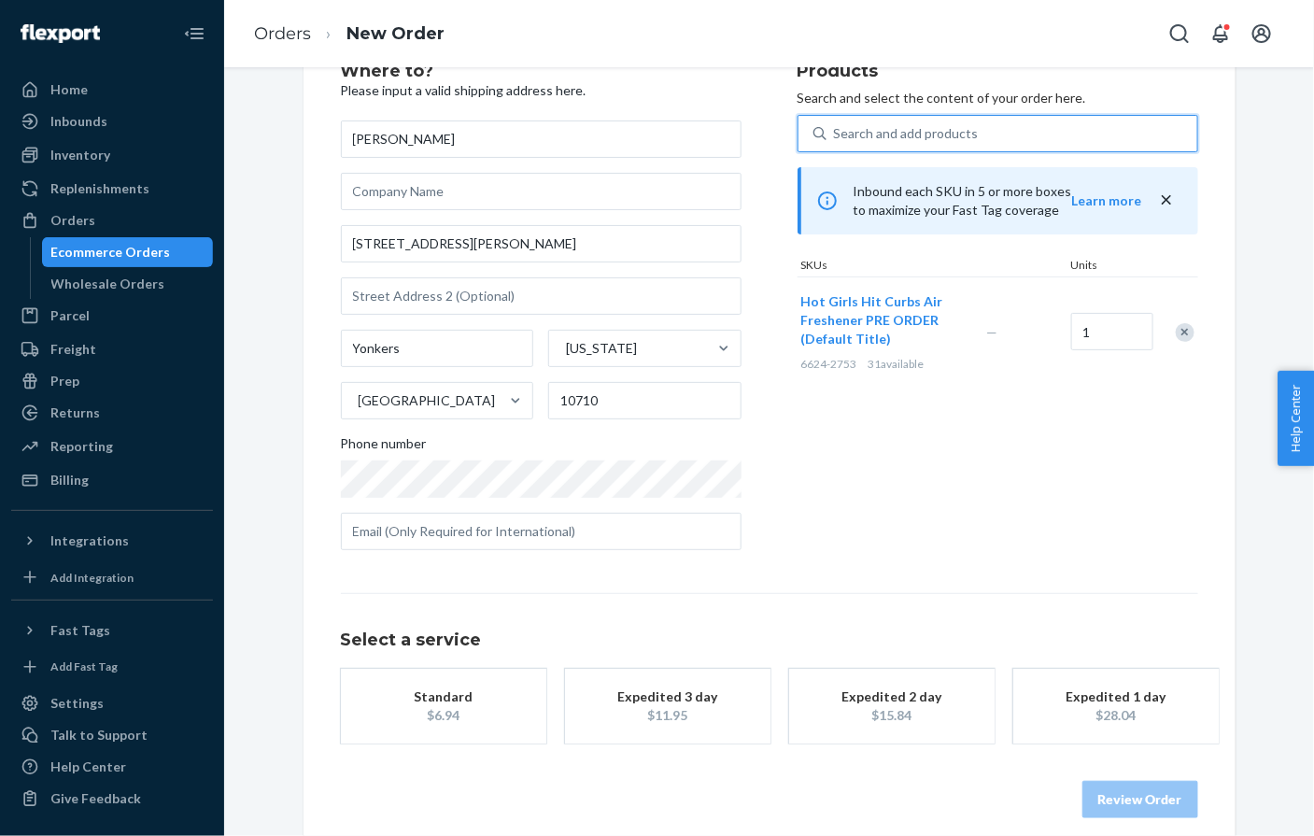
scroll to position [89, 0]
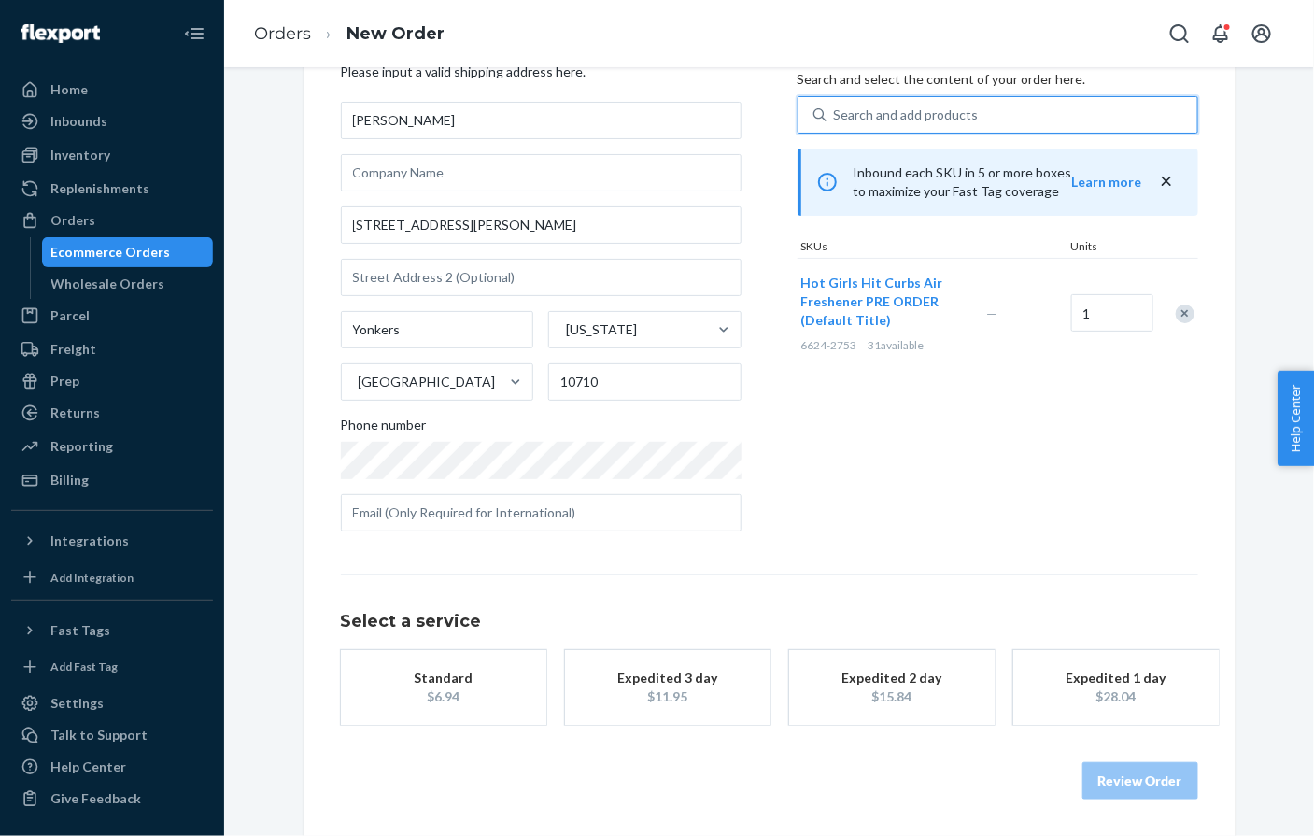
click at [512, 684] on div "Standard" at bounding box center [443, 678] width 149 height 19
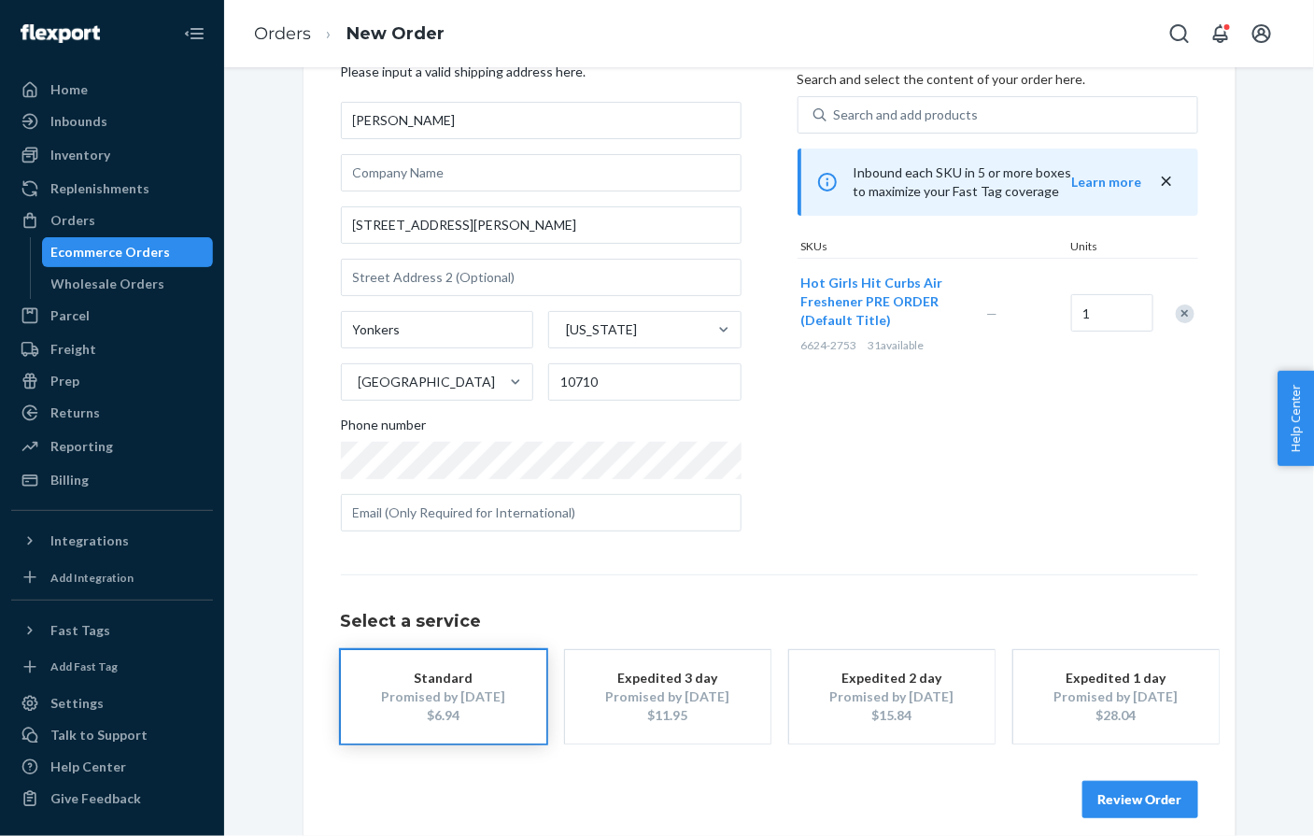
click at [1148, 802] on button "Review Order" at bounding box center [1141, 799] width 116 height 37
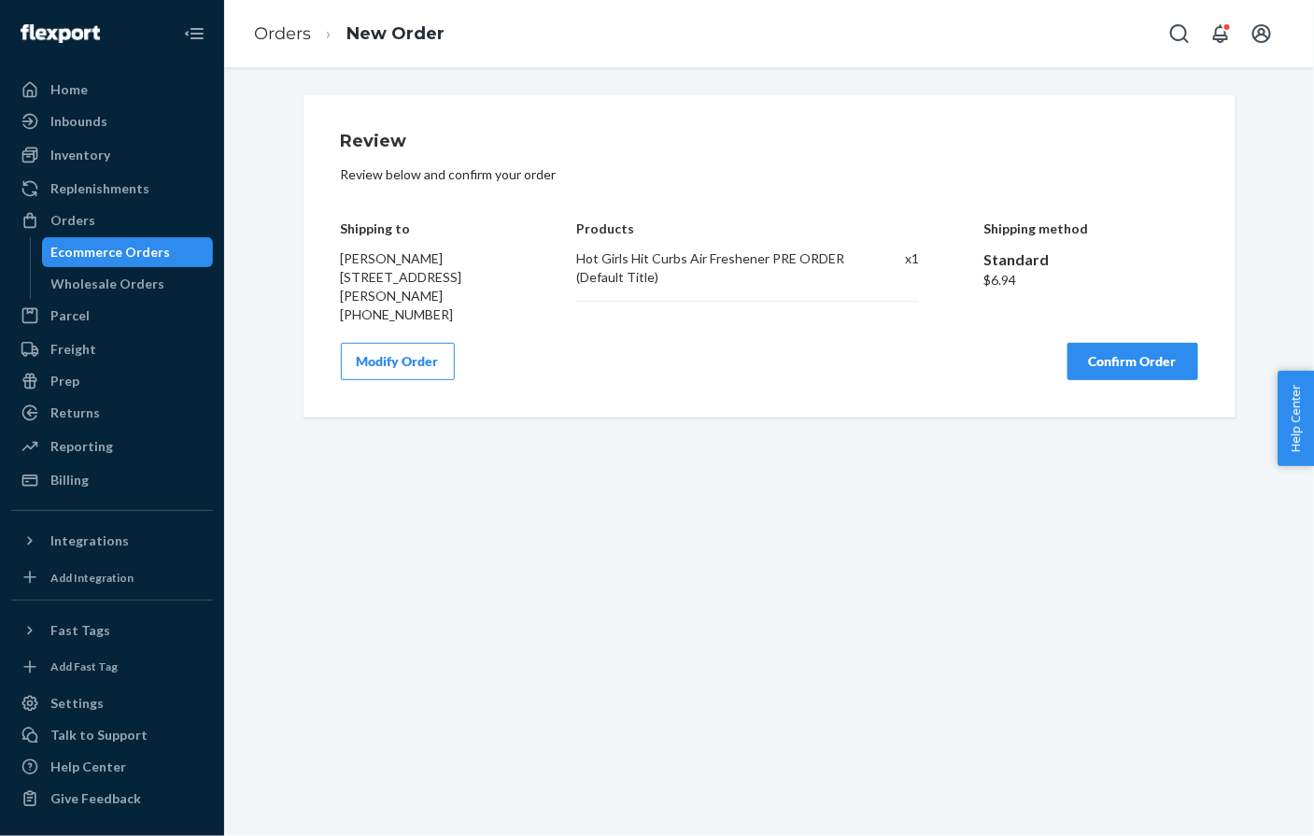
scroll to position [0, 0]
click at [1122, 350] on button "Confirm Order" at bounding box center [1133, 361] width 131 height 37
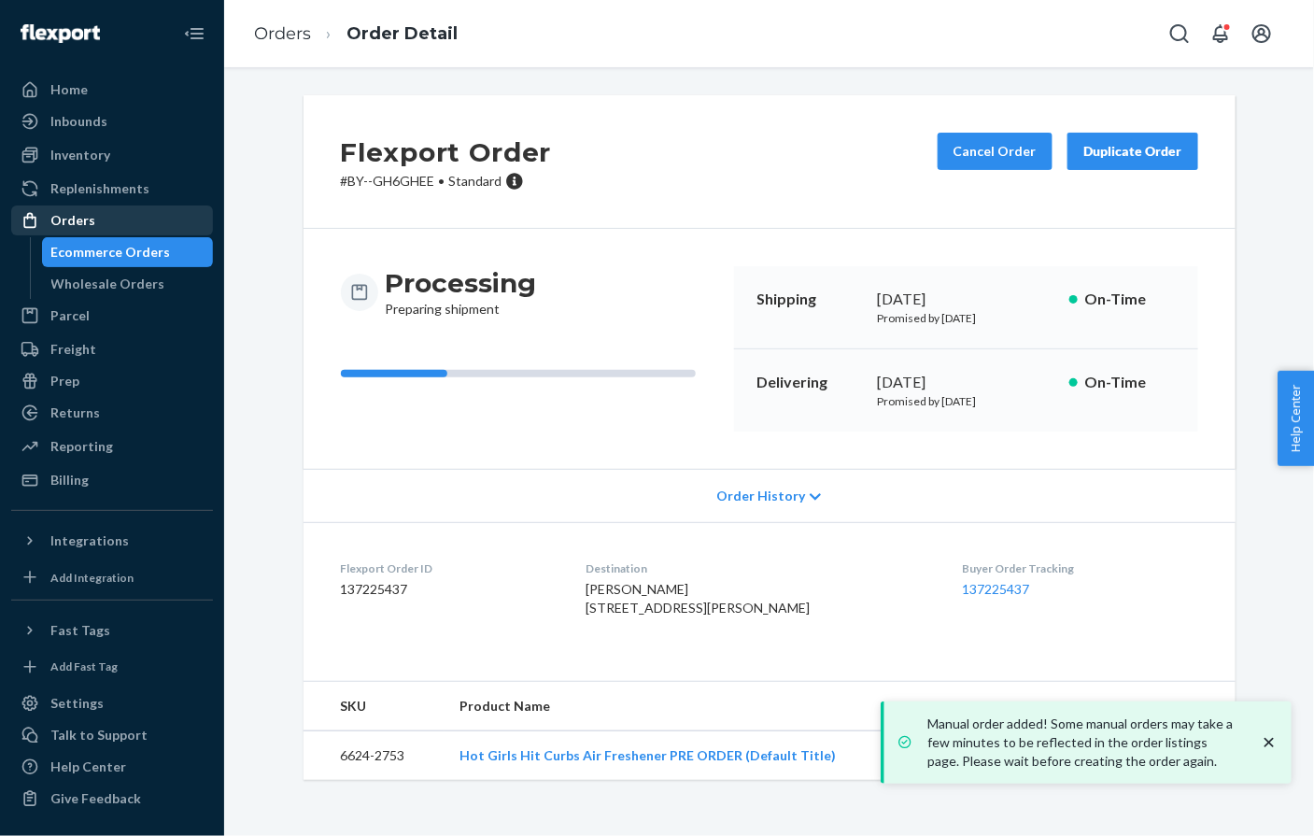
click at [67, 222] on div "Orders" at bounding box center [72, 220] width 45 height 19
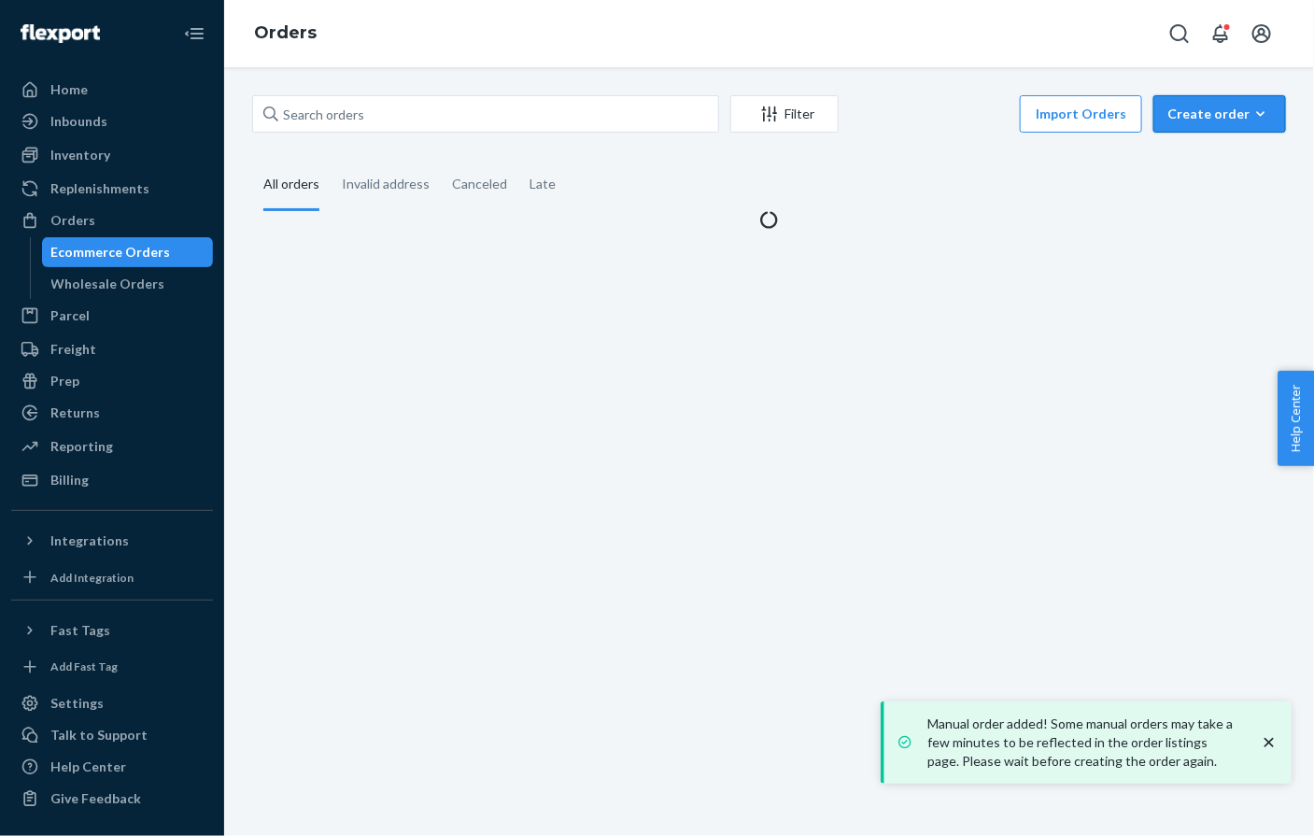
click at [1233, 116] on div "Create order" at bounding box center [1220, 114] width 105 height 19
click at [1211, 163] on span "Ecommerce order" at bounding box center [1231, 158] width 116 height 13
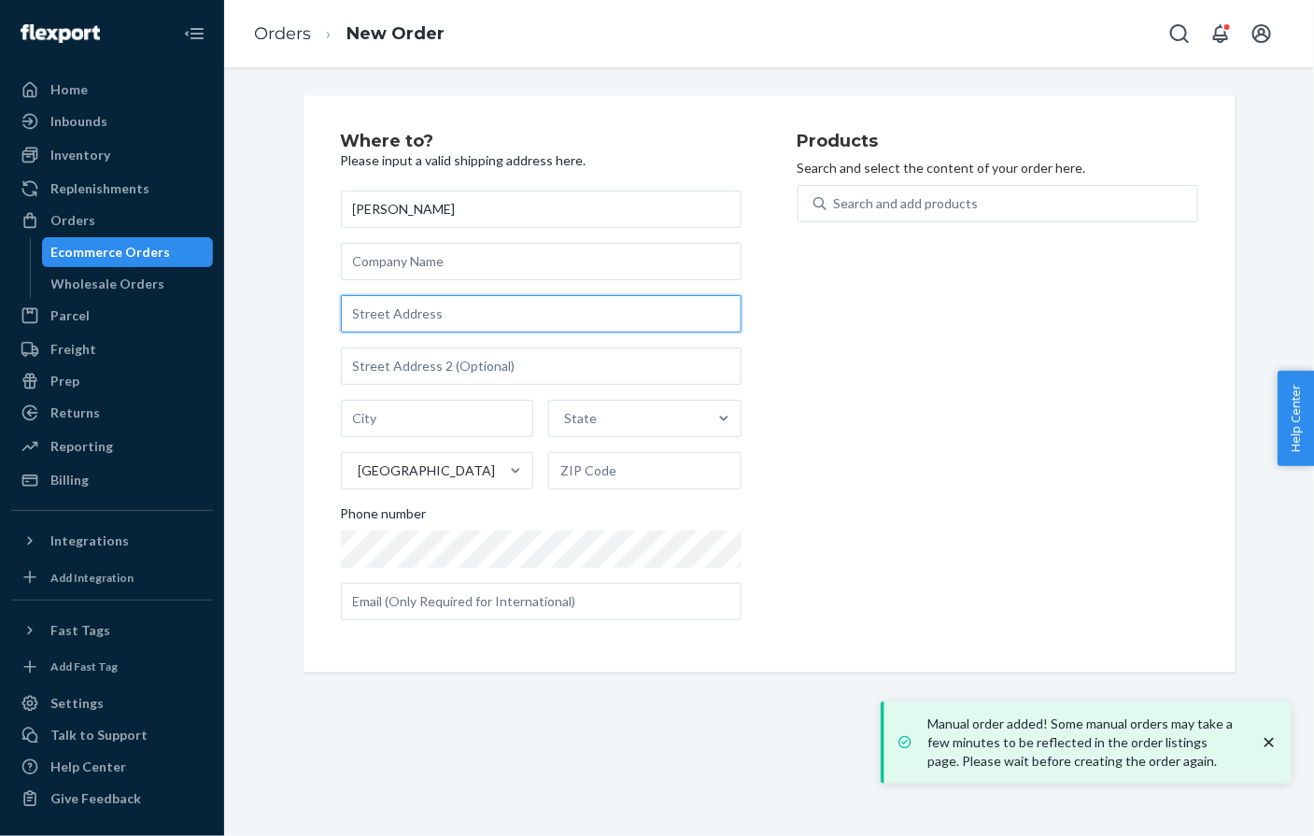
click at [417, 298] on input "text" at bounding box center [541, 313] width 401 height 37
paste input "811 Sunnyhill Ln Columbia IL 62236 United States"
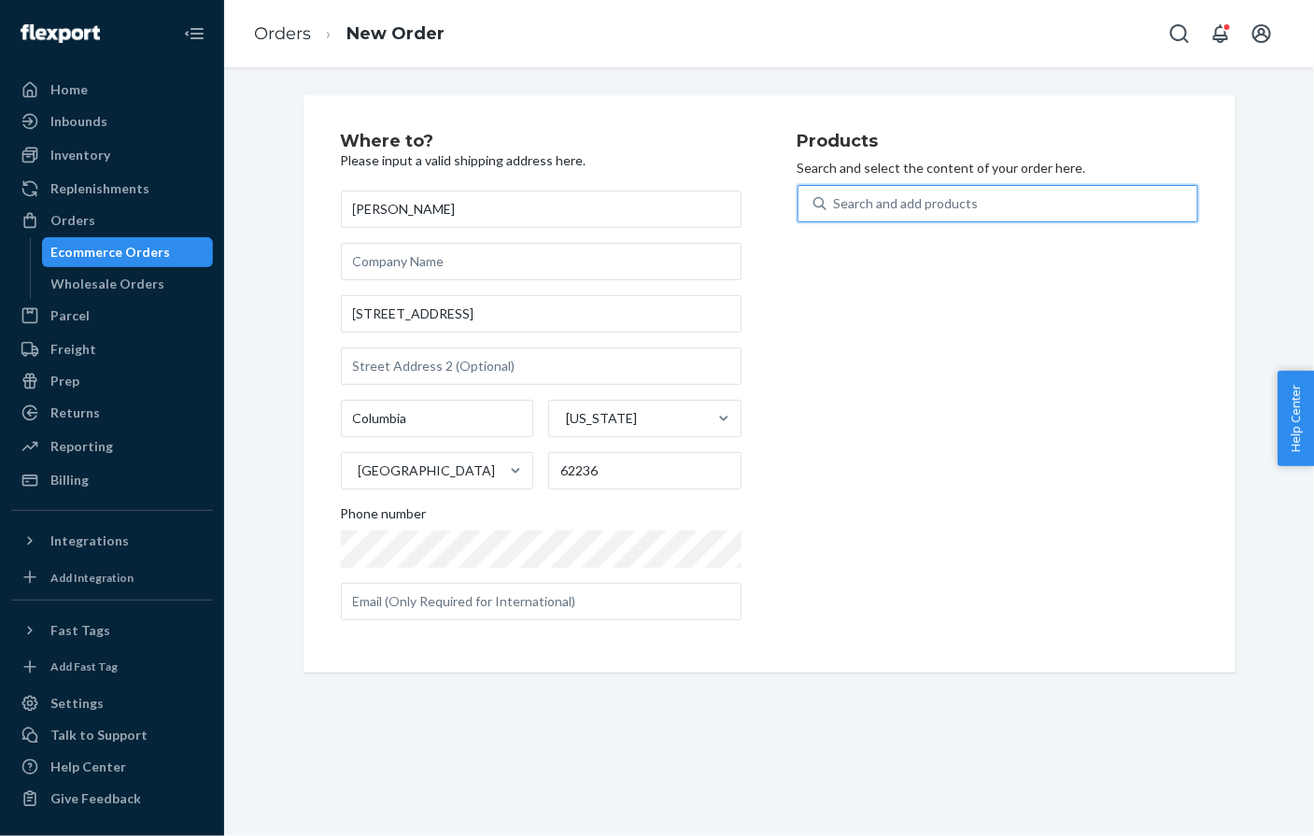
click at [894, 204] on div "Search and add products" at bounding box center [906, 203] width 145 height 19
click at [836, 204] on input "0 results available. Use Up and Down to choose options, press Enter to select t…" at bounding box center [835, 203] width 2 height 19
paste input "6624-3048"
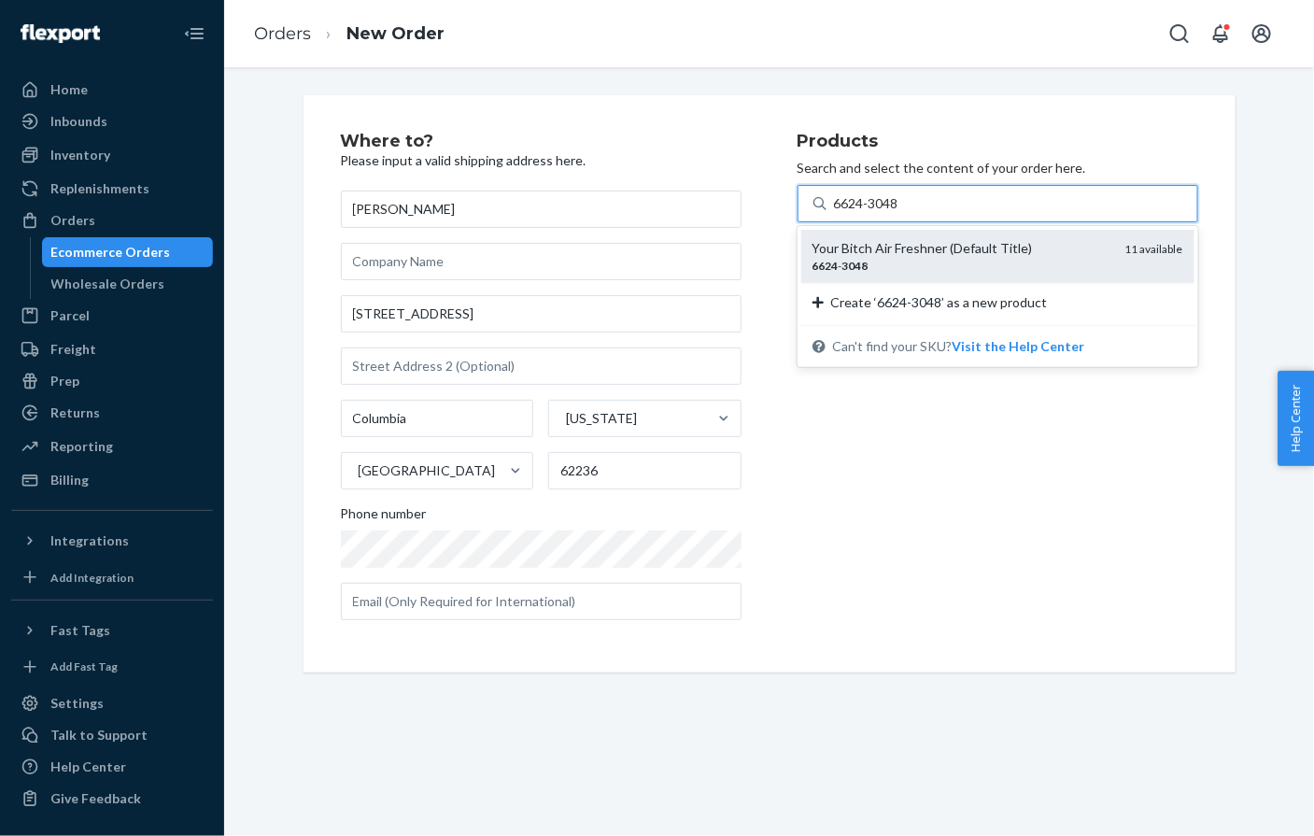
click at [898, 254] on div "Your Bitch Air Freshner (Default Title)" at bounding box center [962, 248] width 298 height 19
click at [898, 213] on input "6624-3048" at bounding box center [867, 203] width 67 height 19
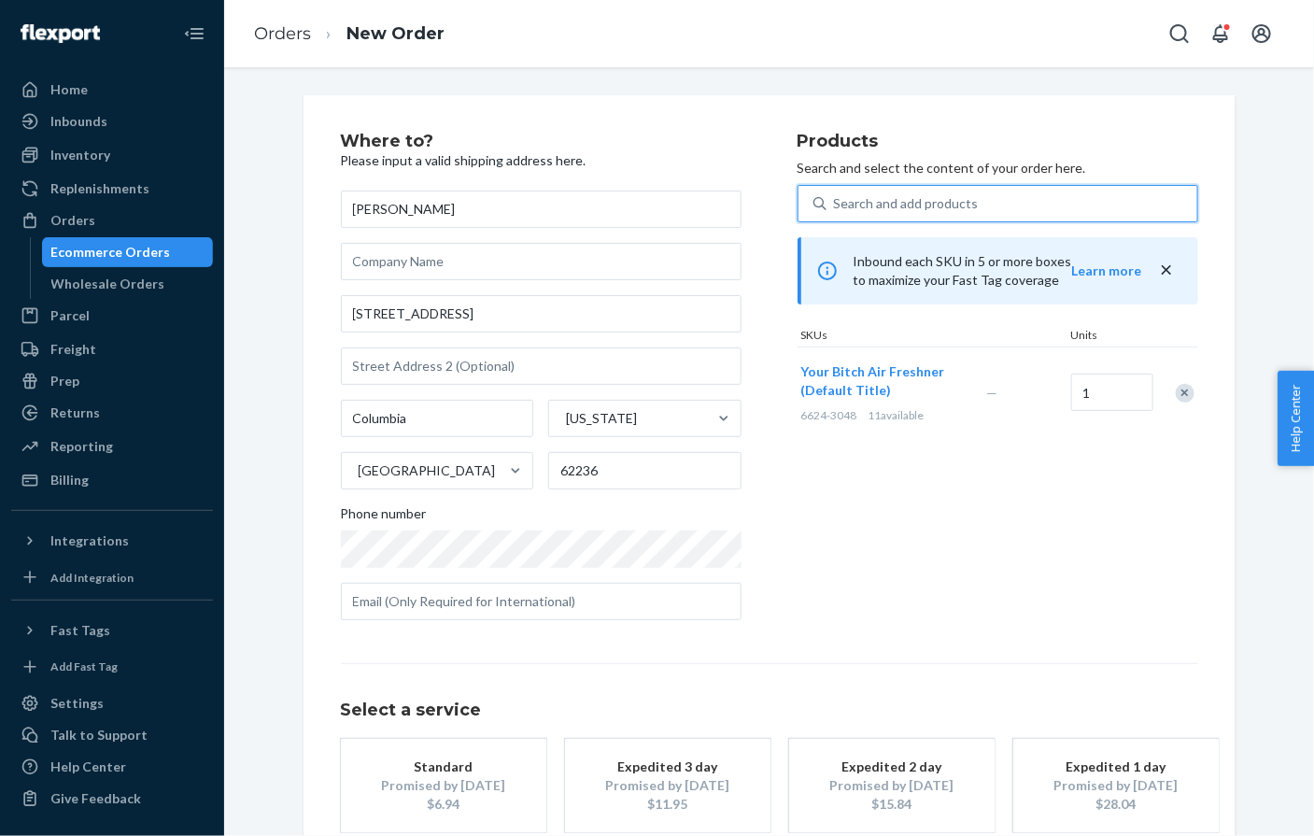
click at [837, 191] on div "Search and add products" at bounding box center [1012, 204] width 371 height 34
click at [836, 194] on input "0 results available. Use Up and Down to choose options, press Enter to select t…" at bounding box center [835, 203] width 2 height 19
paste input "6624-2445"
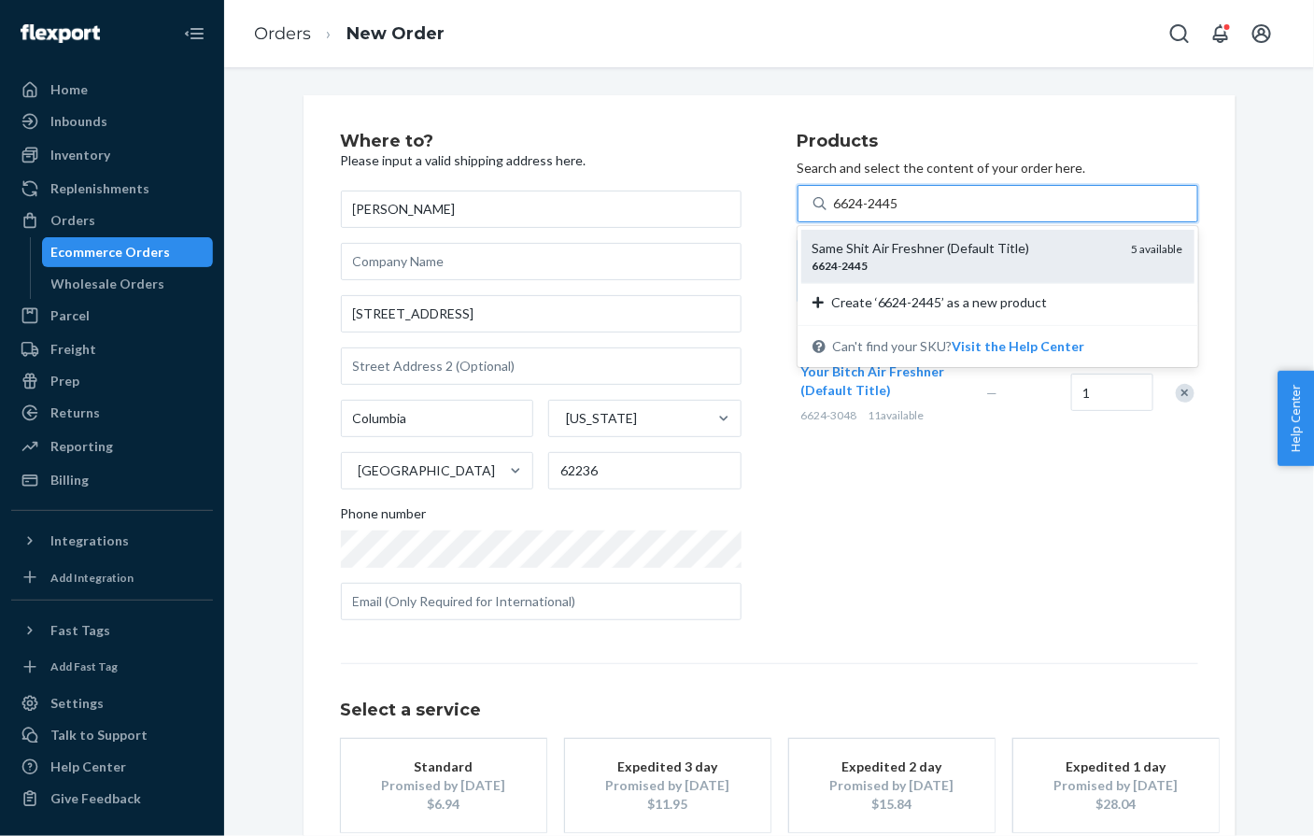
click at [857, 244] on div "Same Shit Air Freshner (Default Title)" at bounding box center [965, 248] width 305 height 19
click at [857, 213] on input "6624-2445" at bounding box center [867, 203] width 67 height 19
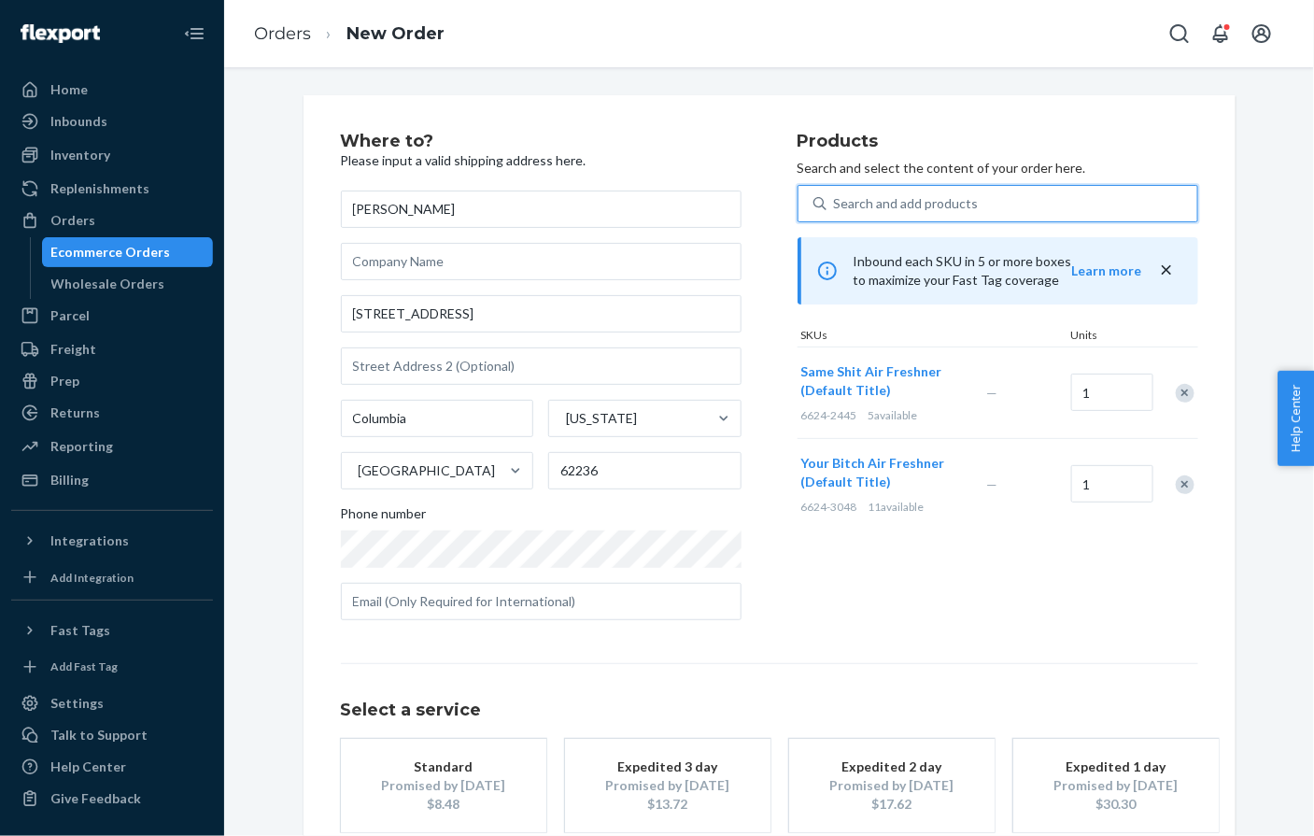
click at [880, 208] on div "Search and add products" at bounding box center [906, 203] width 145 height 19
click at [836, 208] on input "0 results available. Use Up and Down to choose options, press Enter to select t…" at bounding box center [835, 203] width 2 height 19
paste input "6624-3522"
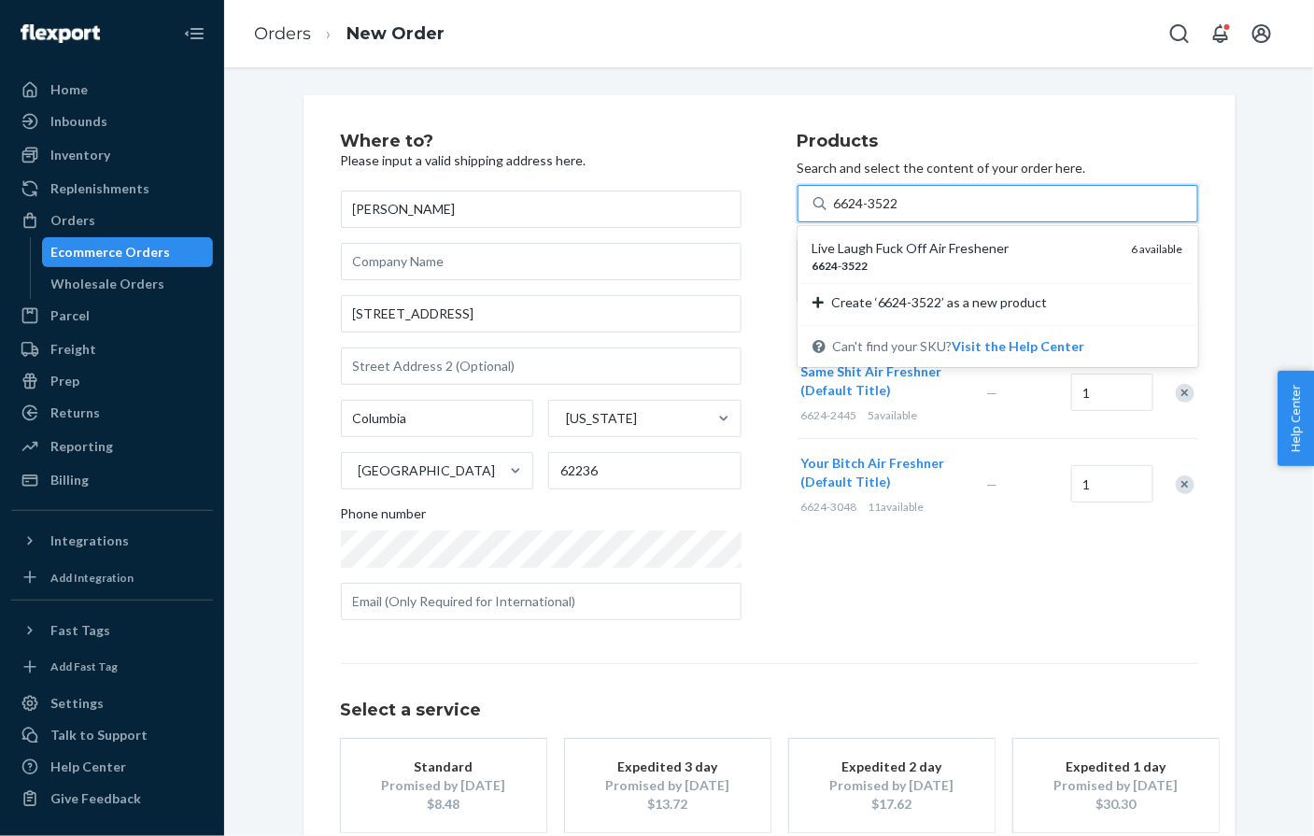
click at [856, 245] on div "Live Laugh Fuck Off Air Freshener" at bounding box center [965, 248] width 305 height 19
click at [856, 213] on input "6624-3522" at bounding box center [867, 203] width 67 height 19
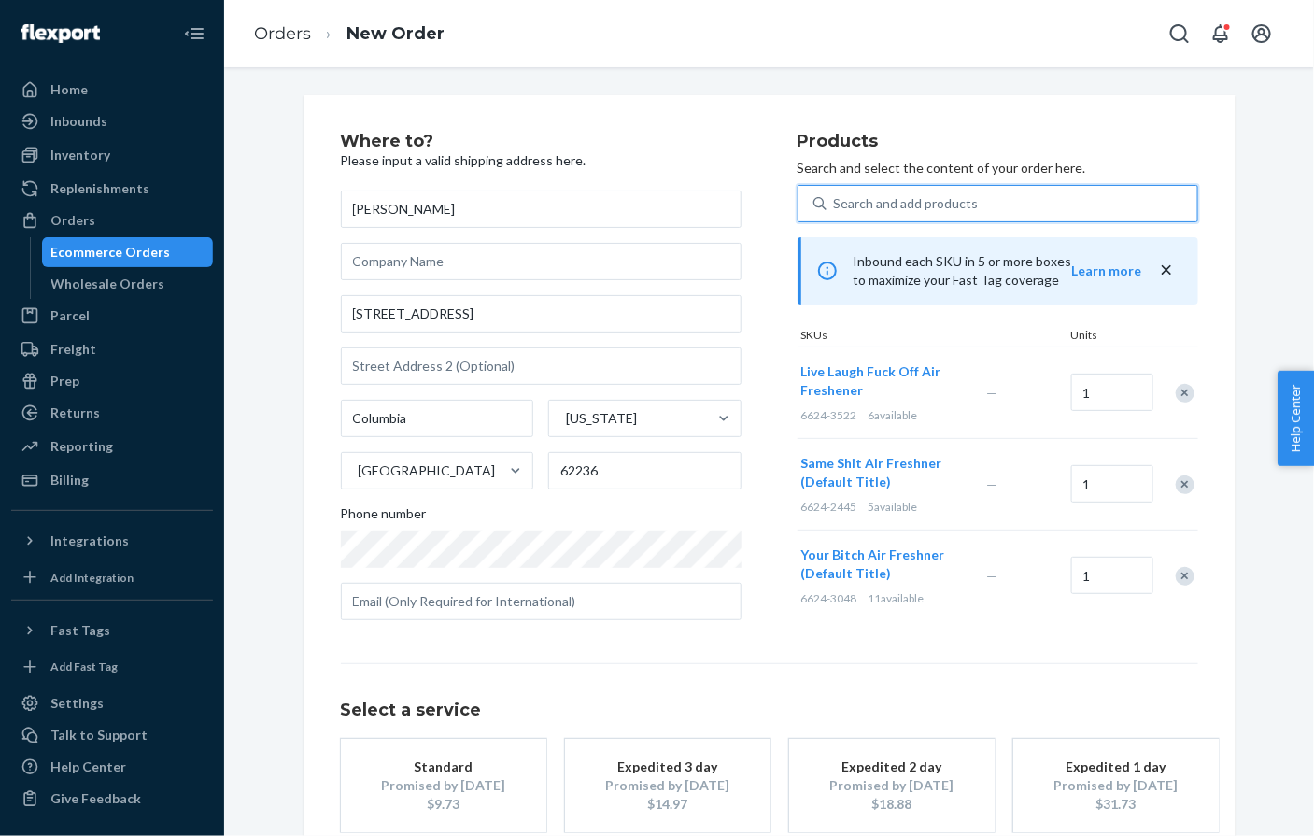
click at [890, 197] on div "Search and add products" at bounding box center [906, 203] width 145 height 19
click at [836, 197] on input "0 results available. Select is focused ,type to refine list, press Down to open…" at bounding box center [835, 203] width 2 height 19
paste input "6624-2577"
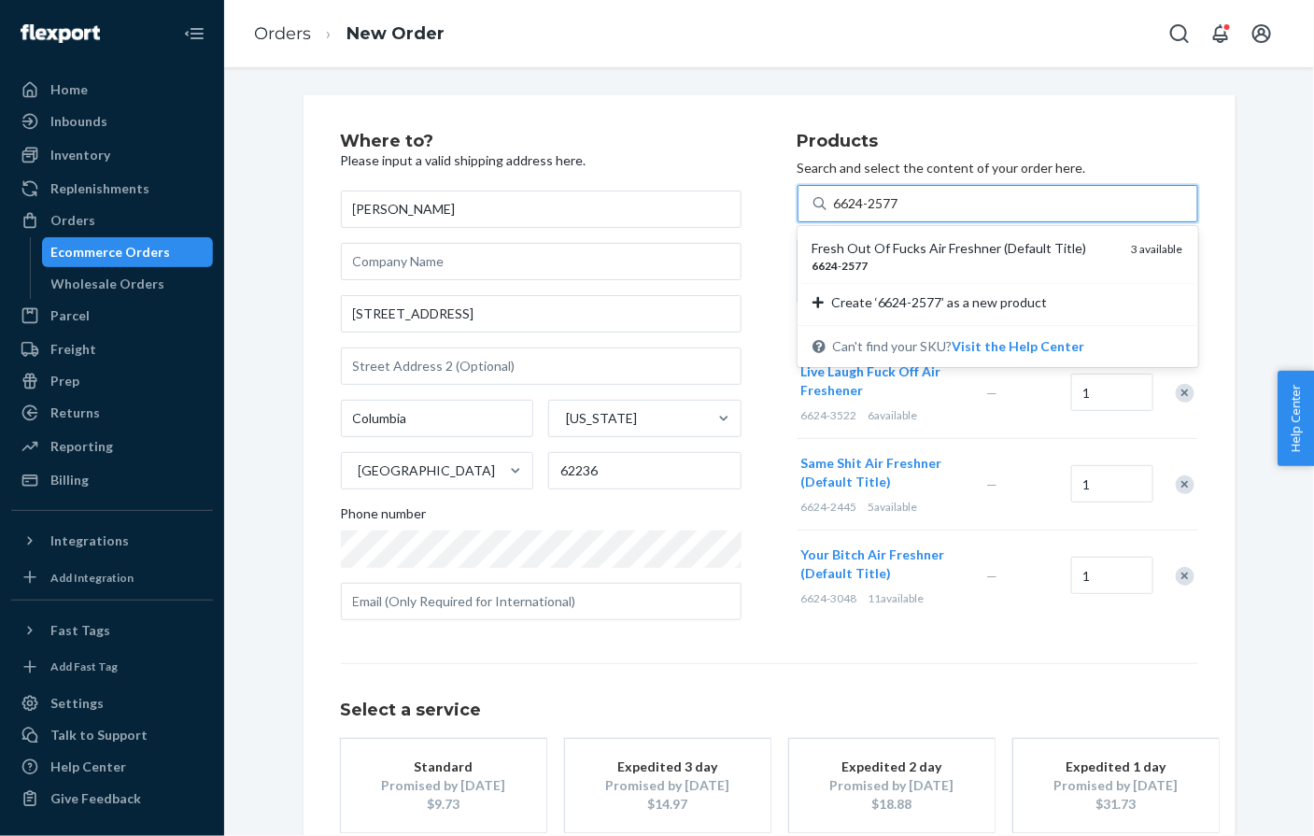
click at [884, 242] on div "Fresh Out Of Fucks Air Freshner (Default Title)" at bounding box center [965, 248] width 305 height 19
click at [884, 213] on input "6624-2577" at bounding box center [867, 203] width 67 height 19
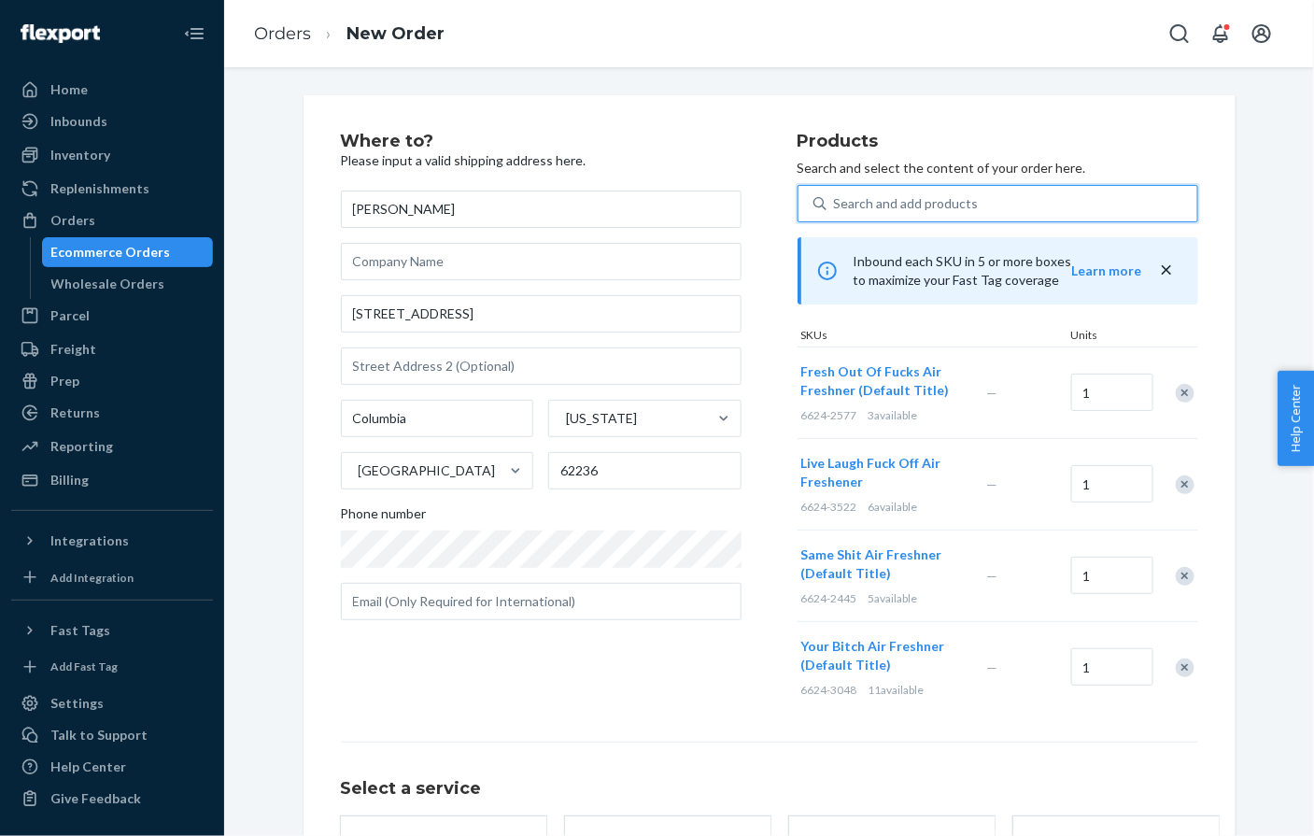
click at [911, 205] on div "Search and add products" at bounding box center [906, 203] width 145 height 19
click at [836, 205] on input "0 results available. Select is focused ,type to refine list, press Down to open…" at bounding box center [835, 203] width 2 height 19
paste input "6624-2751"
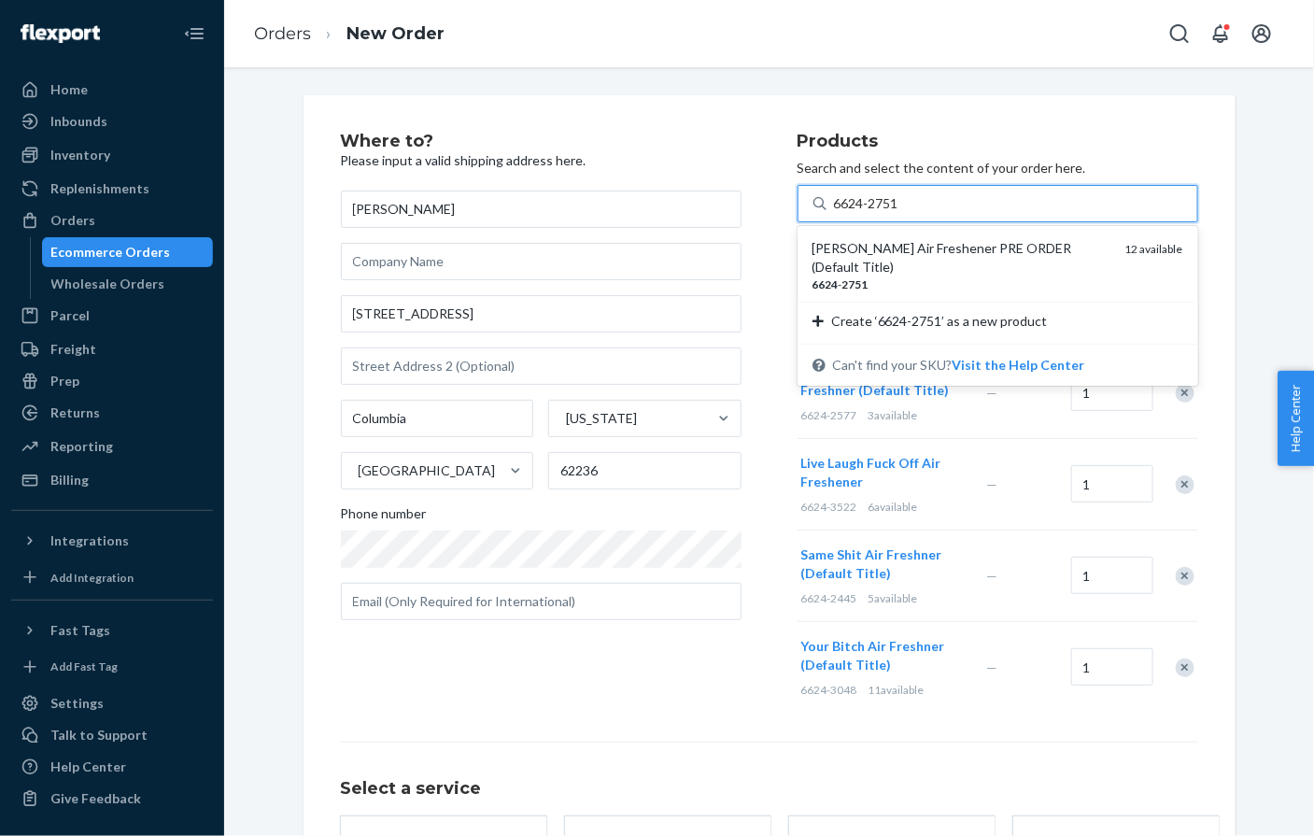
click at [898, 236] on div "Taylor Swift Air Freshener PRE ORDER (Default Title) 6624 - 2751 12 available" at bounding box center [997, 266] width 393 height 72
click at [898, 213] on input "6624-2751" at bounding box center [867, 203] width 67 height 19
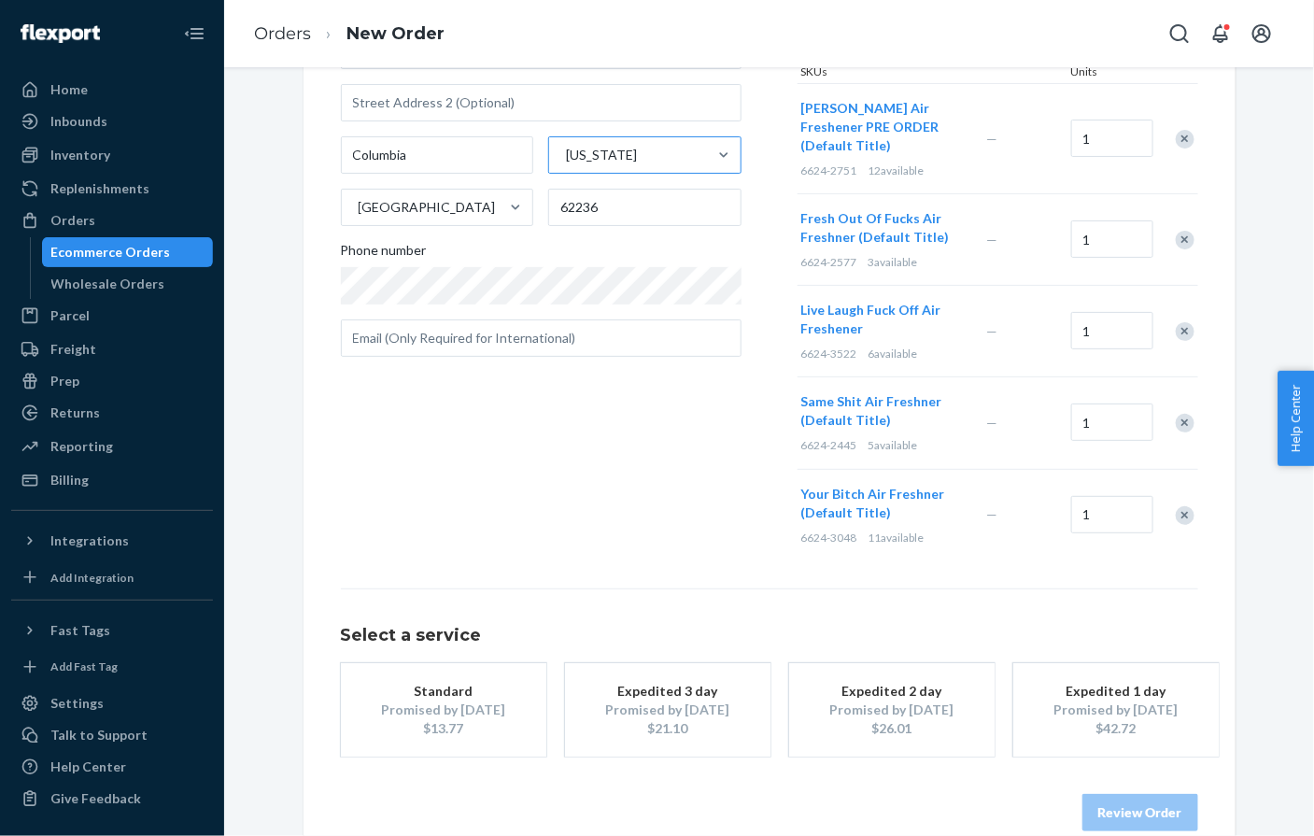
scroll to position [276, 0]
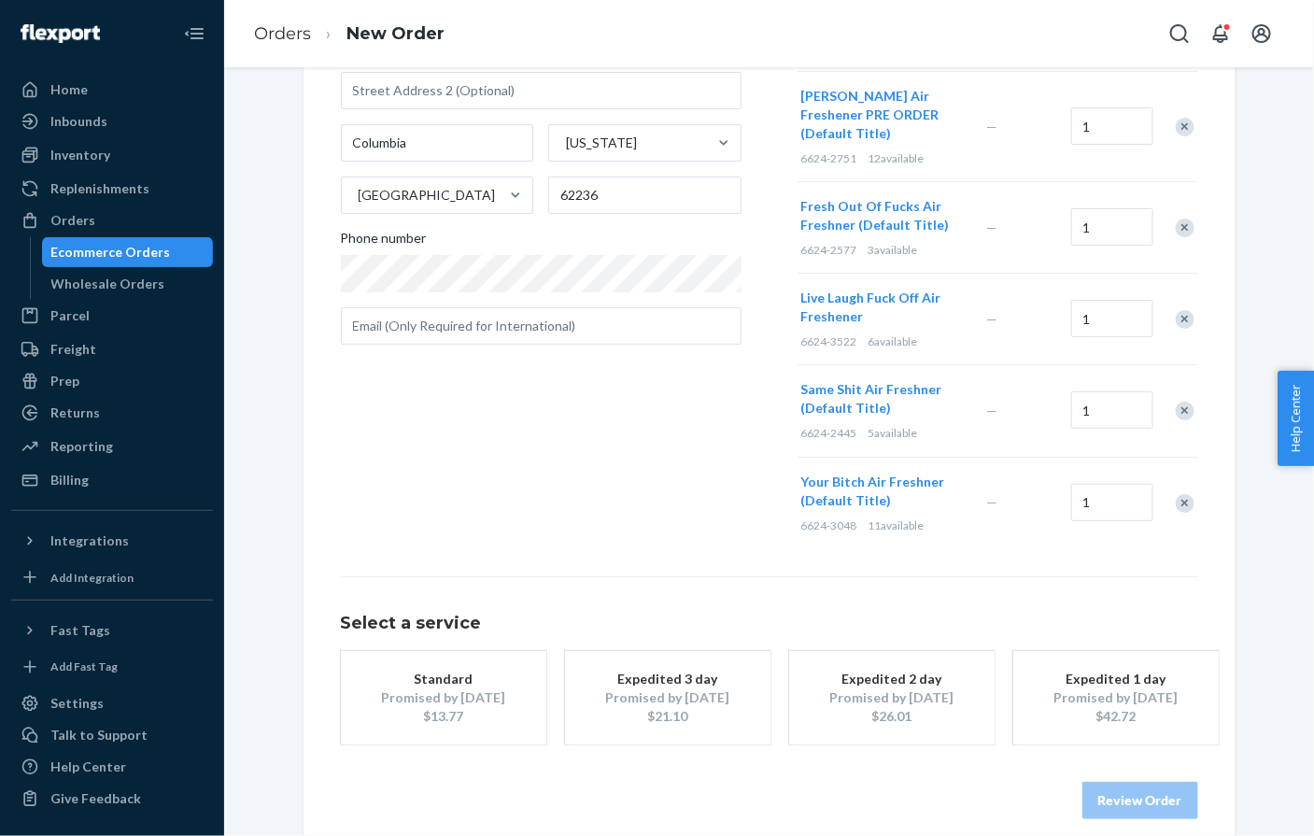
click at [481, 670] on div "Standard" at bounding box center [443, 679] width 149 height 19
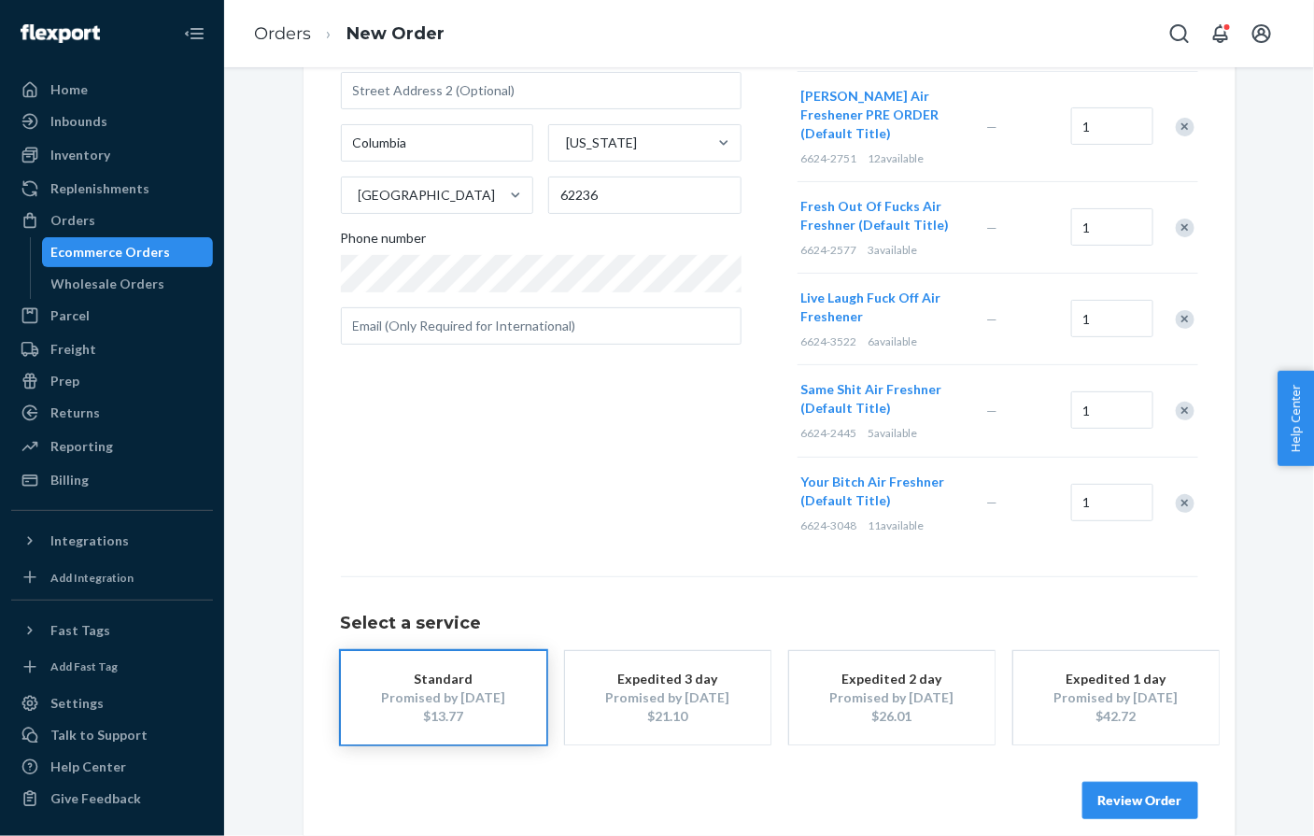
click at [1151, 782] on button "Review Order" at bounding box center [1141, 800] width 116 height 37
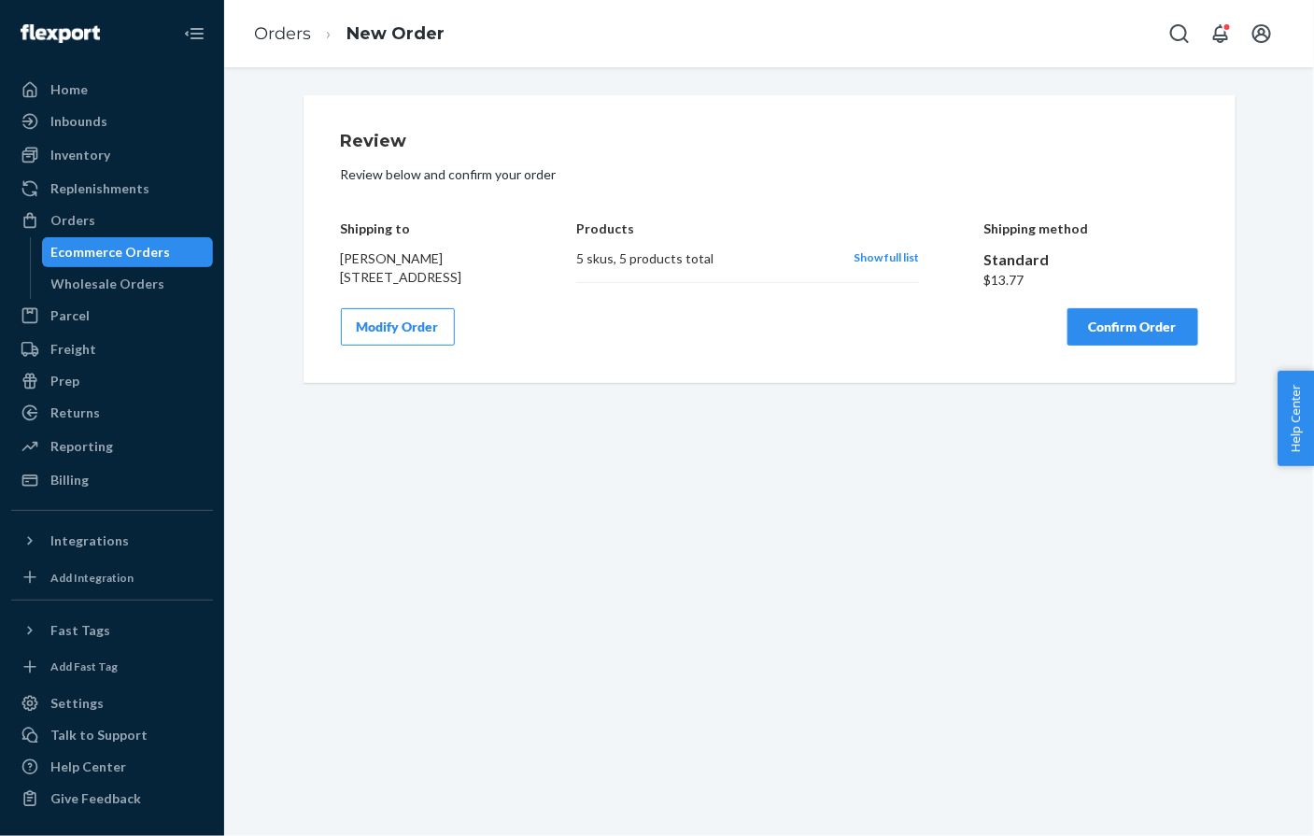
click at [1129, 346] on button "Confirm Order" at bounding box center [1133, 326] width 131 height 37
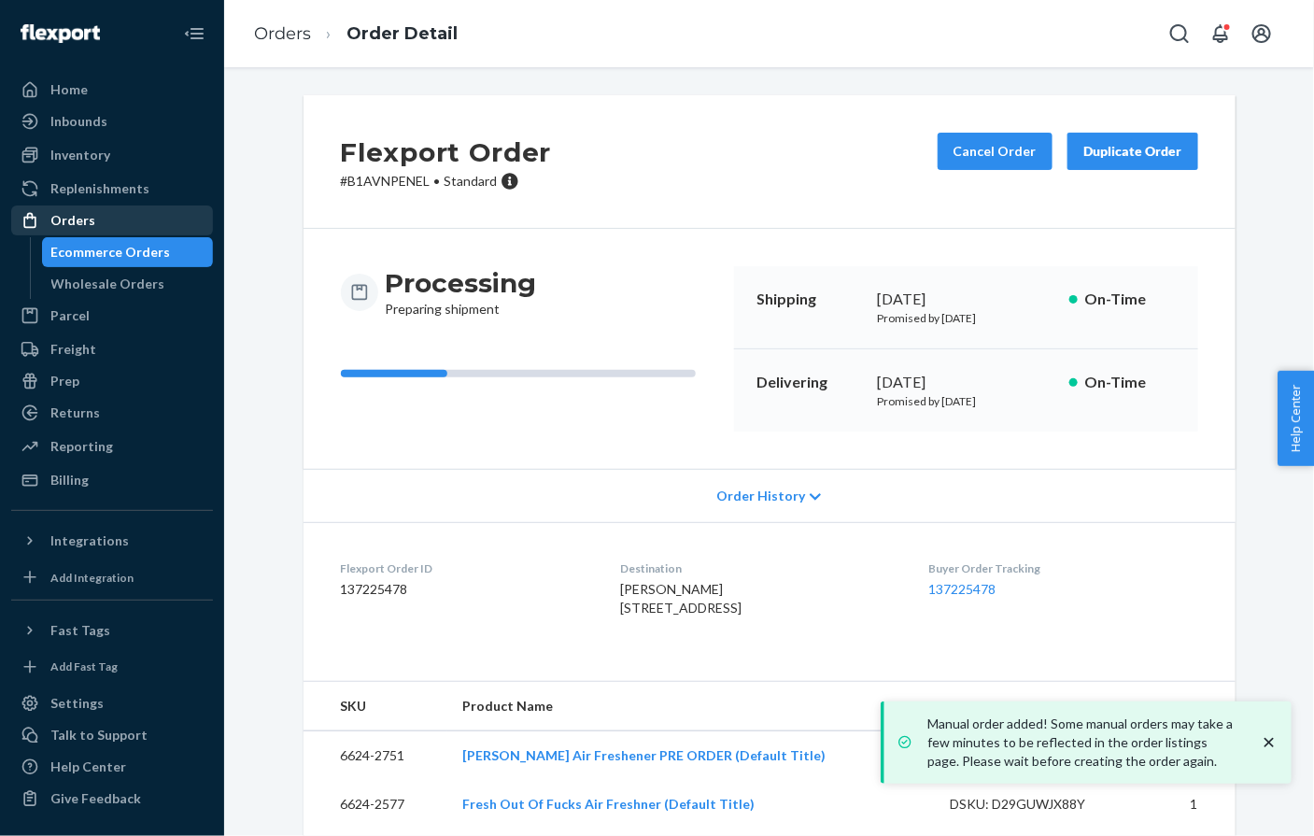
click at [97, 207] on div "Orders" at bounding box center [112, 220] width 198 height 26
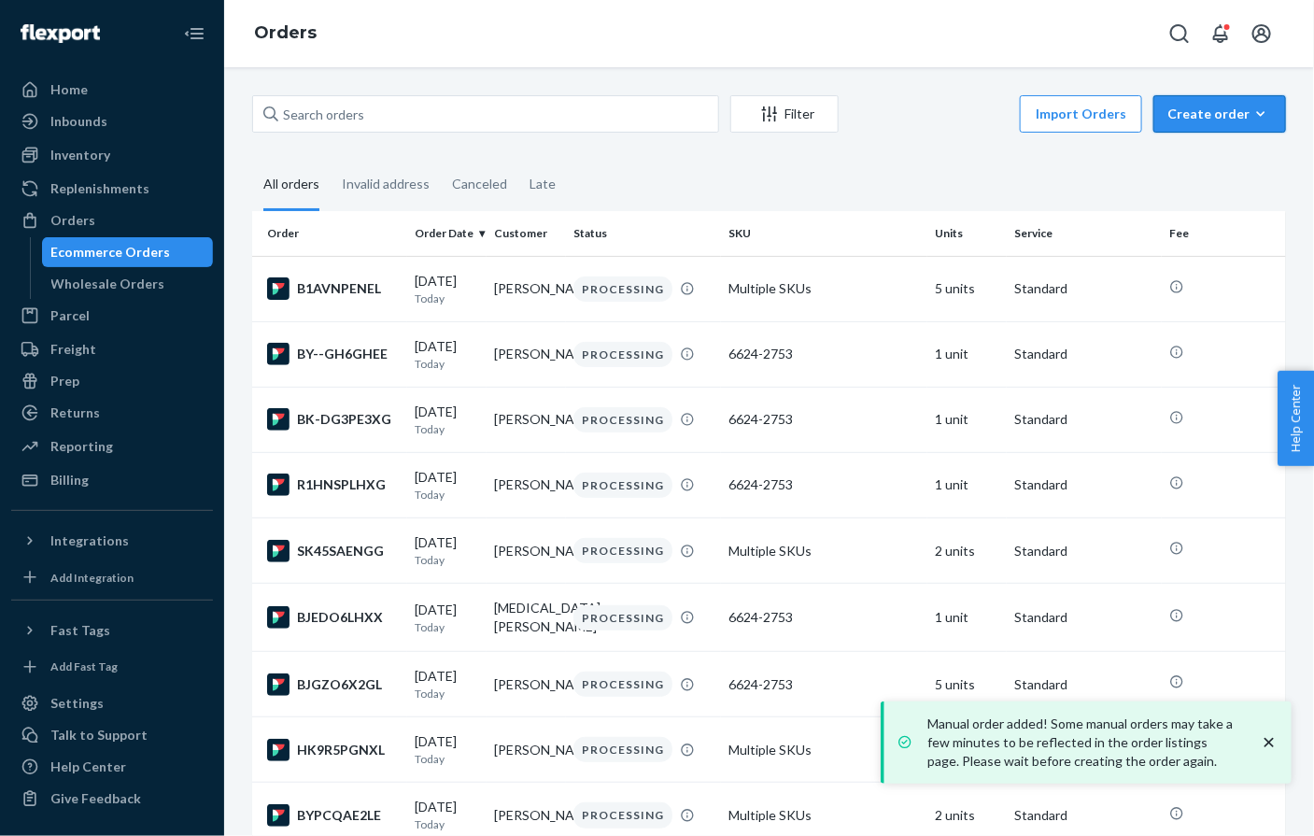
click at [1228, 107] on div "Create order" at bounding box center [1220, 114] width 105 height 19
click at [1225, 152] on span "Ecommerce order" at bounding box center [1231, 158] width 116 height 13
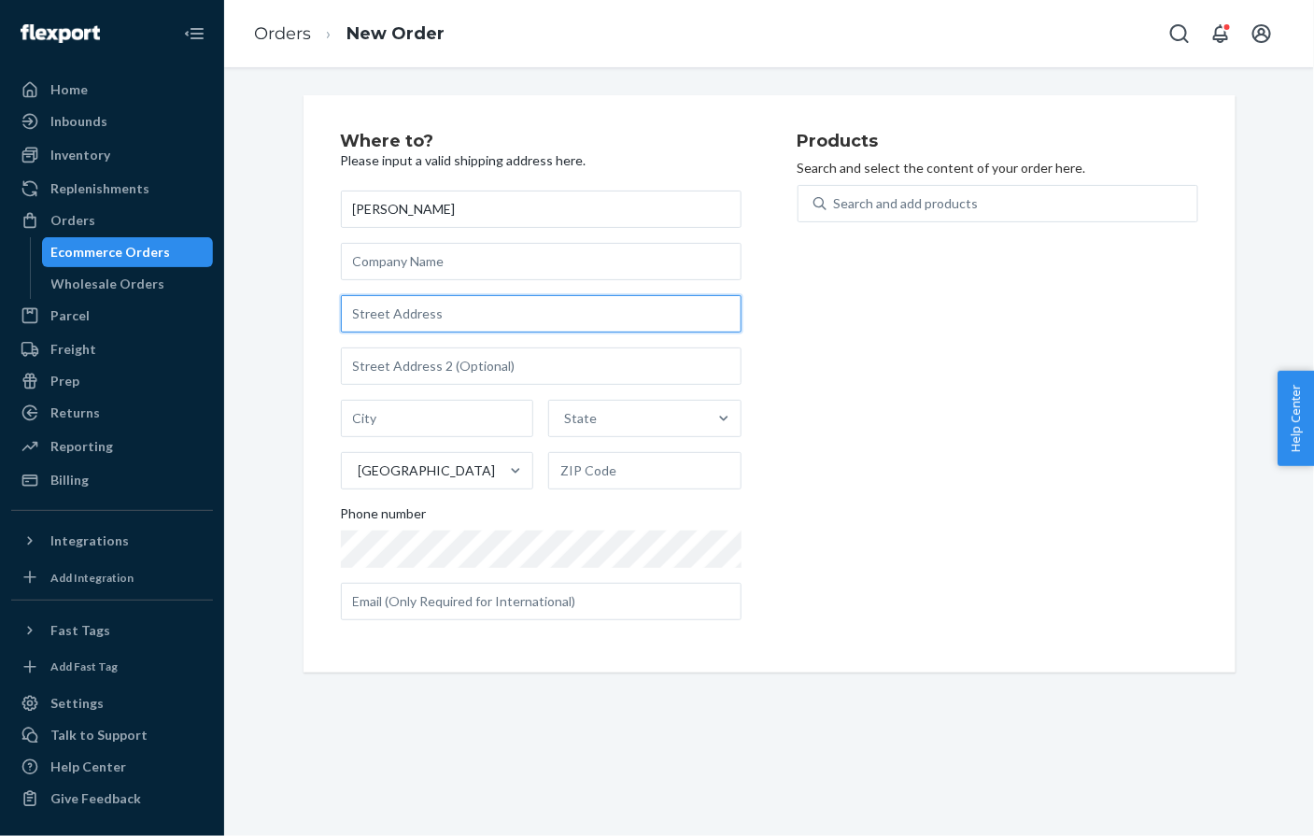
click at [438, 308] on input "text" at bounding box center [541, 313] width 401 height 37
paste input "650 S Spring St Apt 602 Los Angeles CA 90014 United States"
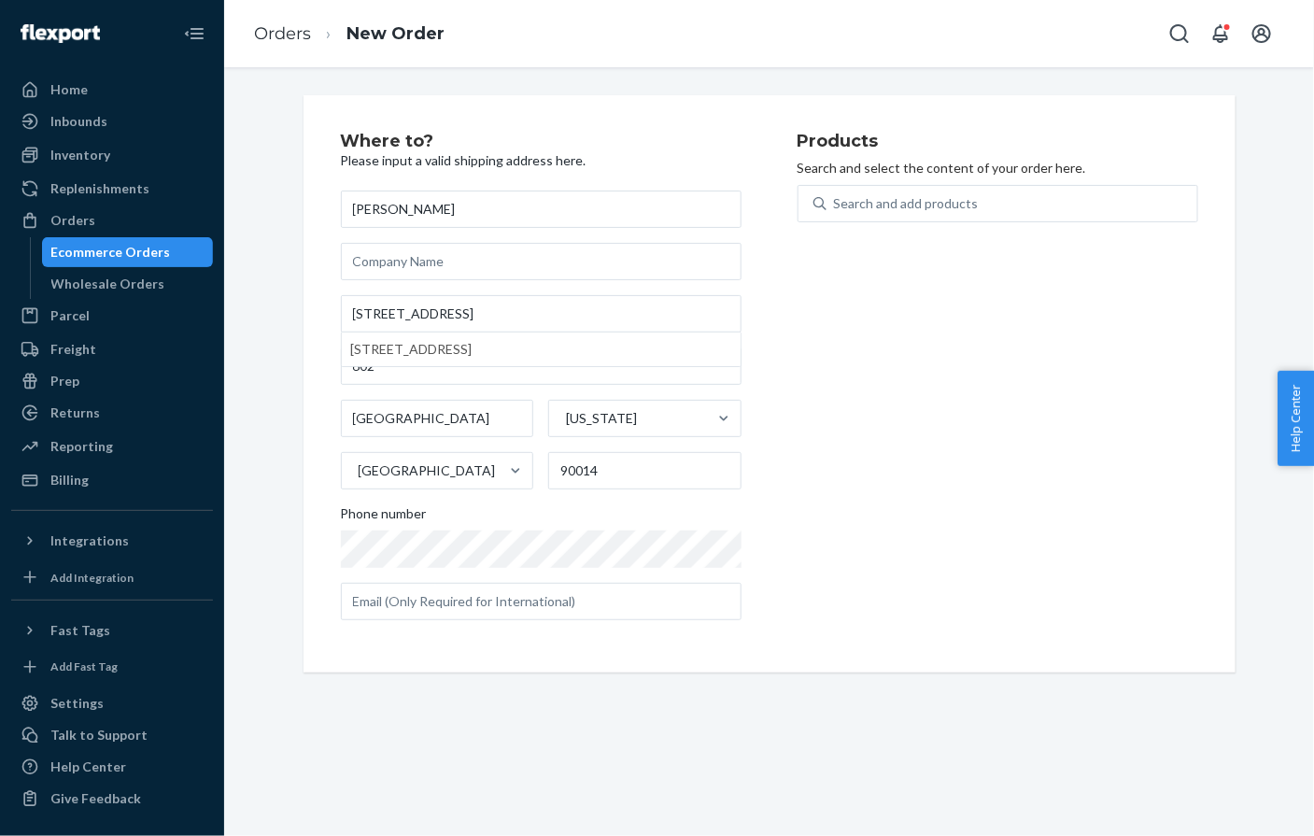
click at [263, 203] on div "Where to? Please input a valid shipping address here. Erica Folinsky 650 S Spri…" at bounding box center [769, 383] width 1062 height 577
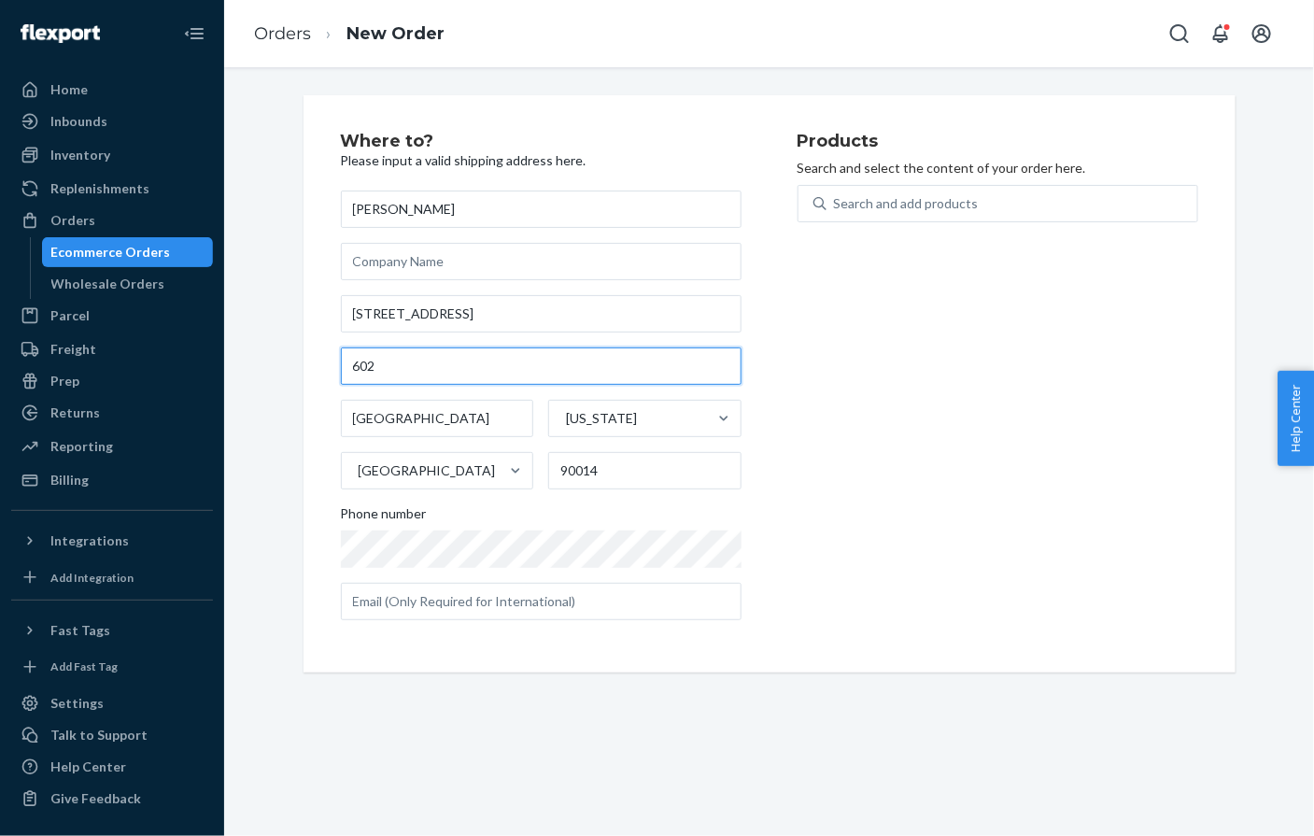
click at [353, 372] on input "602" at bounding box center [541, 365] width 401 height 37
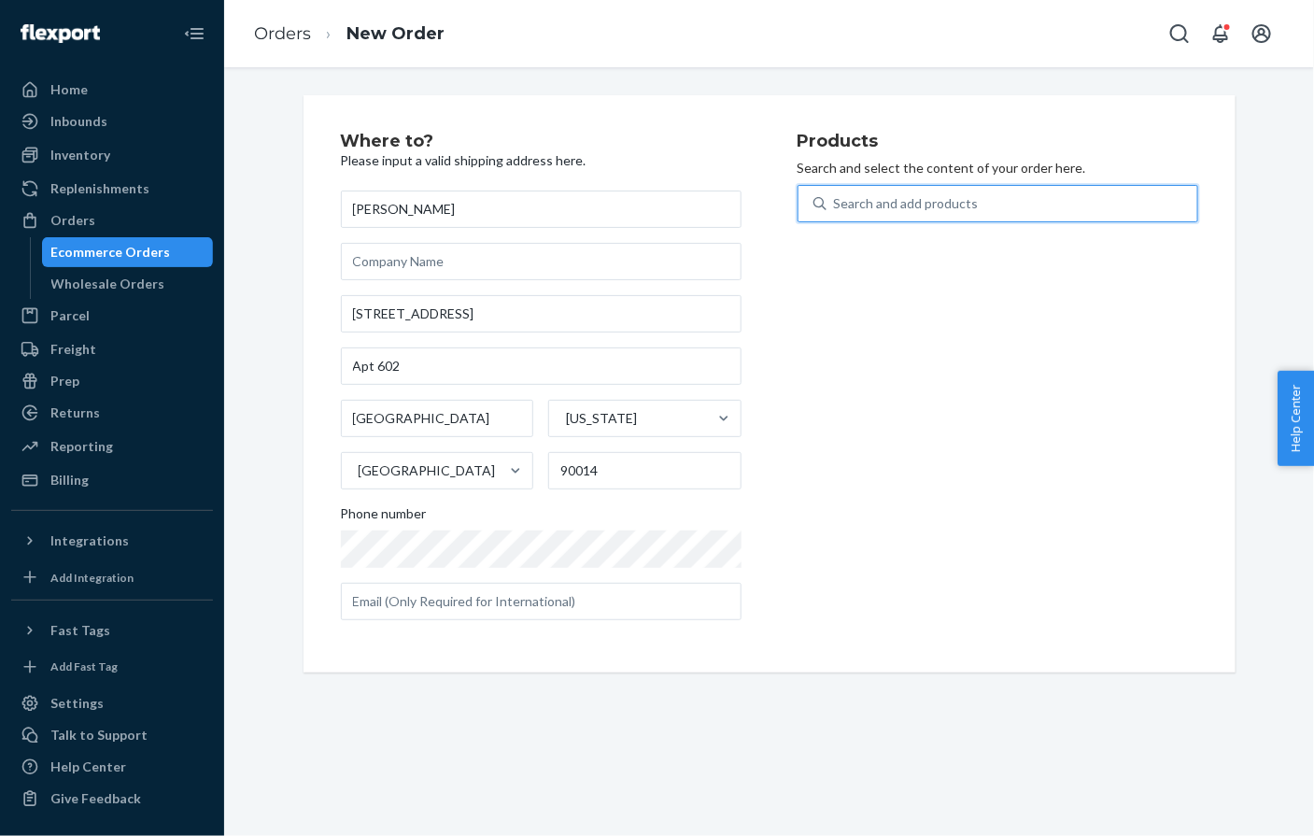
click at [868, 201] on div "Search and add products" at bounding box center [906, 203] width 145 height 19
click at [836, 201] on input "0 results available. Use Up and Down to choose options, press Enter to select t…" at bounding box center [835, 203] width 2 height 19
paste input "[PHONE_NUMBER]"
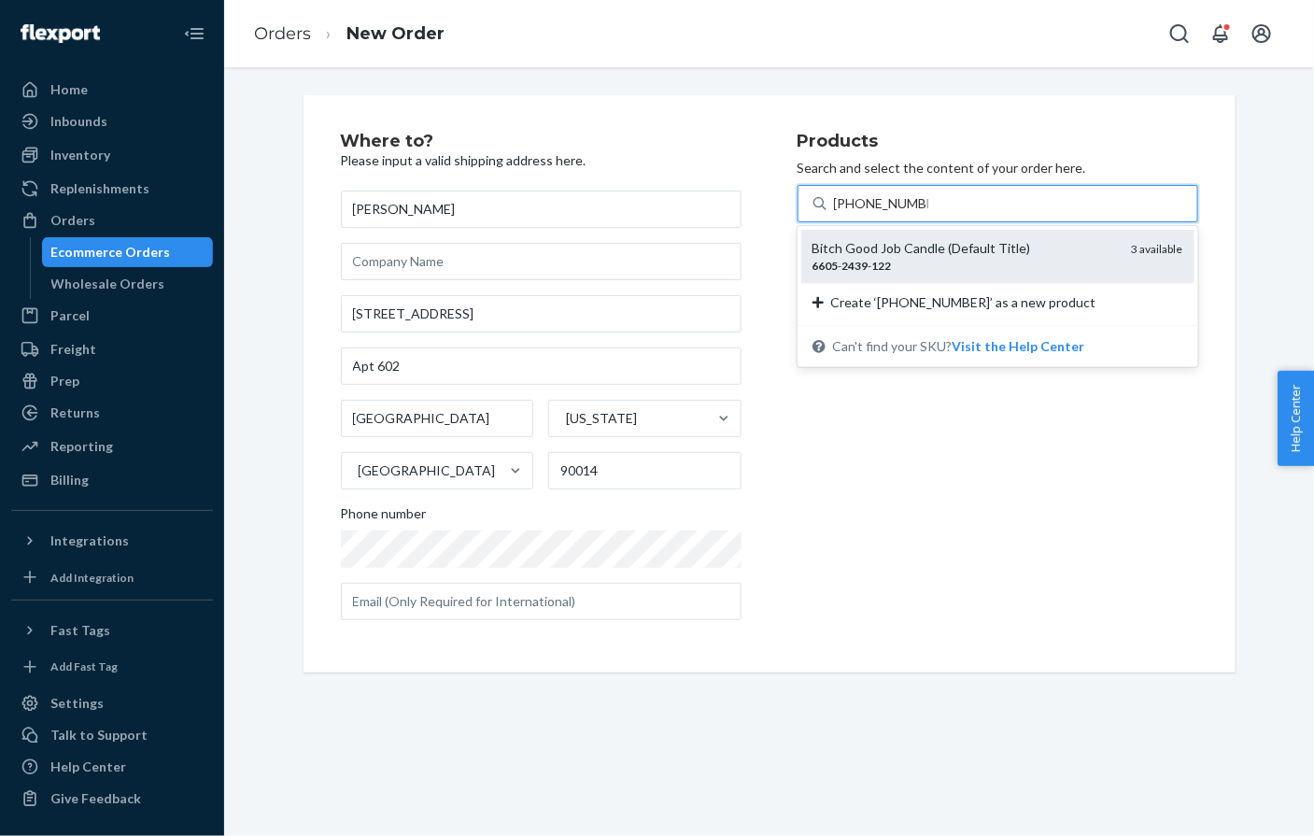
click at [879, 248] on div "Bitch Good Job Candle (Default Title)" at bounding box center [965, 248] width 305 height 19
click at [879, 213] on input "[PHONE_NUMBER]" at bounding box center [881, 203] width 94 height 19
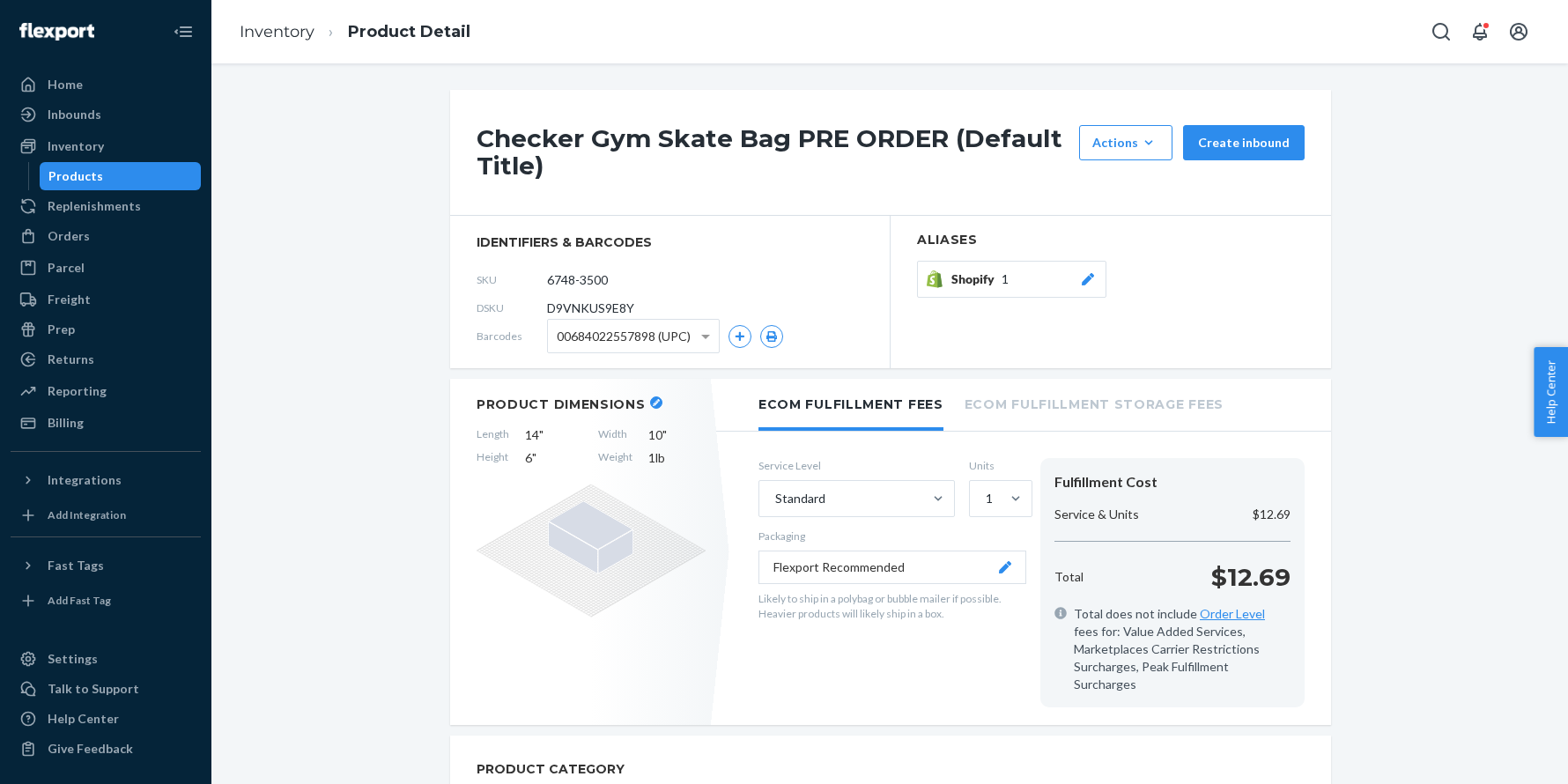
click at [651, 397] on button "button" at bounding box center [655, 402] width 12 height 12
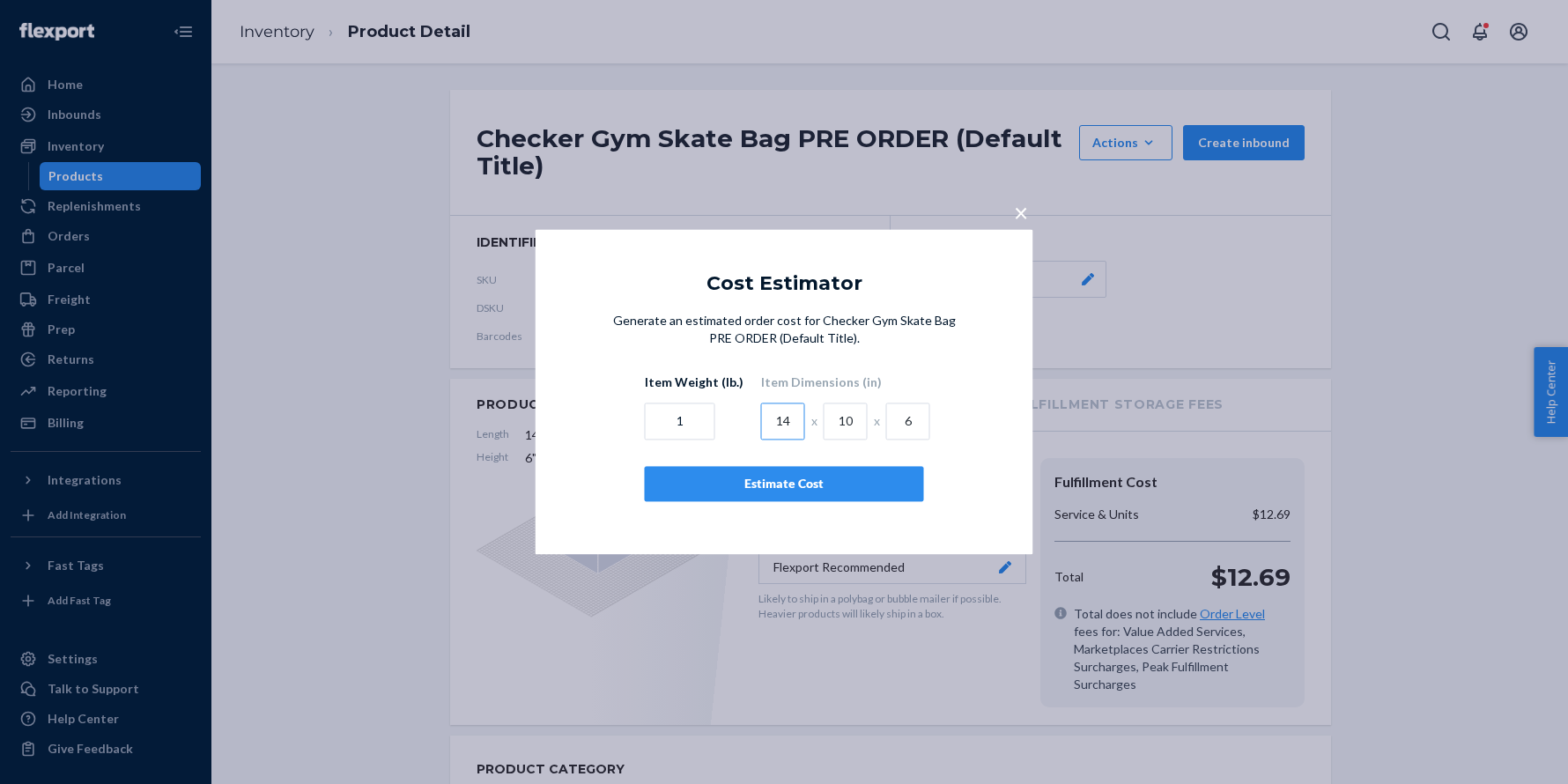
click at [778, 429] on input "14" at bounding box center [783, 422] width 44 height 37
click at [779, 429] on input "14" at bounding box center [783, 422] width 44 height 37
type input "8"
click at [762, 482] on div "Estimate Cost" at bounding box center [784, 484] width 249 height 18
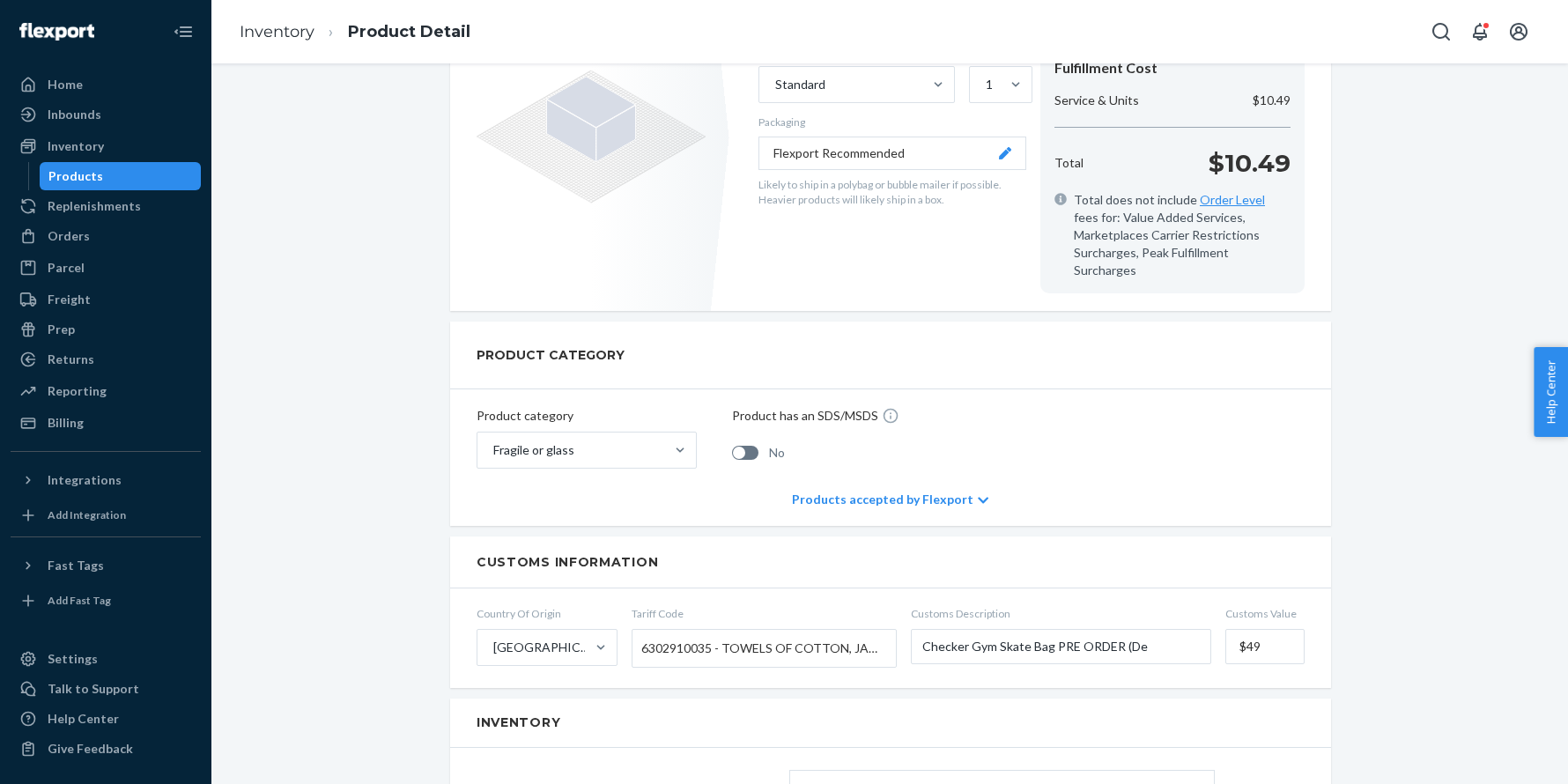
scroll to position [425, 0]
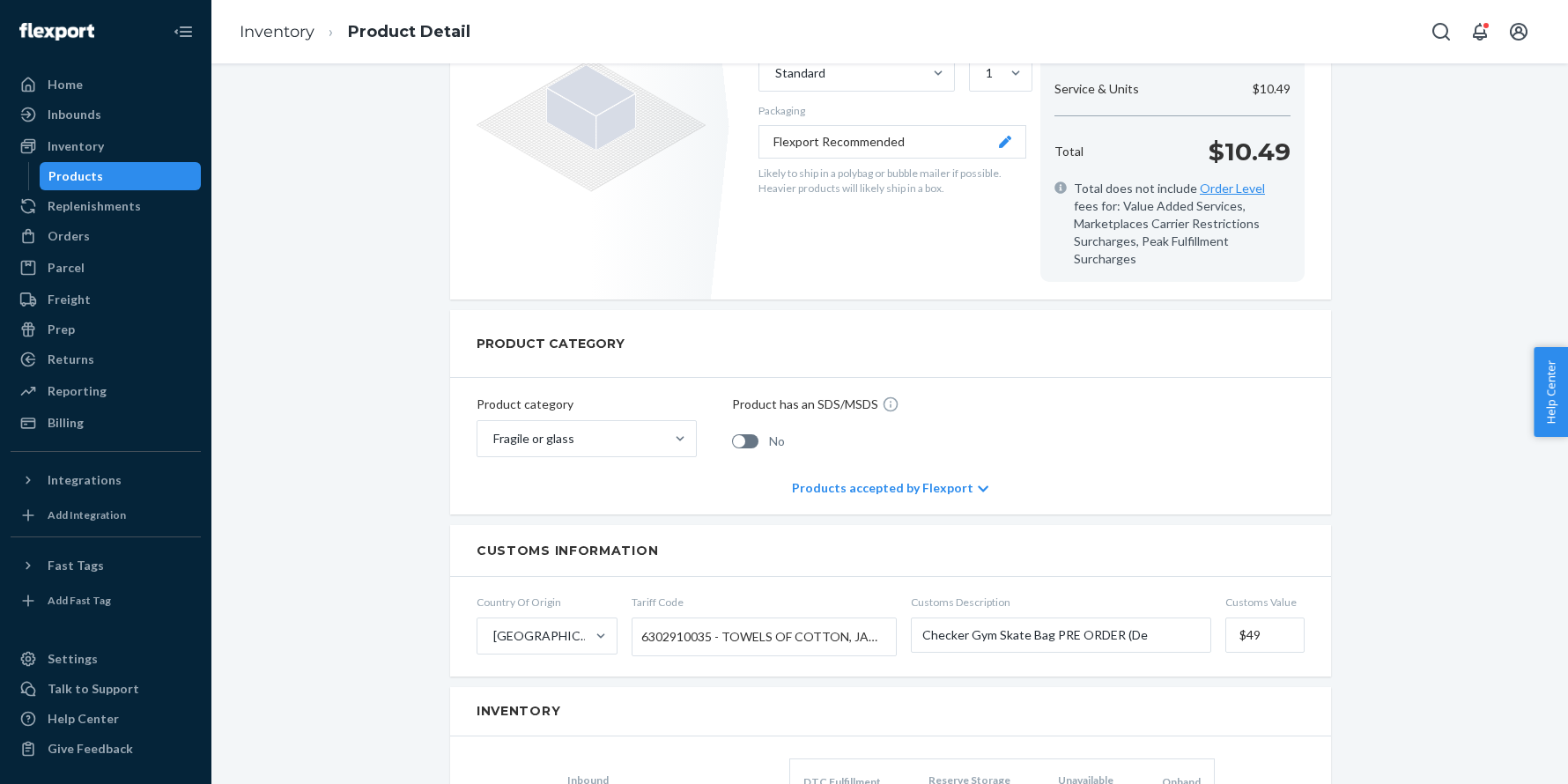
click at [1286, 621] on input "$49" at bounding box center [1264, 635] width 79 height 35
type input "$69"
click at [726, 625] on span "6302910035 - TOWELS OF COTTON, JACQUARD FIGURED, NOT OF PILE OR TUFTED CONSTRUC…" at bounding box center [759, 637] width 237 height 30
click at [646, 625] on input "Tariff Code 6302910035 - TOWELS OF COTTON, JACQUARD FIGURED, NOT OF PILE OR TUF…" at bounding box center [643, 637] width 5 height 33
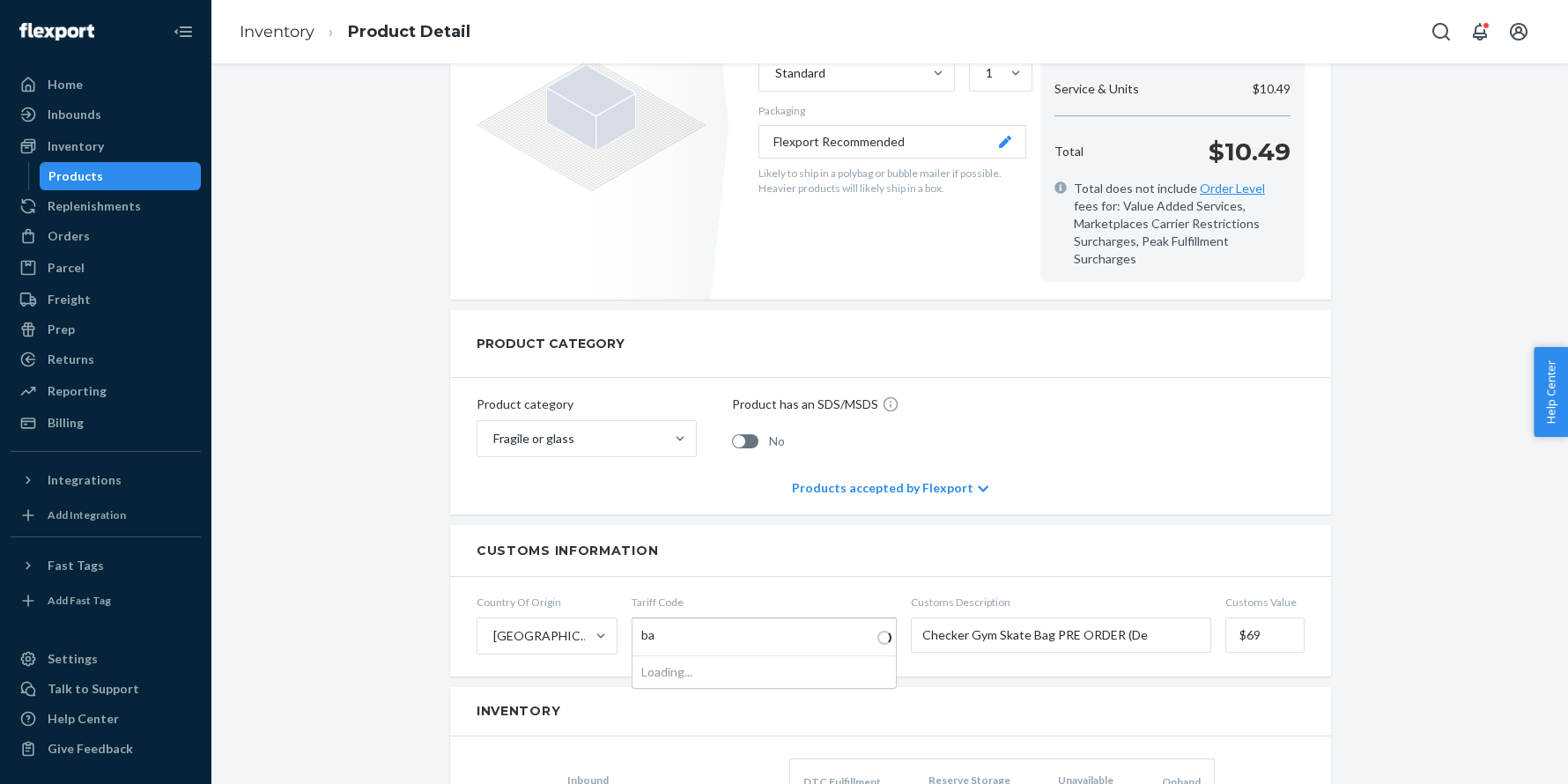
type input "bag"
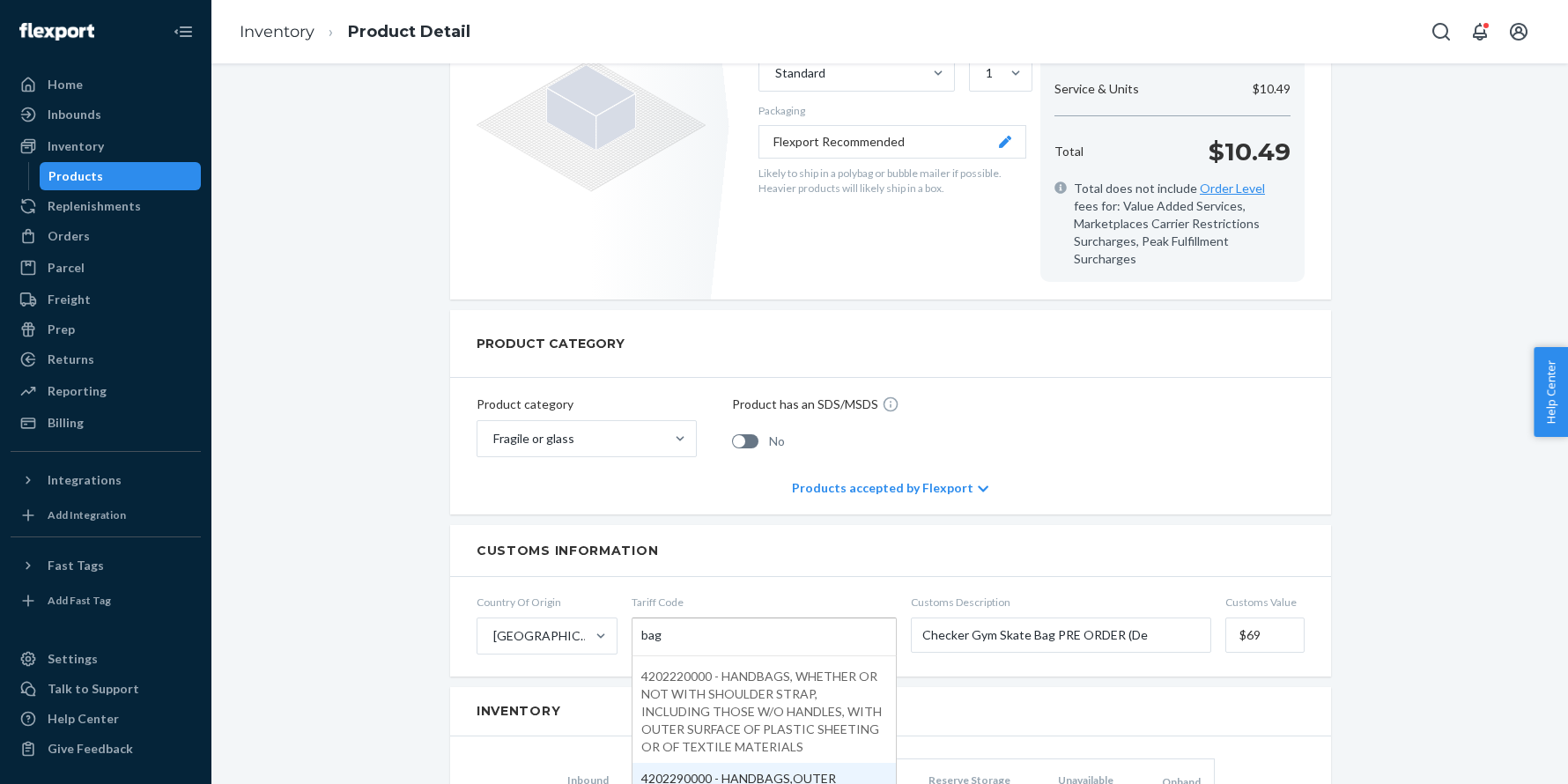
scroll to position [580, 0]
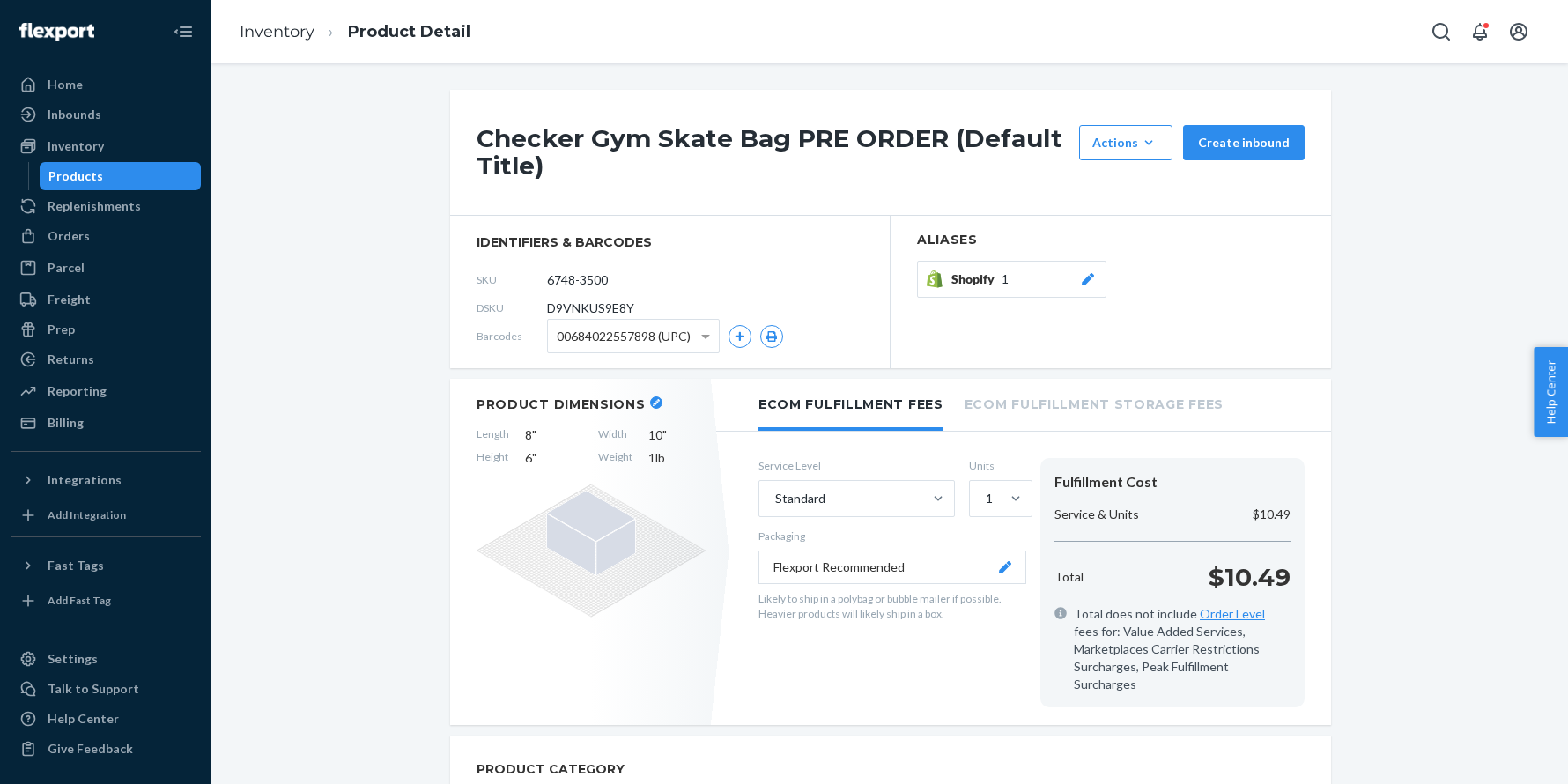
click at [646, 394] on div "Product Dimensions Length 8 " Width 10 " Height 6 " Weight 1 lb" at bounding box center [590, 553] width 282 height 347
click at [657, 404] on header "Product Dimensions" at bounding box center [590, 404] width 229 height 16
click at [652, 403] on icon "button" at bounding box center [655, 402] width 7 height 7
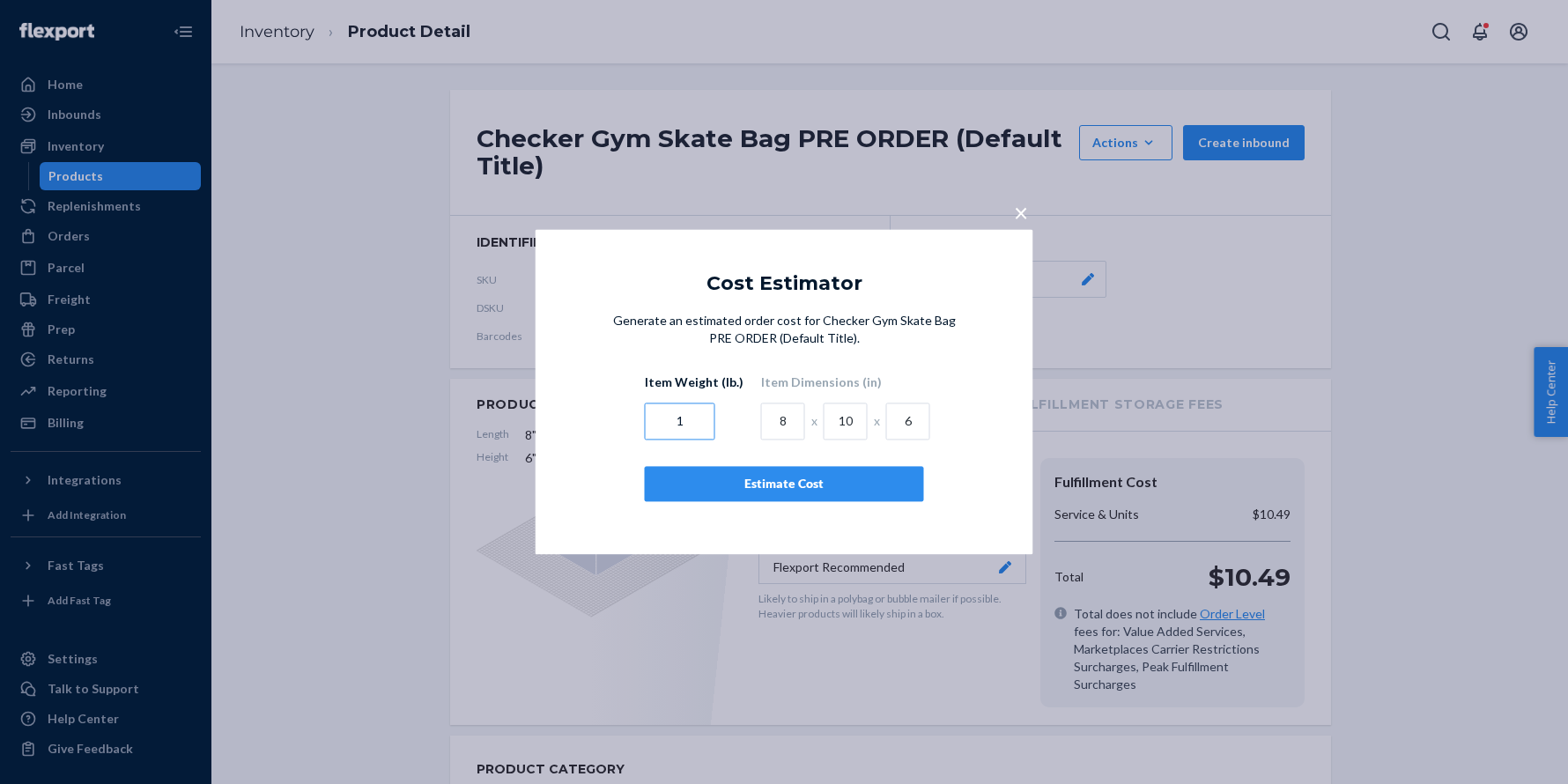
click at [703, 423] on input "1" at bounding box center [680, 422] width 71 height 37
type input ".77"
click at [845, 417] on input "10" at bounding box center [845, 422] width 44 height 37
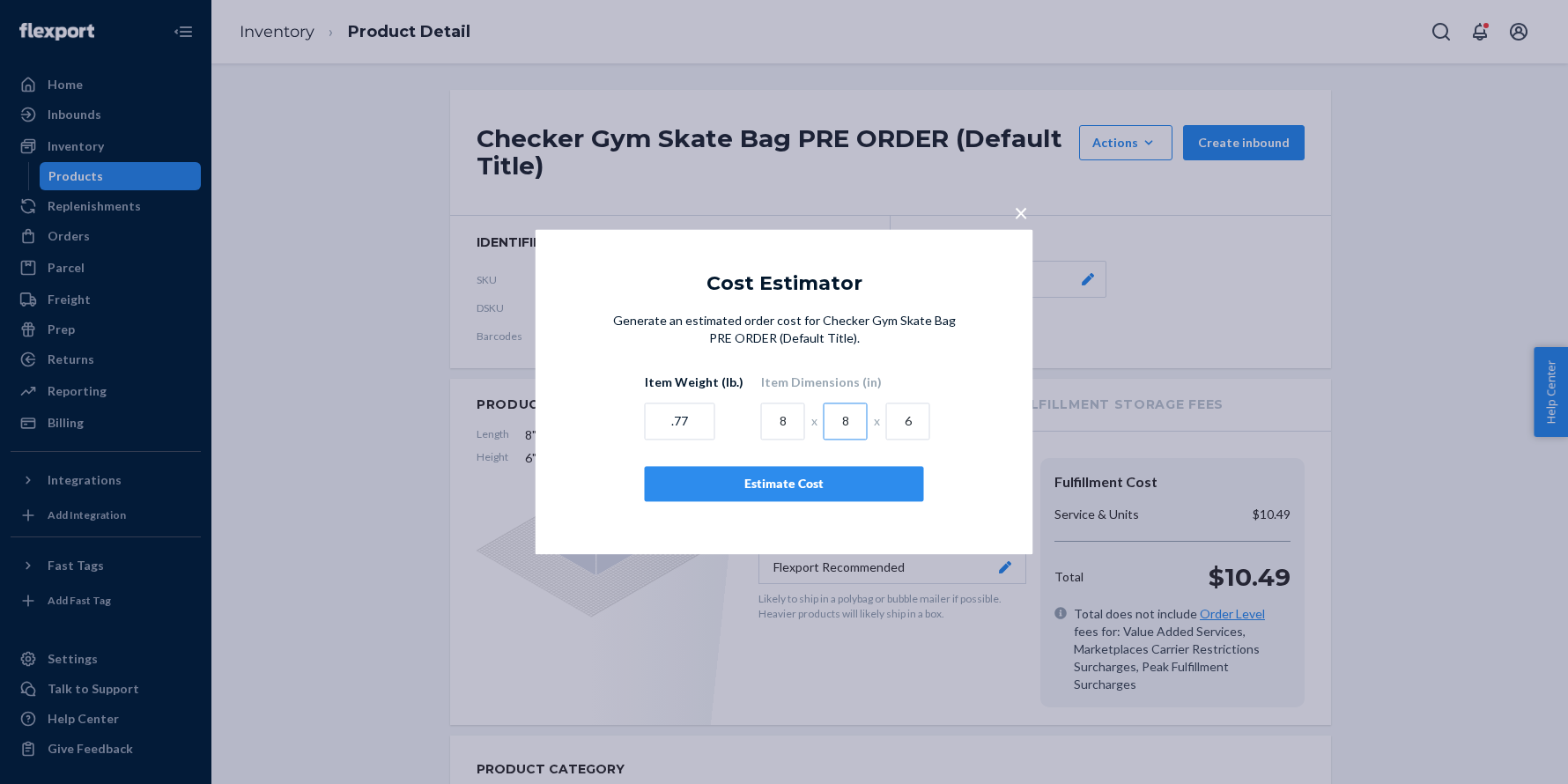
type input "8"
click at [803, 486] on div "Estimate Cost" at bounding box center [784, 484] width 249 height 18
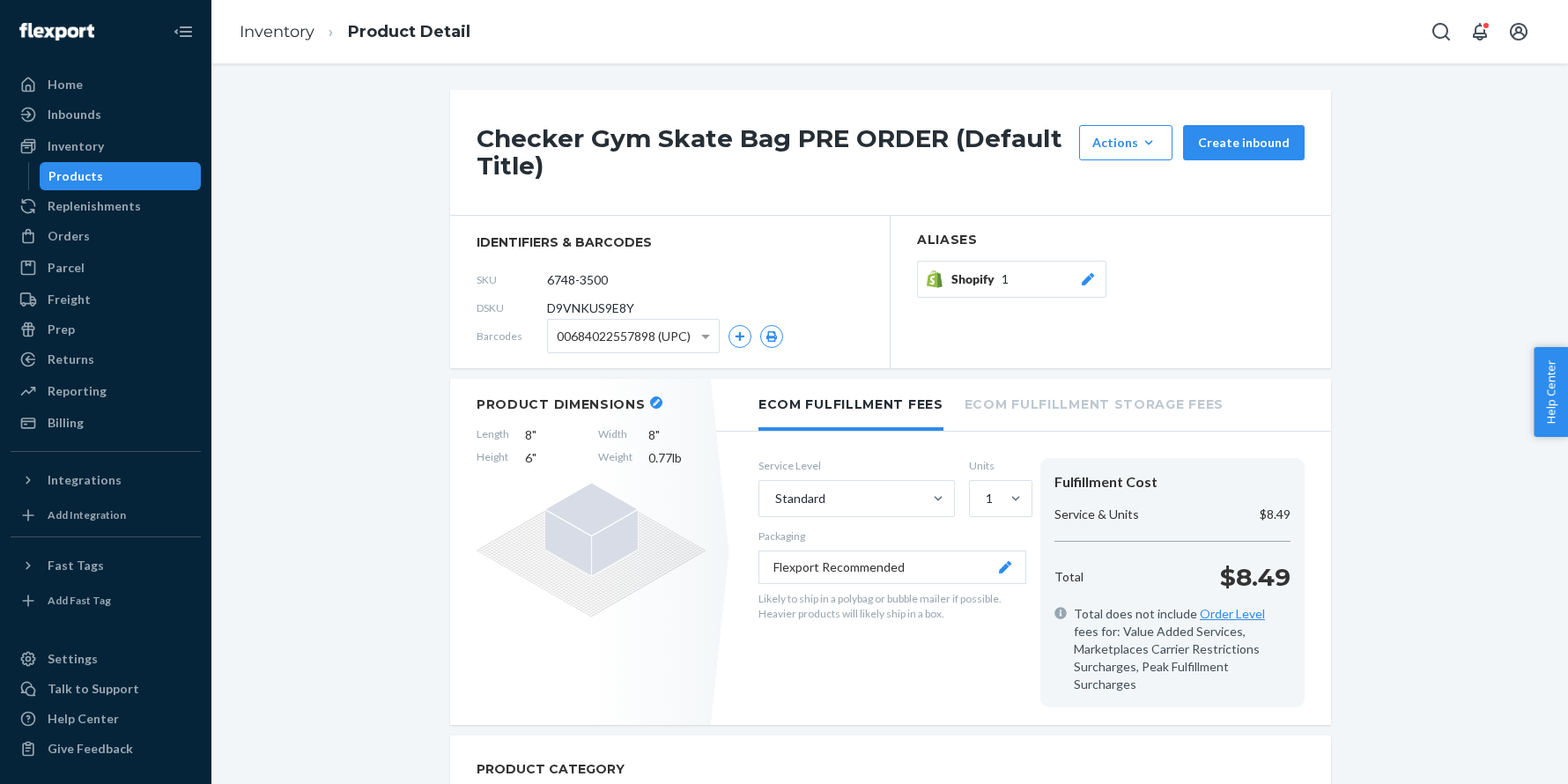
scroll to position [3, 0]
click at [652, 404] on icon "button" at bounding box center [655, 402] width 7 height 7
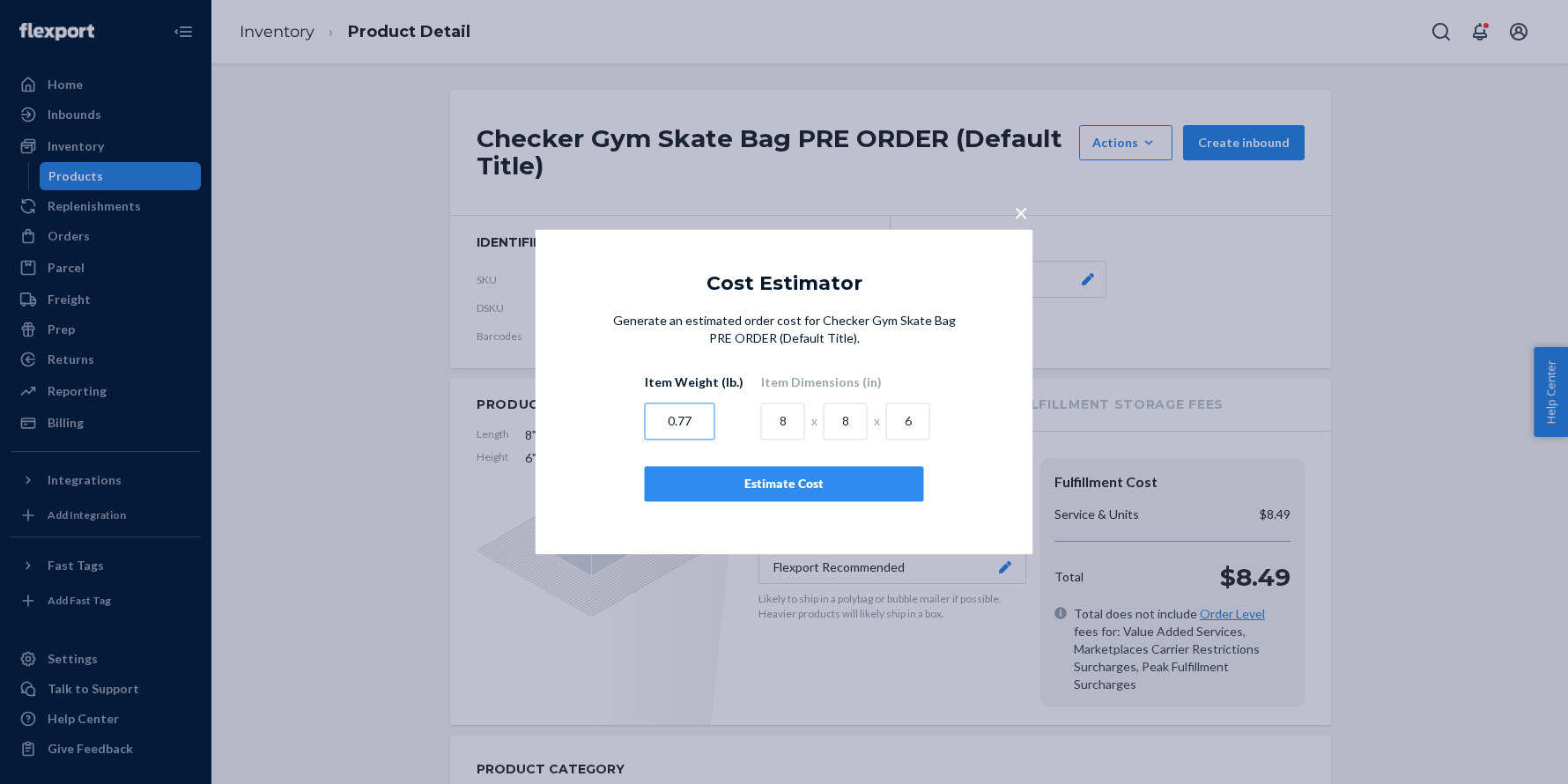
click at [704, 426] on input "0.77" at bounding box center [680, 422] width 71 height 37
type input "1"
click at [817, 483] on div "Estimate Cost" at bounding box center [784, 484] width 249 height 18
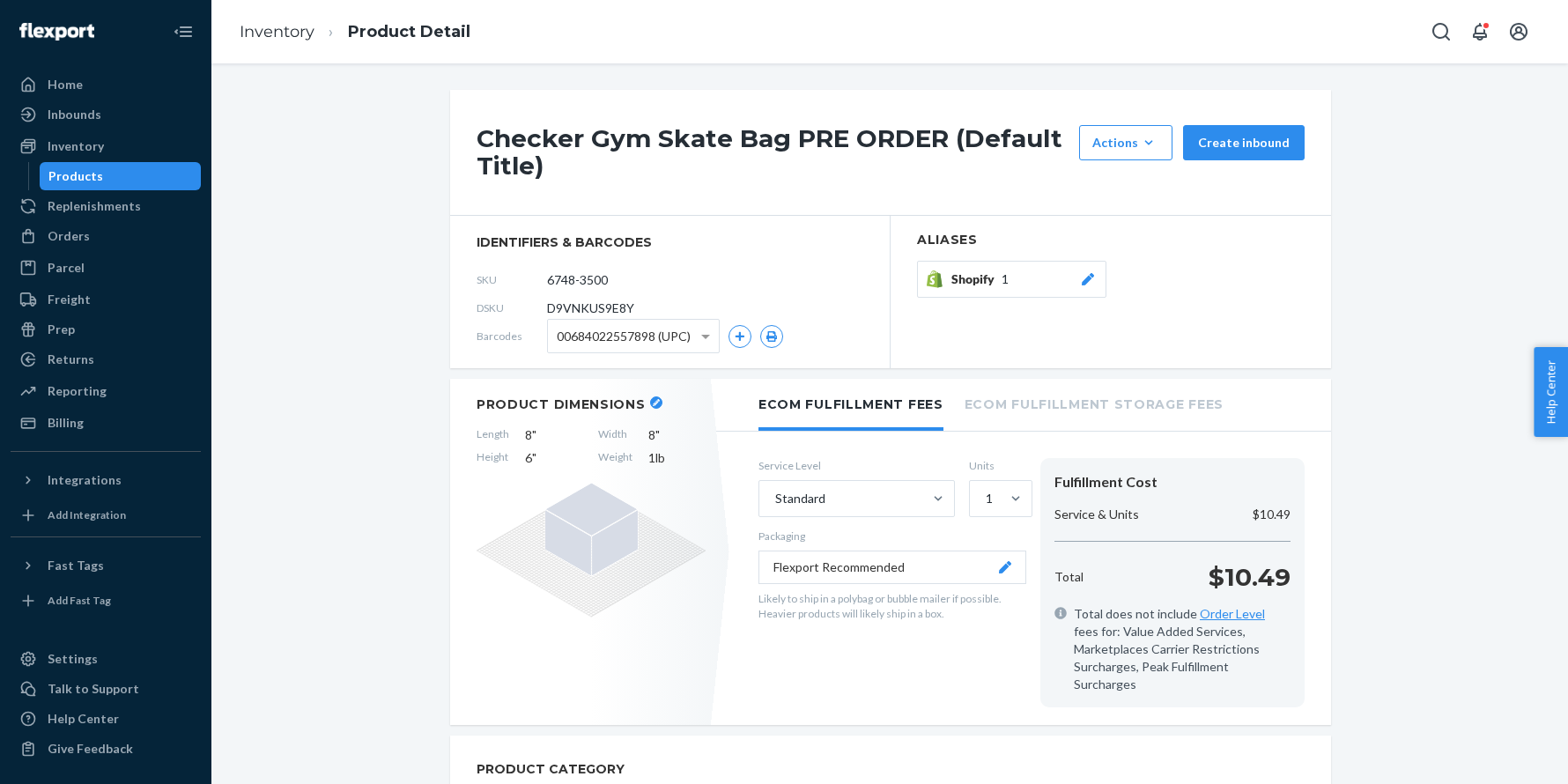
click at [650, 401] on button "button" at bounding box center [655, 402] width 12 height 12
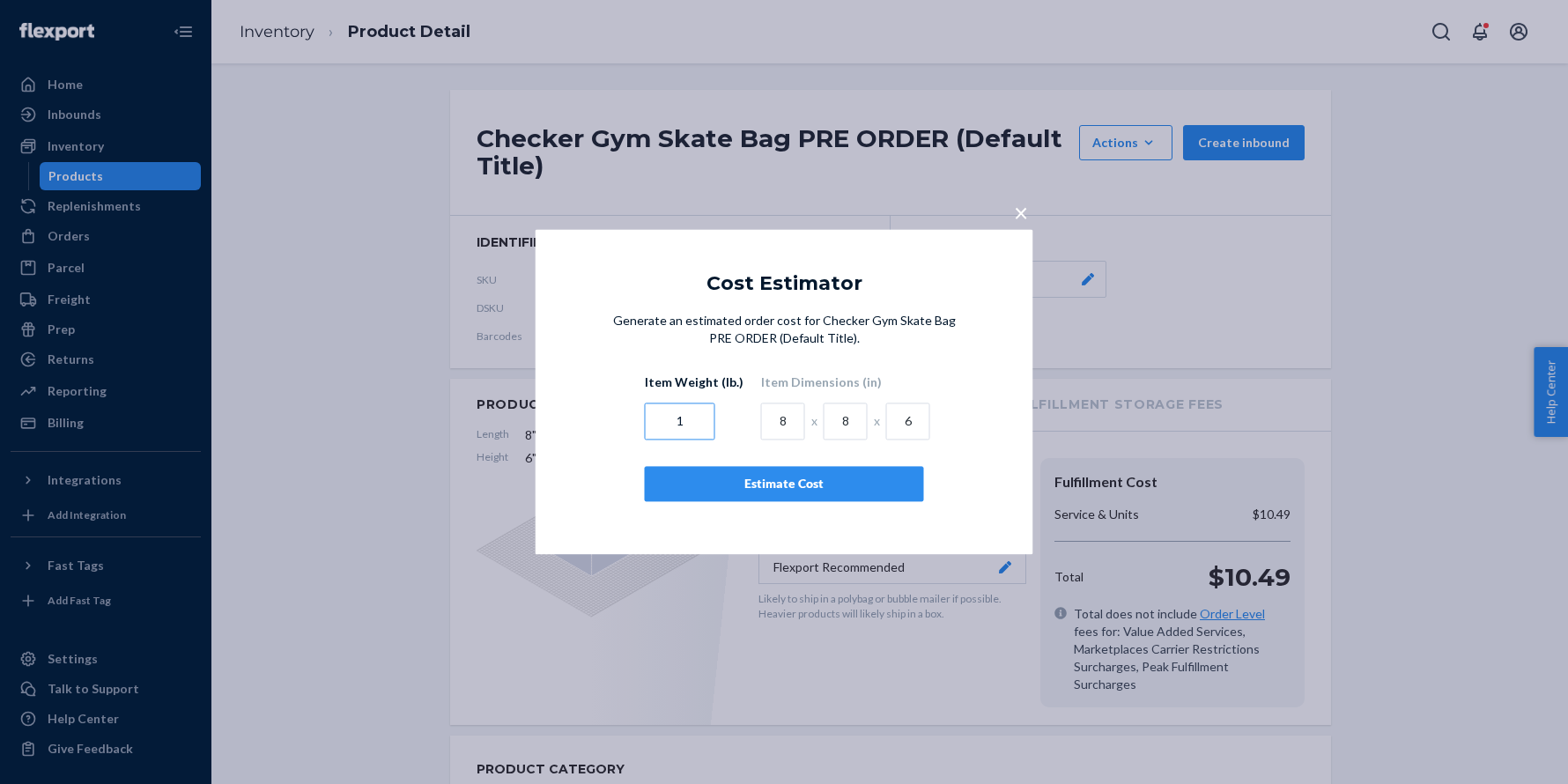
click at [705, 424] on input "1" at bounding box center [680, 422] width 71 height 37
type input ".66"
click at [768, 415] on input "8" at bounding box center [783, 422] width 44 height 37
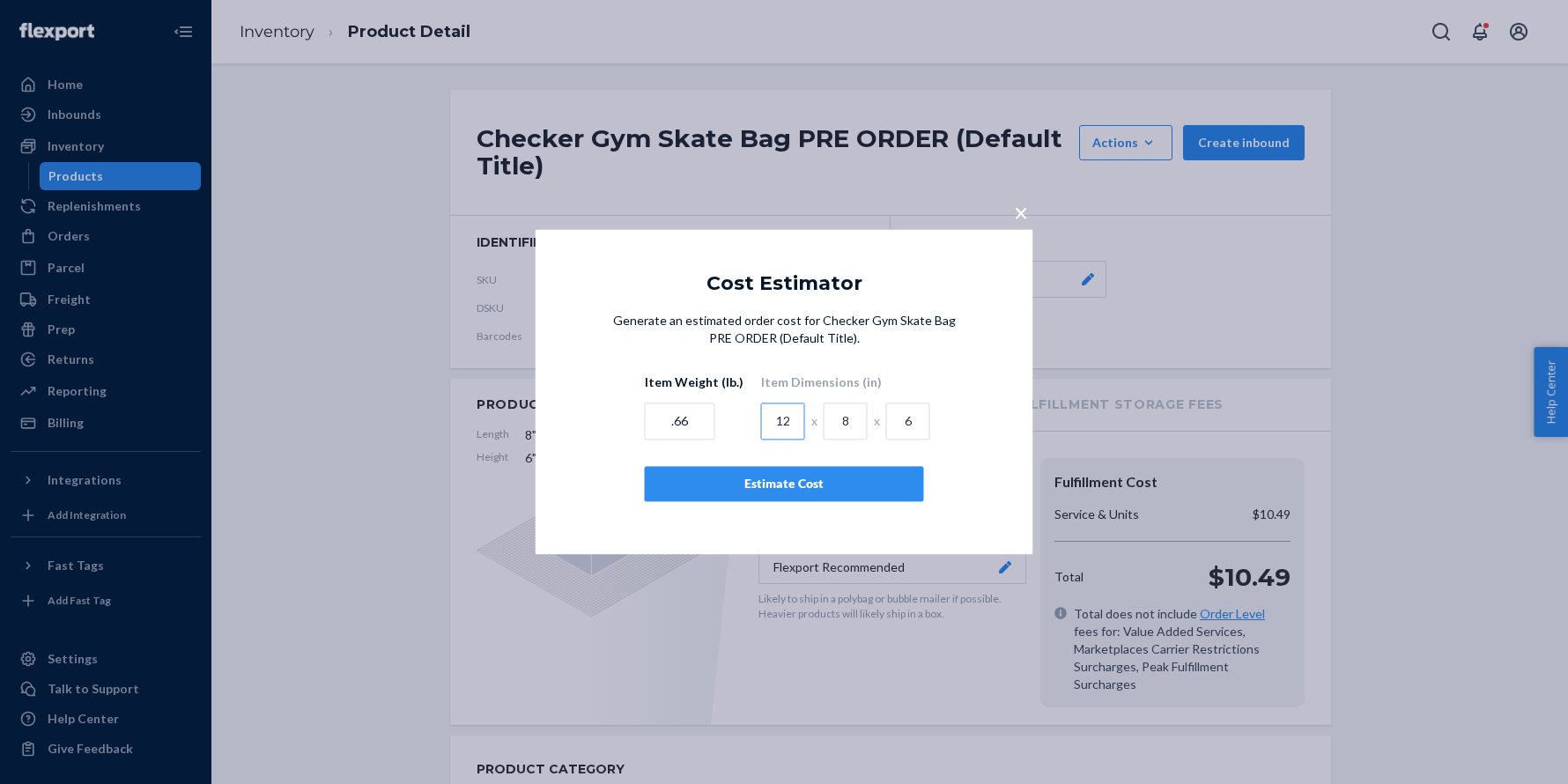
type input "12"
click at [877, 488] on div "Estimate Cost" at bounding box center [784, 484] width 249 height 18
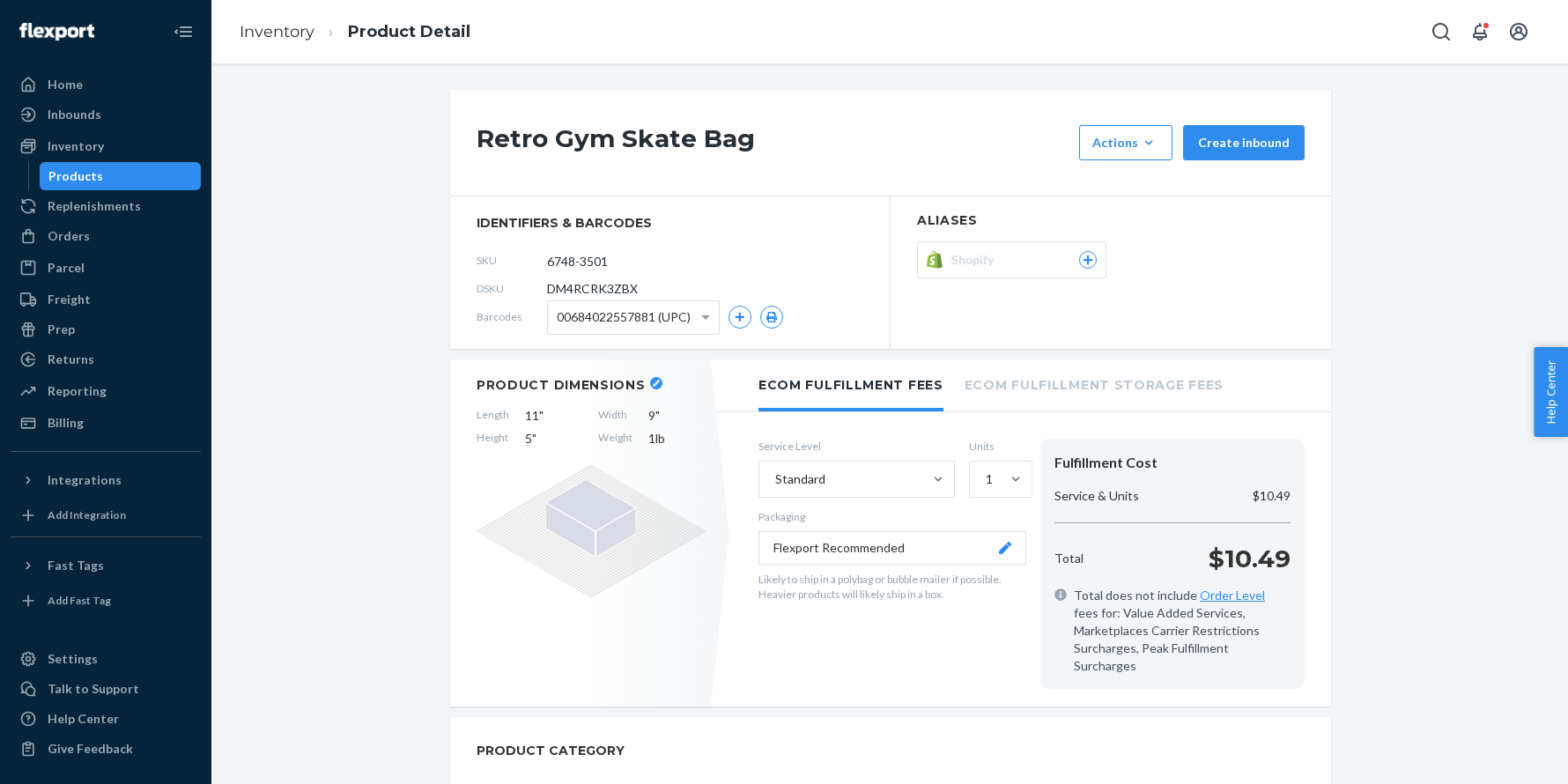
click at [650, 378] on button "button" at bounding box center [655, 383] width 12 height 12
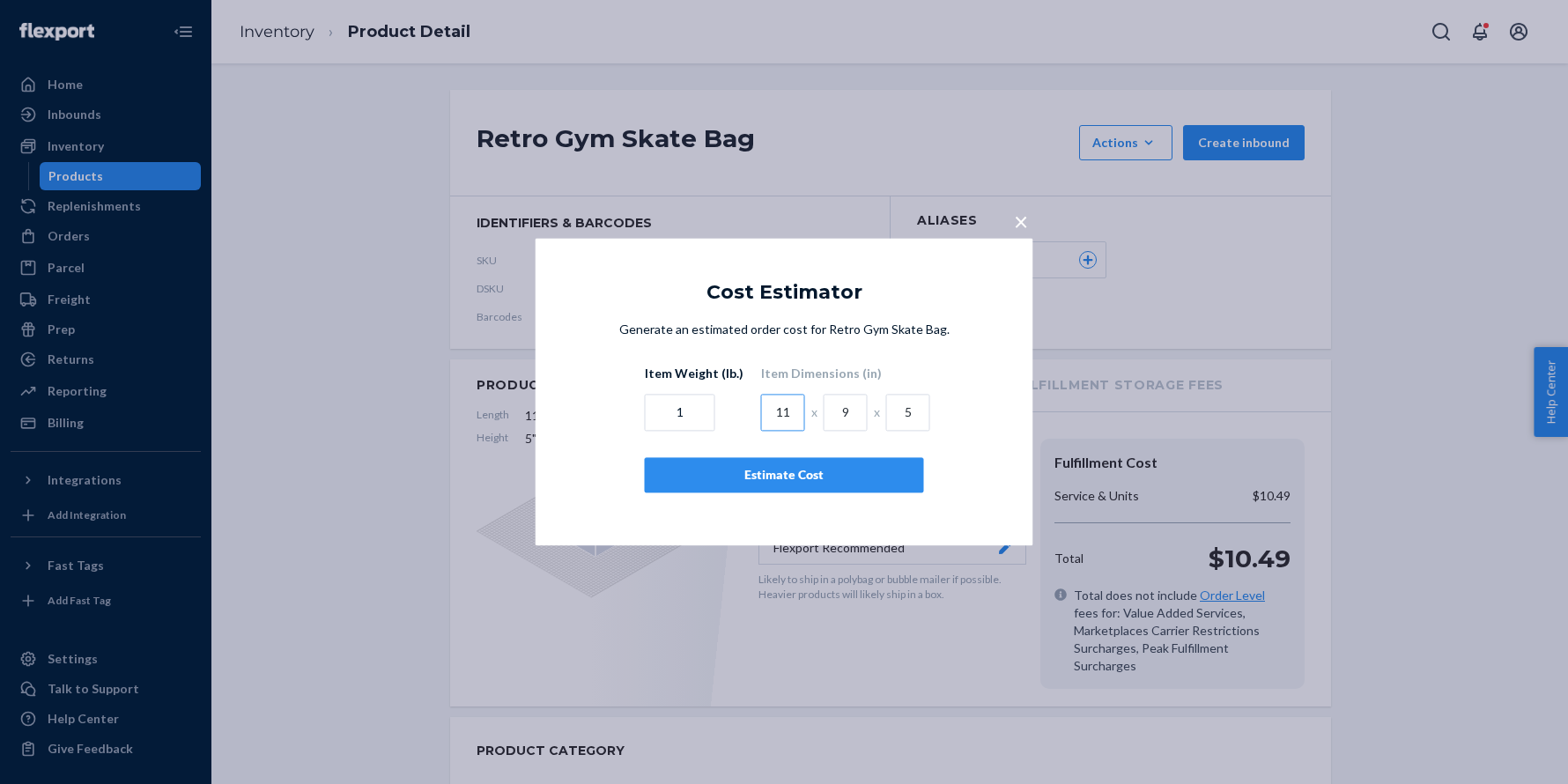
click at [773, 411] on input "11" at bounding box center [783, 412] width 44 height 37
type input "12"
click at [840, 409] on input "9" at bounding box center [845, 412] width 44 height 37
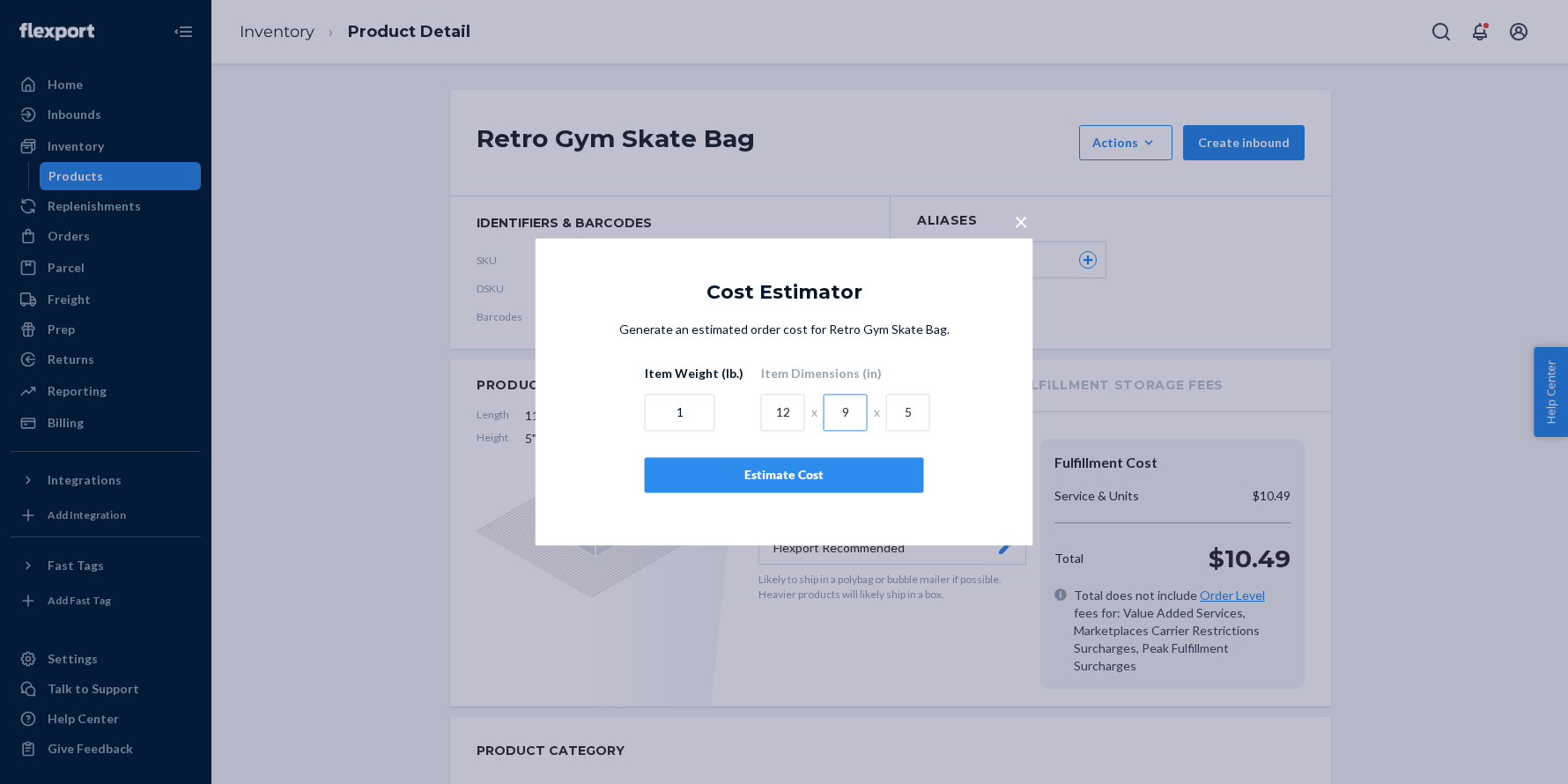
click at [840, 409] on input "9" at bounding box center [845, 412] width 44 height 37
type input "8"
click at [922, 421] on div "12 x 8 x 5" at bounding box center [845, 409] width 169 height 44
click at [918, 420] on input "5" at bounding box center [908, 412] width 44 height 37
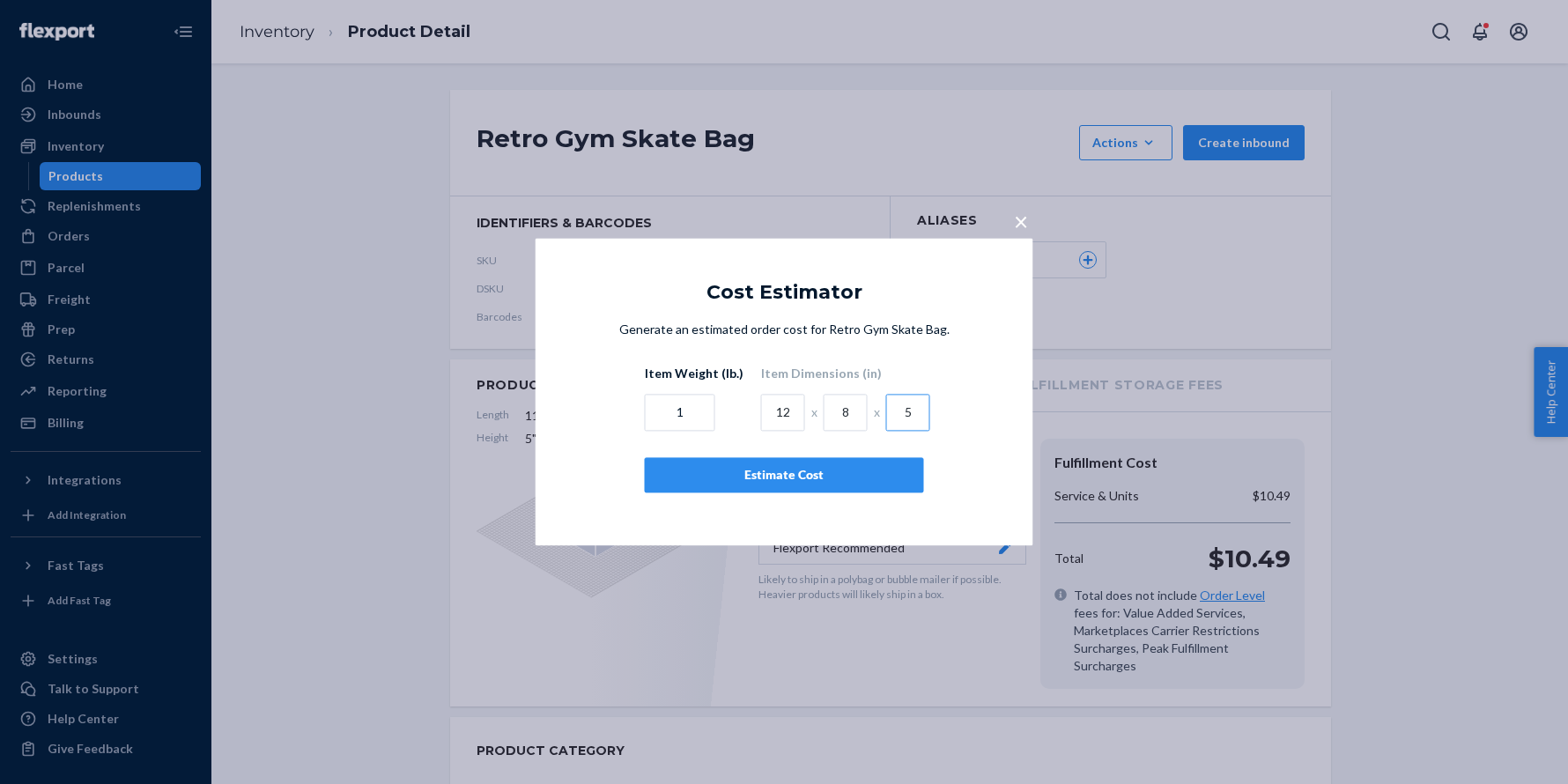
click at [918, 420] on input "5" at bounding box center [908, 412] width 44 height 37
type input "6"
click at [681, 424] on input "1" at bounding box center [680, 412] width 71 height 37
click at [683, 413] on input "1" at bounding box center [680, 412] width 71 height 37
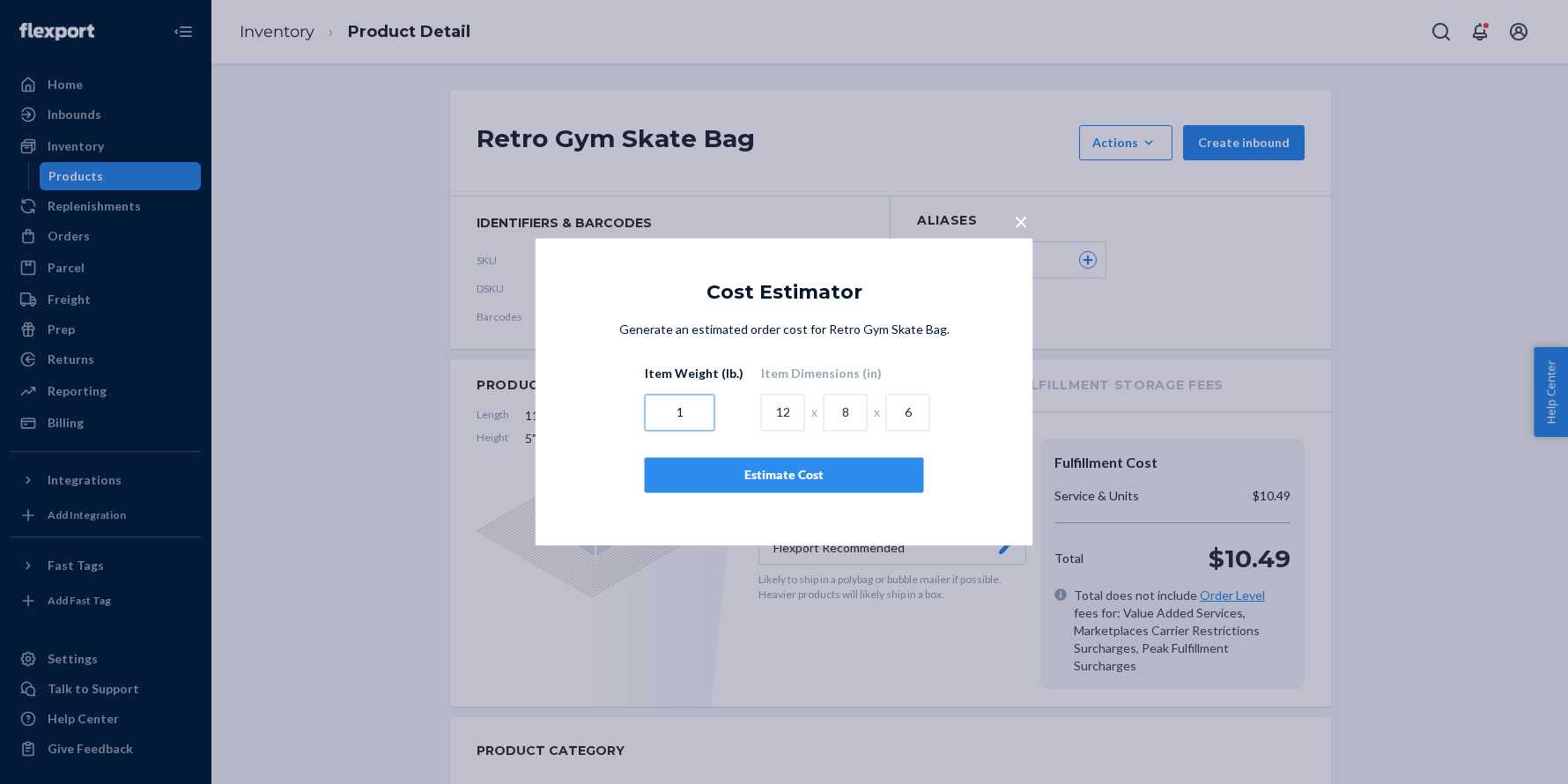
click at [683, 413] on input "1" at bounding box center [680, 412] width 71 height 37
type input ".66"
click at [750, 480] on div "Estimate Cost" at bounding box center [784, 475] width 249 height 18
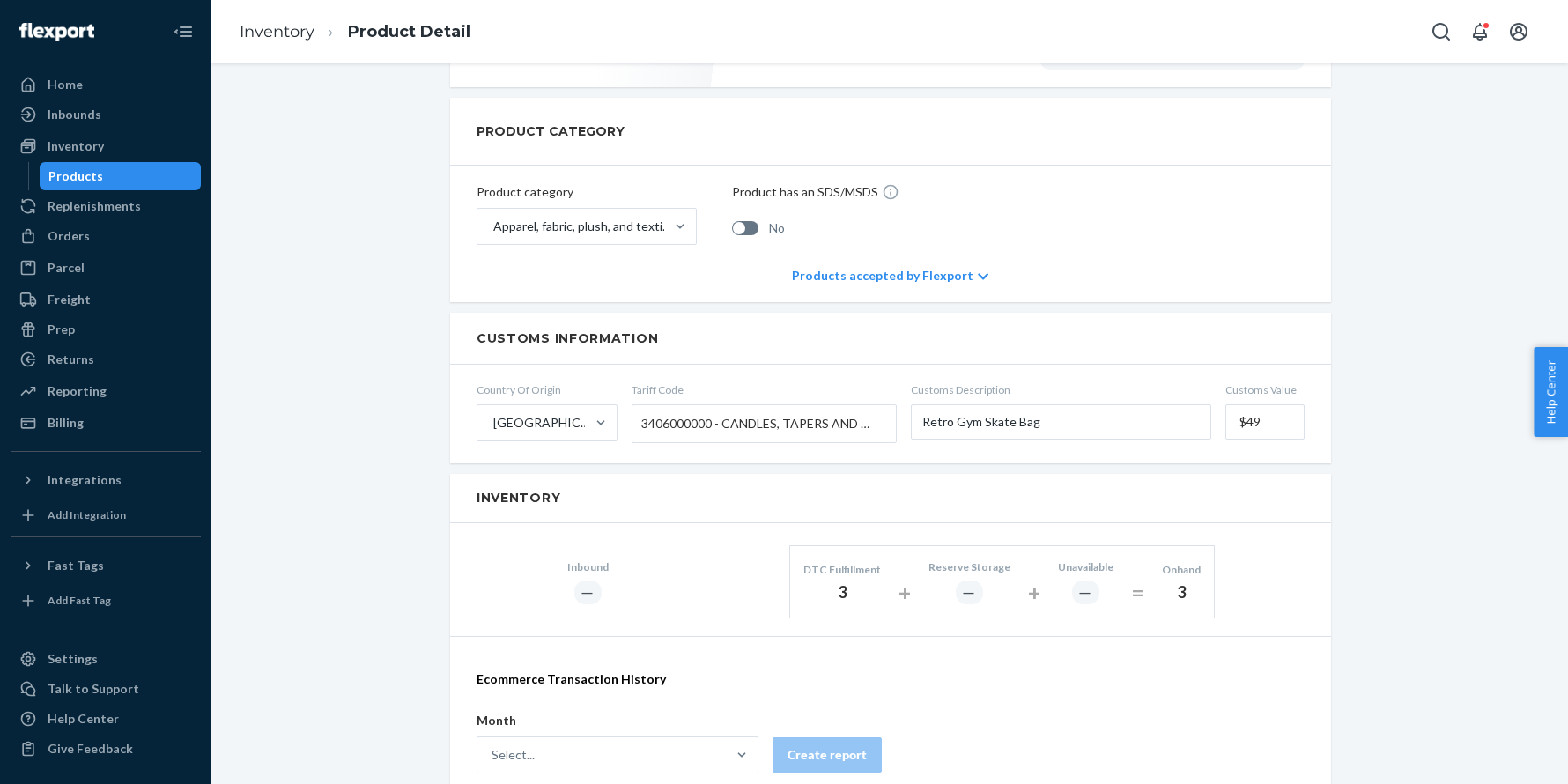
scroll to position [622, 0]
click at [1248, 403] on input "$49" at bounding box center [1264, 420] width 79 height 35
type input "$69"
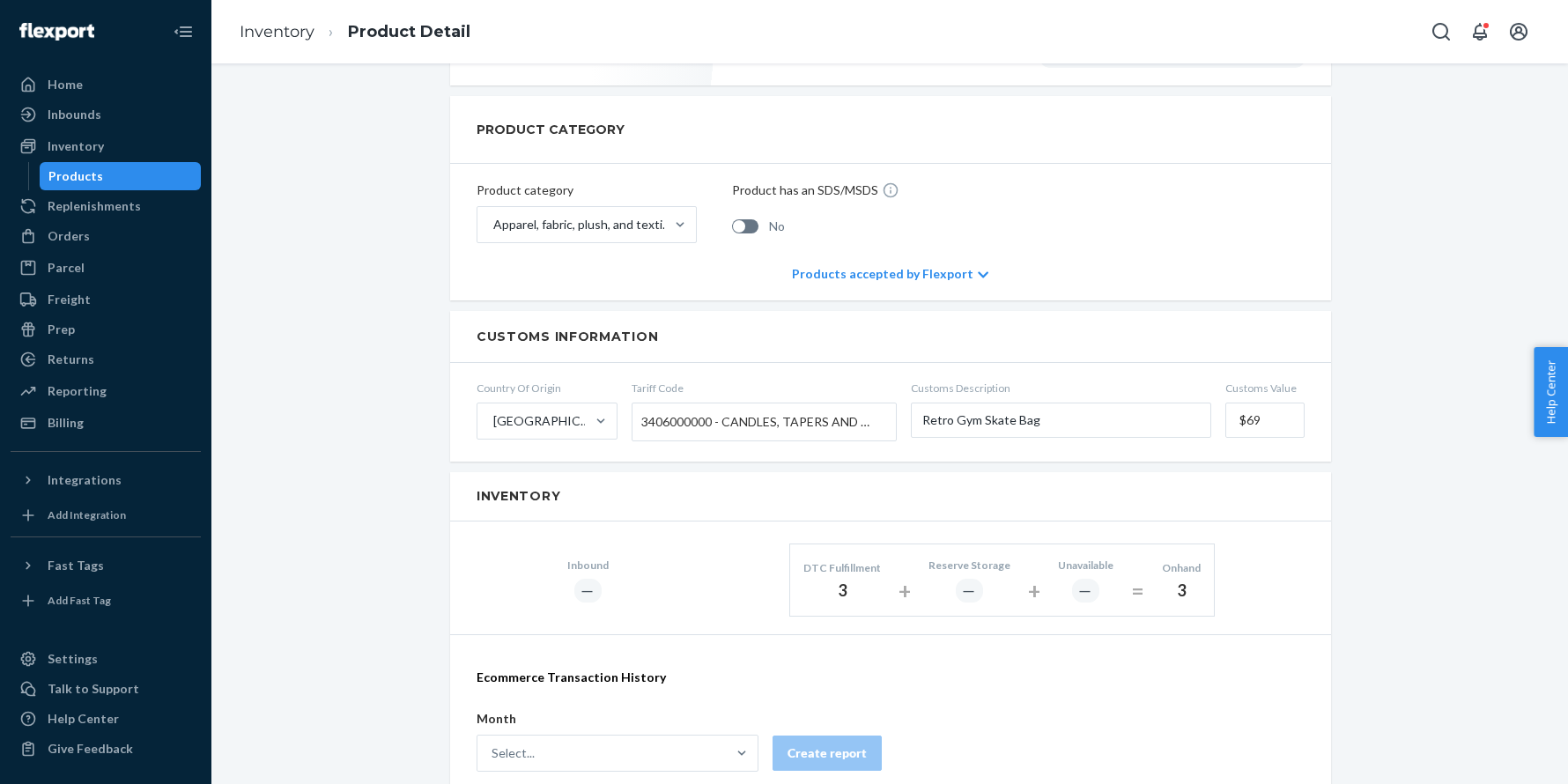
click at [765, 408] on span "3406000000 - CANDLES, TAPERS AND THE LIKE" at bounding box center [759, 423] width 237 height 30
click at [646, 406] on input "Tariff Code 3406000000 - CANDLES, TAPERS AND THE LIKE" at bounding box center [643, 422] width 5 height 33
type input "bag"
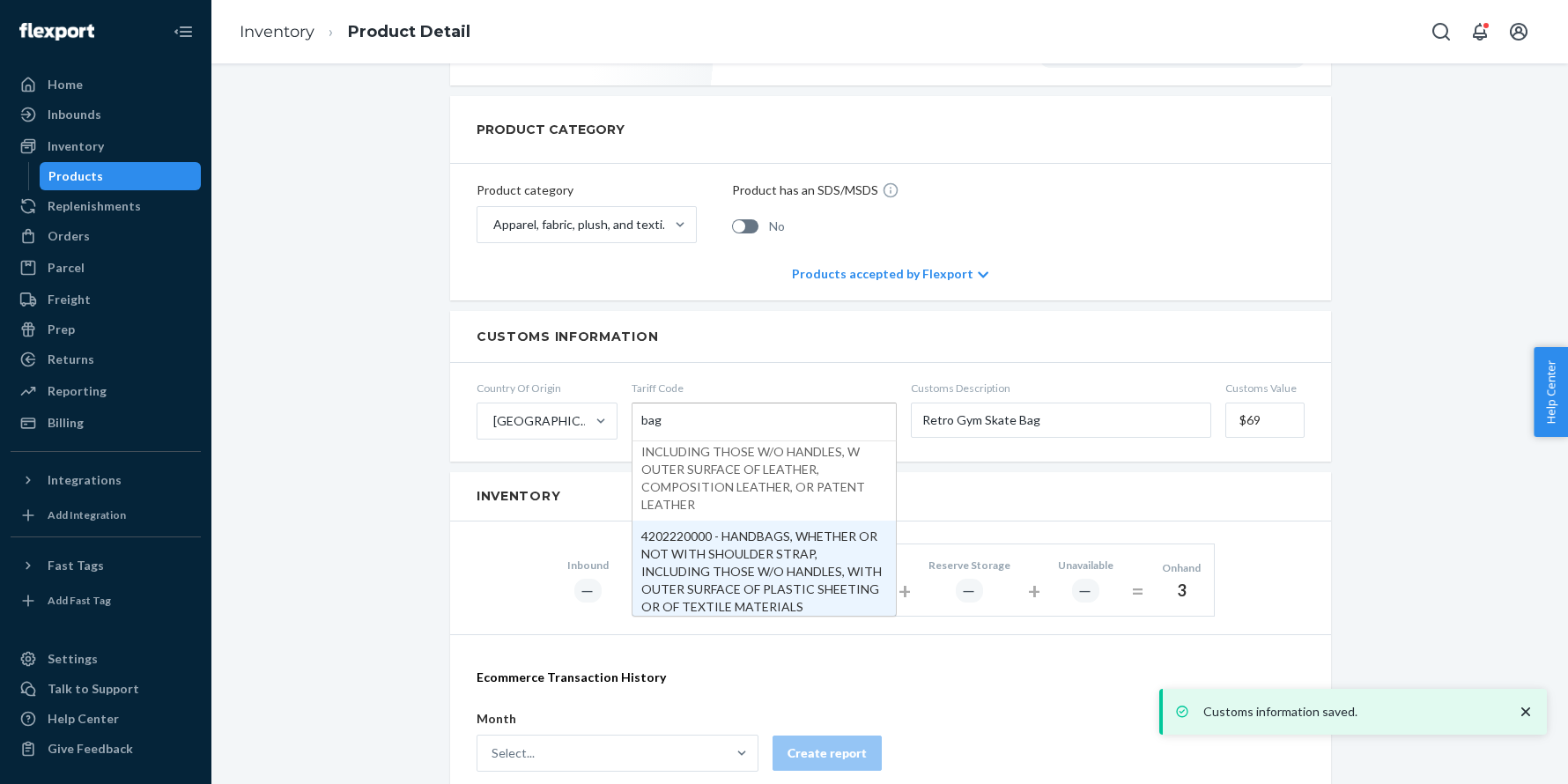
scroll to position [581, 0]
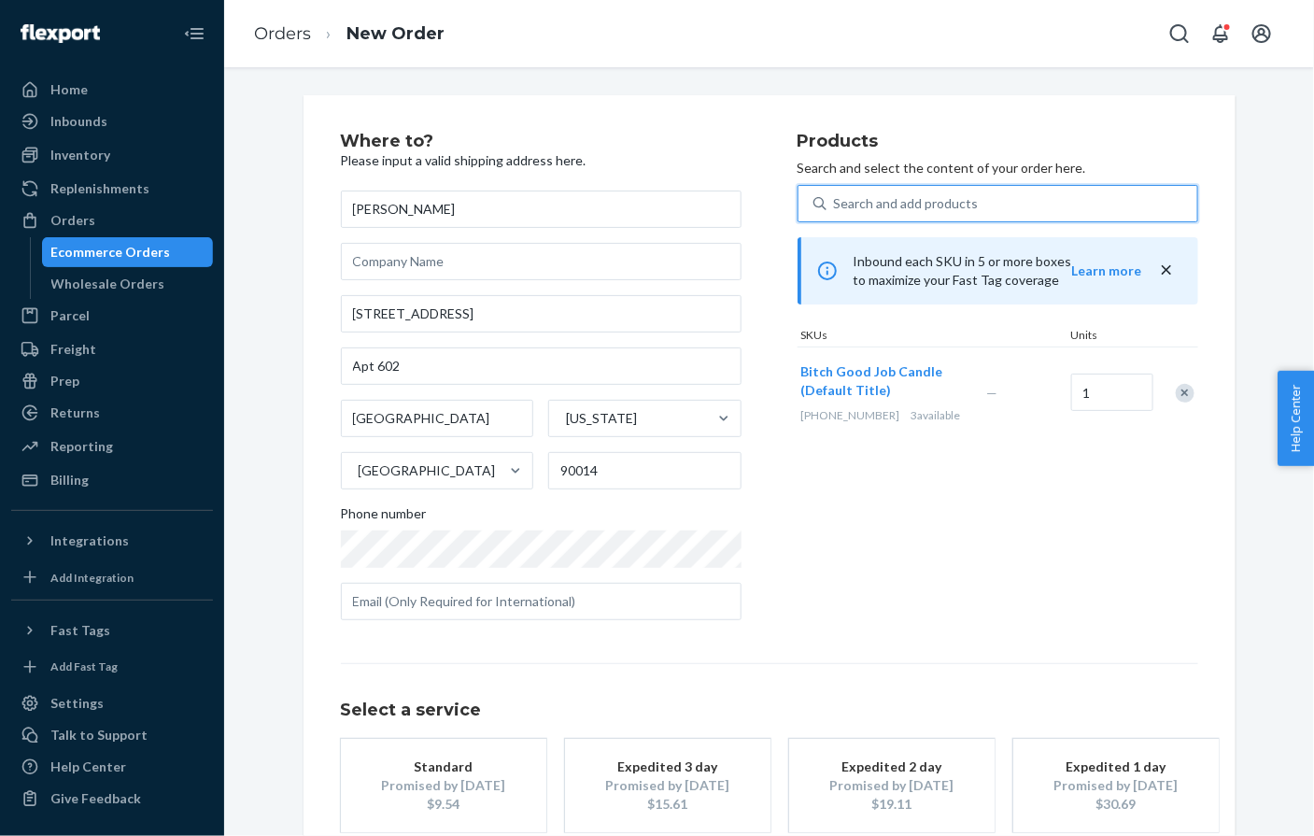
click at [870, 203] on div "Search and add products" at bounding box center [906, 203] width 145 height 19
click at [836, 203] on input "0 results available. Use Up and Down to choose options, press Enter to select t…" at bounding box center [835, 203] width 2 height 19
paste input "HRT-5"
type input "HRT-5"
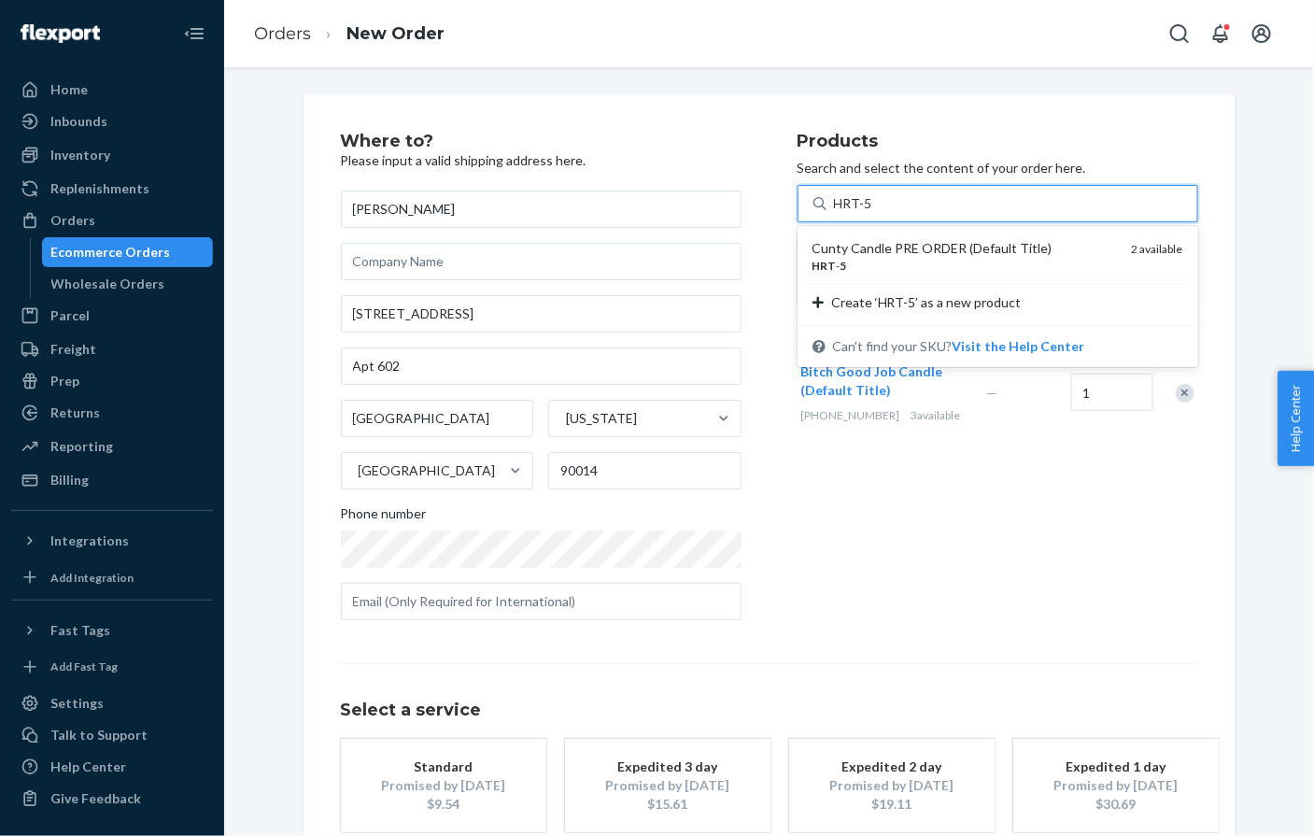
click at [870, 249] on div "Cunty Candle PRE ORDER (Default Title)" at bounding box center [965, 248] width 305 height 19
click at [870, 213] on input "HRT-5" at bounding box center [853, 203] width 38 height 19
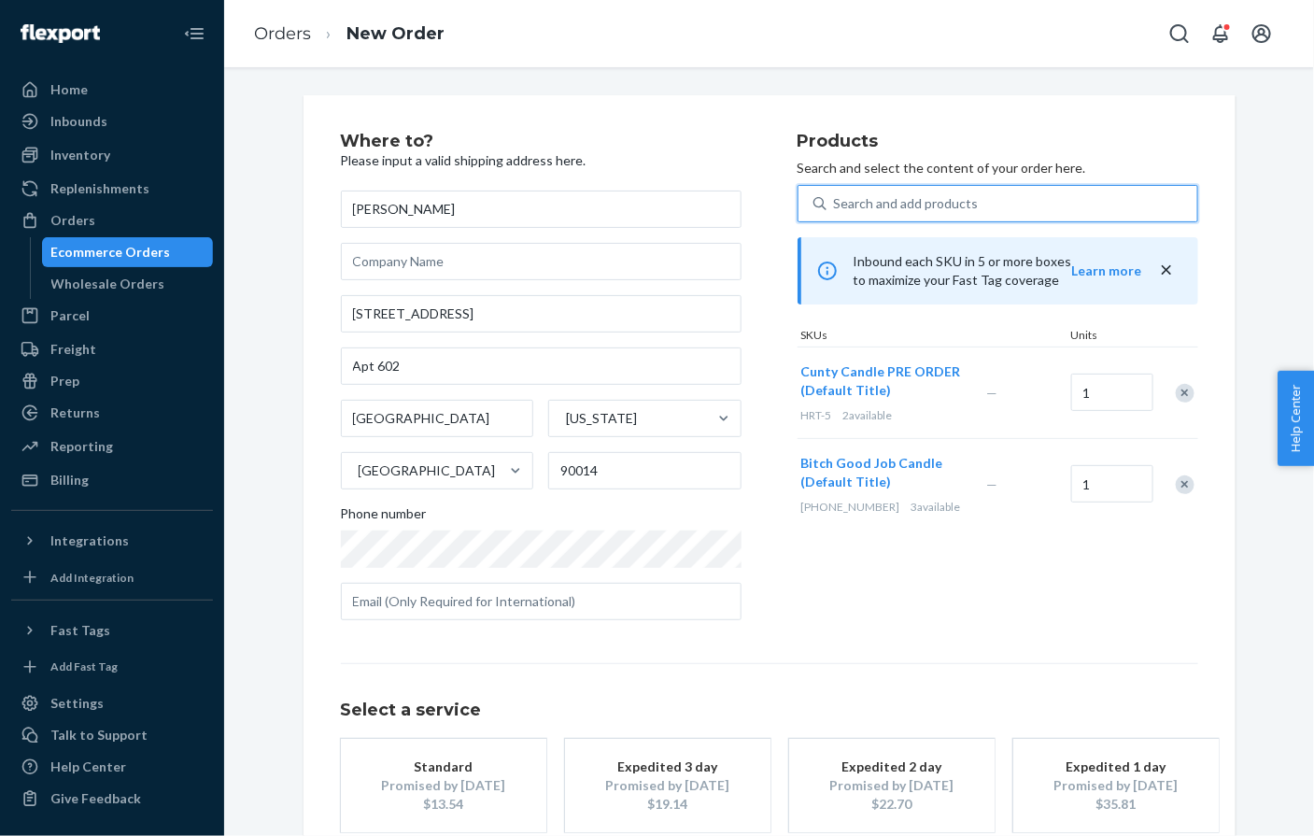
click at [884, 209] on div "Search and add products" at bounding box center [906, 203] width 145 height 19
click at [836, 209] on input "0 results available. Select is focused ,type to refine list, press Down to open…" at bounding box center [835, 203] width 2 height 19
paste input "RUG-DOGG-01"
type input "RUG-DOGG-01"
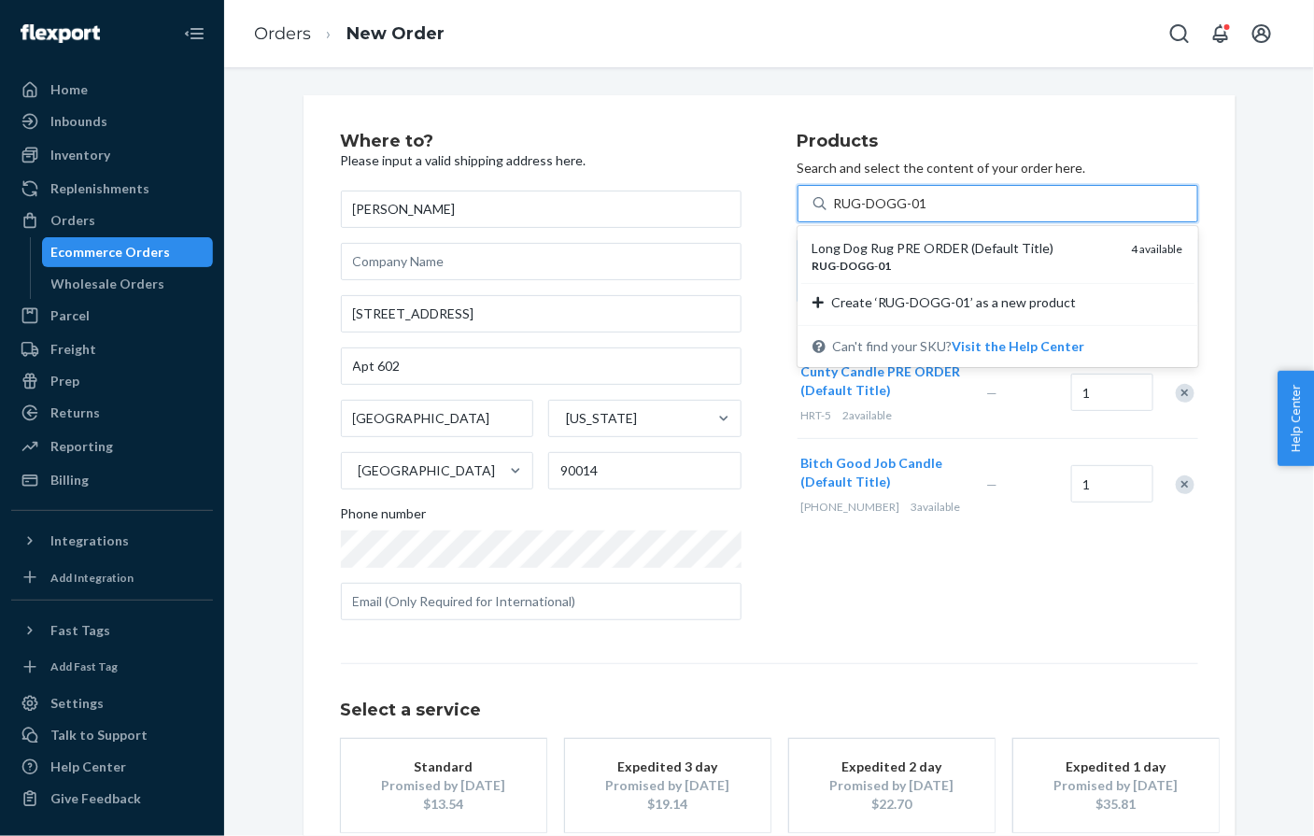
click at [860, 242] on div "Long Dog Rug PRE ORDER (Default Title)" at bounding box center [965, 248] width 305 height 19
click at [860, 213] on input "RUG-DOGG-01" at bounding box center [880, 203] width 92 height 19
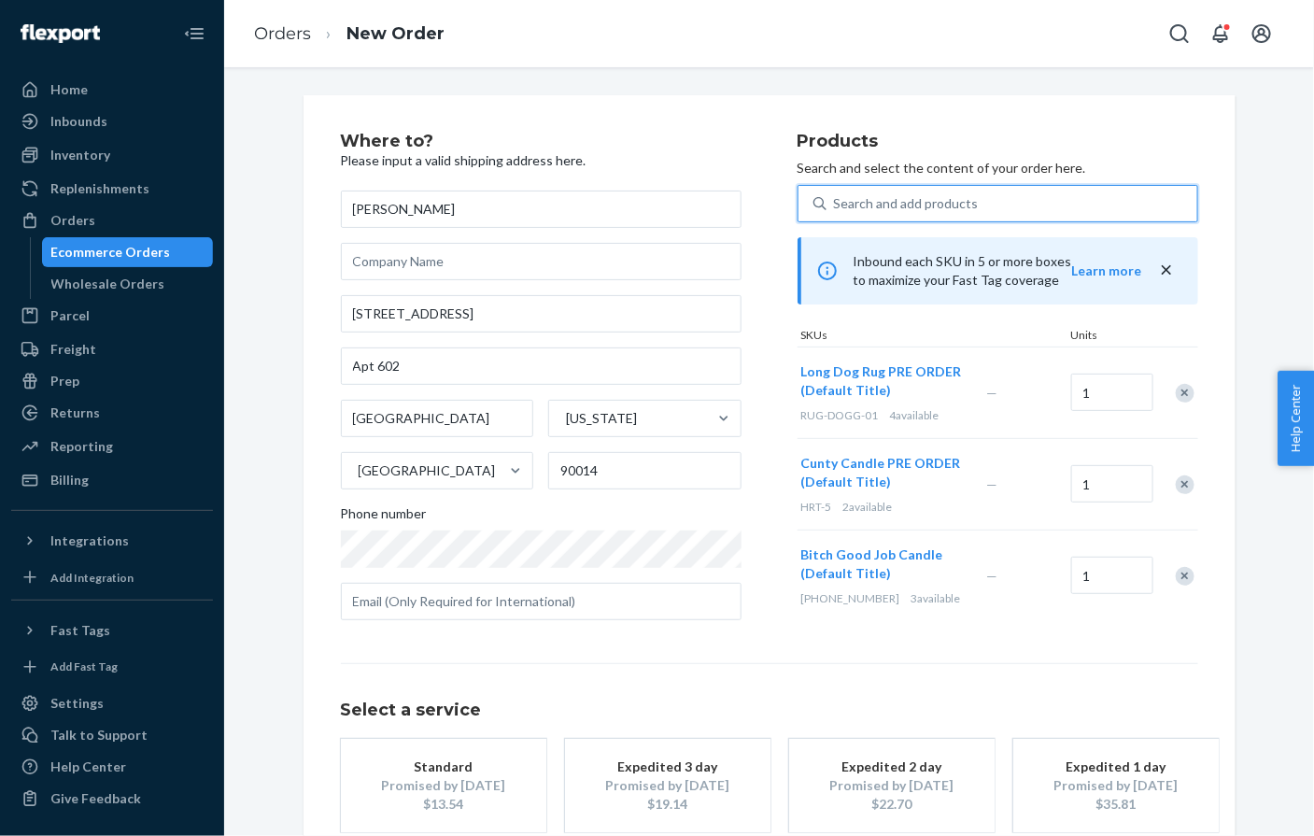
scroll to position [107, 0]
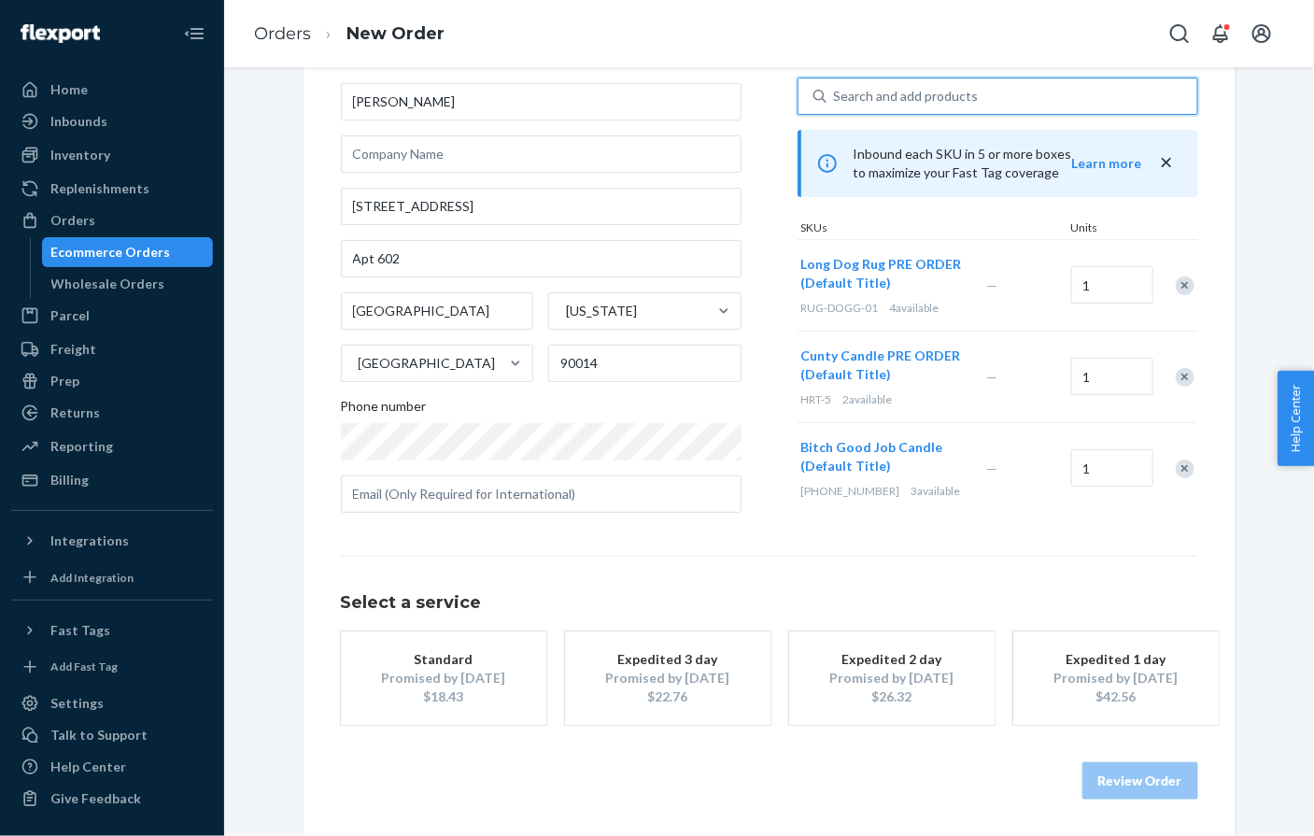
click at [482, 669] on div "Promised by [DATE]" at bounding box center [443, 678] width 149 height 19
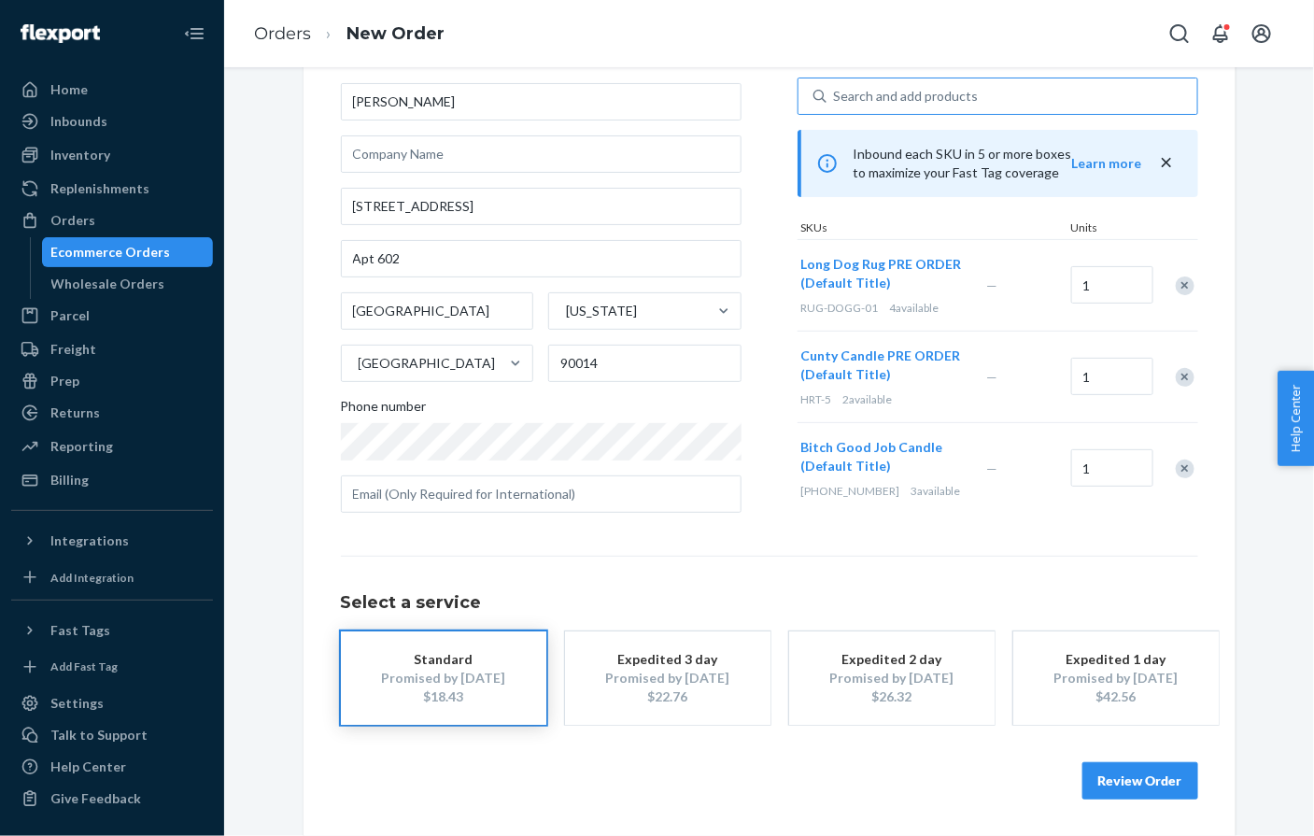
click at [1094, 778] on button "Review Order" at bounding box center [1141, 780] width 116 height 37
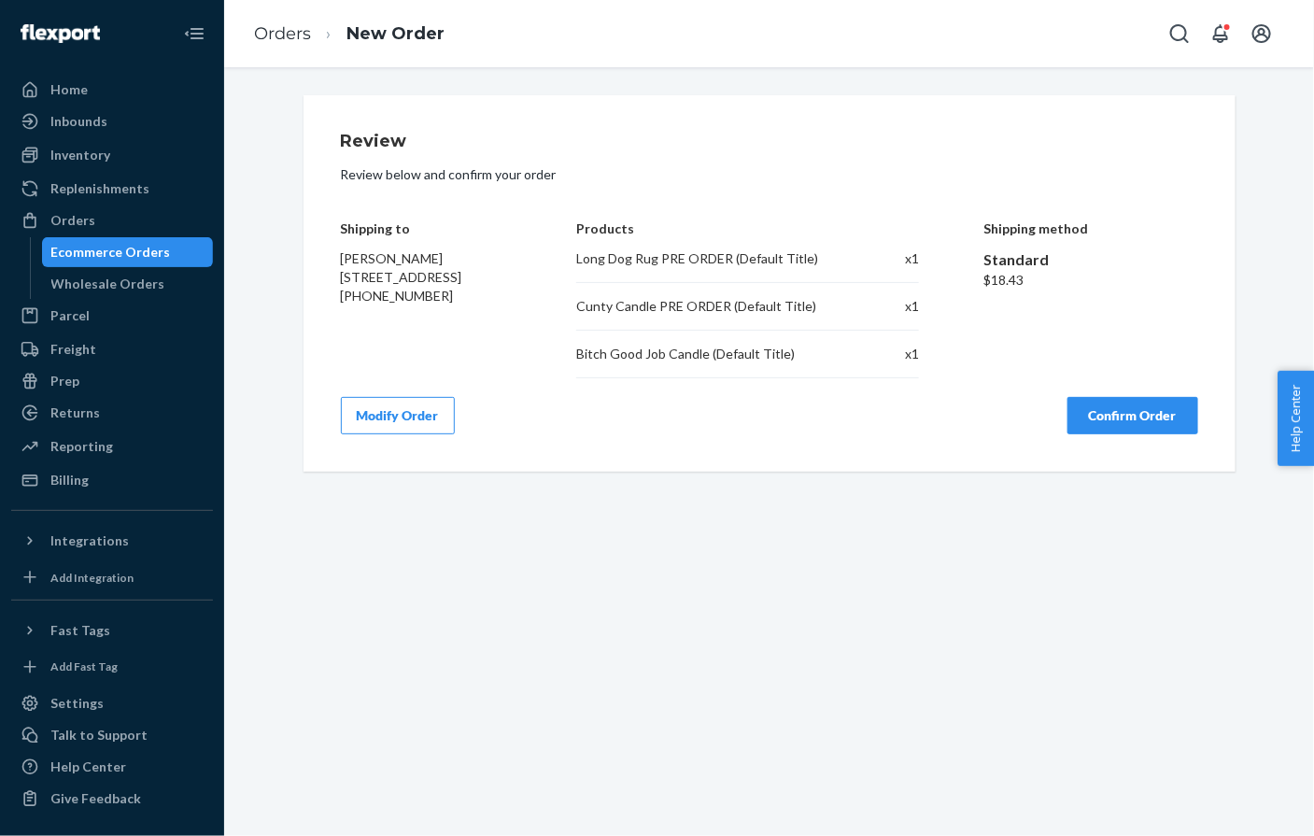
scroll to position [0, 0]
click at [1114, 406] on button "Confirm Order" at bounding box center [1133, 415] width 131 height 37
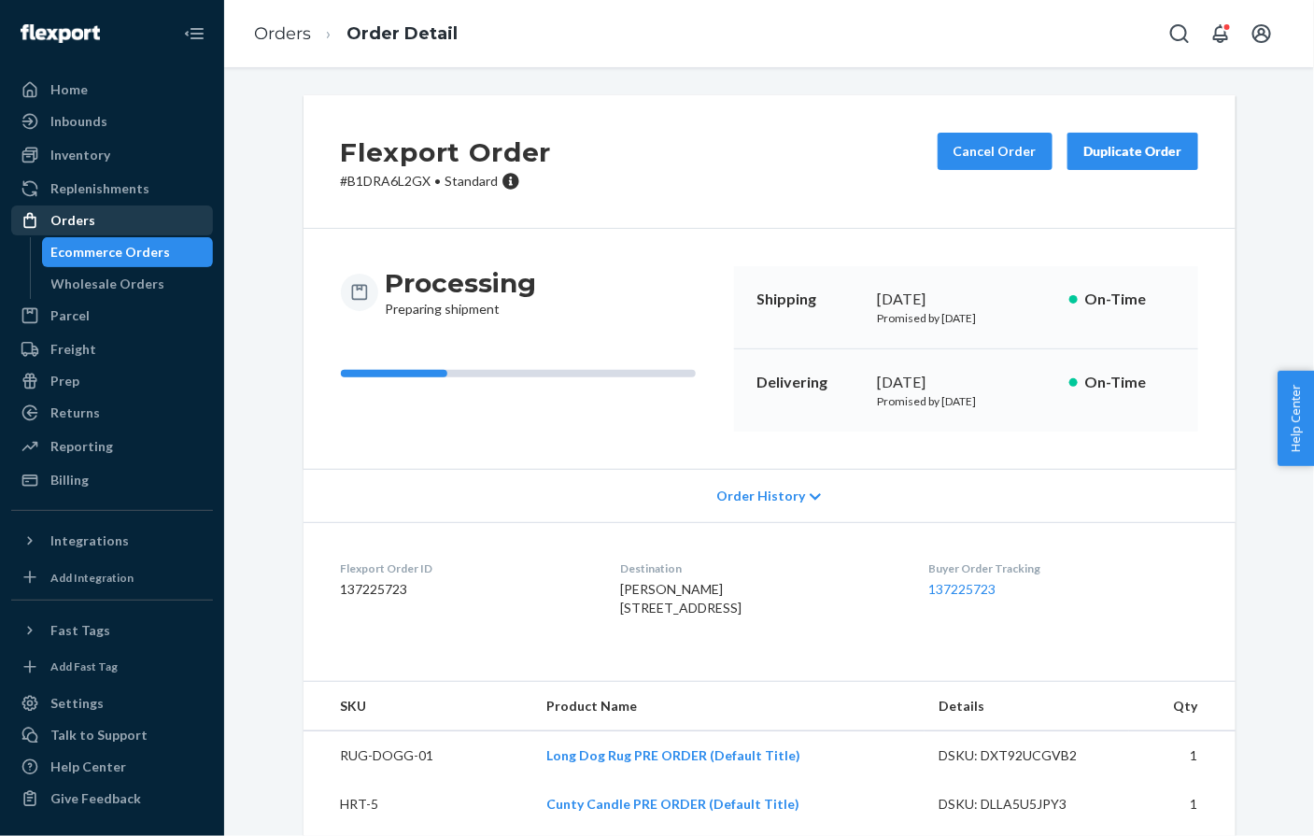
click at [149, 209] on div "Orders" at bounding box center [112, 220] width 198 height 26
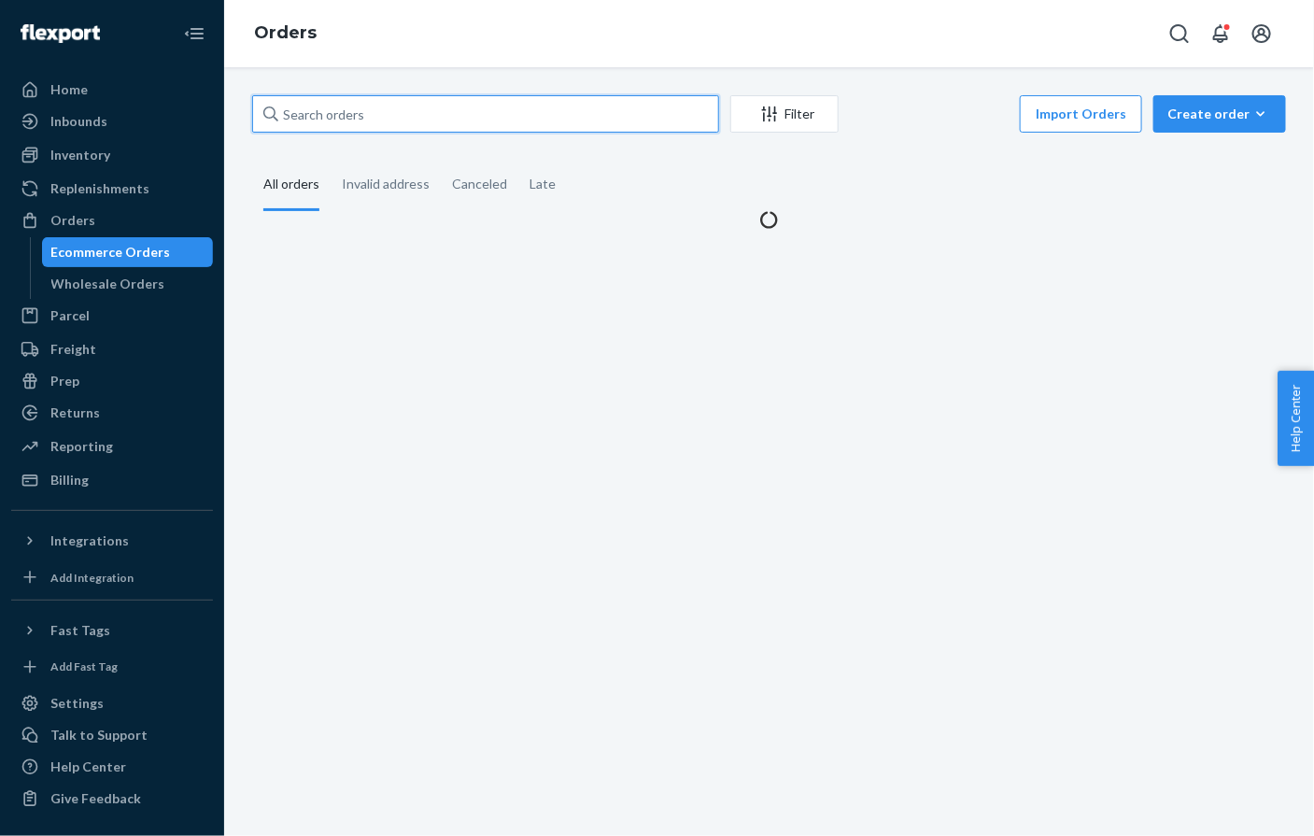
click at [379, 112] on input "text" at bounding box center [485, 113] width 467 height 37
paste input "[PERSON_NAME]"
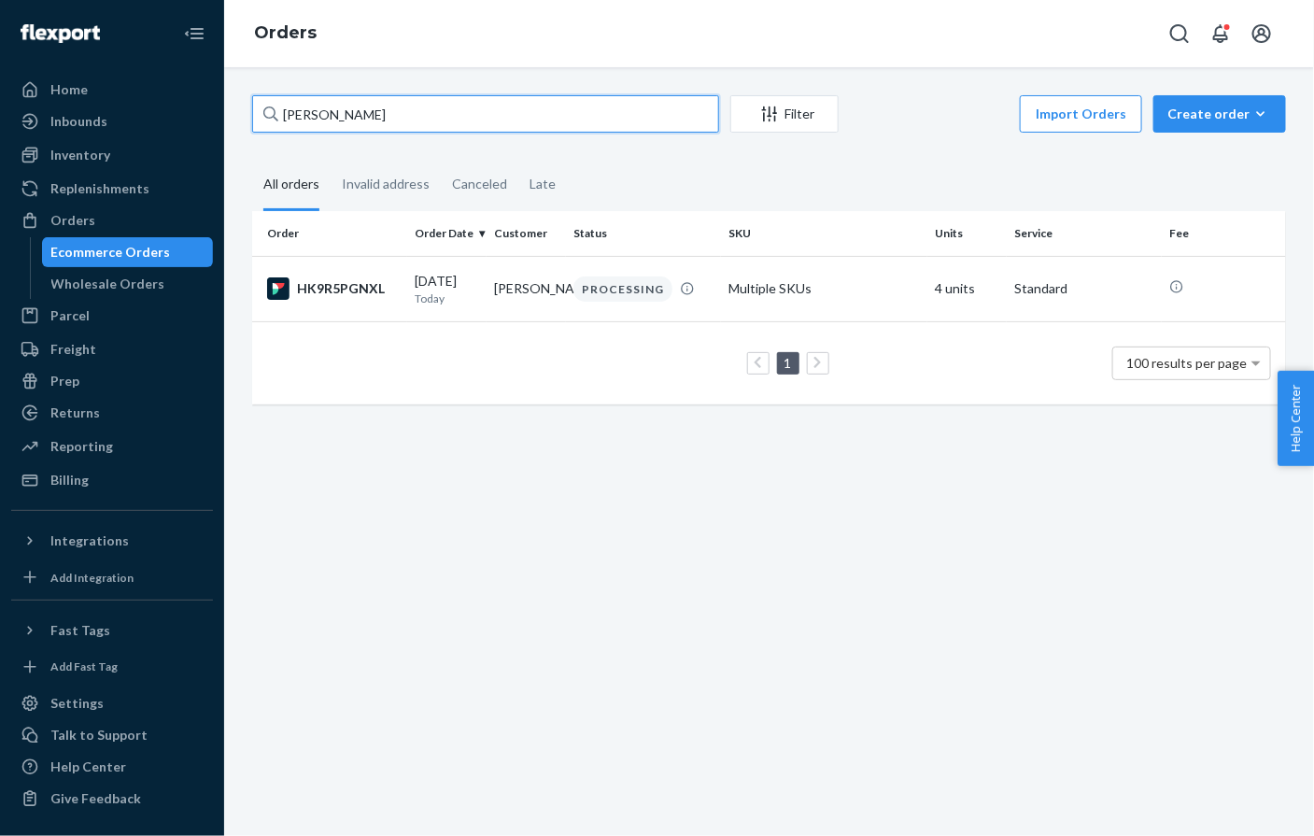
click at [365, 116] on input "[PERSON_NAME]" at bounding box center [485, 113] width 467 height 37
paste input "[PERSON_NAME]"
click at [409, 115] on input "[PERSON_NAME]" at bounding box center [485, 113] width 467 height 37
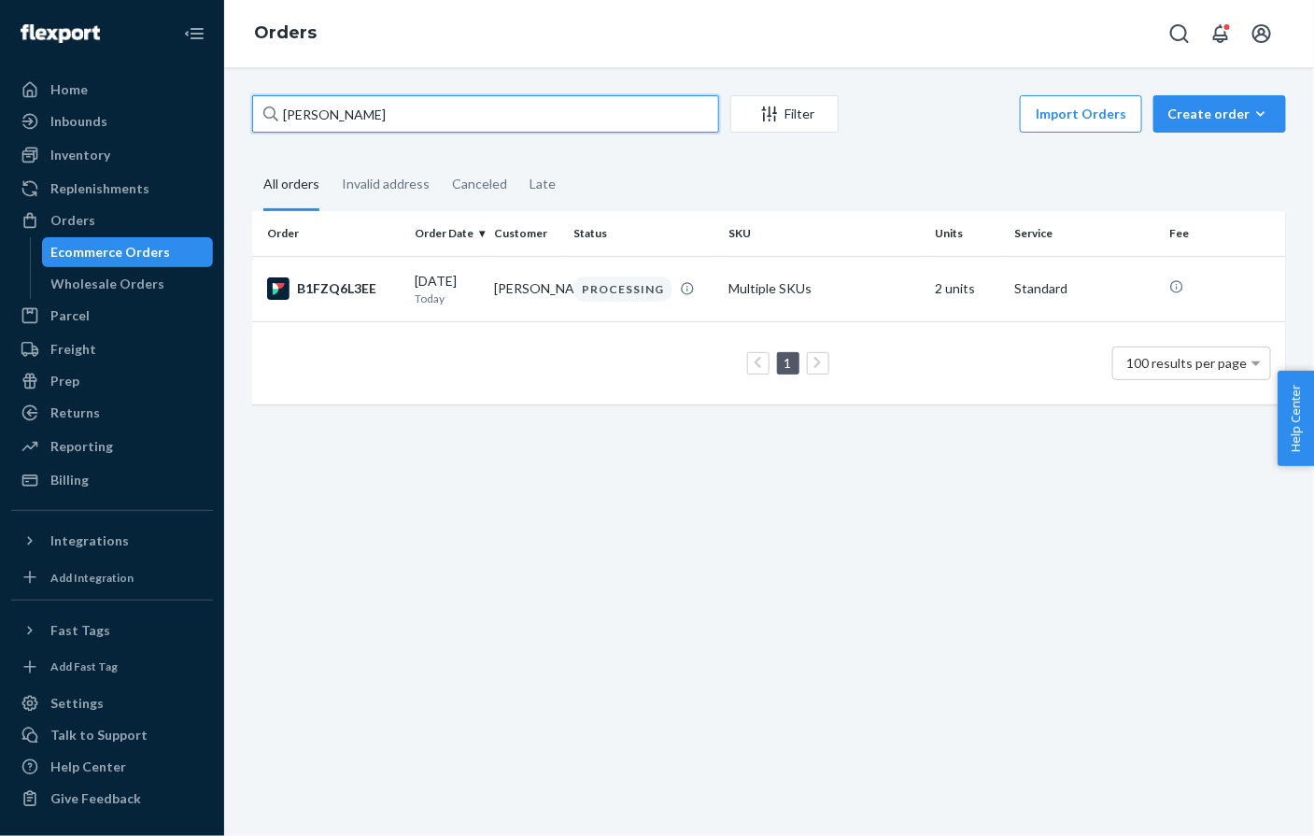
click at [409, 115] on input "[PERSON_NAME]" at bounding box center [485, 113] width 467 height 37
click at [408, 115] on input "[PERSON_NAME]" at bounding box center [485, 113] width 467 height 37
paste input "[PERSON_NAME]"
click at [382, 134] on div "[PERSON_NAME] Filter Import Orders Create order Ecommerce order Removal order" at bounding box center [769, 116] width 1034 height 42
click at [333, 99] on input "[PERSON_NAME]" at bounding box center [485, 113] width 467 height 37
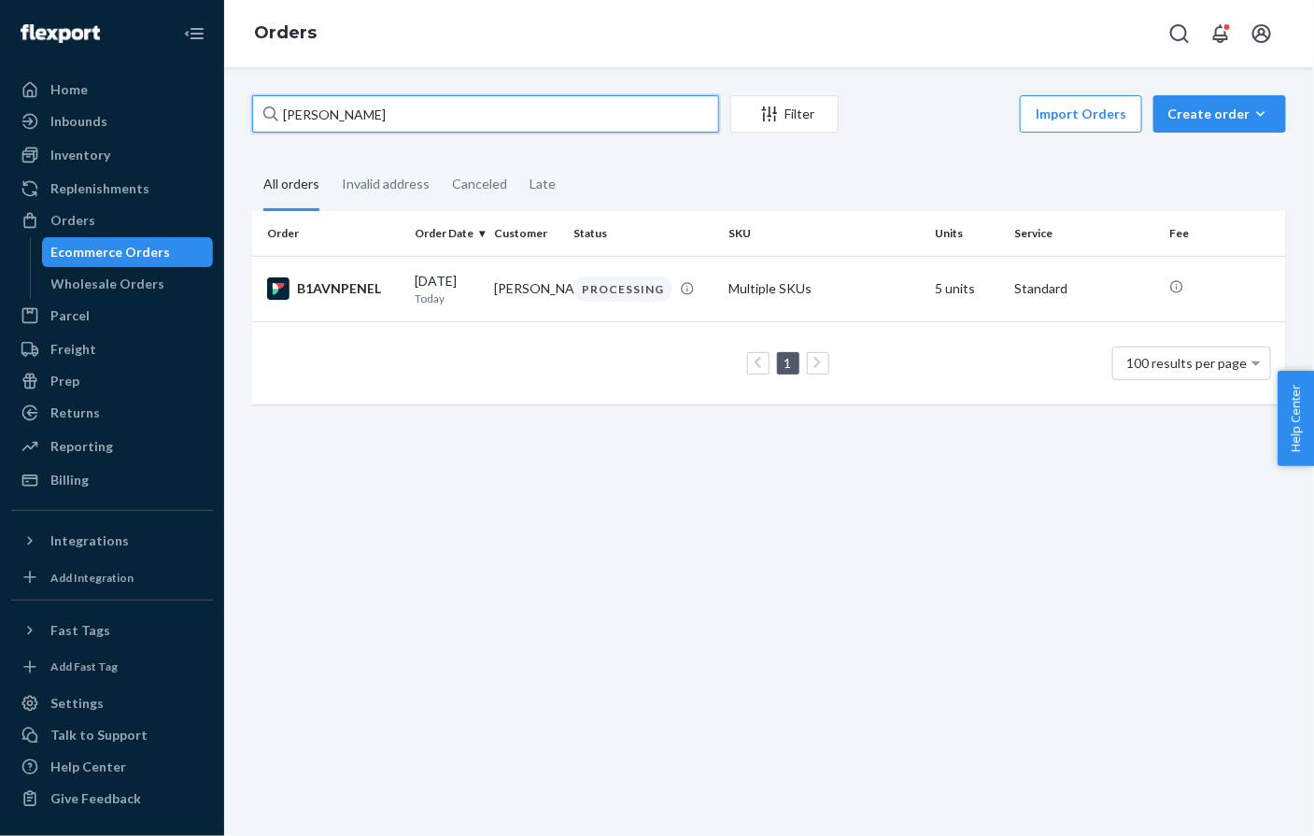
click at [314, 110] on input "[PERSON_NAME]" at bounding box center [485, 113] width 467 height 37
paste input "[PERSON_NAME]"
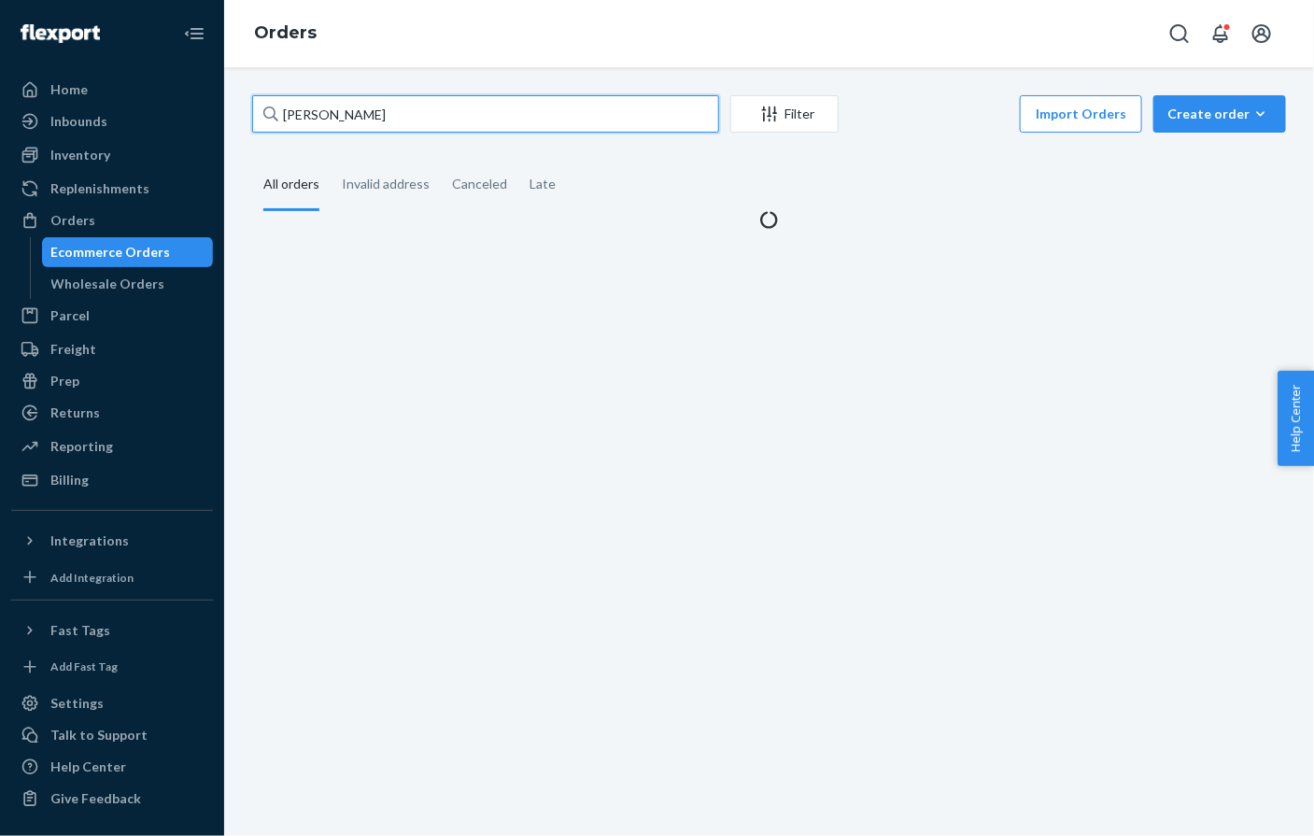
type input "[PERSON_NAME]"
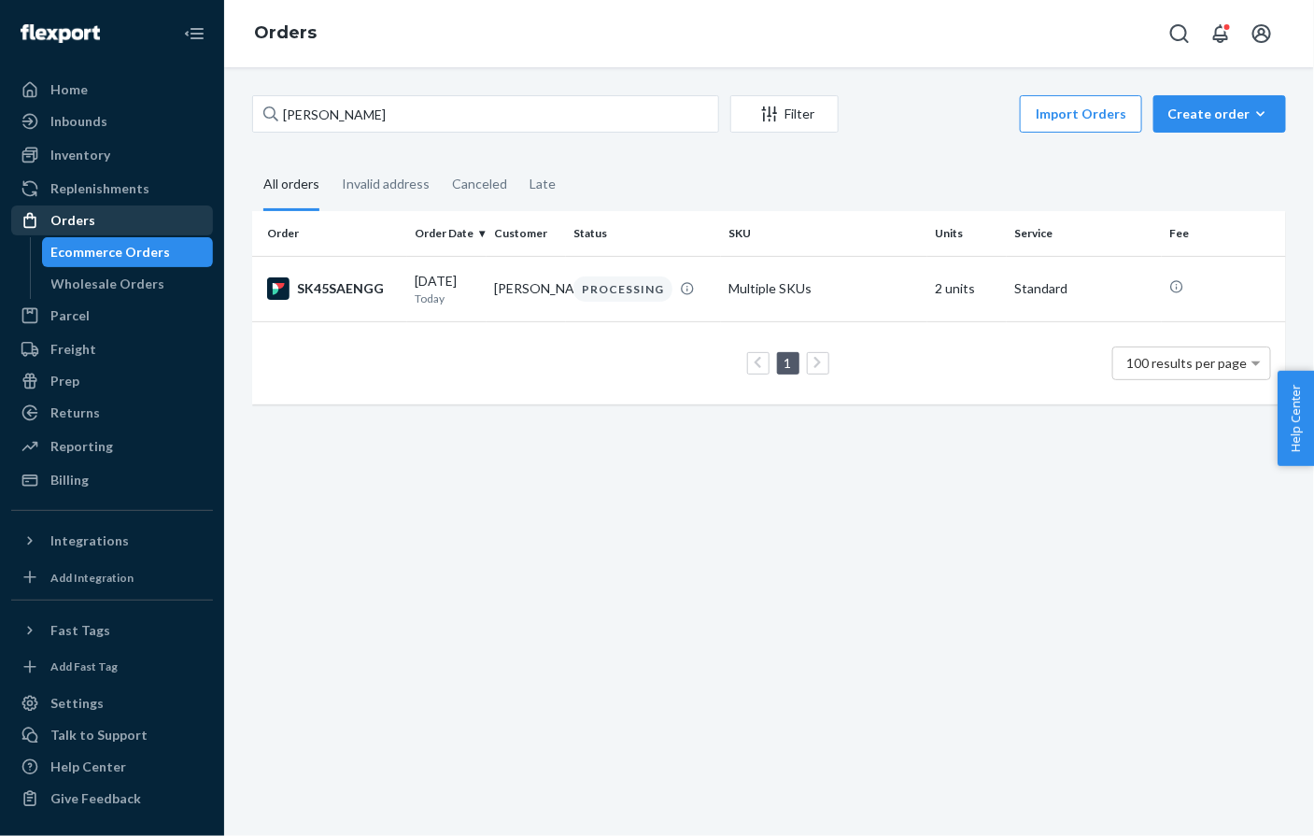
click at [109, 227] on div "Orders" at bounding box center [112, 220] width 198 height 26
click at [1242, 114] on div "Create order" at bounding box center [1220, 114] width 105 height 19
click at [1212, 149] on button "Ecommerce order" at bounding box center [1247, 159] width 179 height 40
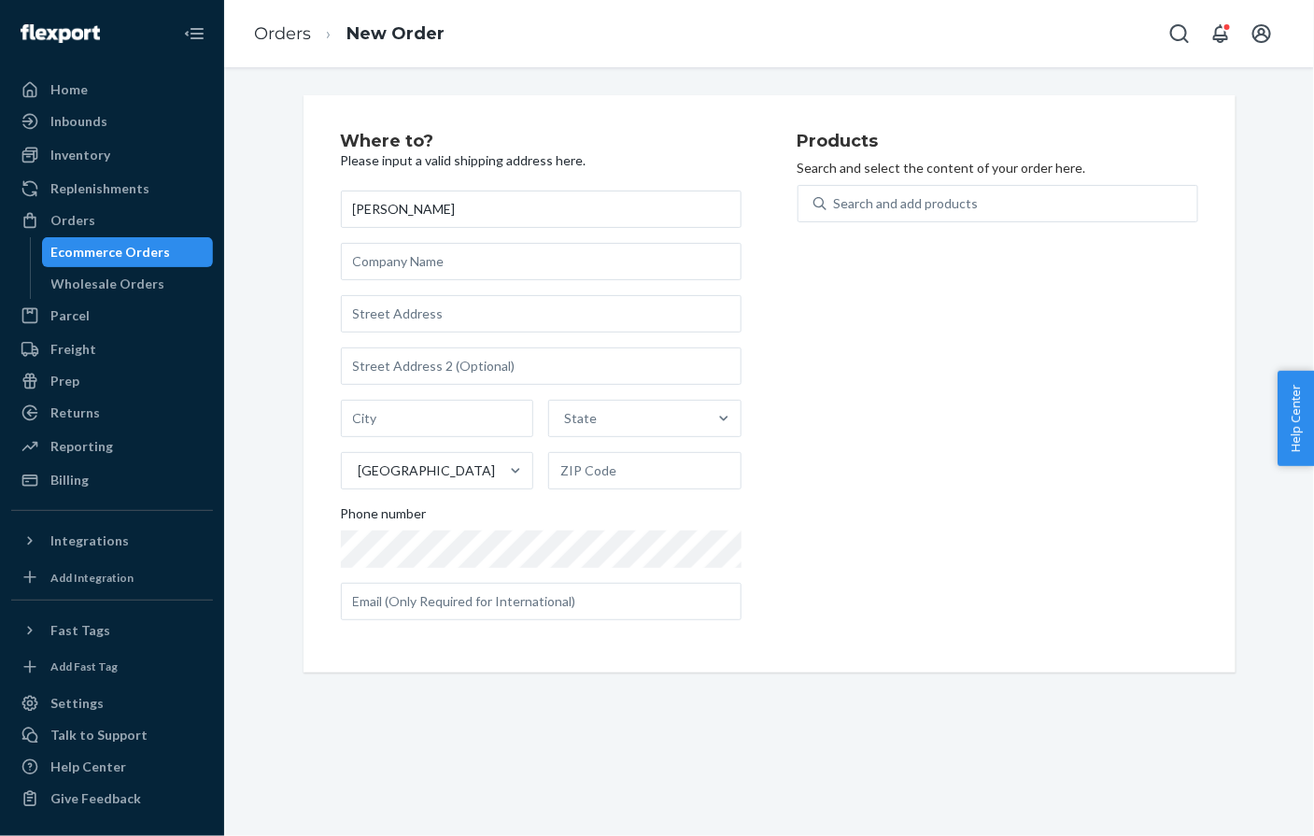
type input "[PERSON_NAME]"
click at [352, 320] on input "text" at bounding box center [541, 313] width 401 height 37
paste input "[STREET_ADDRESS][PERSON_NAME]"
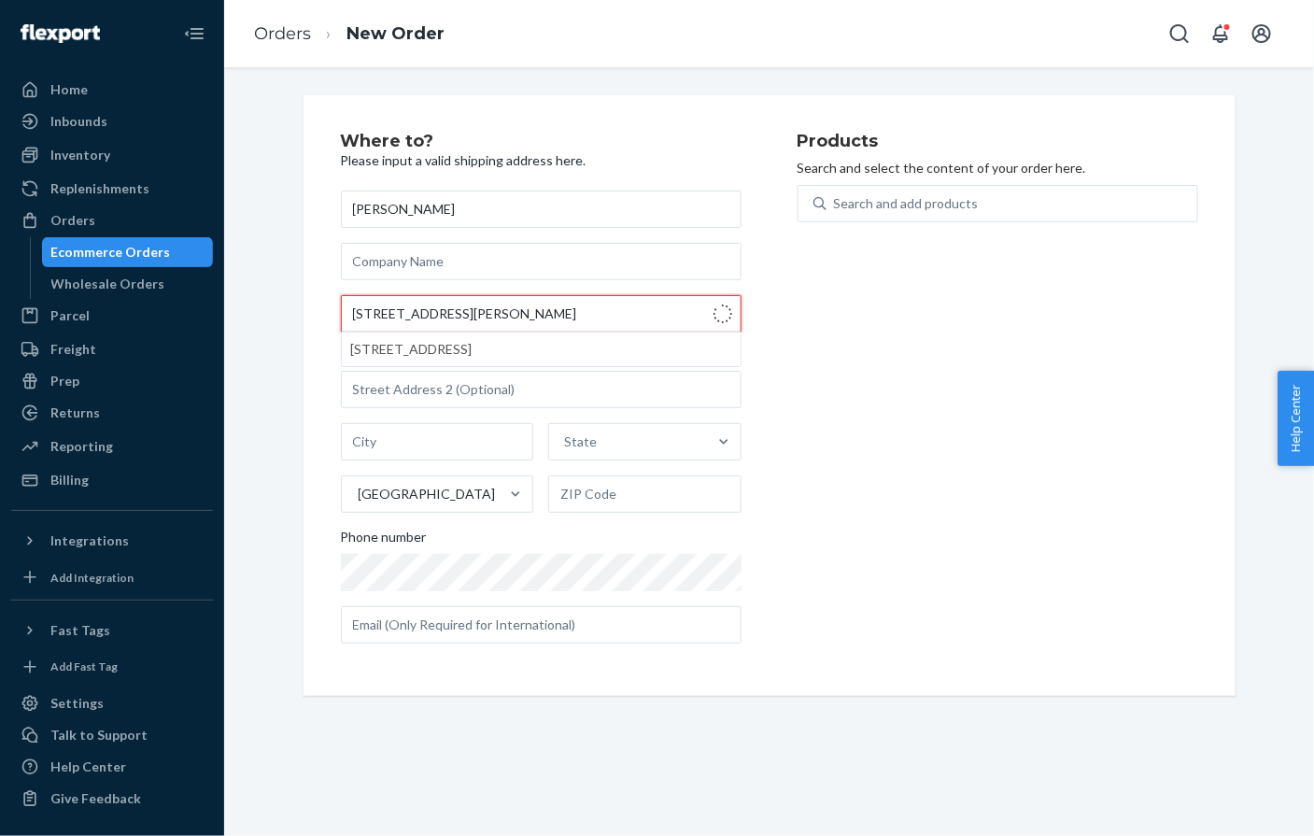
type input "[STREET_ADDRESS]"
type input "[PERSON_NAME]"
type input "06413"
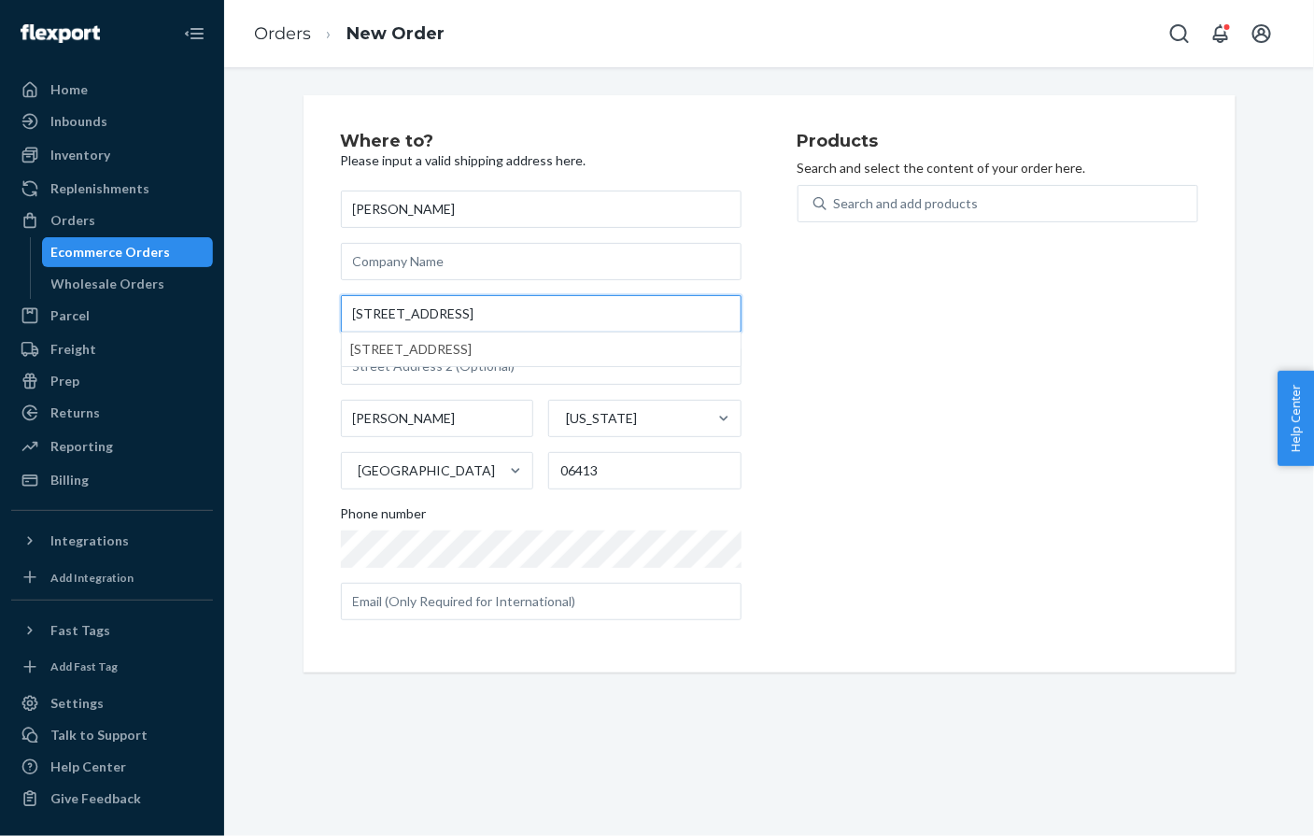
type input "[STREET_ADDRESS]"
click at [873, 195] on div "Search and add products" at bounding box center [906, 203] width 145 height 19
click at [836, 195] on input "Search and add products" at bounding box center [835, 203] width 2 height 19
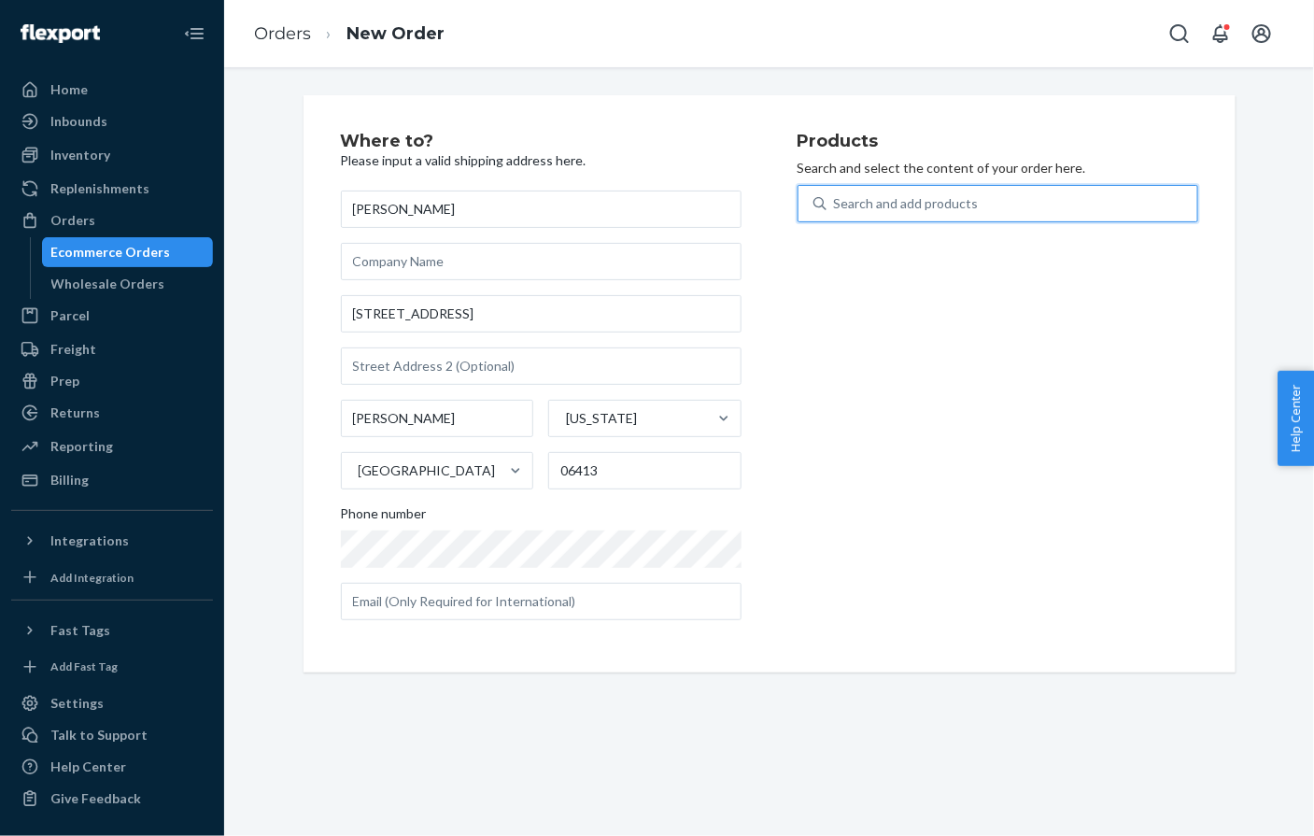
paste input "6624-2289"
type input "6624-2289"
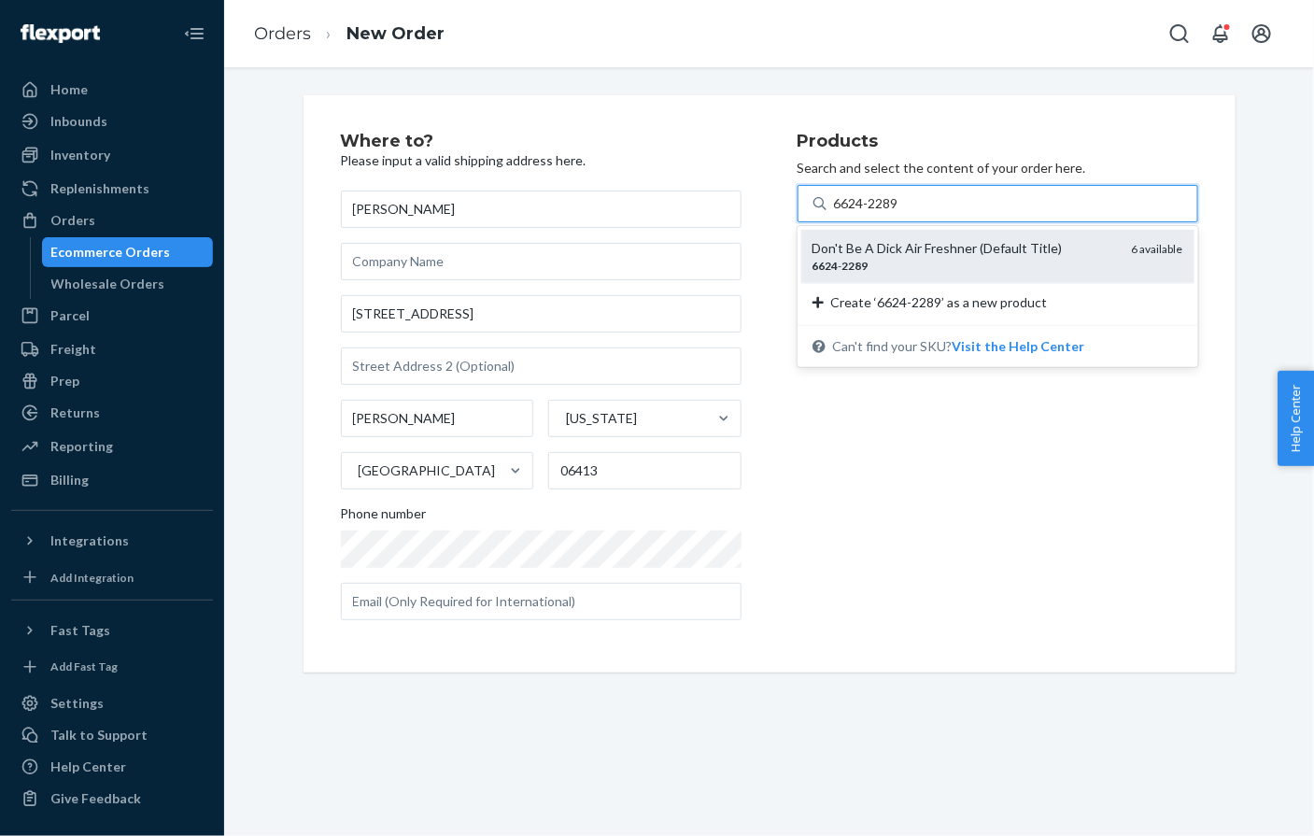
click at [855, 239] on div "Don't Be A Dick Air Freshner (Default Title)" at bounding box center [965, 248] width 305 height 19
click at [855, 213] on input "6624-2289" at bounding box center [867, 203] width 67 height 19
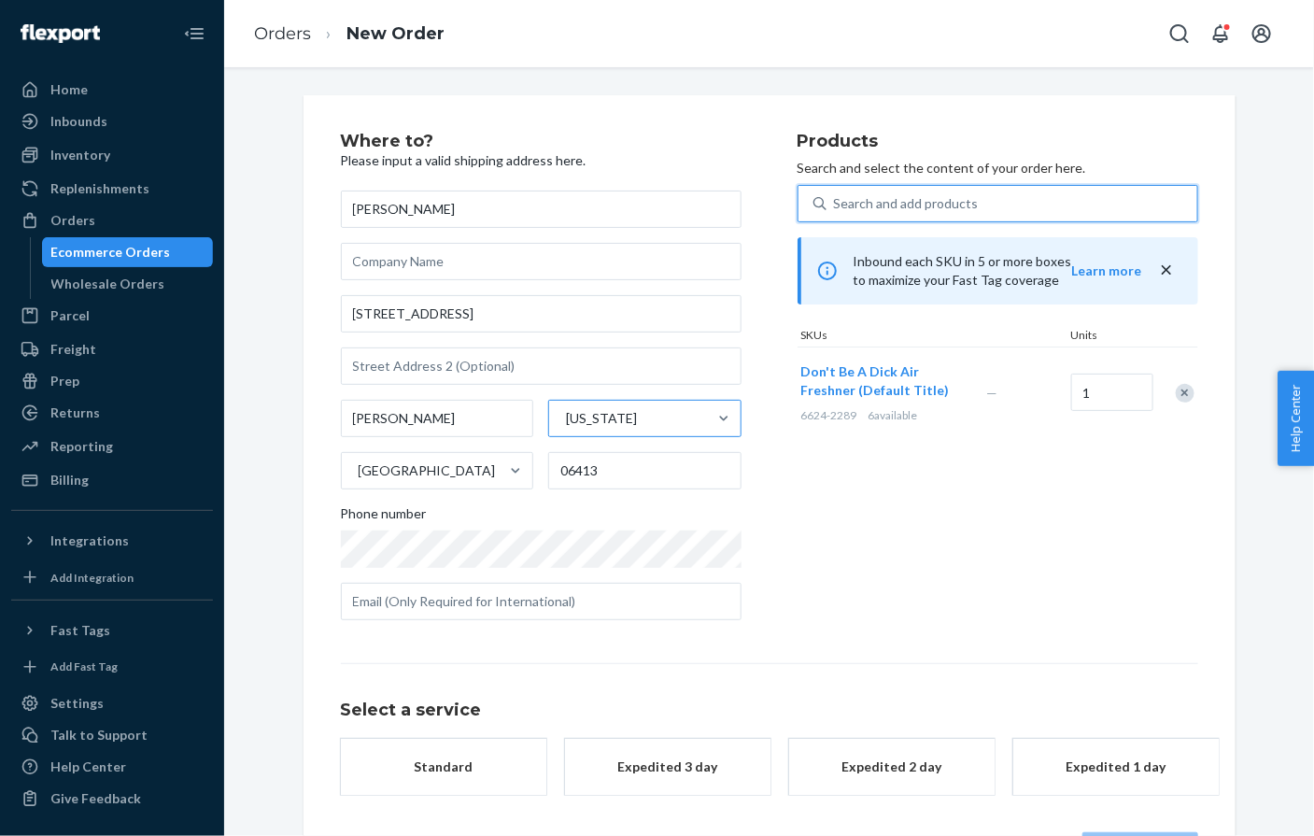
scroll to position [70, 0]
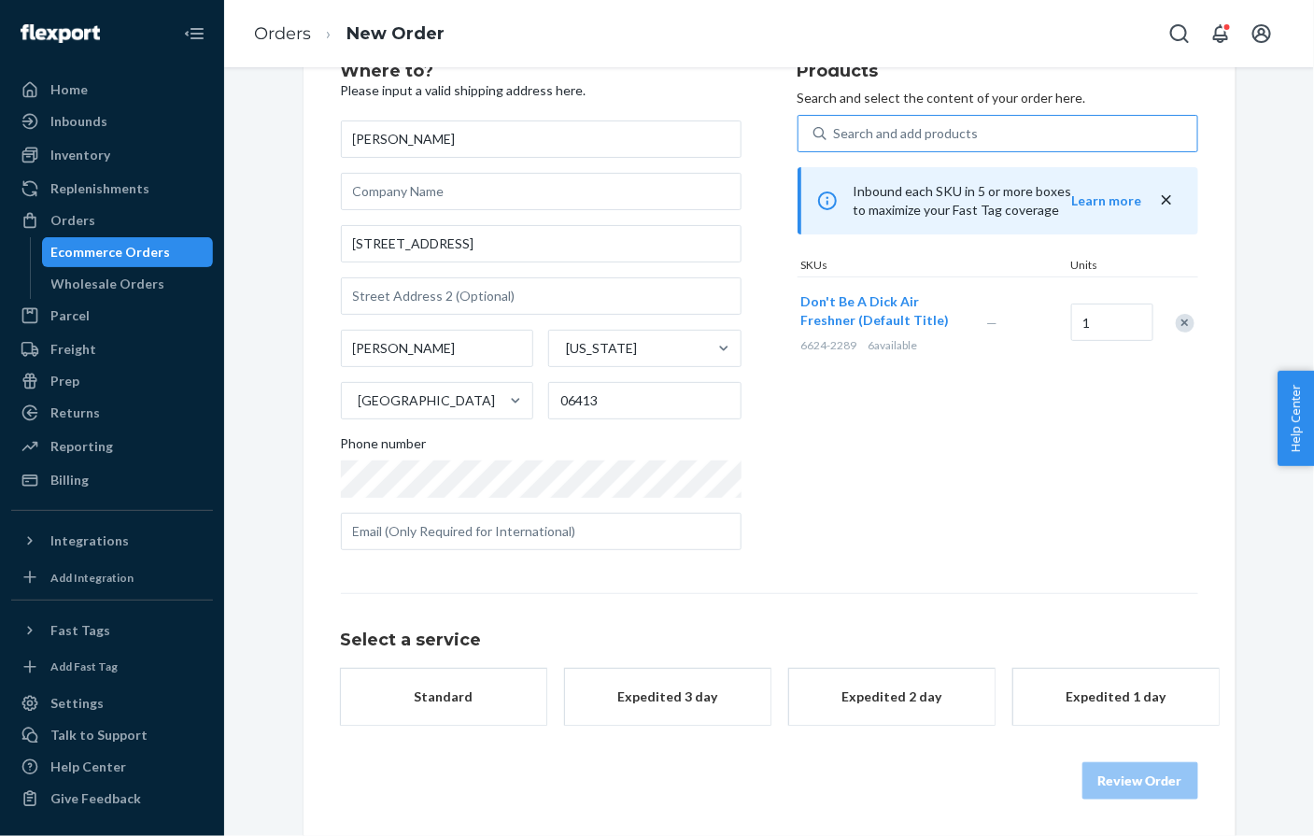
click at [440, 715] on button "Standard" at bounding box center [443, 697] width 205 height 56
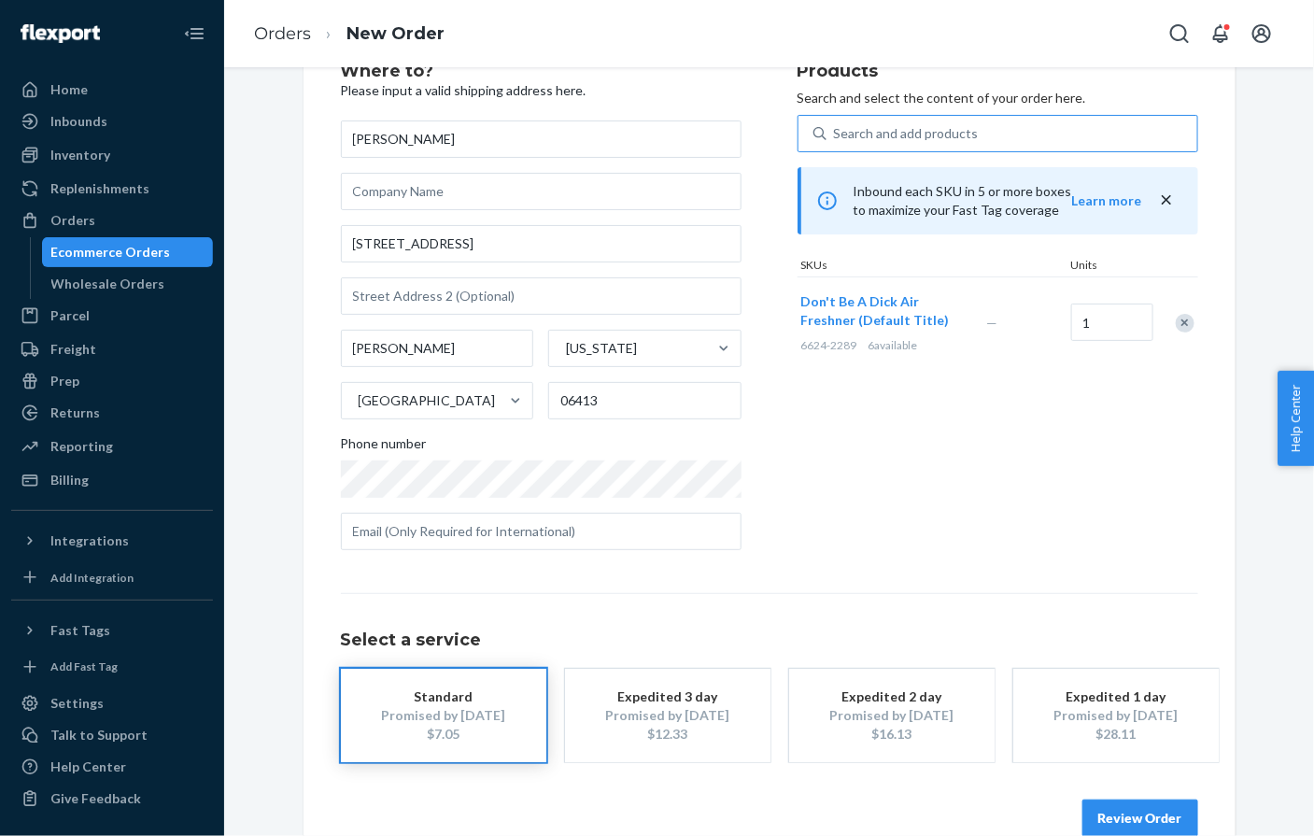
click at [1128, 800] on button "Review Order" at bounding box center [1141, 818] width 116 height 37
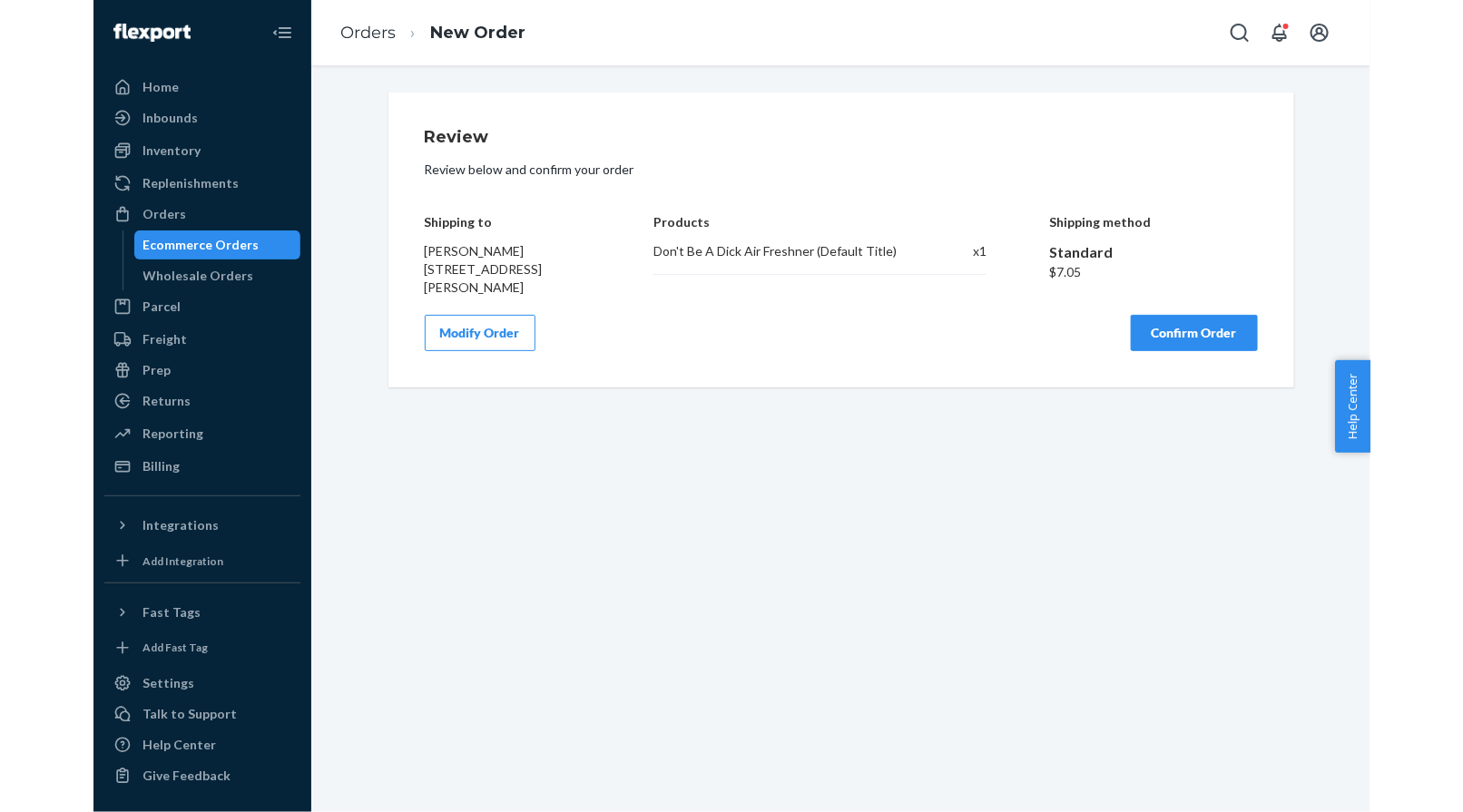
scroll to position [0, 0]
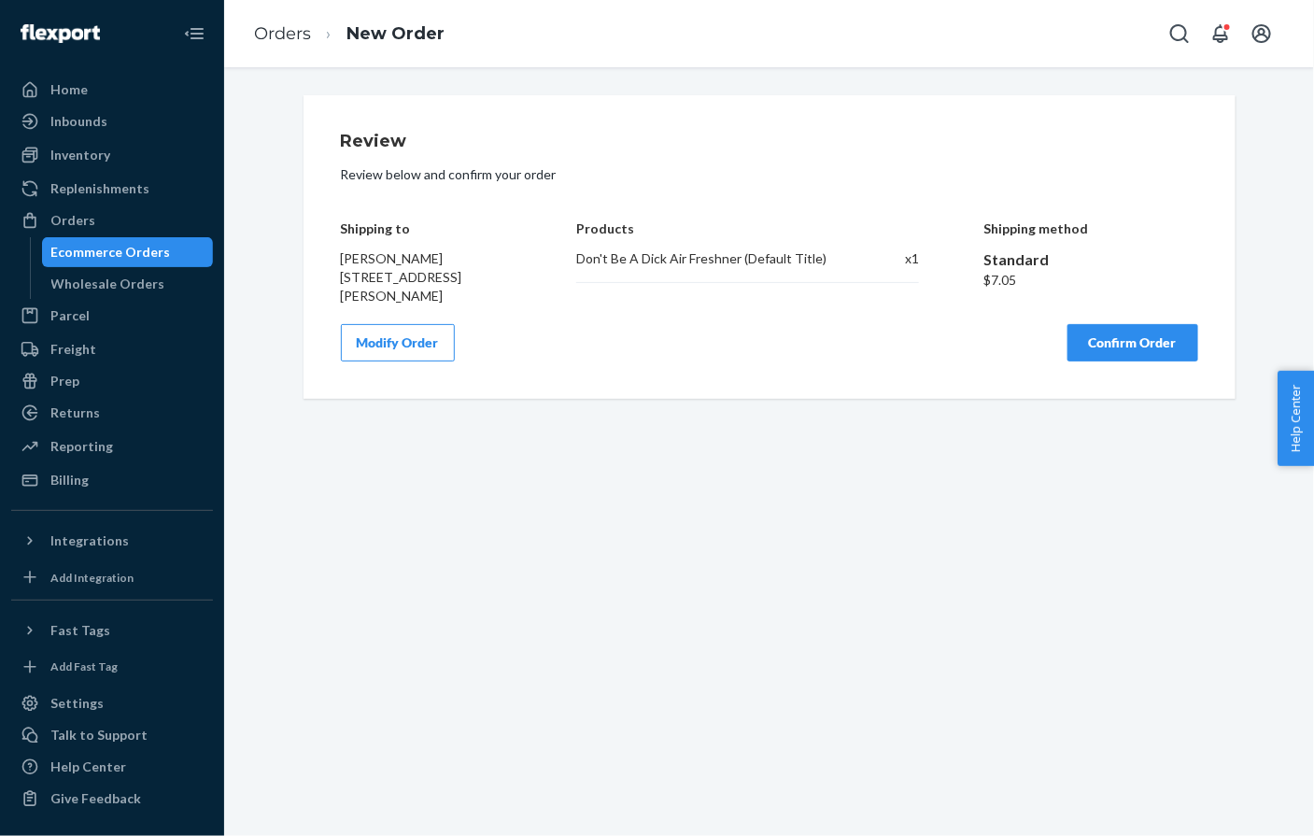
click at [1110, 347] on button "Confirm Order" at bounding box center [1133, 342] width 131 height 37
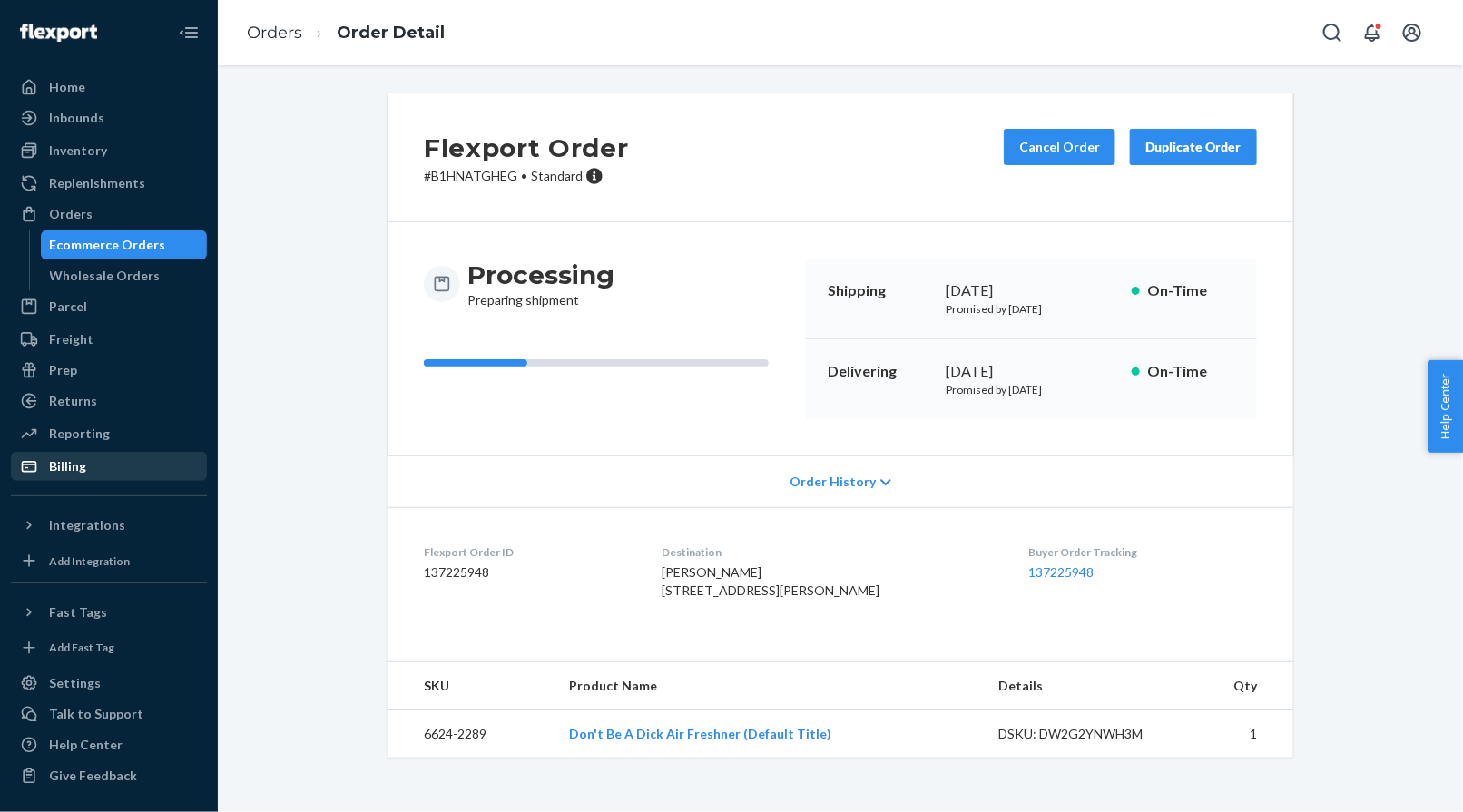
click at [107, 461] on div "Billing" at bounding box center [109, 466] width 192 height 25
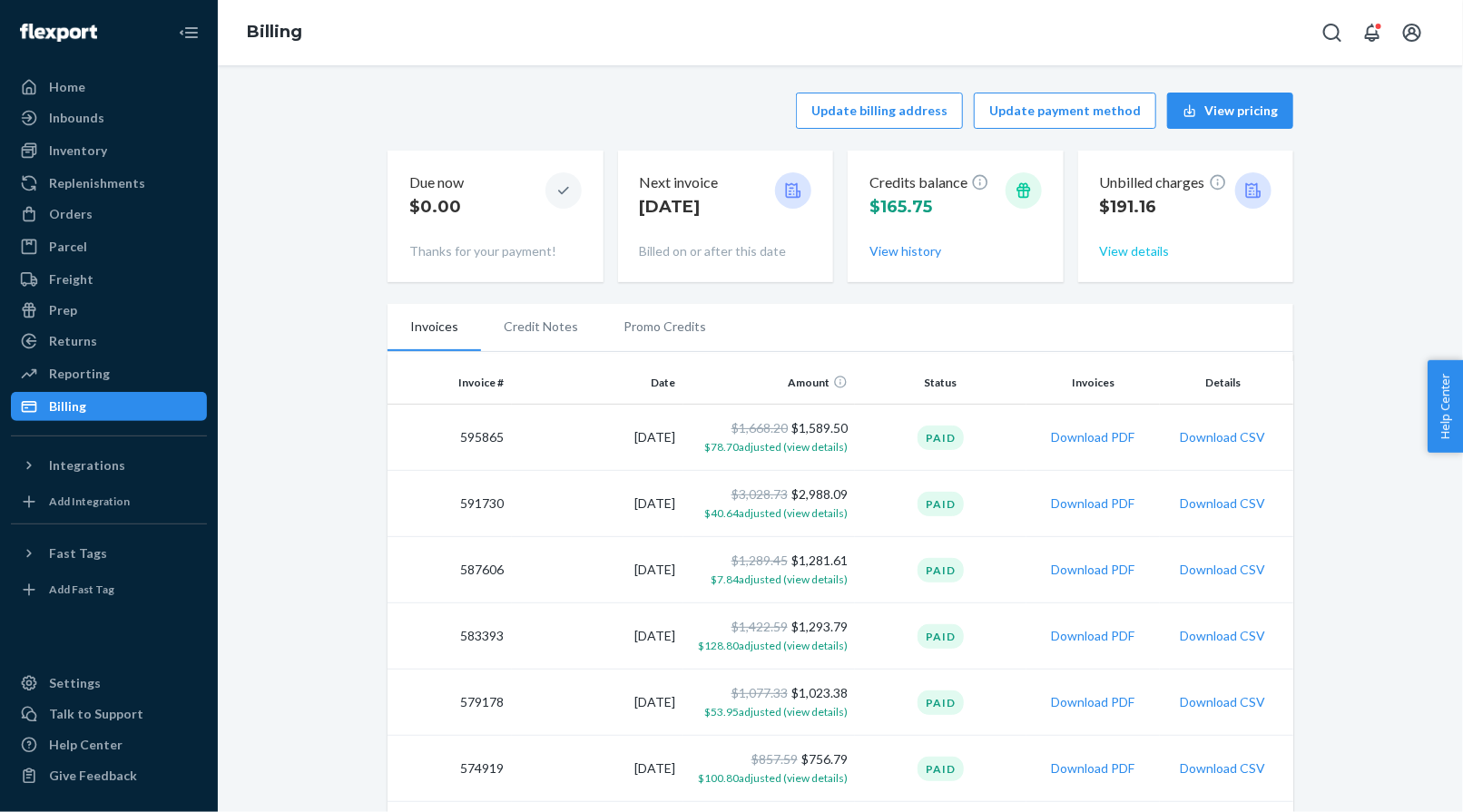
click at [1147, 250] on button "View details" at bounding box center [1135, 251] width 70 height 18
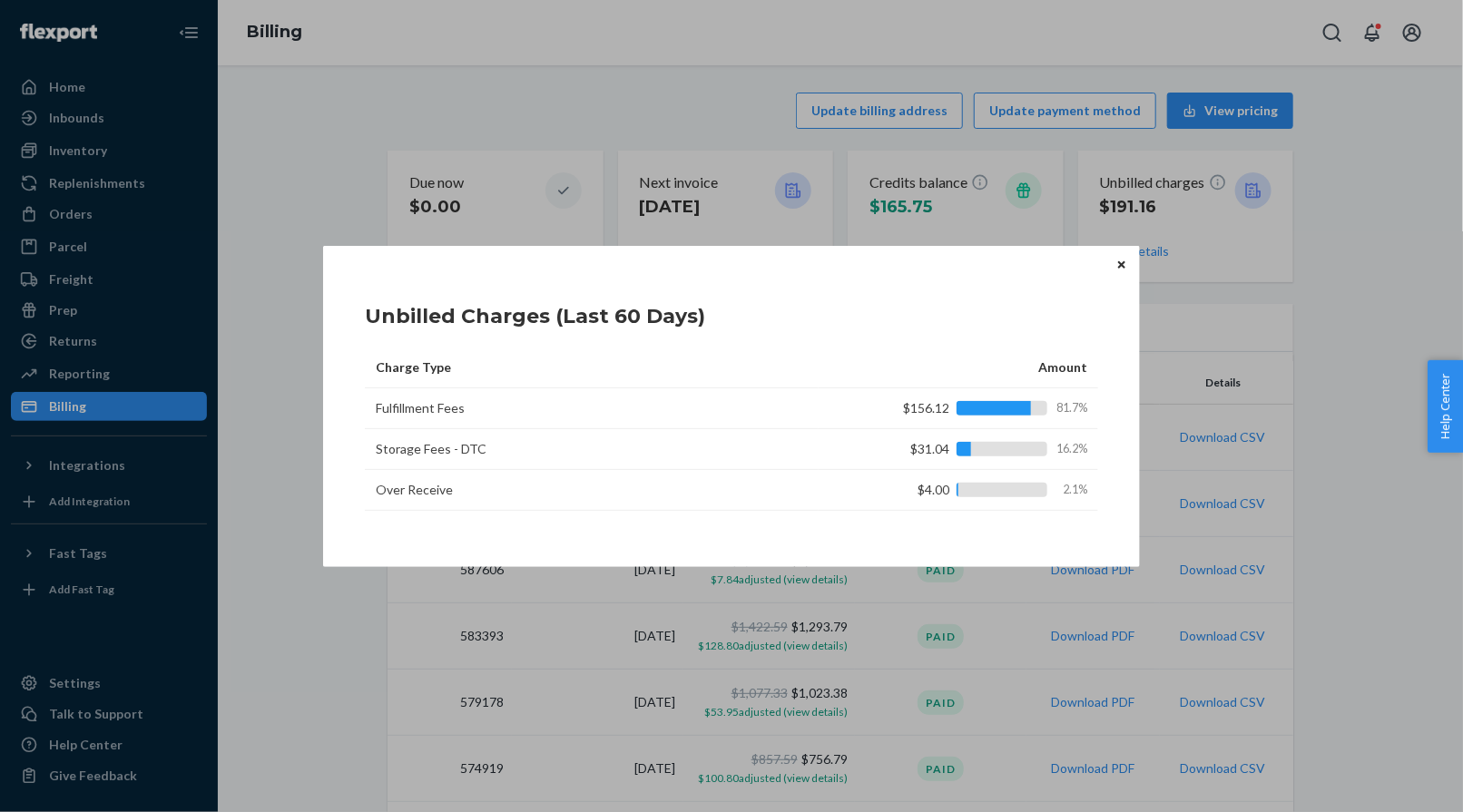
click at [1126, 262] on button "Close" at bounding box center [1121, 264] width 18 height 20
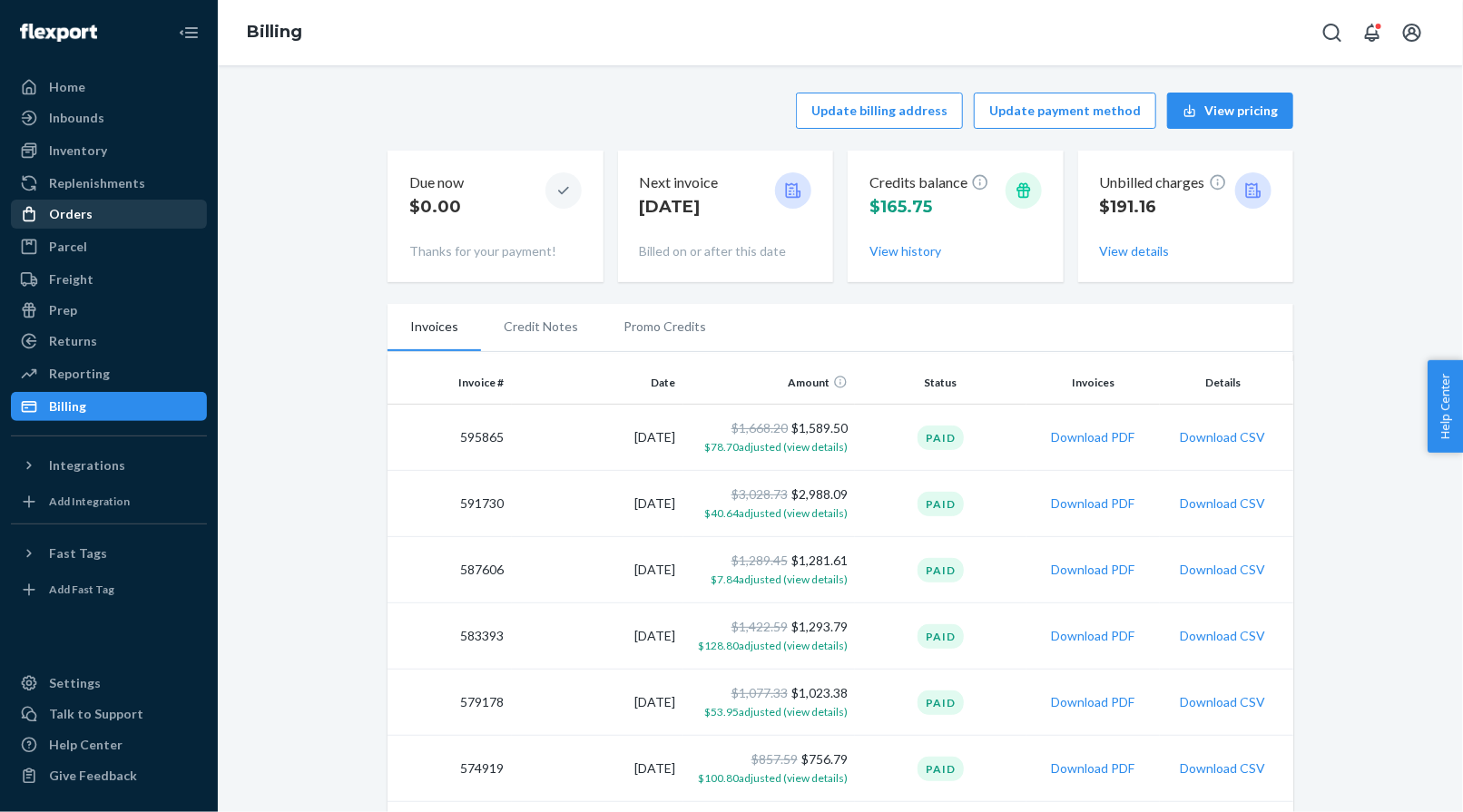
click at [50, 208] on div "Orders" at bounding box center [70, 214] width 44 height 18
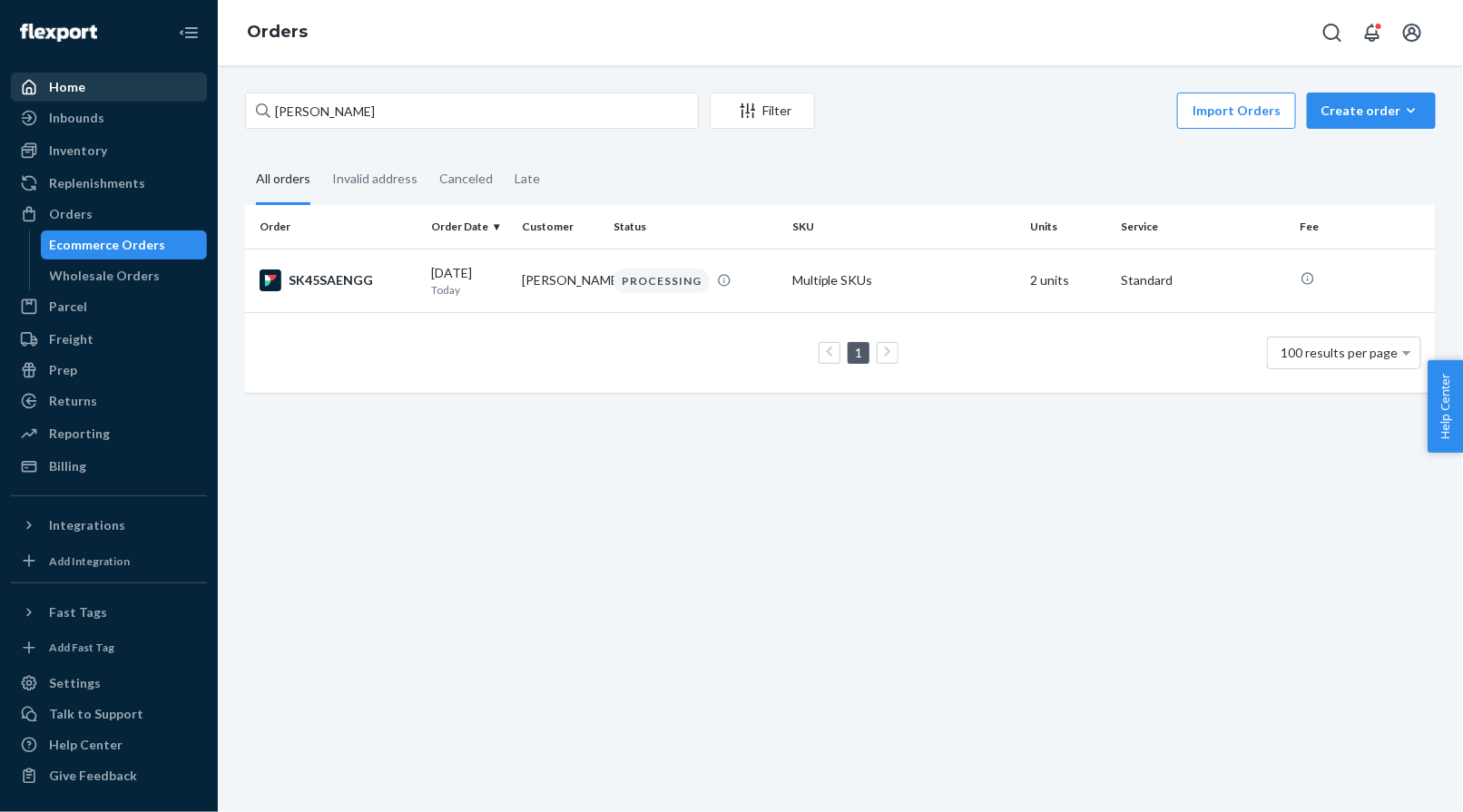
click at [109, 91] on div "Home" at bounding box center [109, 87] width 192 height 25
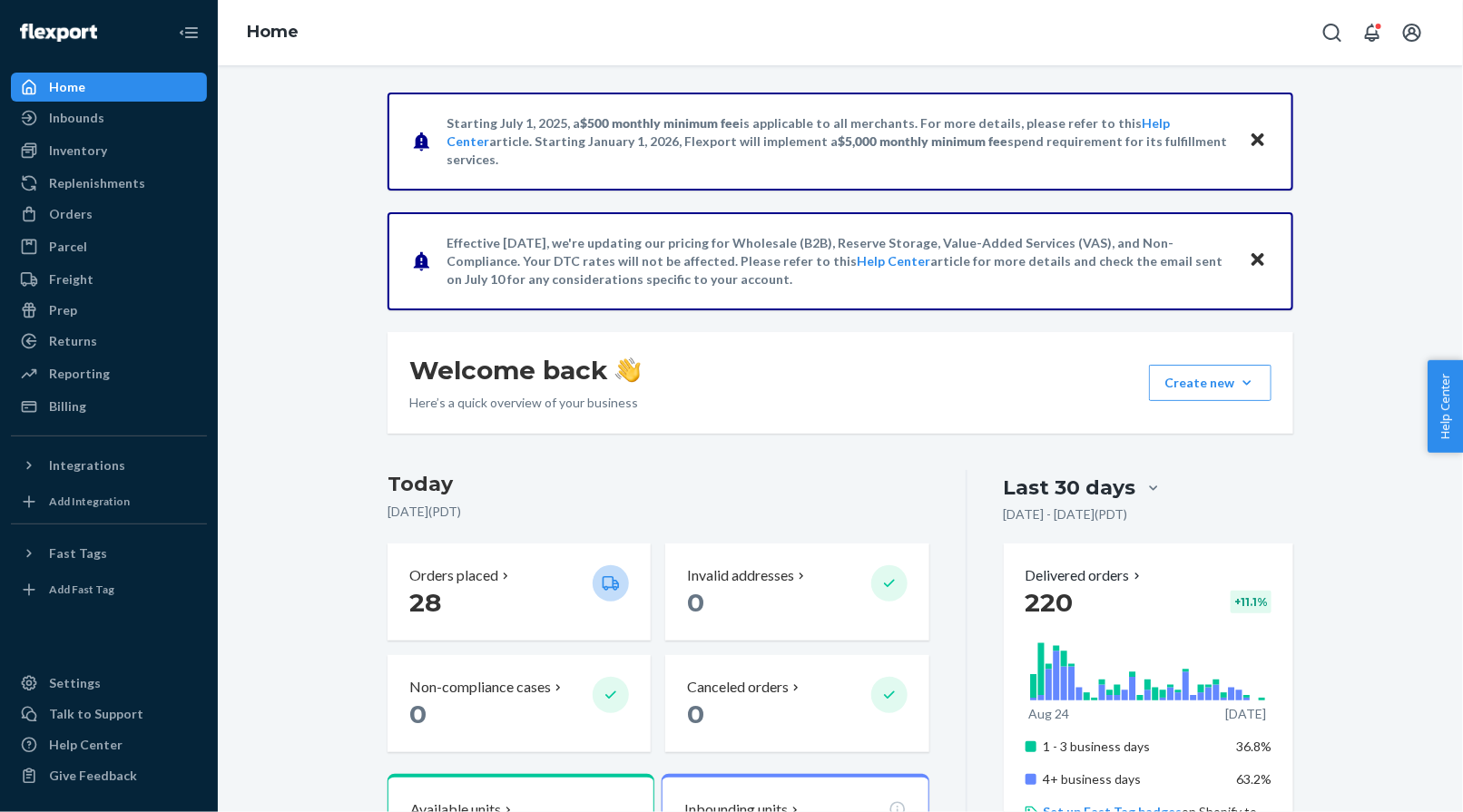
click at [50, 211] on div "Orders" at bounding box center [70, 214] width 44 height 18
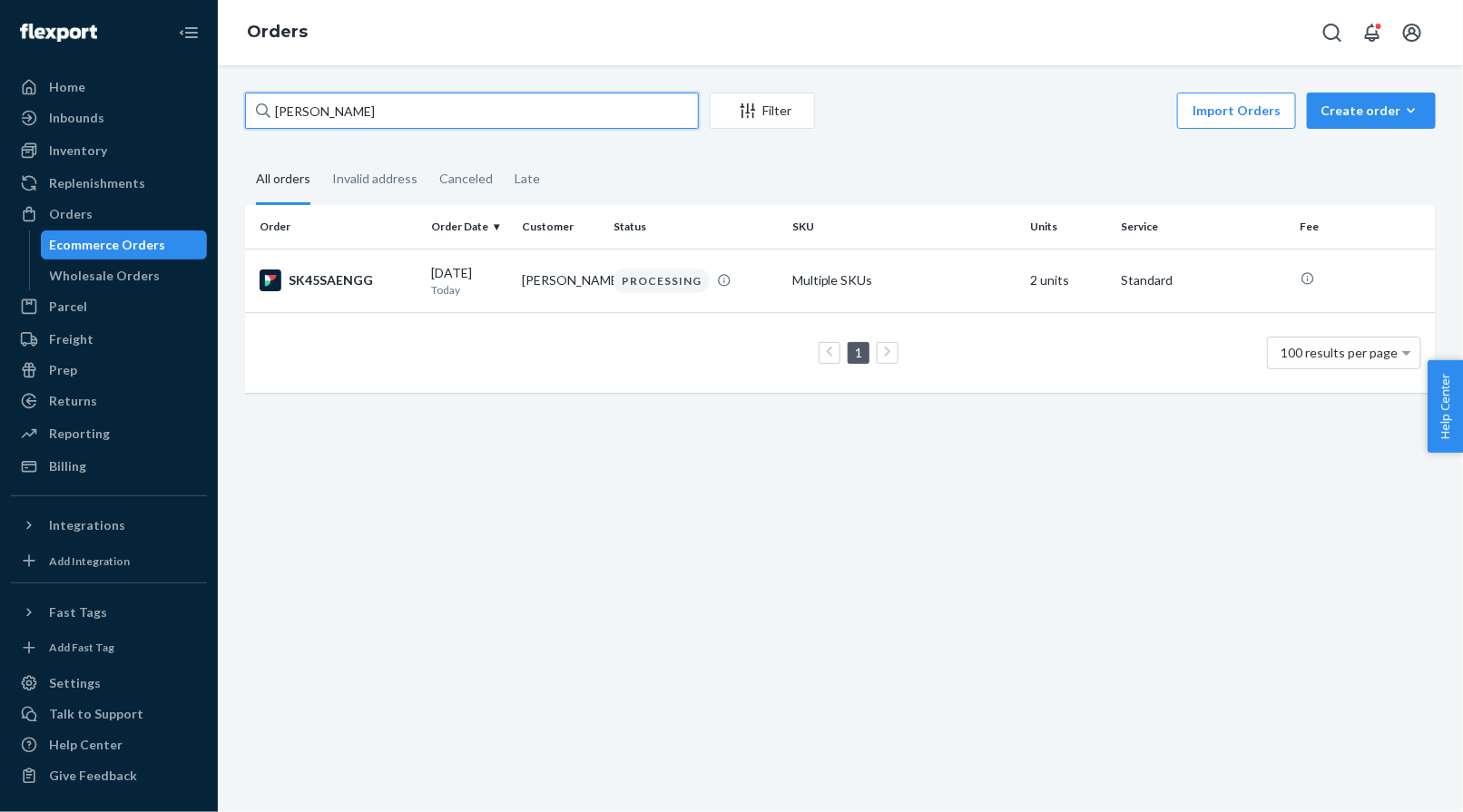
click at [403, 103] on input "[PERSON_NAME]" at bounding box center [471, 110] width 454 height 36
click at [404, 103] on input "[PERSON_NAME]" at bounding box center [471, 110] width 454 height 36
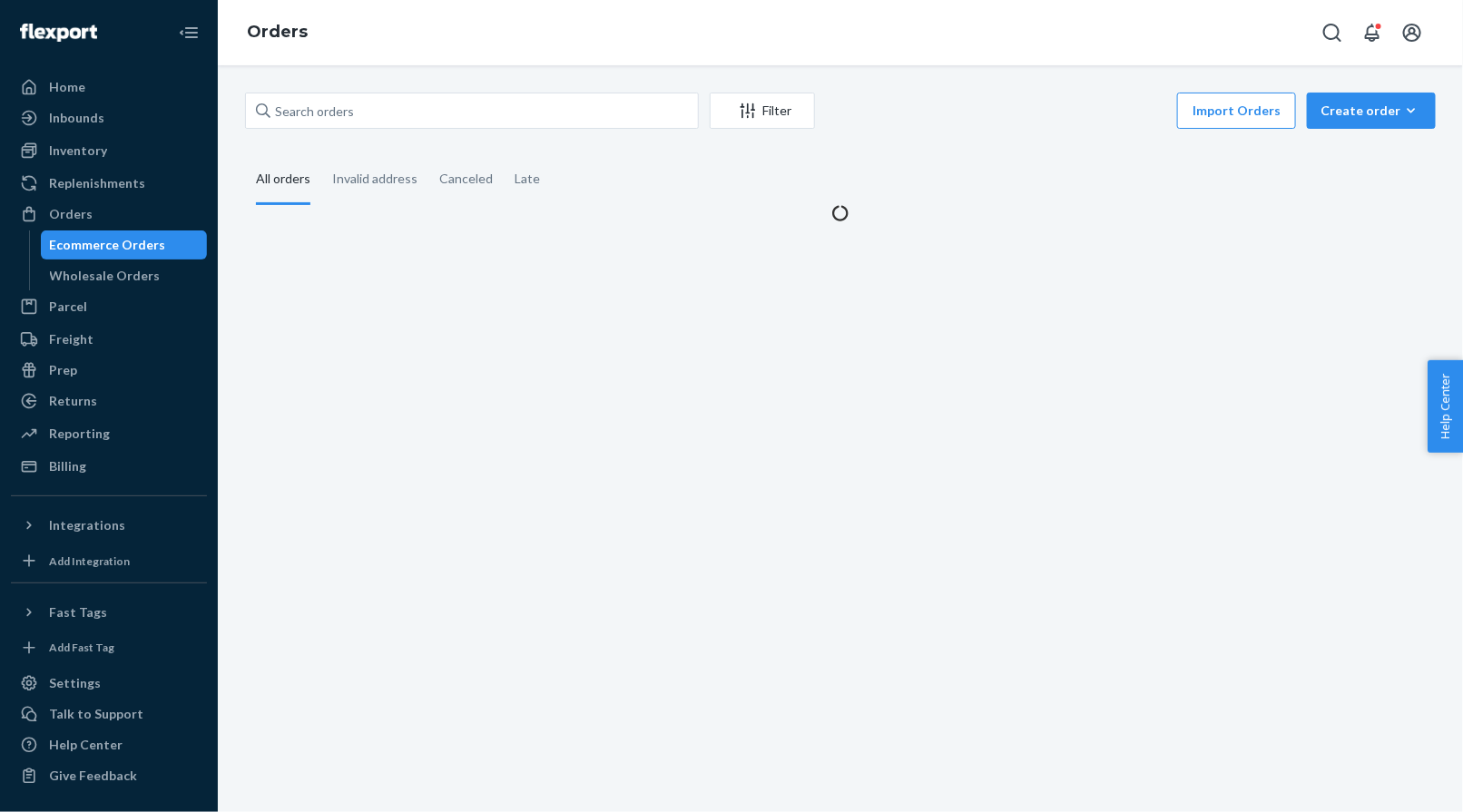
click at [502, 44] on div "Orders" at bounding box center [840, 32] width 1245 height 65
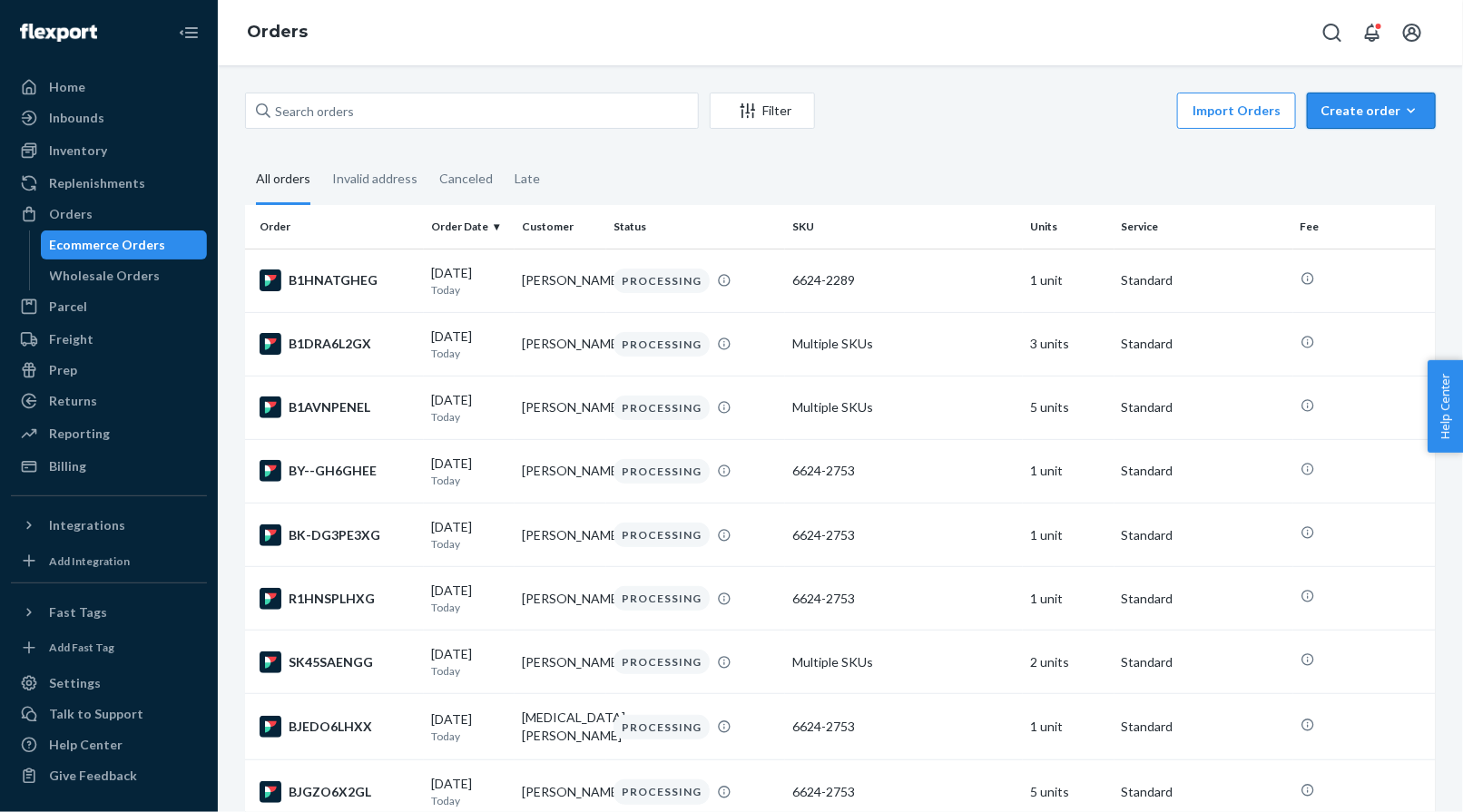
drag, startPoint x: 1352, startPoint y: 110, endPoint x: 1351, endPoint y: 151, distance: 41.0
click at [1276, 110] on div "Create order" at bounding box center [1371, 111] width 102 height 18
click at [1276, 151] on span "Ecommerce order" at bounding box center [1382, 153] width 113 height 13
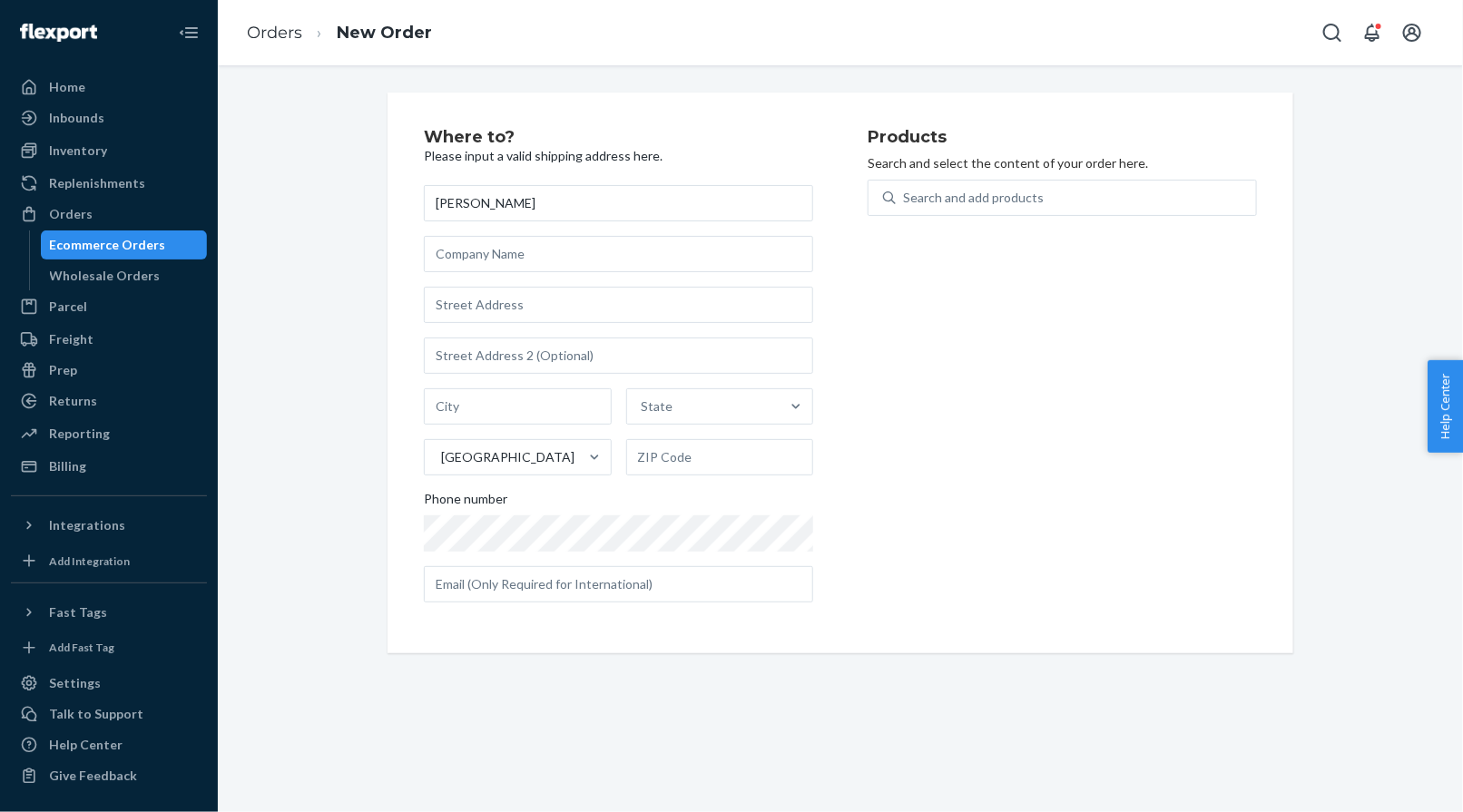
type input "[PERSON_NAME]"
click at [460, 311] on input "text" at bounding box center [618, 304] width 390 height 36
paste input "[STREET_ADDRESS]"
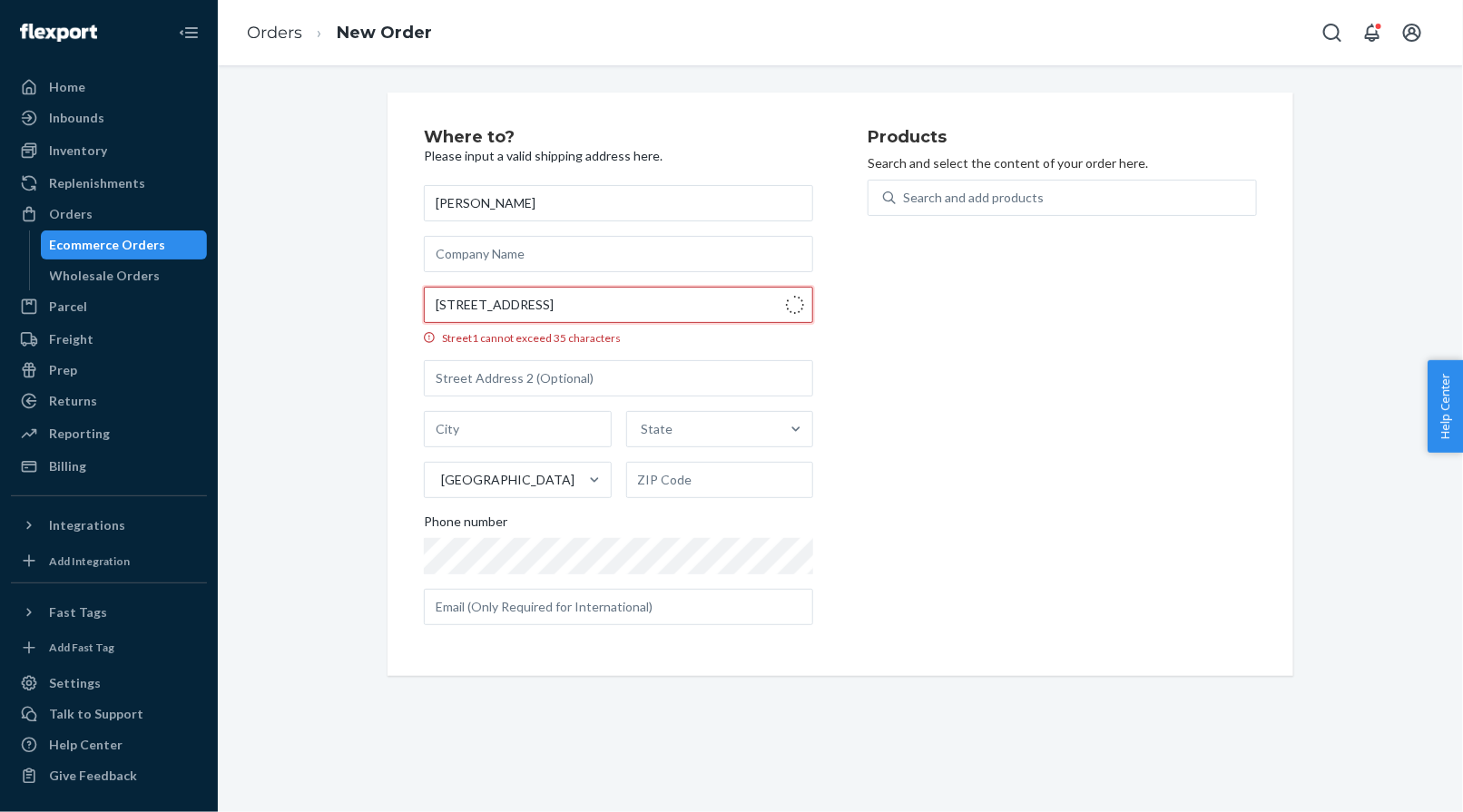
type input "[STREET_ADDRESS]"
type input "Barrington"
type input "03825"
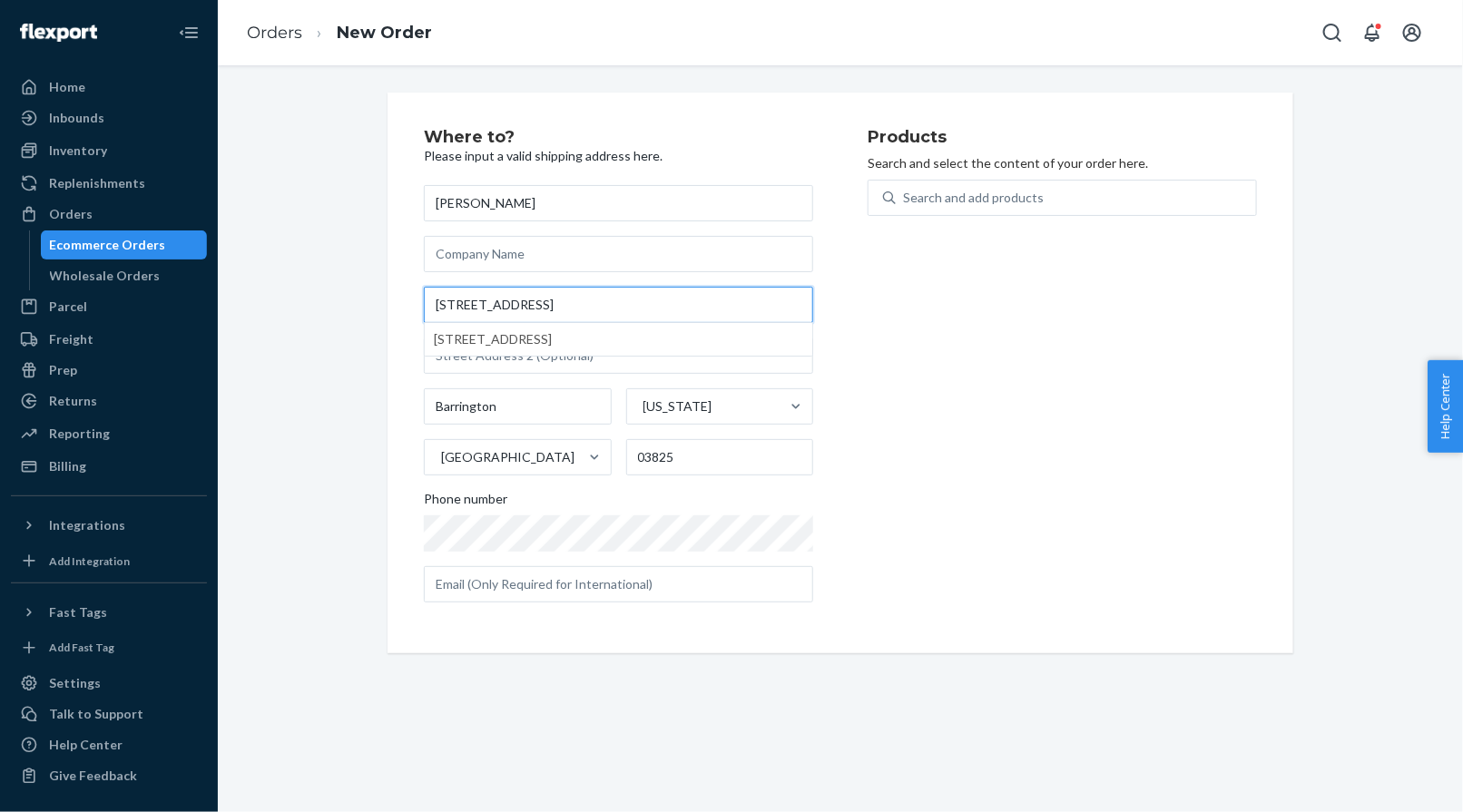
type input "[STREET_ADDRESS]"
click at [341, 146] on div "Where to? Please input a valid shipping address here. [PERSON_NAME] [STREET_ADD…" at bounding box center [839, 372] width 1217 height 560
click at [937, 193] on div "Search and add products" at bounding box center [972, 197] width 141 height 18
click at [904, 193] on input "Search and add products" at bounding box center [903, 197] width 2 height 18
paste input "T-A311"
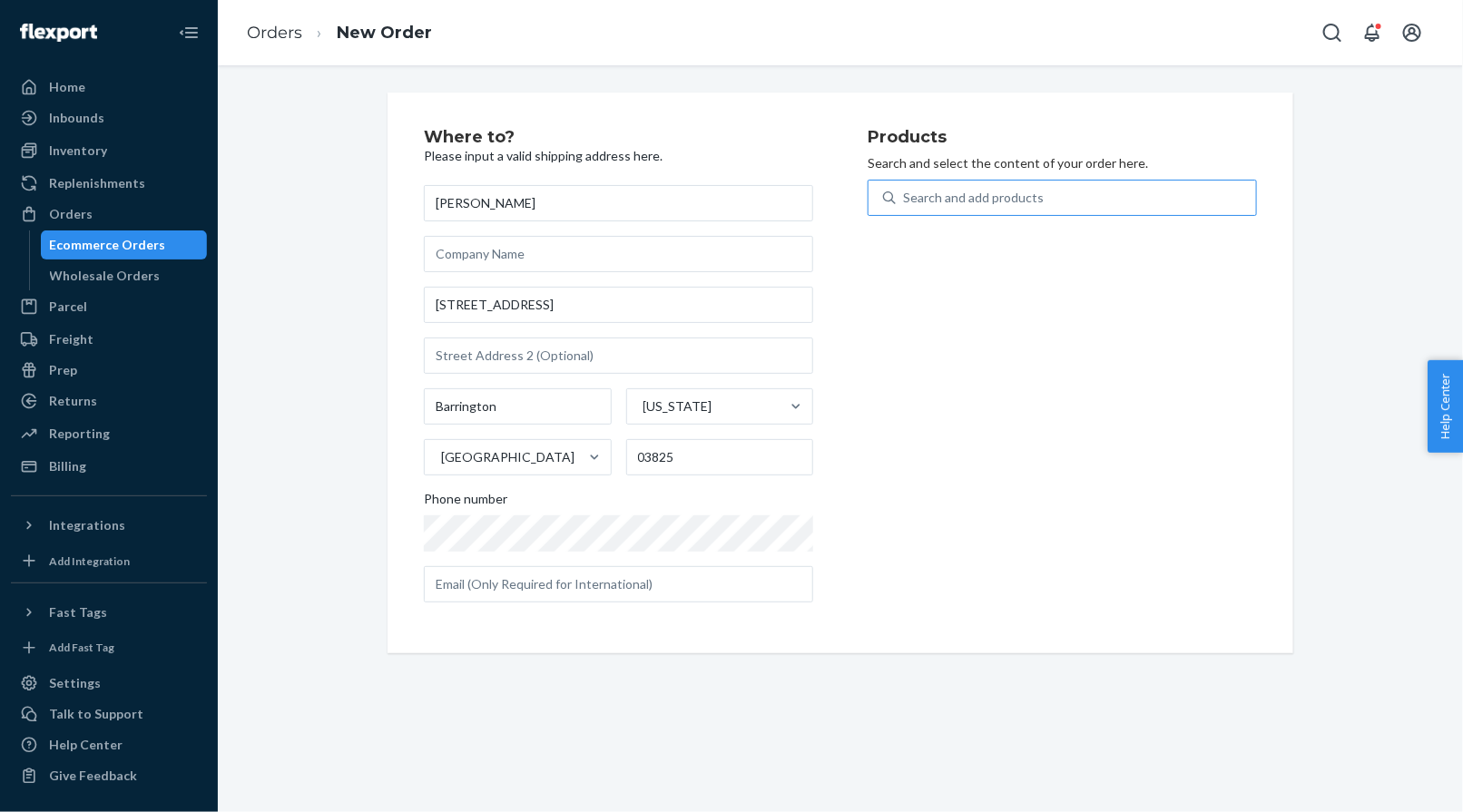
type input "T-A311"
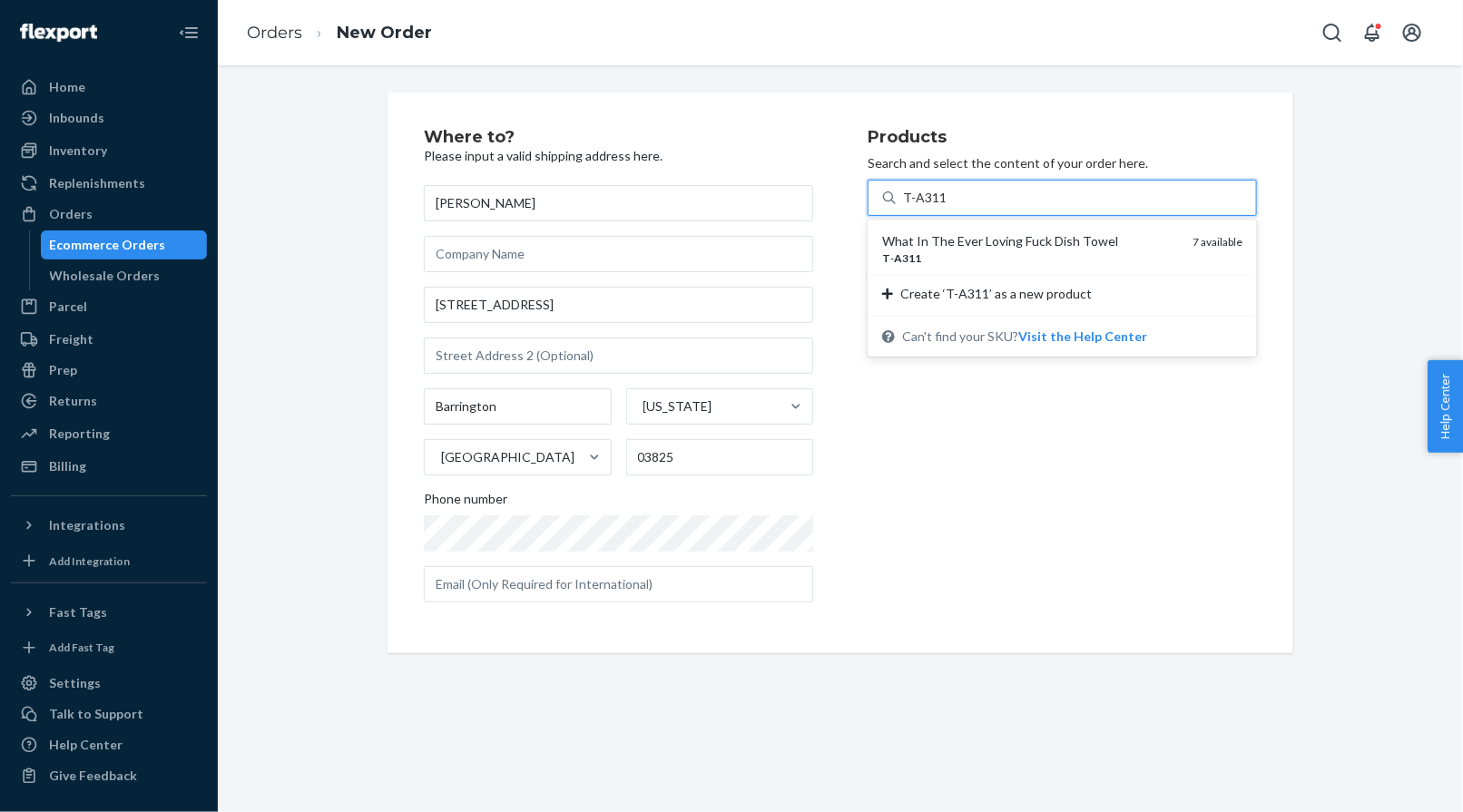
click at [944, 253] on div "T - A311" at bounding box center [1030, 258] width 296 height 16
click at [944, 207] on input "T-A311" at bounding box center [924, 197] width 43 height 18
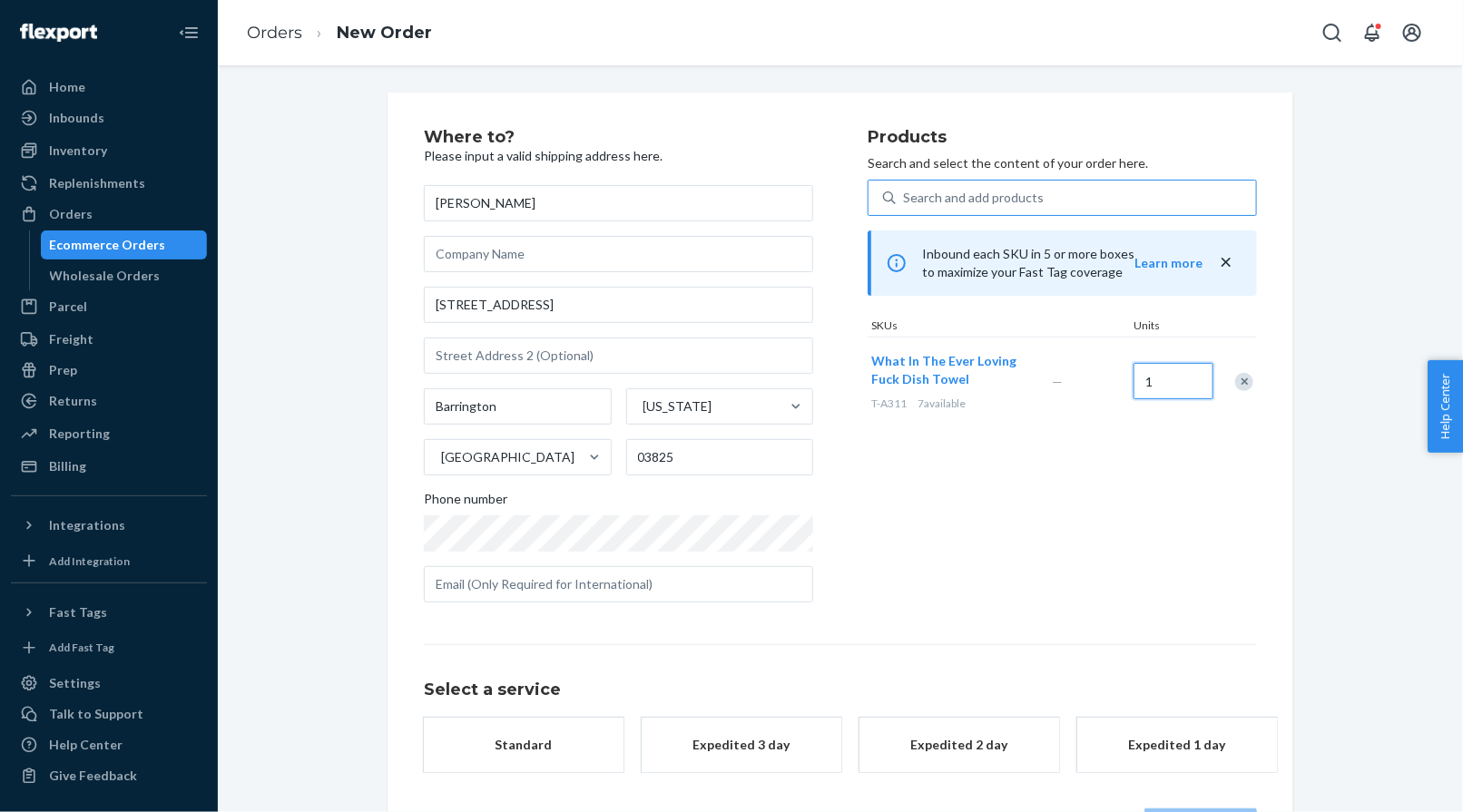
click at [1174, 390] on input "1" at bounding box center [1174, 381] width 80 height 36
type input "3"
click at [942, 193] on div "Search and add products" at bounding box center [972, 197] width 141 height 18
click at [904, 193] on input "0 results available. Use Up and Down to choose options, press Enter to select t…" at bounding box center [903, 197] width 2 height 18
paste input "04EO254C"
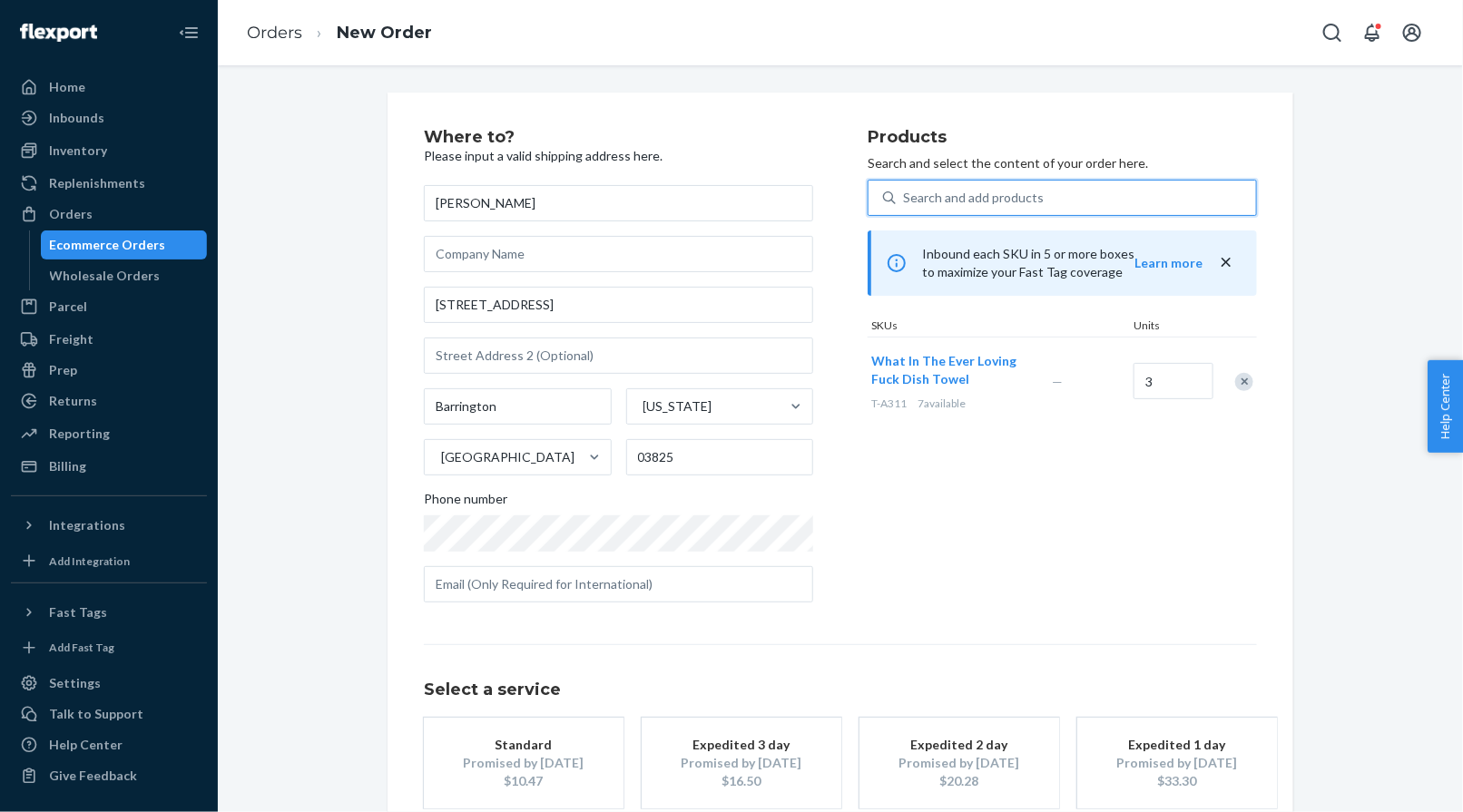
type input "04EO254C"
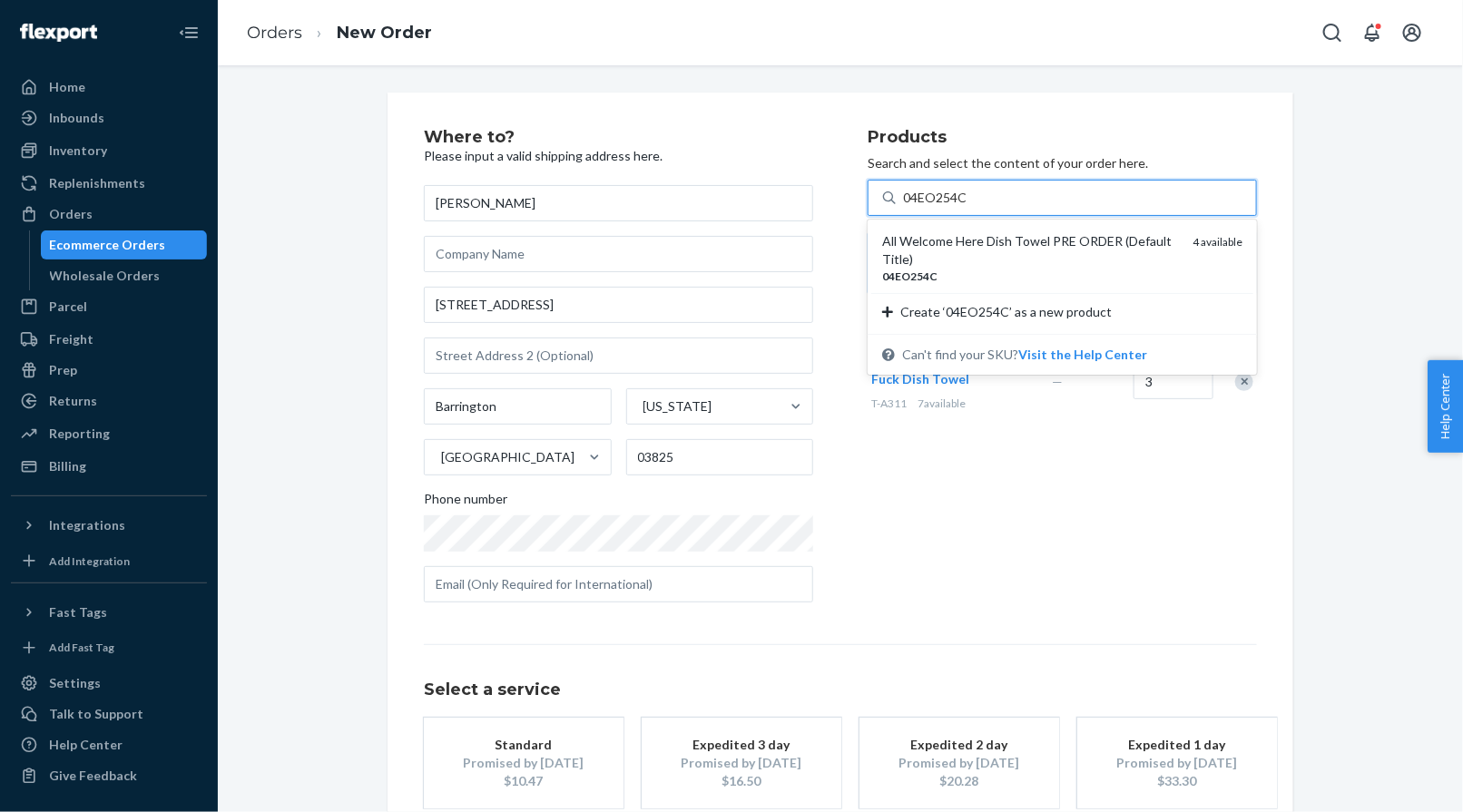
click at [940, 237] on div "All Welcome Here Dish Towel PRE ORDER (Default Title)" at bounding box center [1030, 250] width 296 height 36
click at [940, 207] on input "04EO254C" at bounding box center [935, 197] width 65 height 18
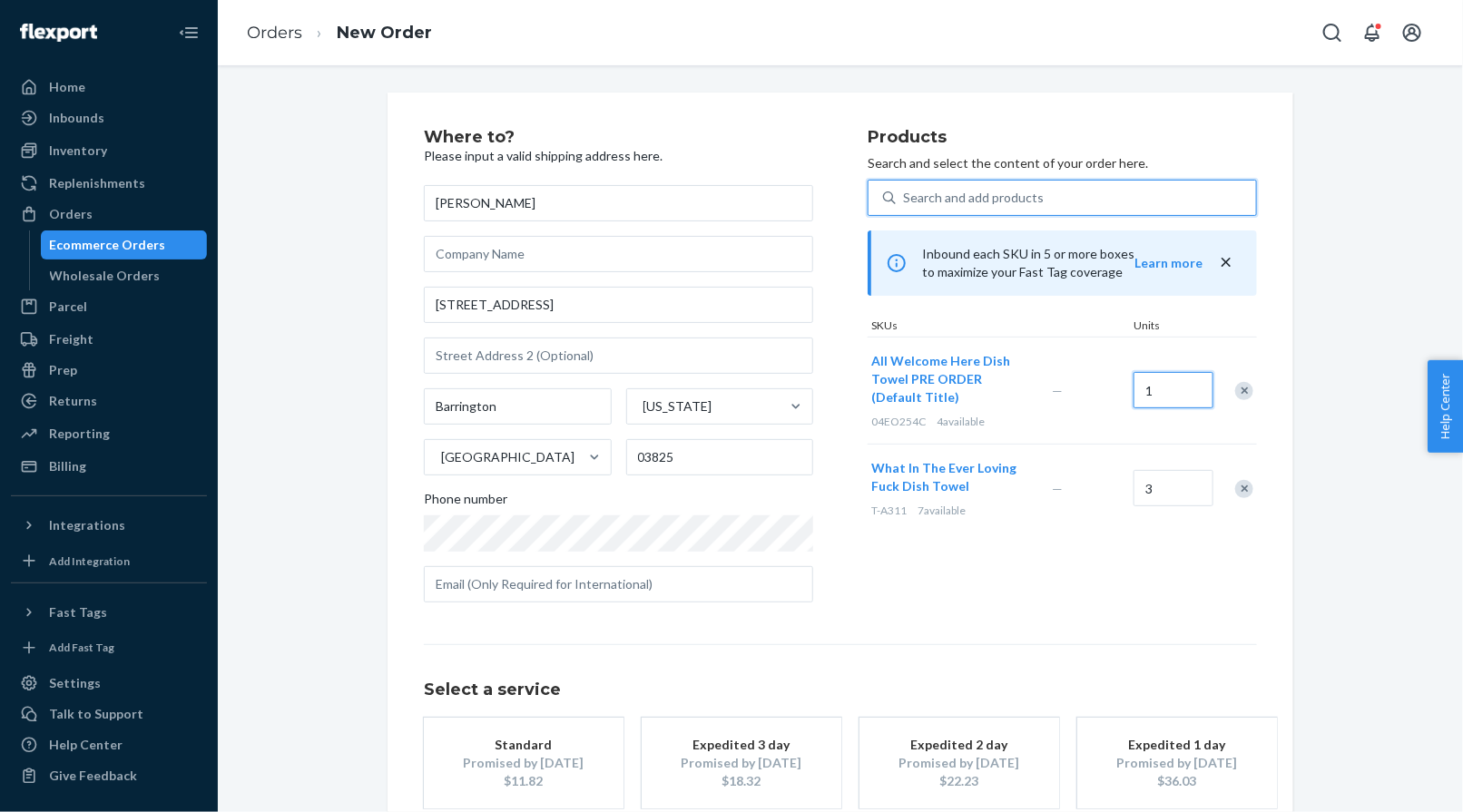
click at [1169, 382] on input "1" at bounding box center [1174, 389] width 80 height 36
type input "2"
click at [984, 199] on div "Search and add products" at bounding box center [972, 197] width 141 height 18
click at [904, 199] on input "Search and add products" at bounding box center [903, 197] width 2 height 18
paste input "T-A305"
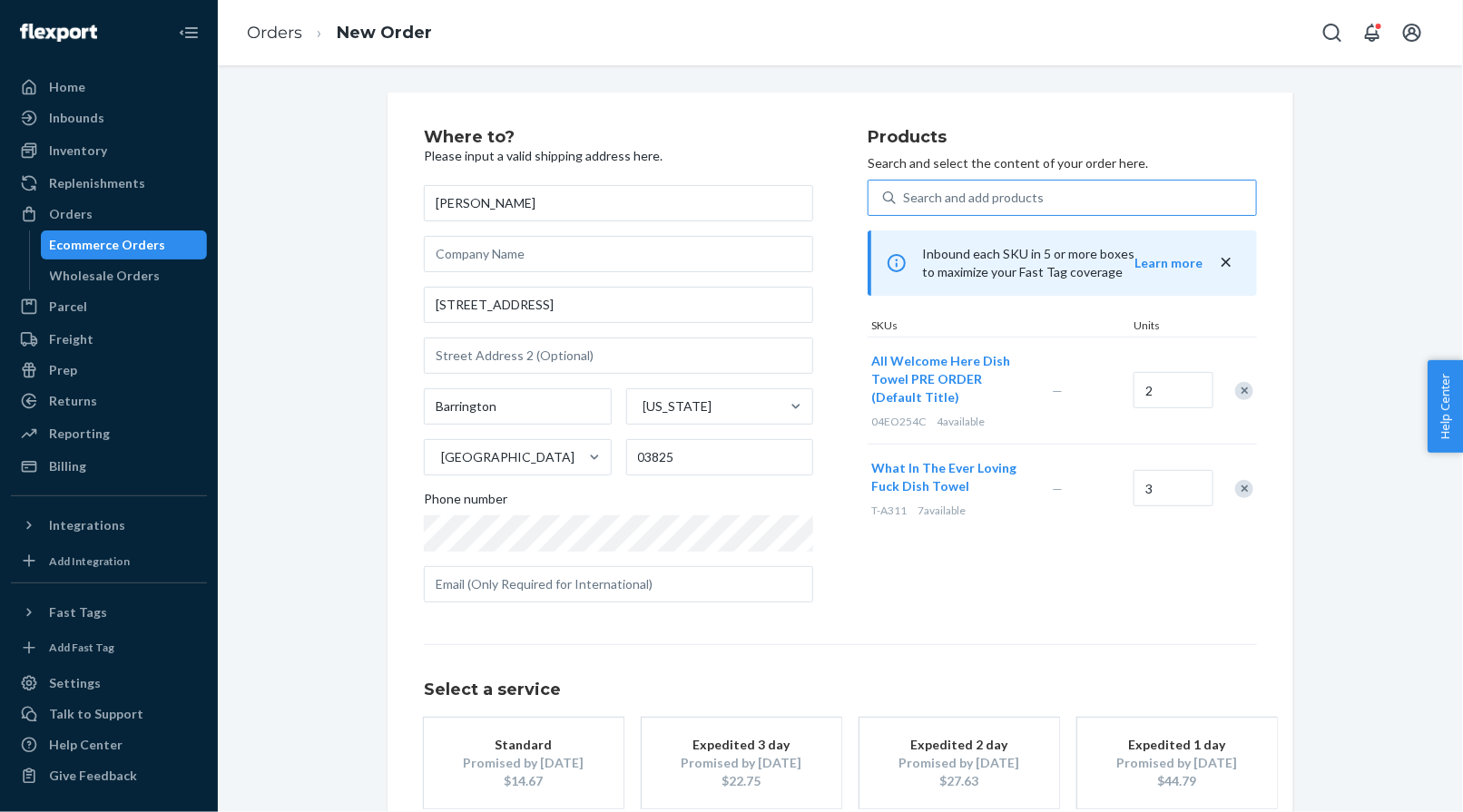
type input "T-A305"
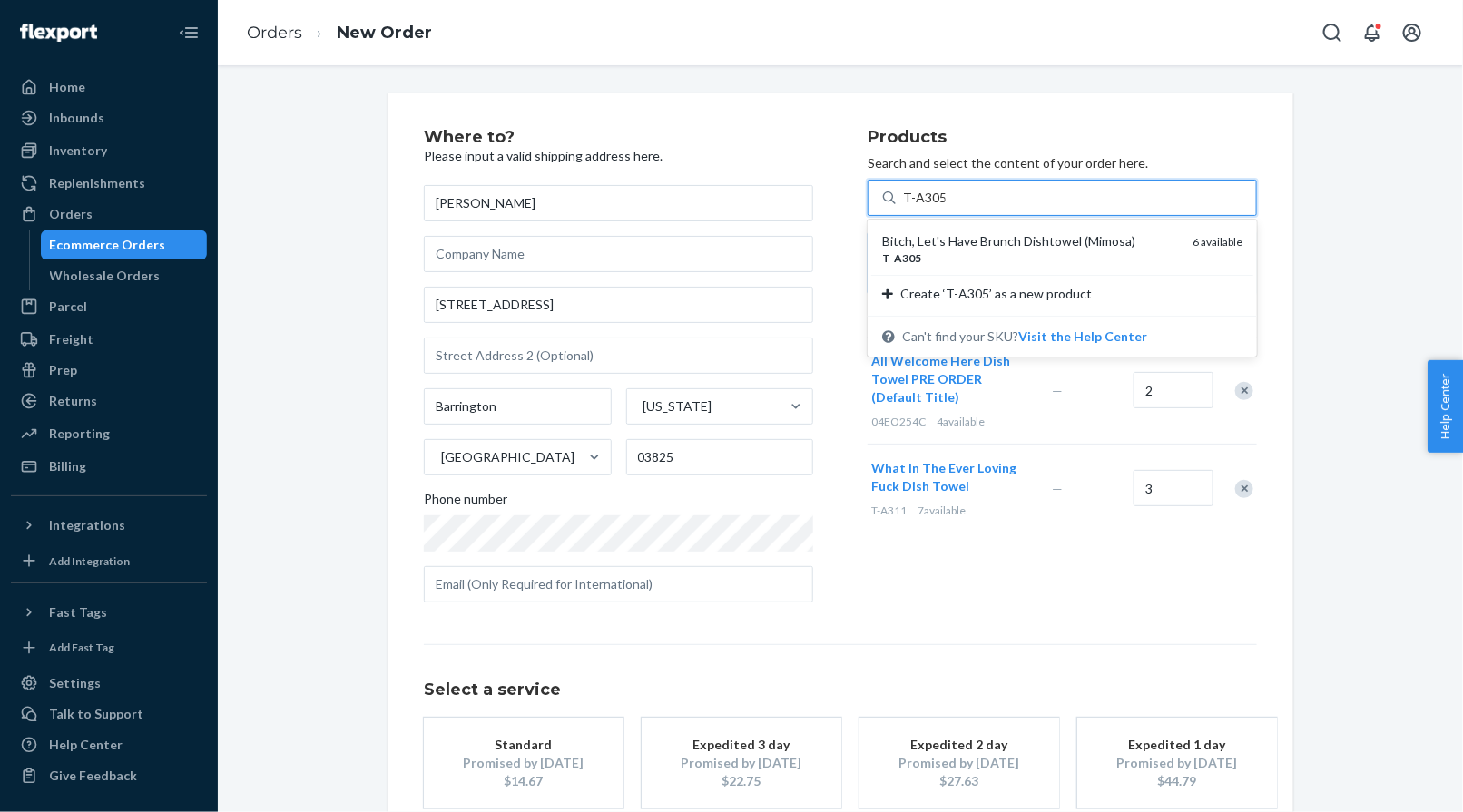
click at [964, 240] on div "Bitch, Let's Have Brunch Dishtowel (Mimosa)" at bounding box center [1030, 241] width 296 height 18
click at [945, 207] on input "T-A305" at bounding box center [924, 197] width 43 height 18
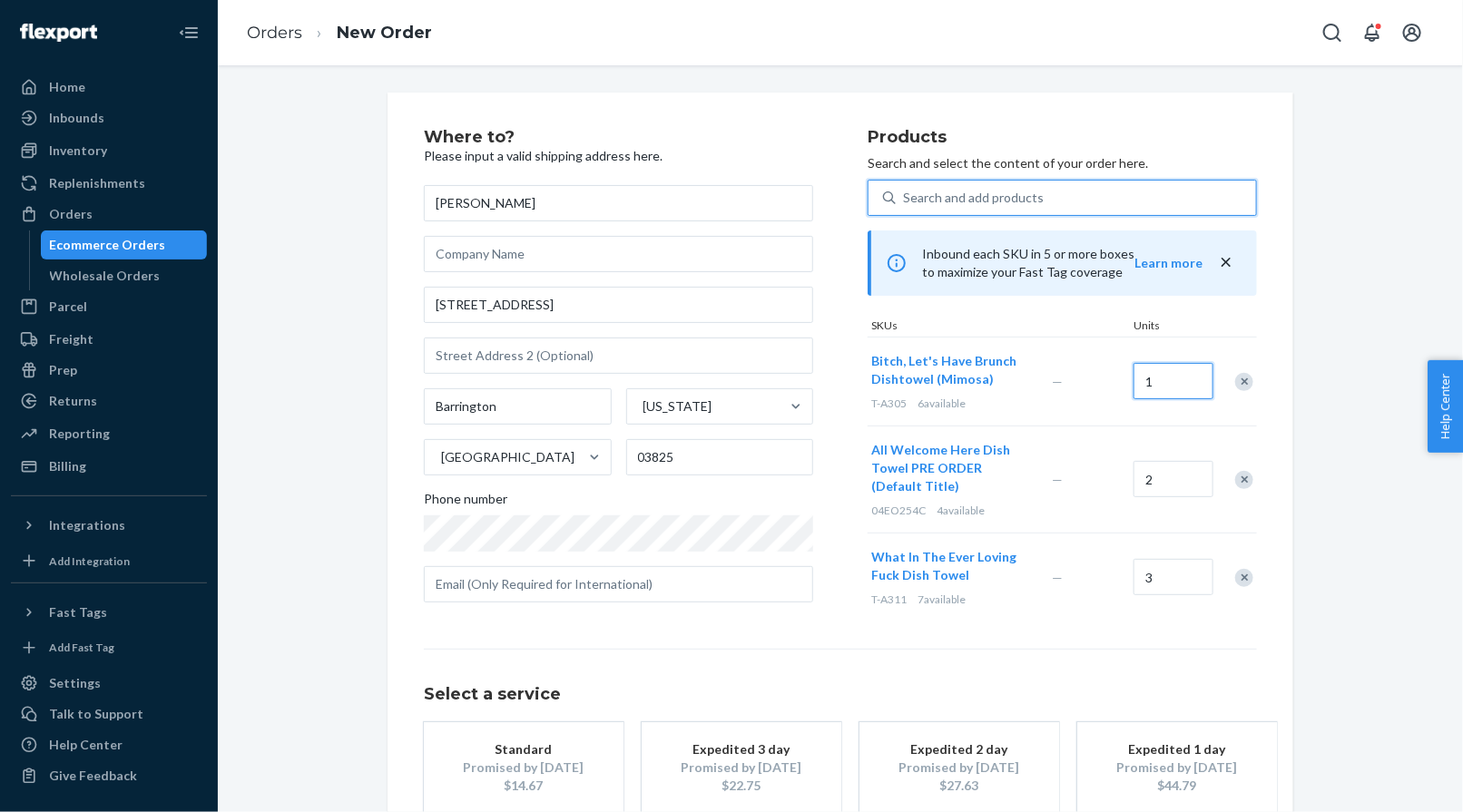
click at [1169, 391] on input "1" at bounding box center [1174, 381] width 80 height 36
type input "3"
click at [936, 210] on div "Search and add products" at bounding box center [1075, 198] width 360 height 33
click at [904, 207] on input "Search and add products" at bounding box center [903, 197] width 2 height 18
paste input "T-A292"
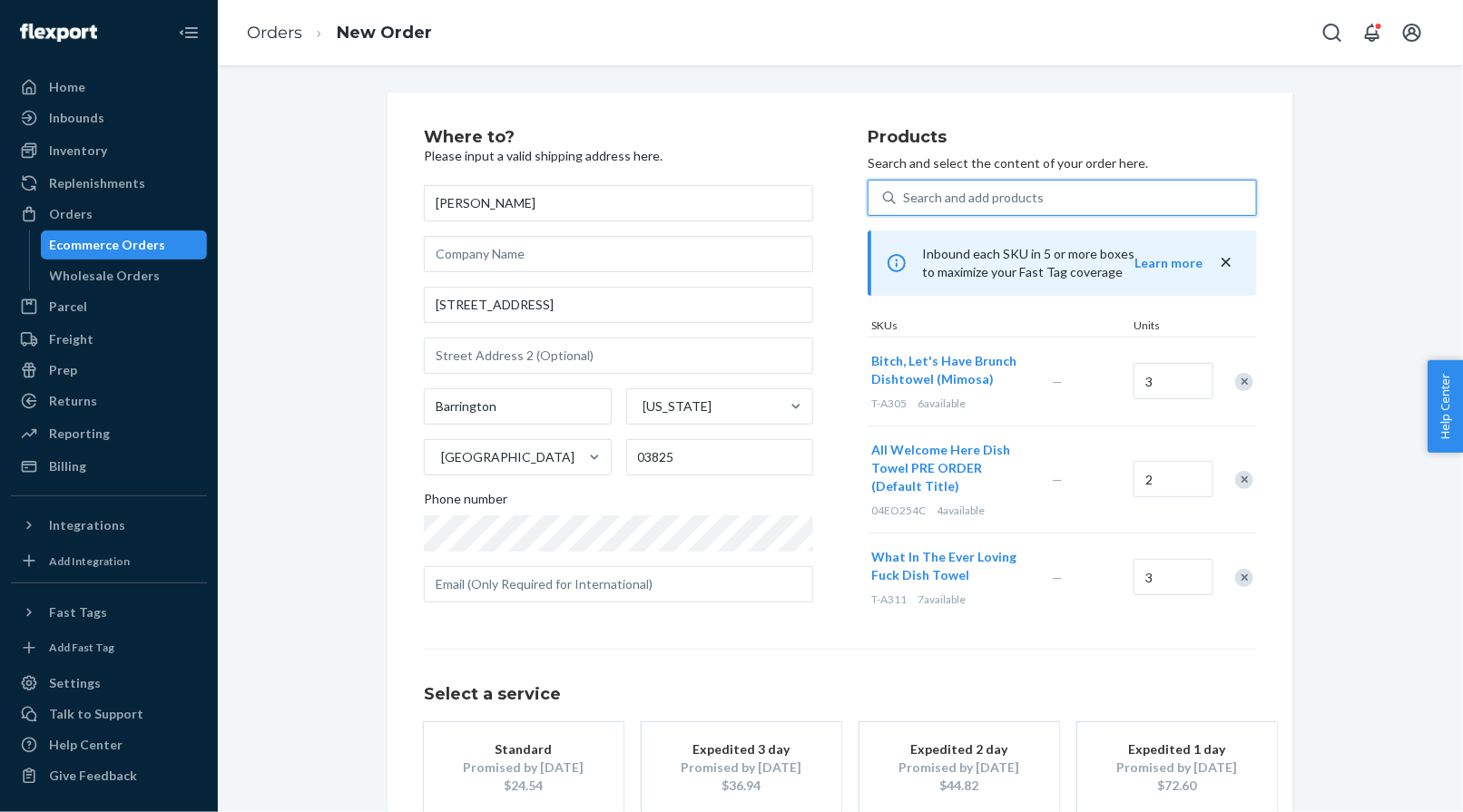
type input "T-A292"
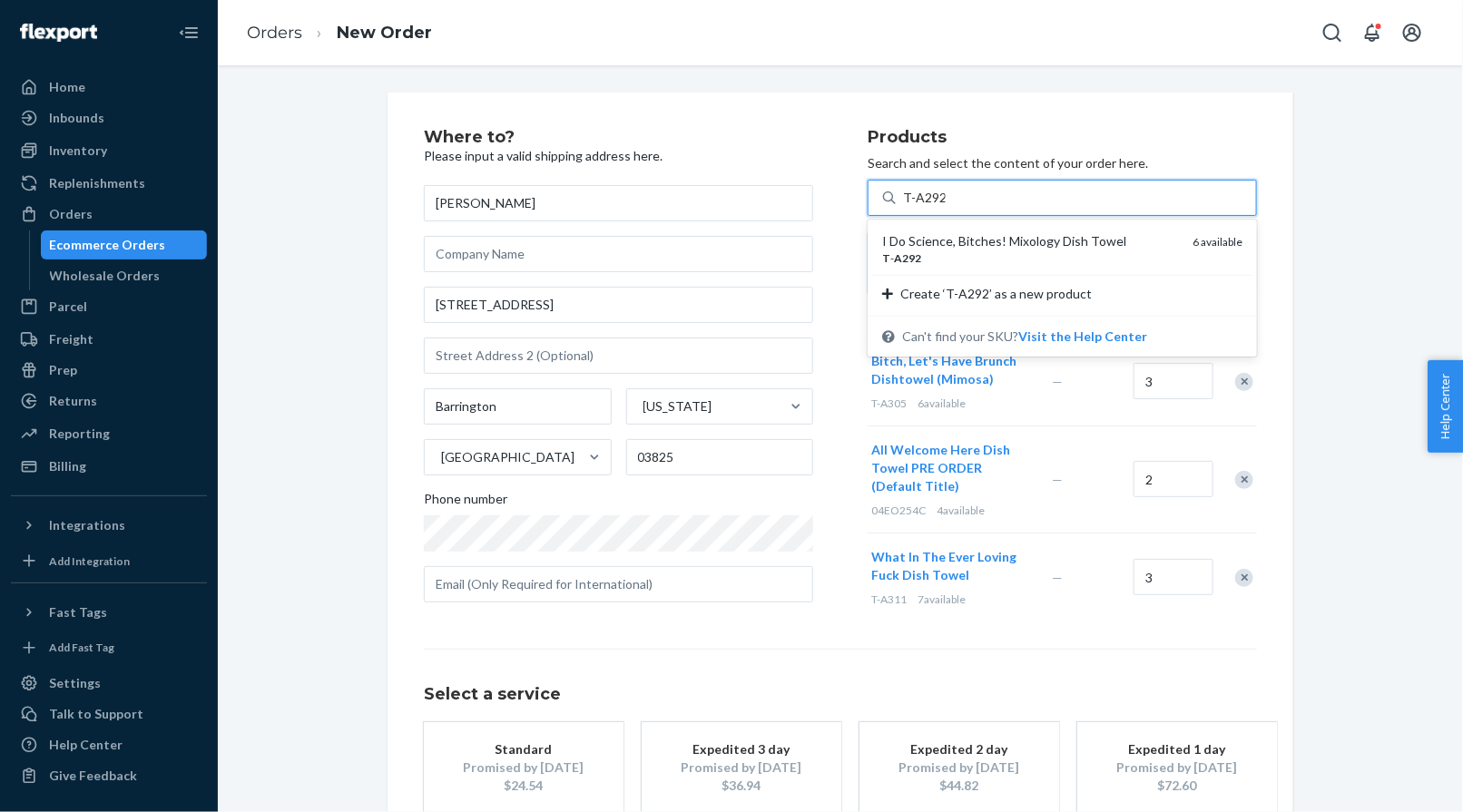
click at [934, 235] on div "I Do Science, Bitches! Mixology Dish Towel" at bounding box center [1030, 241] width 296 height 18
click at [934, 207] on input "T-A292" at bounding box center [924, 197] width 43 height 18
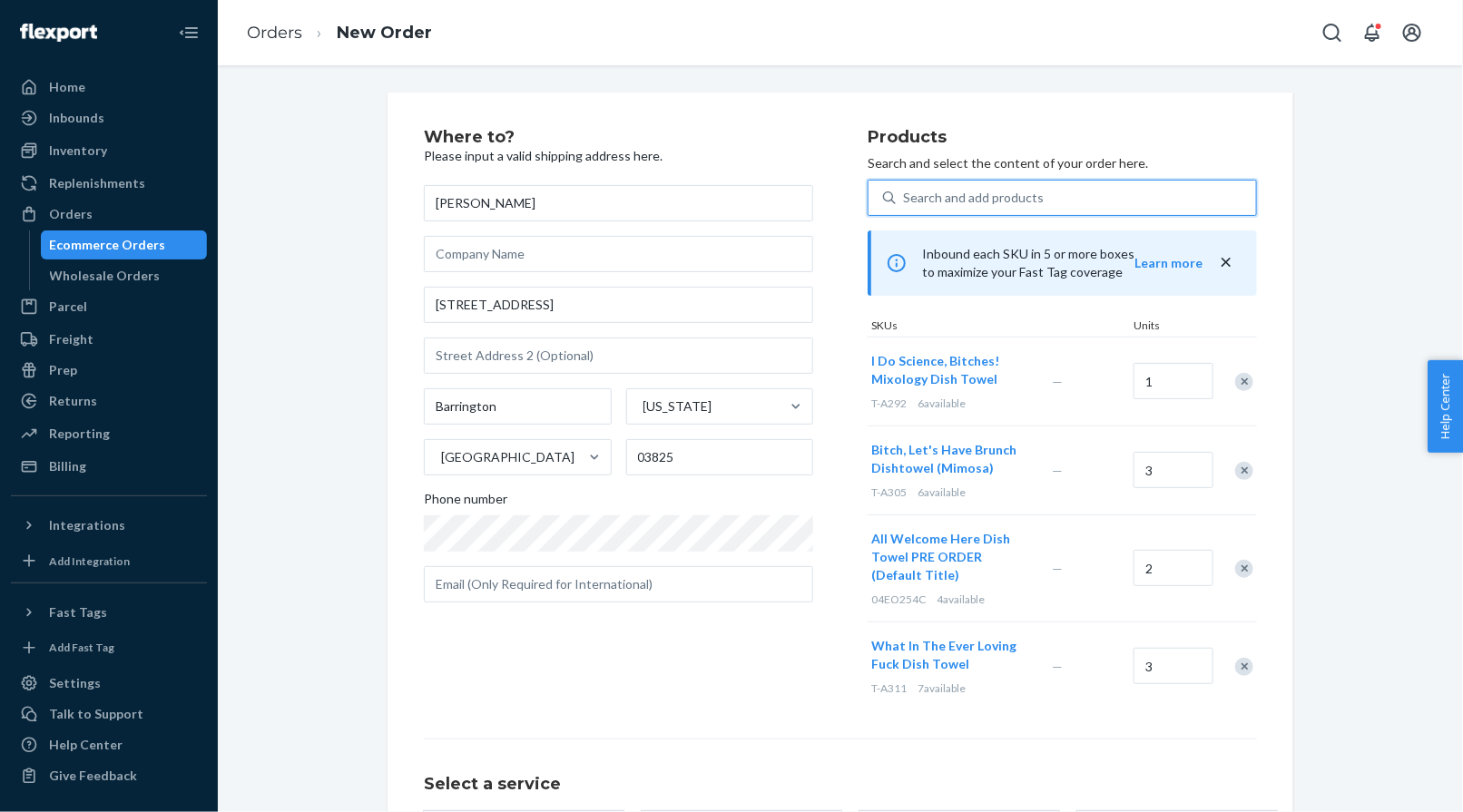
click at [1025, 195] on div "Search and add products" at bounding box center [972, 197] width 141 height 18
click at [904, 195] on input "0 results available. Select is focused ,type to refine list, press Down to open…" at bounding box center [903, 197] width 2 height 18
paste input "30JES1525C16SQ"
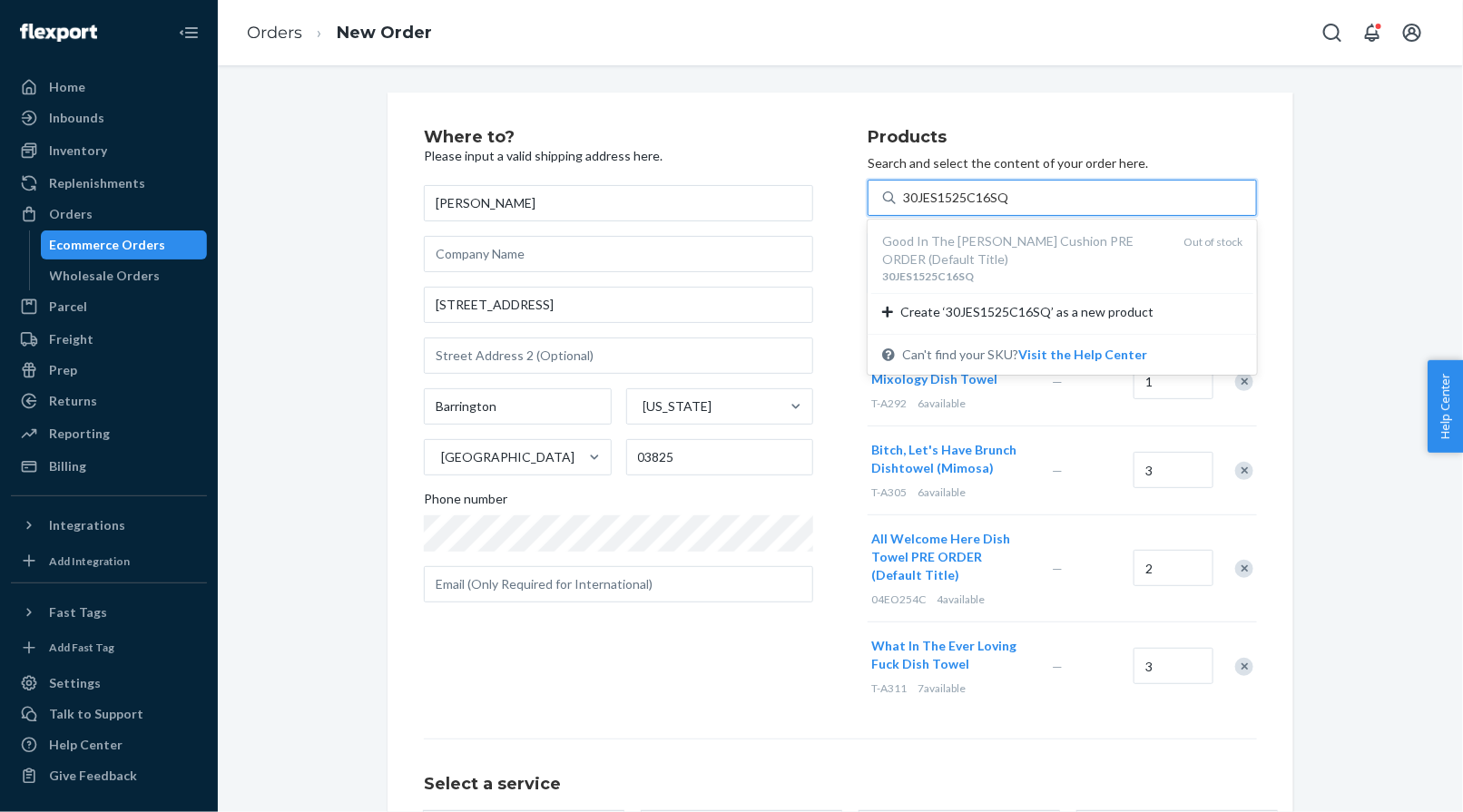
type input "30JES1525C16SQ"
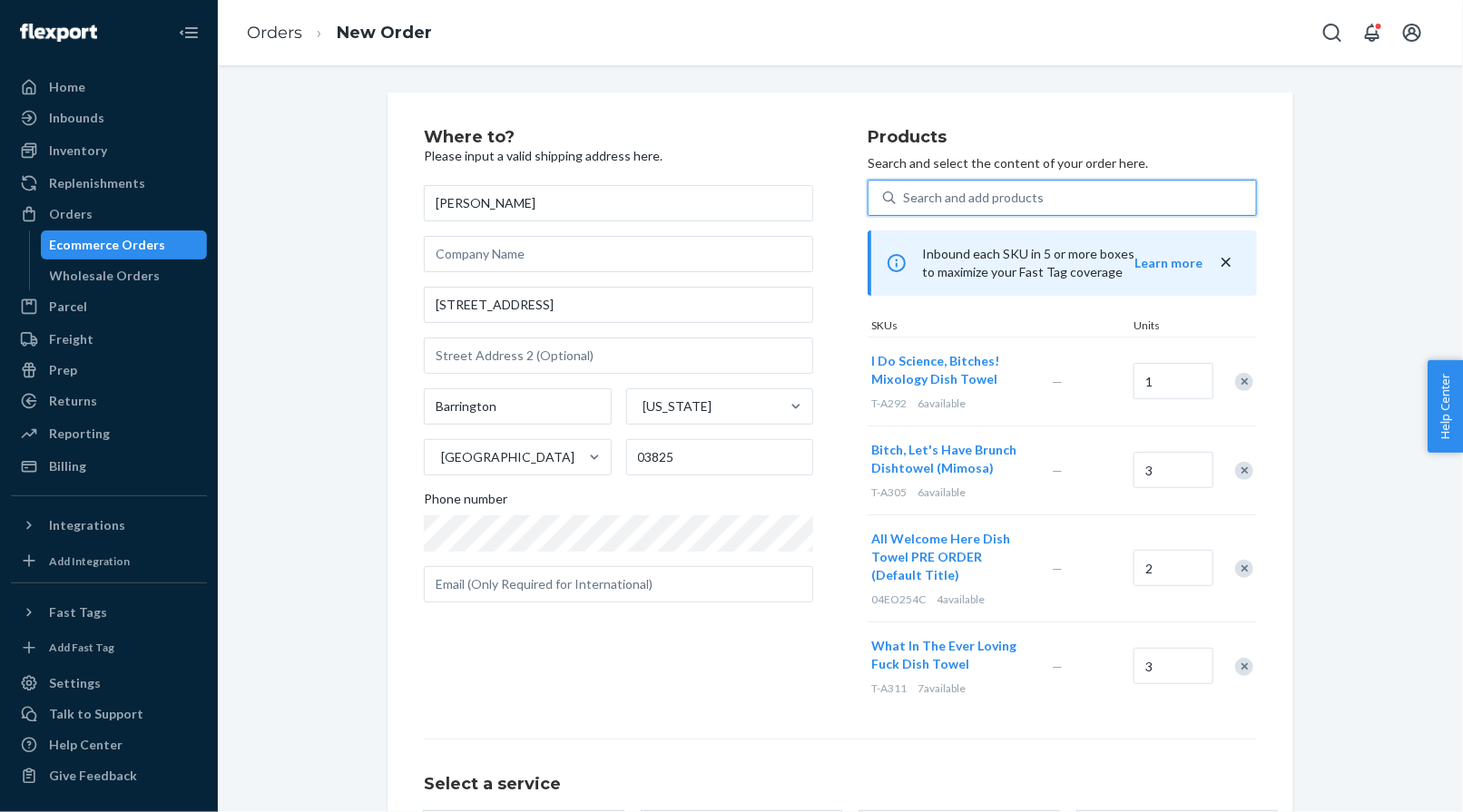
paste input "T-A172"
type input "T-A172"
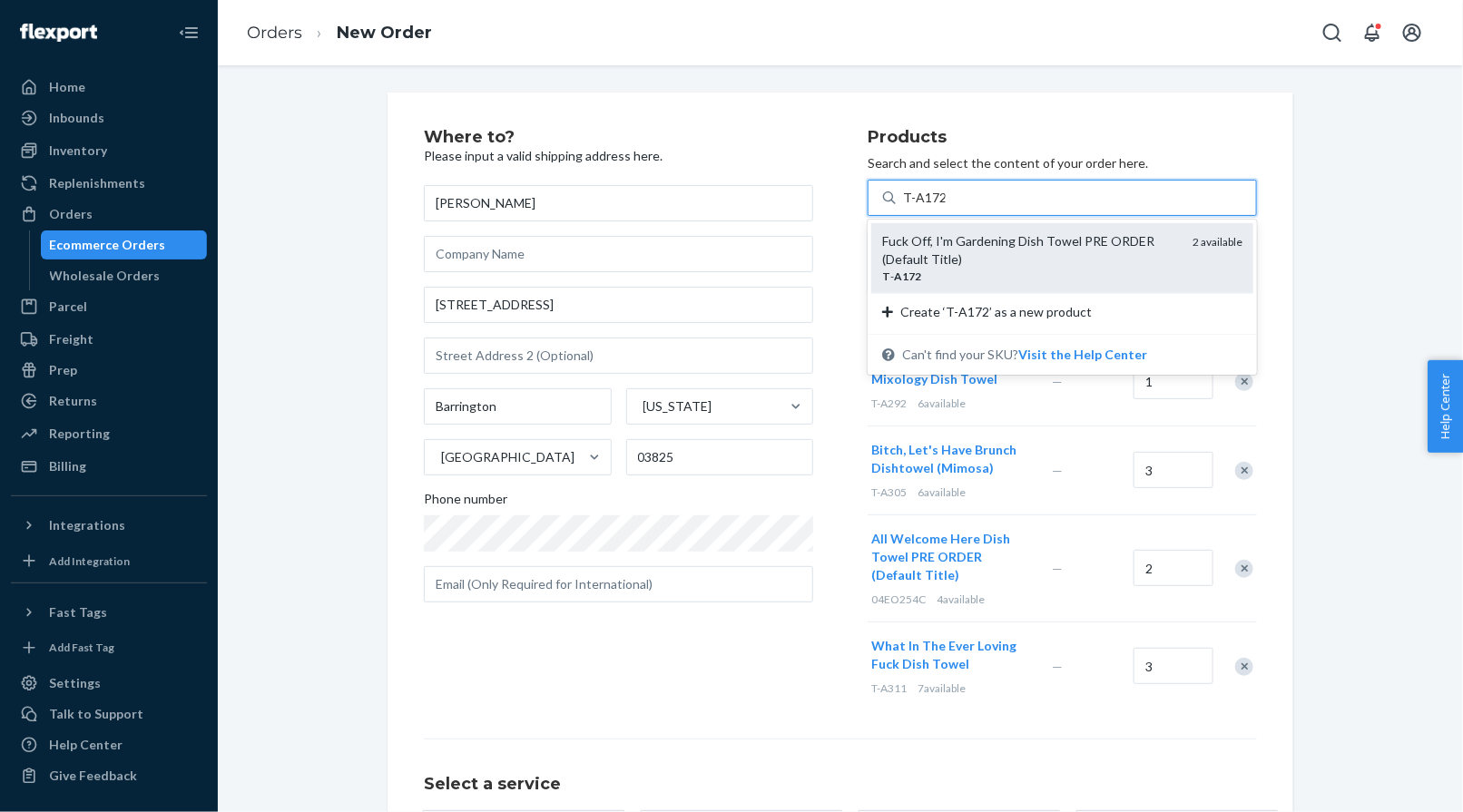
click at [935, 247] on div "Fuck Off, I'm Gardening Dish Towel PRE ORDER (Default Title)" at bounding box center [1030, 250] width 296 height 36
click at [935, 207] on input "T-A172" at bounding box center [924, 197] width 43 height 18
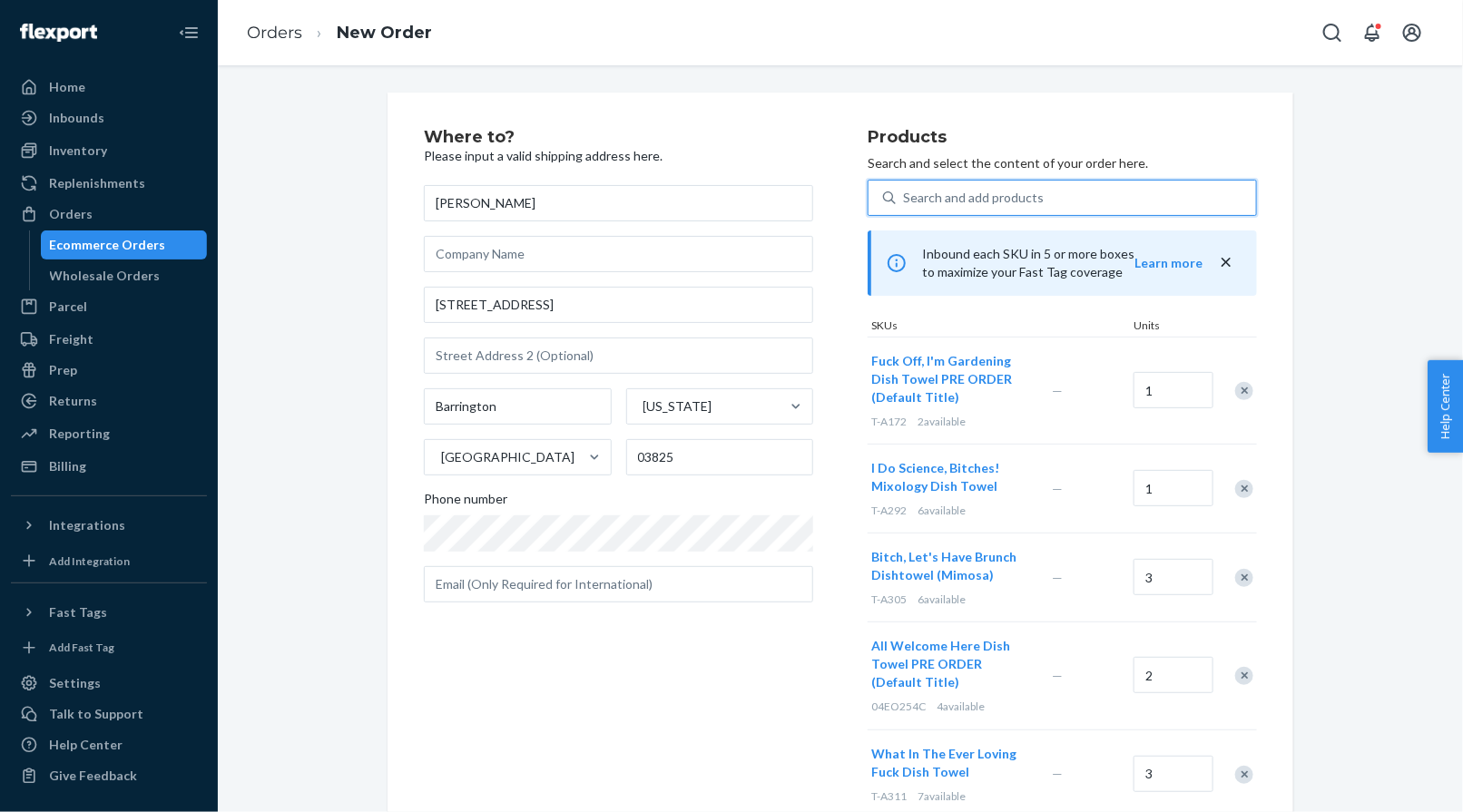
click at [979, 200] on div "Search and add products" at bounding box center [972, 197] width 141 height 18
click at [904, 200] on input "0 results available. Select is focused ,type to refine list, press Down to open…" at bounding box center [903, 197] width 2 height 18
paste input "T-A145"
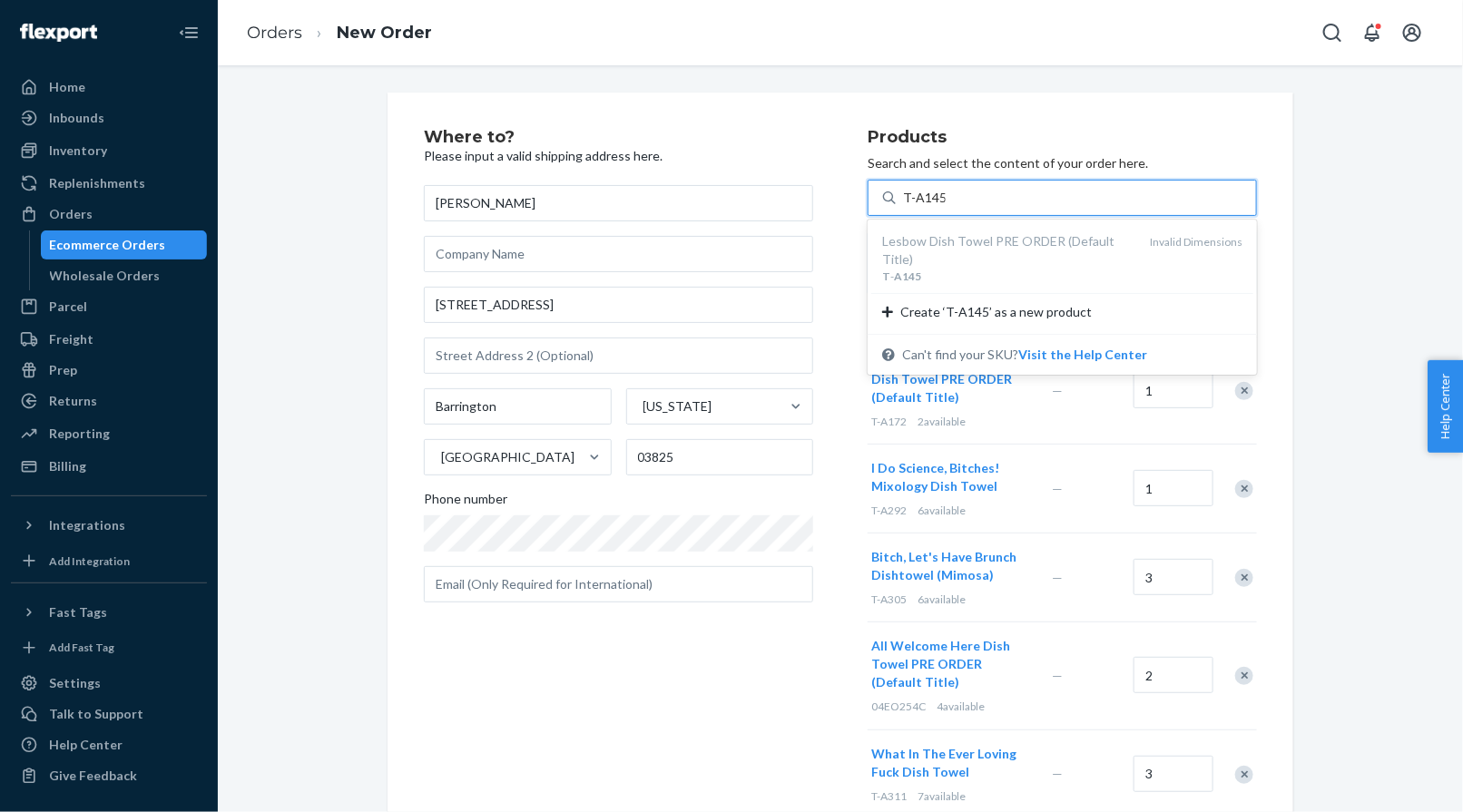
click at [963, 230] on div "Lesbow Dish Towel PRE ORDER (Default Title) T - A145 Invalid Dimensions" at bounding box center [1062, 258] width 382 height 70
click at [945, 207] on input "T-A145" at bounding box center [924, 197] width 43 height 18
type input "T-A145"
click at [890, 87] on div "Where to? Please input a valid shipping address here. [PERSON_NAME] [STREET_ADD…" at bounding box center [840, 438] width 1245 height 747
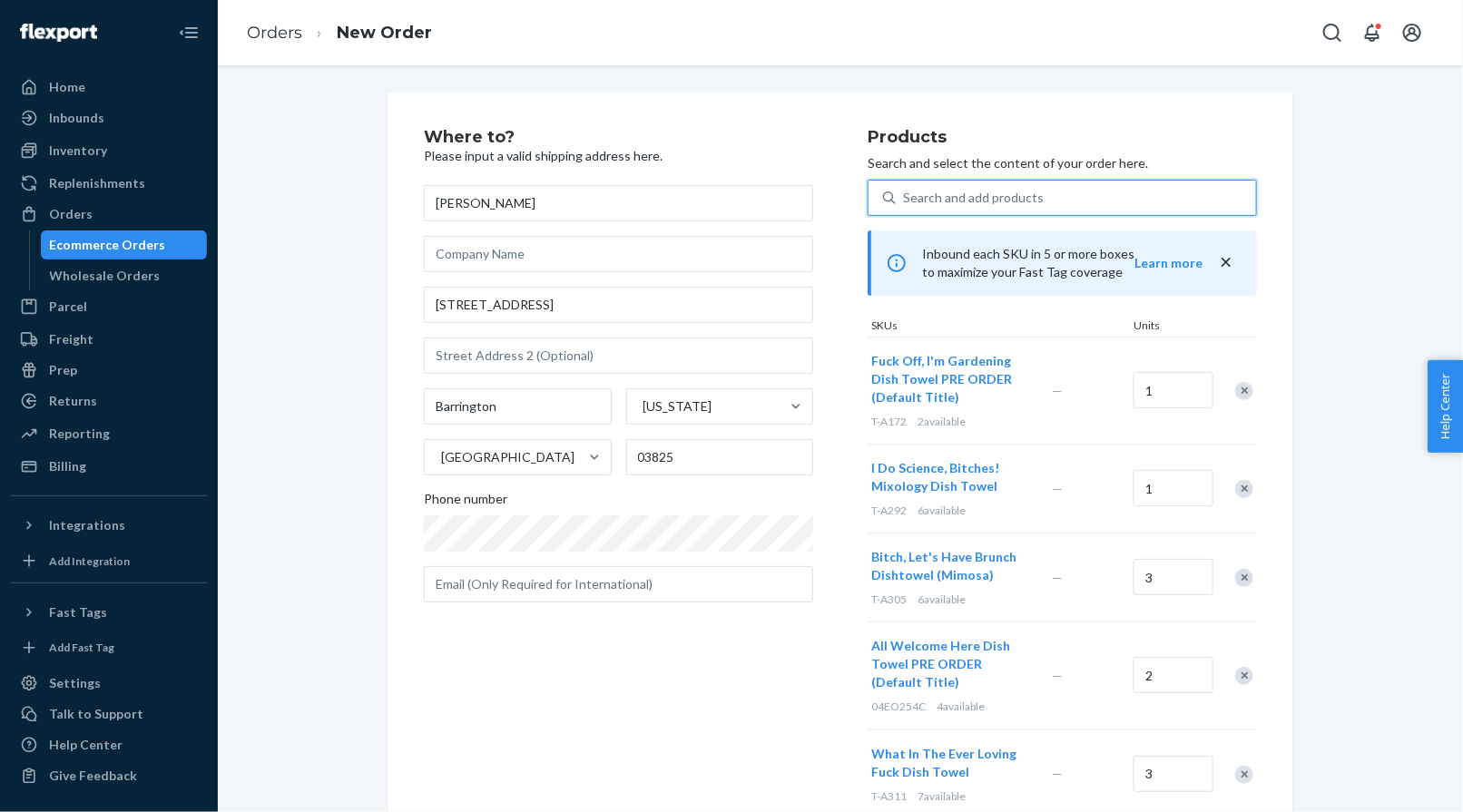
click at [1019, 201] on div "Search and add products" at bounding box center [972, 197] width 141 height 18
click at [904, 201] on input "0 results available. Use Up and Down to choose options, press Enter to select t…" at bounding box center [903, 197] width 2 height 18
paste input "T-A145"
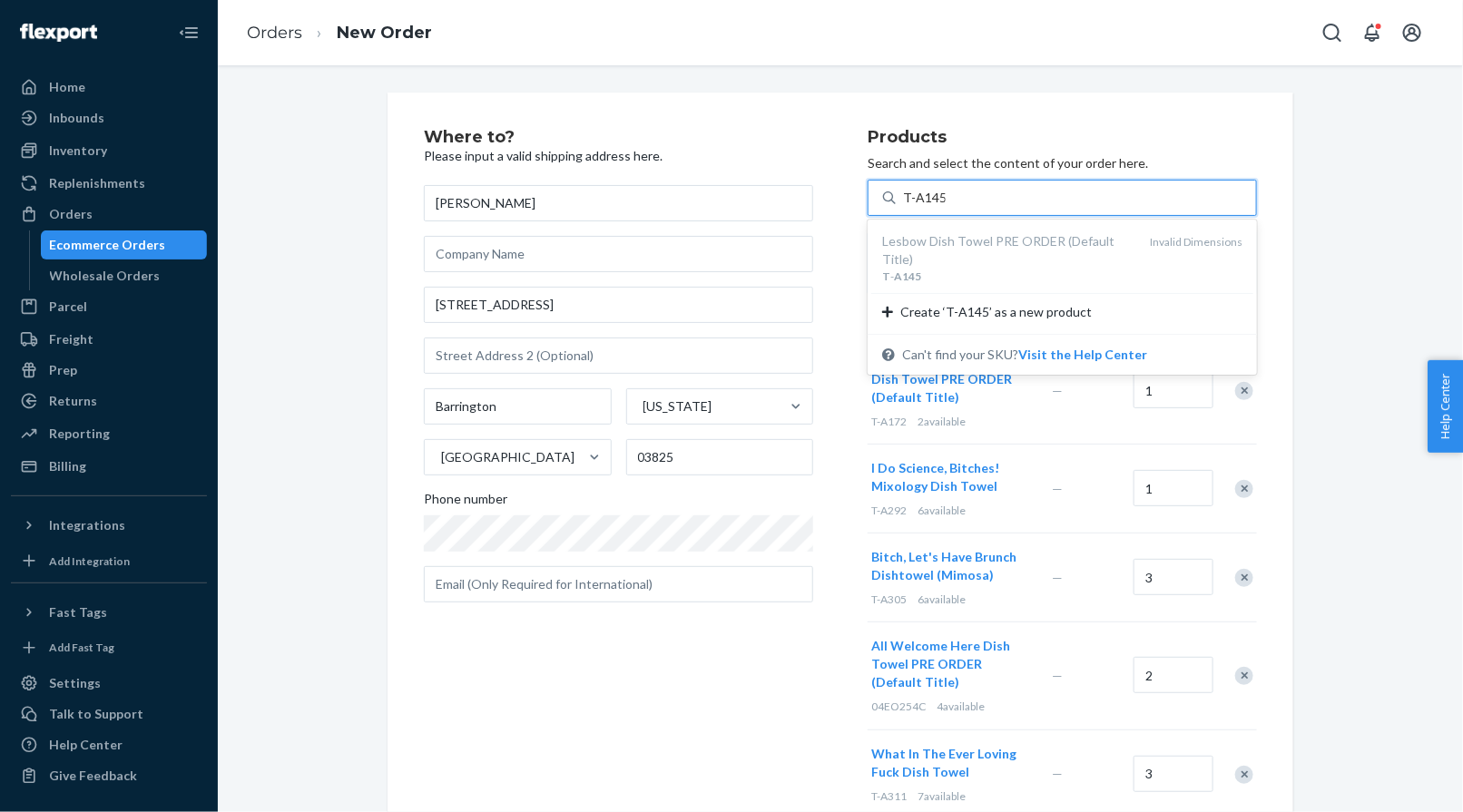
type input "T-A145"
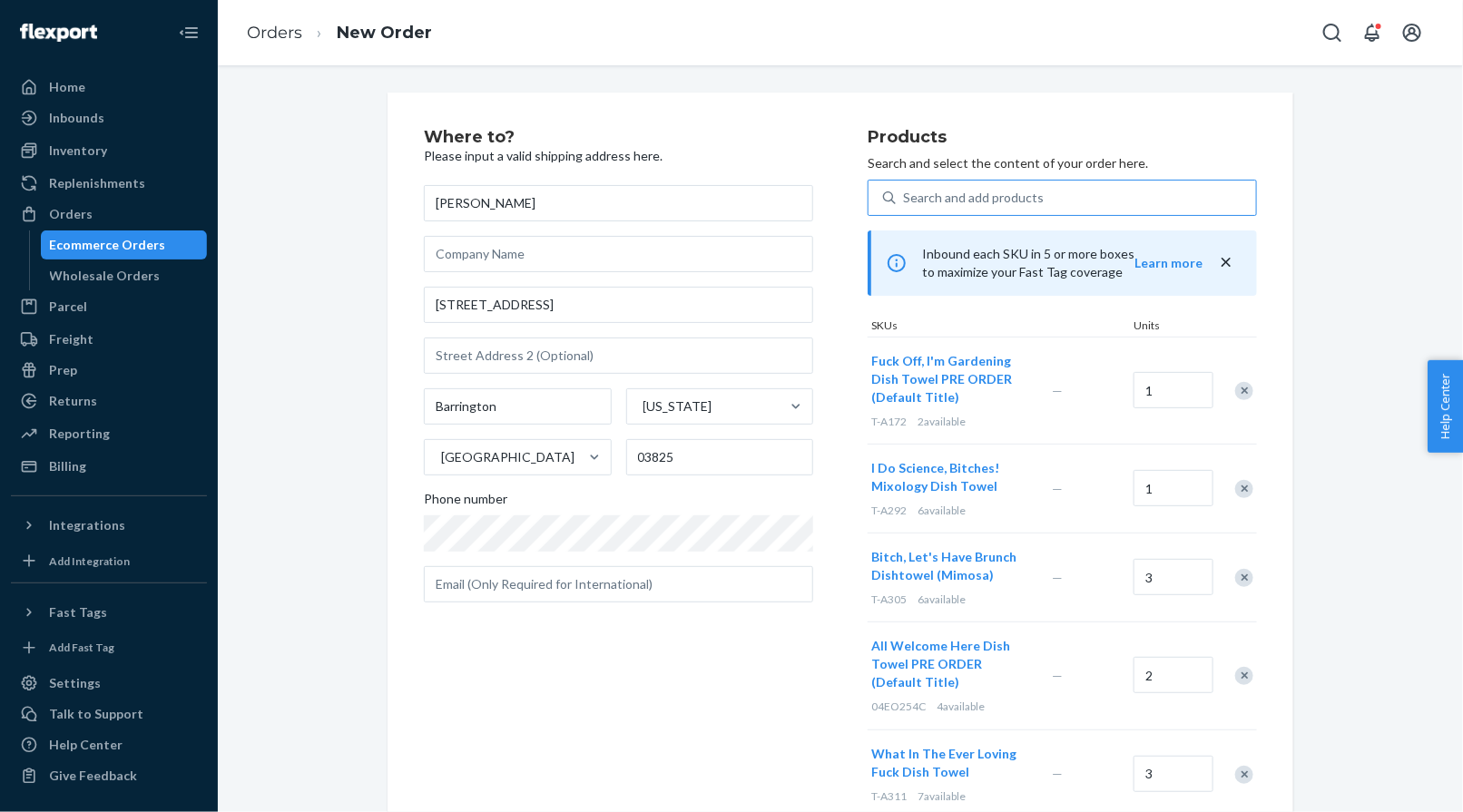
click at [921, 96] on div "Where to? Please input a valid shipping address here. [PERSON_NAME] [STREET_ADD…" at bounding box center [840, 604] width 905 height 1025
click at [941, 192] on div "Search and add products" at bounding box center [972, 197] width 141 height 18
click at [904, 192] on input "Search and add products" at bounding box center [903, 197] width 2 height 18
paste input "T-A145"
type input "T-A145"
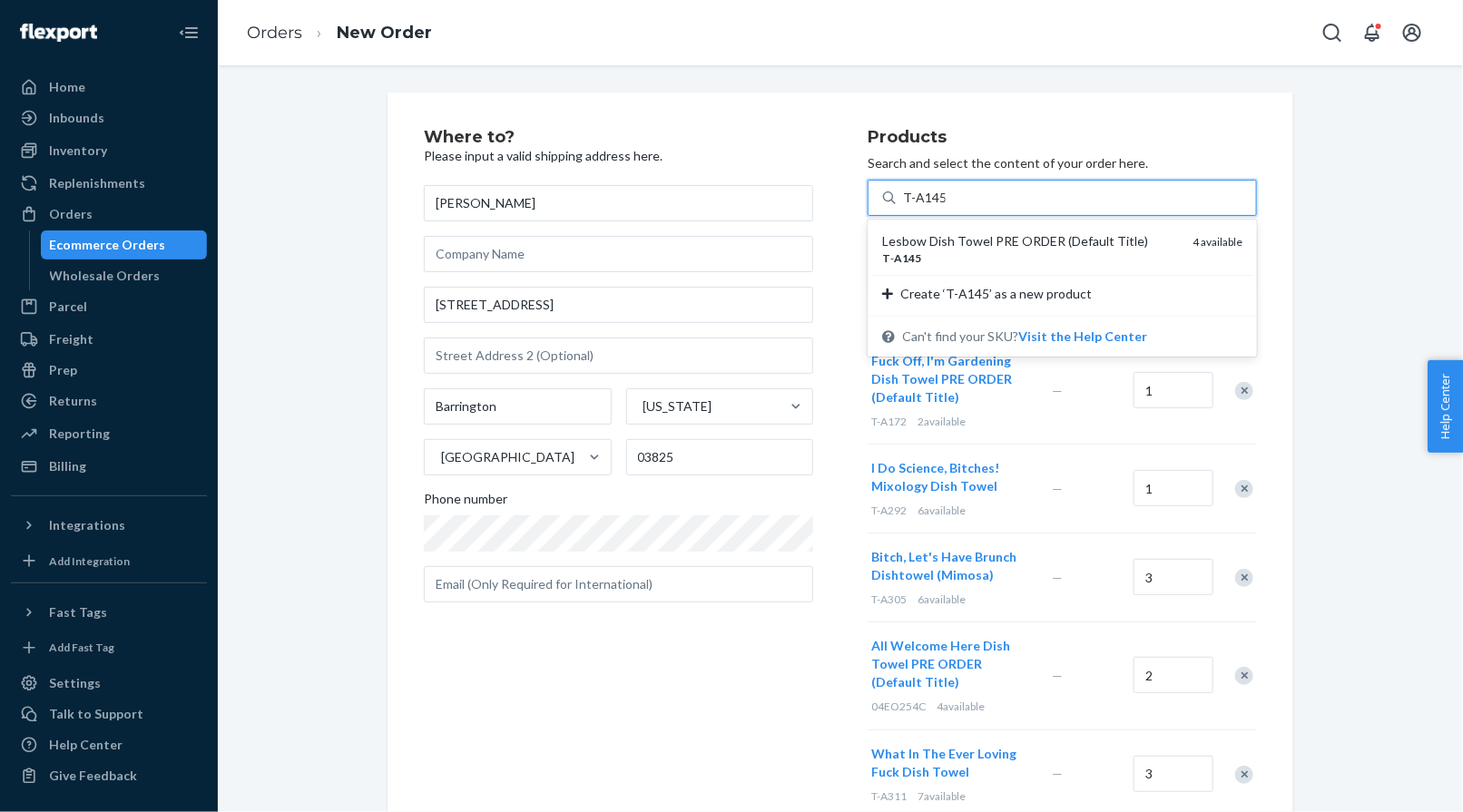
drag, startPoint x: 944, startPoint y: 247, endPoint x: 967, endPoint y: 259, distance: 25.9
click at [945, 247] on div "Lesbow Dish Towel PRE ORDER (Default Title)" at bounding box center [1030, 241] width 296 height 18
click at [945, 207] on input "T-A145" at bounding box center [924, 197] width 43 height 18
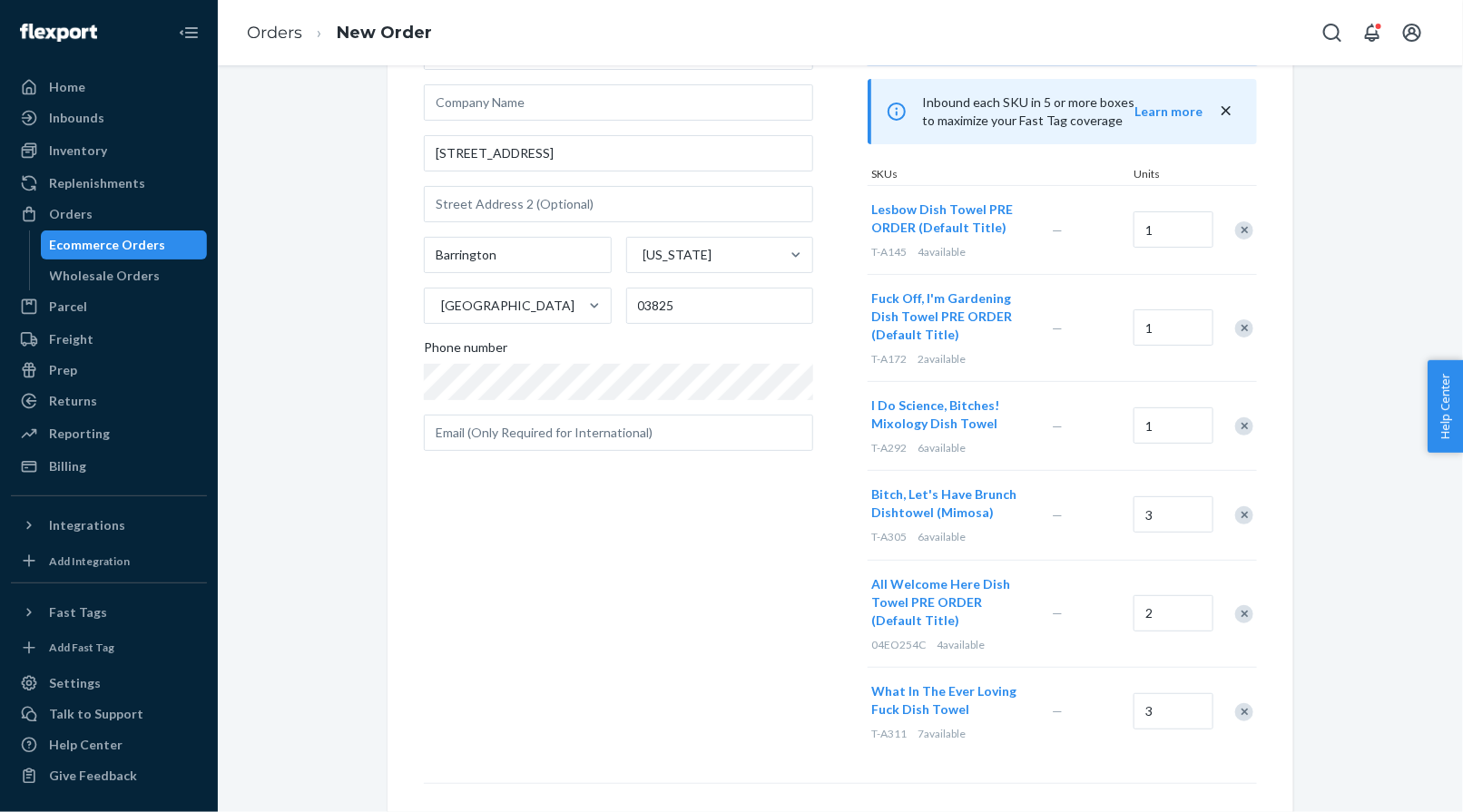
scroll to position [206, 0]
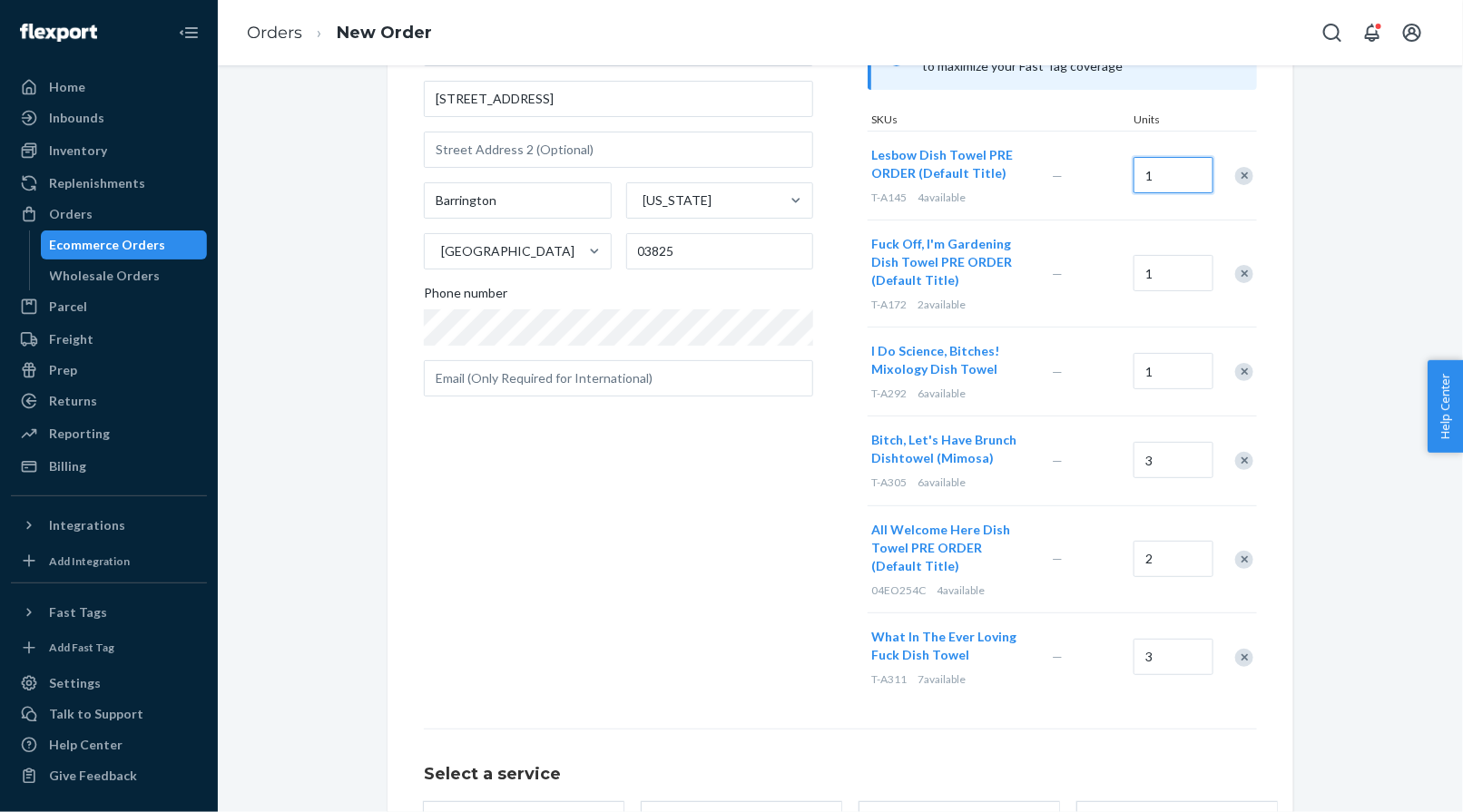
click at [1155, 177] on input "1" at bounding box center [1174, 175] width 80 height 36
type input "2"
click at [583, 572] on div "Where to? Please input a valid shipping address here. [PERSON_NAME] [STREET_ADD…" at bounding box center [645, 312] width 444 height 778
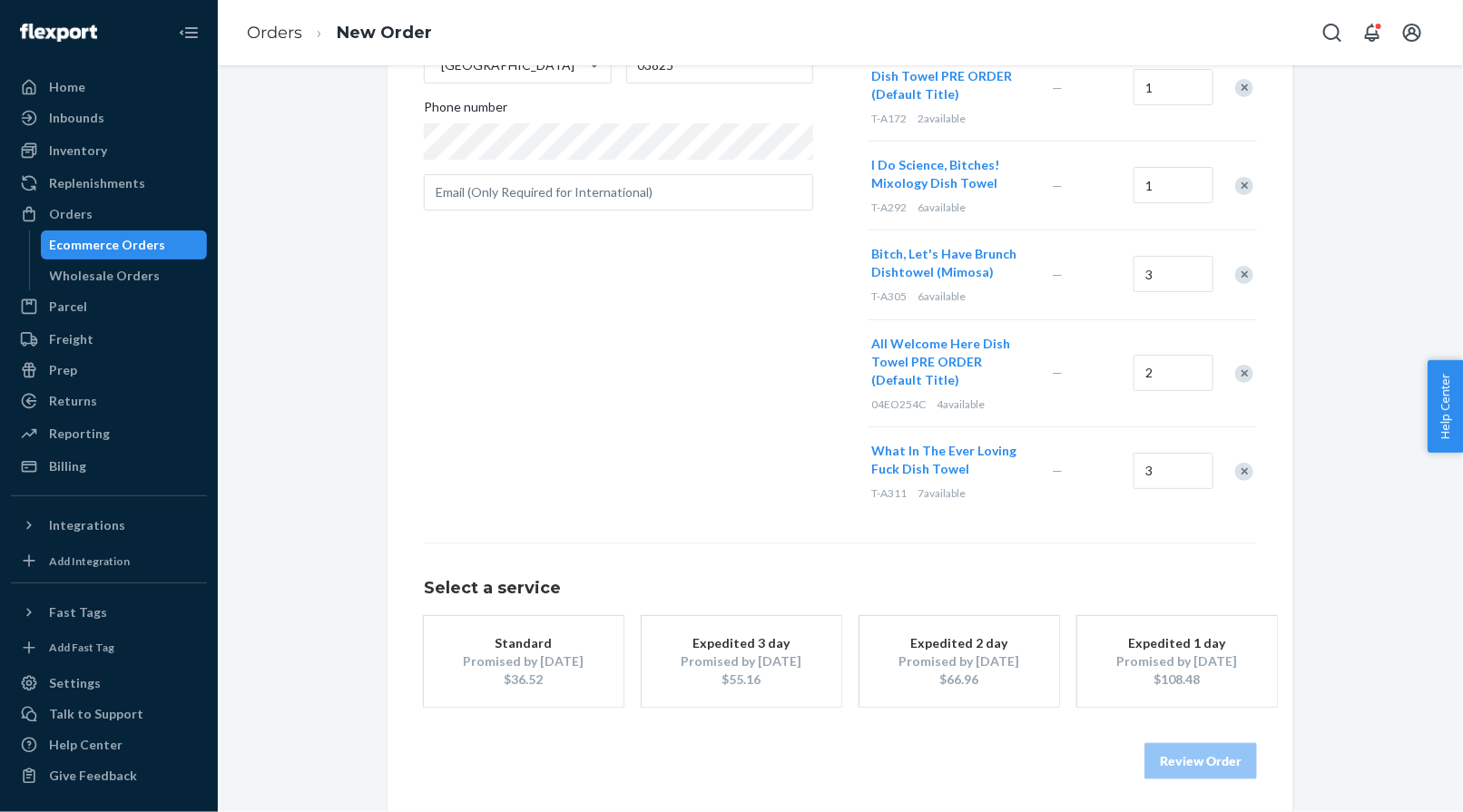
click at [561, 653] on div "Promised by [DATE]" at bounding box center [523, 661] width 145 height 18
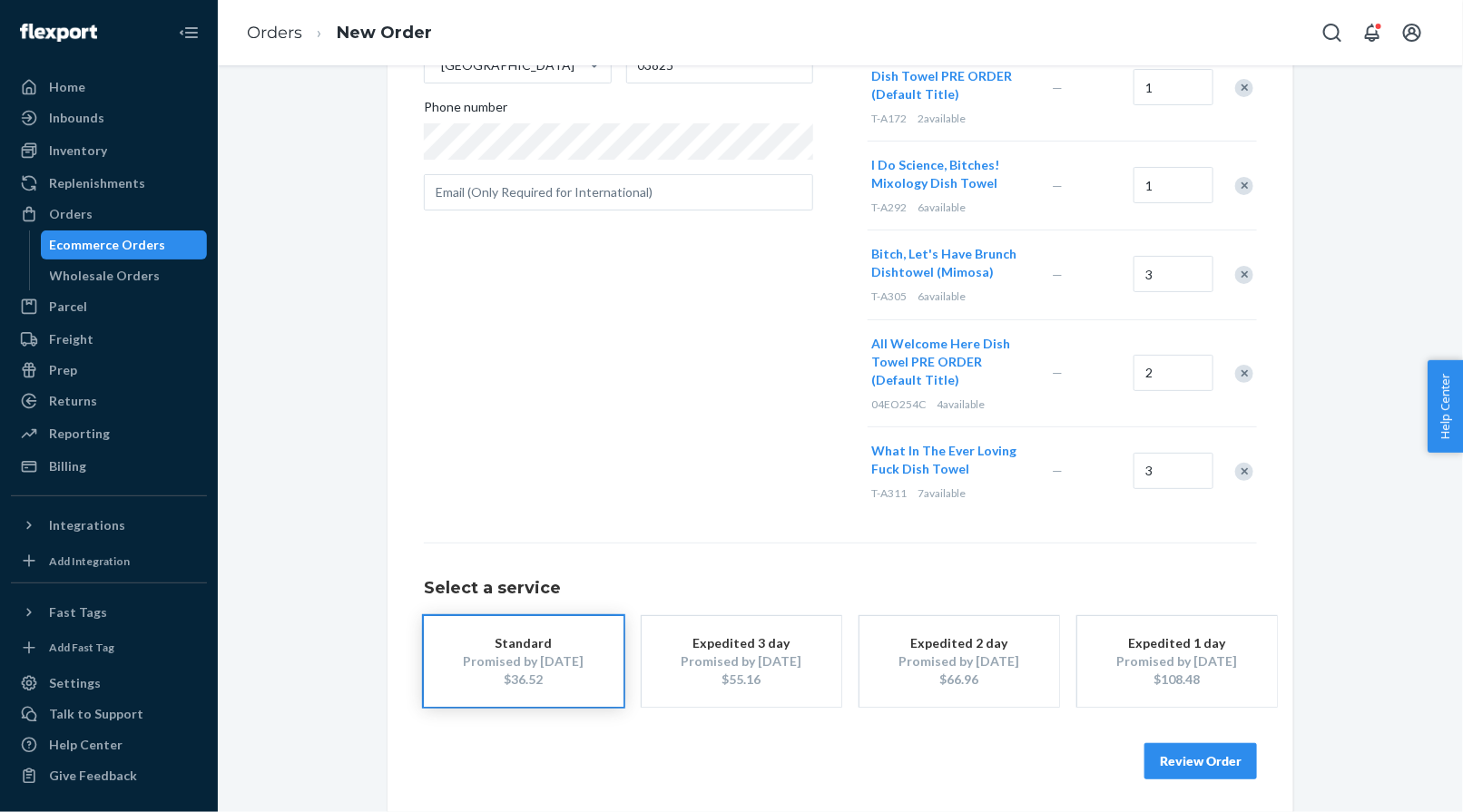
click at [1183, 753] on button "Review Order" at bounding box center [1201, 761] width 113 height 36
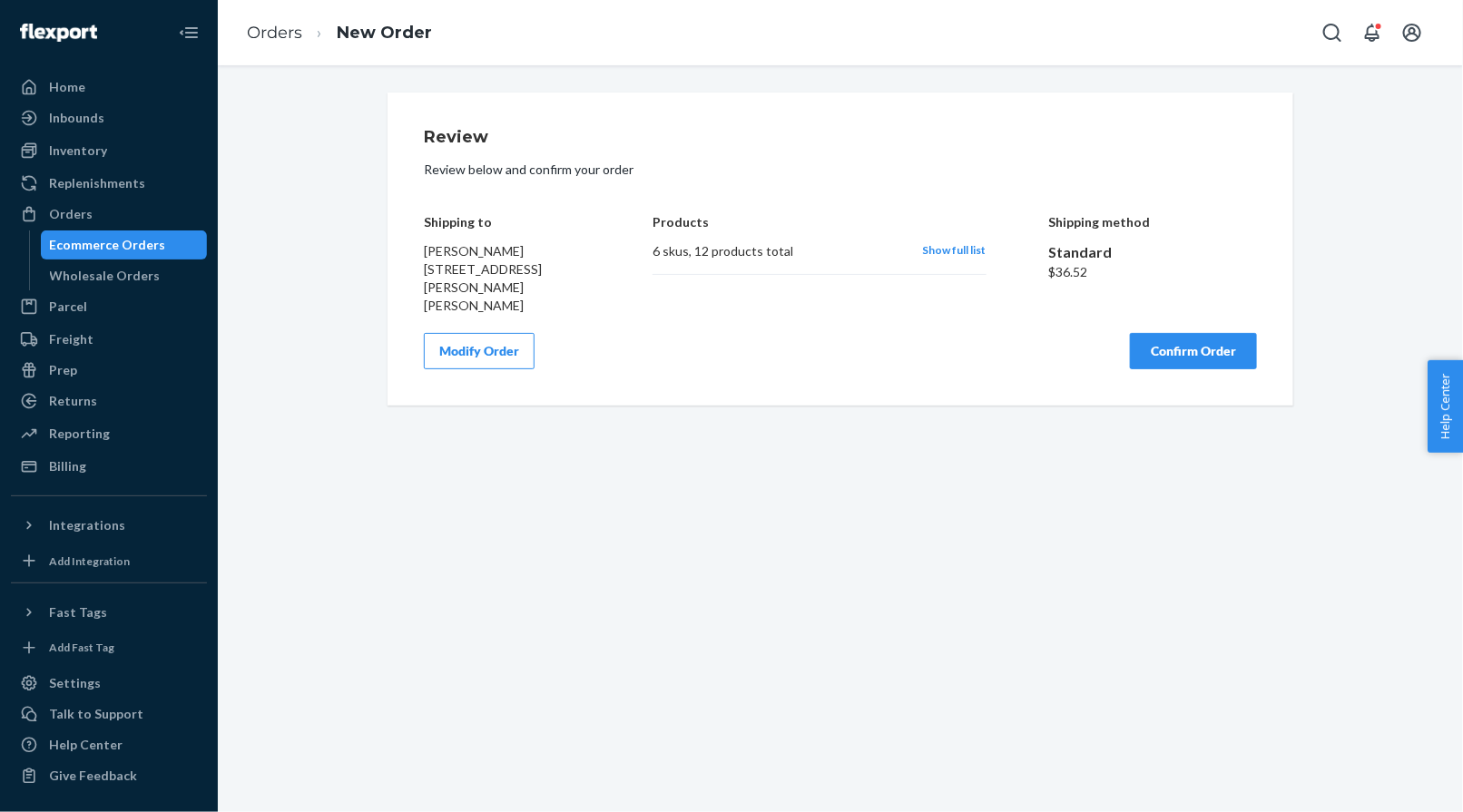
scroll to position [0, 0]
click at [1193, 334] on button "Confirm Order" at bounding box center [1193, 351] width 127 height 36
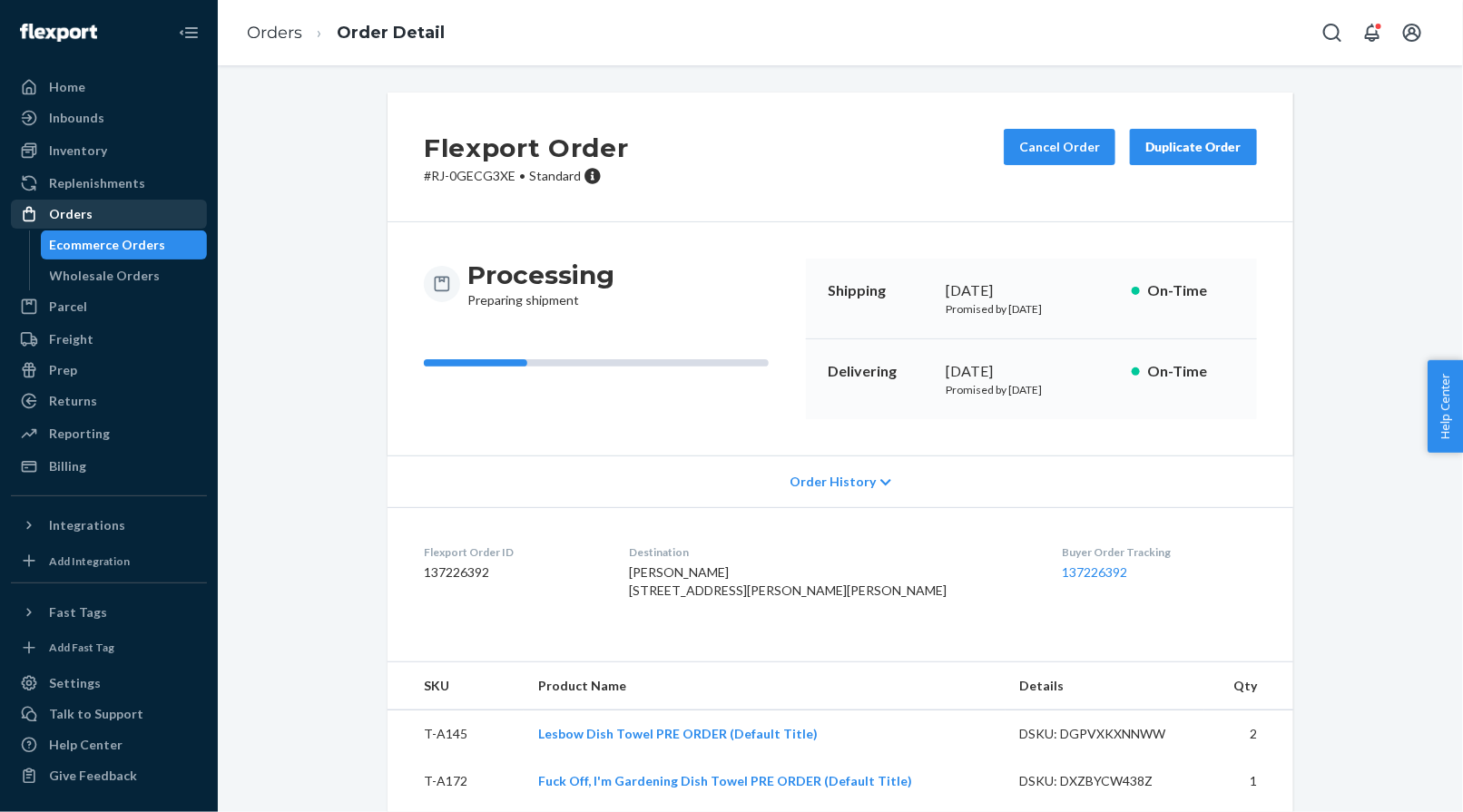
click at [81, 218] on div "Orders" at bounding box center [70, 214] width 44 height 18
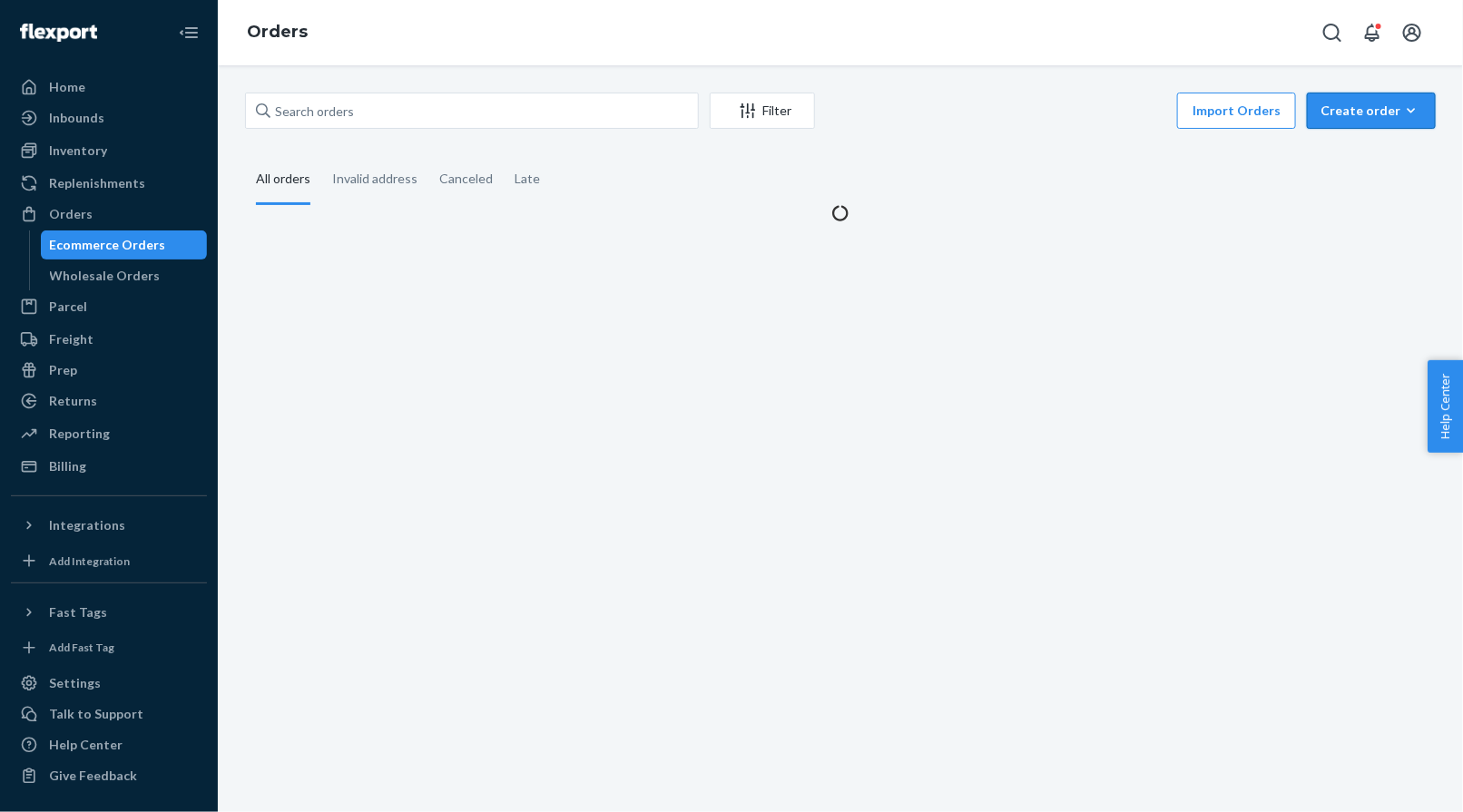
click at [1276, 114] on div "Create order" at bounding box center [1371, 111] width 102 height 18
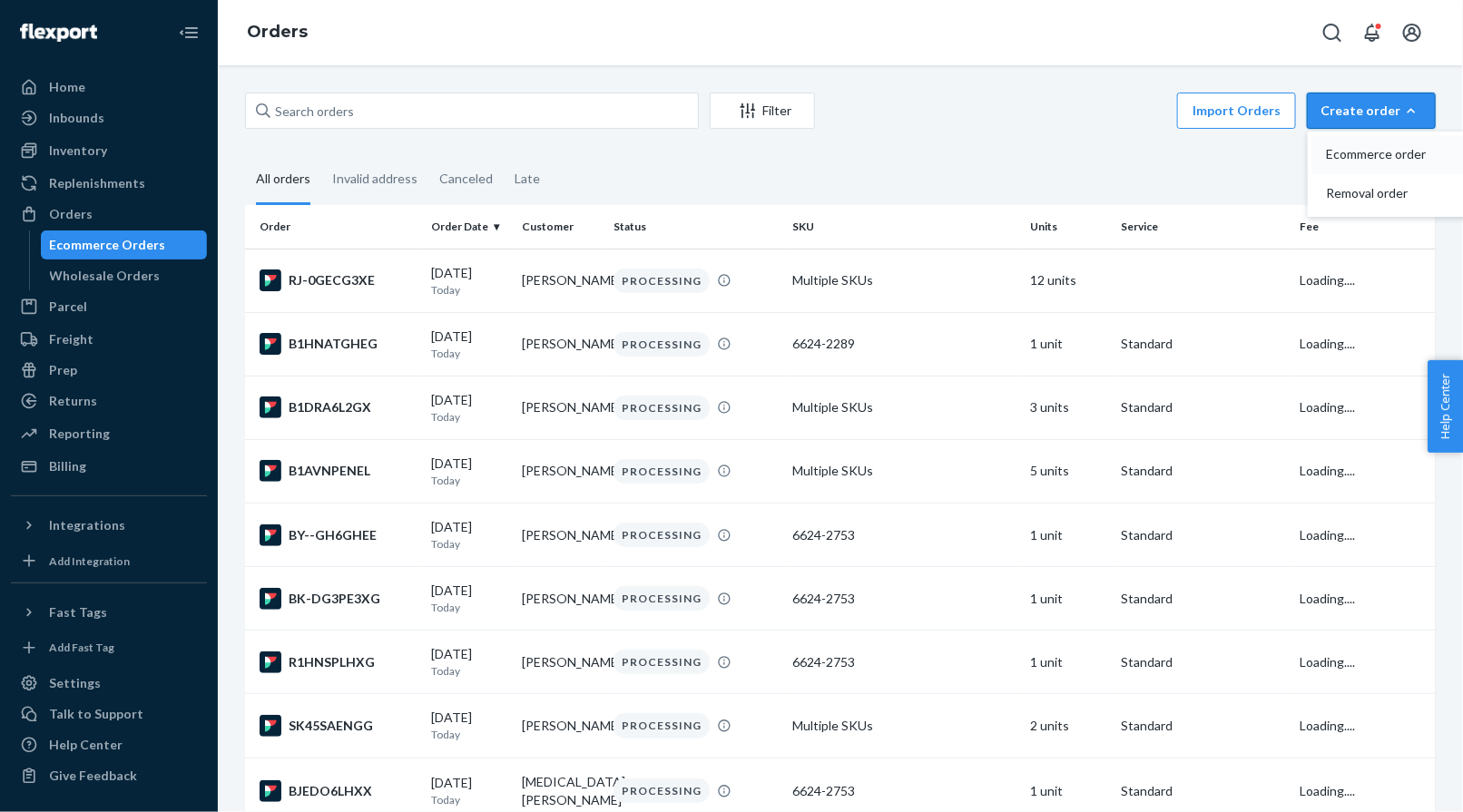
click at [1276, 156] on span "Ecommerce order" at bounding box center [1382, 153] width 113 height 13
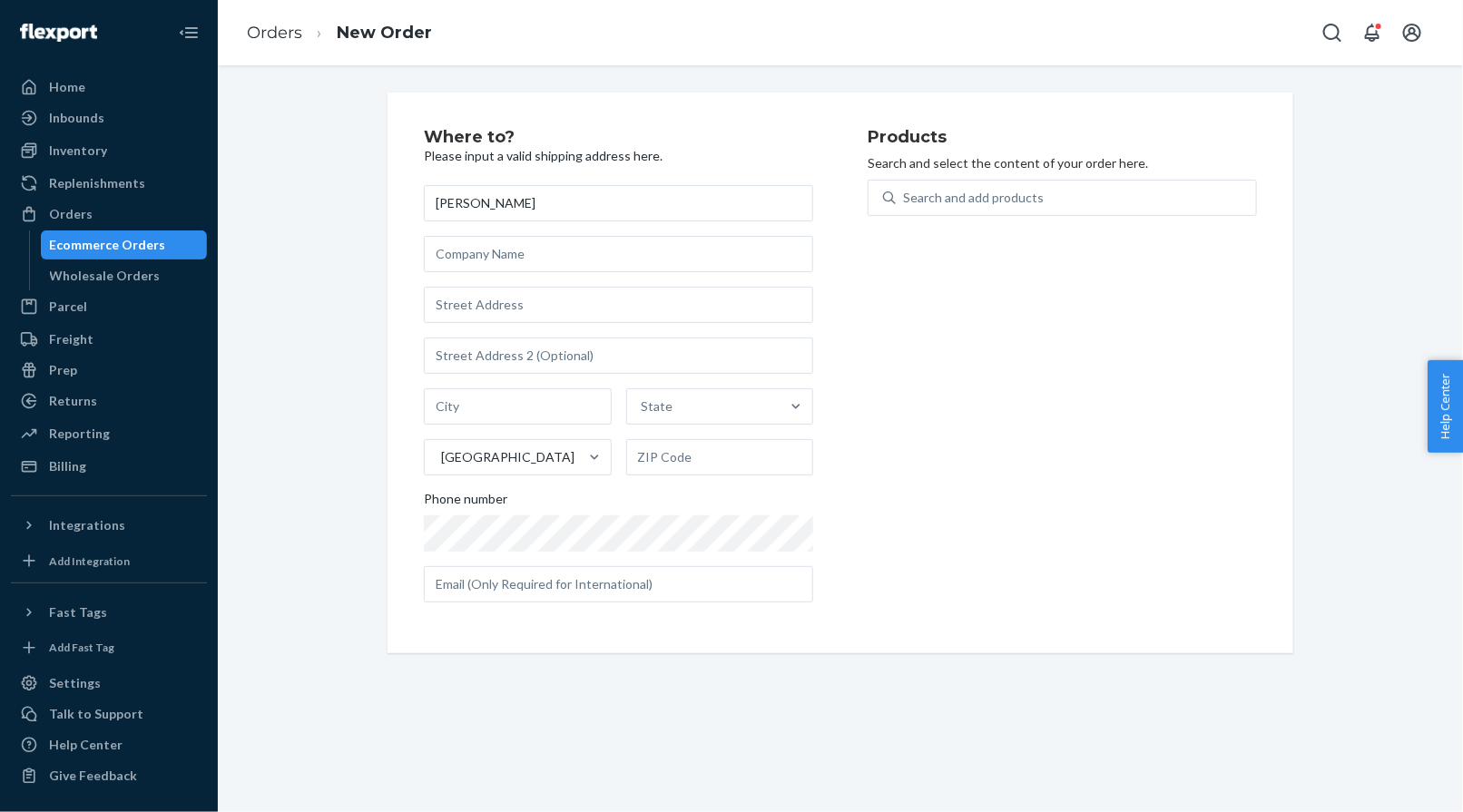
type input "[PERSON_NAME]"
click at [463, 300] on input "text" at bounding box center [618, 304] width 390 height 36
paste input "[STREET_ADDRESS]"
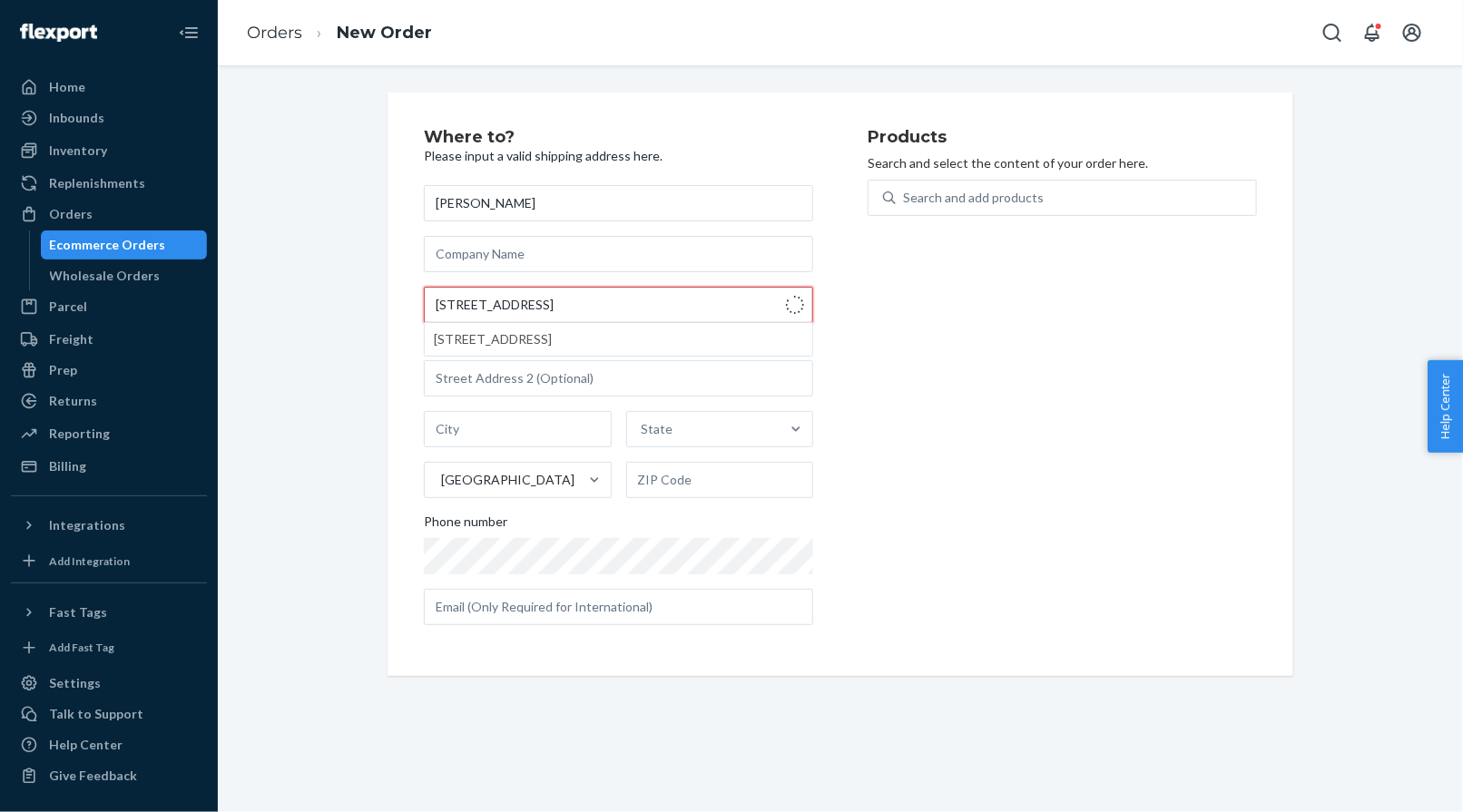
type input "[STREET_ADDRESS]"
type input "553"
type input "[GEOGRAPHIC_DATA]"
type input "37203"
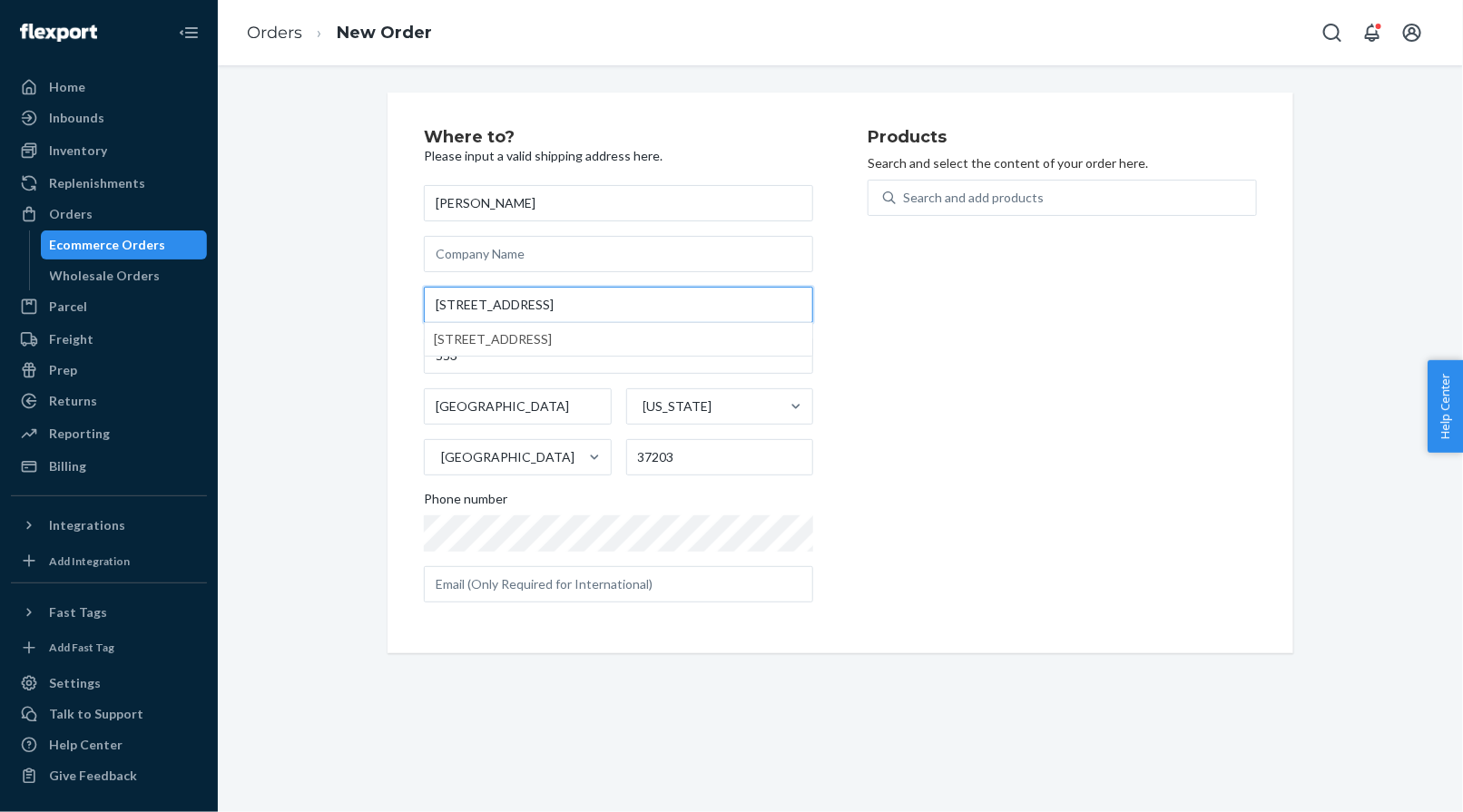
type input "[STREET_ADDRESS]"
click at [956, 190] on div "Search and add products" at bounding box center [972, 197] width 141 height 18
click at [904, 190] on input "Search and add products" at bounding box center [903, 197] width 2 height 18
paste input "04AV701WC"
type input "04AV701WC"
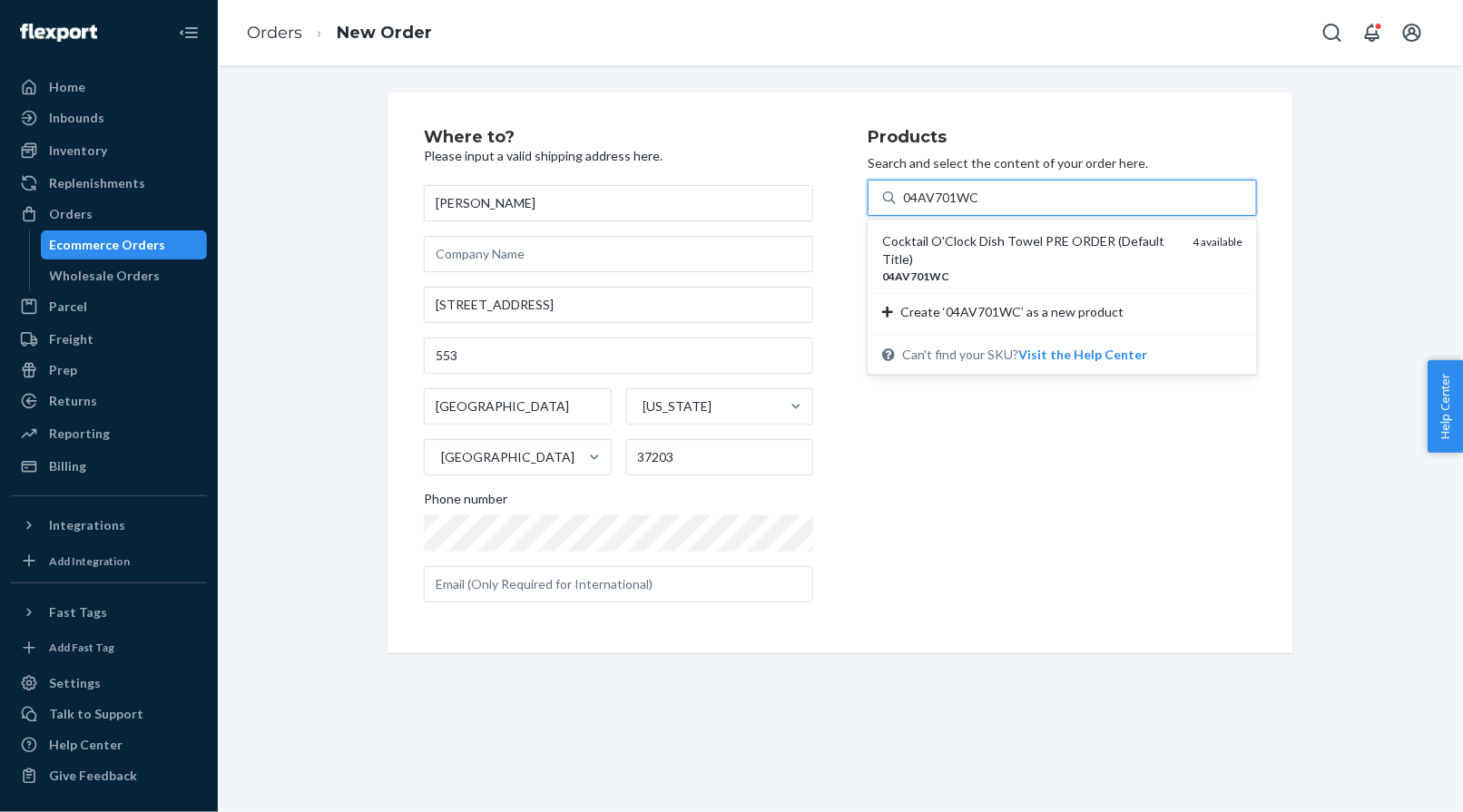
click at [955, 239] on div "Cocktail O'Clock Dish Towel PRE ORDER (Default Title)" at bounding box center [1030, 250] width 296 height 36
click at [955, 207] on input "04AV701WC" at bounding box center [940, 197] width 77 height 18
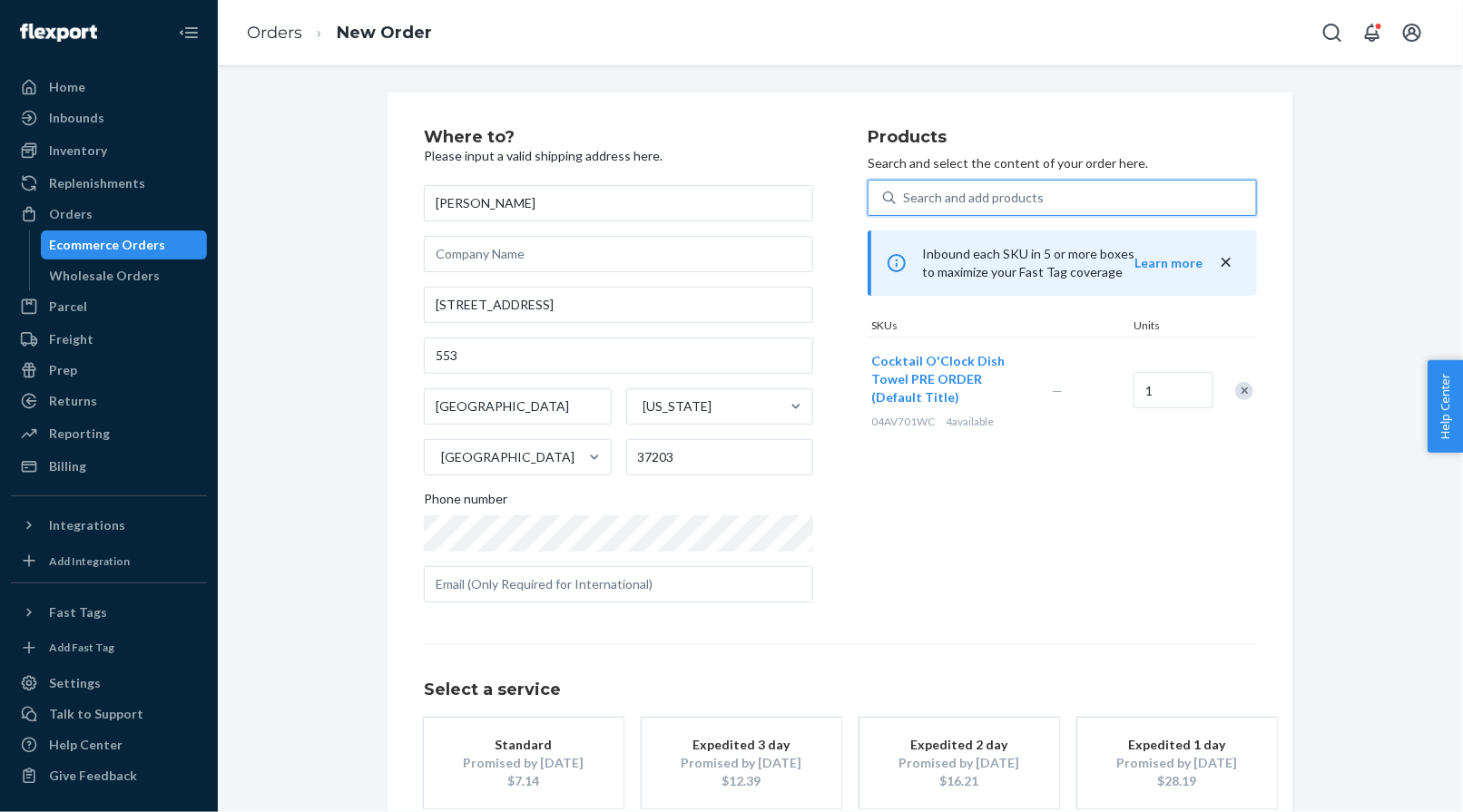
click at [932, 200] on div "Search and add products" at bounding box center [972, 197] width 141 height 18
click at [904, 200] on input "0 results available. Use Up and Down to choose options, press Enter to select t…" at bounding box center [903, 197] width 2 height 18
paste input "T-A062"
type input "T-A062"
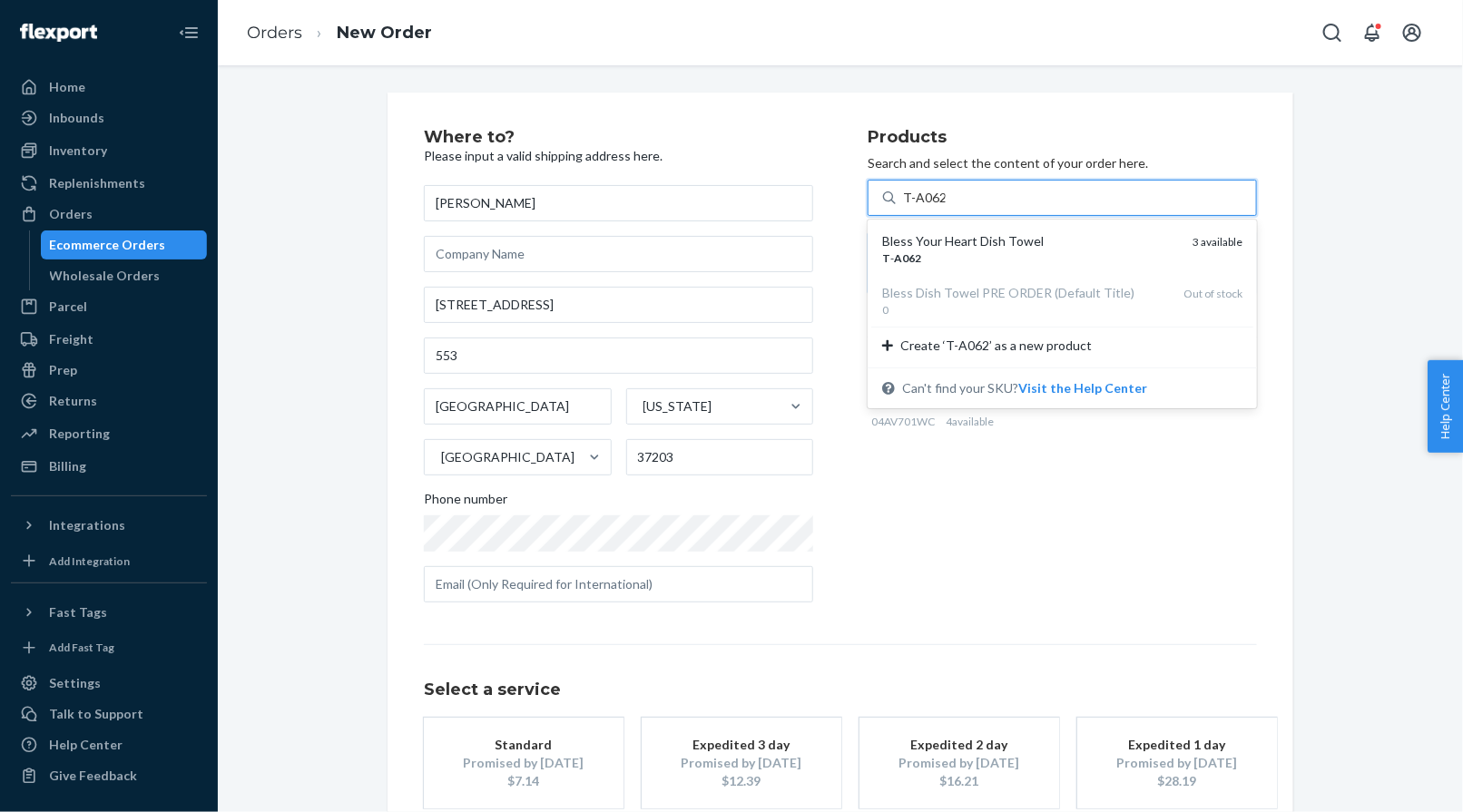
click at [927, 247] on div "Bless Your Heart Dish Towel" at bounding box center [1030, 241] width 296 height 18
click at [927, 207] on input "T-A062" at bounding box center [924, 197] width 43 height 18
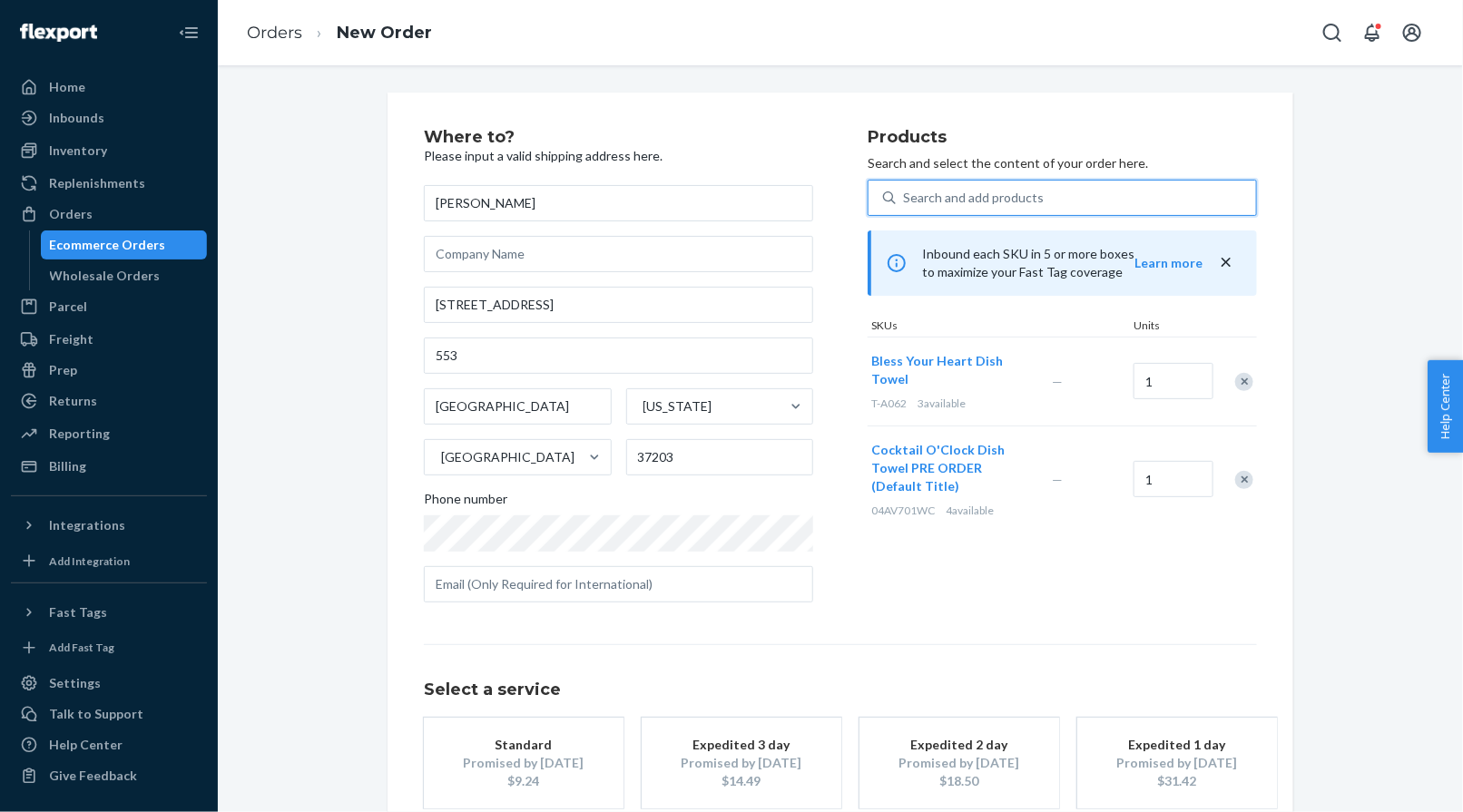
click at [948, 190] on div "Search and add products" at bounding box center [972, 197] width 141 height 18
click at [904, 190] on input "0 results available. Use Up and Down to choose options, press Enter to select t…" at bounding box center [903, 197] width 2 height 18
paste input "30AV379C16OB"
type input "30AV379C16OB"
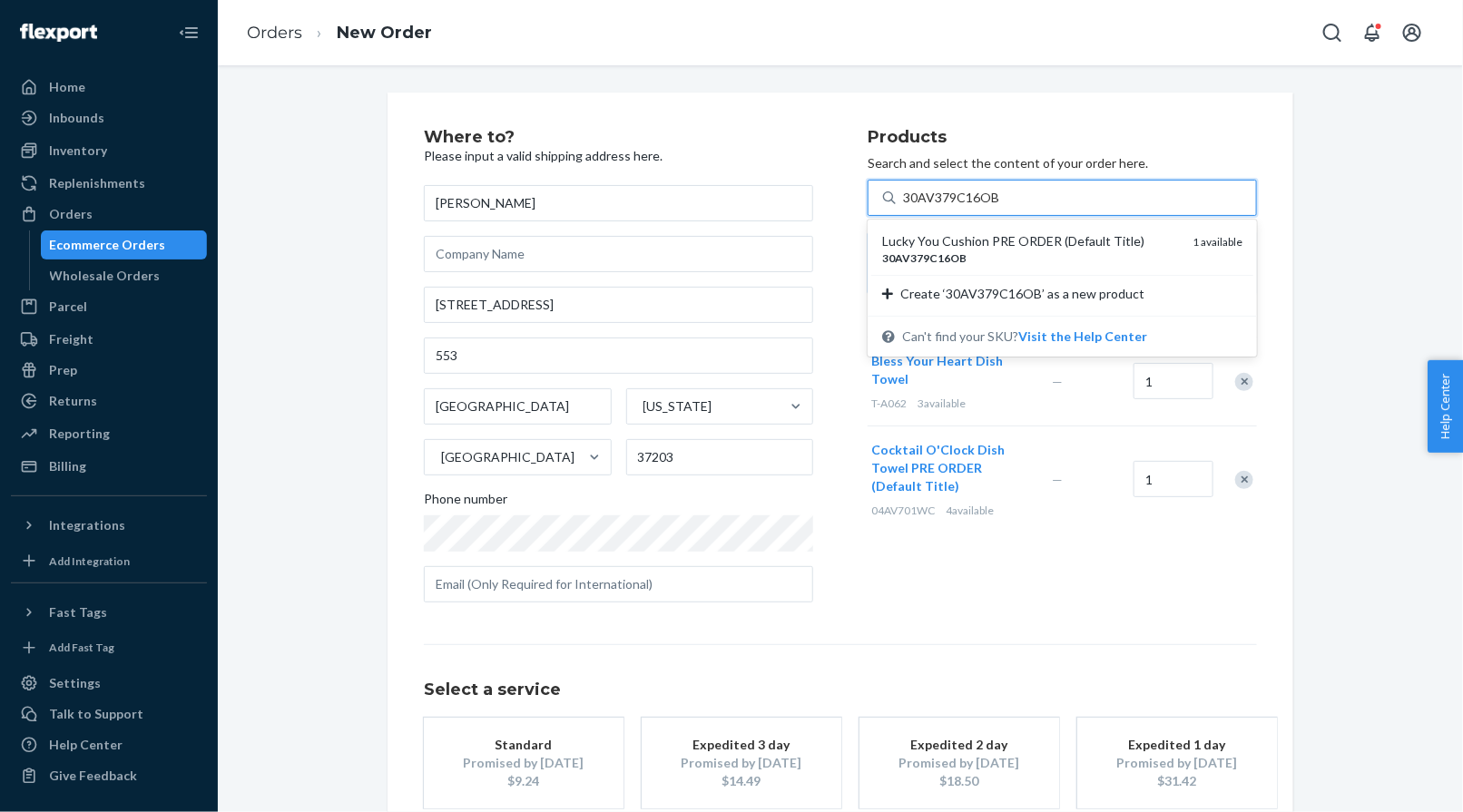
click at [941, 233] on div "Lucky You Cushion PRE ORDER (Default Title)" at bounding box center [1030, 241] width 296 height 18
click at [941, 207] on input "30AV379C16OB" at bounding box center [951, 197] width 97 height 18
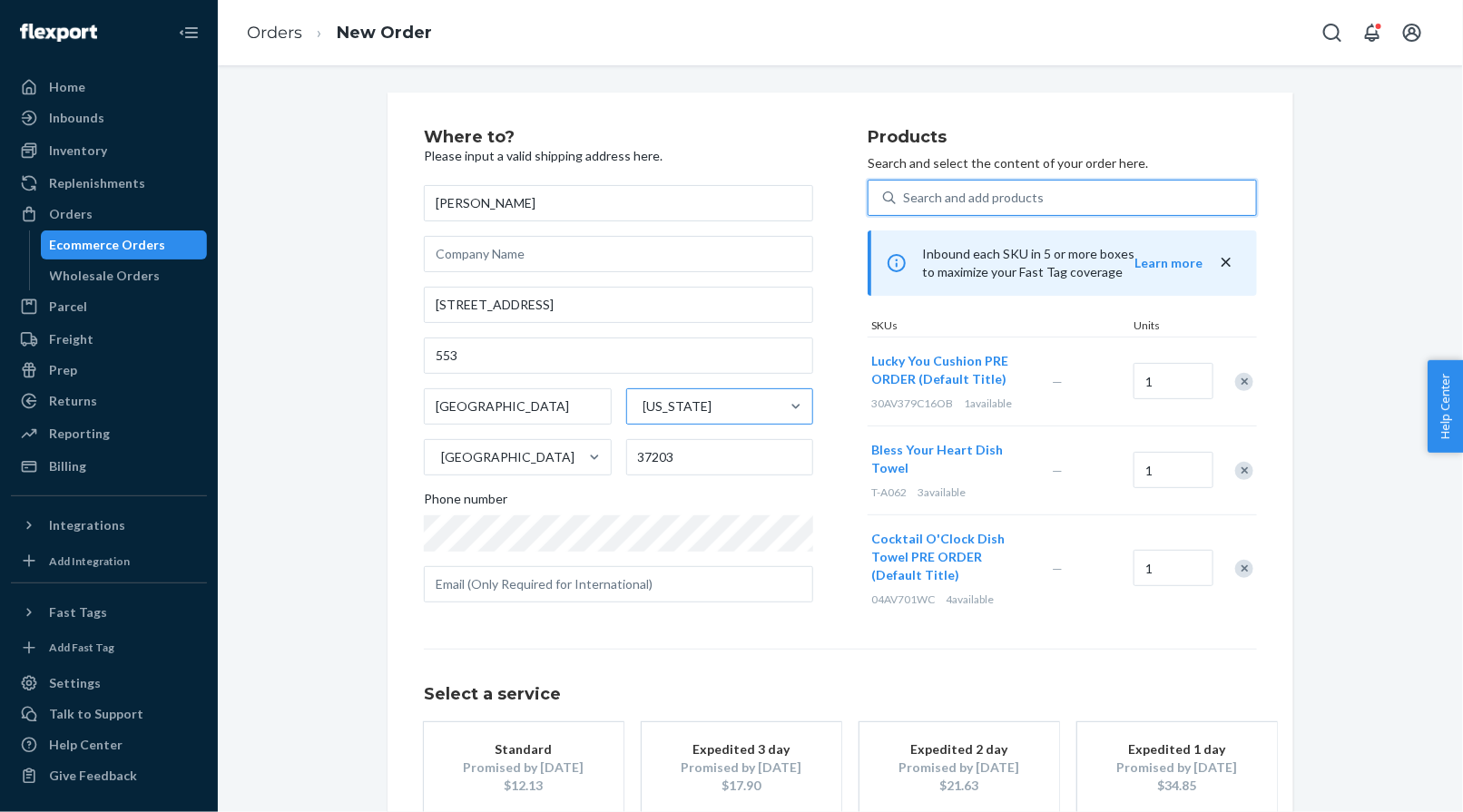
scroll to position [108, 0]
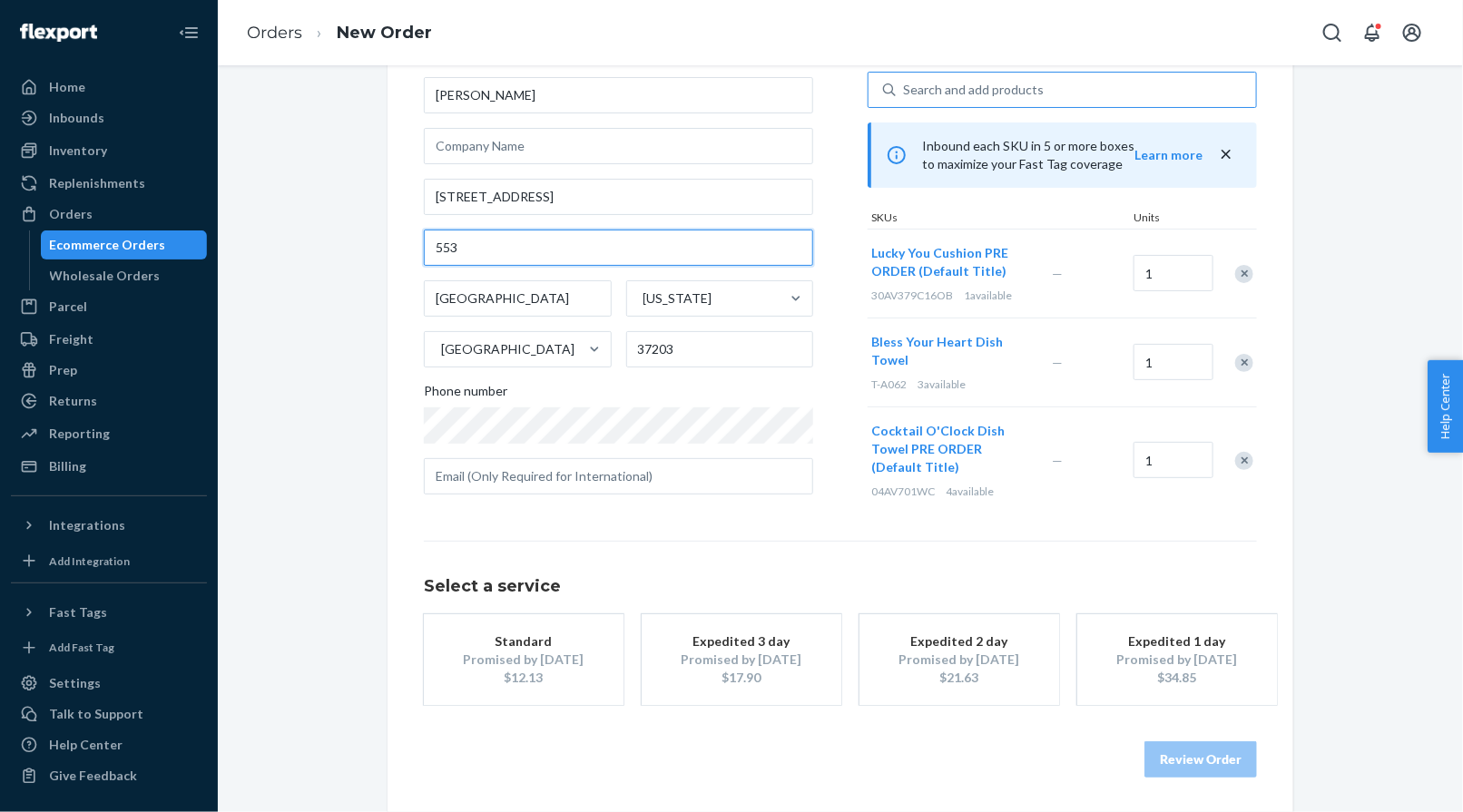
click at [432, 244] on input "553" at bounding box center [618, 247] width 390 height 36
type input "Apt 553"
click at [524, 670] on div "$12.13" at bounding box center [523, 677] width 145 height 18
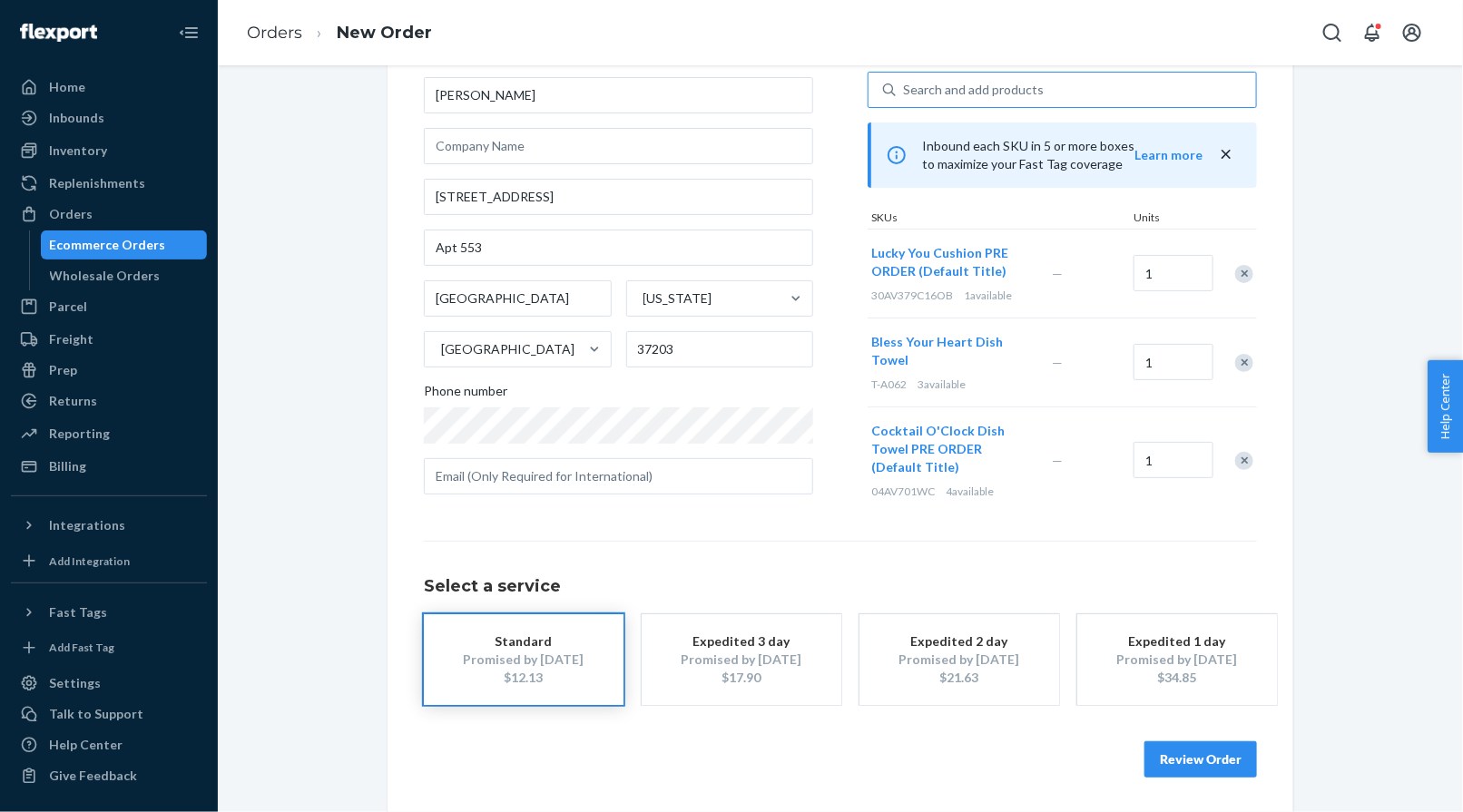
click at [1180, 753] on button "Review Order" at bounding box center [1201, 759] width 113 height 36
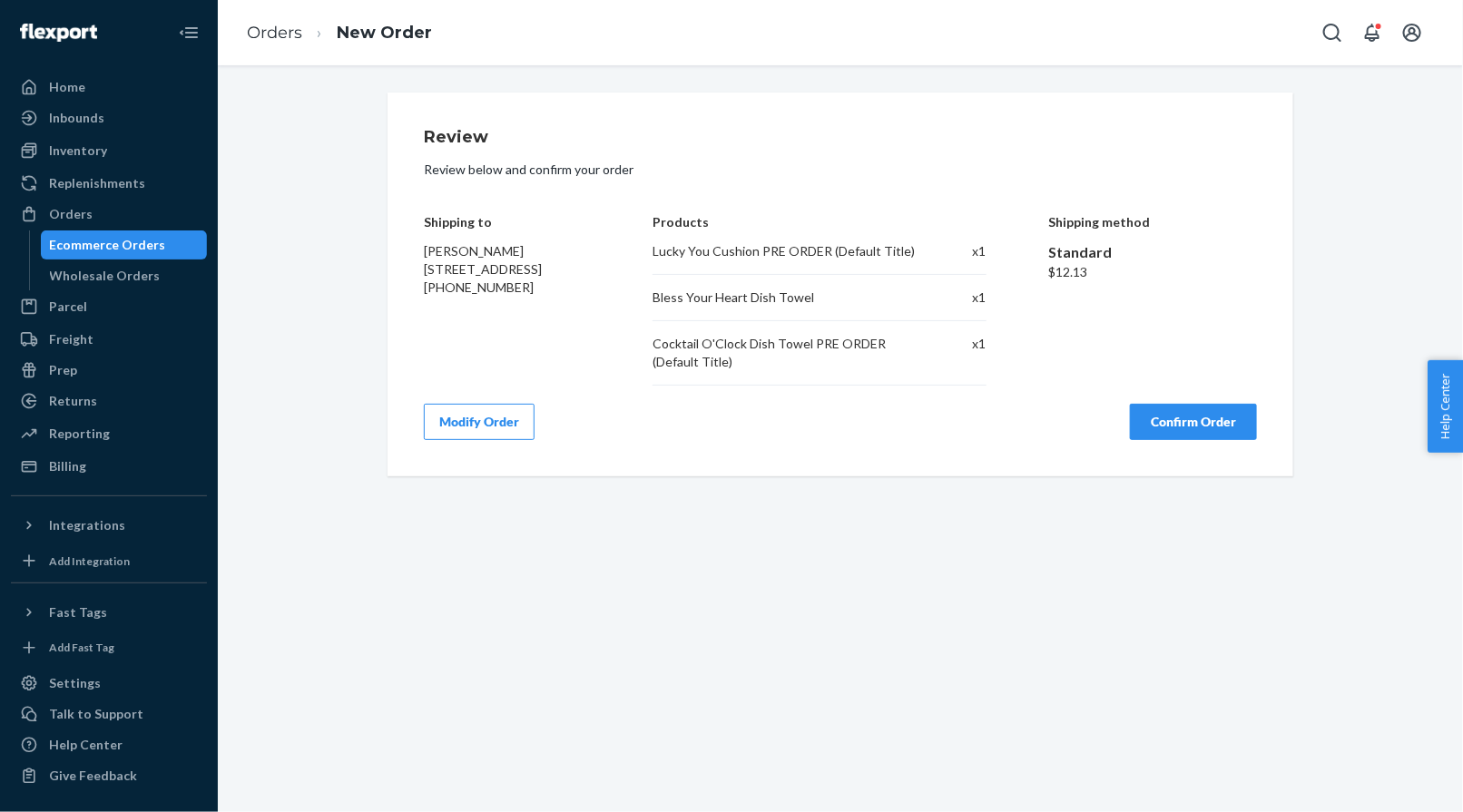
click at [1194, 413] on button "Confirm Order" at bounding box center [1193, 422] width 127 height 36
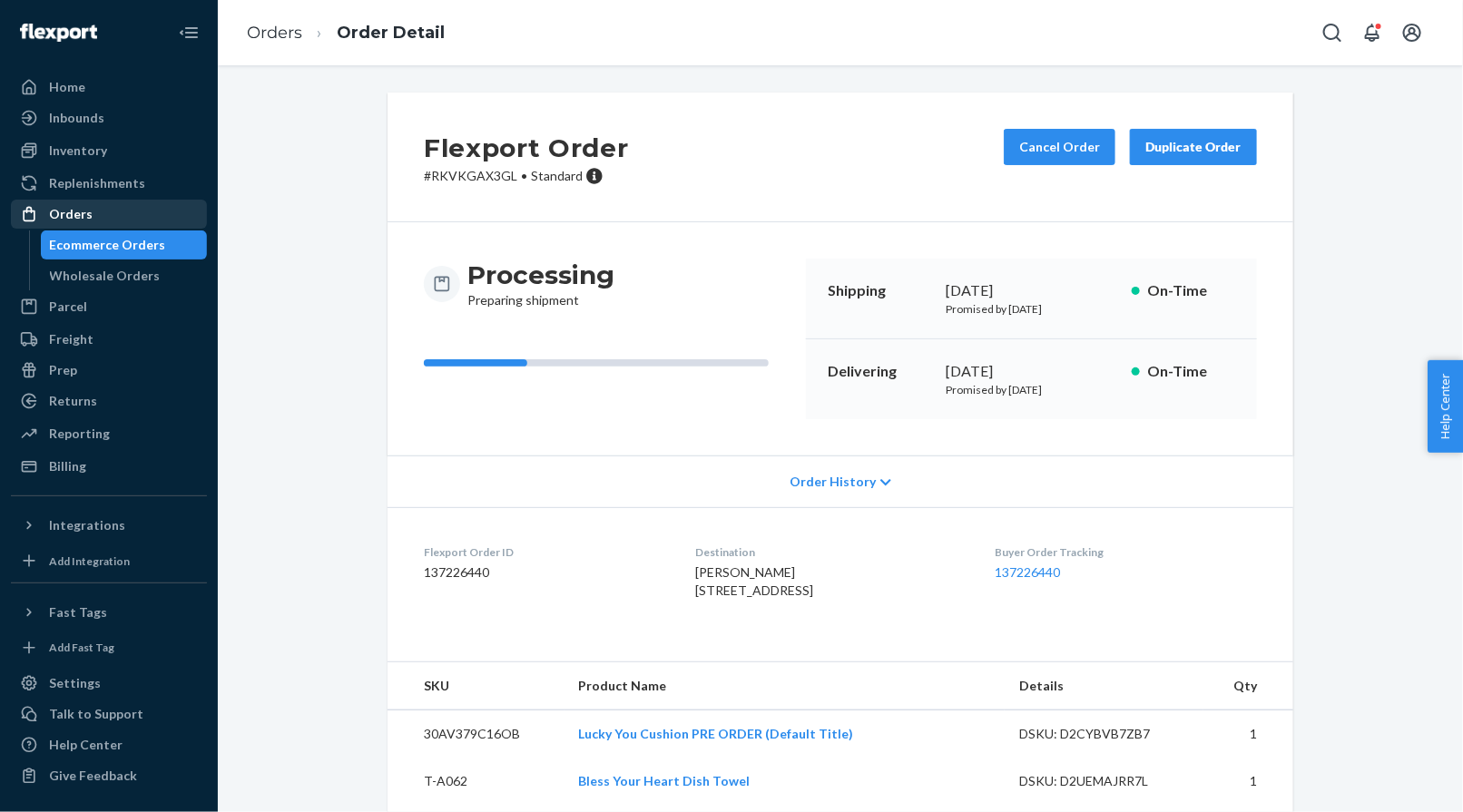
click at [120, 210] on div "Orders" at bounding box center [109, 214] width 192 height 25
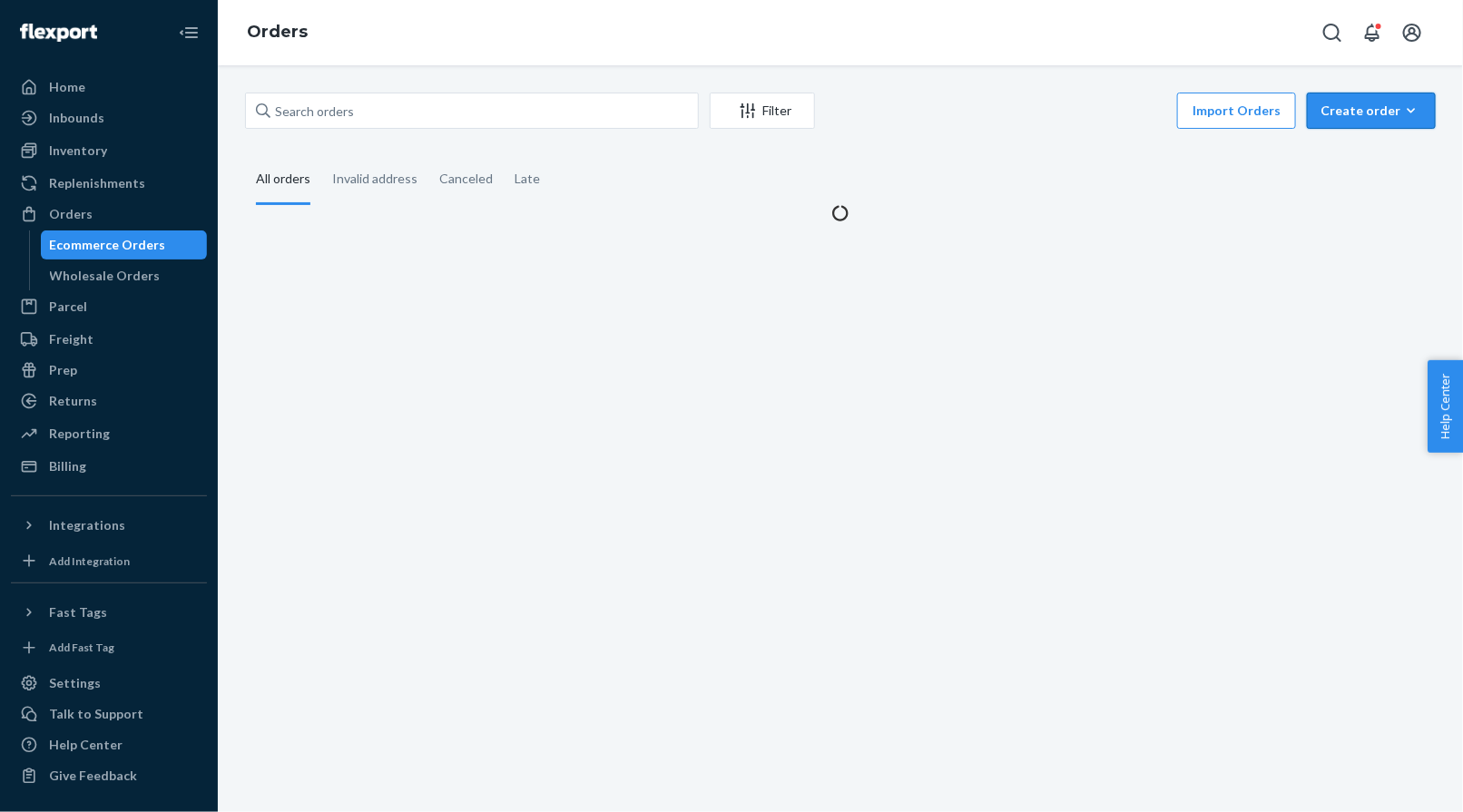
click at [1276, 117] on div "Create order" at bounding box center [1371, 111] width 102 height 18
click at [1276, 168] on button "Ecommerce order" at bounding box center [1398, 154] width 174 height 39
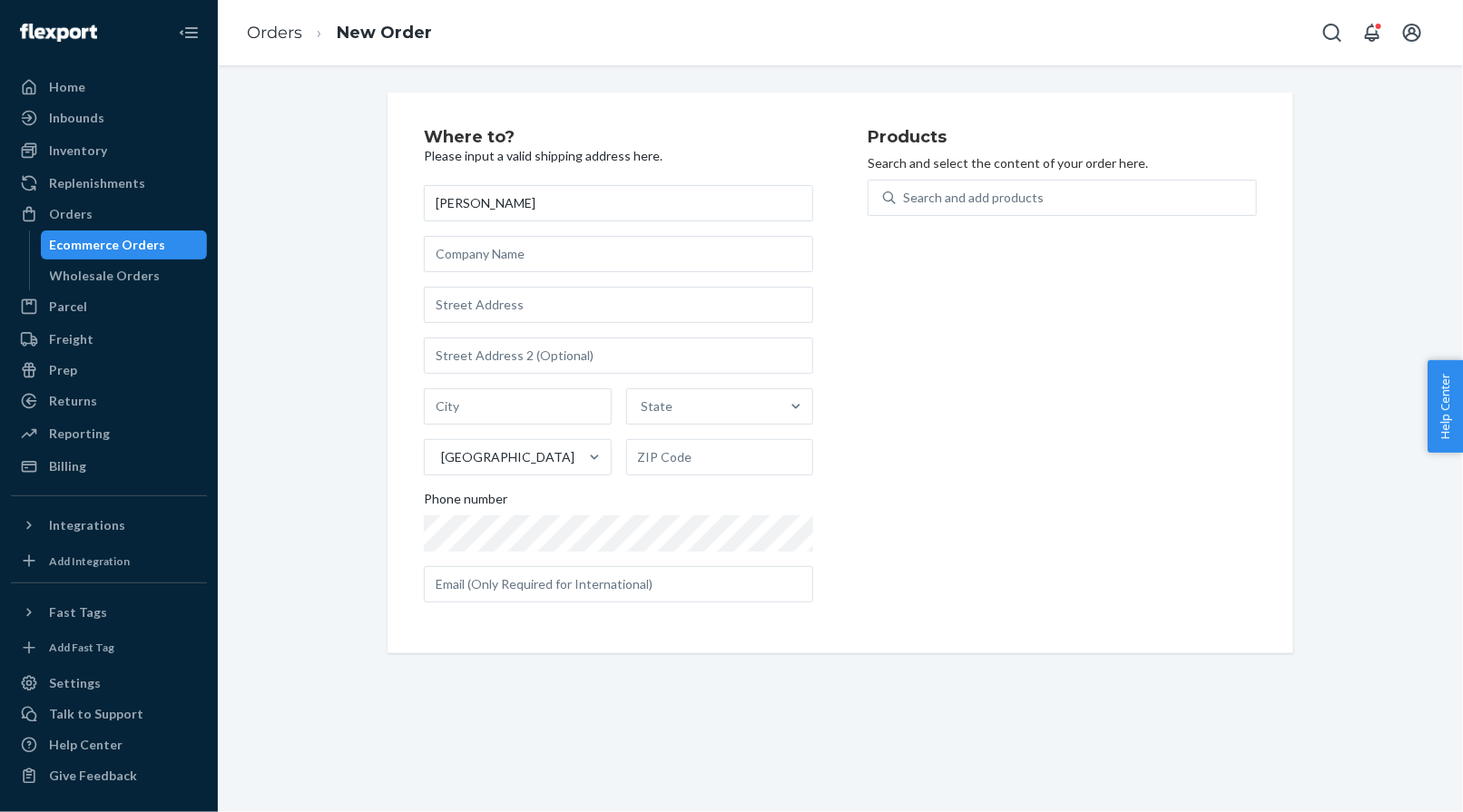
type input "[PERSON_NAME]"
click at [457, 321] on input "text" at bounding box center [618, 304] width 390 height 36
paste input "[STREET_ADDRESS]"
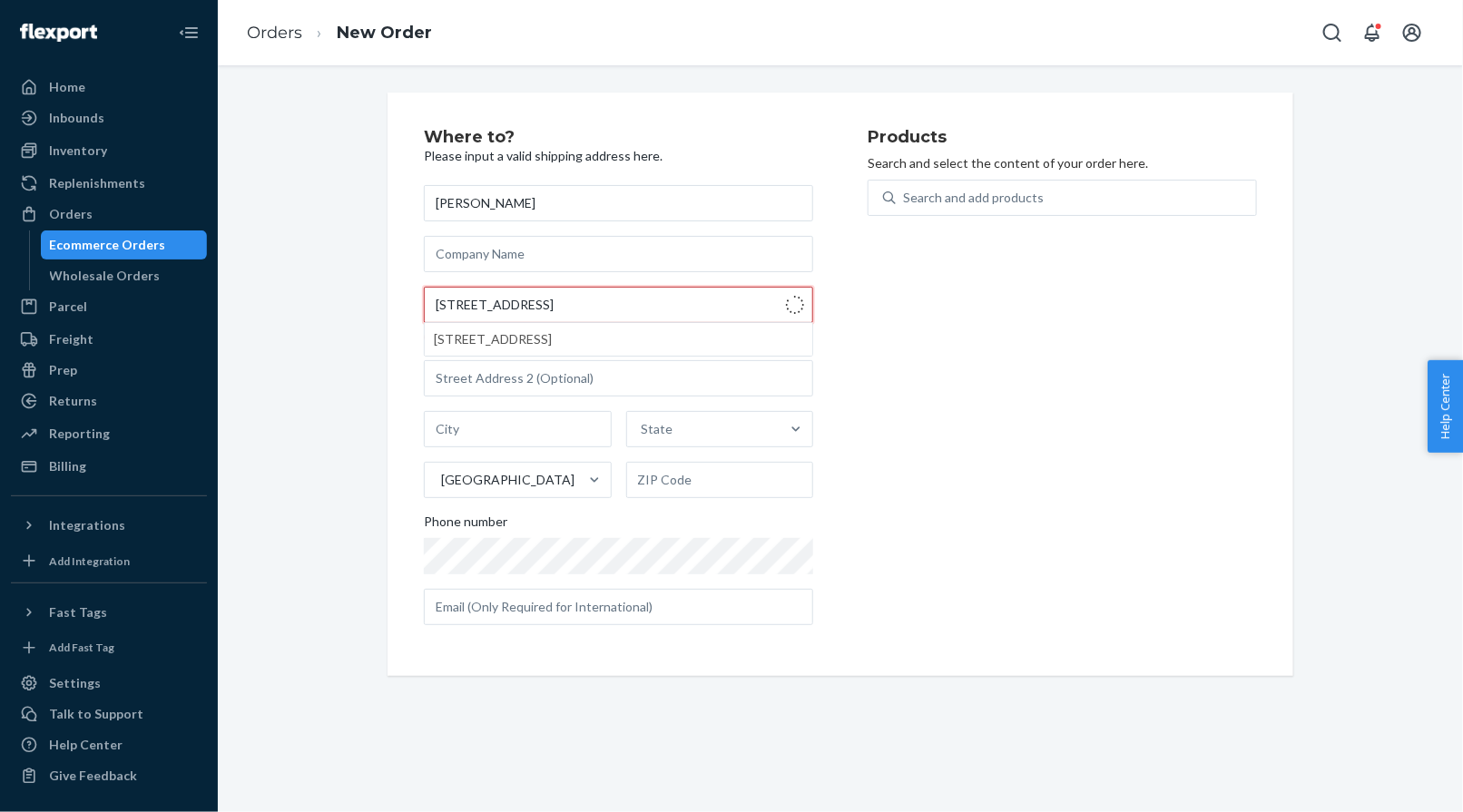
type input "2320 Jack Rd"
type input "[GEOGRAPHIC_DATA]"
type input "45036"
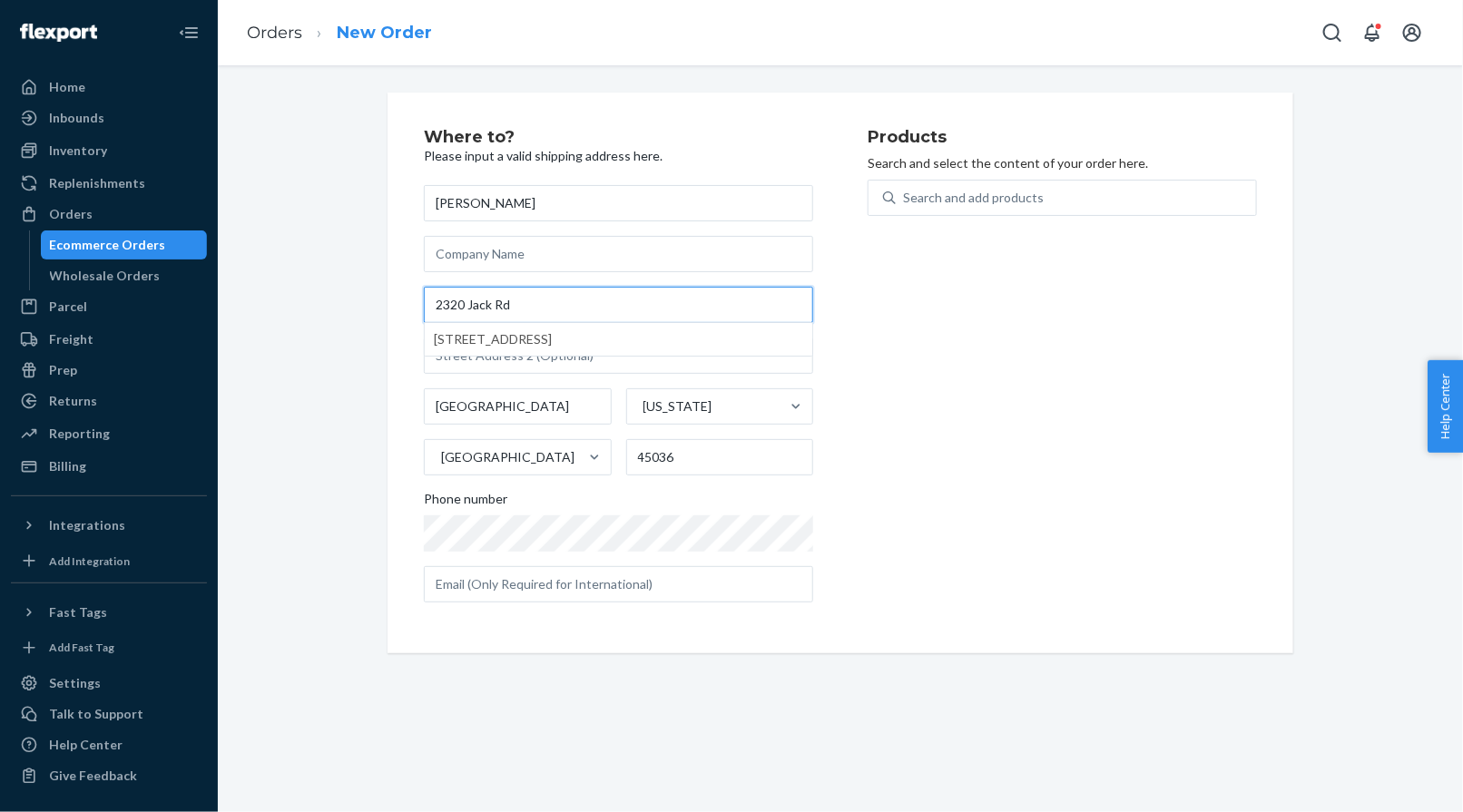
type input "2320 Jack Rd"
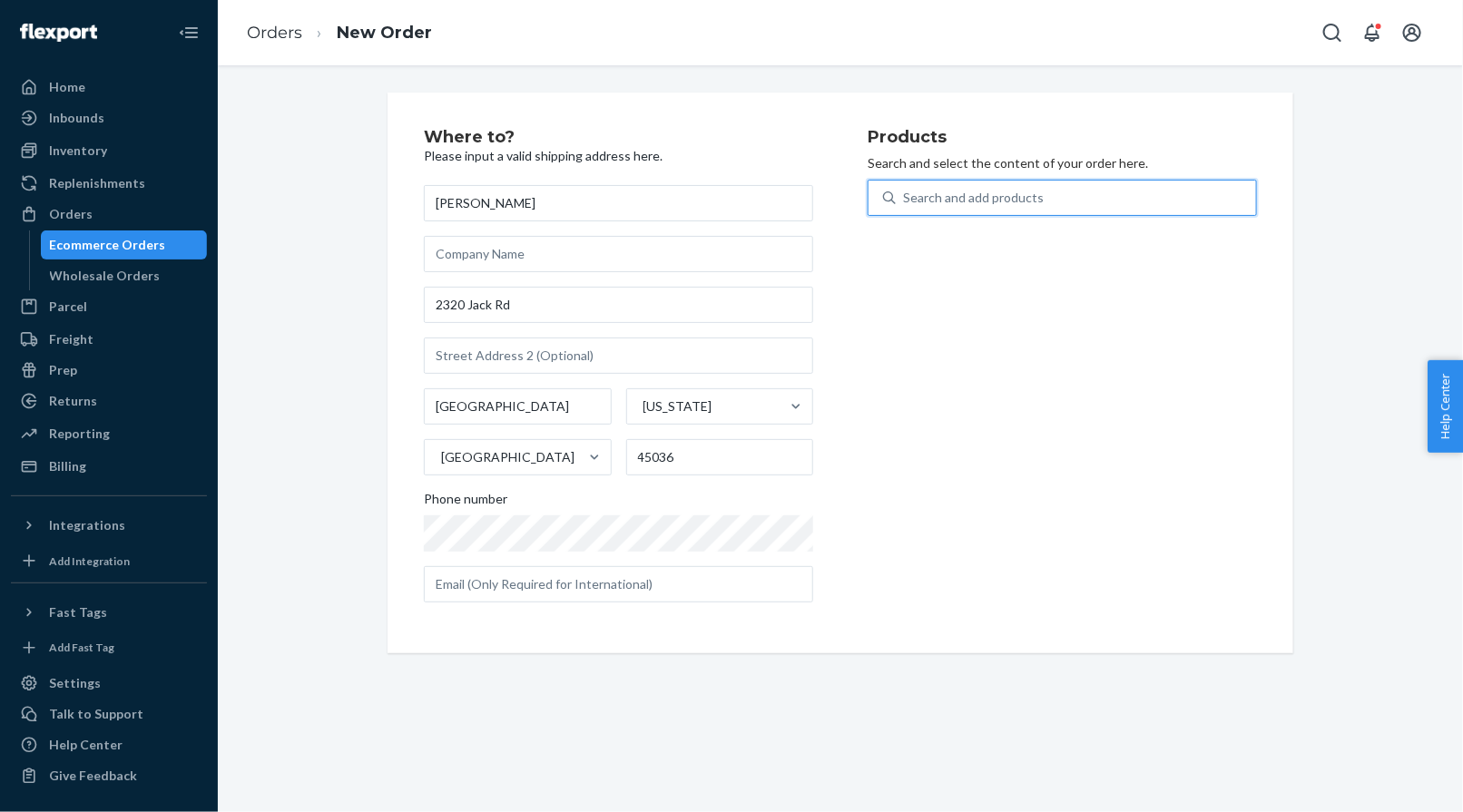
click at [936, 202] on div "Search and add products" at bounding box center [972, 197] width 141 height 18
click at [904, 202] on input "0 results available. Use Up and Down to choose options, press Enter to select t…" at bounding box center [903, 197] width 2 height 18
paste input "6624-3049"
type input "6624-3049"
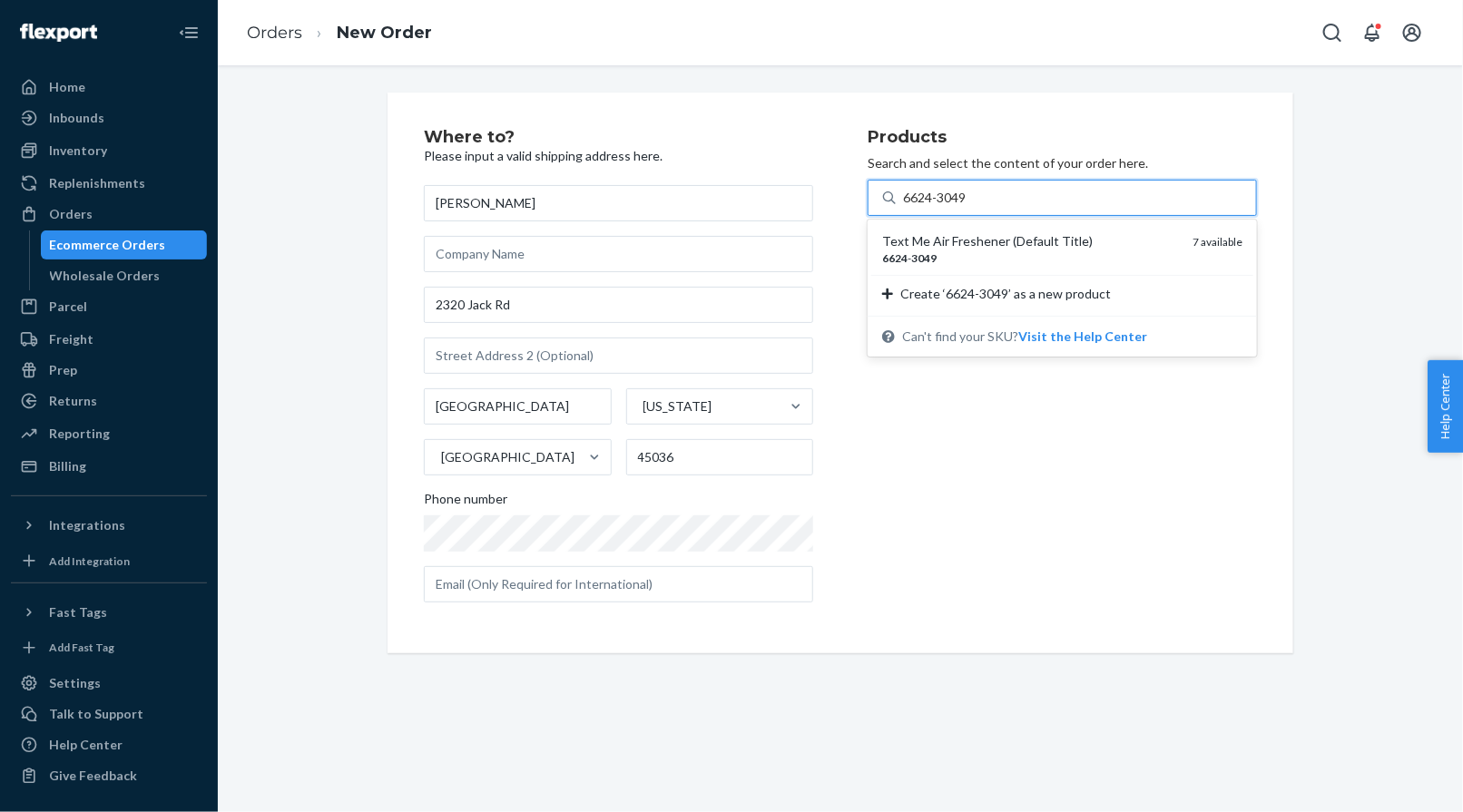
click at [918, 245] on div "Text Me Air Freshener (Default Title)" at bounding box center [1030, 241] width 296 height 18
click at [918, 207] on input "6624-3049" at bounding box center [935, 197] width 65 height 18
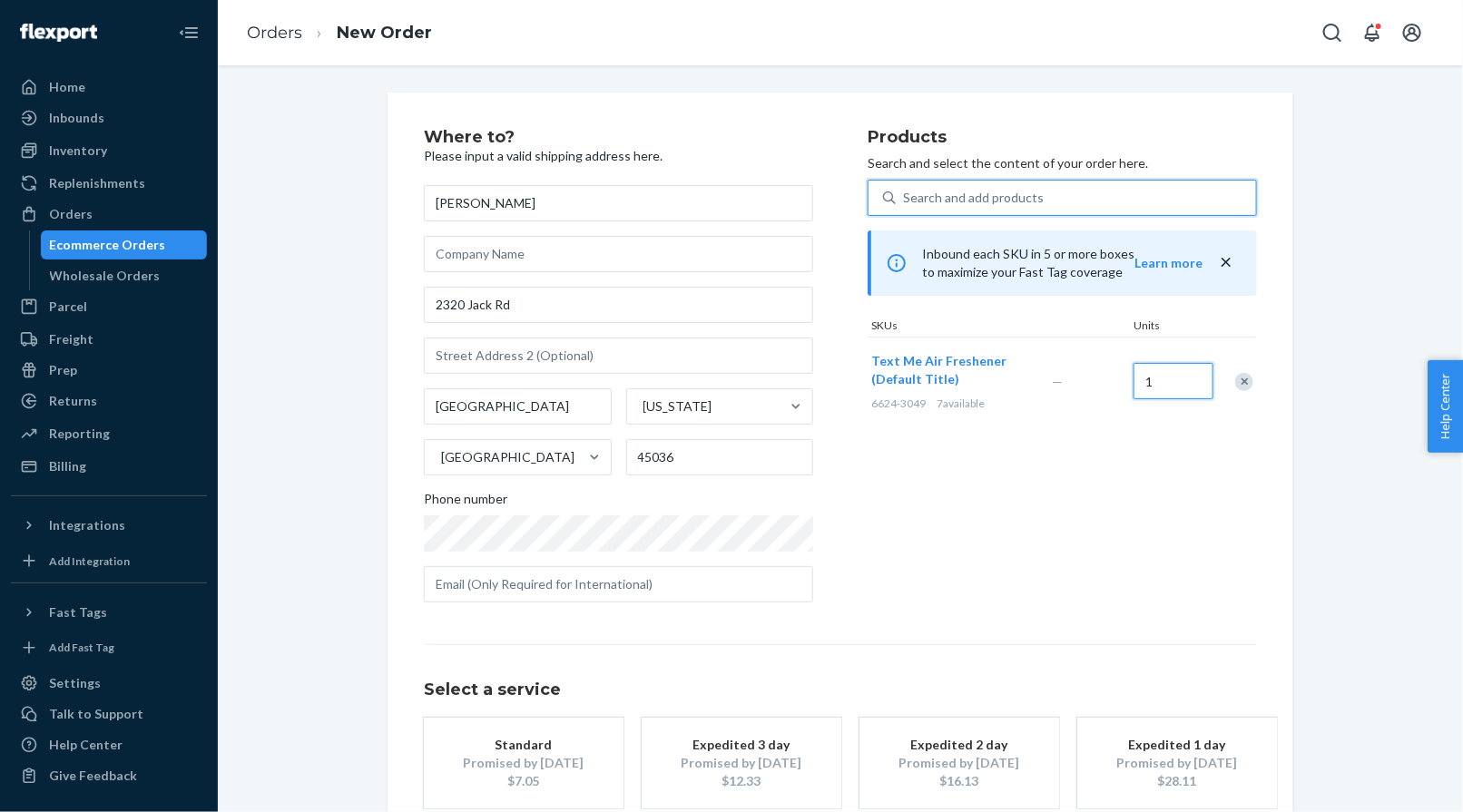
click at [1161, 385] on input "1" at bounding box center [1174, 381] width 80 height 36
type input "3"
click at [1004, 173] on div "Products Search and select the content of your order here. Search and add produ…" at bounding box center [1062, 373] width 390 height 489
click at [990, 193] on div "Search and add products" at bounding box center [972, 197] width 141 height 18
click at [904, 193] on input "0 results available. Use Up and Down to choose options, press Enter to select t…" at bounding box center [903, 197] width 2 height 18
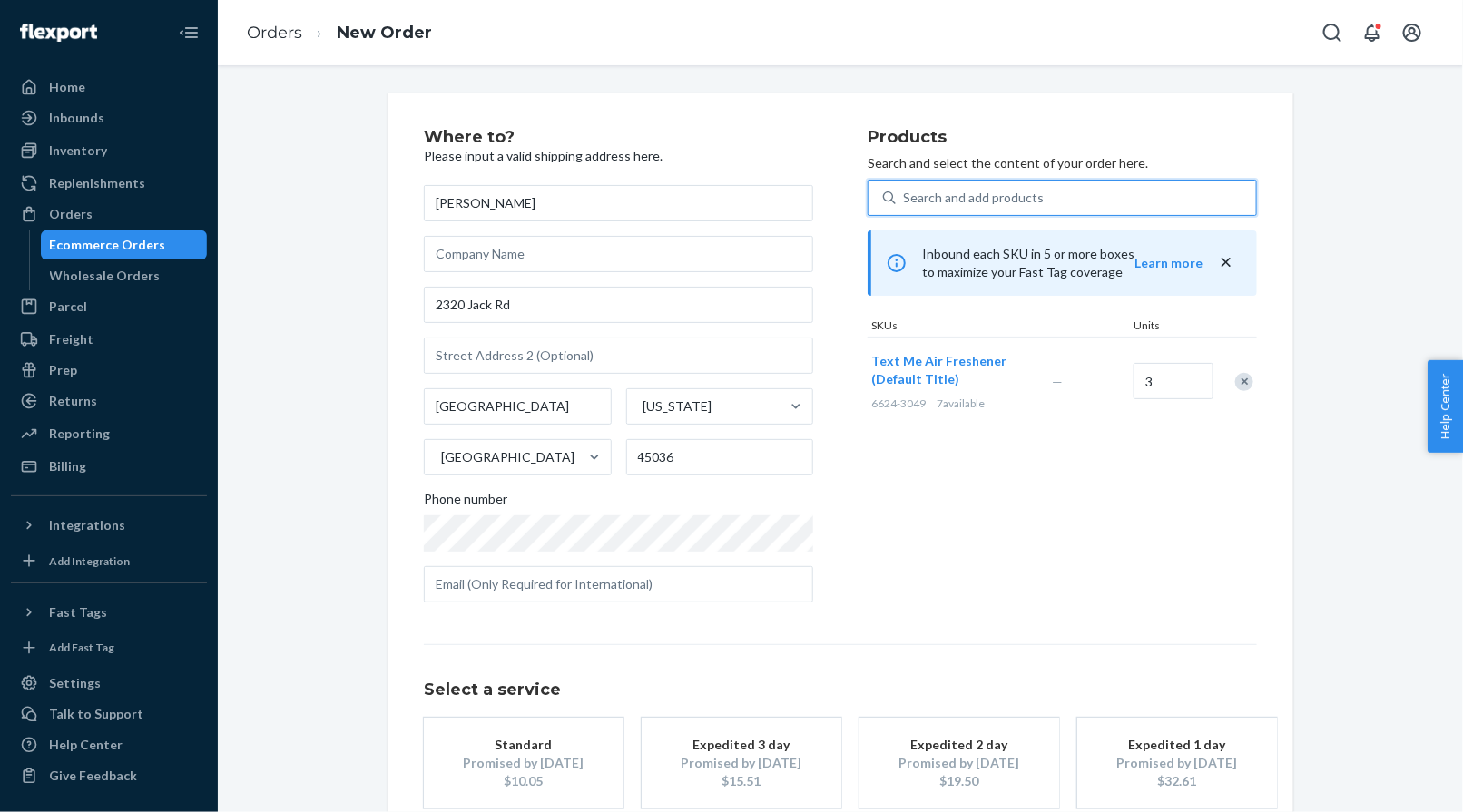
paste input "T-A019"
type input "T-A019"
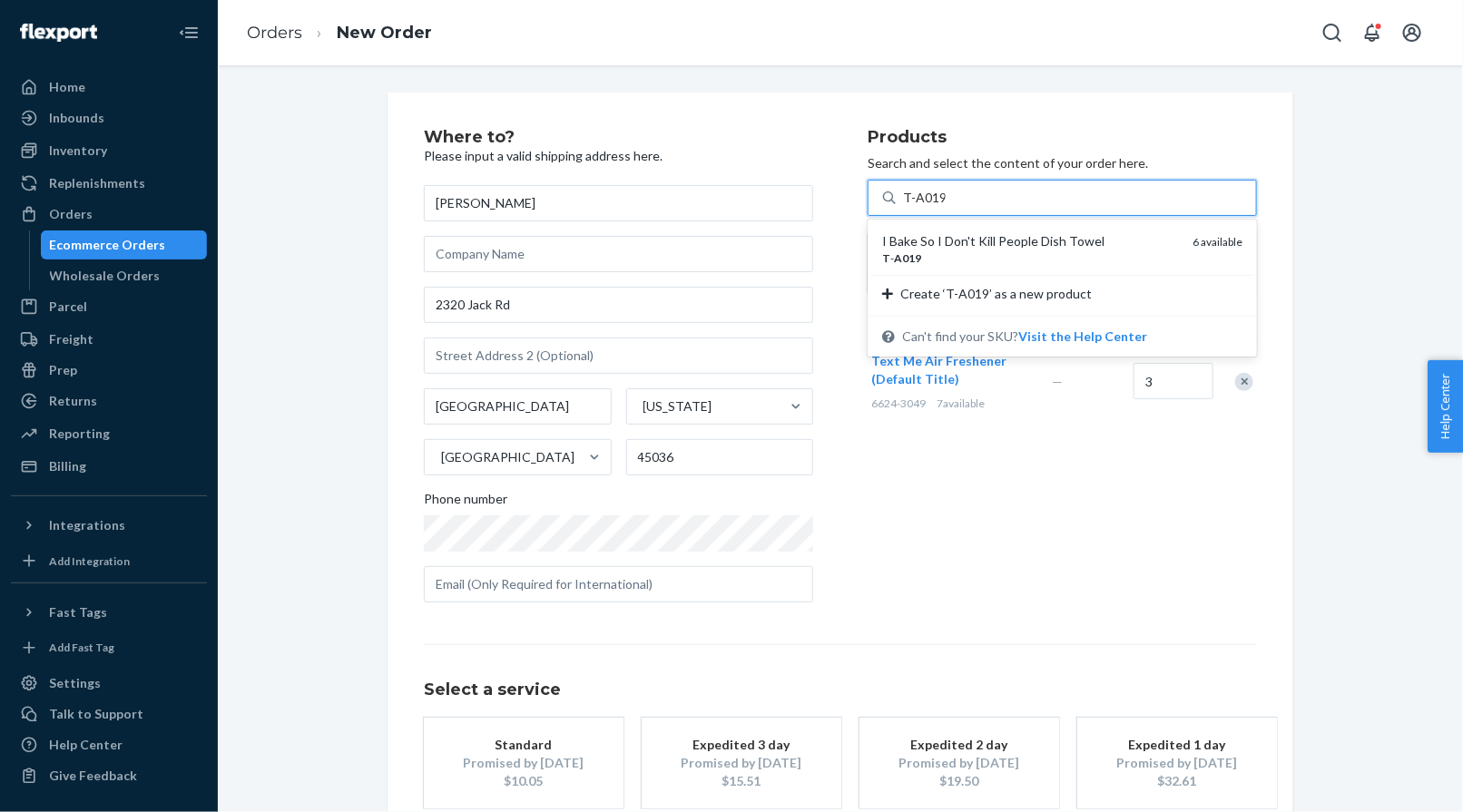
click at [951, 242] on div "I Bake So I Don't Kill People Dish Towel" at bounding box center [1030, 241] width 296 height 18
click at [945, 207] on input "T-A019" at bounding box center [924, 197] width 43 height 18
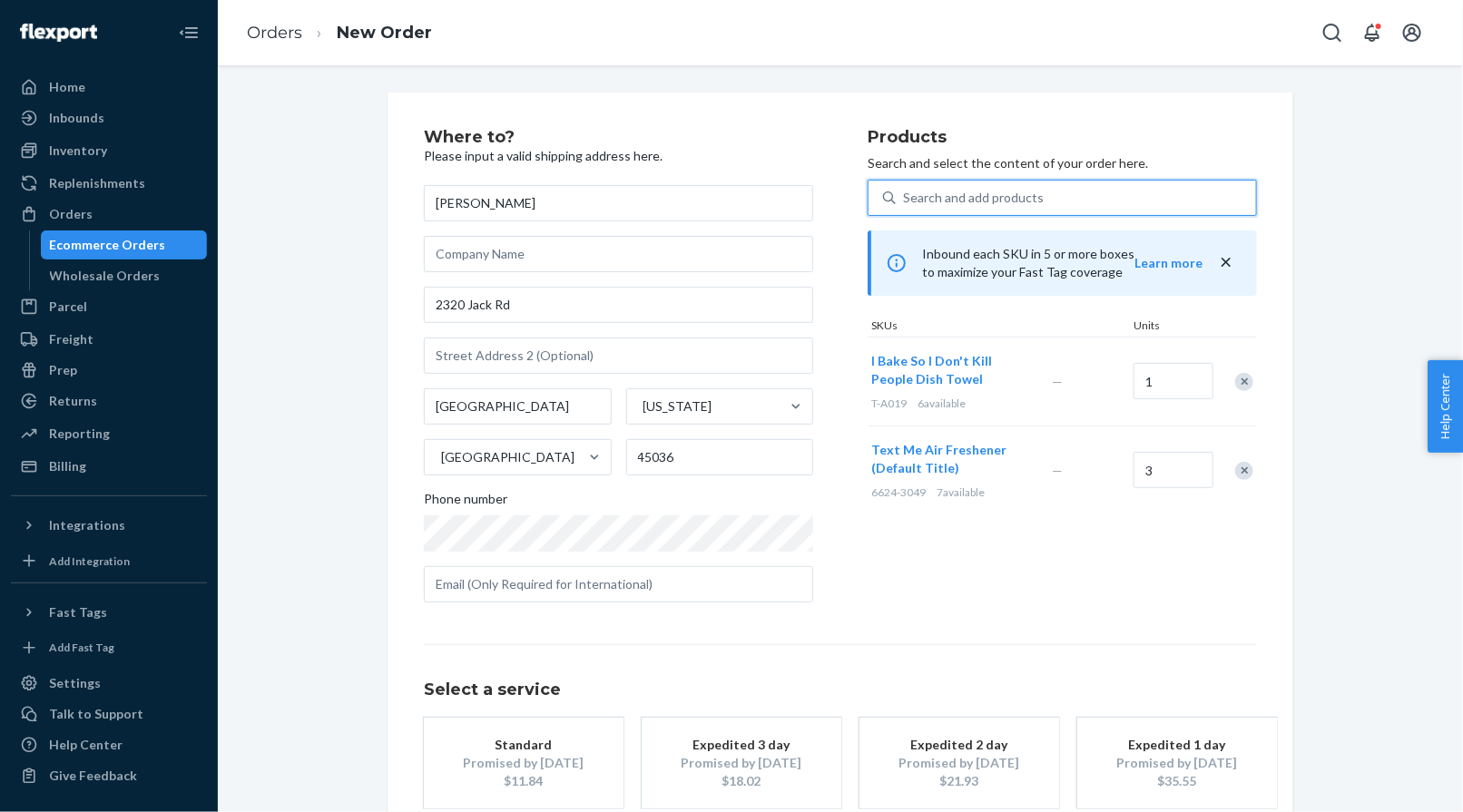
paste input "AIR-DOGG-AF"
type input "AIR-DOGG-AF"
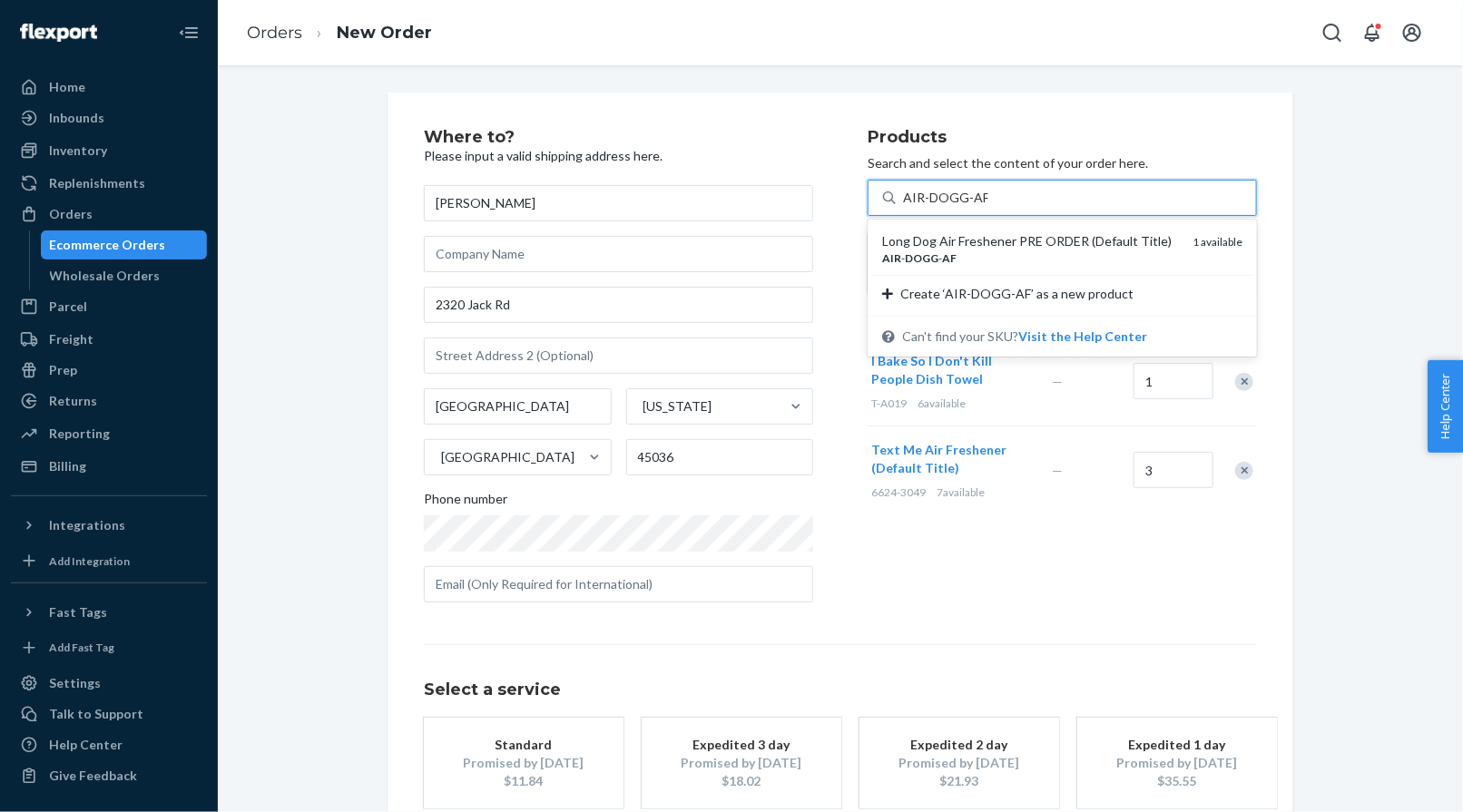
click at [944, 237] on div "Long Dog Air Freshener PRE ORDER (Default Title)" at bounding box center [1030, 241] width 296 height 18
click at [944, 207] on input "AIR-DOGG-AF" at bounding box center [945, 197] width 85 height 18
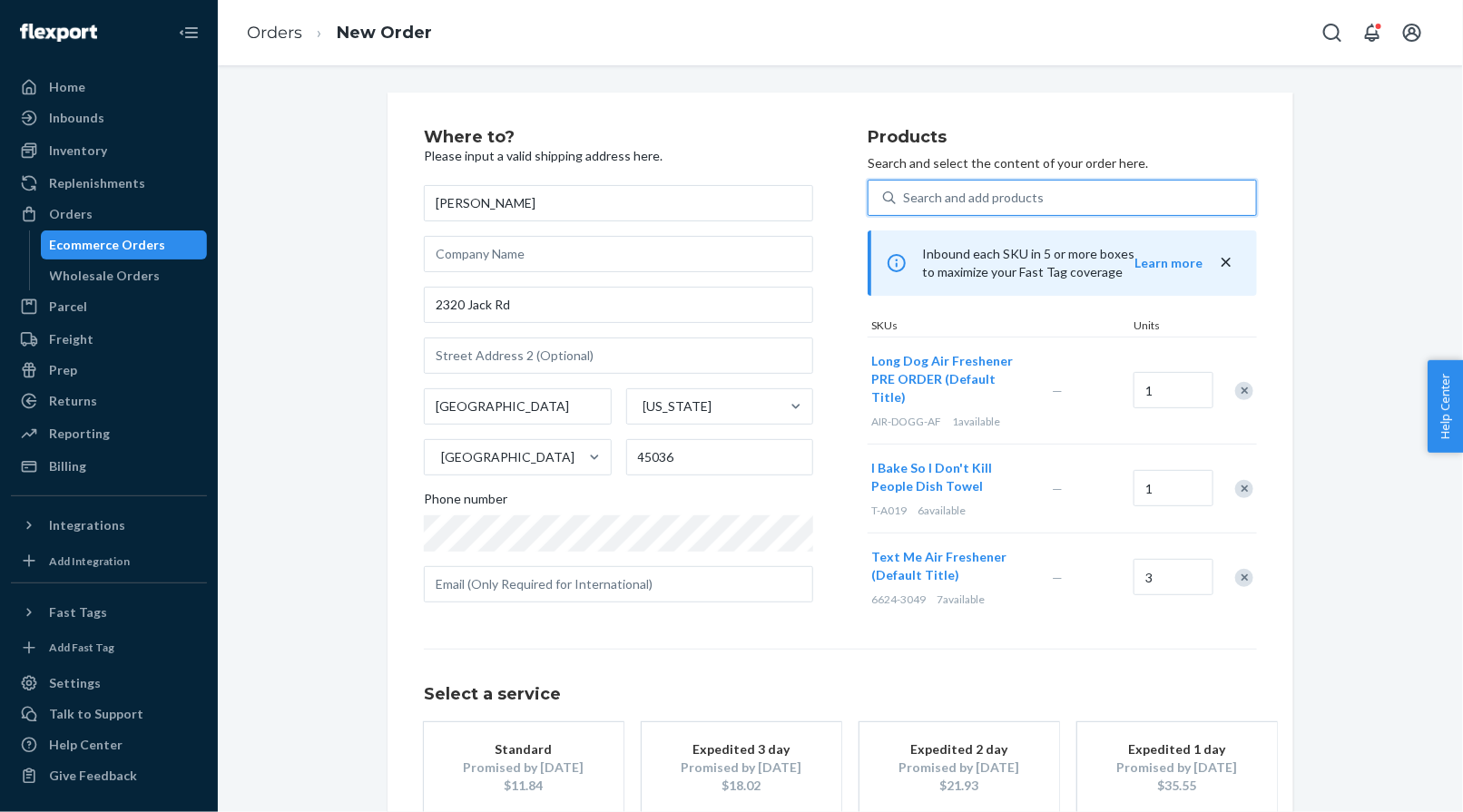
click at [961, 183] on div "Search and add products" at bounding box center [1075, 198] width 360 height 33
click at [904, 188] on input "0 results available. Select is focused ,type to refine list, press Down to open…" at bounding box center [903, 197] width 2 height 18
paste input "T-A311"
type input "T-A311"
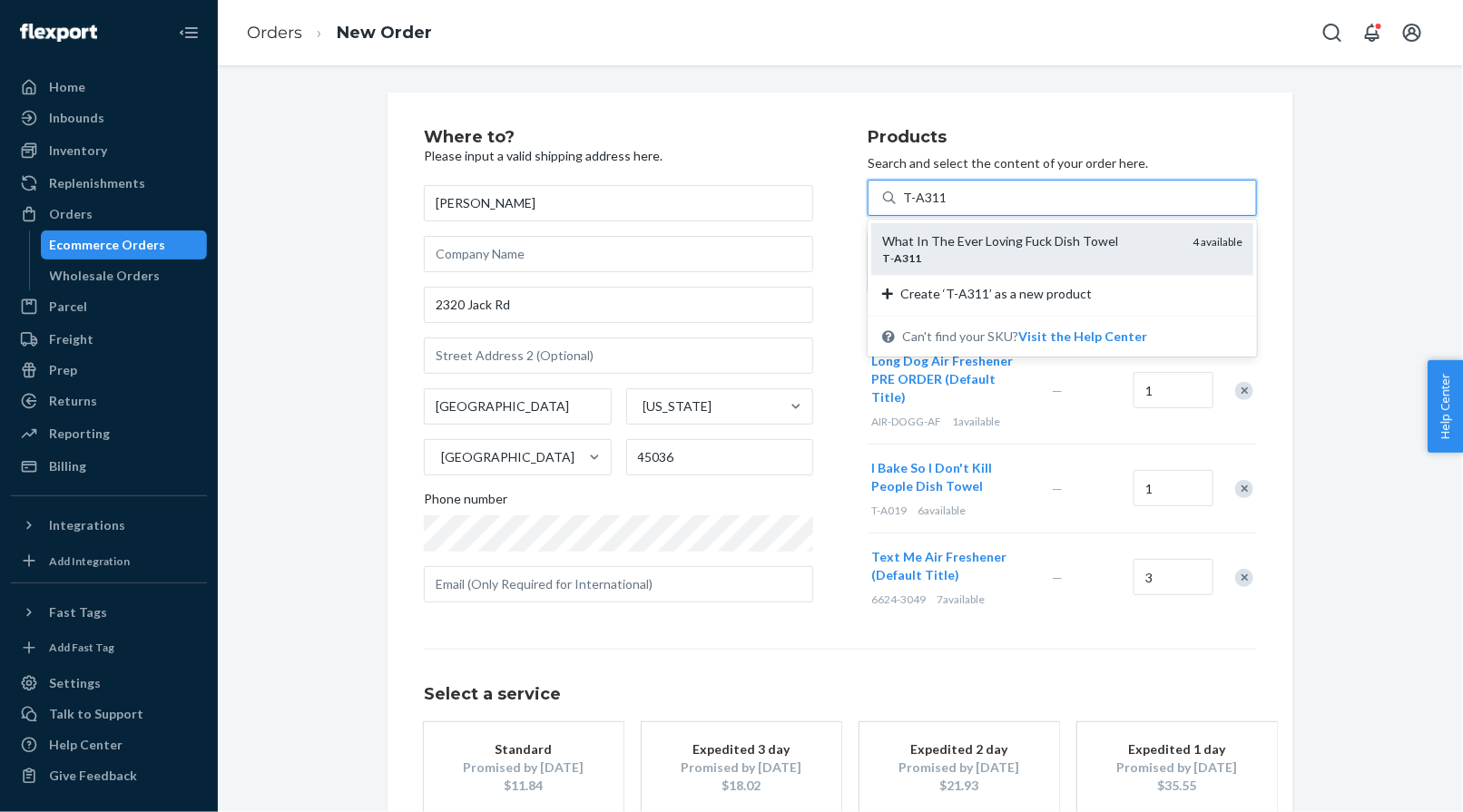
click at [944, 237] on div "What In The Ever Loving Fuck Dish Towel" at bounding box center [1030, 241] width 296 height 18
click at [944, 207] on input "T-A311" at bounding box center [924, 197] width 43 height 18
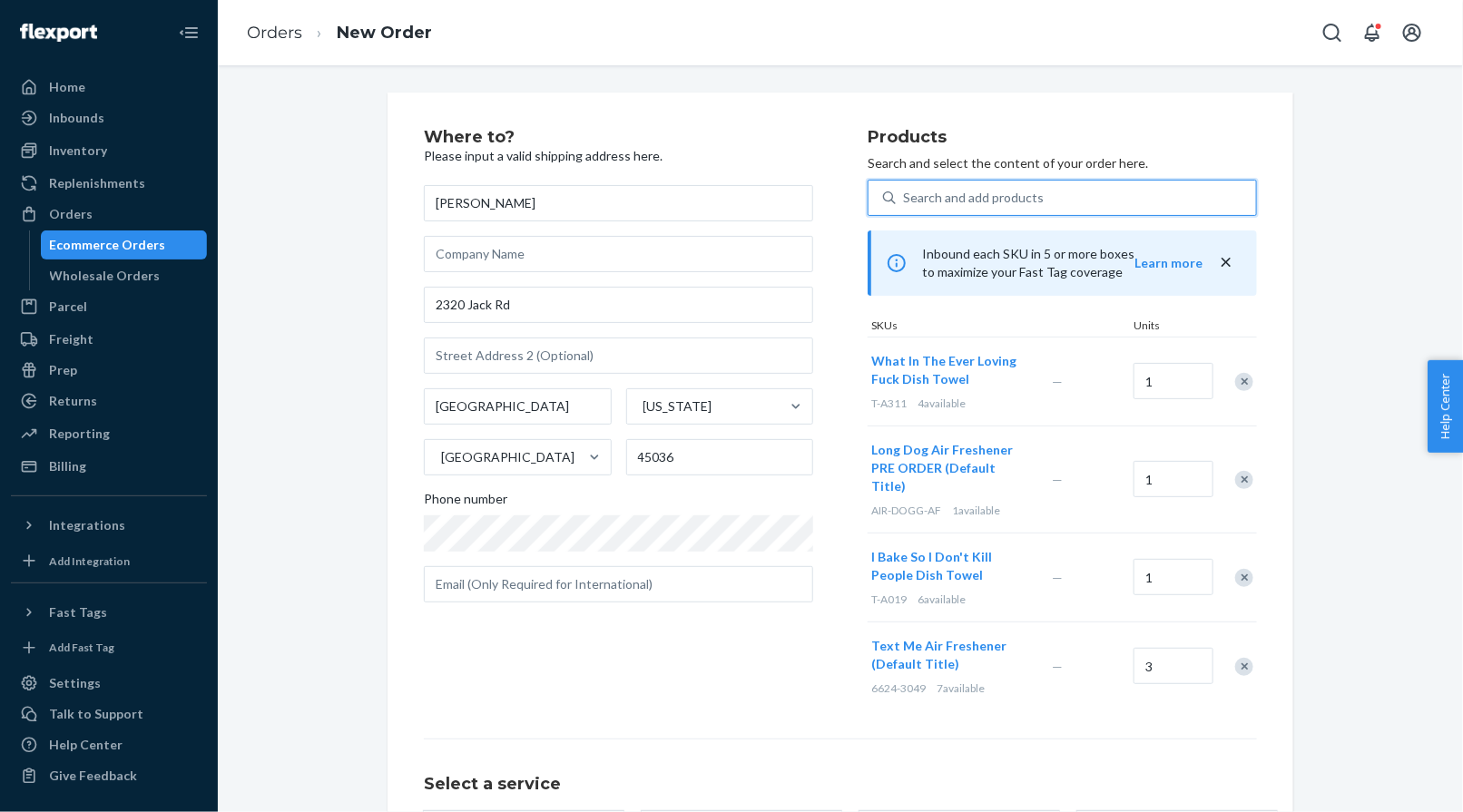
scroll to position [179, 0]
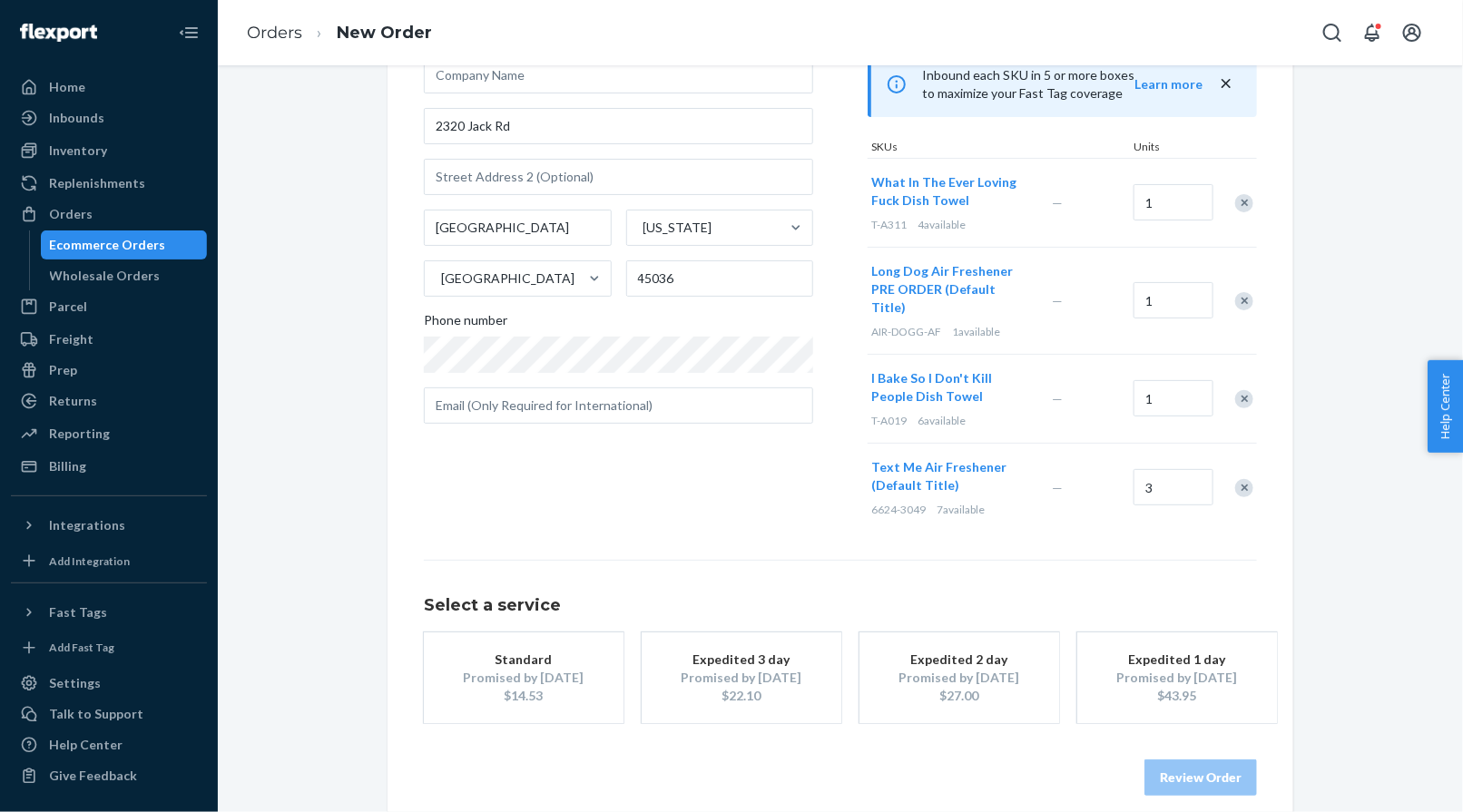
click at [573, 668] on div "Promised by [DATE]" at bounding box center [523, 677] width 145 height 18
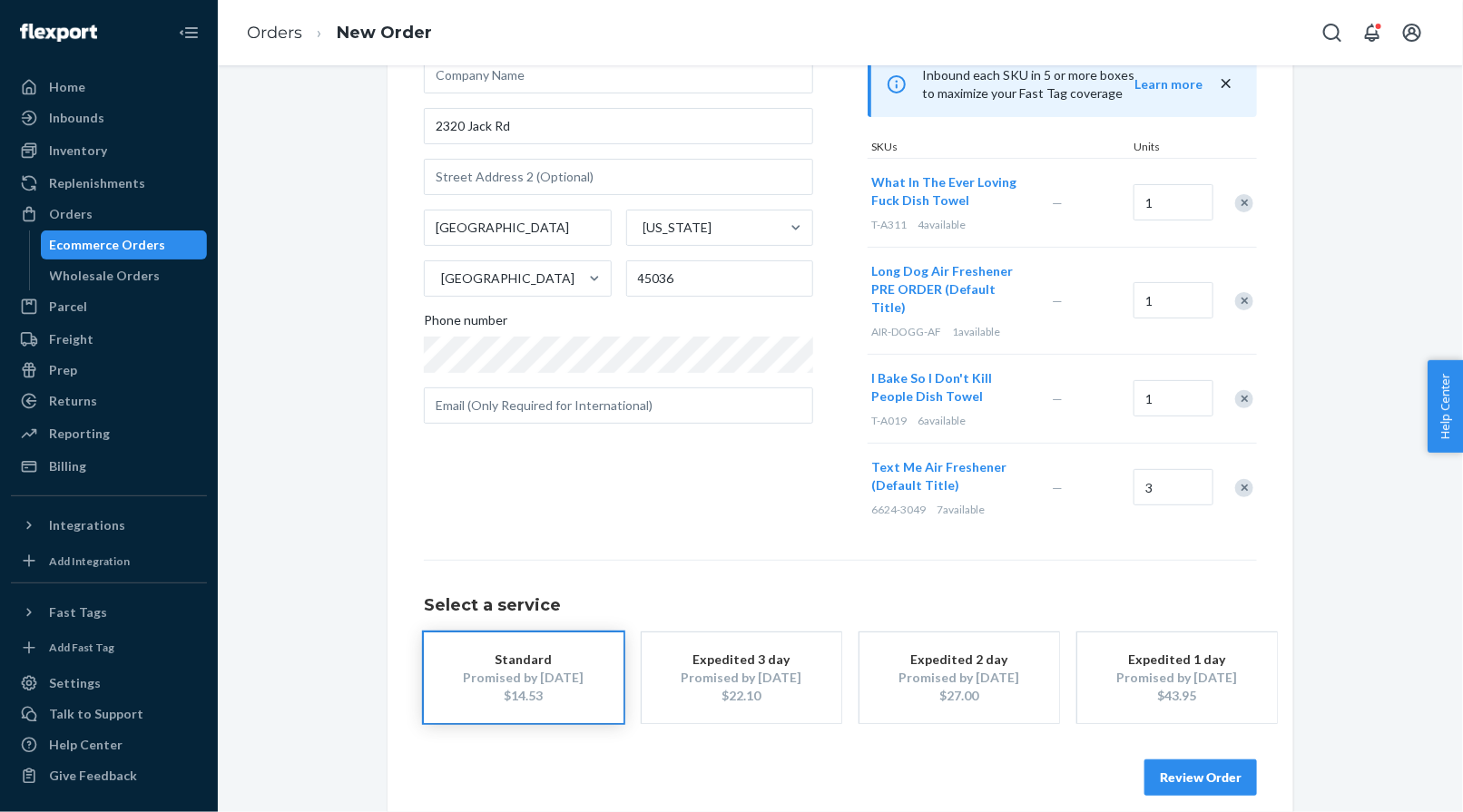
click at [1197, 760] on button "Review Order" at bounding box center [1201, 777] width 113 height 36
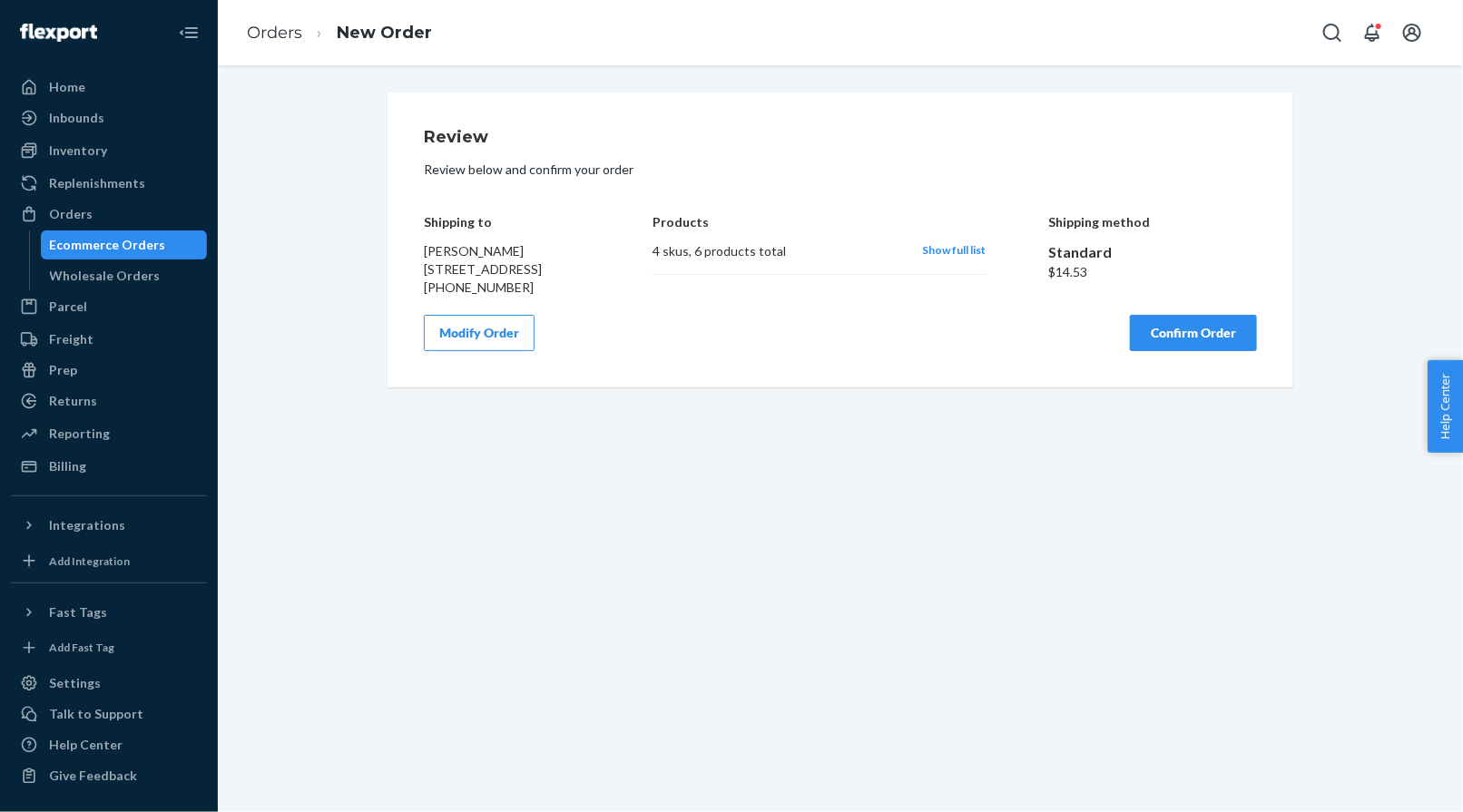
click at [1187, 351] on button "Confirm Order" at bounding box center [1193, 332] width 127 height 36
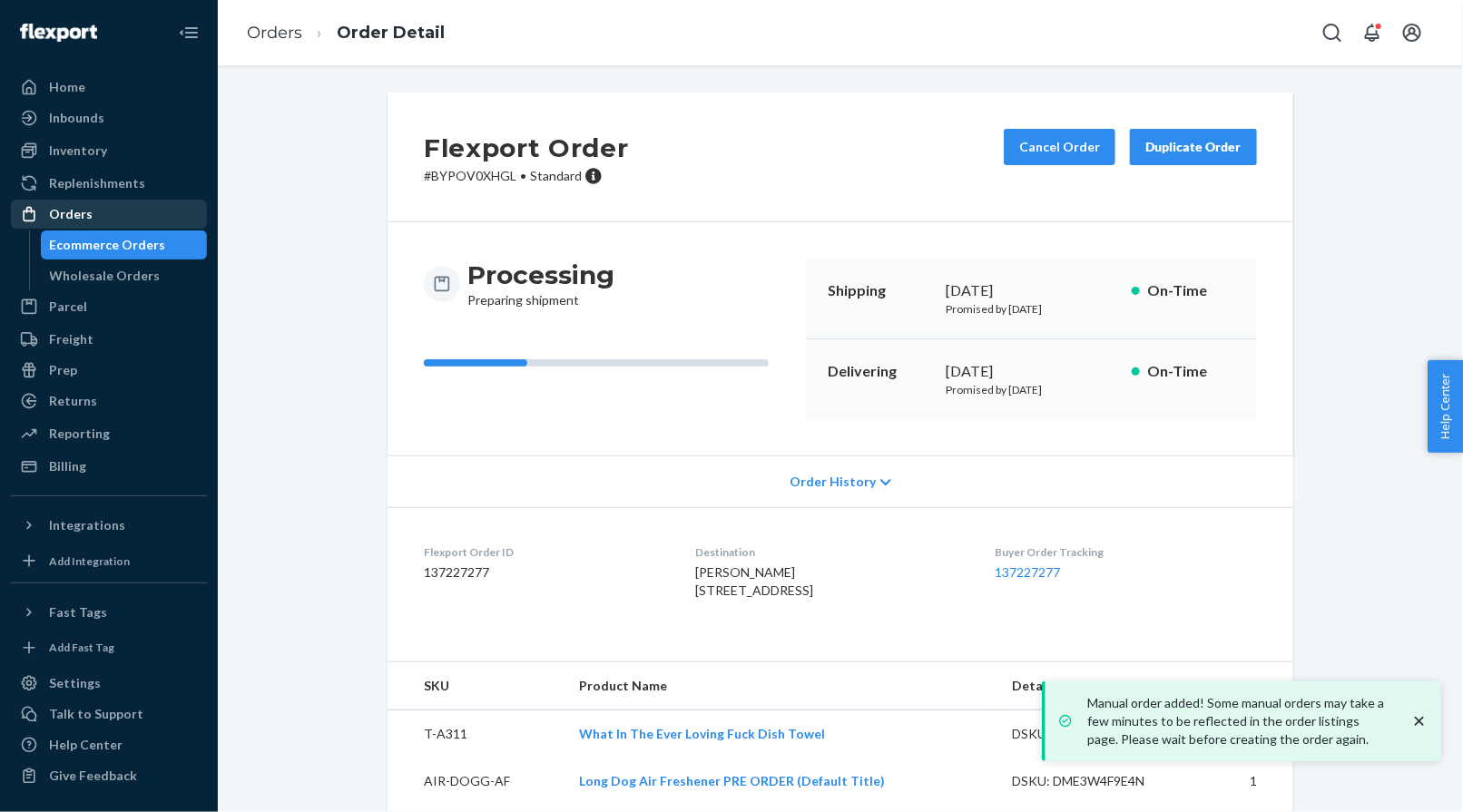
click at [148, 205] on div "Orders" at bounding box center [109, 214] width 192 height 25
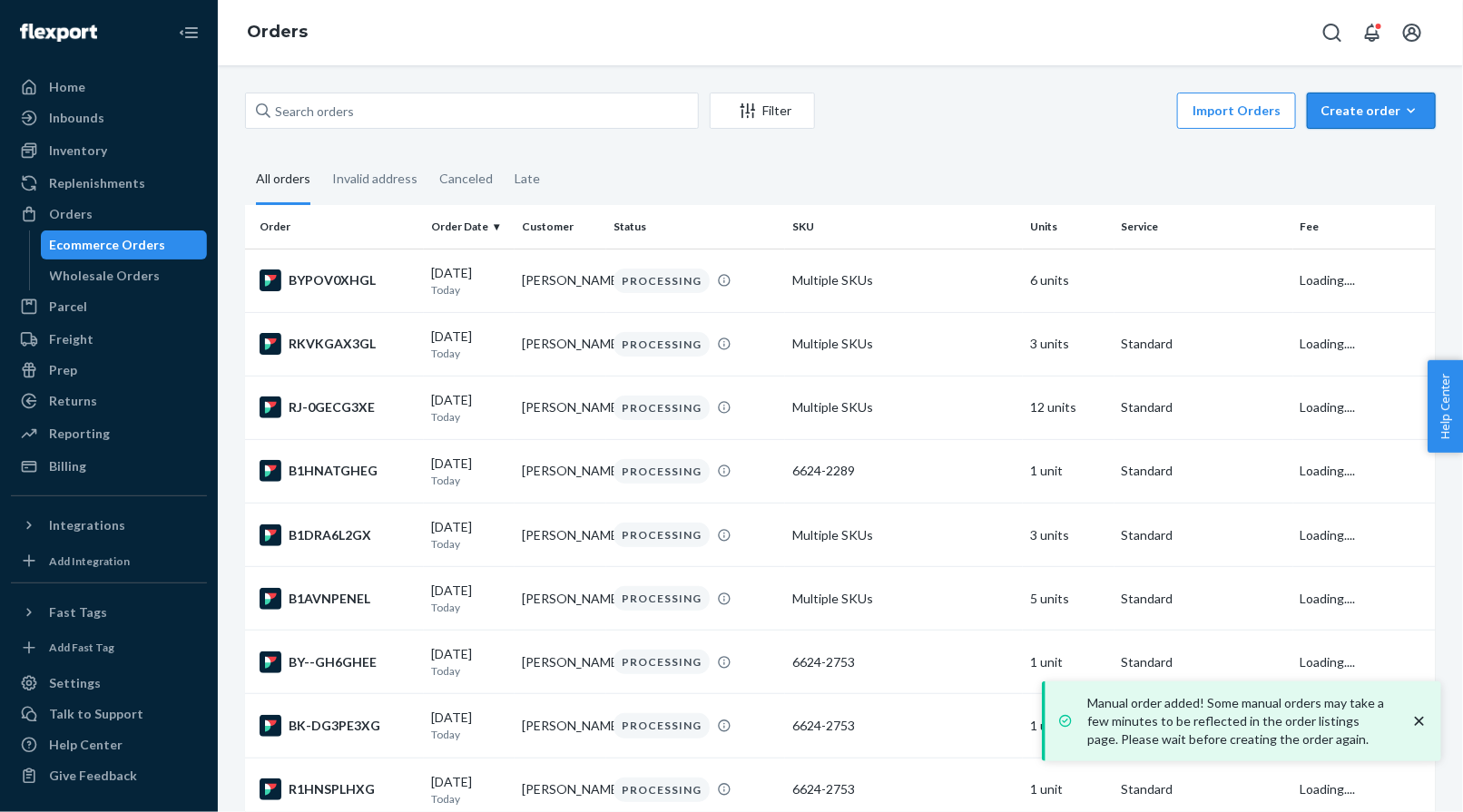
click at [1276, 110] on div "Create order" at bounding box center [1371, 111] width 102 height 18
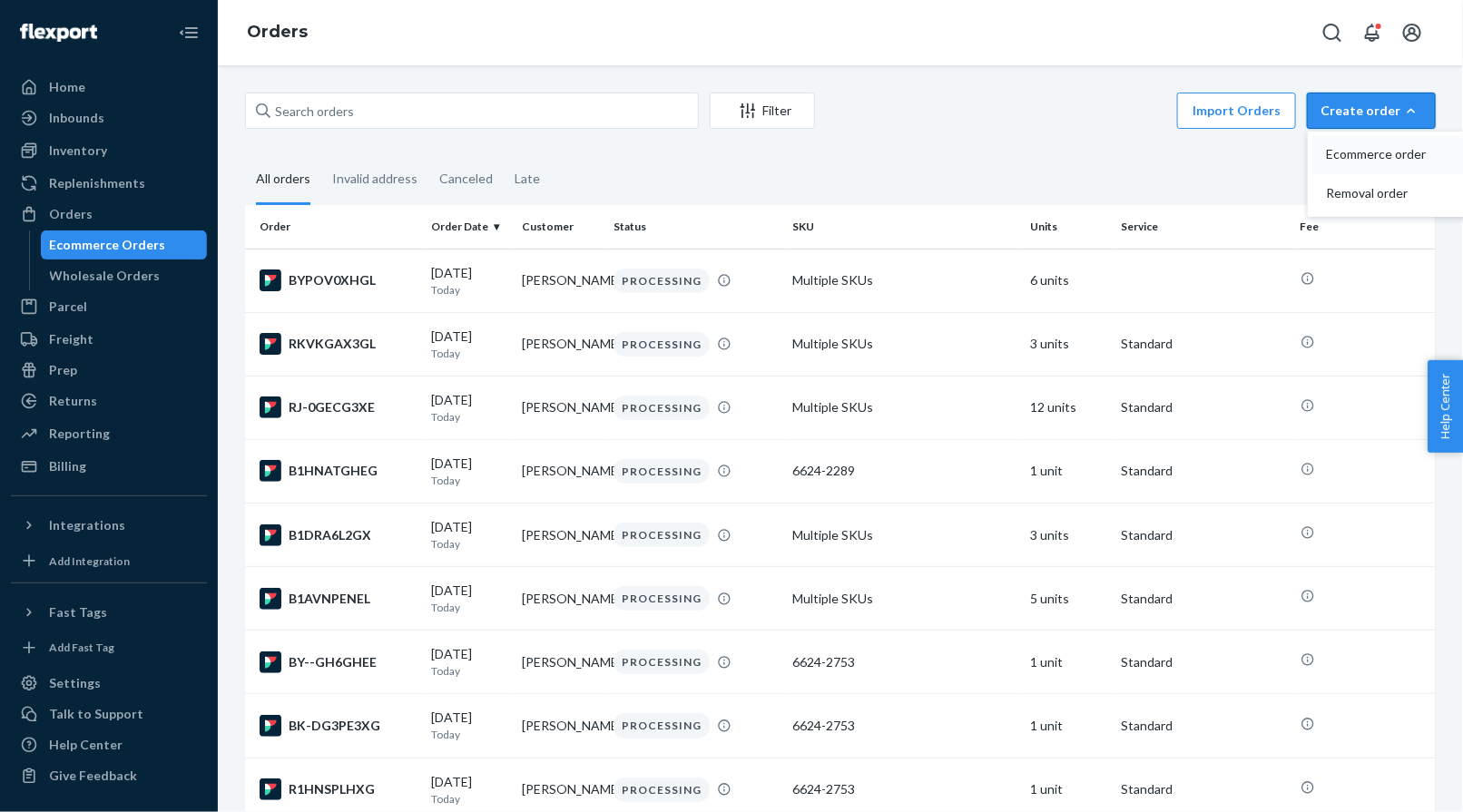
click at [1276, 149] on span "Ecommerce order" at bounding box center [1382, 153] width 113 height 13
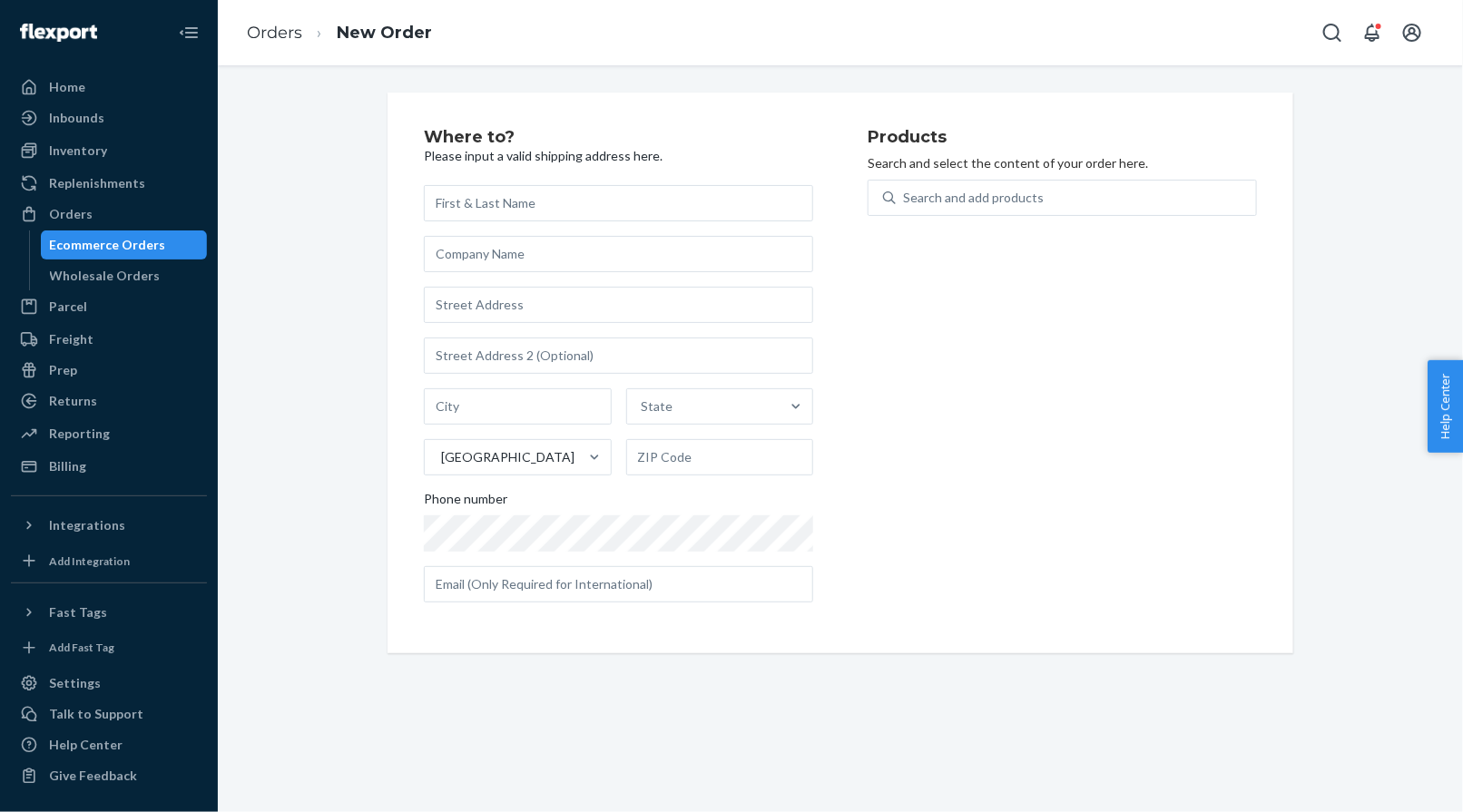
click at [586, 208] on input "text" at bounding box center [618, 203] width 390 height 36
type input "[PERSON_NAME]"
click at [475, 289] on input "text" at bounding box center [618, 304] width 390 height 36
paste input "[STREET_ADDRESS]"
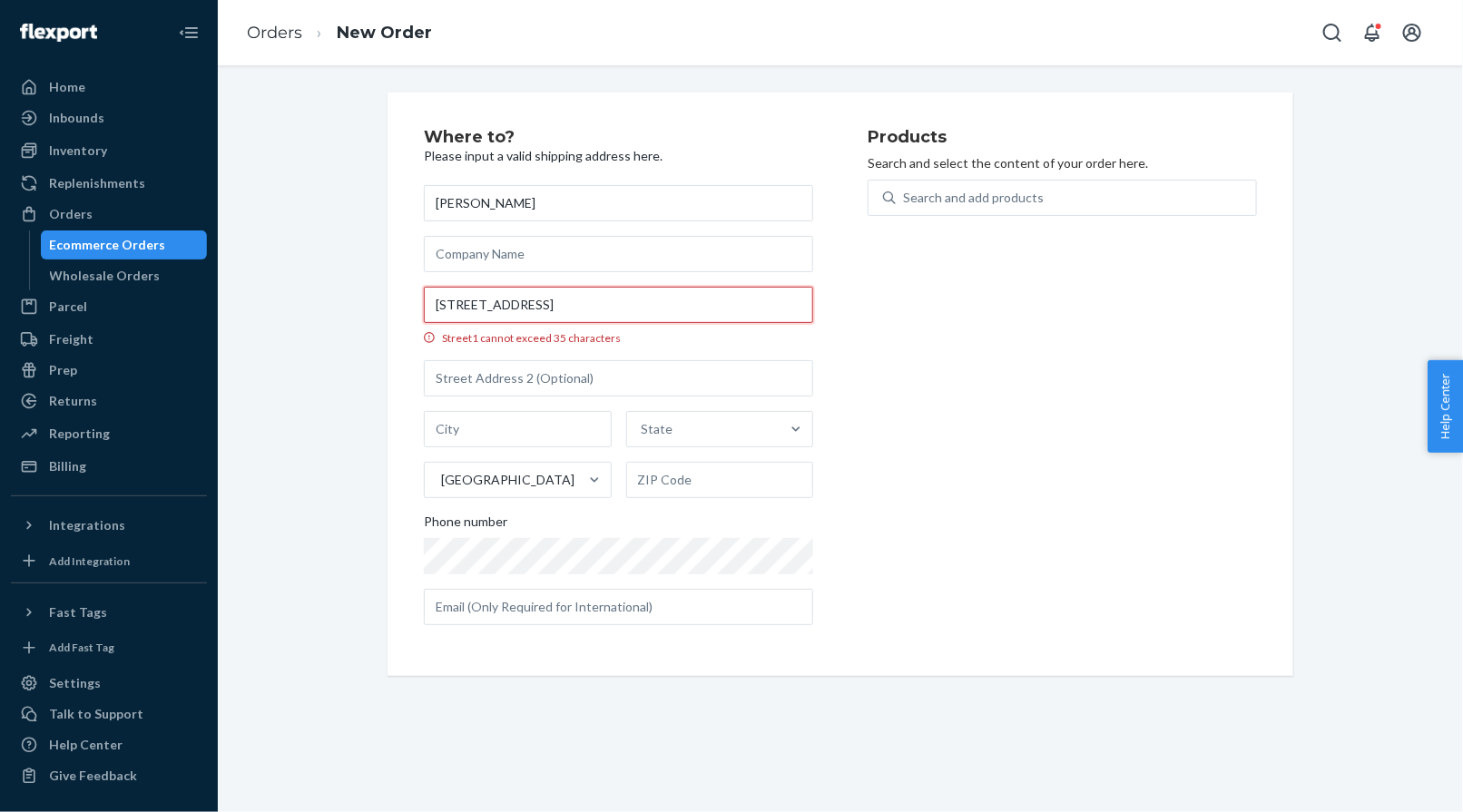
scroll to position [0, 33]
type input "[STREET_ADDRESS]"
type input "Apt 6"
type input "Long Branch"
type input "07740"
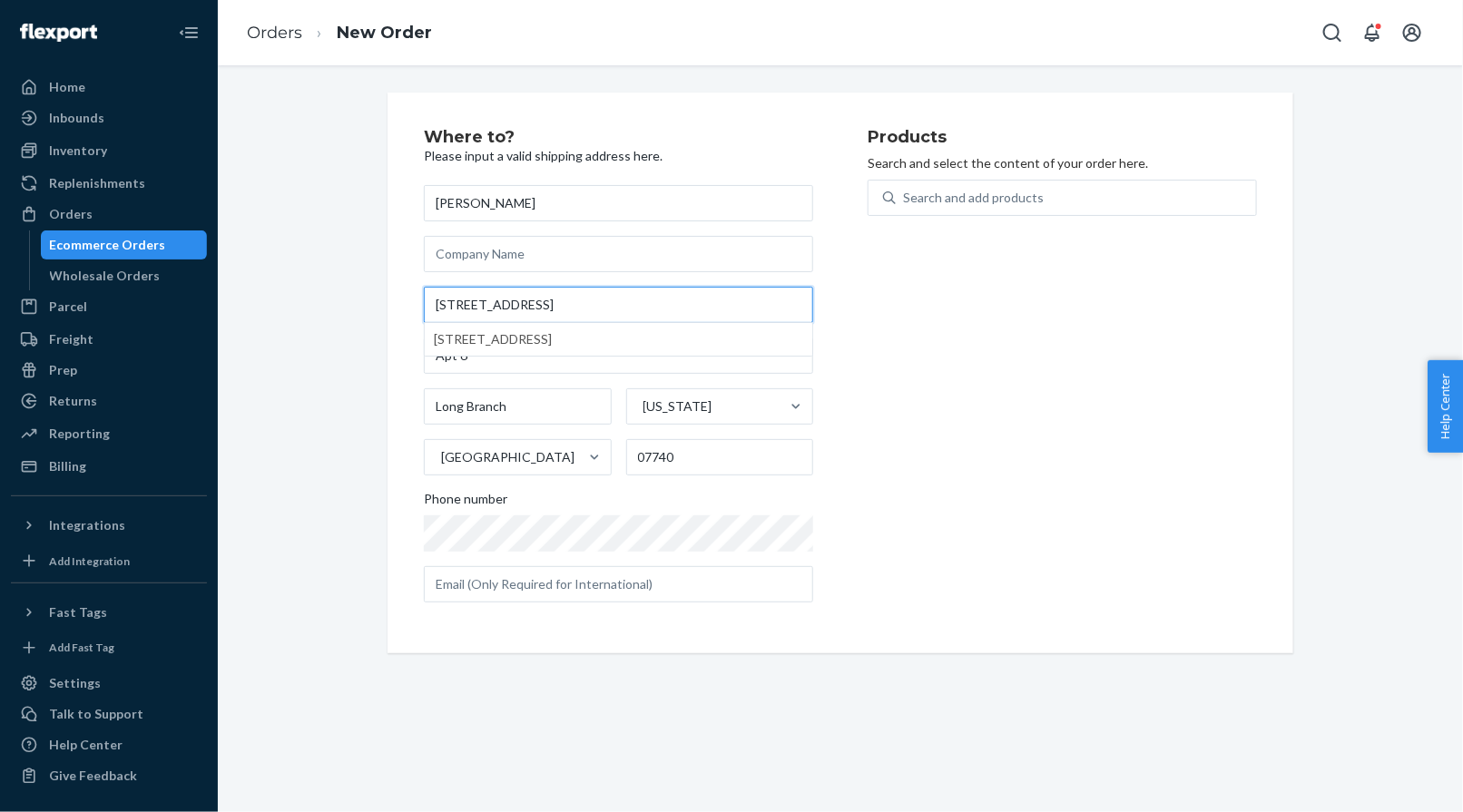
scroll to position [0, 0]
type input "[STREET_ADDRESS]"
click at [992, 197] on div "Search and add products" at bounding box center [972, 197] width 141 height 18
click at [904, 197] on input "Search and add products" at bounding box center [903, 197] width 2 height 18
paste input "T-A019"
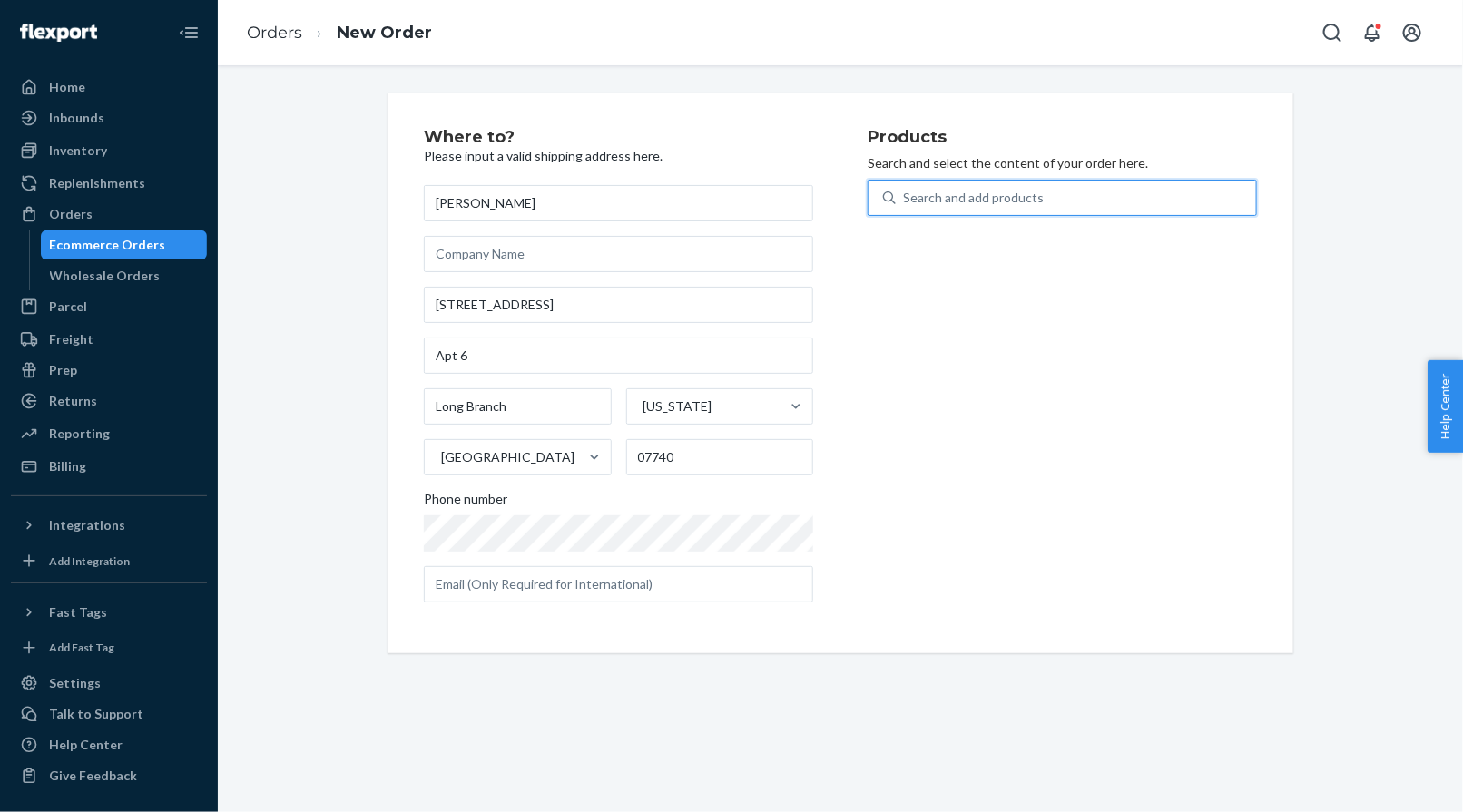
type input "T-A019"
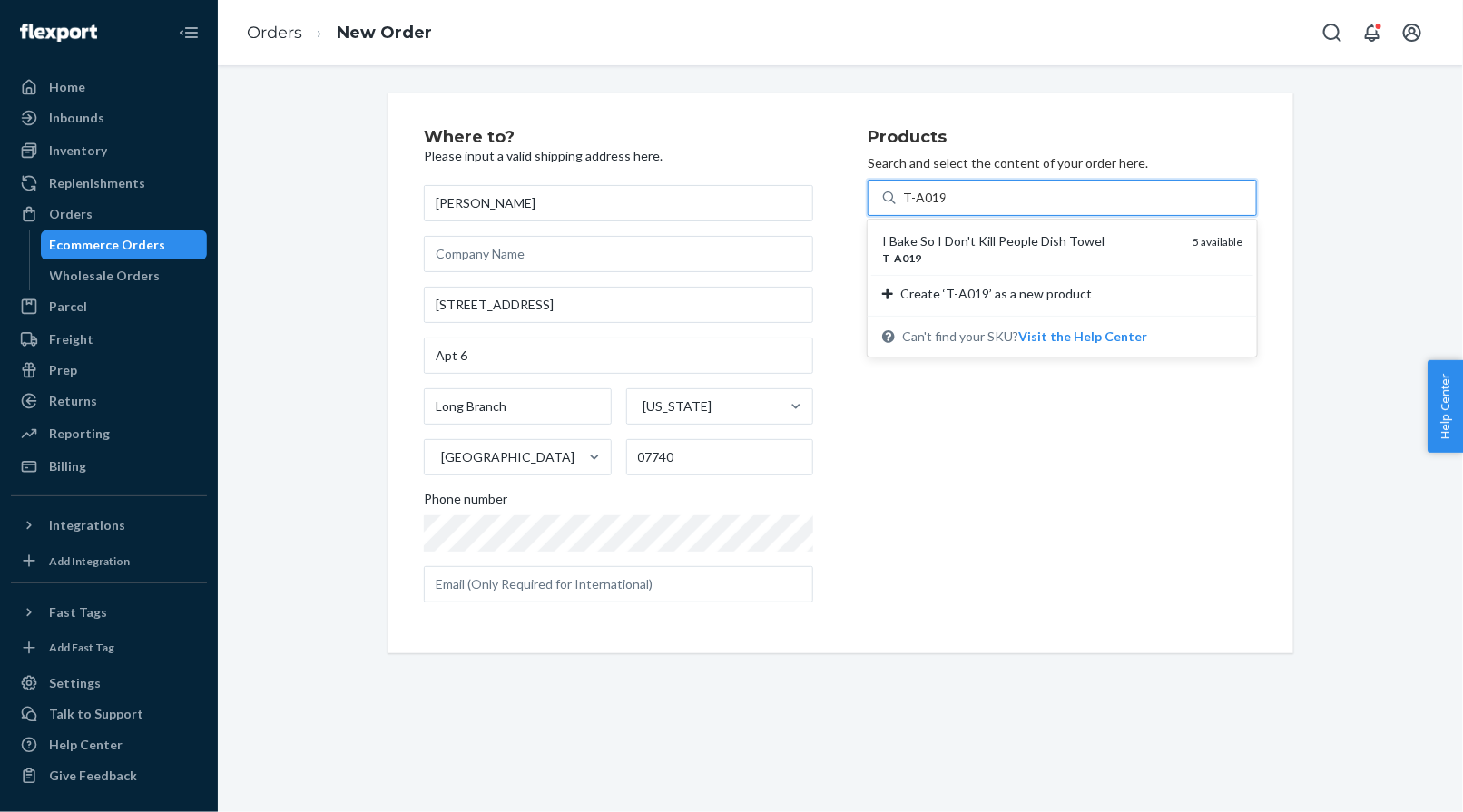
click at [959, 235] on div "I Bake So I Don't Kill People Dish Towel" at bounding box center [1030, 241] width 296 height 18
click at [945, 207] on input "T-A019" at bounding box center [924, 197] width 43 height 18
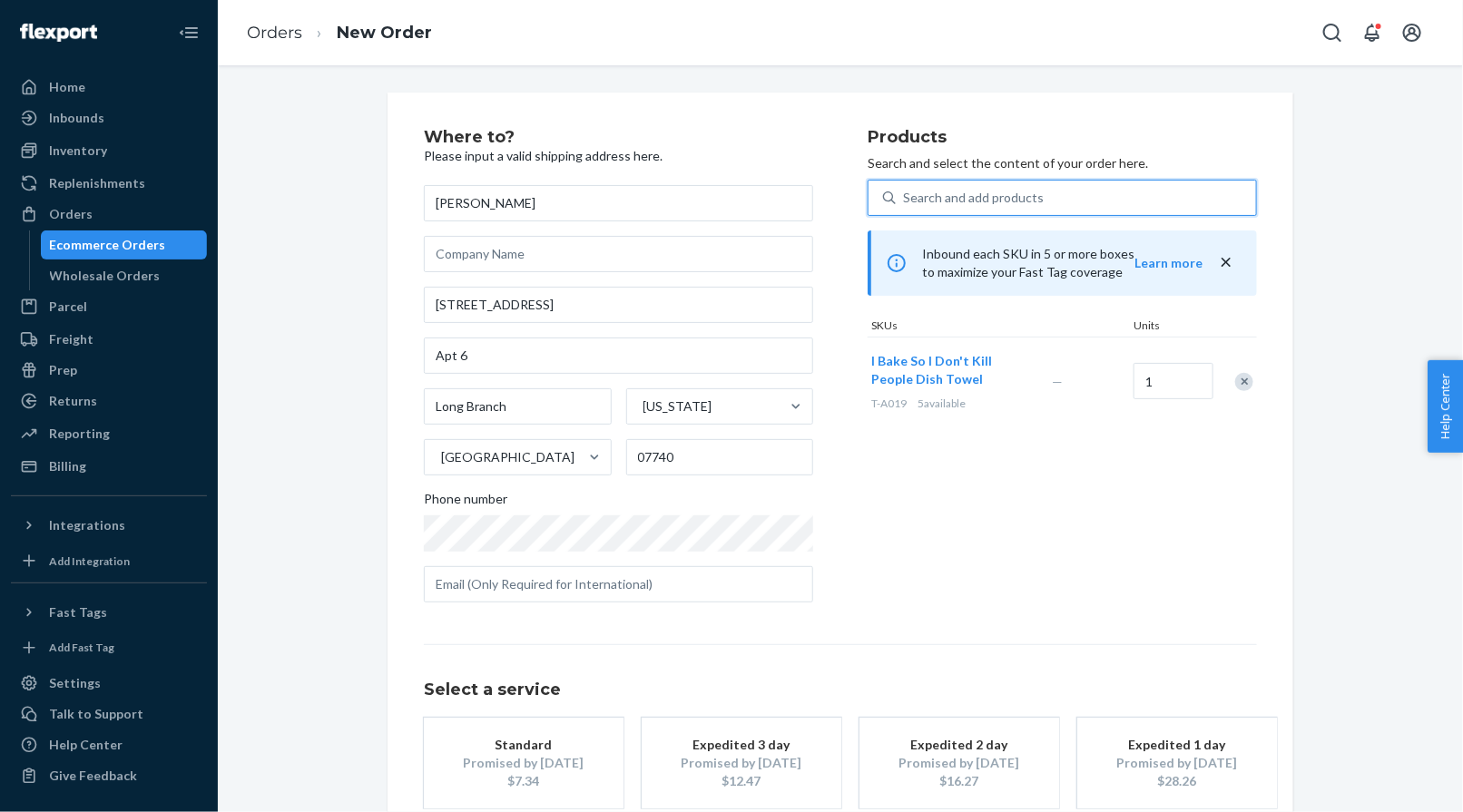
click at [984, 188] on div "Search and add products" at bounding box center [972, 197] width 141 height 18
click at [904, 188] on input "0 results available. Select is focused ,type to refine list, press Down to open…" at bounding box center [903, 197] width 2 height 18
paste input "30JBL122C14SQ"
type input "30JBL122C14SQ"
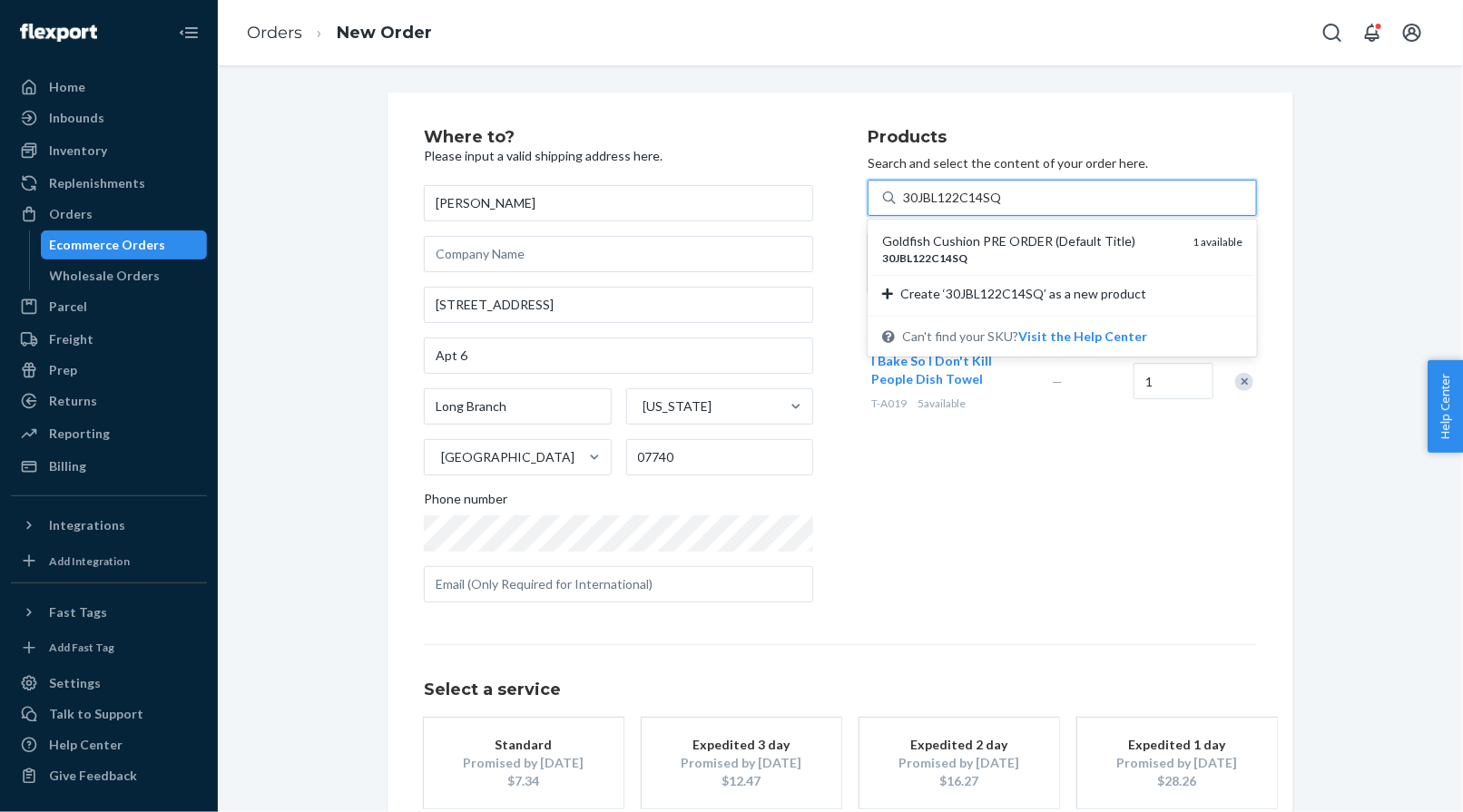
click at [966, 244] on div "Goldfish Cushion PRE ORDER (Default Title)" at bounding box center [1030, 241] width 296 height 18
click at [966, 207] on input "30JBL122C14SQ" at bounding box center [952, 197] width 100 height 18
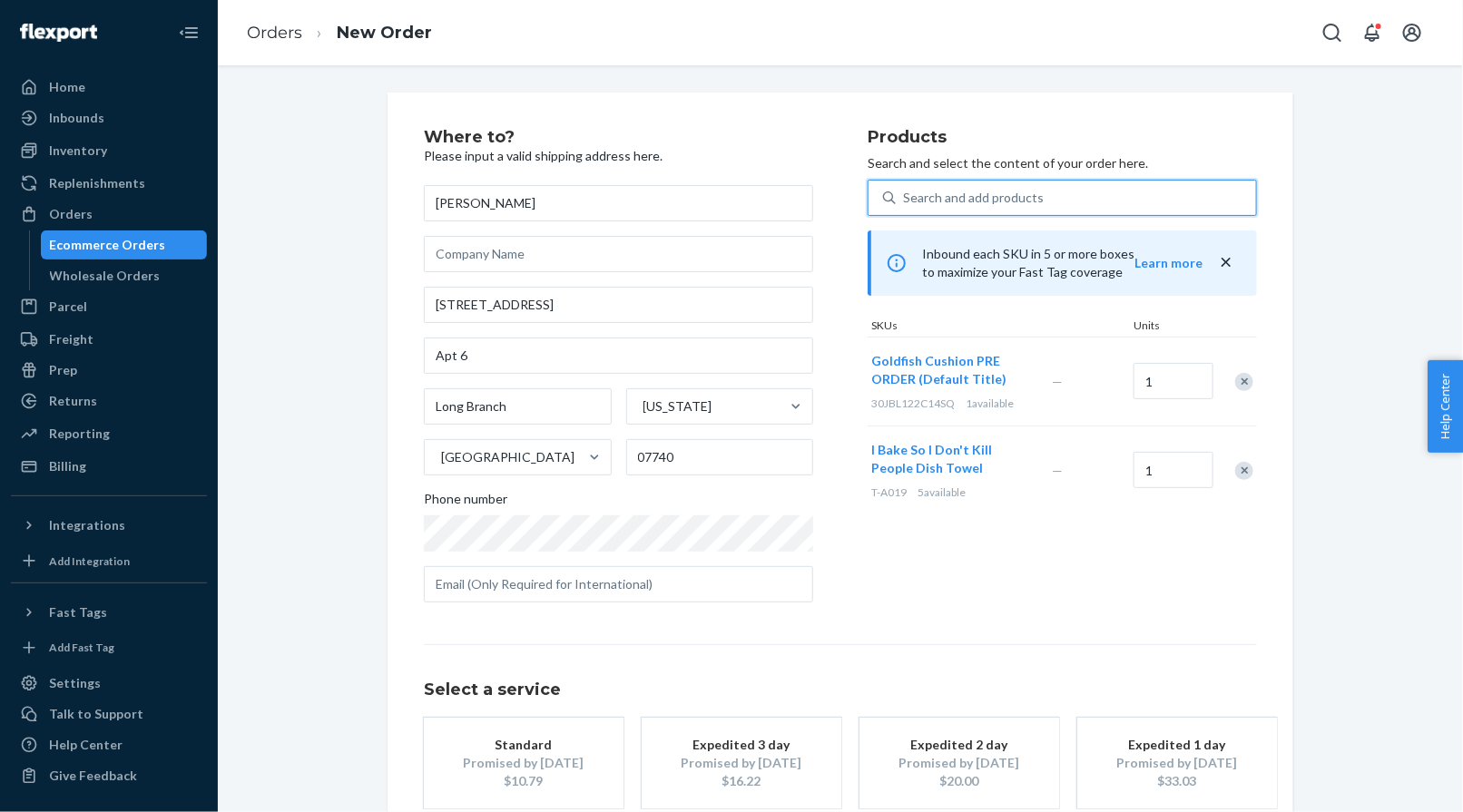
click at [968, 188] on div "Search and add products" at bounding box center [972, 197] width 141 height 18
click at [904, 188] on input "0 results available. Select is focused ,type to refine list, press Down to open…" at bounding box center [903, 197] width 2 height 18
paste input "T-A053"
type input "T-A053"
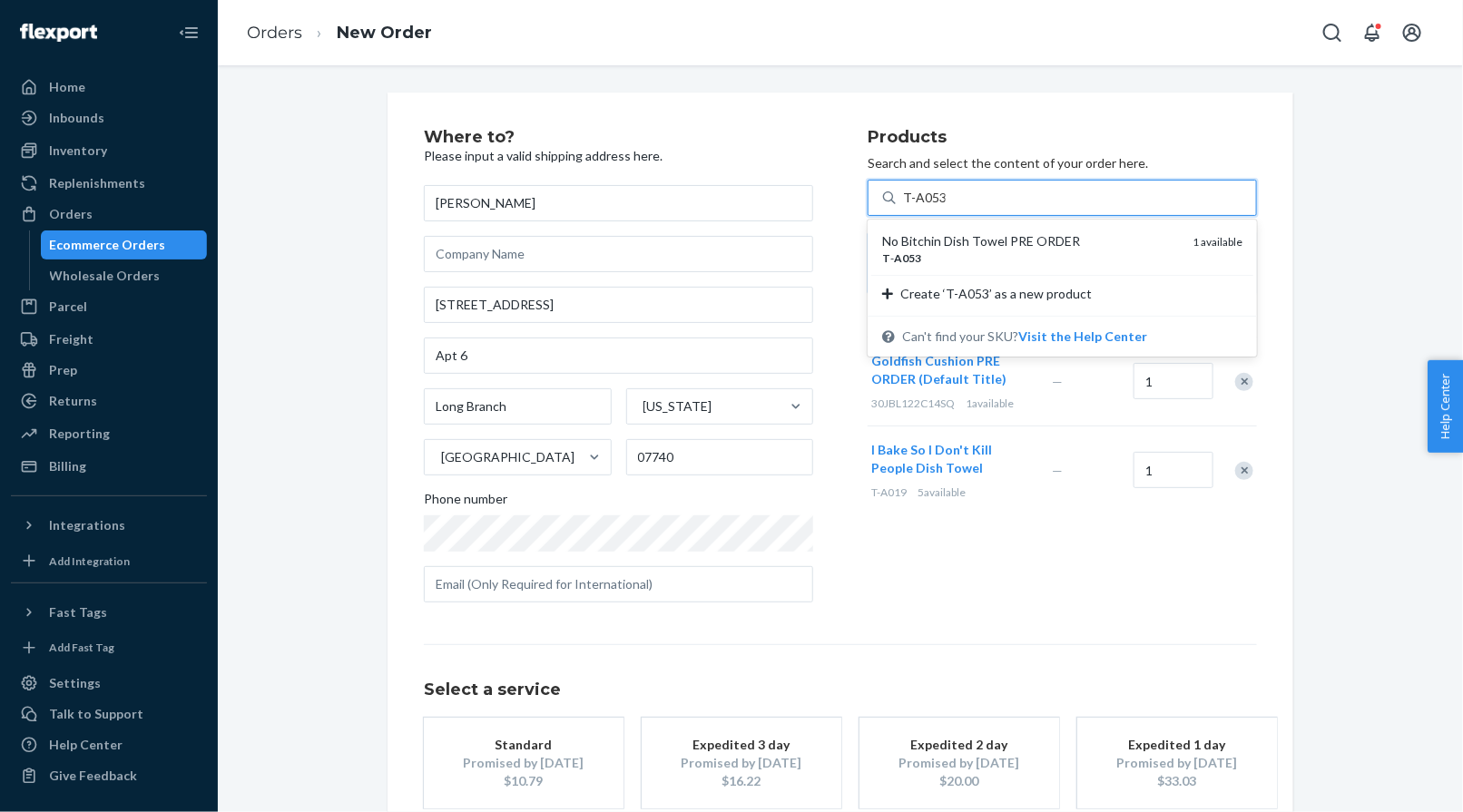
click at [963, 240] on div "No Bitchin Dish Towel PRE ORDER" at bounding box center [1030, 241] width 296 height 18
click at [945, 207] on input "T-A053" at bounding box center [924, 197] width 43 height 18
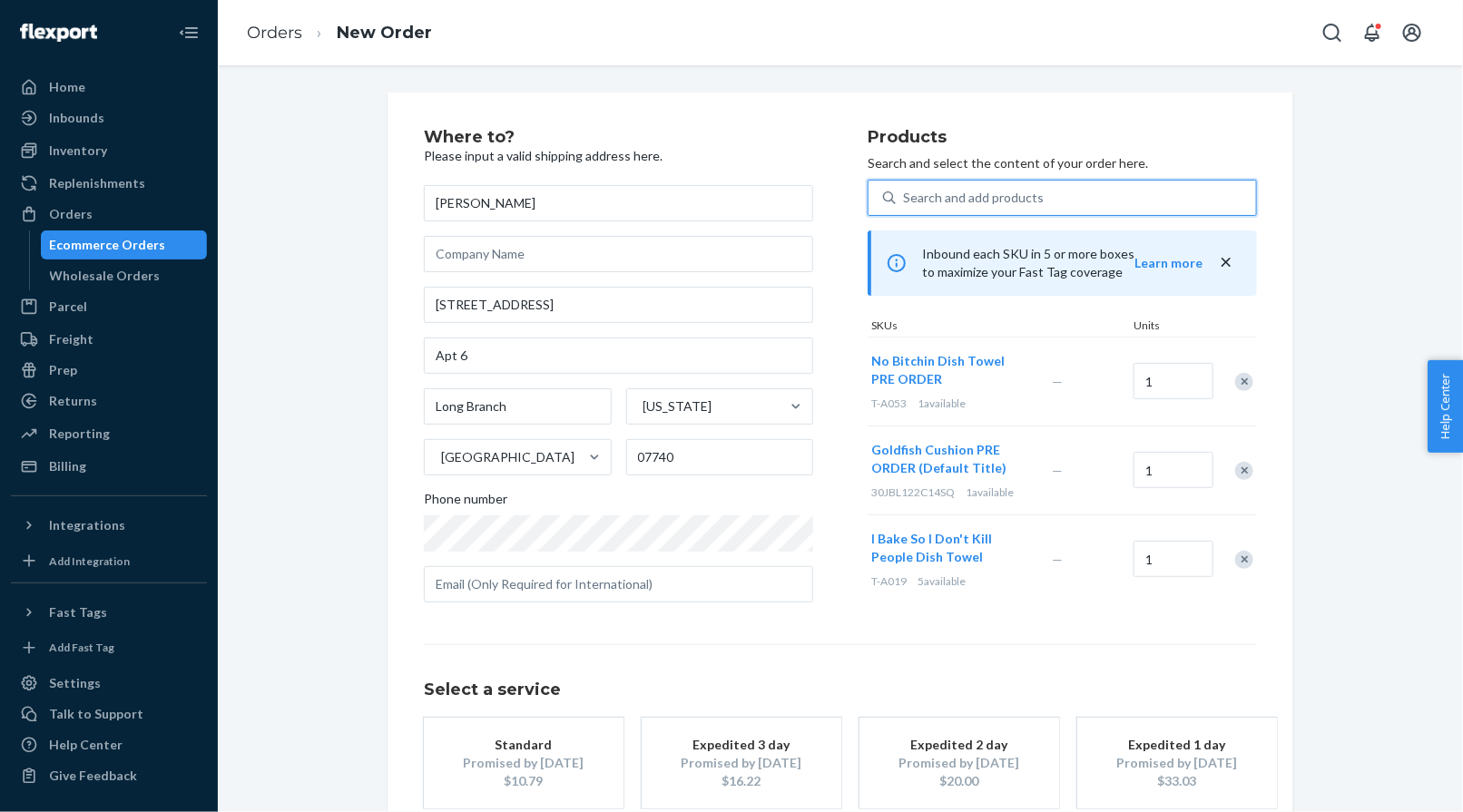
scroll to position [104, 0]
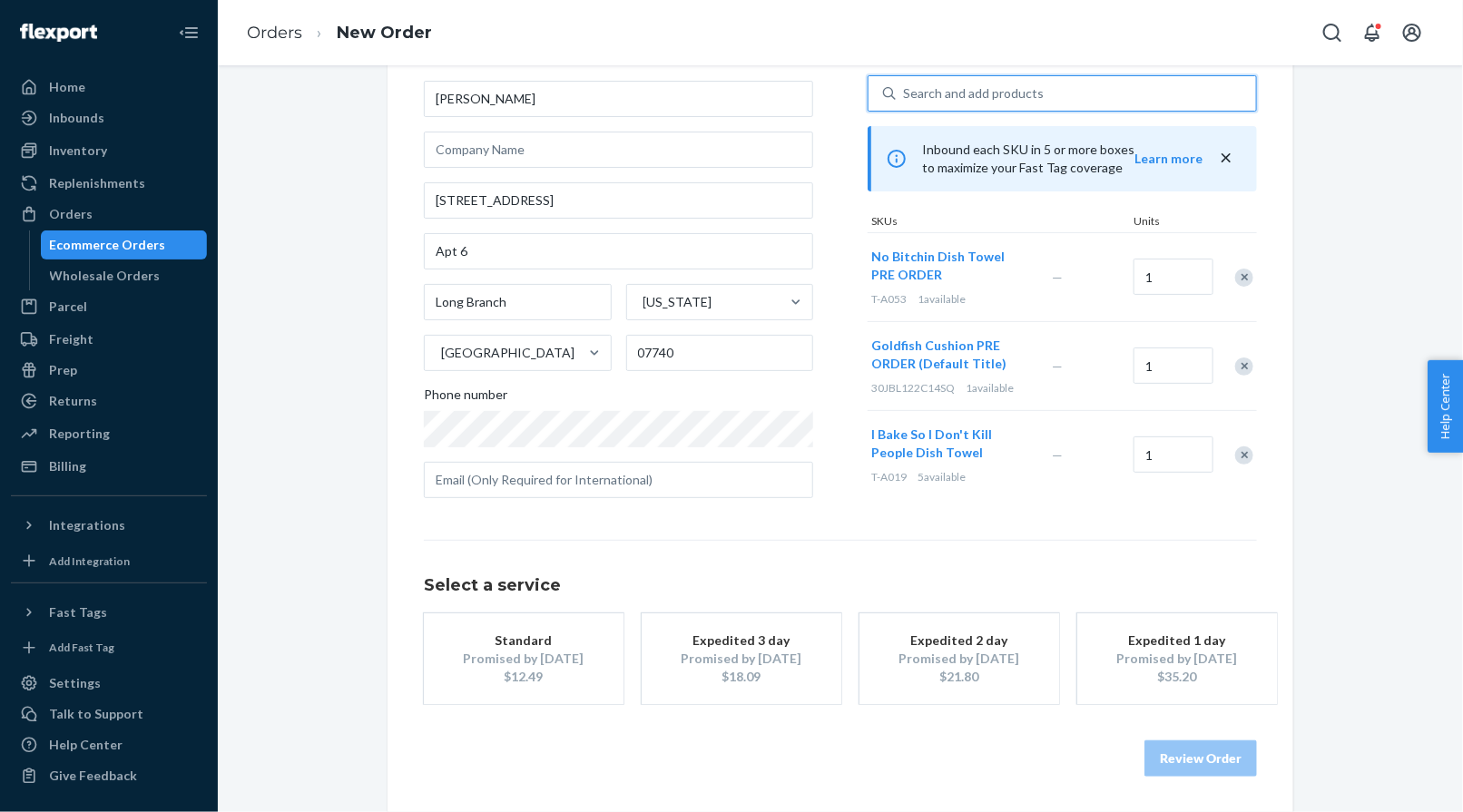
click at [541, 659] on div "Promised by [DATE]" at bounding box center [523, 659] width 145 height 18
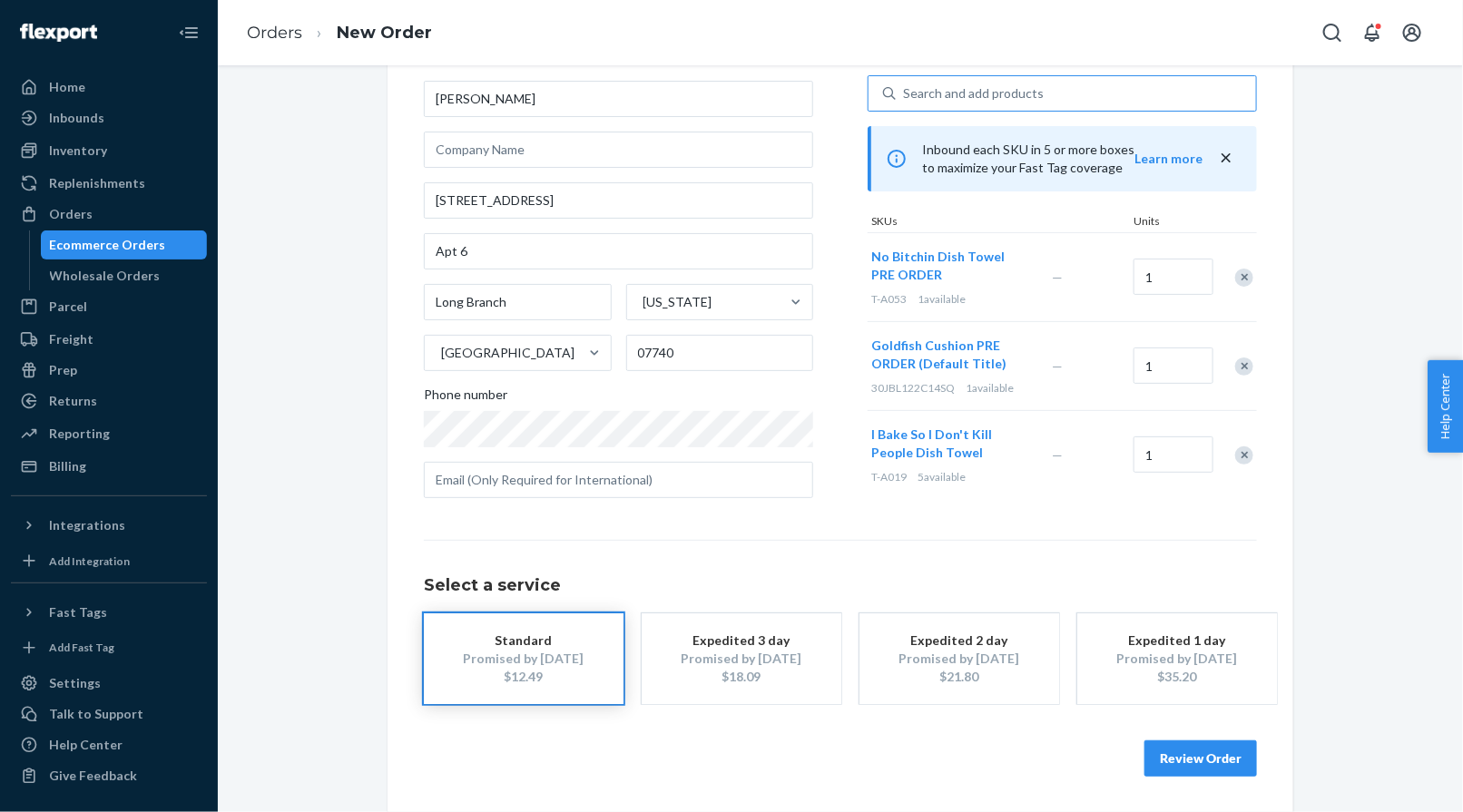
click at [1173, 750] on button "Review Order" at bounding box center [1201, 758] width 113 height 36
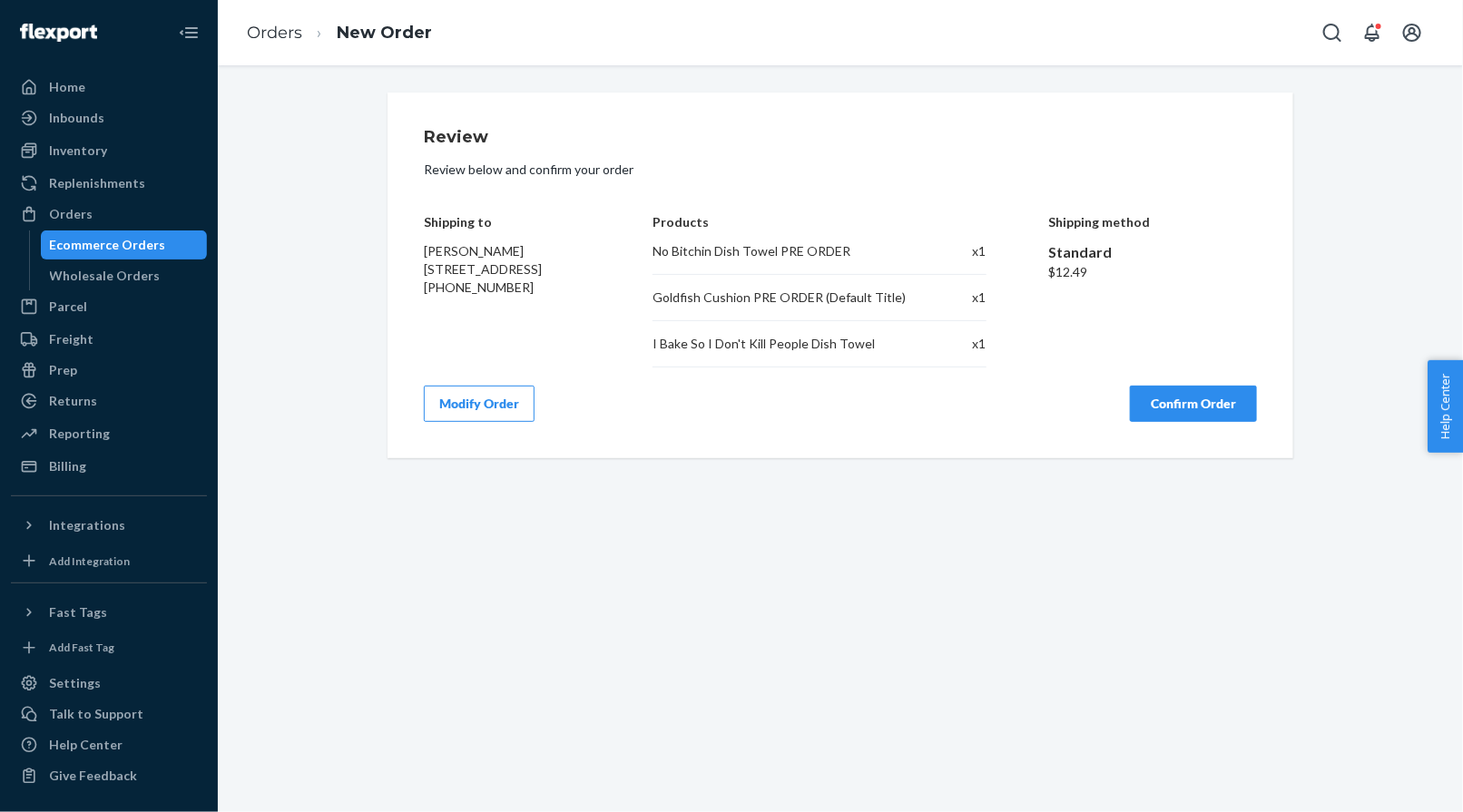
click at [1208, 406] on button "Confirm Order" at bounding box center [1193, 403] width 127 height 36
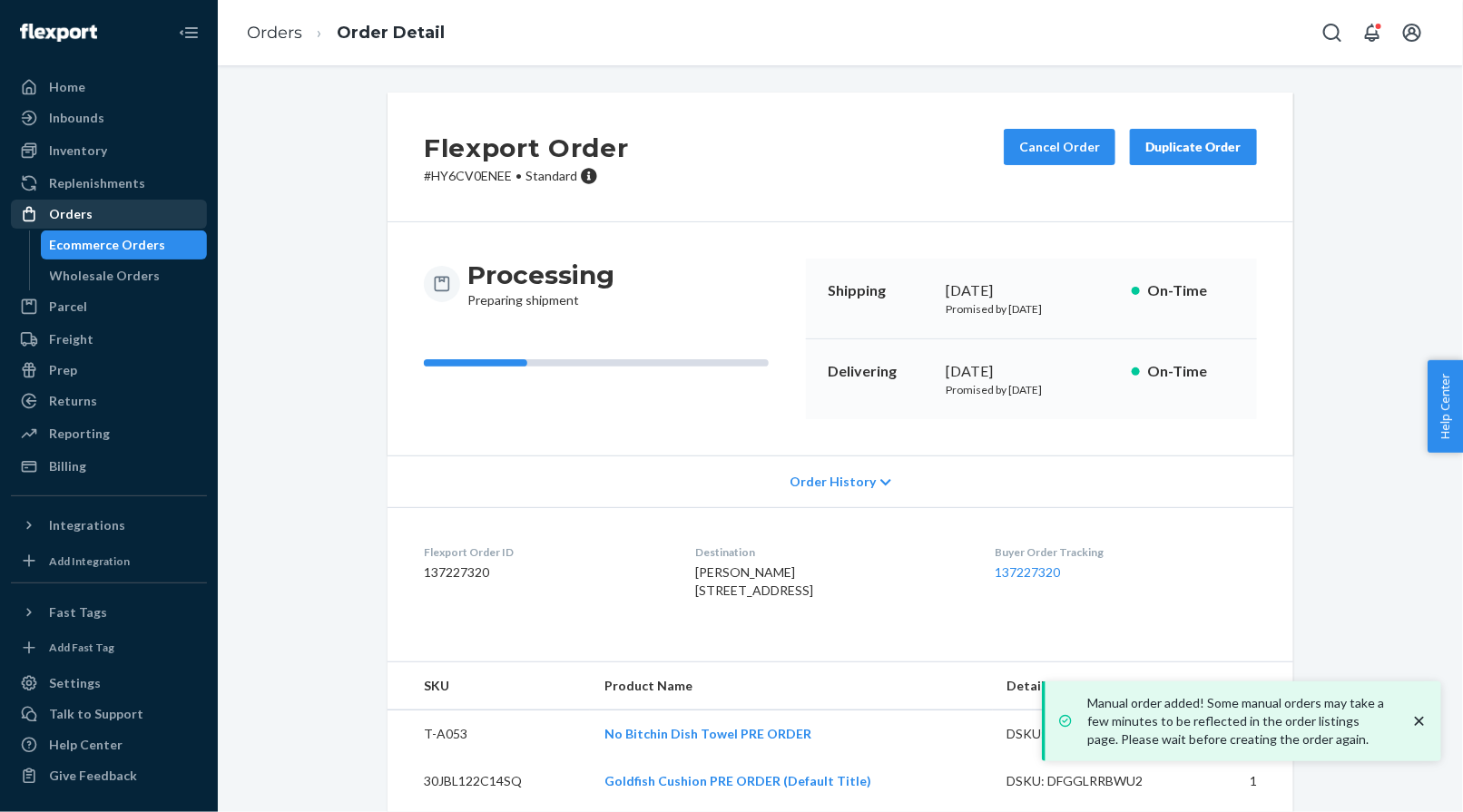
click at [111, 222] on div "Orders" at bounding box center [109, 214] width 192 height 25
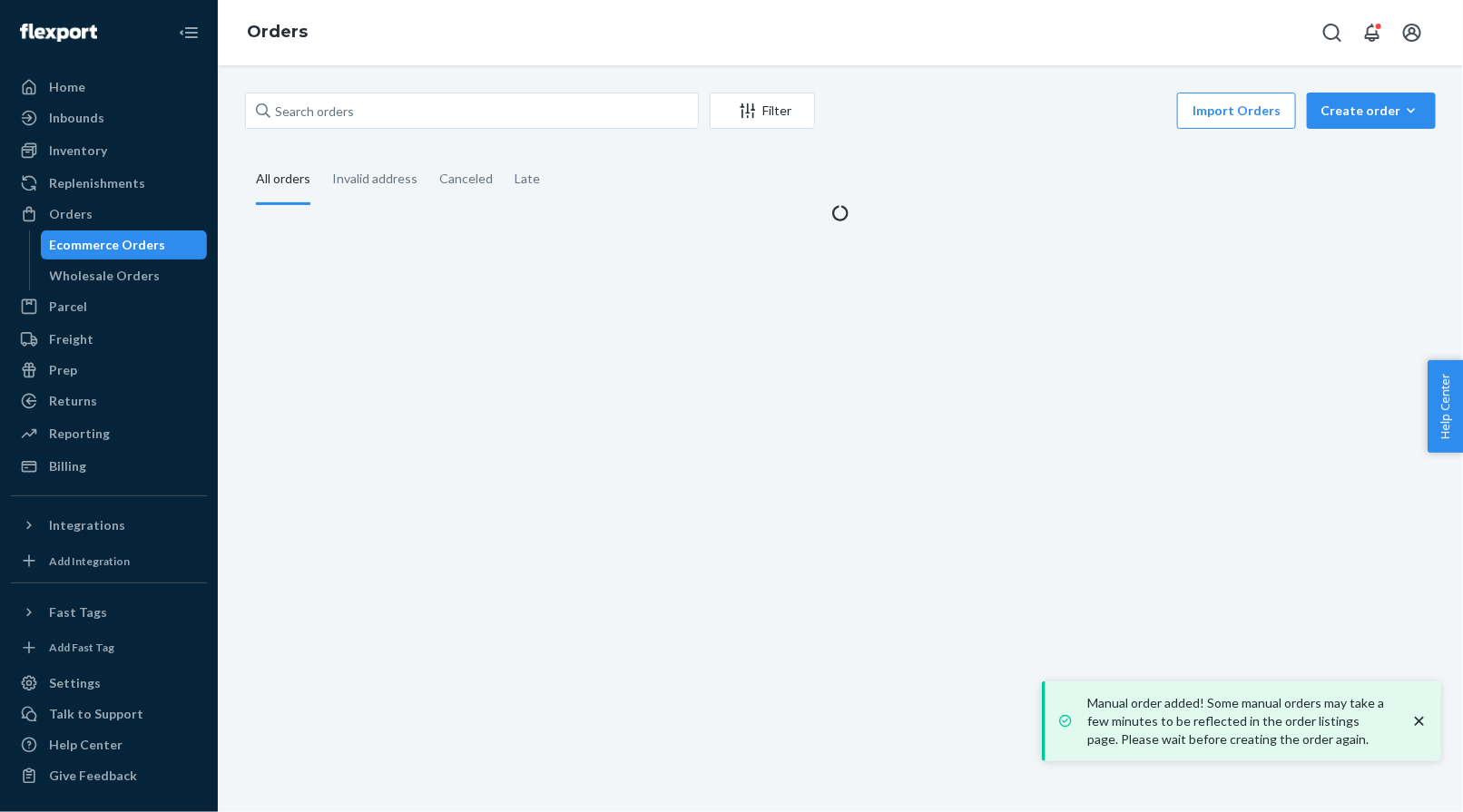
click at [1276, 110] on icon "button" at bounding box center [1411, 111] width 18 height 18
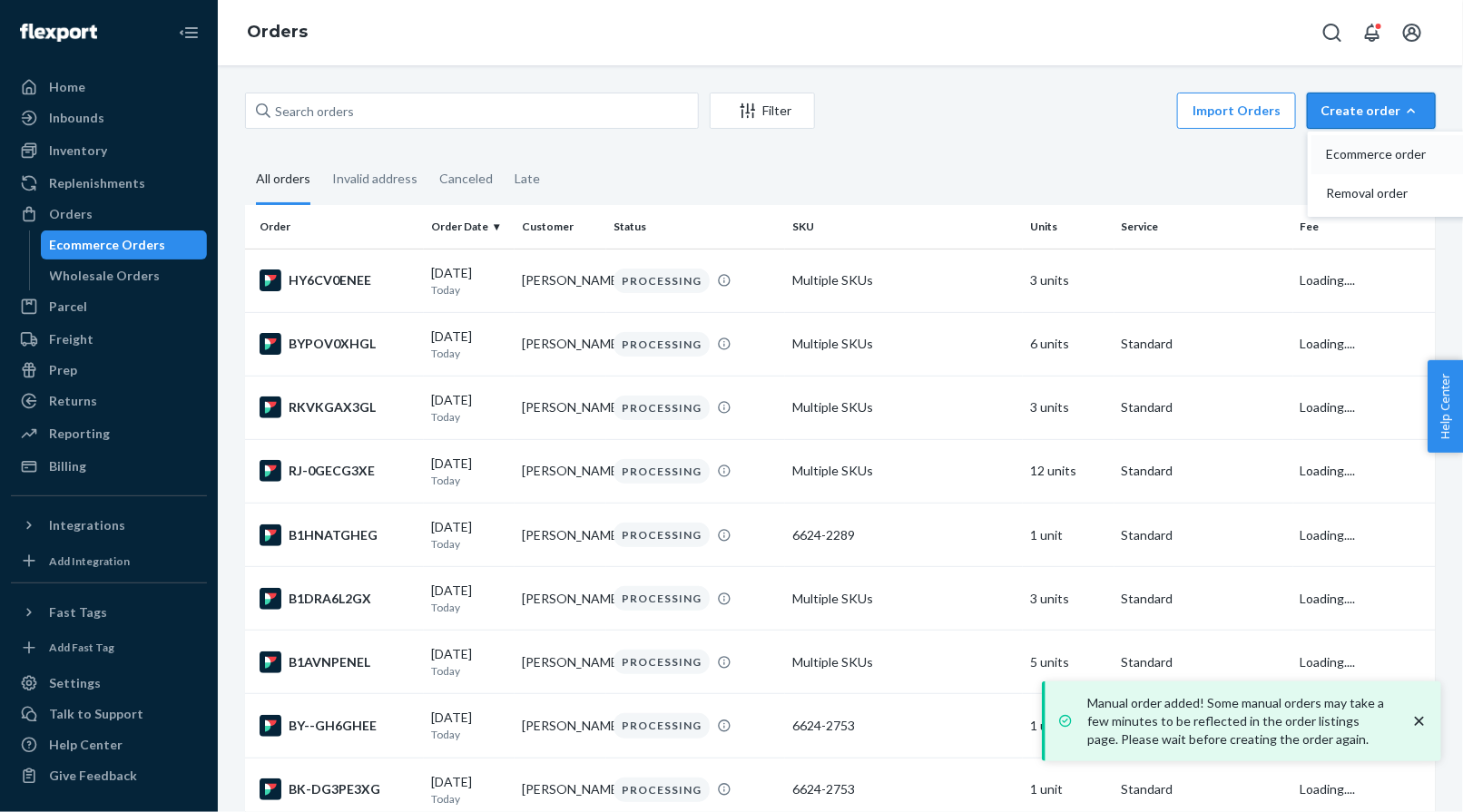
click at [1276, 144] on button "Ecommerce order" at bounding box center [1398, 154] width 174 height 39
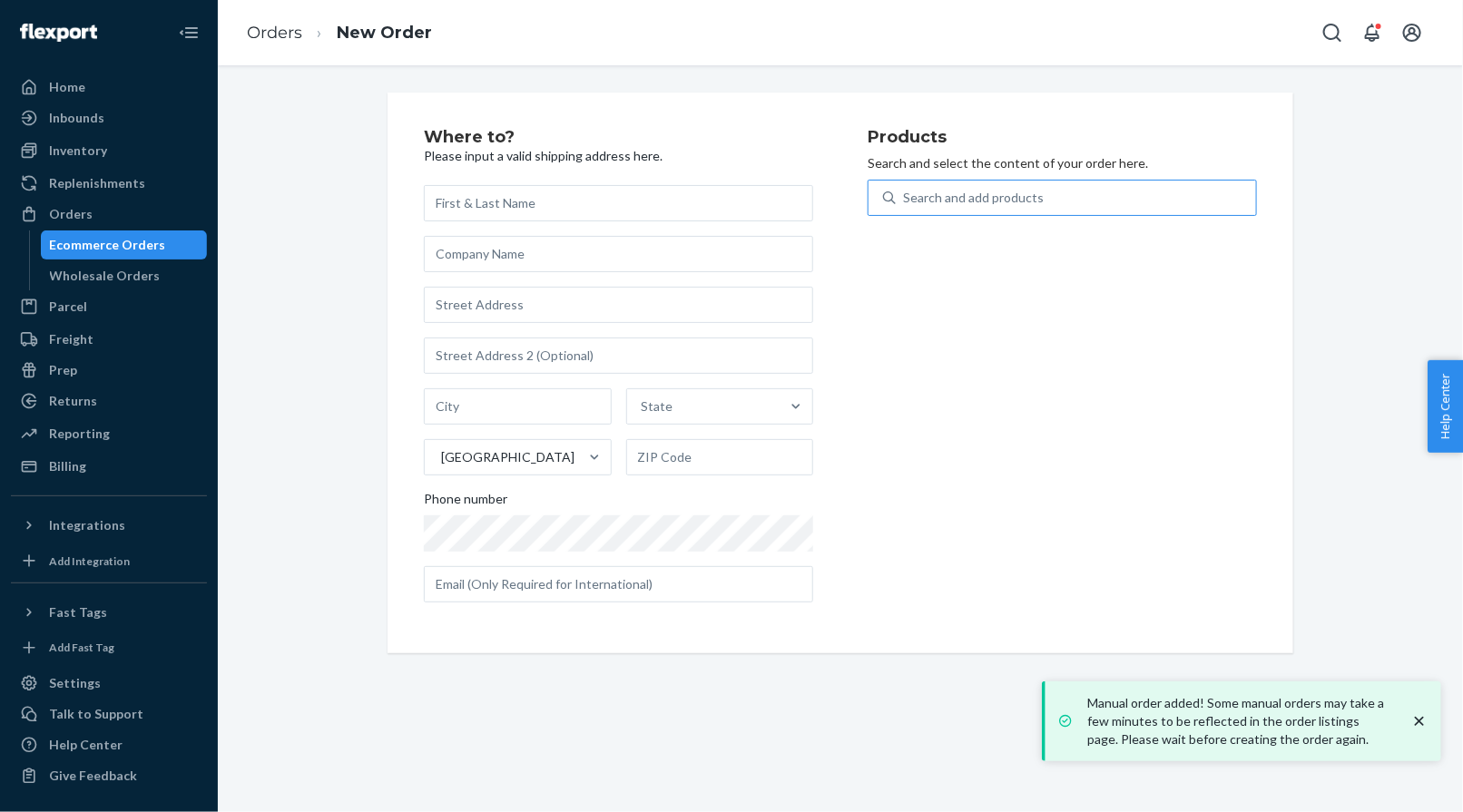
click at [973, 186] on div "Search and add products" at bounding box center [1075, 198] width 360 height 33
click at [904, 188] on input "Search and add products" at bounding box center [903, 197] width 2 height 18
paste input "58081"
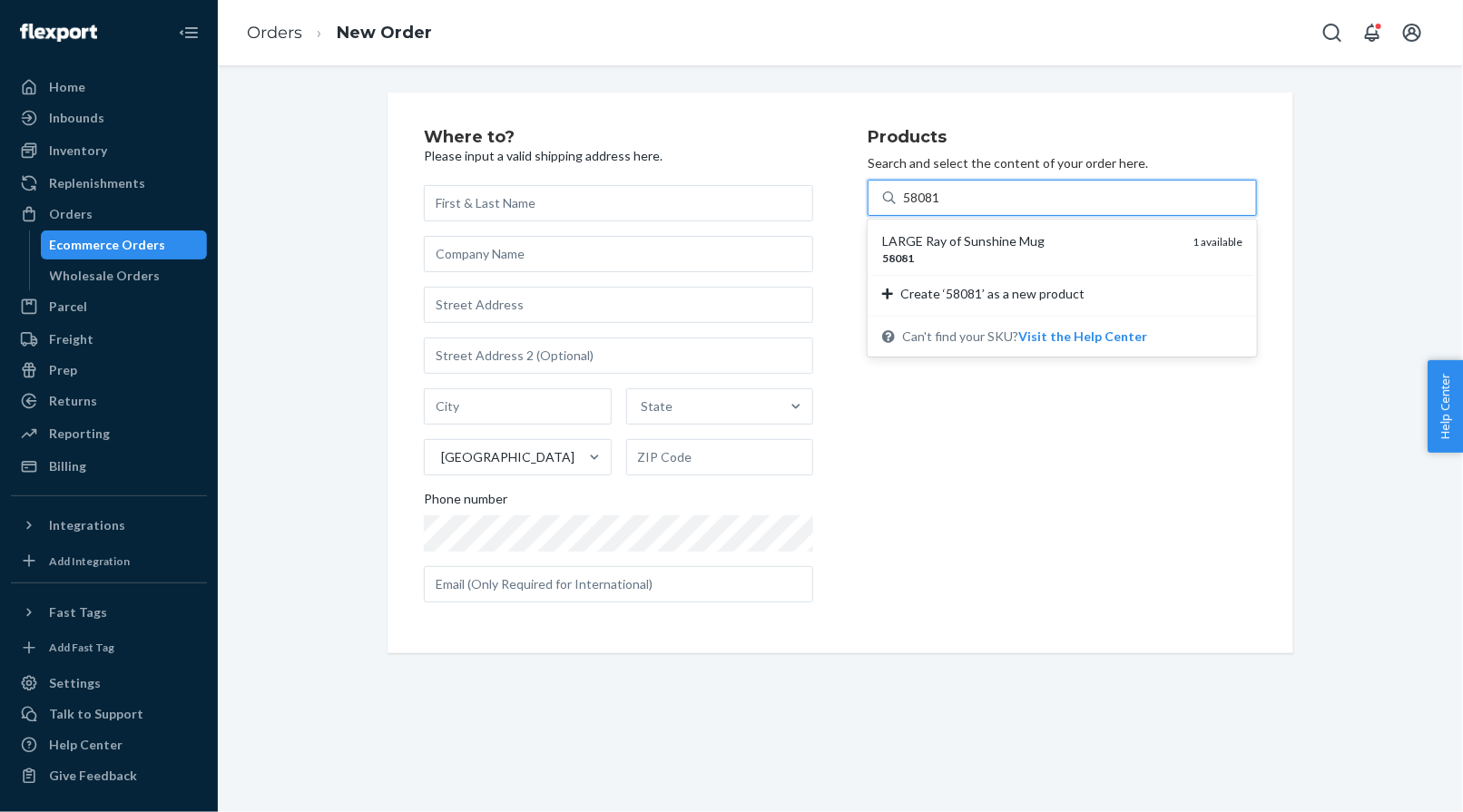
type input "58081"
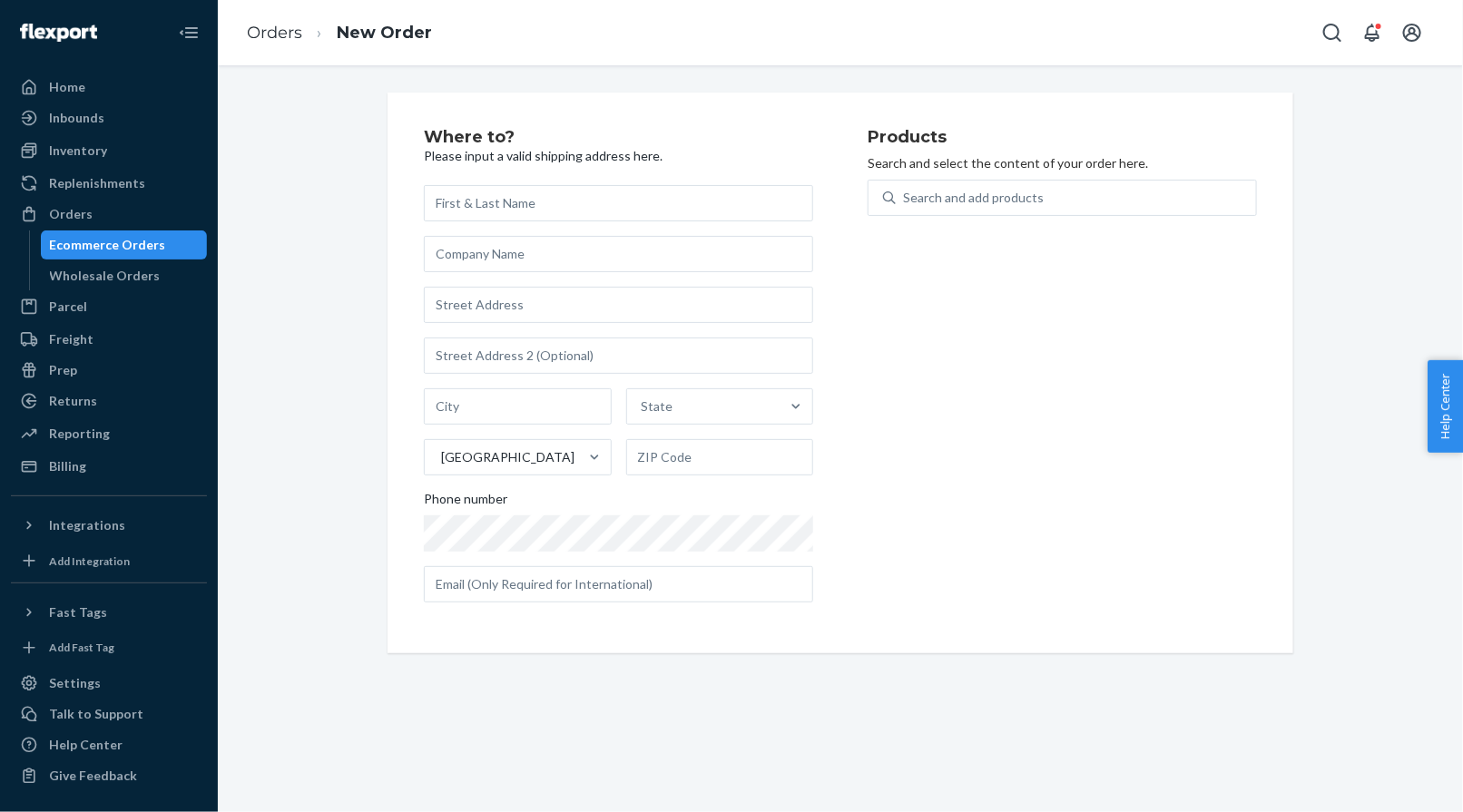
click at [939, 101] on div "Where to? Please input a valid shipping address here. State United States Phone…" at bounding box center [840, 372] width 905 height 560
drag, startPoint x: 520, startPoint y: 165, endPoint x: 495, endPoint y: 189, distance: 34.7
click at [518, 167] on div "Where to? Please input a valid shipping address here. [GEOGRAPHIC_DATA] Phone n…" at bounding box center [645, 373] width 444 height 489
click at [495, 189] on input "text" at bounding box center [618, 203] width 390 height 36
paste input "[PERSON_NAME]"
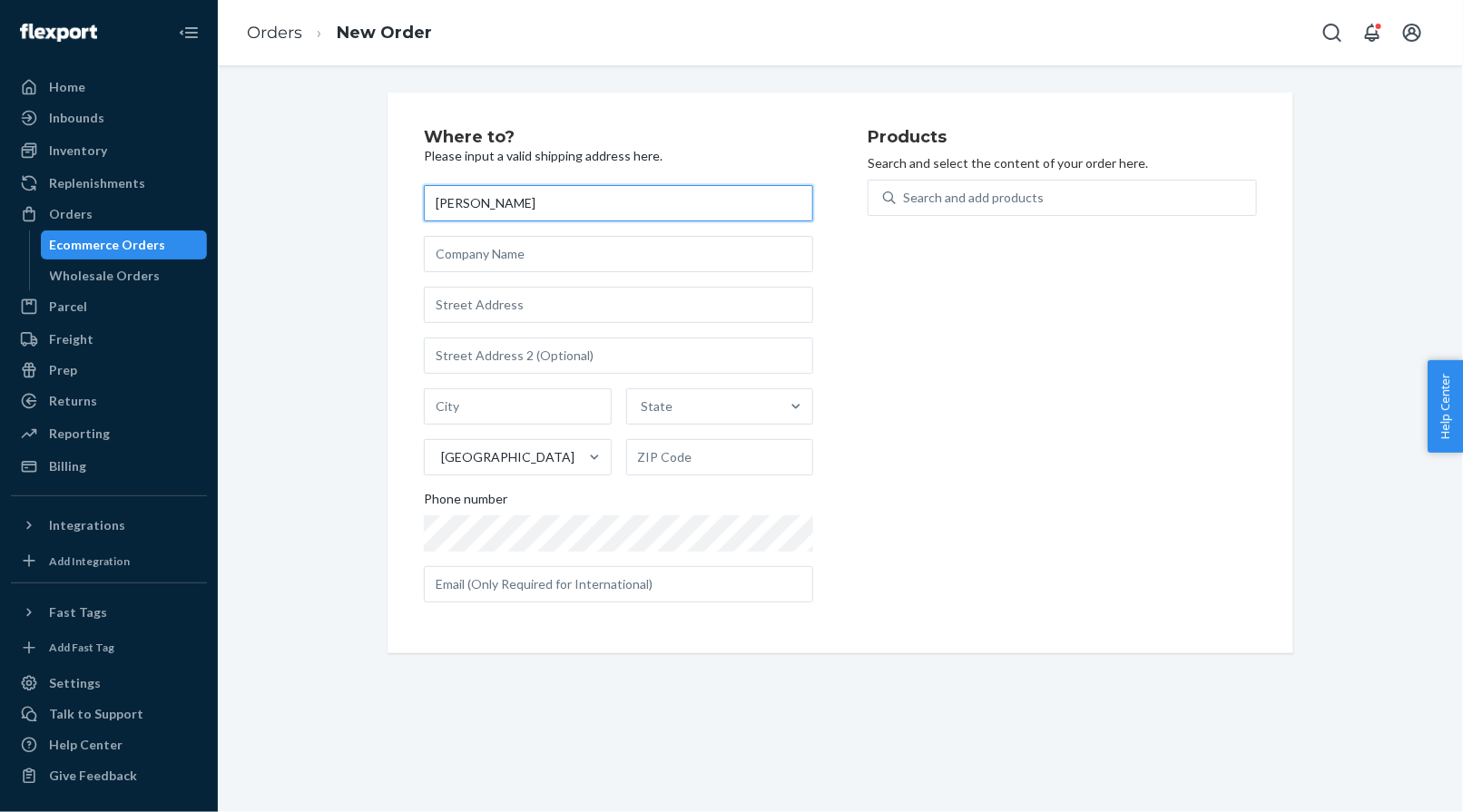
type input "[PERSON_NAME]"
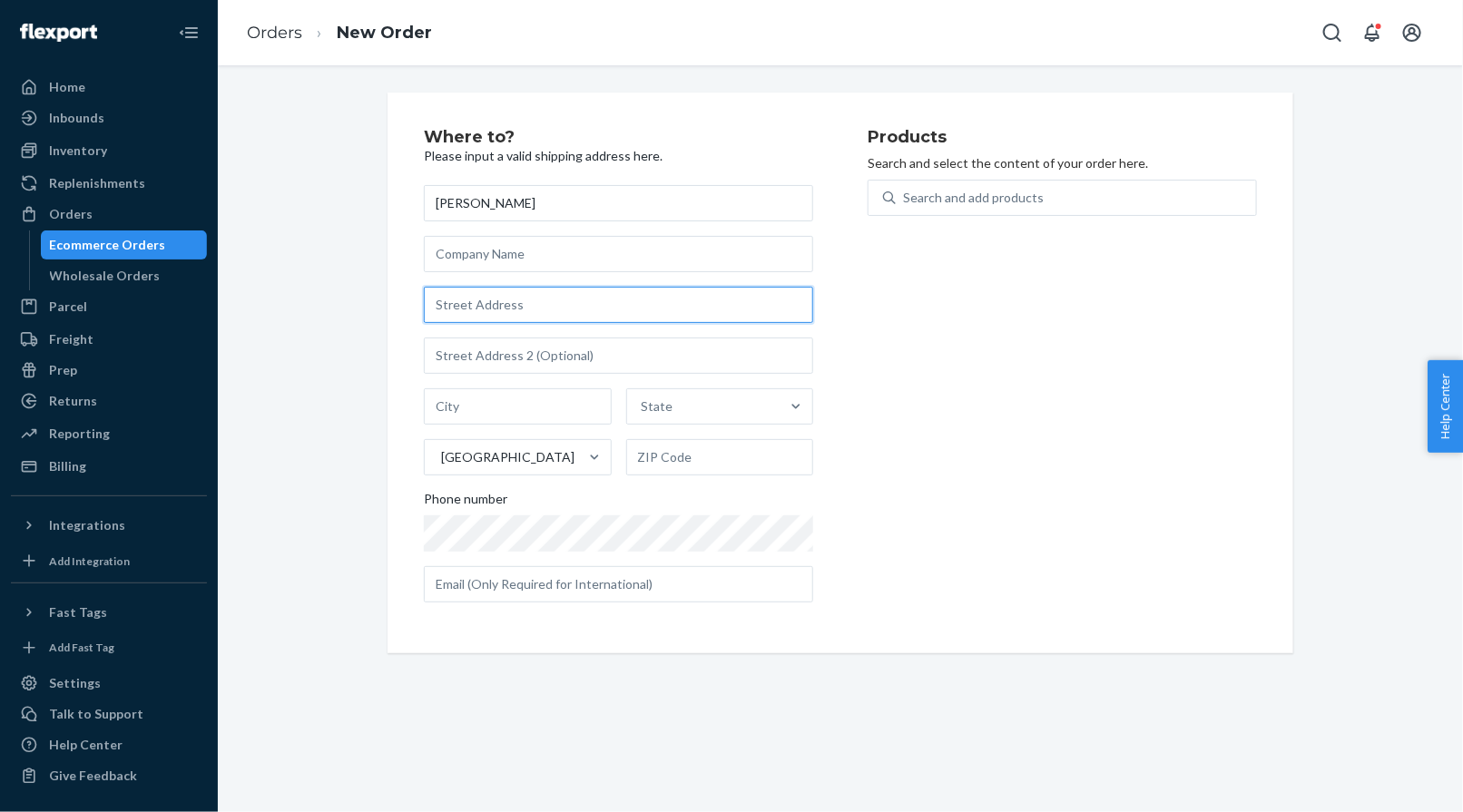
click at [528, 308] on input "text" at bounding box center [618, 304] width 390 height 36
paste input "[STREET_ADDRESS]"
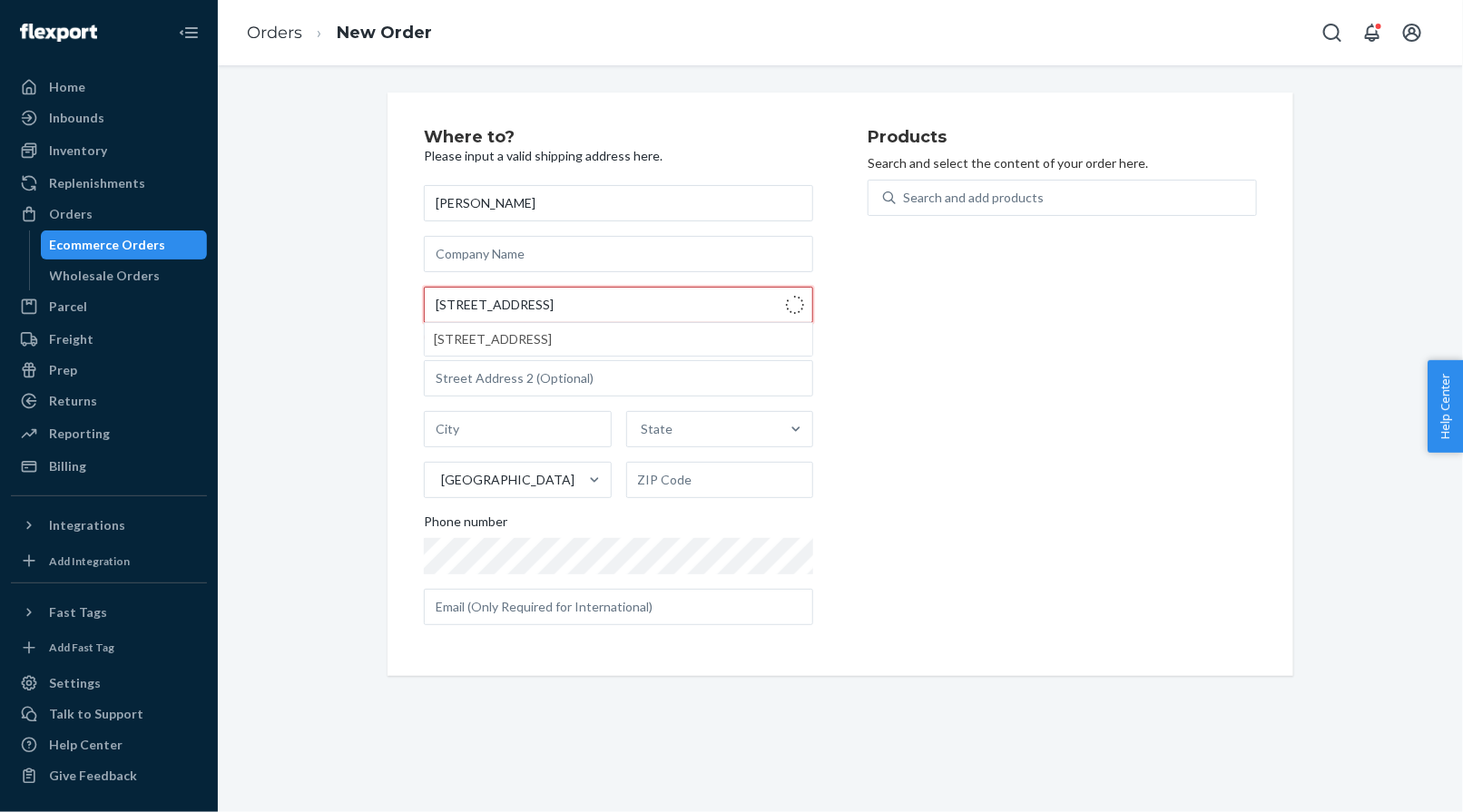
type input "[STREET_ADDRESS]"
type input "[GEOGRAPHIC_DATA]"
type input "17603"
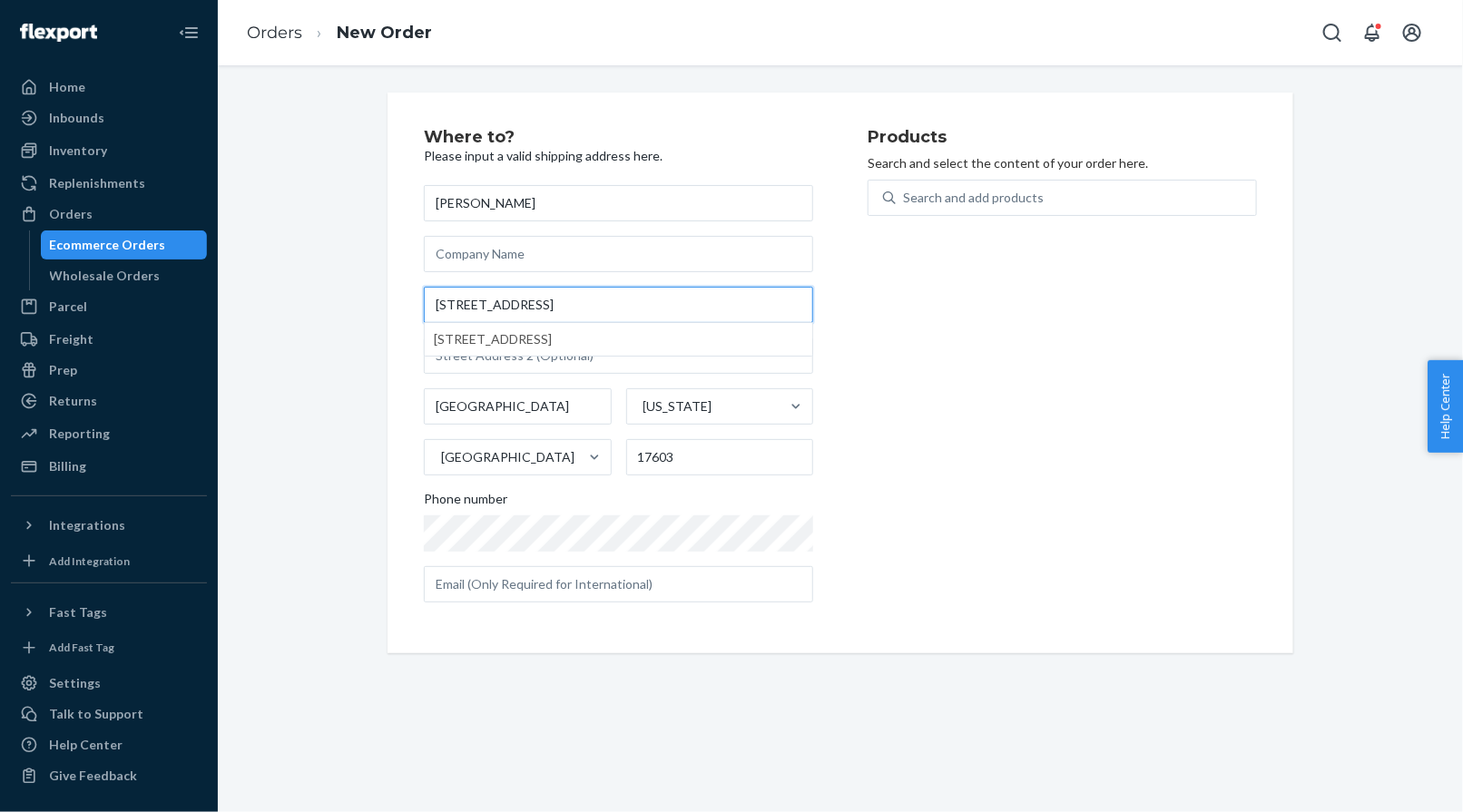
type input "[STREET_ADDRESS]"
click at [945, 205] on div "Search and add products" at bounding box center [972, 197] width 141 height 18
click at [904, 205] on input "Search and add products" at bounding box center [903, 197] width 2 height 18
paste input "T-A311"
type input "T-A311"
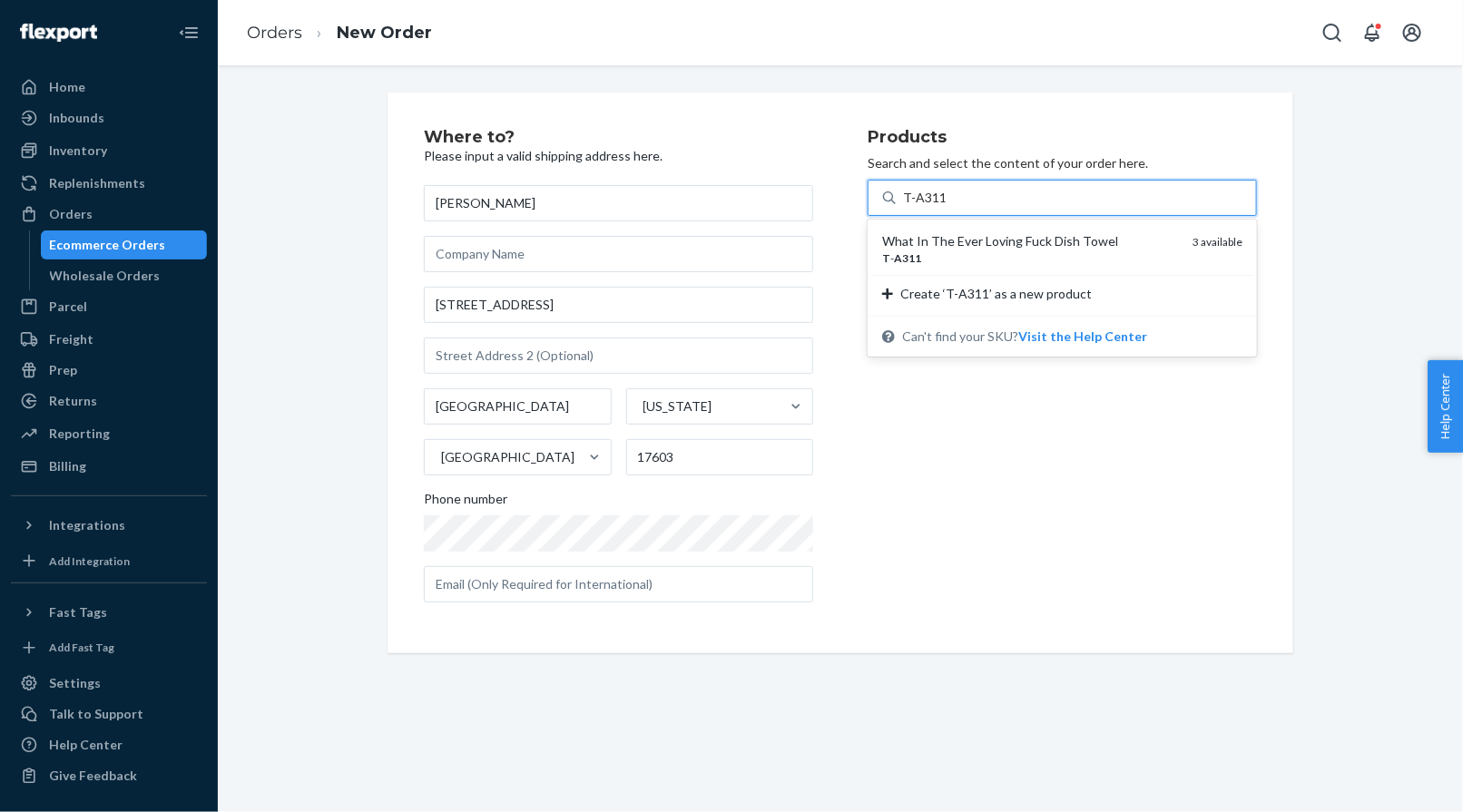
click at [928, 238] on div "What In The Ever Loving Fuck Dish Towel" at bounding box center [1030, 241] width 296 height 18
click at [928, 207] on input "T-A311" at bounding box center [924, 197] width 43 height 18
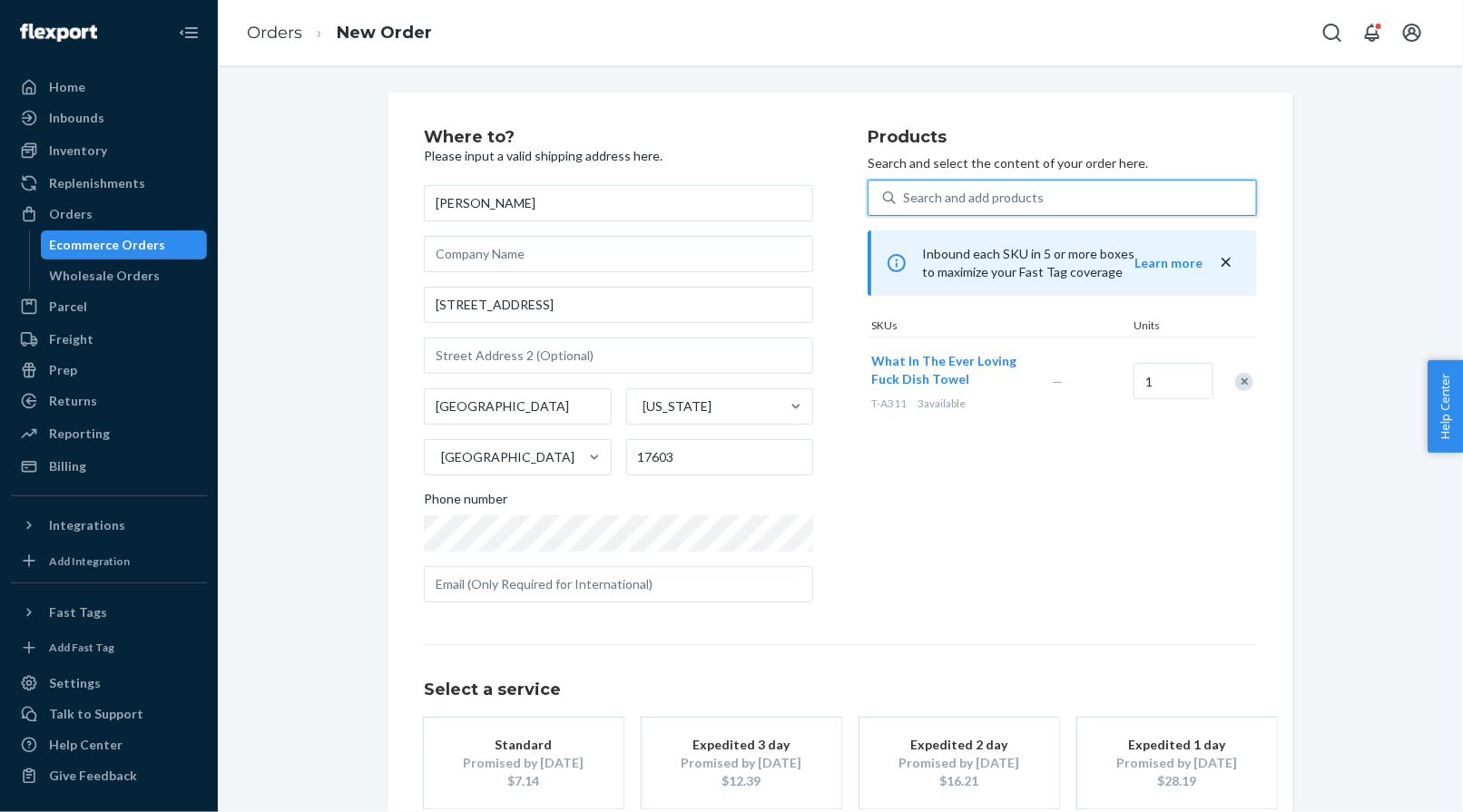
click at [936, 194] on div "Search and add products" at bounding box center [972, 197] width 141 height 18
click at [904, 194] on input "0 results available. Select is focused ,type to refine list, press Down to open…" at bounding box center [903, 197] width 2 height 18
paste input "T-A181"
type input "T-A181"
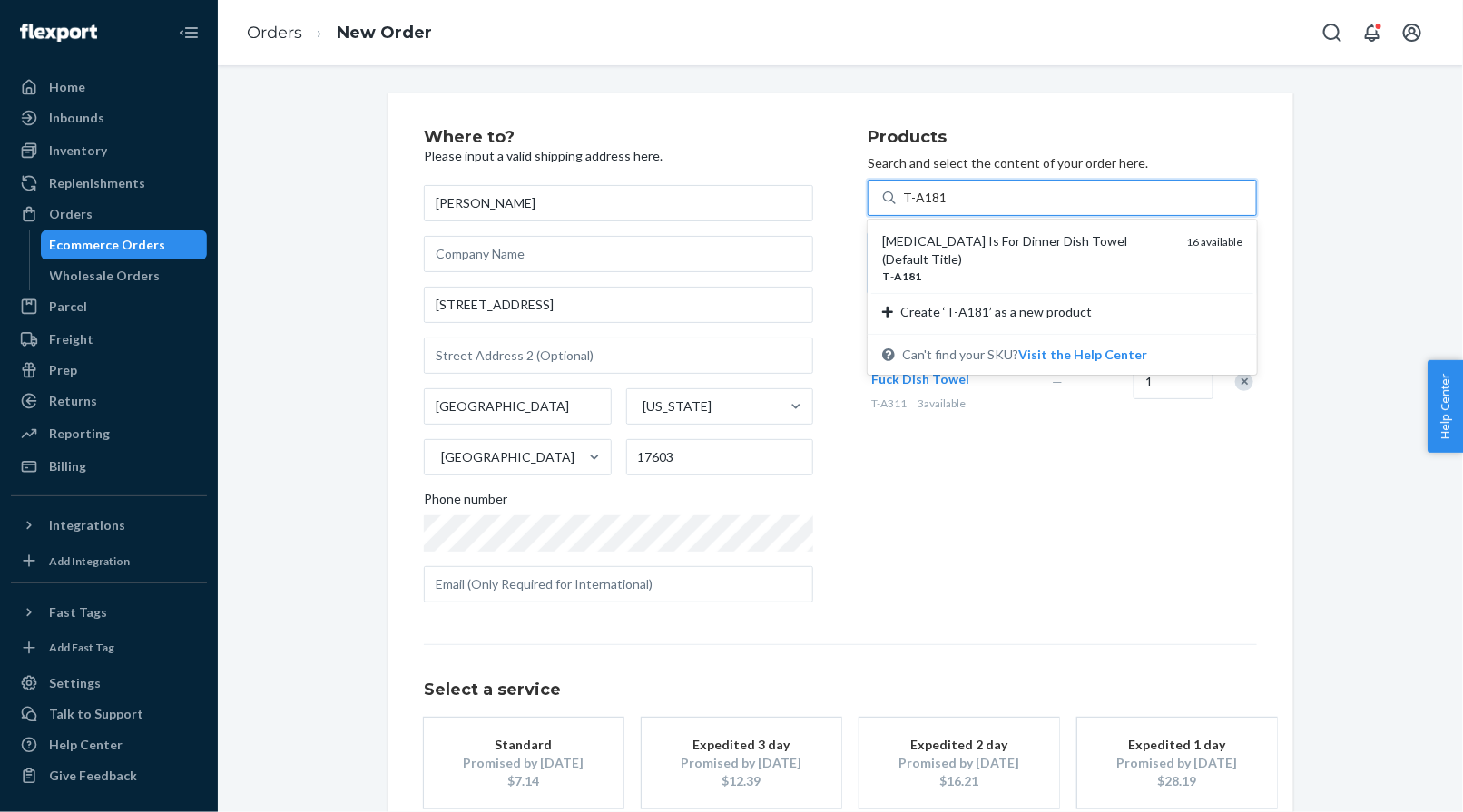
click at [926, 232] on div "[MEDICAL_DATA] Is For Dinner Dish Towel (Default Title)" at bounding box center [1027, 250] width 289 height 36
click at [926, 207] on input "T-A181" at bounding box center [924, 197] width 43 height 18
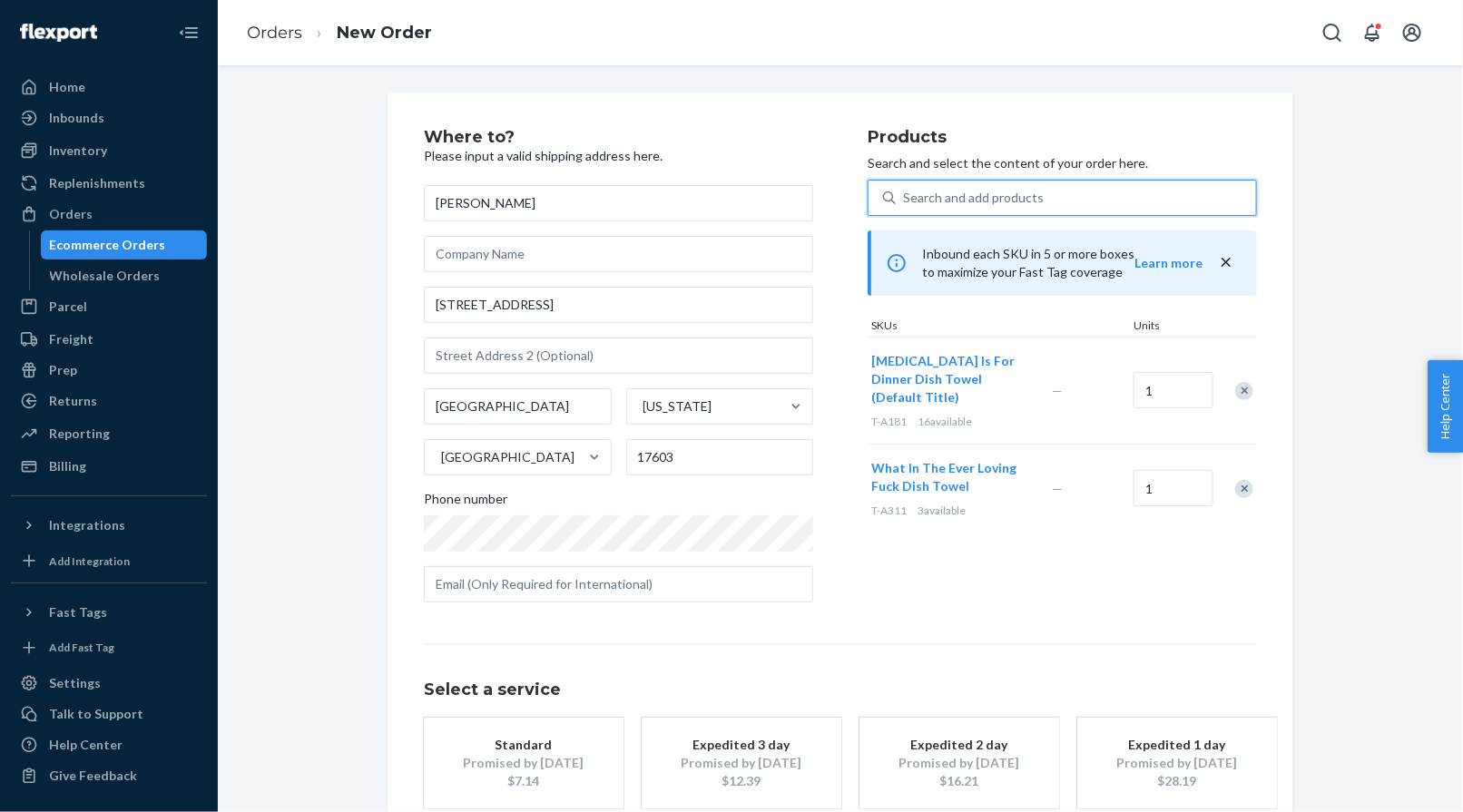
scroll to position [104, 0]
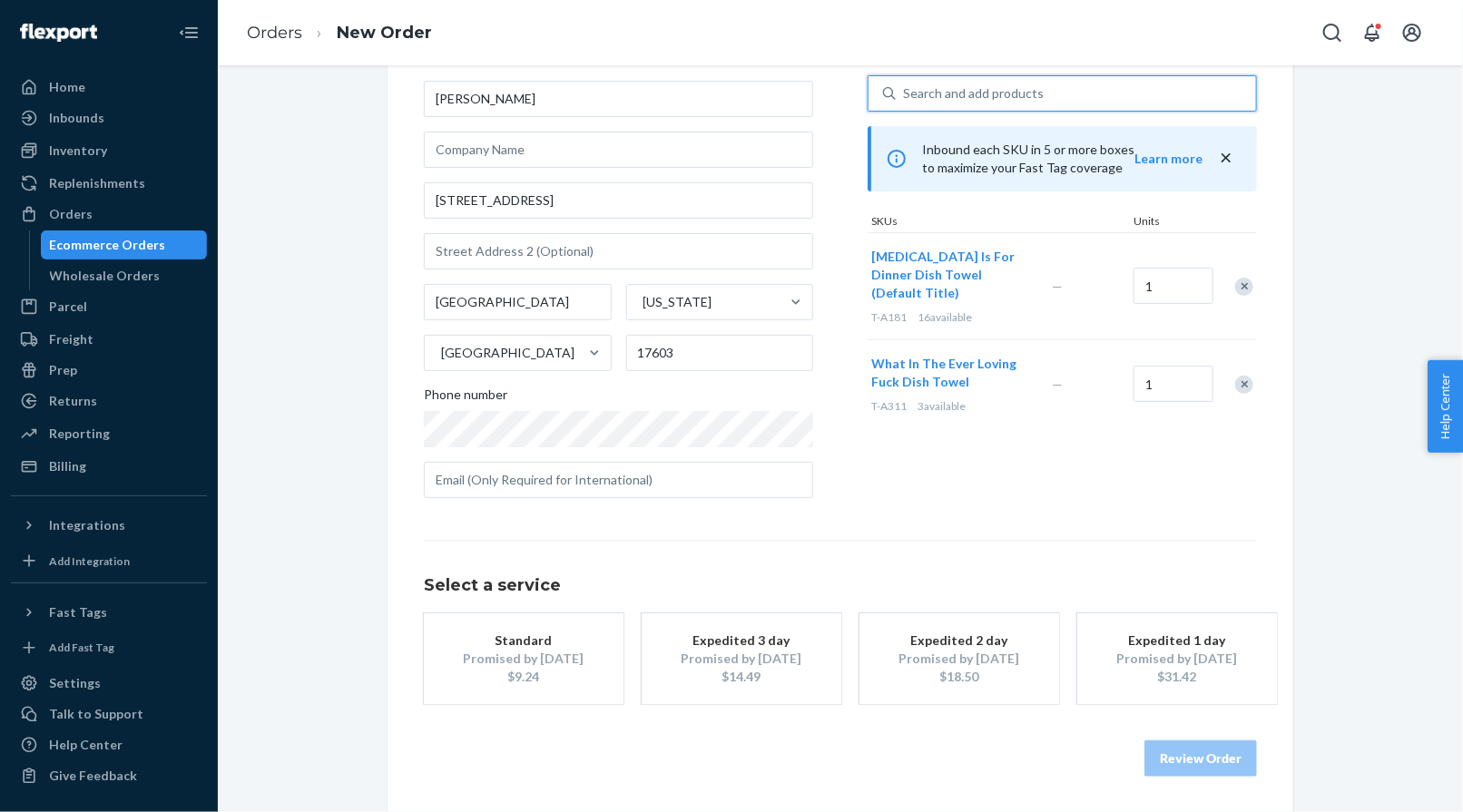
click at [528, 660] on div "Promised by [DATE]" at bounding box center [523, 659] width 145 height 18
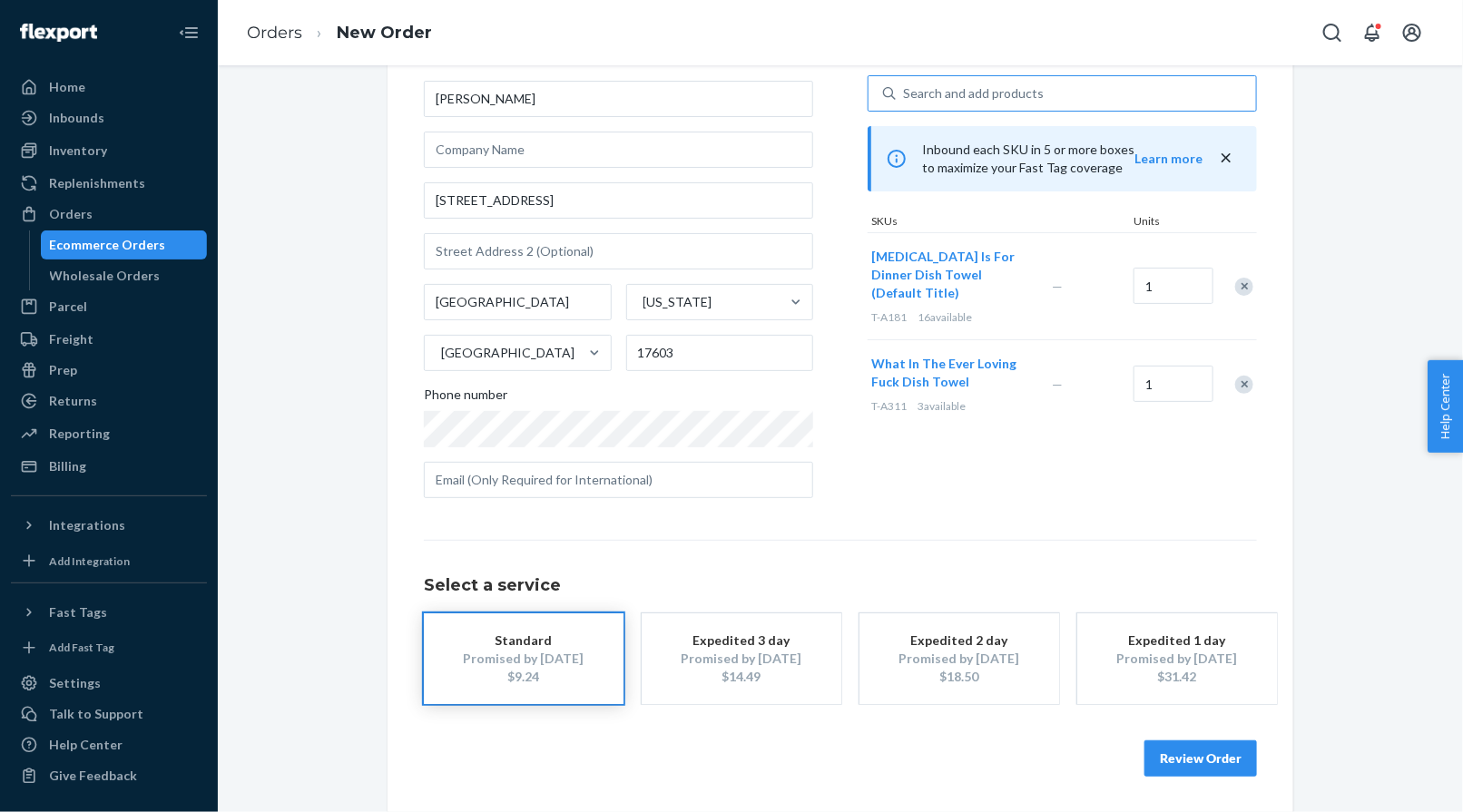
click at [1164, 749] on button "Review Order" at bounding box center [1201, 758] width 113 height 36
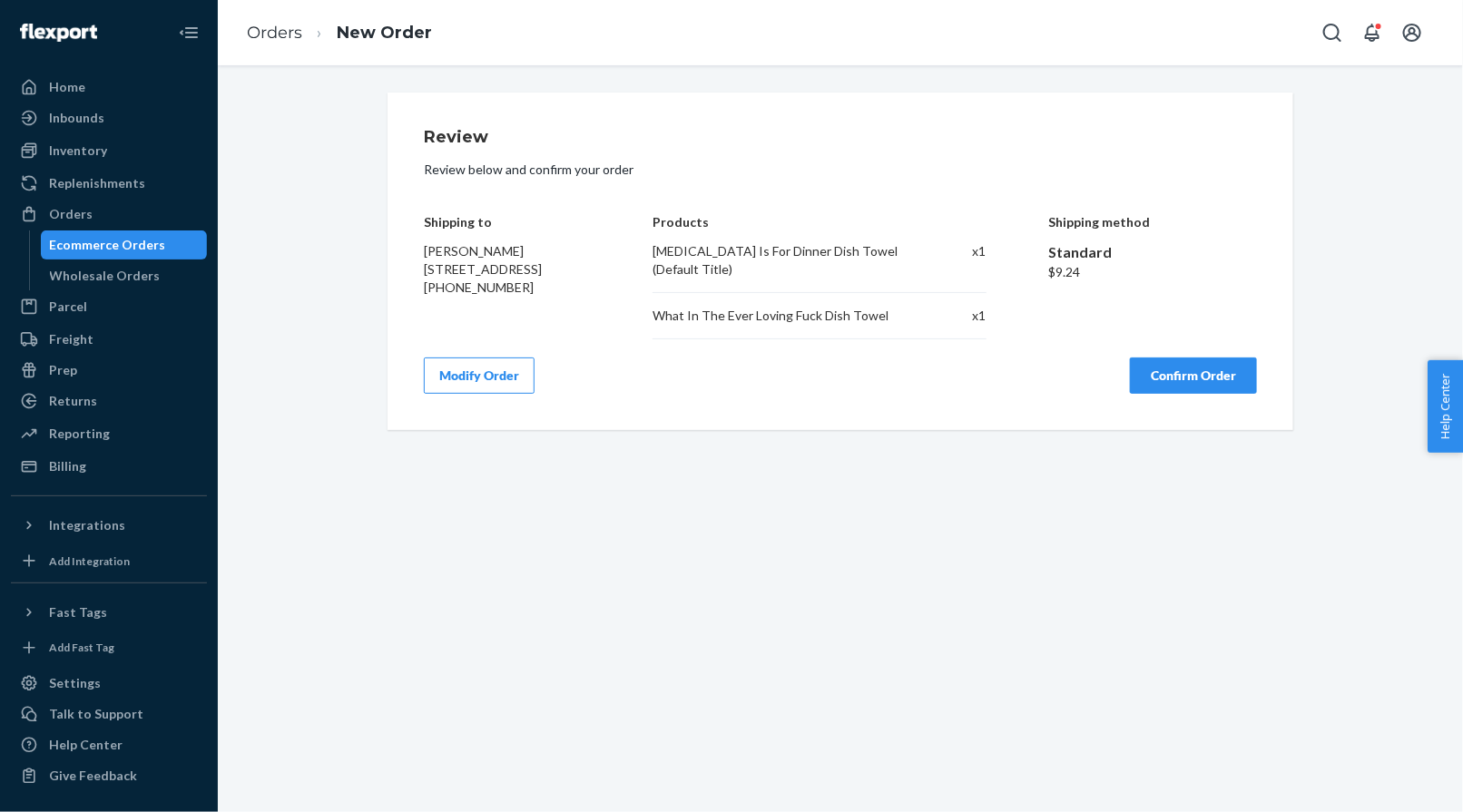
click at [1174, 357] on button "Confirm Order" at bounding box center [1193, 375] width 127 height 36
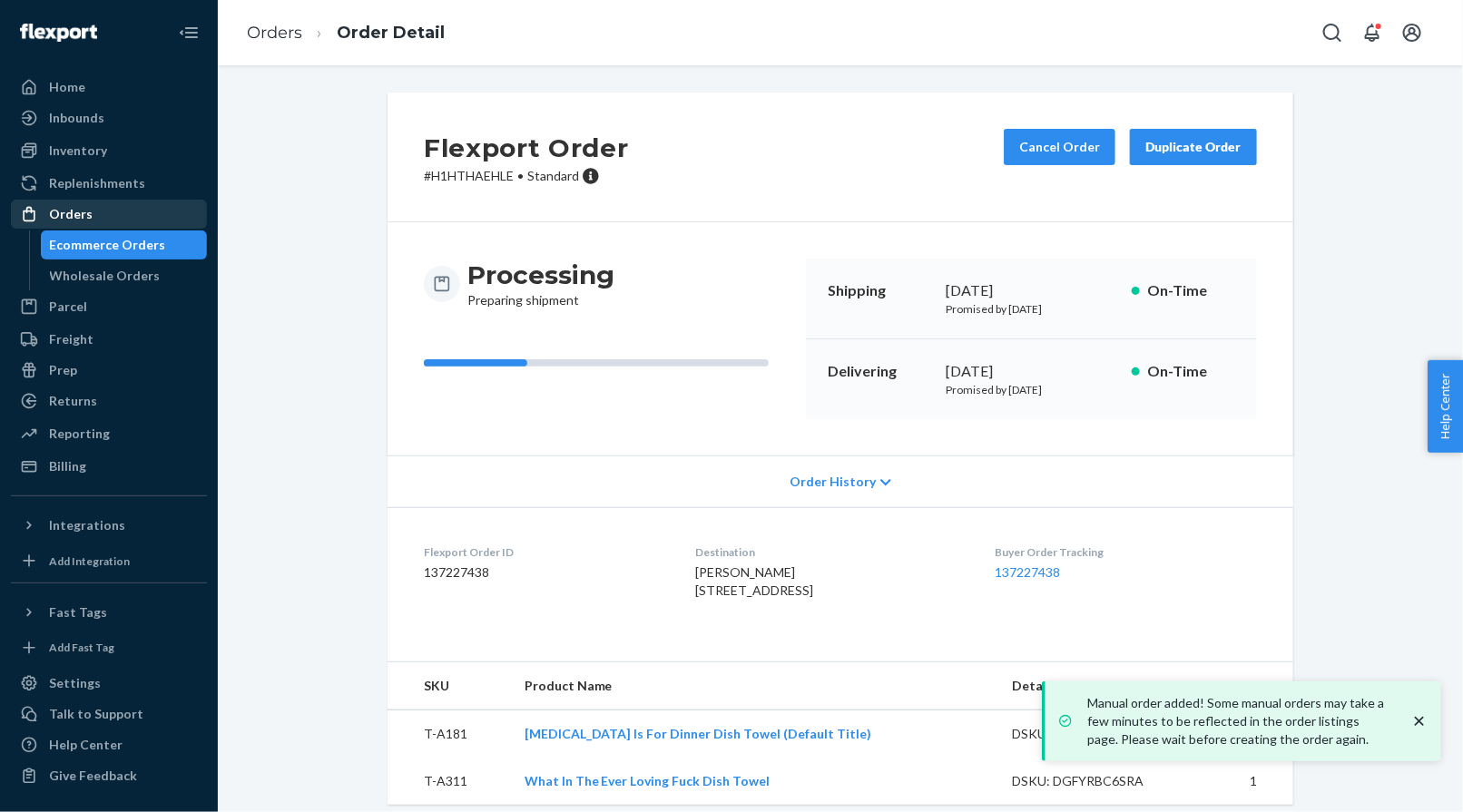
click at [158, 220] on div "Orders" at bounding box center [109, 214] width 192 height 25
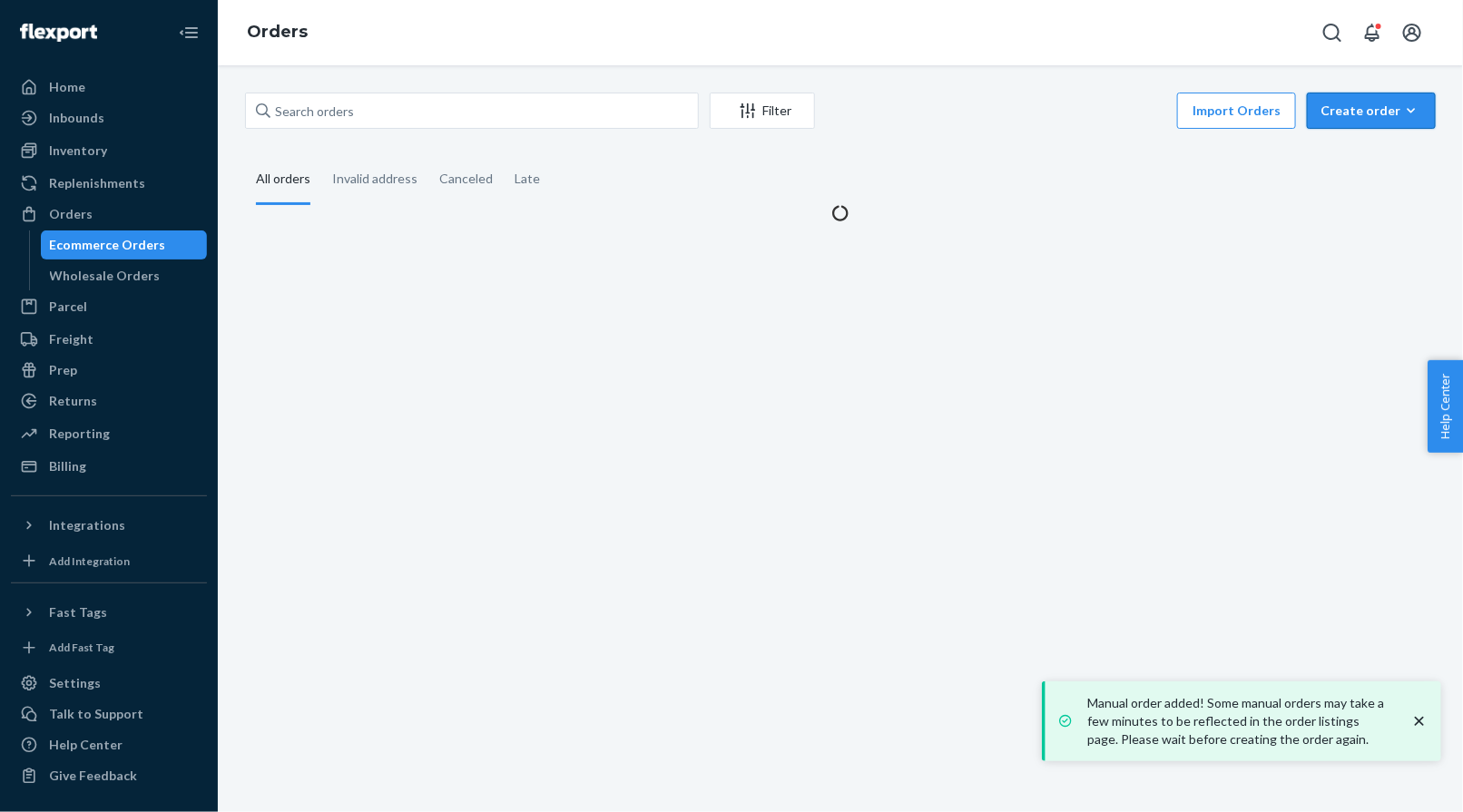
click at [1276, 116] on div "Create order" at bounding box center [1371, 111] width 102 height 18
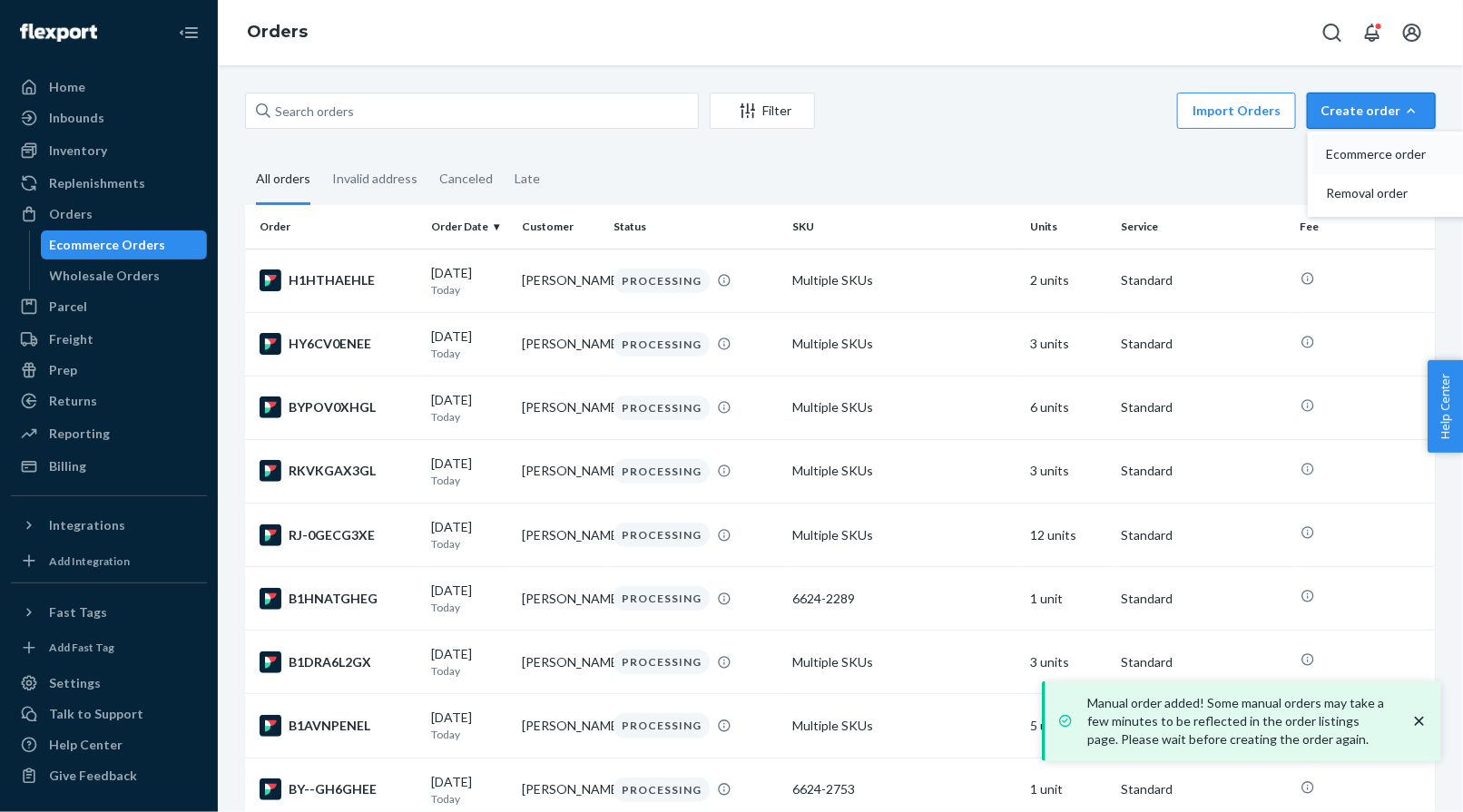
click at [1276, 150] on span "Ecommerce order" at bounding box center [1382, 153] width 113 height 13
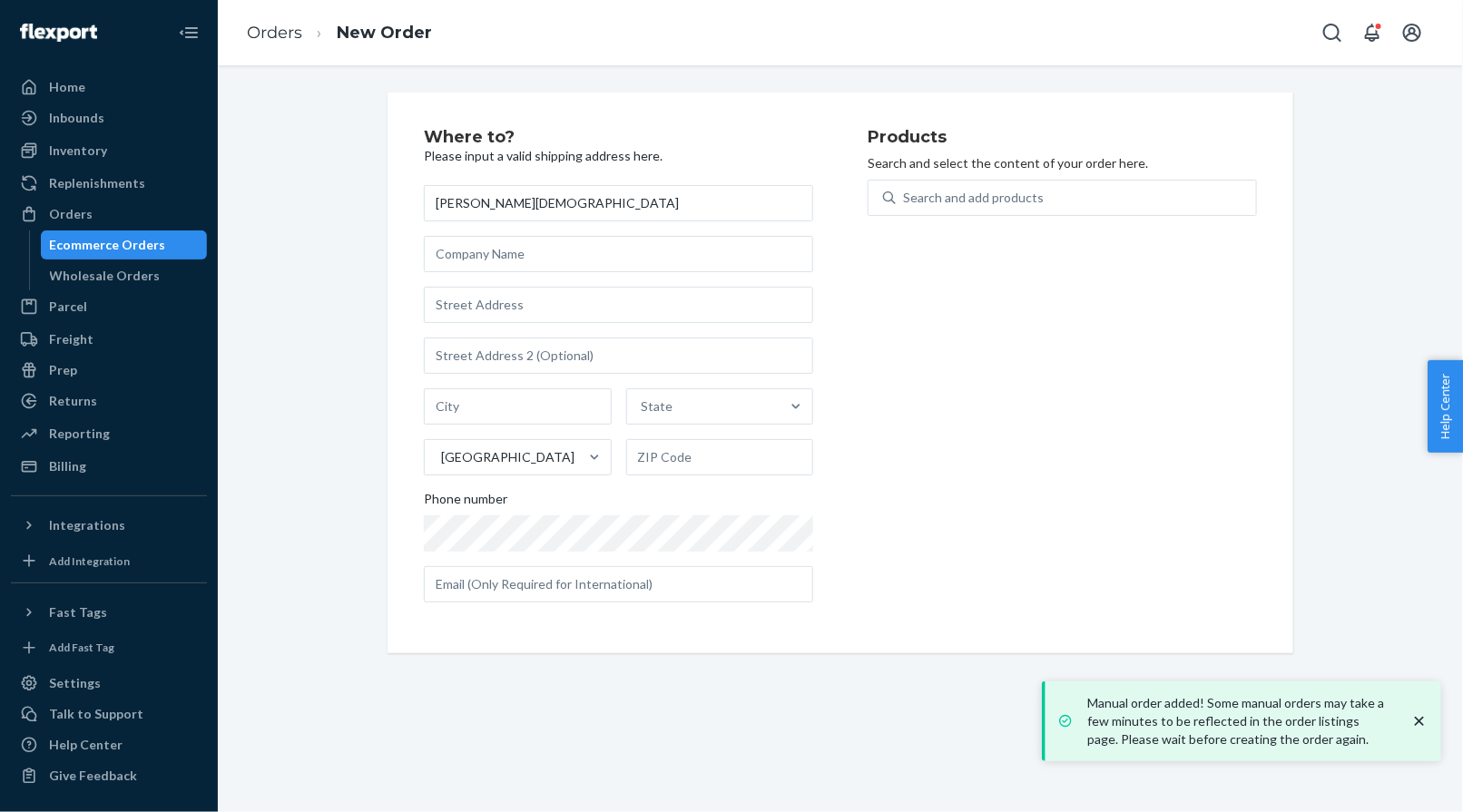
type input "[PERSON_NAME][DEMOGRAPHIC_DATA]"
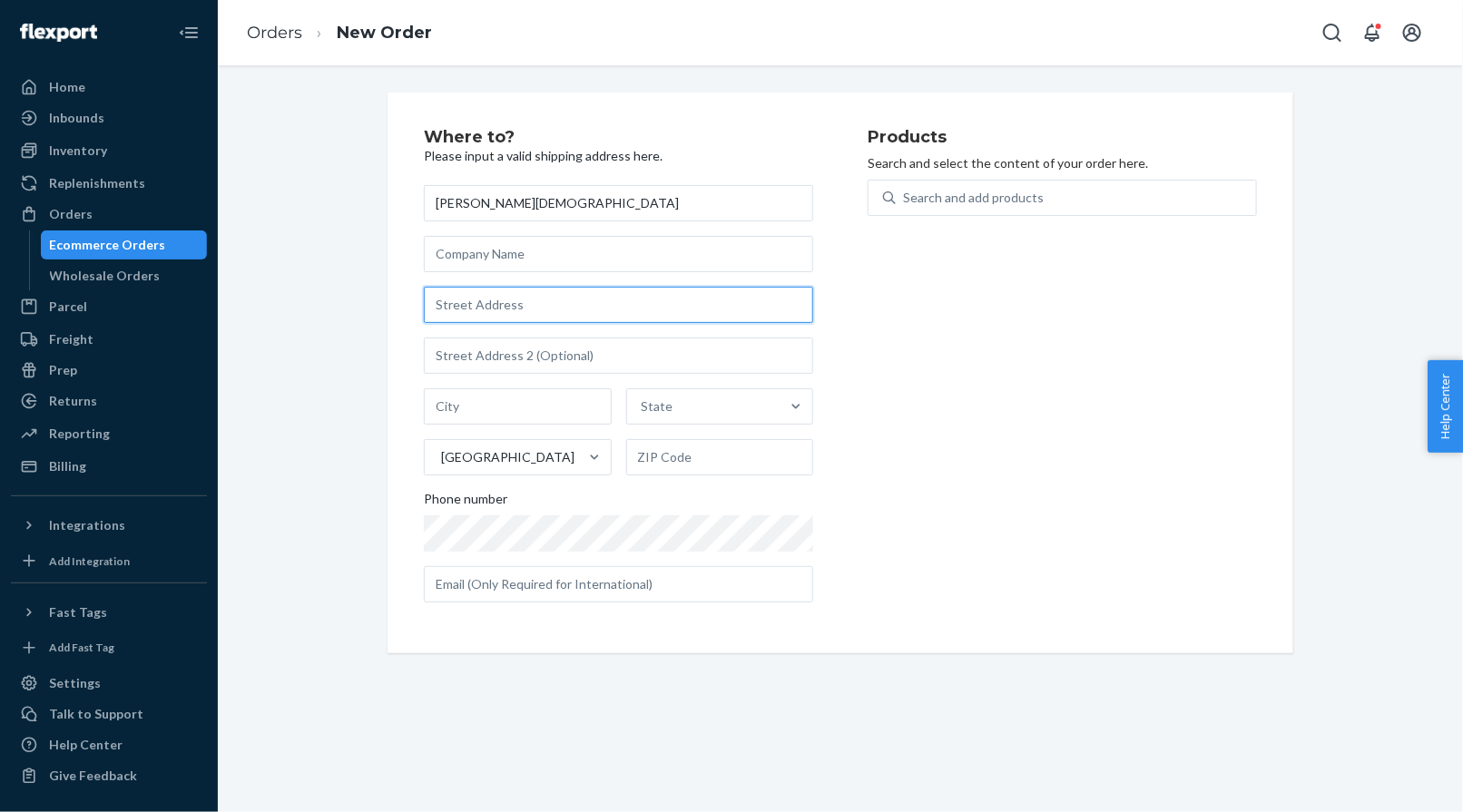
click at [482, 299] on input "text" at bounding box center [618, 304] width 390 height 36
paste input "[STREET_ADDRESS]"
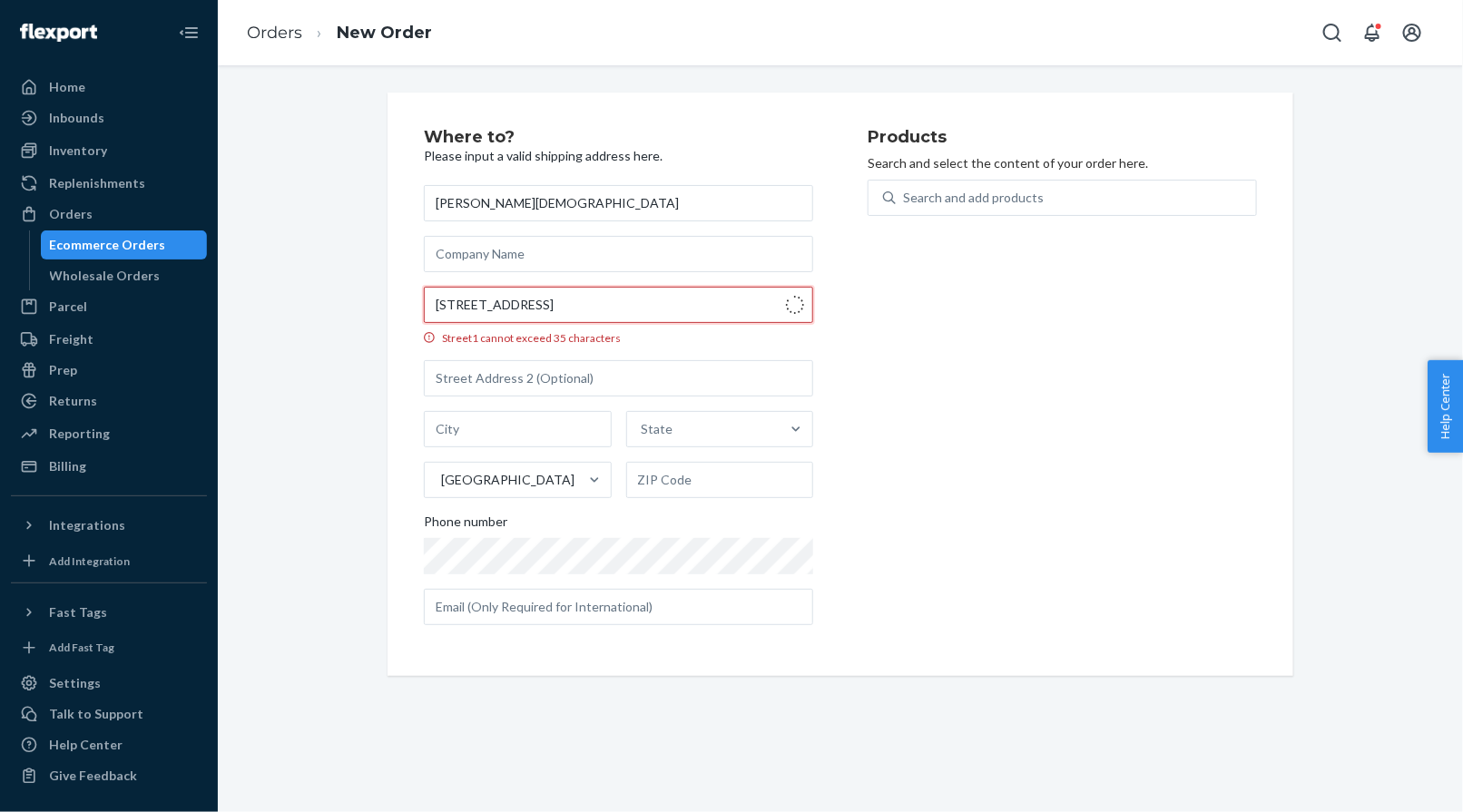
type input "[STREET_ADDRESS]"
type input "211"
type input "La Cañada Flintridge"
type input "91011"
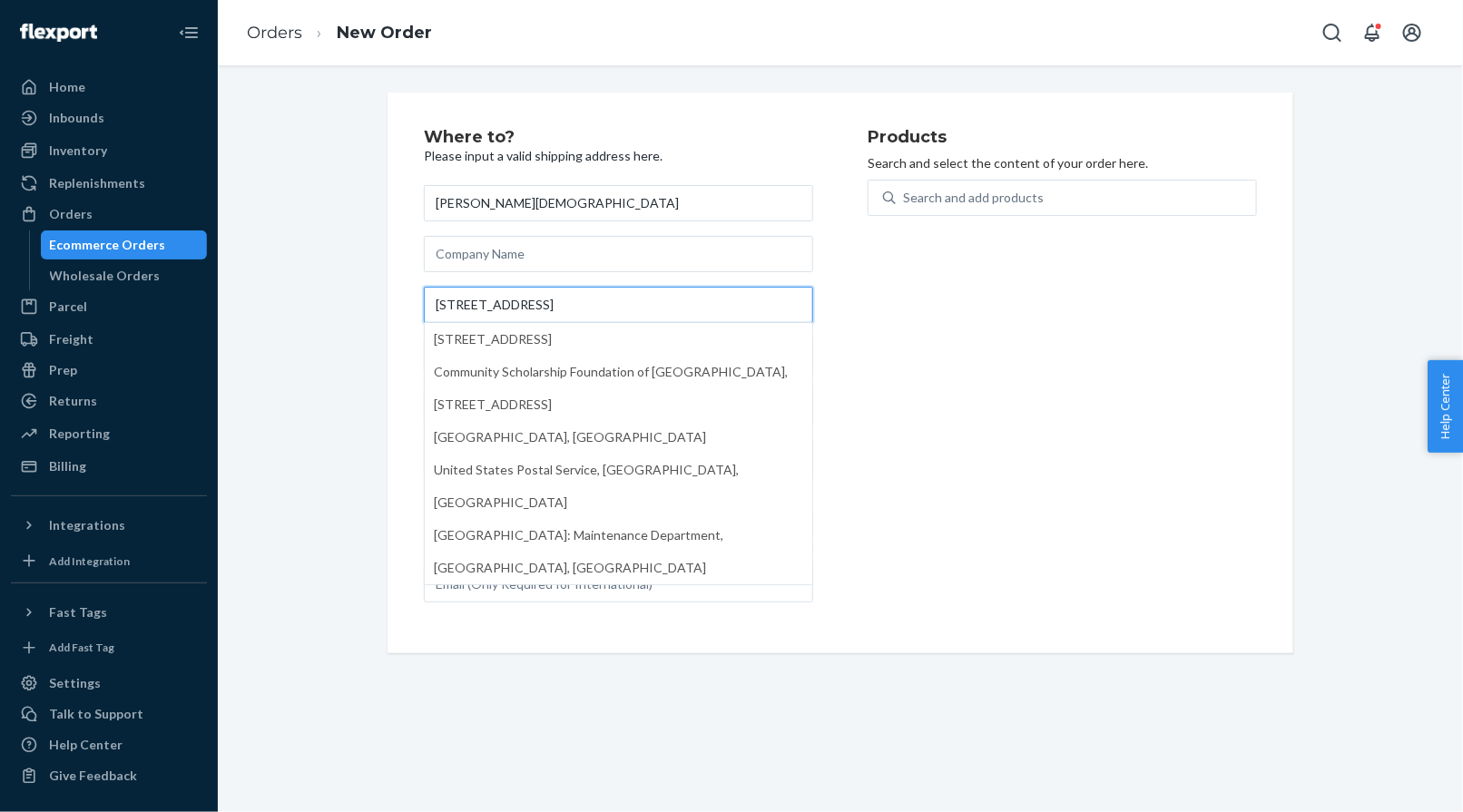
type input "[STREET_ADDRESS]"
click at [328, 210] on div "Where to? Please input a valid shipping address here. [PERSON_NAME] [STREET_ADD…" at bounding box center [839, 372] width 1217 height 560
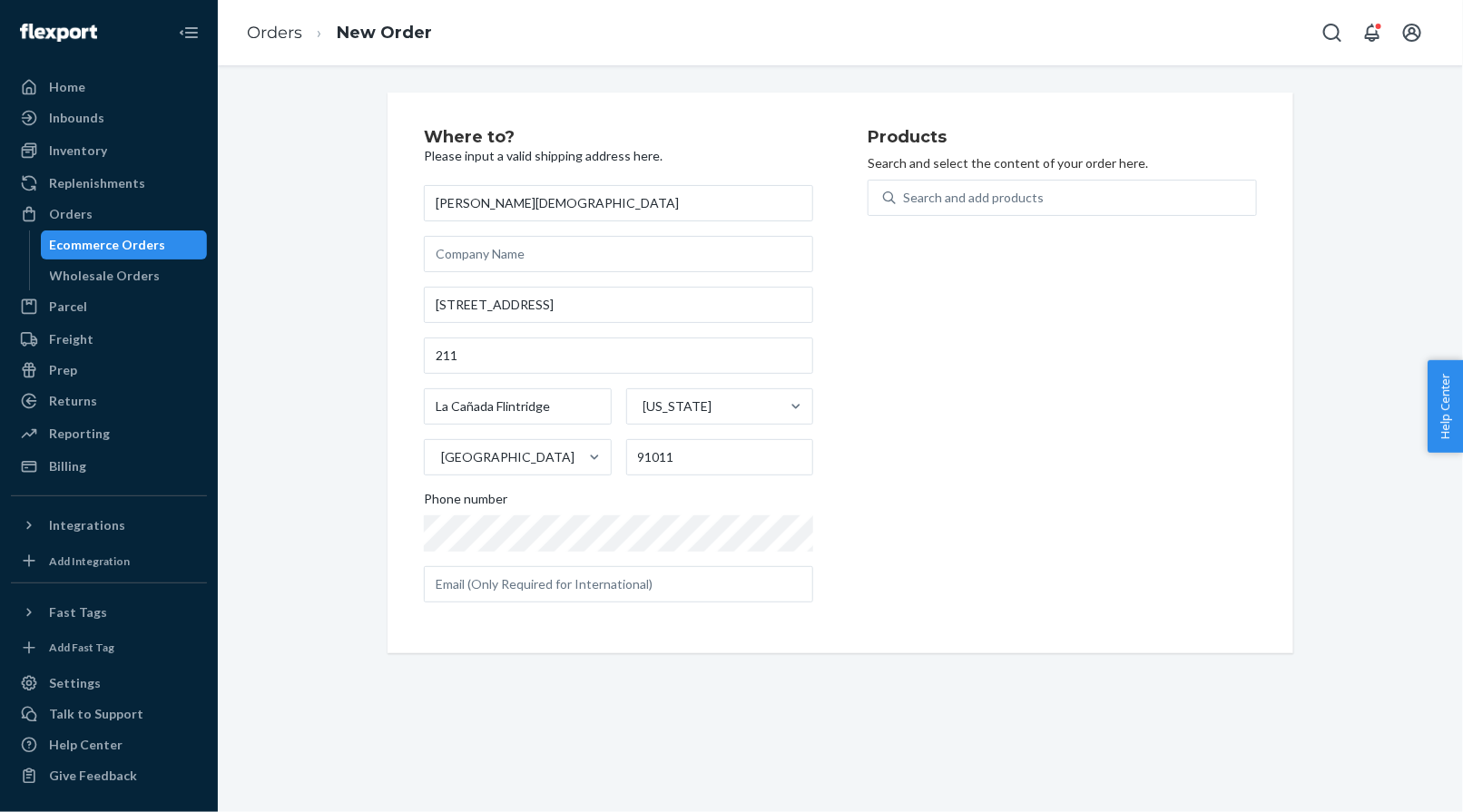
click at [970, 216] on div "Search and add products" at bounding box center [1062, 209] width 390 height 58
click at [970, 204] on div "Search and add products" at bounding box center [972, 197] width 141 height 18
click at [904, 204] on input "0 results available. Use Up and Down to choose options, press Enter to select t…" at bounding box center [903, 197] width 2 height 18
paste input "T-A292"
type input "T-A292"
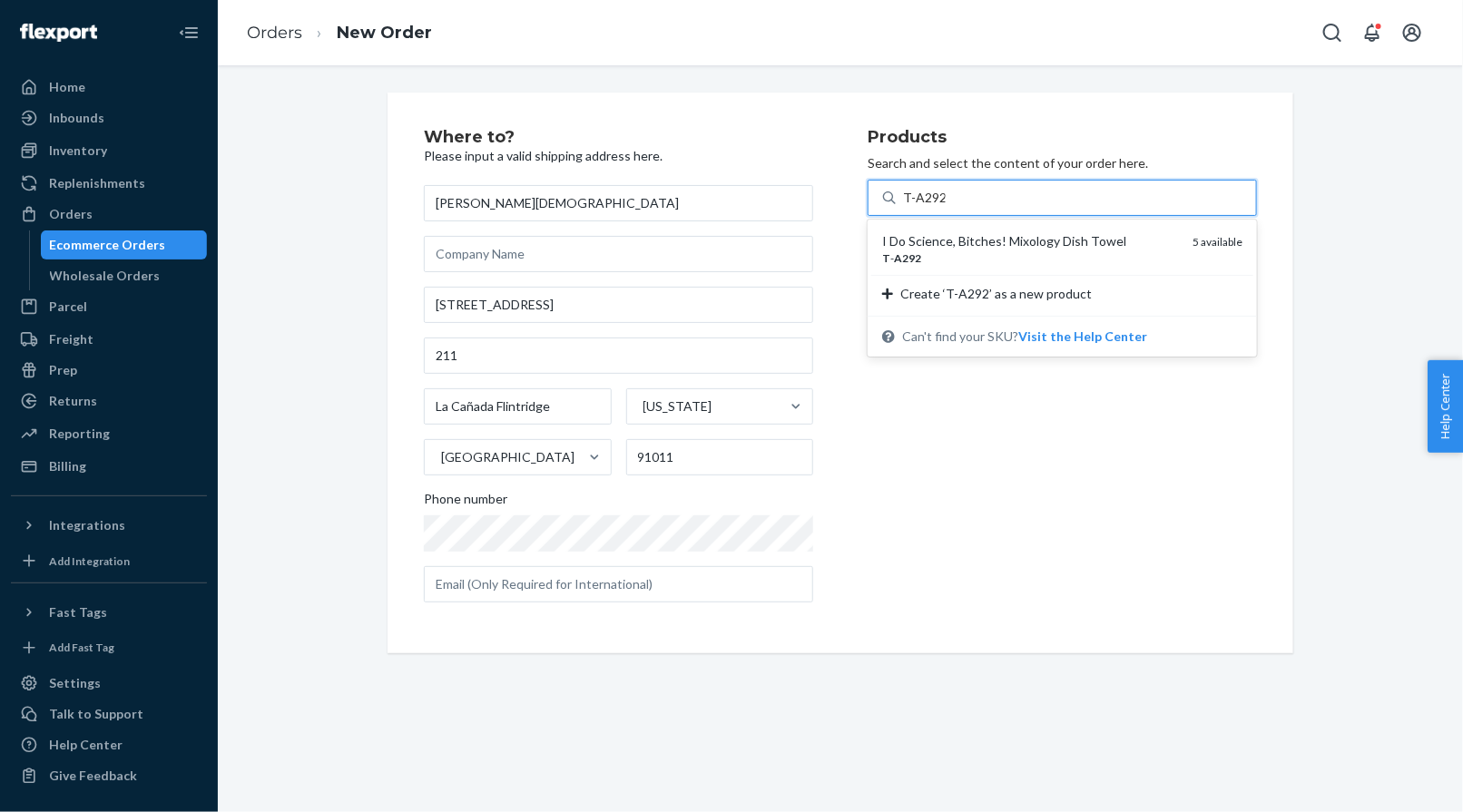
click at [934, 243] on div "I Do Science, Bitches! Mixology Dish Towel" at bounding box center [1030, 241] width 296 height 18
click at [934, 207] on input "T-A292" at bounding box center [924, 197] width 43 height 18
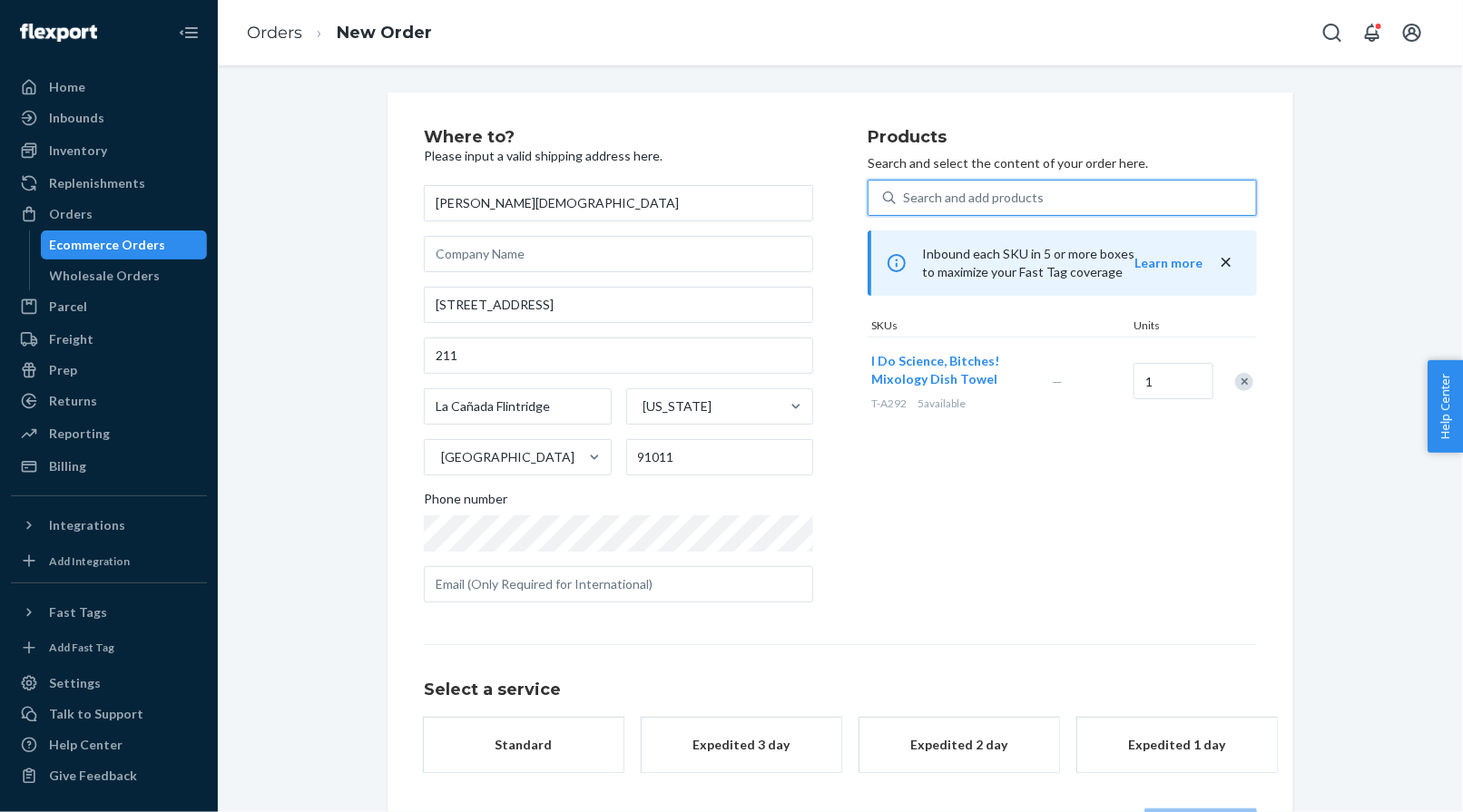
scroll to position [68, 0]
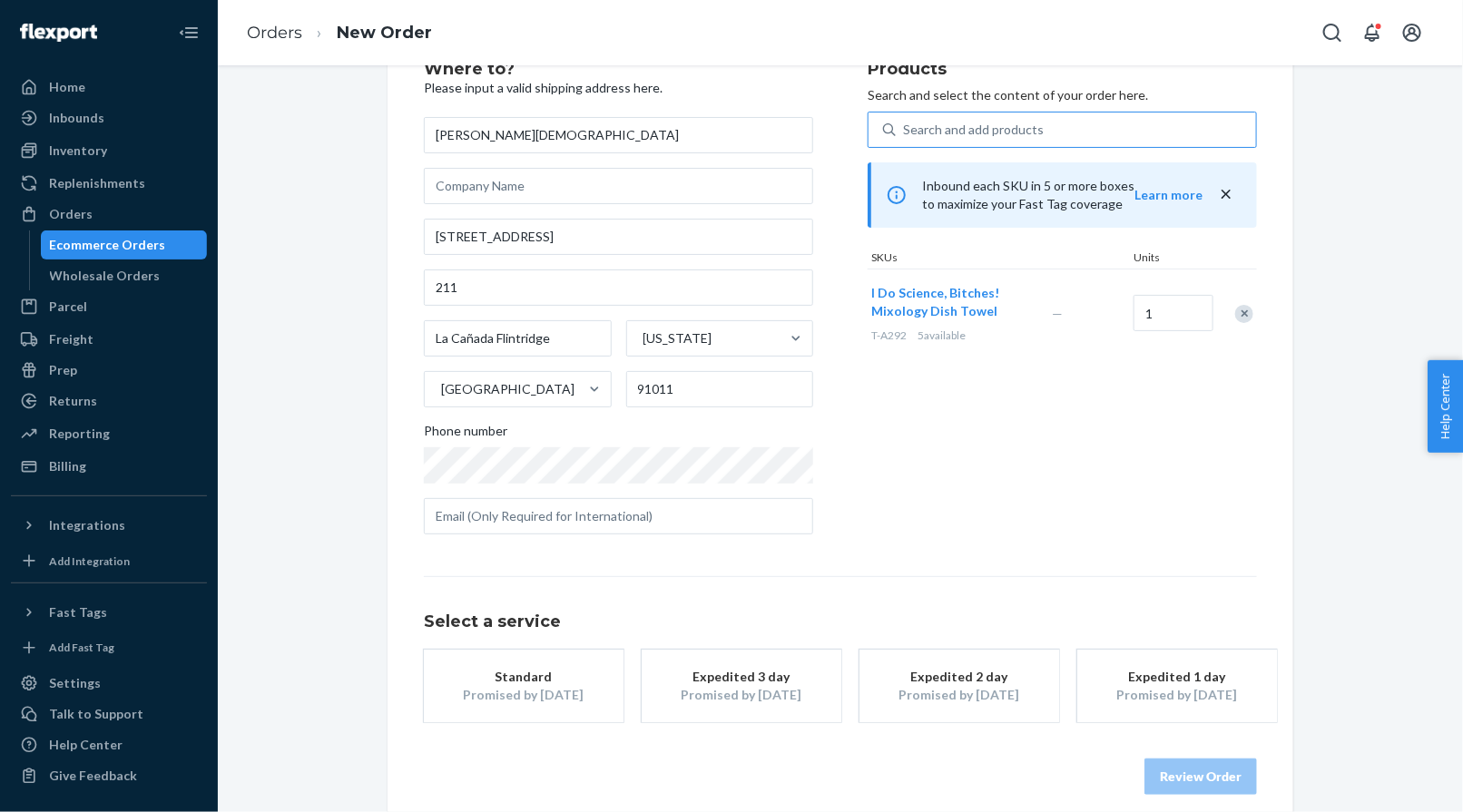
click at [541, 662] on button "Standard Promised by [DATE]" at bounding box center [523, 686] width 199 height 73
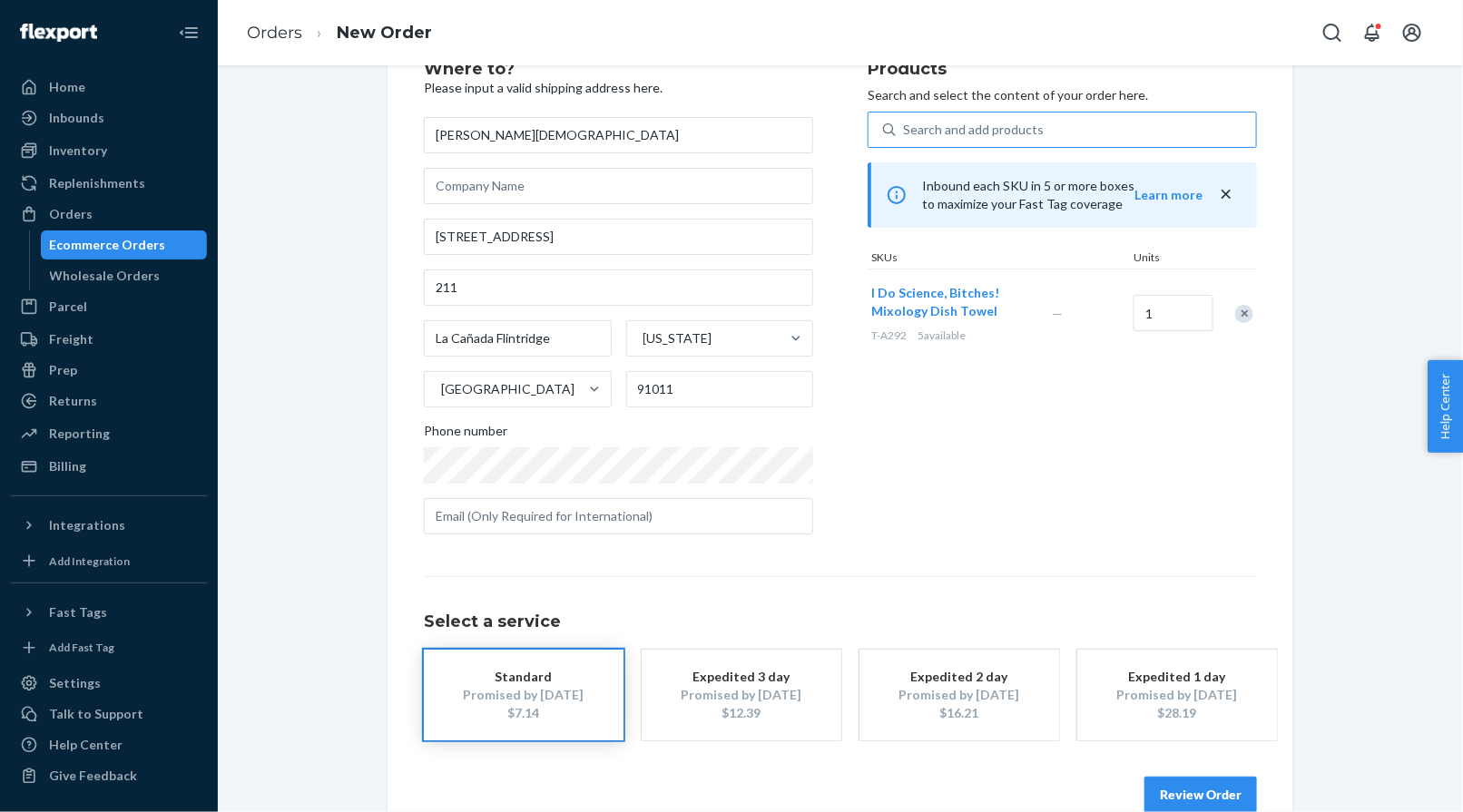
click at [1184, 766] on div "Review Order" at bounding box center [839, 786] width 833 height 54
click at [1174, 787] on button "Review Order" at bounding box center [1201, 795] width 113 height 36
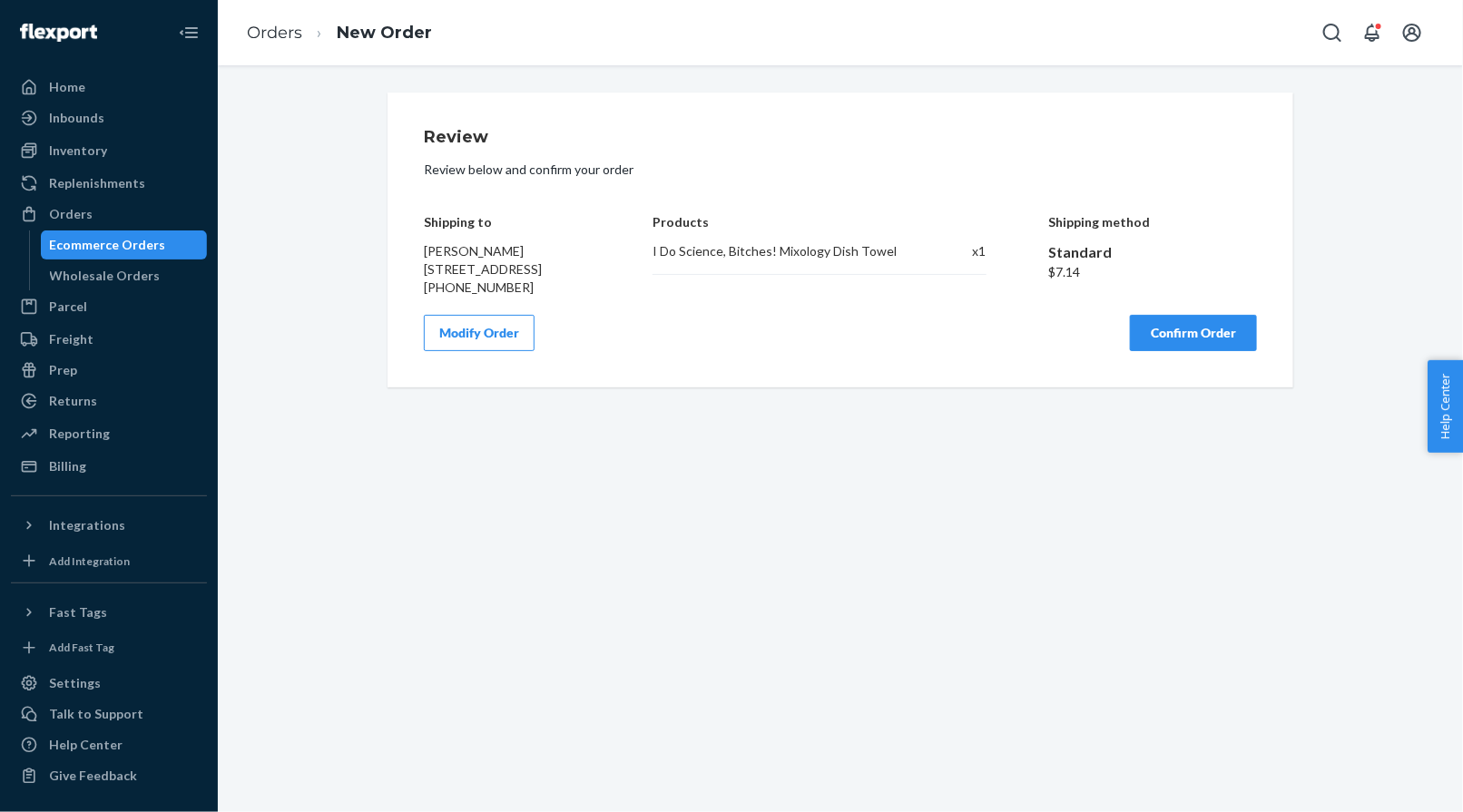
scroll to position [0, 0]
click at [1154, 351] on button "Confirm Order" at bounding box center [1193, 332] width 127 height 36
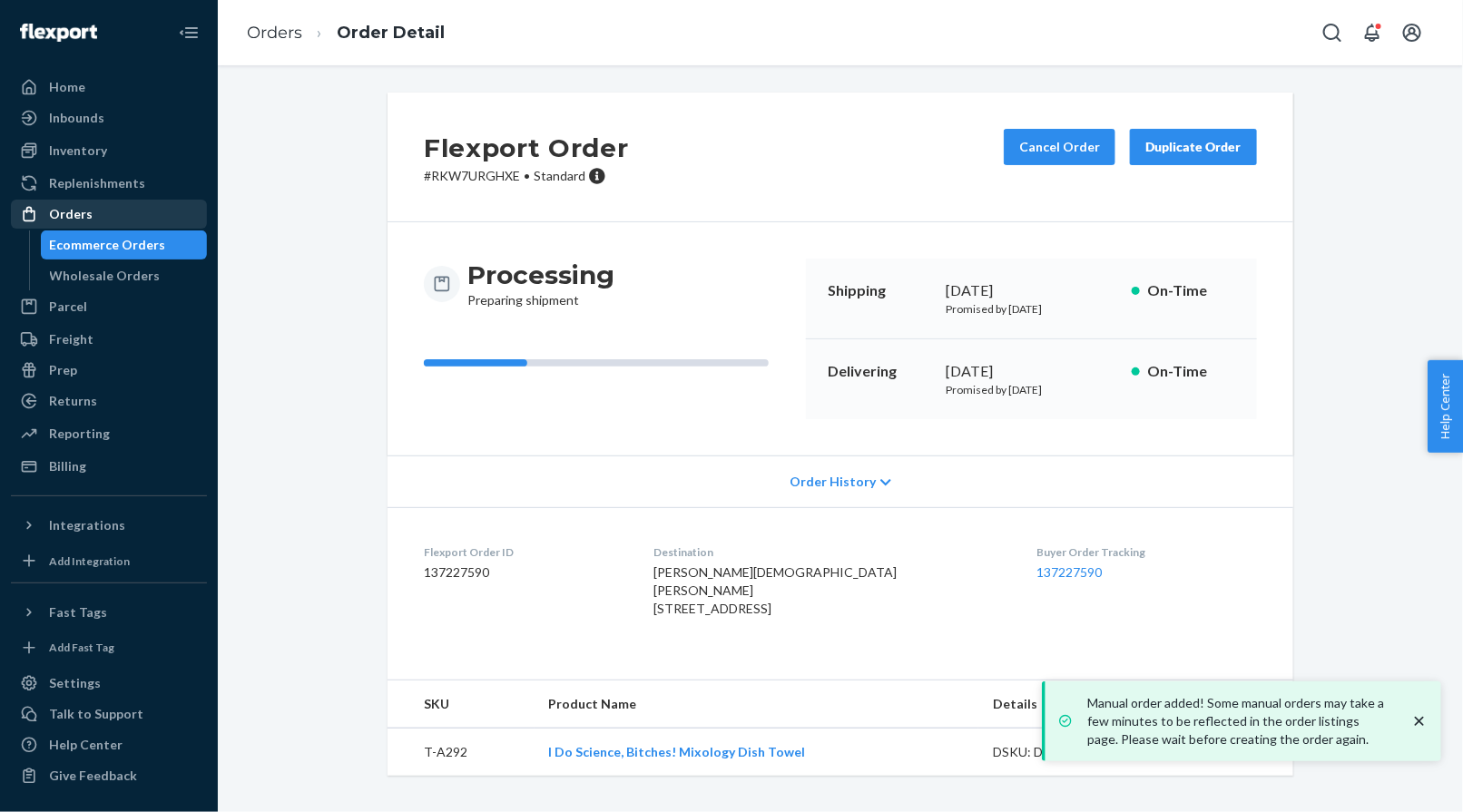
drag, startPoint x: 144, startPoint y: 221, endPoint x: 157, endPoint y: 222, distance: 13.0
click at [144, 221] on div "Orders" at bounding box center [109, 214] width 192 height 25
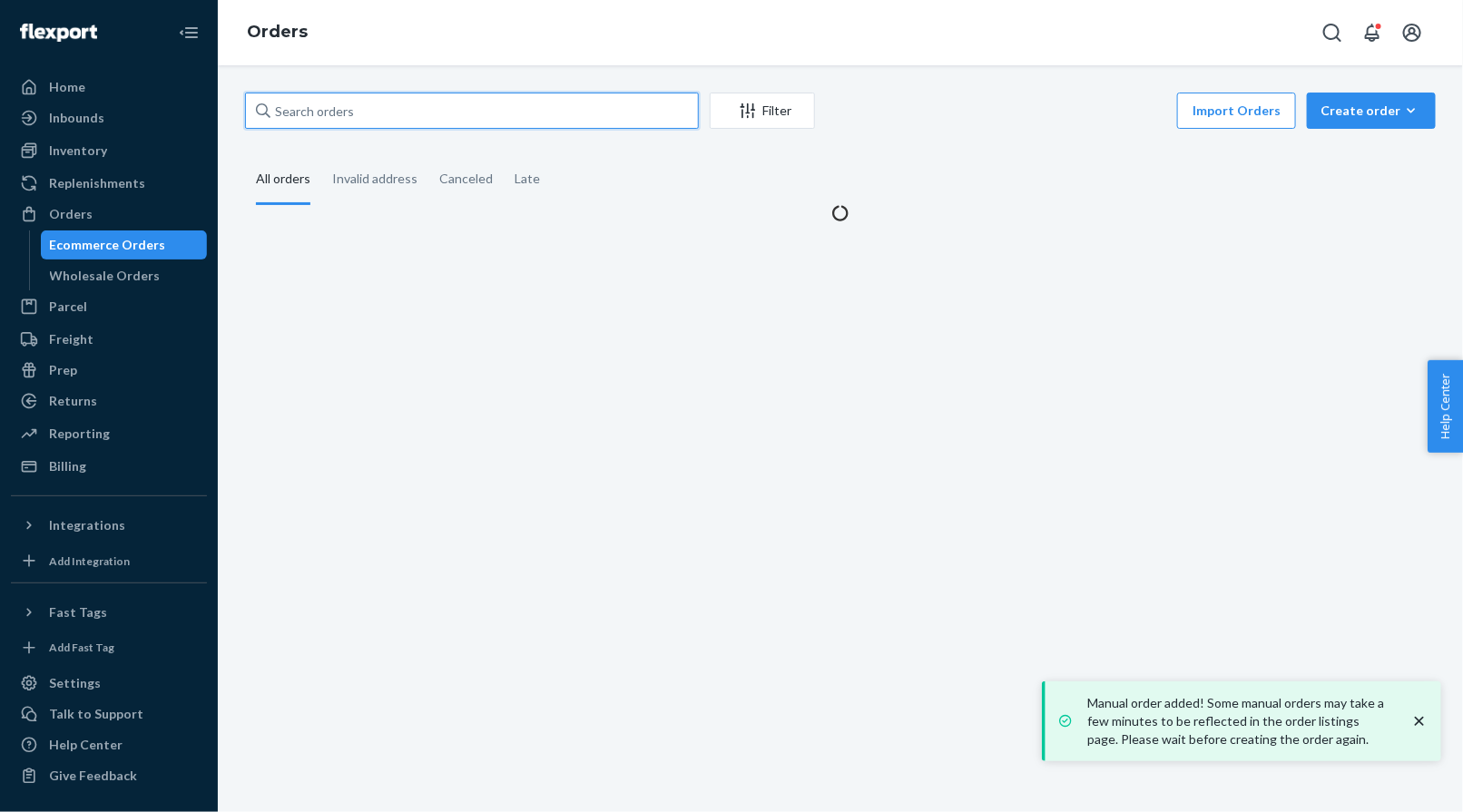
click at [372, 110] on input "text" at bounding box center [471, 110] width 454 height 36
paste input "[PERSON_NAME]"
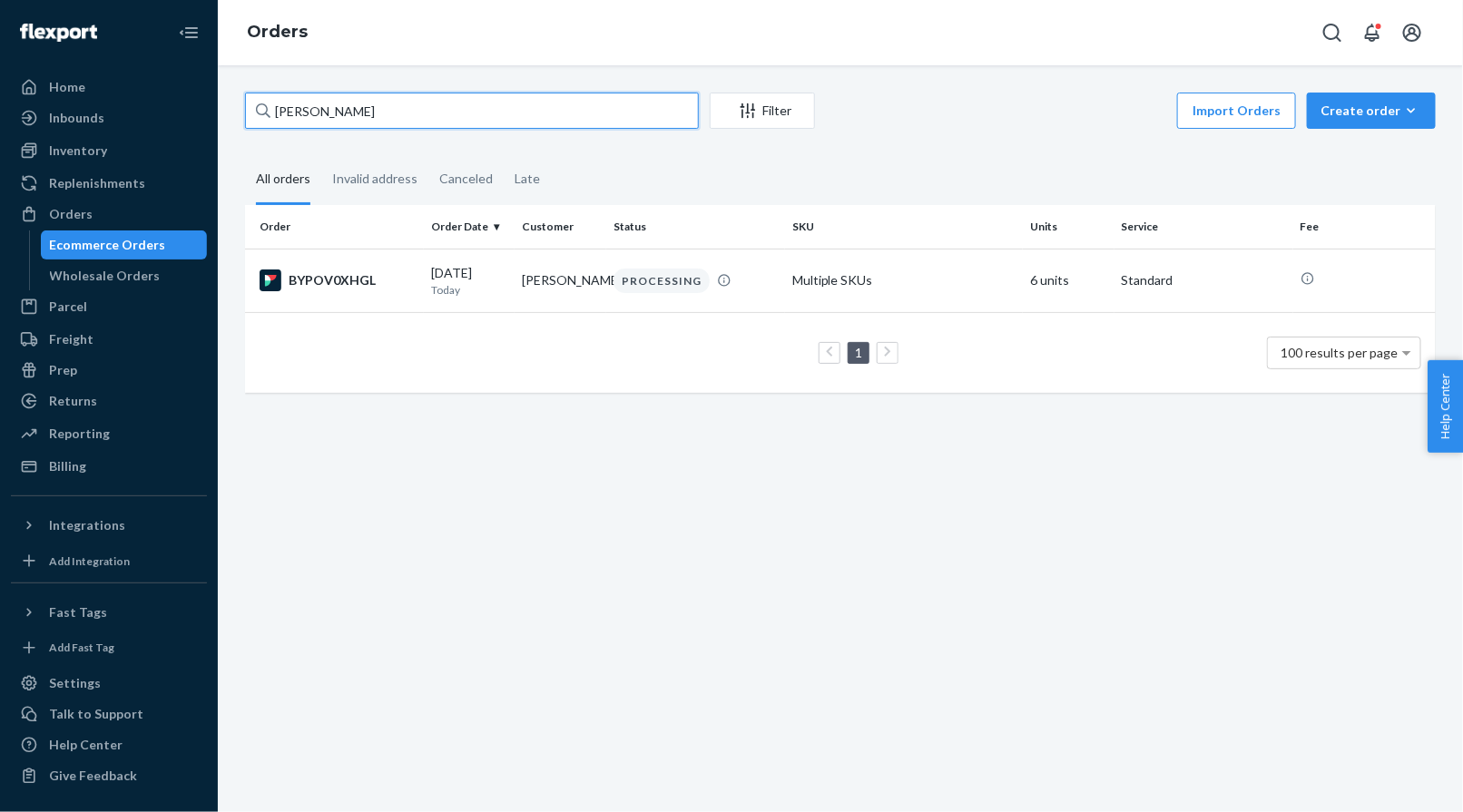
click at [362, 111] on input "[PERSON_NAME]" at bounding box center [471, 110] width 454 height 36
paste input "[PERSON_NAME]"
type input "[PERSON_NAME]"
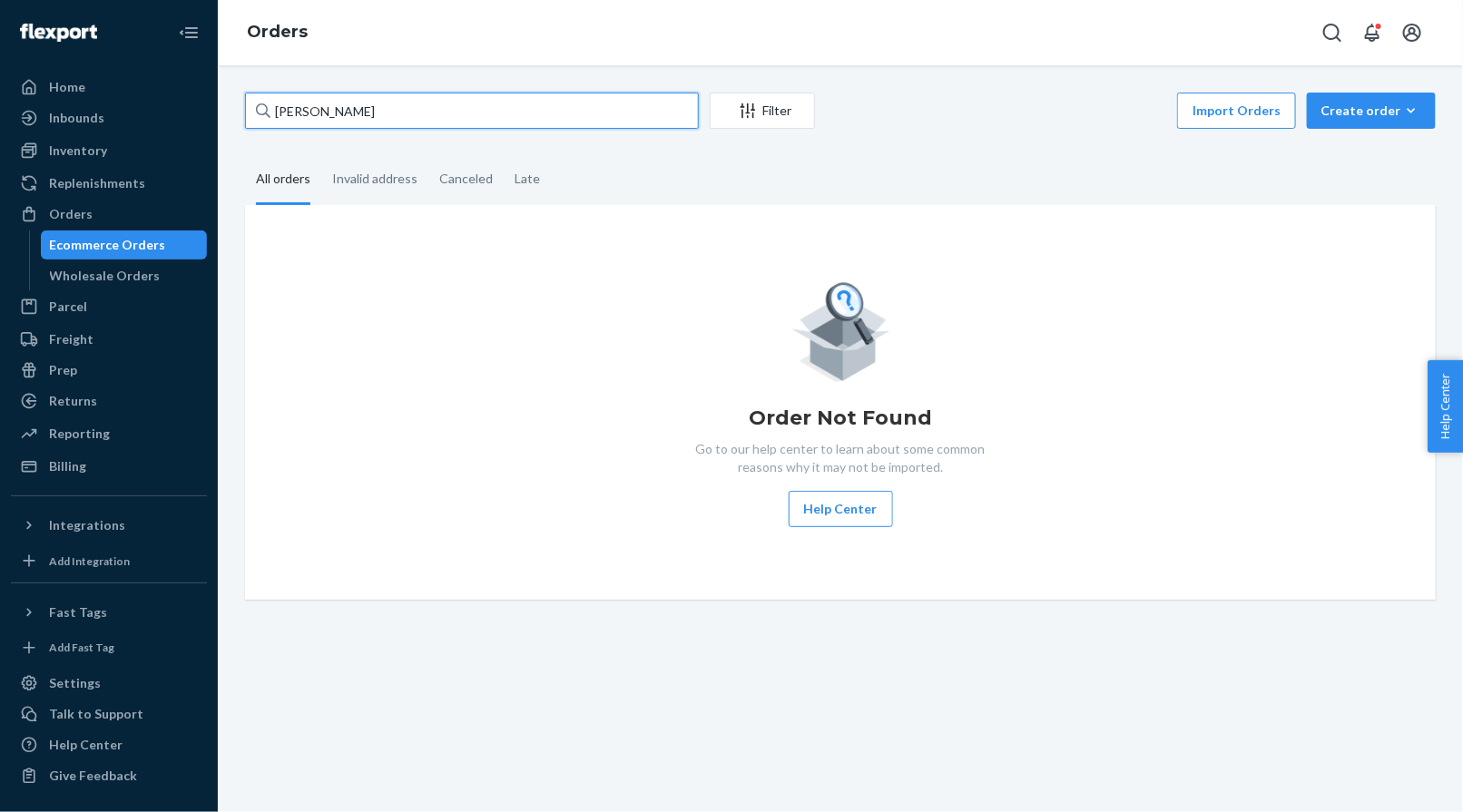
click at [338, 111] on input "[PERSON_NAME]" at bounding box center [471, 110] width 454 height 36
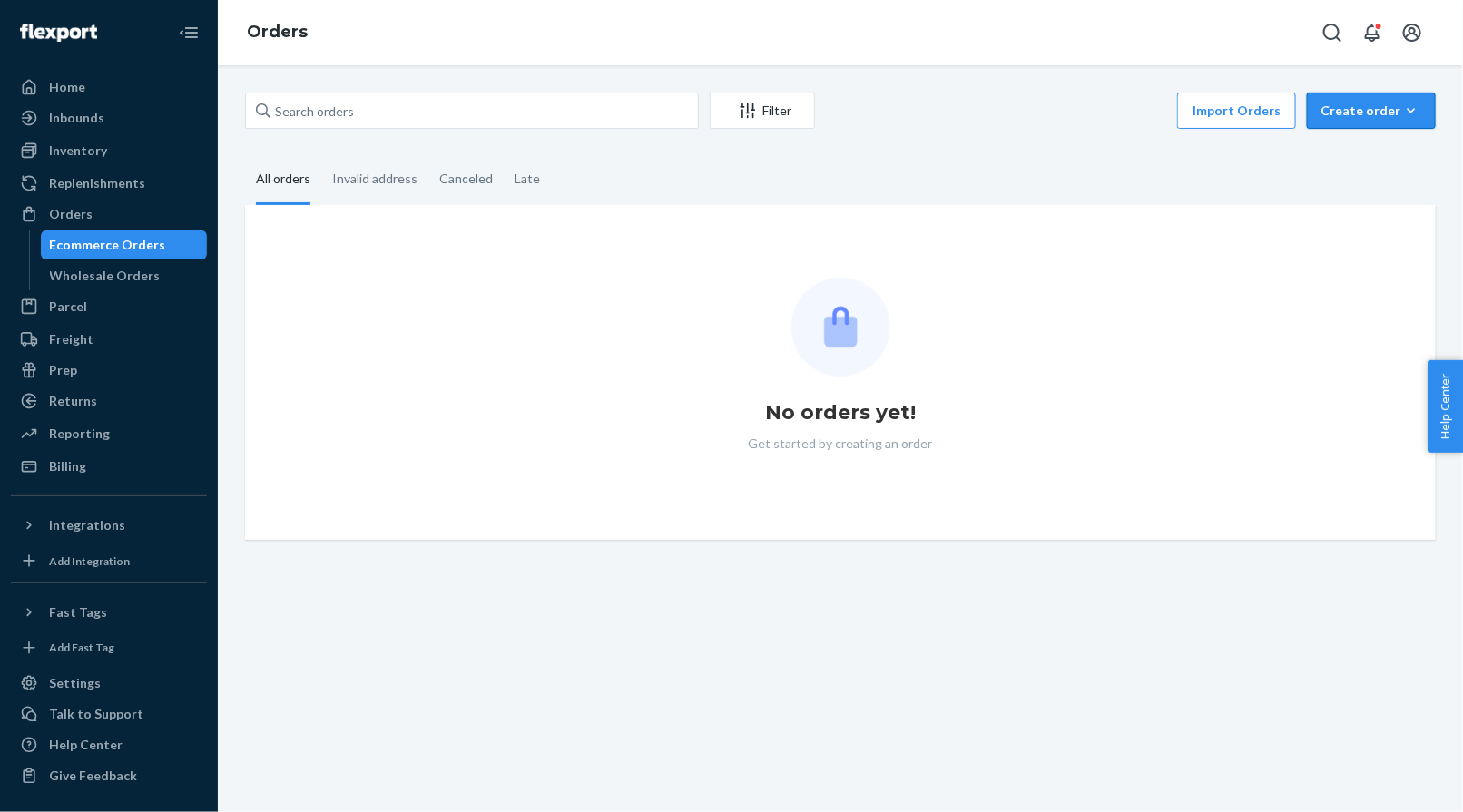
click at [1276, 109] on div "Create order" at bounding box center [1371, 111] width 102 height 18
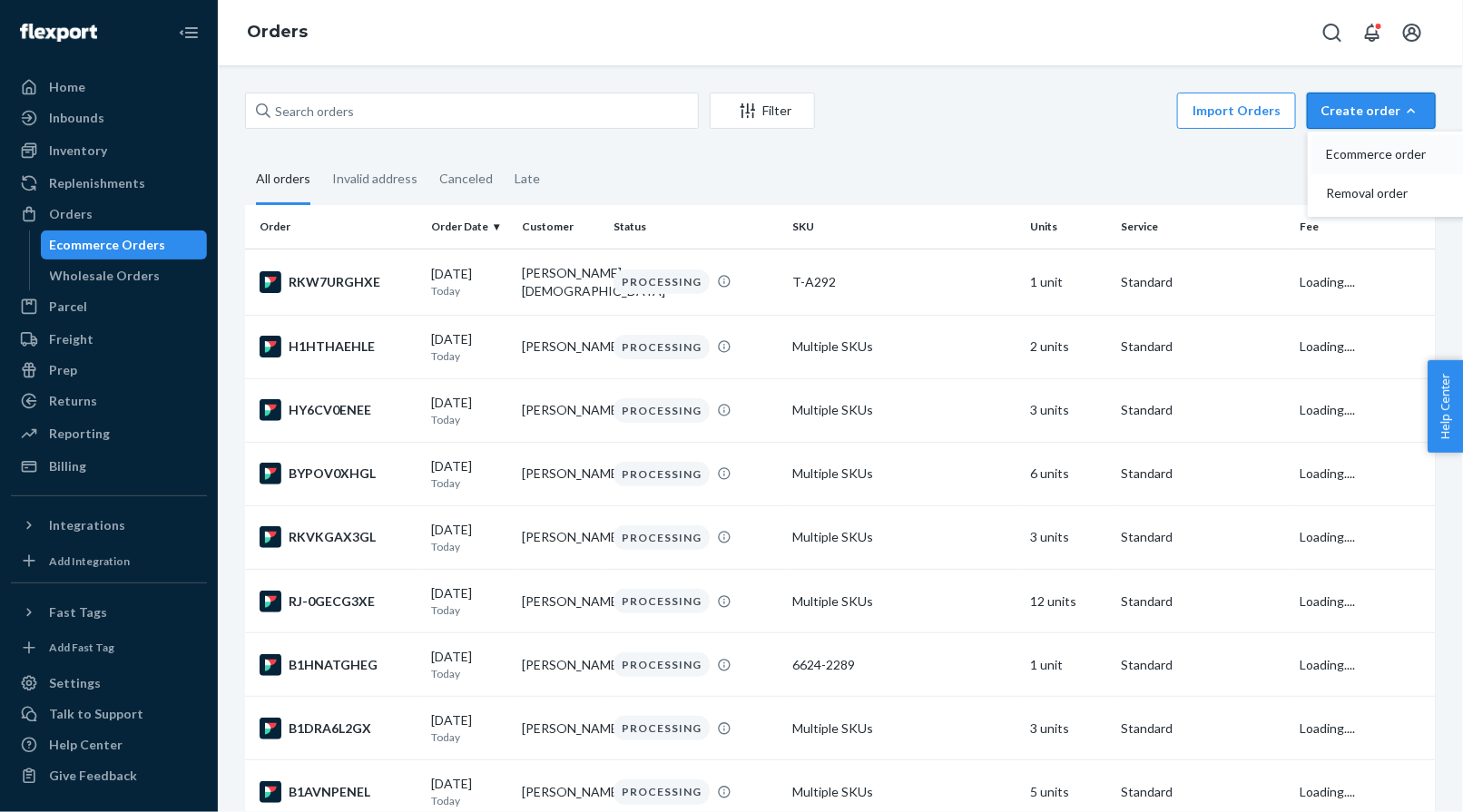
click at [1276, 151] on span "Ecommerce order" at bounding box center [1382, 153] width 113 height 13
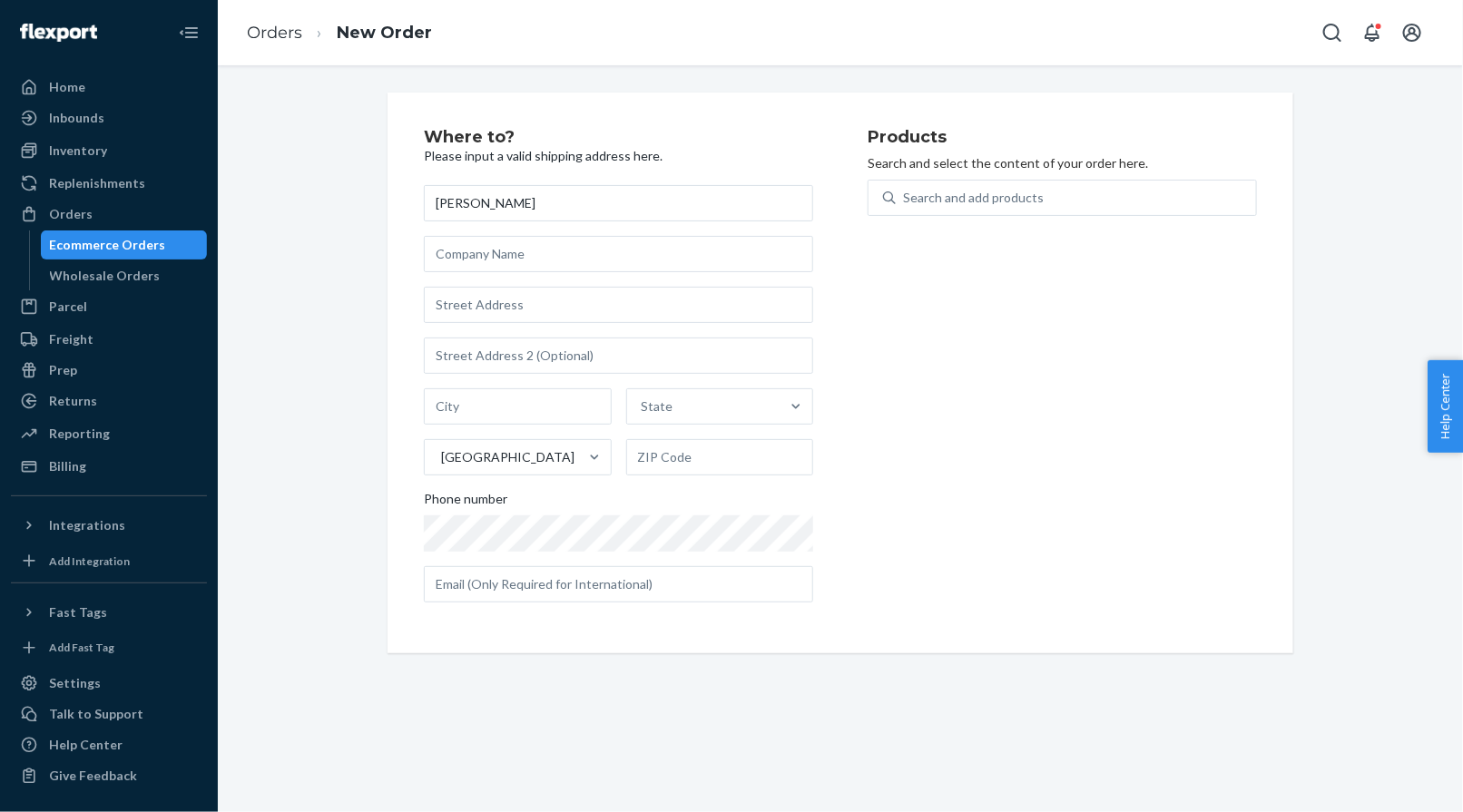
type input "[PERSON_NAME]"
click at [519, 300] on input "text" at bounding box center [618, 304] width 390 height 36
paste input "[STREET_ADDRESS]"
type input "[STREET_ADDRESS]"
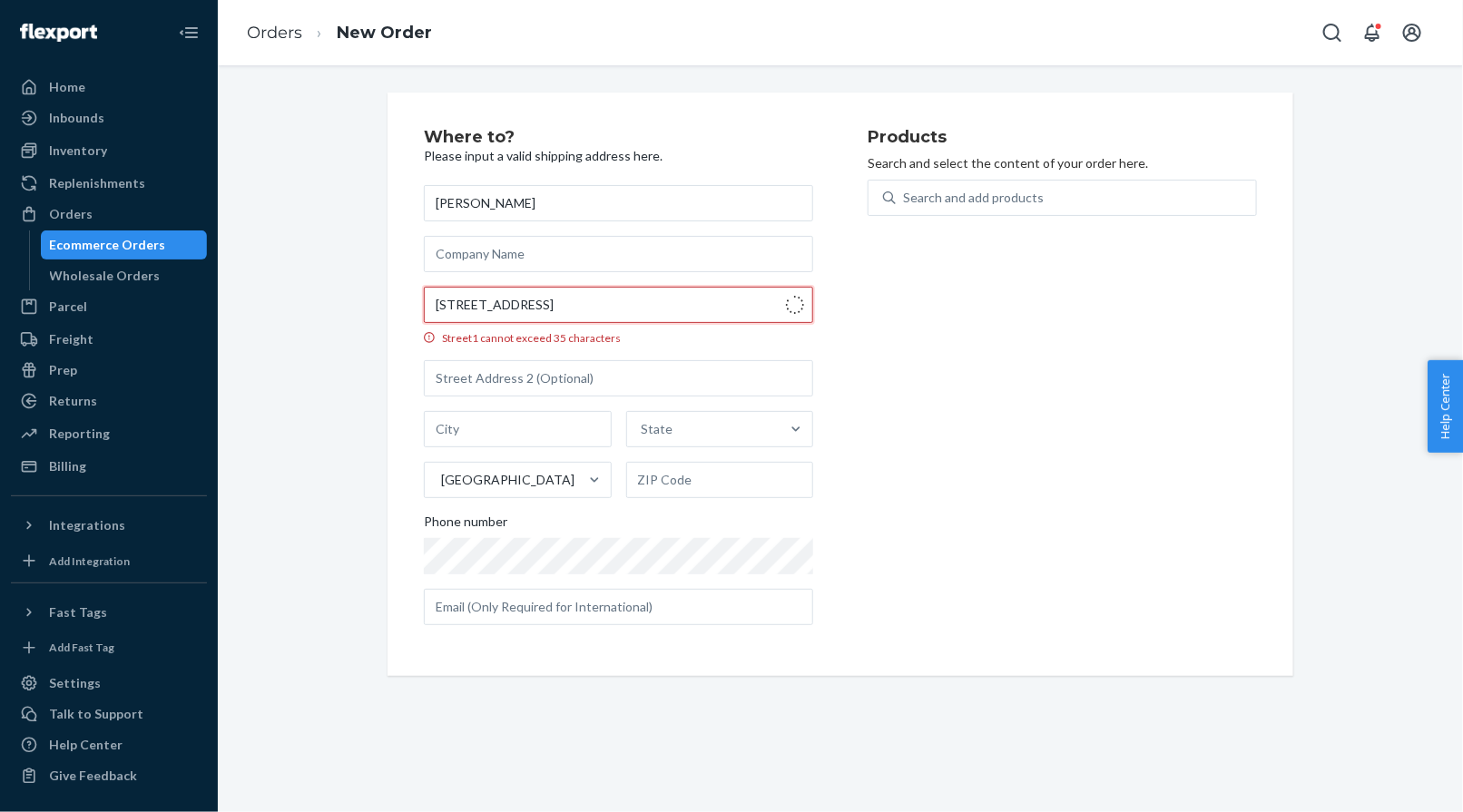
type input "[GEOGRAPHIC_DATA]"
type input "95619"
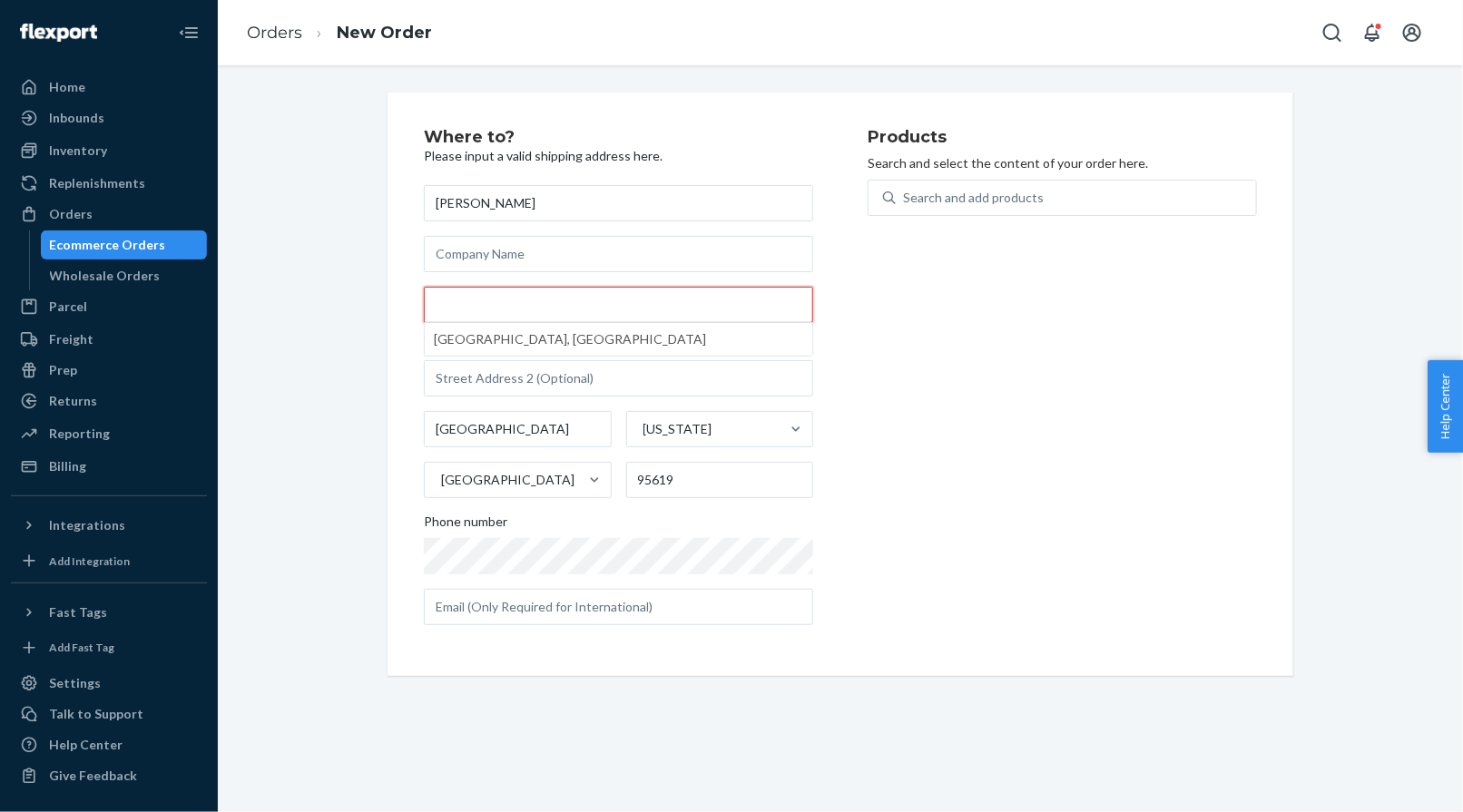
paste input "[STREET_ADDRESS]"
drag, startPoint x: 529, startPoint y: 307, endPoint x: 782, endPoint y: 323, distance: 253.5
click at [782, 323] on div "[STREET_ADDRESS]" at bounding box center [618, 304] width 390 height 36
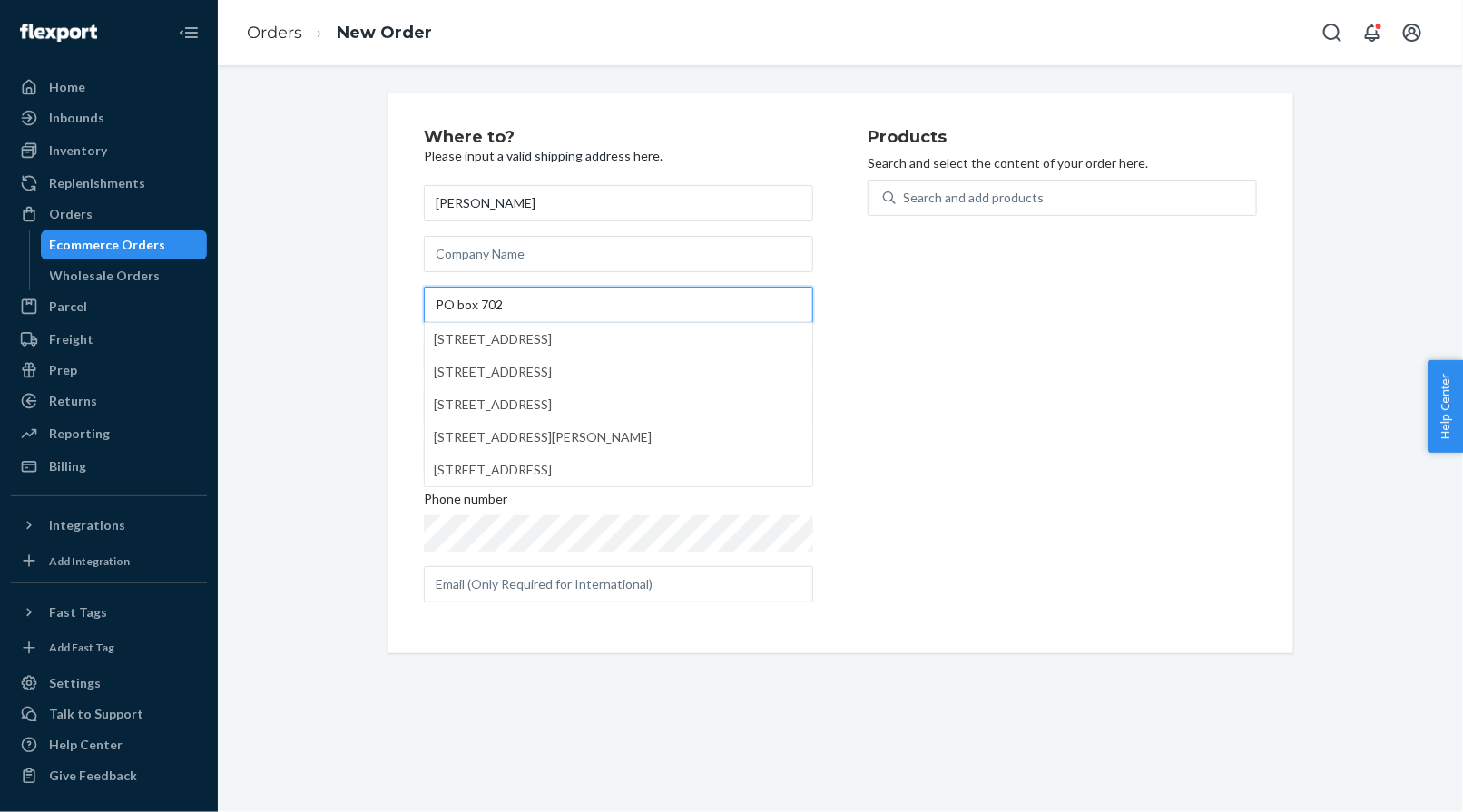
type input "PO box 702"
click at [364, 233] on div "Where to? Please input a valid shipping address here. [PERSON_NAME] PO box [GEO…" at bounding box center [839, 372] width 1217 height 560
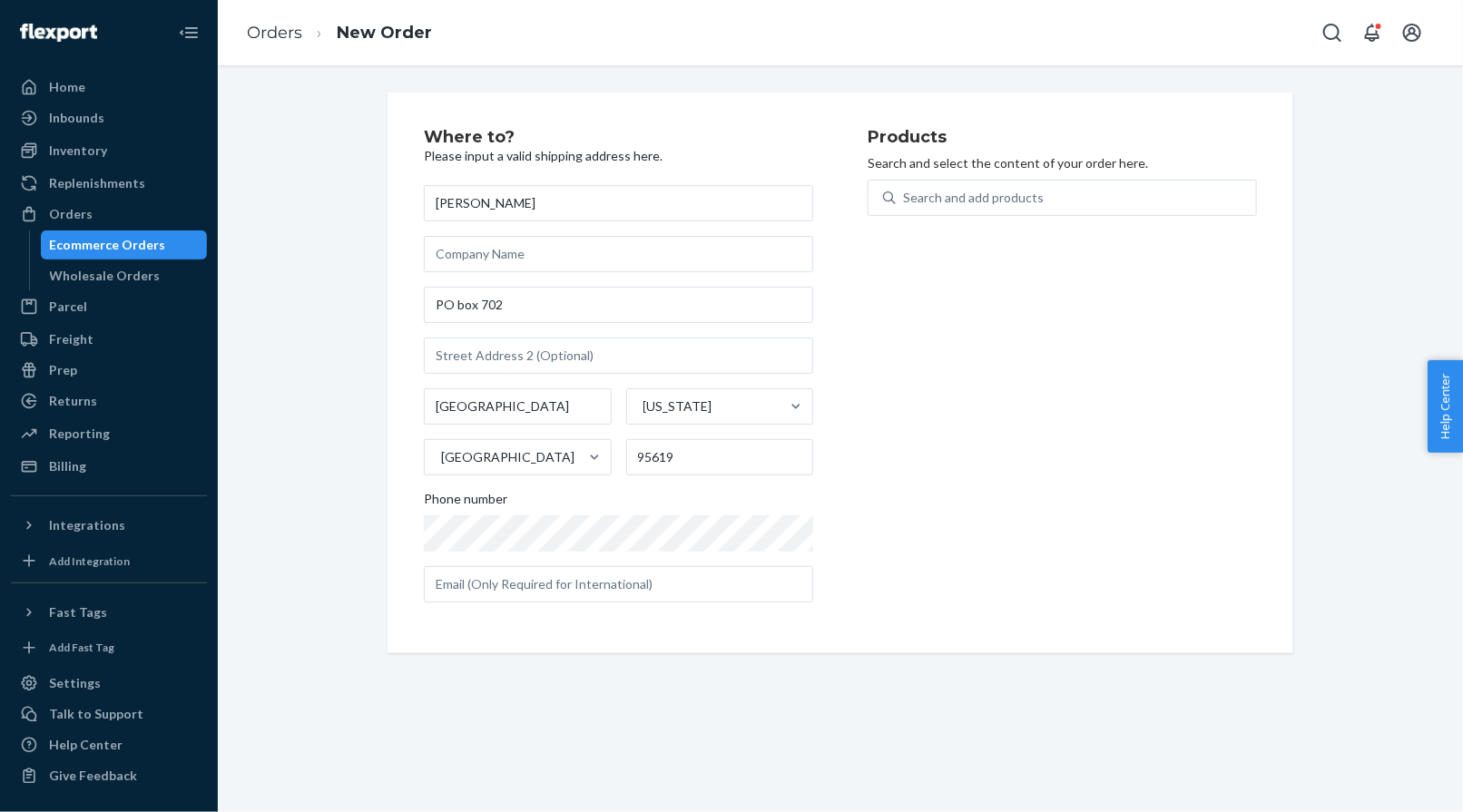
click at [933, 216] on div "Search and add products" at bounding box center [1062, 209] width 390 height 58
click at [942, 192] on div "Search and add products" at bounding box center [972, 197] width 141 height 18
click at [904, 192] on input "0 results available. Use Up and Down to choose options, press Enter to select t…" at bounding box center [903, 197] width 2 height 18
paste input "T-A311"
type input "T-A311"
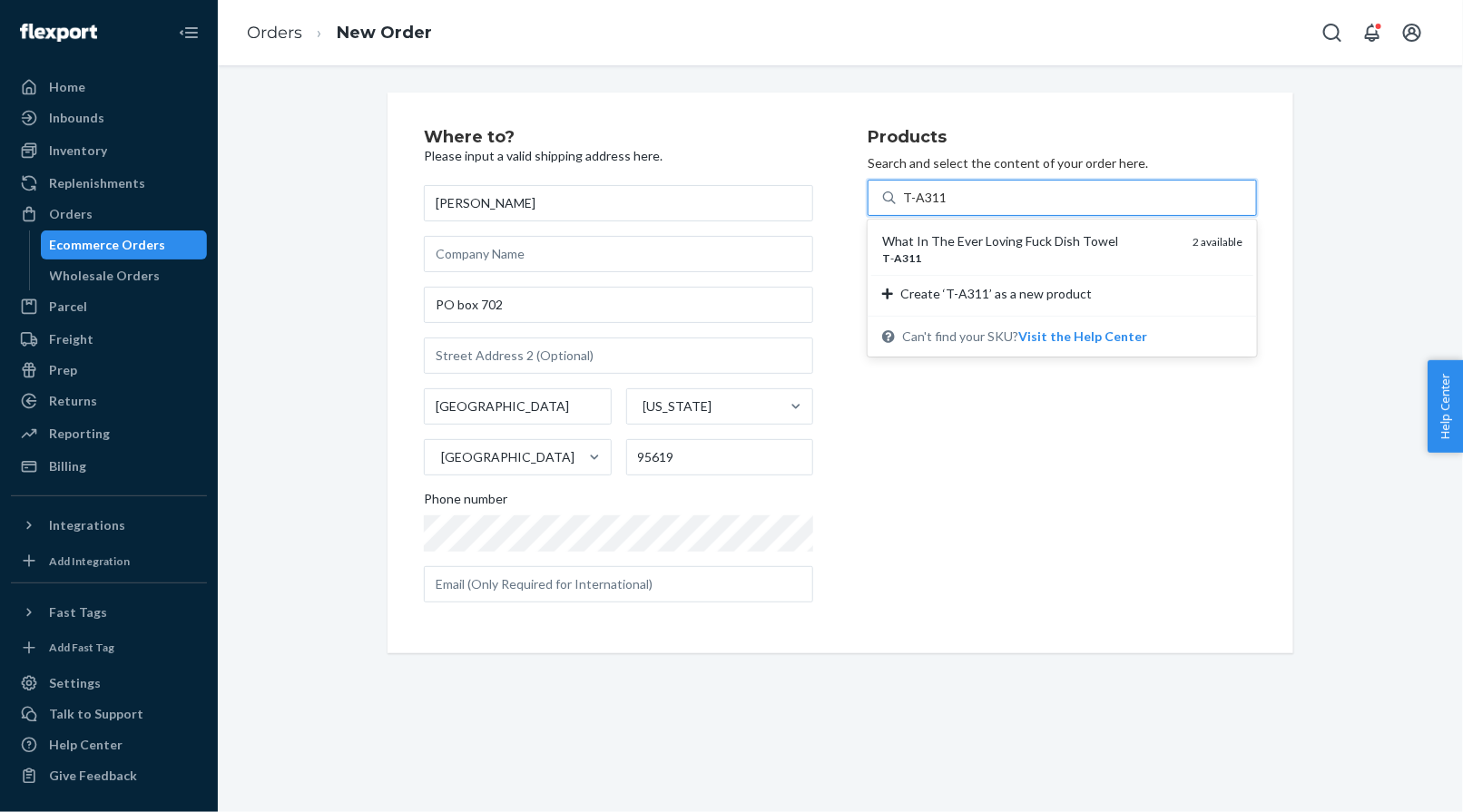
click at [924, 246] on div "What In The Ever Loving Fuck Dish Towel" at bounding box center [1030, 241] width 296 height 18
click at [924, 207] on input "T-A311" at bounding box center [924, 197] width 43 height 18
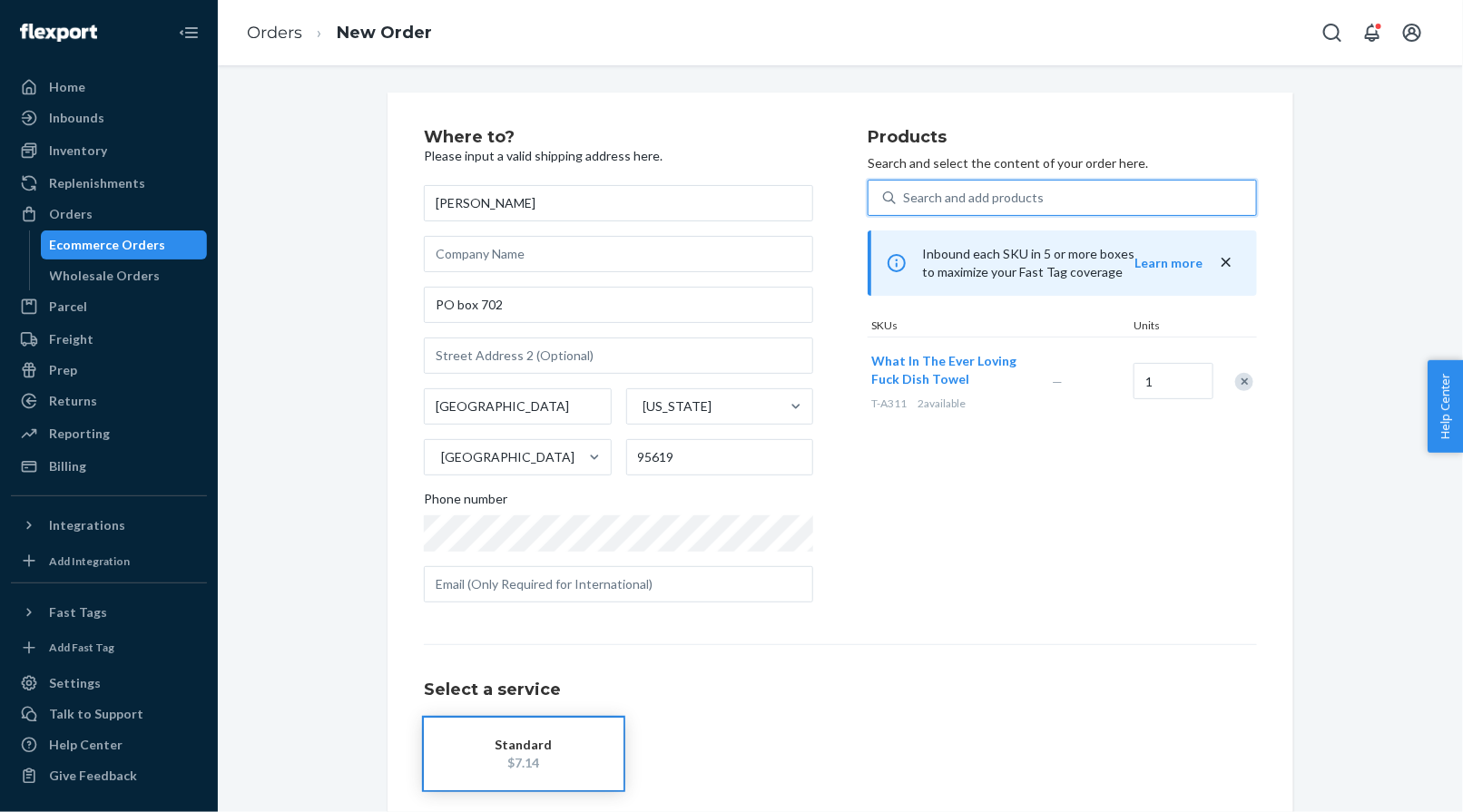
scroll to position [104, 0]
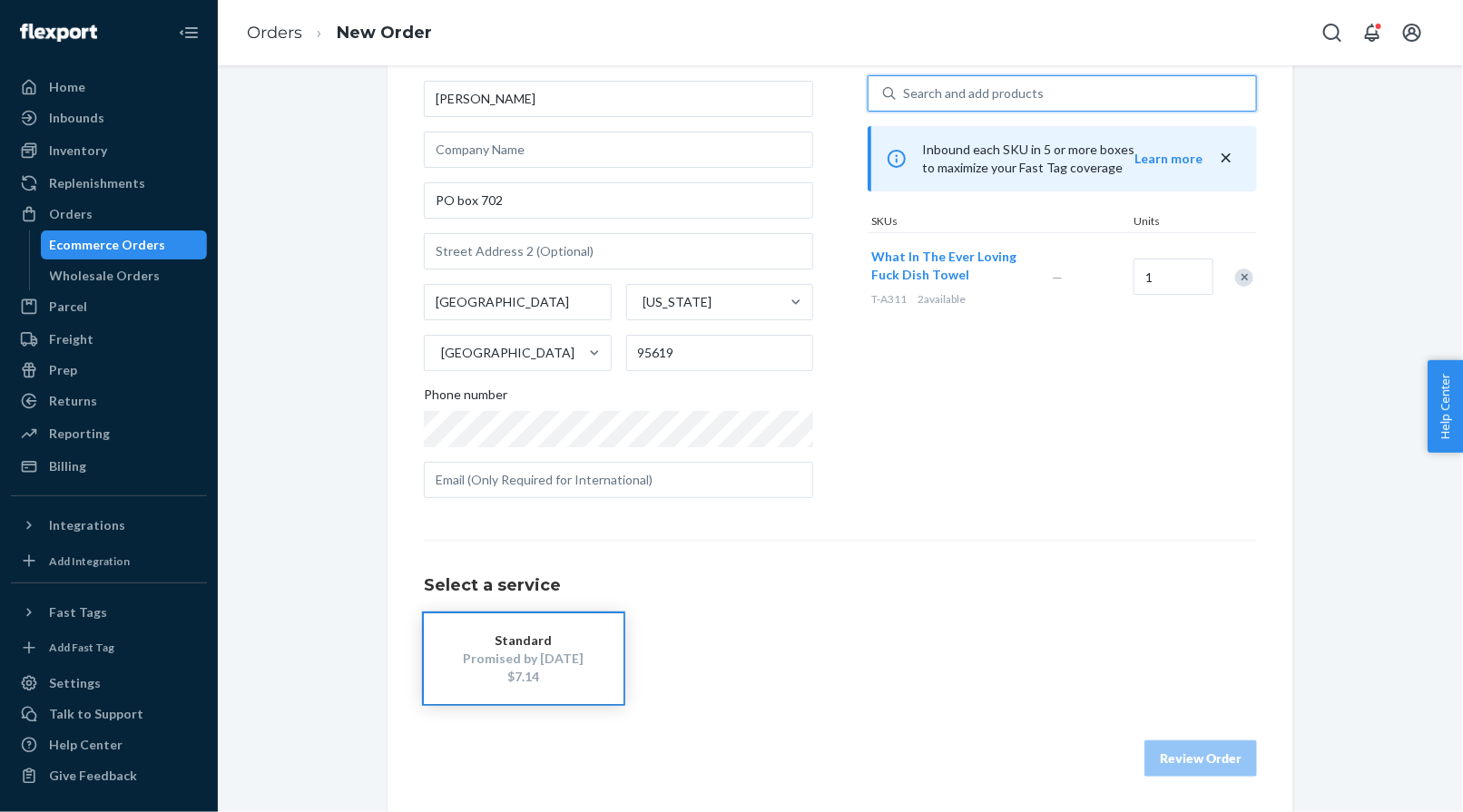
click at [479, 670] on div "$7.14" at bounding box center [523, 676] width 145 height 18
click at [1171, 760] on button "Review Order" at bounding box center [1201, 758] width 113 height 36
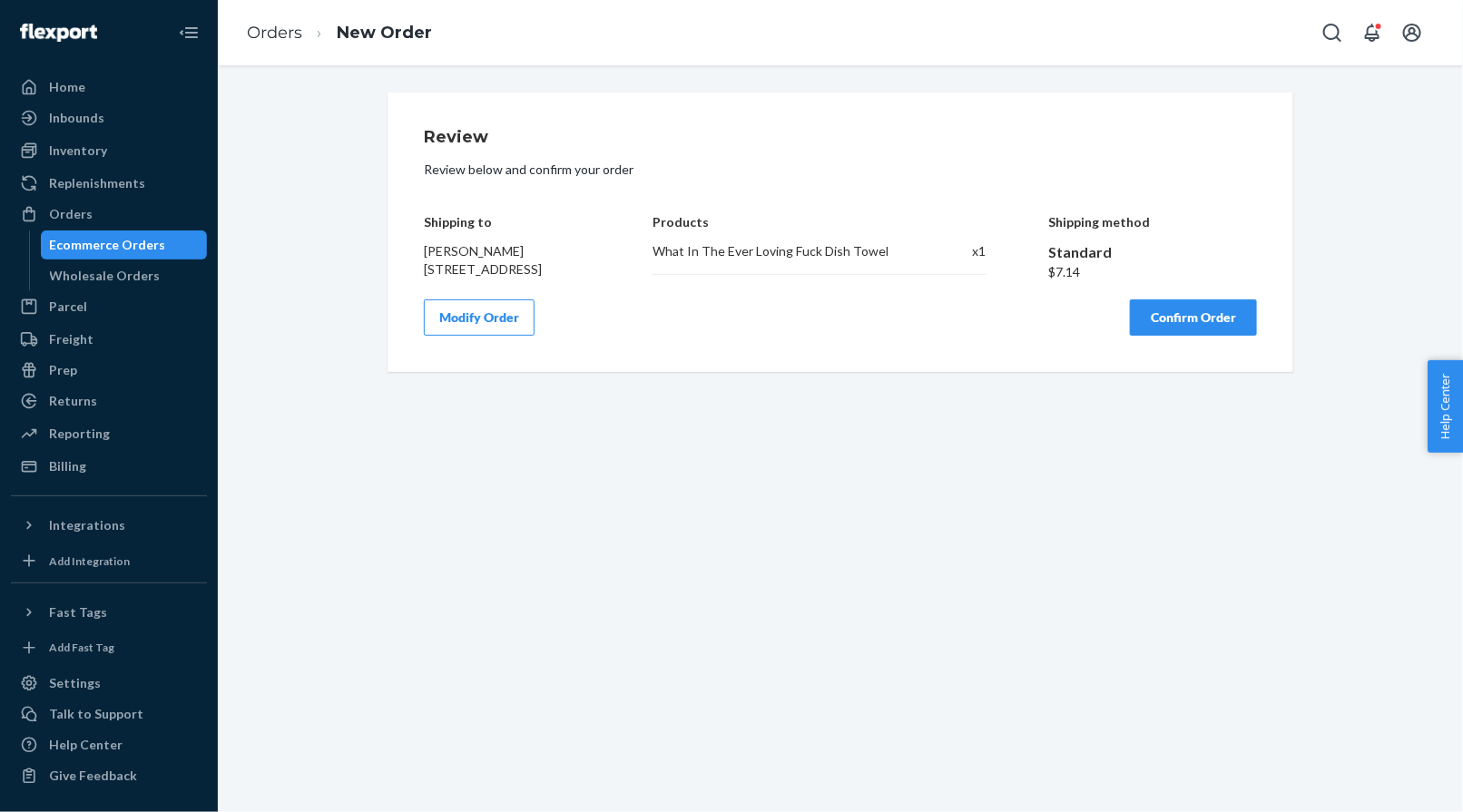
click at [1174, 331] on button "Confirm Order" at bounding box center [1193, 317] width 127 height 36
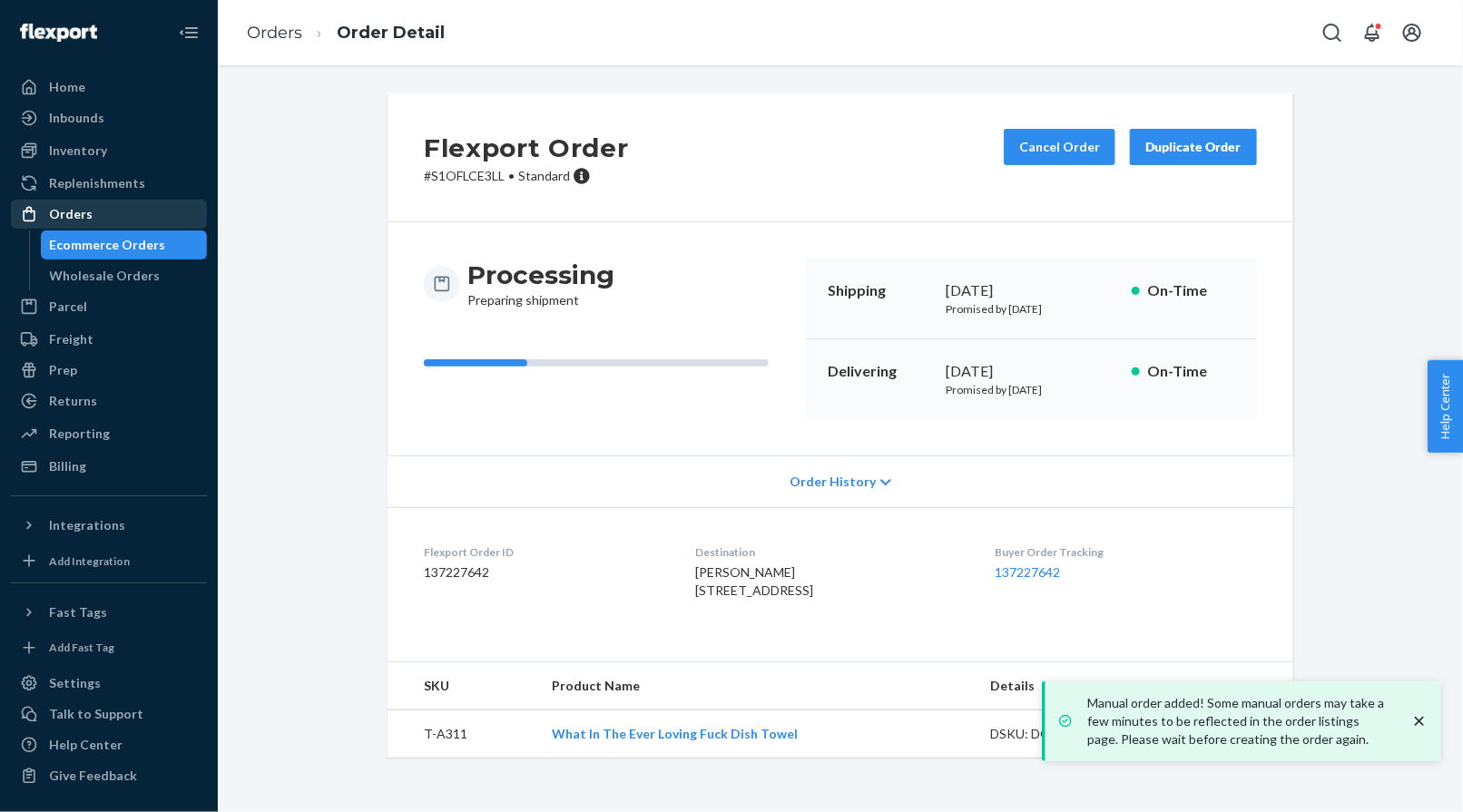
click at [166, 216] on div "Orders" at bounding box center [109, 214] width 192 height 25
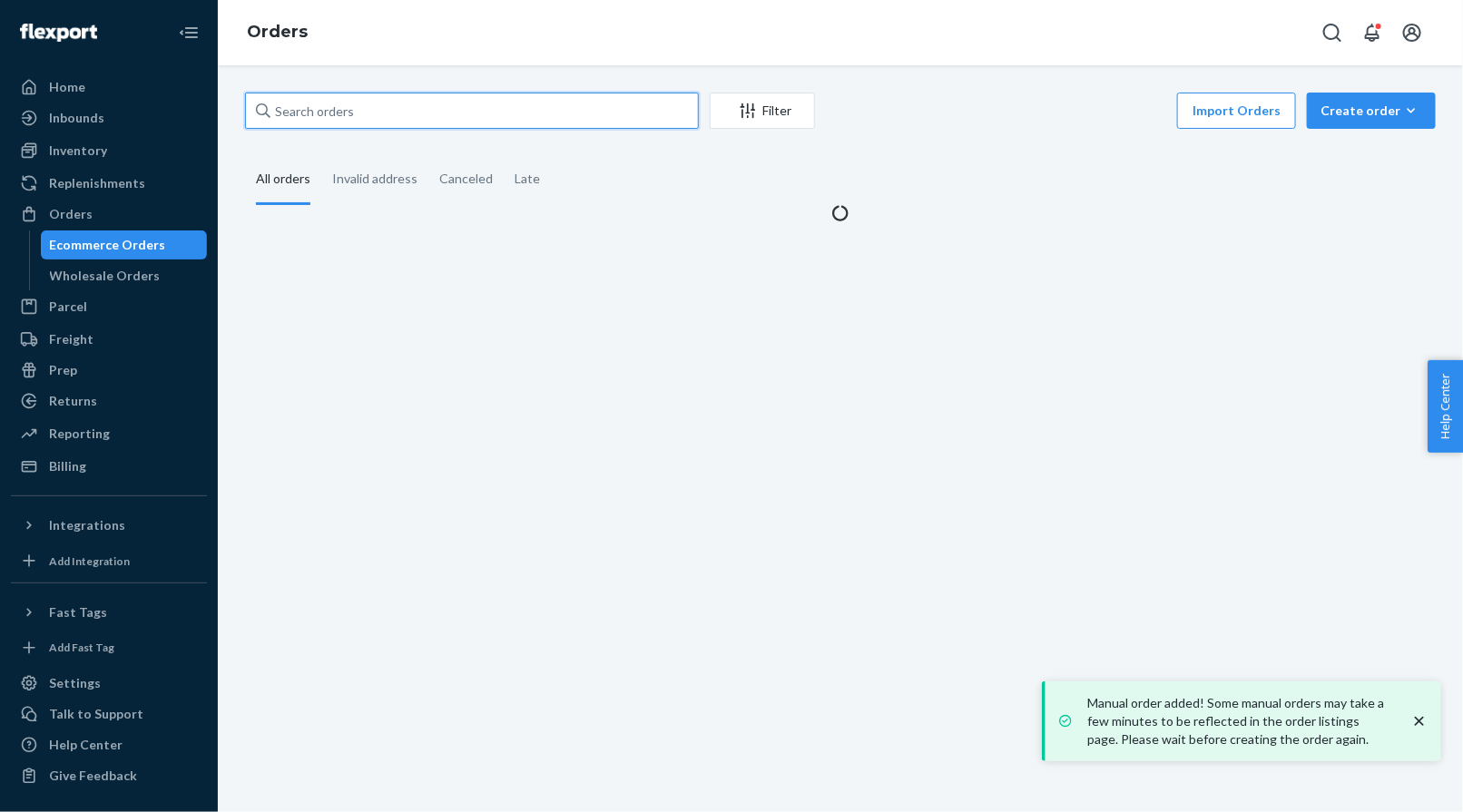
click at [342, 111] on input "text" at bounding box center [471, 110] width 454 height 36
paste input "[PERSON_NAME]"
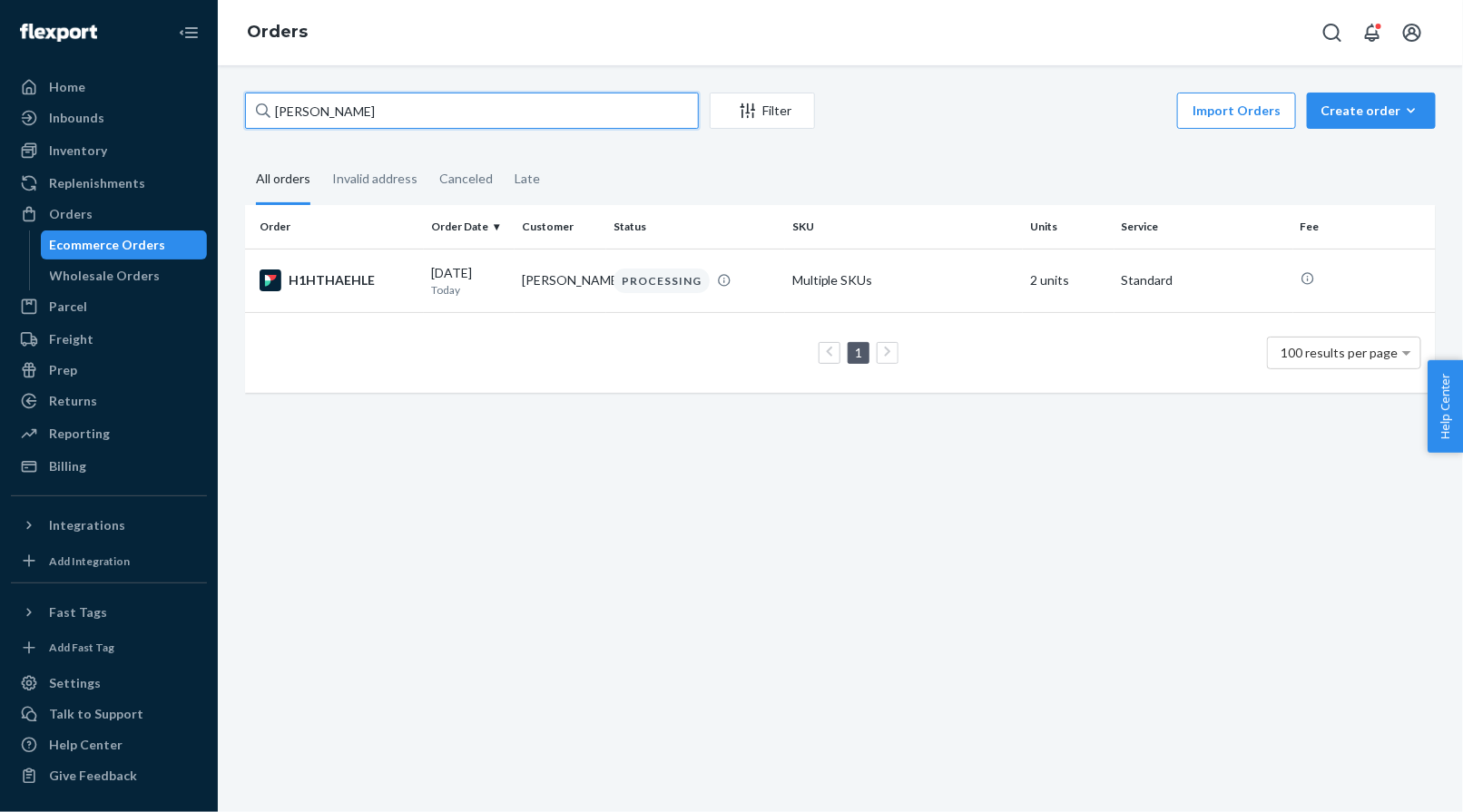
click at [465, 102] on input "[PERSON_NAME]" at bounding box center [471, 110] width 454 height 36
click at [464, 103] on input "[PERSON_NAME]" at bounding box center [471, 110] width 454 height 36
paste input "[PERSON_NAME]"
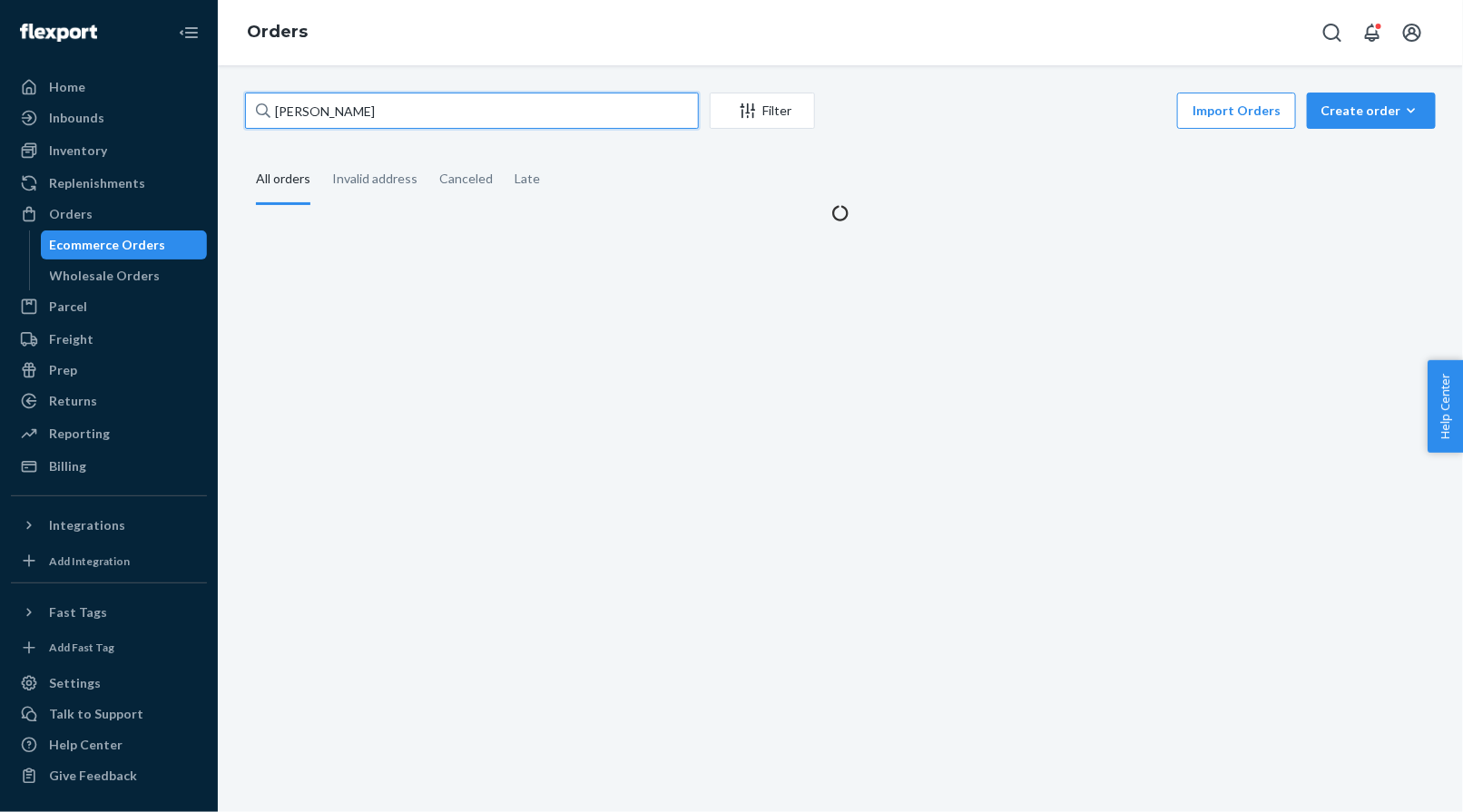
type input "[PERSON_NAME]"
